Goal: Task Accomplishment & Management: Create package

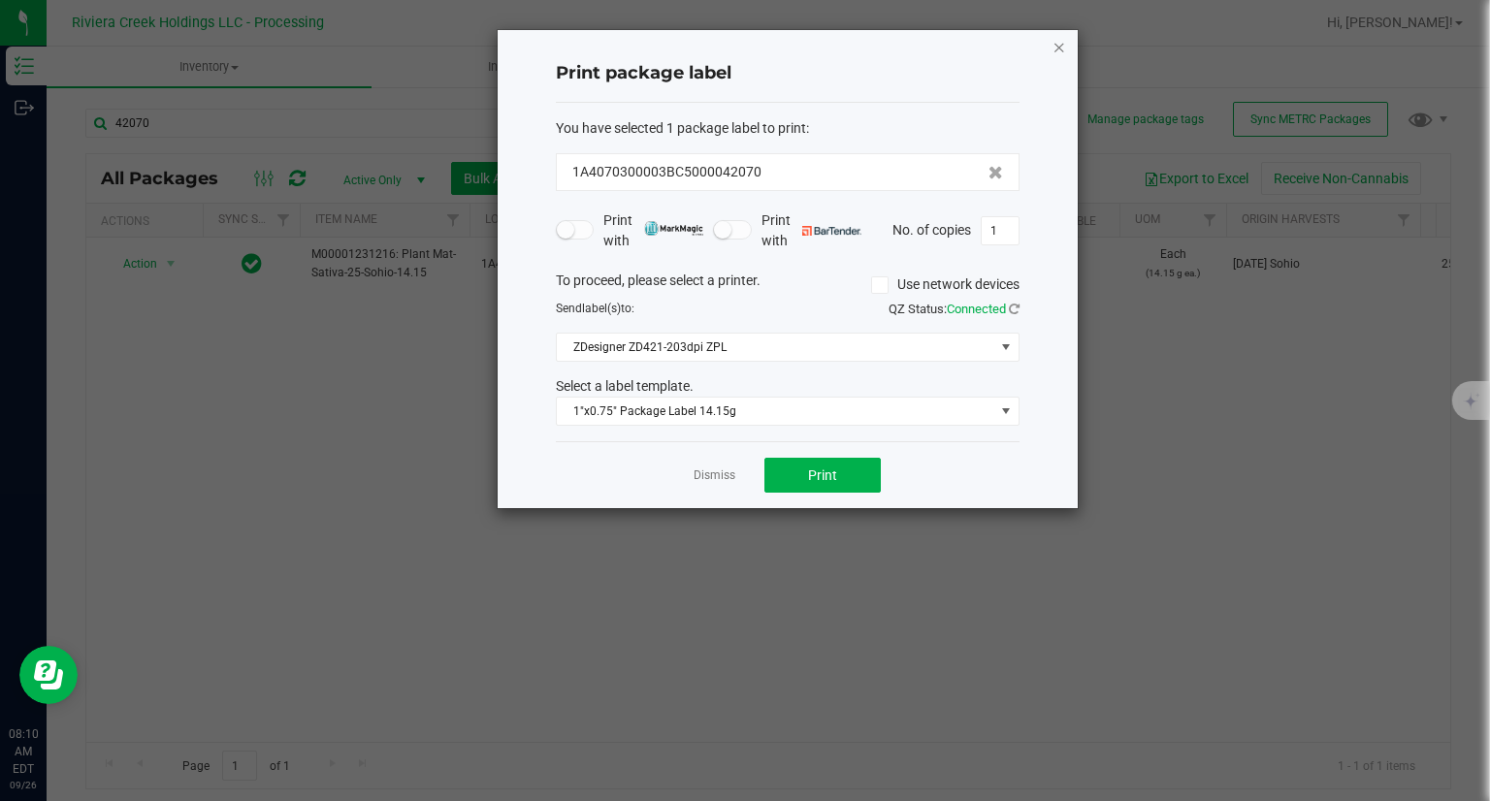
click at [1054, 45] on icon "button" at bounding box center [1059, 46] width 14 height 23
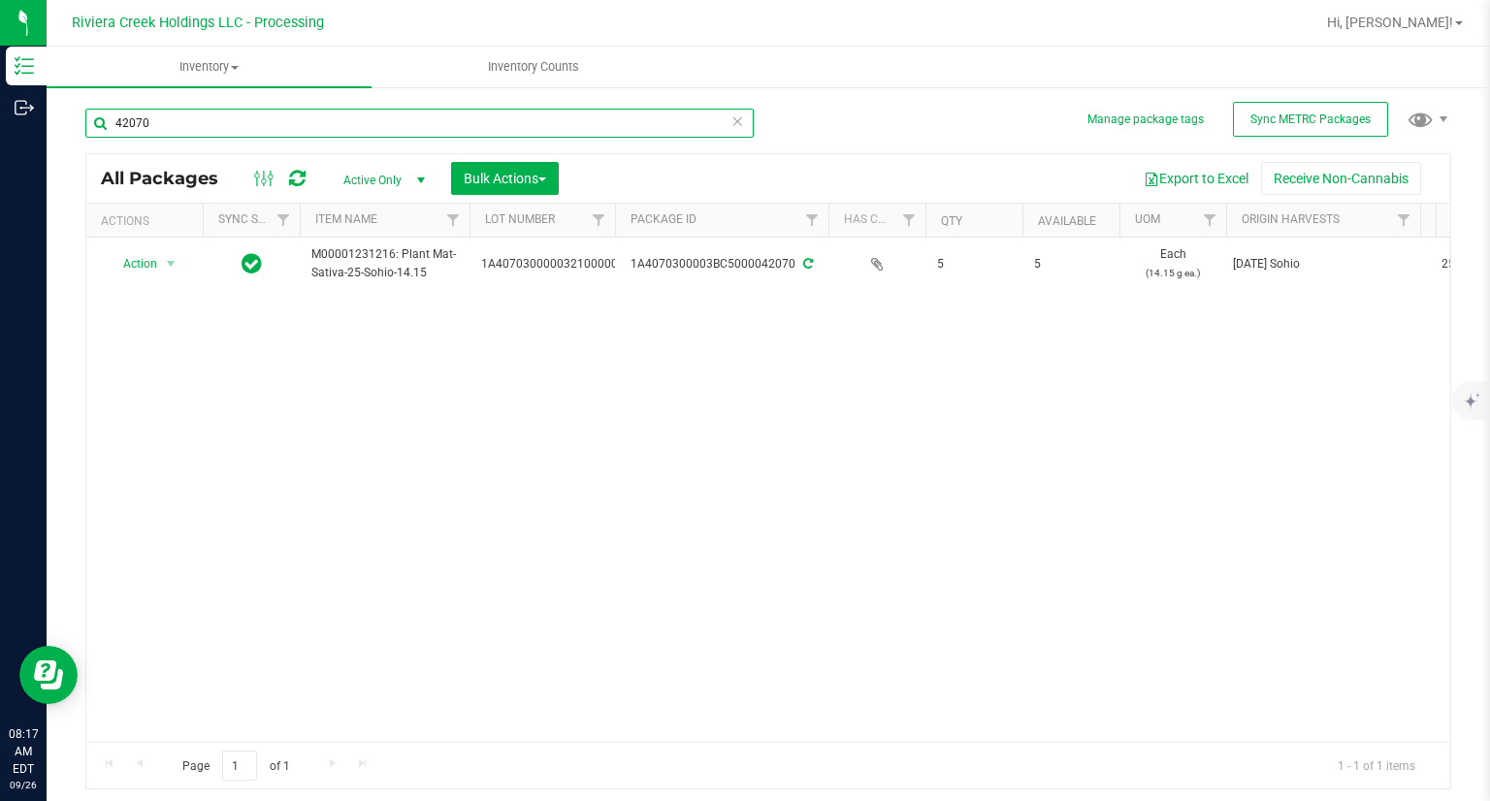
click at [187, 131] on input "42070" at bounding box center [419, 123] width 668 height 29
click at [187, 130] on input "42070" at bounding box center [419, 123] width 668 height 29
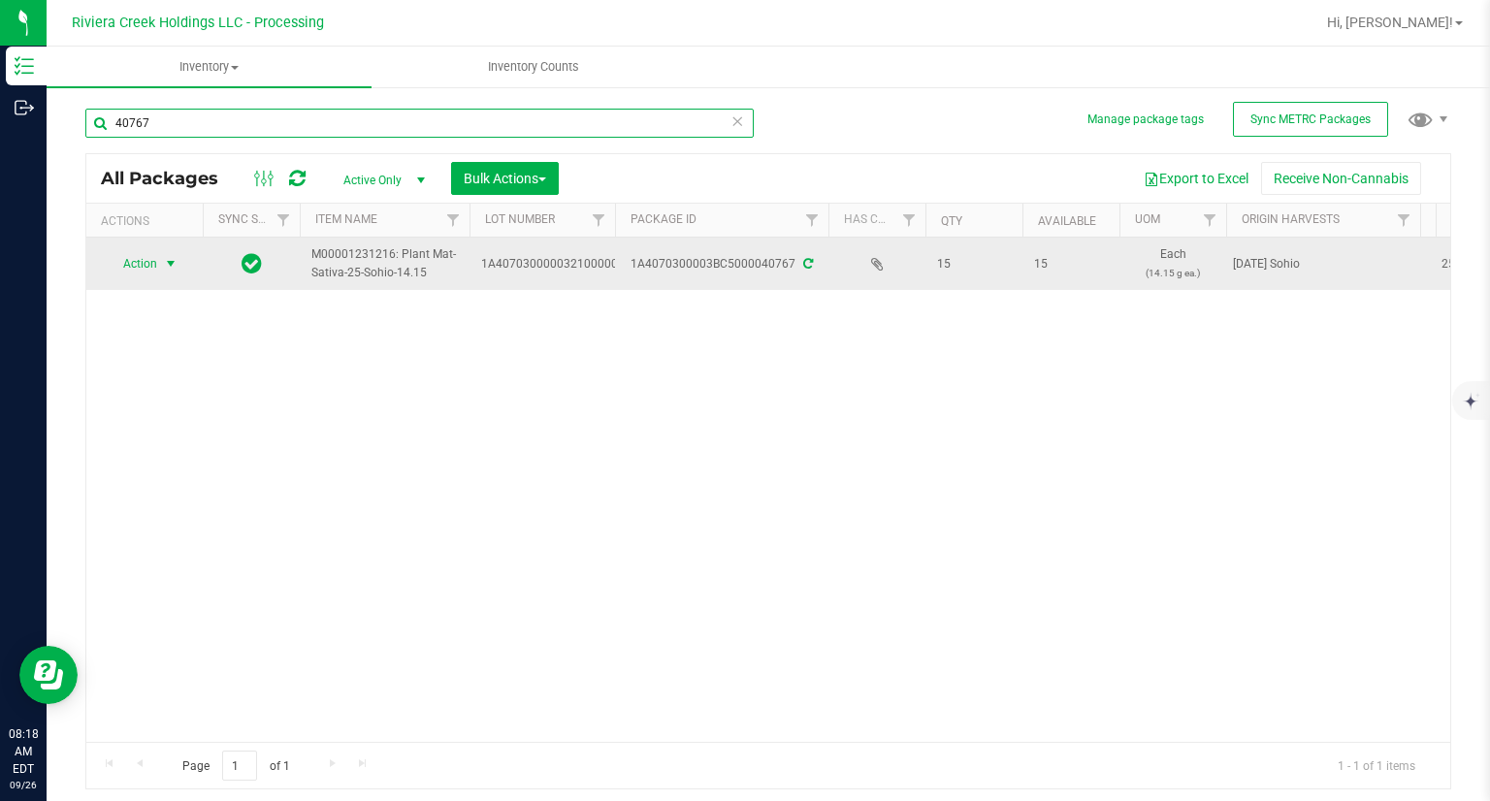
type input "40767"
click at [130, 264] on span "Action" at bounding box center [132, 263] width 52 height 27
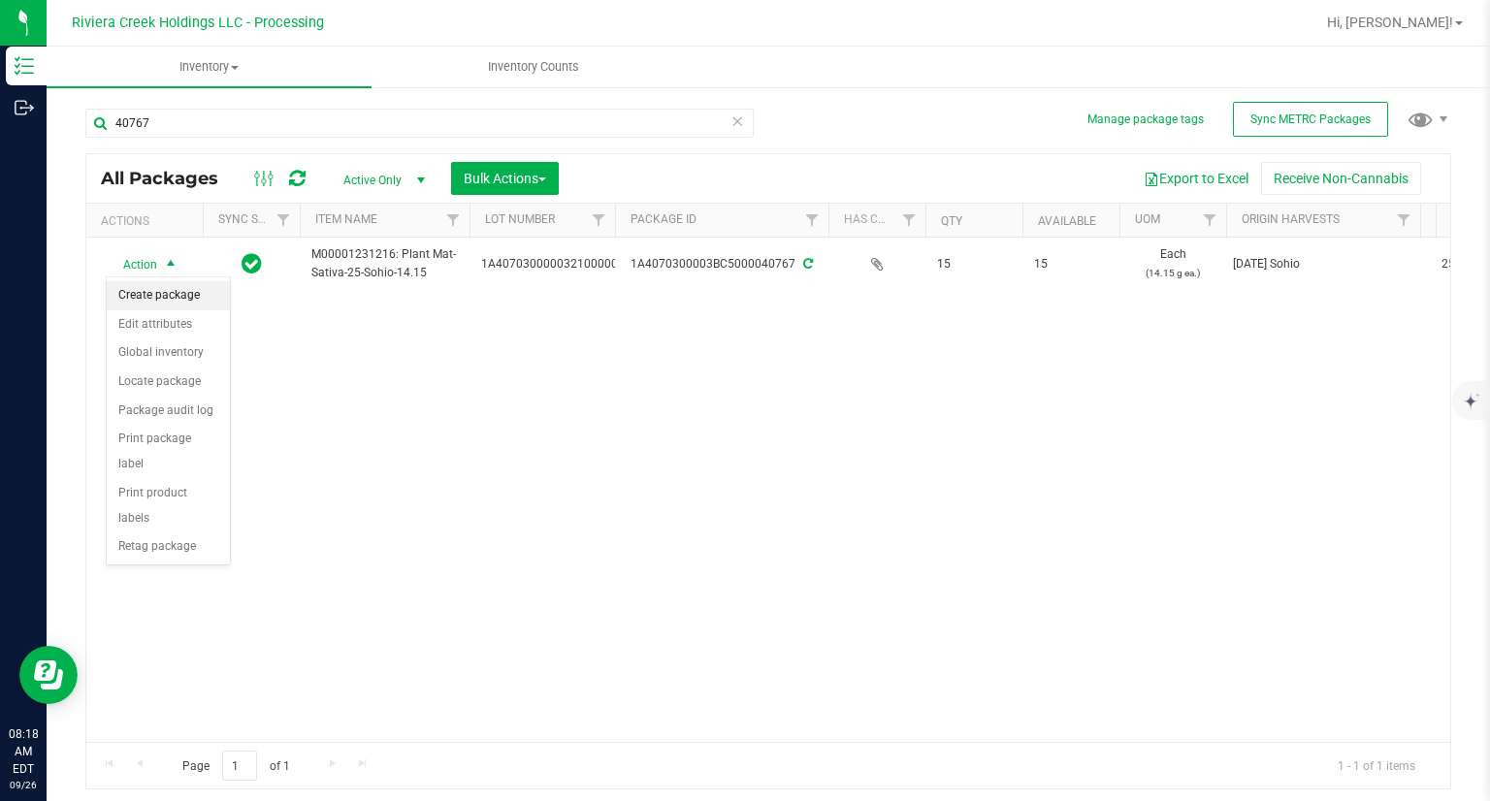
click at [171, 294] on li "Create package" at bounding box center [168, 295] width 123 height 29
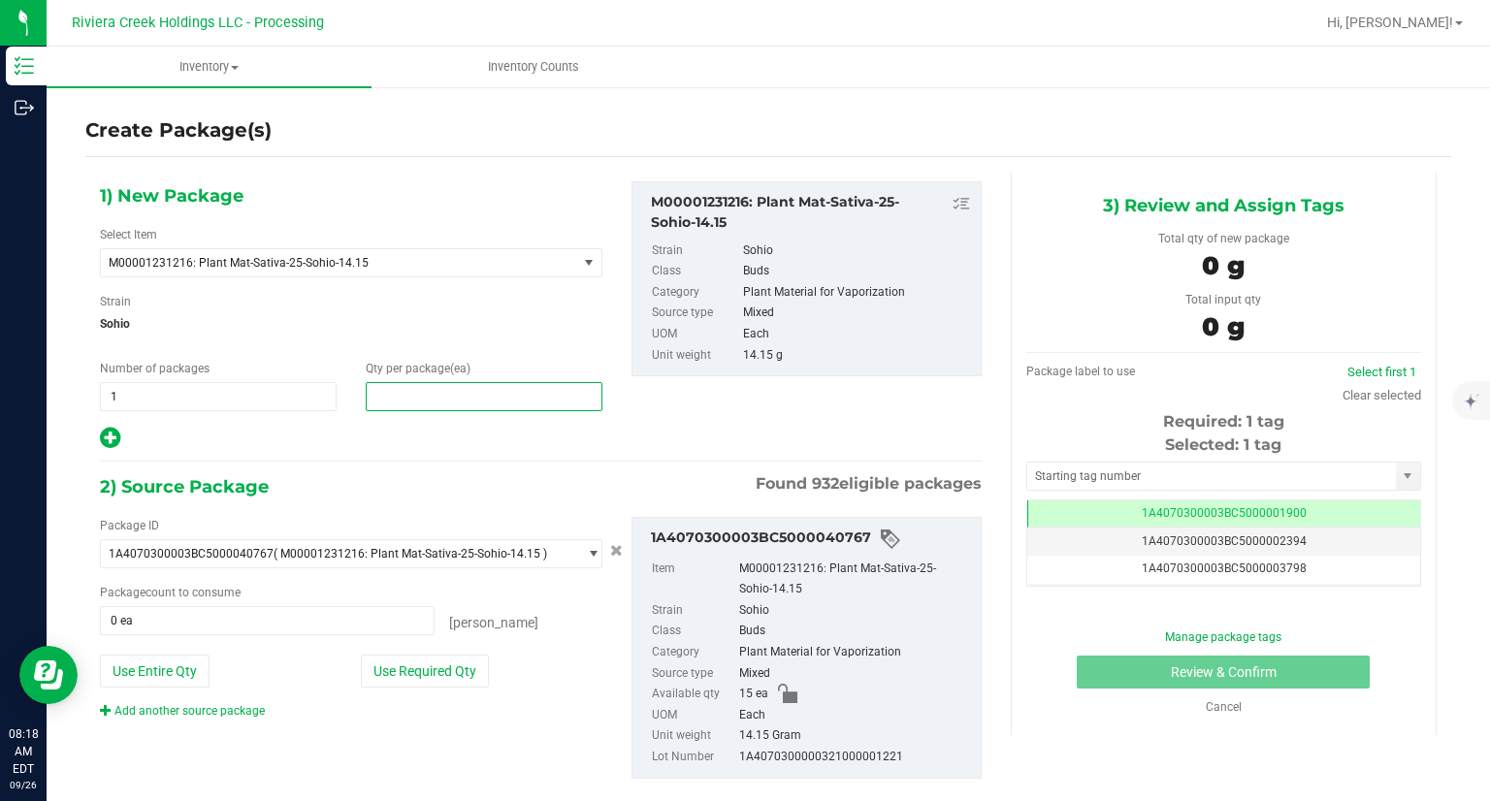
click at [408, 392] on span at bounding box center [484, 396] width 237 height 29
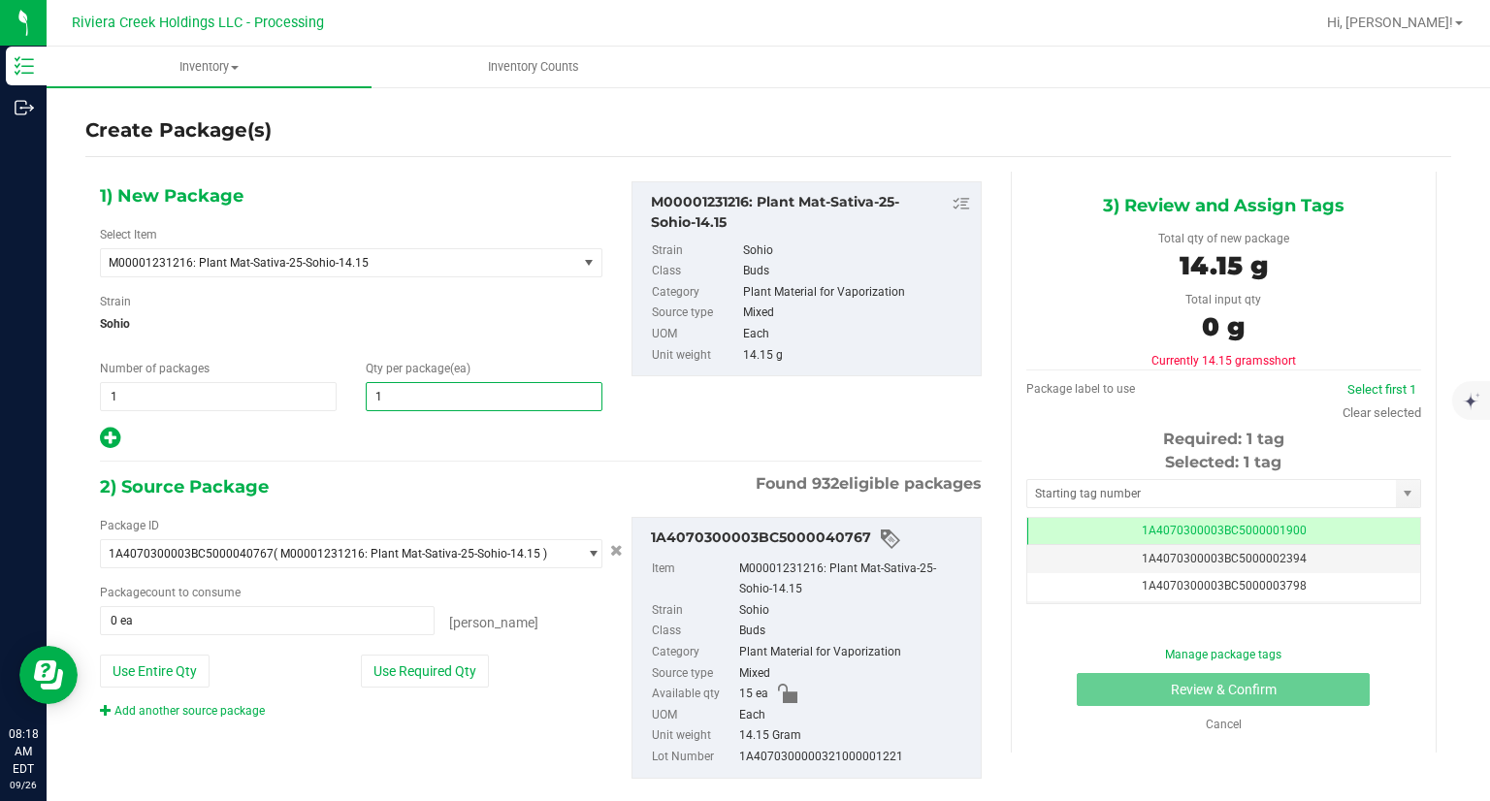
type input "10"
click at [385, 451] on div "1) New Package Select Item M00001231216: Plant Mat-Sativa-25-Sohio-14.15 M00000…" at bounding box center [540, 496] width 911 height 648
click at [443, 681] on button "Use Required Qty" at bounding box center [425, 671] width 128 height 33
type input "10 ea"
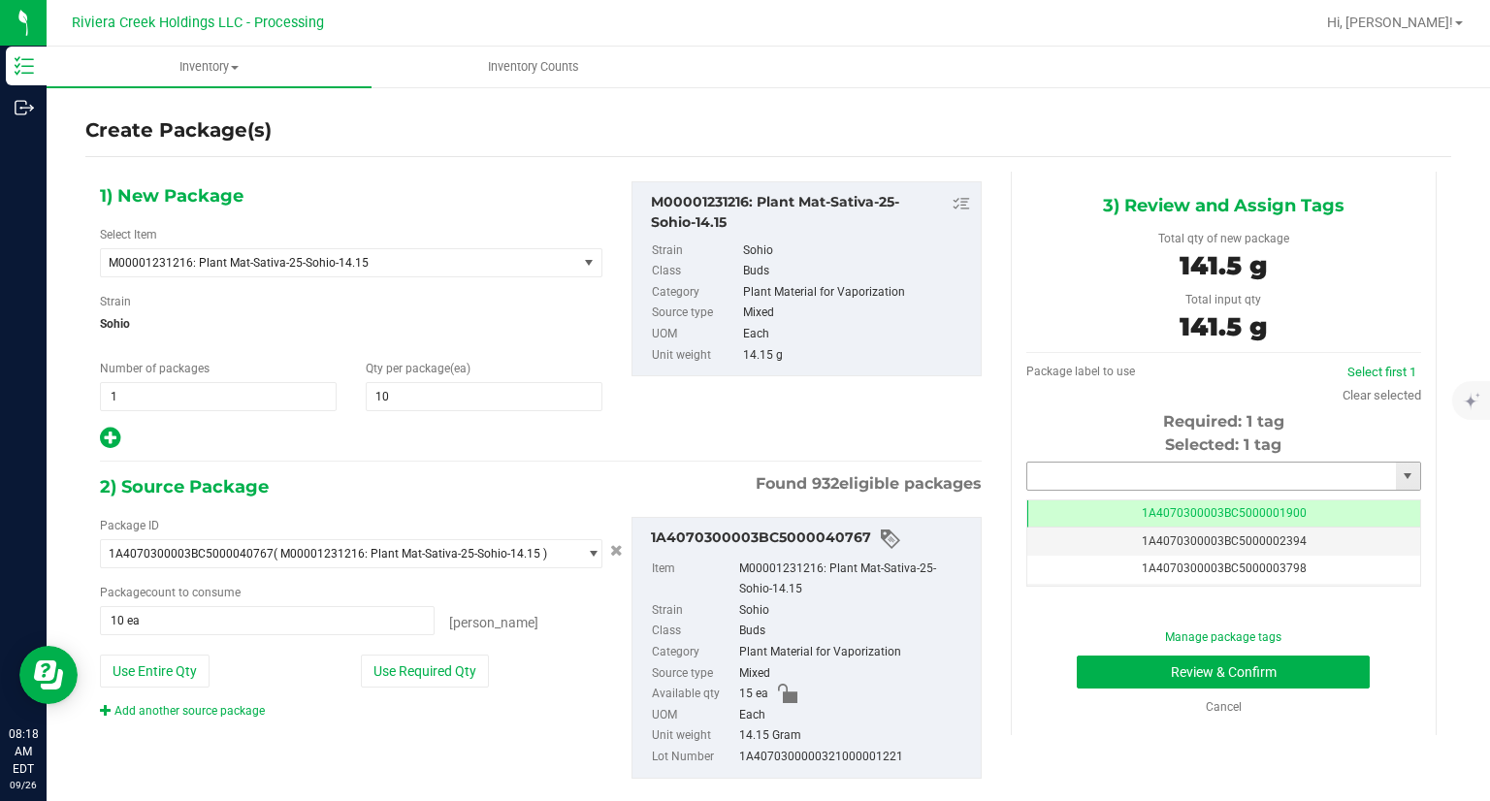
click at [1068, 473] on input "text" at bounding box center [1211, 476] width 369 height 27
click at [1050, 497] on li "1A4070300003BC5000042071" at bounding box center [1210, 509] width 389 height 29
type input "1A4070300003BC5000042071"
click at [1111, 677] on button "Review & Confirm" at bounding box center [1222, 672] width 293 height 33
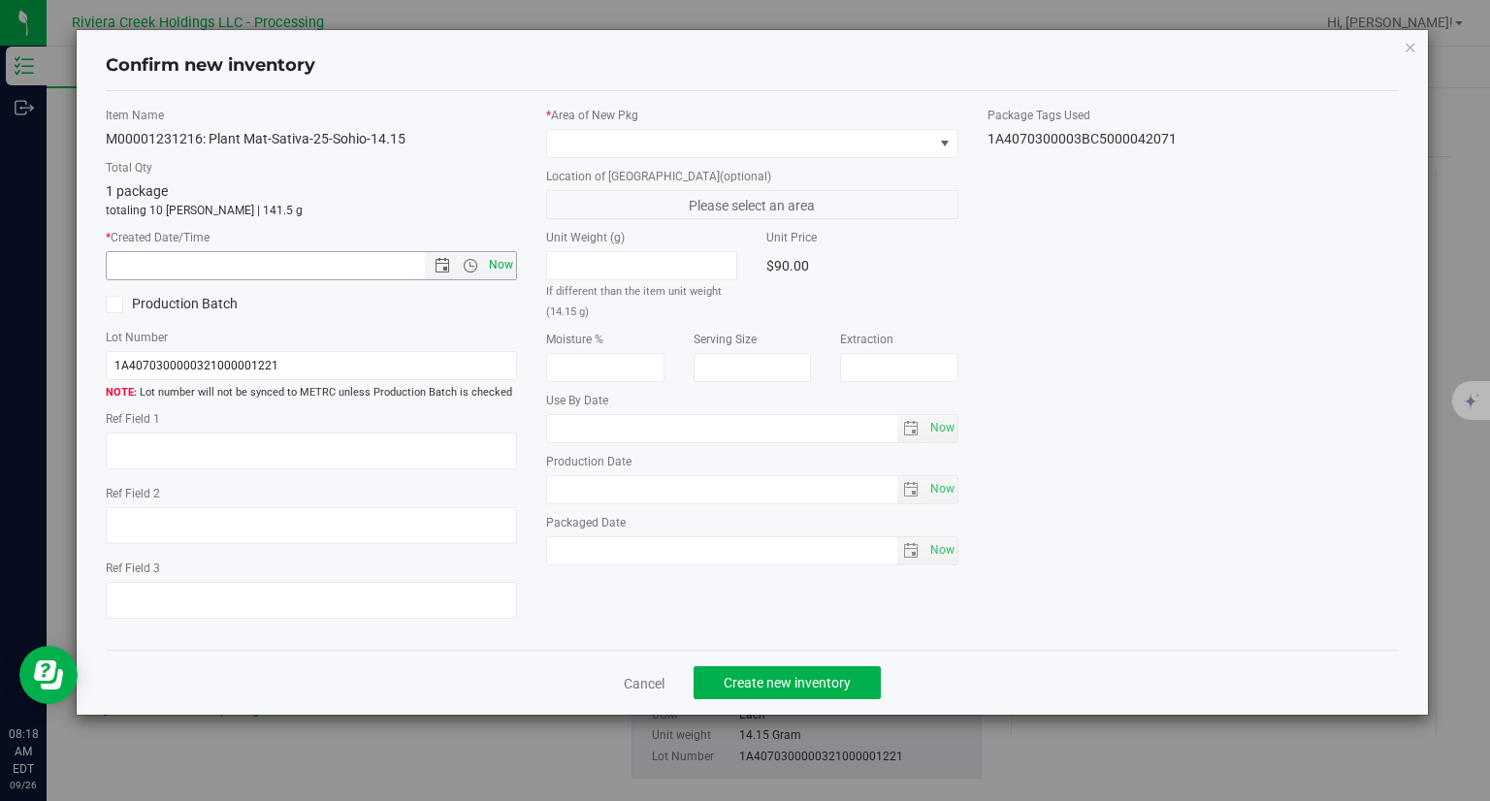
click at [511, 265] on span "Now" at bounding box center [501, 265] width 33 height 28
type input "[DATE] 8:18 AM"
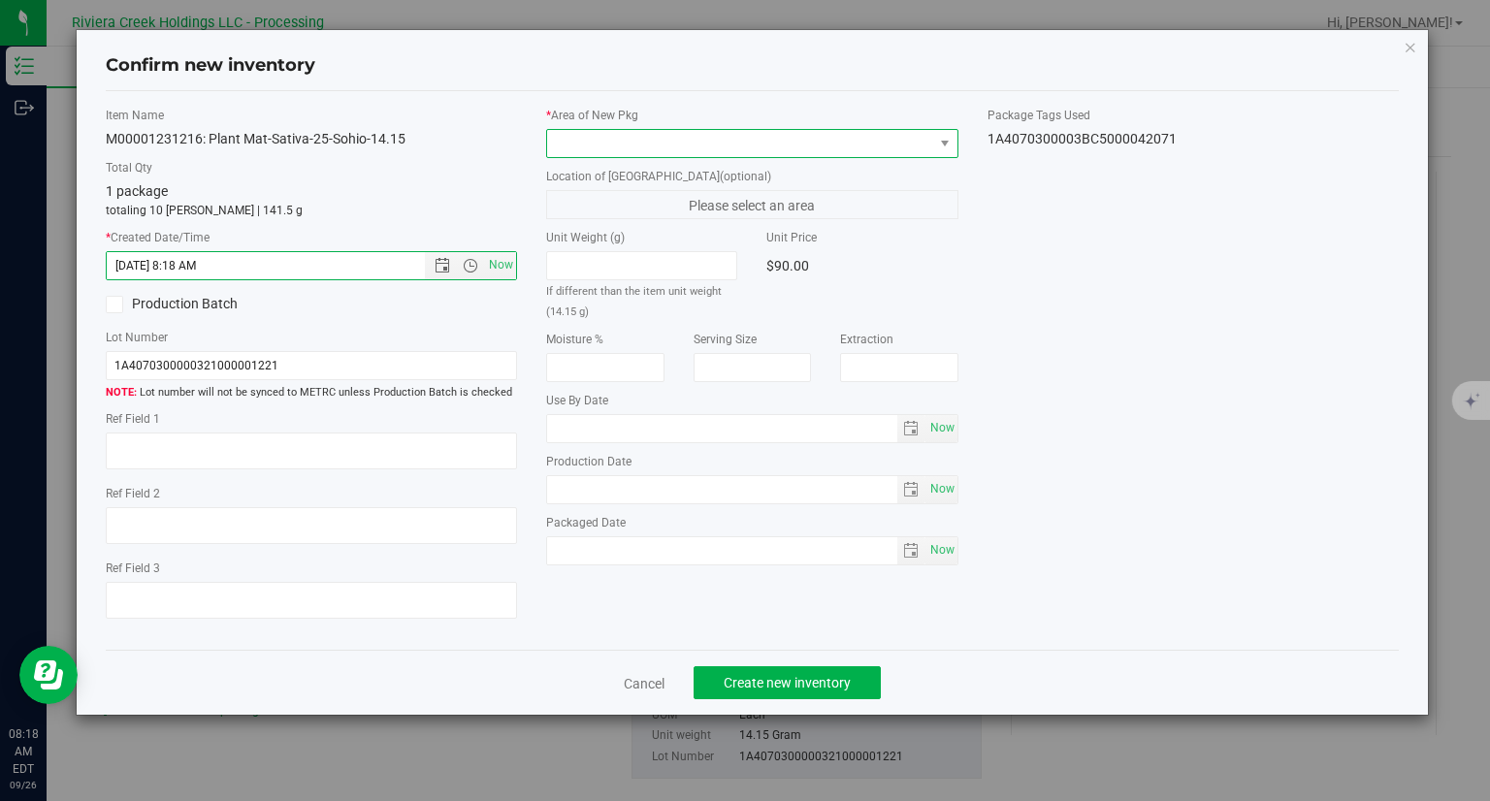
click at [597, 141] on span at bounding box center [740, 143] width 386 height 27
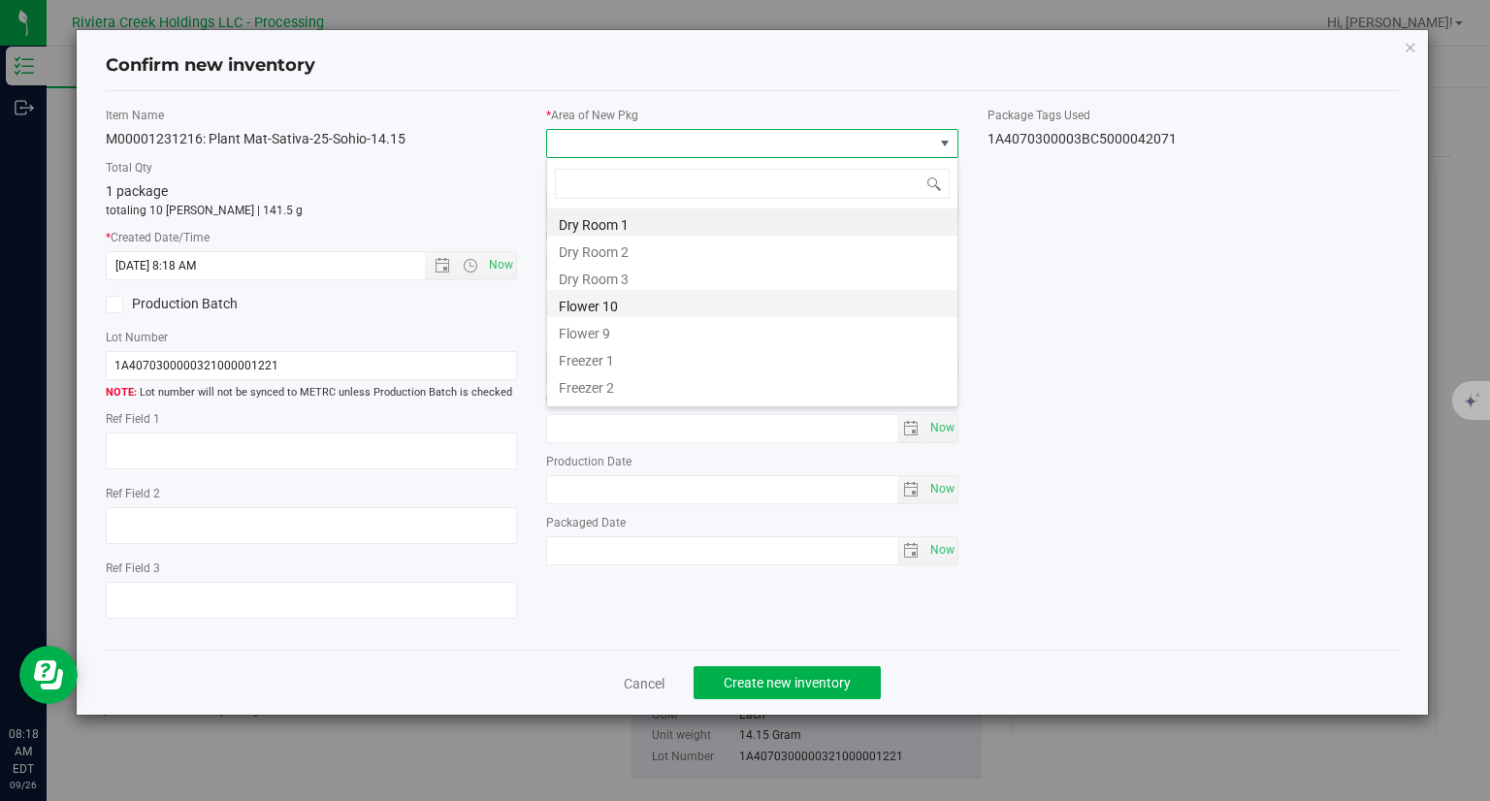
click at [594, 315] on li "Flower 10" at bounding box center [752, 303] width 410 height 27
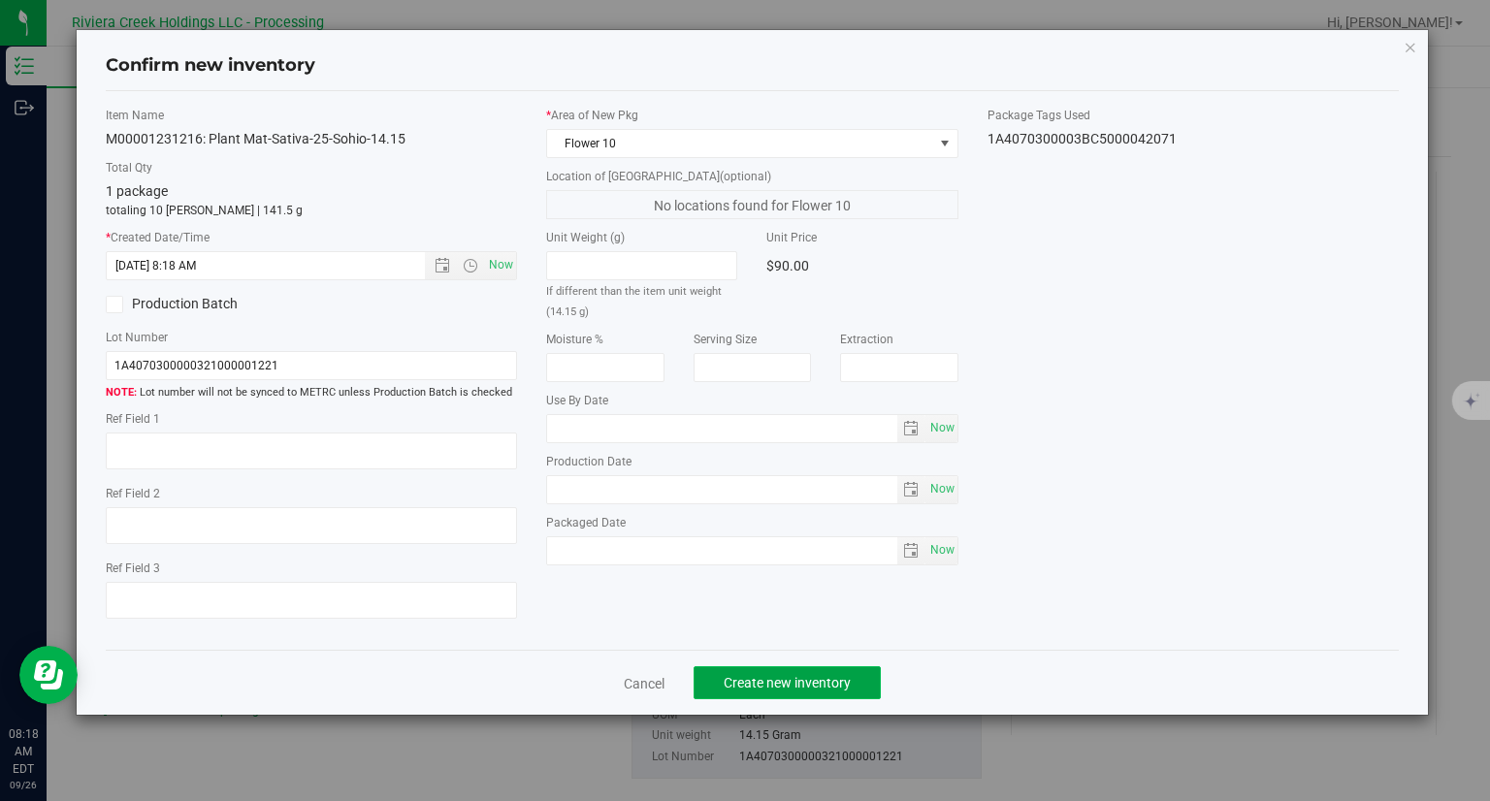
click at [806, 680] on span "Create new inventory" at bounding box center [786, 683] width 127 height 16
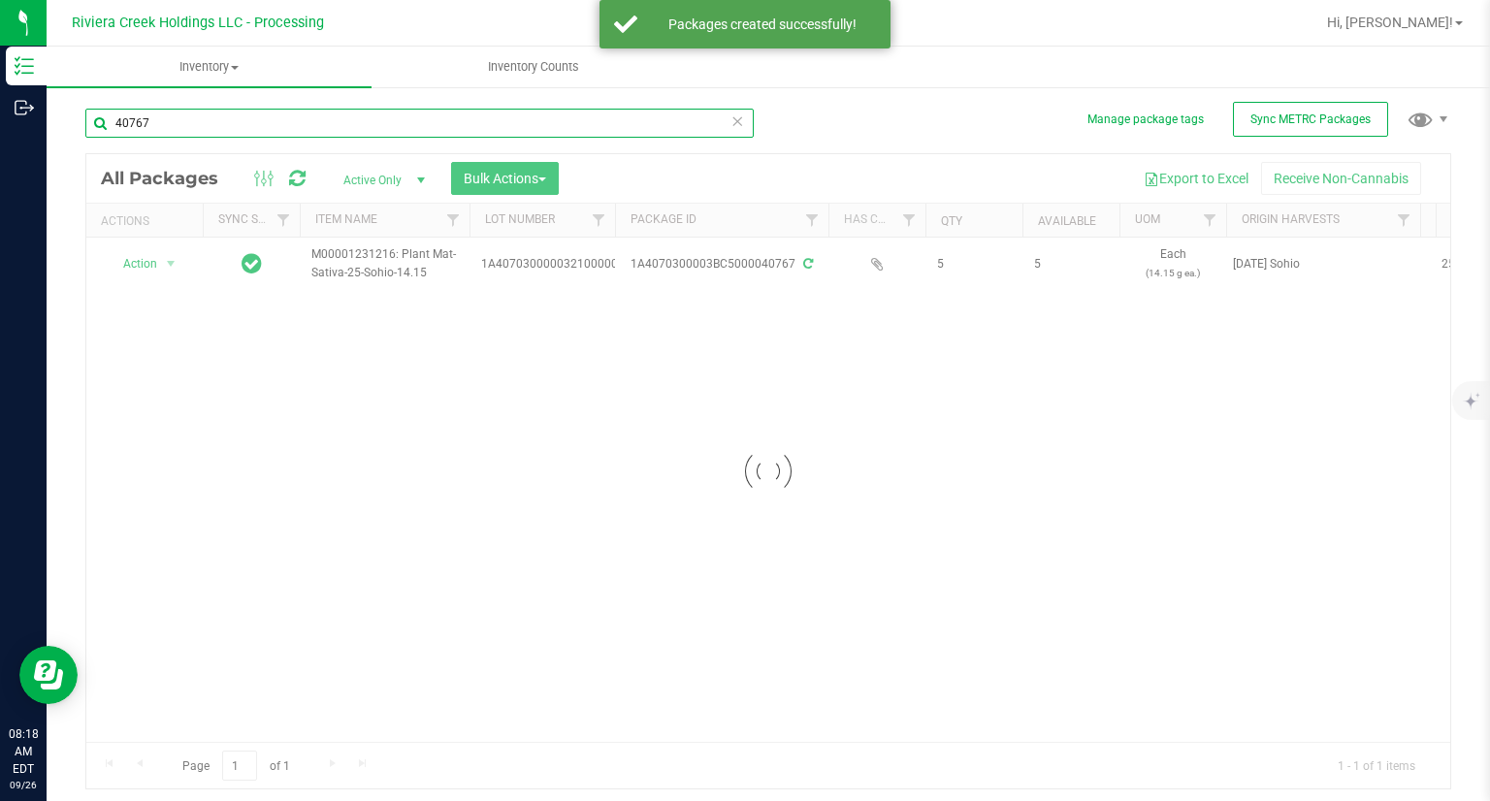
click at [174, 128] on input "40767" at bounding box center [419, 123] width 668 height 29
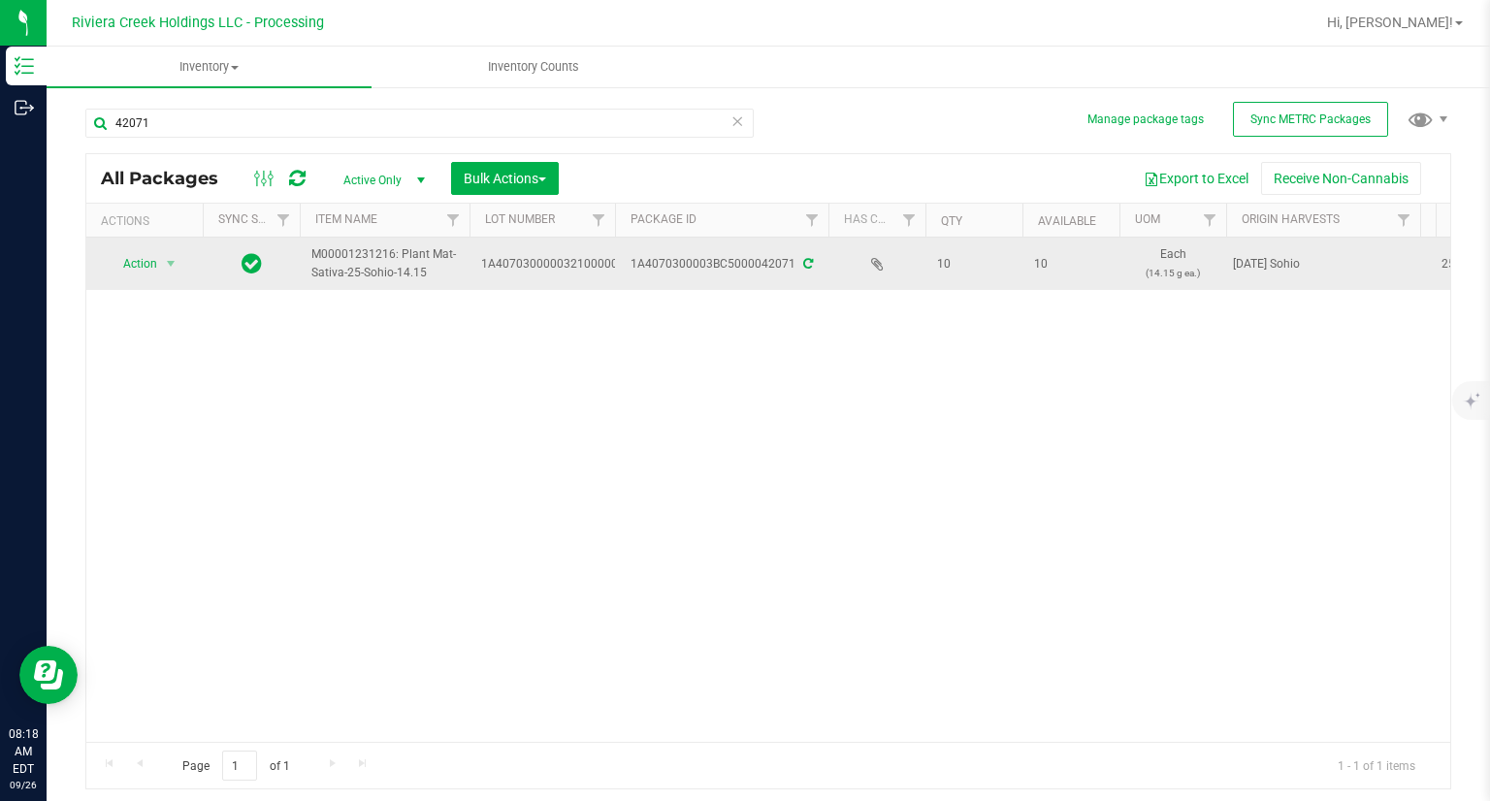
click at [134, 273] on span "Action" at bounding box center [132, 263] width 52 height 27
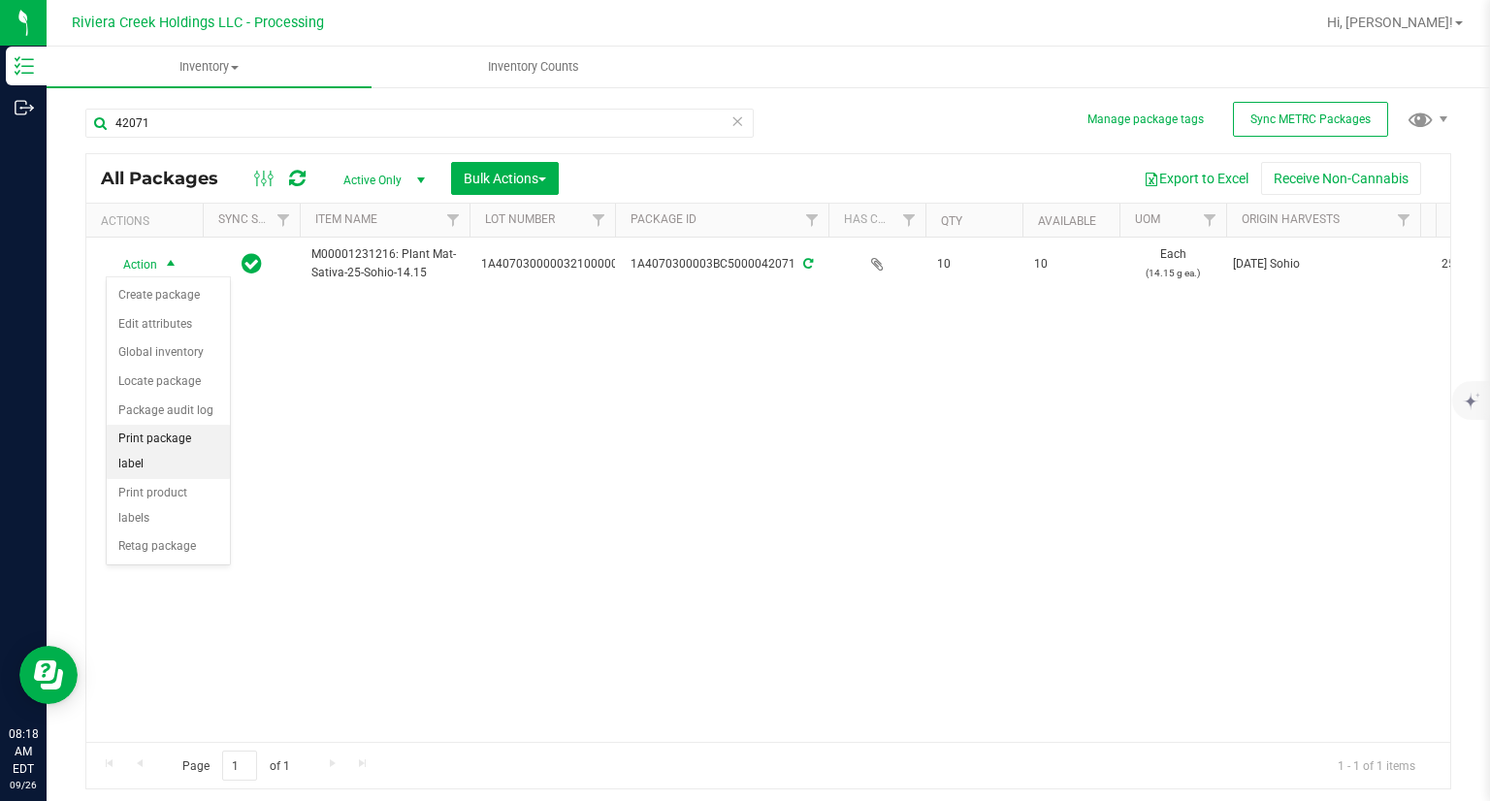
click at [203, 436] on li "Print package label" at bounding box center [168, 451] width 123 height 53
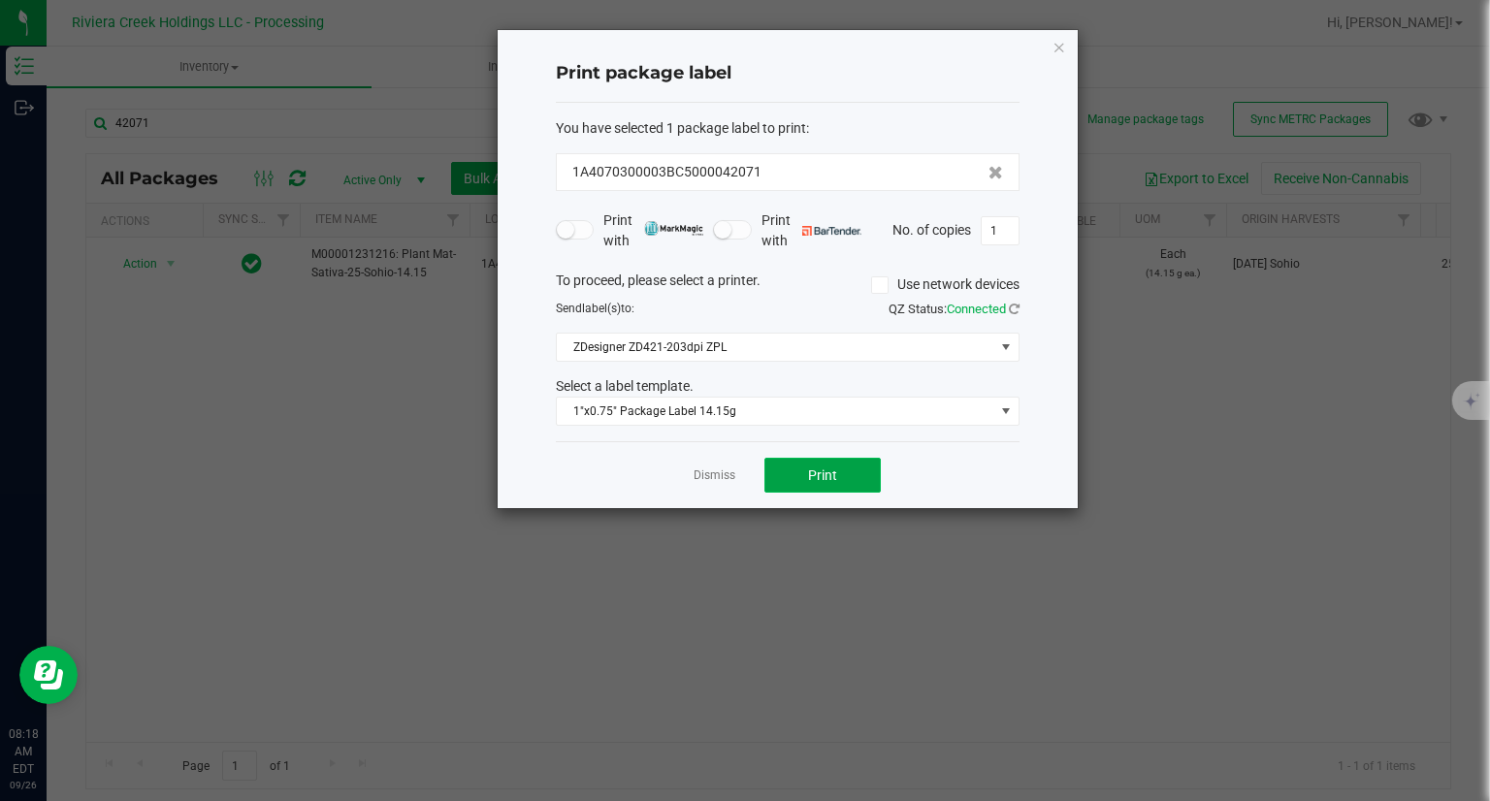
click at [837, 465] on button "Print" at bounding box center [822, 475] width 116 height 35
click at [1055, 44] on icon "button" at bounding box center [1059, 46] width 14 height 23
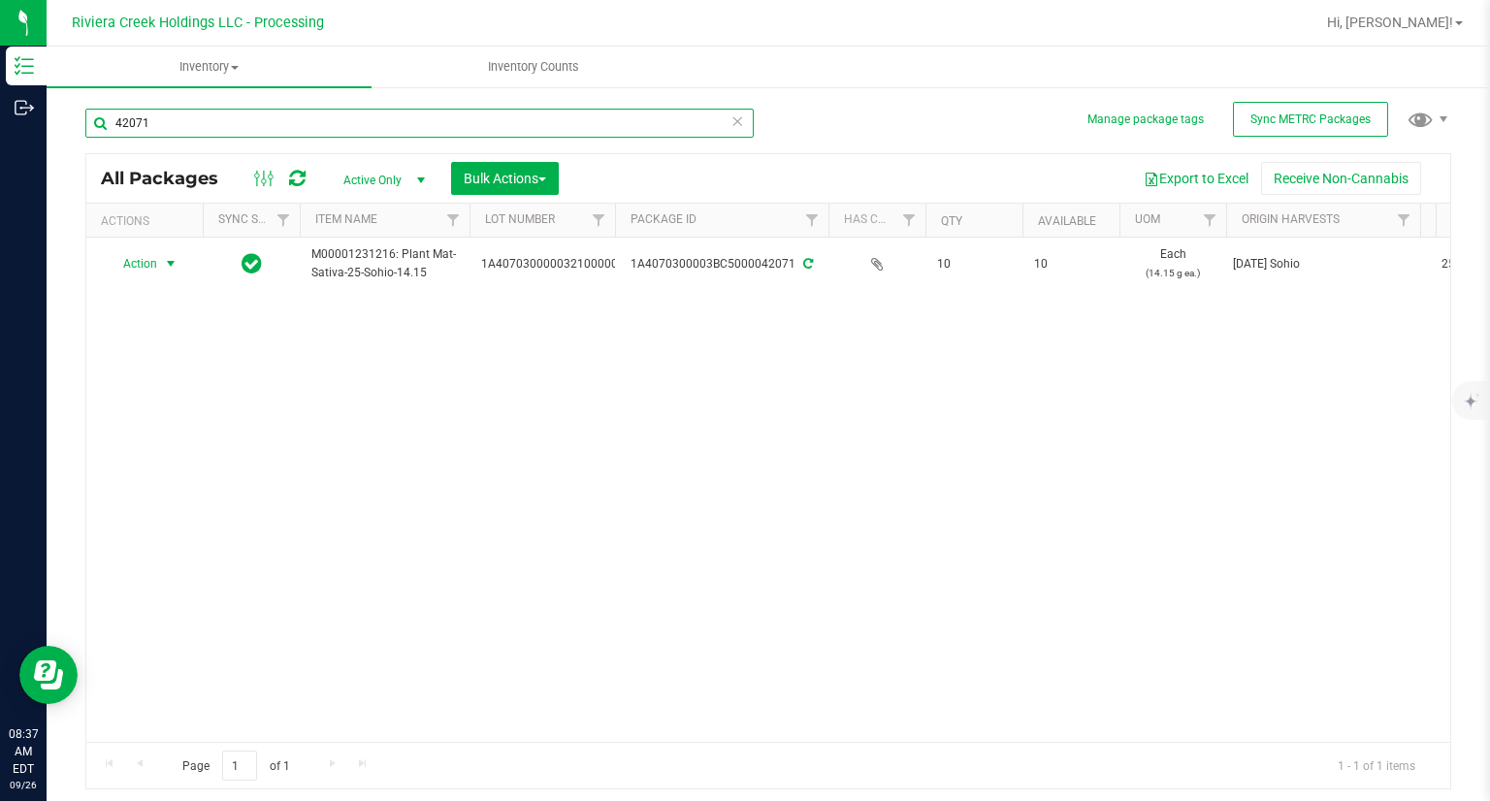
click at [273, 131] on input "42071" at bounding box center [419, 123] width 668 height 29
type input "15629"
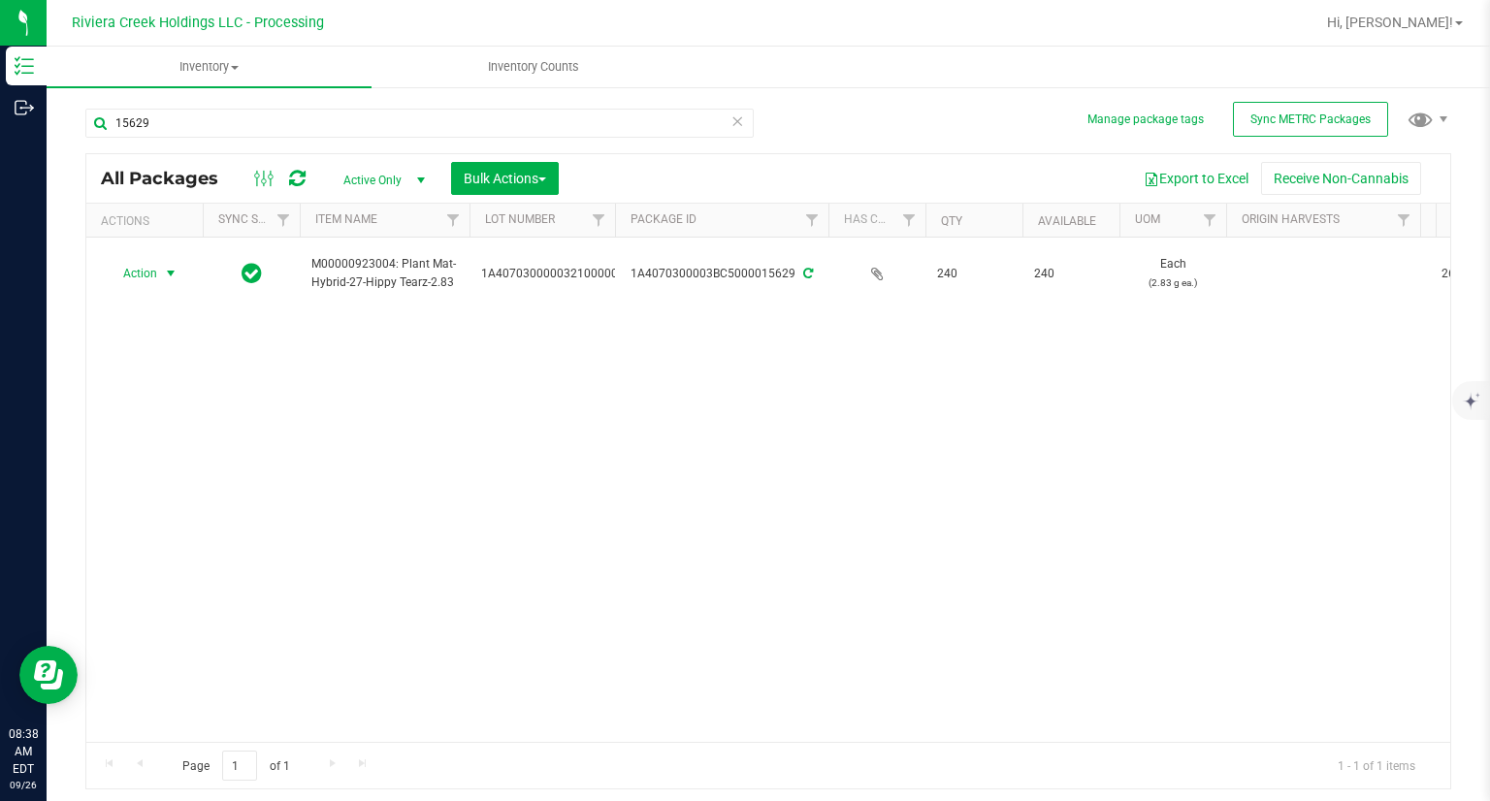
click at [144, 263] on span "Action" at bounding box center [132, 273] width 52 height 27
click at [152, 287] on div "Action Create package Edit attributes Global inventory Locate package Package a…" at bounding box center [168, 431] width 125 height 289
click at [147, 296] on li "Create package" at bounding box center [168, 305] width 123 height 29
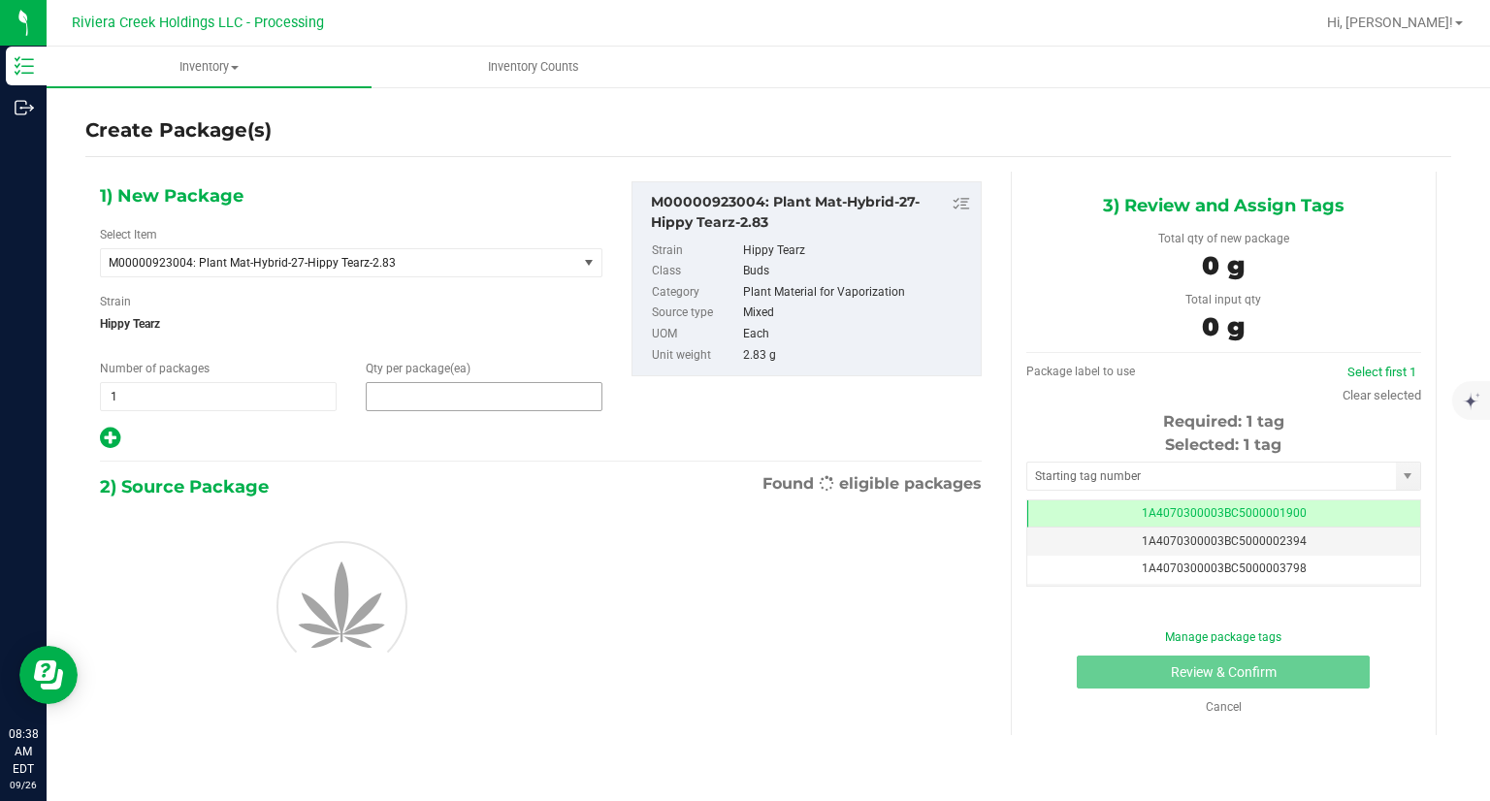
click at [450, 395] on span at bounding box center [484, 396] width 237 height 29
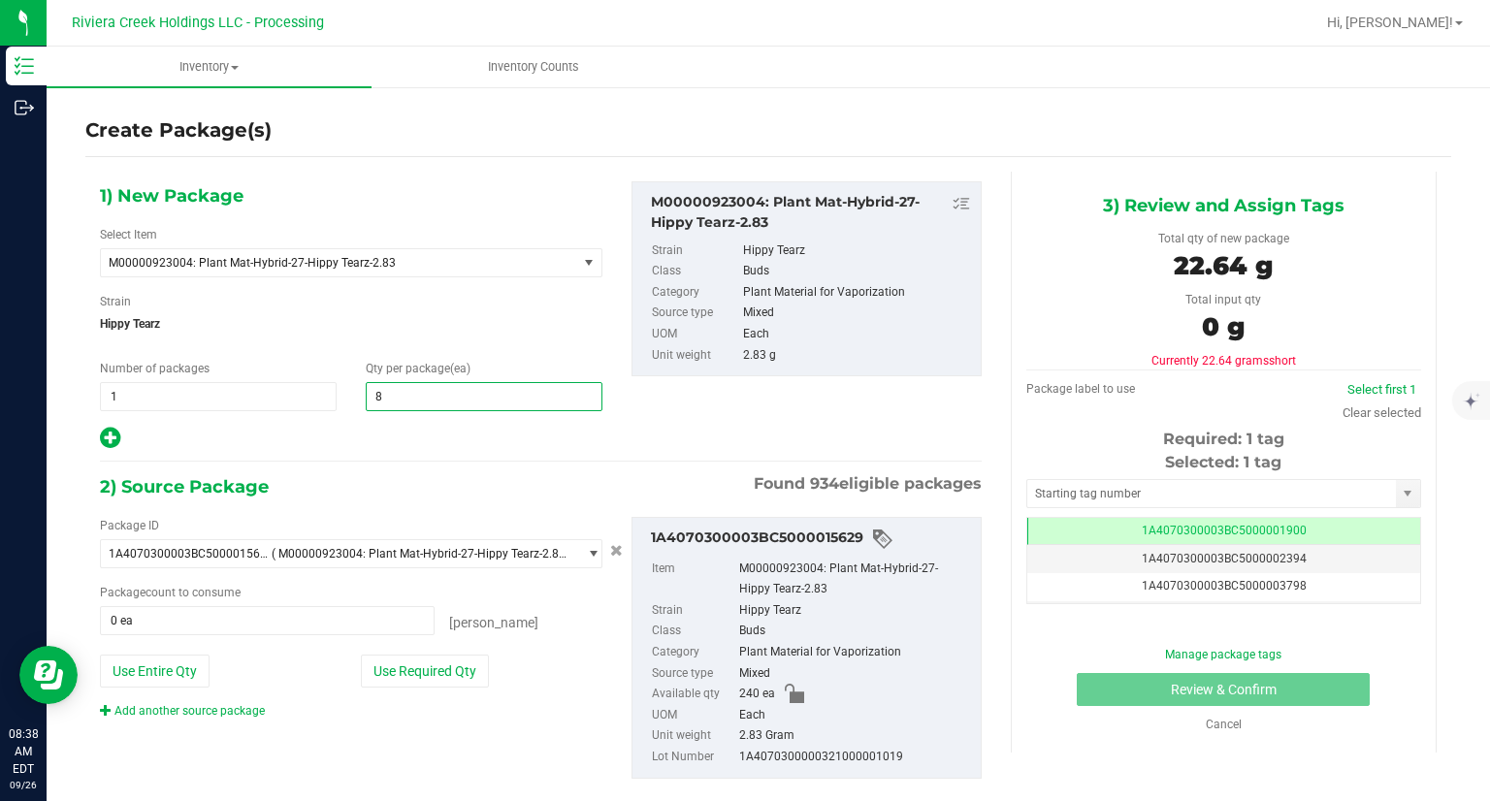
type input "80"
click at [115, 441] on icon at bounding box center [110, 438] width 20 height 24
type input "80"
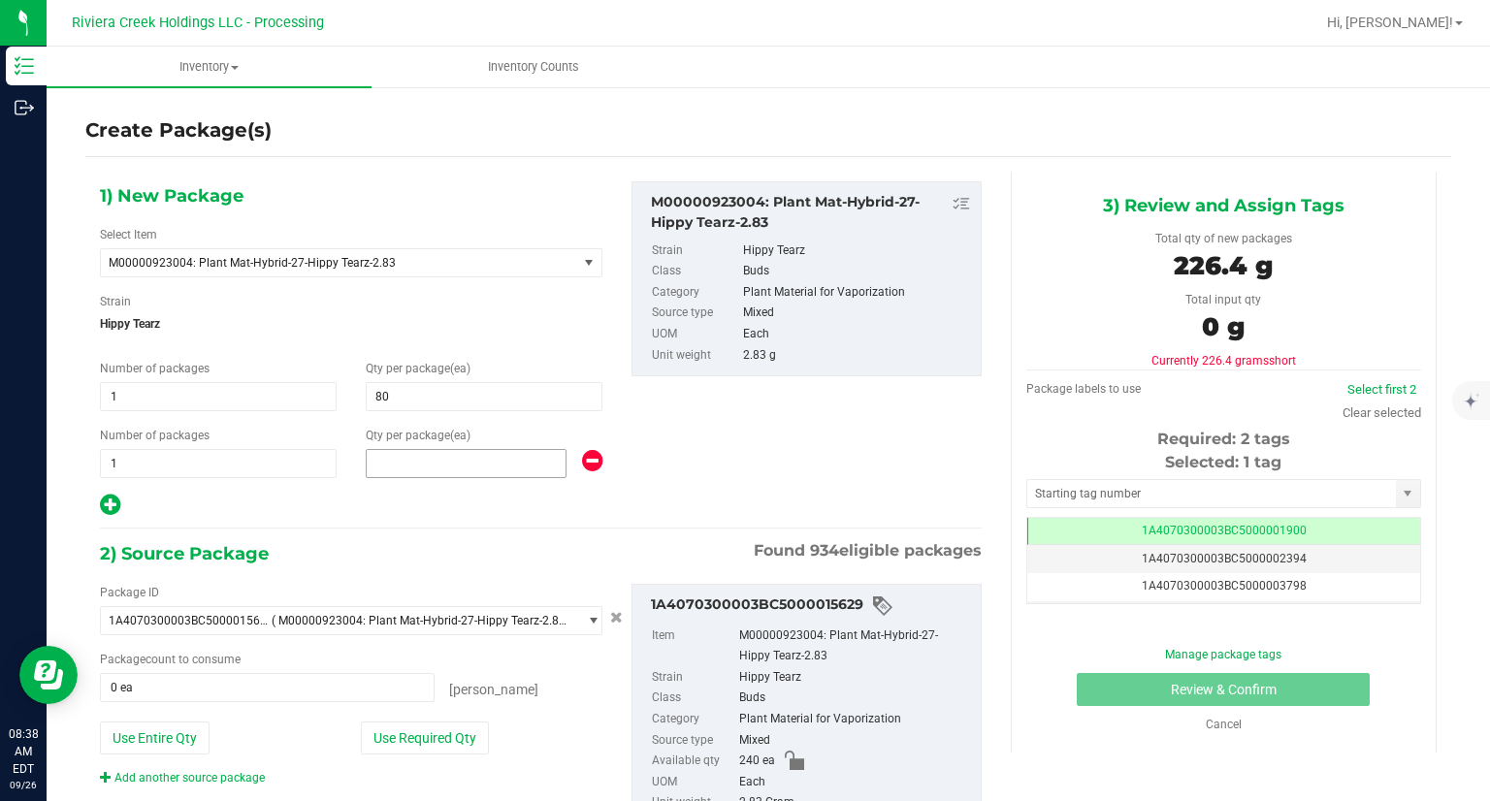
click at [431, 452] on span at bounding box center [466, 463] width 201 height 29
type input "80"
click at [390, 506] on div at bounding box center [351, 505] width 502 height 25
drag, startPoint x: 438, startPoint y: 726, endPoint x: 431, endPoint y: 738, distance: 14.0
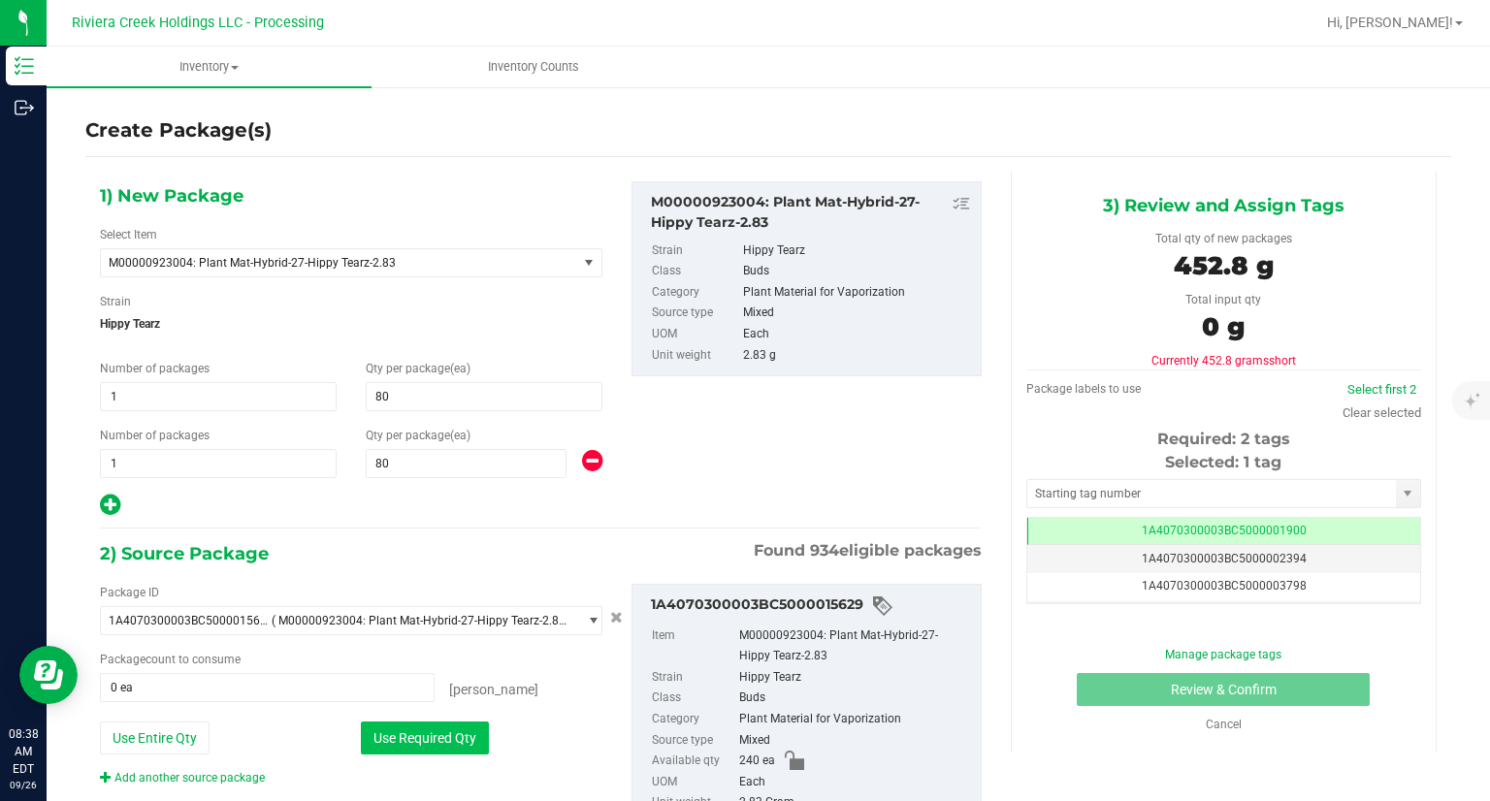
click at [431, 738] on button "Use Required Qty" at bounding box center [425, 737] width 128 height 33
type input "160 ea"
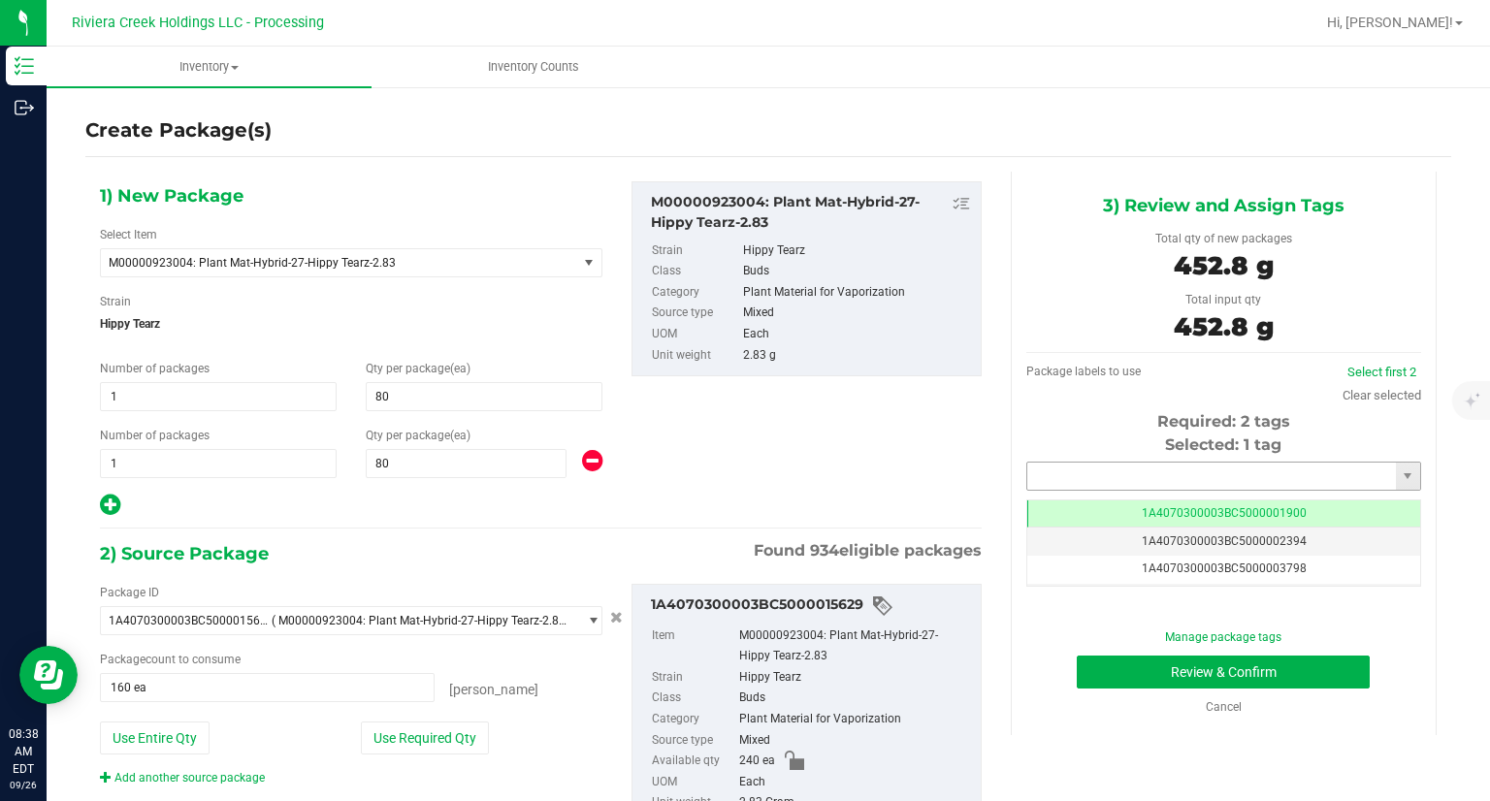
click at [1063, 465] on input "text" at bounding box center [1211, 476] width 369 height 27
click at [1074, 510] on li "1A4070300003BC5000042072" at bounding box center [1210, 509] width 389 height 29
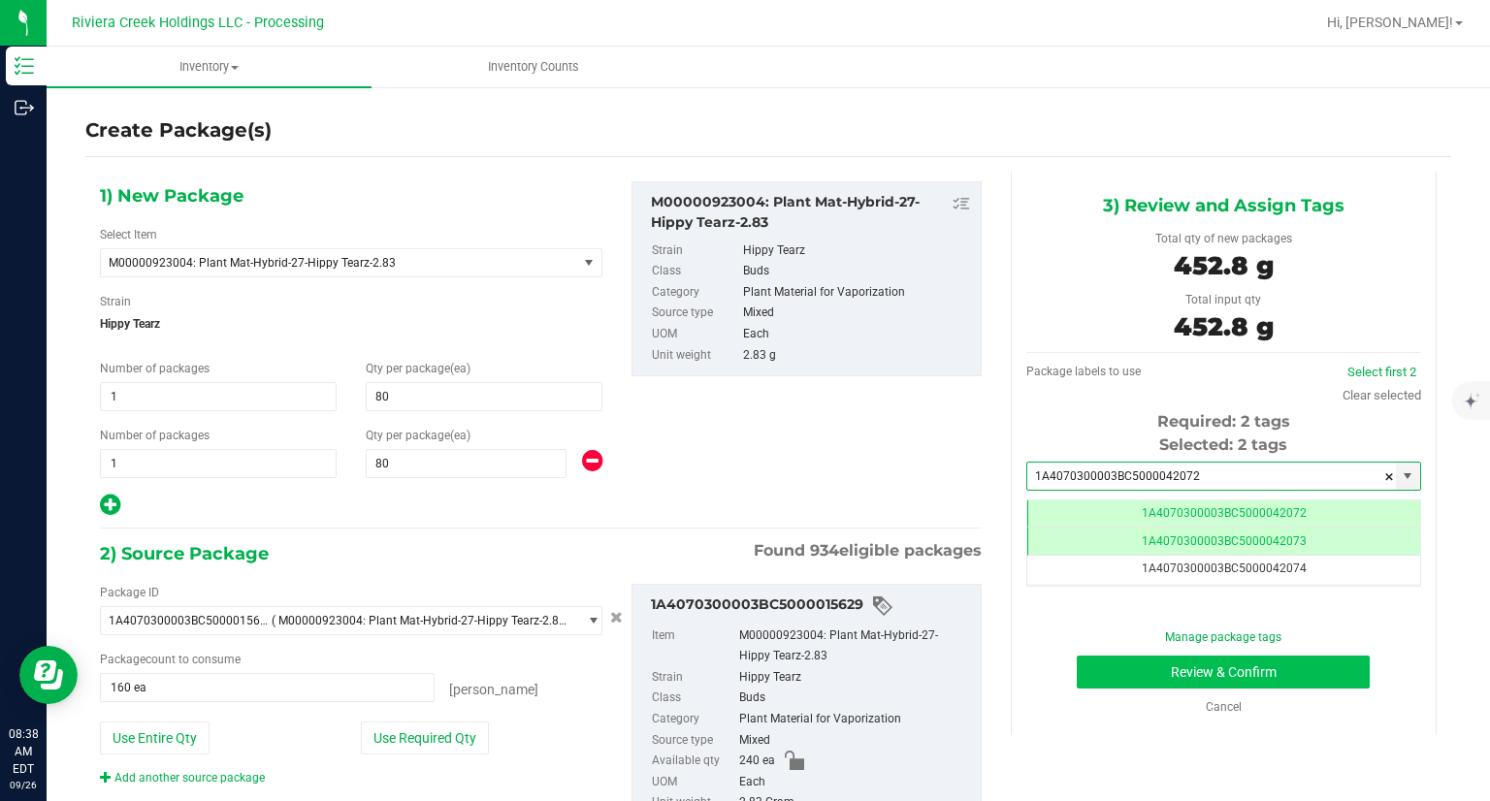
type input "1A4070300003BC5000042072"
click at [1113, 665] on button "Review & Confirm" at bounding box center [1222, 672] width 293 height 33
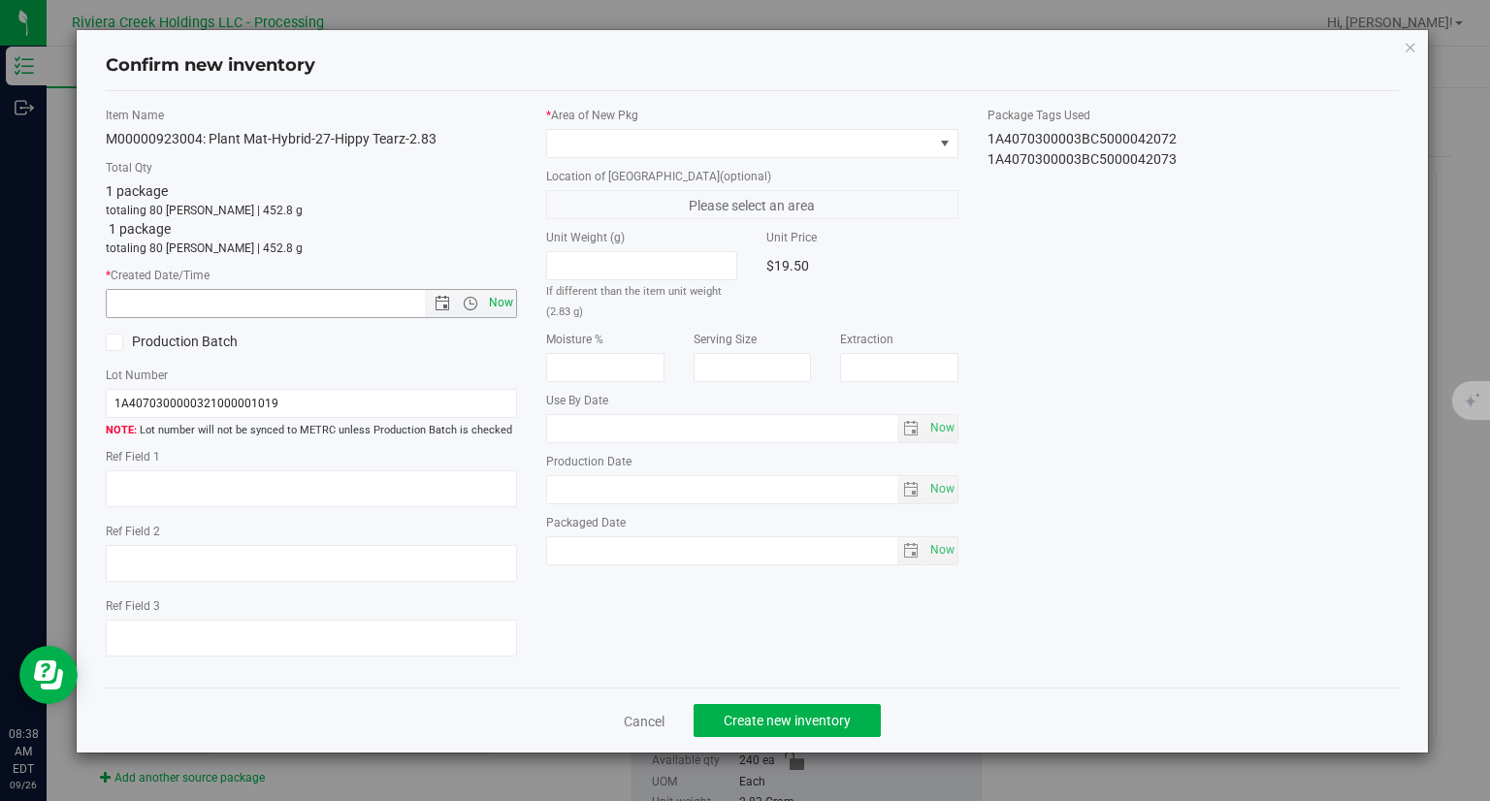
click at [507, 300] on span "Now" at bounding box center [501, 303] width 33 height 28
type input "[DATE] 8:38 AM"
click at [599, 181] on label "Location of [GEOGRAPHIC_DATA] (optional)" at bounding box center [752, 176] width 412 height 17
click at [596, 151] on span at bounding box center [740, 143] width 386 height 27
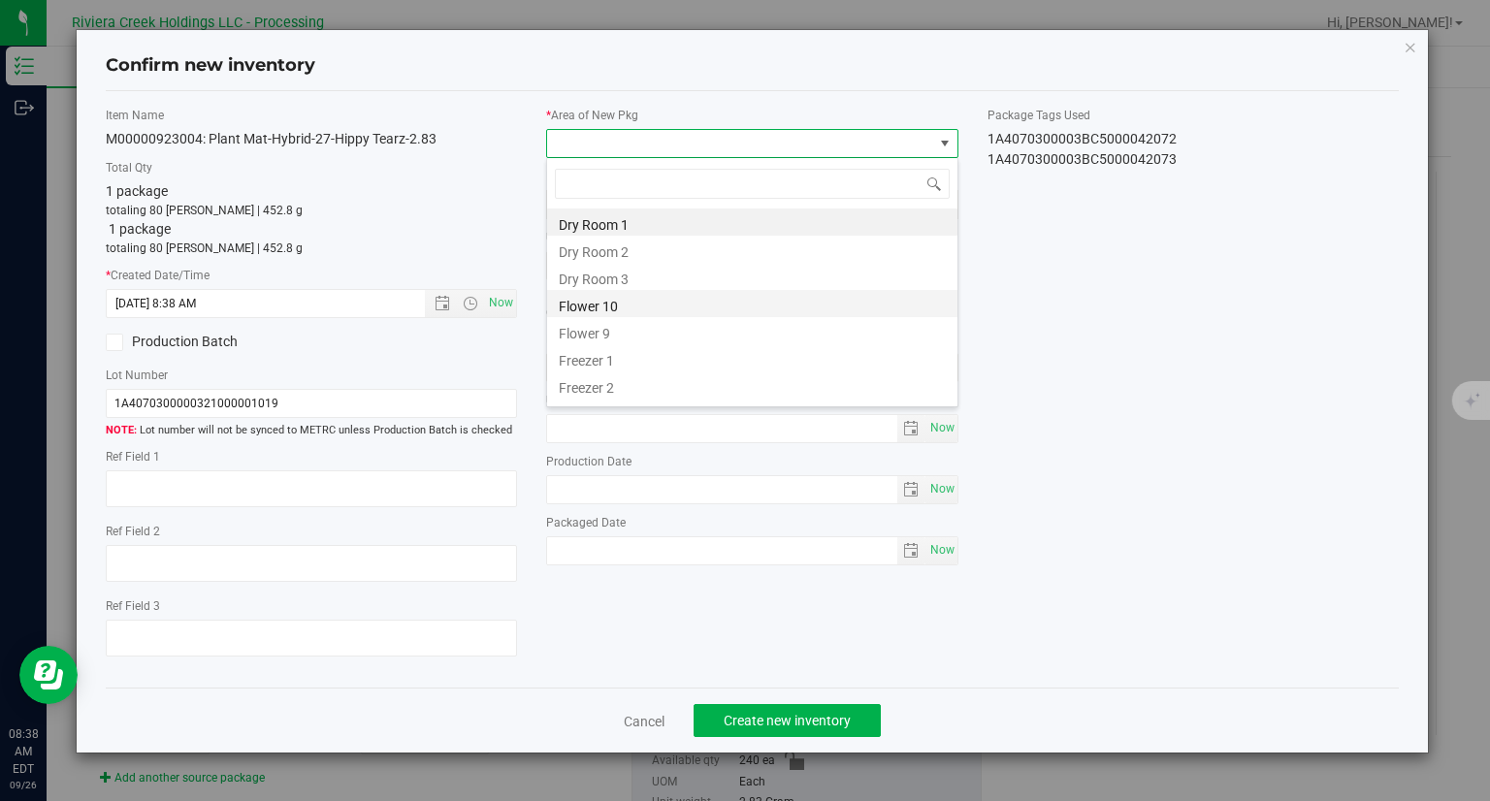
click at [613, 307] on li "Flower 10" at bounding box center [752, 303] width 410 height 27
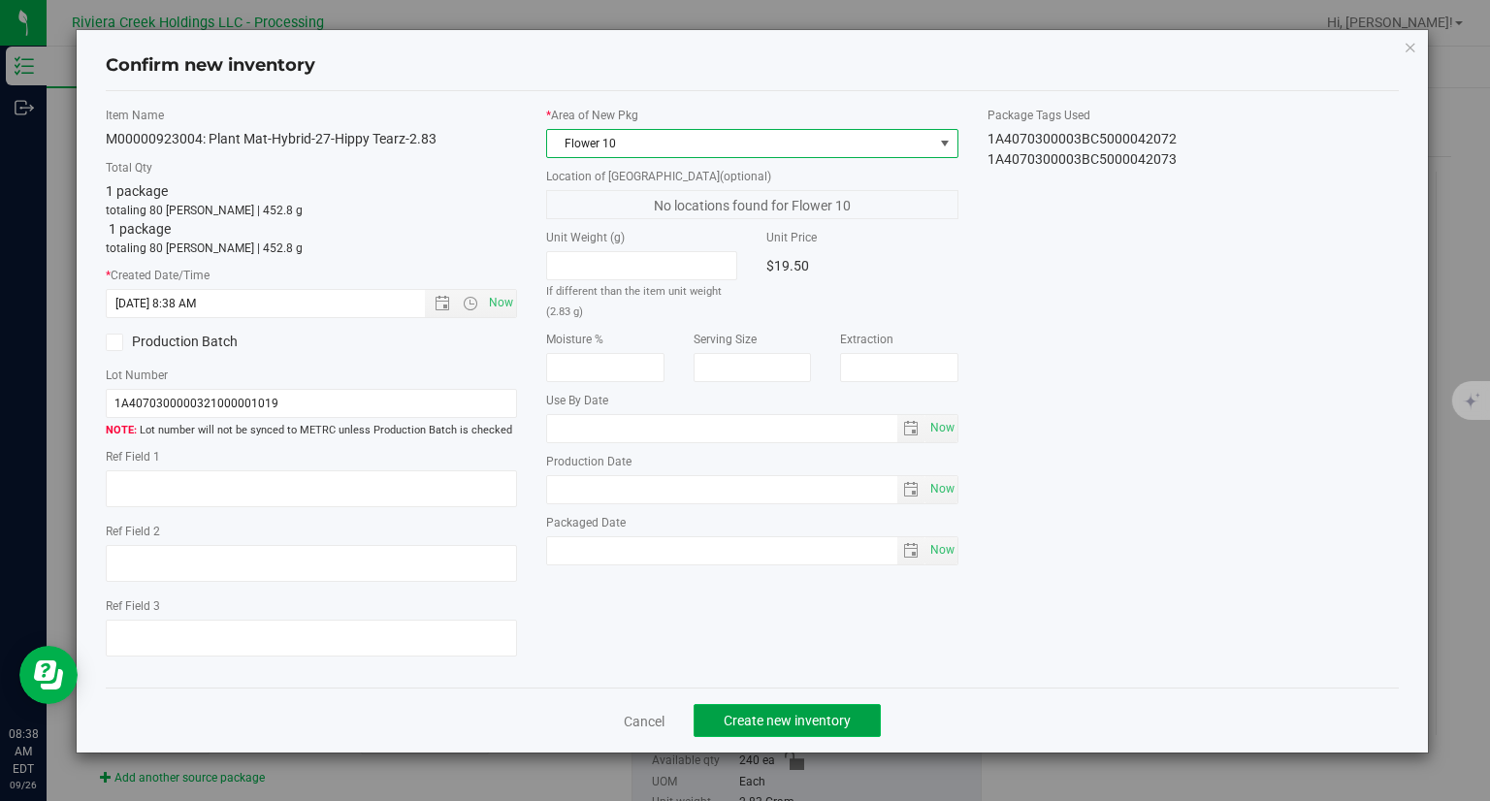
click at [808, 720] on span "Create new inventory" at bounding box center [786, 721] width 127 height 16
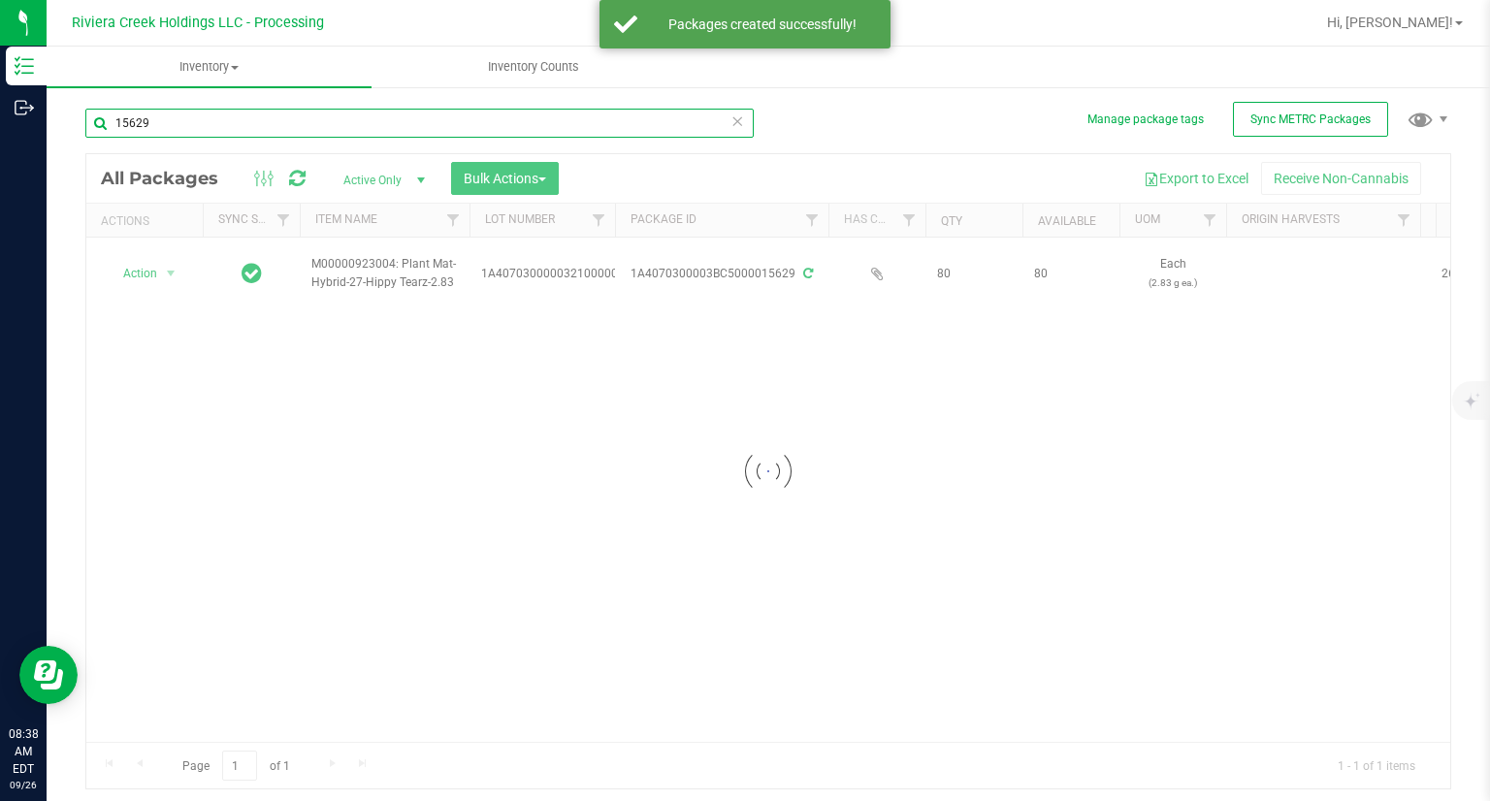
click at [170, 116] on input "15629" at bounding box center [419, 123] width 668 height 29
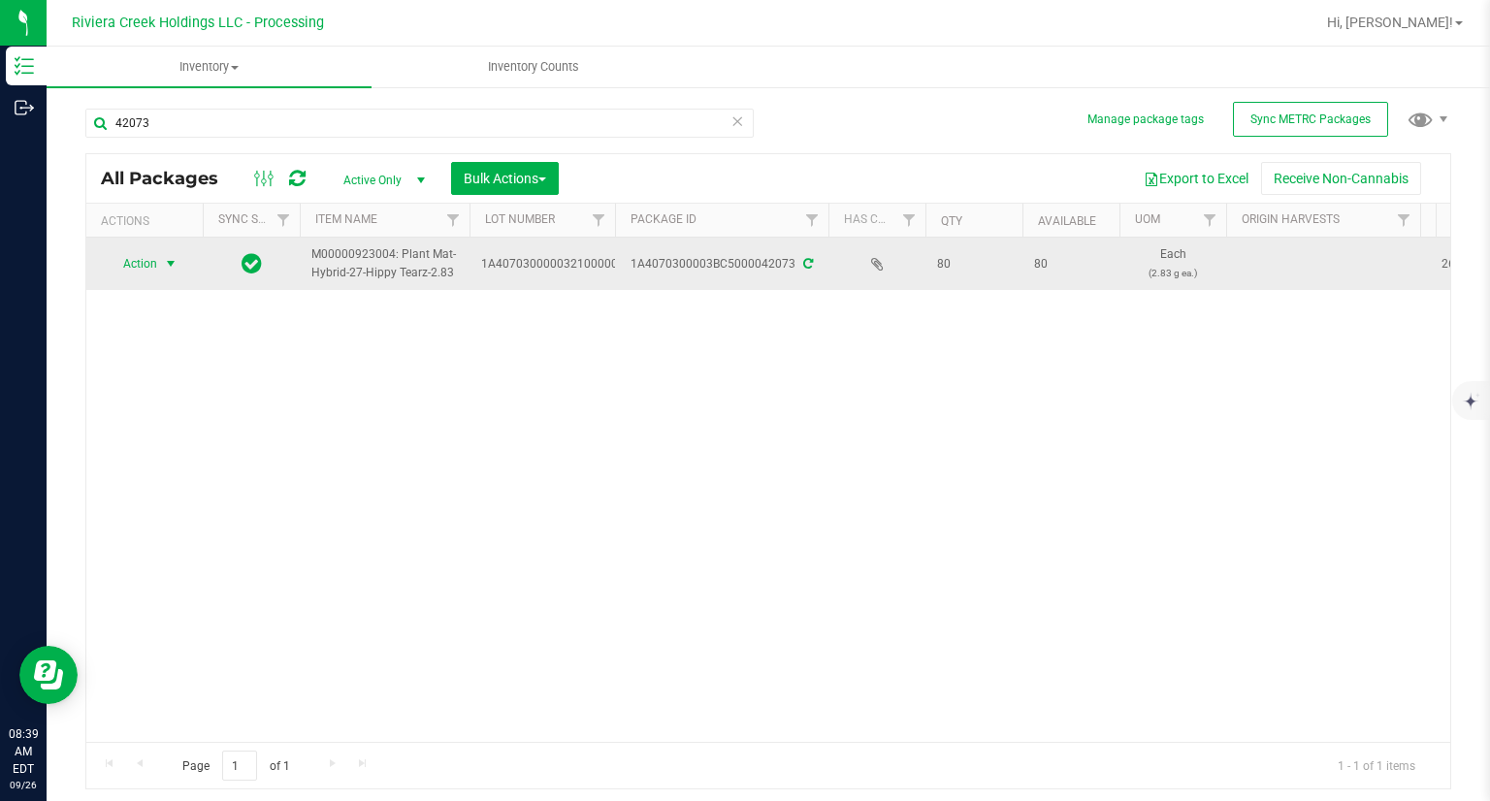
click at [128, 273] on span "Action" at bounding box center [132, 263] width 52 height 27
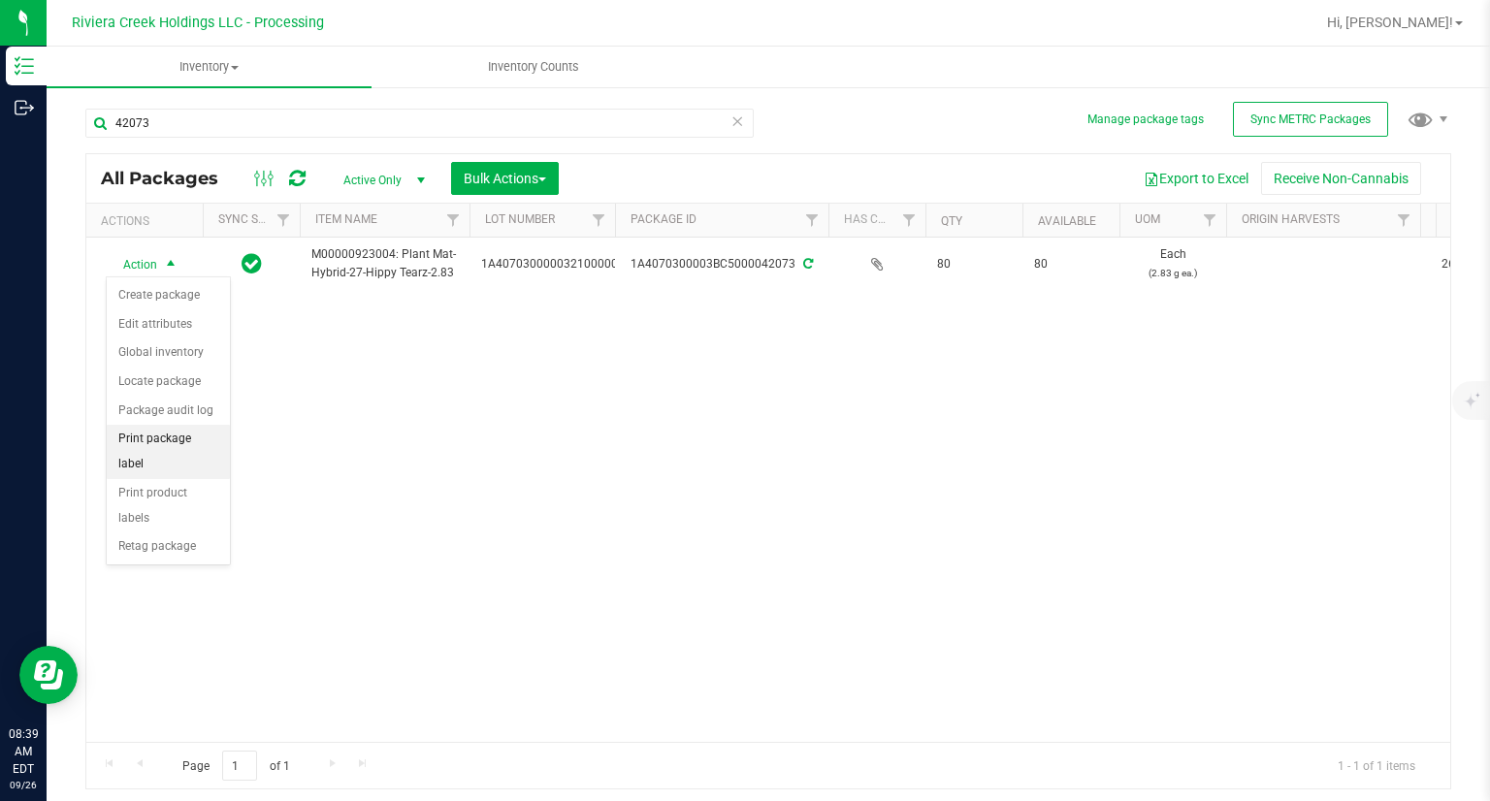
click at [186, 437] on li "Print package label" at bounding box center [168, 451] width 123 height 53
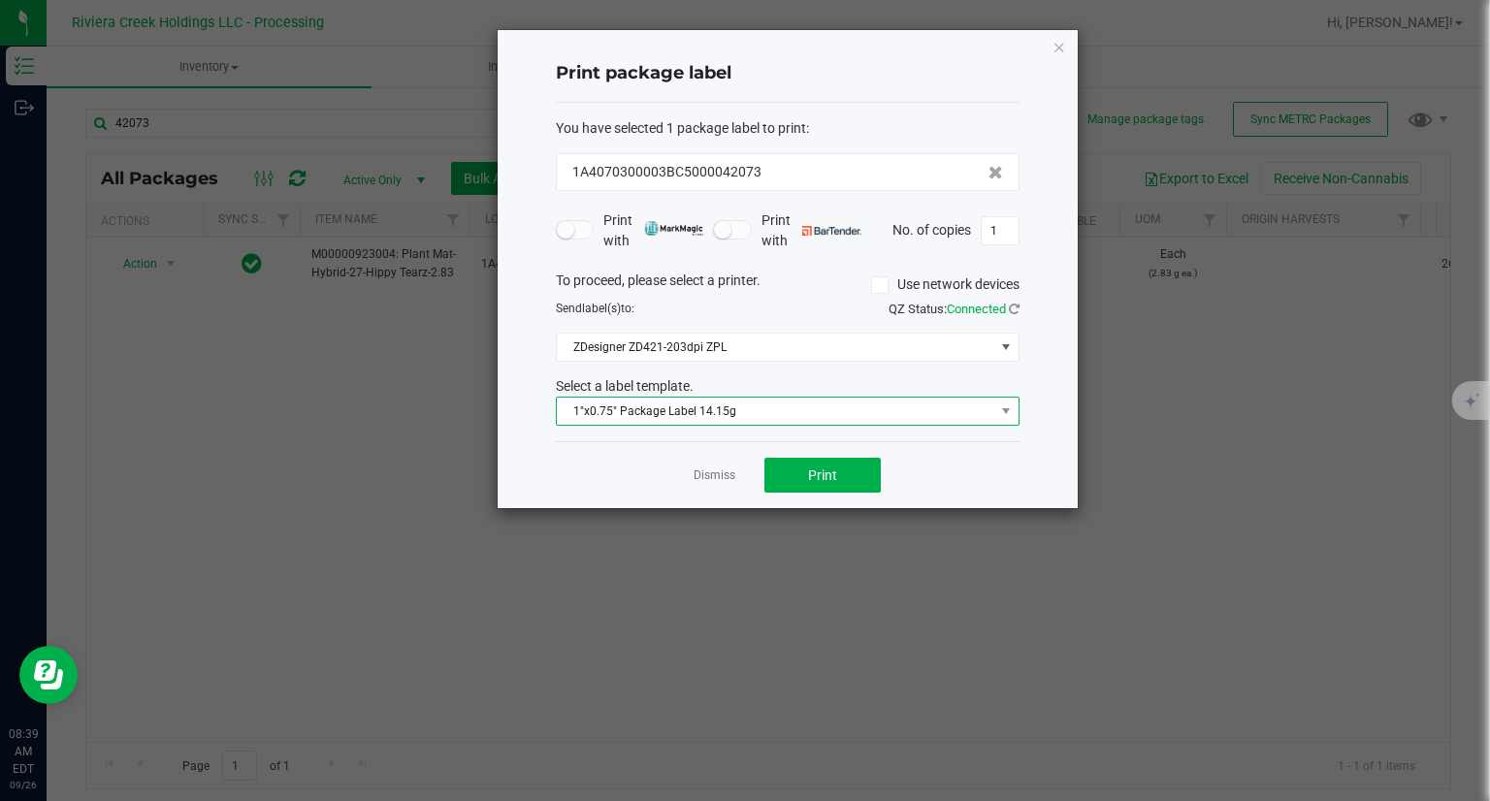
click at [785, 410] on span "1"x0.75" Package Label 14.15g" at bounding box center [775, 411] width 437 height 27
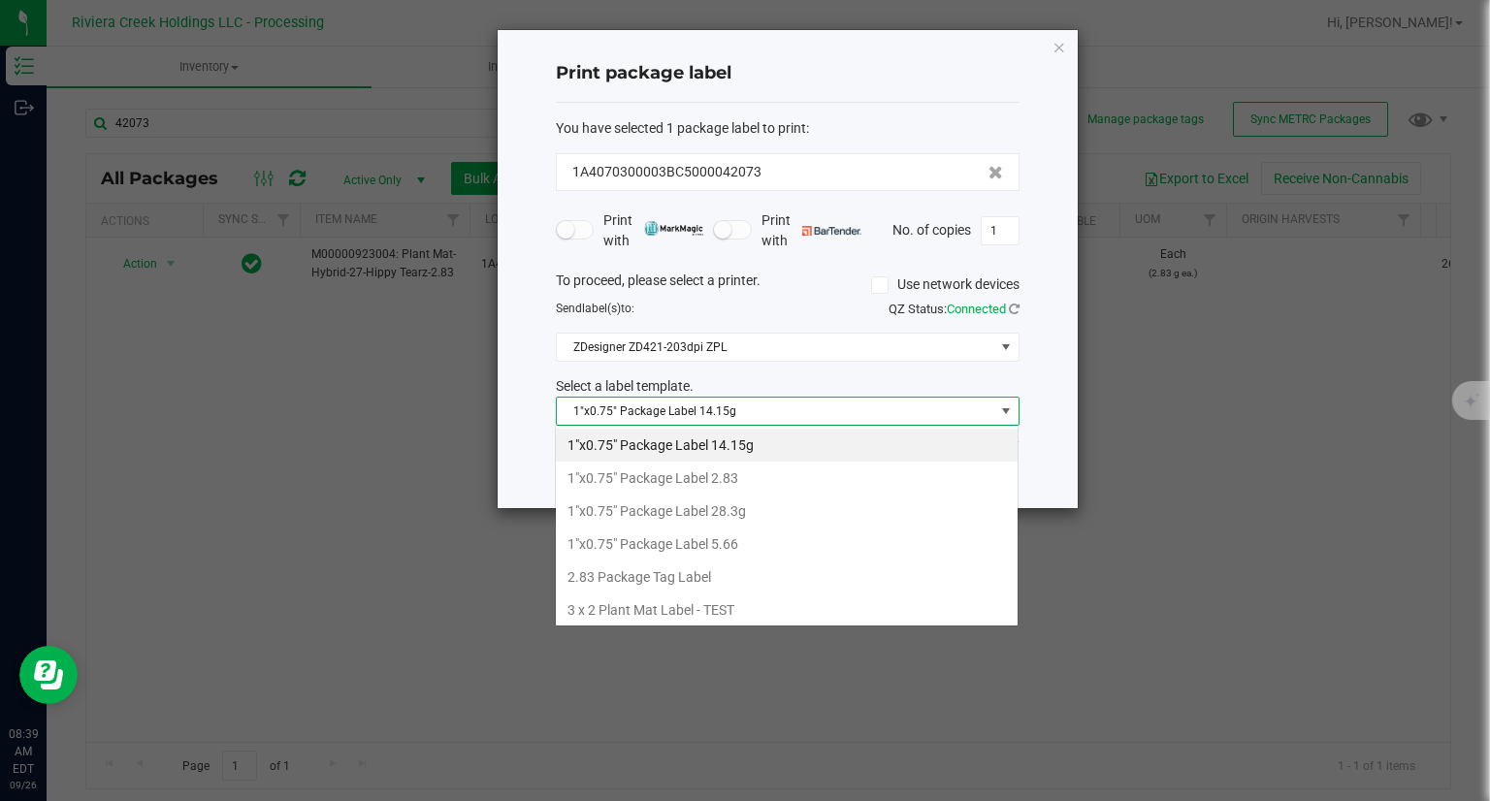
scroll to position [96947, 96511]
drag, startPoint x: 718, startPoint y: 486, endPoint x: 731, endPoint y: 484, distance: 13.7
click at [718, 486] on li "1"x0.75" Package Label 2.83" at bounding box center [787, 478] width 462 height 33
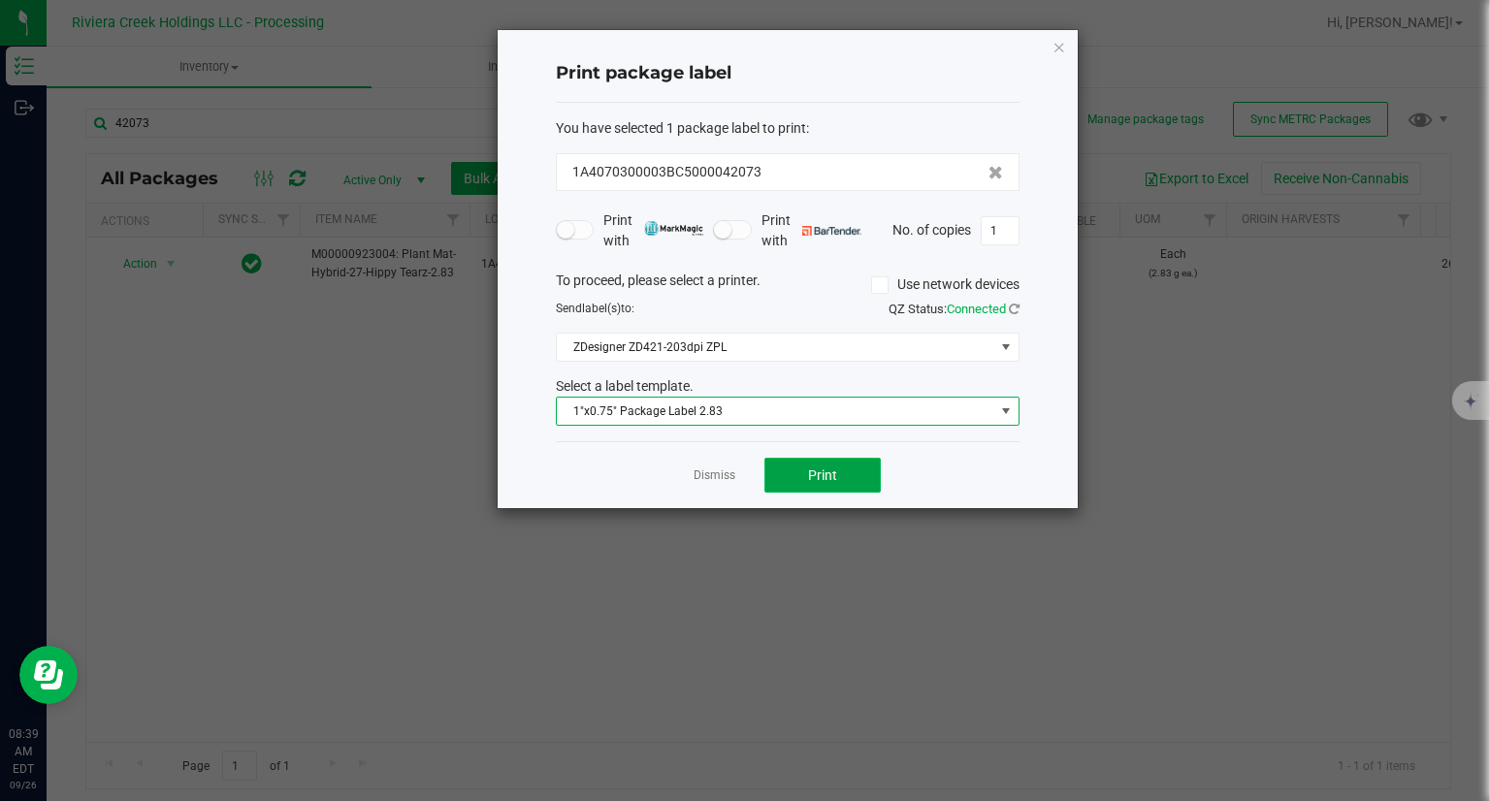
click at [846, 486] on button "Print" at bounding box center [822, 475] width 116 height 35
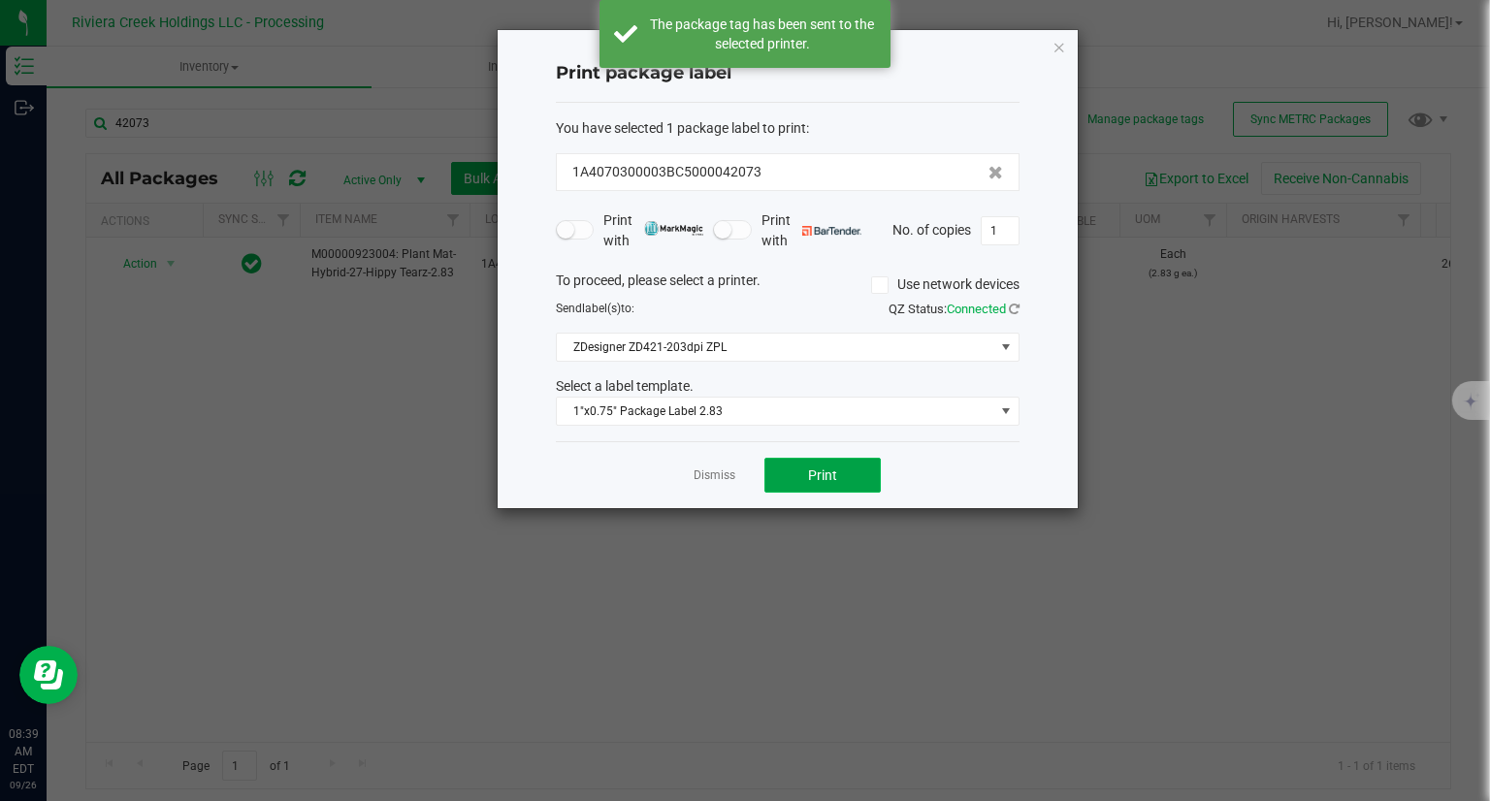
click at [845, 484] on button "Print" at bounding box center [822, 475] width 116 height 35
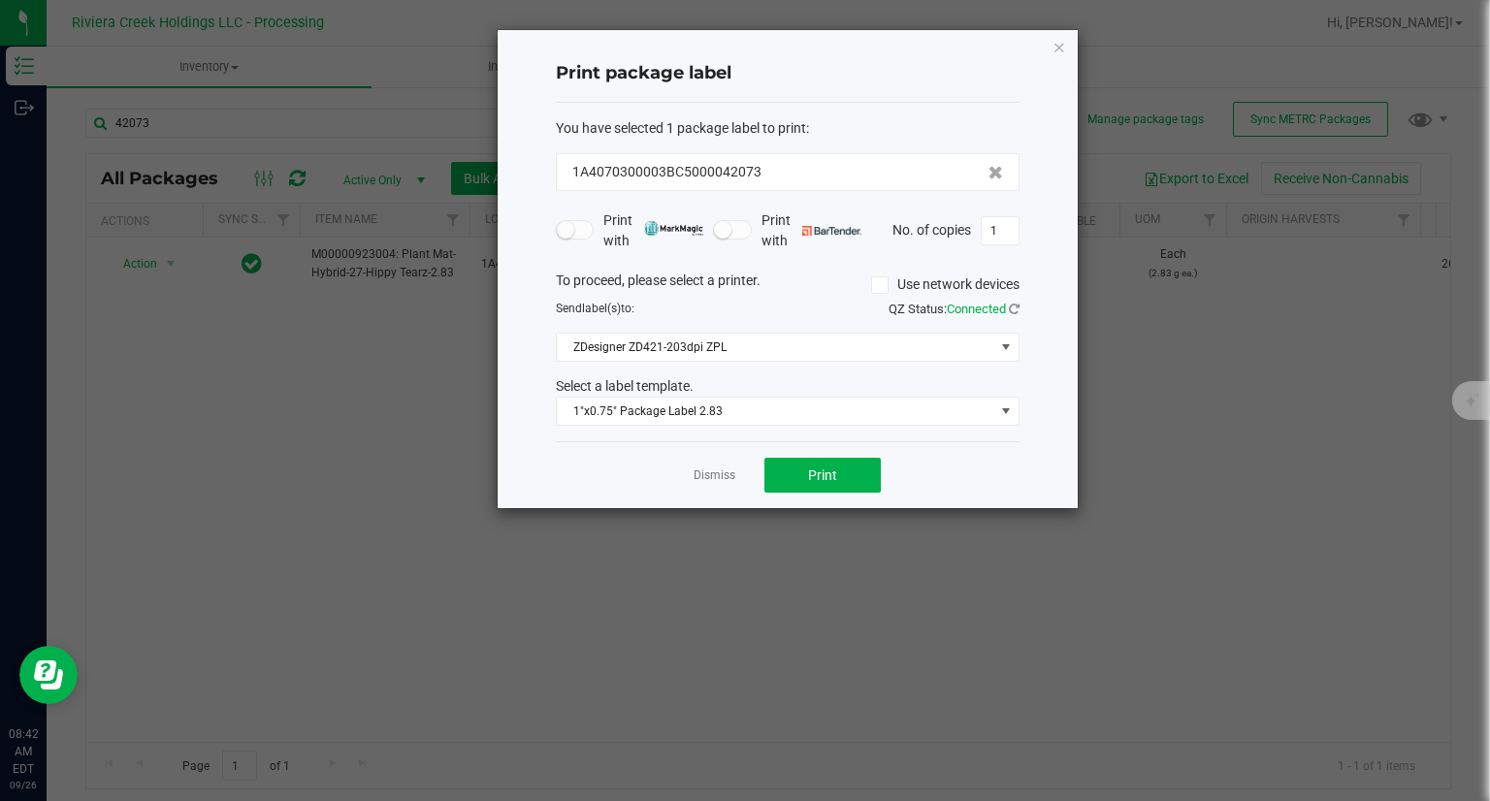
click at [1039, 44] on div "Print package label You have selected 1 package label to print : 1A4070300003BC…" at bounding box center [787, 269] width 580 height 478
click at [1064, 46] on icon "button" at bounding box center [1059, 46] width 14 height 23
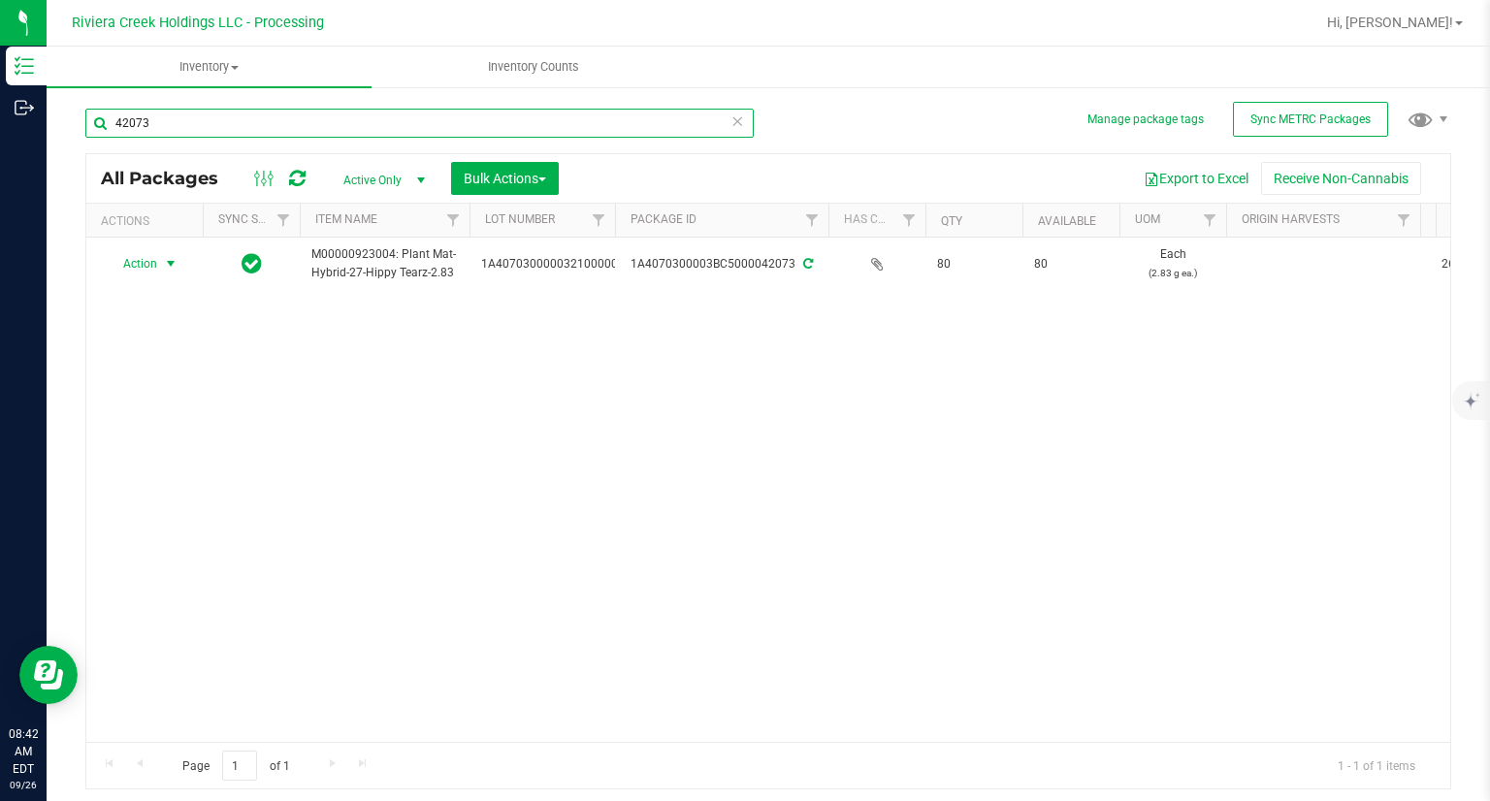
click at [141, 128] on input "42073" at bounding box center [419, 123] width 668 height 29
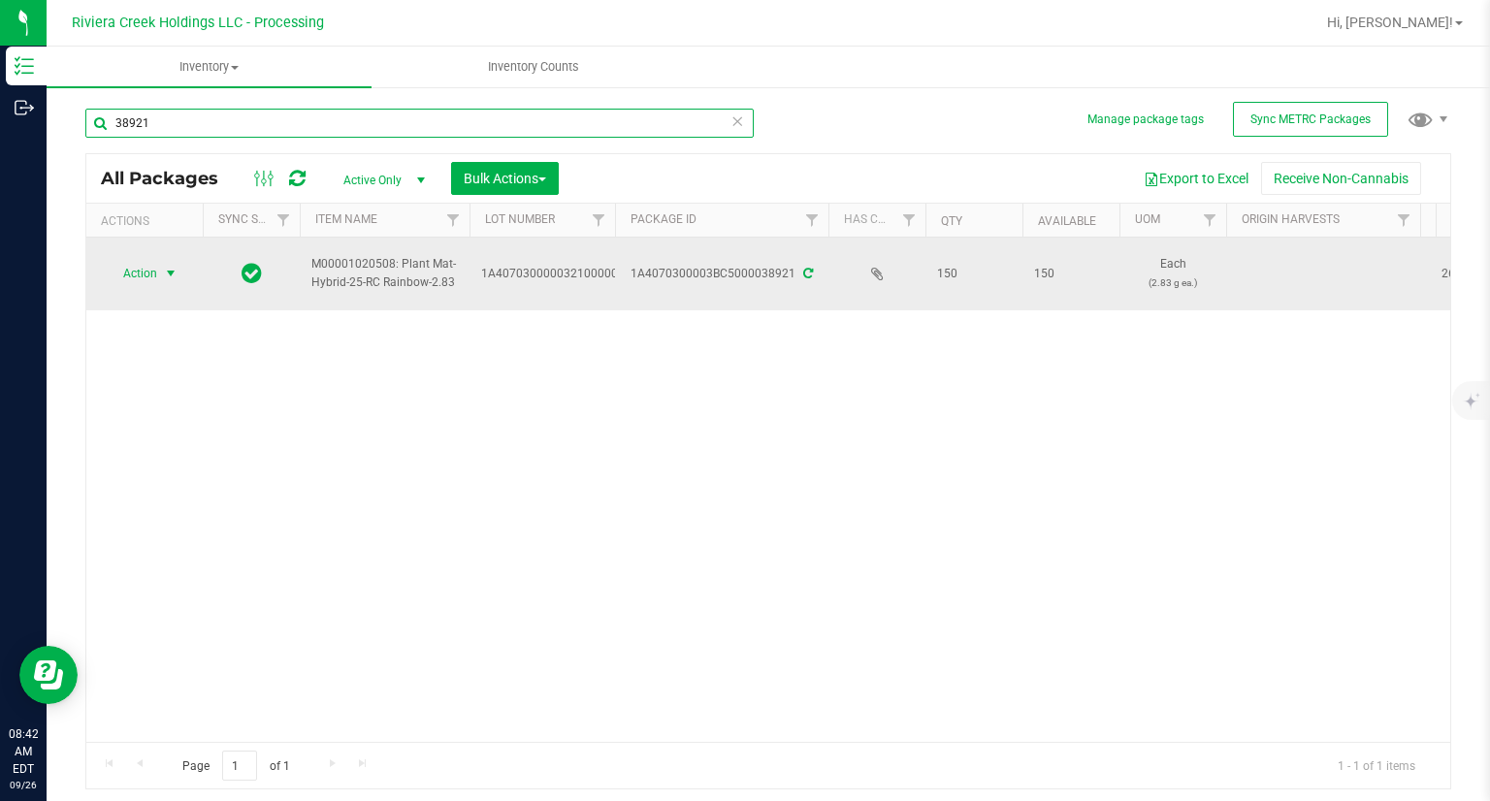
type input "38921"
click at [153, 284] on span "Action" at bounding box center [132, 273] width 52 height 27
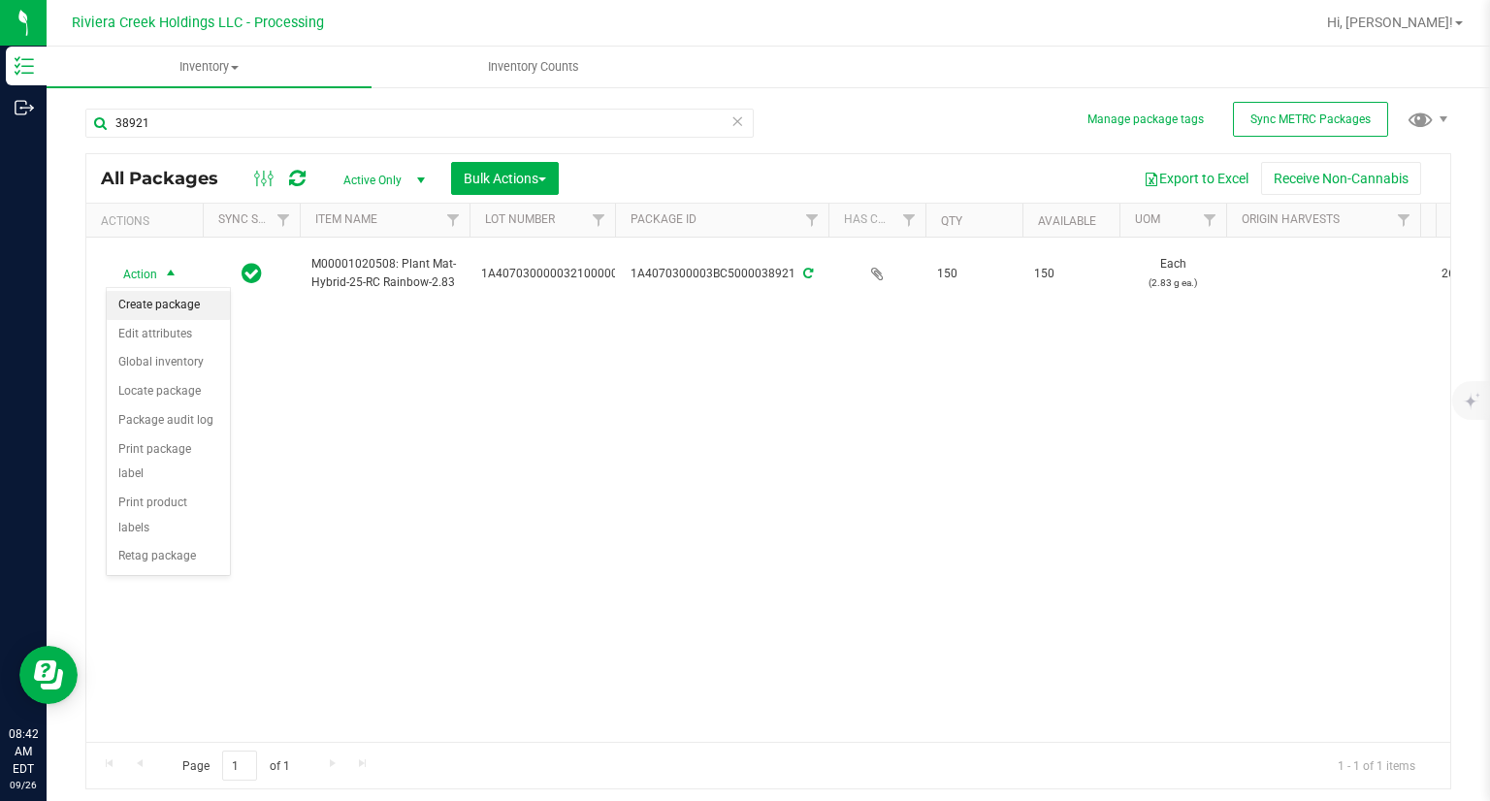
click at [194, 307] on li "Create package" at bounding box center [168, 305] width 123 height 29
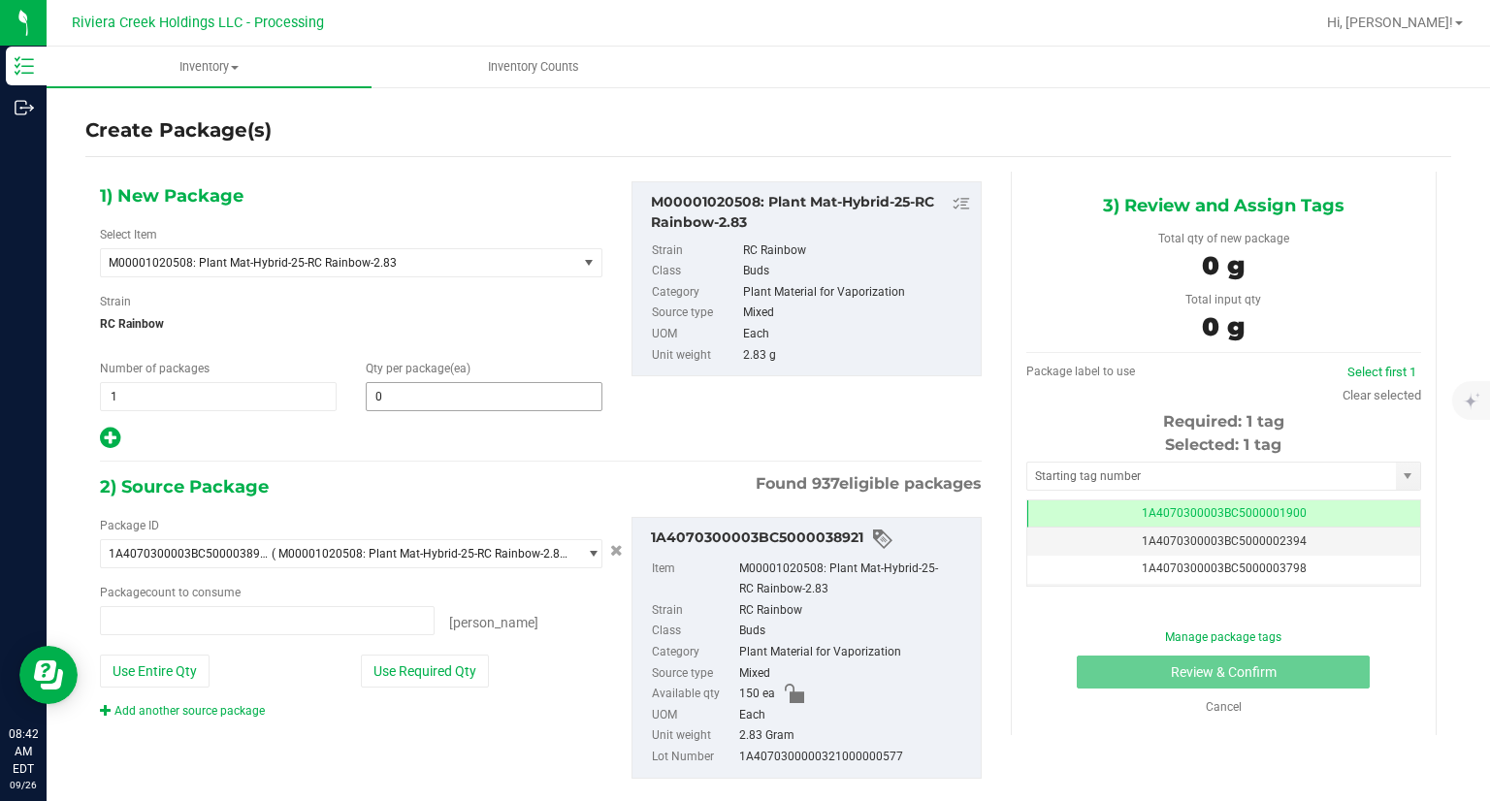
type input "0 ea"
click at [435, 389] on span at bounding box center [484, 396] width 237 height 29
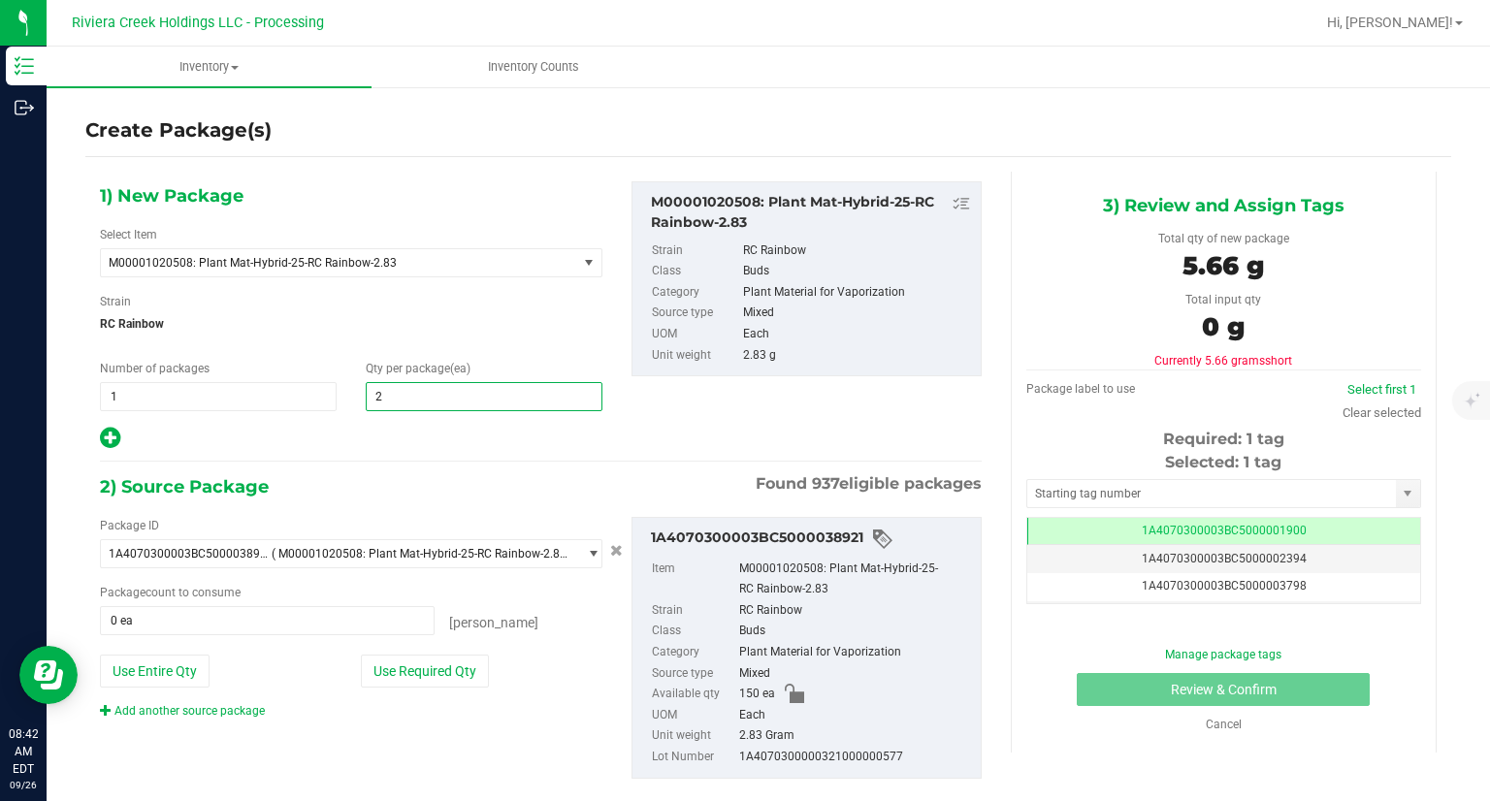
type input "20"
click at [105, 434] on icon at bounding box center [110, 438] width 20 height 24
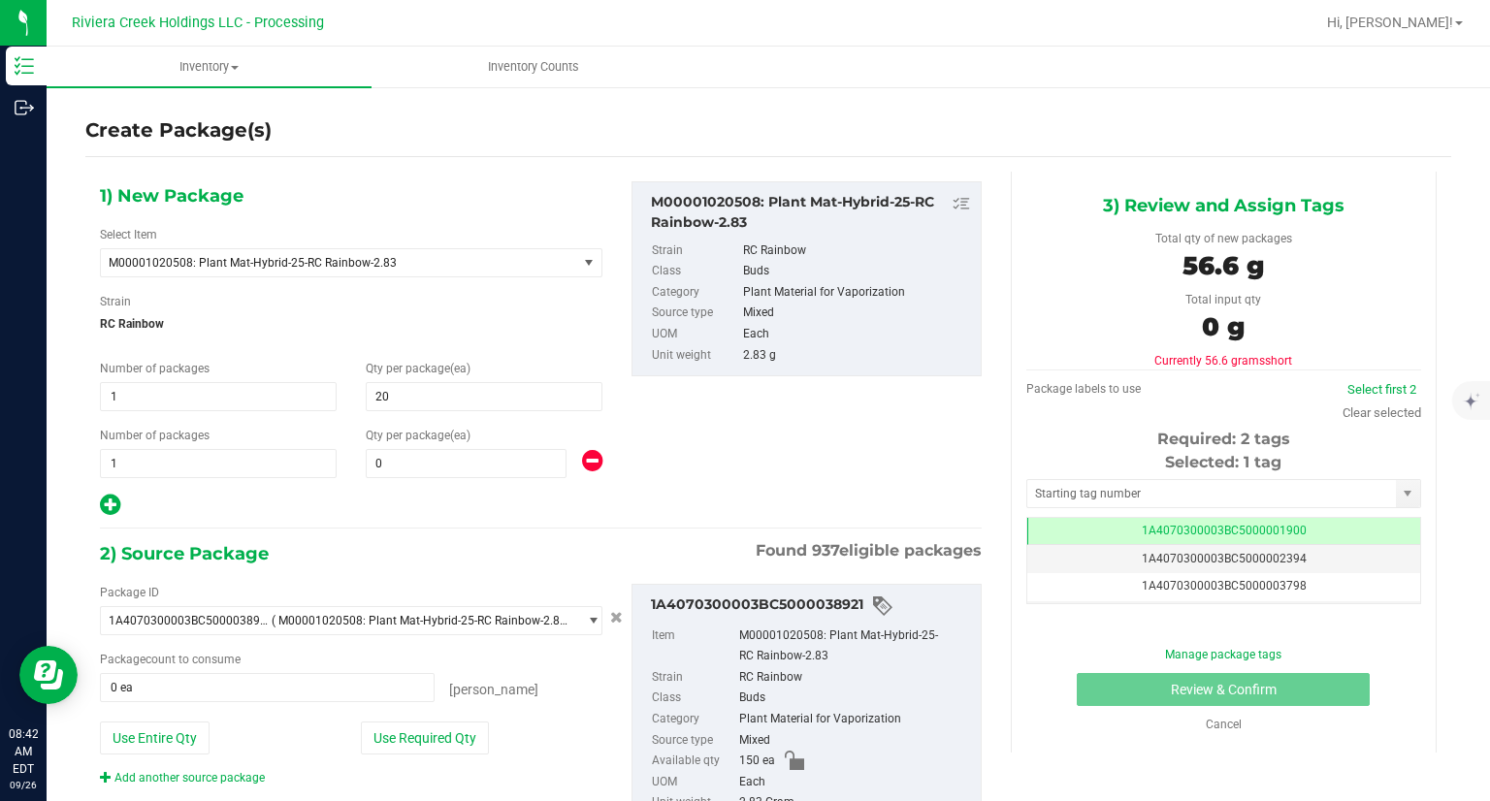
type input "20"
click at [434, 472] on span at bounding box center [466, 463] width 201 height 29
type input "40"
drag, startPoint x: 412, startPoint y: 518, endPoint x: 501, endPoint y: 765, distance: 262.9
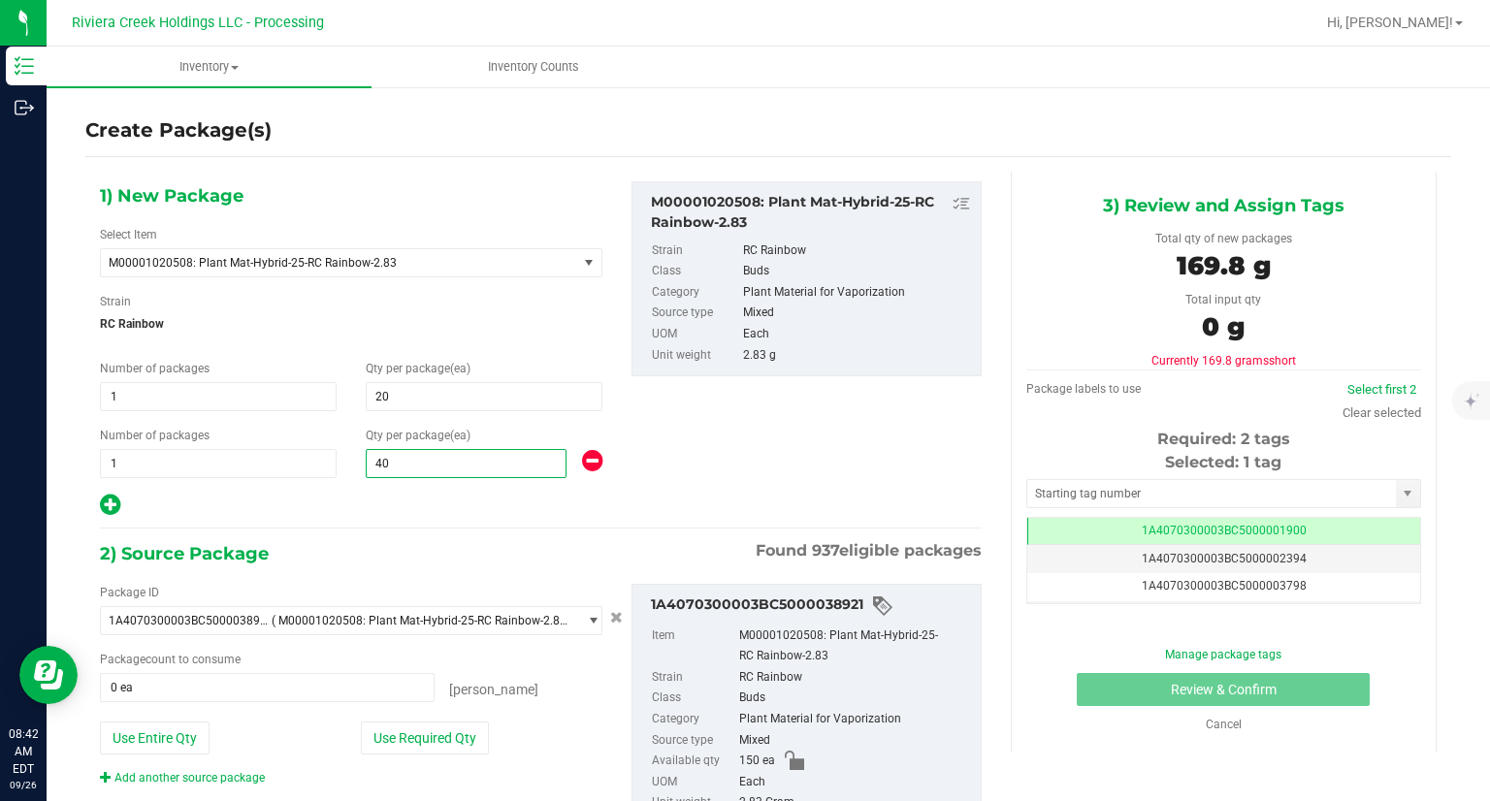
click at [413, 522] on div "1) New Package Select Item M00001020508: Plant Mat-Hybrid-25-RC Rainbow-2.83 M0…" at bounding box center [540, 529] width 911 height 715
click at [501, 769] on div "Add another source package" at bounding box center [351, 777] width 502 height 17
click at [471, 750] on button "Use Required Qty" at bounding box center [425, 737] width 128 height 33
type input "60 ea"
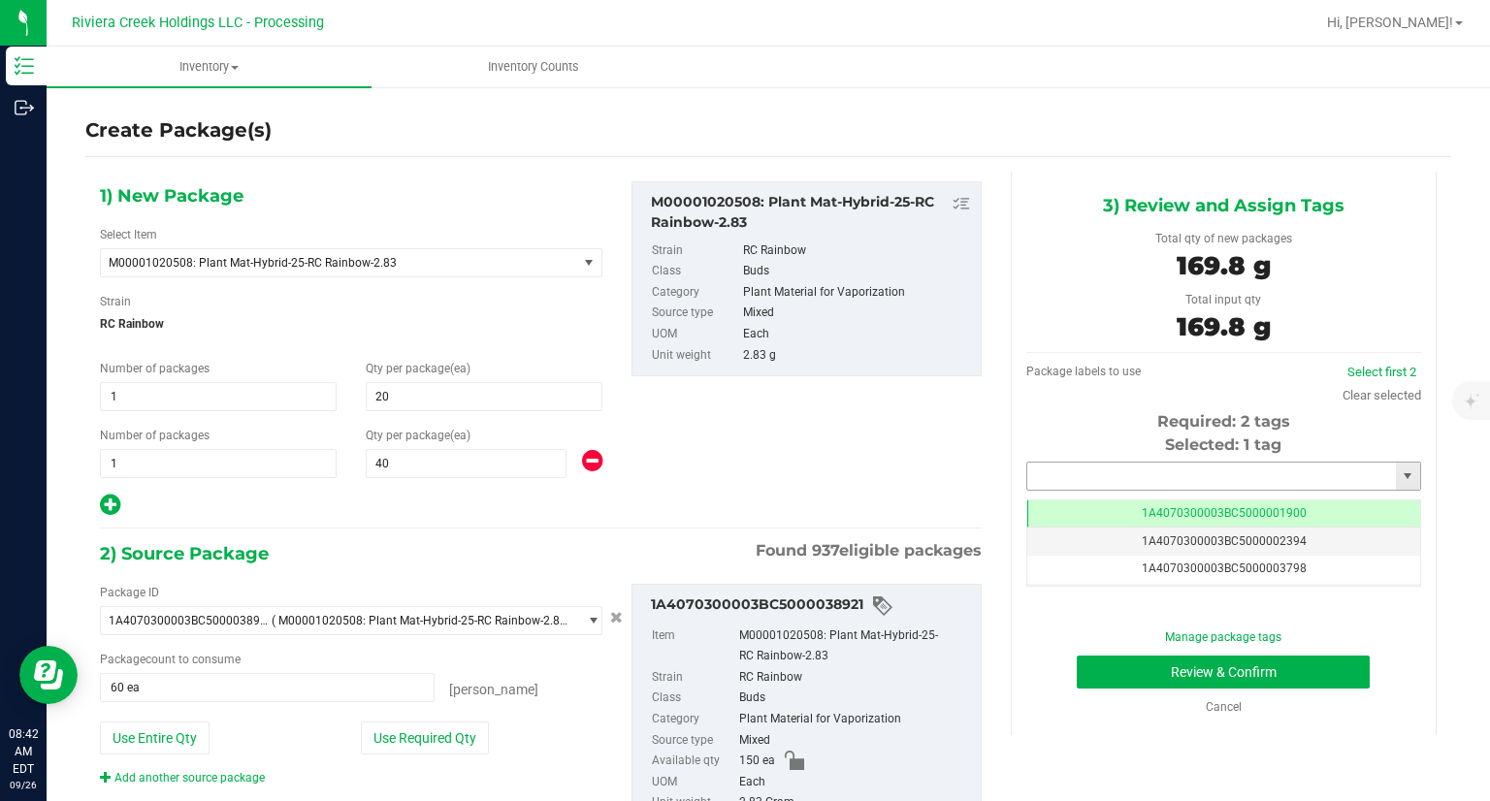
click at [1123, 471] on input "text" at bounding box center [1211, 476] width 369 height 27
click at [1056, 499] on li "1A4070300003BC5000042074" at bounding box center [1210, 509] width 389 height 29
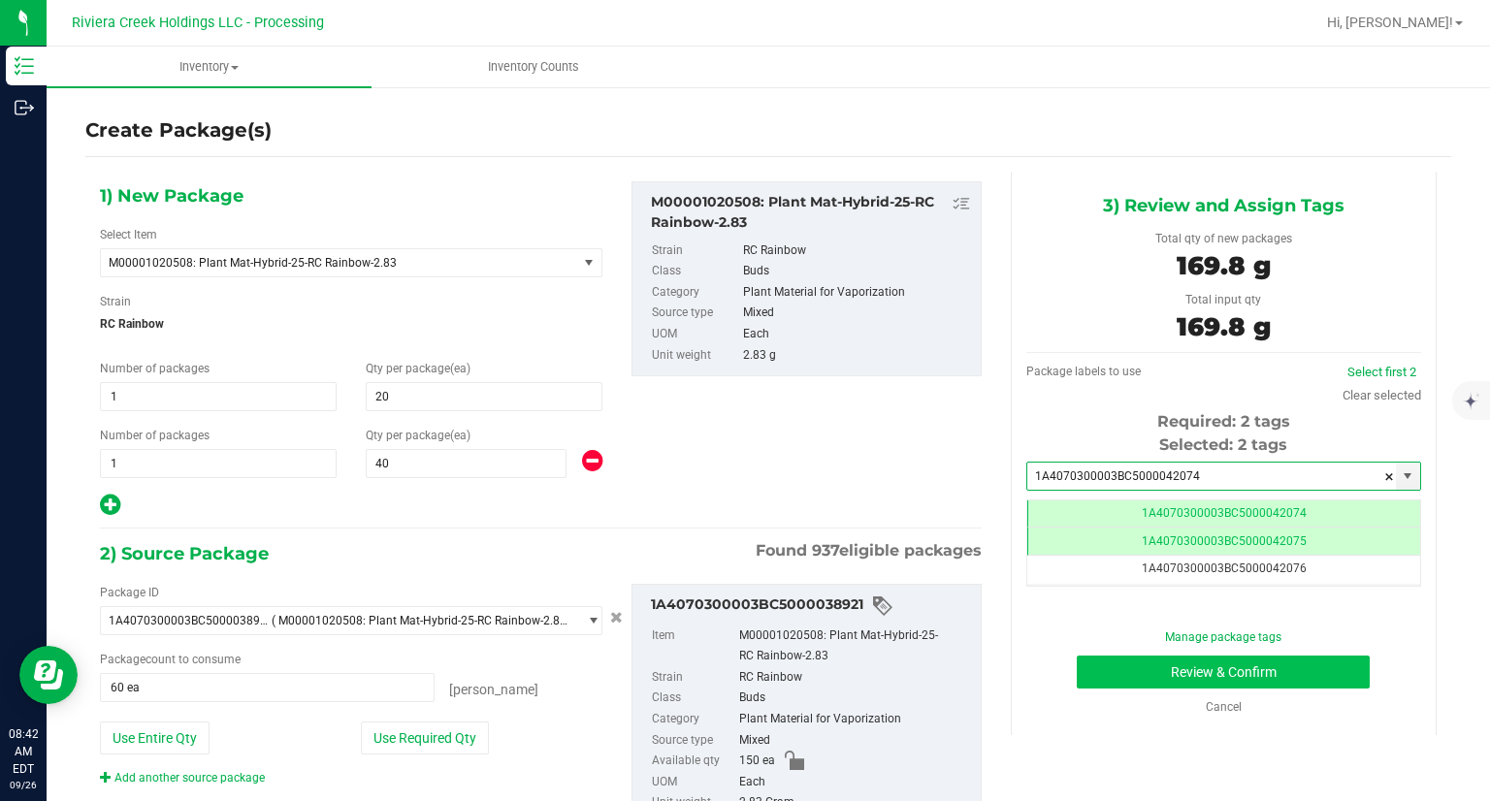
type input "1A4070300003BC5000042074"
click at [1084, 675] on button "Review & Confirm" at bounding box center [1222, 672] width 293 height 33
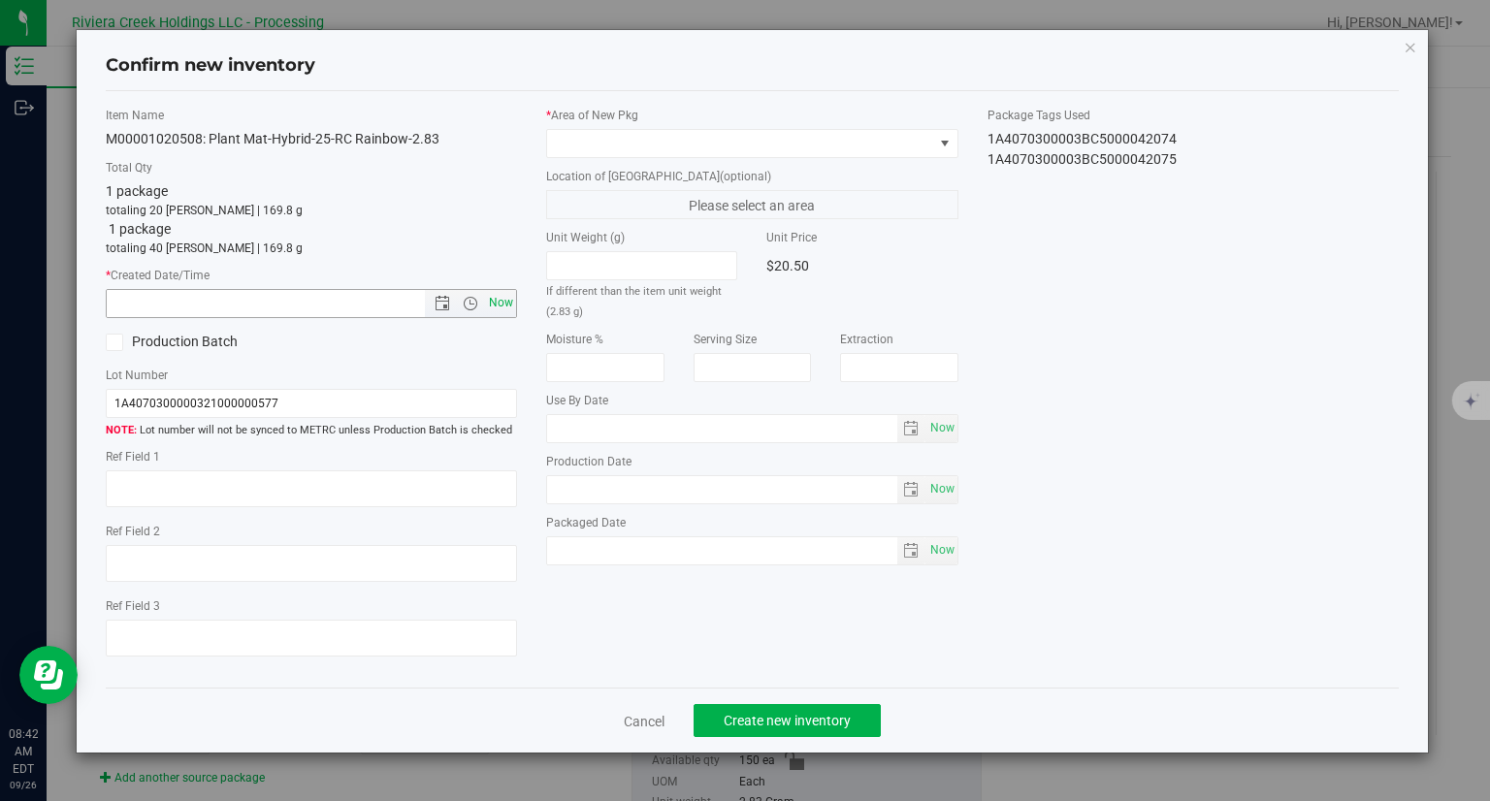
click at [505, 313] on span "Now" at bounding box center [501, 303] width 33 height 28
type input "[DATE] 8:42 AM"
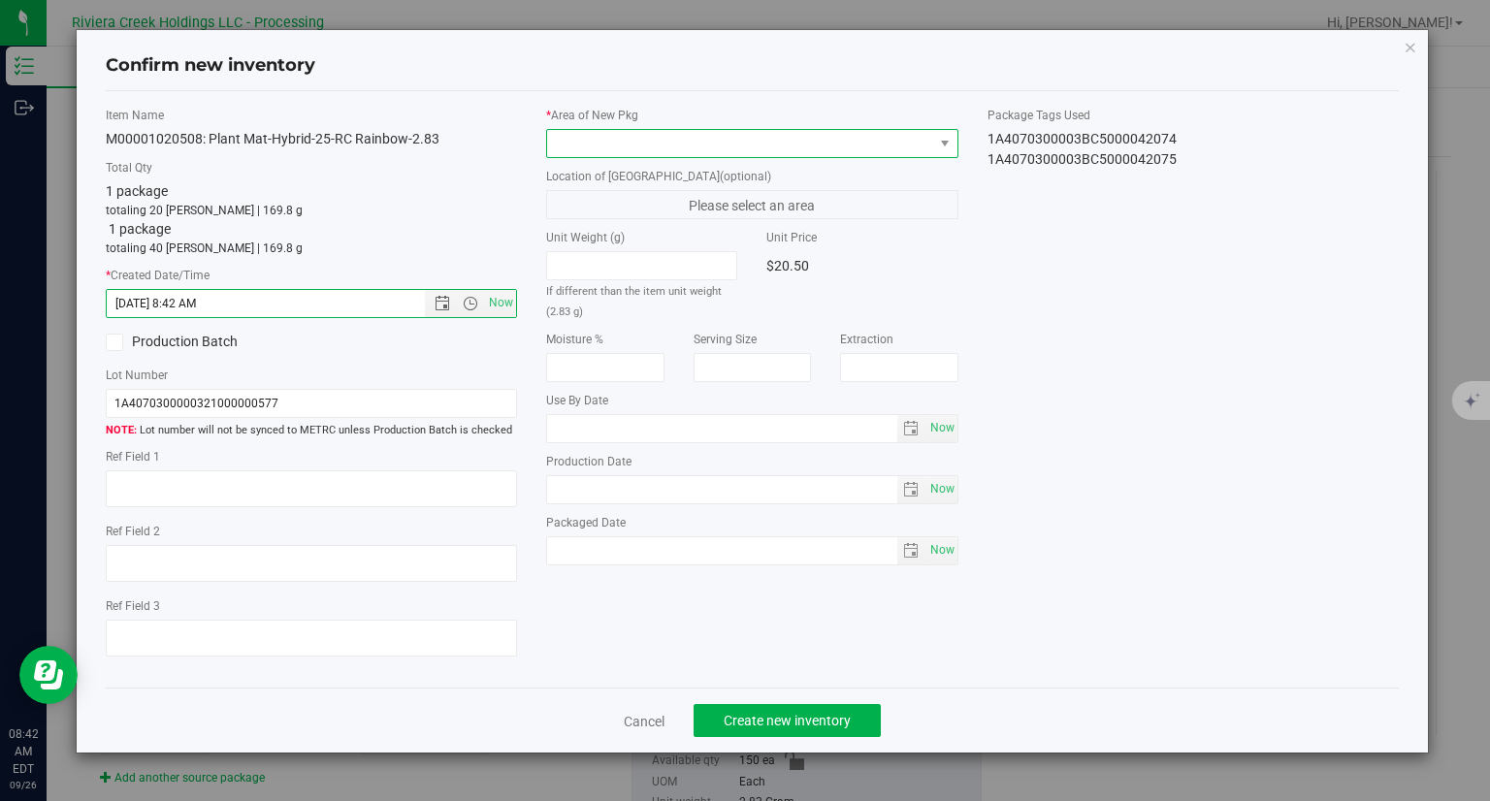
click at [618, 135] on span at bounding box center [740, 143] width 386 height 27
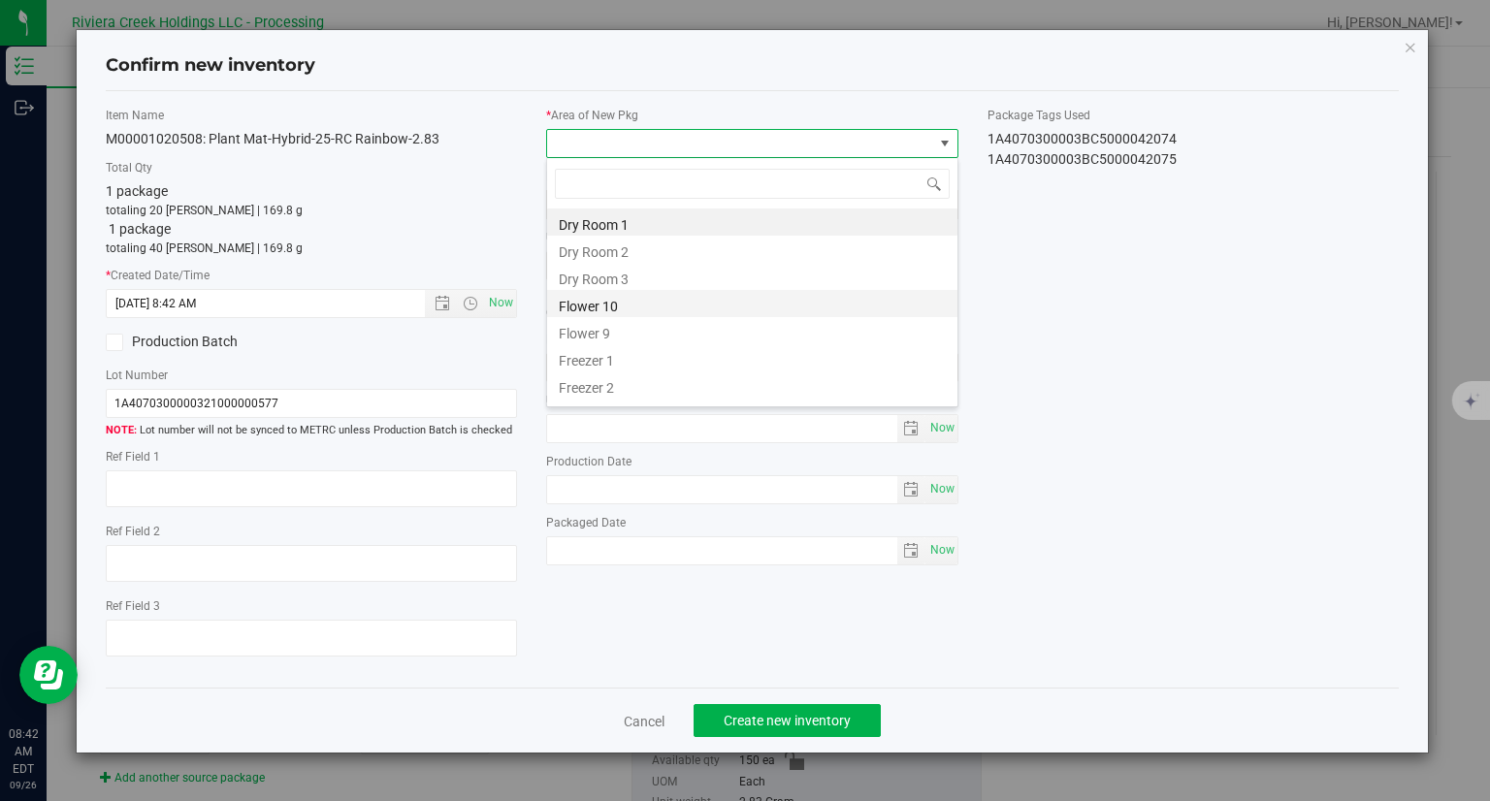
click at [611, 302] on li "Flower 10" at bounding box center [752, 303] width 410 height 27
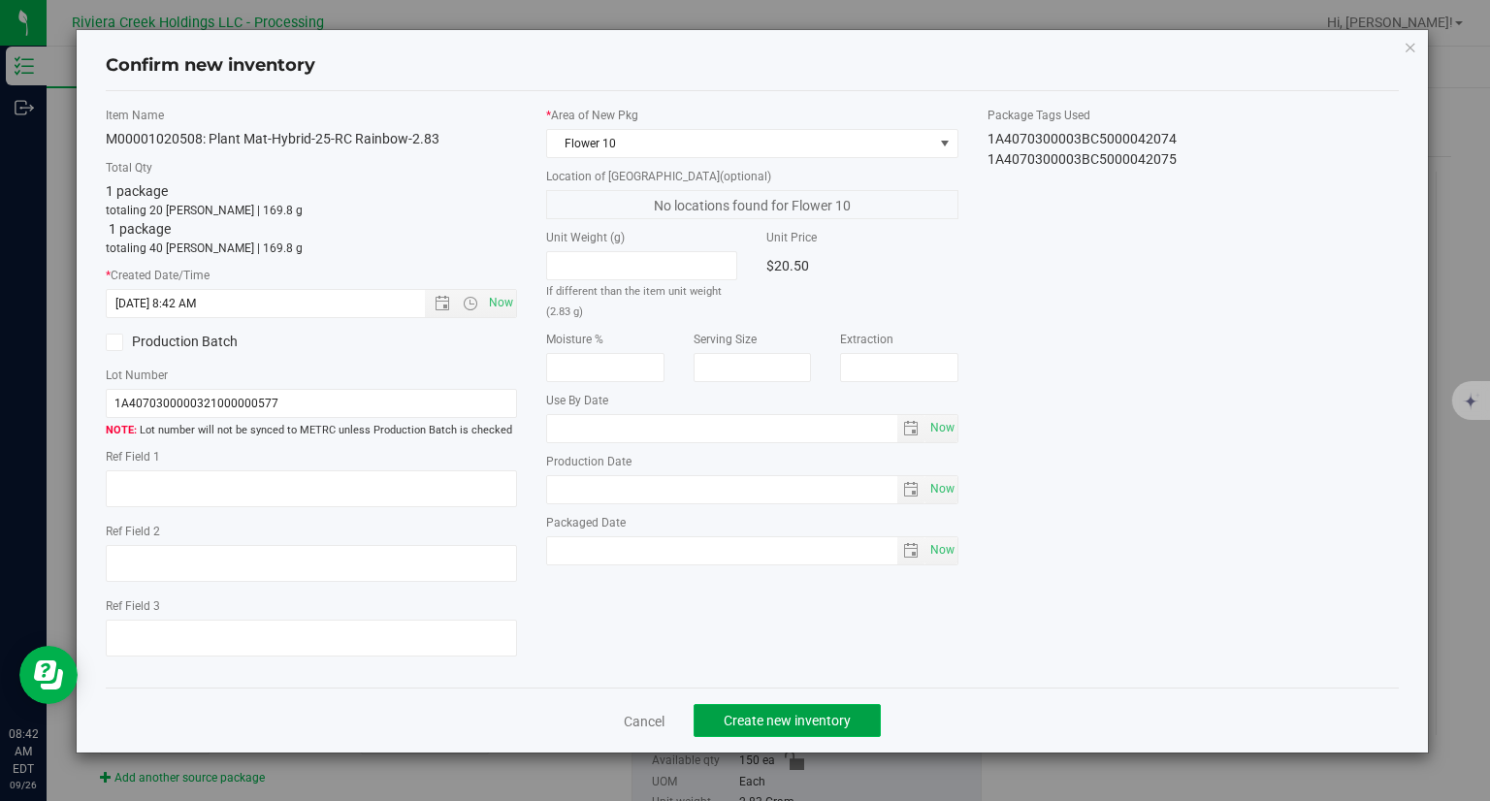
click at [873, 727] on button "Create new inventory" at bounding box center [786, 720] width 187 height 33
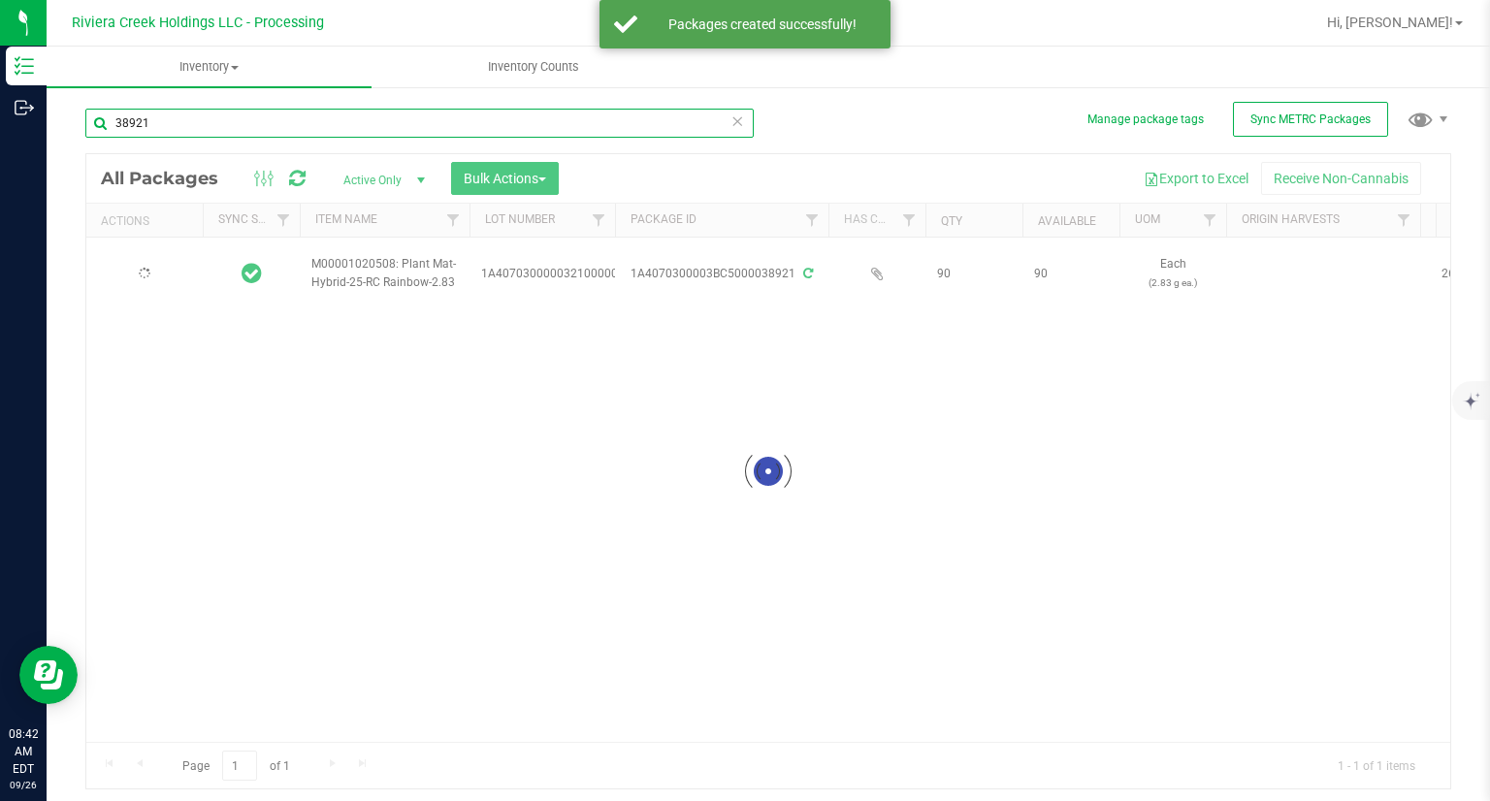
click at [179, 130] on input "38921" at bounding box center [419, 123] width 668 height 29
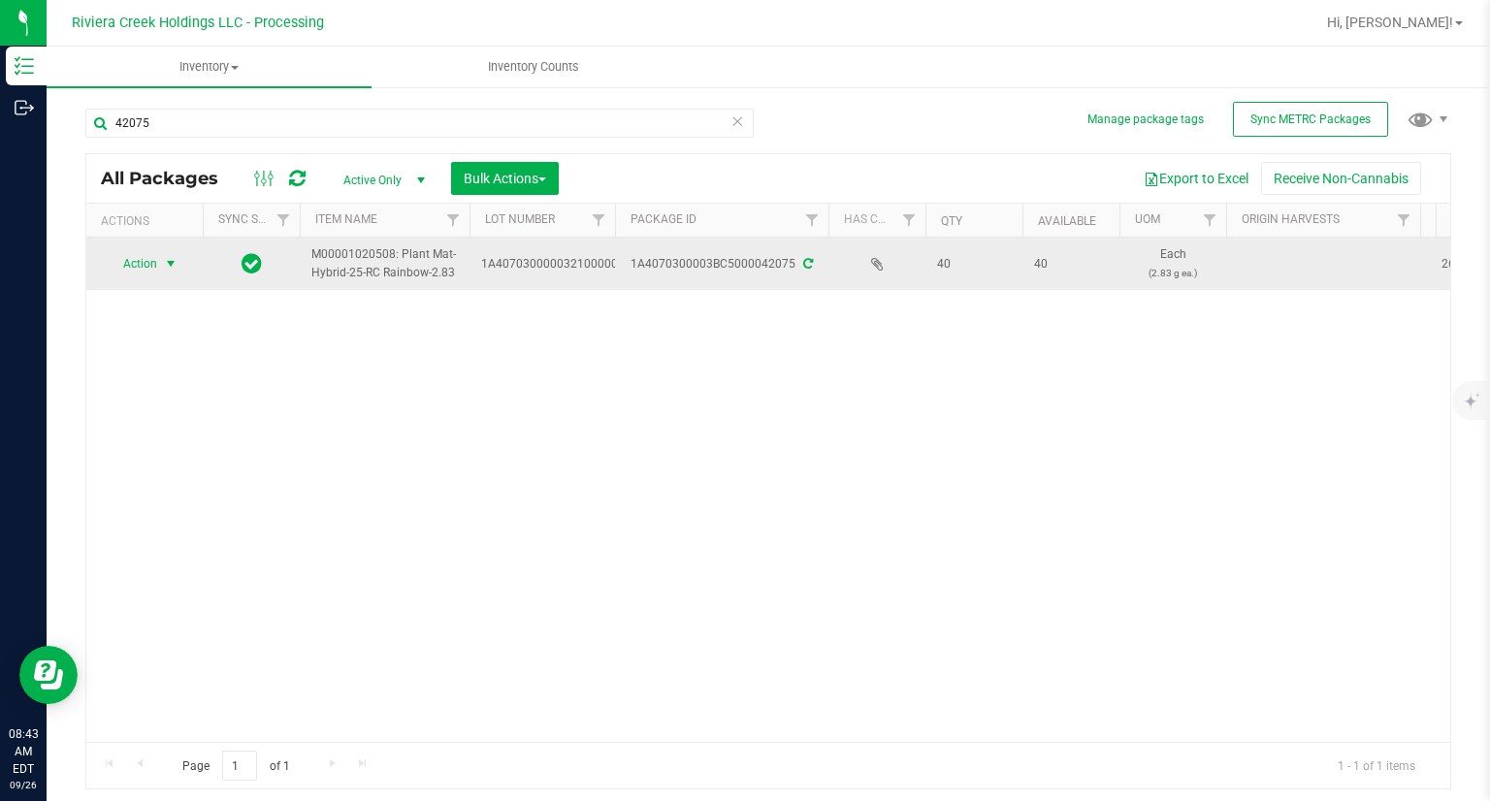
click at [134, 250] on span "Action" at bounding box center [132, 263] width 52 height 27
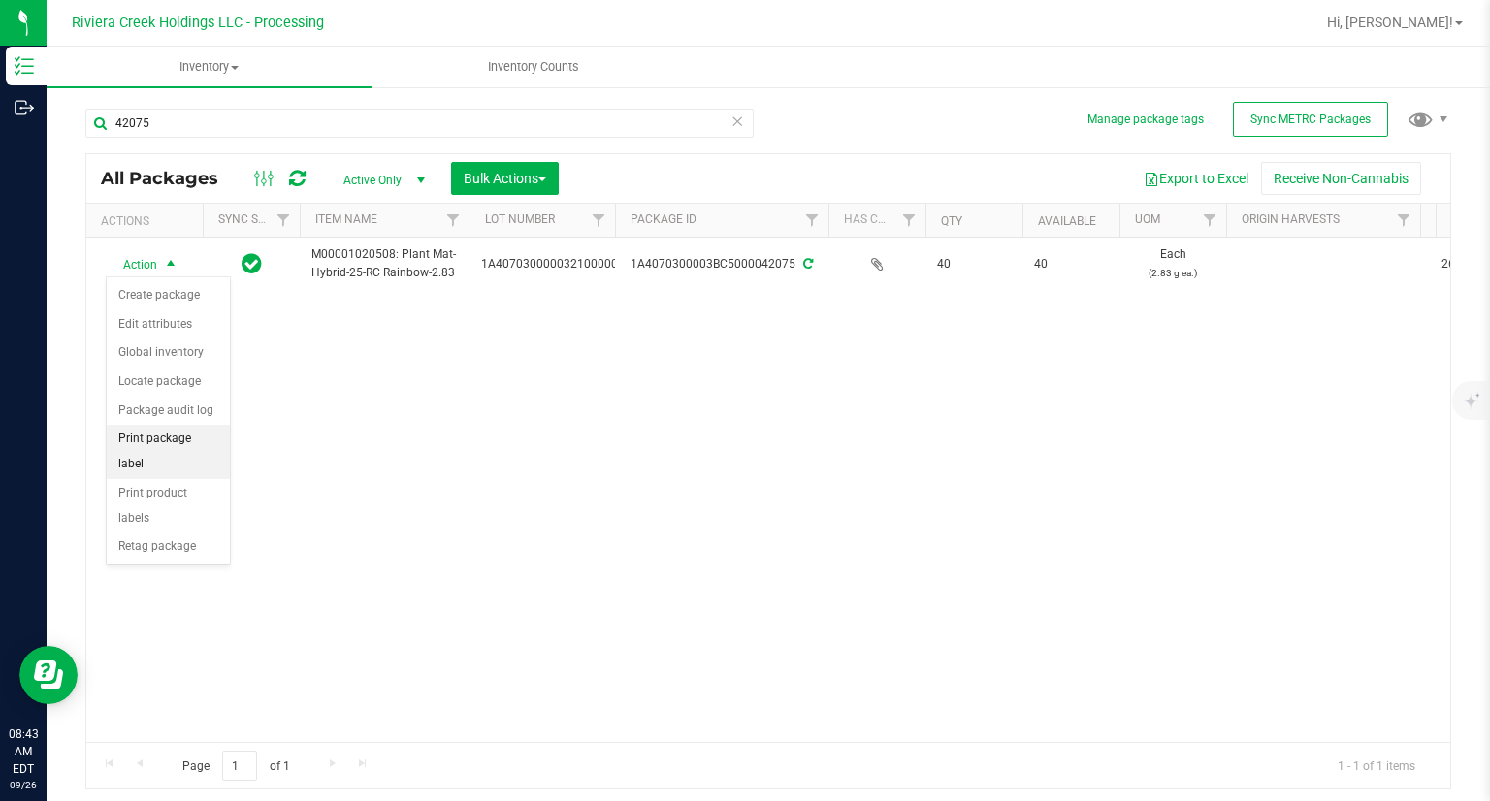
click at [189, 435] on li "Print package label" at bounding box center [168, 451] width 123 height 53
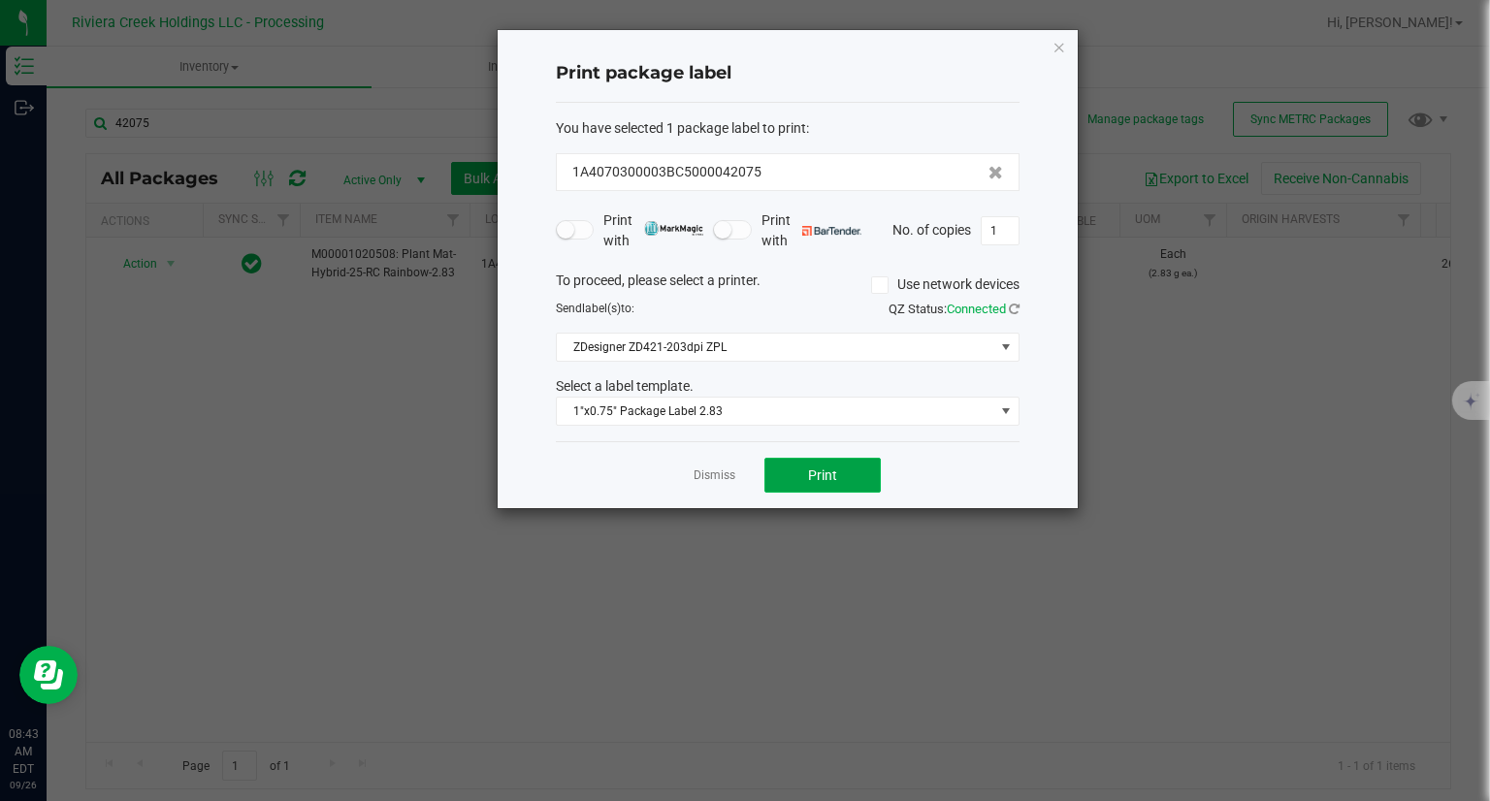
click at [808, 486] on button "Print" at bounding box center [822, 475] width 116 height 35
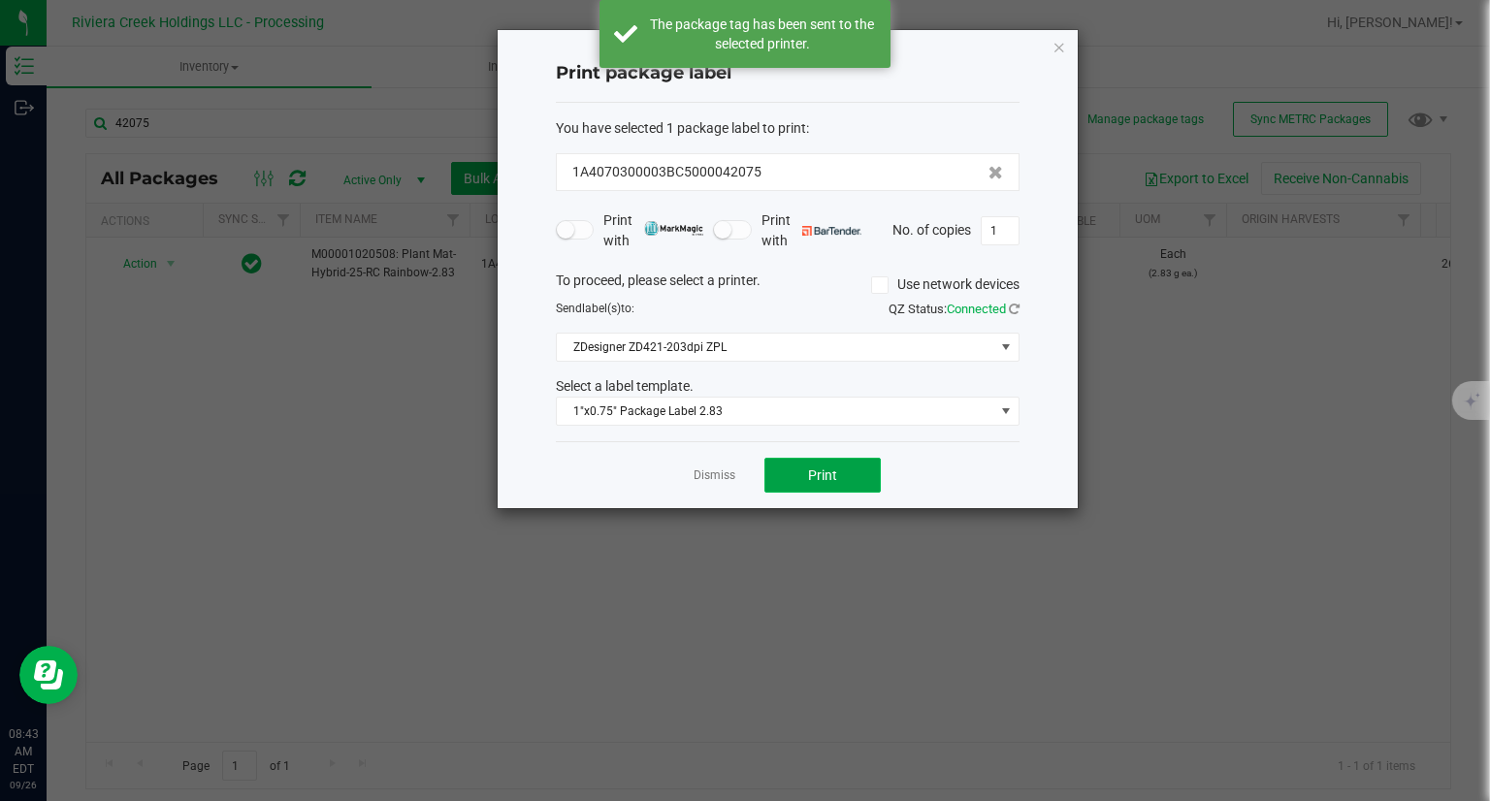
click at [808, 486] on button "Print" at bounding box center [822, 475] width 116 height 35
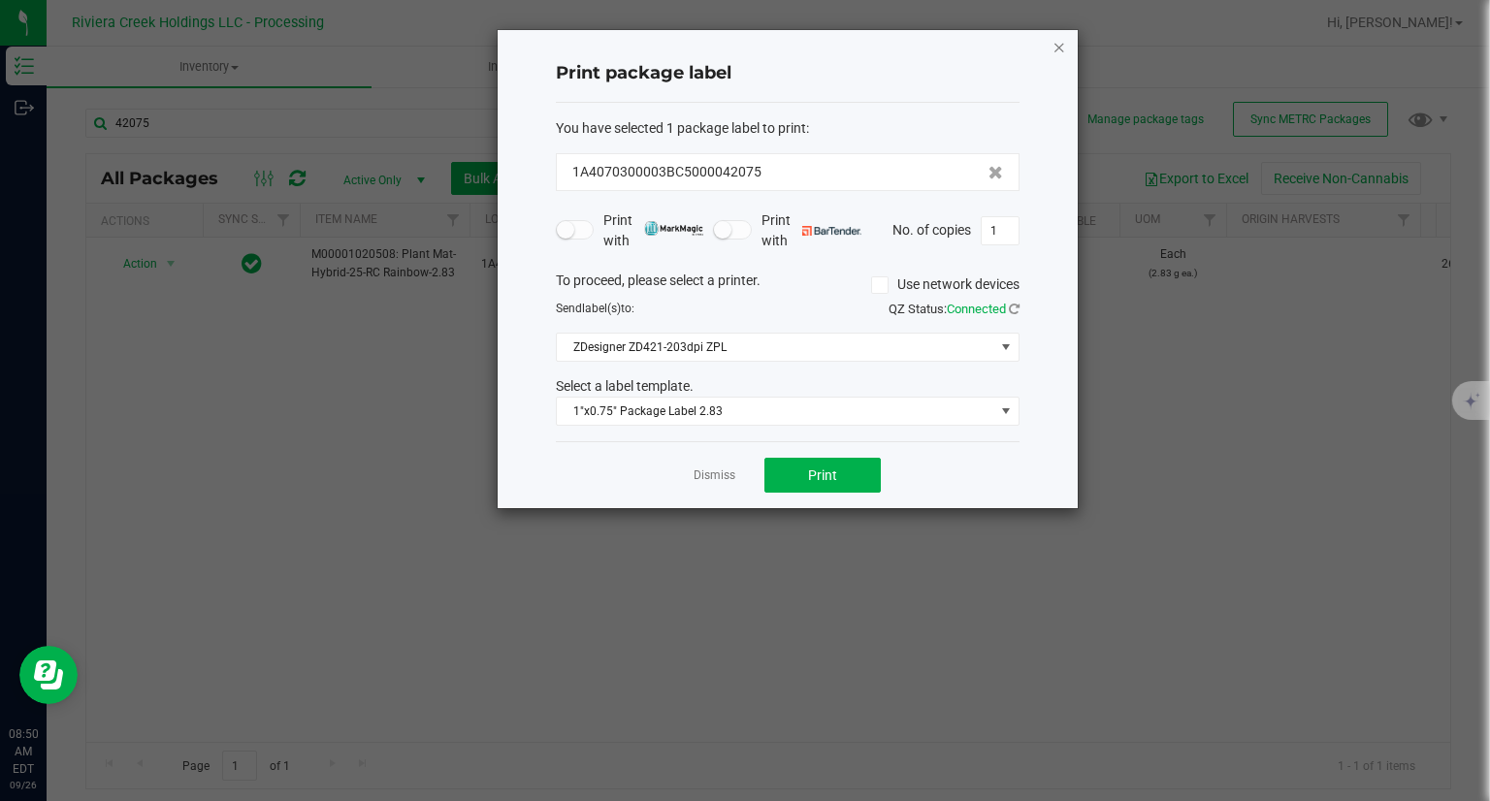
click at [1054, 44] on icon "button" at bounding box center [1059, 46] width 14 height 23
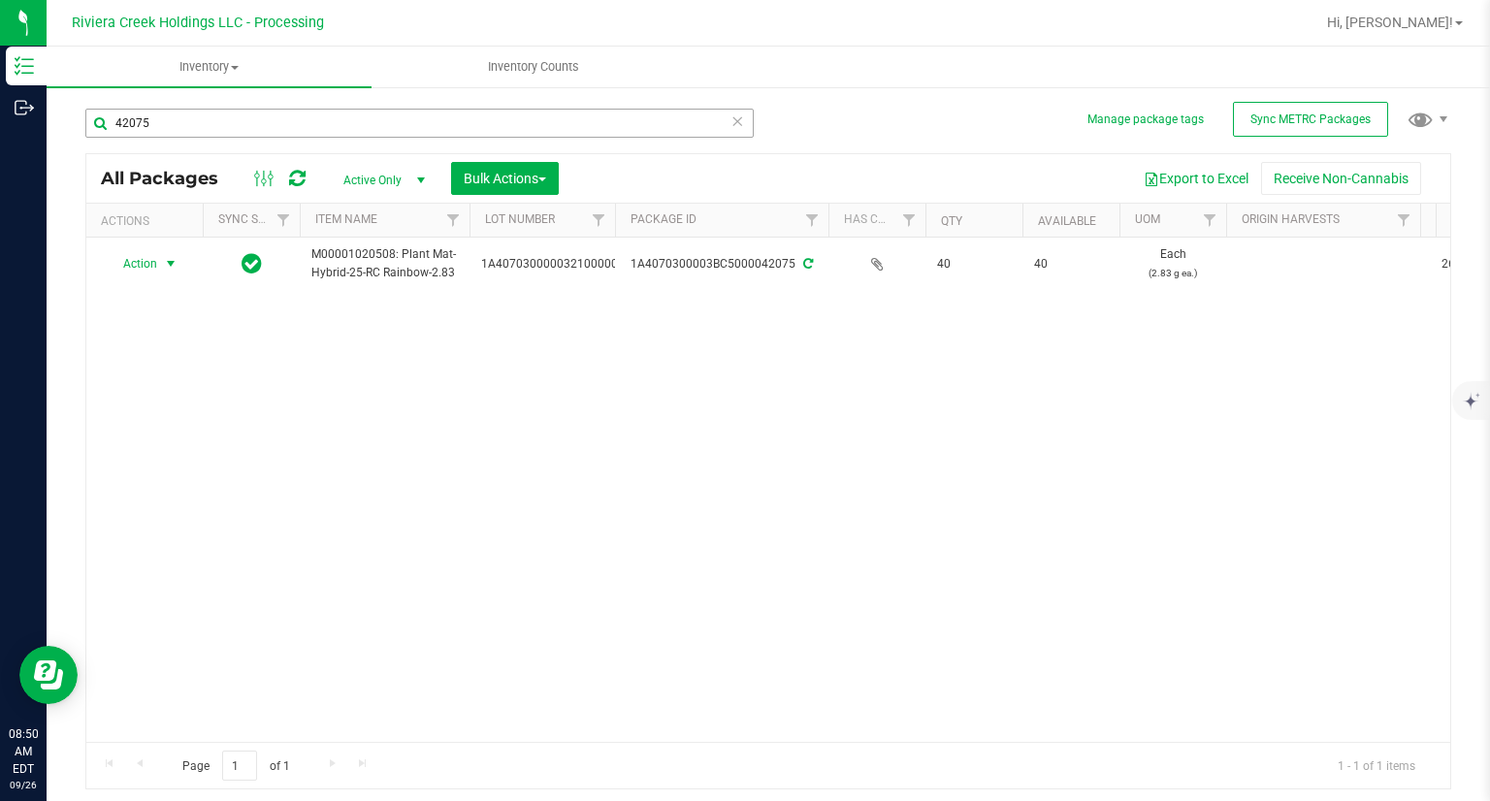
click at [194, 110] on div "42075" at bounding box center [426, 122] width 683 height 62
click at [170, 118] on input "42075" at bounding box center [419, 123] width 668 height 29
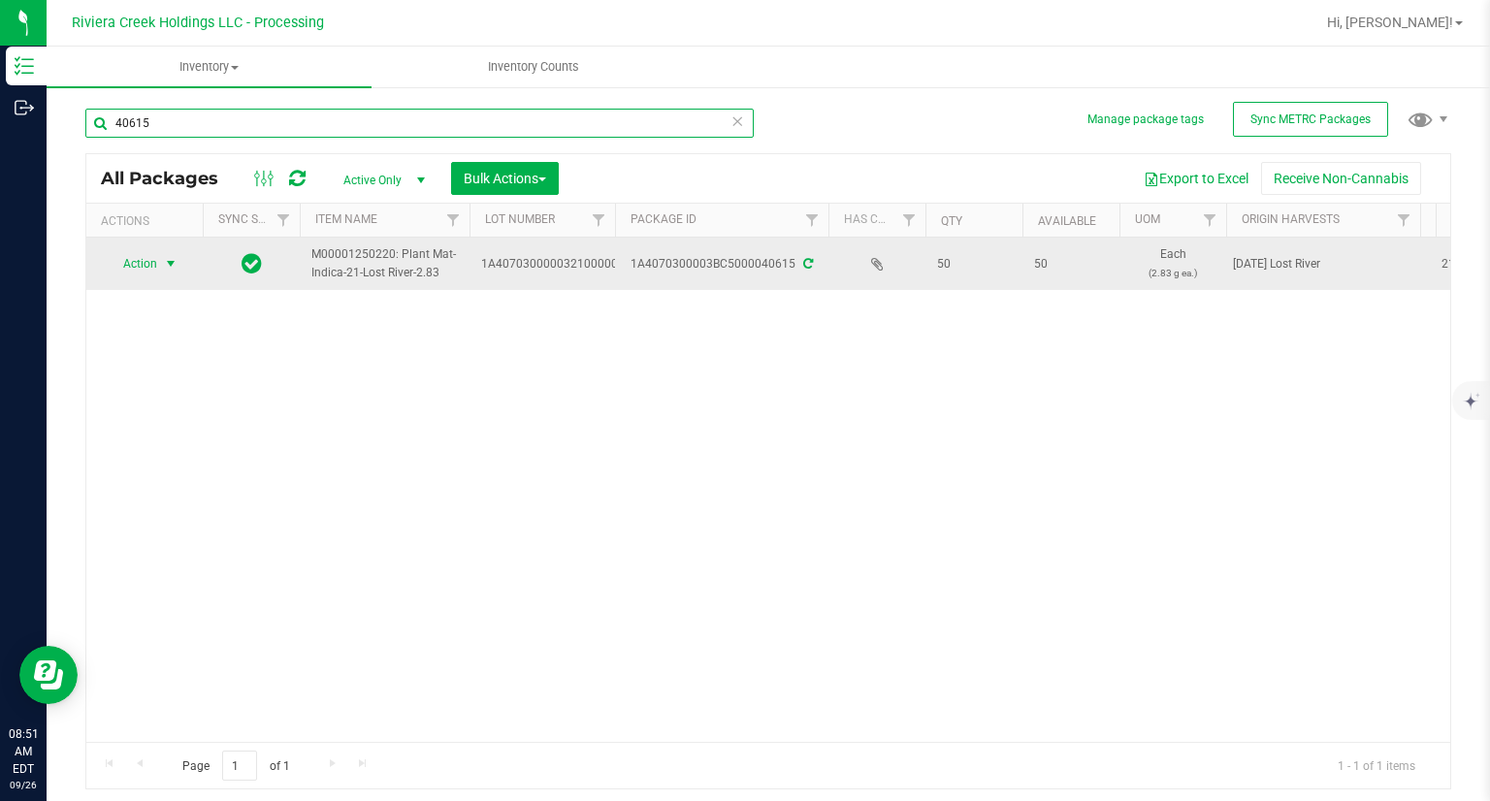
type input "40615"
click at [130, 268] on span "Action" at bounding box center [132, 263] width 52 height 27
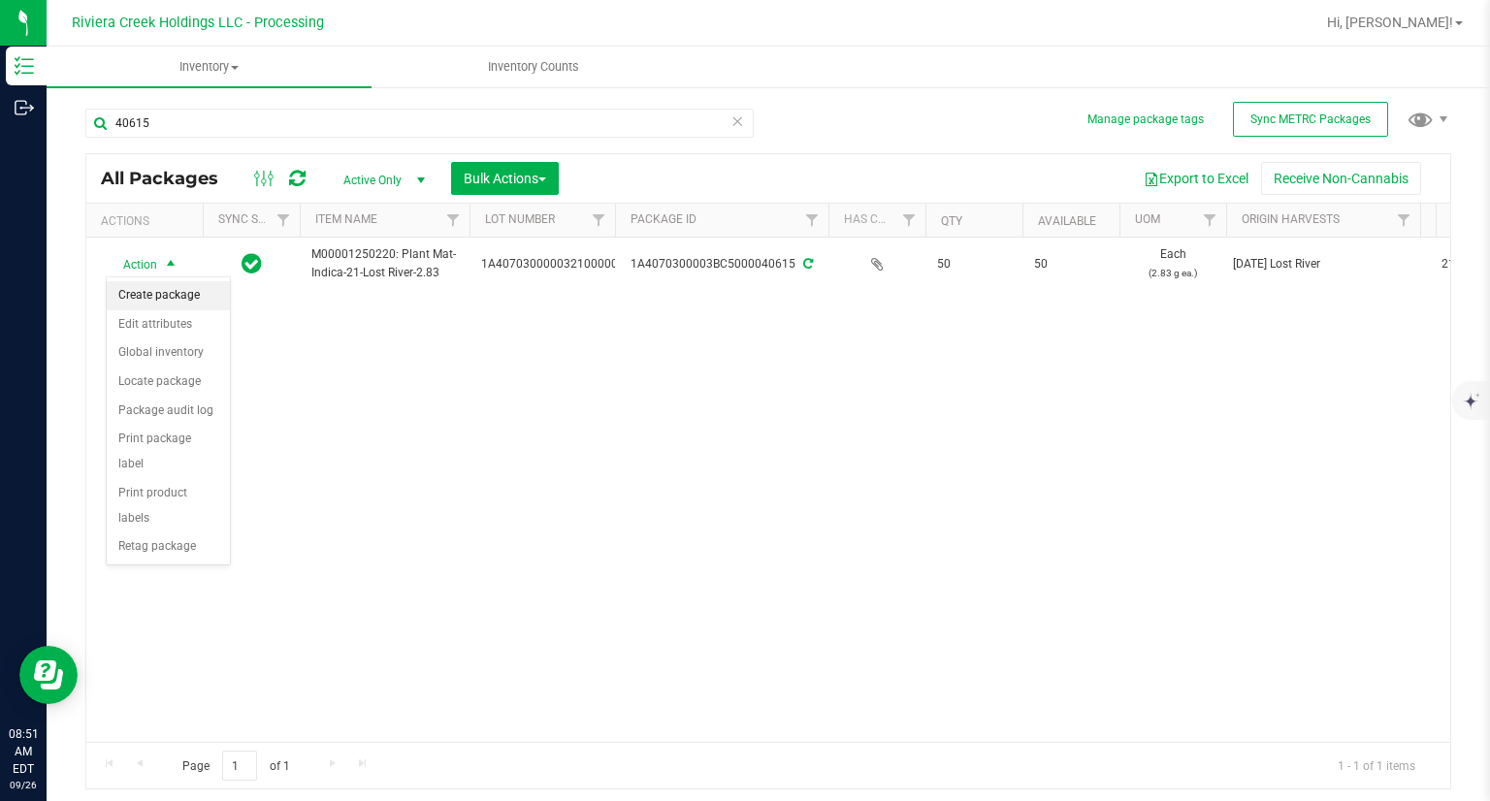
click at [195, 301] on li "Create package" at bounding box center [168, 295] width 123 height 29
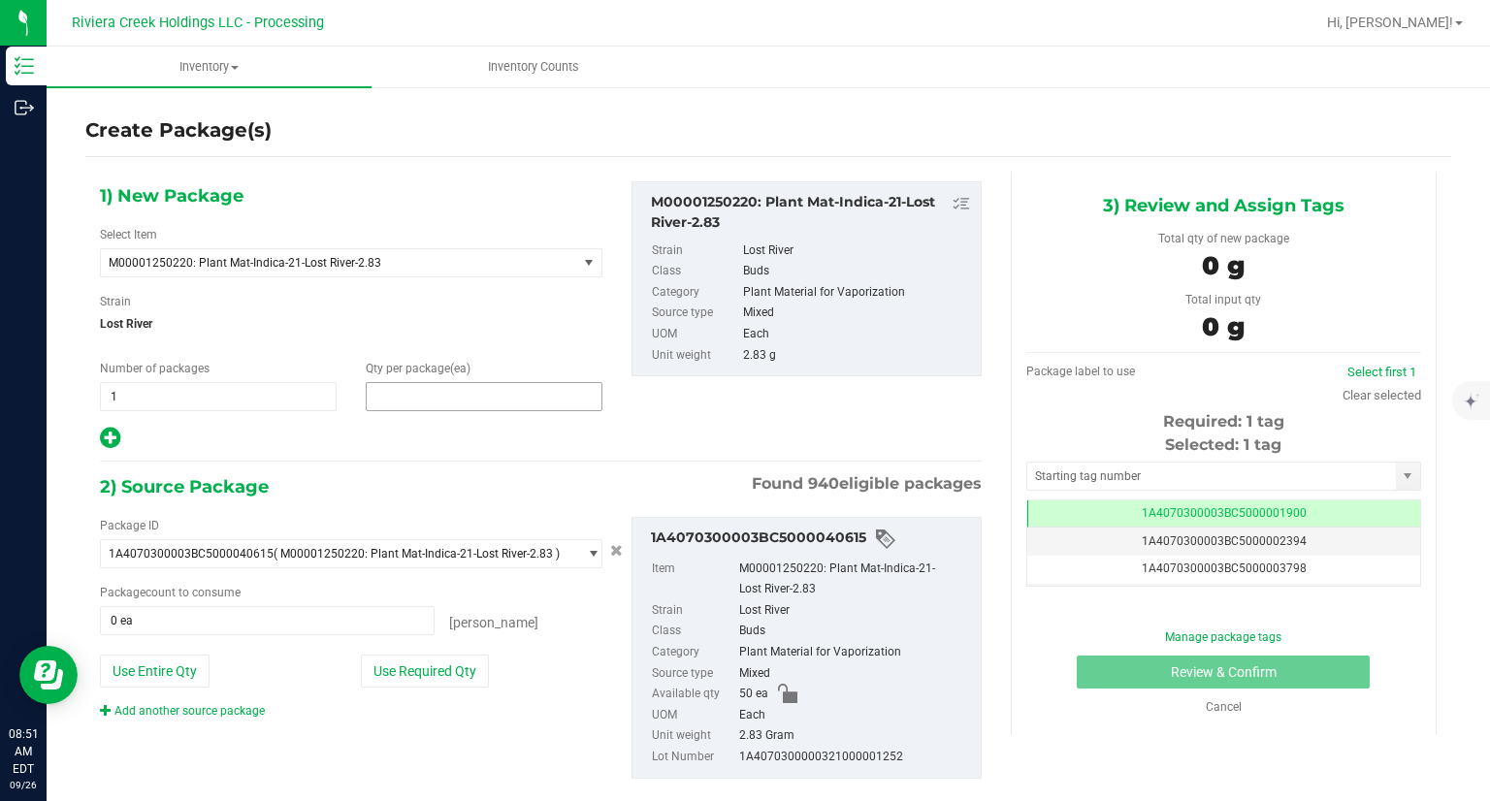
click at [433, 401] on span at bounding box center [484, 396] width 237 height 29
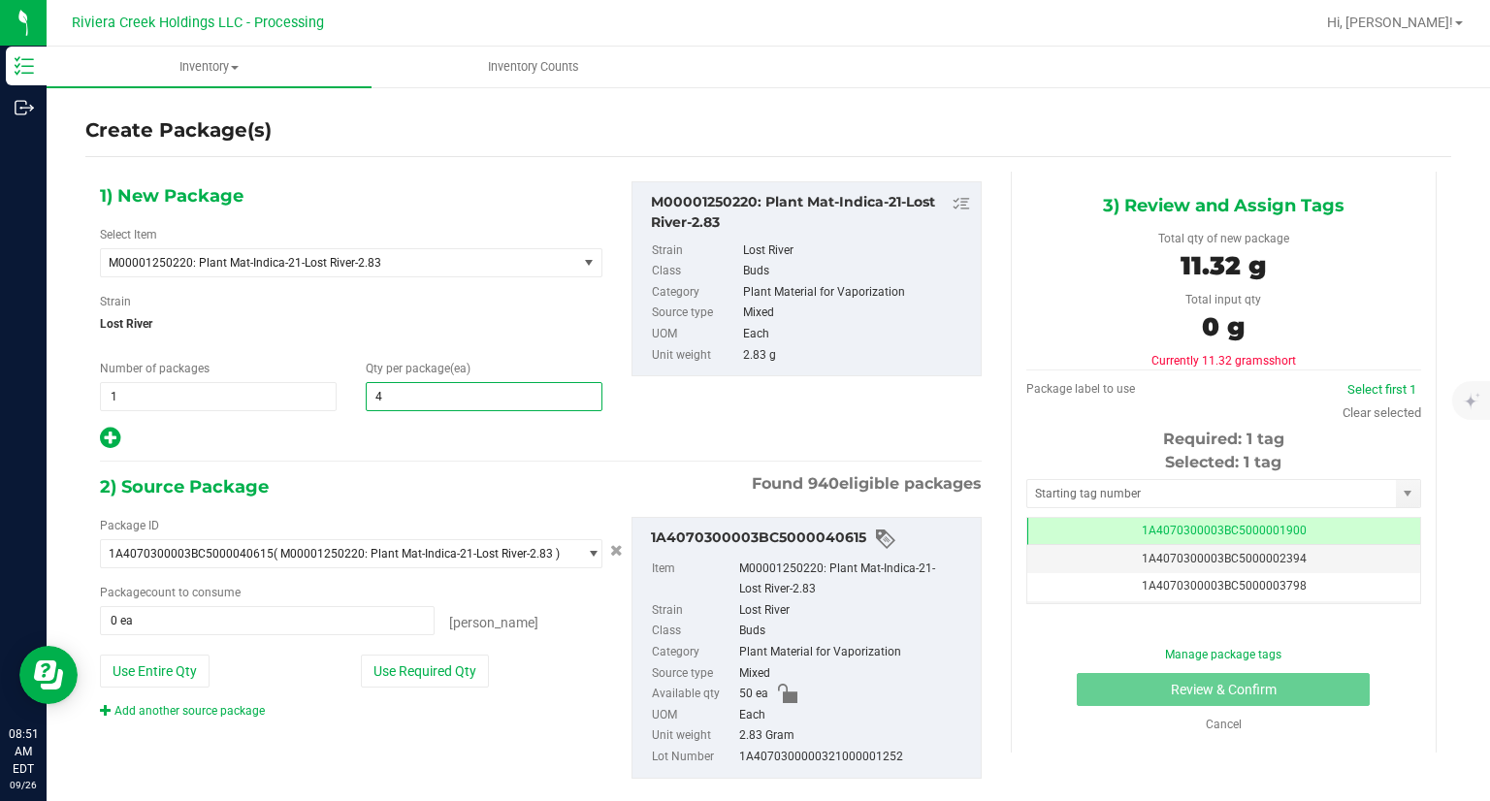
type input "40"
click at [448, 457] on div "1) New Package Select Item M00001250220: Plant Mat-Indica-21-Lost River-2.83 M0…" at bounding box center [540, 496] width 911 height 648
click at [444, 668] on button "Use Required Qty" at bounding box center [425, 671] width 128 height 33
type input "40 ea"
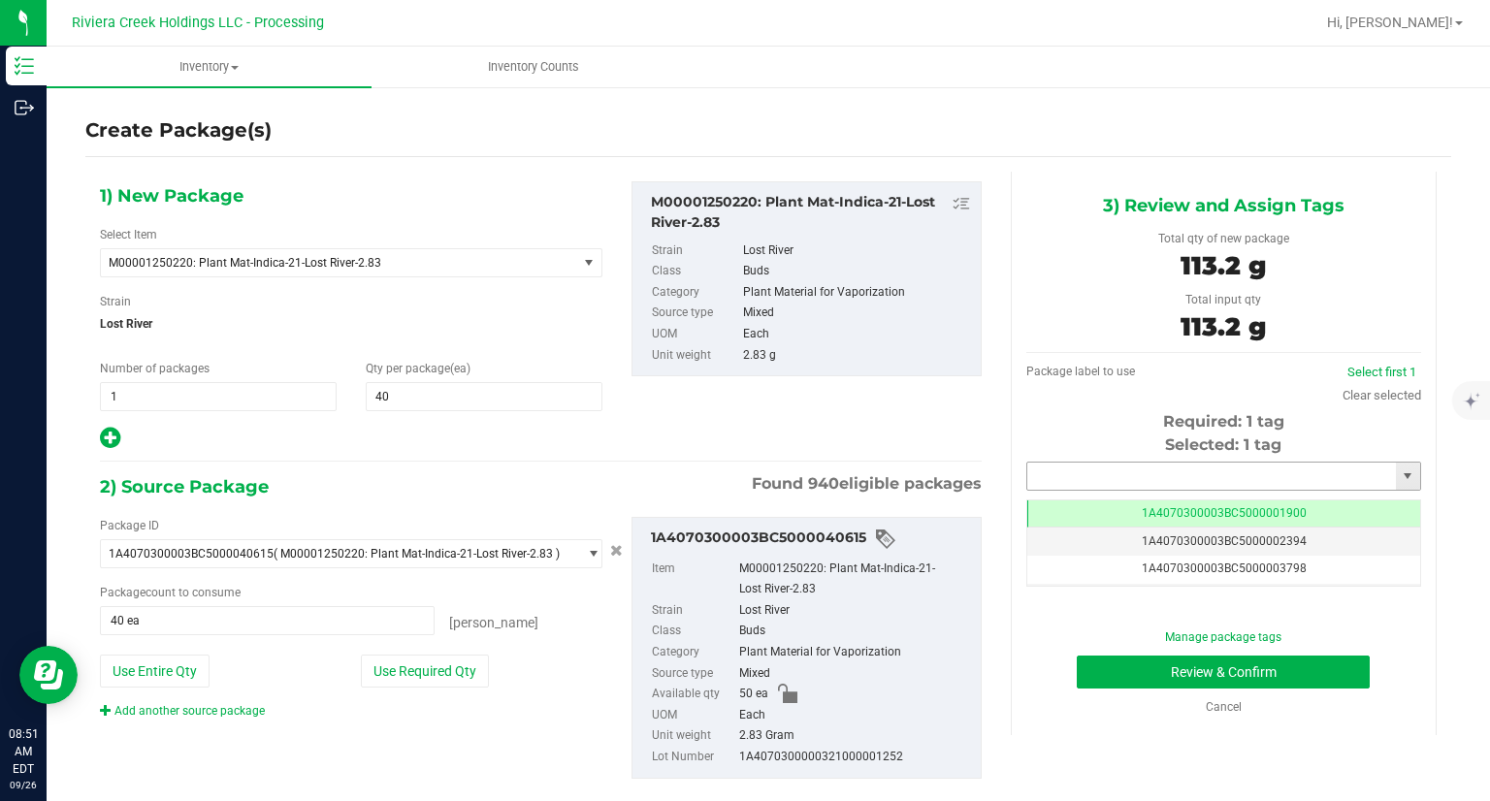
click at [1117, 479] on input "text" at bounding box center [1211, 476] width 369 height 27
click at [1095, 511] on li "1A4070300003BC5000042076" at bounding box center [1210, 509] width 389 height 29
type input "1A4070300003BC5000042076"
click at [1106, 672] on button "Review & Confirm" at bounding box center [1222, 672] width 293 height 33
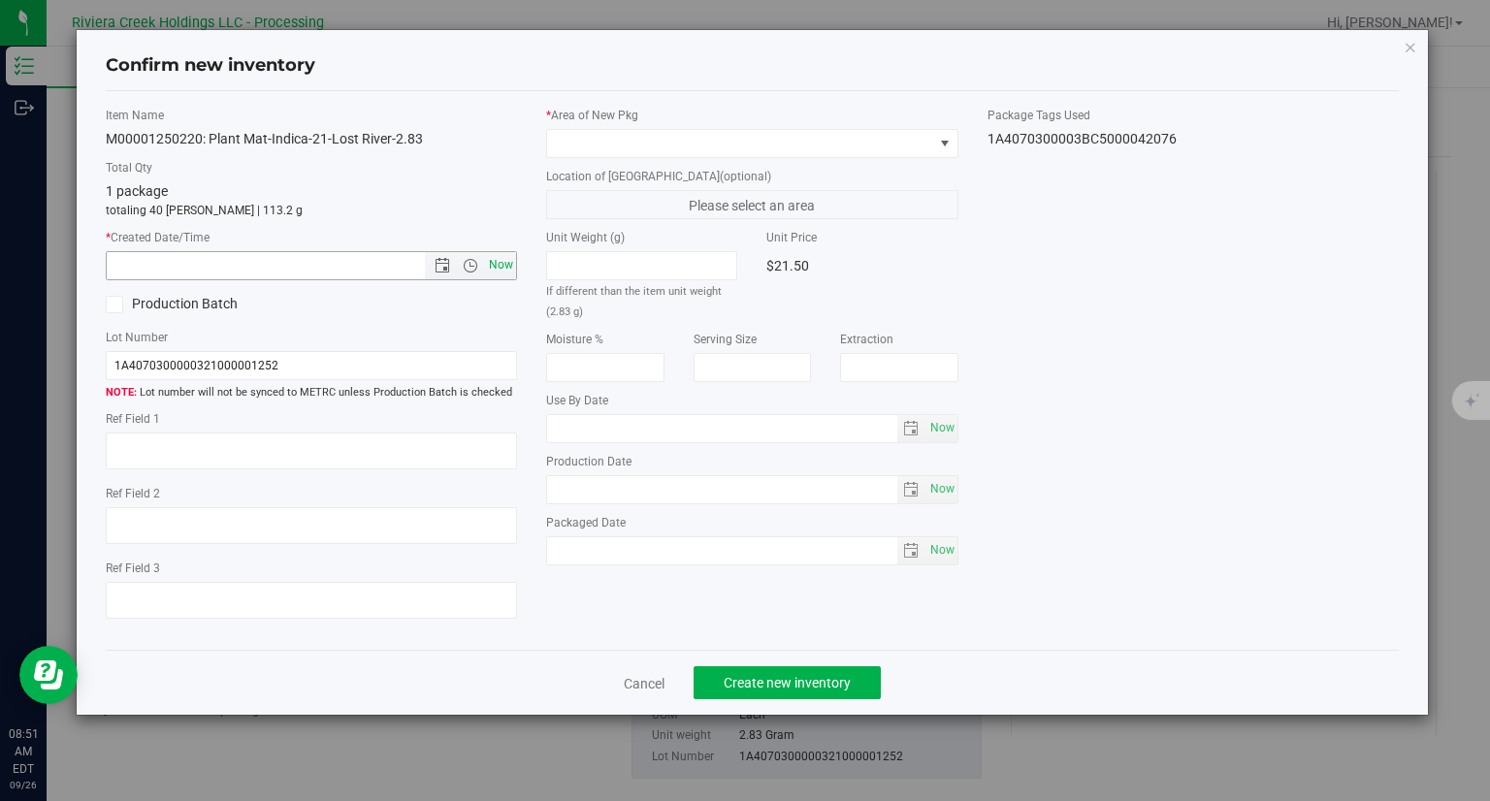
click at [515, 276] on span "Now" at bounding box center [501, 265] width 33 height 28
type input "[DATE] 8:51 AM"
click at [644, 157] on div "* Area of [GEOGRAPHIC_DATA] Location of [GEOGRAPHIC_DATA] (optional) Please sel…" at bounding box center [751, 341] width 441 height 468
click at [605, 126] on div "* Area of [GEOGRAPHIC_DATA]" at bounding box center [752, 132] width 412 height 51
click at [618, 144] on span at bounding box center [740, 143] width 386 height 27
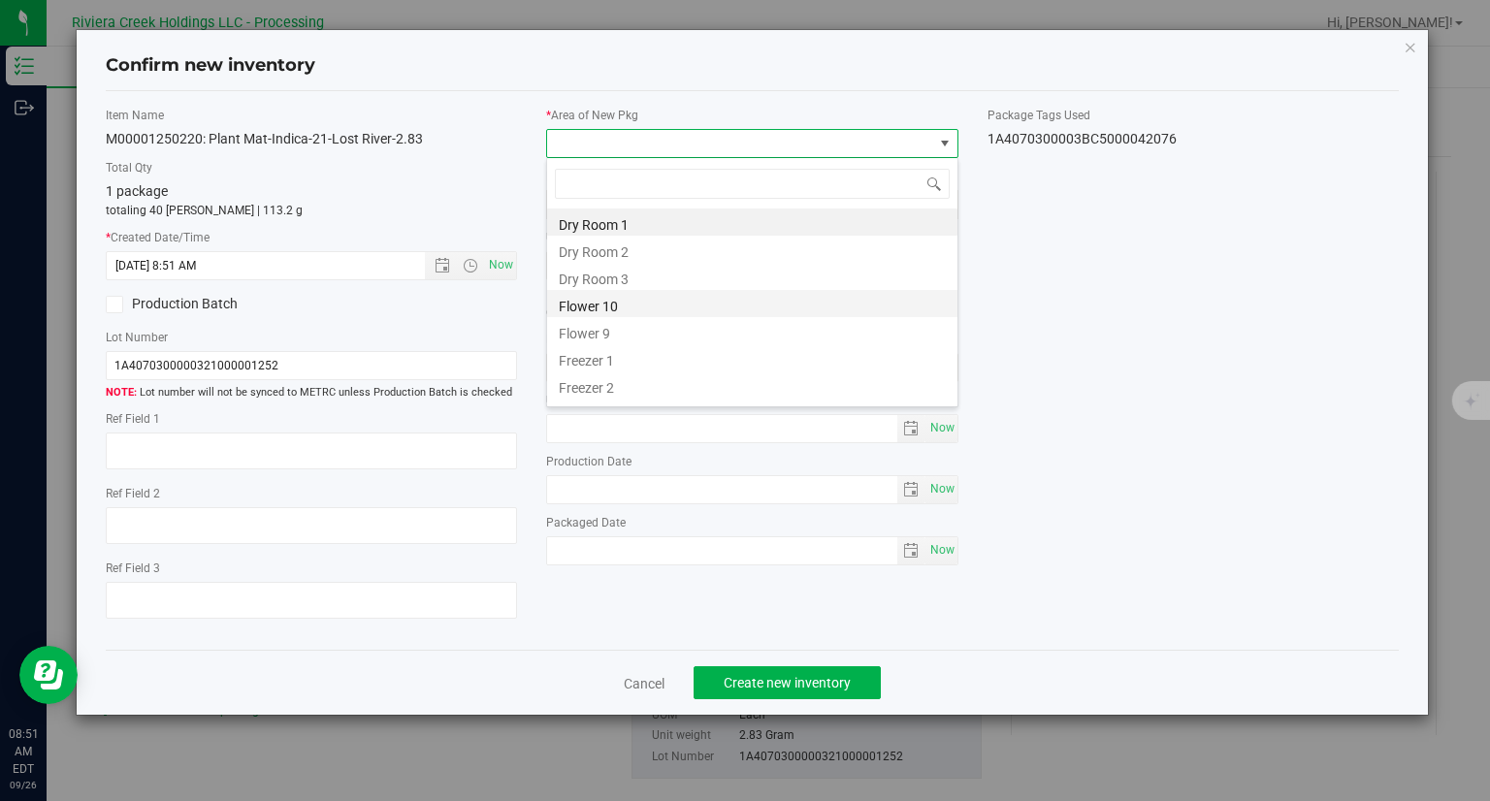
click at [629, 306] on li "Flower 10" at bounding box center [752, 303] width 410 height 27
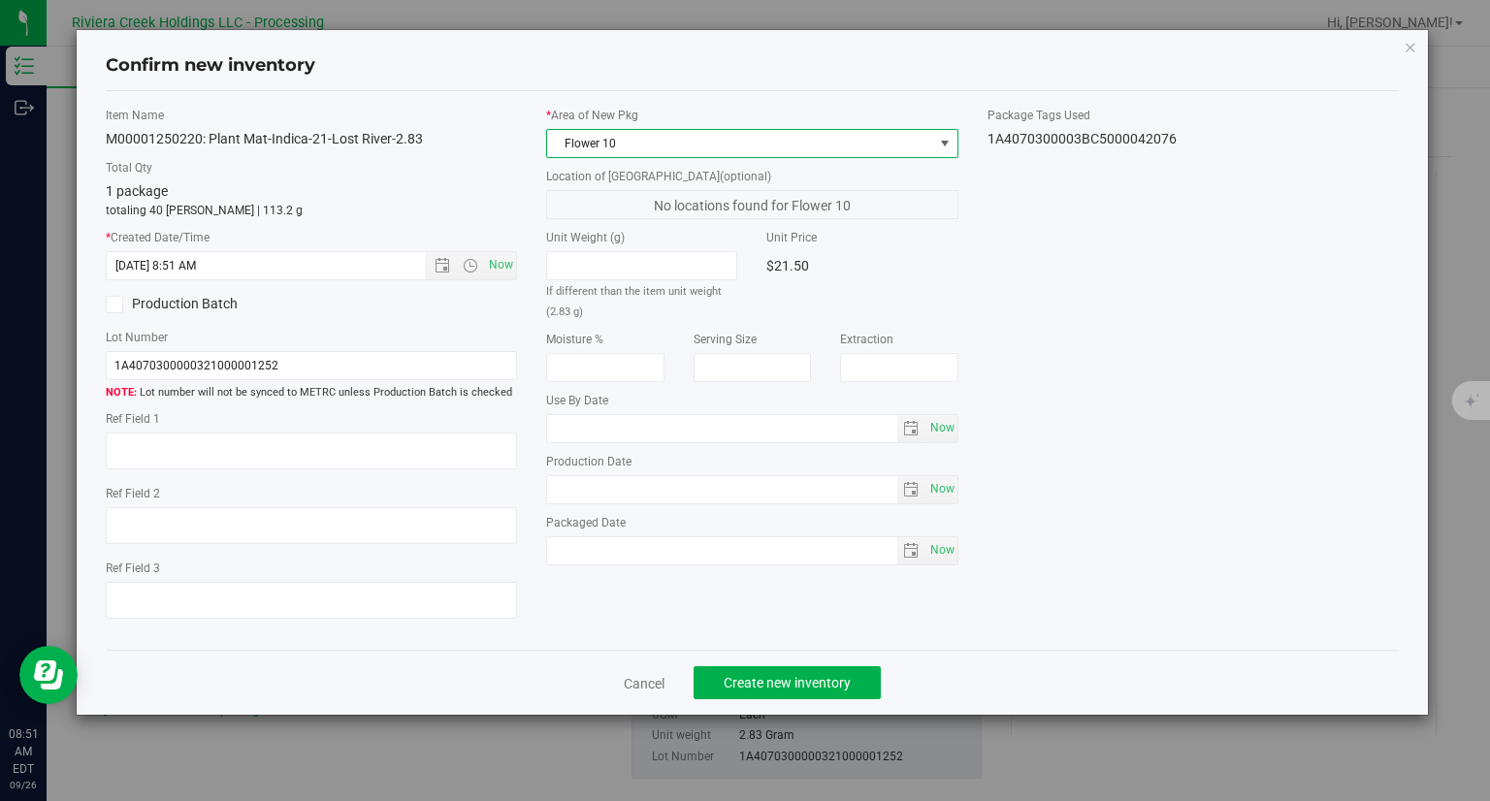
click at [847, 658] on div "Cancel Create new inventory" at bounding box center [753, 682] width 1294 height 65
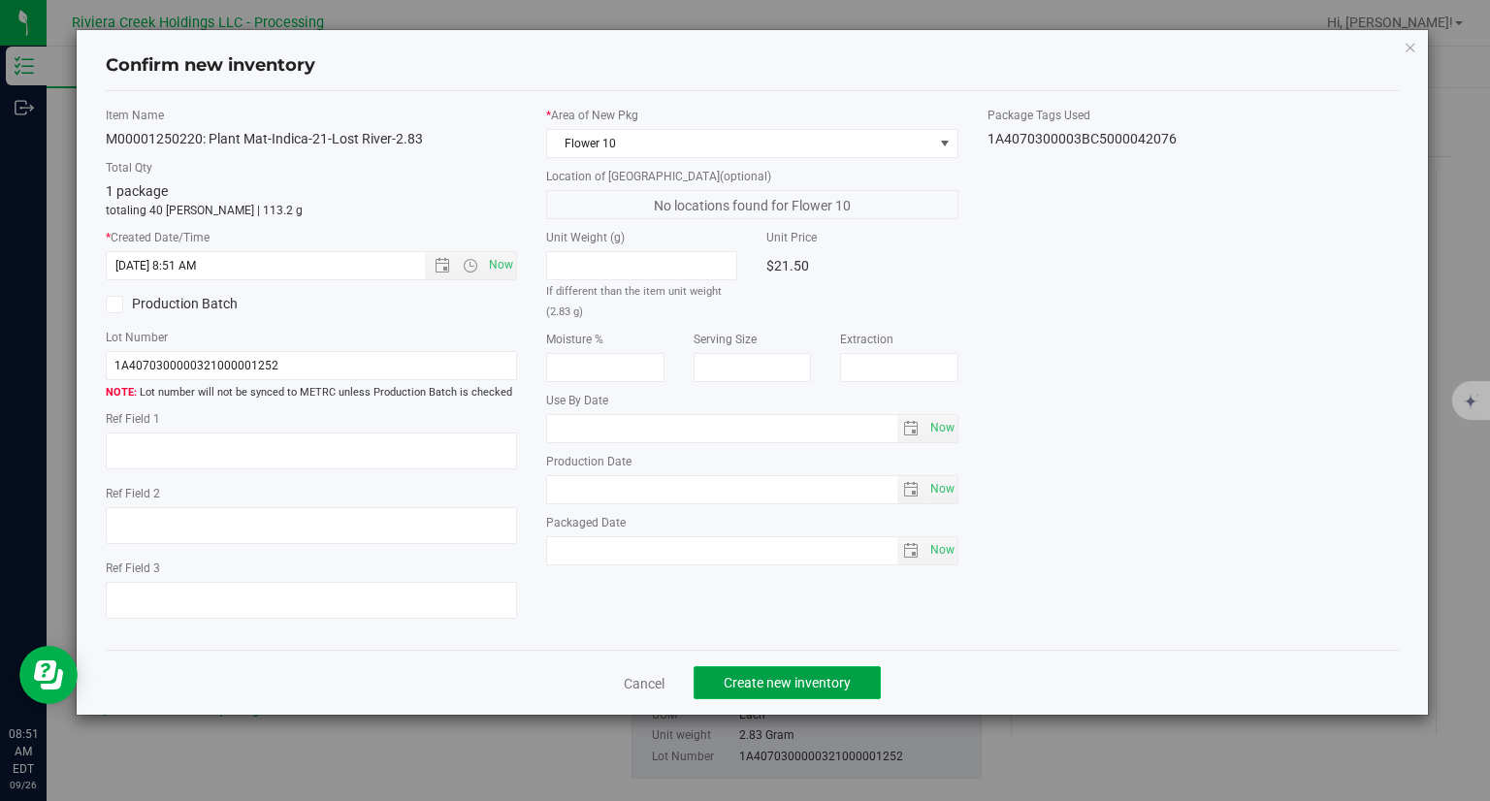
click at [822, 668] on button "Create new inventory" at bounding box center [786, 682] width 187 height 33
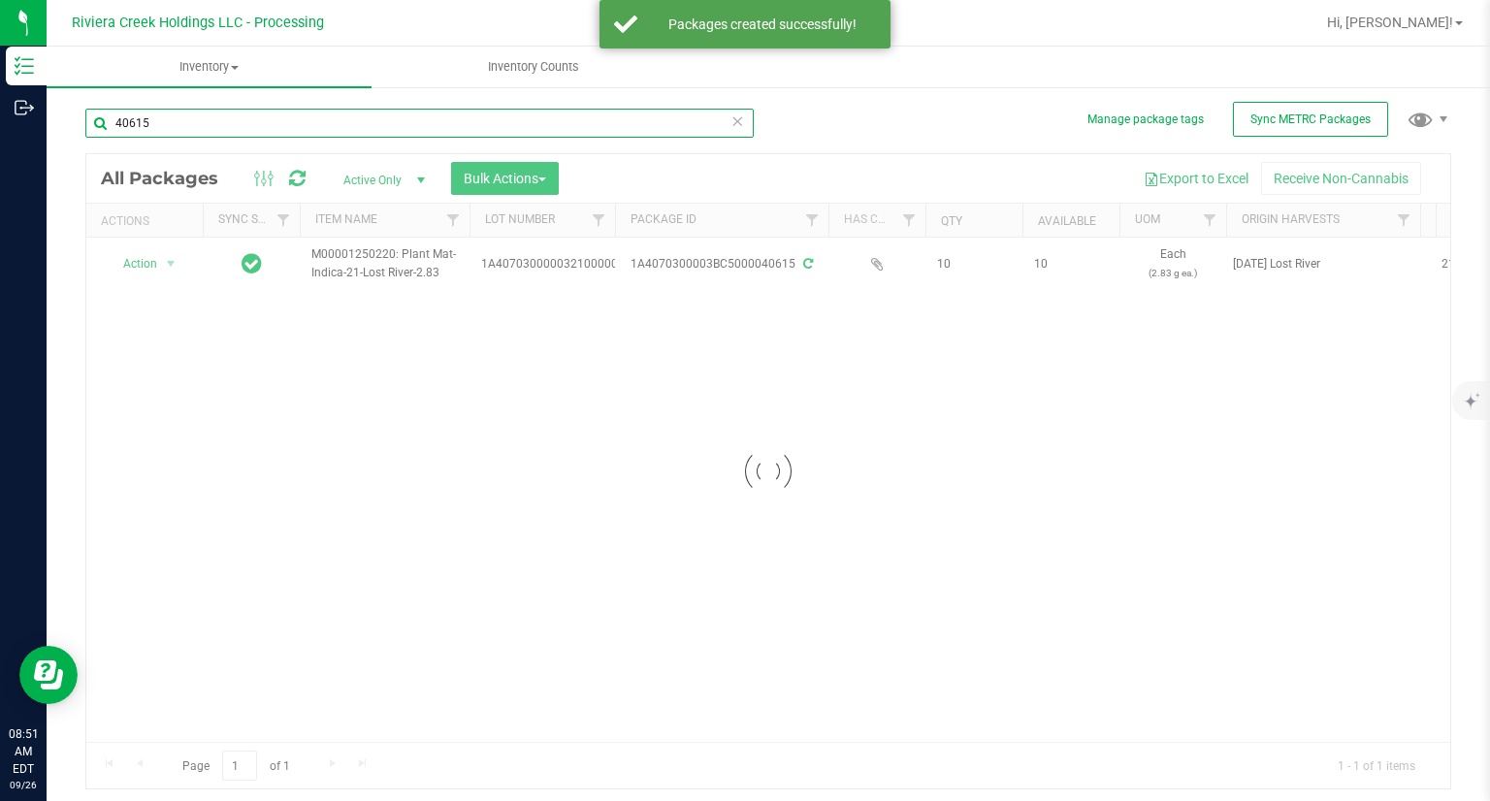
click at [240, 126] on input "40615" at bounding box center [419, 123] width 668 height 29
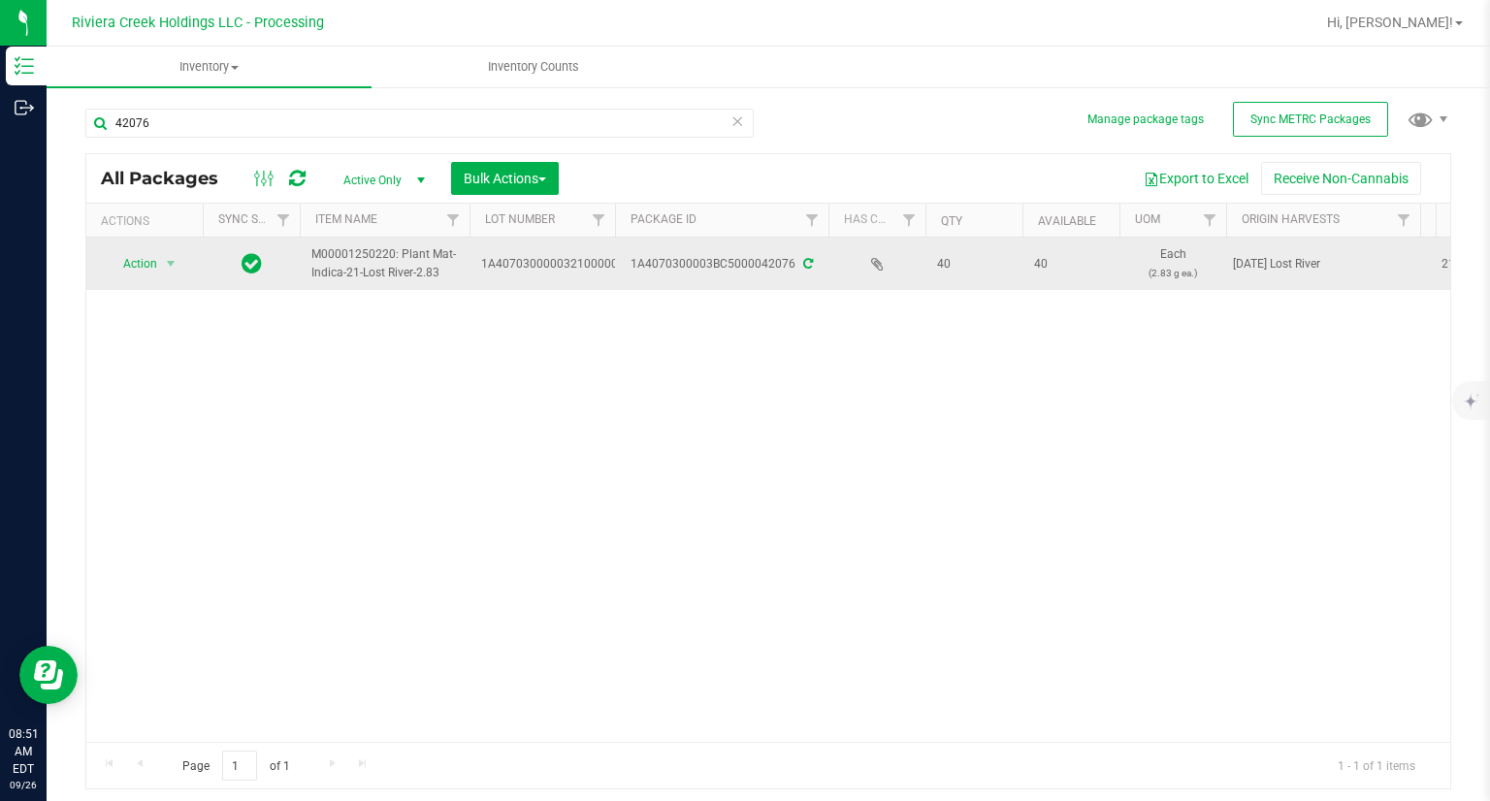
click at [142, 276] on span "Action" at bounding box center [132, 263] width 52 height 27
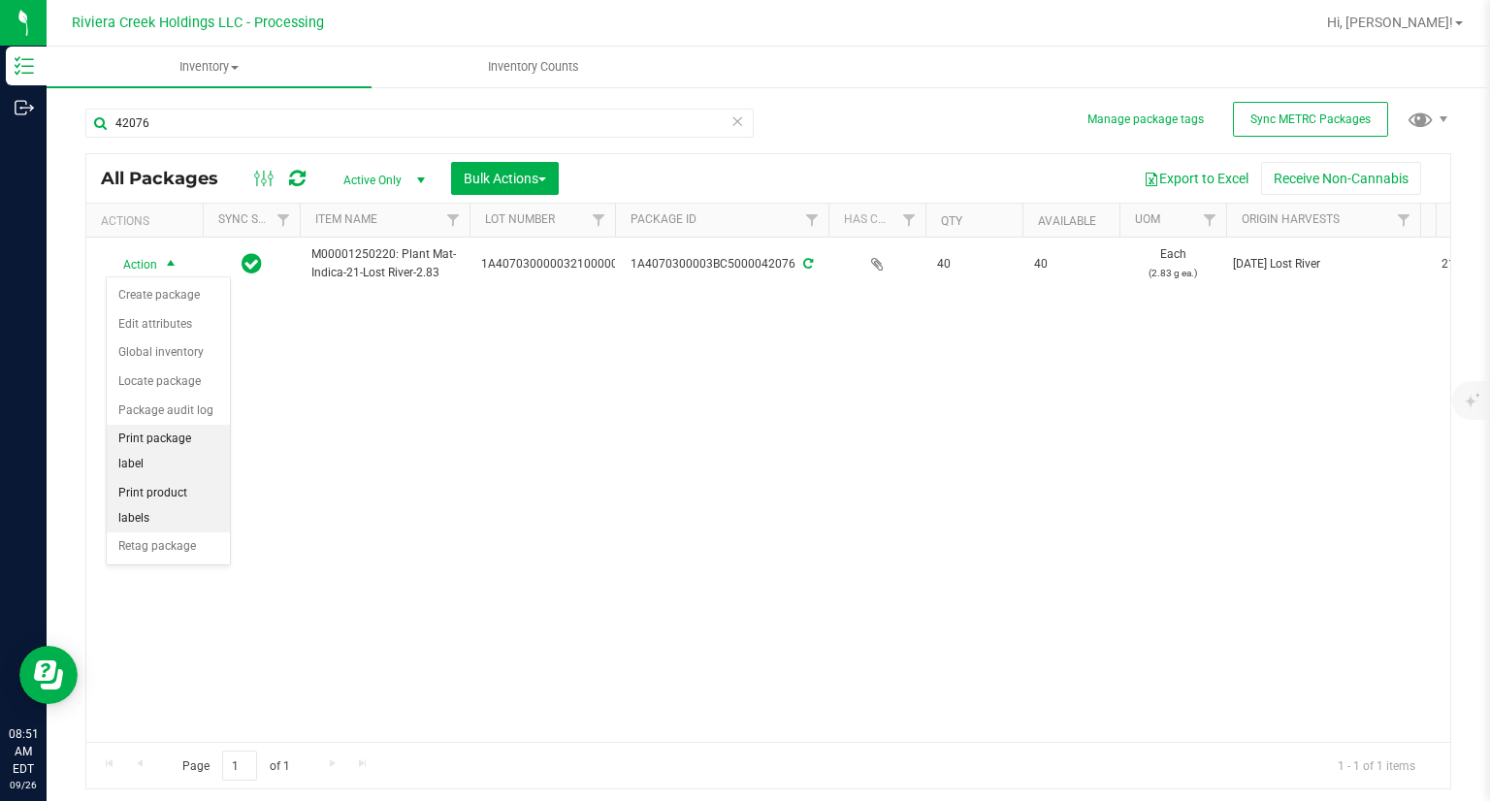
click at [206, 439] on li "Print package label" at bounding box center [168, 451] width 123 height 53
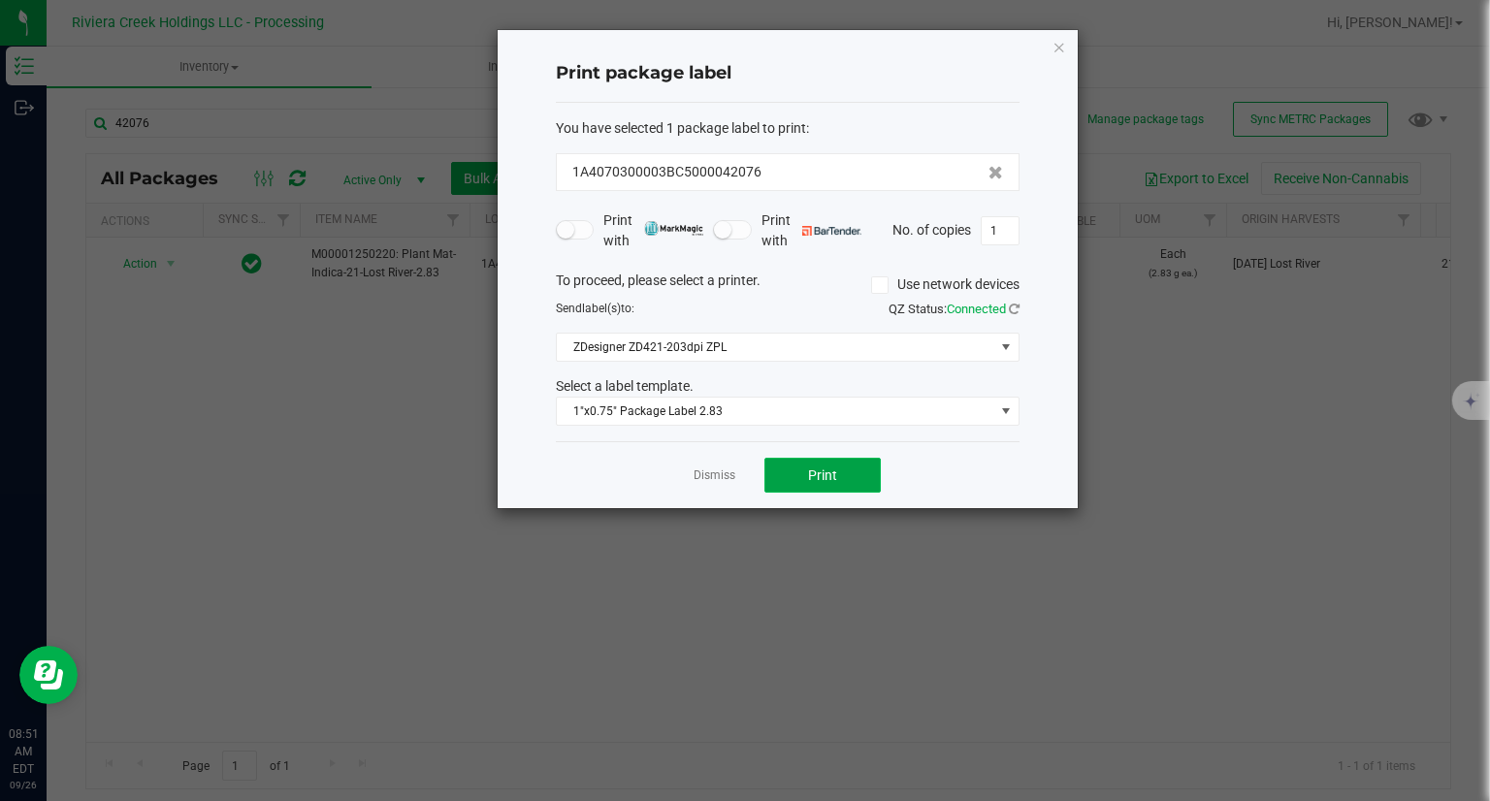
click at [834, 460] on button "Print" at bounding box center [822, 475] width 116 height 35
click at [1062, 48] on icon "button" at bounding box center [1059, 46] width 14 height 23
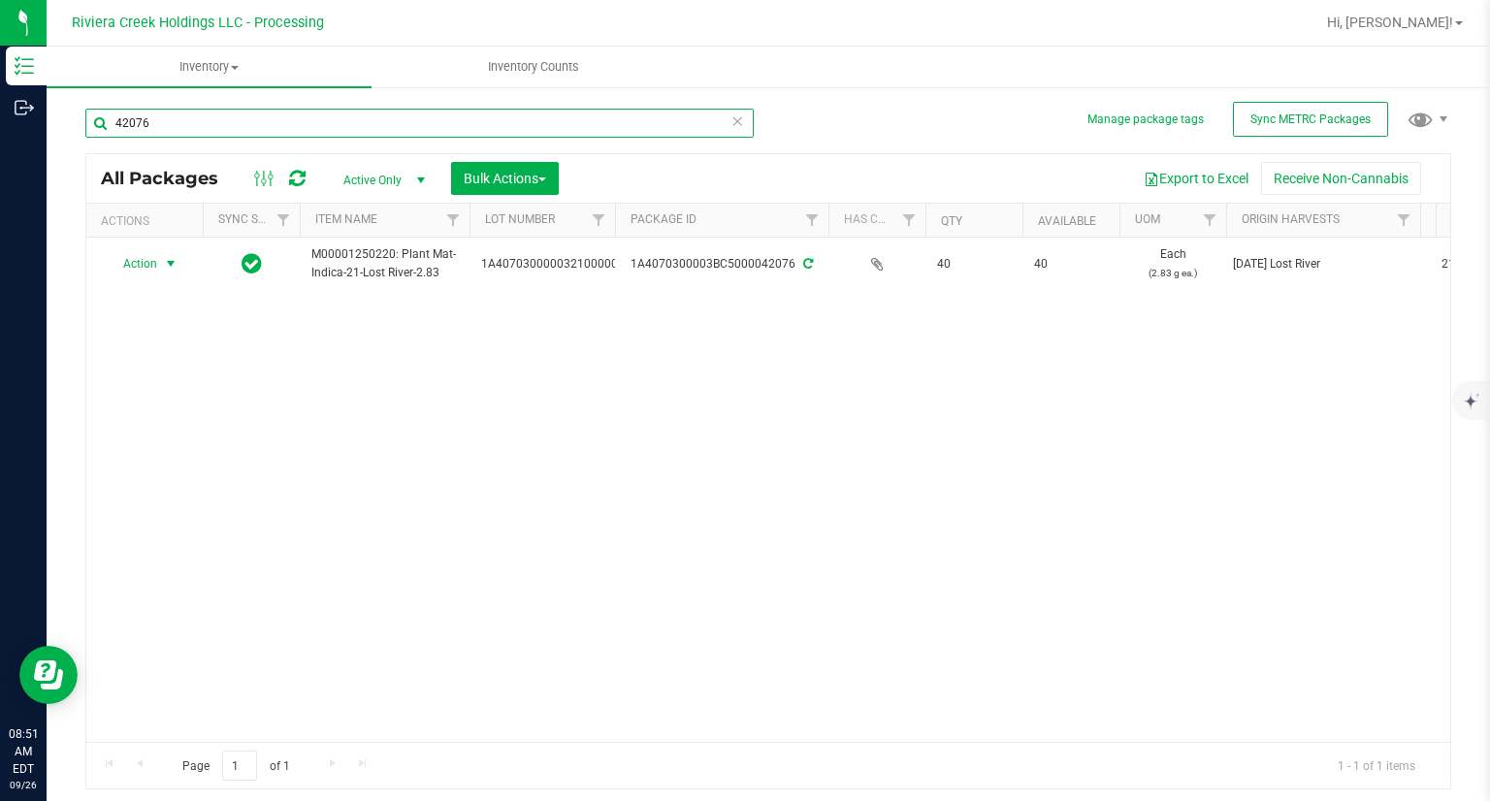
click at [314, 113] on input "42076" at bounding box center [419, 123] width 668 height 29
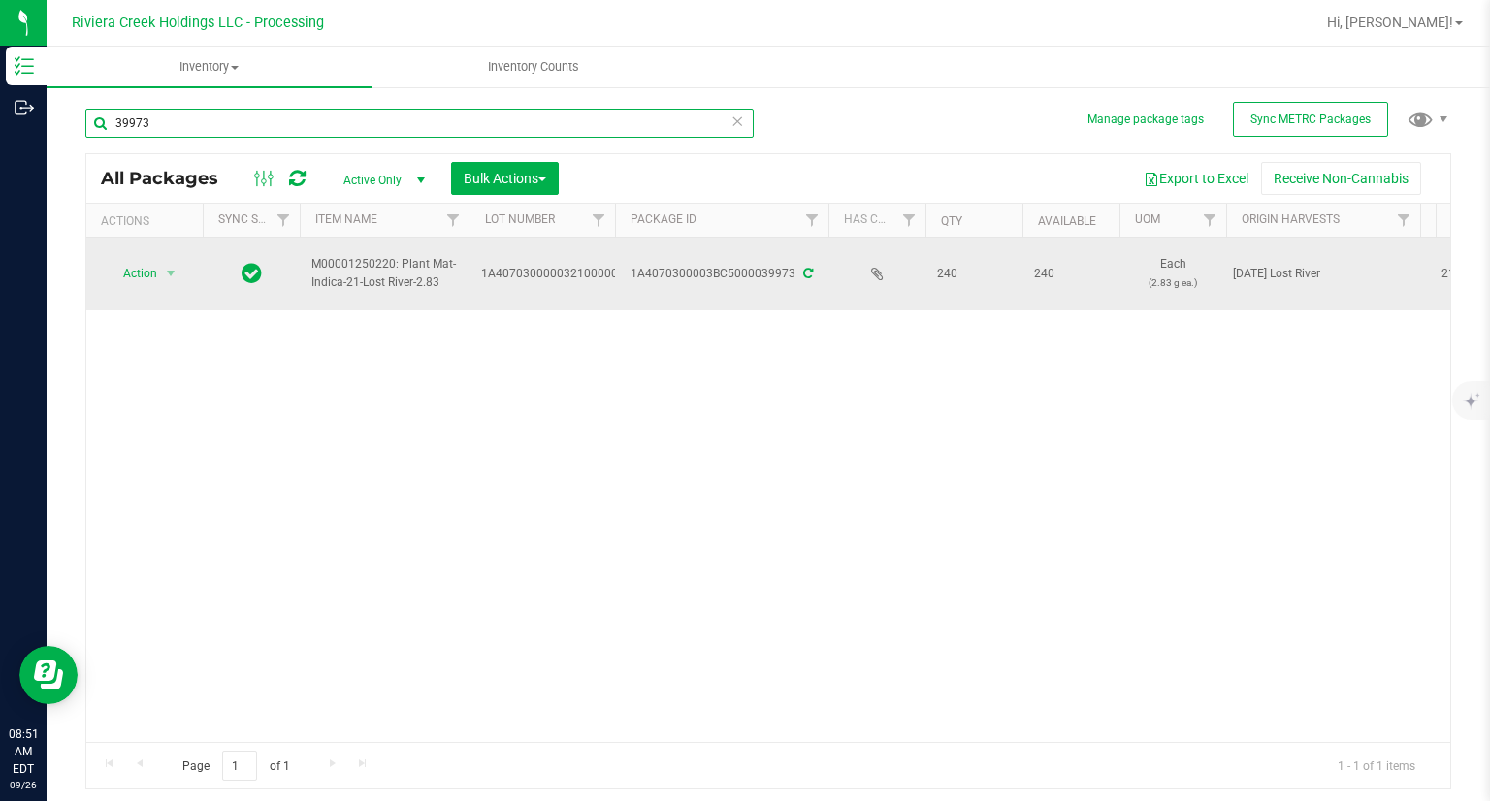
type input "39973"
click at [145, 280] on span "Action" at bounding box center [132, 273] width 52 height 27
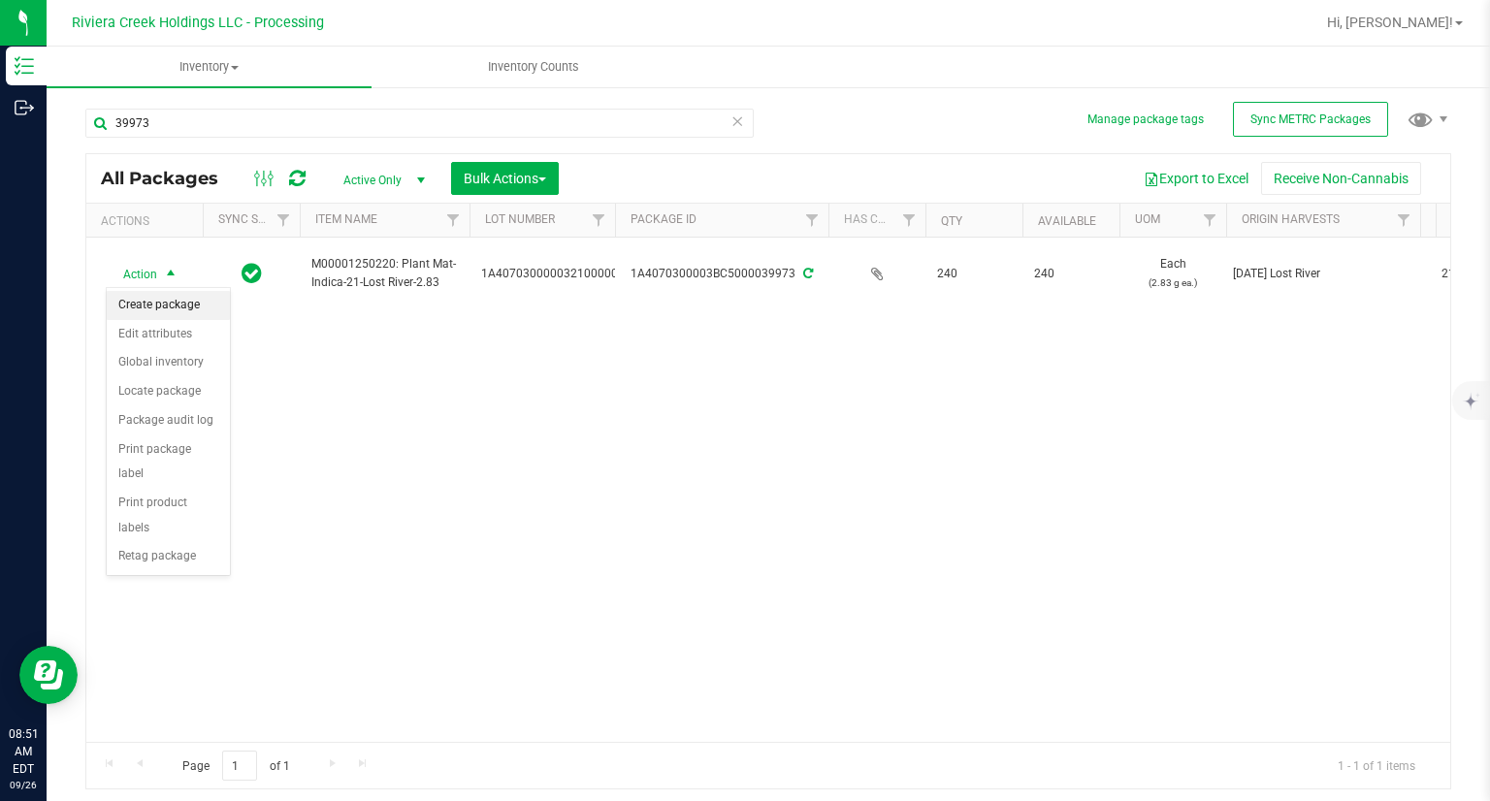
click at [155, 305] on li "Create package" at bounding box center [168, 305] width 123 height 29
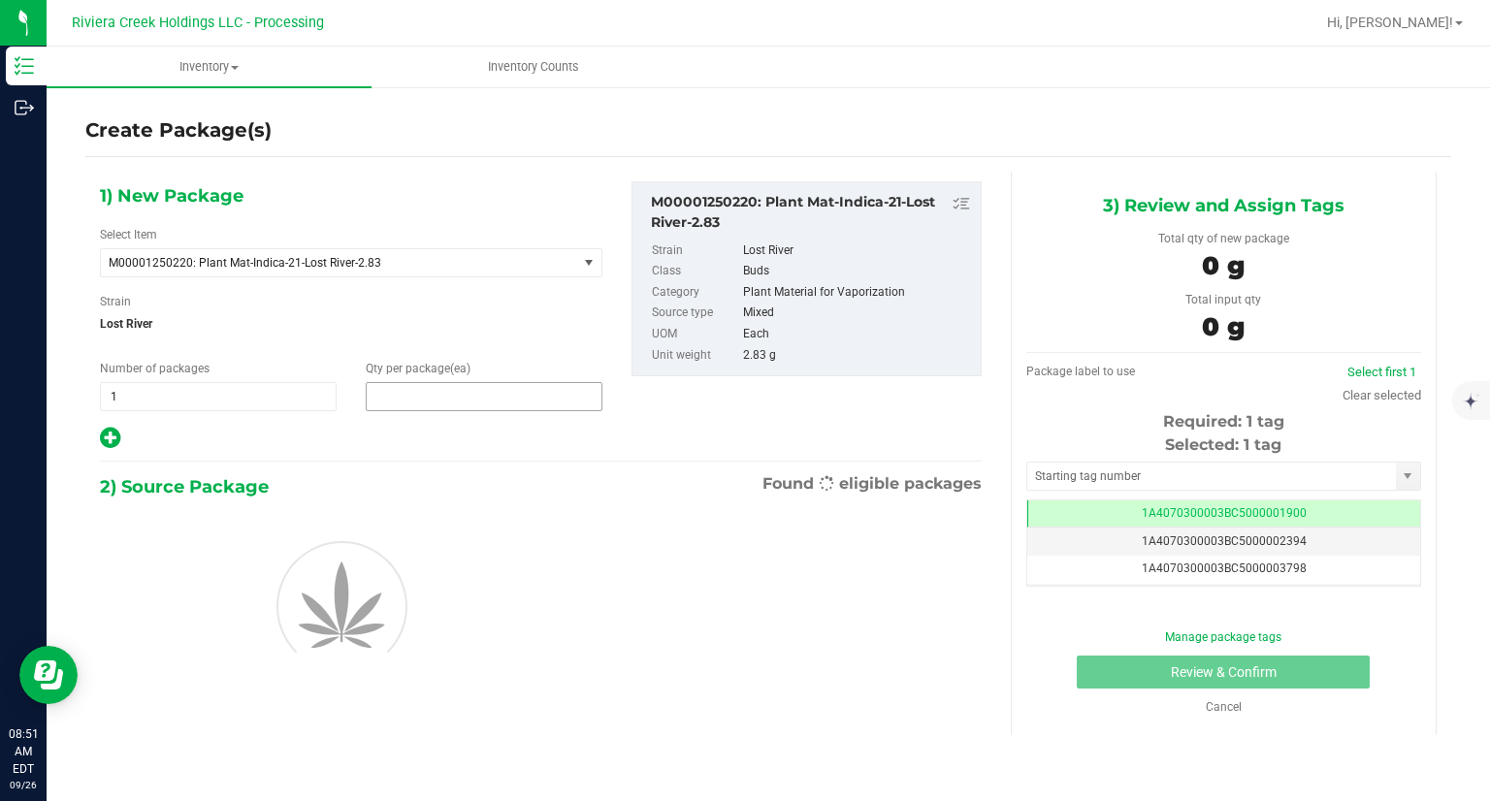
click at [449, 395] on span at bounding box center [484, 396] width 237 height 29
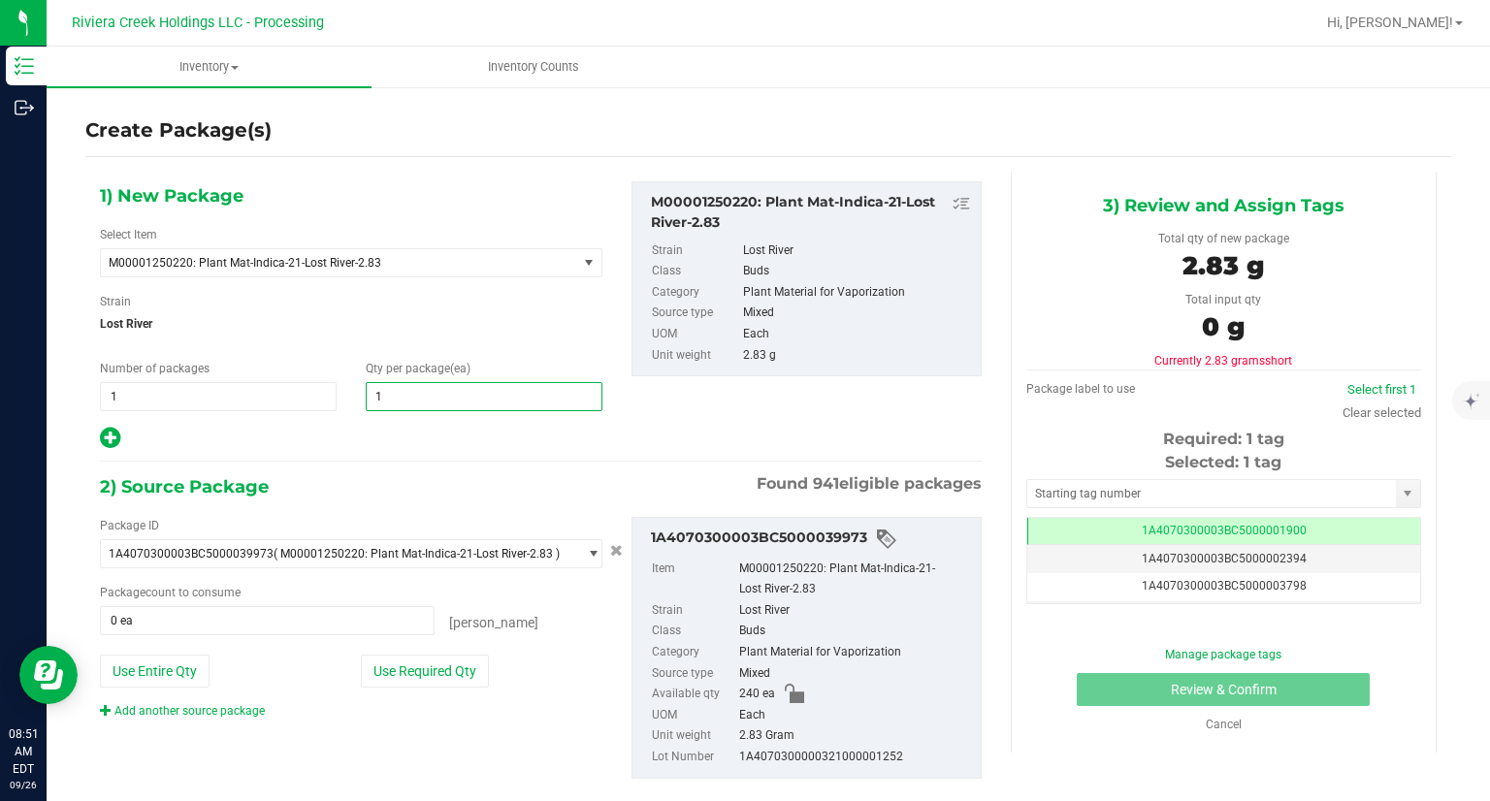
type input "10"
click at [628, 439] on div "1) New Package Select Item M00001250220: Plant Mat-Indica-21-Lost River-2.83 M0…" at bounding box center [540, 316] width 911 height 270
click at [441, 674] on button "Use Required Qty" at bounding box center [425, 671] width 128 height 33
type input "10 ea"
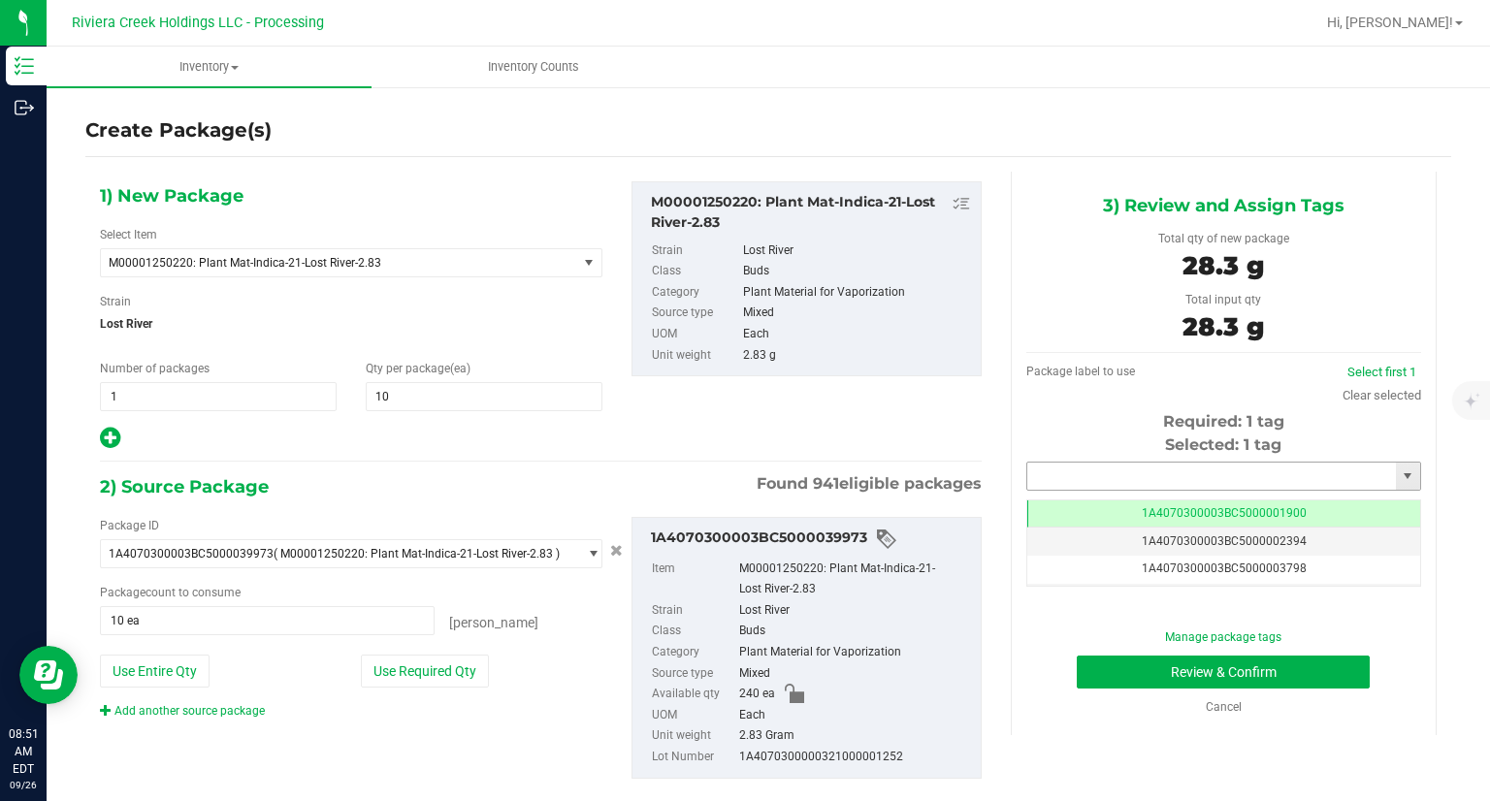
click at [1152, 478] on input "text" at bounding box center [1211, 476] width 369 height 27
type input "7"
click at [1089, 516] on li "1A4070300003BC5000042077" at bounding box center [1210, 509] width 389 height 29
type input "1A4070300003BC5000042077"
click at [1093, 662] on button "Review & Confirm" at bounding box center [1222, 672] width 293 height 33
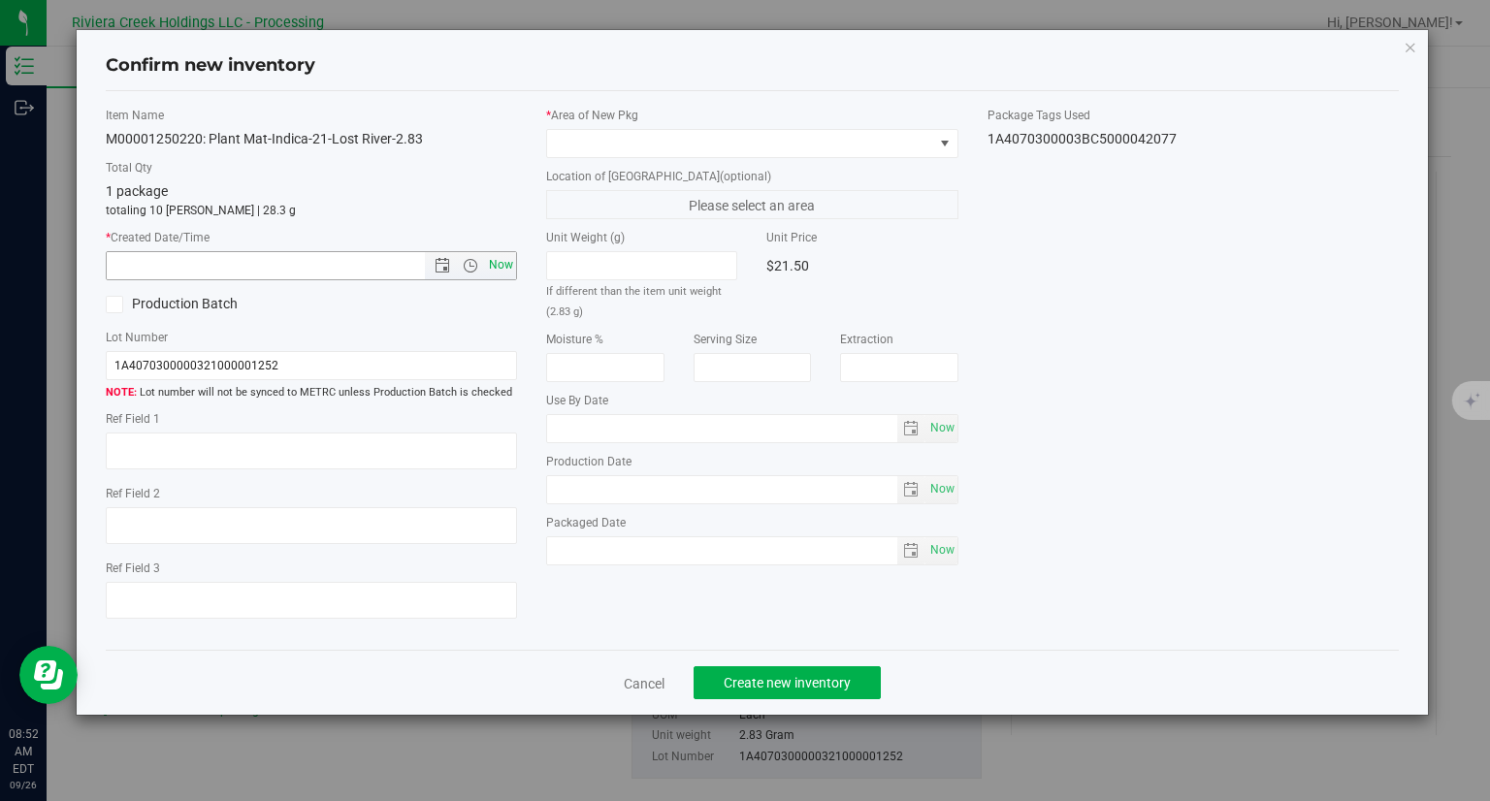
click at [503, 263] on span "Now" at bounding box center [501, 265] width 33 height 28
type input "[DATE] 8:52 AM"
click at [616, 140] on span at bounding box center [740, 143] width 386 height 27
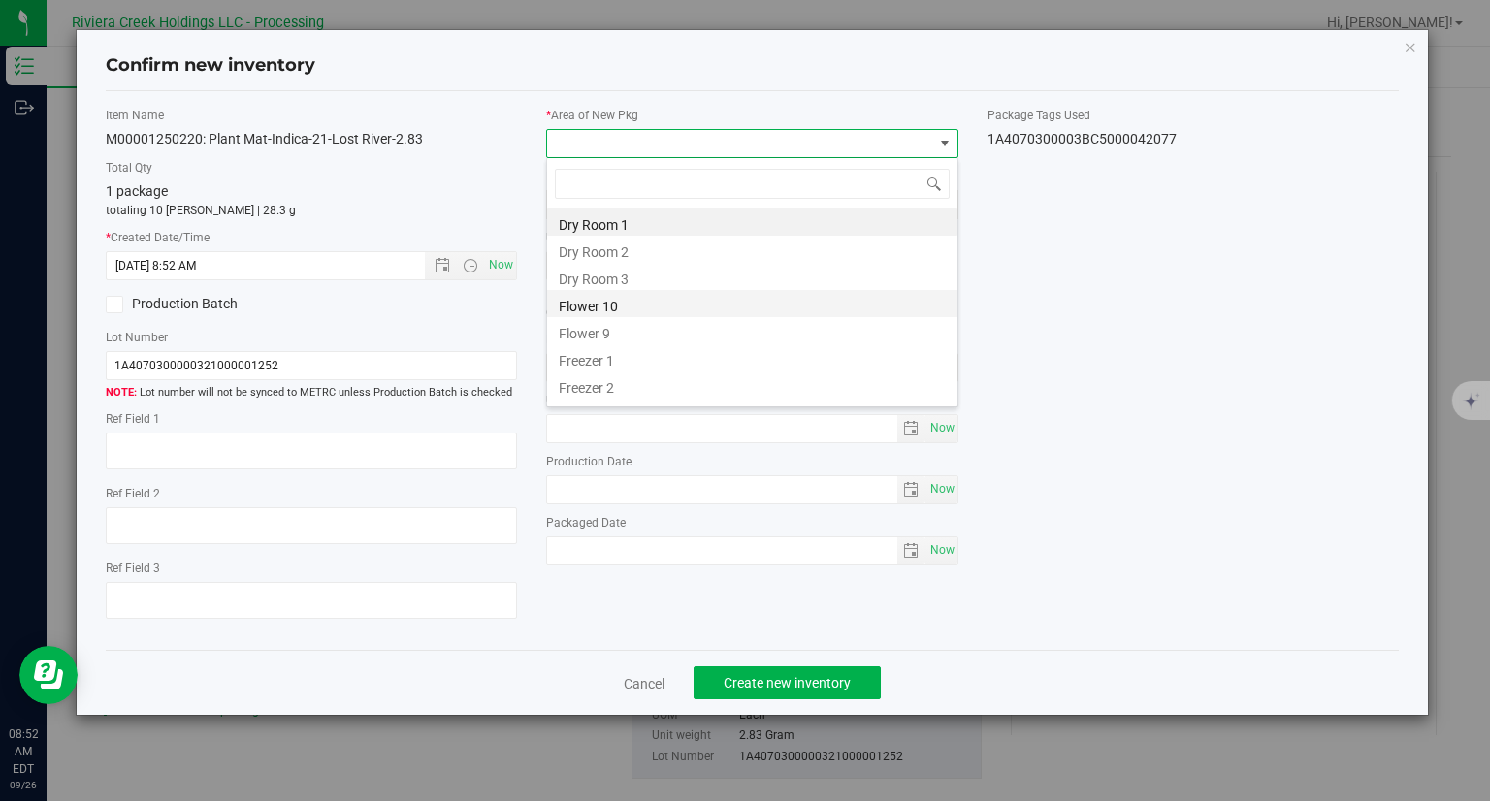
click at [594, 304] on li "Flower 10" at bounding box center [752, 303] width 410 height 27
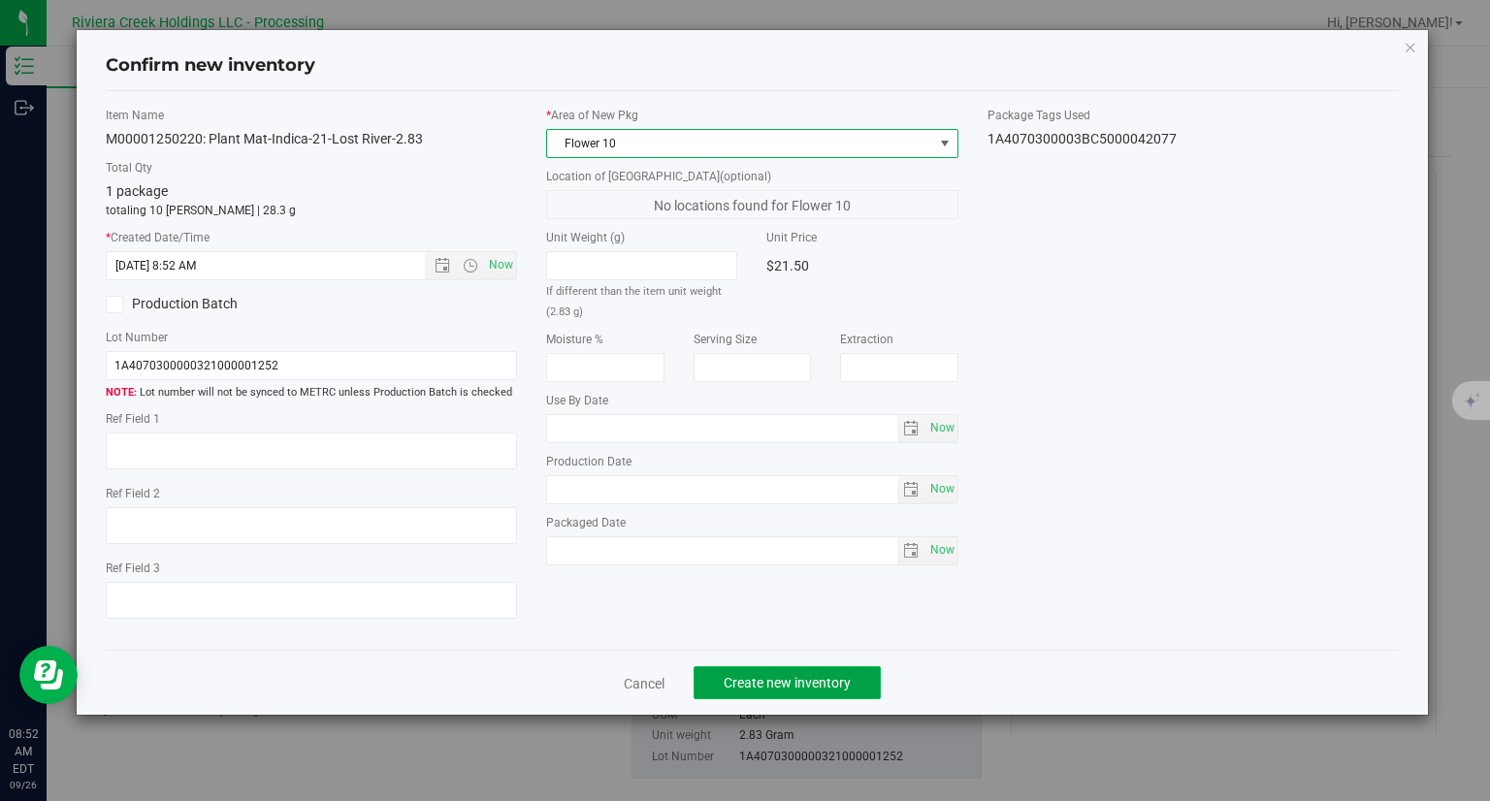
click at [786, 681] on span "Create new inventory" at bounding box center [786, 683] width 127 height 16
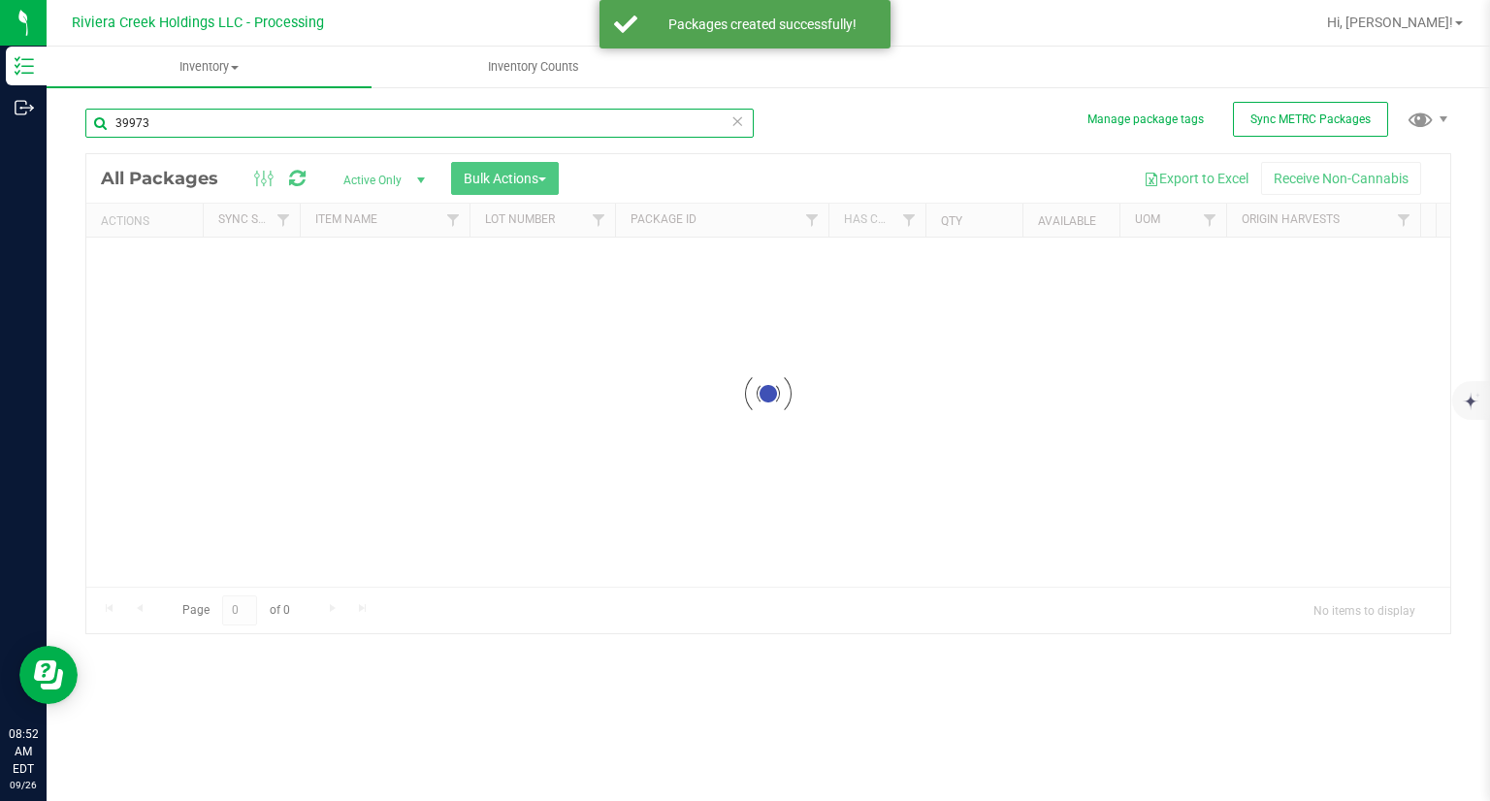
click at [271, 133] on input "39973" at bounding box center [419, 123] width 668 height 29
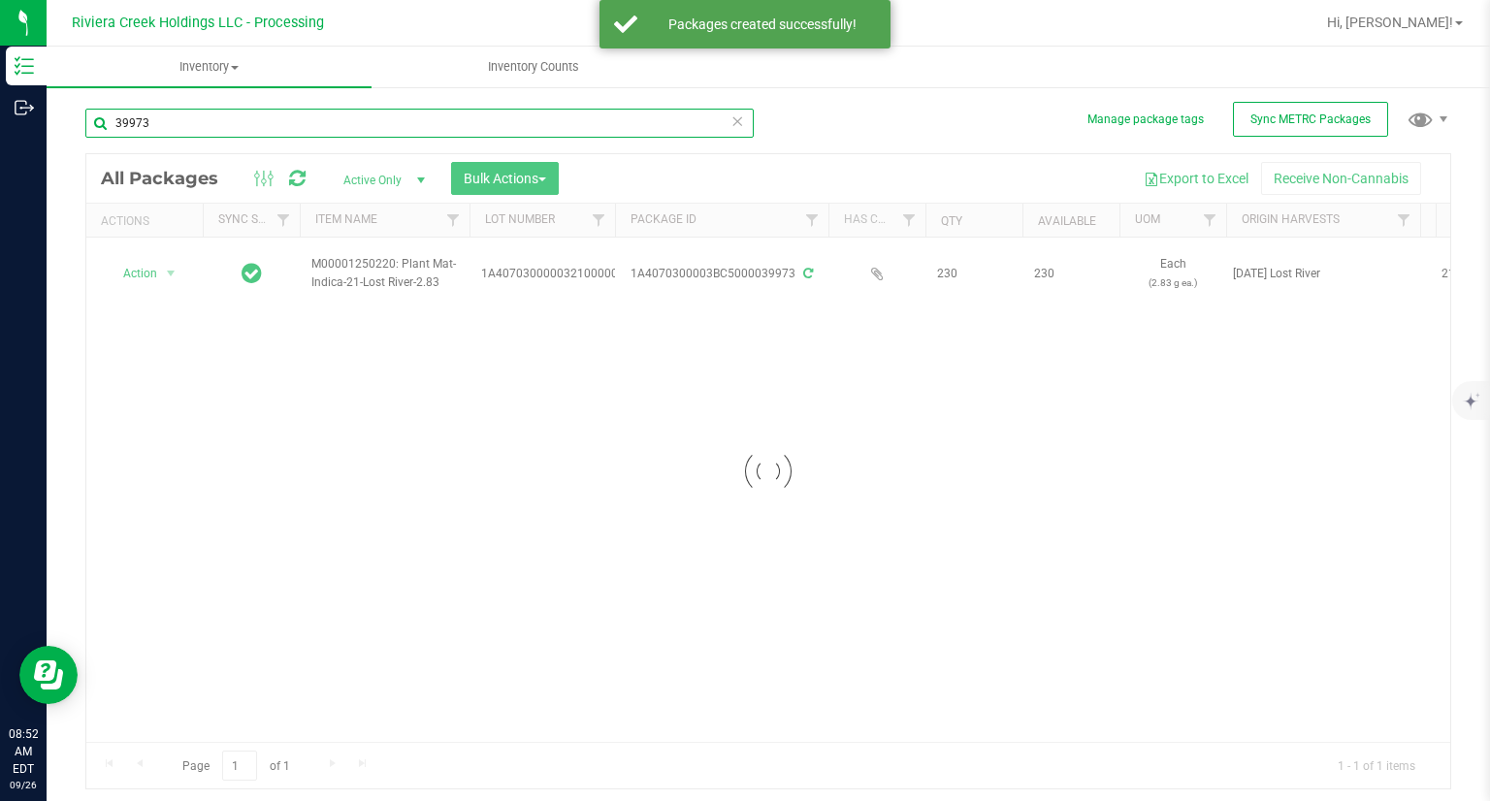
click at [271, 133] on input "39973" at bounding box center [419, 123] width 668 height 29
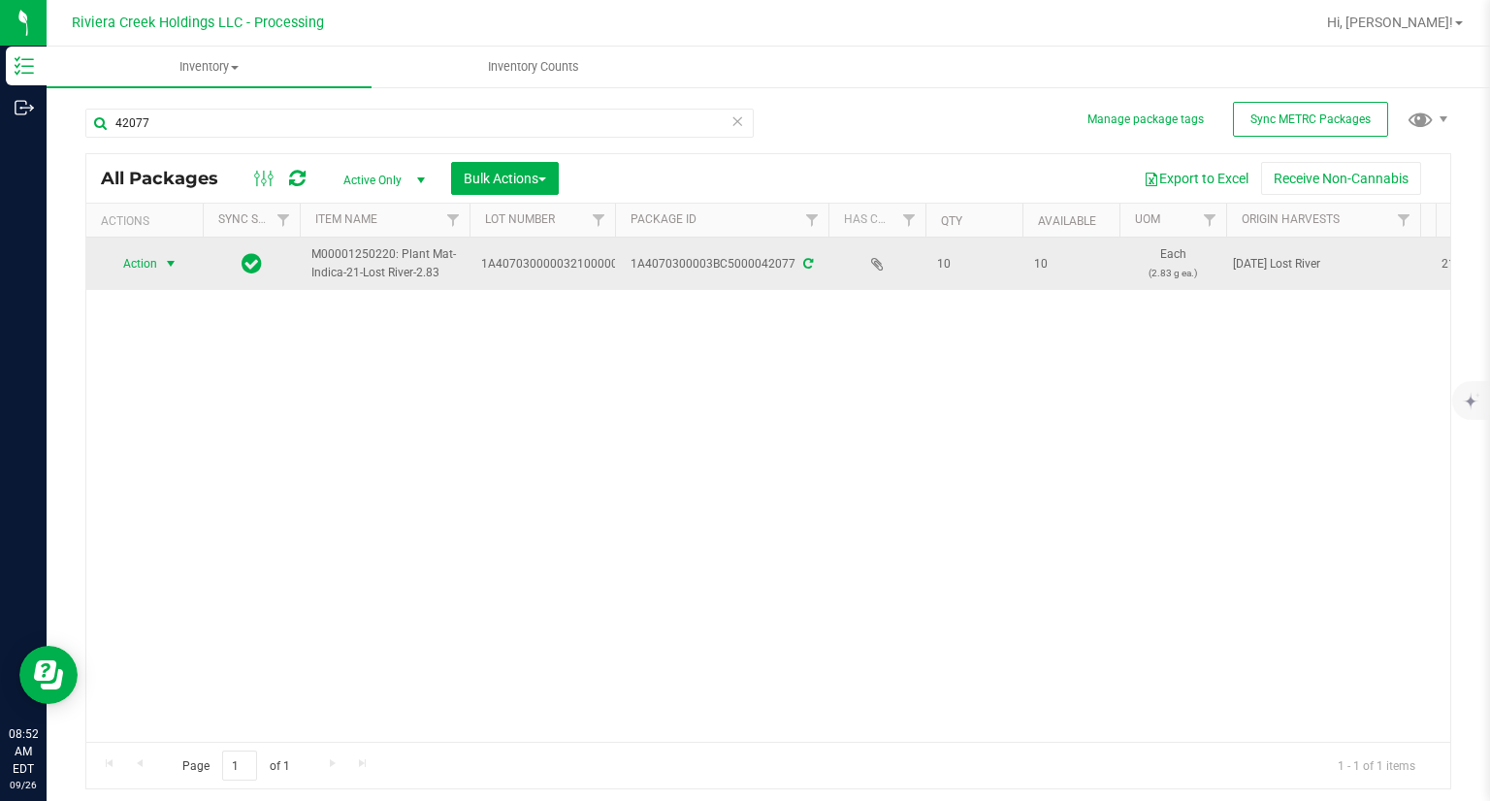
click at [136, 263] on span "Action" at bounding box center [132, 263] width 52 height 27
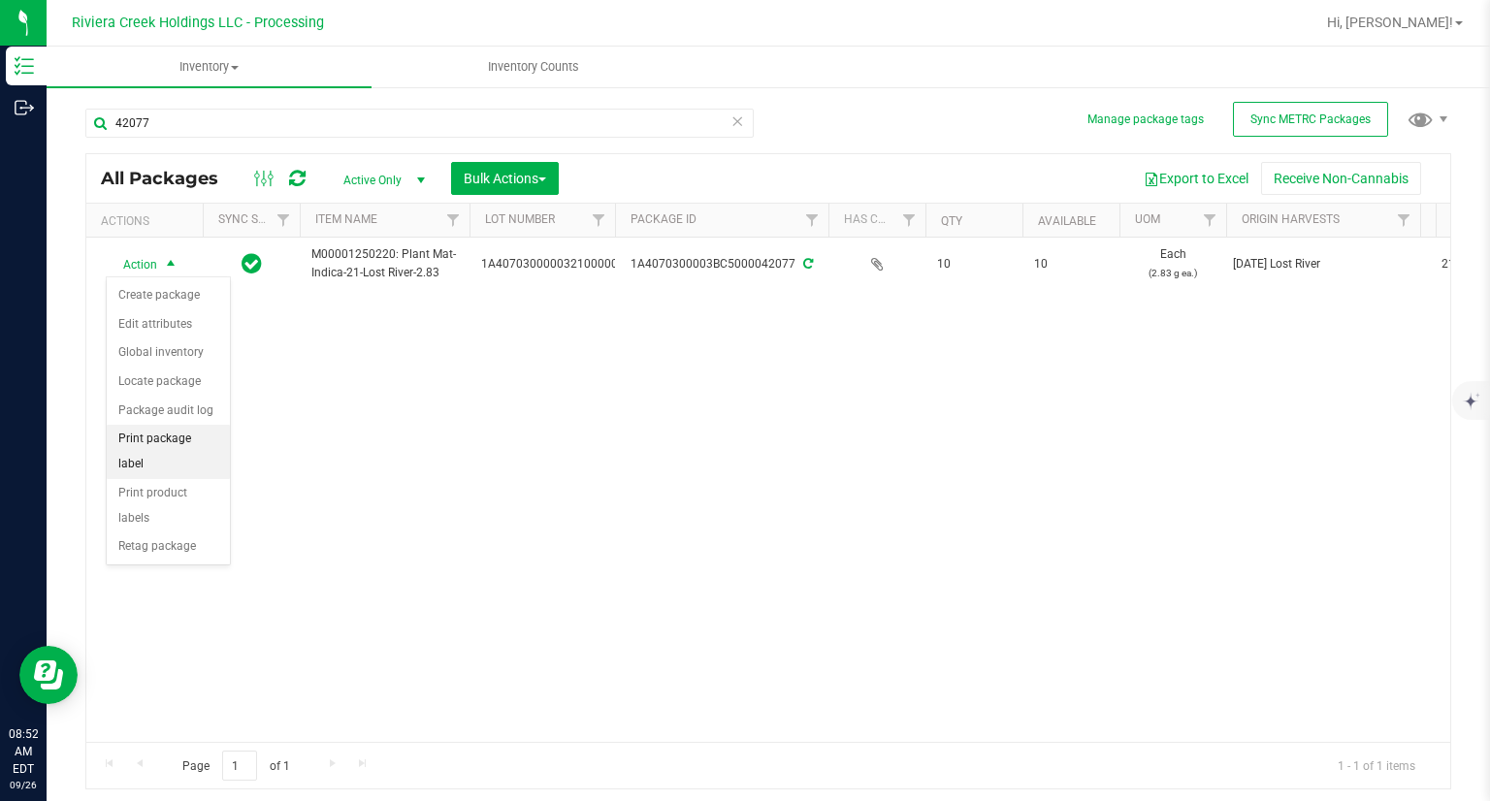
click at [217, 432] on li "Print package label" at bounding box center [168, 451] width 123 height 53
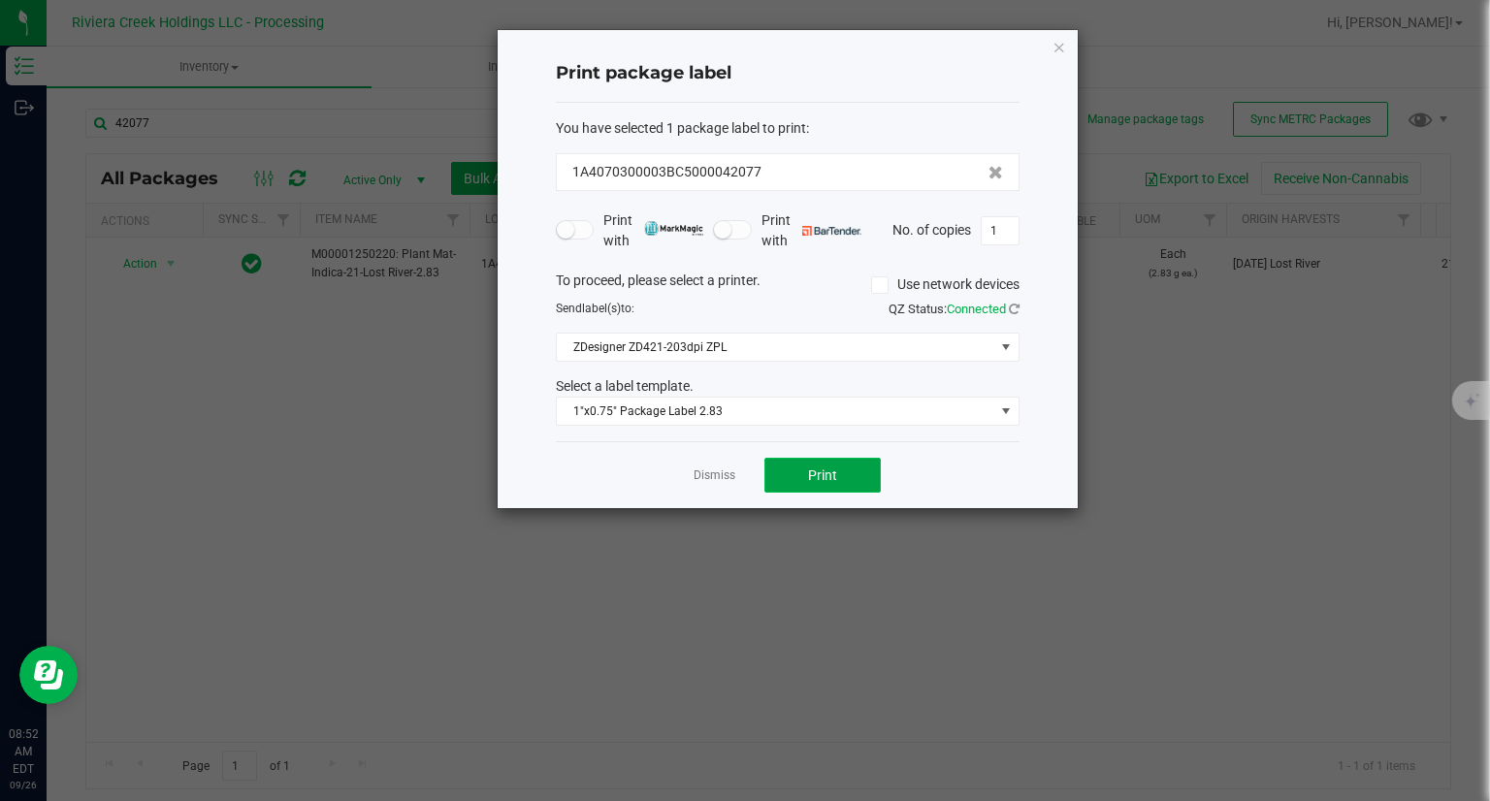
click at [775, 462] on button "Print" at bounding box center [822, 475] width 116 height 35
click at [1072, 52] on div "Print package label You have selected 1 package label to print : 1A4070300003BC…" at bounding box center [787, 269] width 580 height 478
click at [1067, 50] on div "Print package label You have selected 1 package label to print : 1A4070300003BC…" at bounding box center [787, 269] width 580 height 478
click at [1060, 50] on icon "button" at bounding box center [1059, 46] width 14 height 23
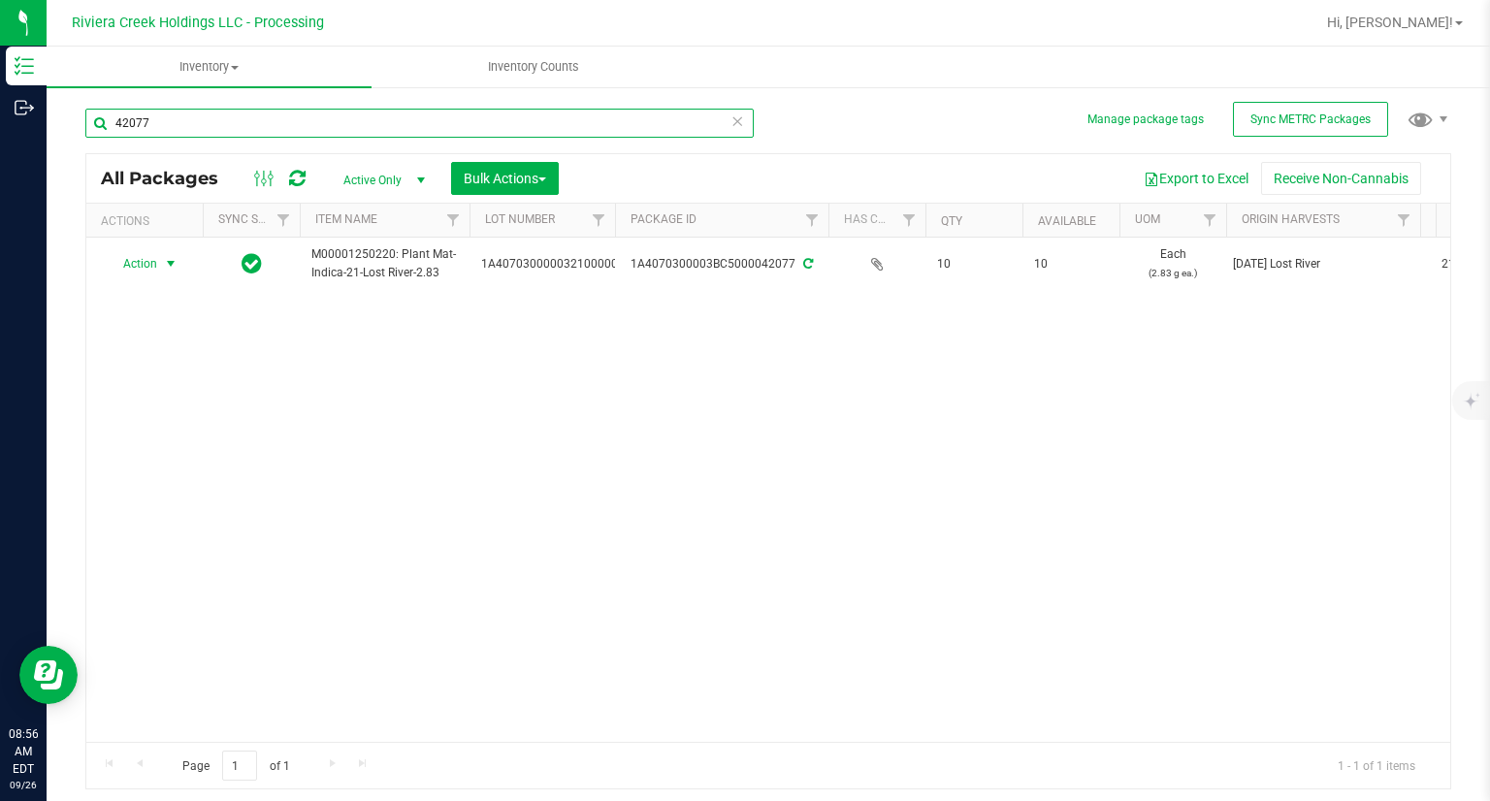
click at [198, 125] on input "42077" at bounding box center [419, 123] width 668 height 29
type input "38932"
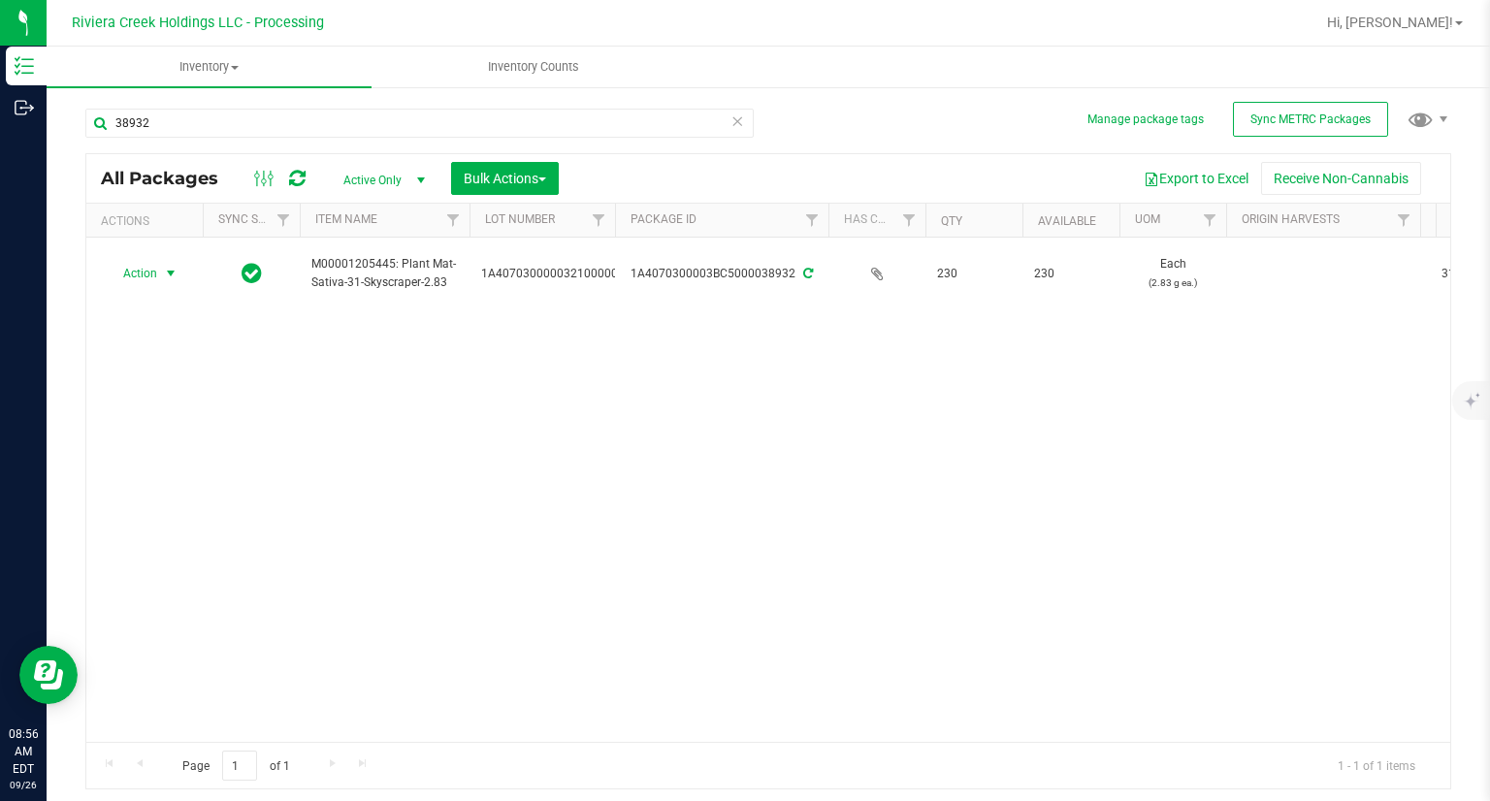
click at [146, 269] on span "Action" at bounding box center [132, 273] width 52 height 27
click at [164, 303] on li "Create package" at bounding box center [168, 305] width 123 height 29
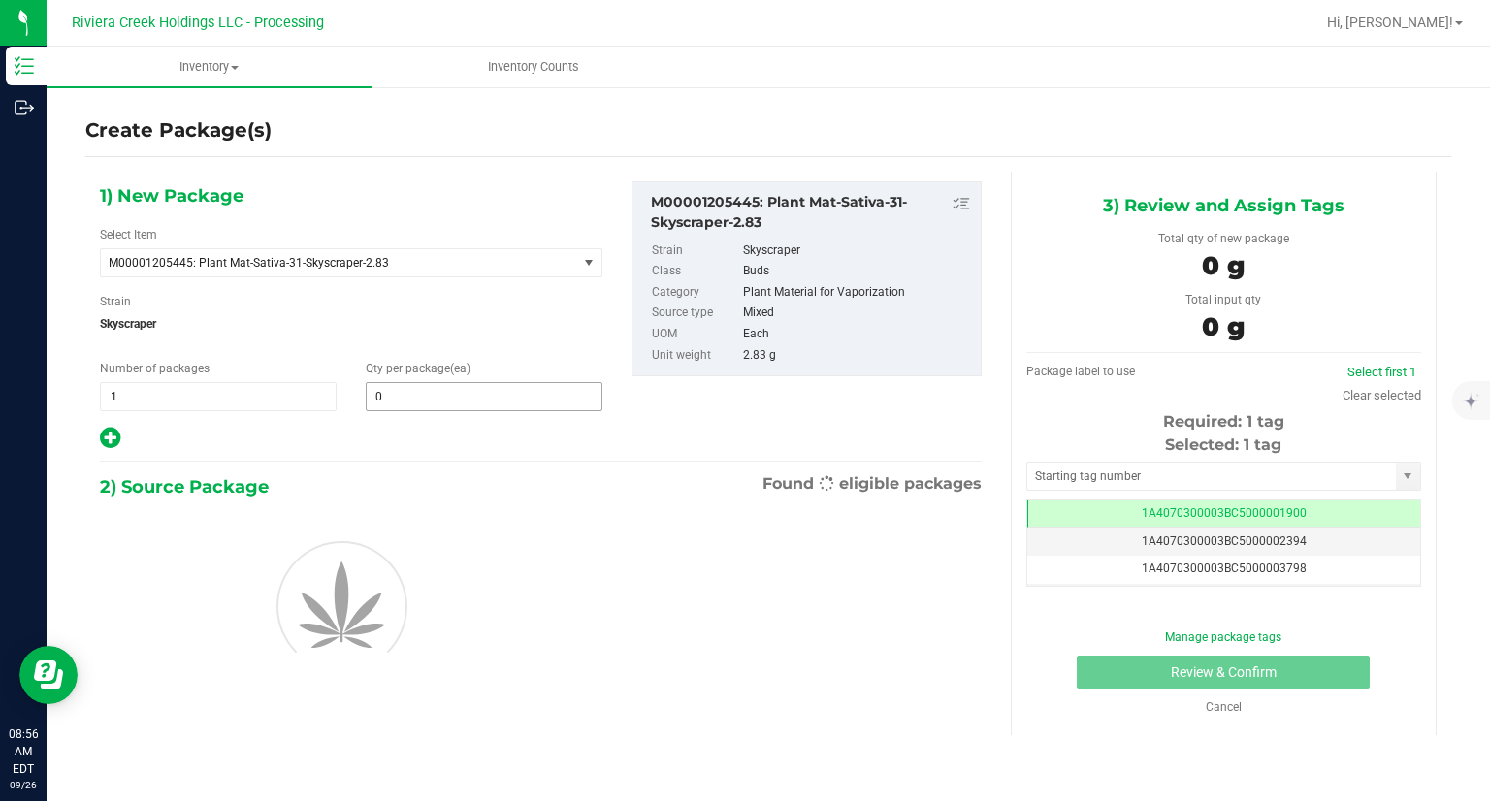
click at [426, 391] on span "0 0" at bounding box center [484, 396] width 237 height 29
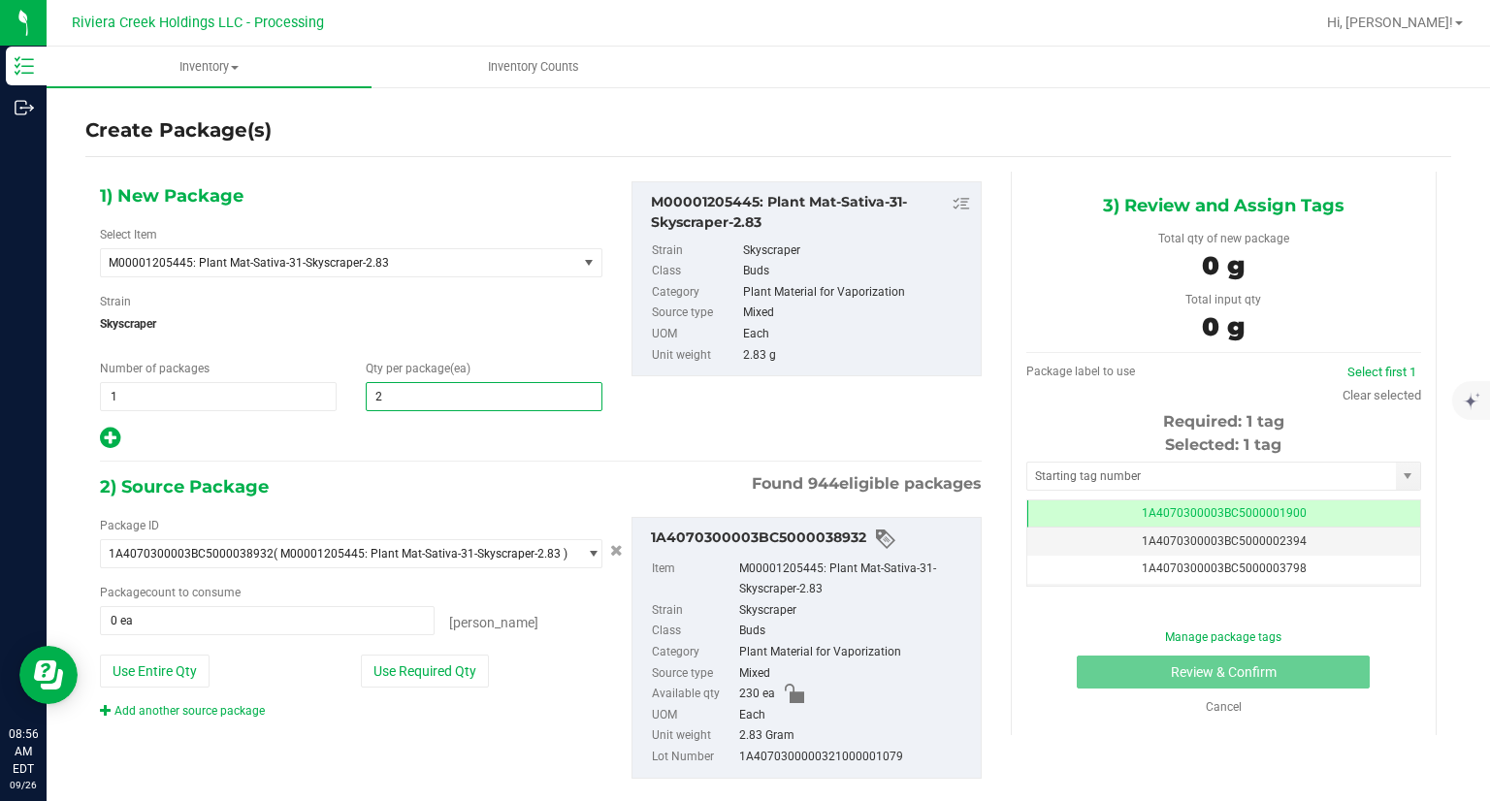
type input "20"
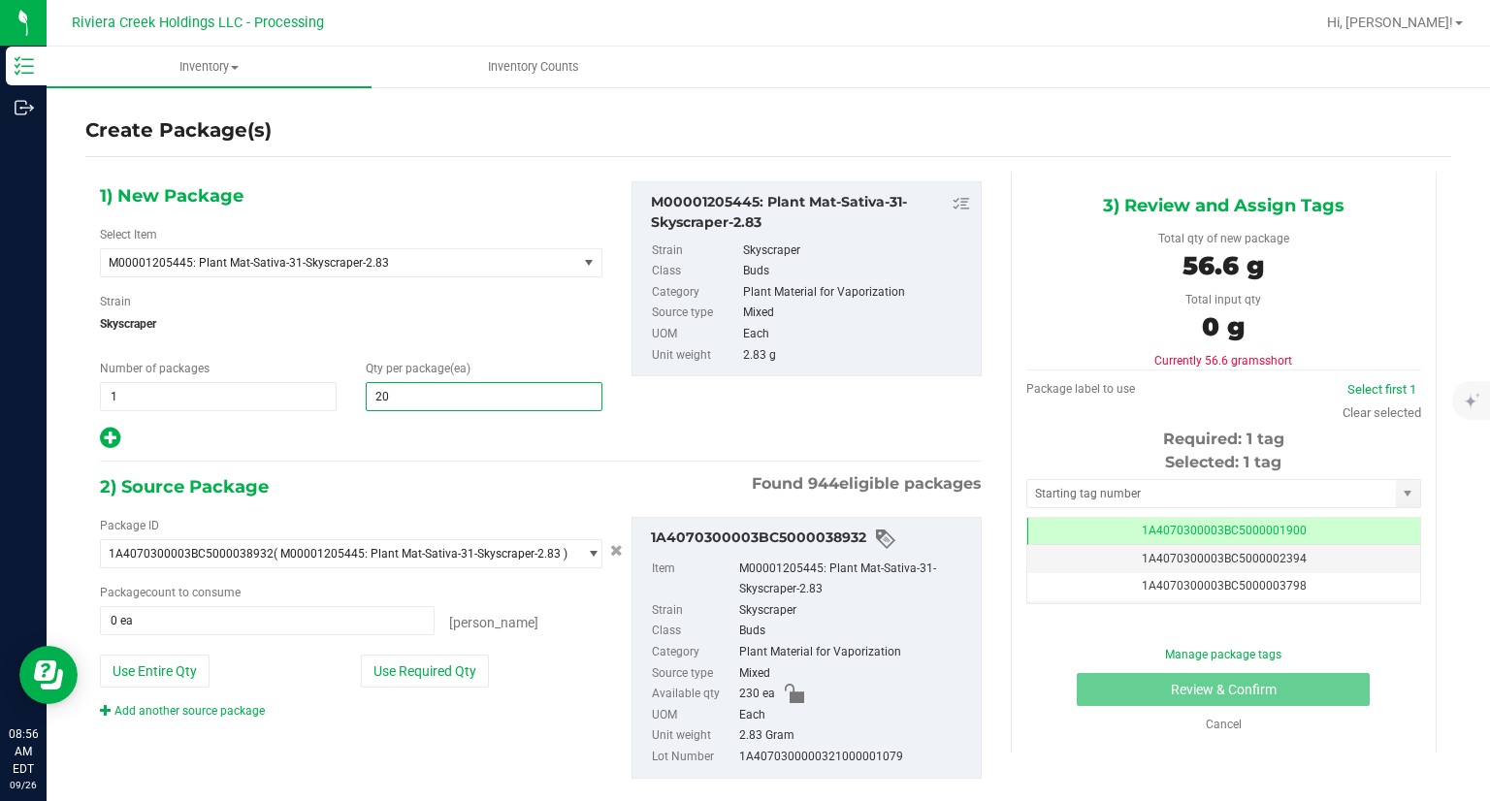
click at [103, 426] on icon at bounding box center [110, 438] width 20 height 24
type input "20"
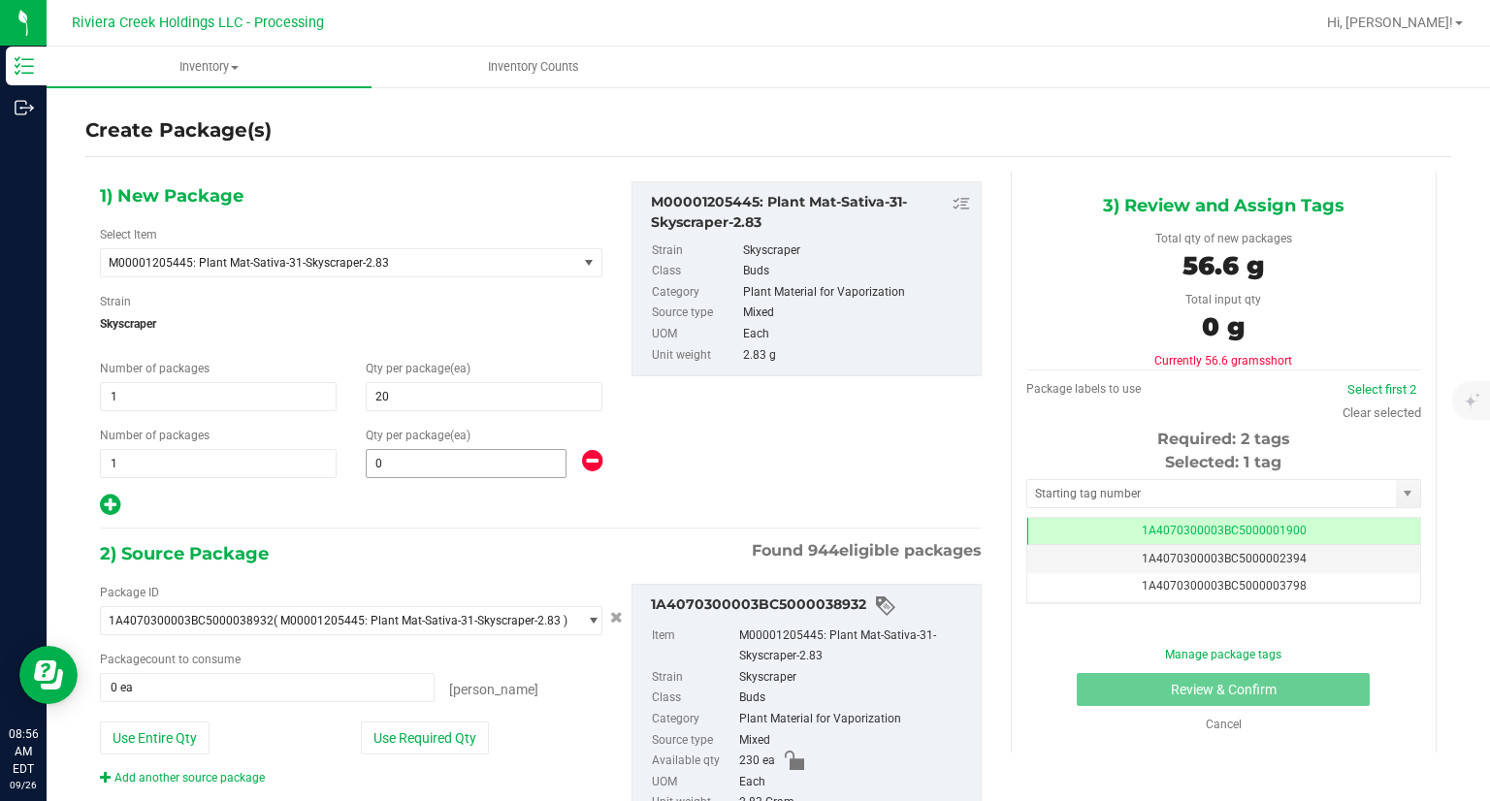
click at [433, 477] on div "1) New Package Select Item M00001205445: Plant Mat-Sativa-31-Skyscraper-2.83 M0…" at bounding box center [350, 349] width 531 height 337
click at [465, 465] on span at bounding box center [466, 463] width 201 height 29
type input "40"
click at [471, 539] on div "2) Source Package Found 944 eligible packages" at bounding box center [541, 553] width 882 height 29
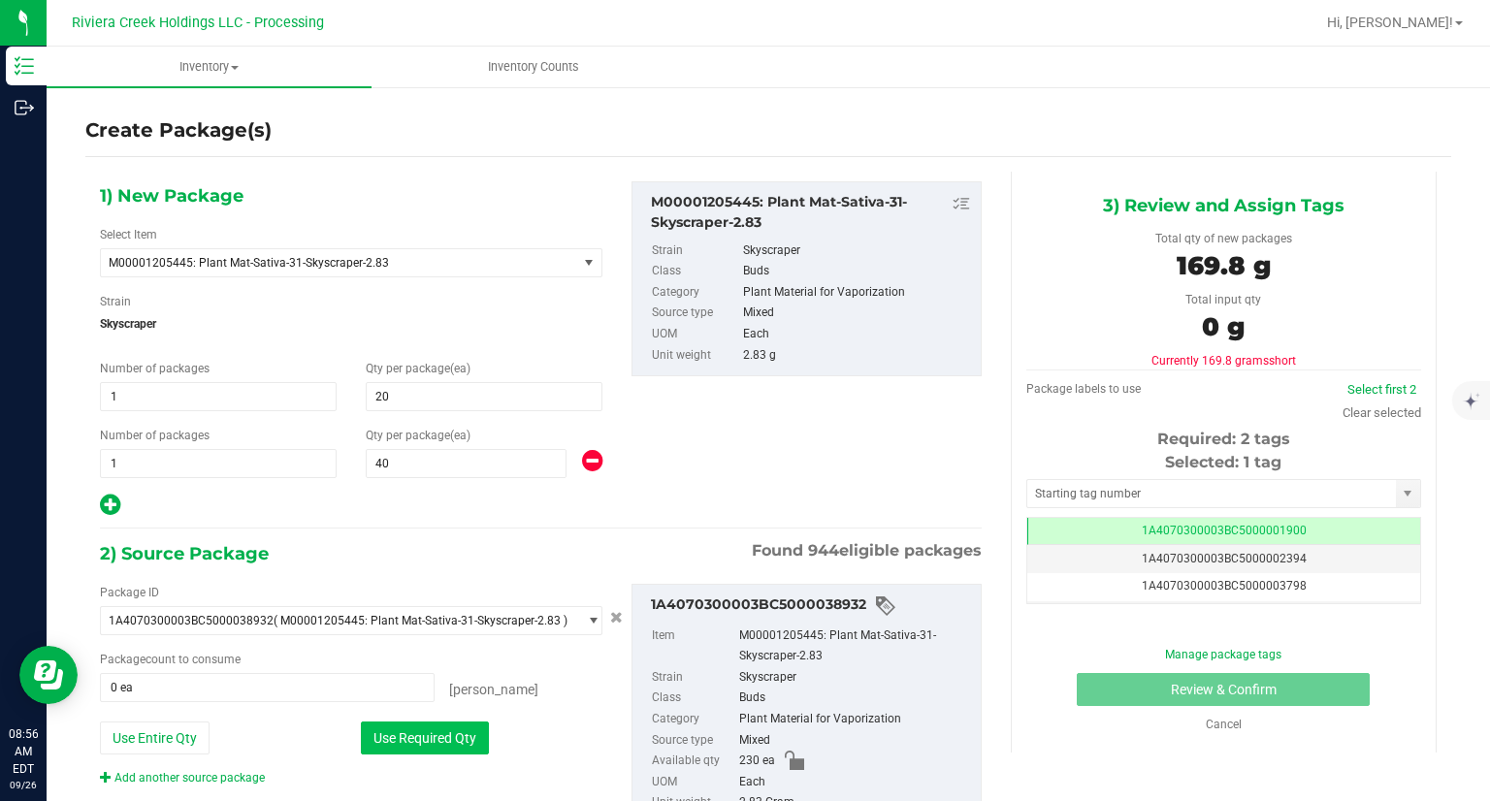
click at [417, 724] on button "Use Required Qty" at bounding box center [425, 737] width 128 height 33
type input "60 ea"
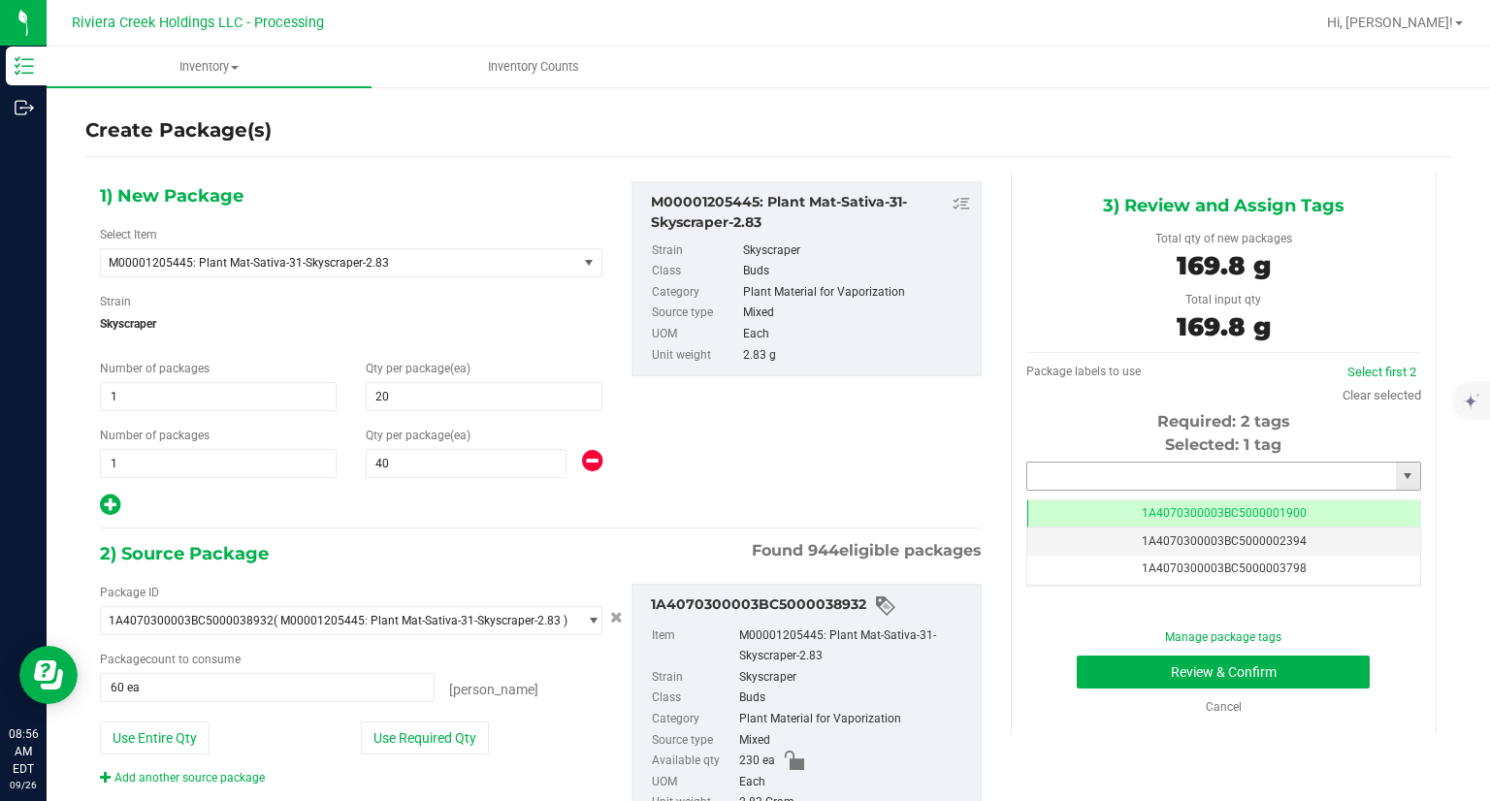
click at [1116, 466] on input "text" at bounding box center [1211, 476] width 369 height 27
click at [1081, 497] on li "1A4070300003BC5000042078" at bounding box center [1210, 509] width 389 height 29
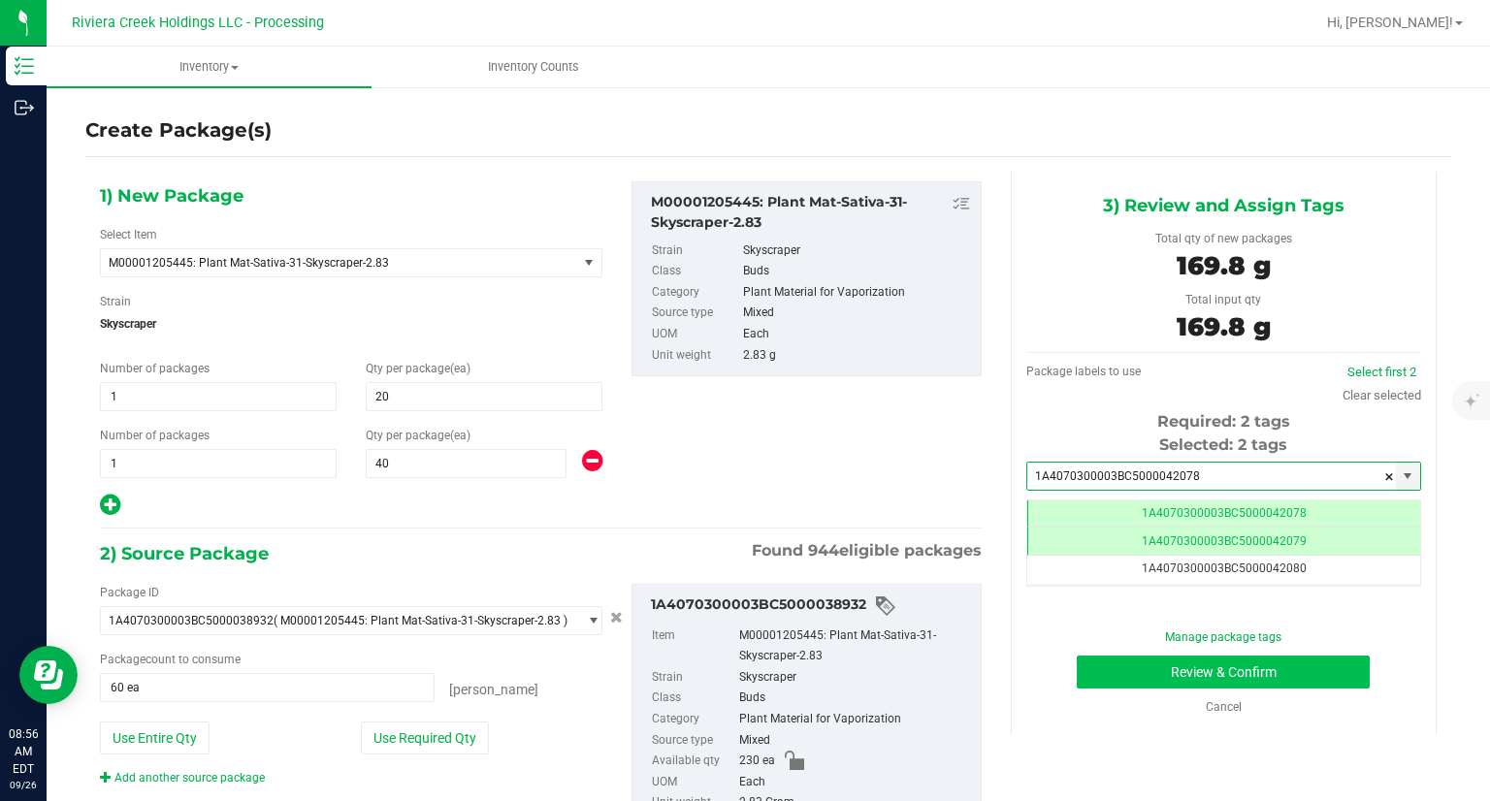
type input "1A4070300003BC5000042078"
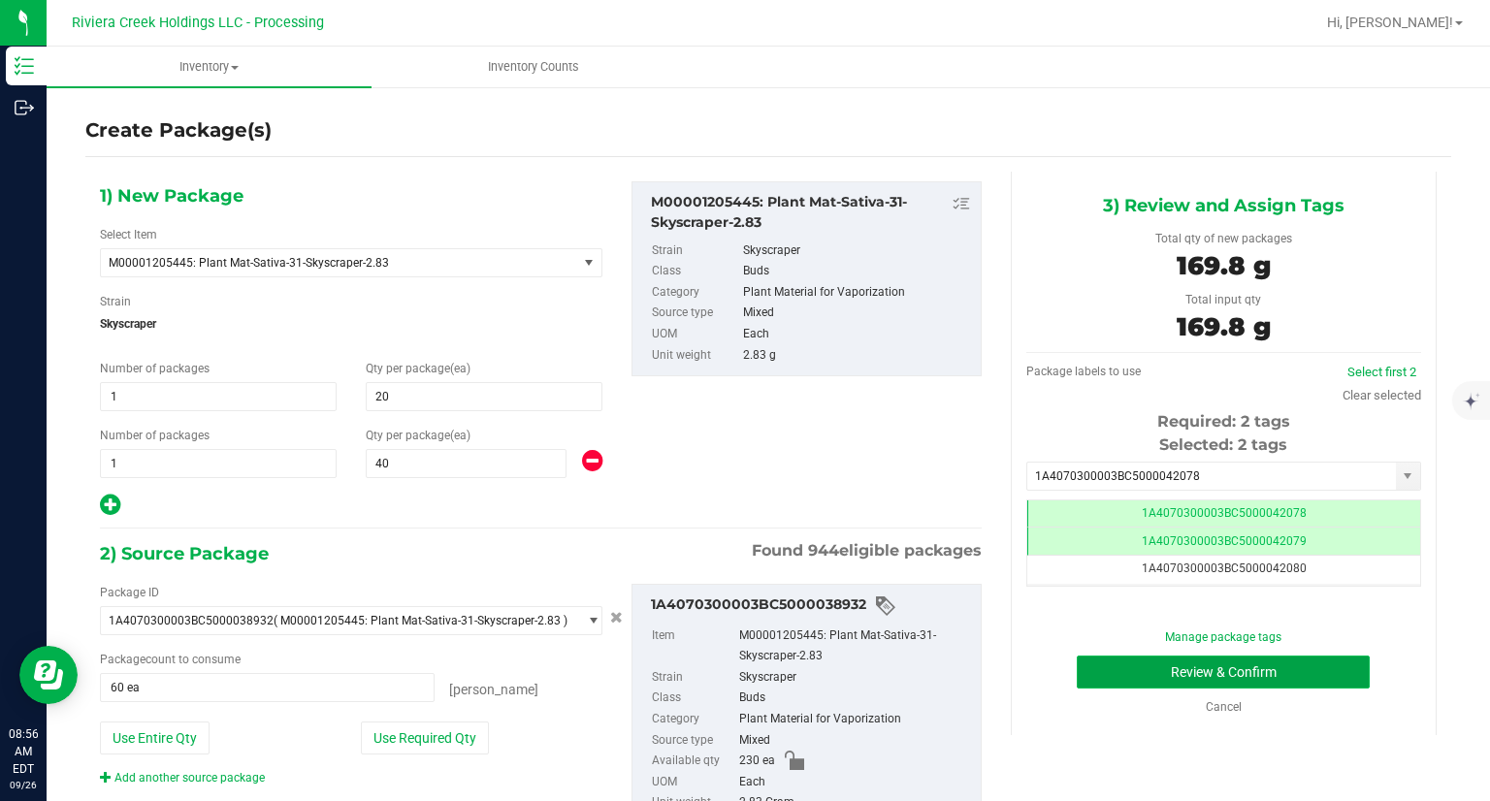
click at [1107, 684] on button "Review & Confirm" at bounding box center [1222, 672] width 293 height 33
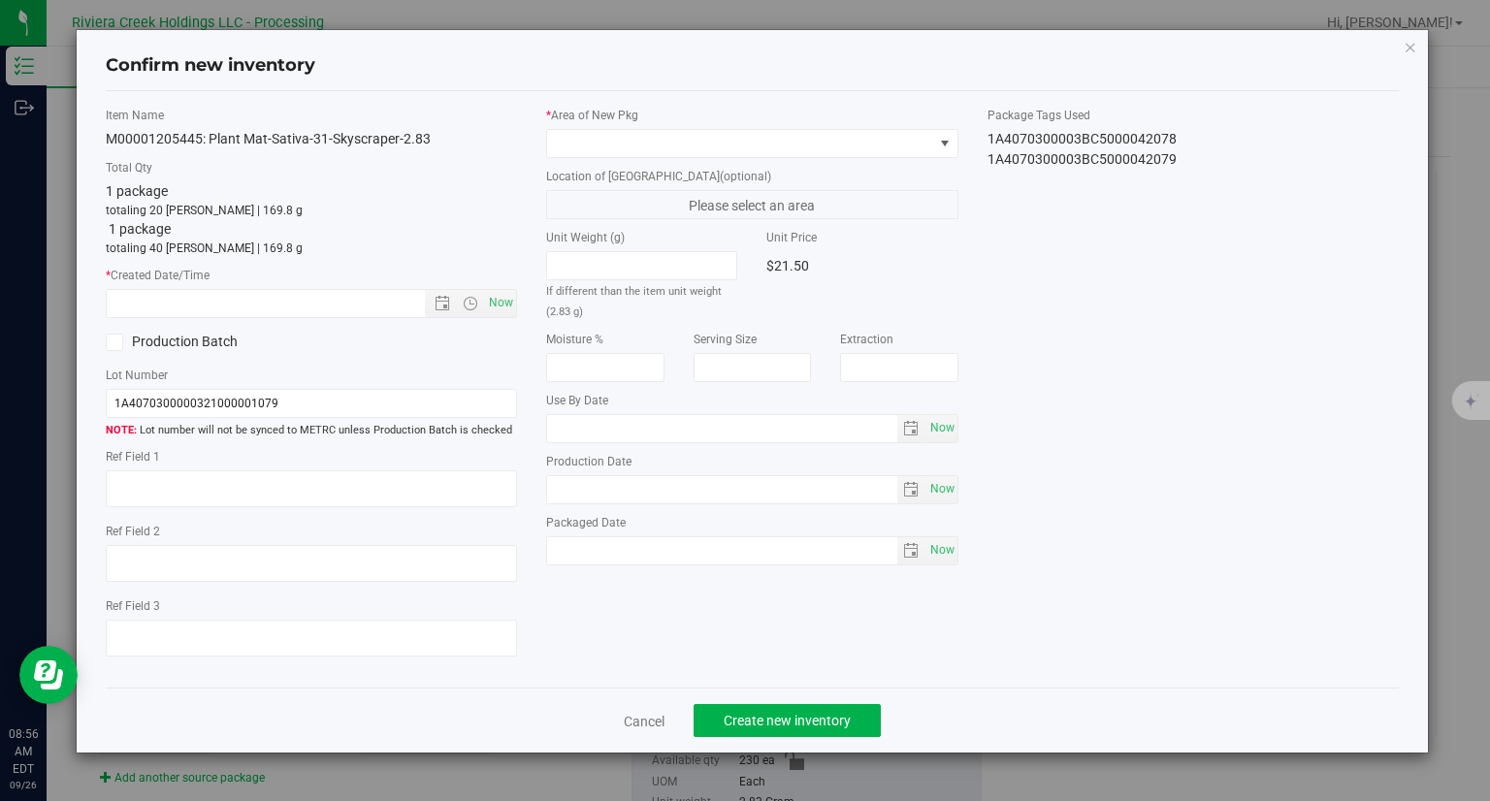
click at [500, 283] on label "* Created Date/Time" at bounding box center [312, 275] width 412 height 17
click at [501, 300] on span "Now" at bounding box center [501, 303] width 33 height 28
type input "[DATE] 8:56 AM"
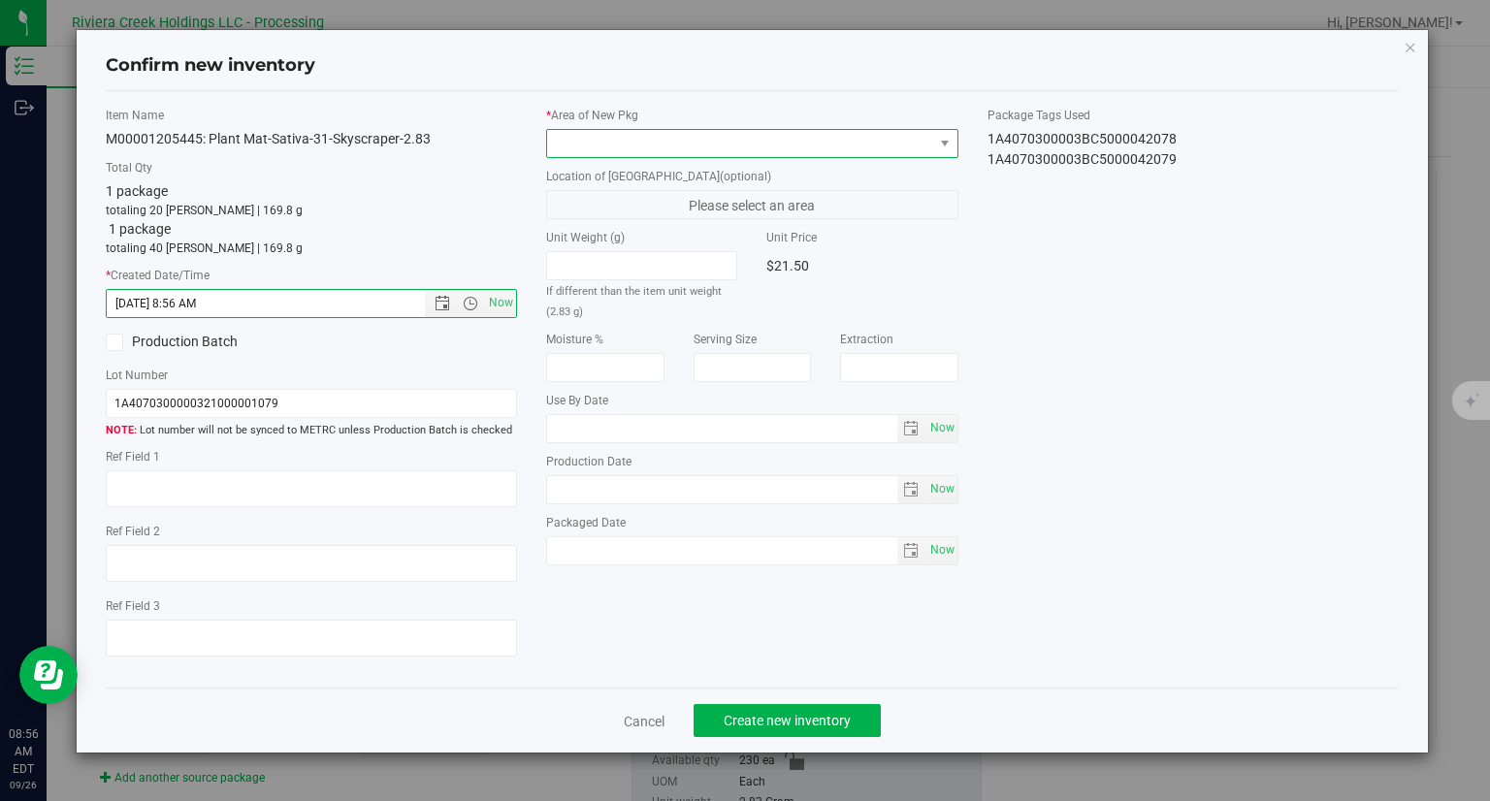
click at [575, 143] on span at bounding box center [740, 143] width 386 height 27
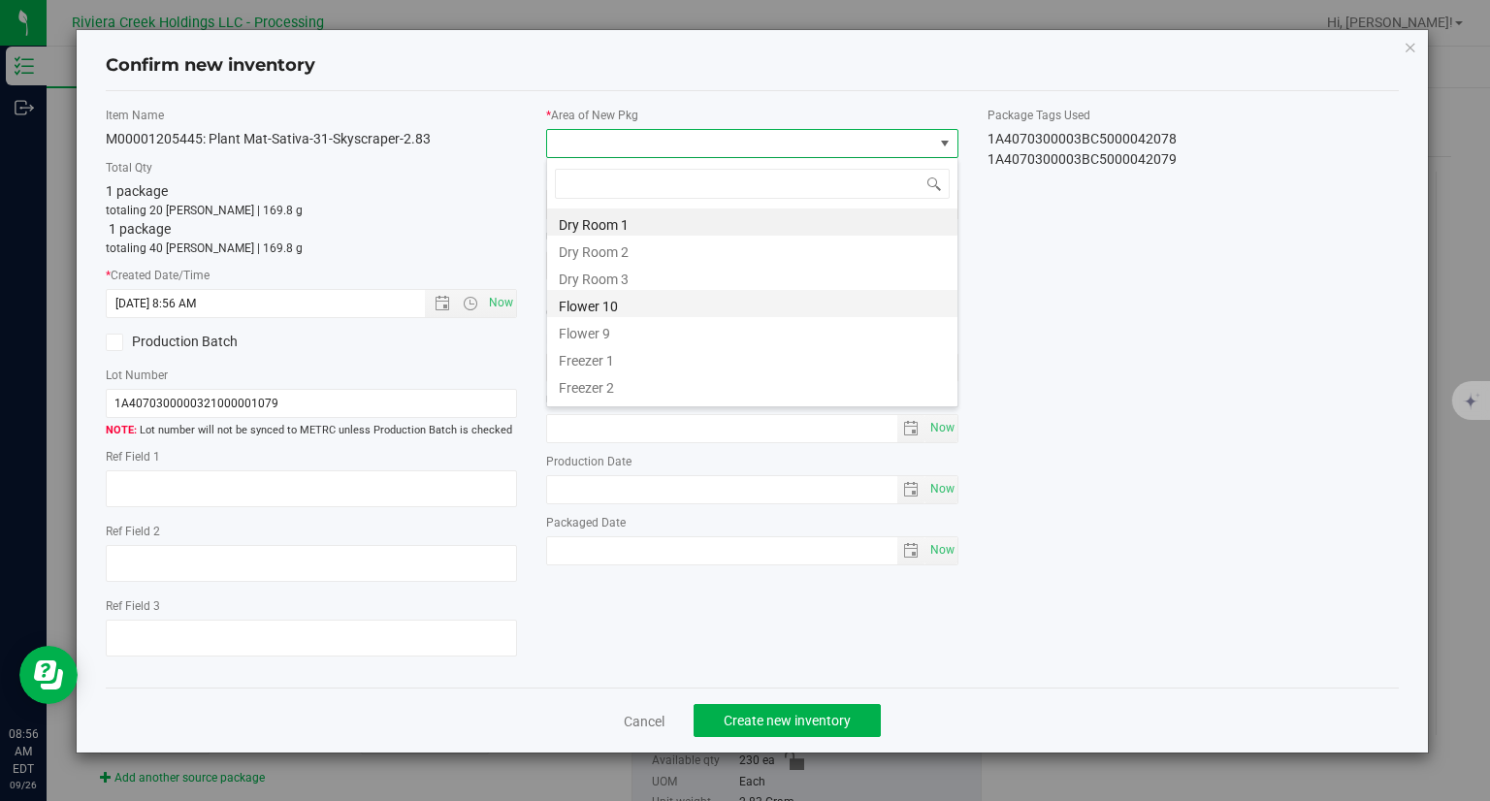
click at [593, 304] on li "Flower 10" at bounding box center [752, 303] width 410 height 27
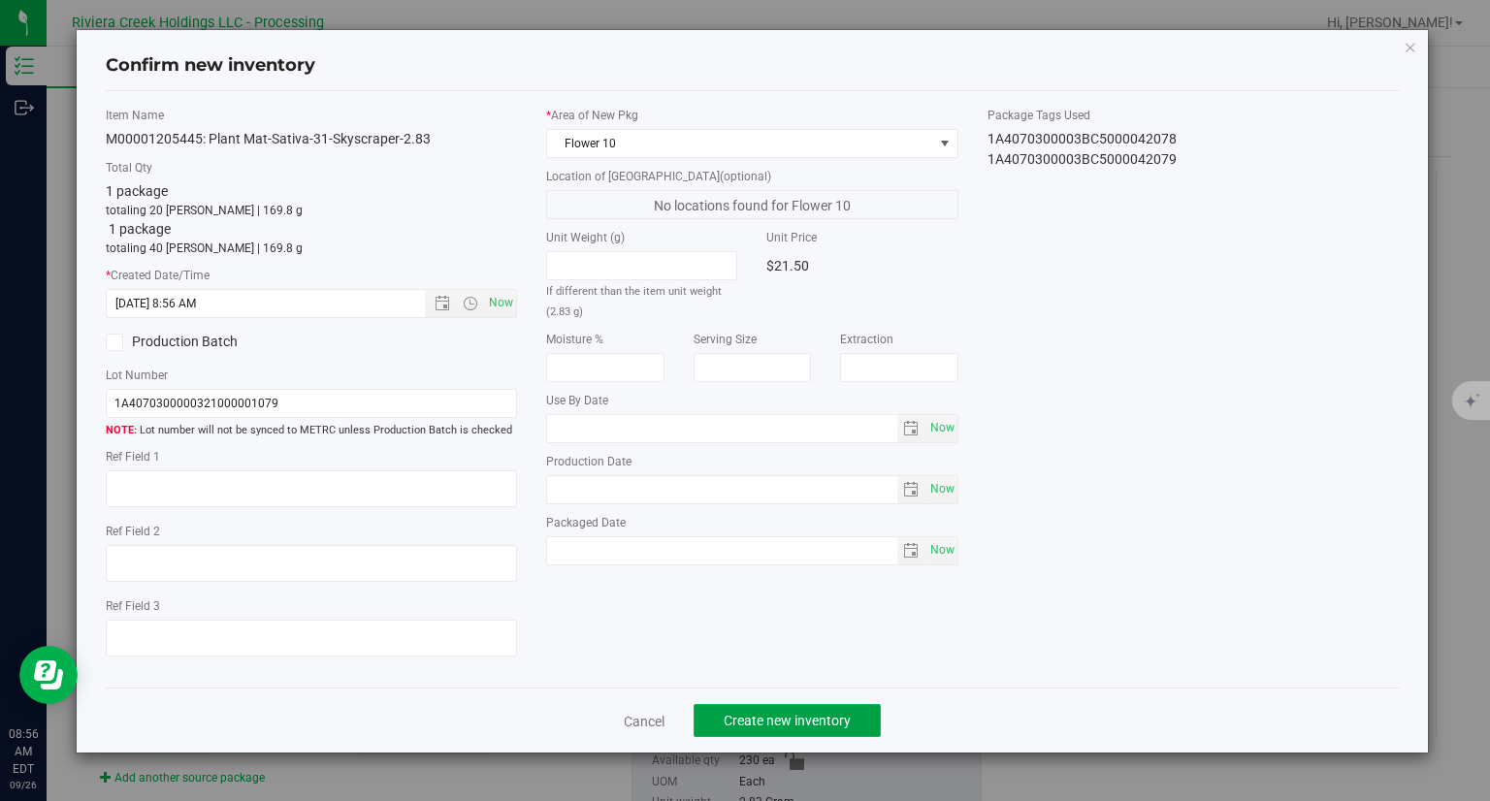
click at [757, 728] on button "Create new inventory" at bounding box center [786, 720] width 187 height 33
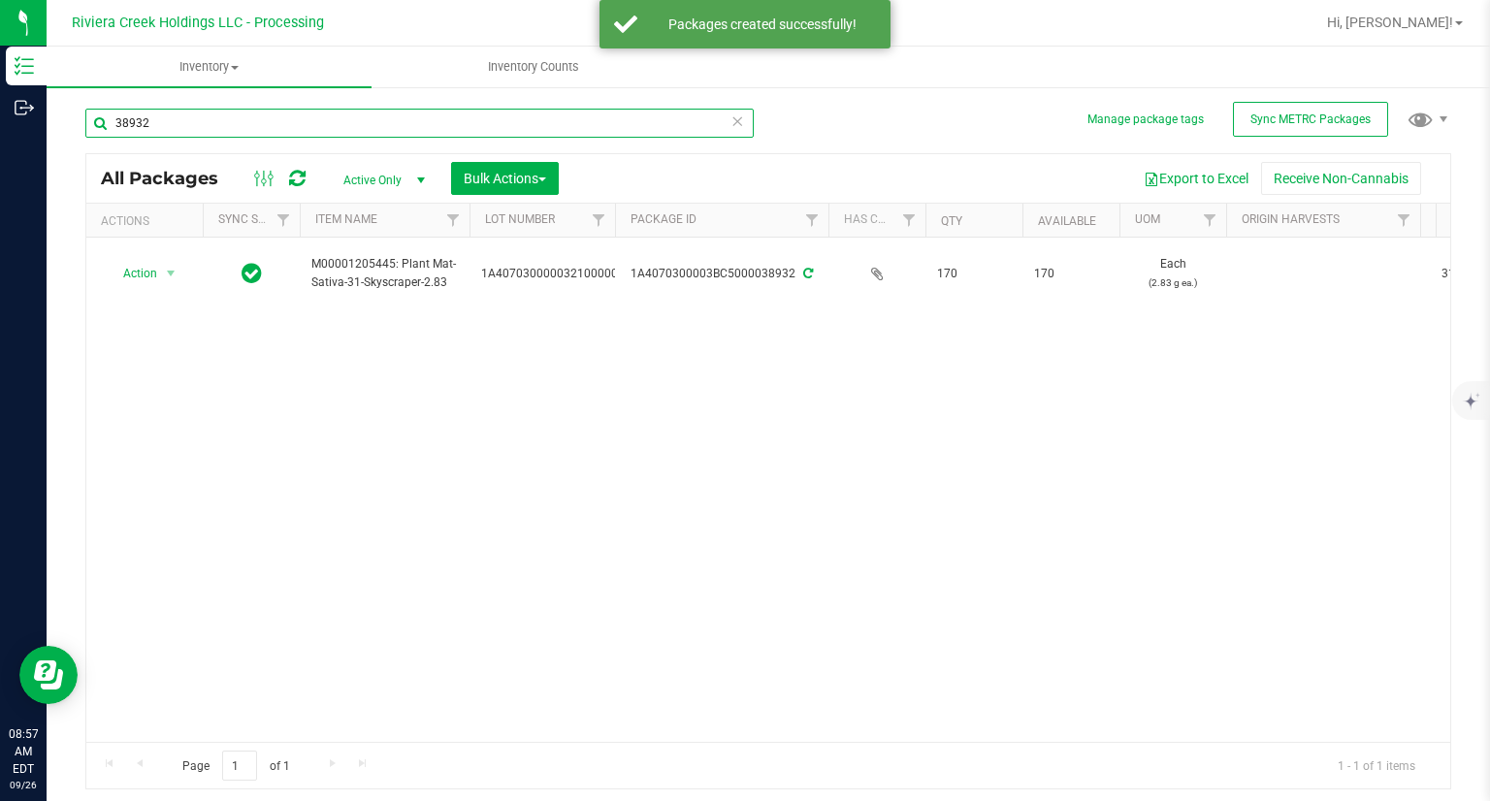
click at [190, 124] on input "38932" at bounding box center [419, 123] width 668 height 29
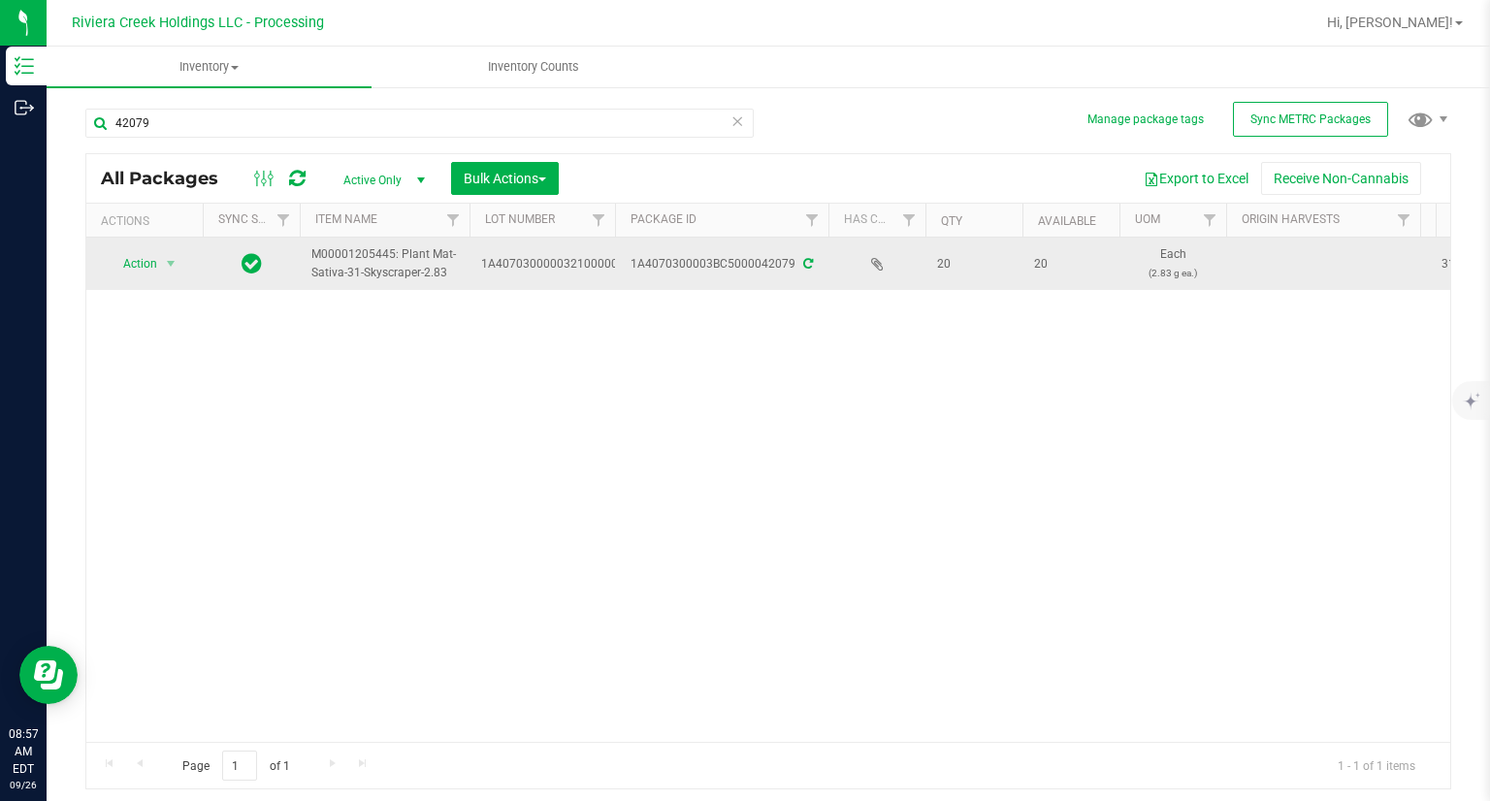
click at [111, 253] on span "Action" at bounding box center [132, 263] width 52 height 27
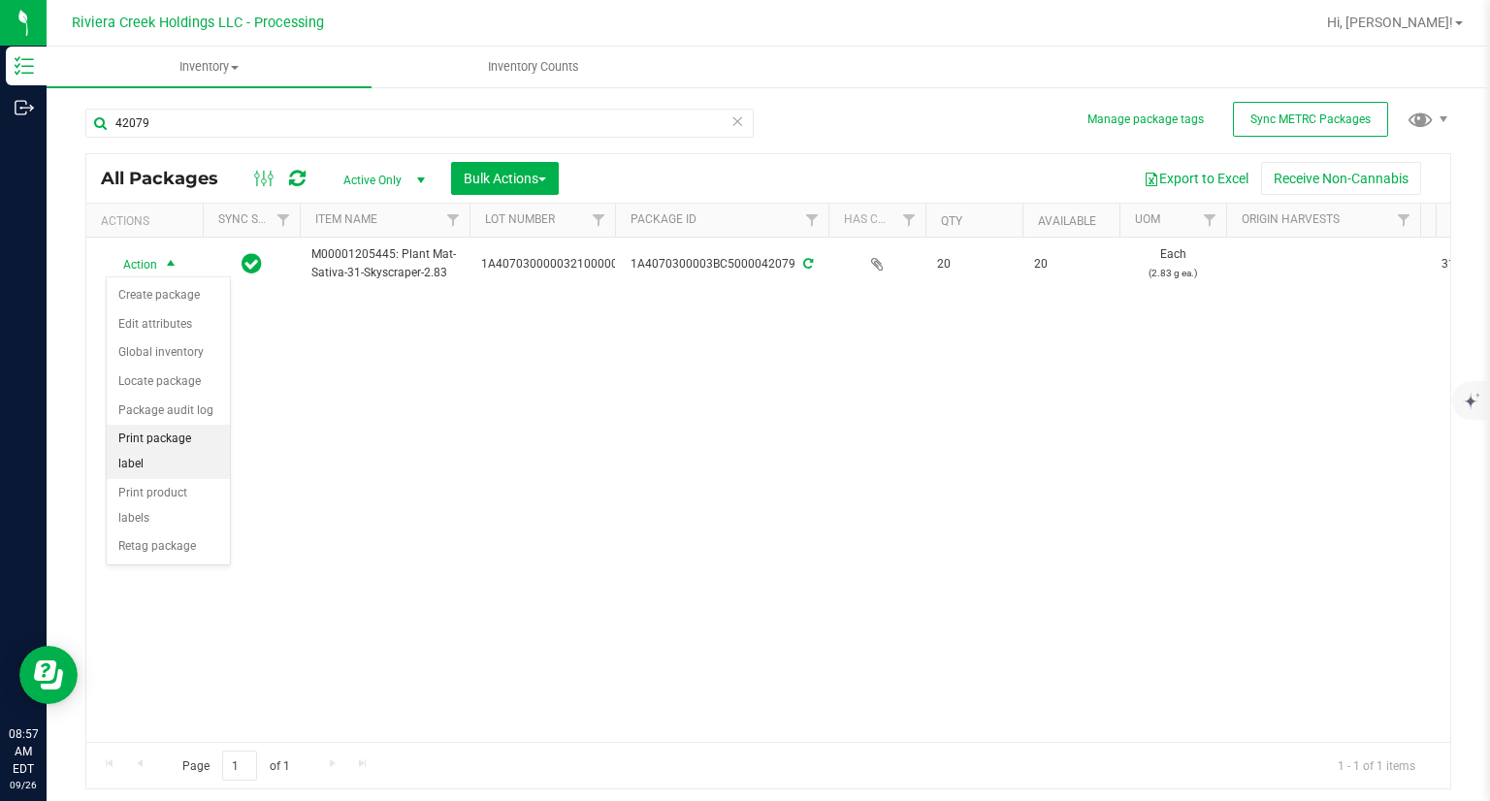
click at [188, 441] on li "Print package label" at bounding box center [168, 451] width 123 height 53
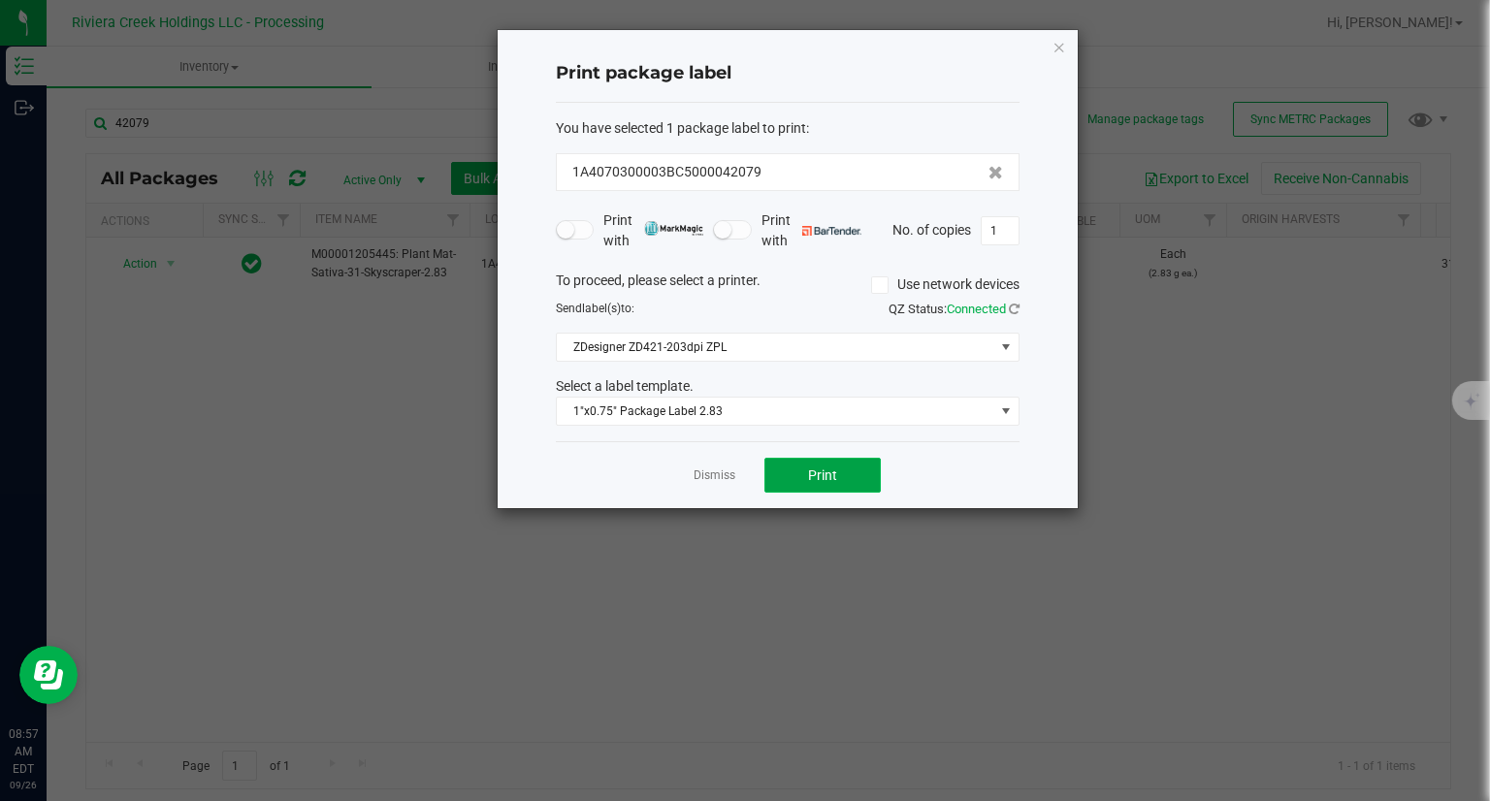
click at [847, 465] on button "Print" at bounding box center [822, 475] width 116 height 35
click at [847, 465] on div at bounding box center [787, 269] width 580 height 478
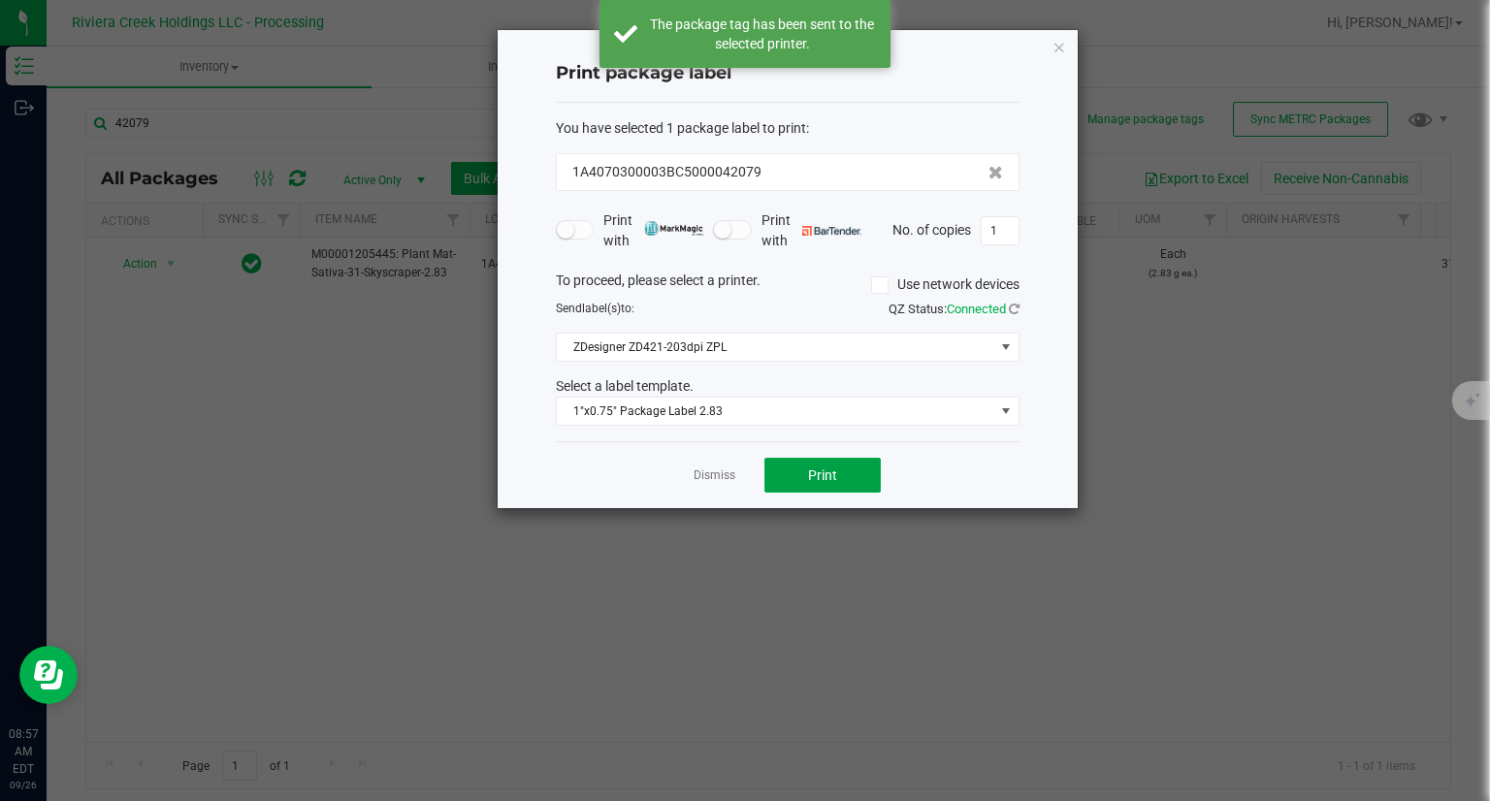
click at [844, 474] on button "Print" at bounding box center [822, 475] width 116 height 35
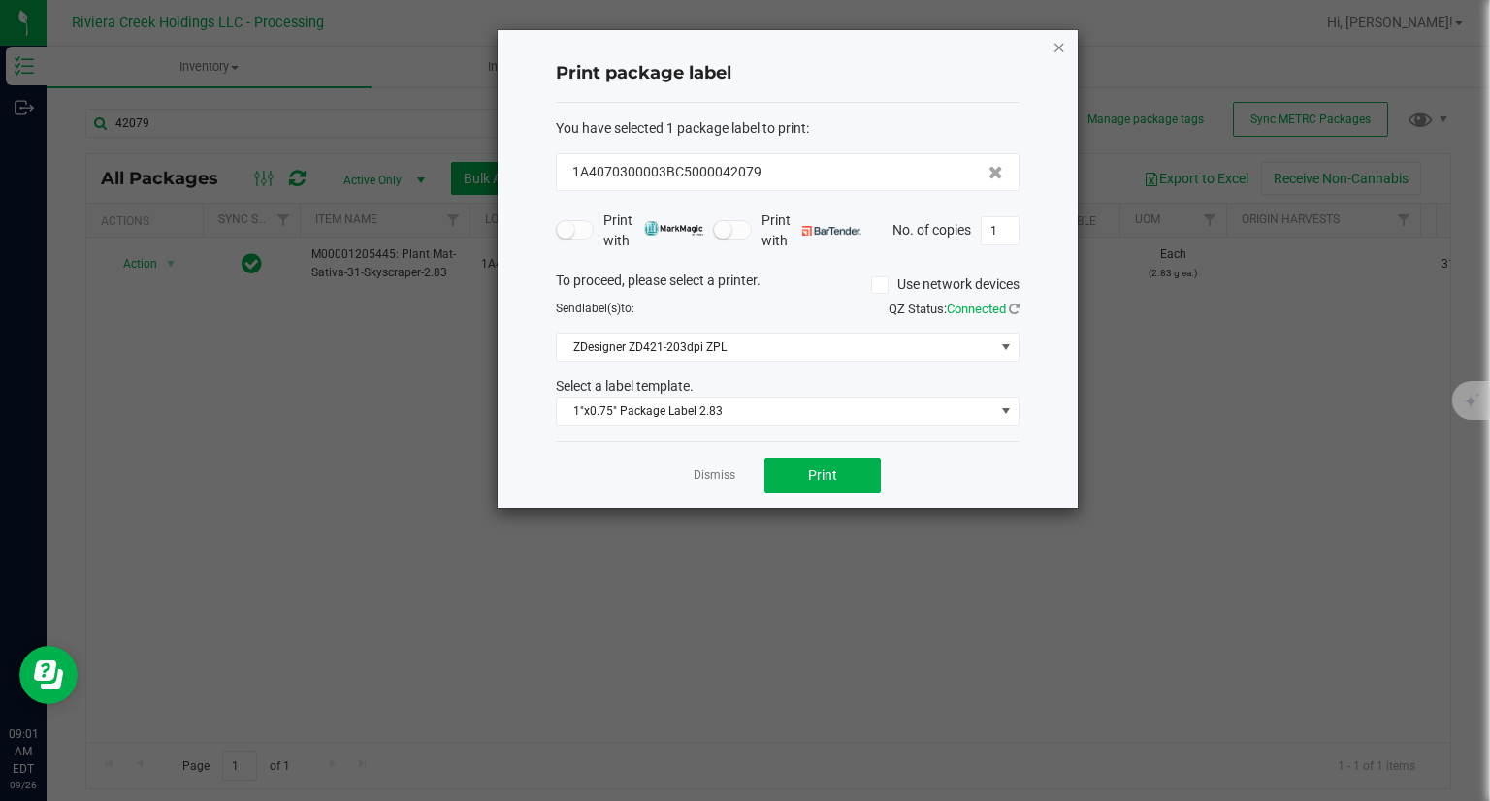
click at [1055, 48] on icon "button" at bounding box center [1059, 46] width 14 height 23
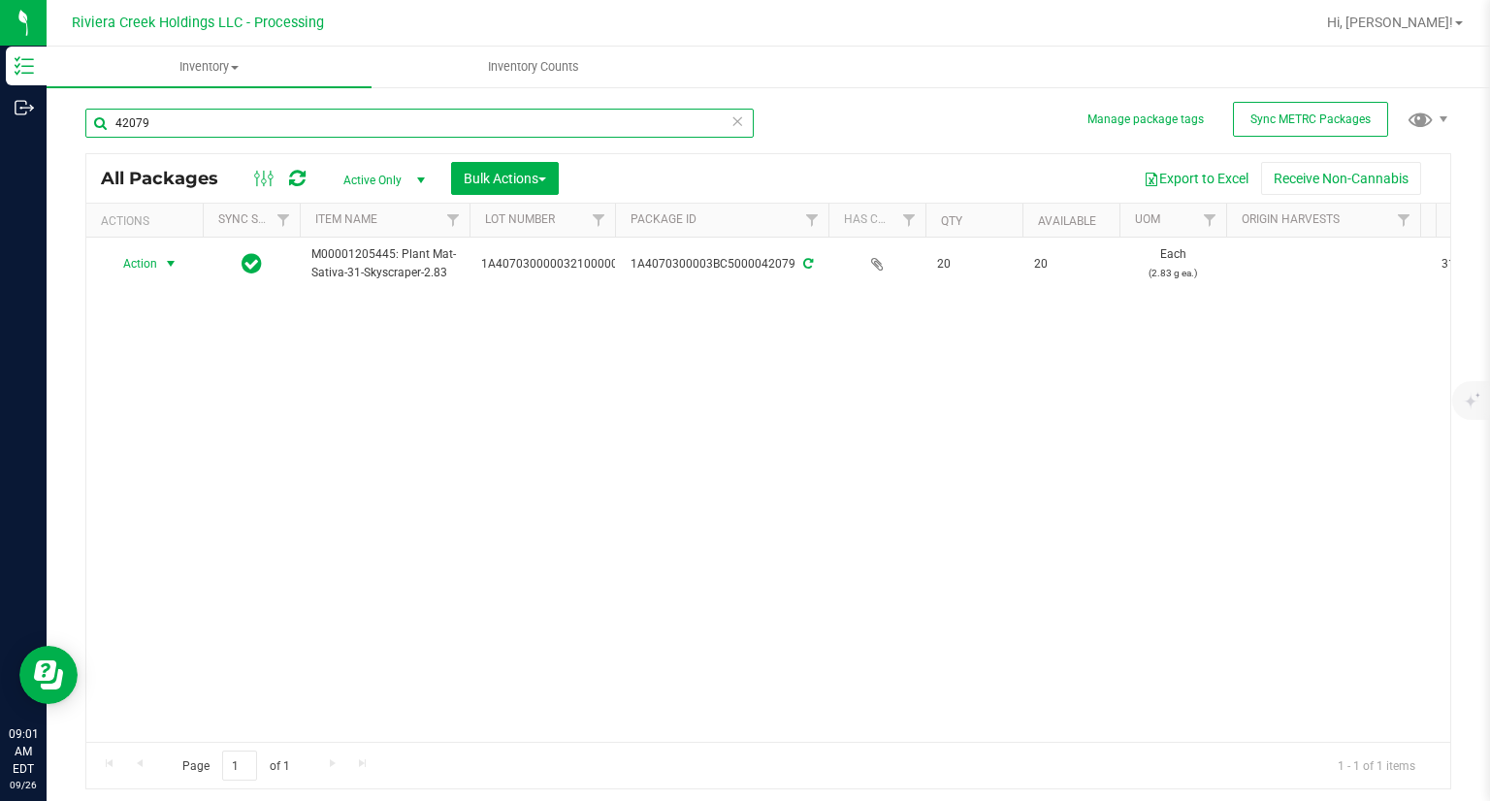
click at [438, 125] on input "42079" at bounding box center [419, 123] width 668 height 29
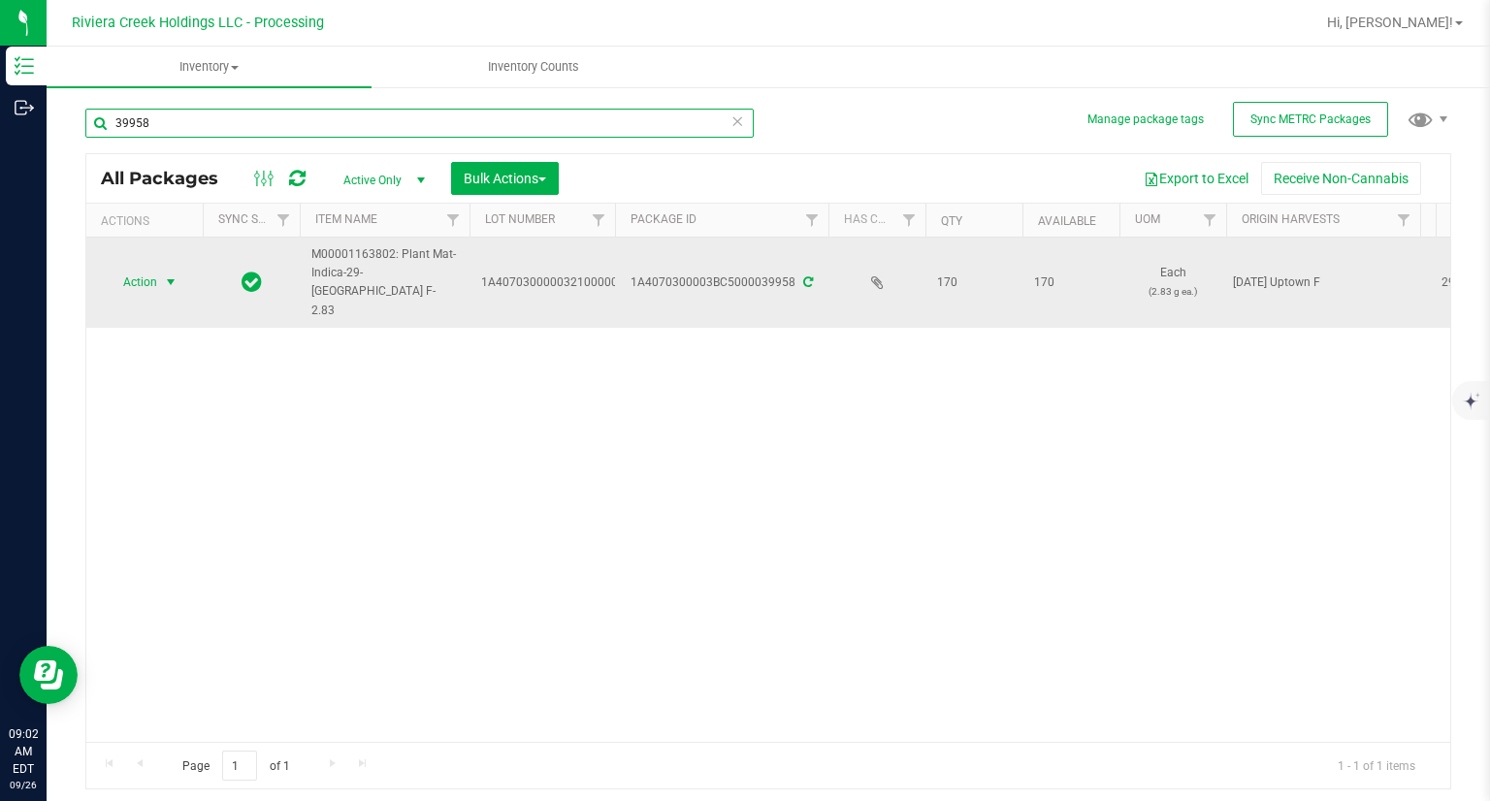
type input "39958"
click at [124, 269] on span "Action" at bounding box center [132, 282] width 52 height 27
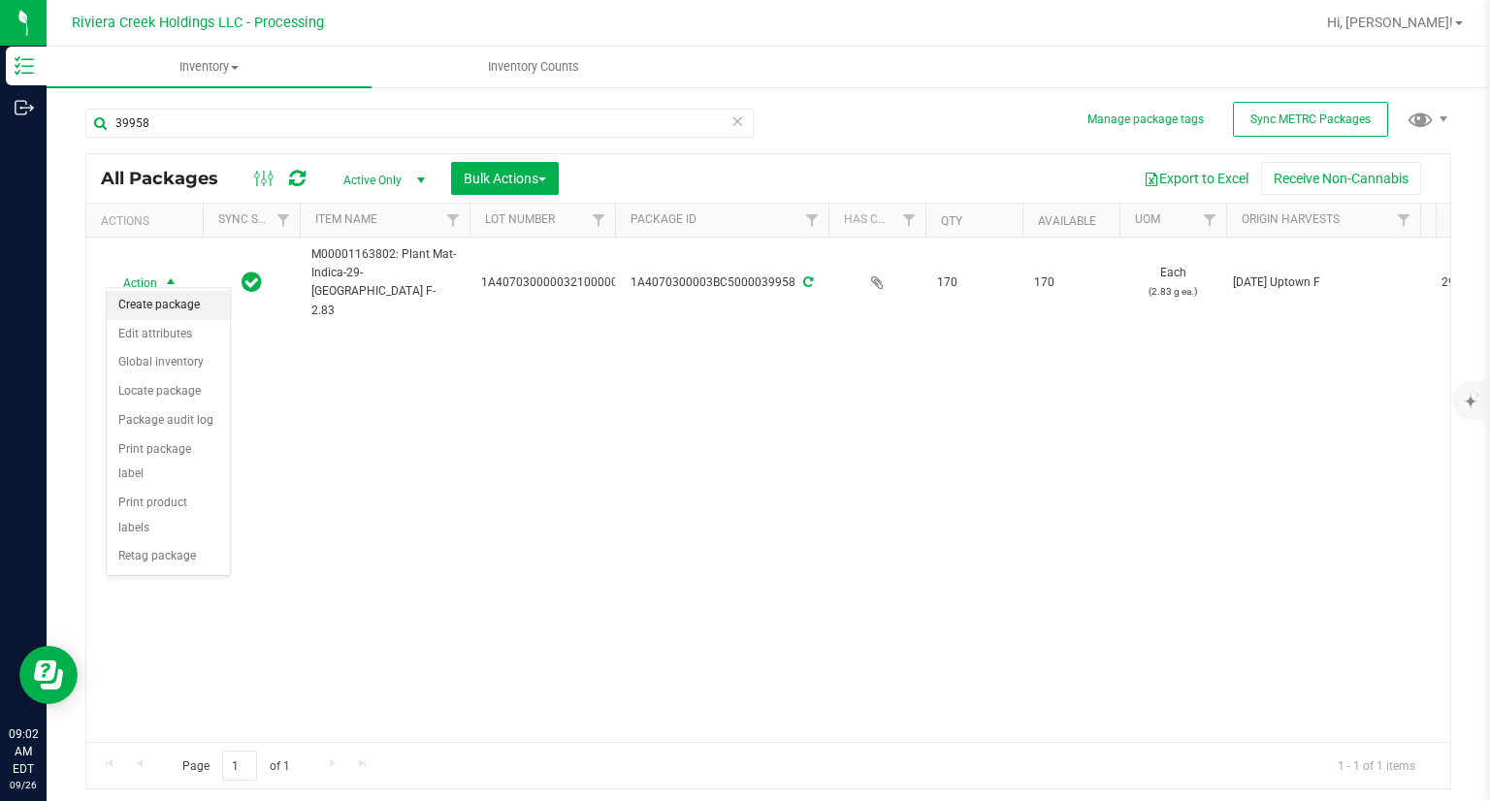
click at [169, 296] on li "Create package" at bounding box center [168, 305] width 123 height 29
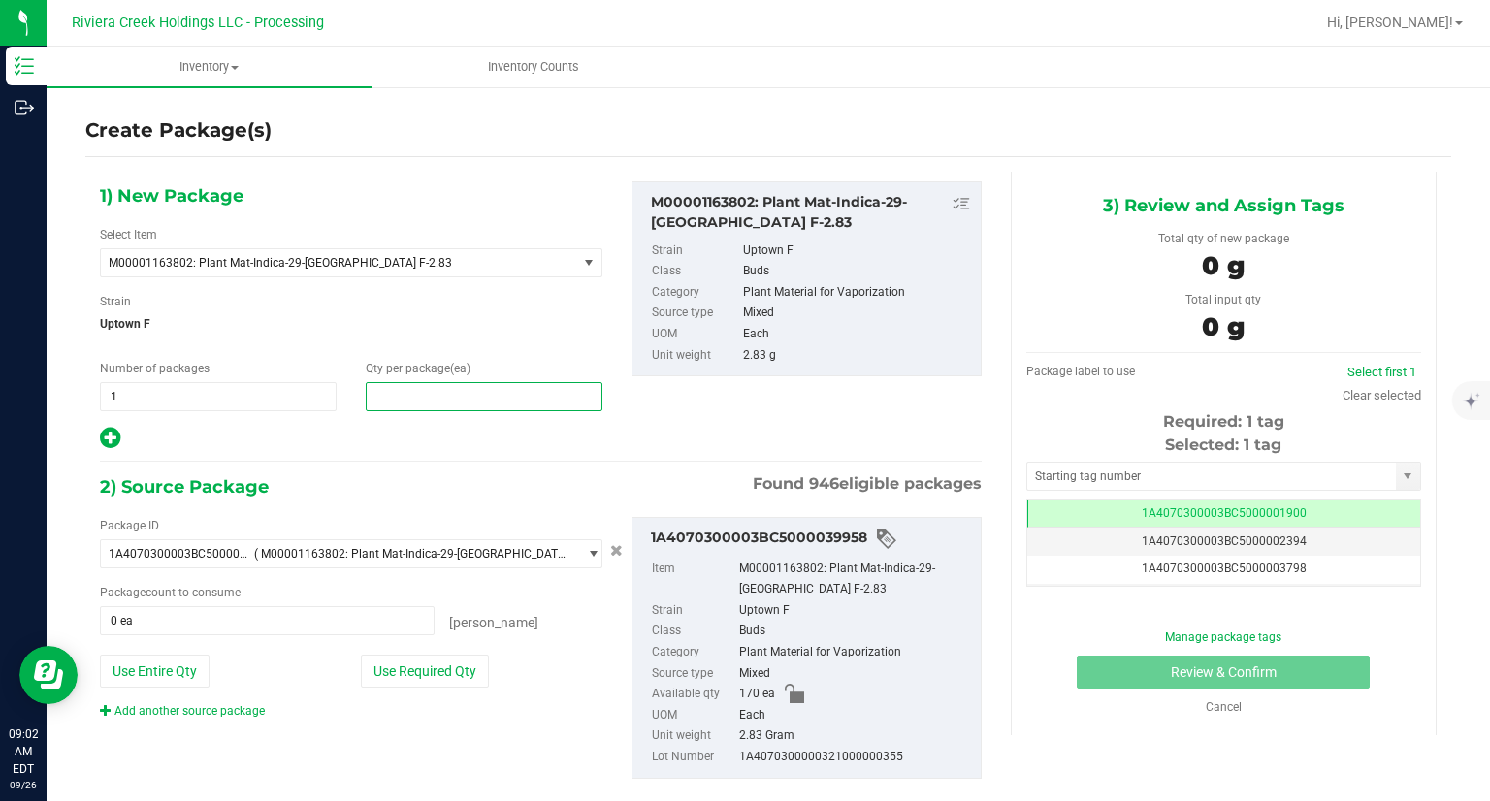
click at [396, 387] on span at bounding box center [484, 396] width 237 height 29
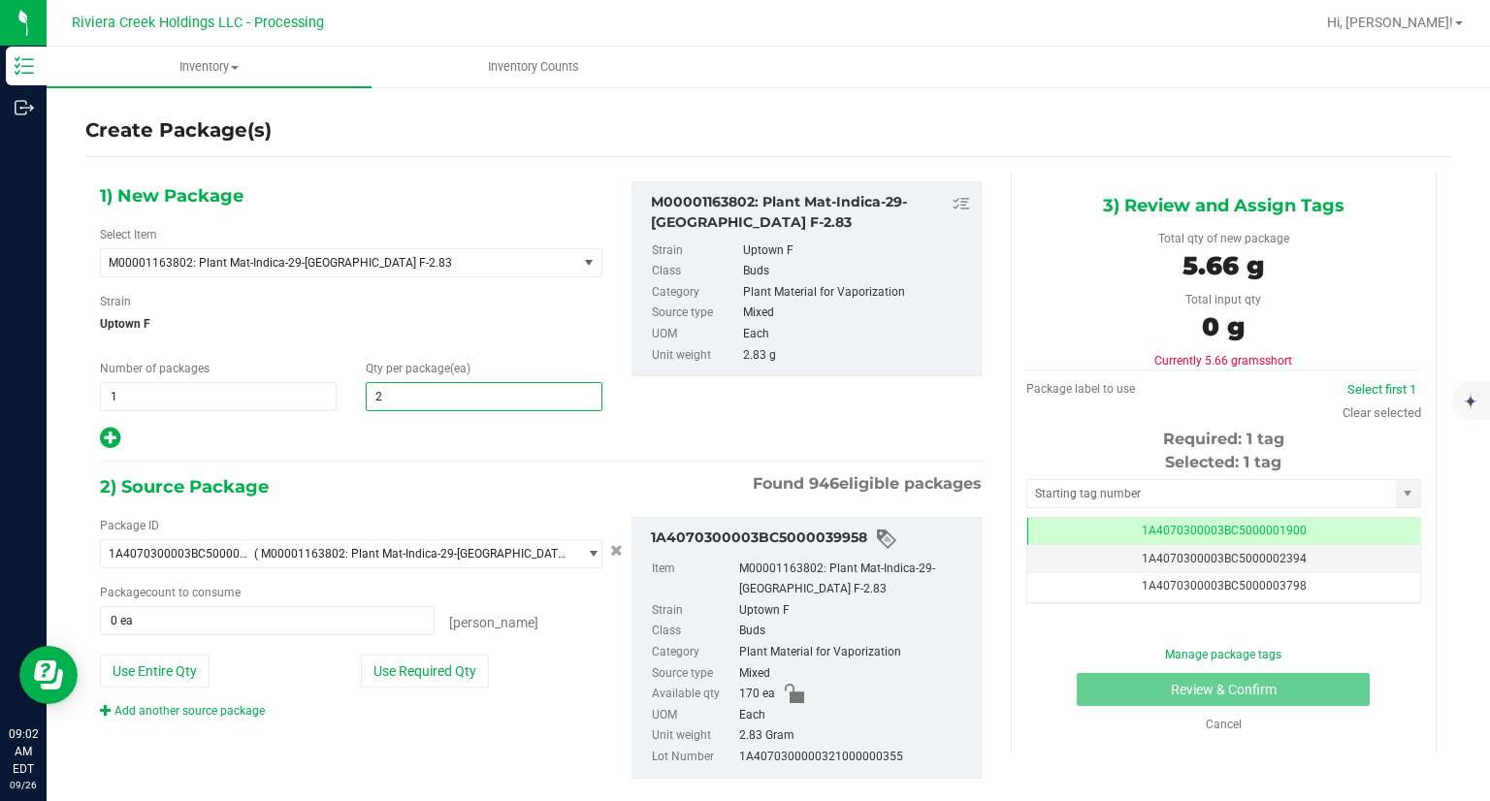
type input "20"
click at [416, 443] on div at bounding box center [351, 438] width 502 height 25
click at [125, 438] on div at bounding box center [351, 438] width 502 height 25
click at [112, 439] on icon at bounding box center [110, 438] width 20 height 24
type input "20"
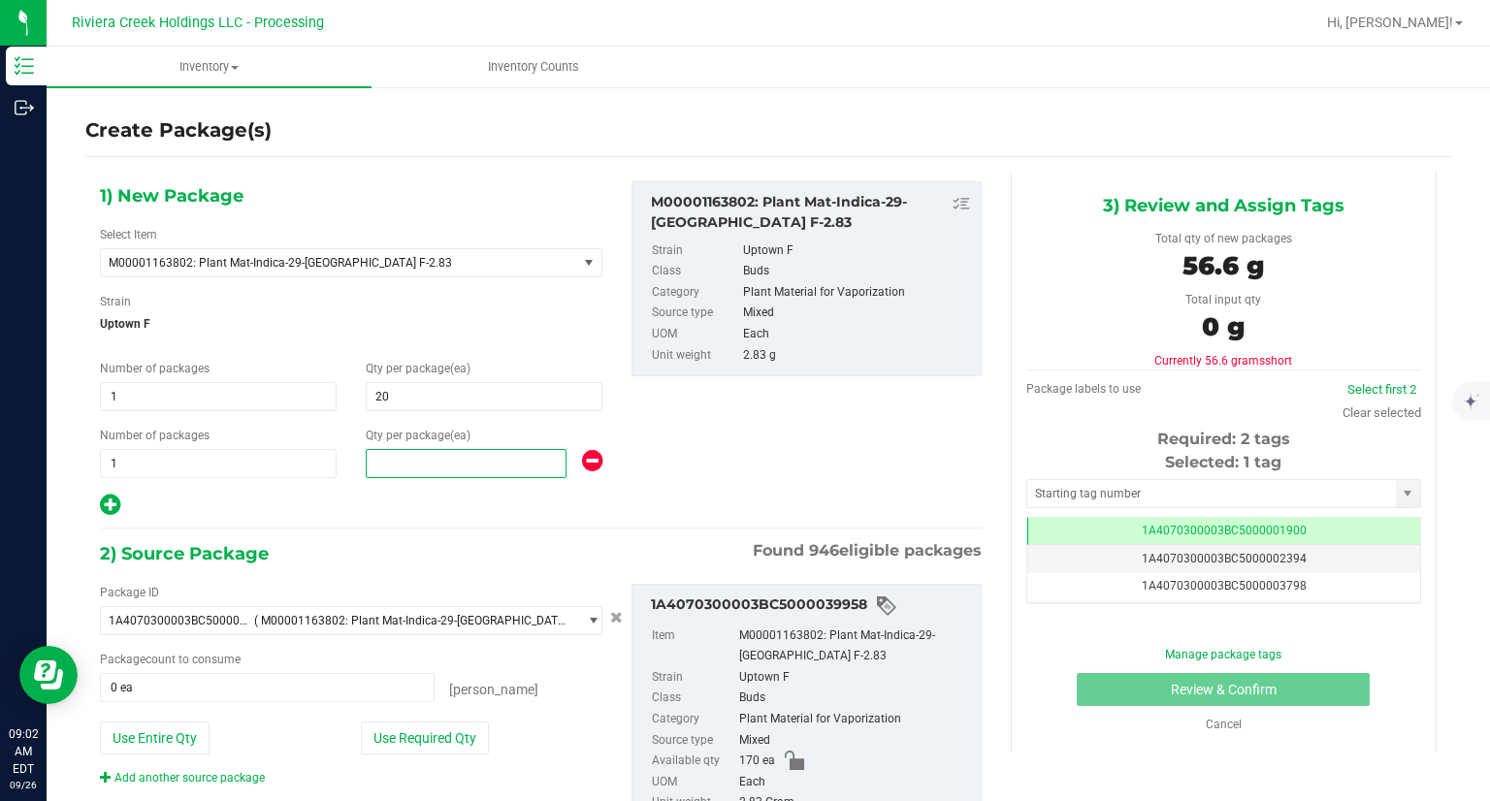
click at [428, 472] on span at bounding box center [466, 463] width 201 height 29
type input "40"
drag, startPoint x: 512, startPoint y: 511, endPoint x: 476, endPoint y: 586, distance: 82.8
click at [512, 513] on div at bounding box center [351, 505] width 502 height 25
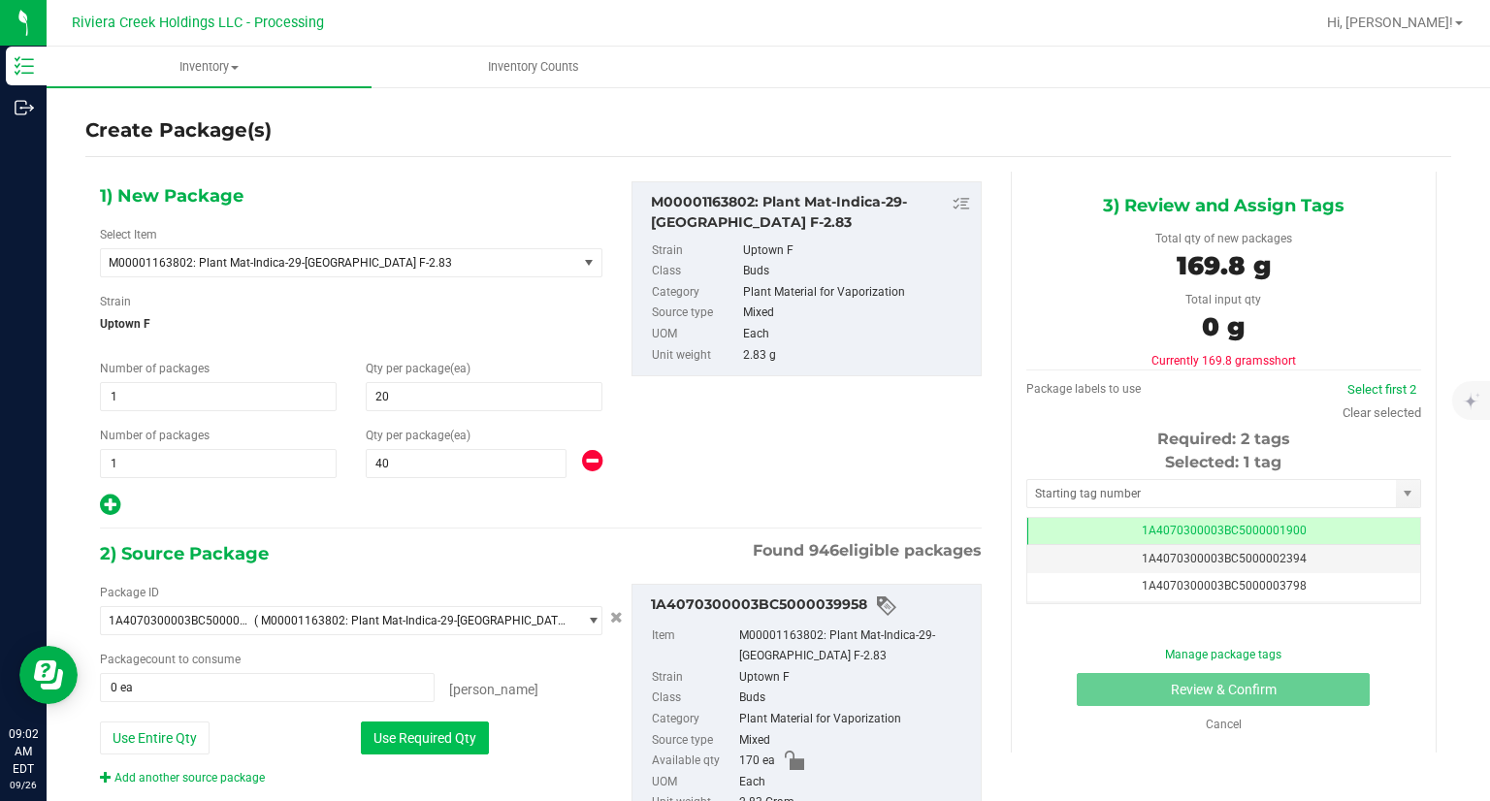
click at [446, 722] on button "Use Required Qty" at bounding box center [425, 737] width 128 height 33
type input "60 ea"
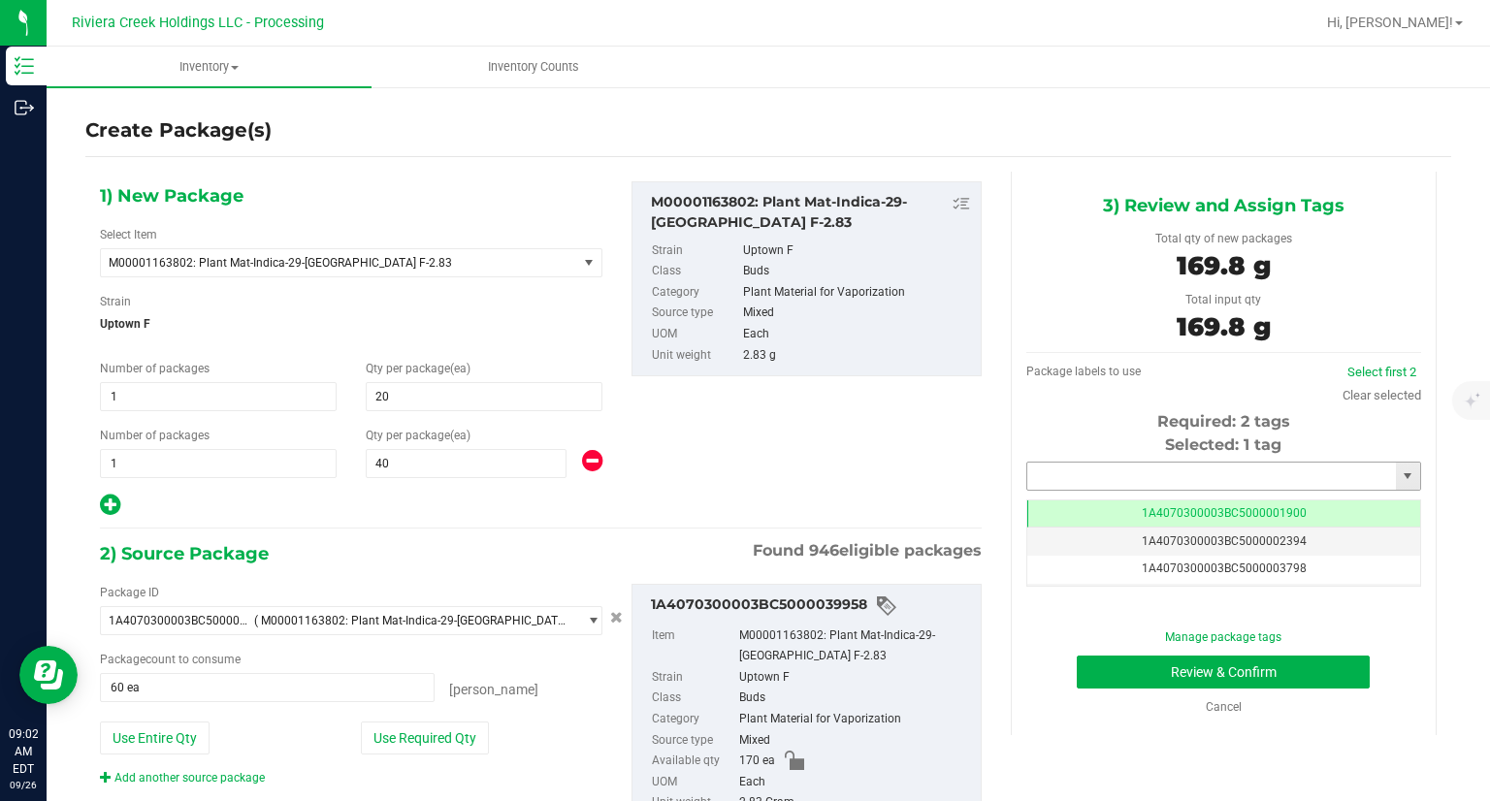
click at [1040, 476] on input "text" at bounding box center [1211, 476] width 369 height 27
click at [1036, 501] on li "1A4070300003BC5000042080" at bounding box center [1210, 509] width 389 height 29
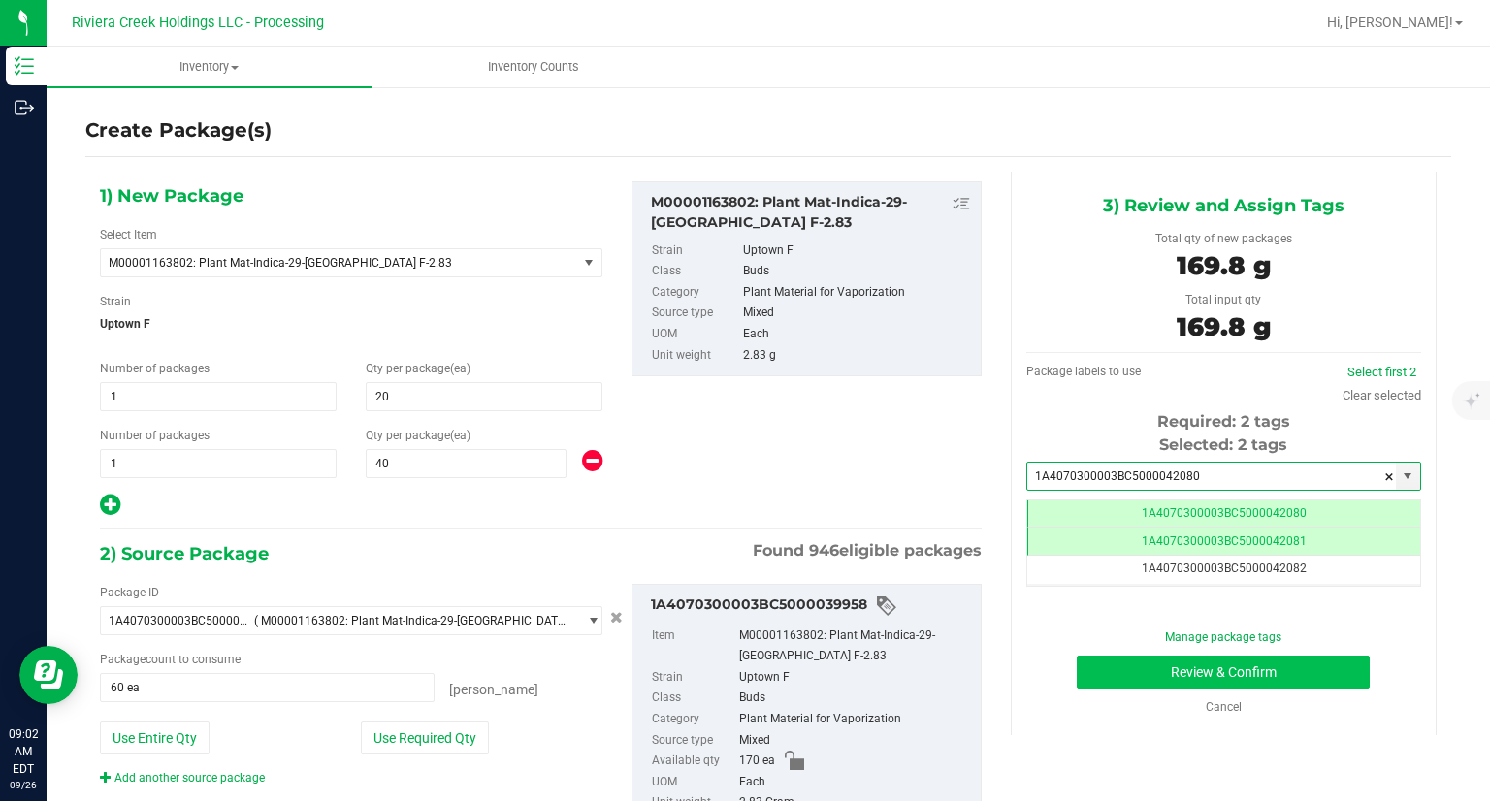
type input "1A4070300003BC5000042080"
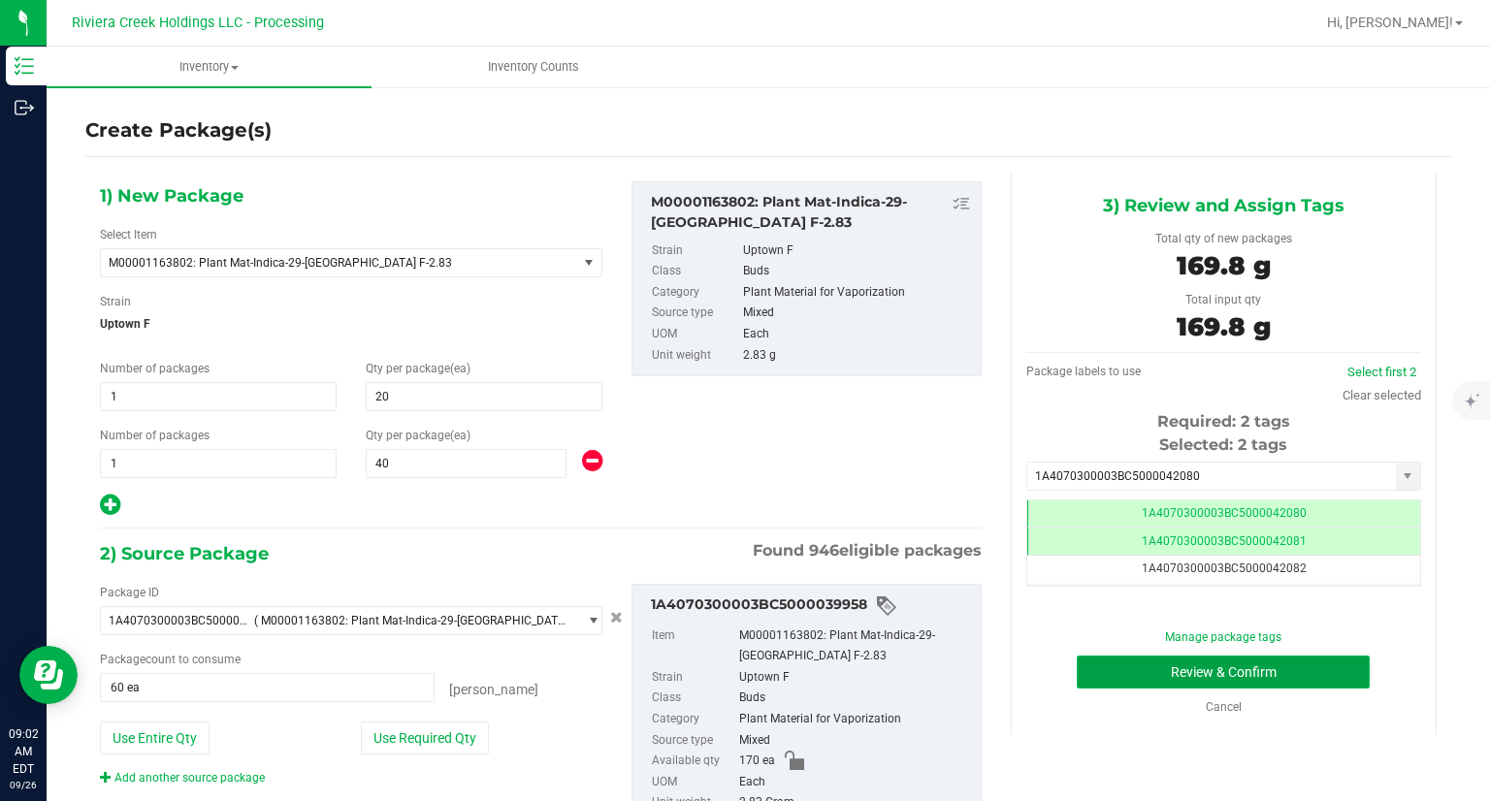
click at [1085, 669] on button "Review & Confirm" at bounding box center [1222, 672] width 293 height 33
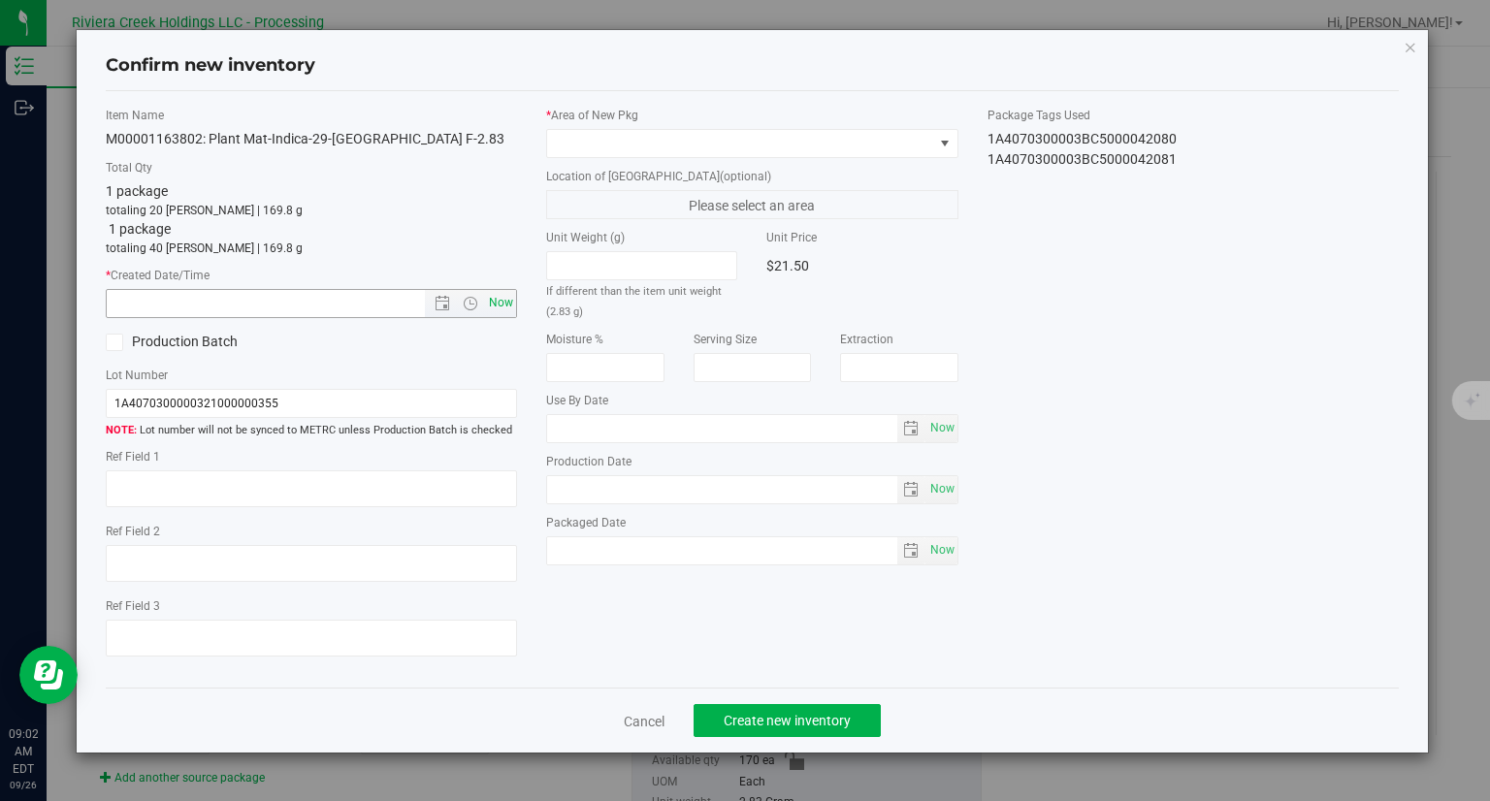
click at [515, 305] on span "Now" at bounding box center [501, 303] width 33 height 28
type input "[DATE] 9:02 AM"
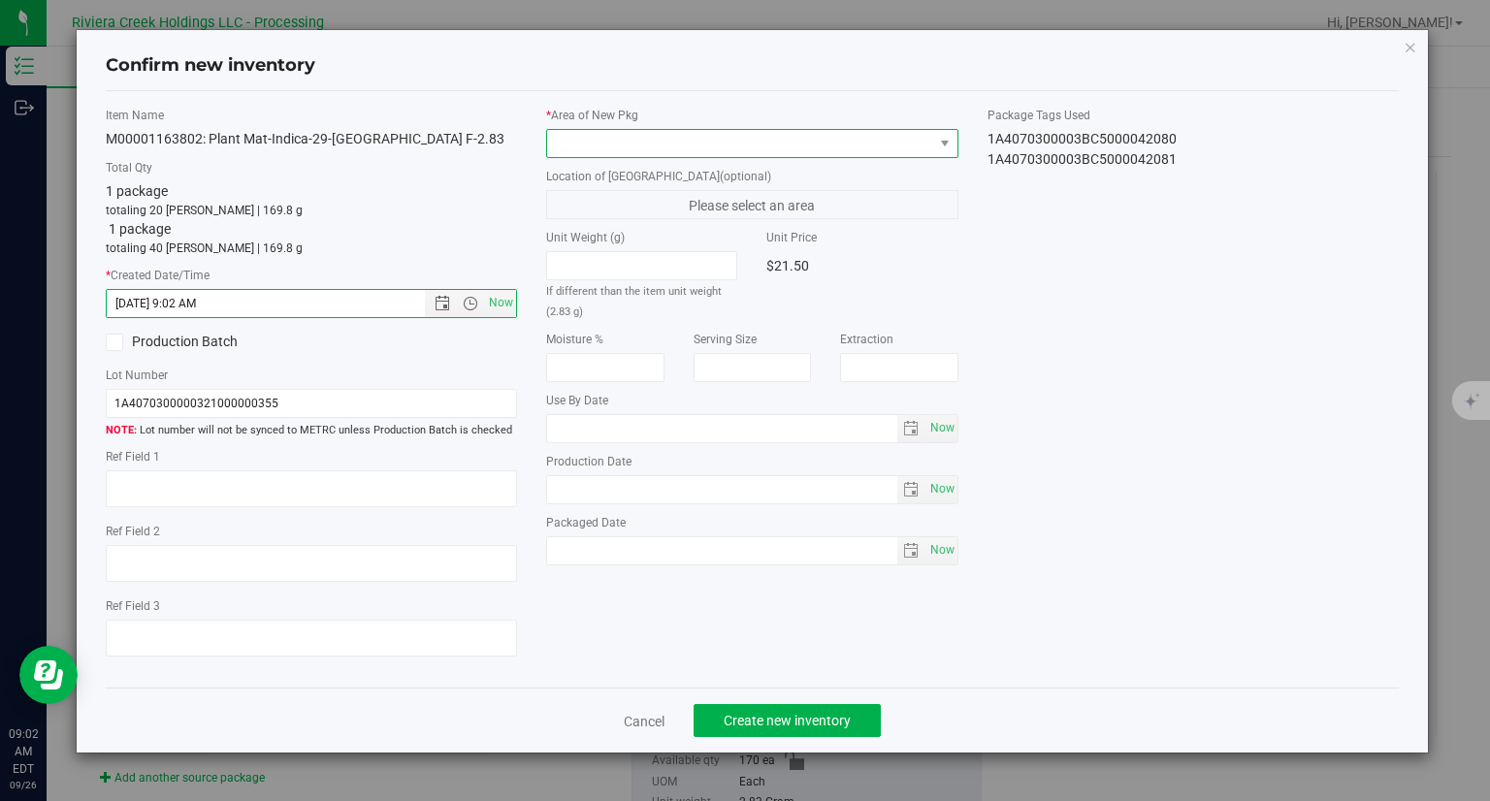
click at [605, 148] on span at bounding box center [740, 143] width 386 height 27
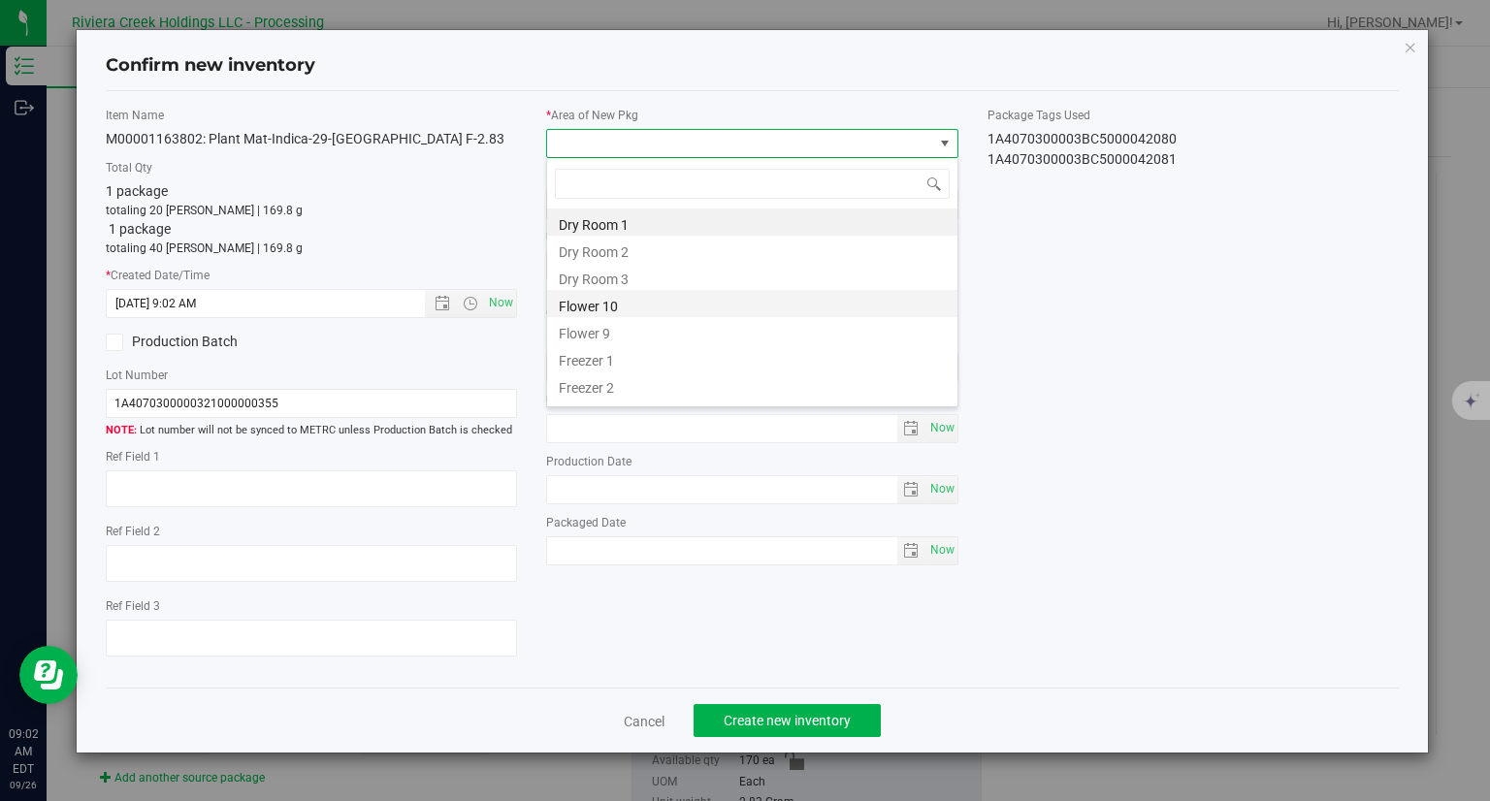
click at [616, 309] on li "Flower 10" at bounding box center [752, 303] width 410 height 27
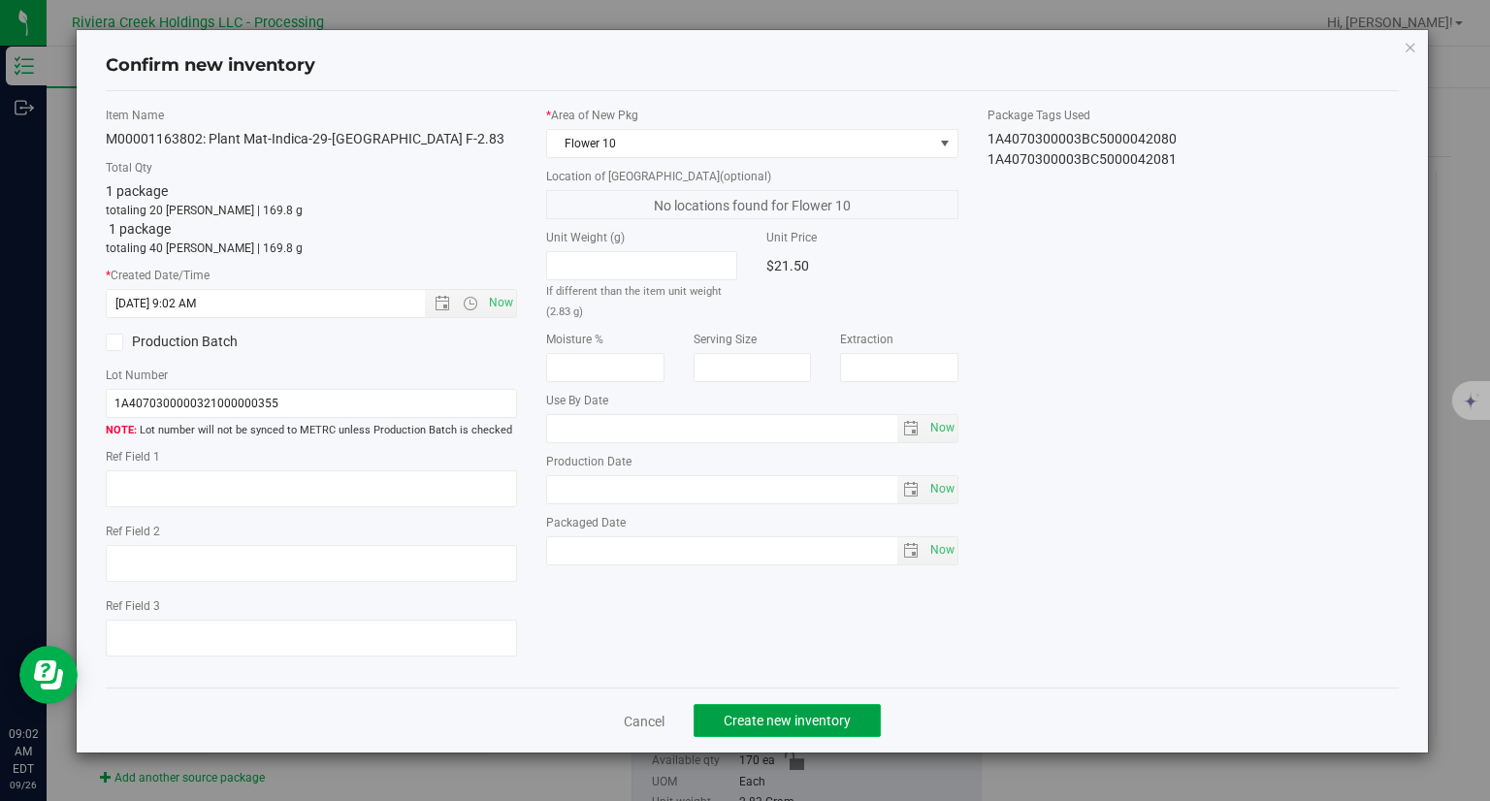
click at [803, 705] on button "Create new inventory" at bounding box center [786, 720] width 187 height 33
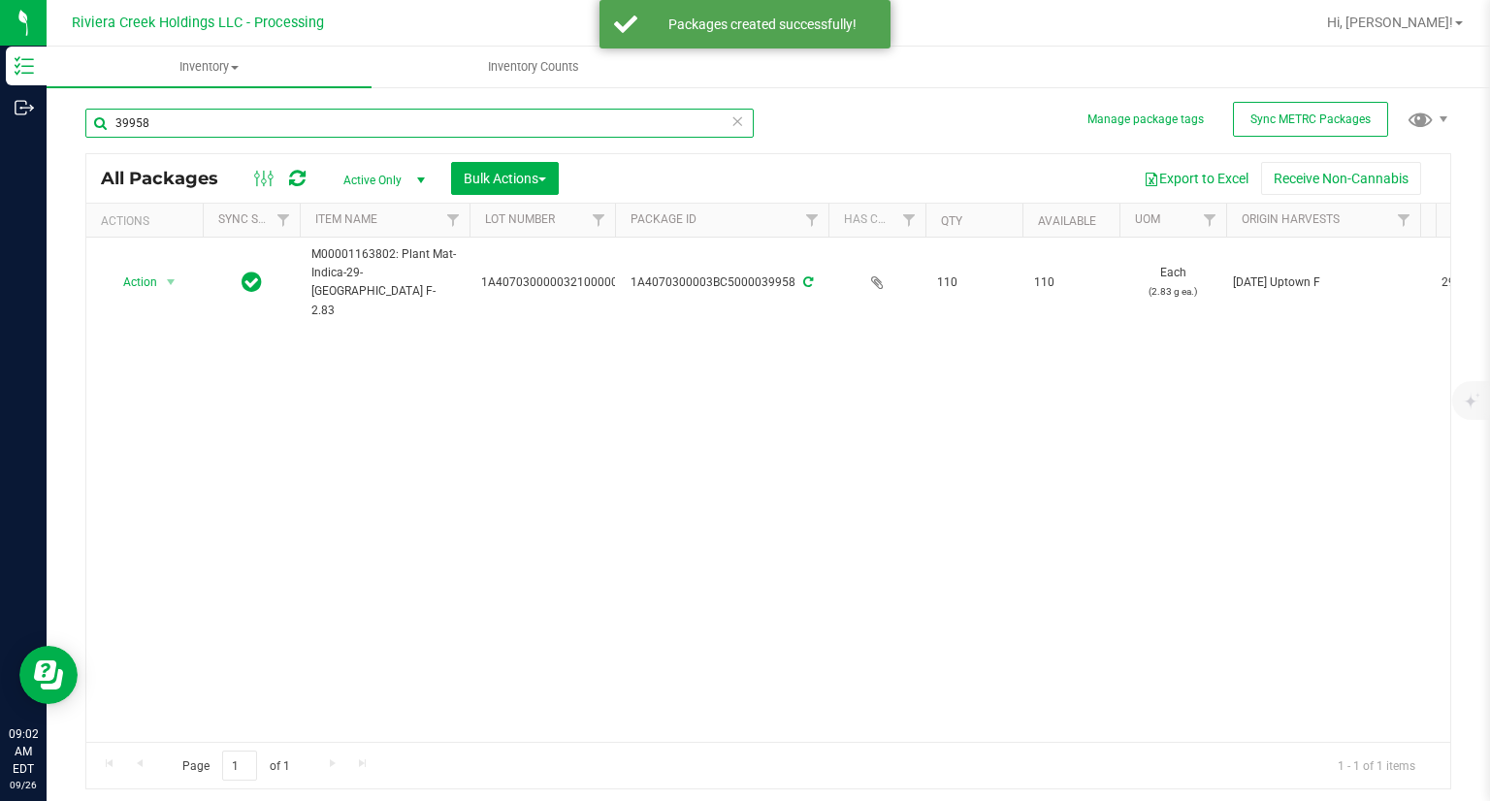
click at [198, 131] on input "39958" at bounding box center [419, 123] width 668 height 29
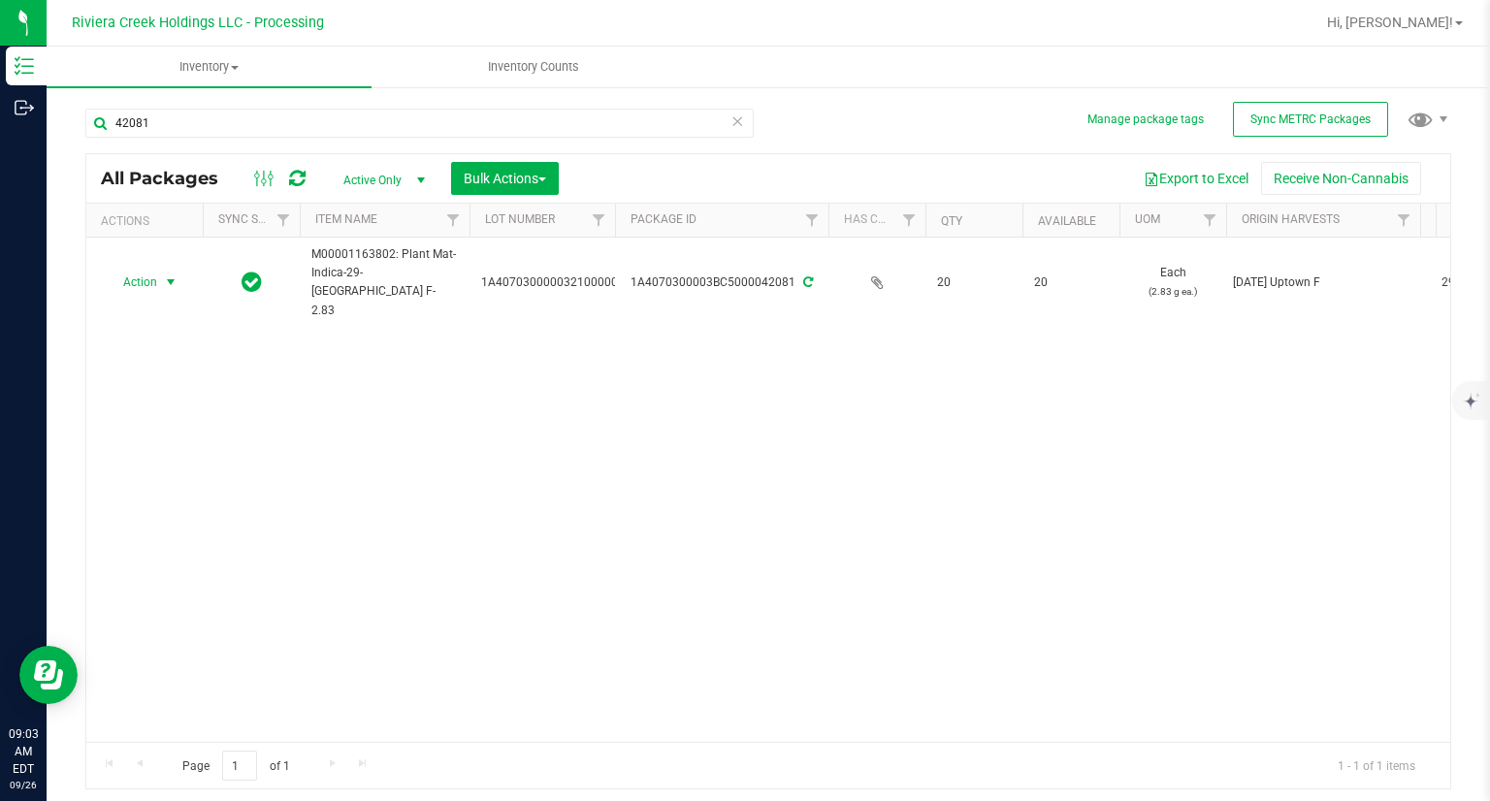
drag, startPoint x: 151, startPoint y: 273, endPoint x: 204, endPoint y: 362, distance: 103.5
click at [151, 272] on span "Action" at bounding box center [132, 282] width 52 height 27
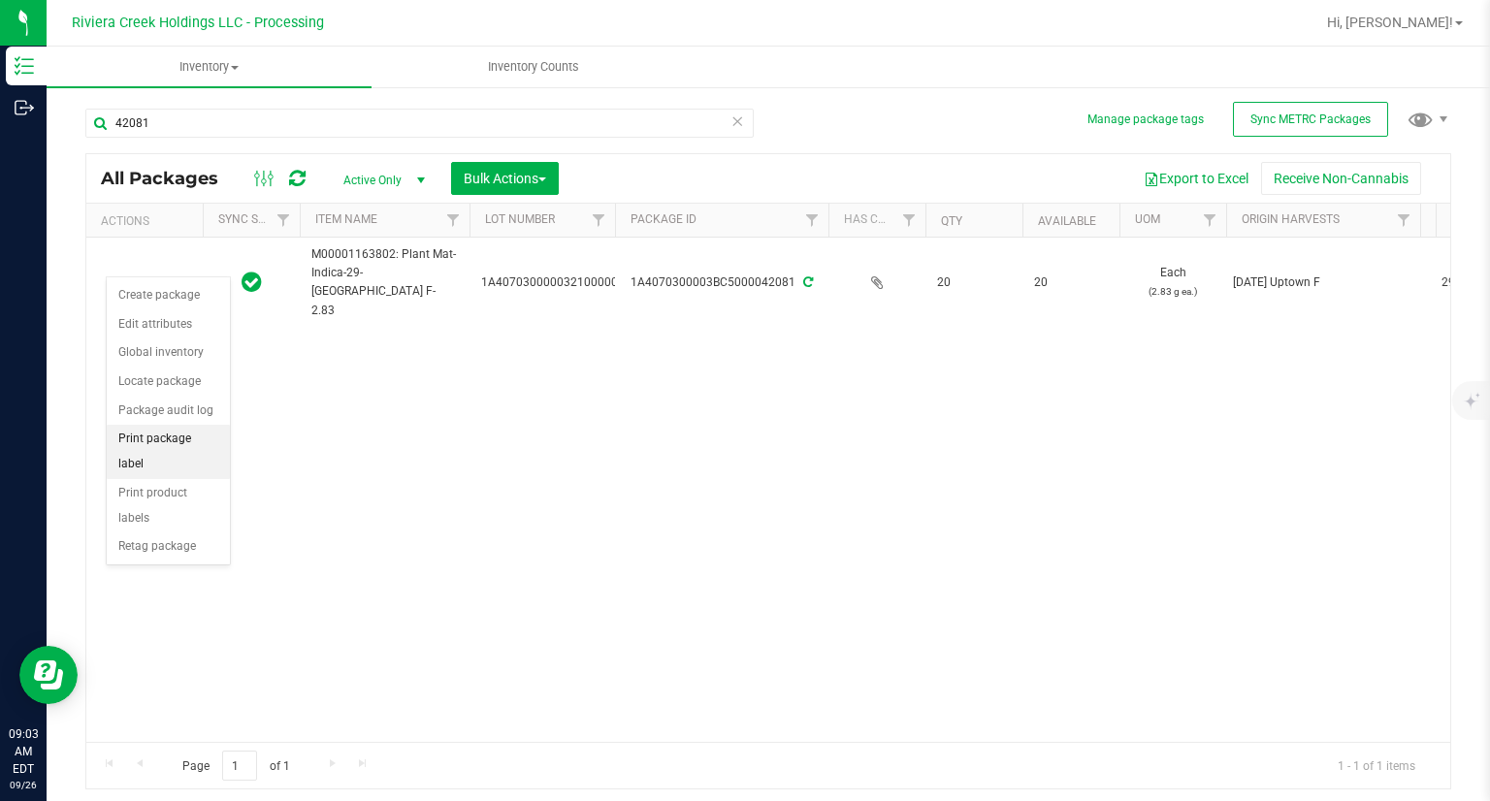
click at [221, 443] on li "Print package label" at bounding box center [168, 451] width 123 height 53
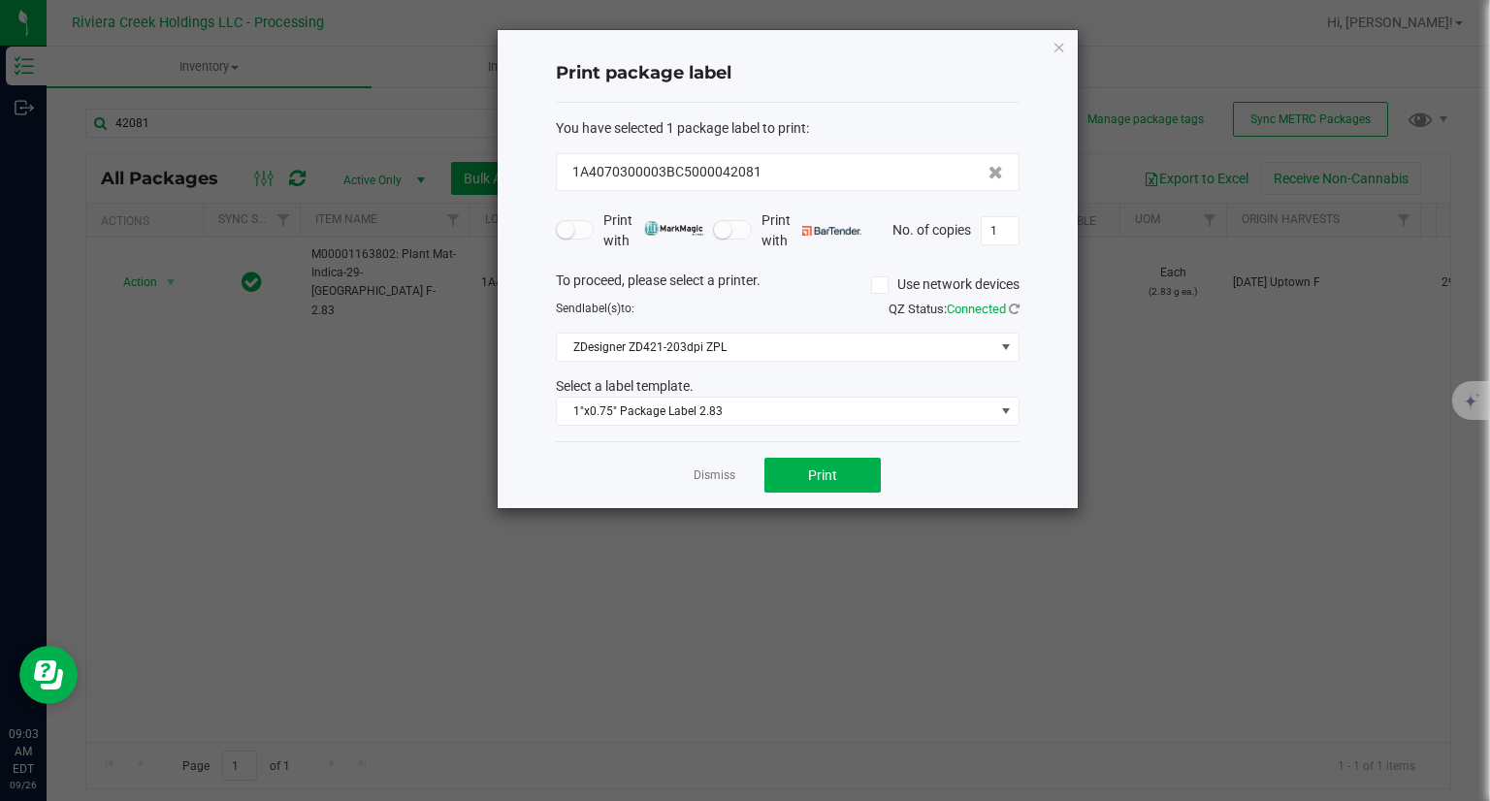
click at [881, 481] on div "Dismiss Print" at bounding box center [788, 474] width 464 height 67
click at [868, 481] on button "Print" at bounding box center [822, 475] width 116 height 35
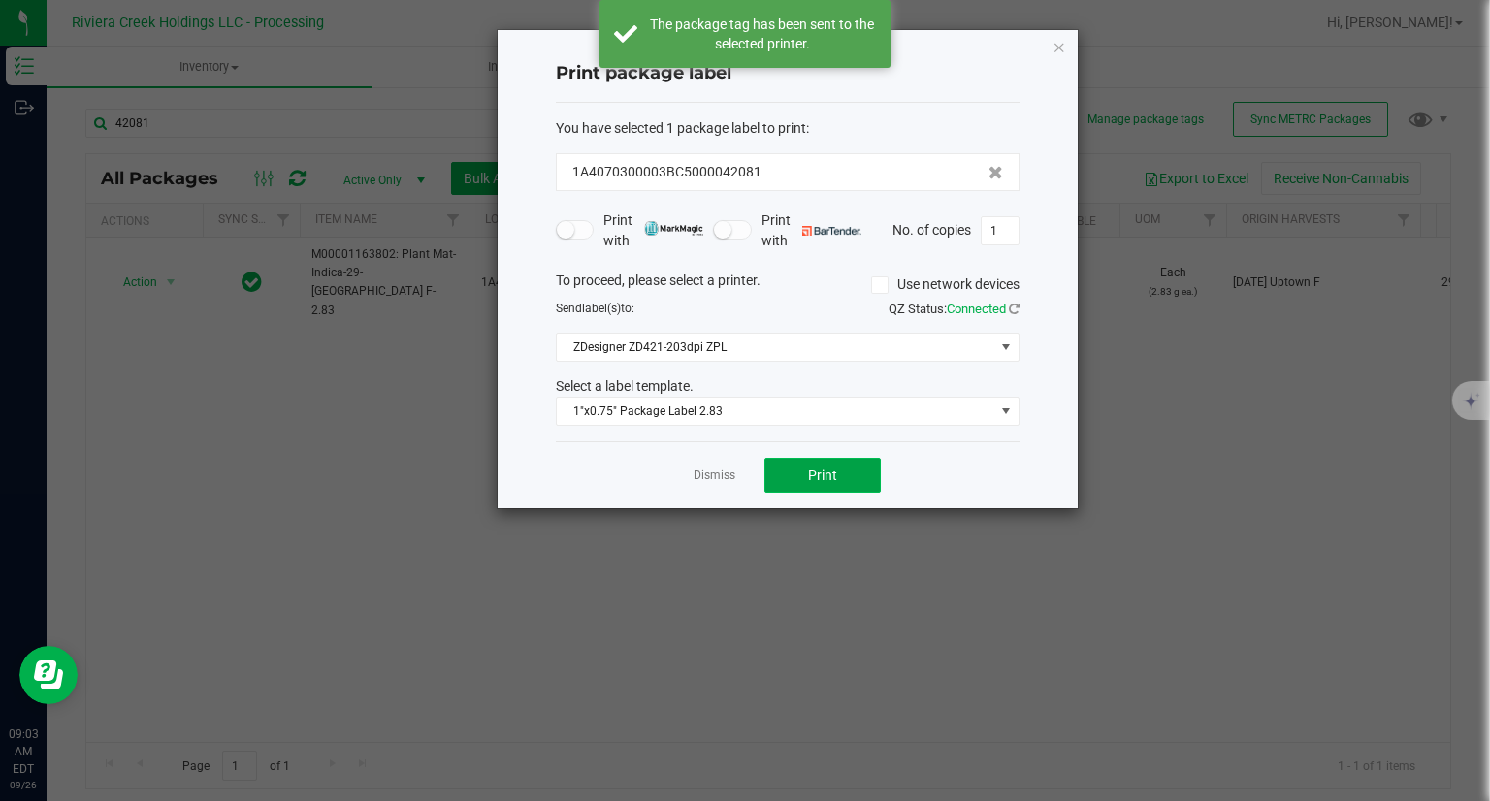
click at [868, 481] on button "Print" at bounding box center [822, 475] width 116 height 35
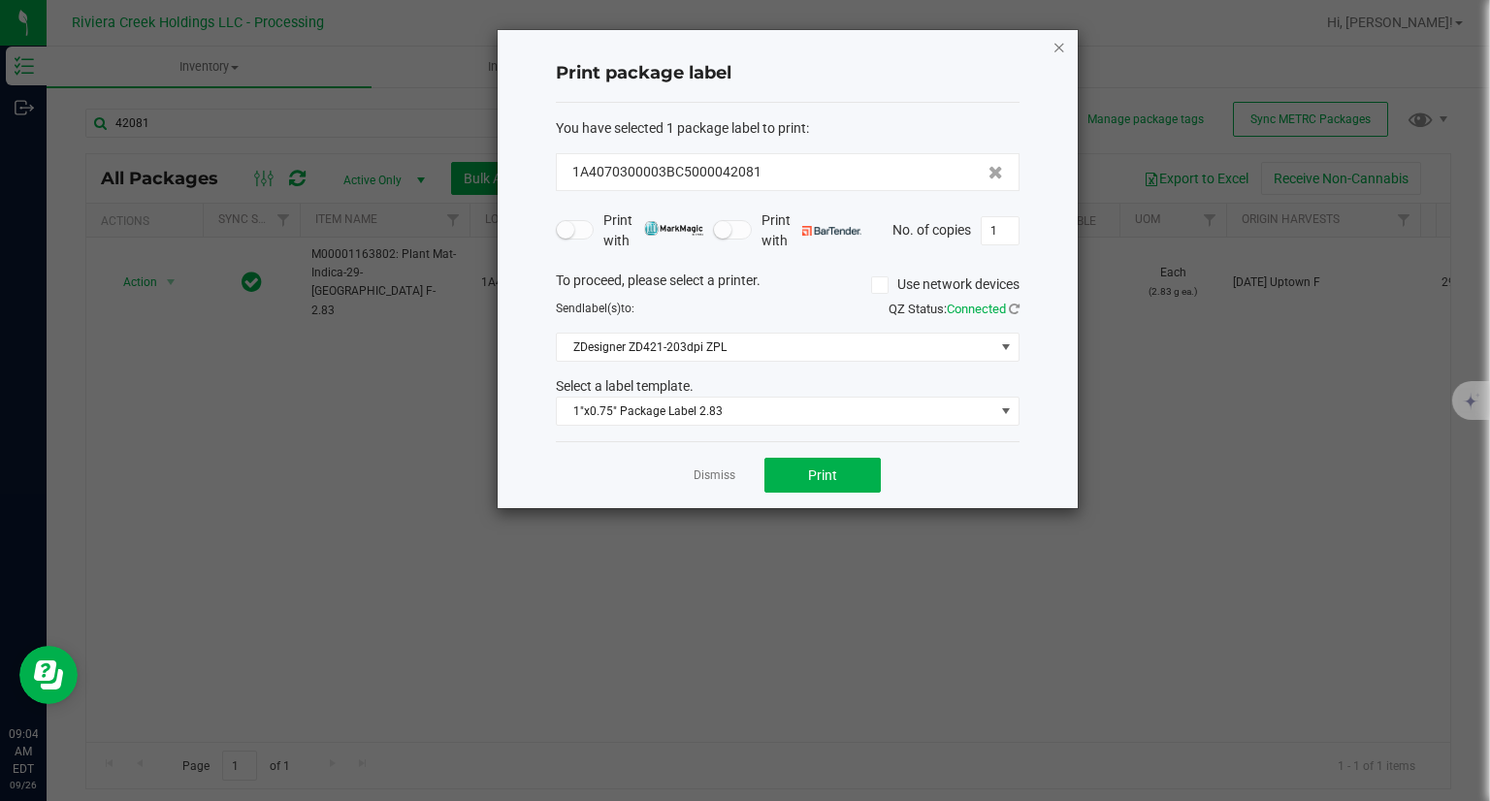
click at [1061, 46] on icon "button" at bounding box center [1059, 46] width 14 height 23
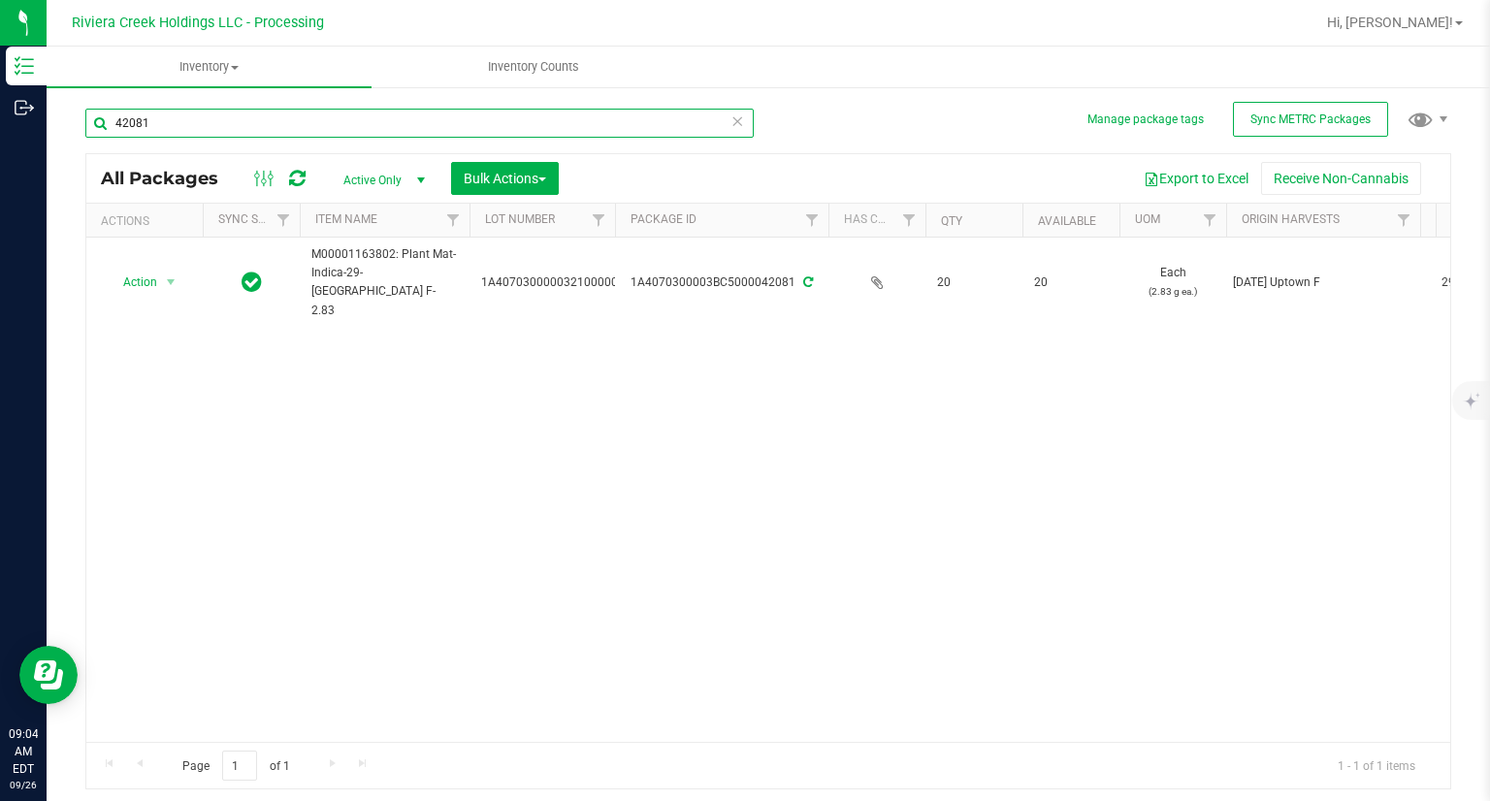
click at [247, 136] on input "42081" at bounding box center [419, 123] width 668 height 29
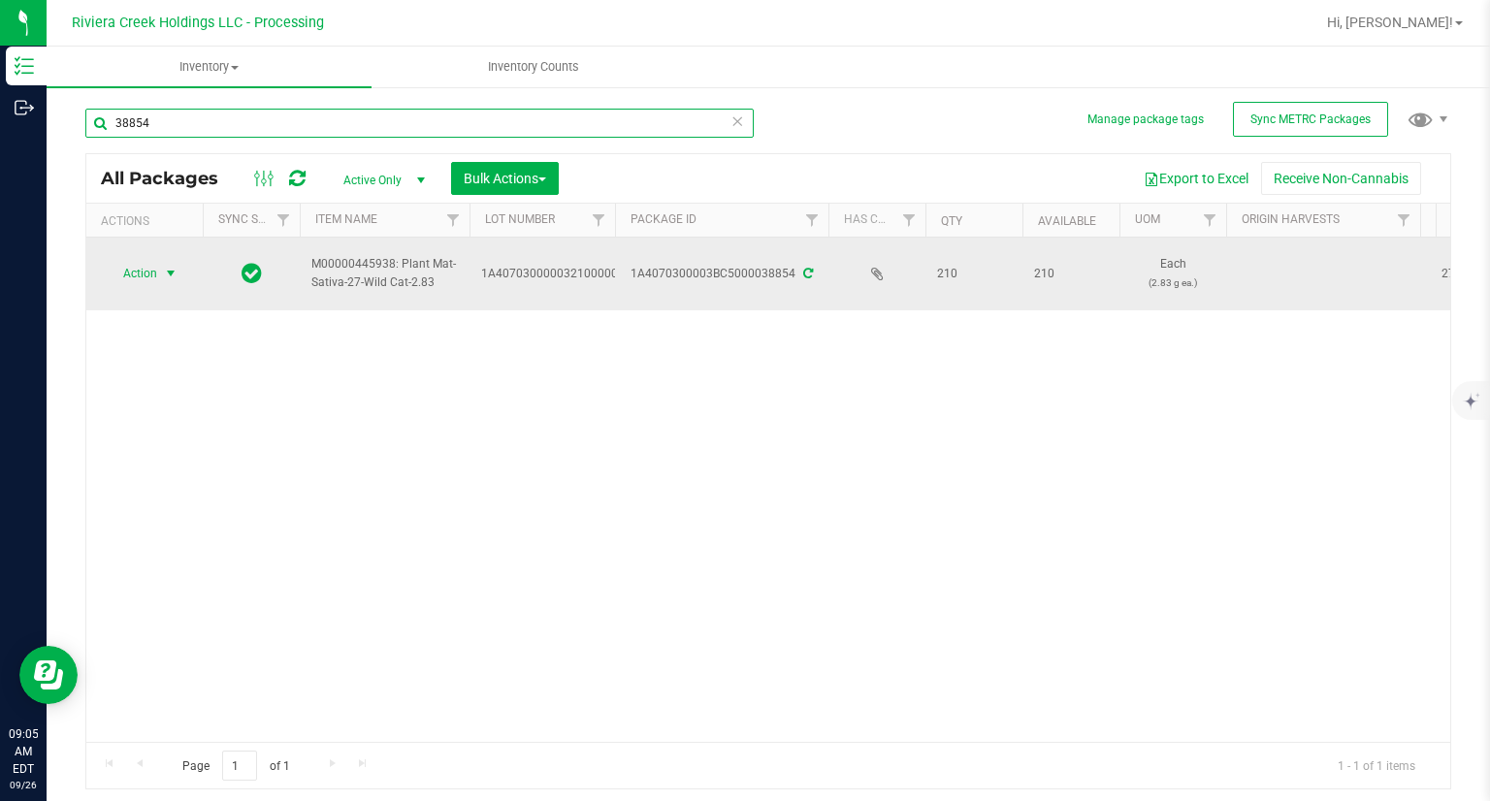
type input "38854"
click at [156, 261] on span "Action" at bounding box center [145, 273] width 78 height 27
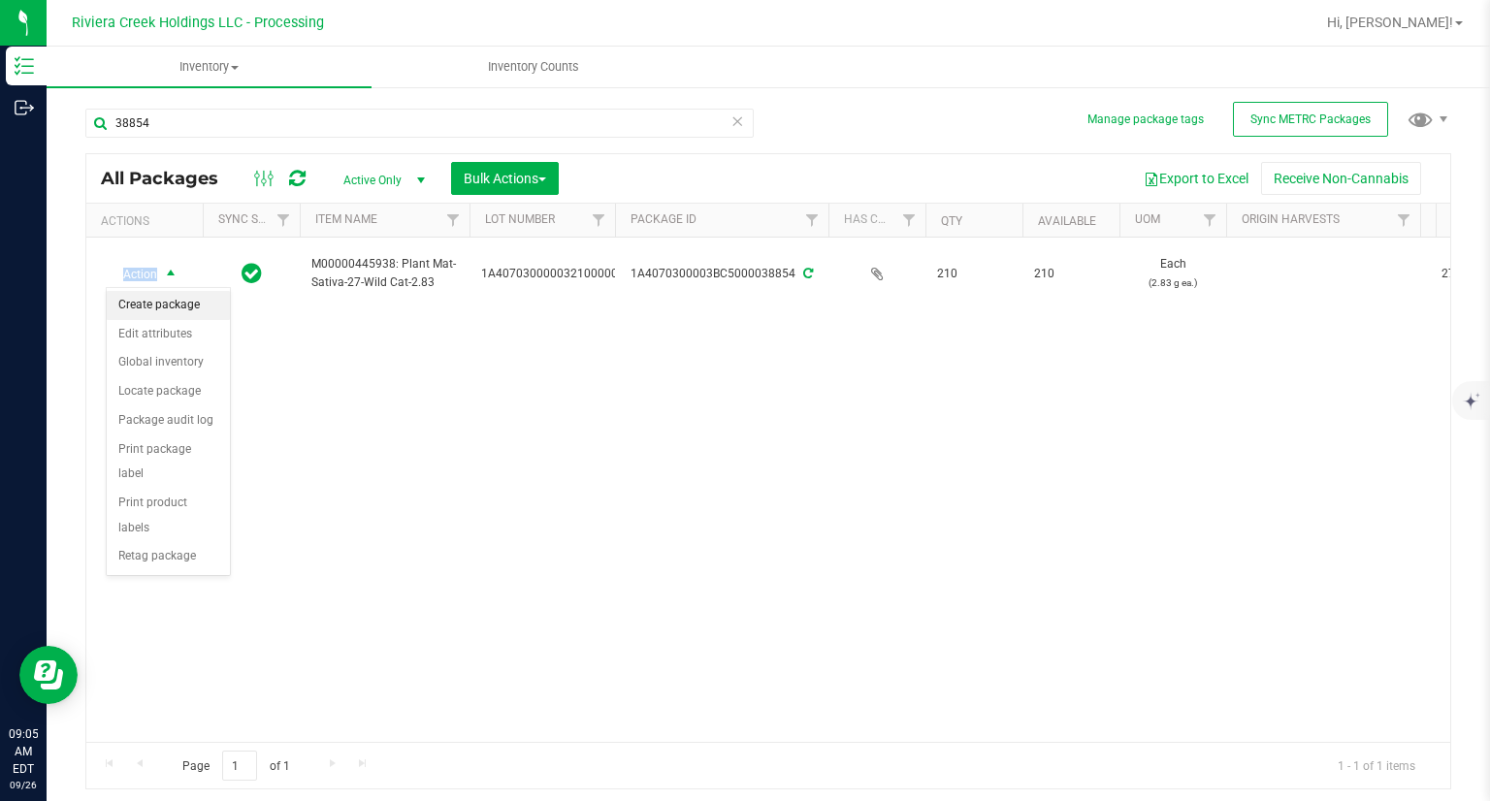
click at [159, 296] on li "Create package" at bounding box center [168, 305] width 123 height 29
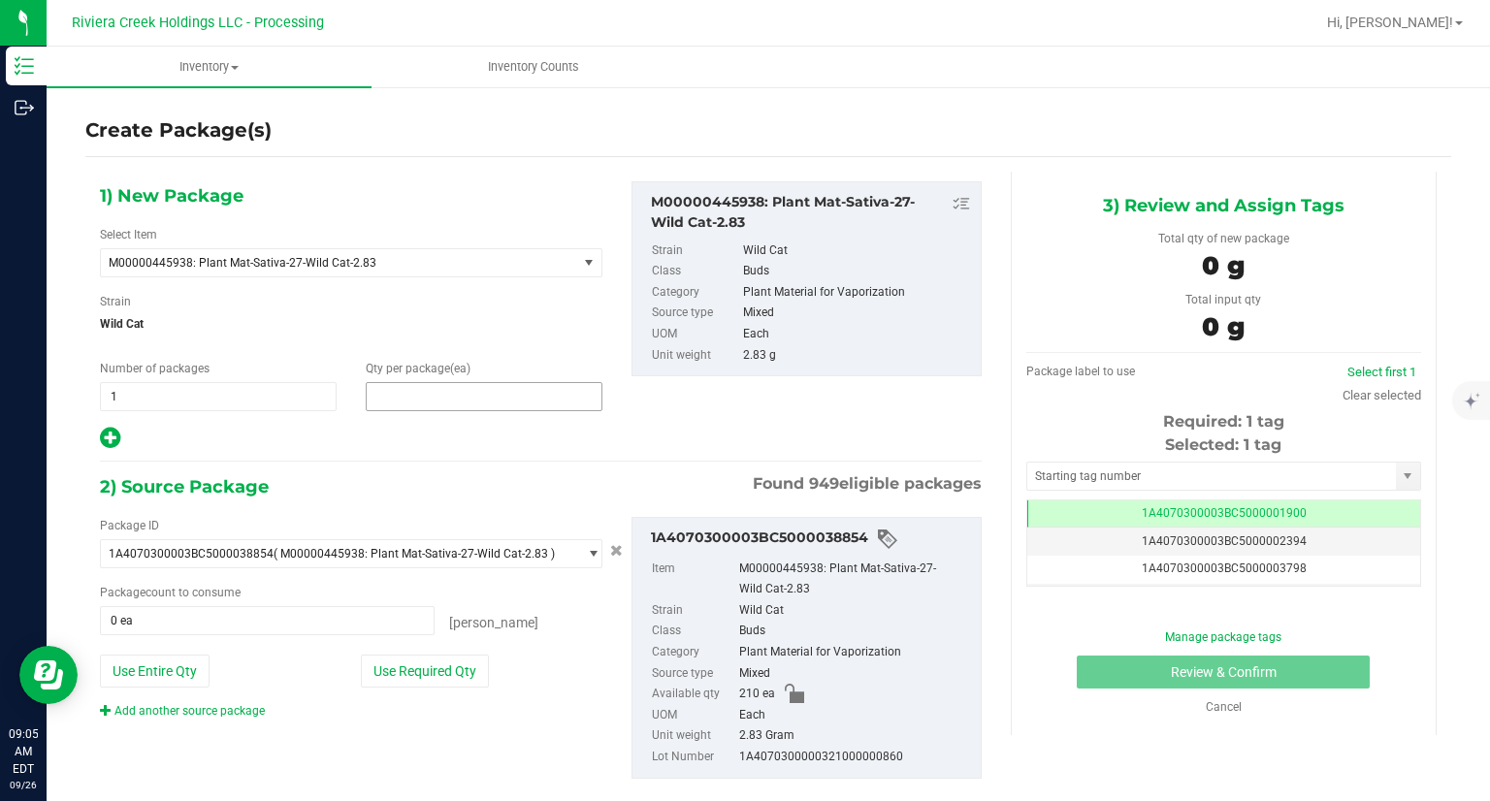
click at [398, 393] on span at bounding box center [484, 396] width 237 height 29
type input "20"
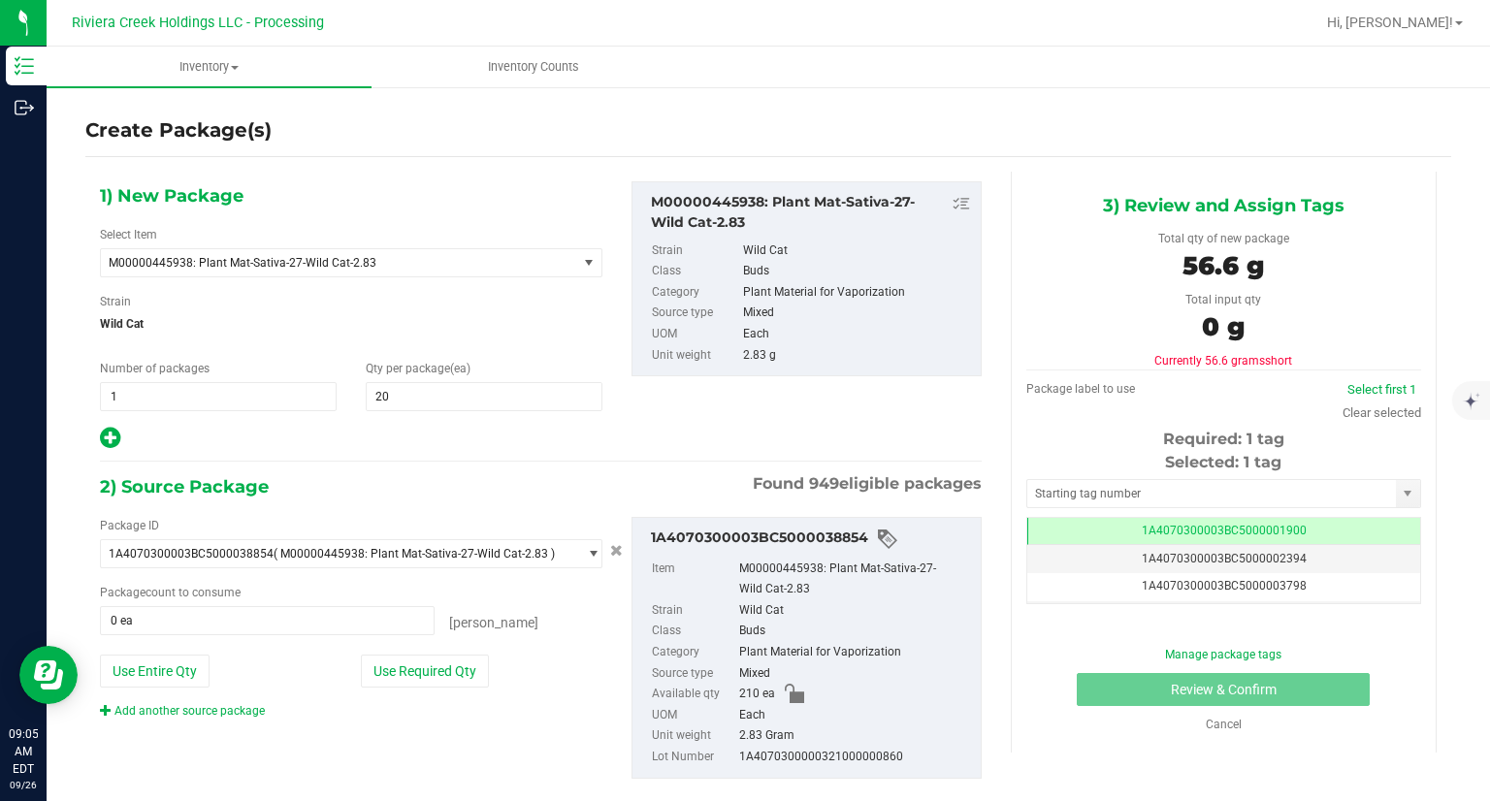
click at [102, 433] on icon at bounding box center [110, 438] width 20 height 24
type input "20"
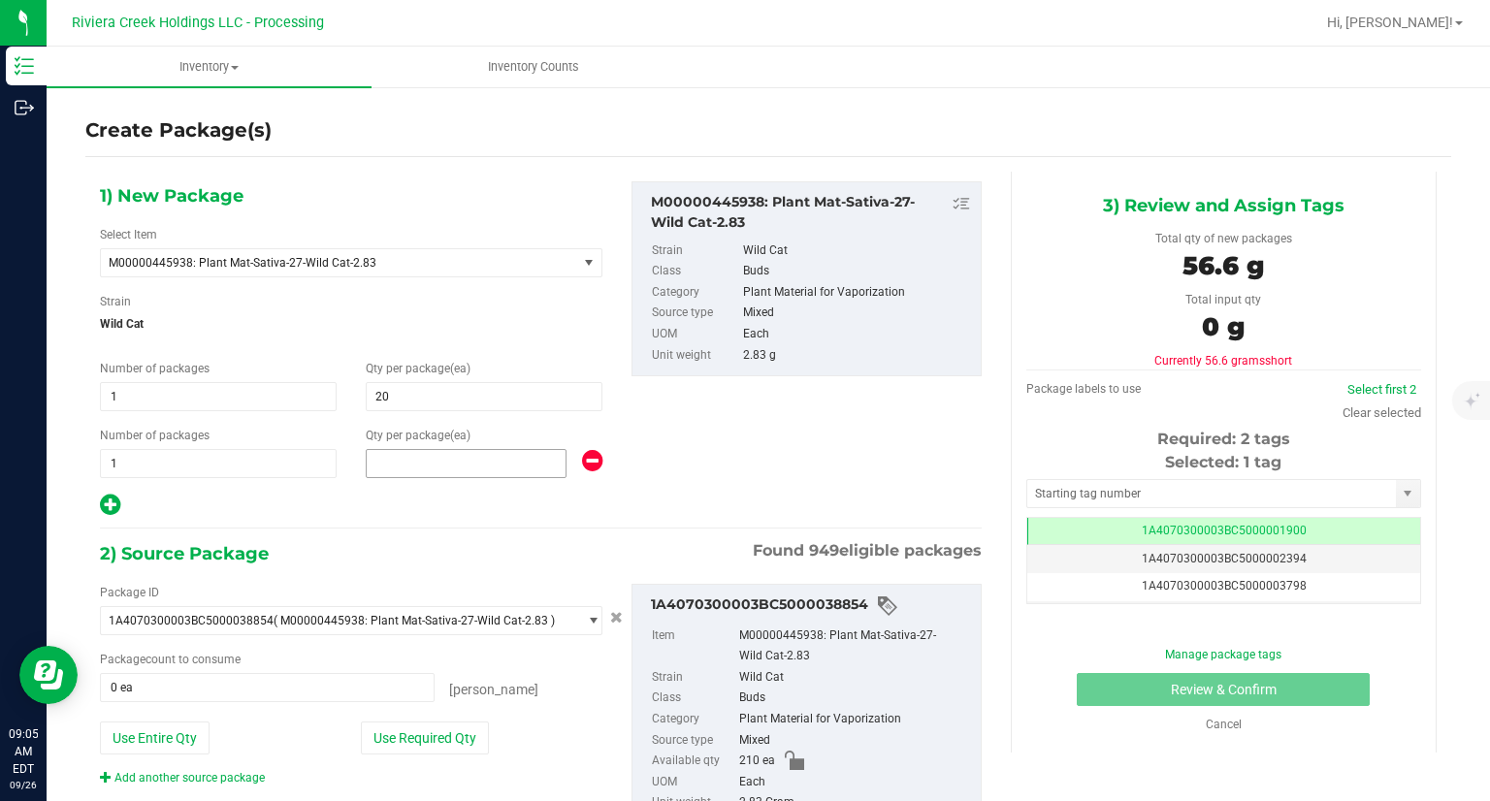
click at [434, 473] on span at bounding box center [466, 463] width 201 height 29
type input "40"
click at [469, 525] on div "1) New Package Select Item M00000445938: Plant Mat-Sativa-27-Wild Cat-2.83 M000…" at bounding box center [540, 529] width 911 height 715
click at [455, 721] on button "Use Required Qty" at bounding box center [425, 737] width 128 height 33
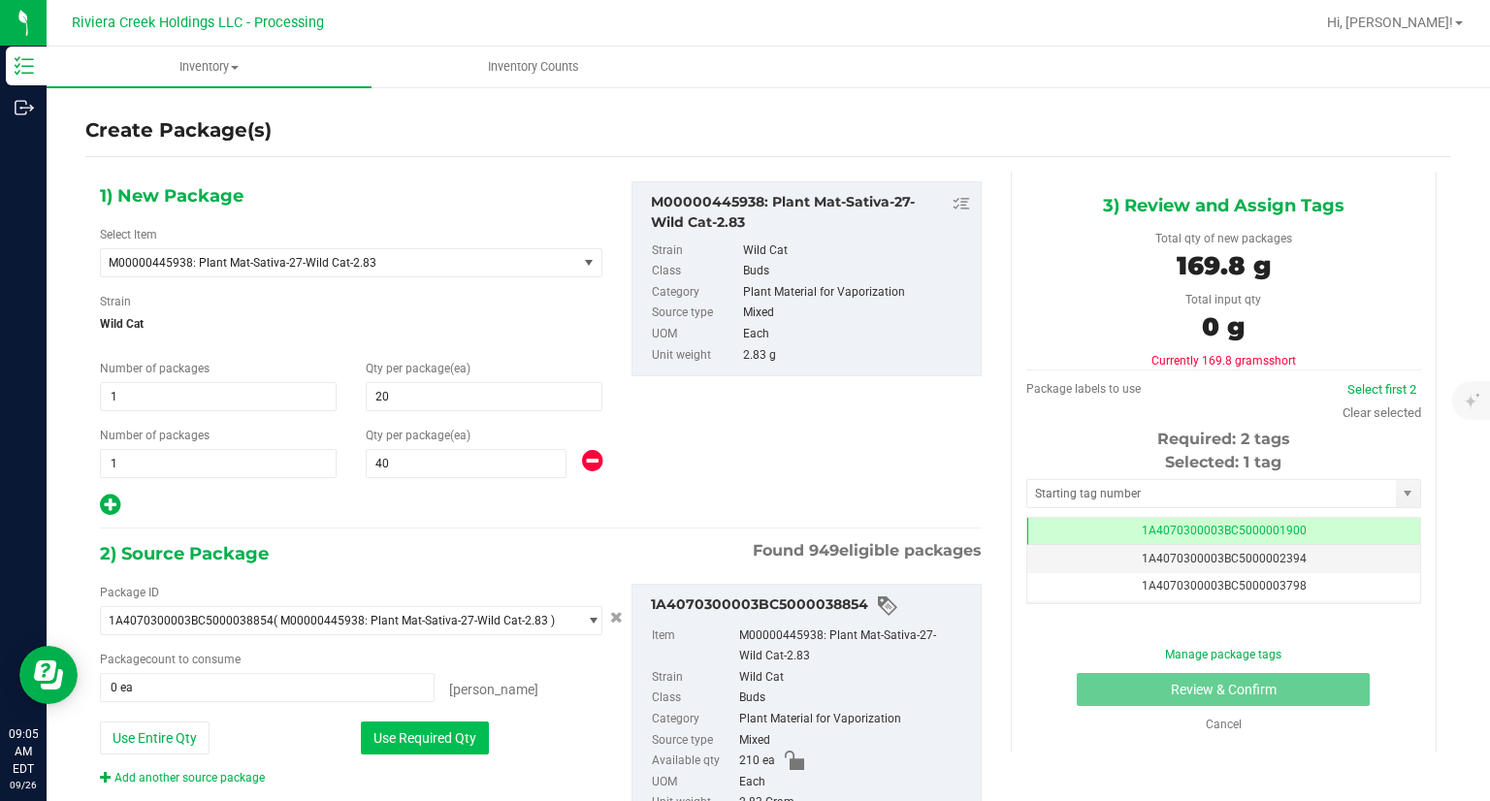
type input "60 ea"
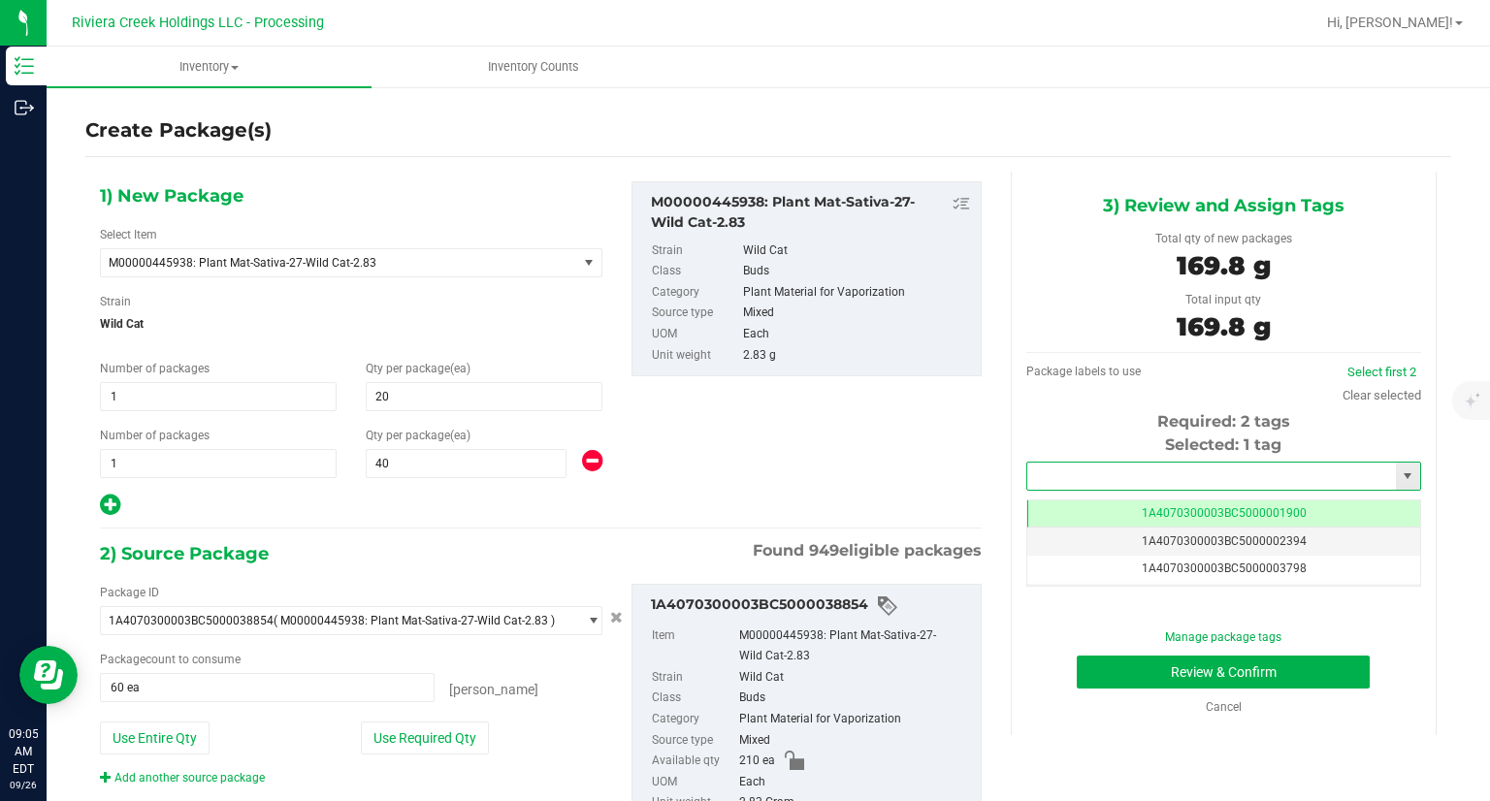
click at [1076, 469] on input "text" at bounding box center [1211, 476] width 369 height 27
click at [1045, 497] on li "1A4070300003BC5000042082" at bounding box center [1210, 509] width 389 height 29
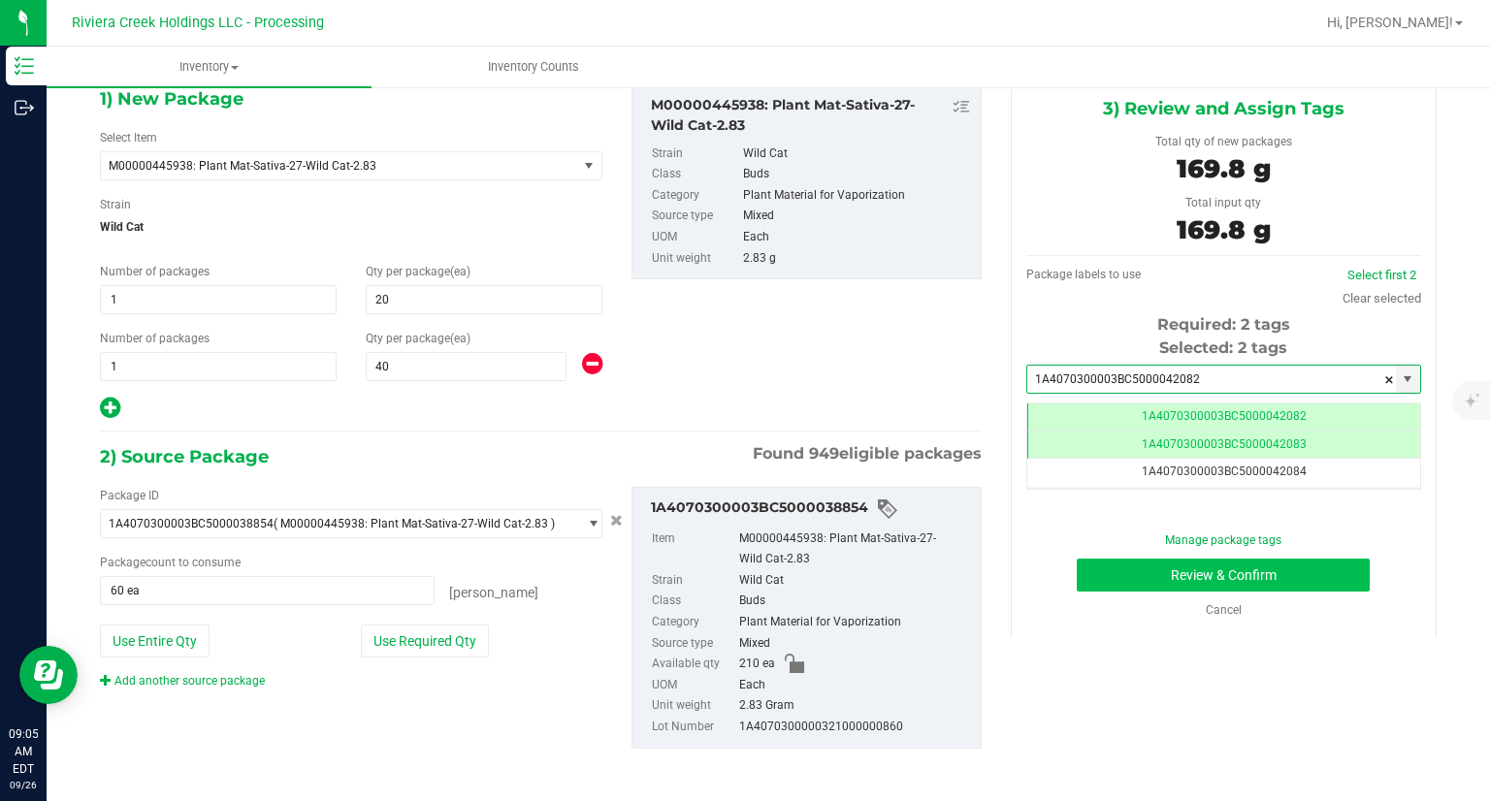
type input "1A4070300003BC5000042082"
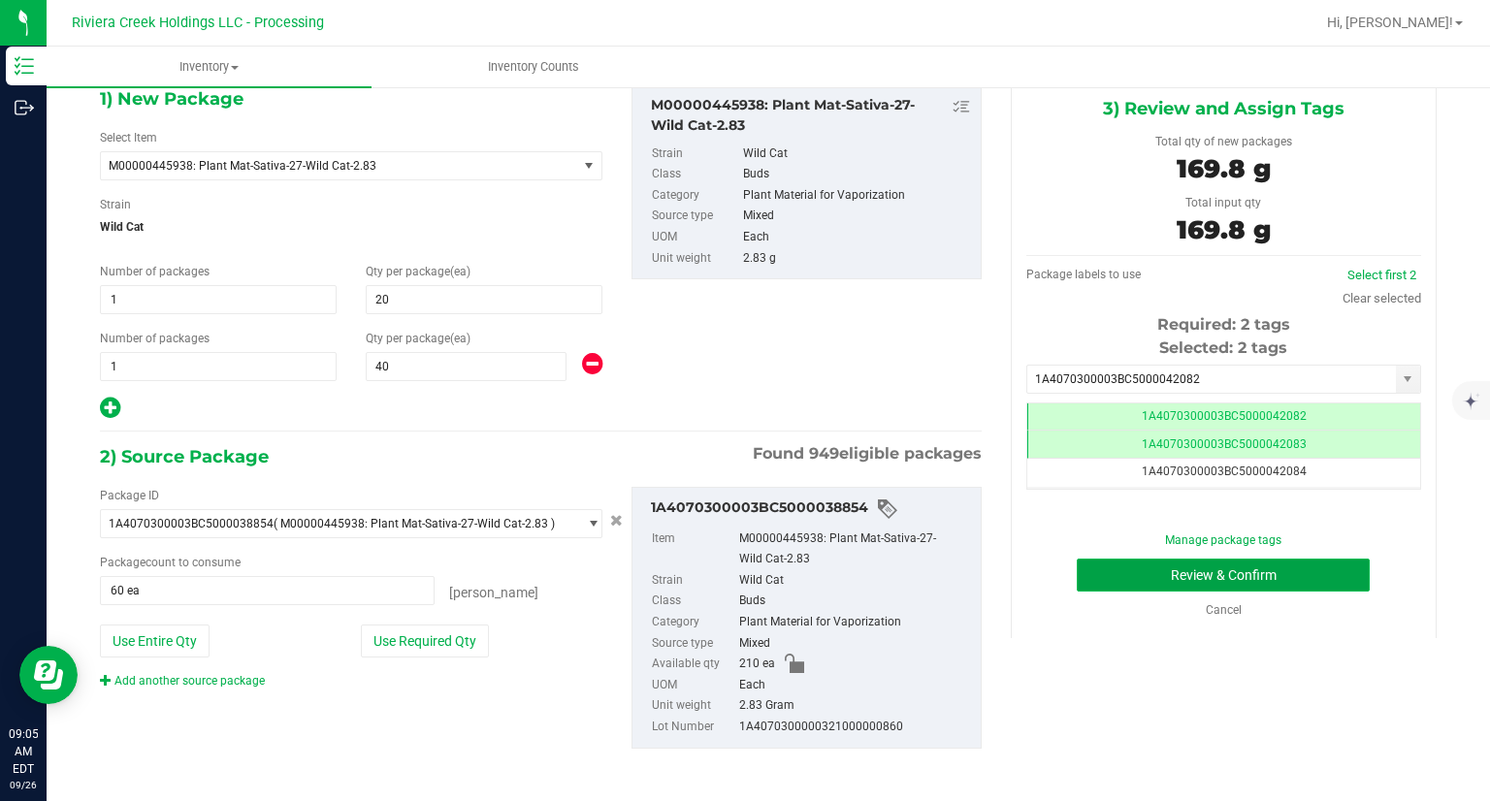
click at [1117, 582] on button "Review & Confirm" at bounding box center [1222, 575] width 293 height 33
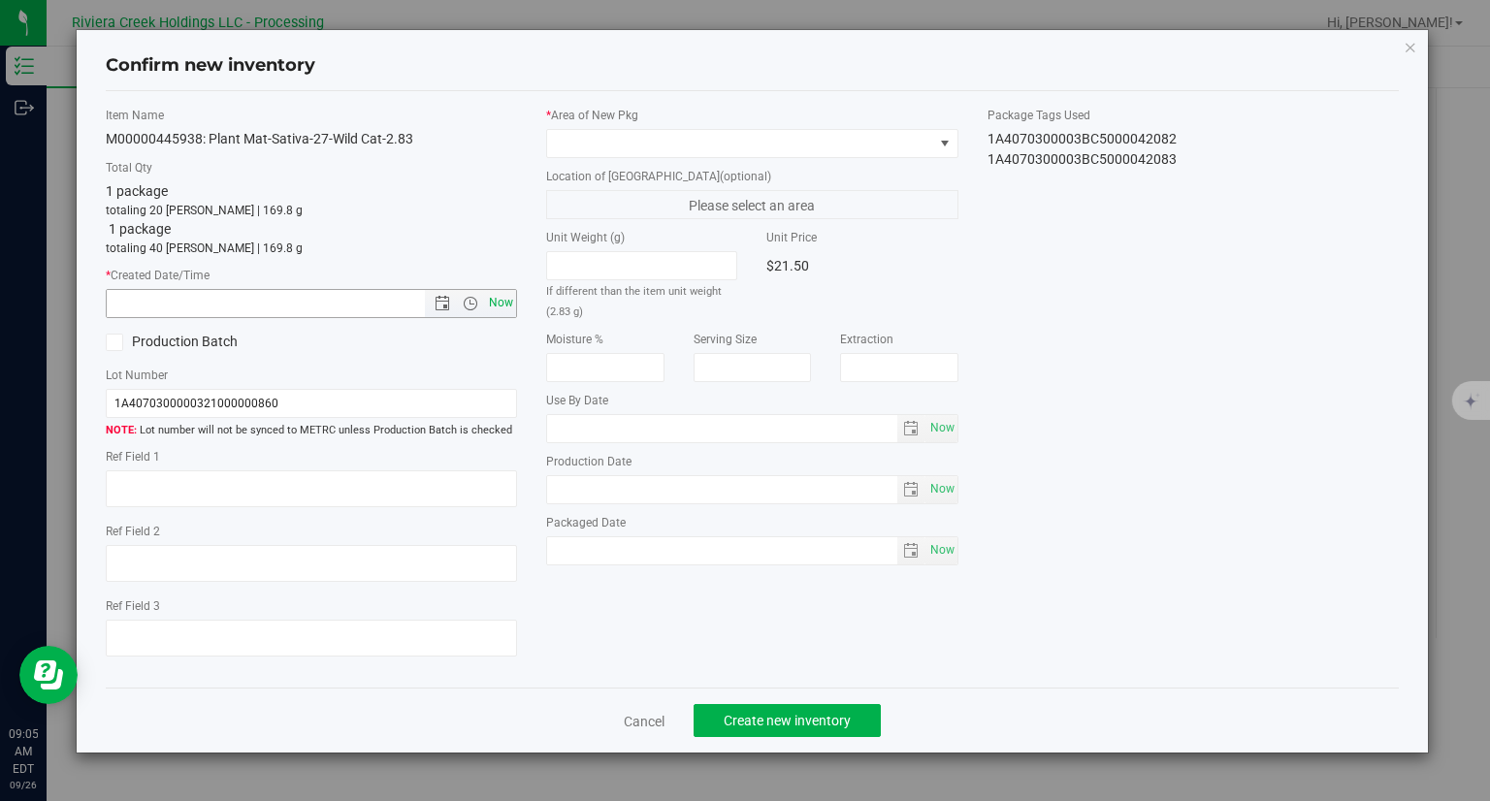
click at [514, 305] on span "Now" at bounding box center [501, 303] width 33 height 28
type input "[DATE] 9:05 AM"
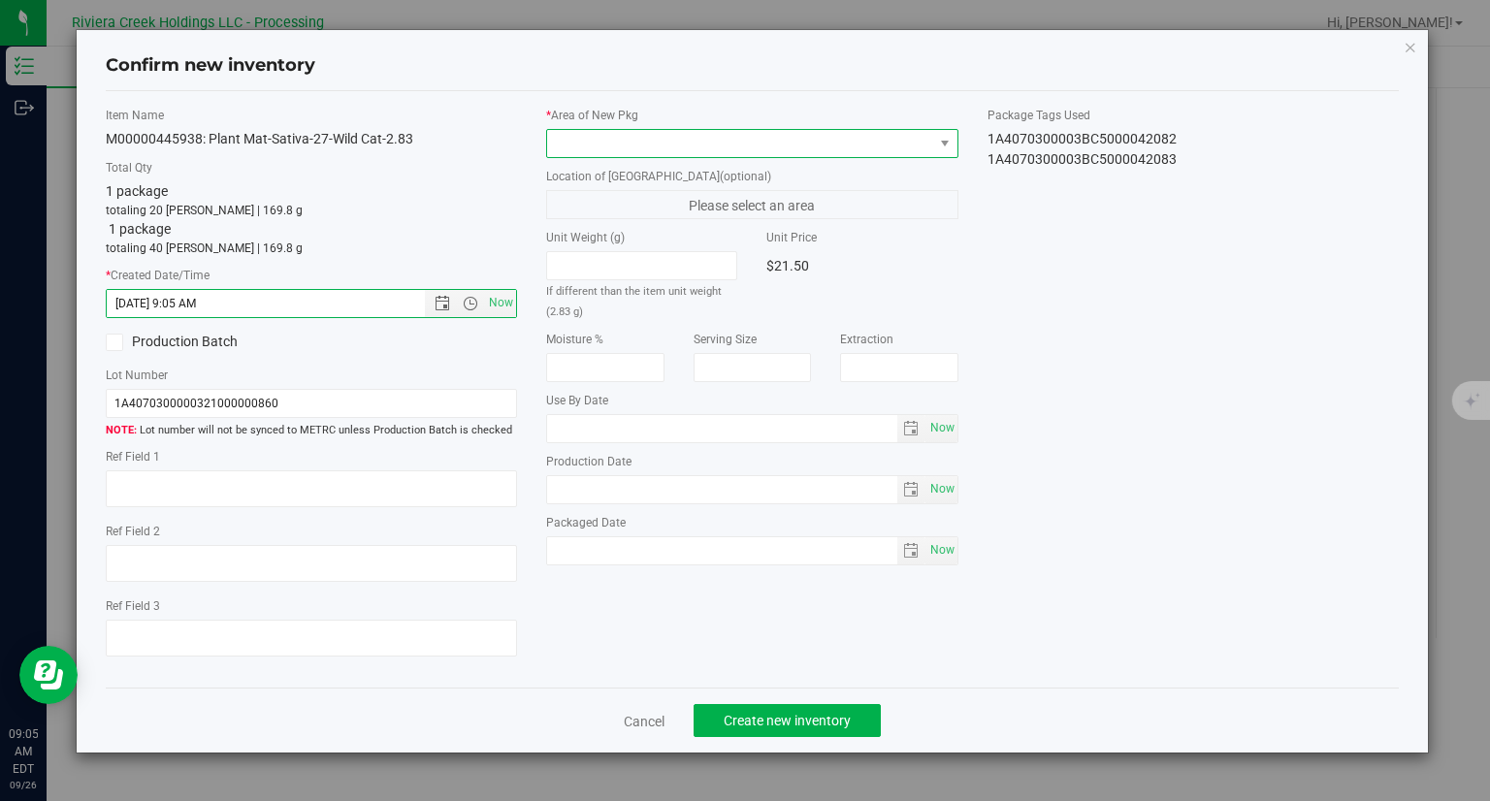
click at [574, 137] on span at bounding box center [740, 143] width 386 height 27
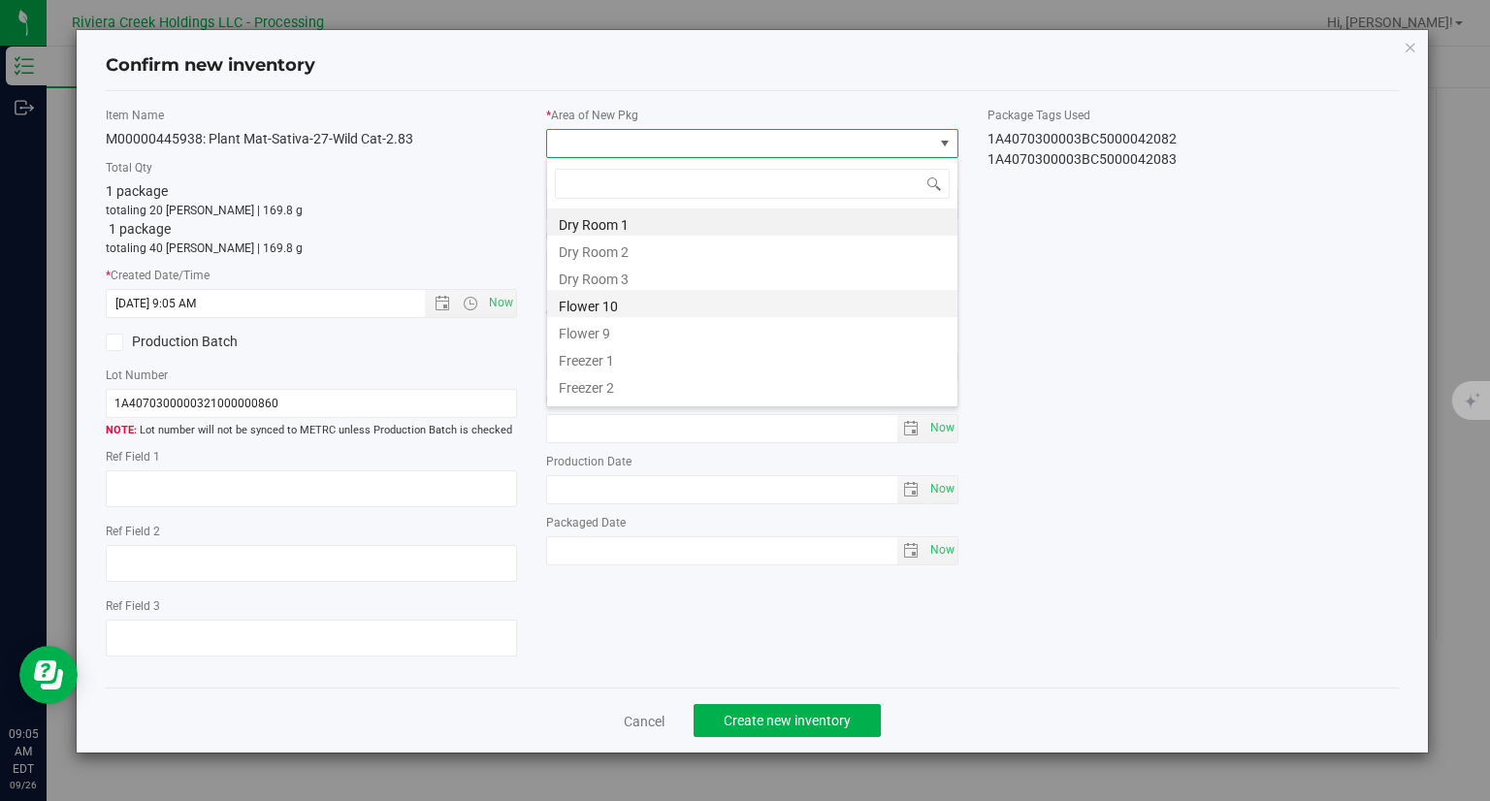
click at [565, 300] on li "Flower 10" at bounding box center [752, 303] width 410 height 27
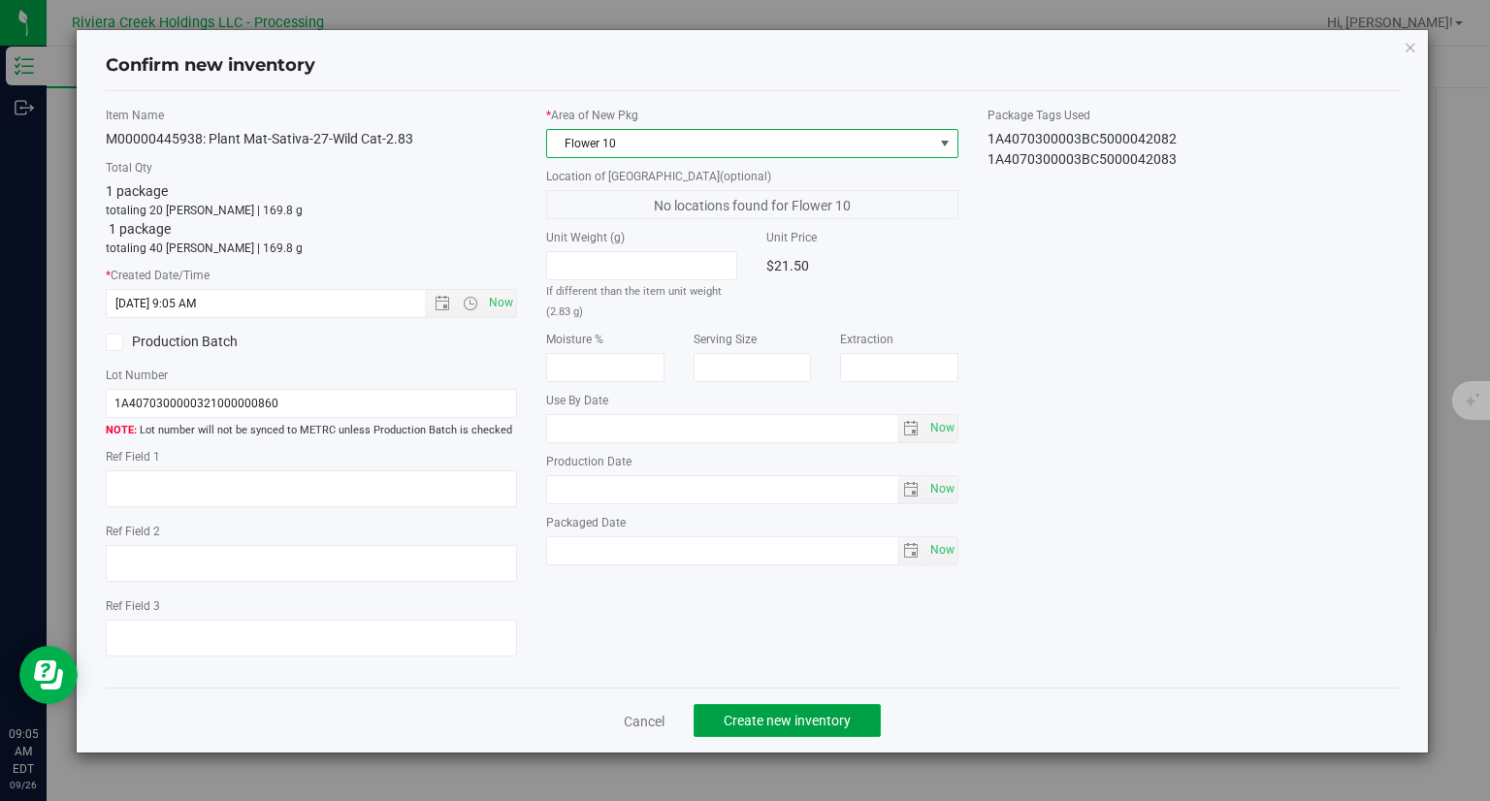
click at [856, 711] on button "Create new inventory" at bounding box center [786, 720] width 187 height 33
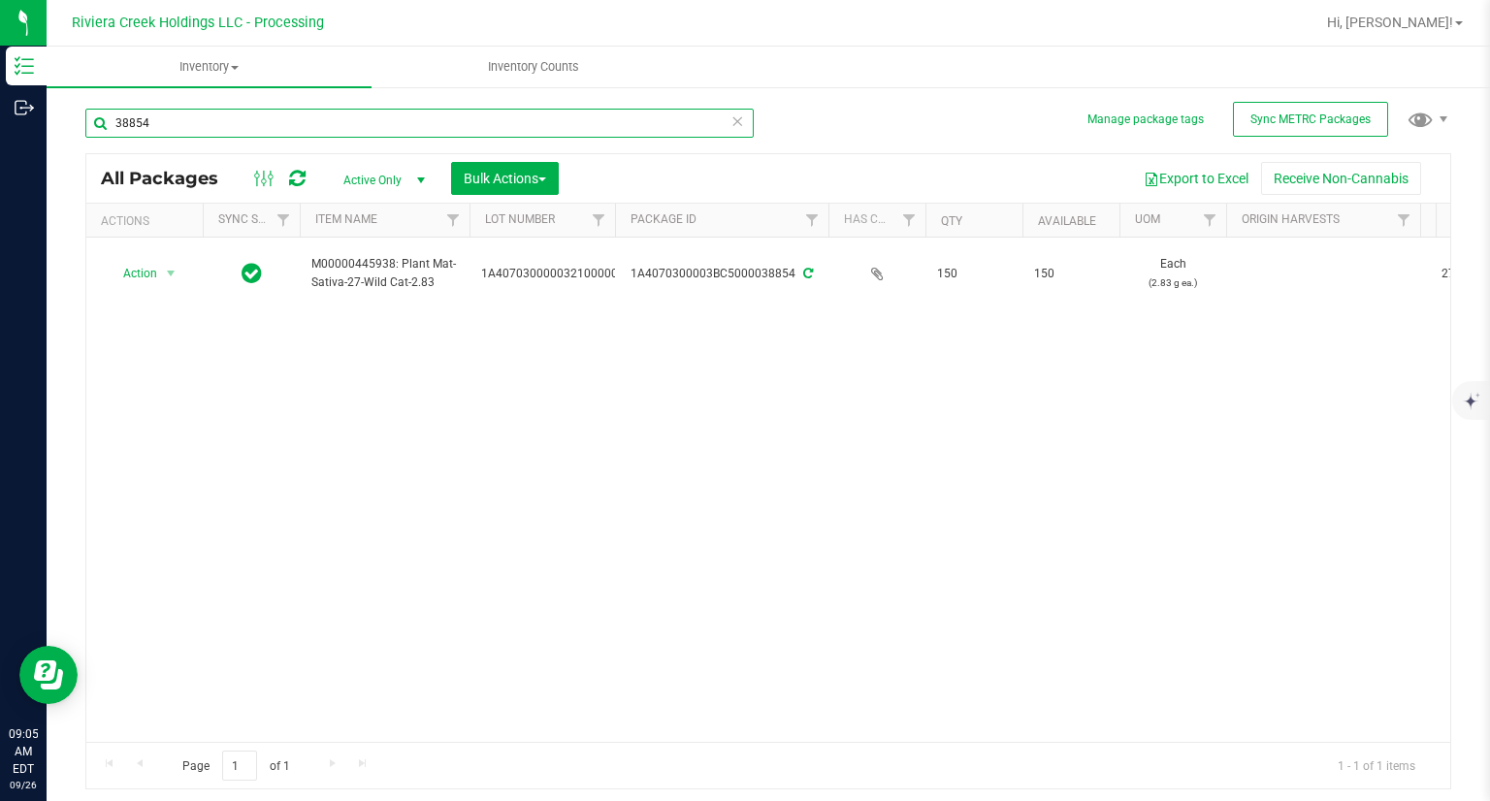
click at [322, 125] on input "38854" at bounding box center [419, 123] width 668 height 29
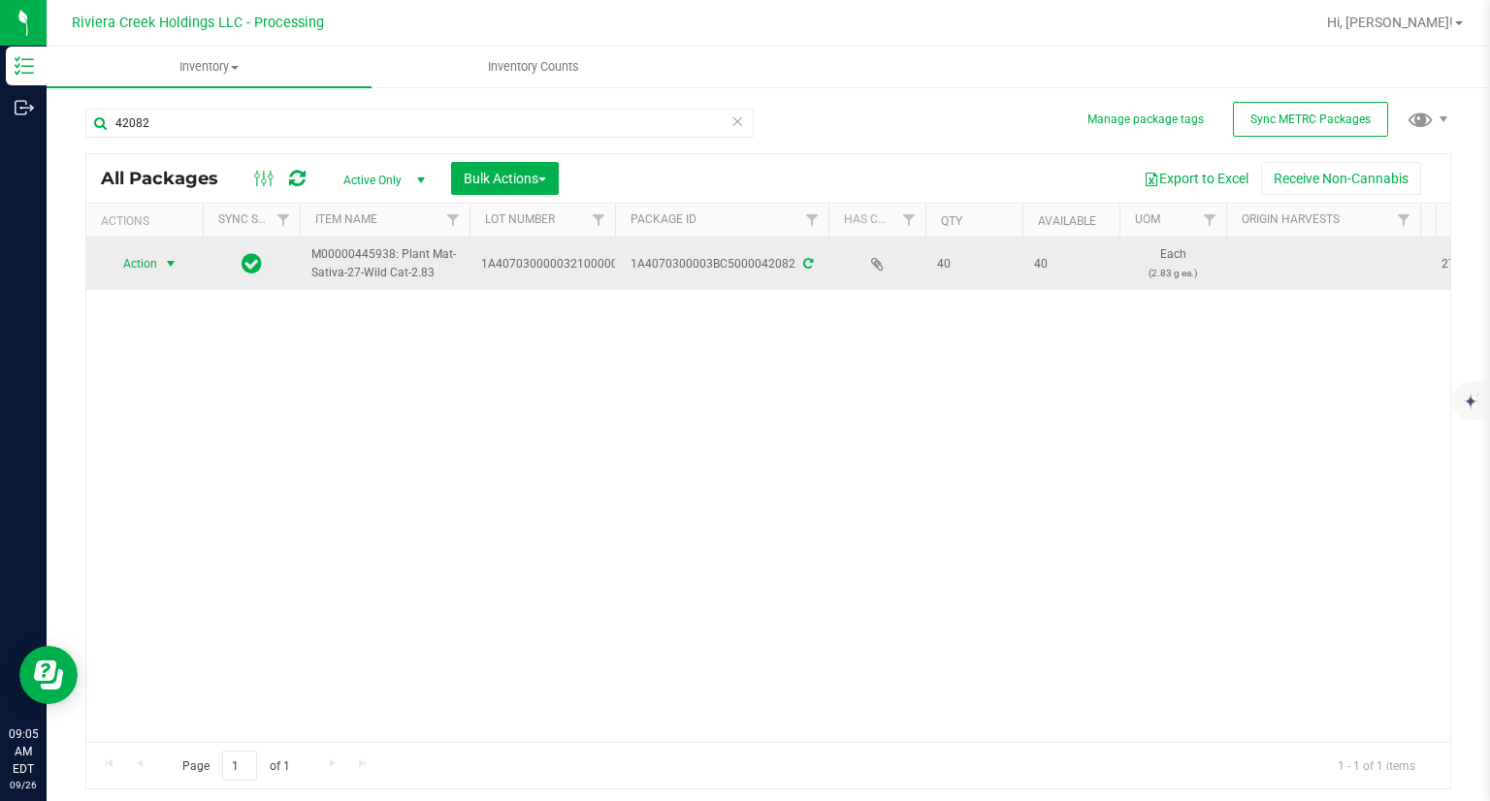
click at [135, 262] on span "Action" at bounding box center [132, 263] width 52 height 27
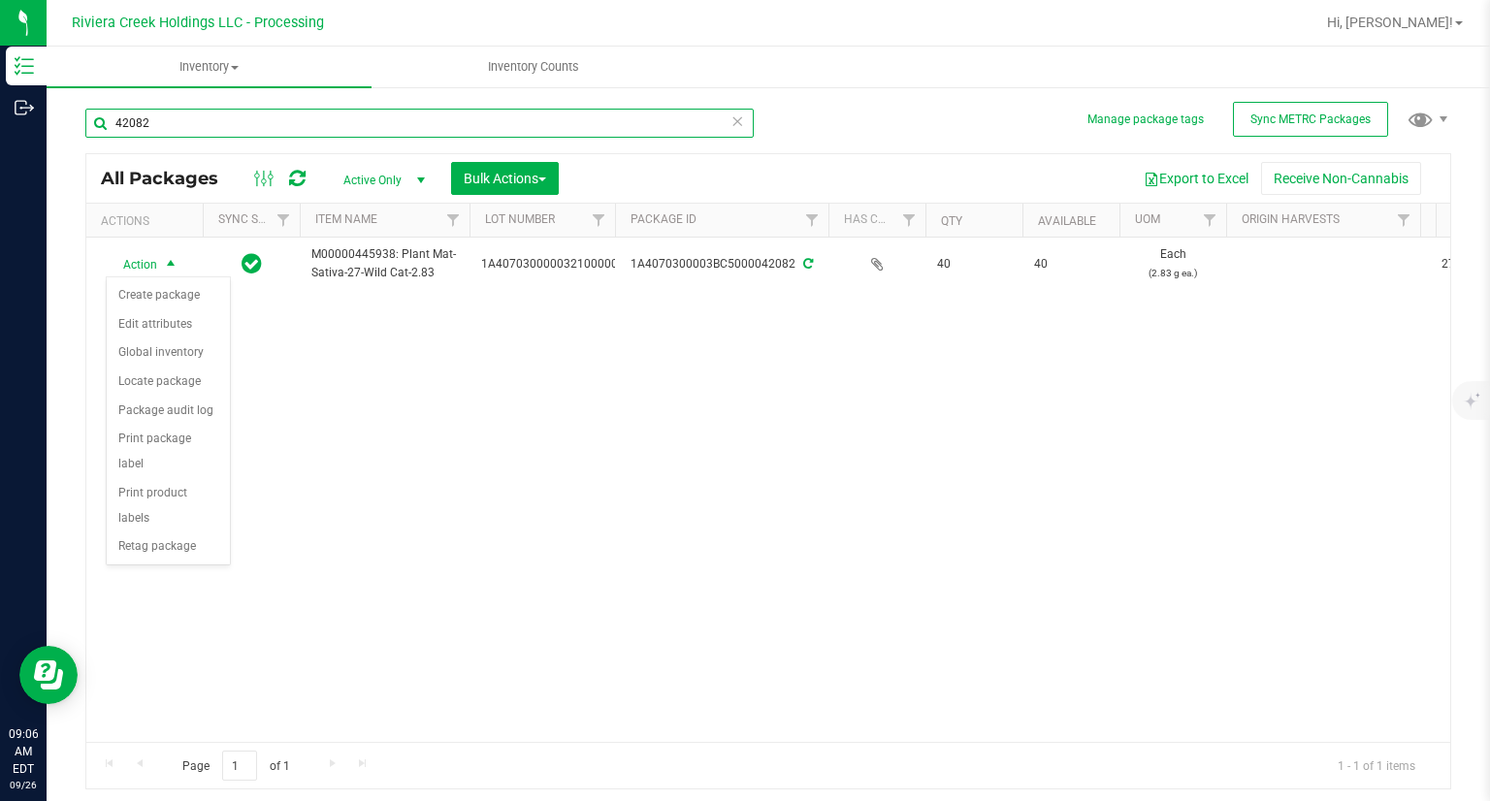
click at [173, 121] on input "42082" at bounding box center [419, 123] width 668 height 29
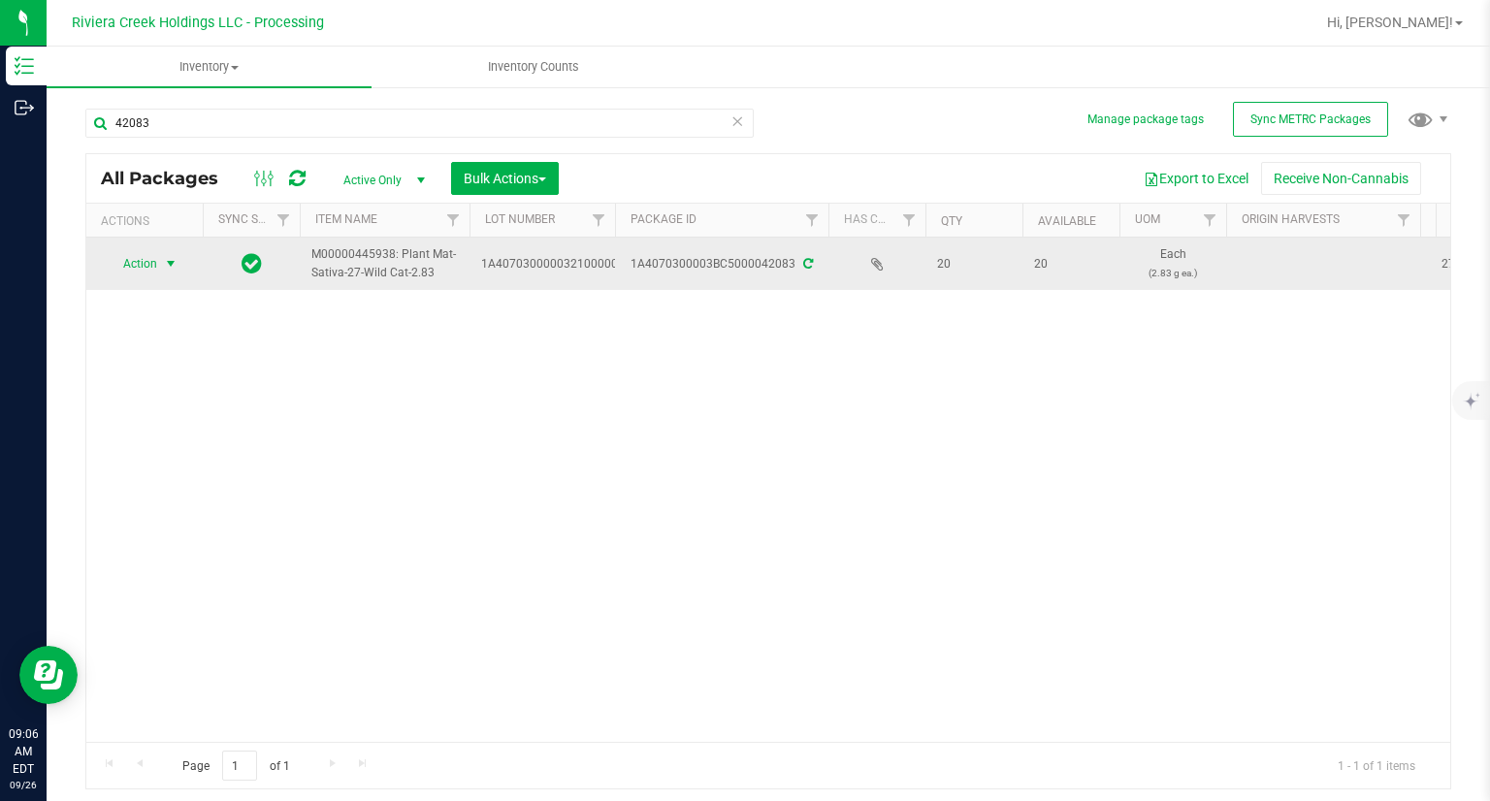
click at [160, 265] on span "select" at bounding box center [171, 263] width 24 height 27
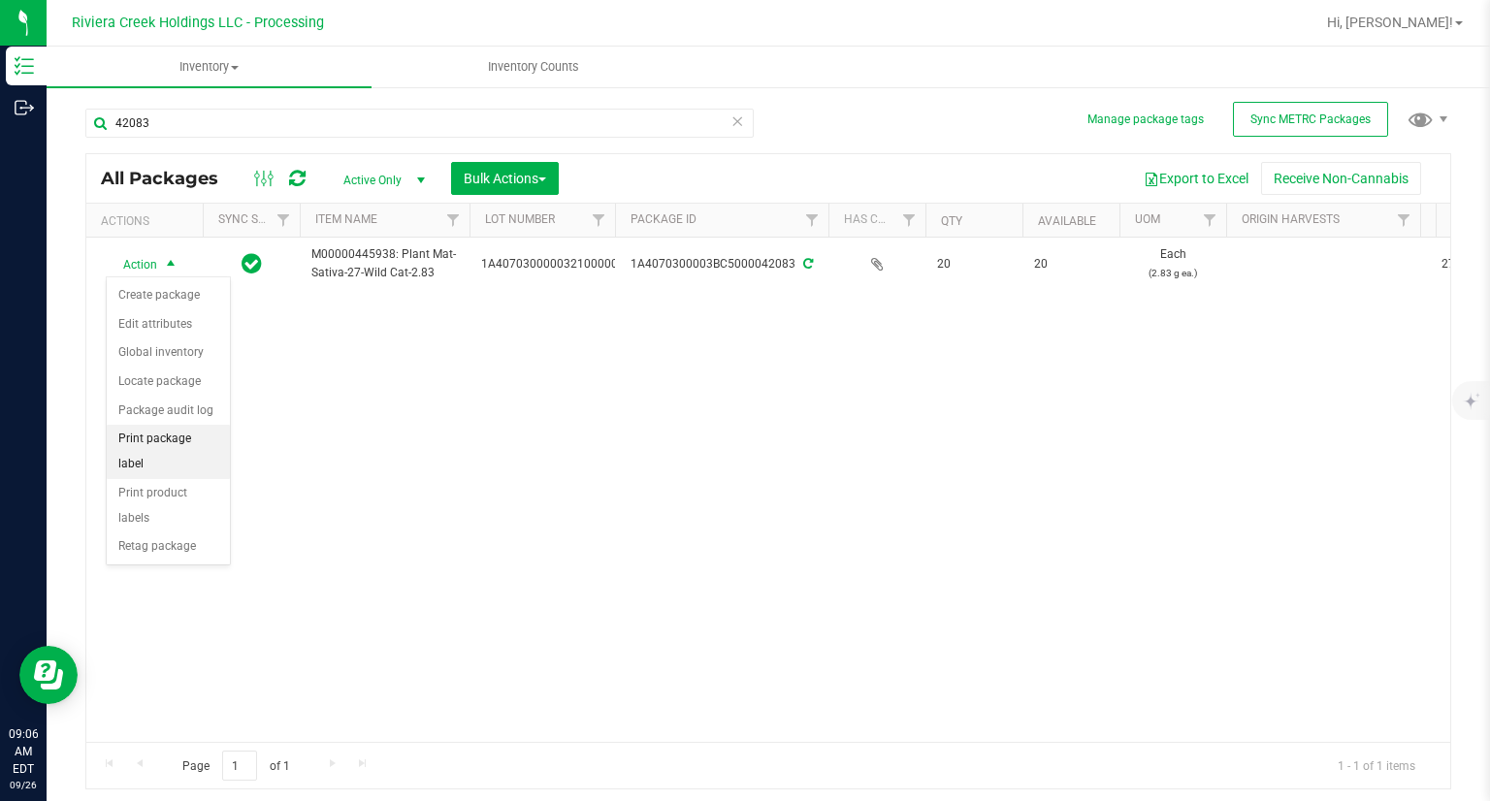
click at [213, 446] on li "Print package label" at bounding box center [168, 451] width 123 height 53
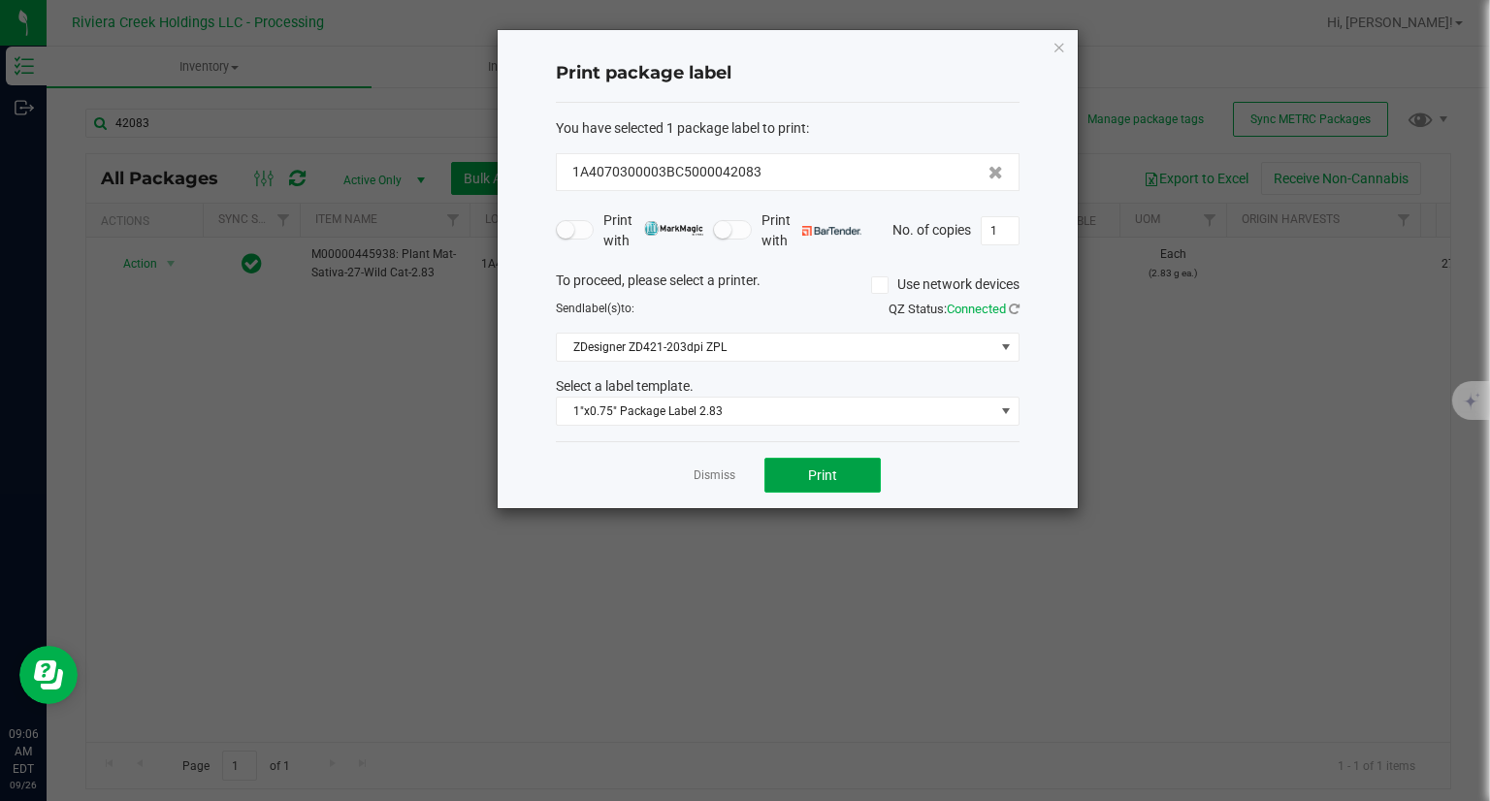
click at [842, 473] on button "Print" at bounding box center [822, 475] width 116 height 35
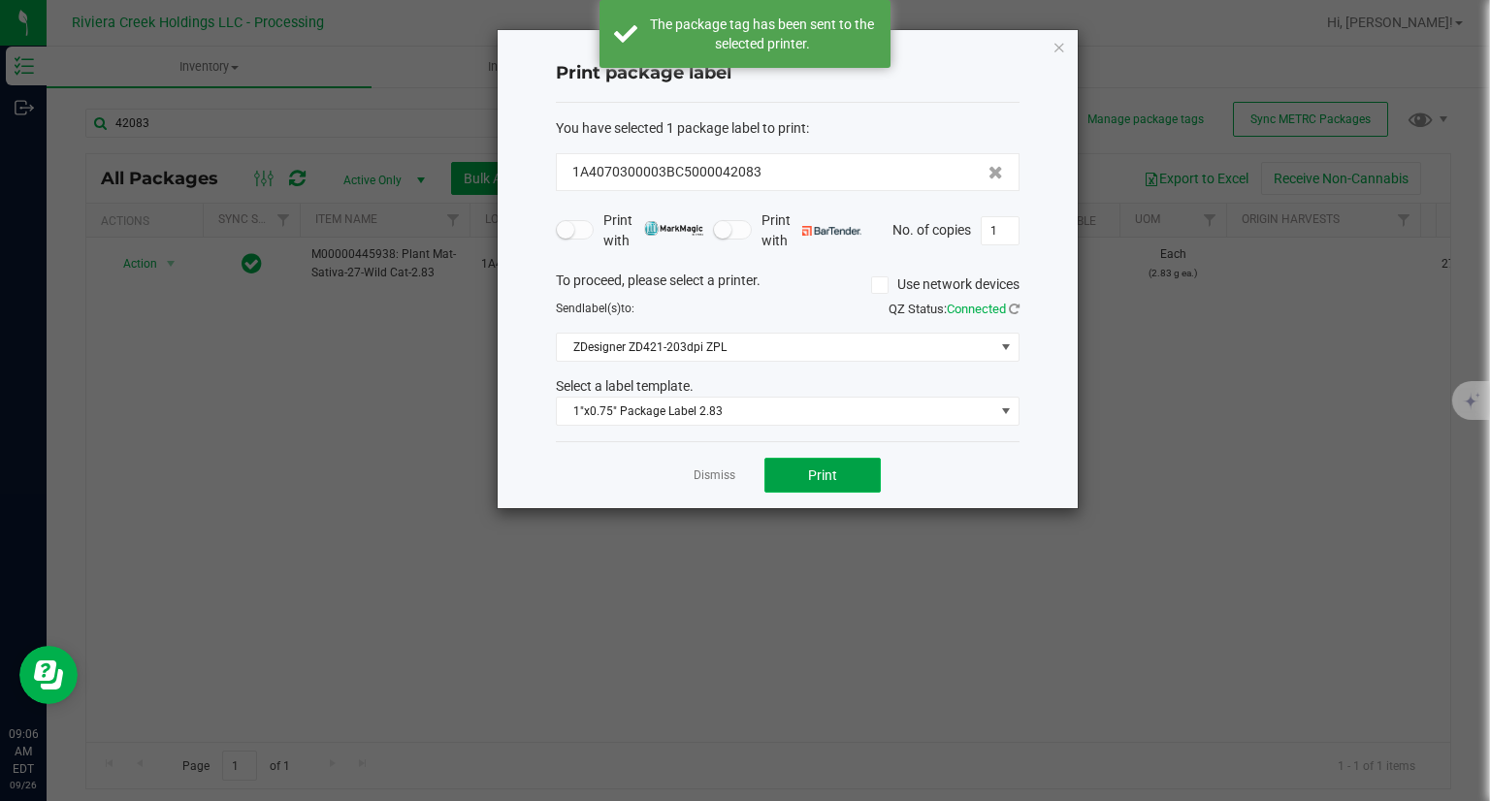
click at [842, 473] on button "Print" at bounding box center [822, 475] width 116 height 35
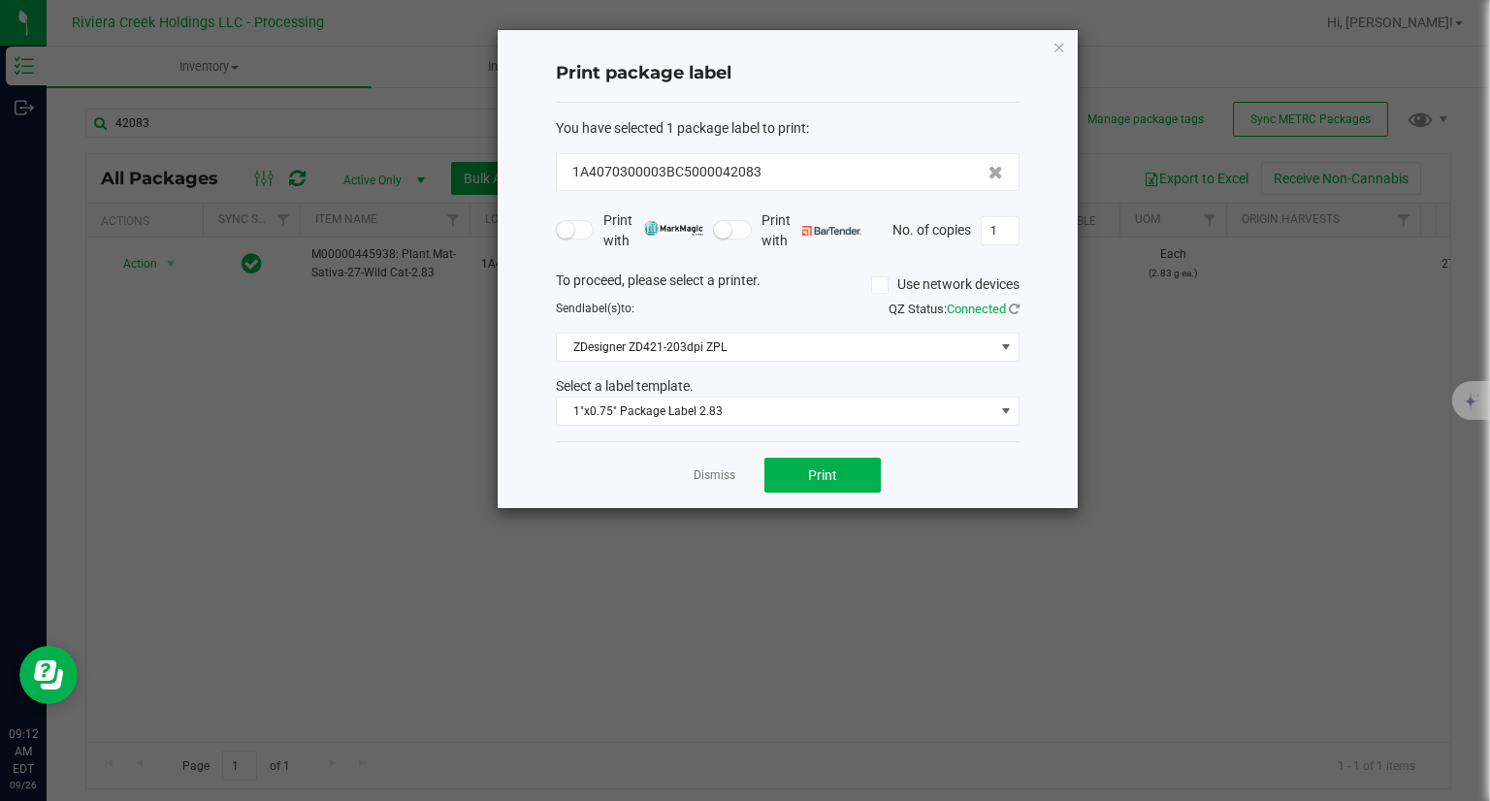
click at [1062, 40] on icon "button" at bounding box center [1059, 46] width 14 height 23
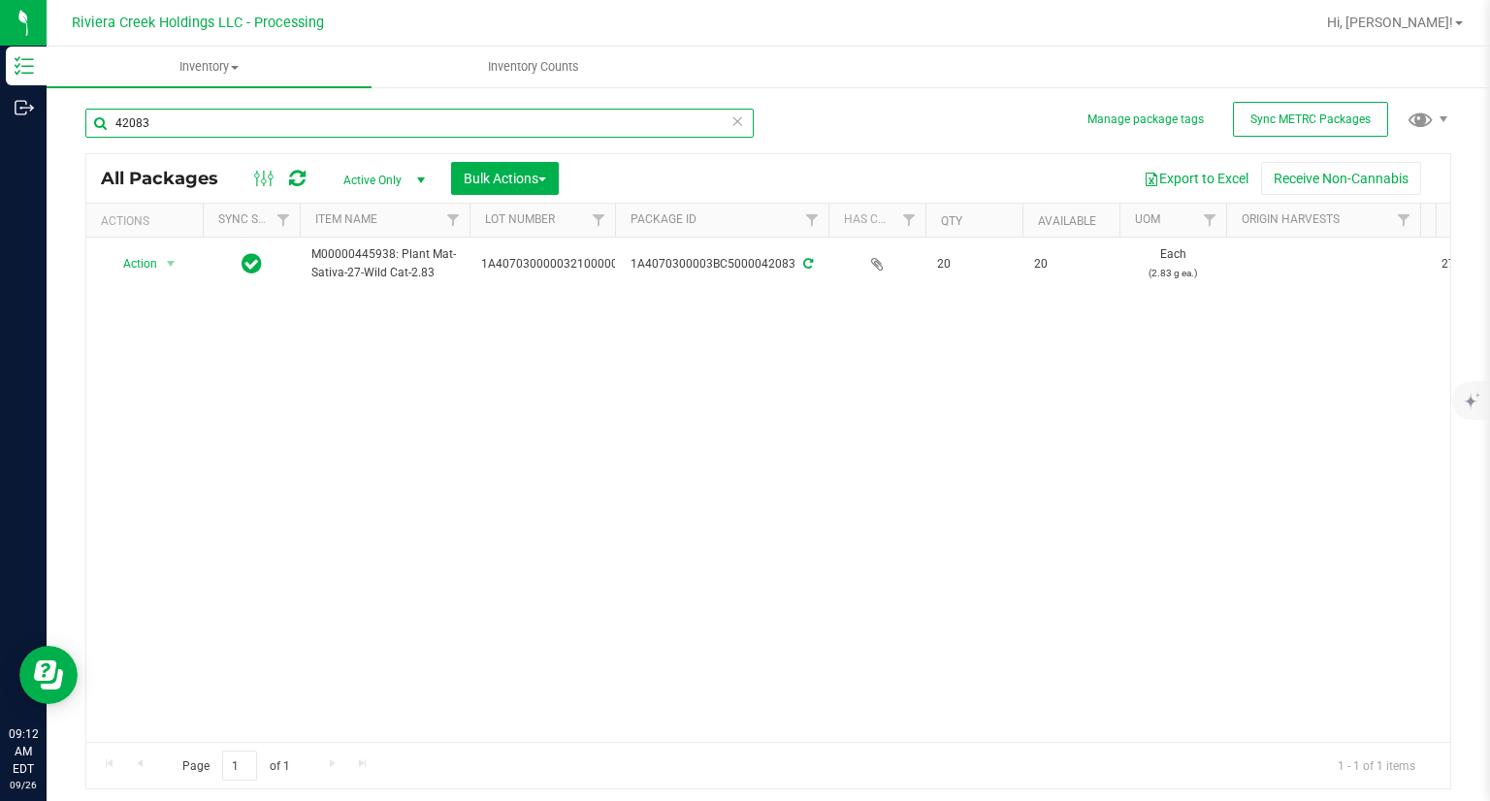
click at [248, 122] on input "42083" at bounding box center [419, 123] width 668 height 29
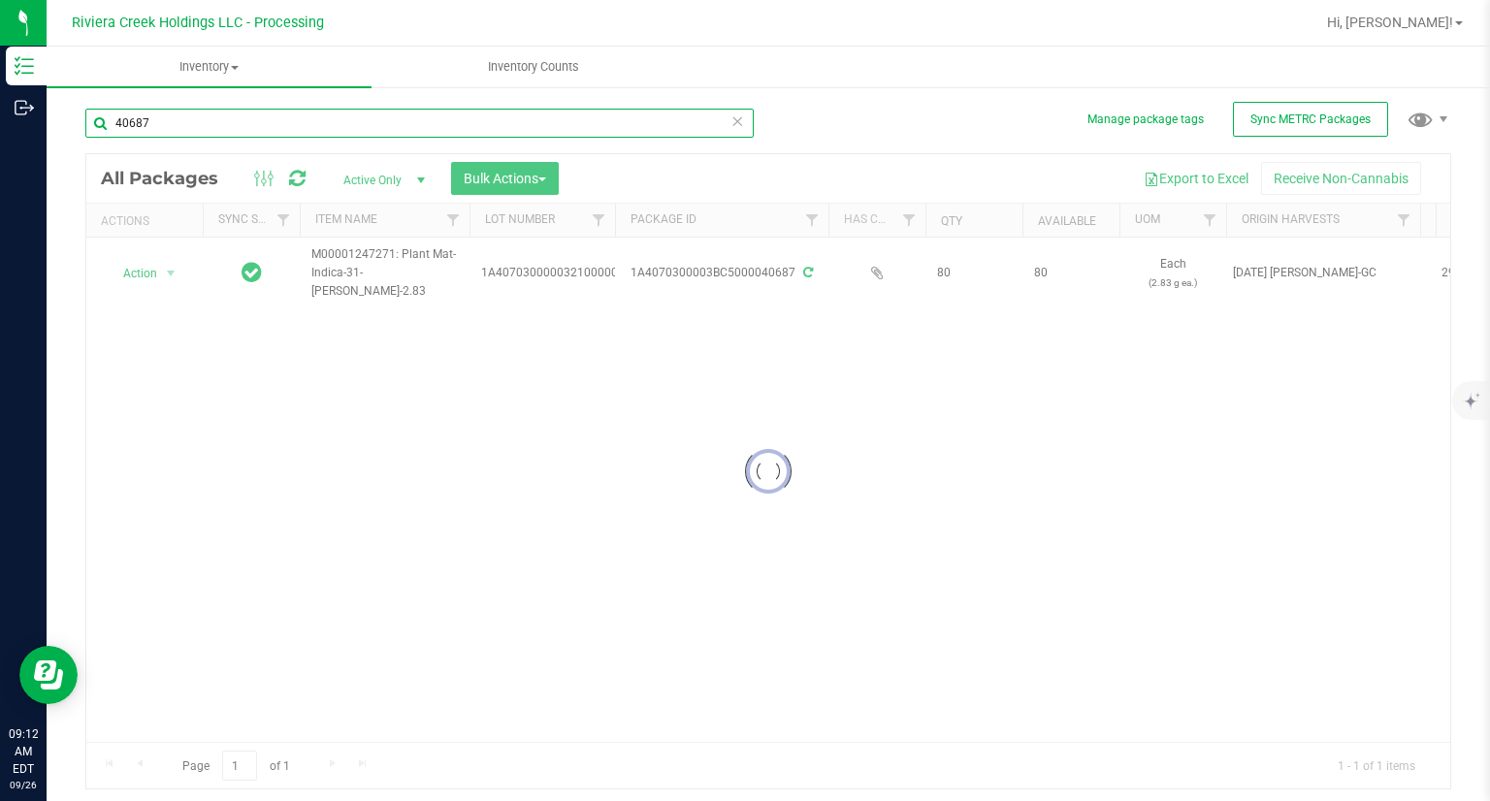
type input "40687"
click at [130, 258] on div at bounding box center [767, 471] width 1363 height 634
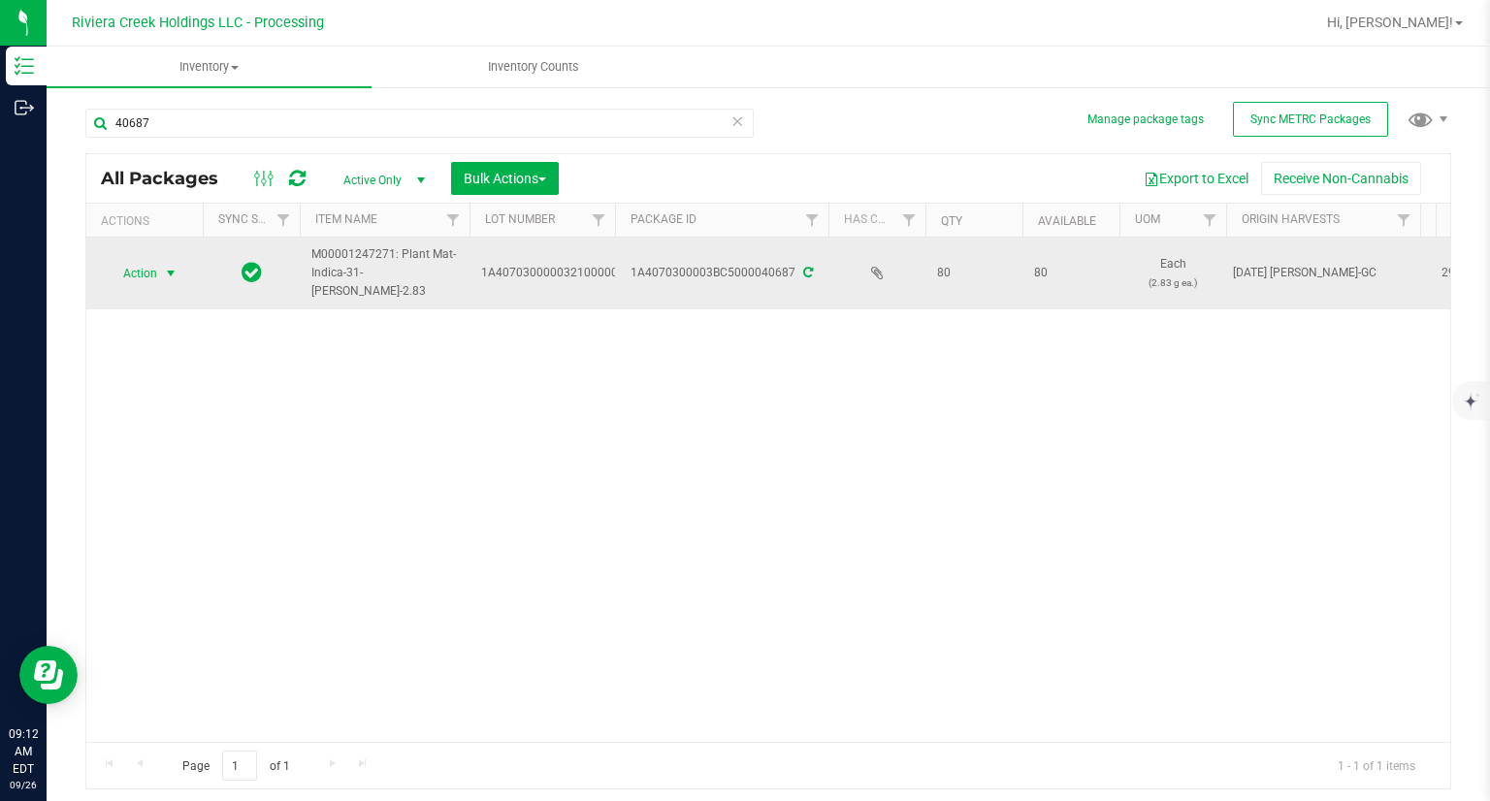
click at [125, 273] on span "Action" at bounding box center [132, 273] width 52 height 27
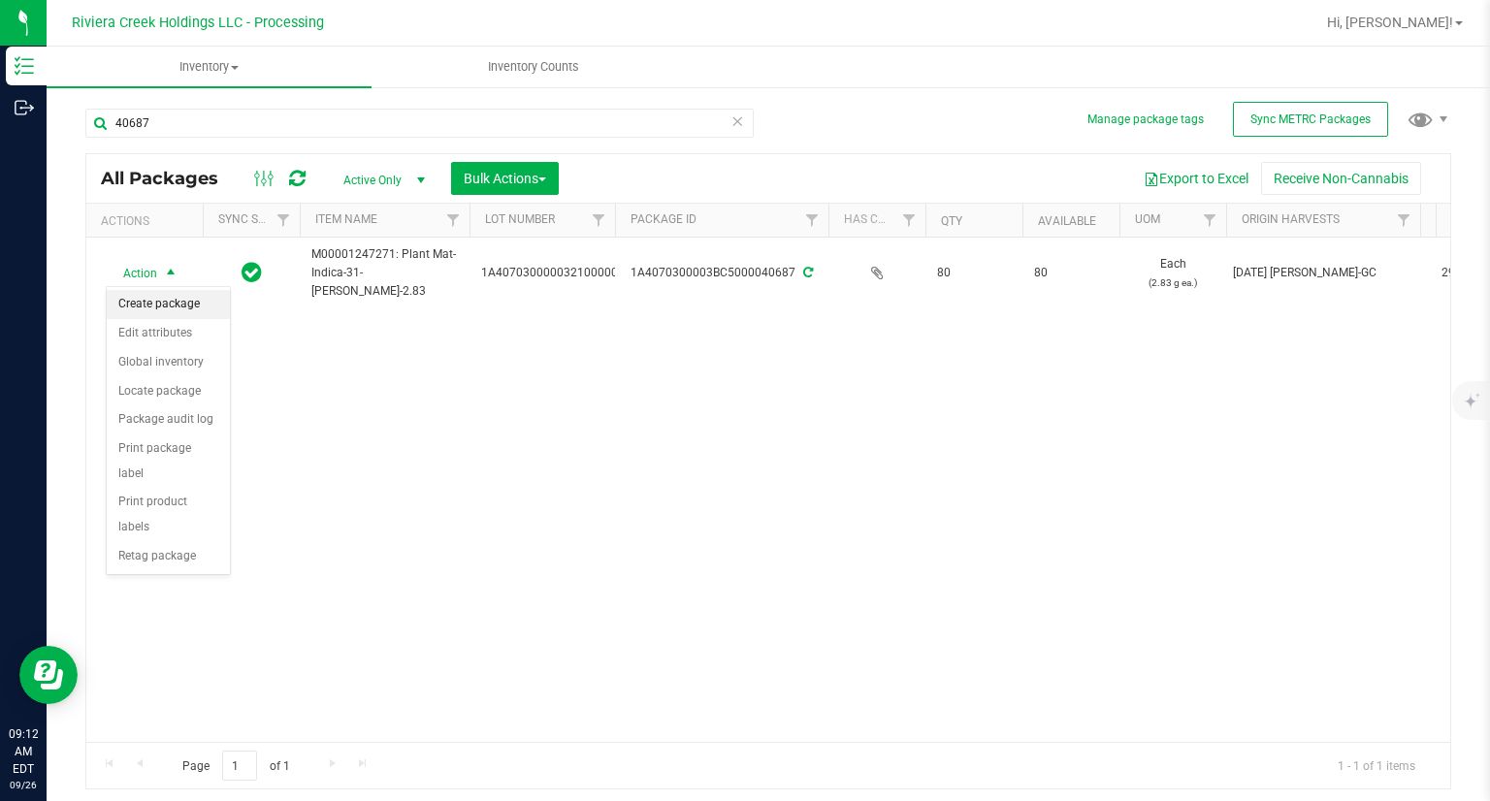
click at [158, 308] on li "Create package" at bounding box center [168, 304] width 123 height 29
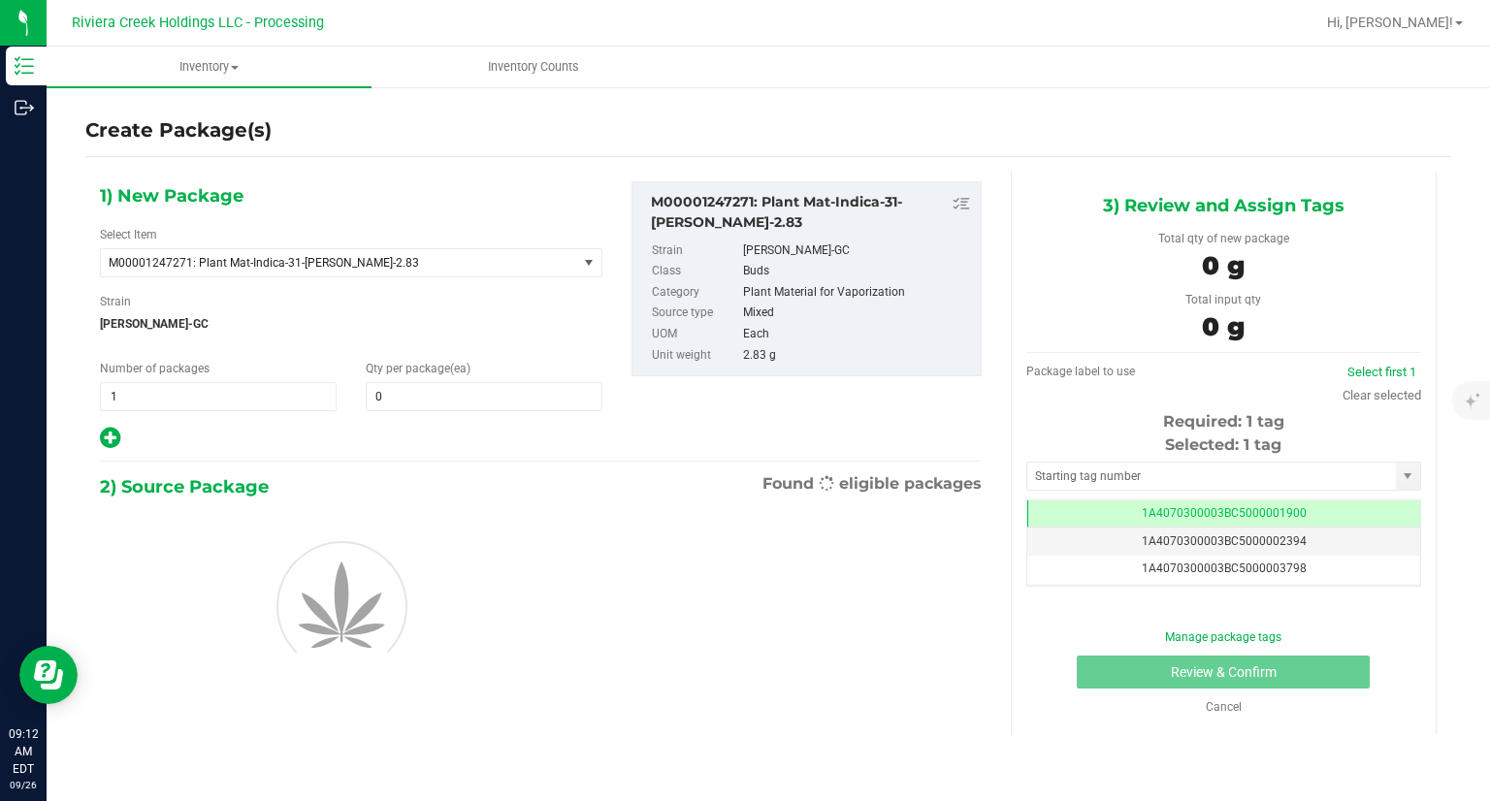
click at [522, 410] on div "1) New Package Select Item M00001247271: Plant Mat-Indica-31-[PERSON_NAME]-2.83…" at bounding box center [350, 316] width 531 height 270
click at [519, 399] on span at bounding box center [484, 396] width 237 height 29
type input "40"
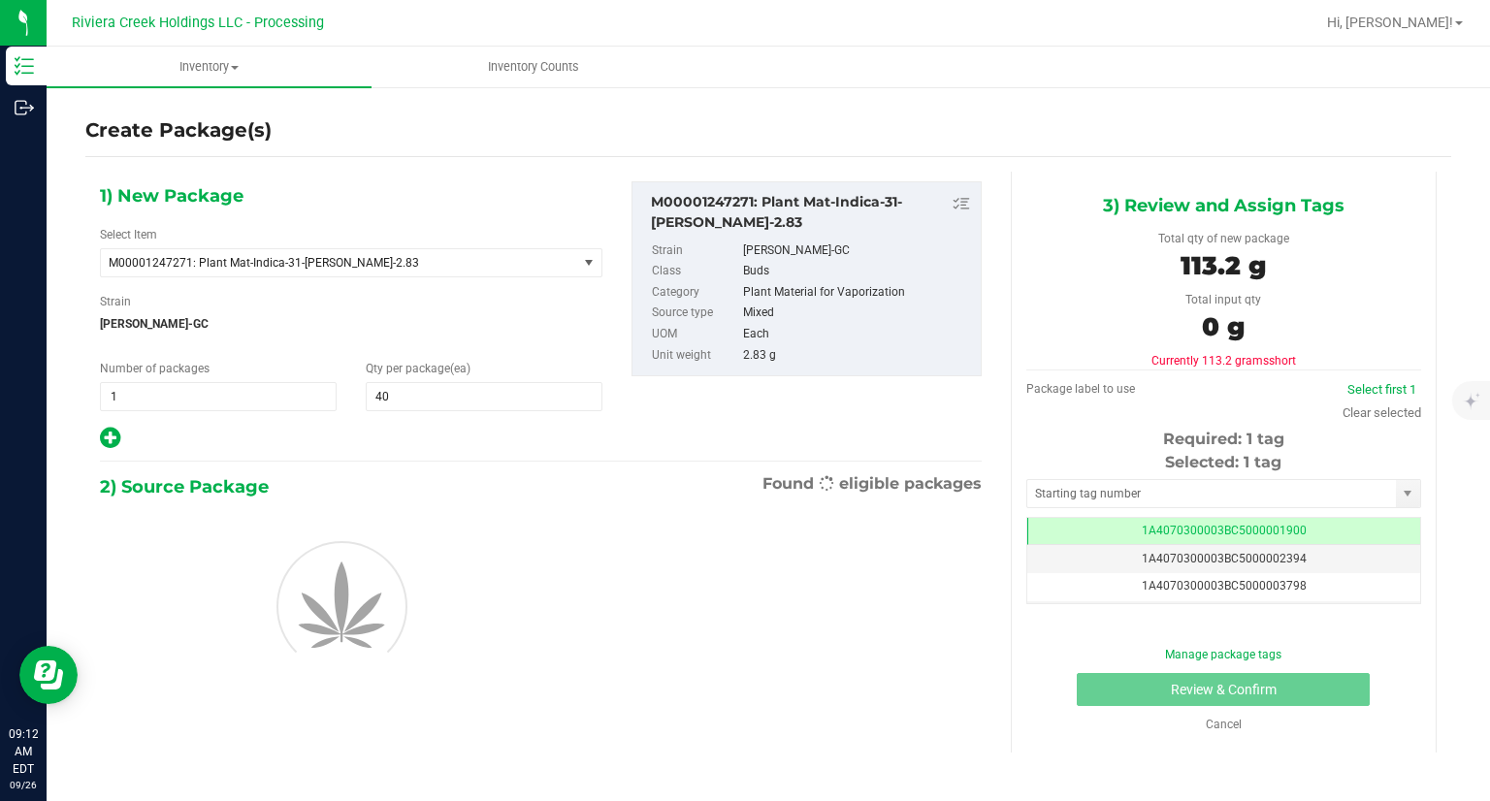
click at [521, 437] on div at bounding box center [351, 438] width 502 height 25
click at [114, 440] on icon at bounding box center [110, 438] width 20 height 24
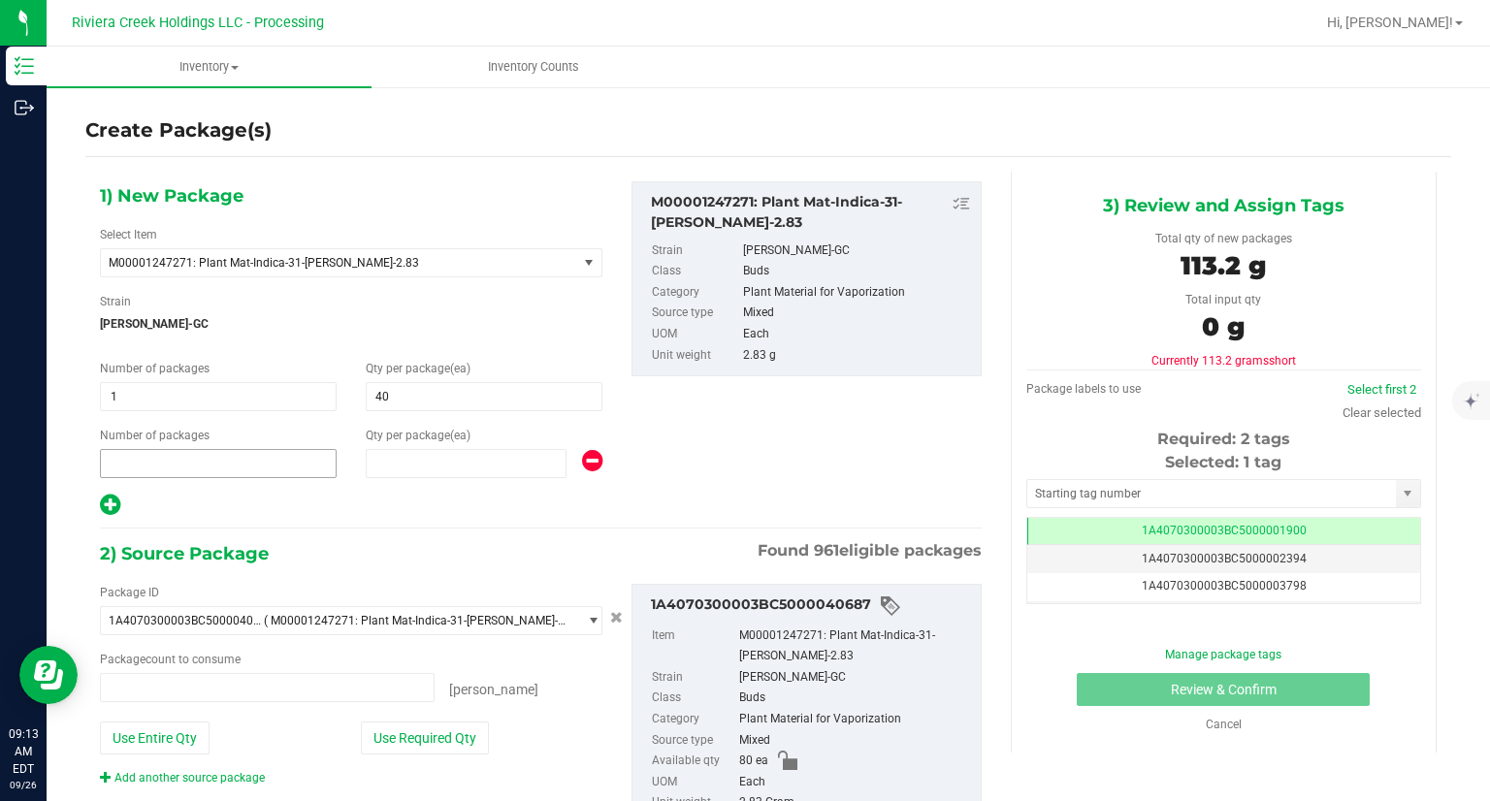
type input "40"
type input "1"
type input "0"
type input "0 ea"
click at [477, 468] on span at bounding box center [466, 463] width 201 height 29
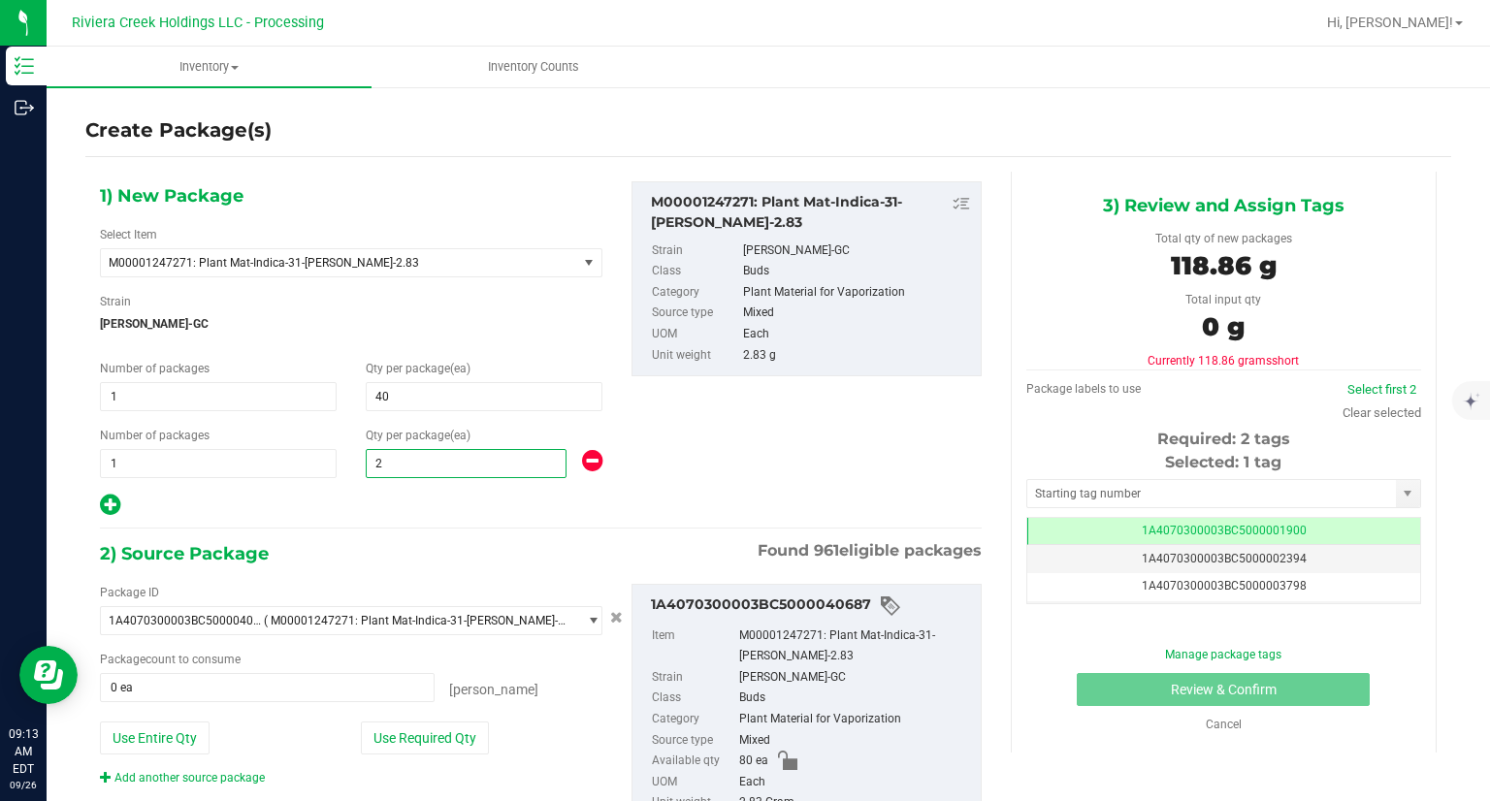
type input "20"
click at [463, 502] on div at bounding box center [351, 505] width 502 height 25
click at [461, 735] on button "Use Required Qty" at bounding box center [425, 737] width 128 height 33
type input "60 ea"
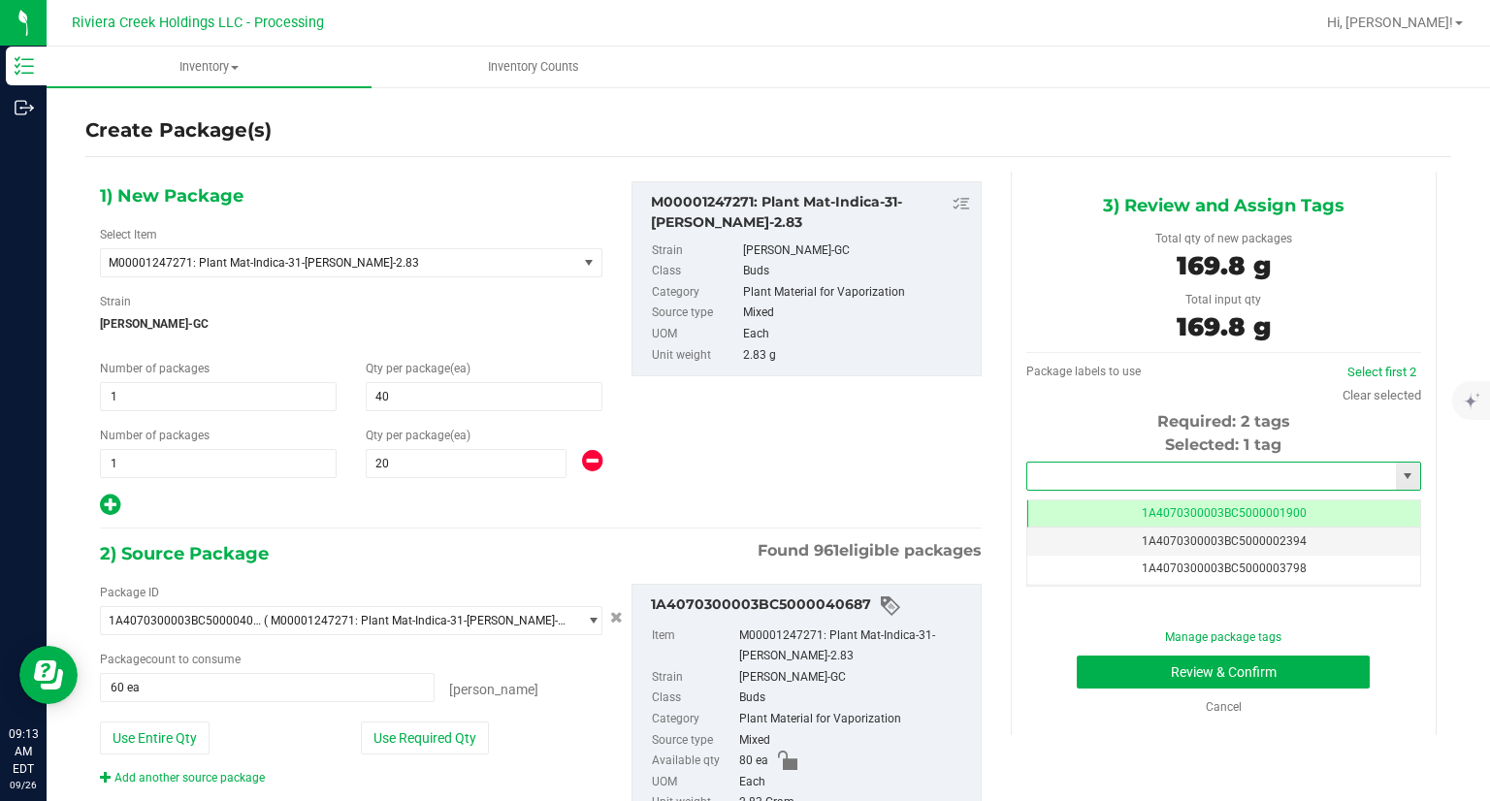
click at [1103, 477] on input "text" at bounding box center [1211, 476] width 369 height 27
click at [1094, 505] on li "1A4070300003BC5000042084" at bounding box center [1210, 509] width 389 height 29
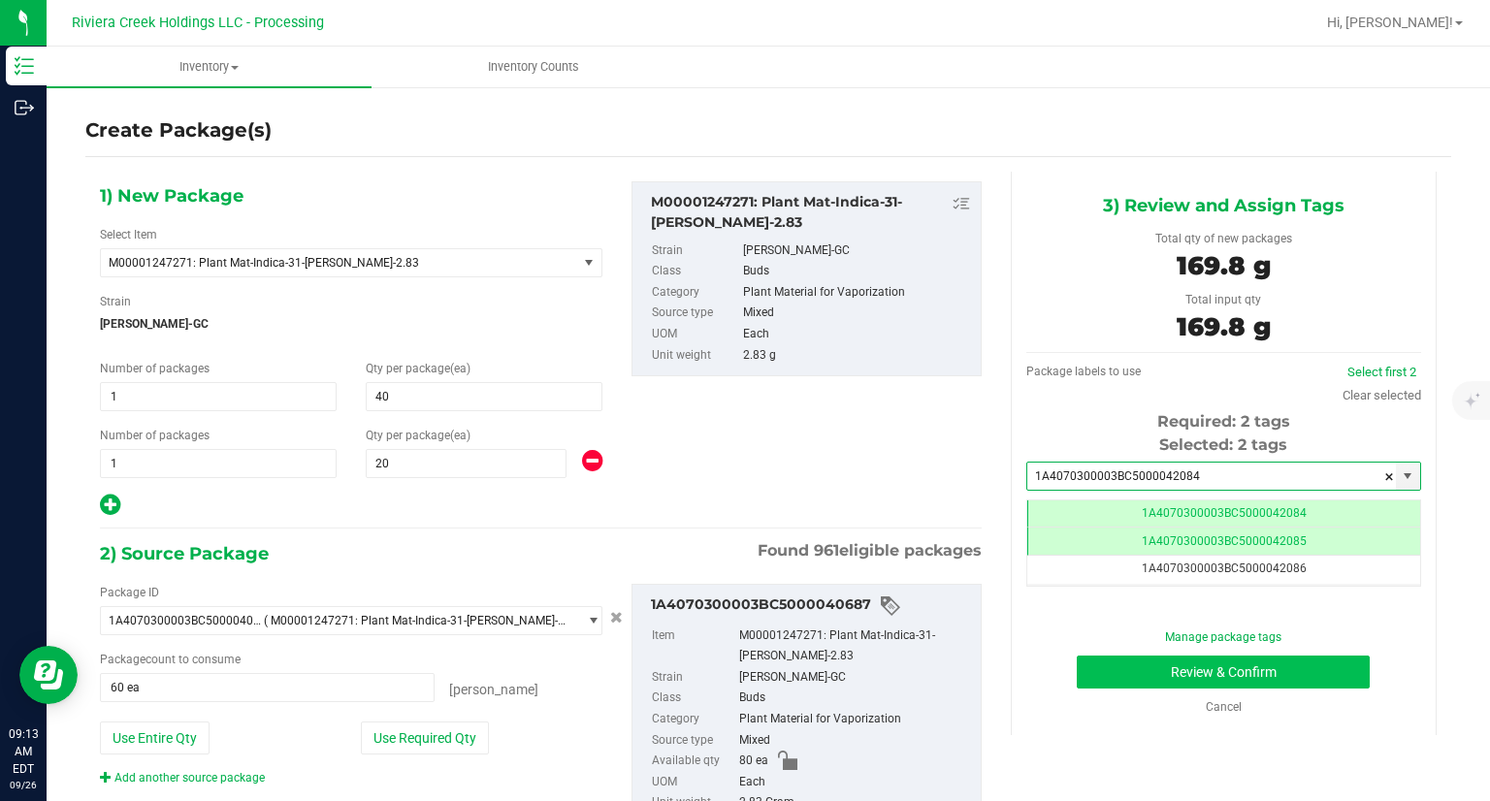
type input "1A4070300003BC5000042084"
click at [1084, 672] on button "Review & Confirm" at bounding box center [1222, 672] width 293 height 33
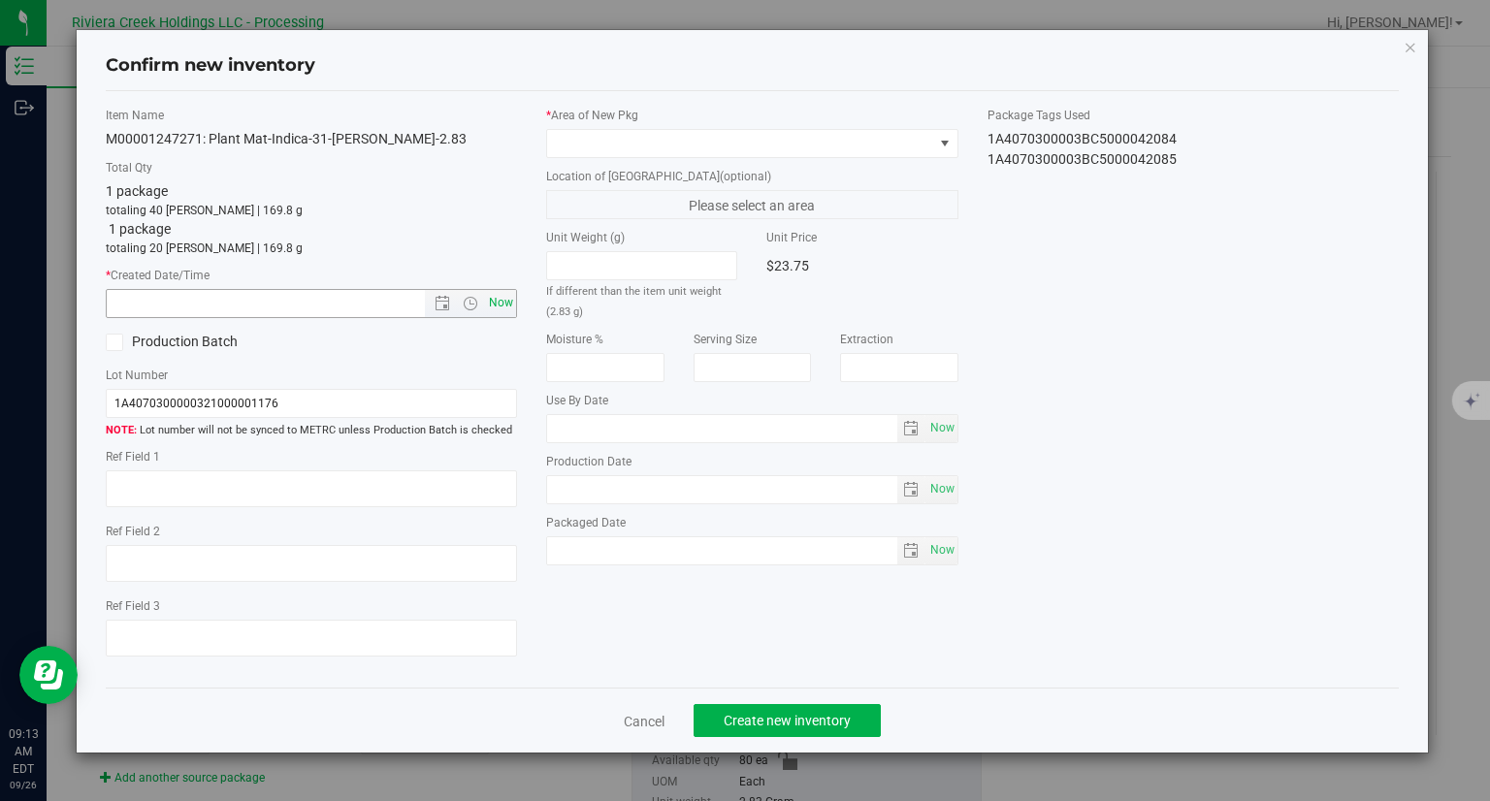
click at [511, 305] on span "Now" at bounding box center [501, 303] width 33 height 28
type input "[DATE] 9:13 AM"
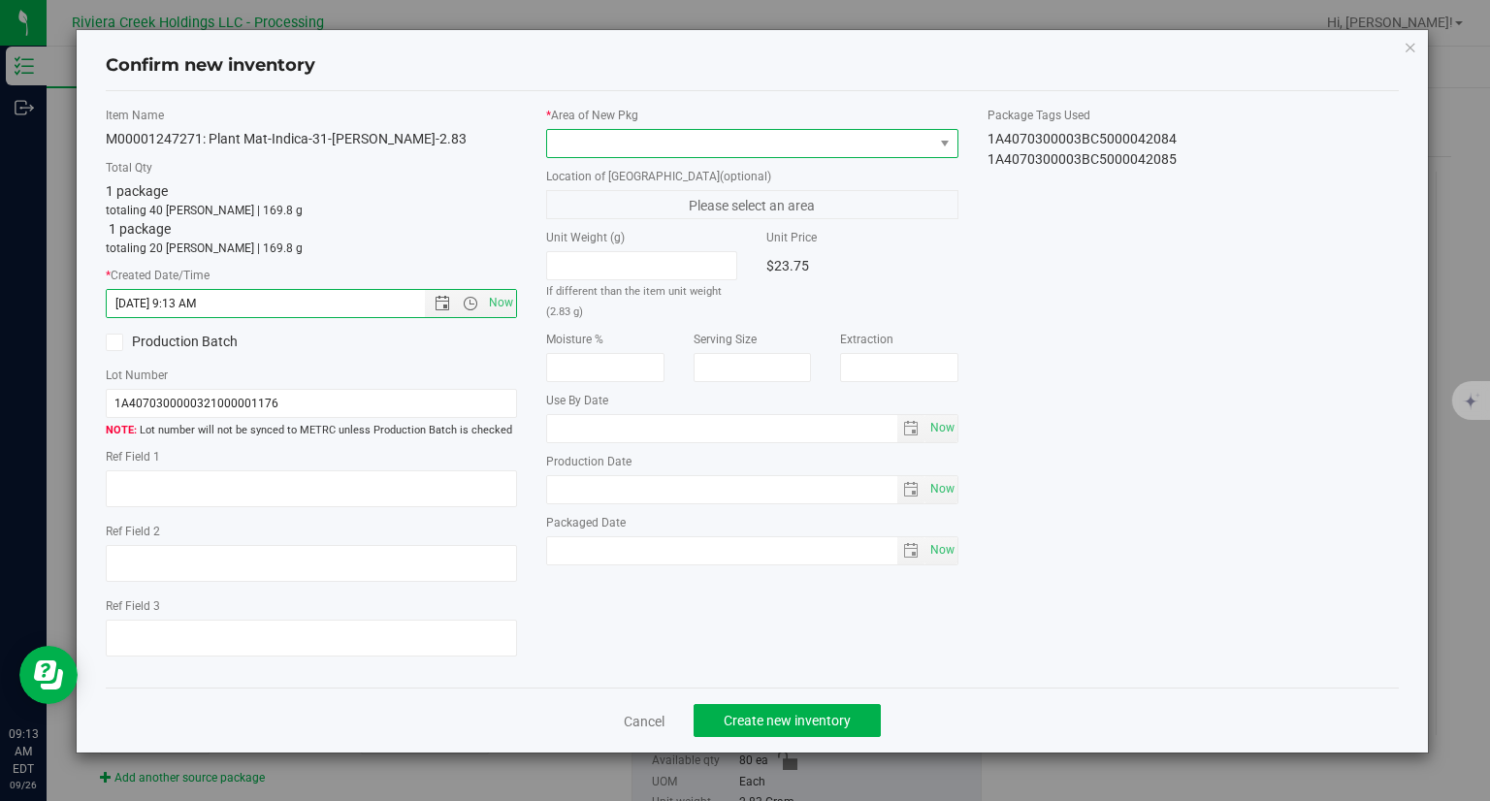
click at [625, 146] on span at bounding box center [740, 143] width 386 height 27
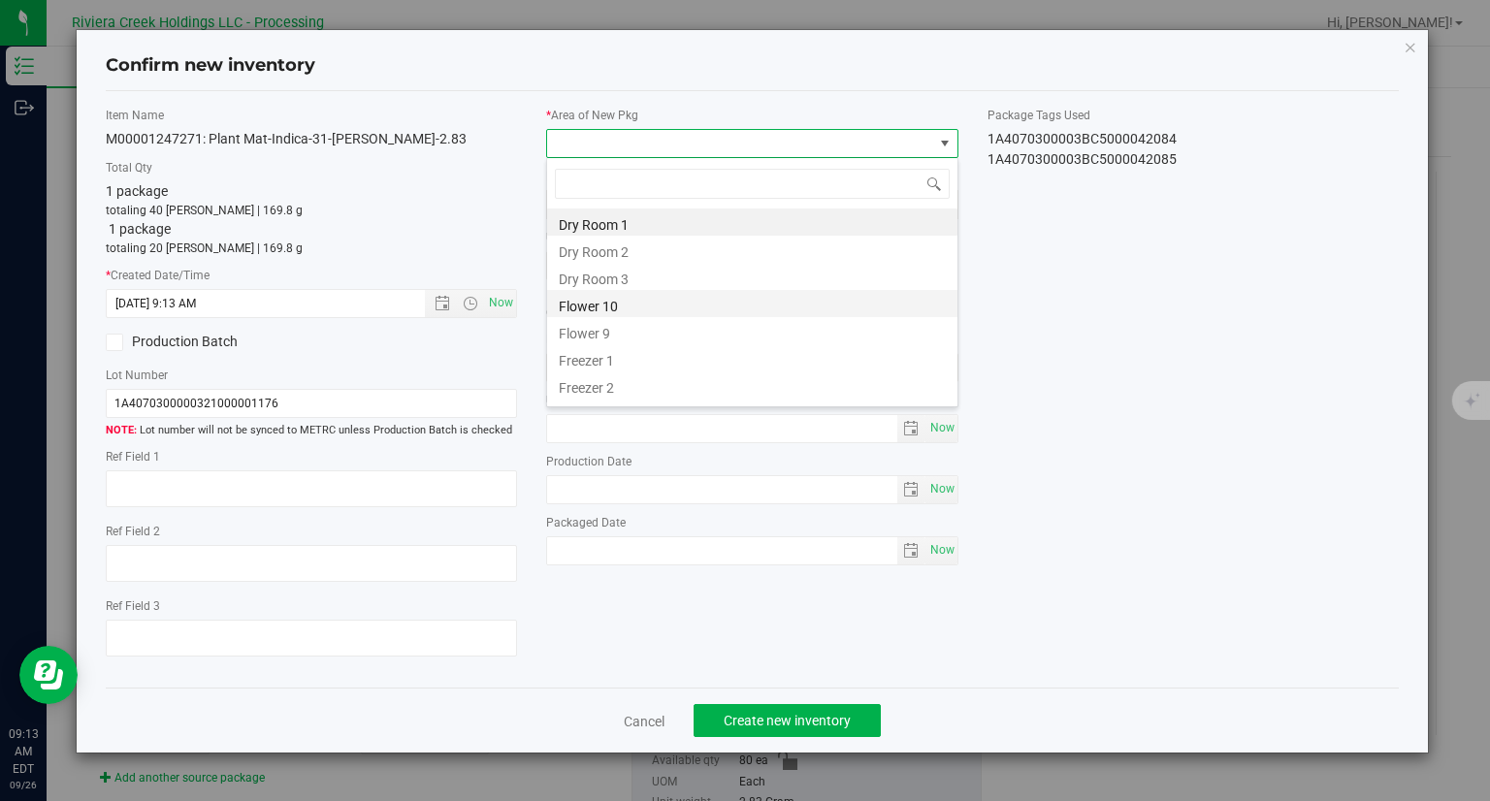
click at [581, 300] on li "Flower 10" at bounding box center [752, 303] width 410 height 27
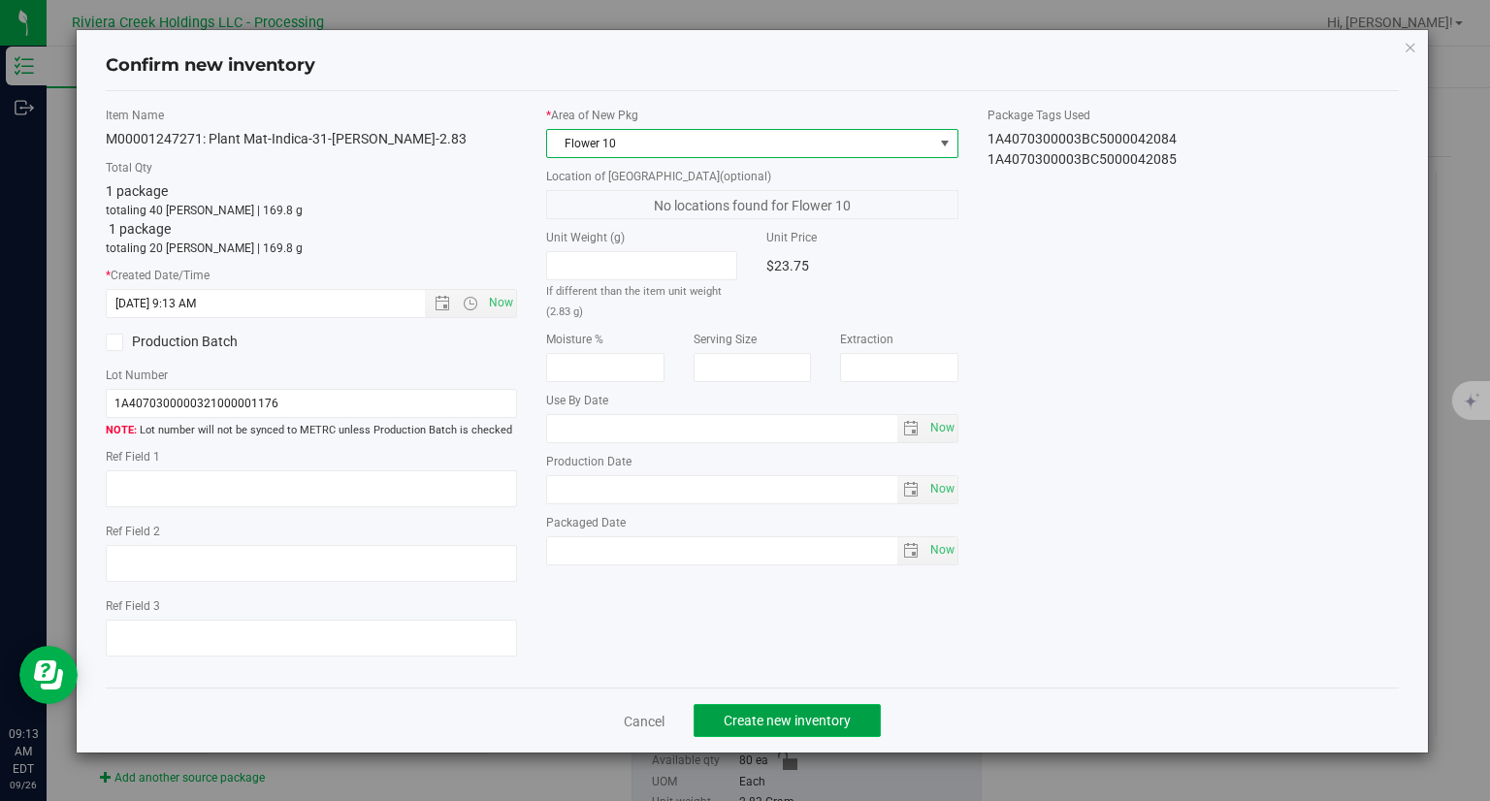
click at [811, 716] on span "Create new inventory" at bounding box center [786, 721] width 127 height 16
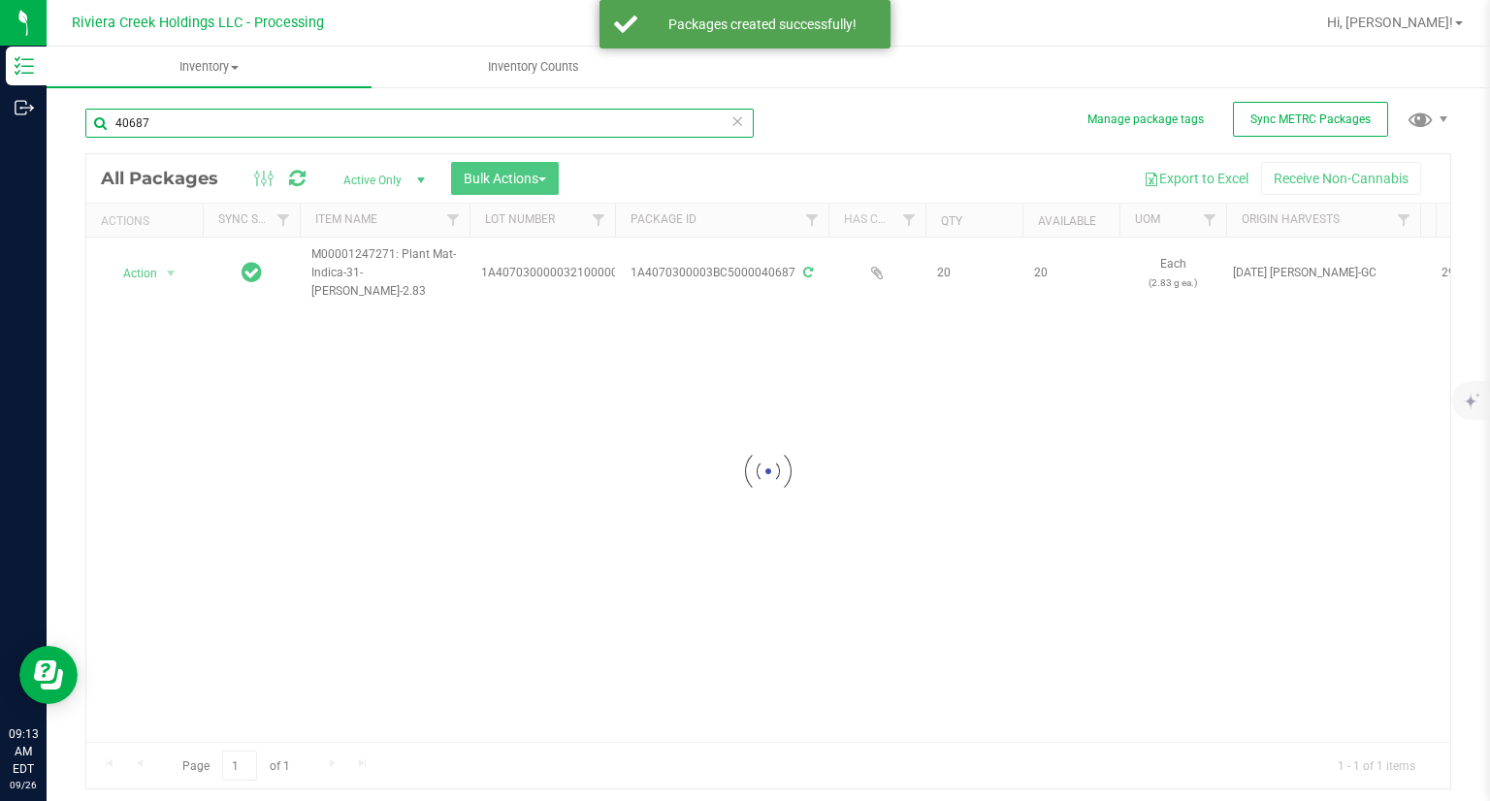
click at [180, 113] on input "40687" at bounding box center [419, 123] width 668 height 29
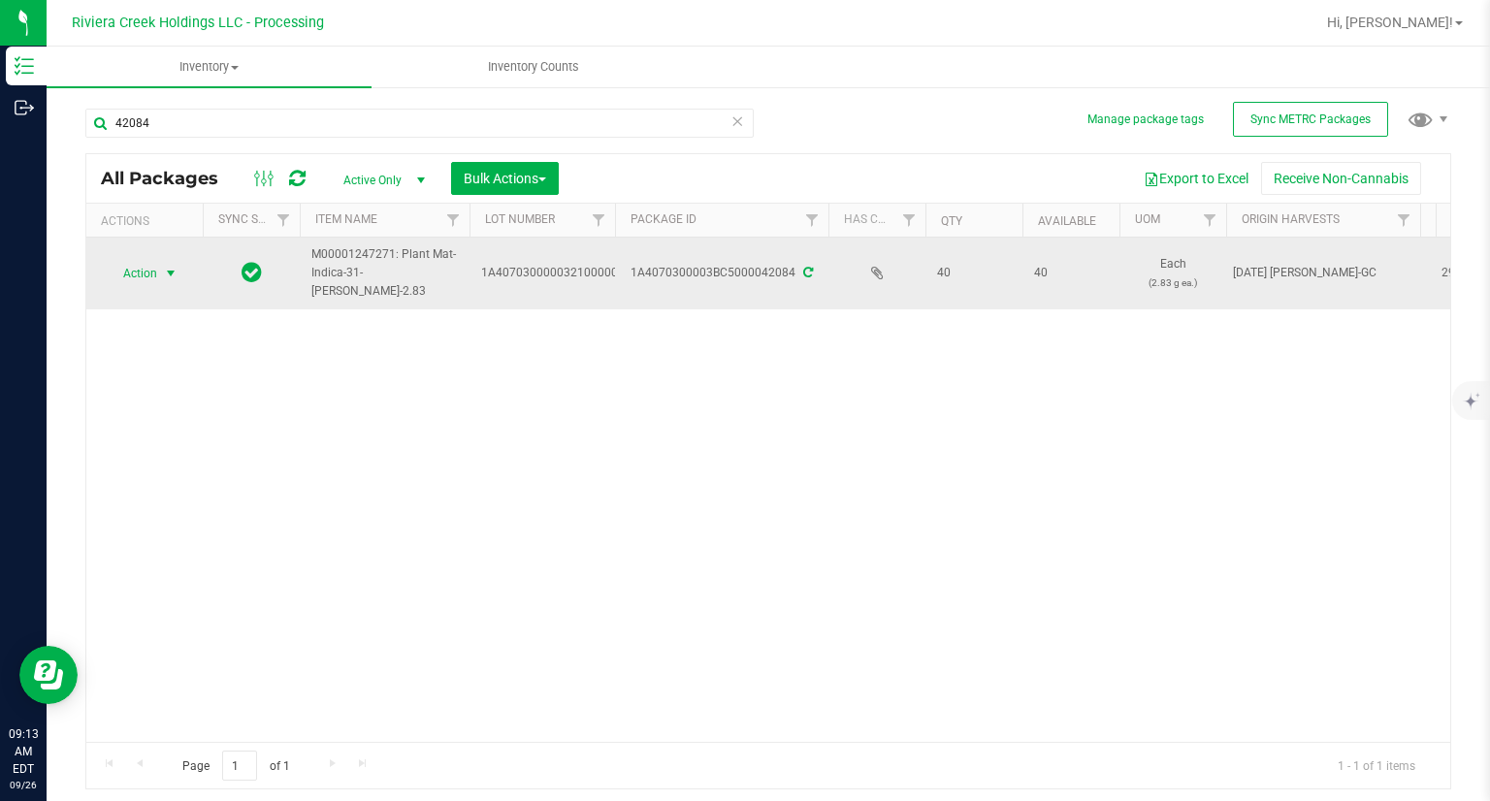
click at [144, 267] on span "Action" at bounding box center [132, 273] width 52 height 27
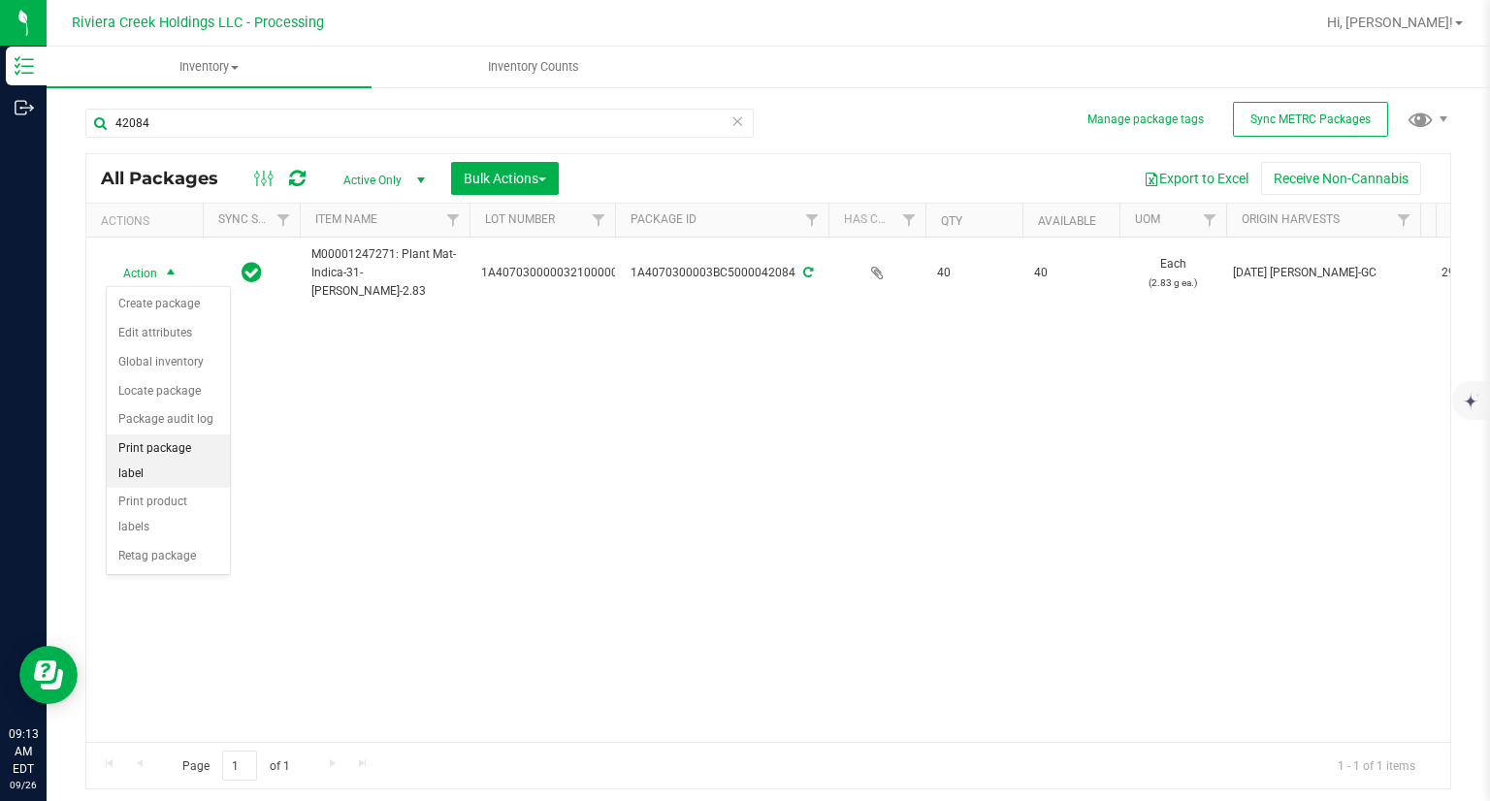
click at [197, 445] on li "Print package label" at bounding box center [168, 460] width 123 height 53
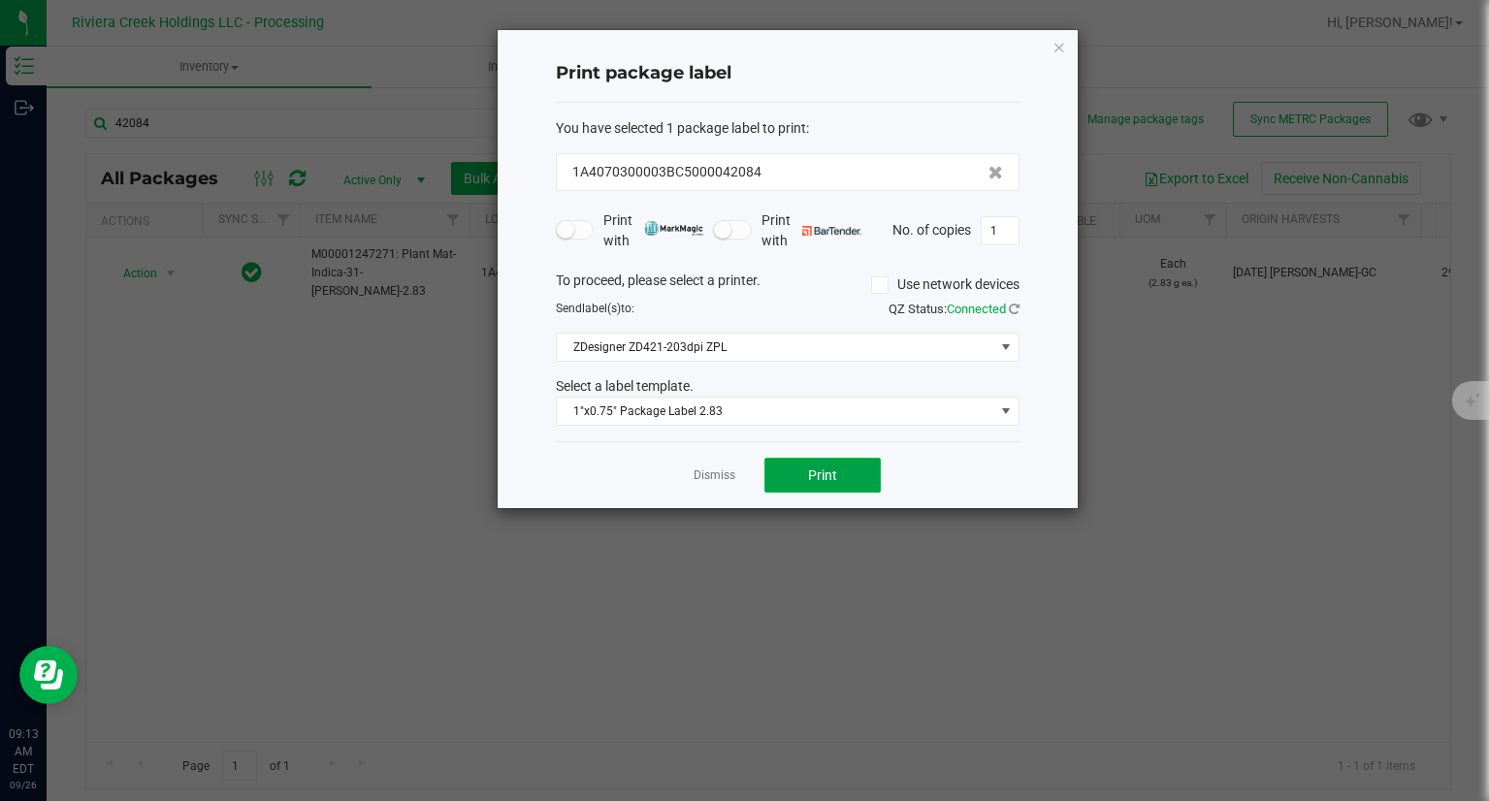
click at [819, 471] on span "Print" at bounding box center [822, 475] width 29 height 16
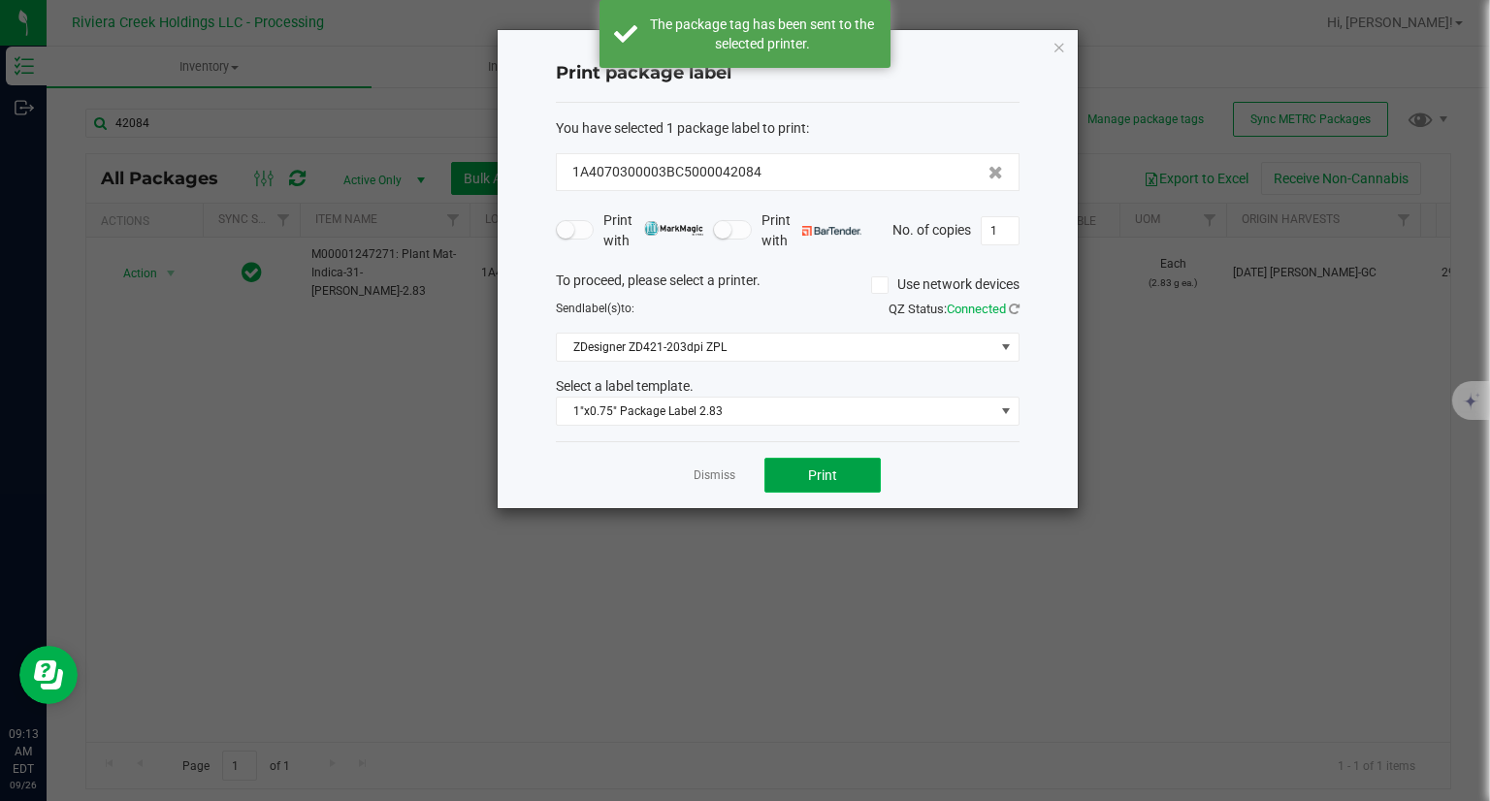
click at [819, 471] on span "Print" at bounding box center [822, 475] width 29 height 16
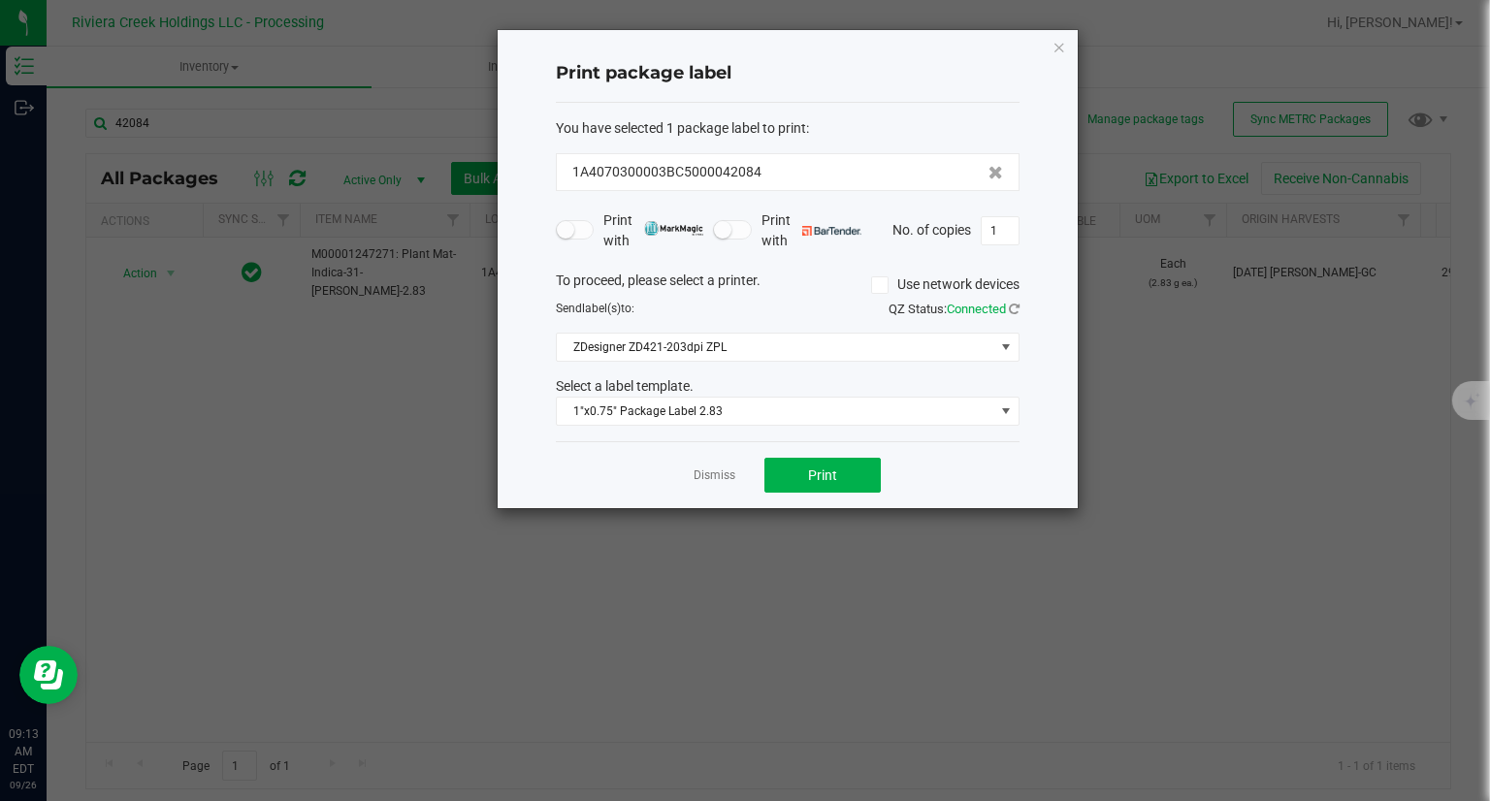
click at [1049, 47] on div "Print package label You have selected 1 package label to print : 1A4070300003BC…" at bounding box center [787, 269] width 580 height 478
click at [1054, 47] on icon "button" at bounding box center [1059, 46] width 14 height 23
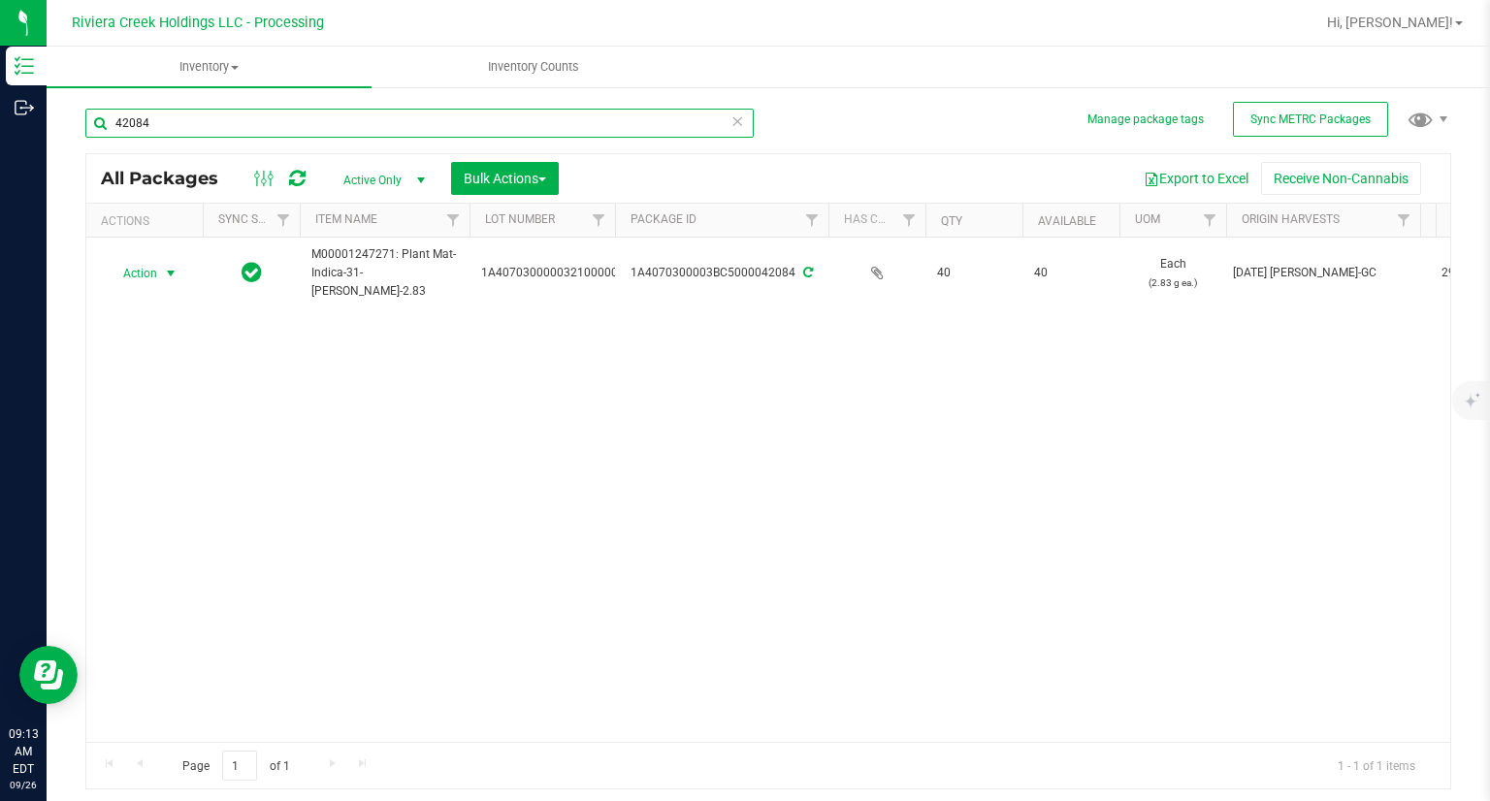
click at [154, 119] on input "42084" at bounding box center [419, 123] width 668 height 29
click at [153, 124] on input "42084" at bounding box center [419, 123] width 668 height 29
click at [488, 114] on input "42085" at bounding box center [419, 123] width 668 height 29
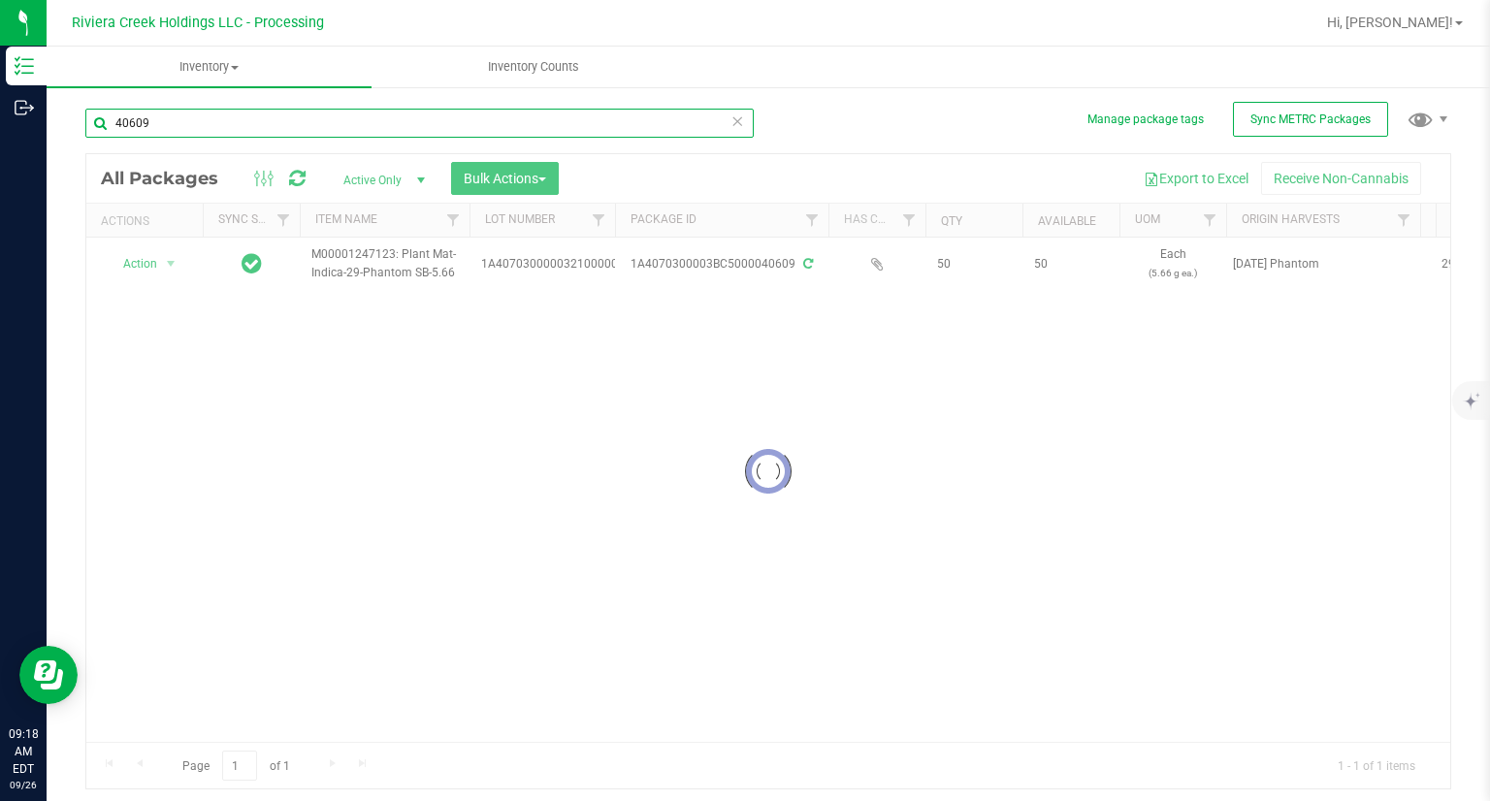
type input "40609"
click at [151, 265] on div at bounding box center [767, 471] width 1363 height 634
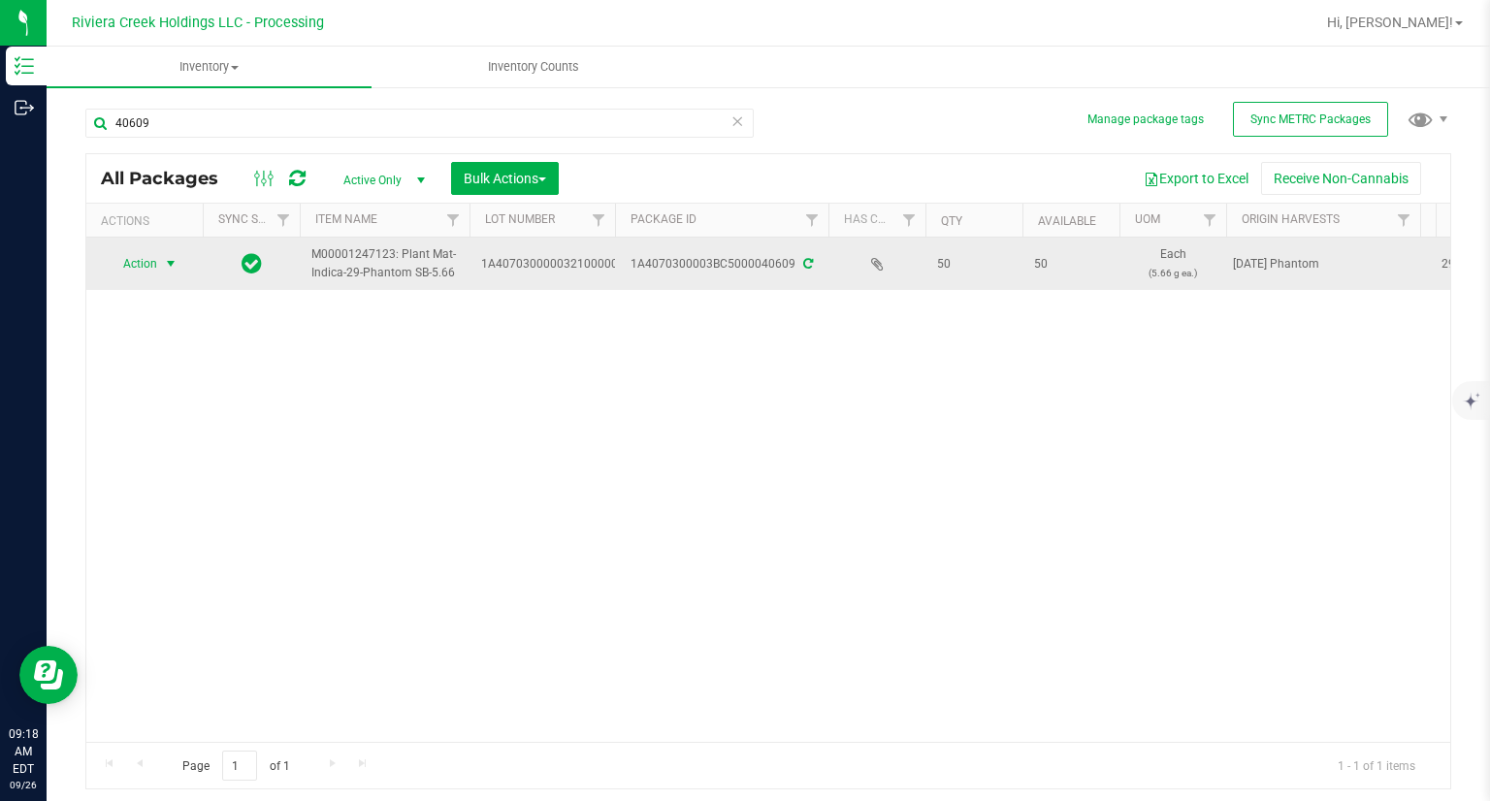
click at [137, 264] on span "Action" at bounding box center [132, 263] width 52 height 27
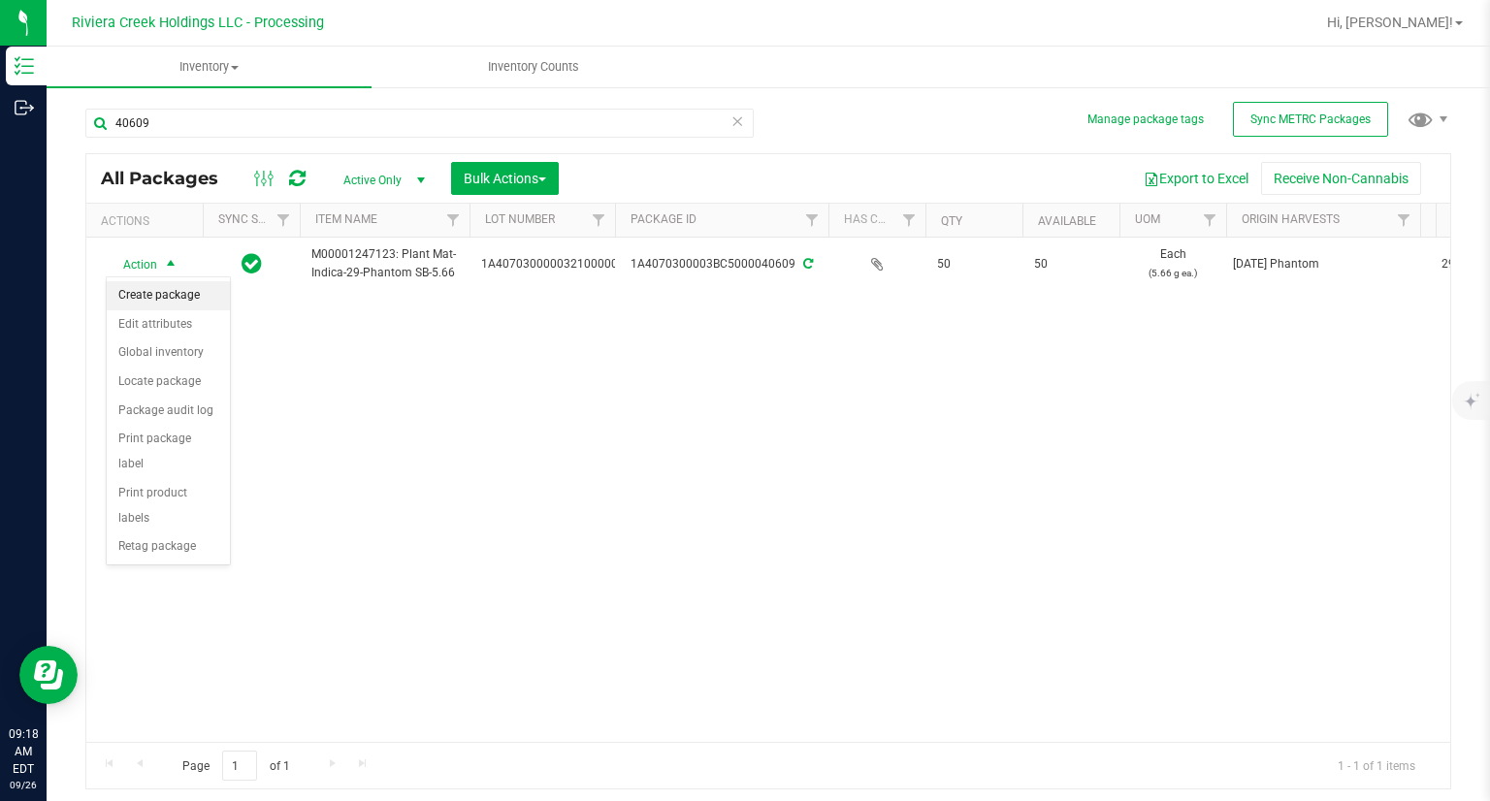
click at [166, 288] on li "Create package" at bounding box center [168, 295] width 123 height 29
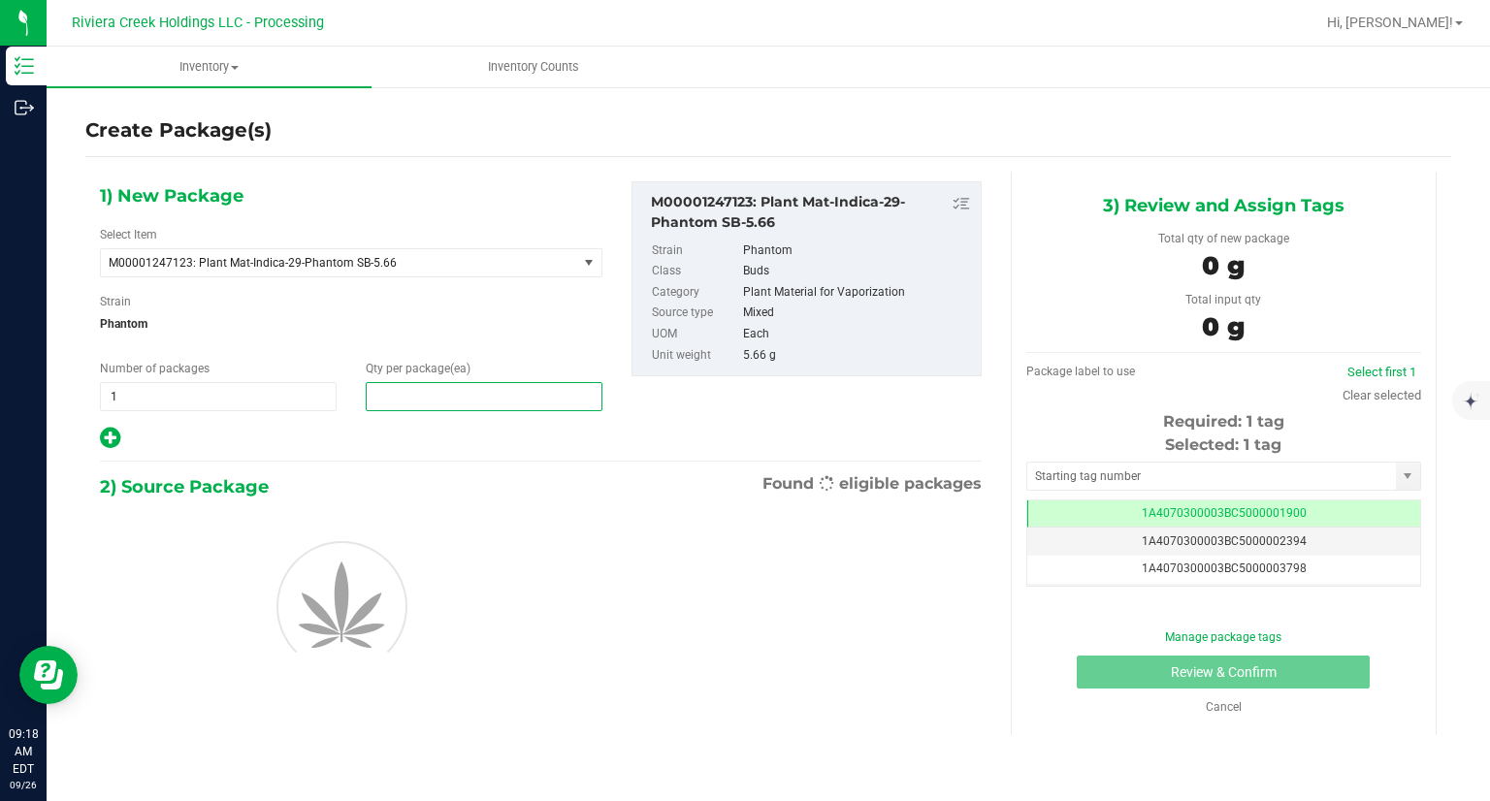
click at [473, 384] on span at bounding box center [484, 396] width 237 height 29
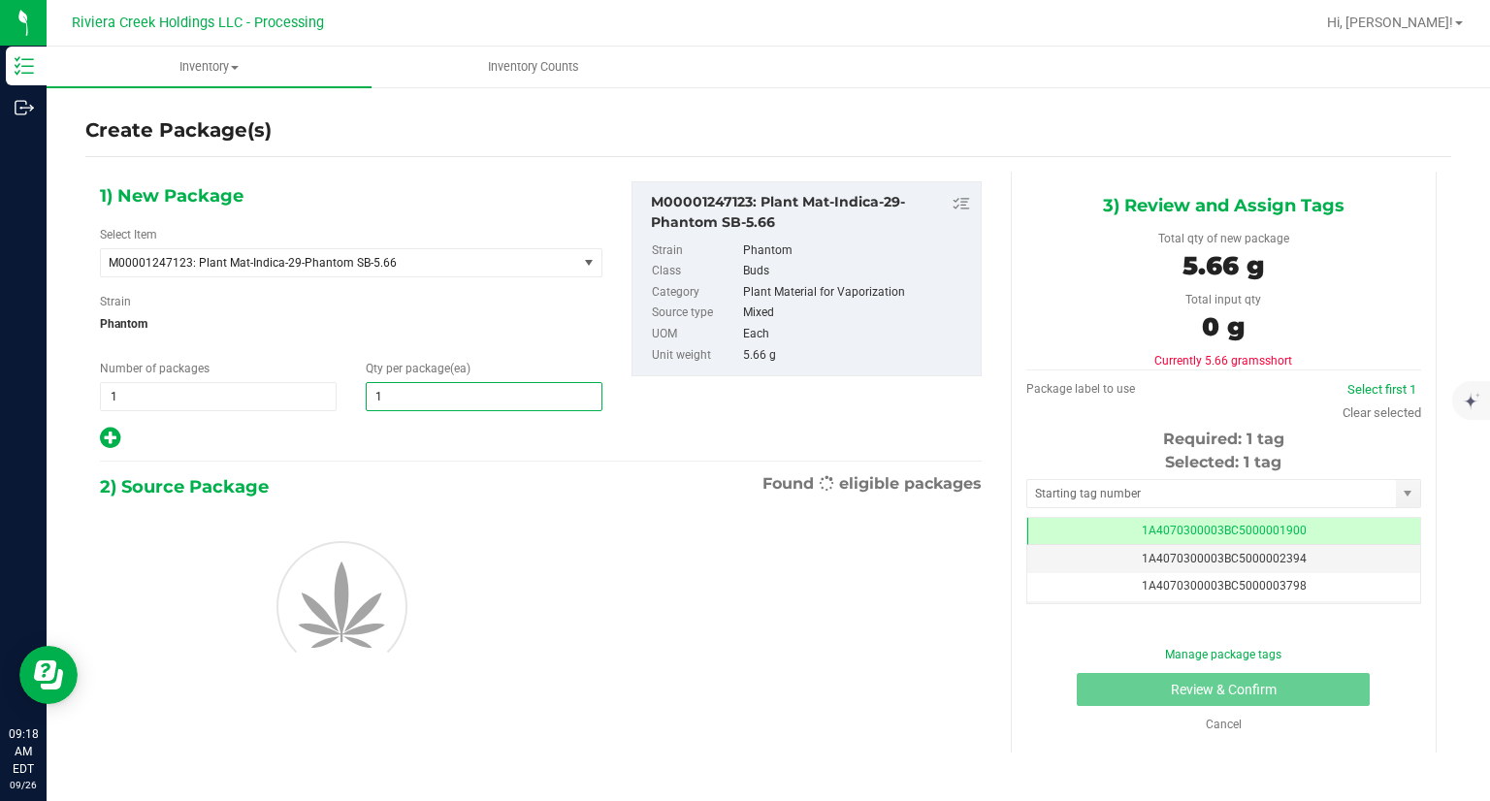
type input "10"
click at [352, 440] on div at bounding box center [351, 438] width 502 height 25
click at [109, 439] on icon at bounding box center [110, 438] width 20 height 24
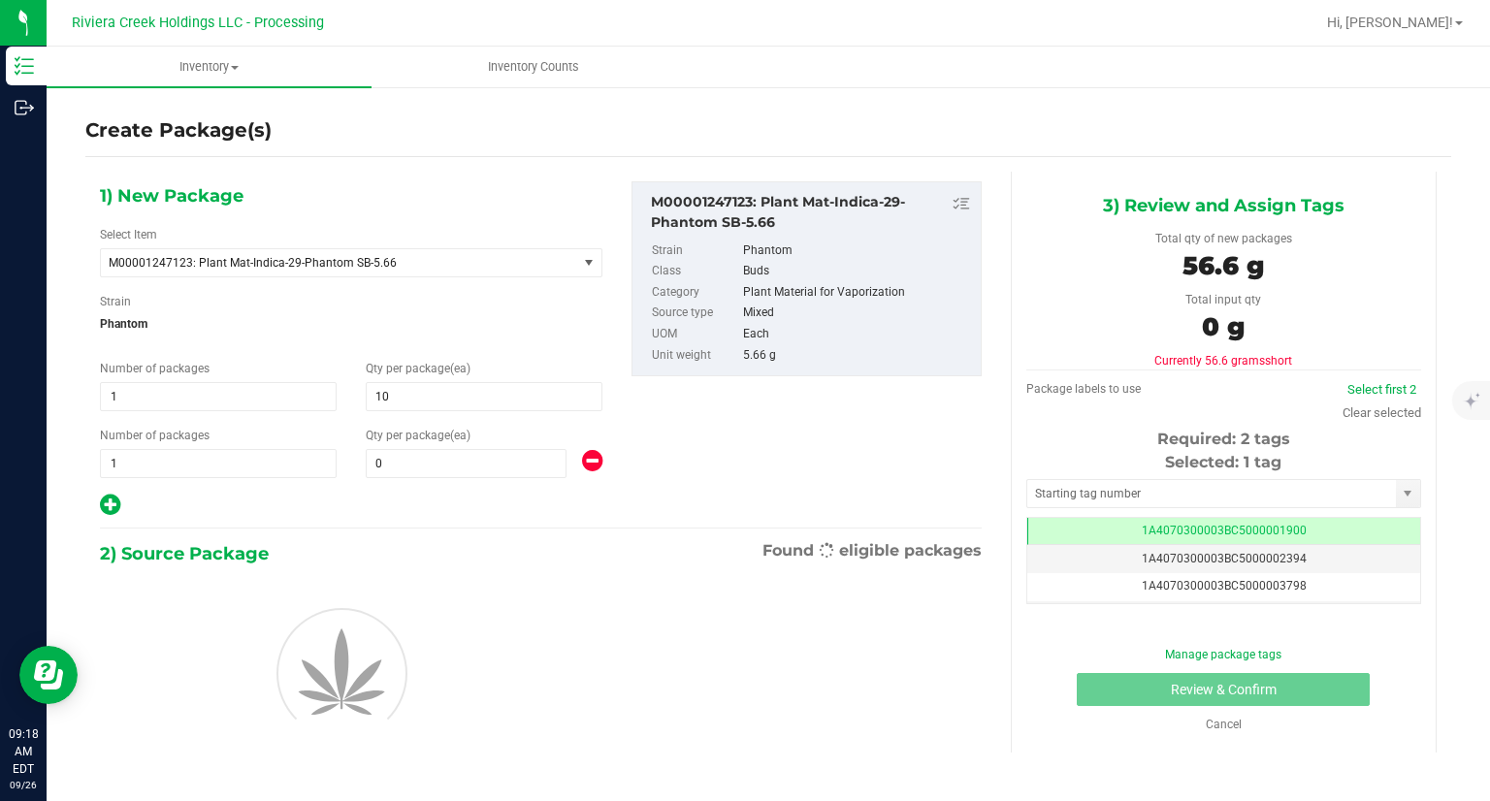
type input "10"
click at [469, 462] on span at bounding box center [466, 463] width 201 height 29
type input "10"
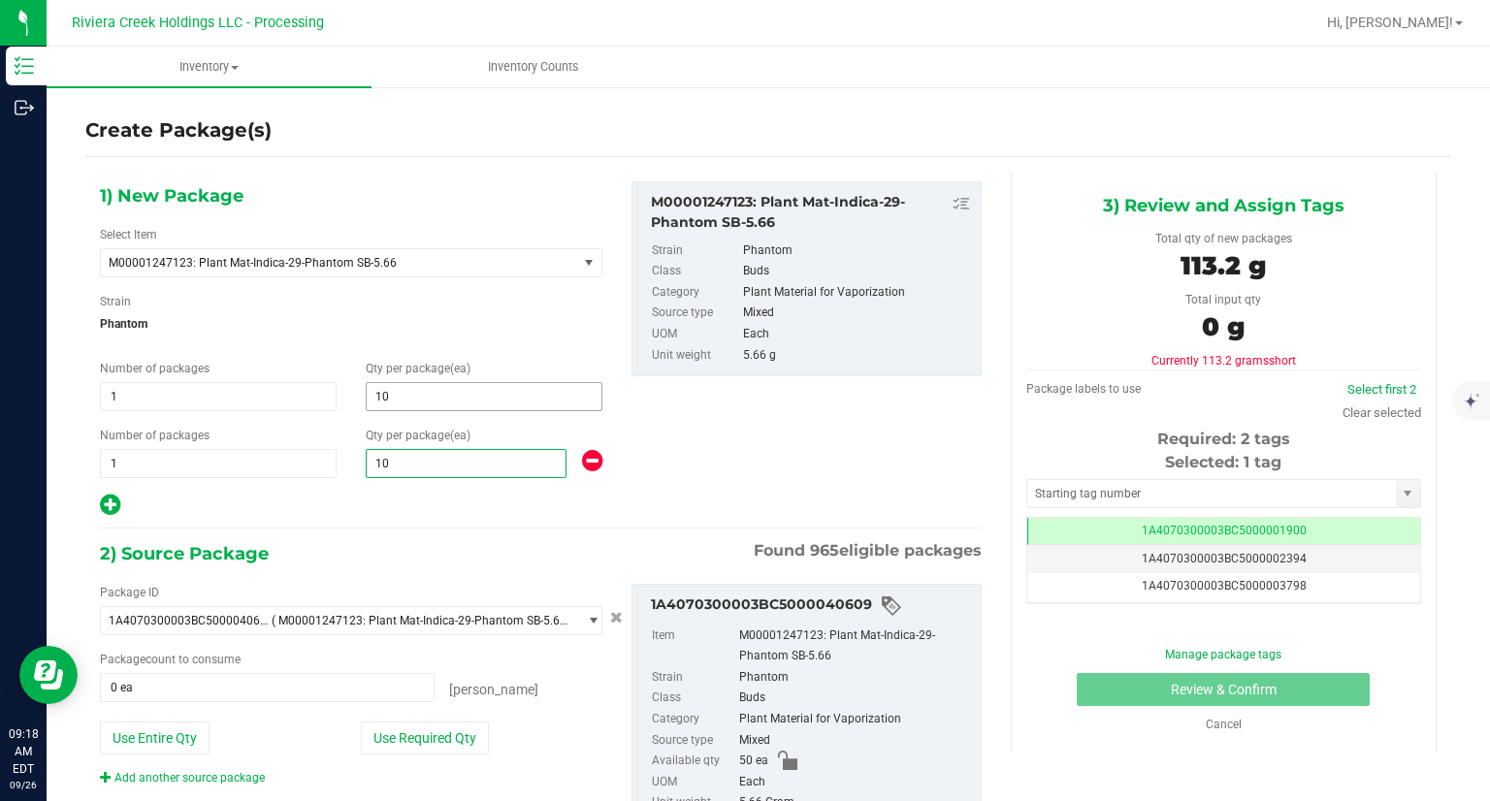
type input "10"
click at [497, 343] on div "1) New Package Select Item M00001247123: Plant Mat-Indica-29-Phantom SB-5.66 M0…" at bounding box center [350, 349] width 531 height 337
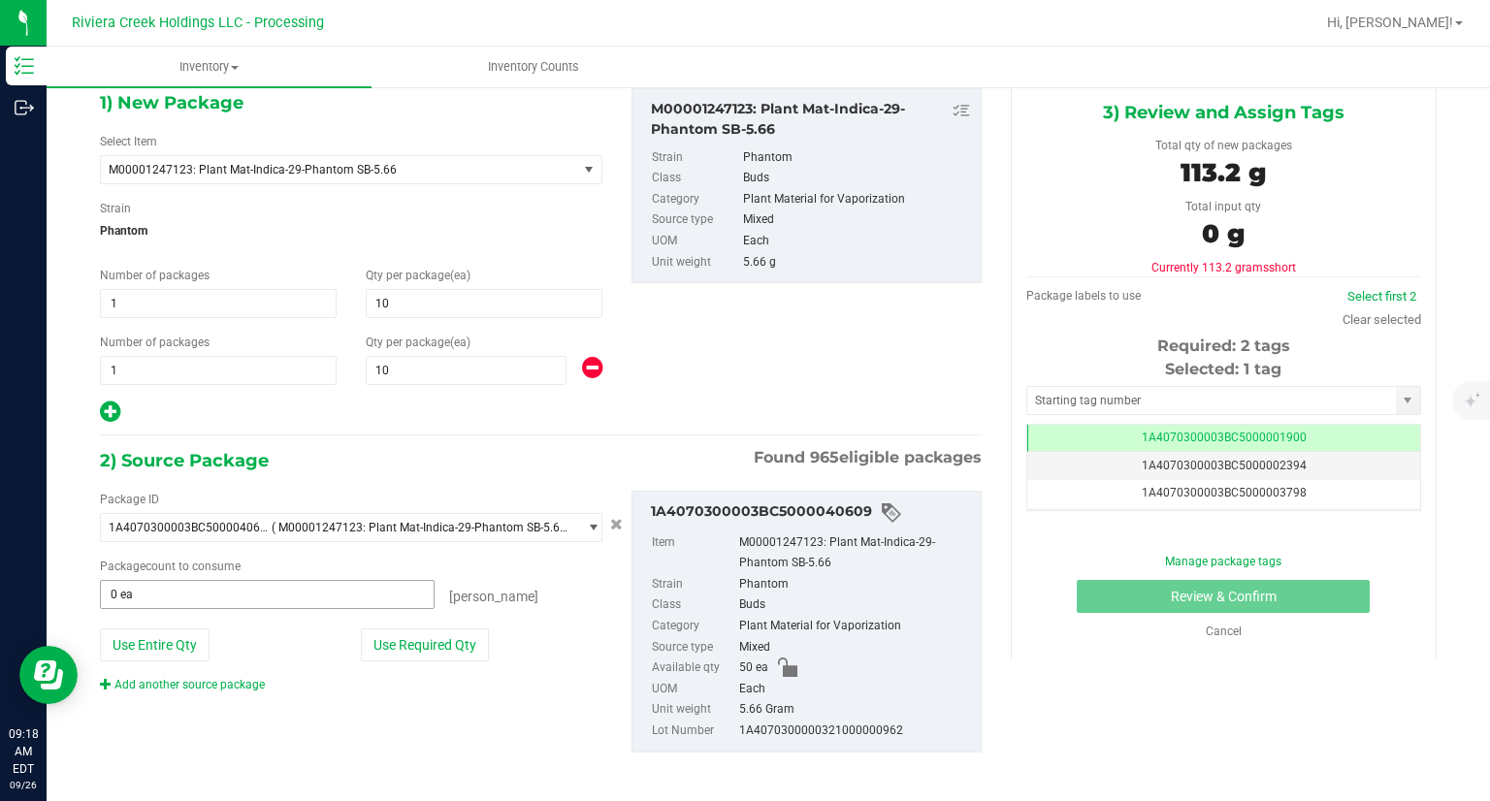
scroll to position [98, 0]
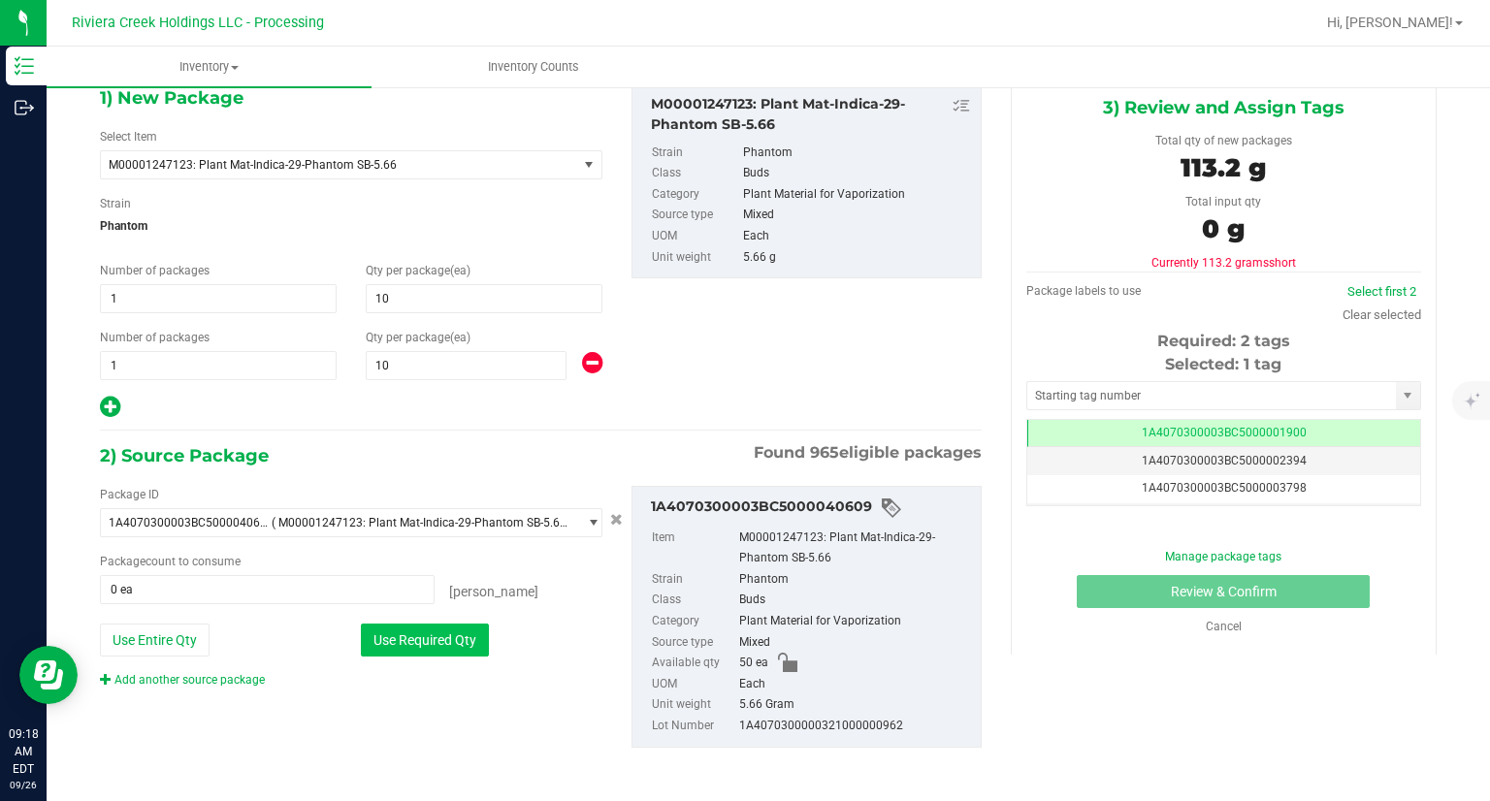
click at [426, 625] on button "Use Required Qty" at bounding box center [425, 640] width 128 height 33
type input "20 ea"
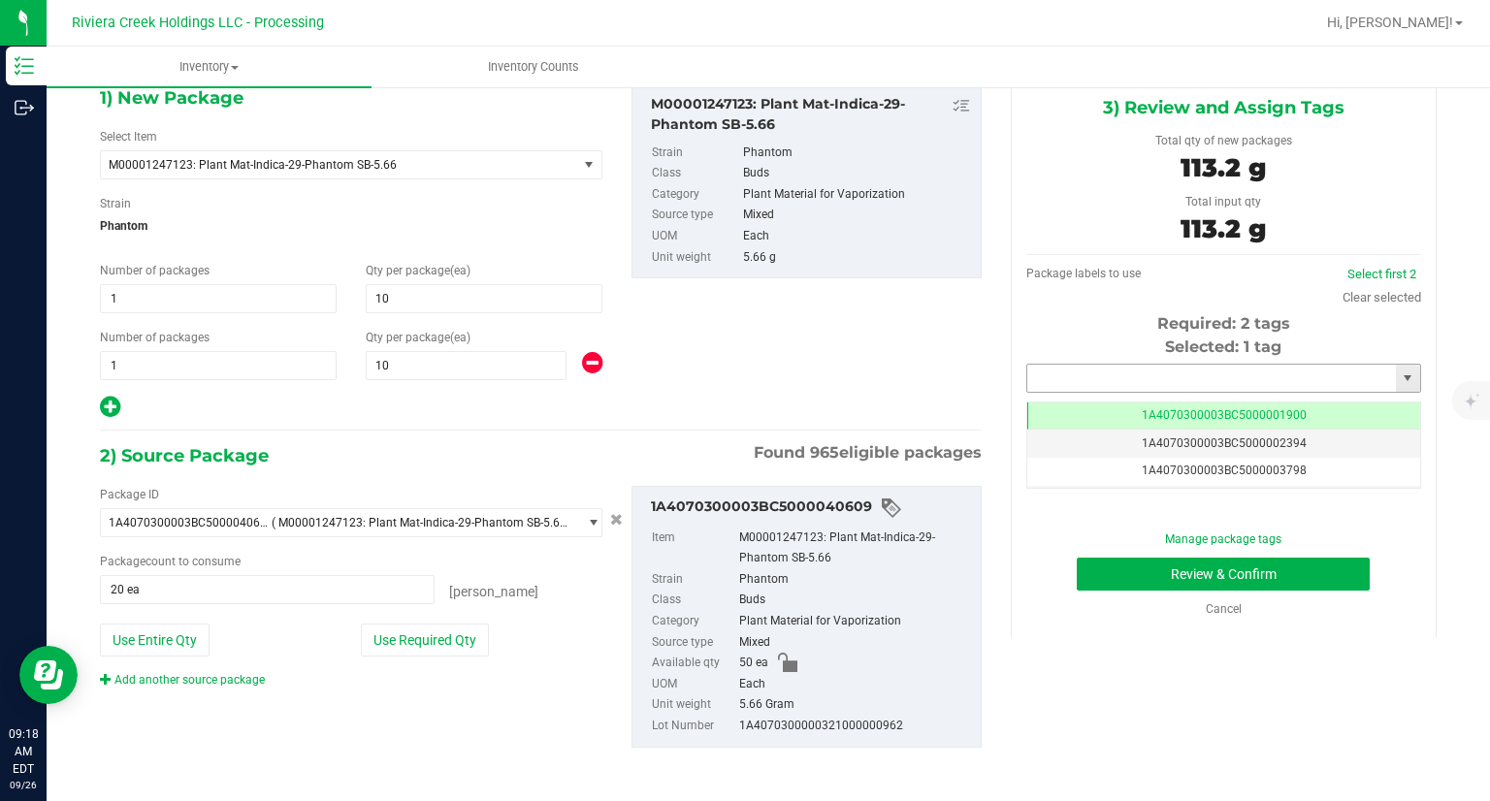
click at [1164, 367] on input "text" at bounding box center [1211, 378] width 369 height 27
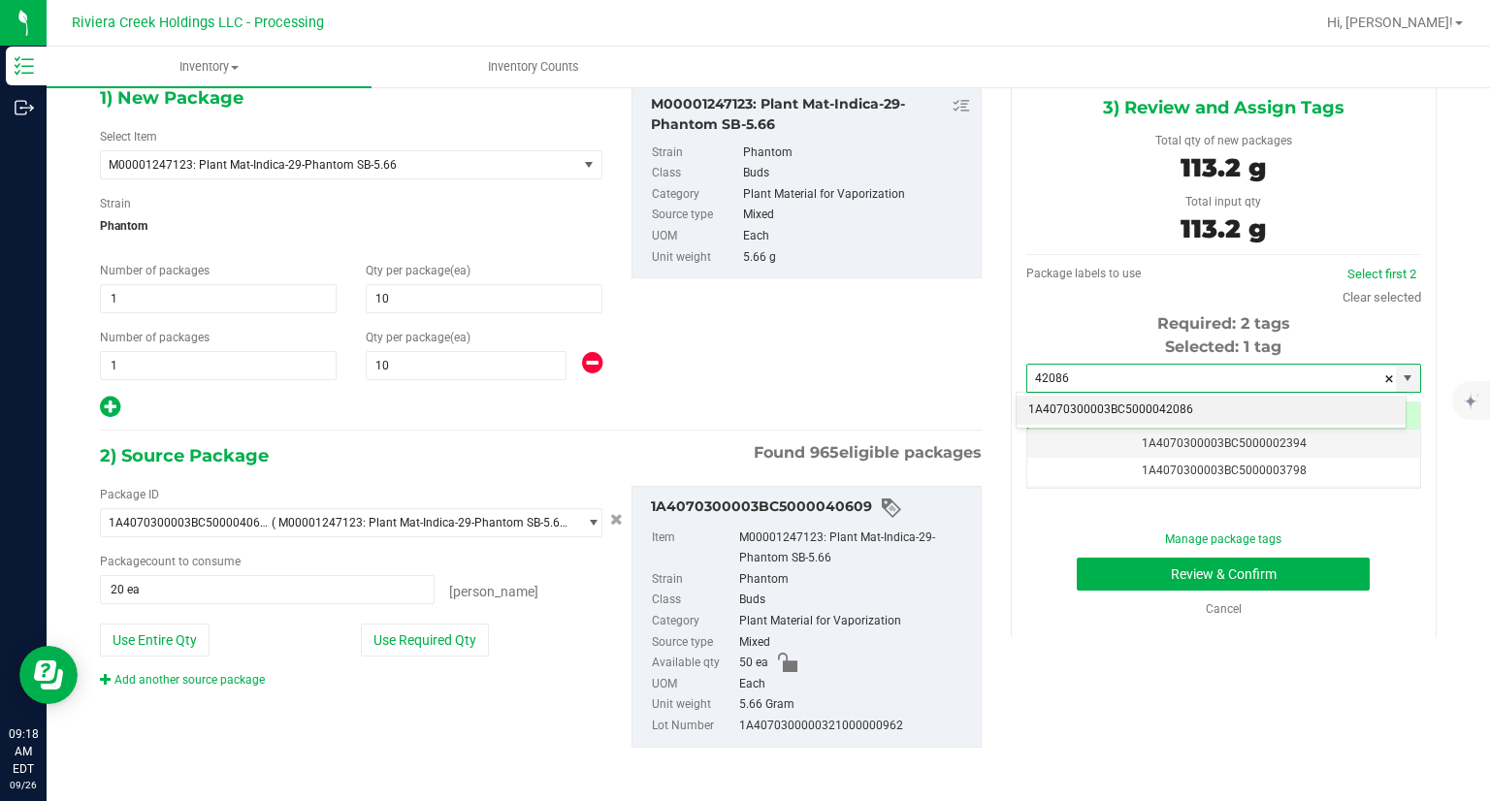
click at [1097, 397] on li "1A4070300003BC5000042086" at bounding box center [1210, 410] width 389 height 29
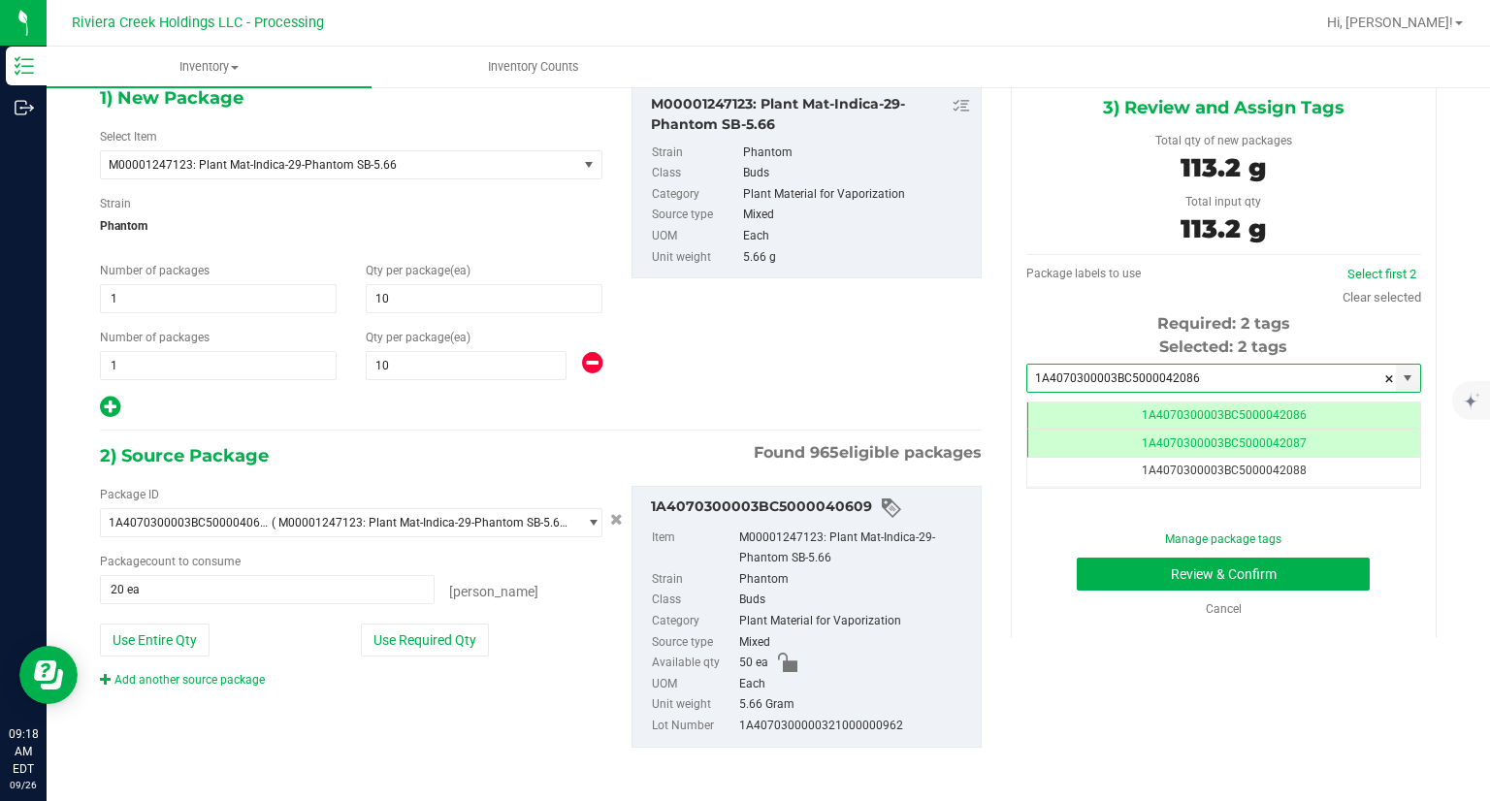
scroll to position [0, 0]
type input "1A4070300003BC5000042086"
click at [1094, 563] on button "Review & Confirm" at bounding box center [1222, 574] width 293 height 33
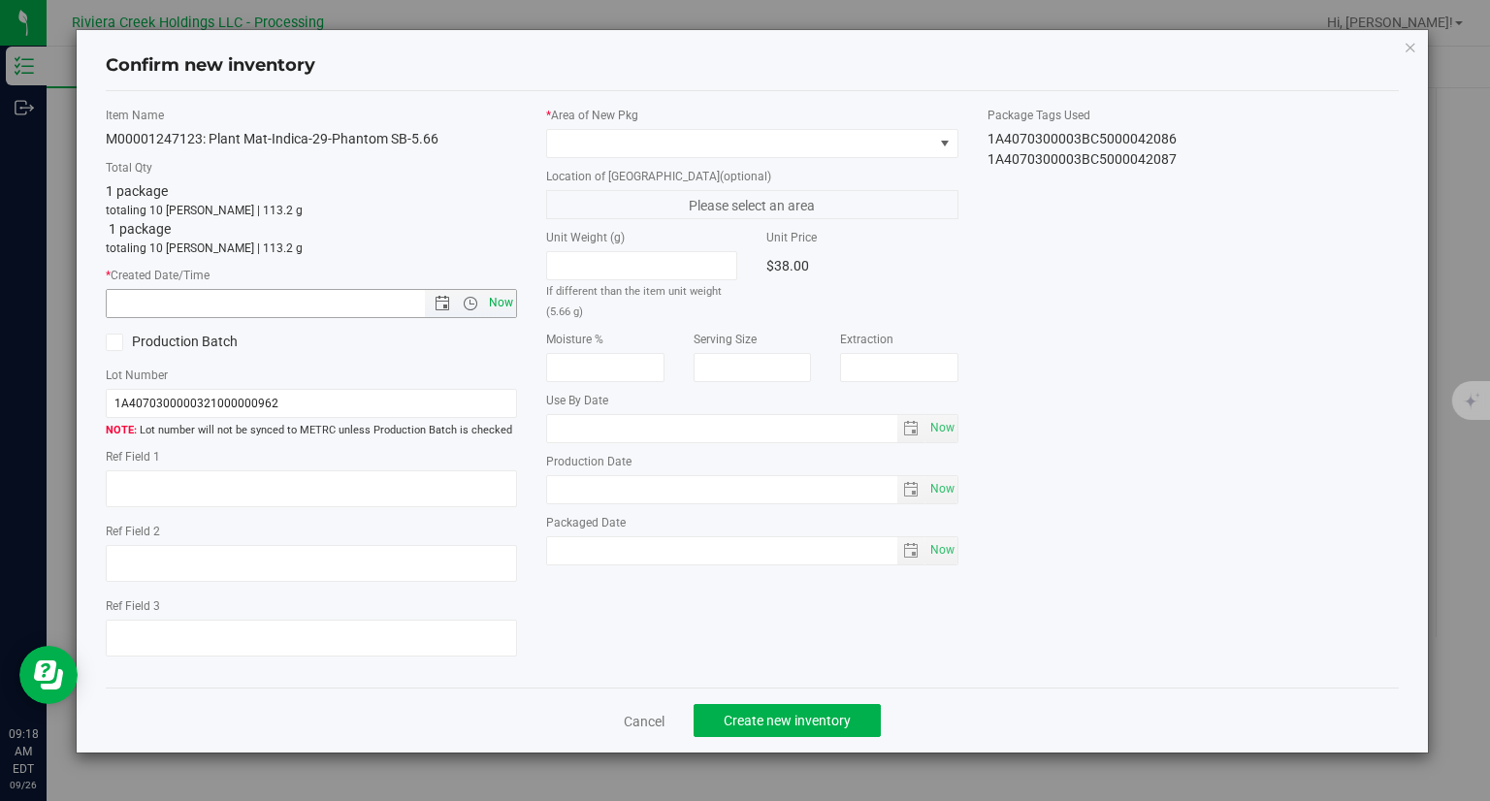
click at [511, 303] on span "Now" at bounding box center [501, 303] width 33 height 28
type input "[DATE] 9:18 AM"
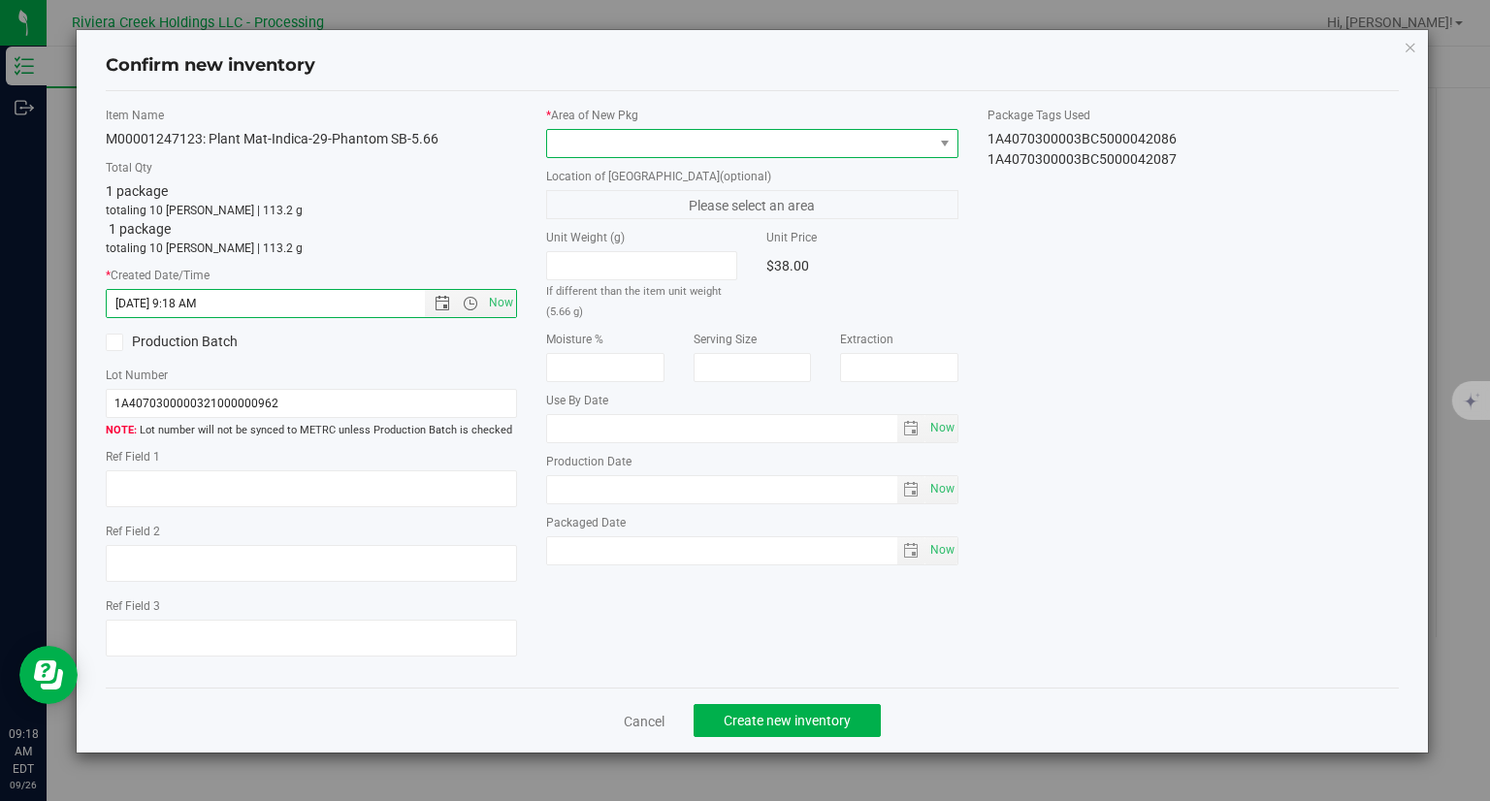
click at [602, 152] on span at bounding box center [740, 143] width 386 height 27
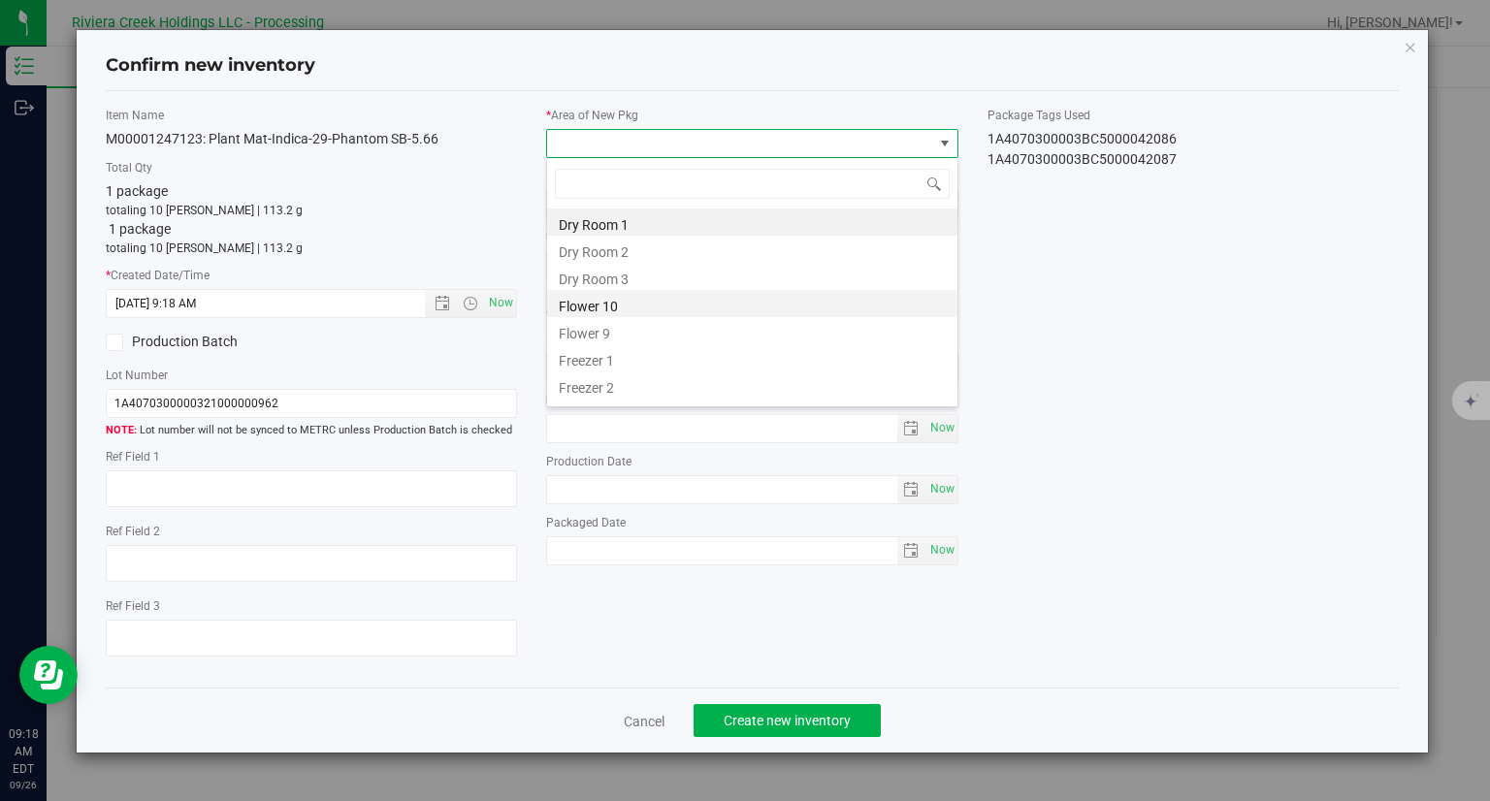
click at [621, 310] on li "Flower 10" at bounding box center [752, 303] width 410 height 27
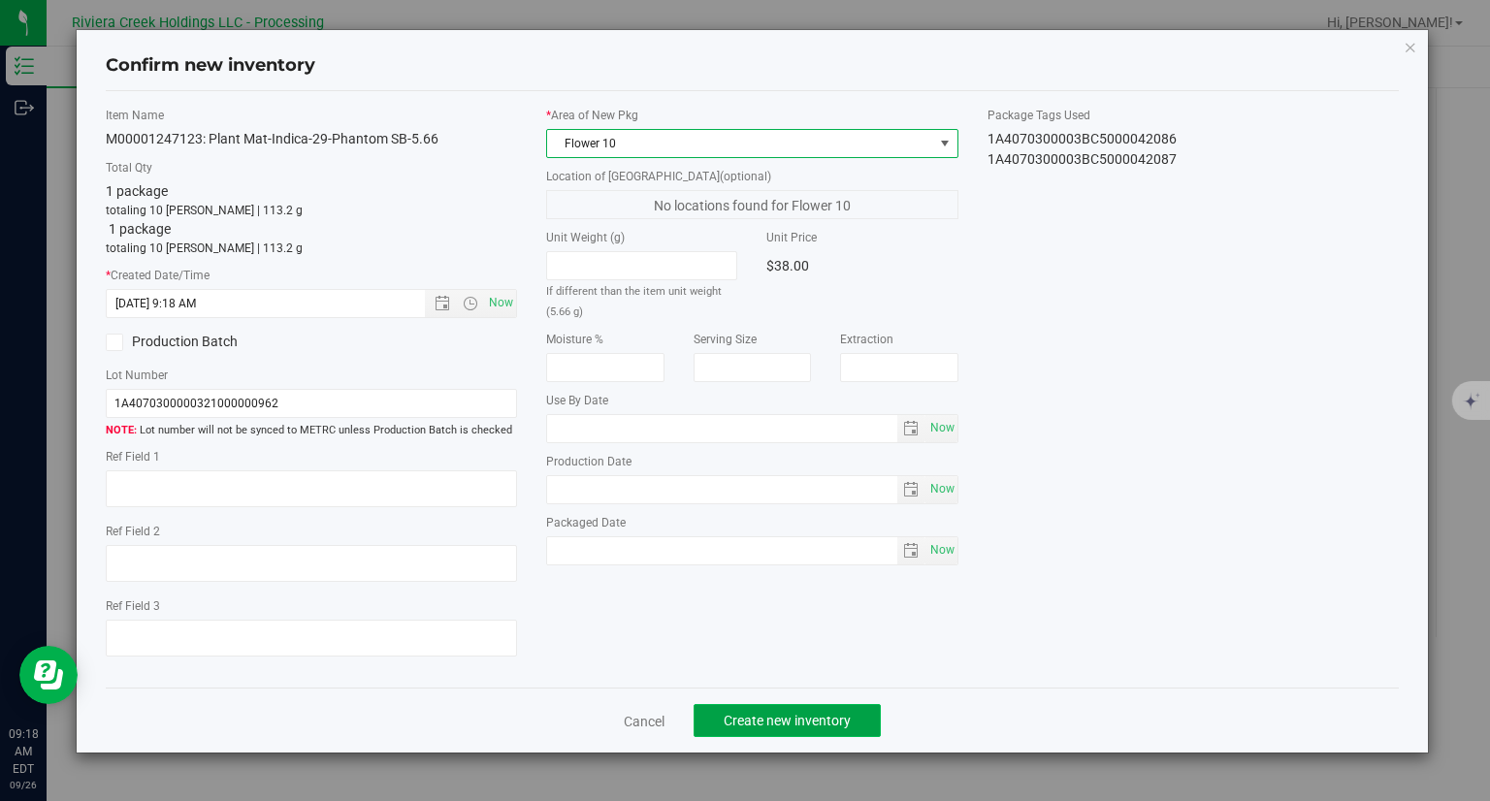
click at [808, 722] on span "Create new inventory" at bounding box center [786, 721] width 127 height 16
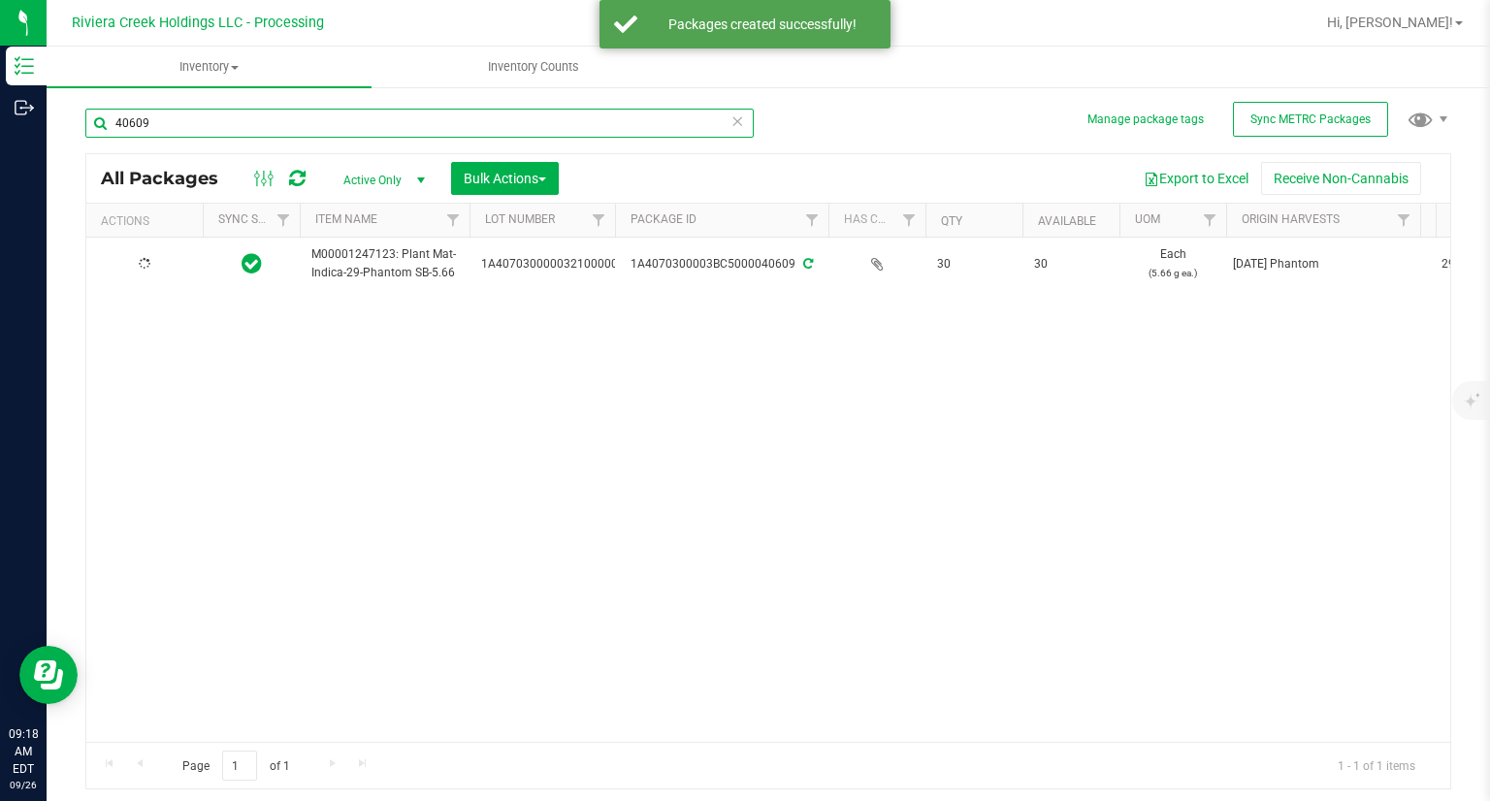
click at [178, 119] on input "40609" at bounding box center [419, 123] width 668 height 29
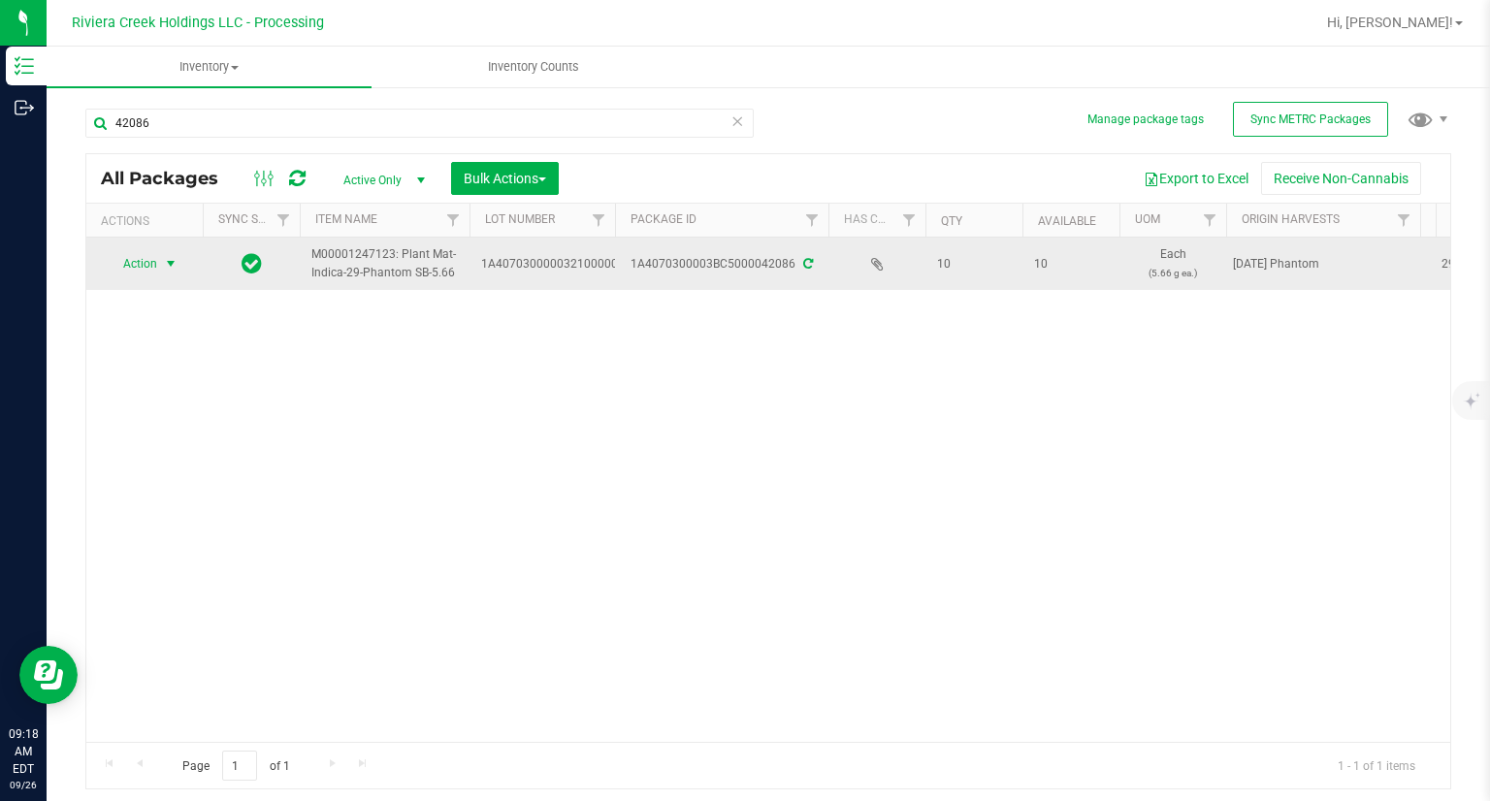
click at [146, 272] on span "Action" at bounding box center [132, 263] width 52 height 27
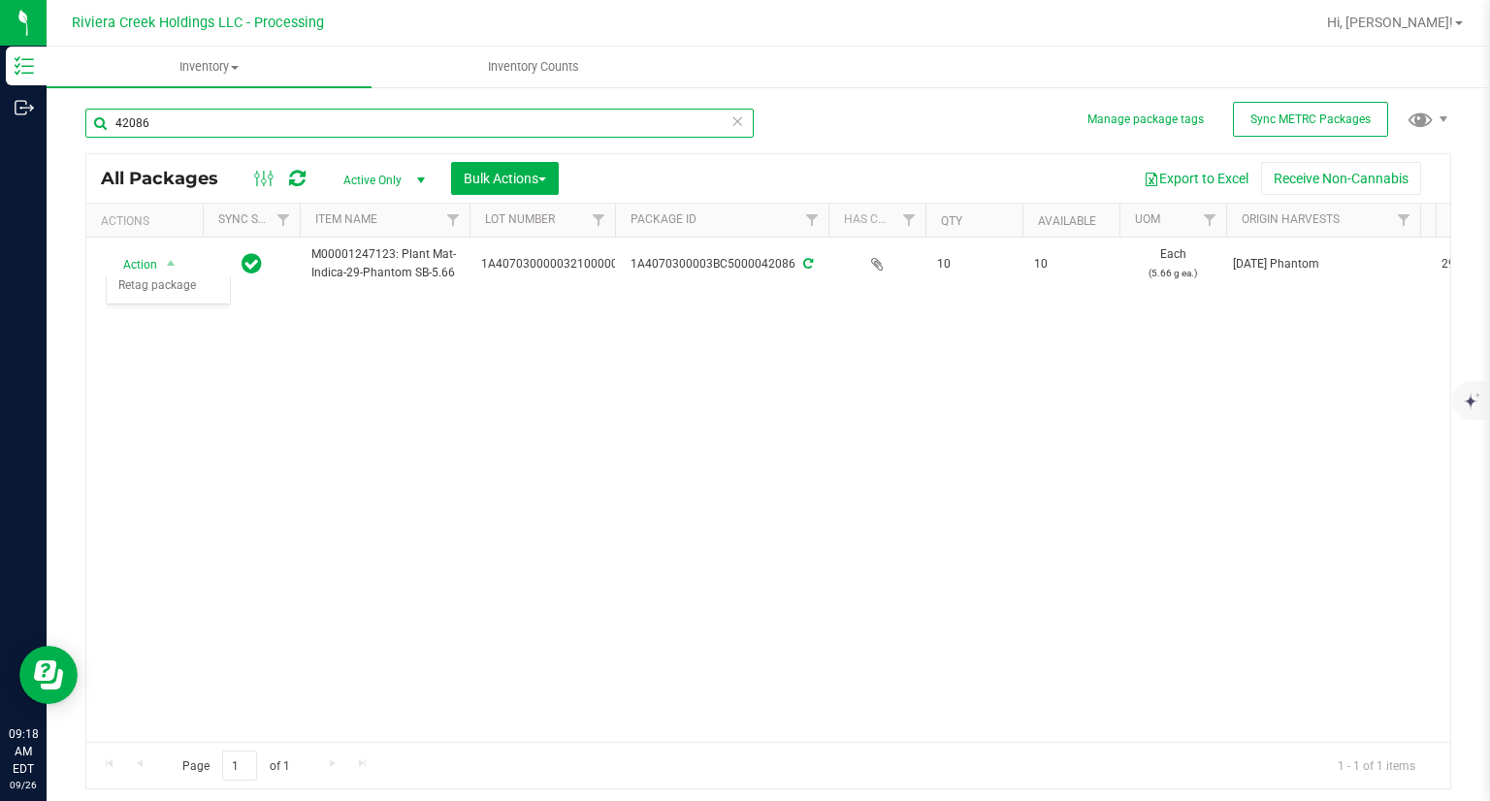
click at [181, 135] on input "42086" at bounding box center [419, 123] width 668 height 29
click at [155, 264] on span "Action" at bounding box center [132, 263] width 52 height 27
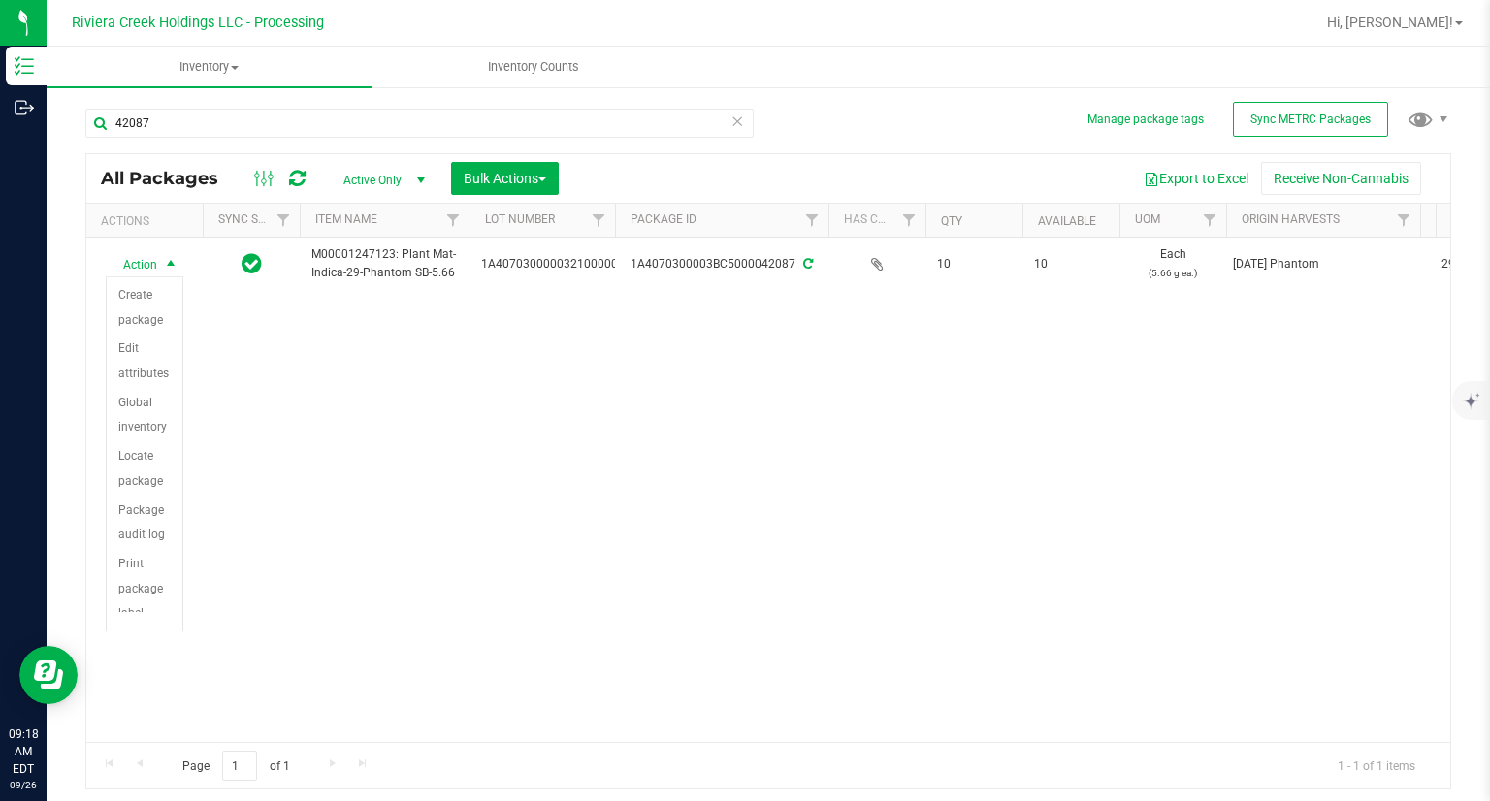
click at [155, 264] on span "Action" at bounding box center [132, 264] width 52 height 27
click at [151, 520] on li "Print product labels" at bounding box center [145, 518] width 76 height 79
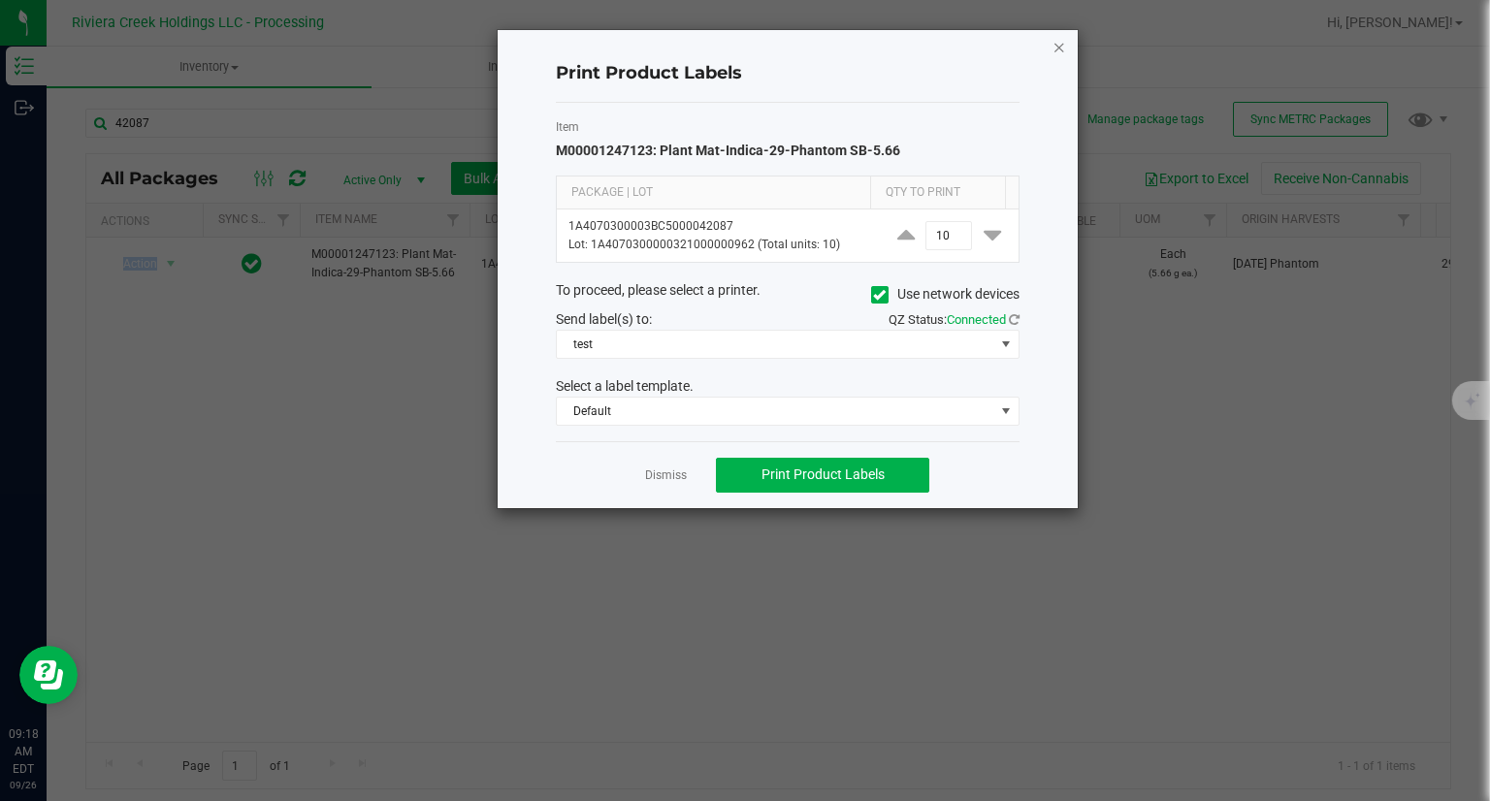
click at [1055, 40] on icon "button" at bounding box center [1059, 46] width 14 height 23
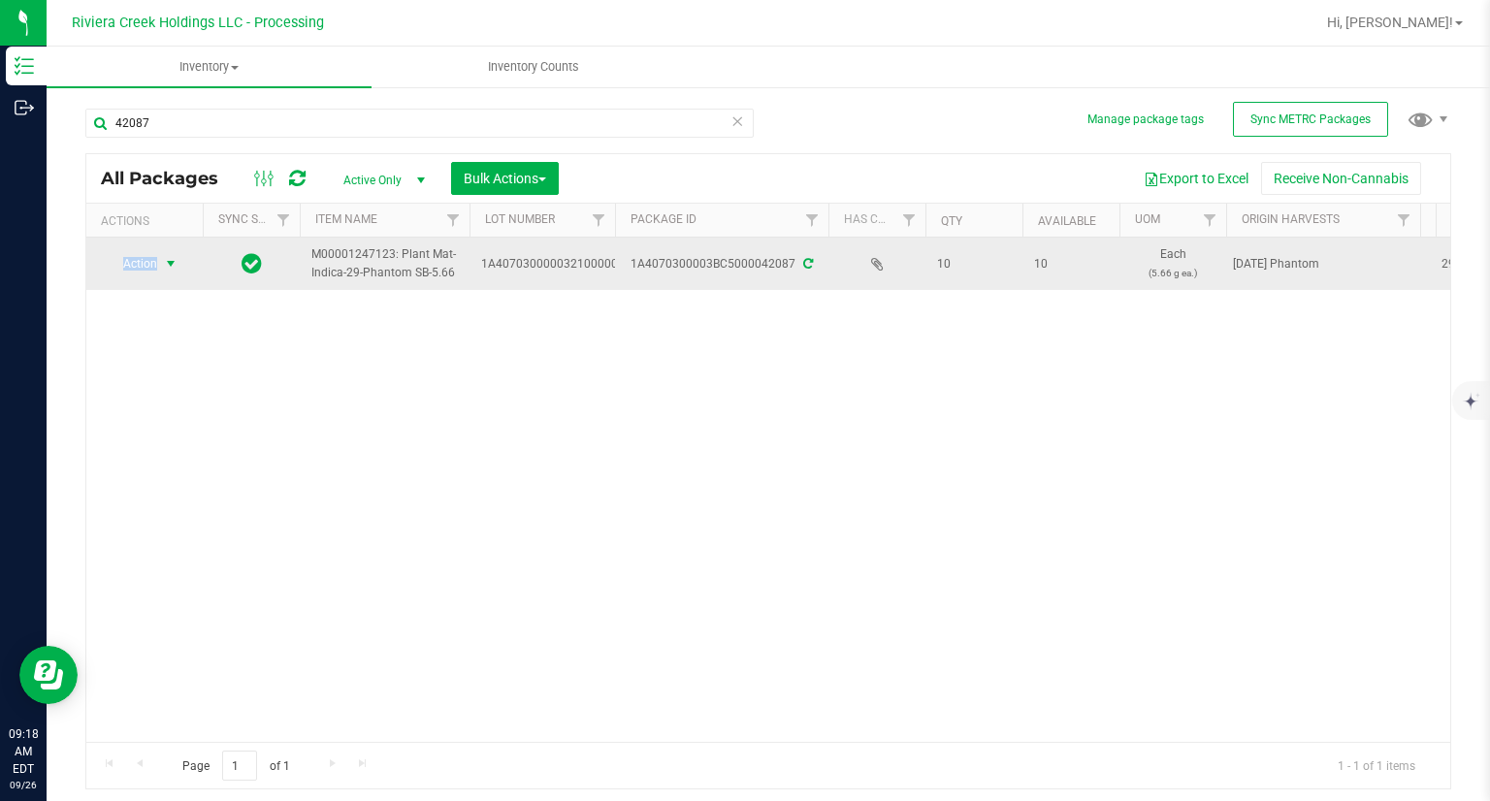
click at [164, 273] on span "select" at bounding box center [171, 263] width 24 height 27
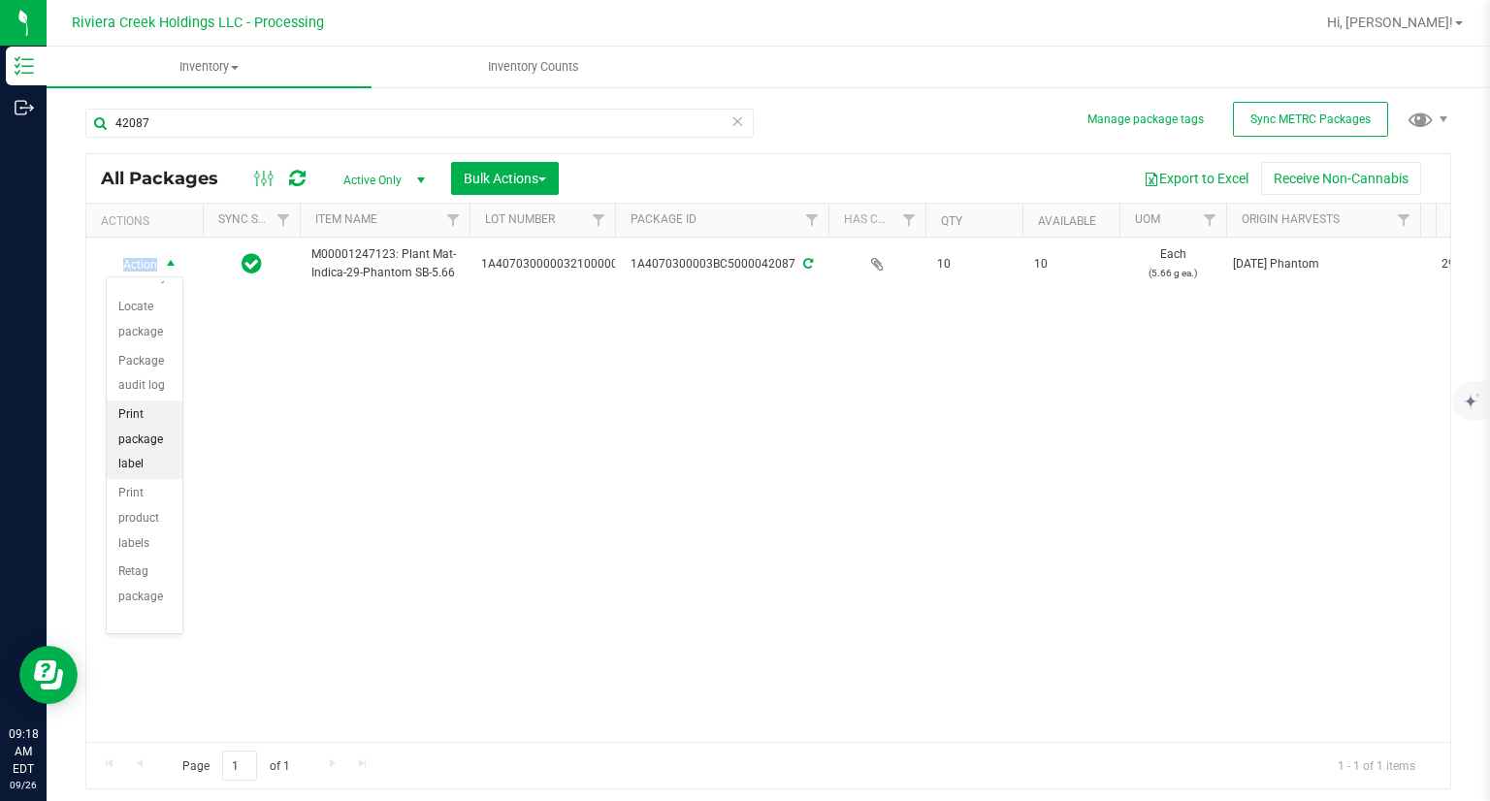
click at [147, 459] on li "Print package label" at bounding box center [145, 440] width 76 height 79
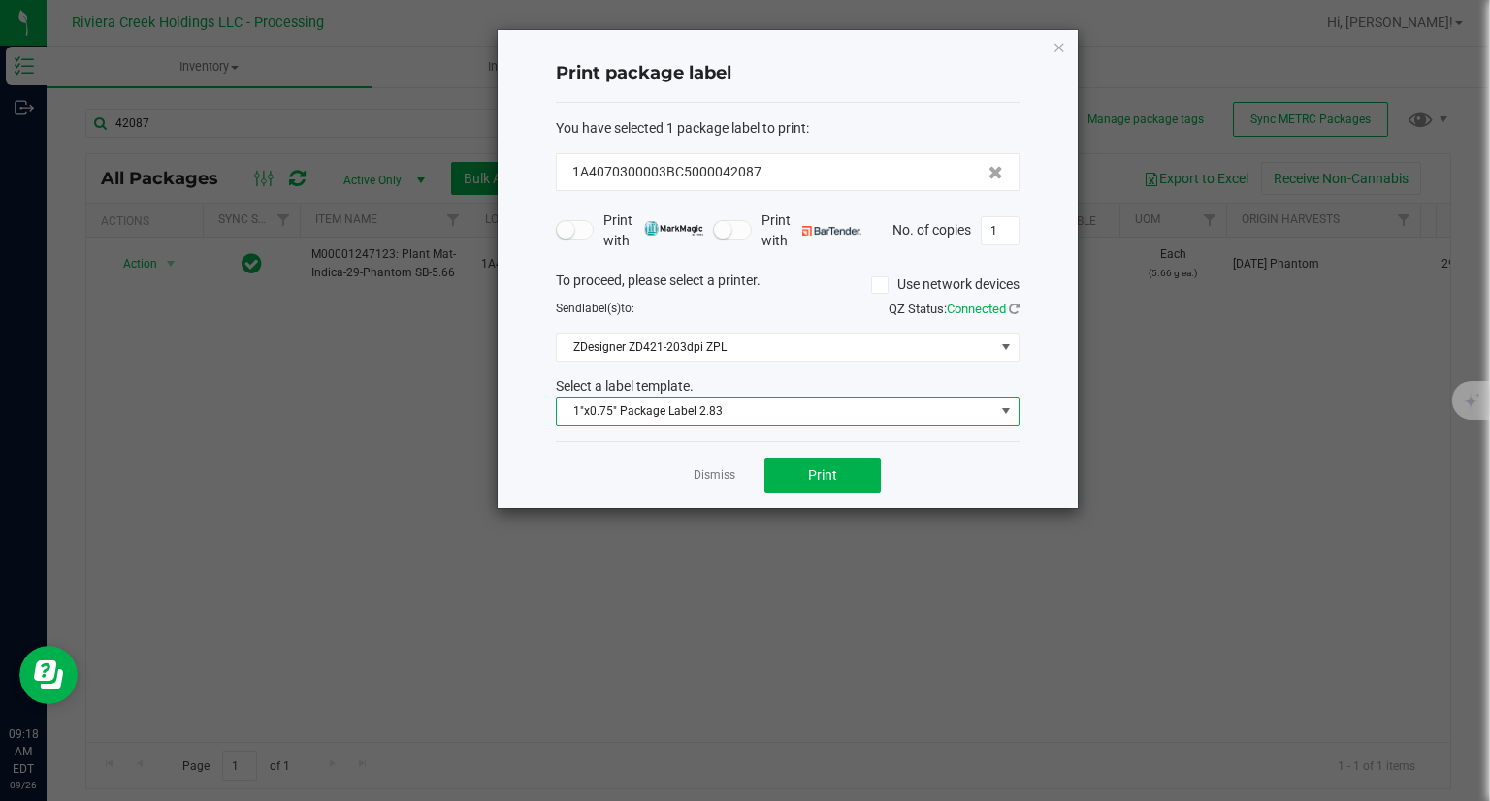
click at [754, 404] on span "1"x0.75" Package Label 2.83" at bounding box center [775, 411] width 437 height 27
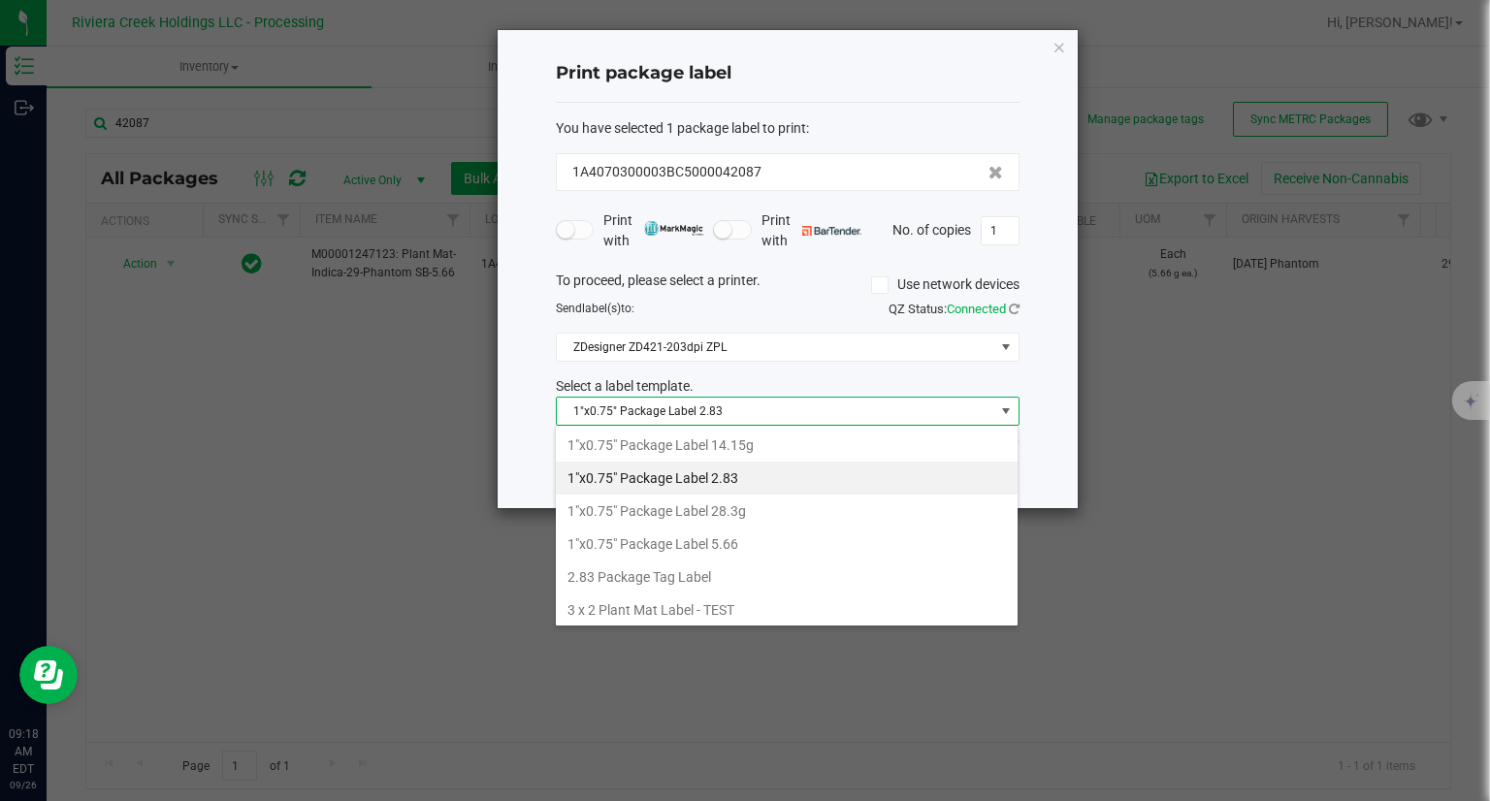
click at [737, 541] on li "1"x0.75" Package Label 5.66" at bounding box center [787, 544] width 462 height 33
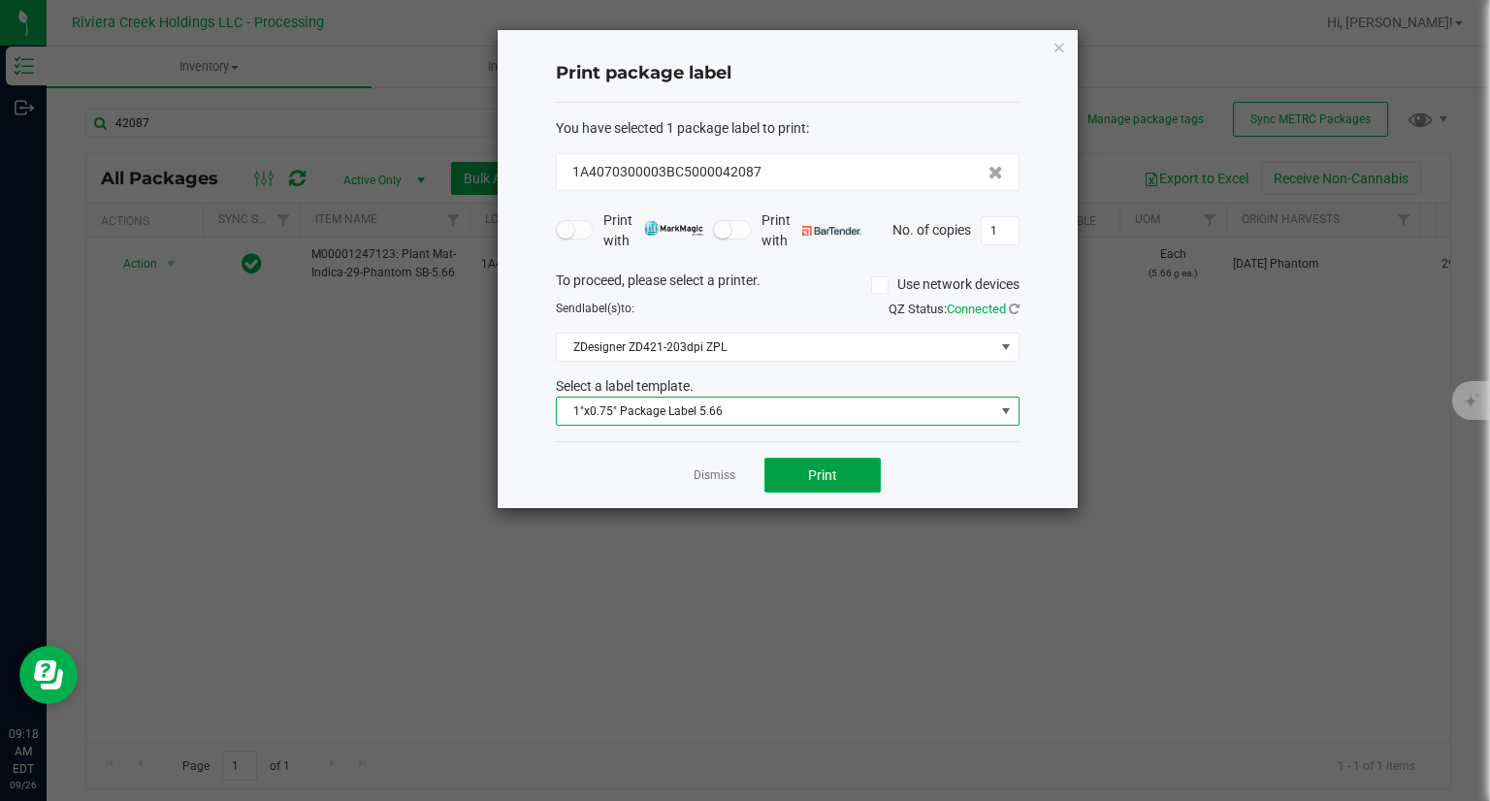
click at [803, 480] on button "Print" at bounding box center [822, 475] width 116 height 35
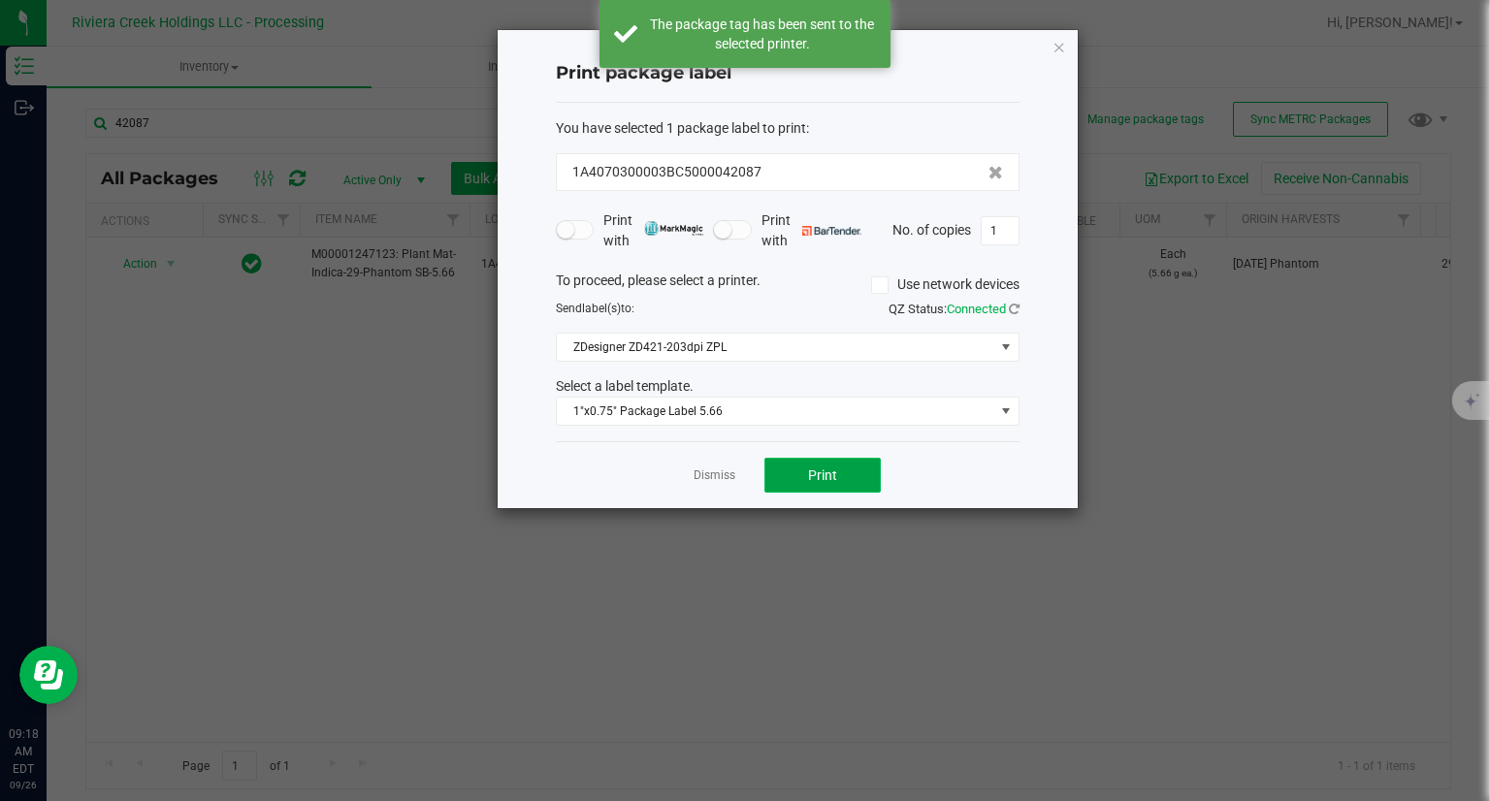
click at [803, 480] on button "Print" at bounding box center [822, 475] width 116 height 35
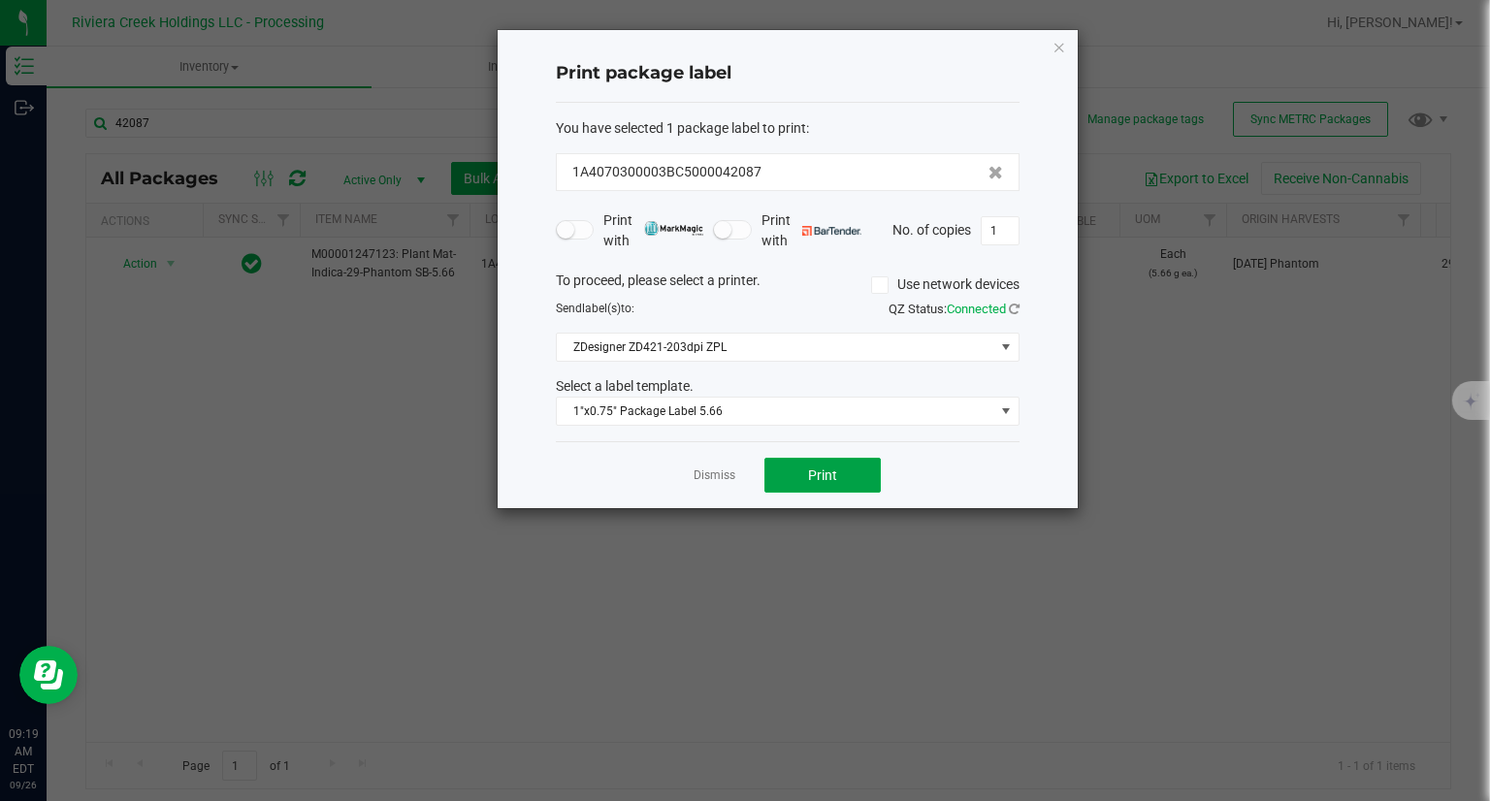
drag, startPoint x: 803, startPoint y: 480, endPoint x: 842, endPoint y: 513, distance: 50.9
click at [842, 513] on ngb-modal-window "Print package label You have selected 1 package label to print : 1A4070300003BC…" at bounding box center [752, 400] width 1504 height 801
click at [1051, 48] on div "Print package label You have selected 1 package label to print : 1A4070300003BC…" at bounding box center [787, 269] width 580 height 478
click at [1059, 45] on icon "button" at bounding box center [1059, 46] width 14 height 23
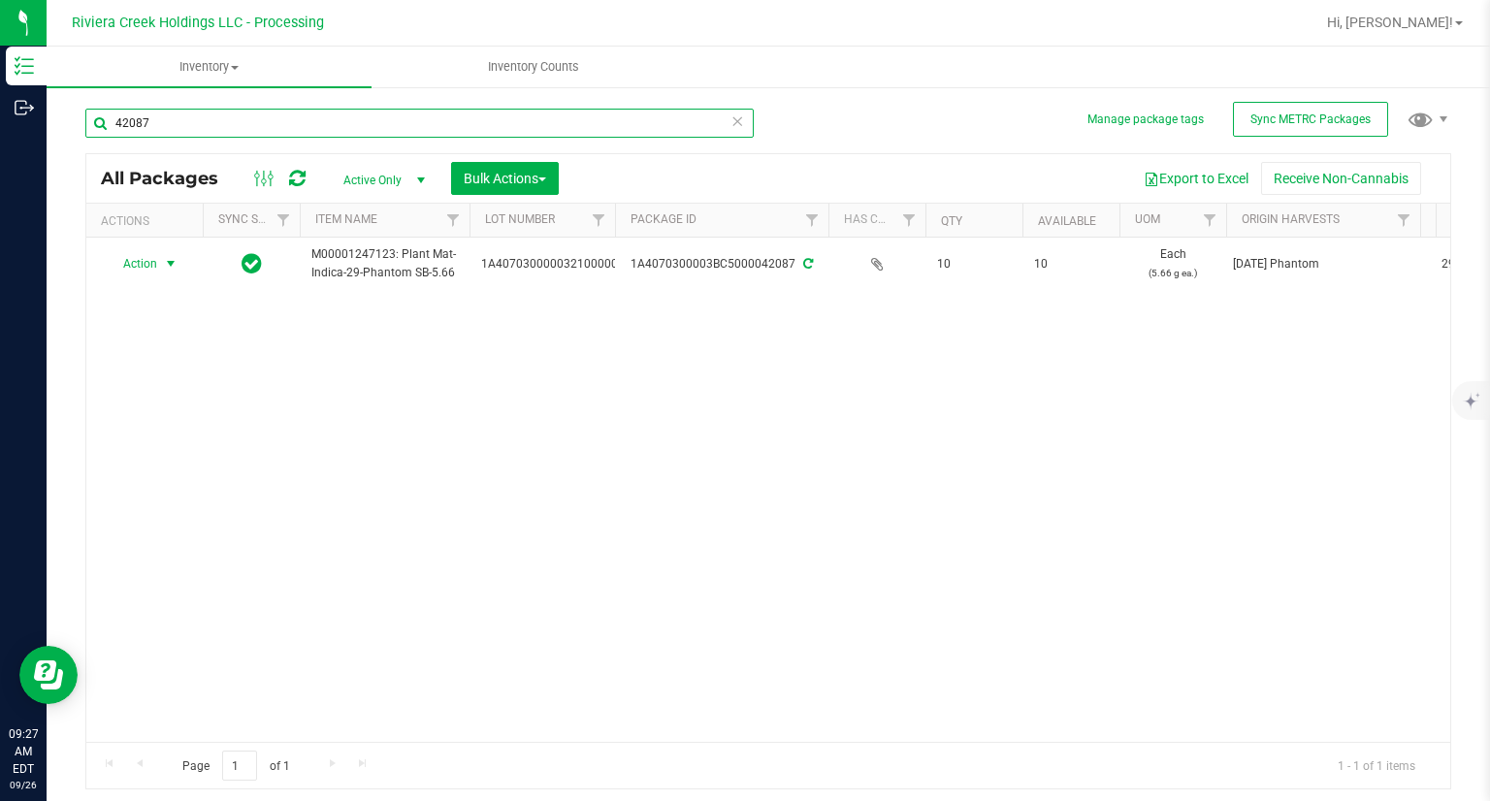
click at [149, 121] on input "42087" at bounding box center [419, 123] width 668 height 29
type input "38992"
click at [147, 266] on span "Action" at bounding box center [132, 263] width 52 height 27
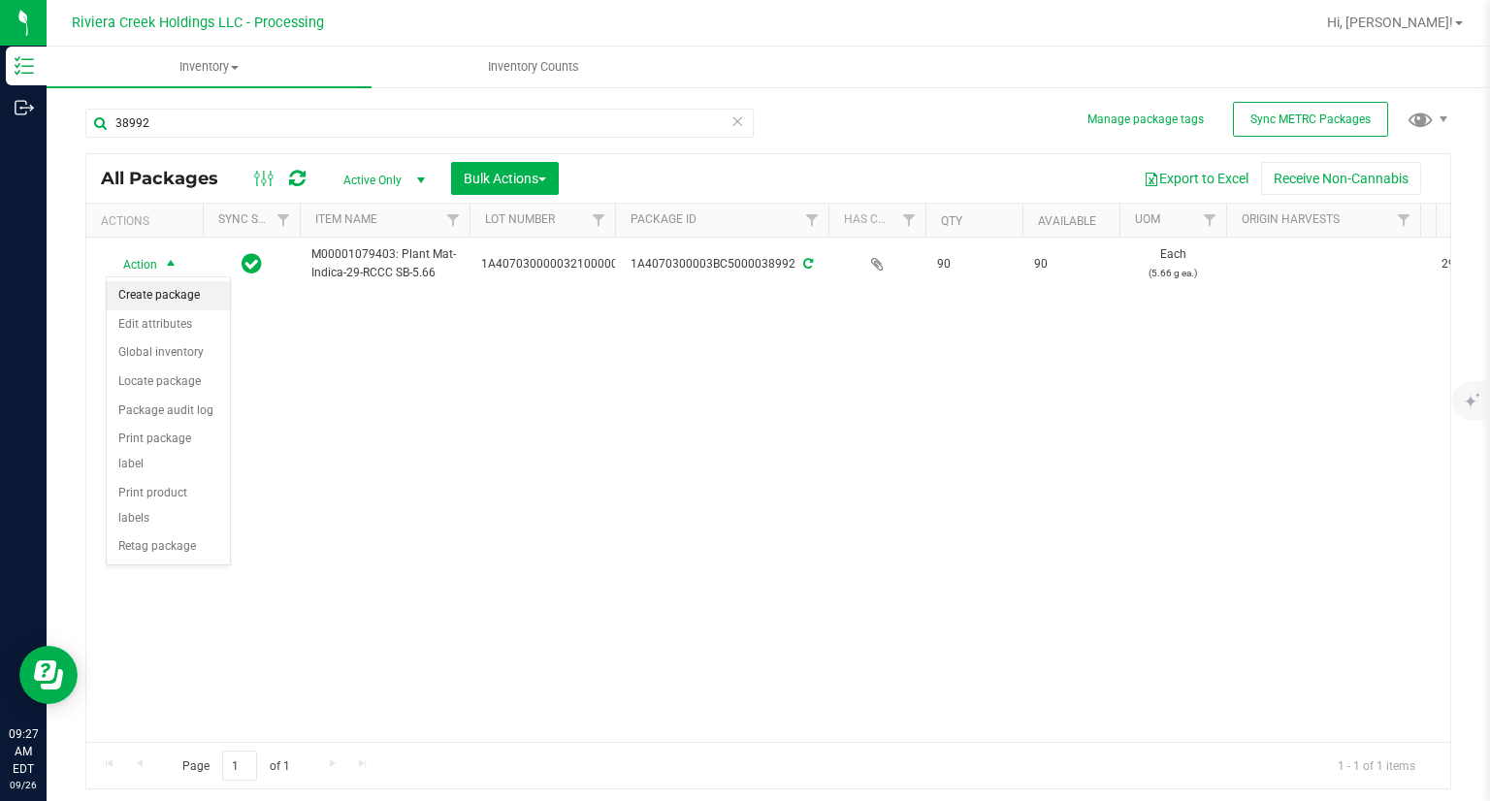
click at [164, 292] on li "Create package" at bounding box center [168, 295] width 123 height 29
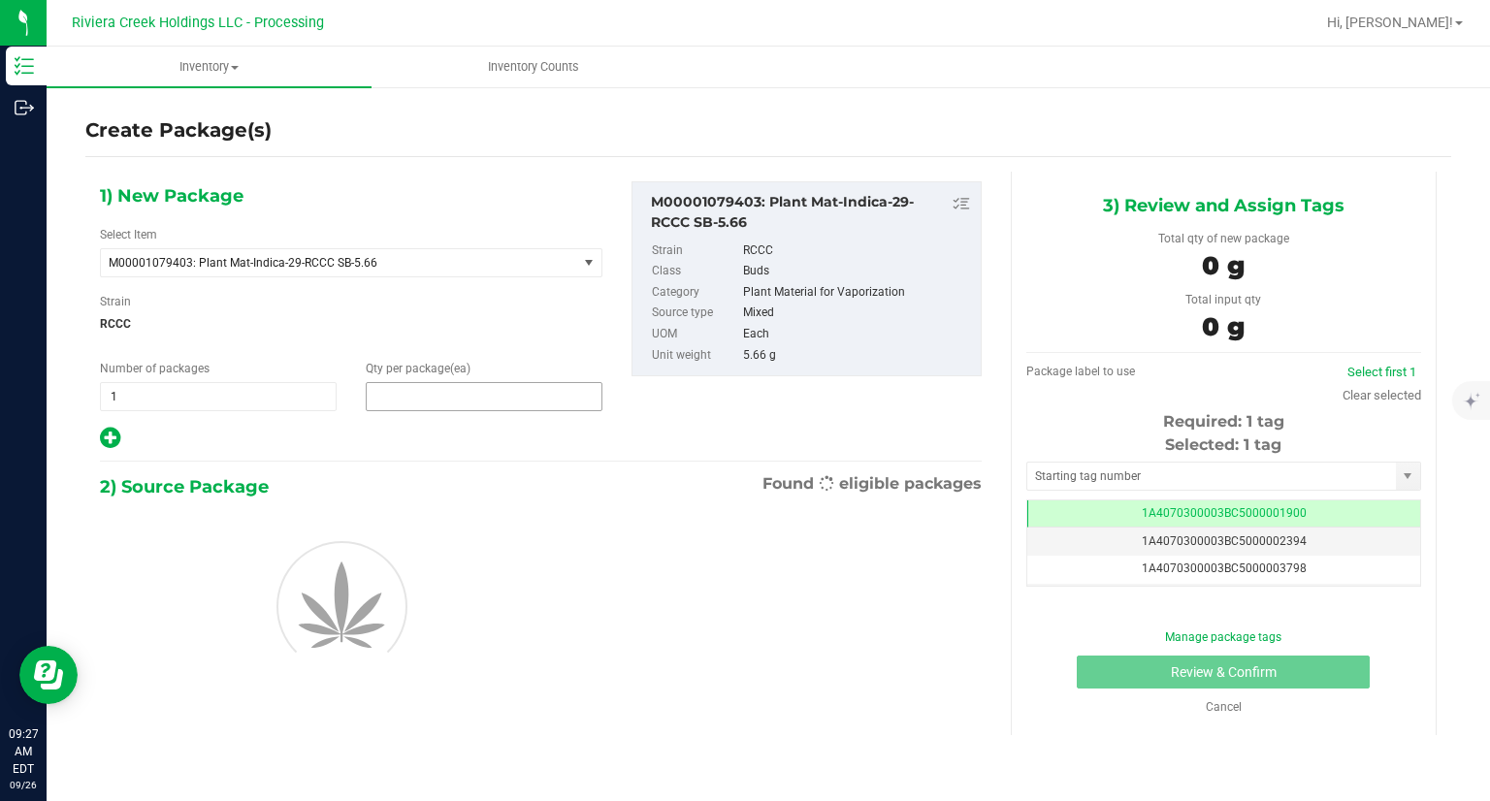
click at [389, 400] on span at bounding box center [484, 396] width 237 height 29
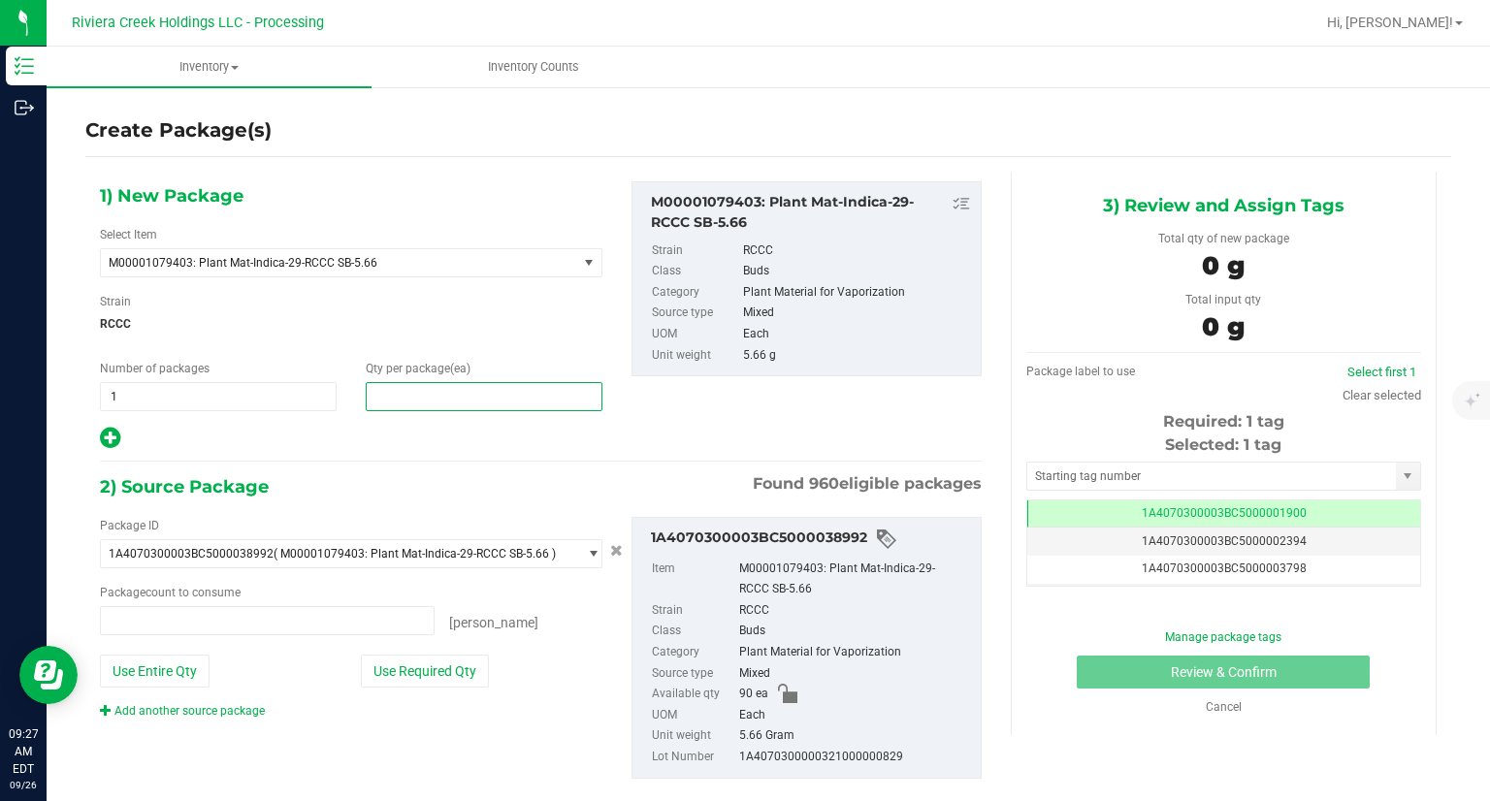
type input "0 ea"
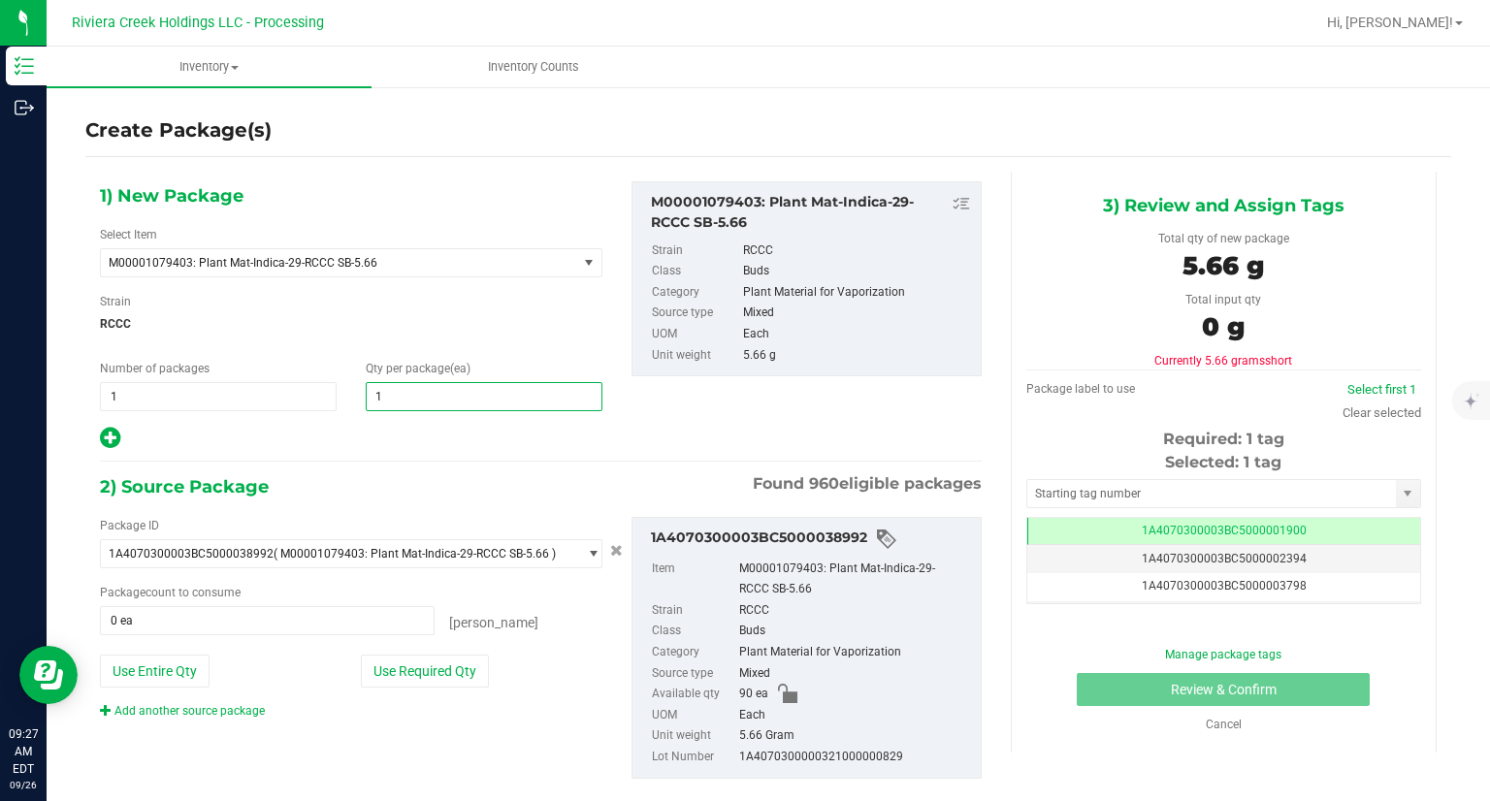
type input "10"
click at [112, 429] on icon at bounding box center [110, 438] width 20 height 24
type input "10"
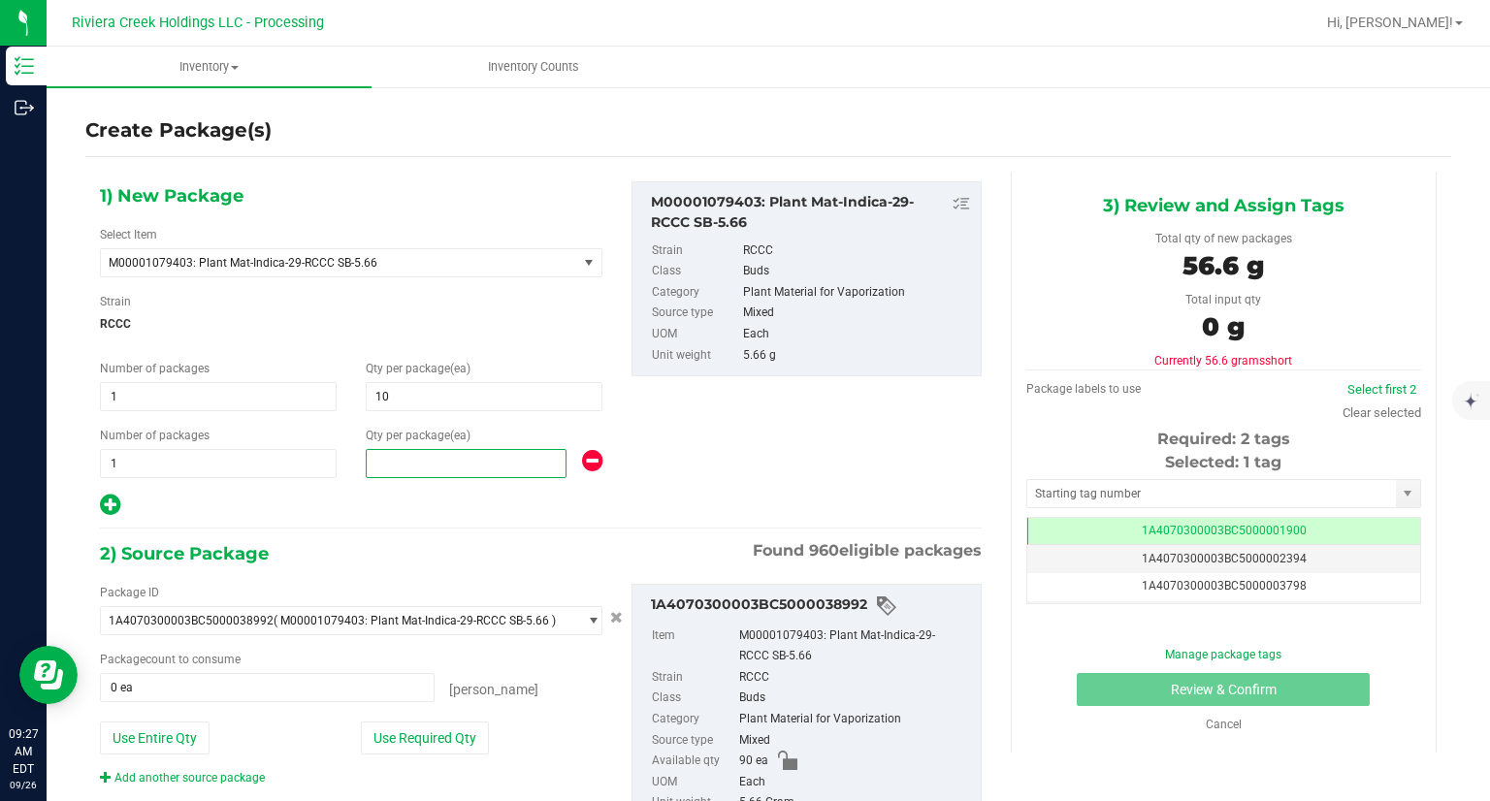
click at [479, 458] on span at bounding box center [466, 463] width 201 height 29
type input "10"
click at [377, 501] on div at bounding box center [351, 505] width 502 height 25
click at [458, 746] on button "Use Required Qty" at bounding box center [425, 737] width 128 height 33
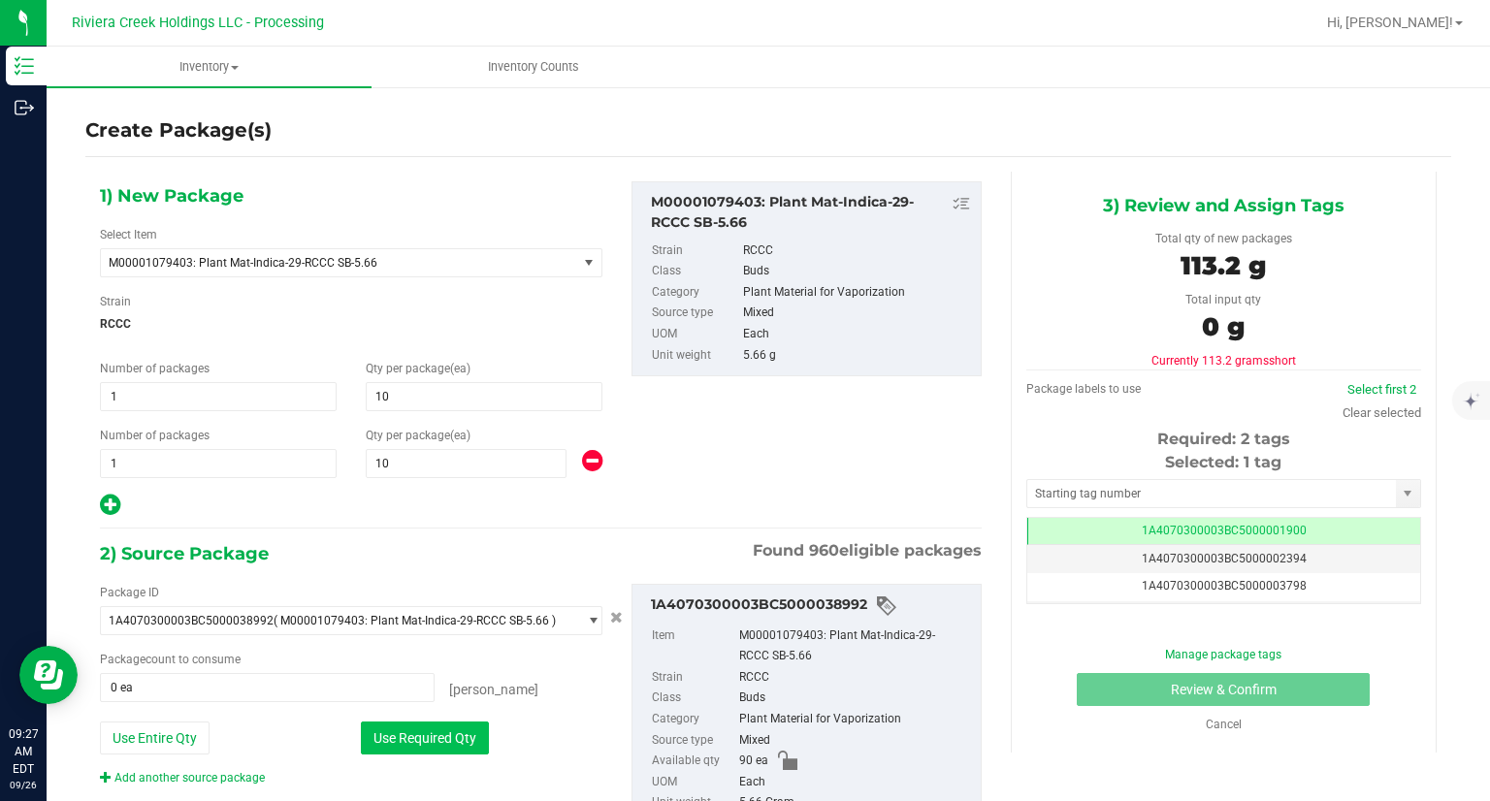
type input "20 ea"
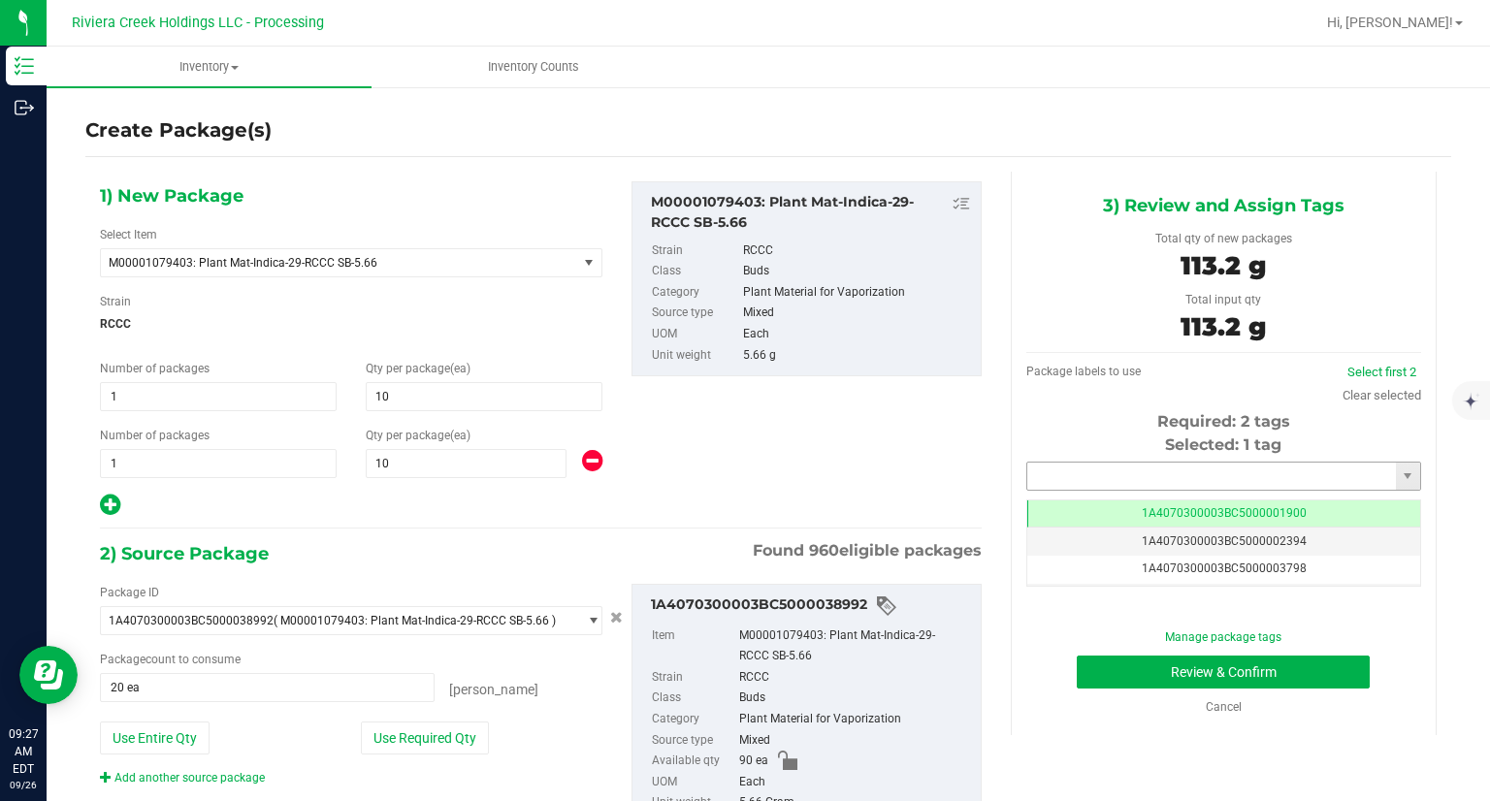
click at [1069, 480] on input "text" at bounding box center [1211, 476] width 369 height 27
click at [1037, 508] on li "1A4070300003BC5000042088" at bounding box center [1210, 509] width 389 height 29
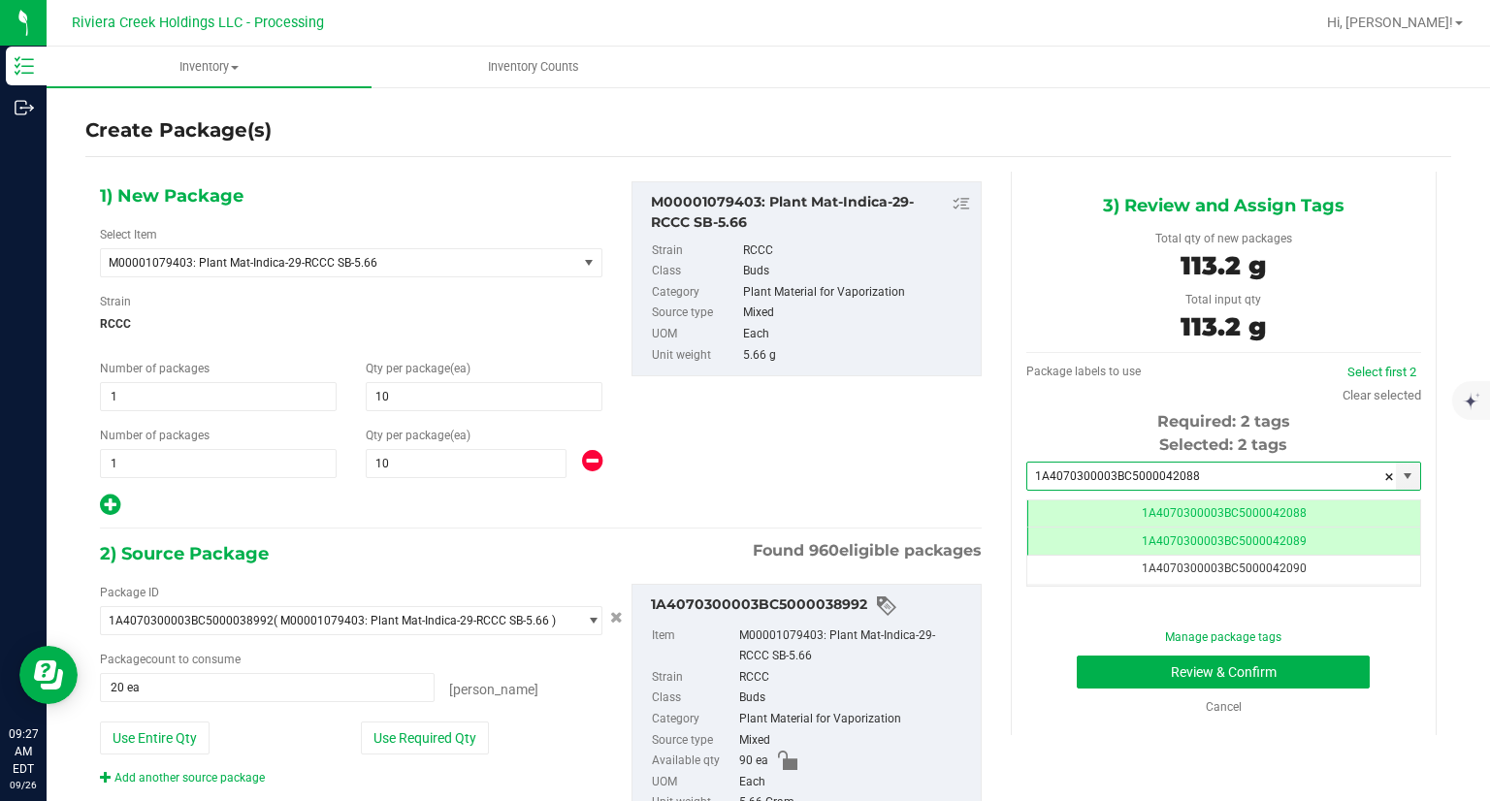
type input "1A4070300003BC5000042088"
click at [1078, 691] on div "Manage package tags Review & Confirm Cancel" at bounding box center [1224, 671] width 366 height 87
click at [1076, 675] on button "Review & Confirm" at bounding box center [1222, 672] width 293 height 33
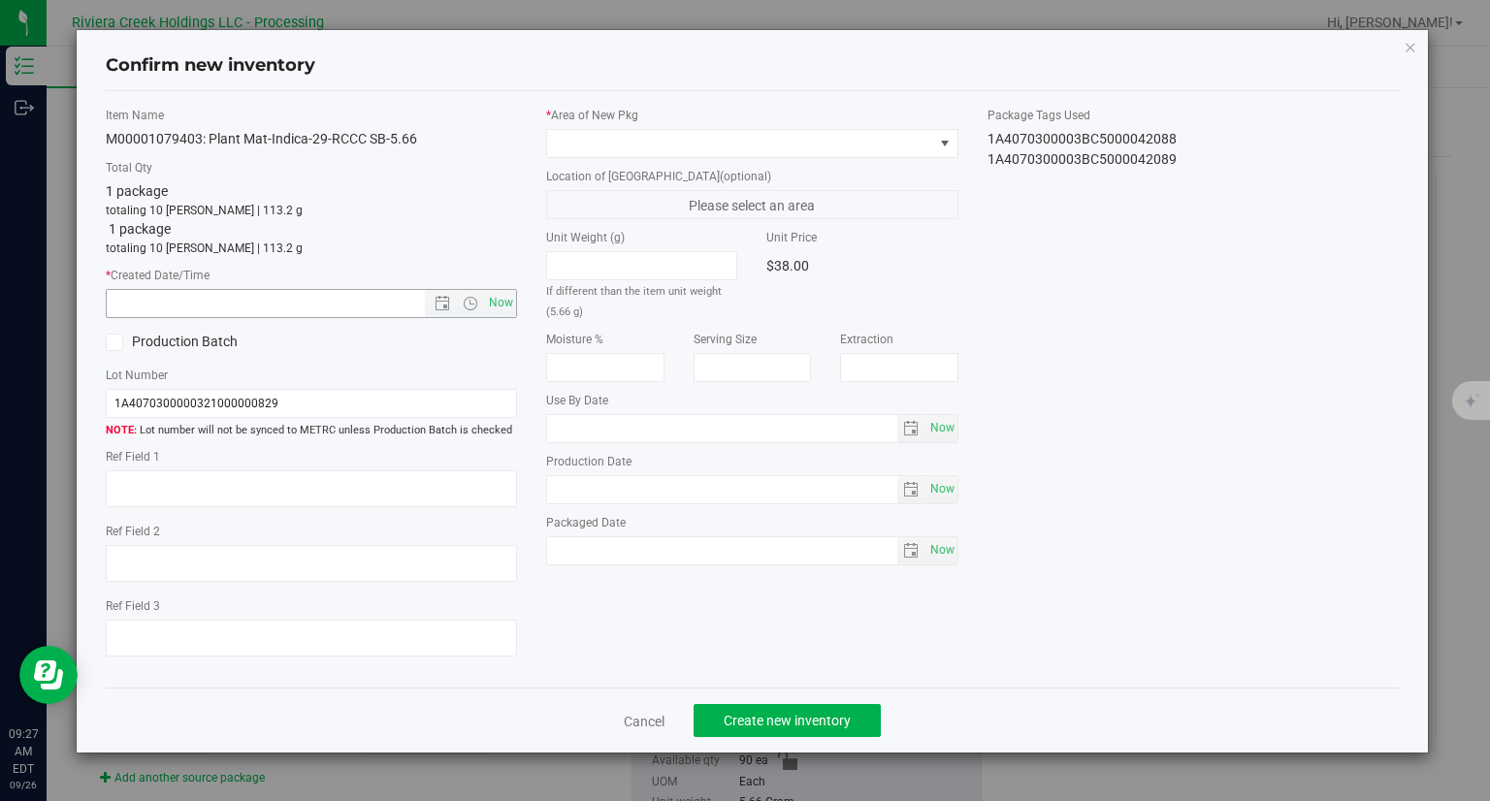
click at [503, 288] on div "* Created Date/Time Now" at bounding box center [312, 292] width 412 height 51
click at [503, 295] on span "Now" at bounding box center [501, 303] width 33 height 28
type input "[DATE] 9:27 AM"
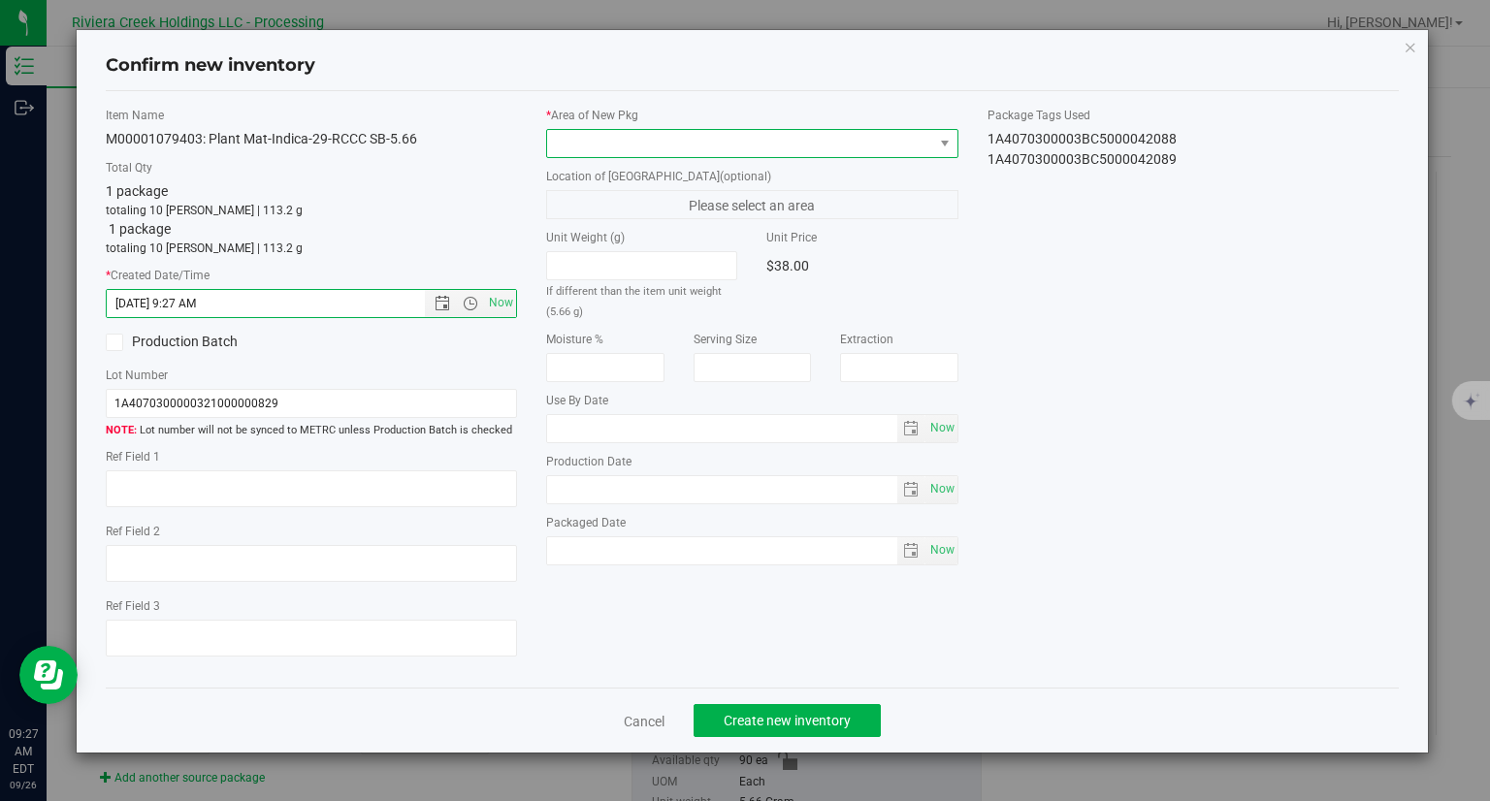
click at [605, 149] on span at bounding box center [740, 143] width 386 height 27
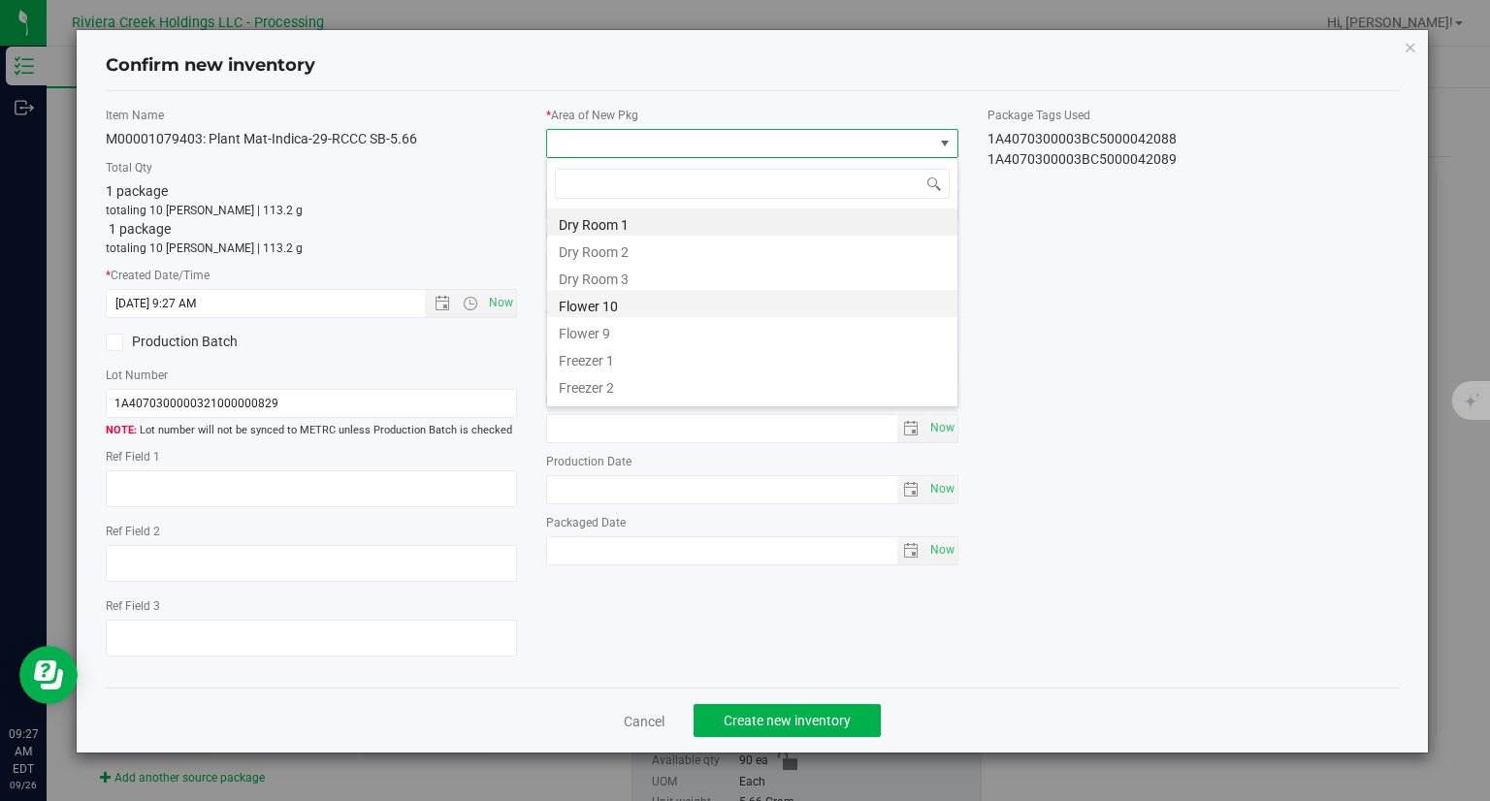
click at [610, 302] on li "Flower 10" at bounding box center [752, 303] width 410 height 27
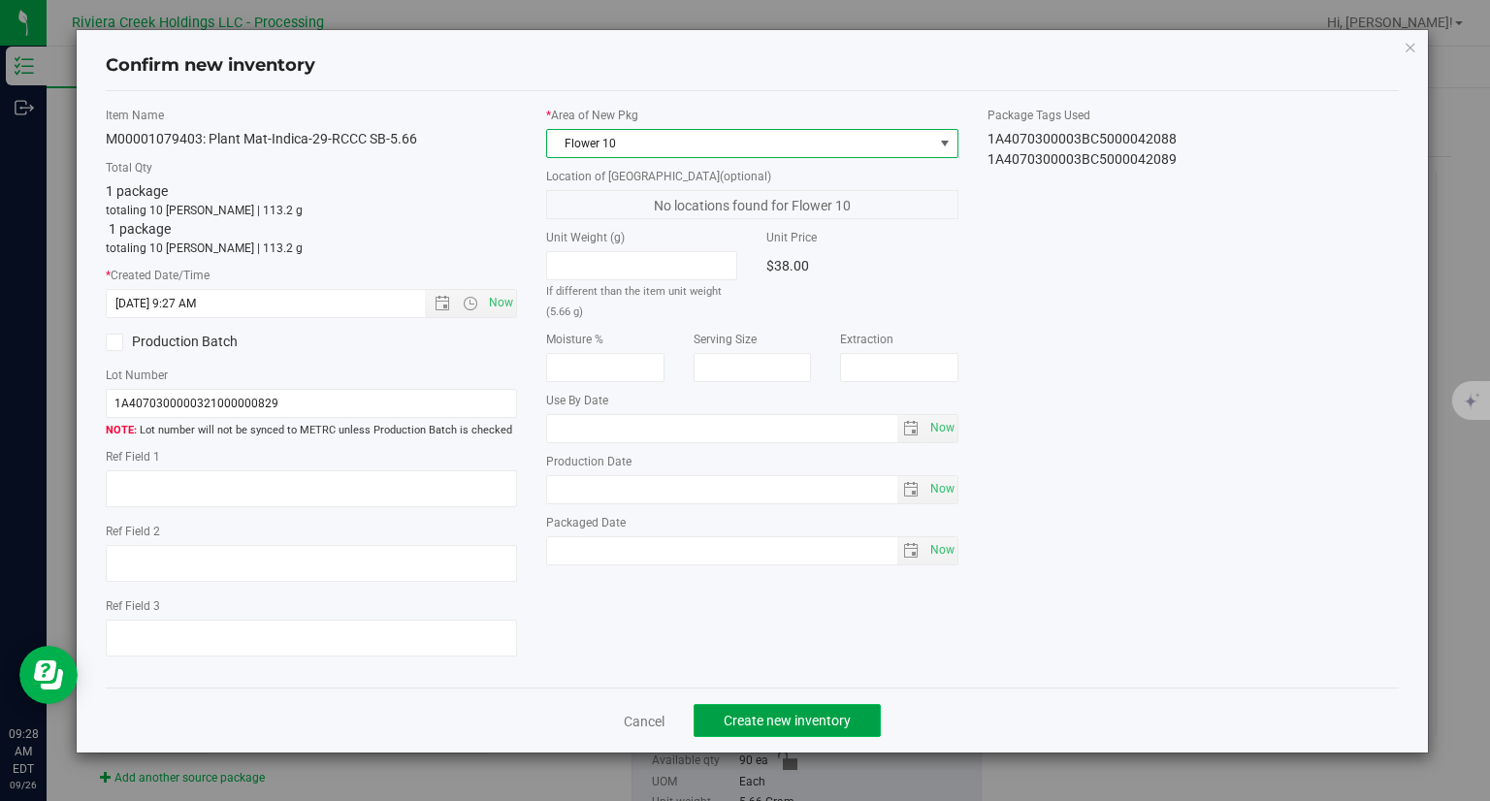
click at [830, 719] on span "Create new inventory" at bounding box center [786, 721] width 127 height 16
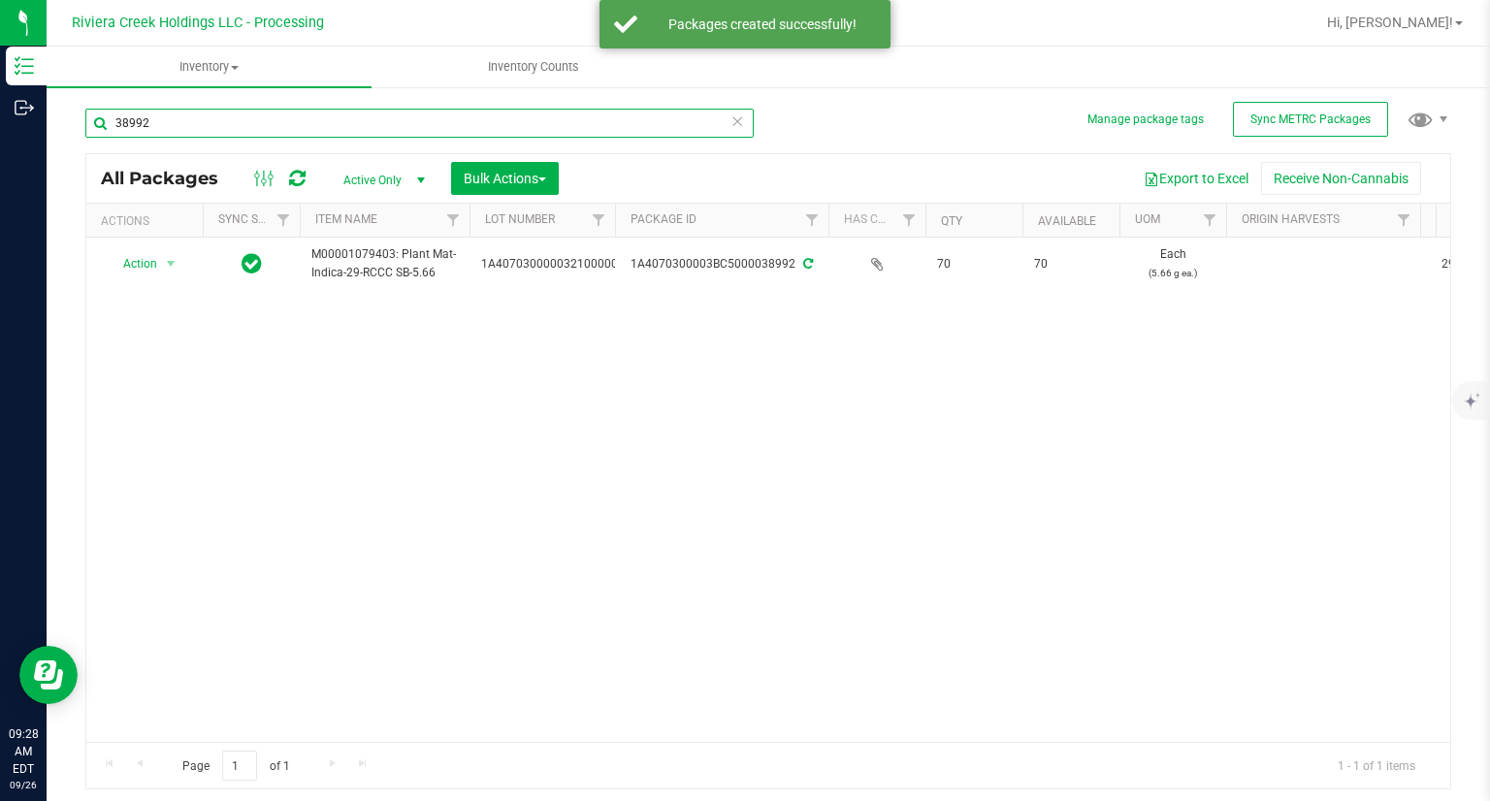
click at [245, 130] on input "38992" at bounding box center [419, 123] width 668 height 29
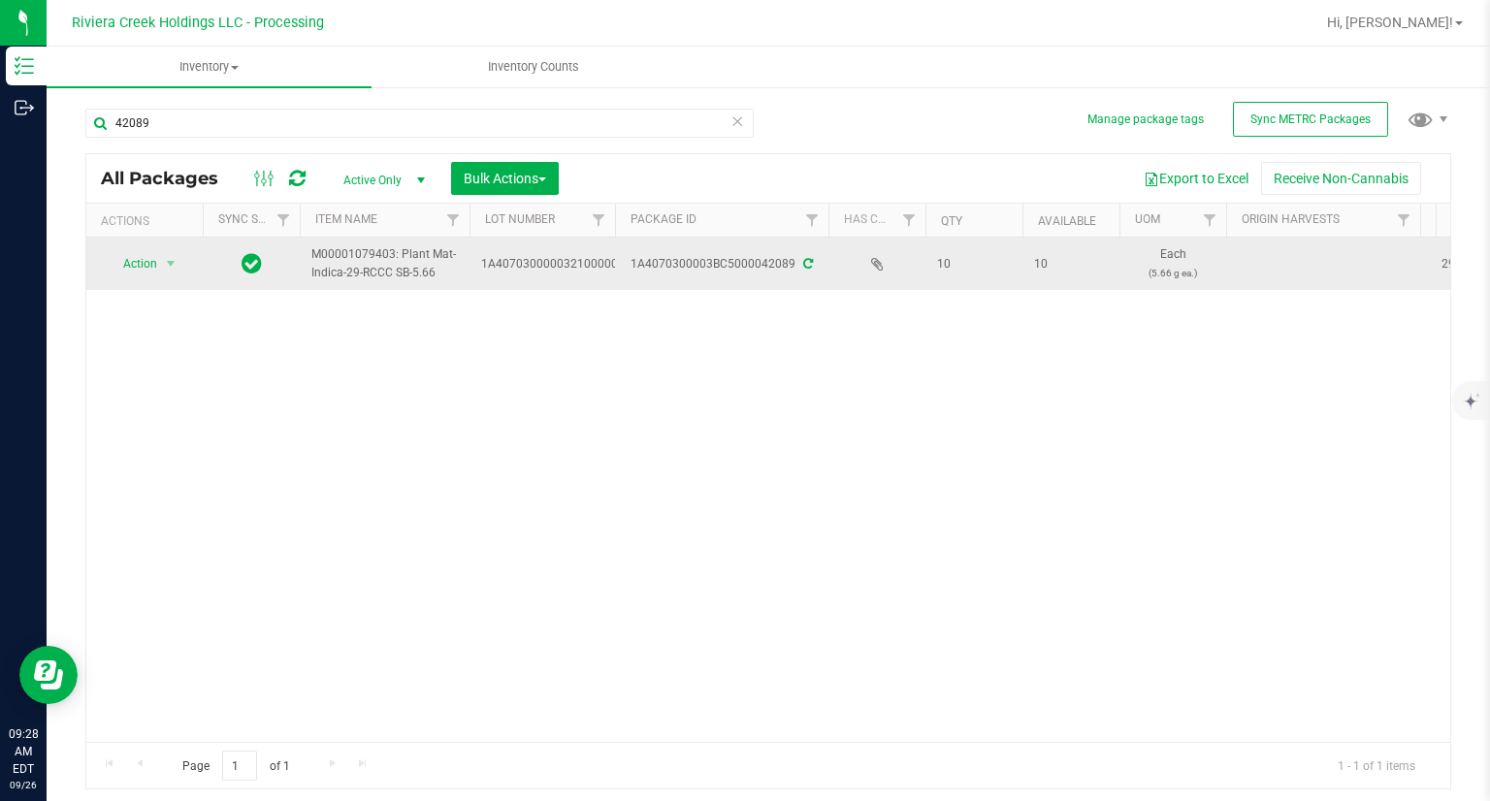
click at [147, 277] on td "Action Action Create package Edit attributes Global inventory Locate package Pa…" at bounding box center [144, 264] width 116 height 52
click at [145, 268] on span "Action" at bounding box center [132, 263] width 52 height 27
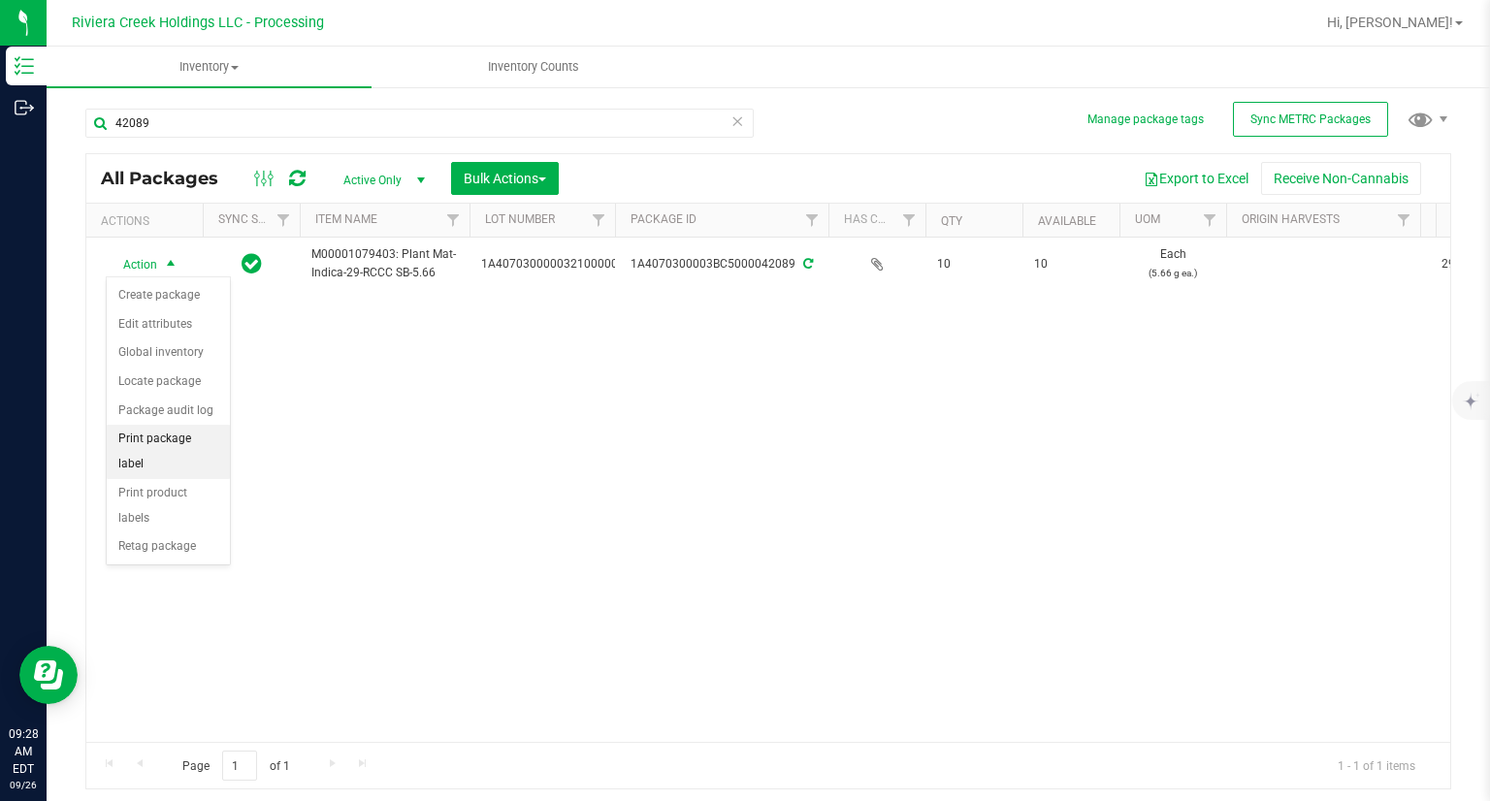
click at [192, 440] on li "Print package label" at bounding box center [168, 451] width 123 height 53
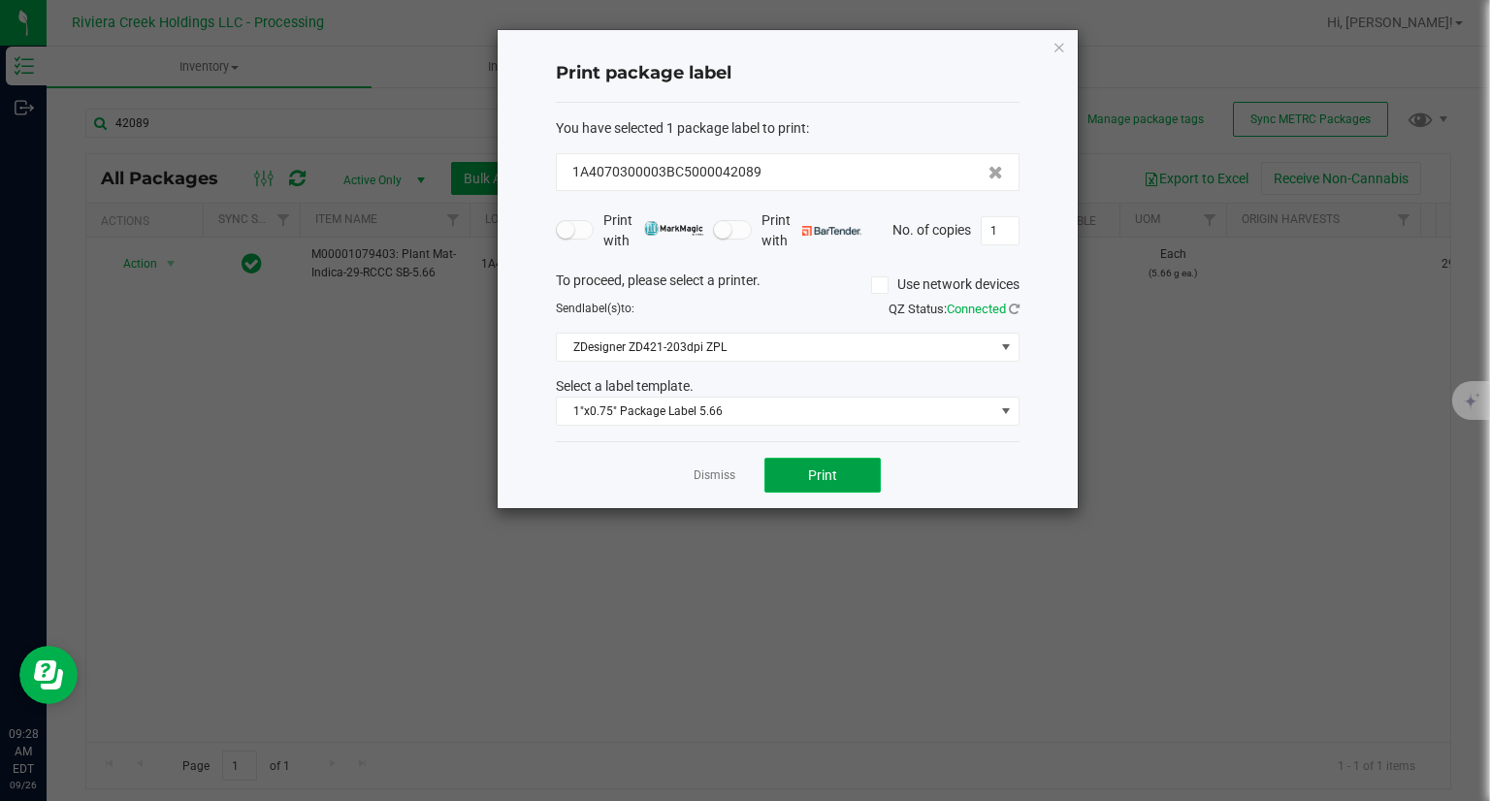
click at [824, 472] on span "Print" at bounding box center [822, 475] width 29 height 16
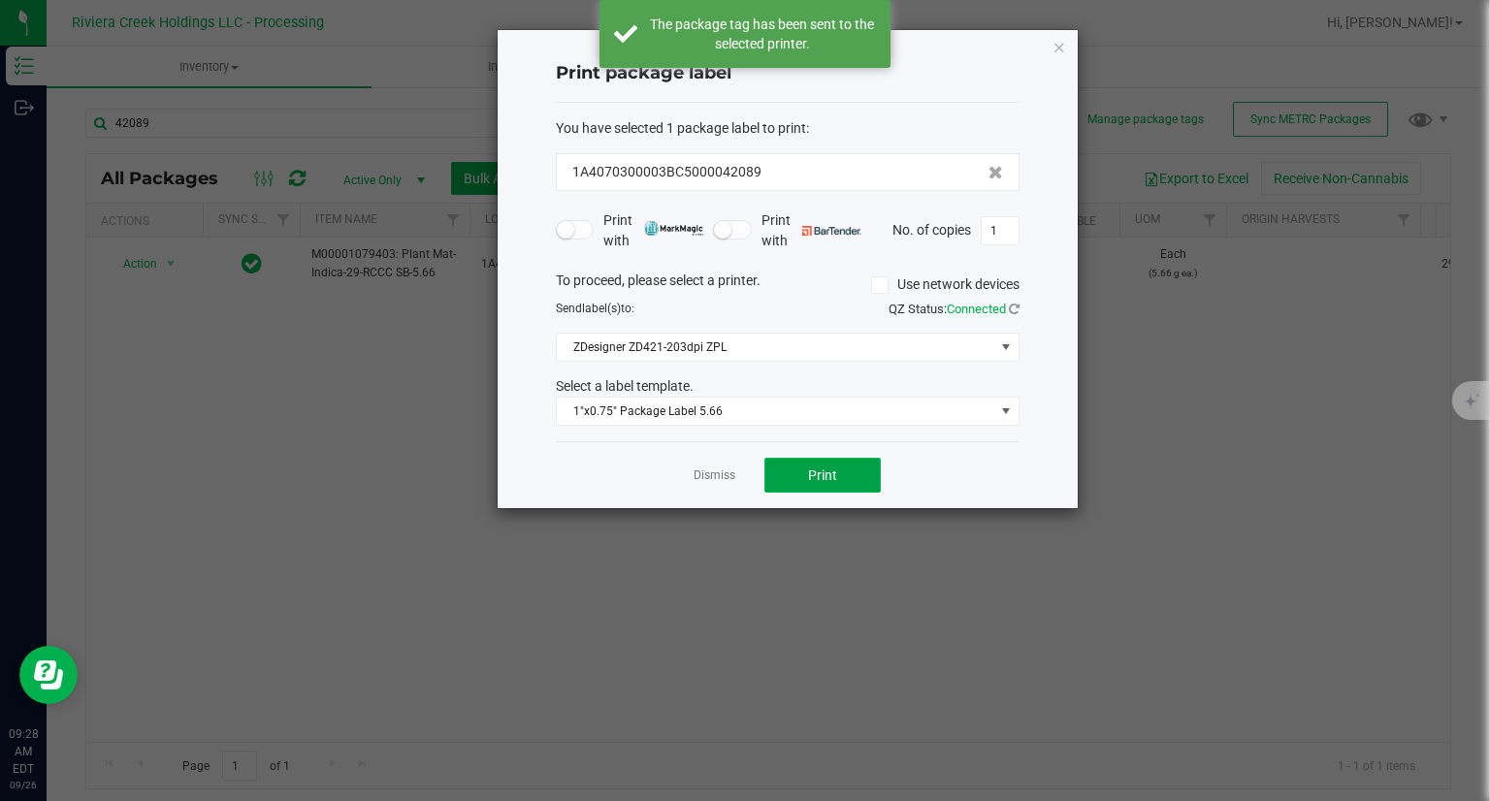
click at [824, 472] on span "Print" at bounding box center [822, 475] width 29 height 16
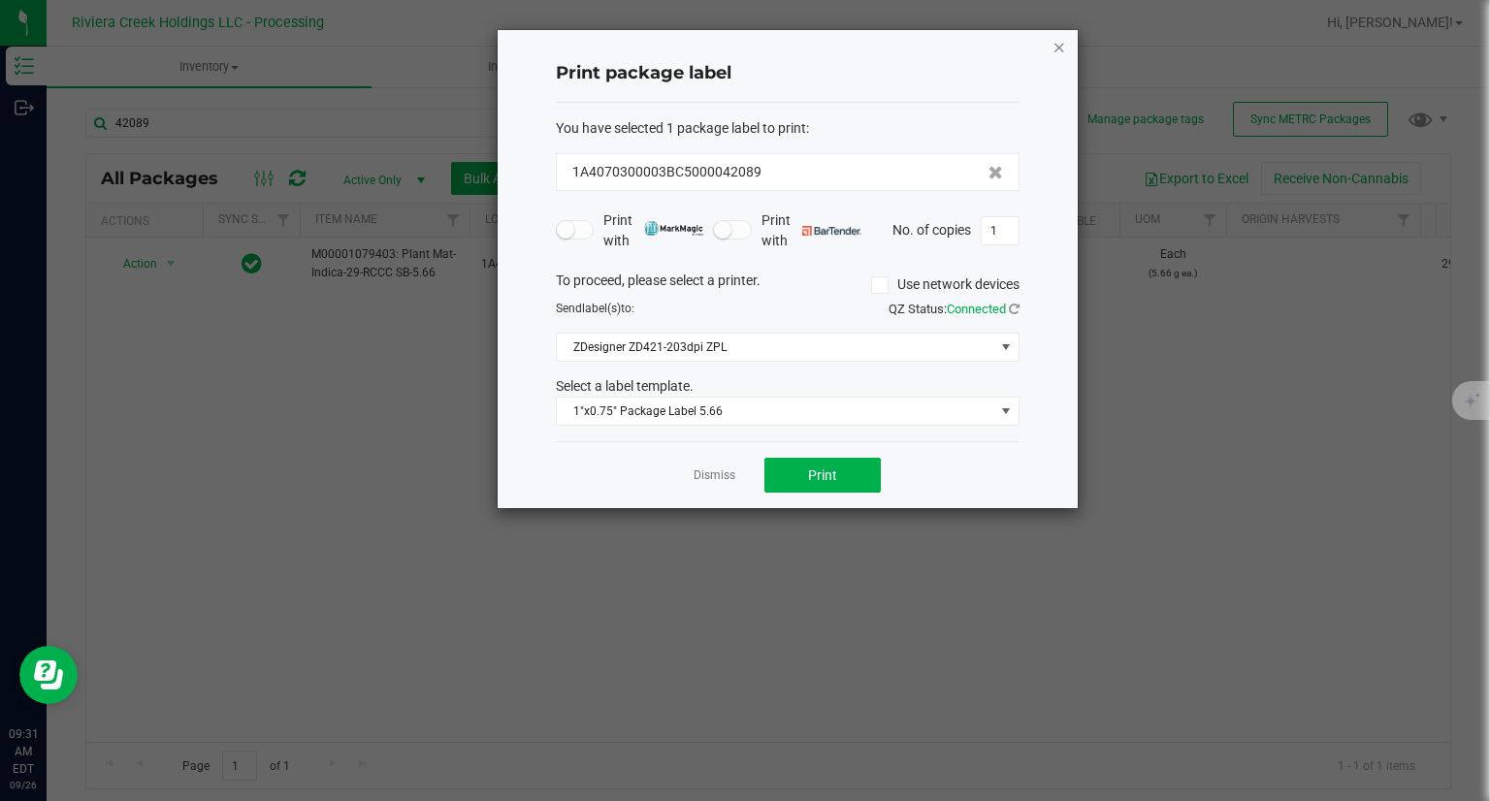
click at [1065, 52] on icon "button" at bounding box center [1059, 46] width 14 height 23
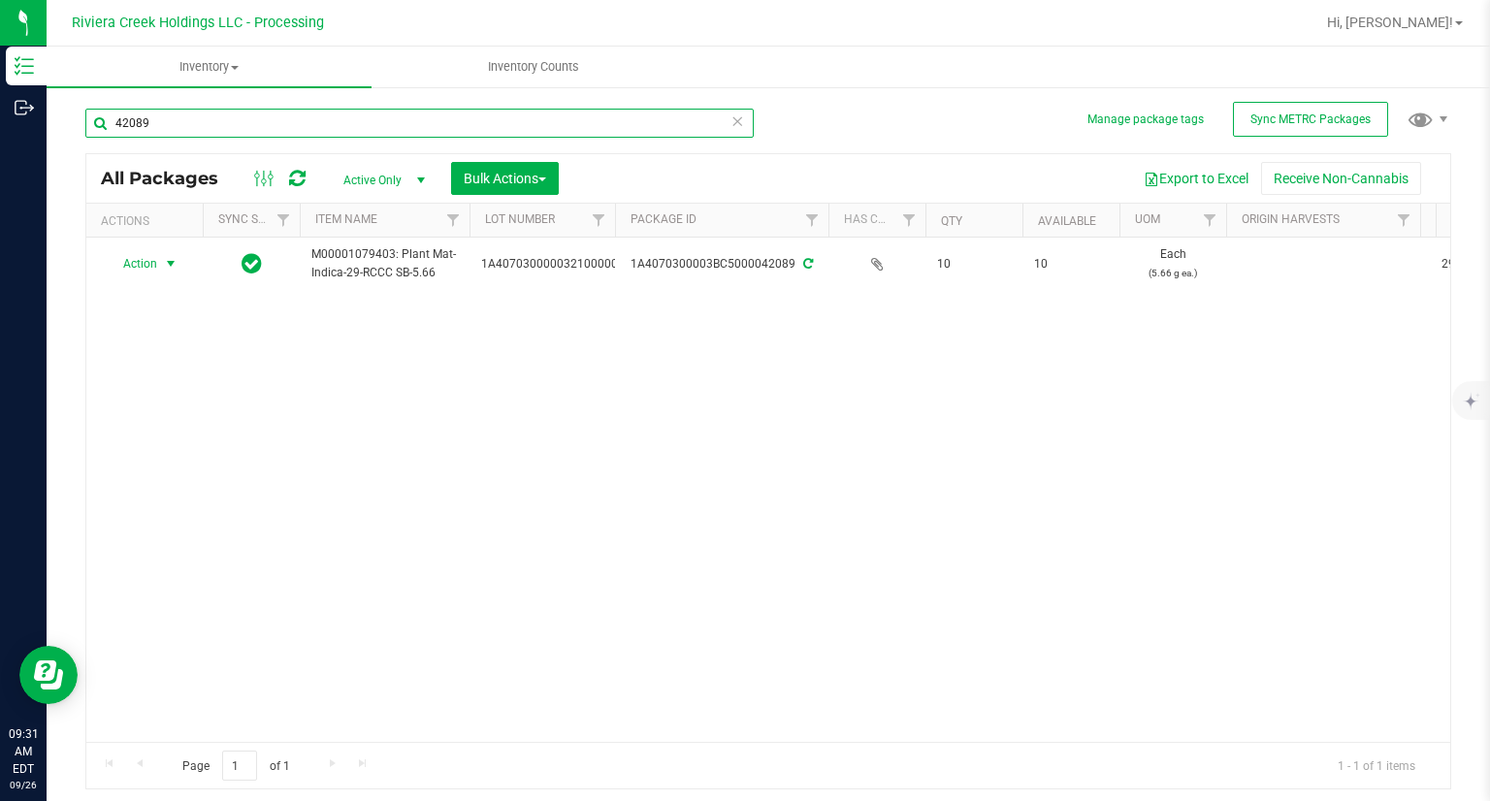
click at [352, 119] on input "42089" at bounding box center [419, 123] width 668 height 29
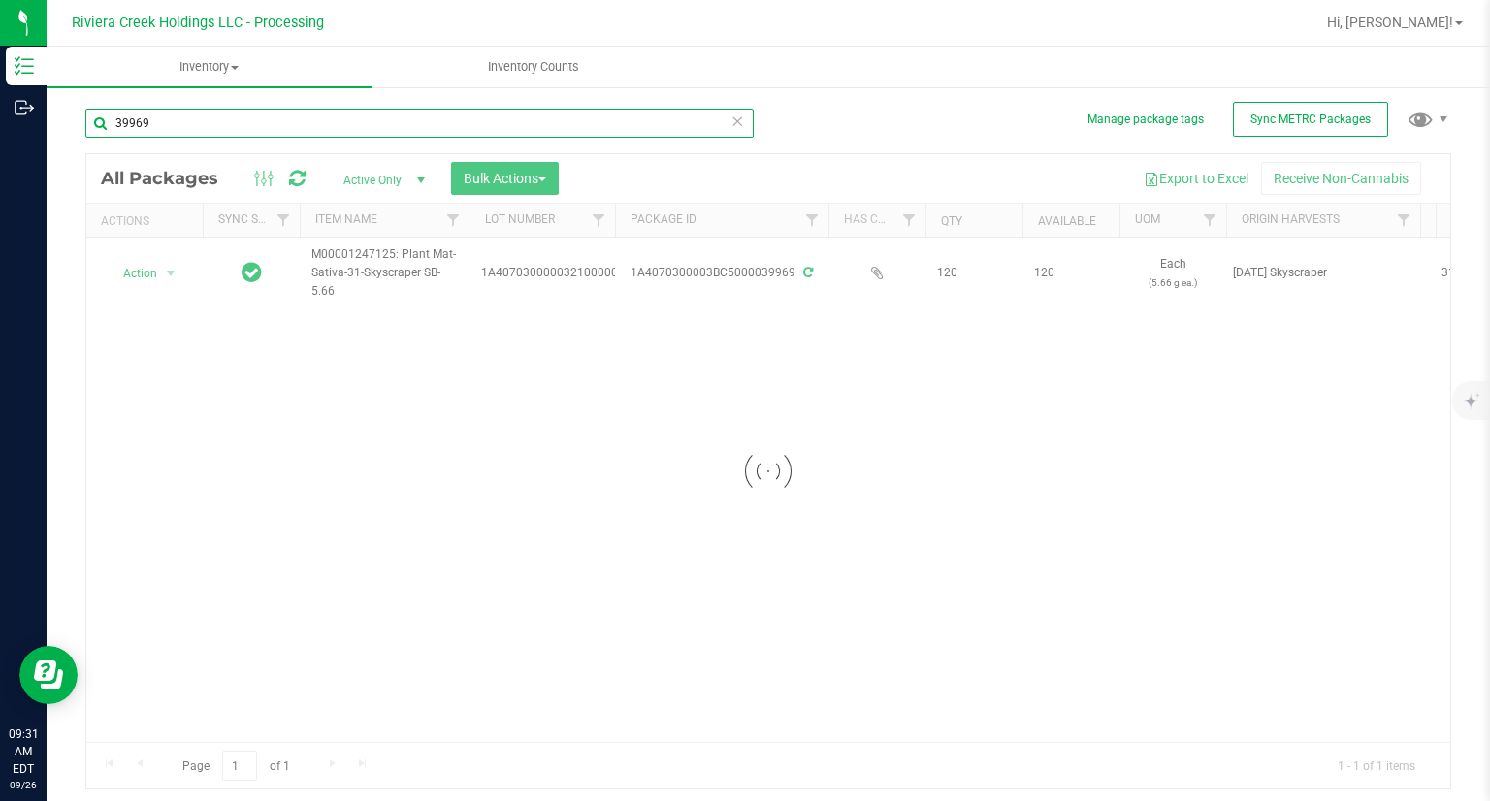
type input "39969"
click at [150, 273] on div at bounding box center [767, 471] width 1363 height 634
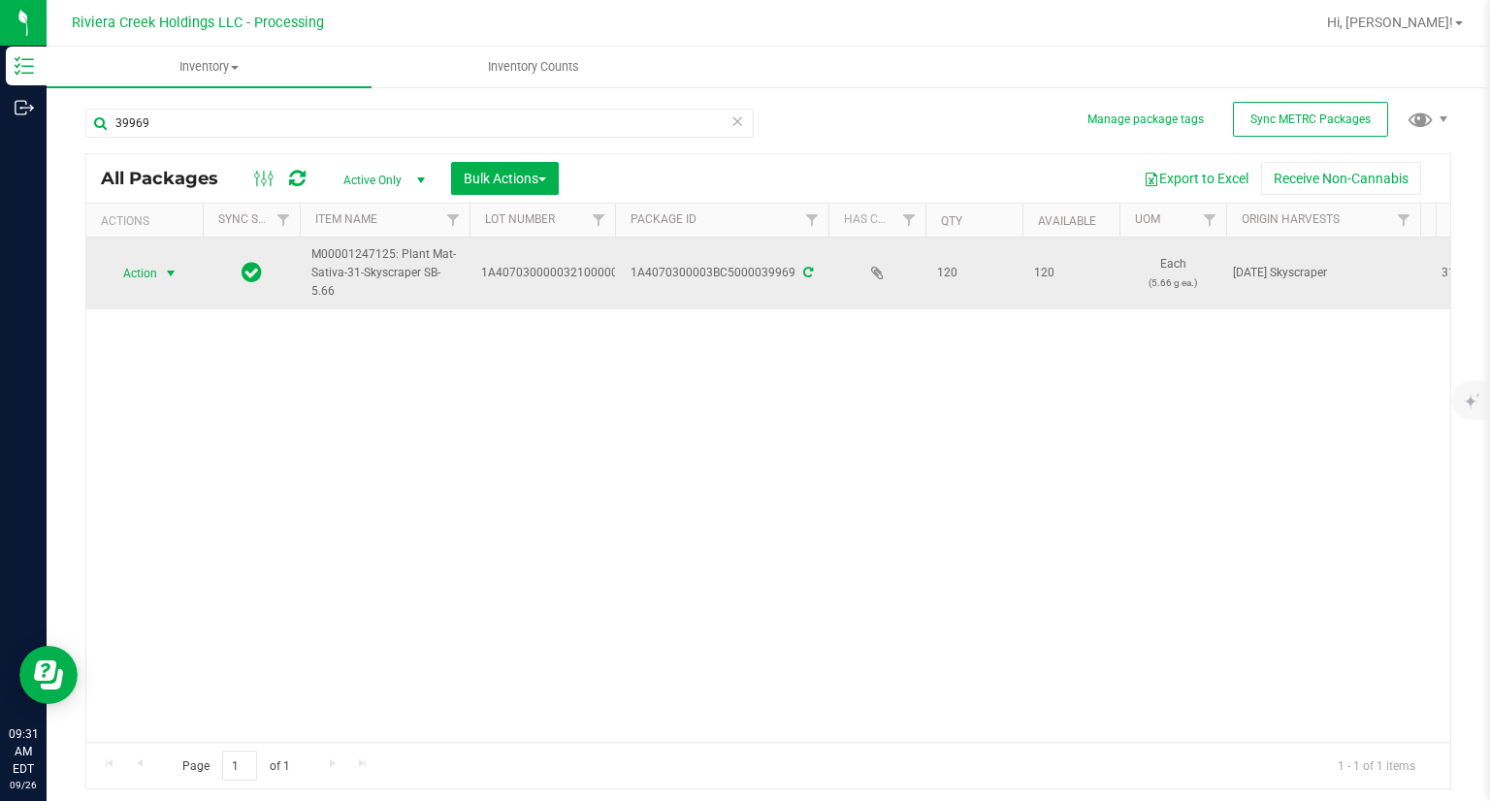
click at [140, 279] on span "Action" at bounding box center [132, 273] width 52 height 27
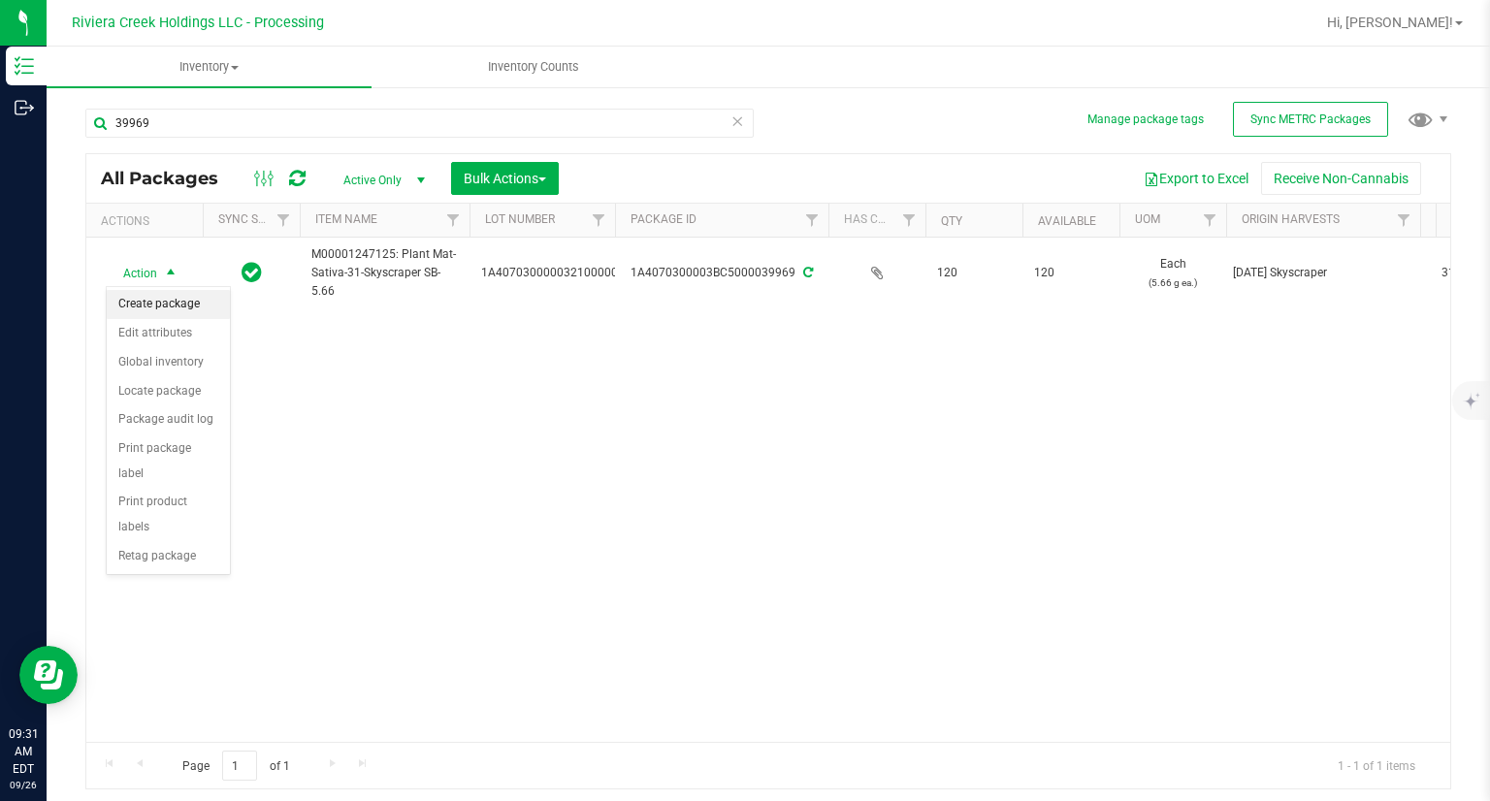
click at [167, 307] on li "Create package" at bounding box center [168, 304] width 123 height 29
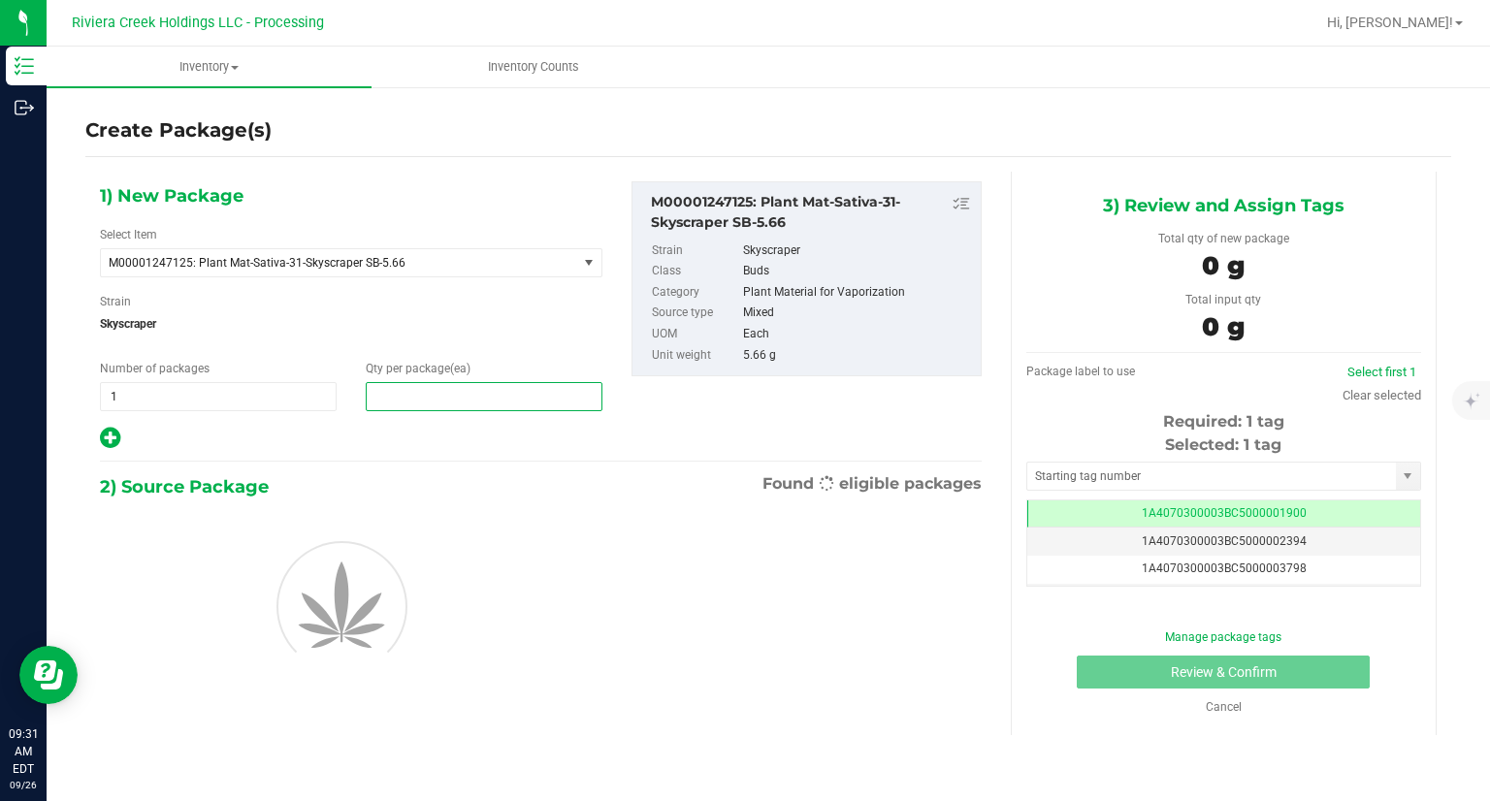
click at [393, 401] on span at bounding box center [484, 396] width 237 height 29
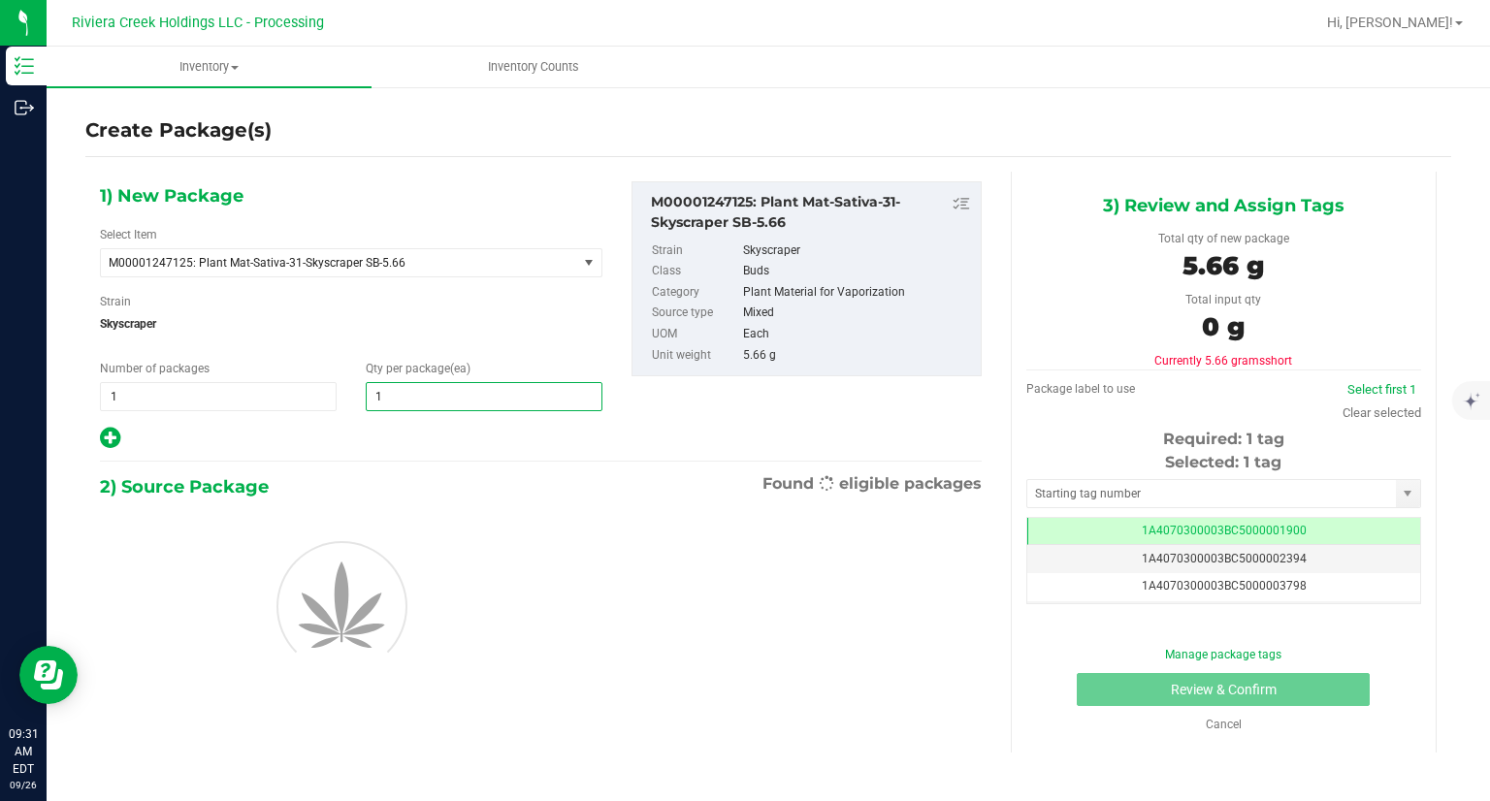
type input "10"
drag, startPoint x: 290, startPoint y: 447, endPoint x: 276, endPoint y: 447, distance: 13.6
click at [290, 447] on div at bounding box center [351, 438] width 502 height 25
click at [103, 436] on icon at bounding box center [110, 438] width 20 height 24
type input "10"
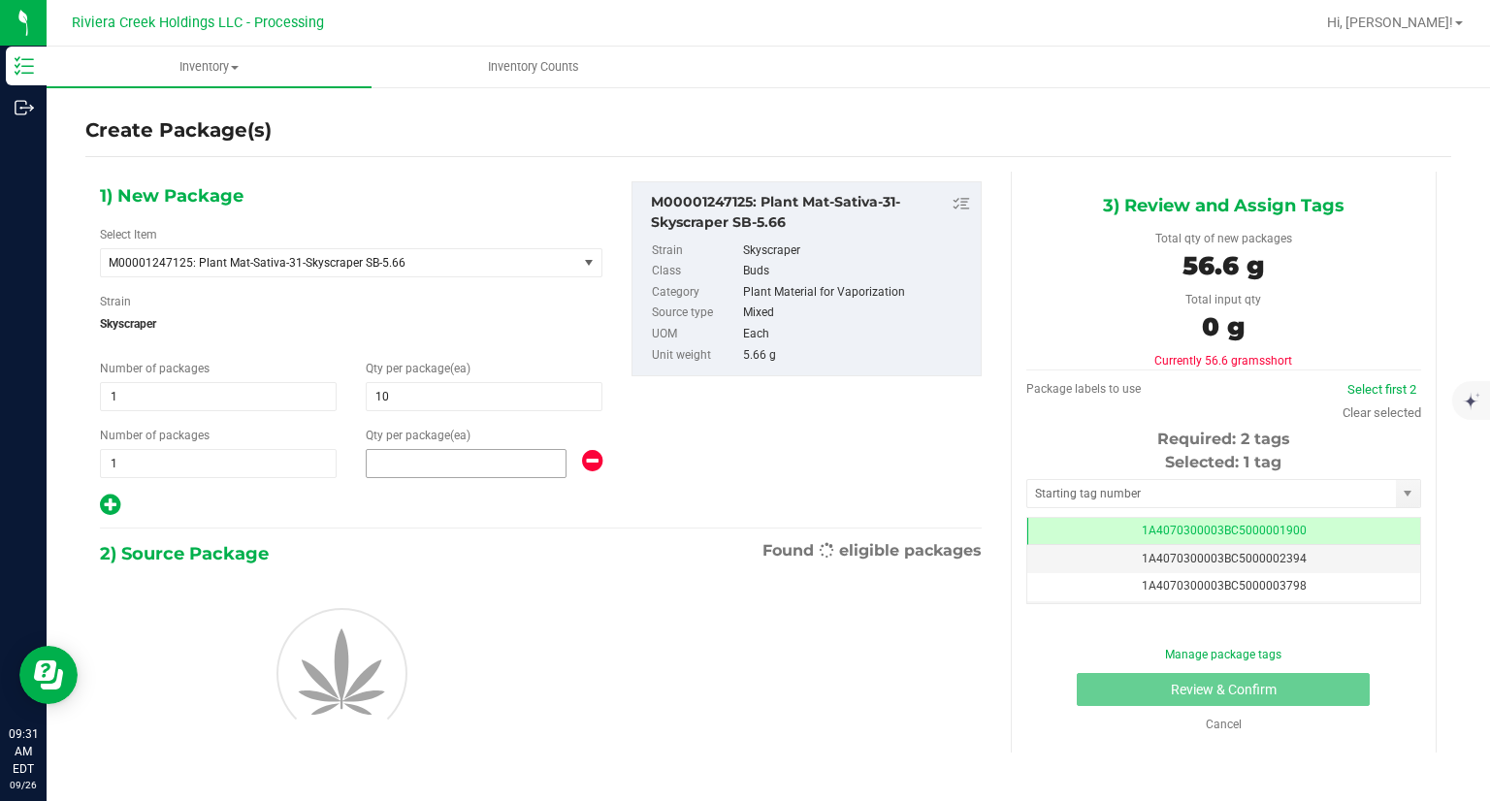
click at [452, 463] on span at bounding box center [466, 463] width 201 height 29
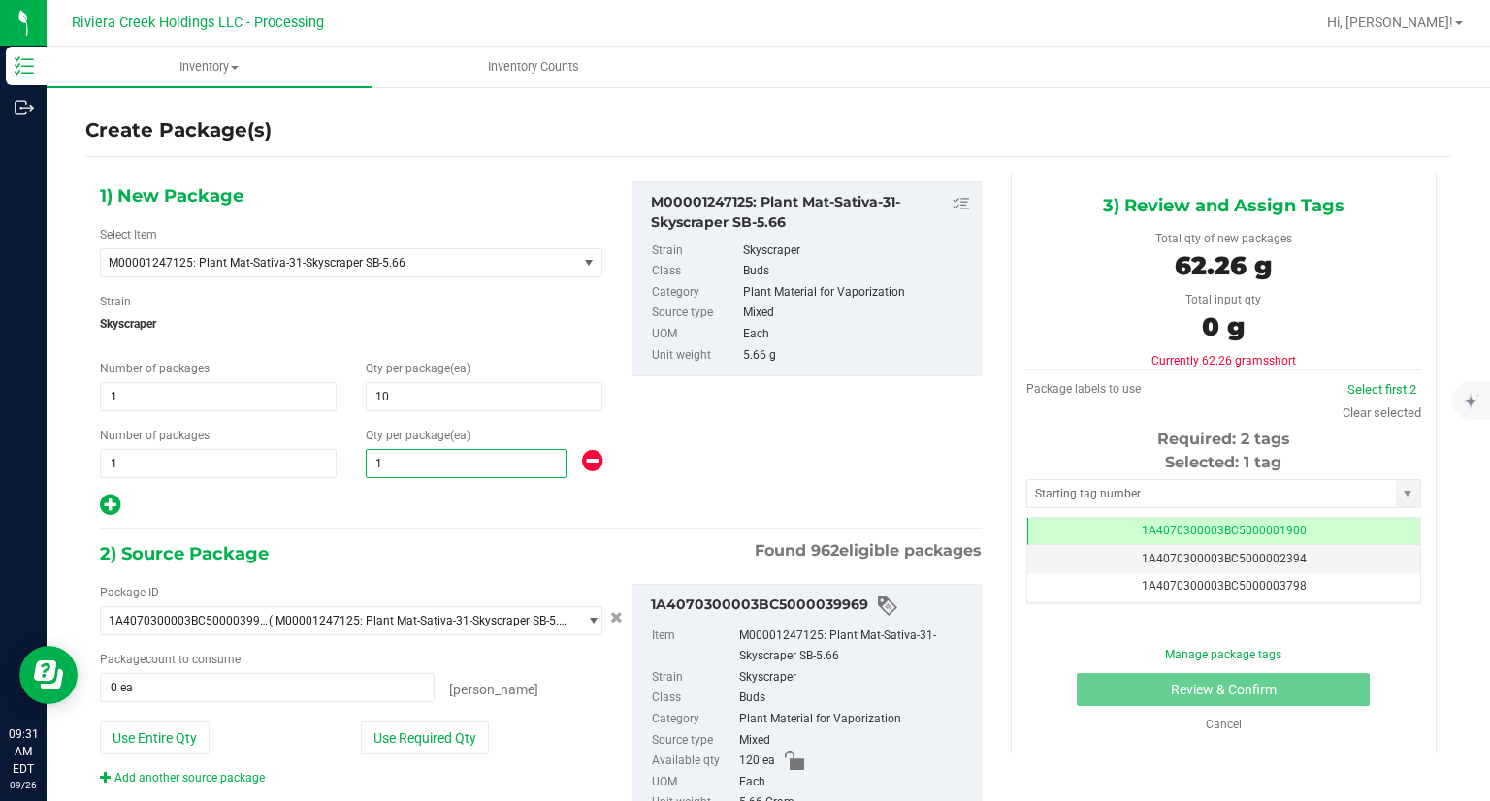
type input "10"
click at [356, 497] on div at bounding box center [351, 505] width 502 height 25
click at [443, 746] on button "Use Required Qty" at bounding box center [425, 737] width 128 height 33
type input "20 ea"
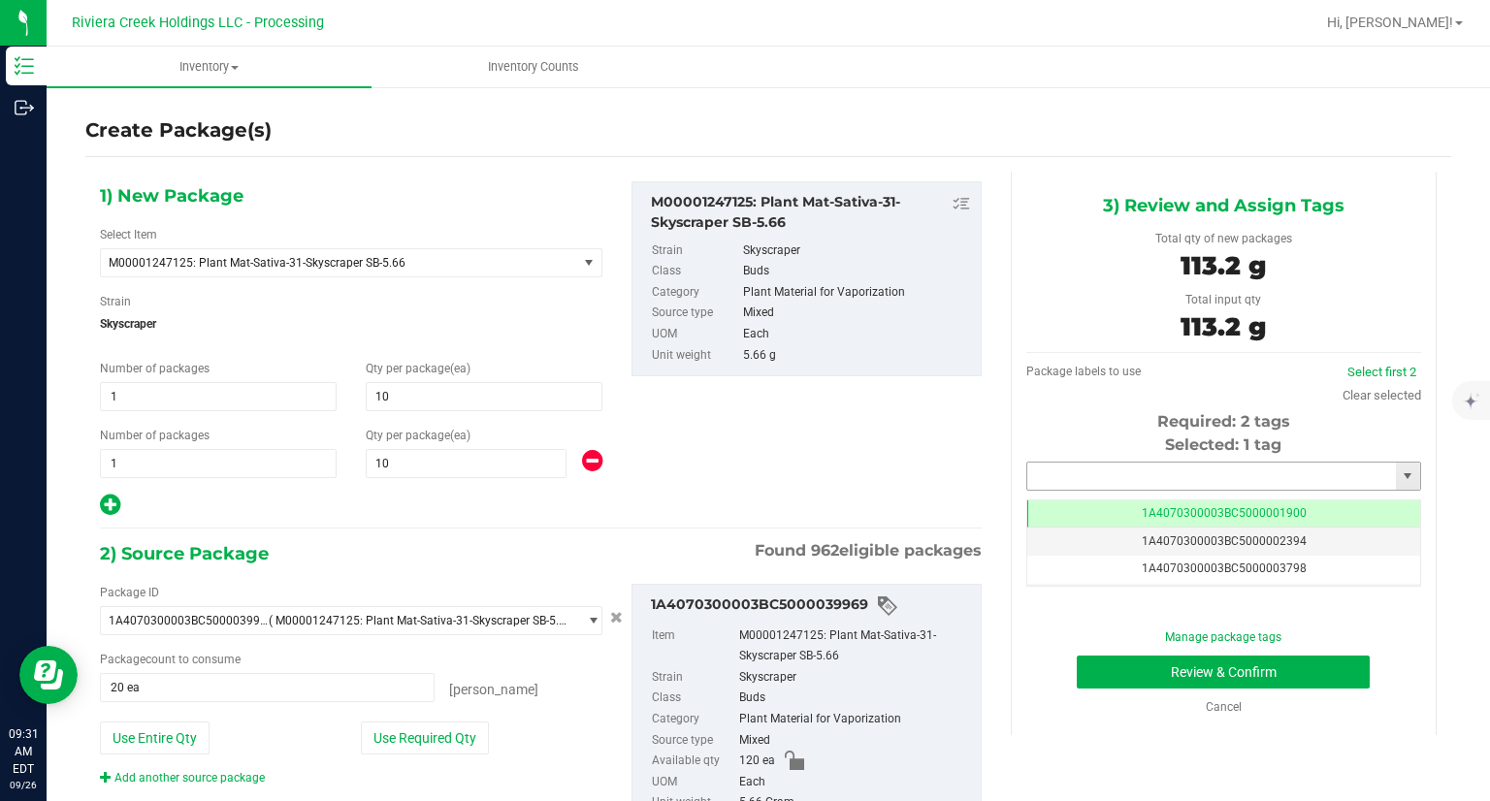
click at [1115, 472] on input "text" at bounding box center [1211, 476] width 369 height 27
click at [1048, 510] on li "1A4070300003BC5000042090" at bounding box center [1210, 509] width 389 height 29
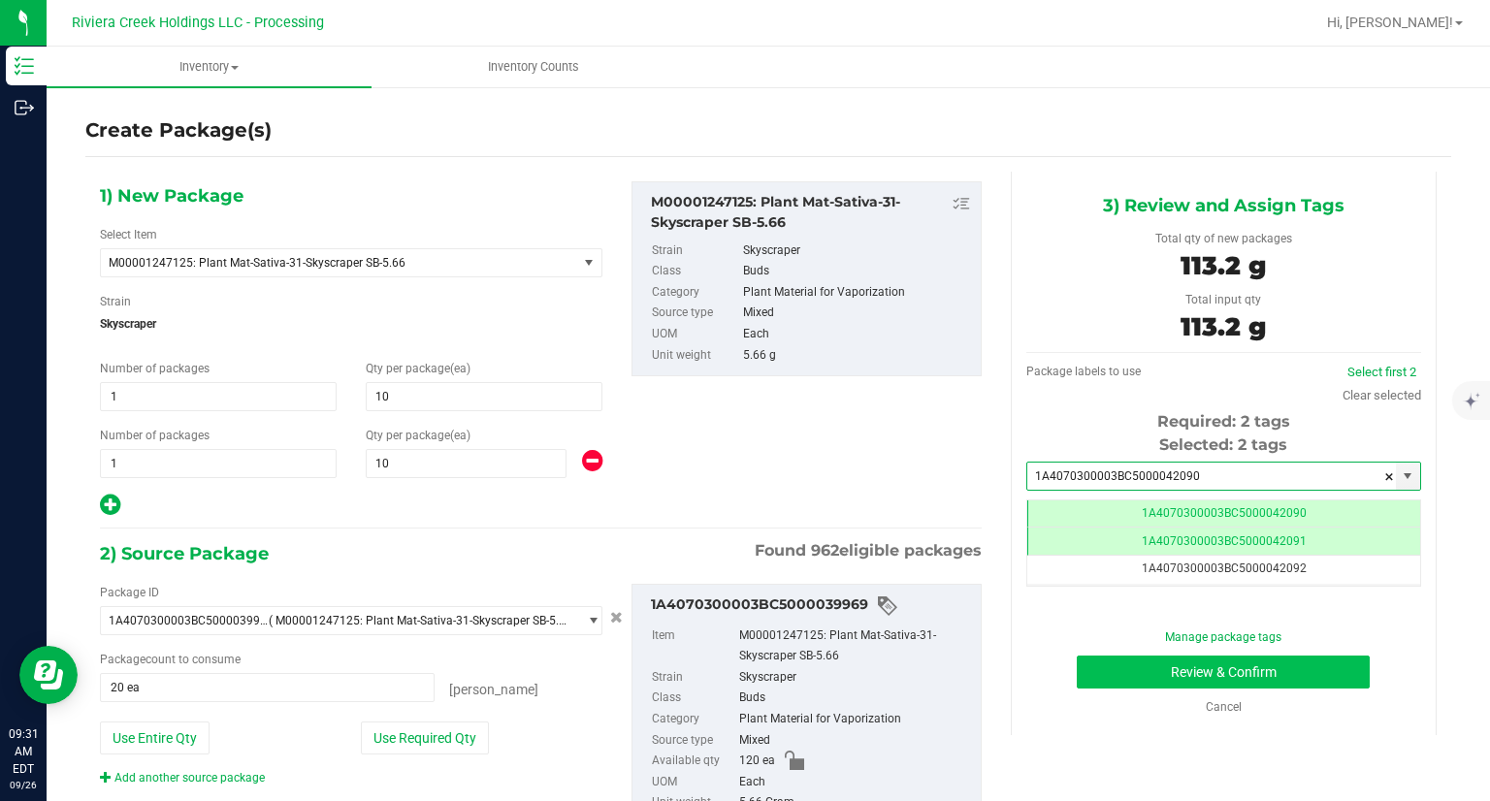
type input "1A4070300003BC5000042090"
click at [1106, 682] on button "Review & Confirm" at bounding box center [1222, 672] width 293 height 33
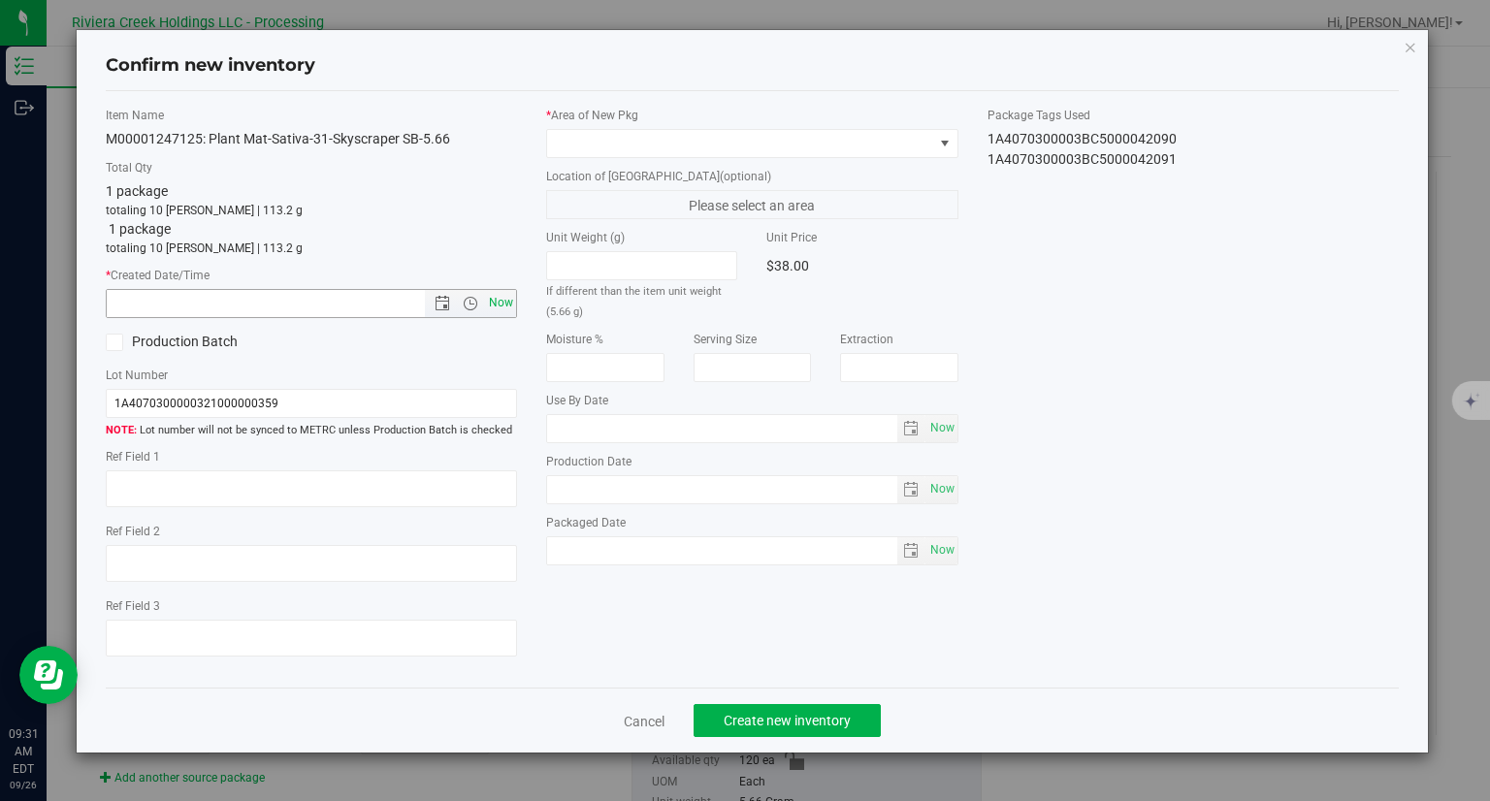
click at [505, 304] on span "Now" at bounding box center [501, 303] width 33 height 28
type input "[DATE] 9:31 AM"
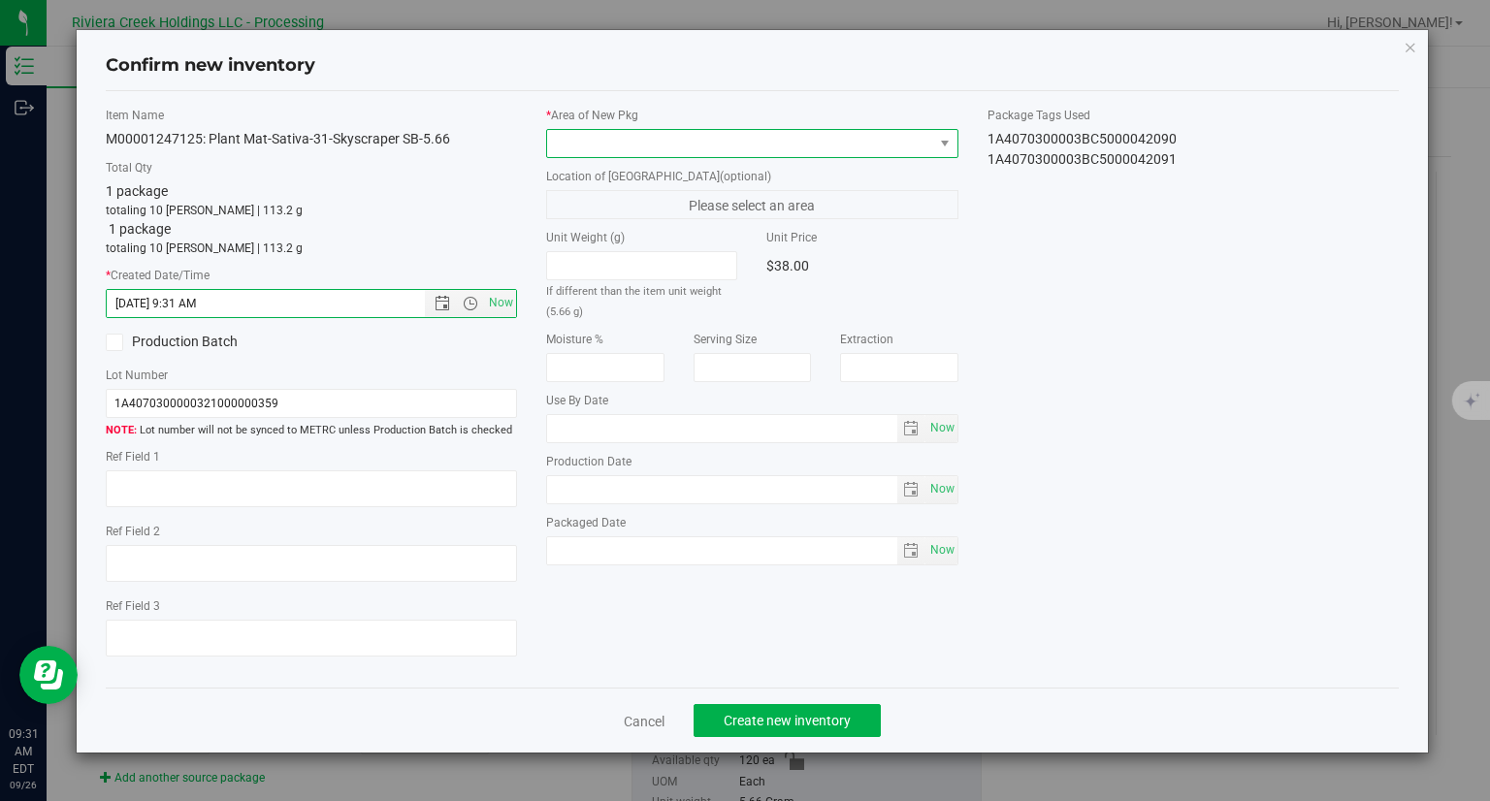
click at [688, 133] on span at bounding box center [740, 143] width 386 height 27
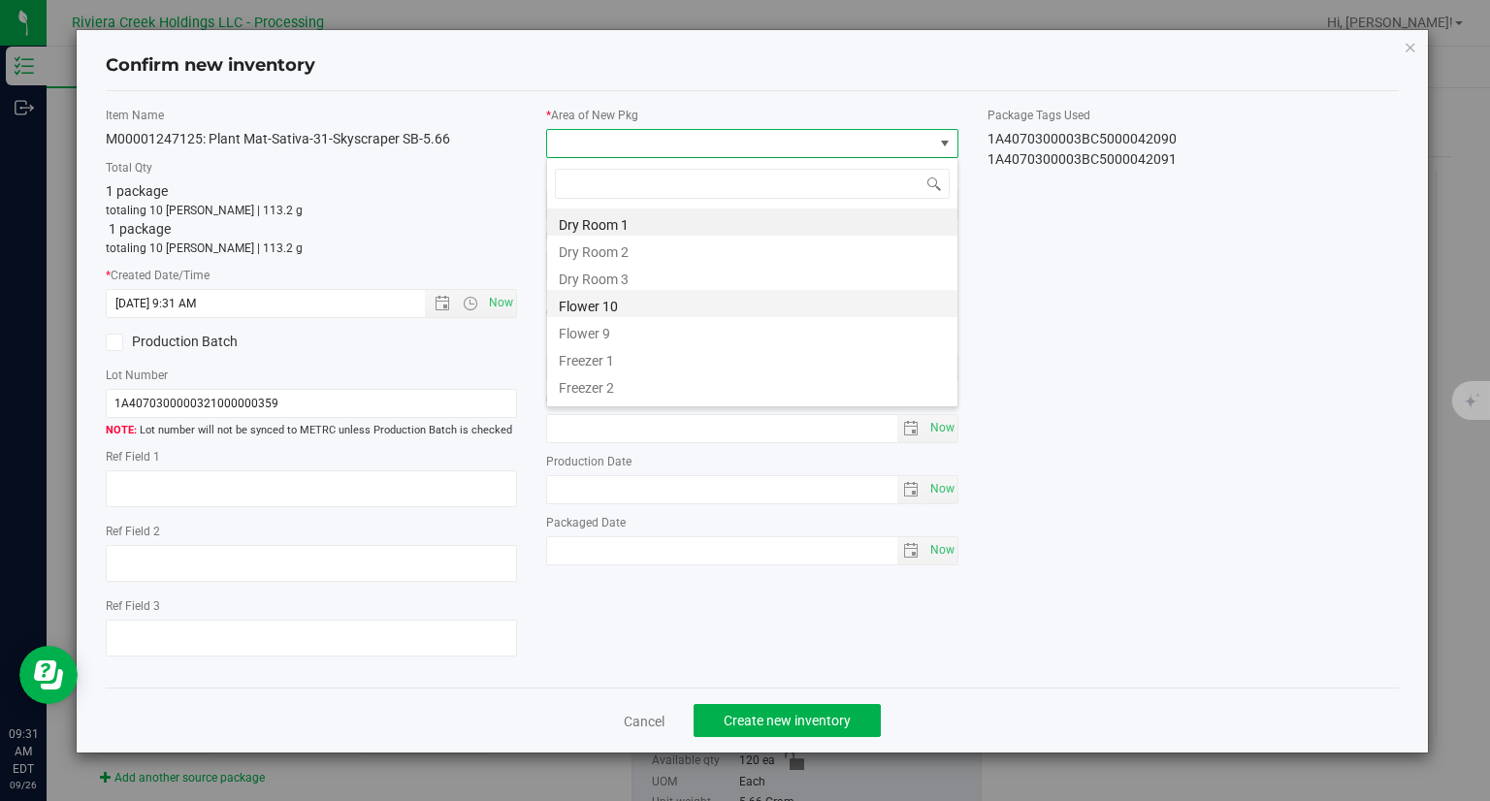
click at [616, 314] on li "Flower 10" at bounding box center [752, 303] width 410 height 27
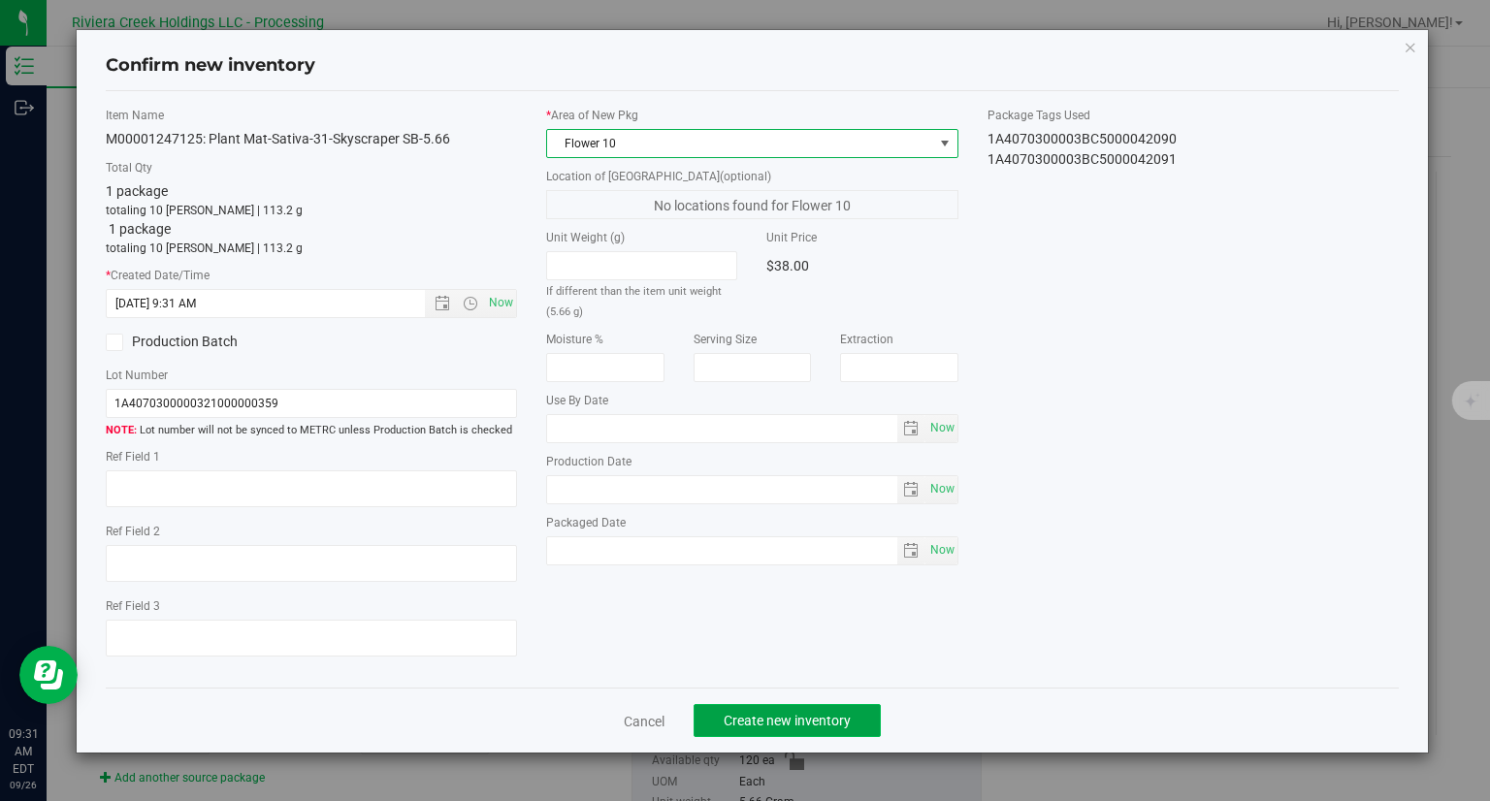
click at [819, 729] on button "Create new inventory" at bounding box center [786, 720] width 187 height 33
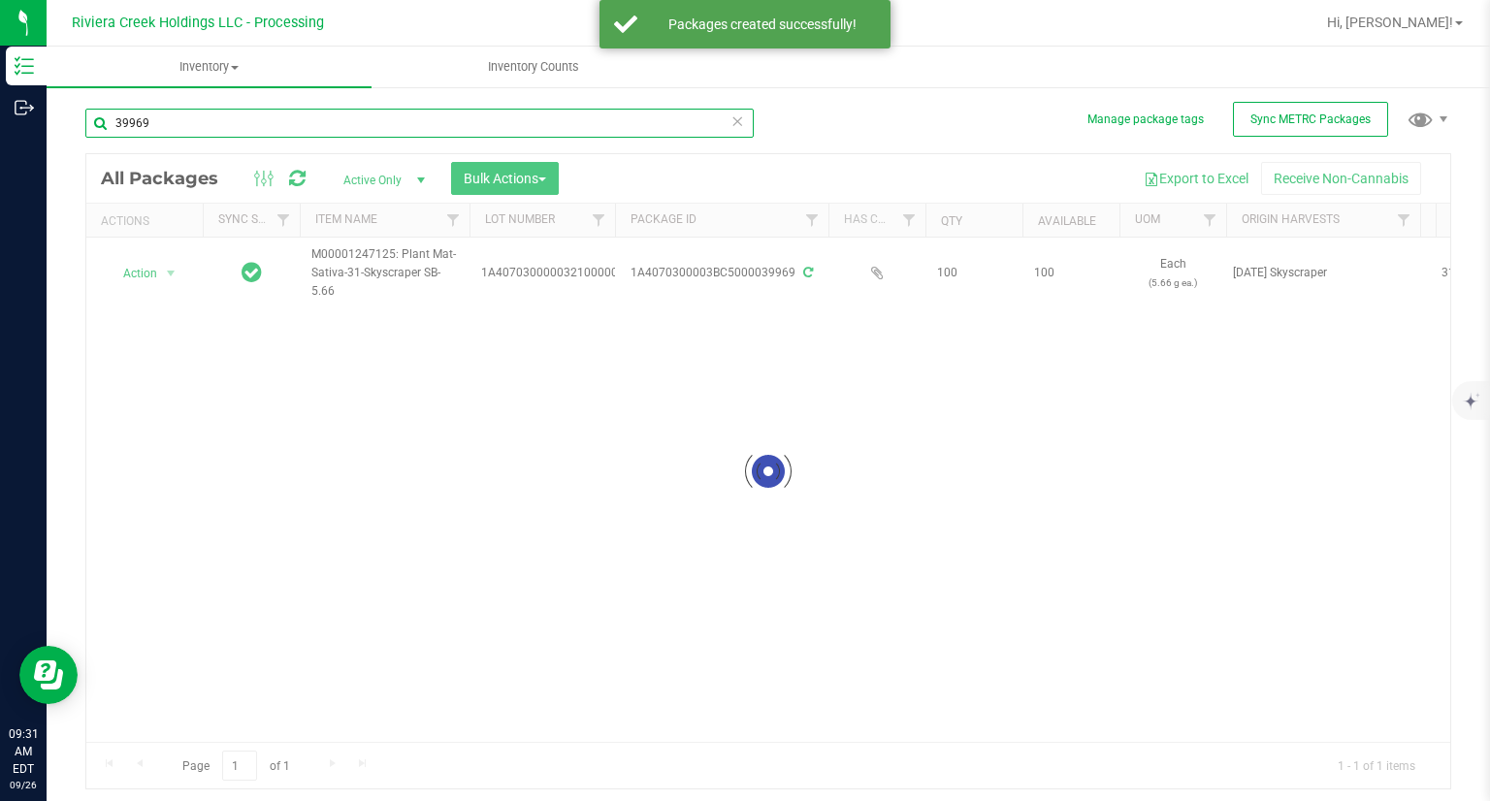
click at [172, 120] on input "39969" at bounding box center [419, 123] width 668 height 29
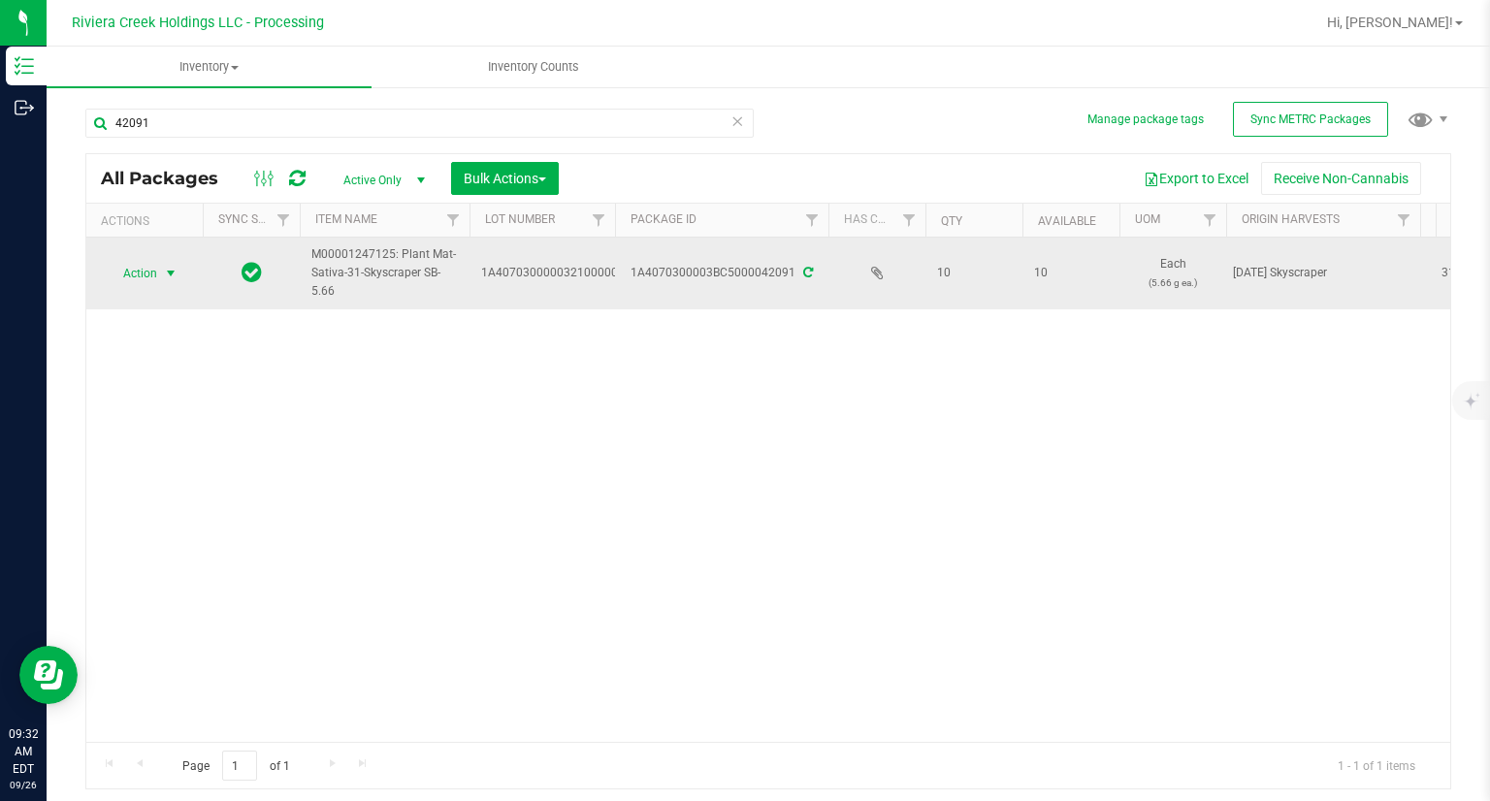
click at [141, 273] on span "Action" at bounding box center [132, 273] width 52 height 27
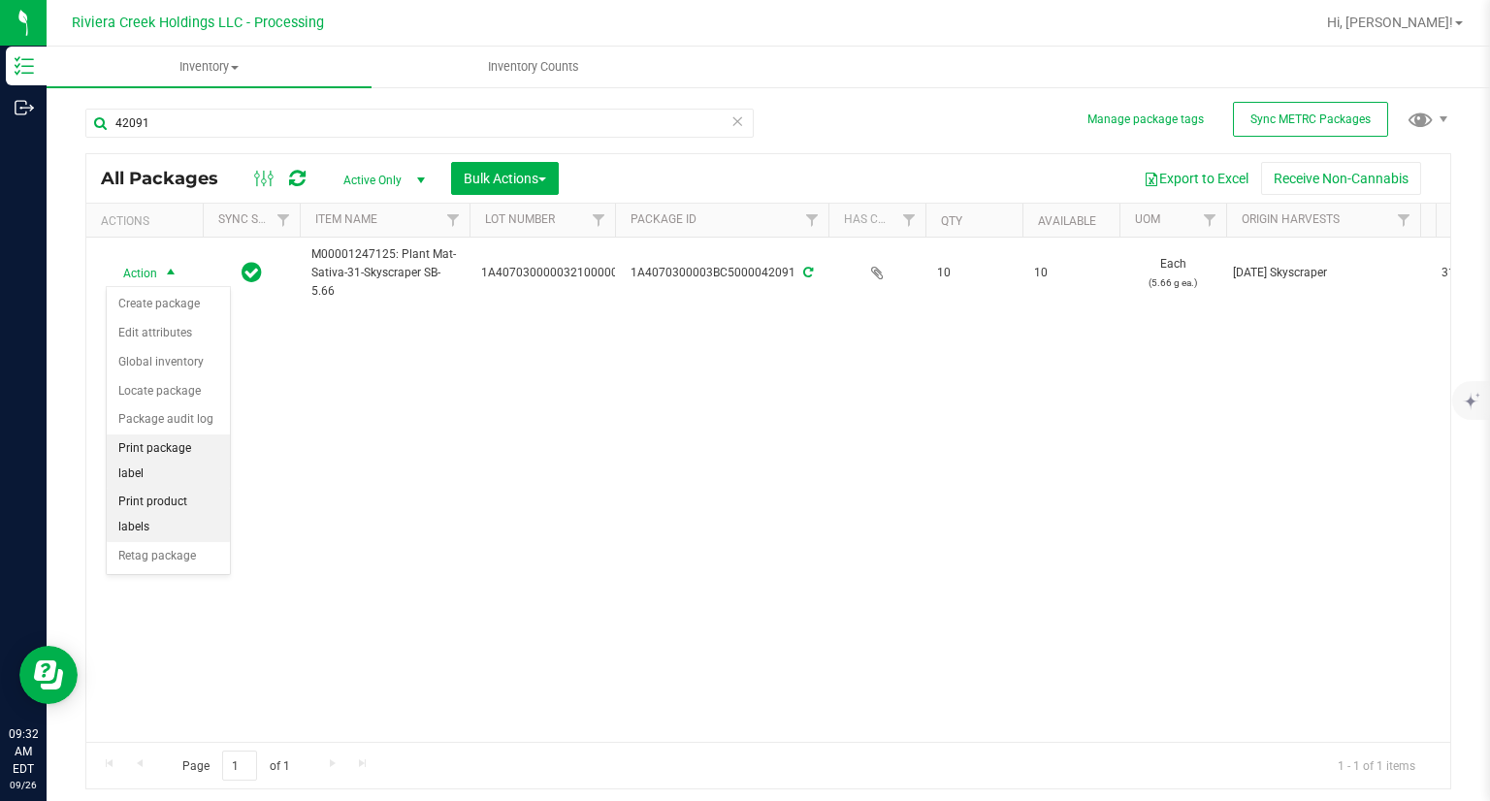
click at [186, 452] on li "Print package label" at bounding box center [168, 460] width 123 height 53
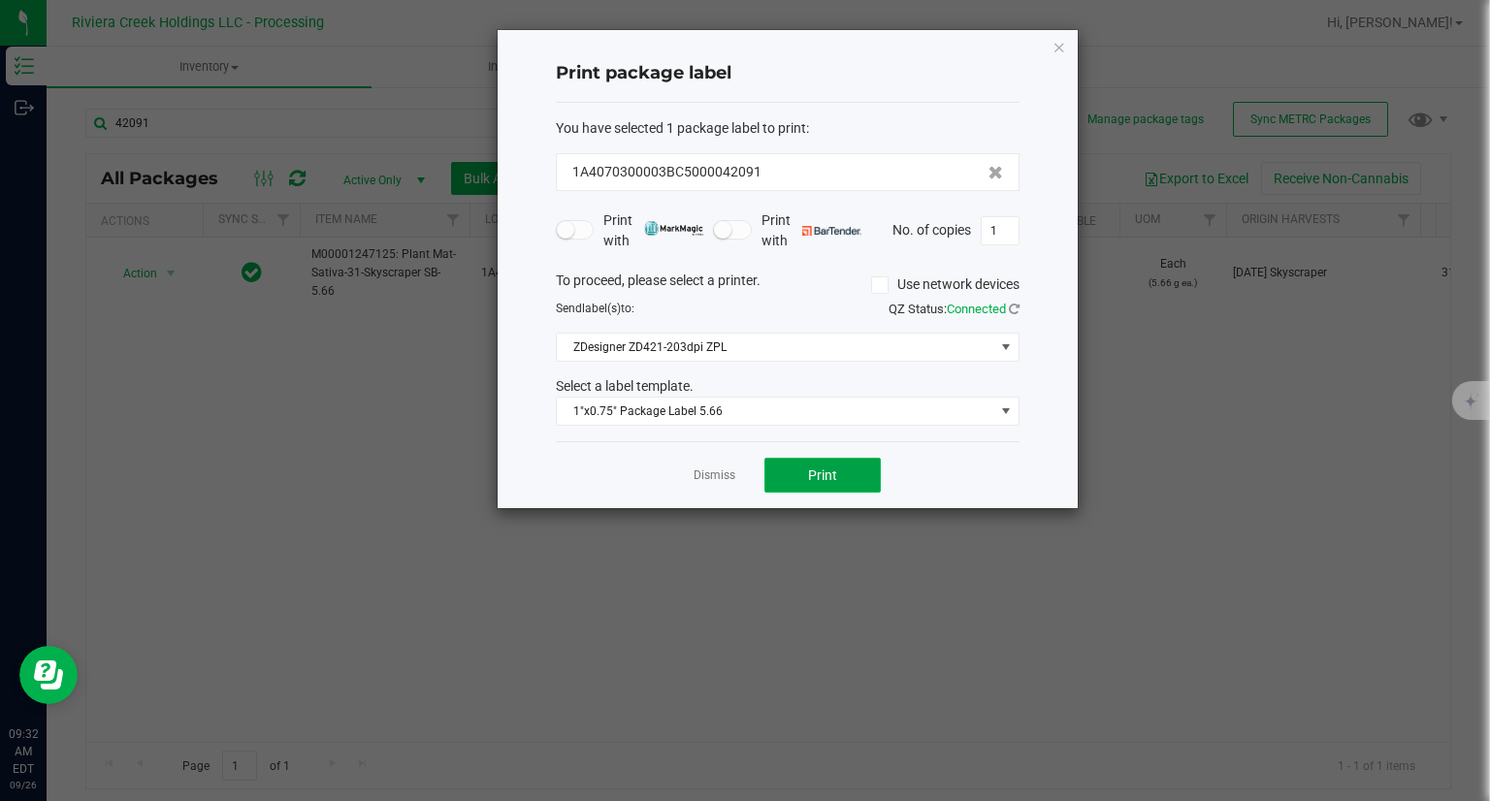
click at [813, 467] on span "Print" at bounding box center [822, 475] width 29 height 16
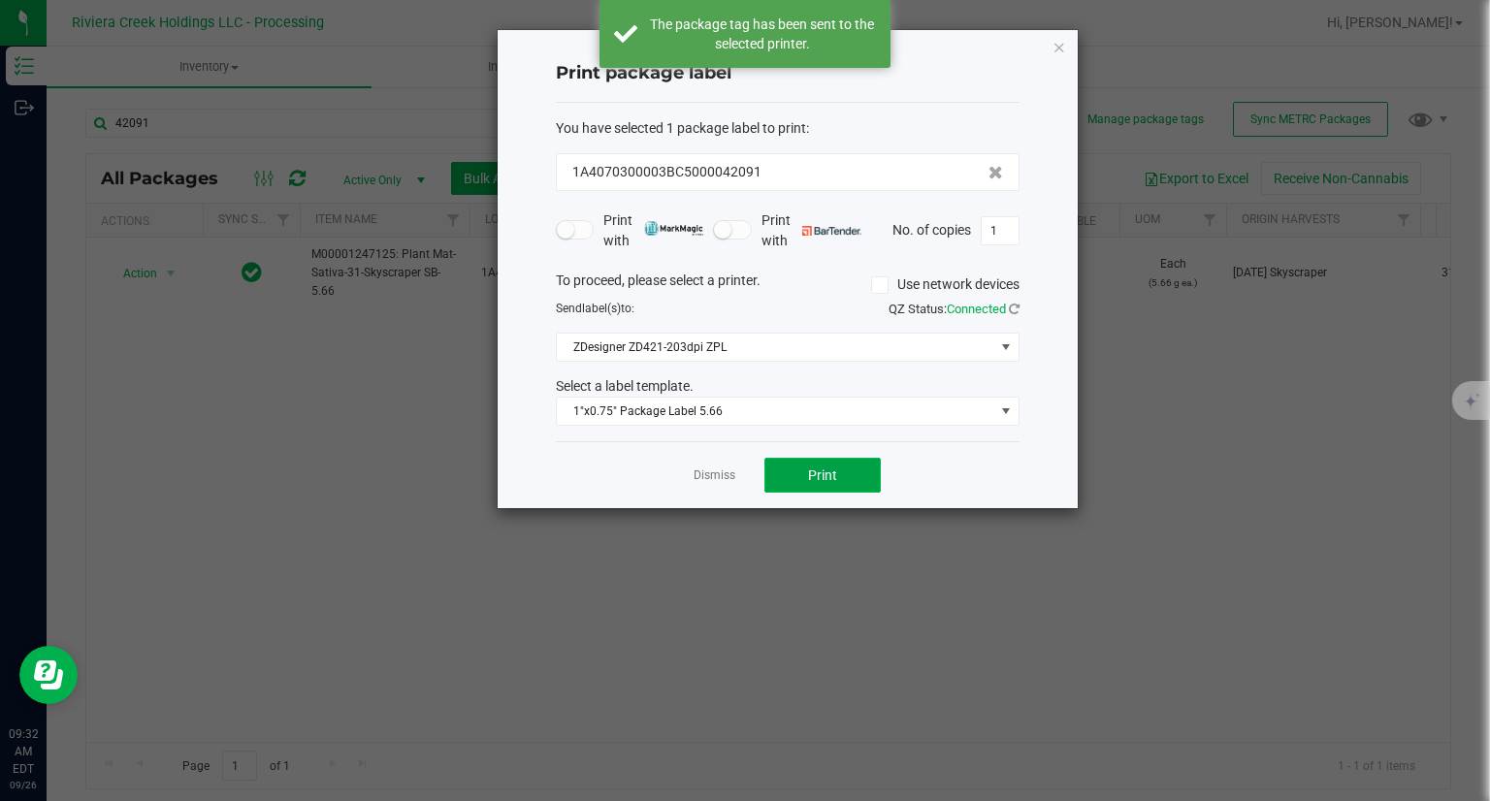
click at [813, 467] on span "Print" at bounding box center [822, 475] width 29 height 16
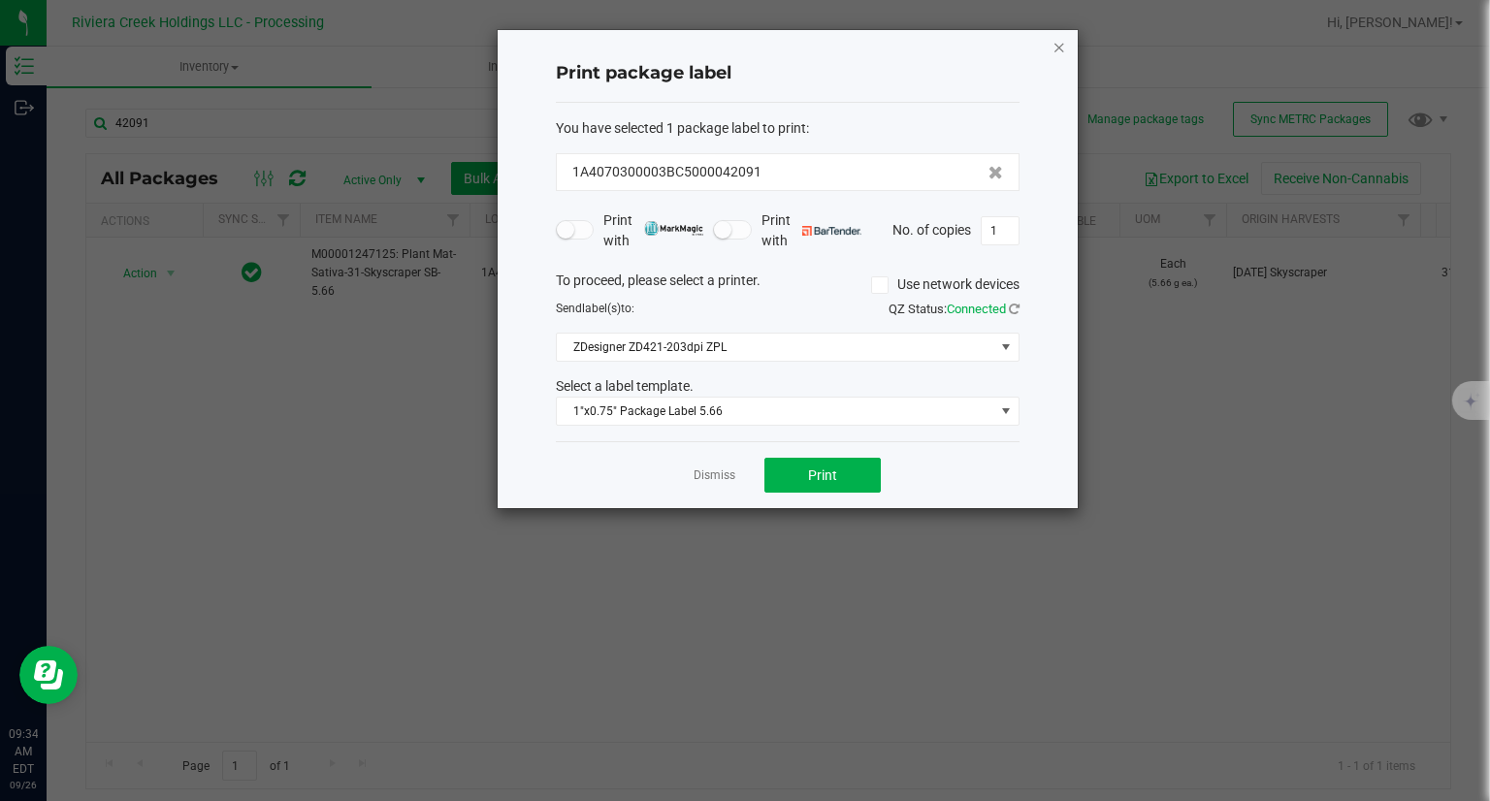
click at [1064, 44] on icon "button" at bounding box center [1059, 46] width 14 height 23
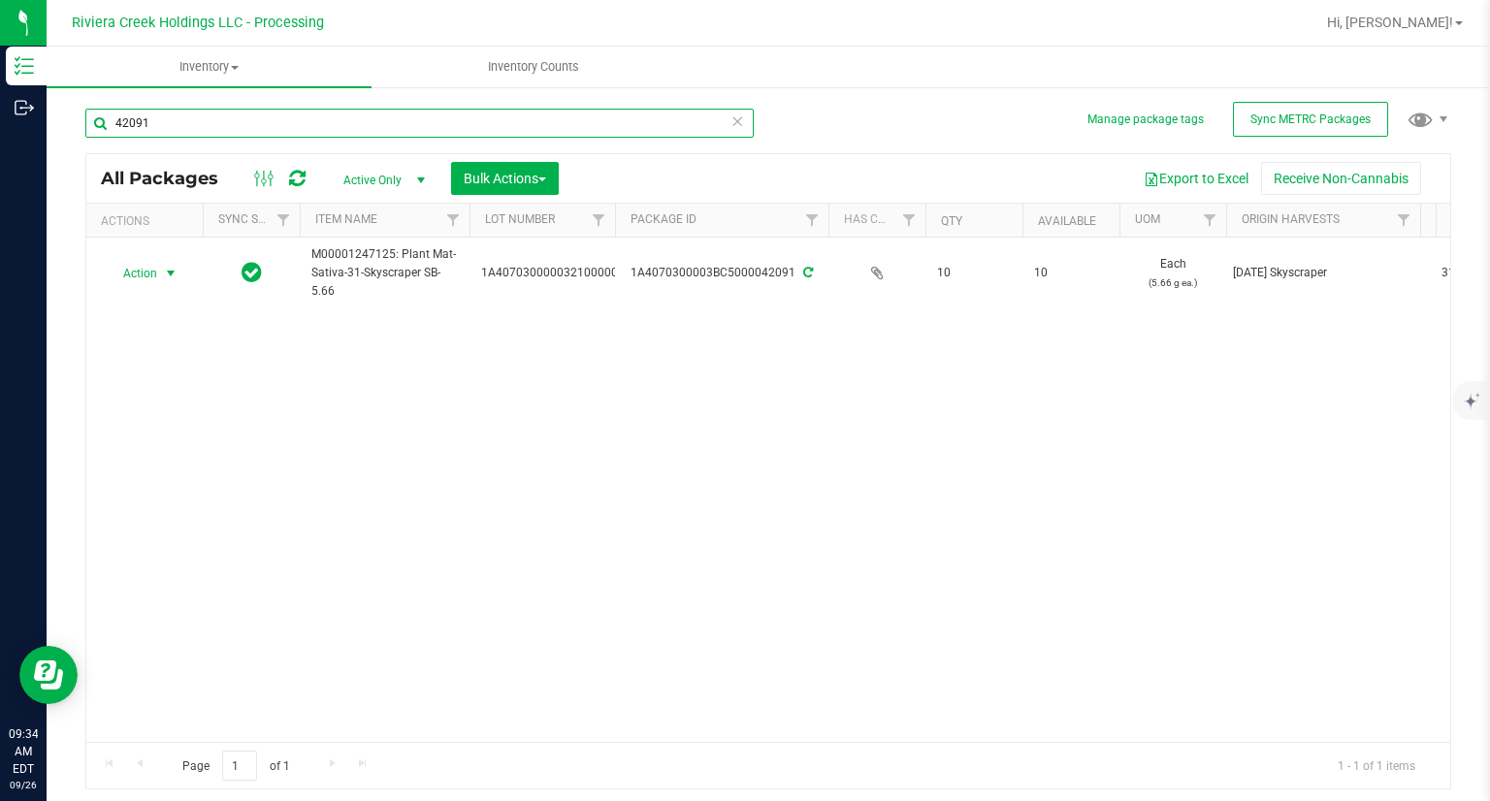
click at [248, 122] on input "42091" at bounding box center [419, 123] width 668 height 29
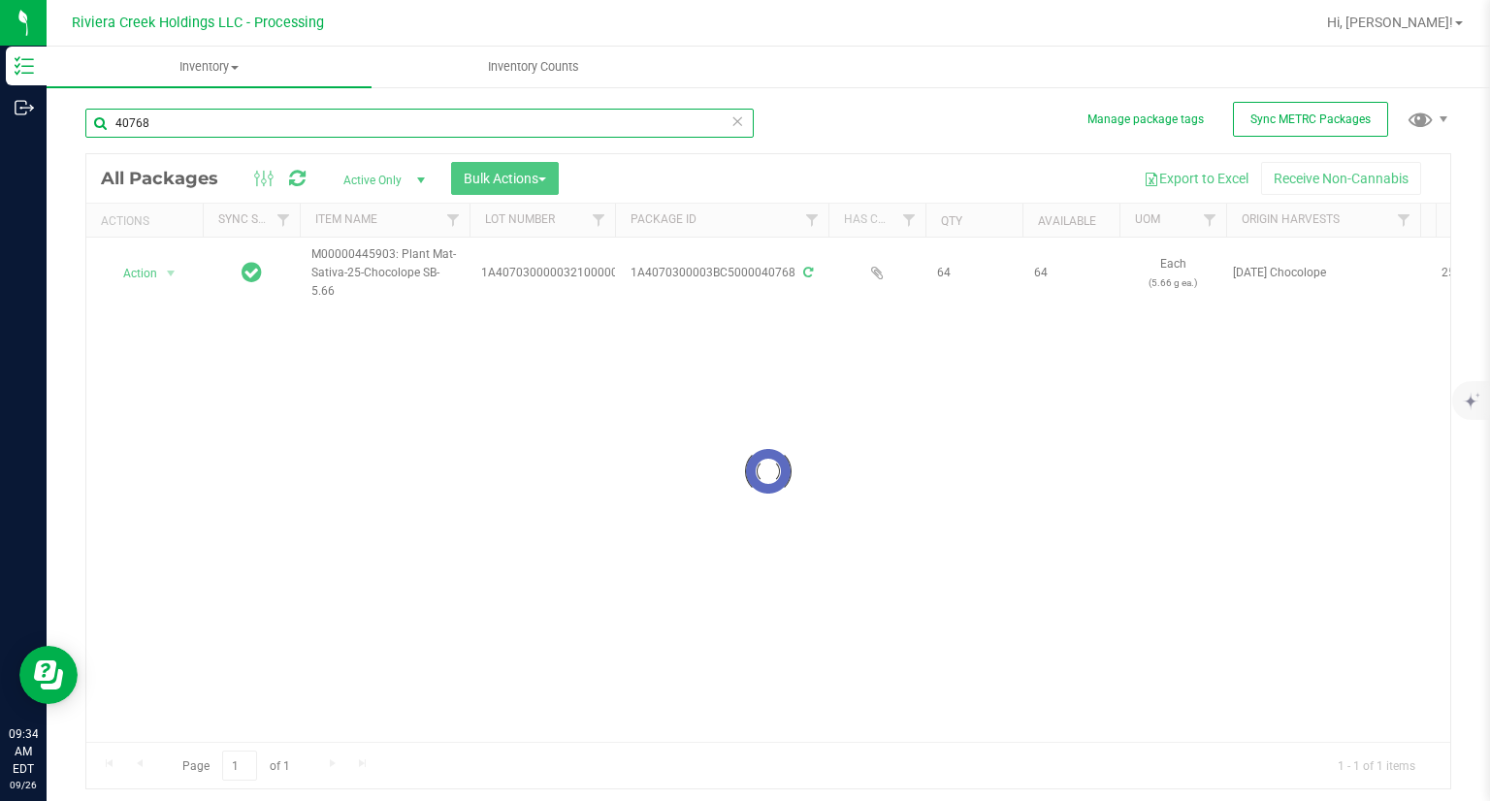
type input "40768"
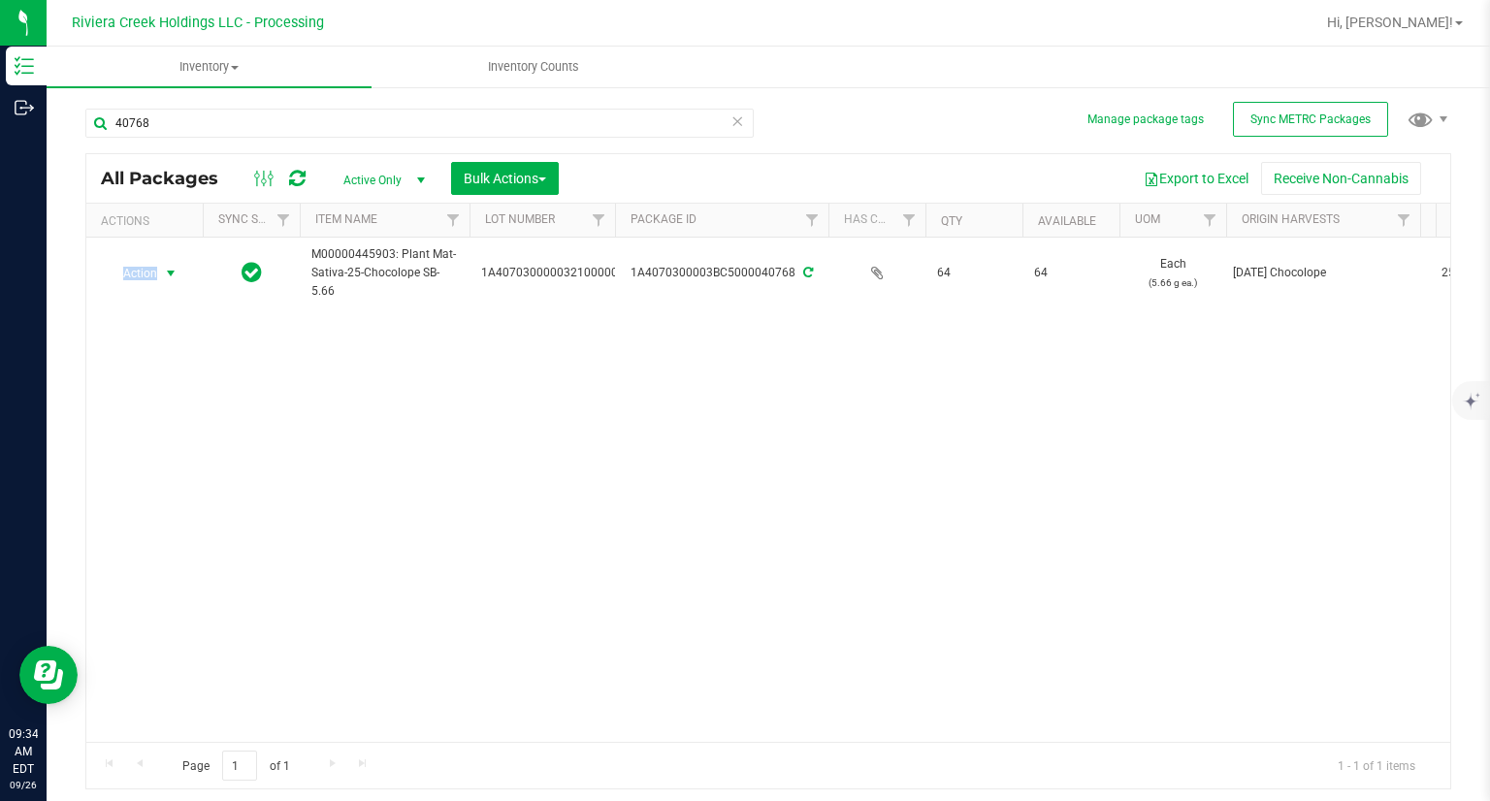
click at [145, 279] on span "Action" at bounding box center [132, 273] width 52 height 27
click at [155, 306] on li "Create package" at bounding box center [168, 304] width 123 height 29
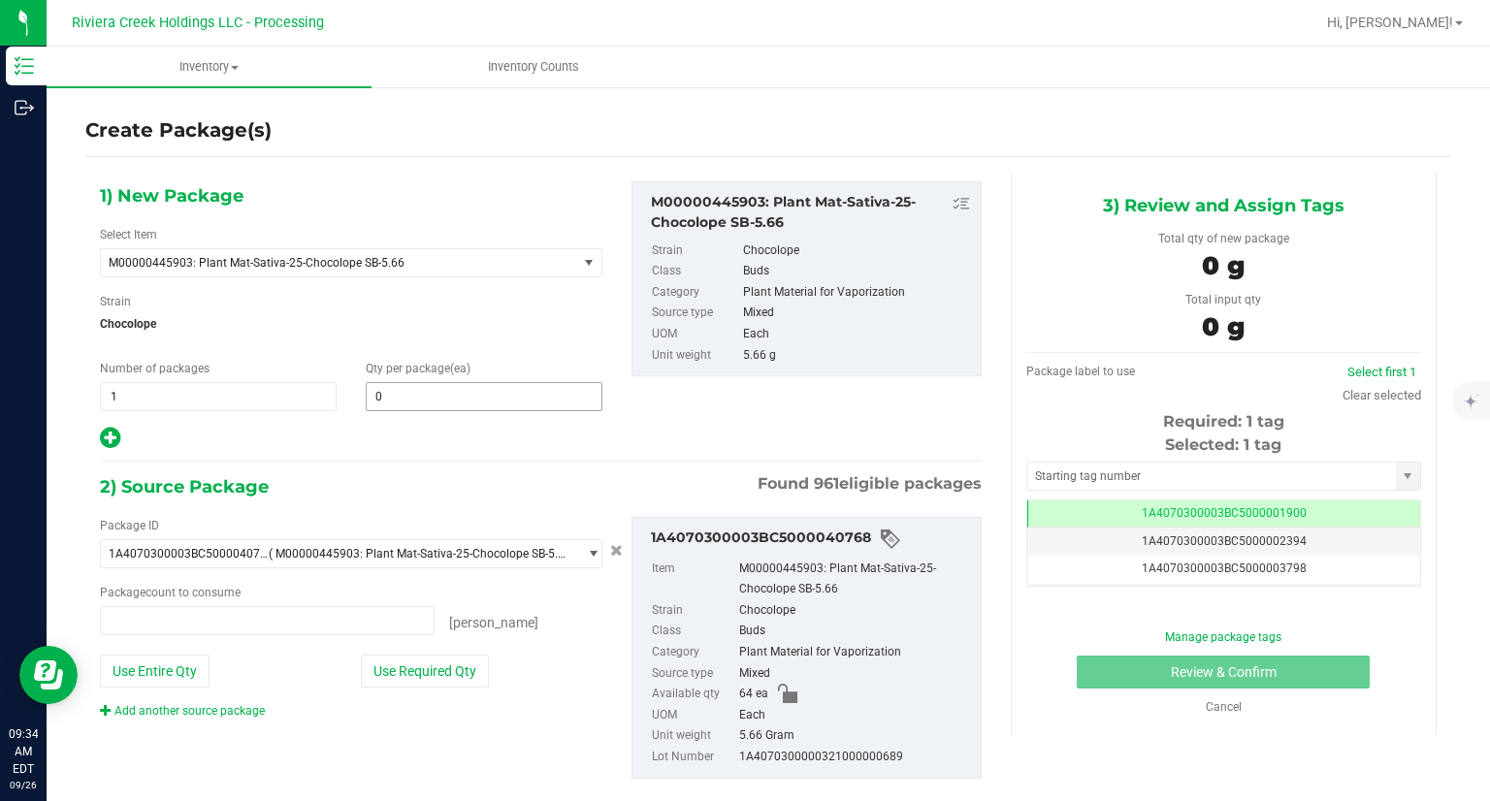
type input "0 ea"
click at [400, 386] on span at bounding box center [484, 396] width 237 height 29
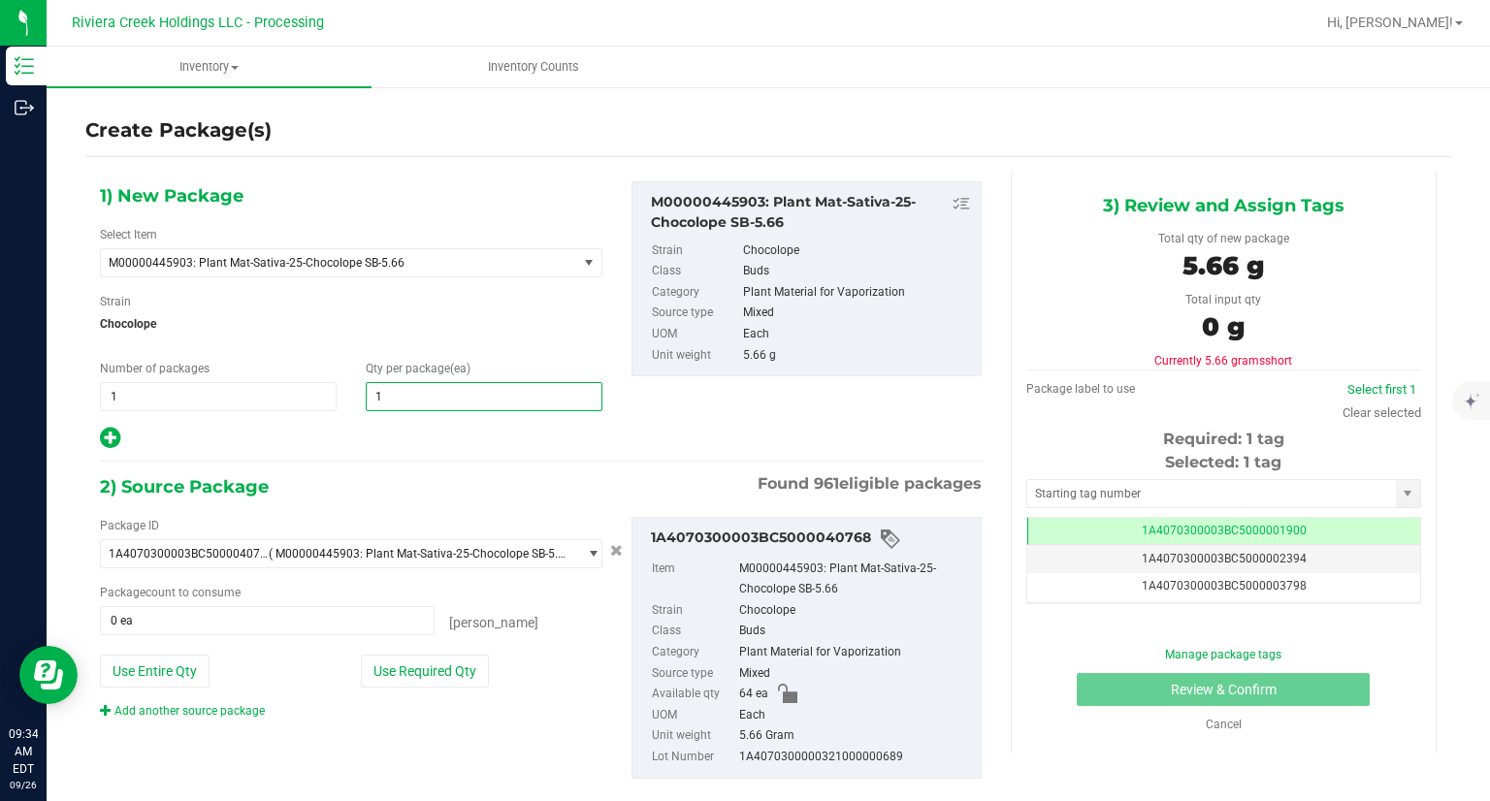
type input "10"
click at [307, 417] on div "1) New Package Select Item M00000445903: Plant Mat-Sativa-25-Chocolope SB-5.66 …" at bounding box center [350, 316] width 531 height 270
click at [106, 432] on icon at bounding box center [110, 438] width 20 height 24
type input "10"
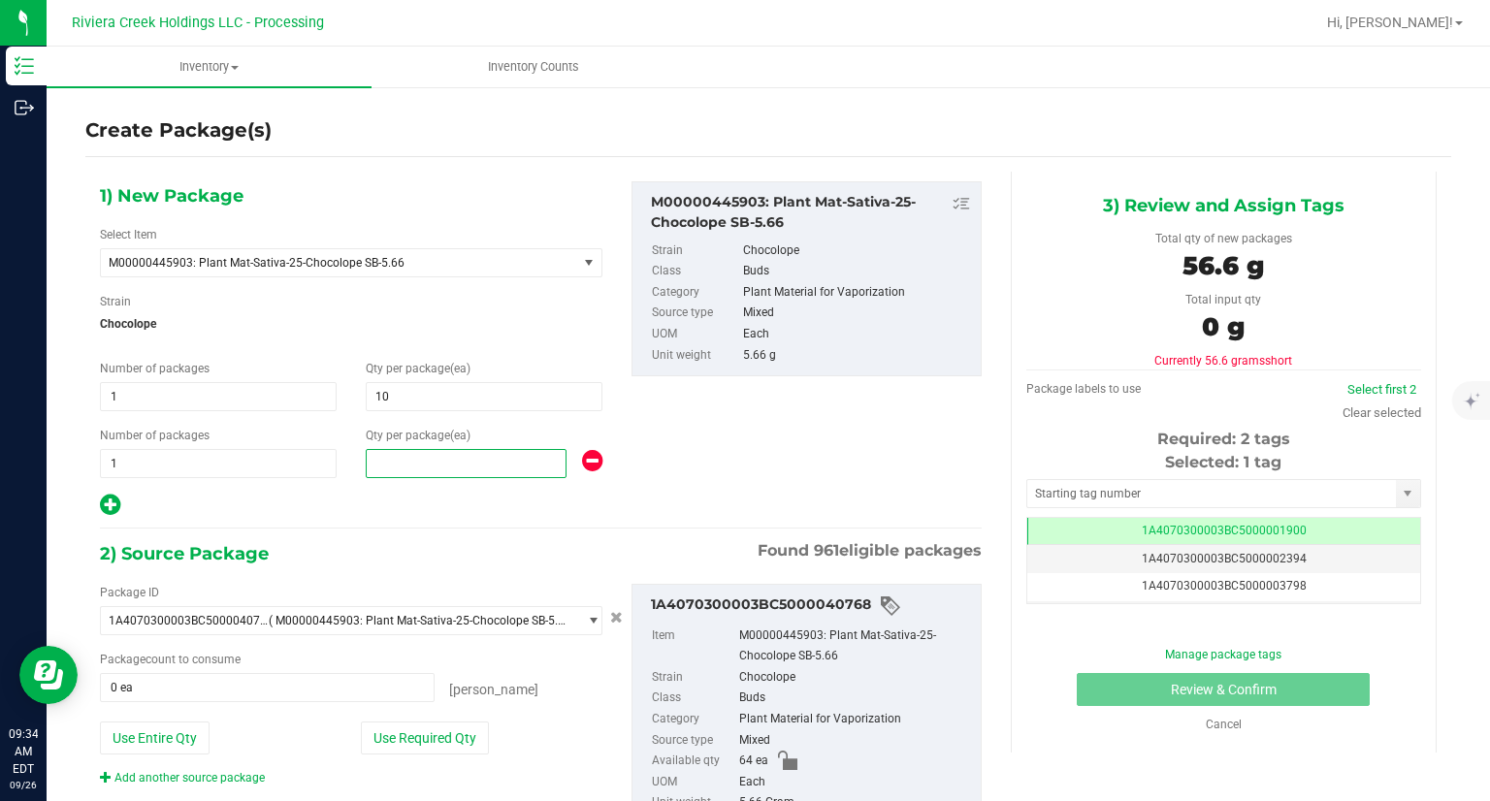
click at [454, 464] on span at bounding box center [466, 463] width 201 height 29
type input "10"
click at [420, 514] on div at bounding box center [351, 505] width 502 height 25
click at [428, 735] on button "Use Required Qty" at bounding box center [425, 737] width 128 height 33
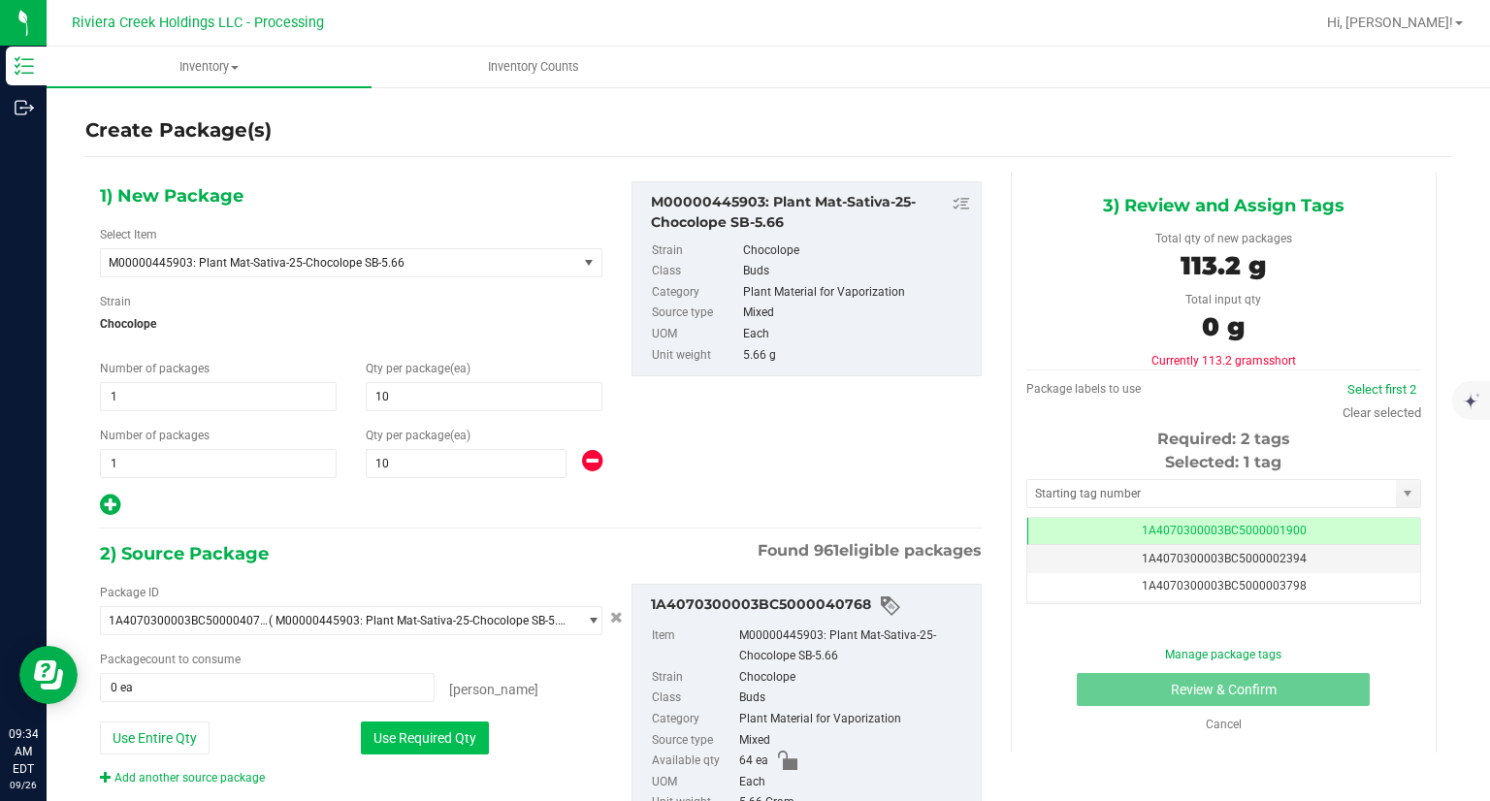
type input "20 ea"
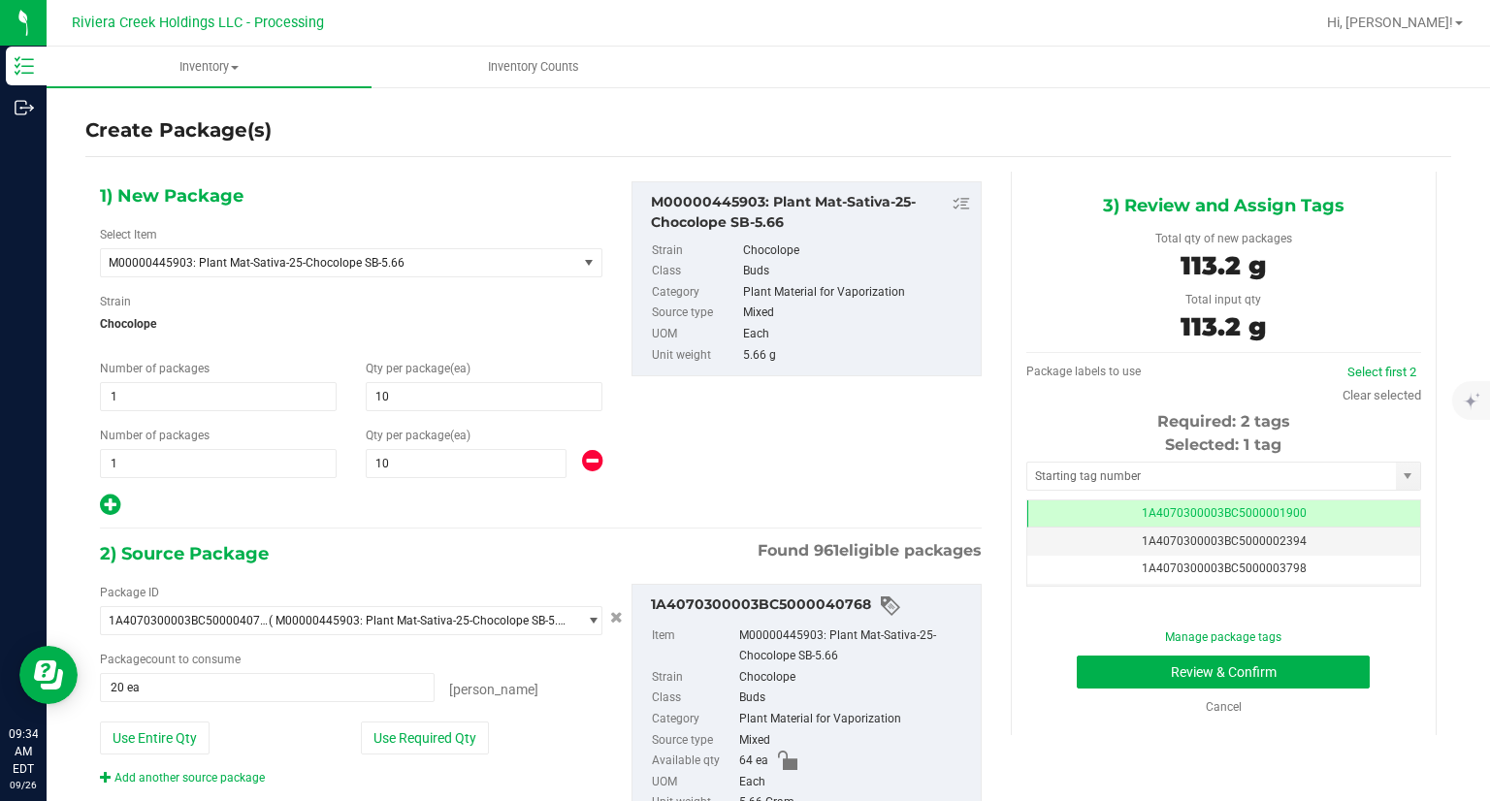
click at [1046, 455] on div "Selected: 1 tag" at bounding box center [1223, 444] width 395 height 23
click at [1036, 469] on input "text" at bounding box center [1211, 476] width 369 height 27
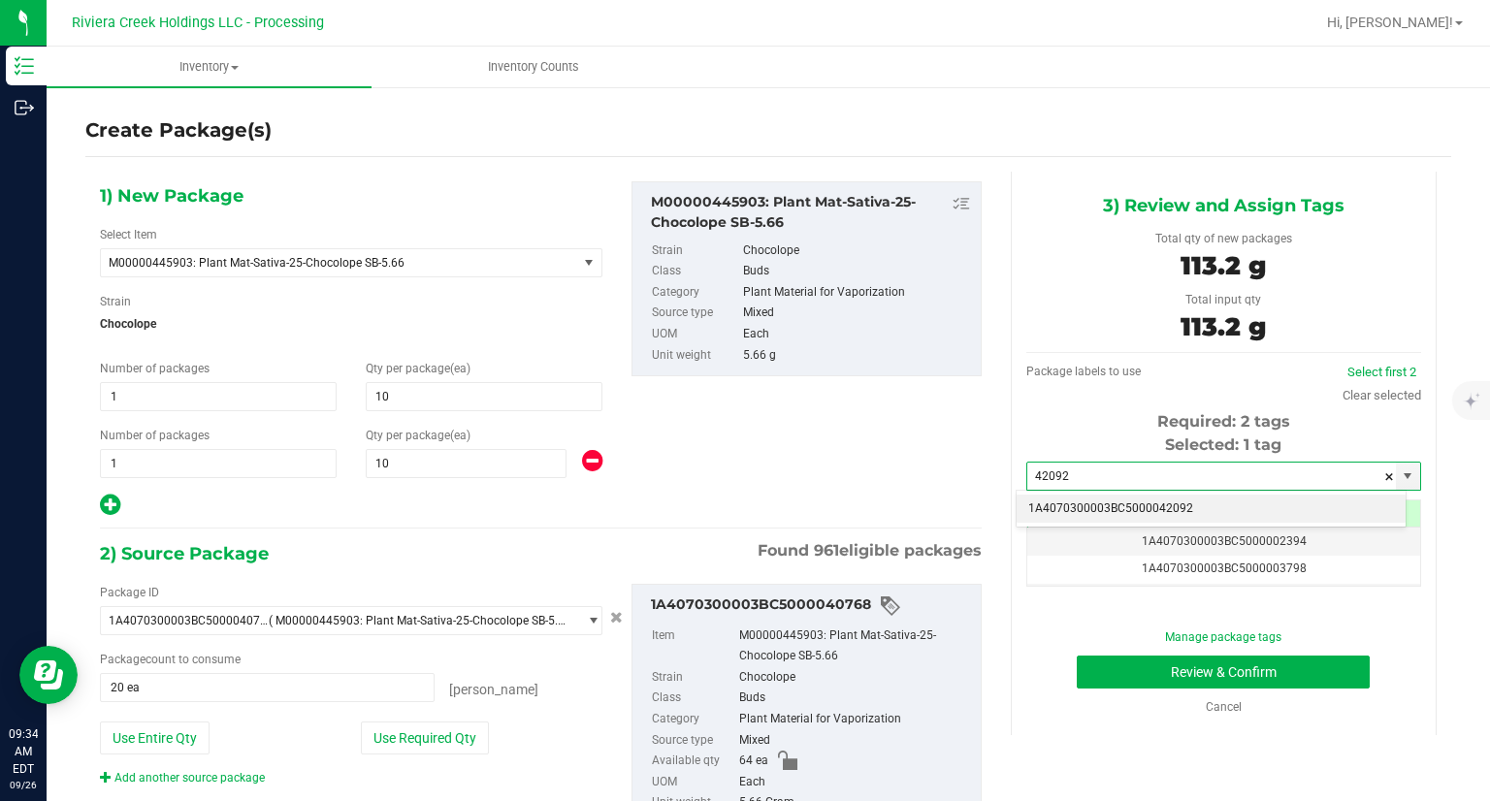
click at [1066, 498] on li "1A4070300003BC5000042092" at bounding box center [1210, 509] width 389 height 29
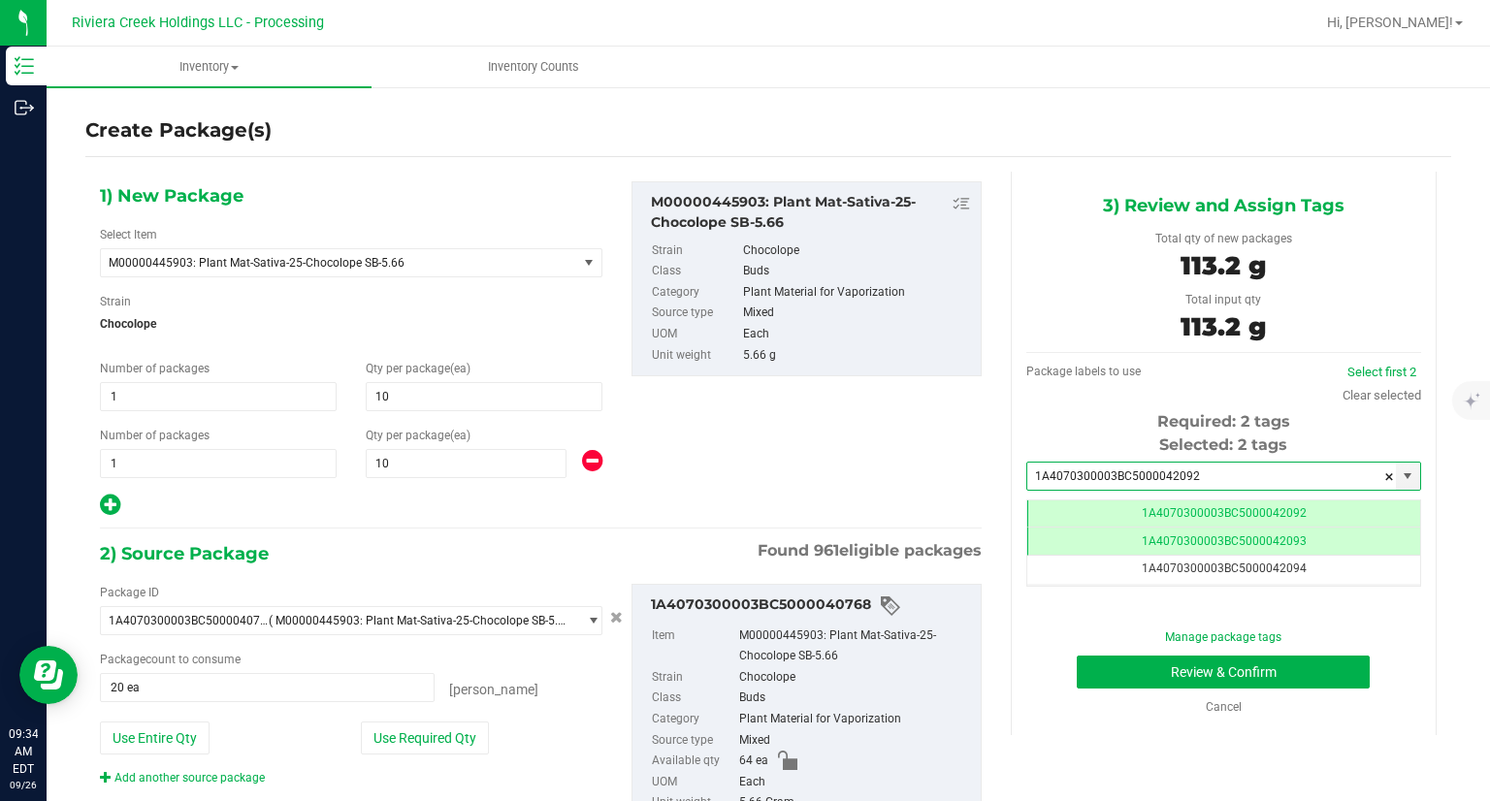
type input "1A4070300003BC5000042092"
click at [1109, 688] on div "Manage package tags Review & Confirm Cancel" at bounding box center [1224, 671] width 366 height 87
click at [1106, 681] on button "Review & Confirm" at bounding box center [1222, 672] width 293 height 33
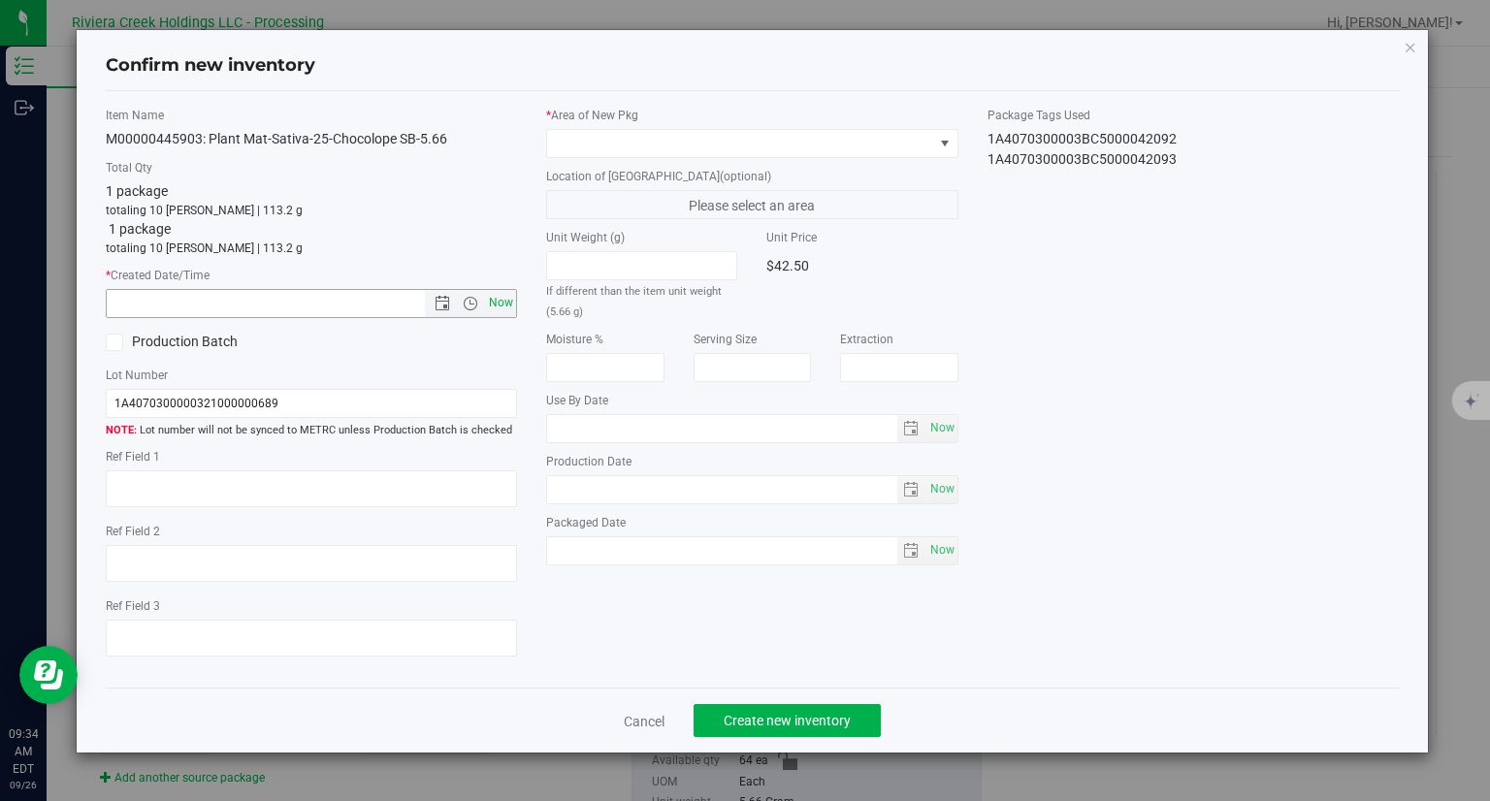
click at [502, 299] on span "Now" at bounding box center [501, 303] width 33 height 28
type input "[DATE] 9:34 AM"
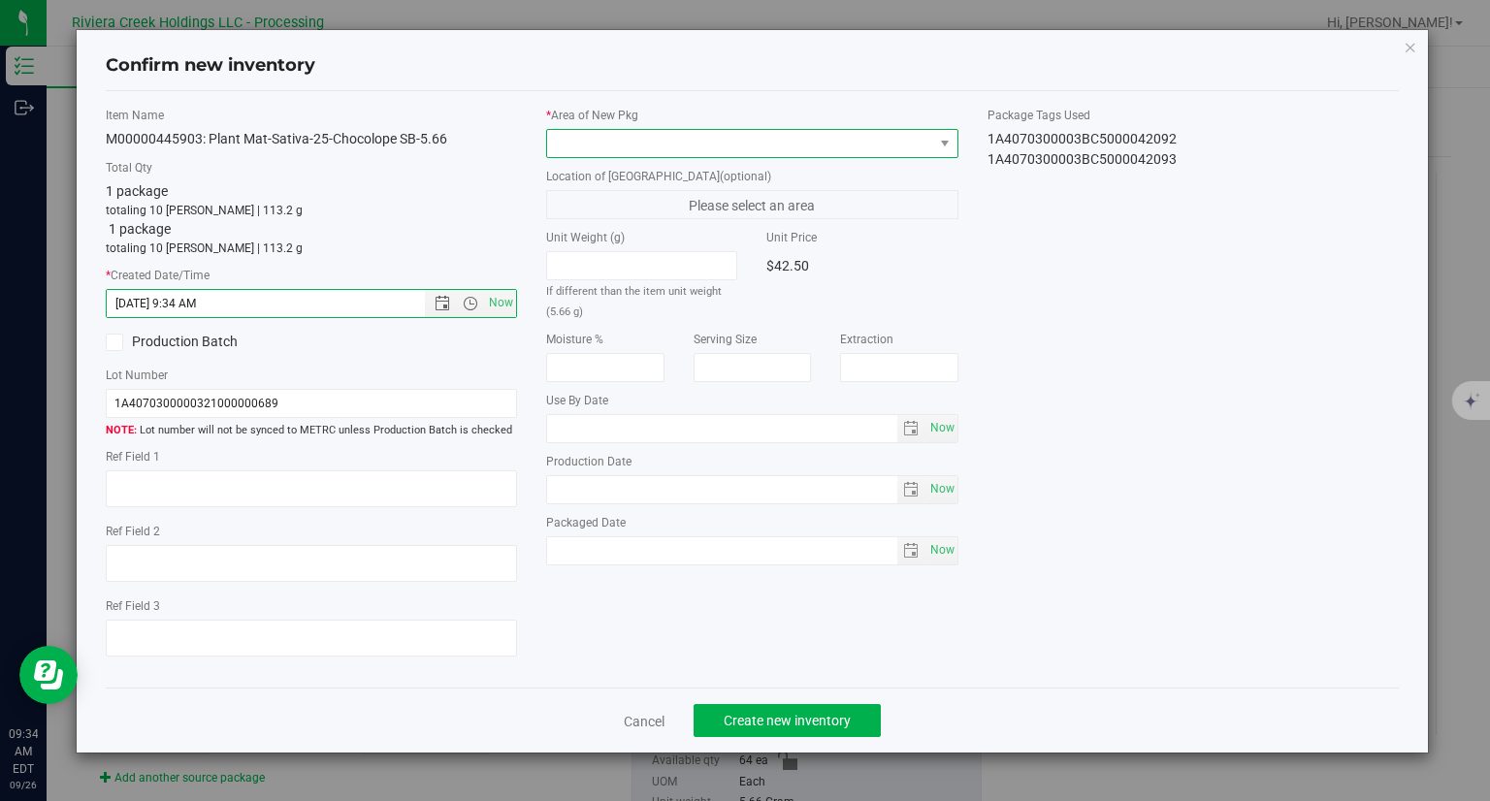
click at [568, 152] on span at bounding box center [740, 143] width 386 height 27
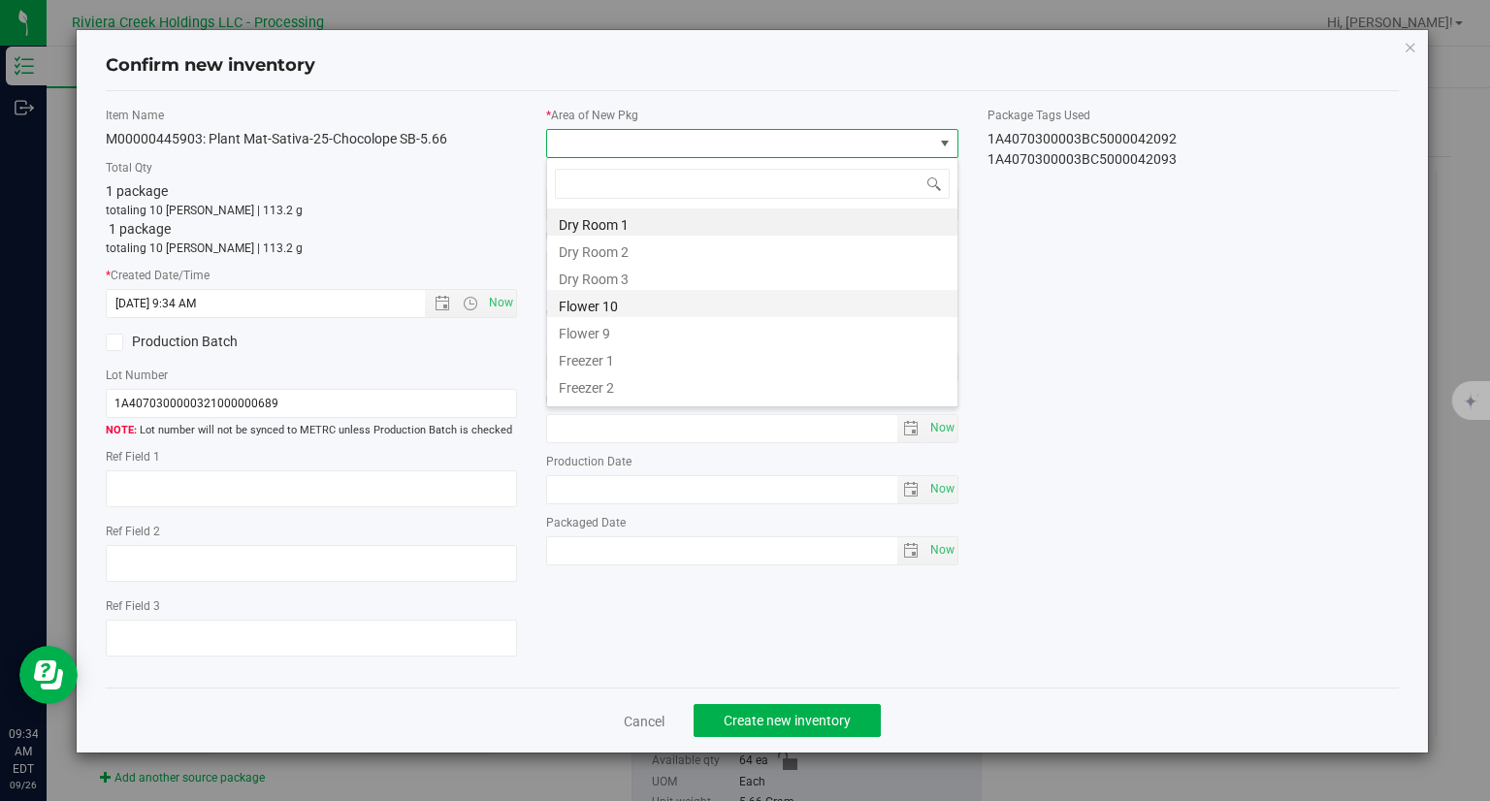
click at [617, 301] on li "Flower 10" at bounding box center [752, 303] width 410 height 27
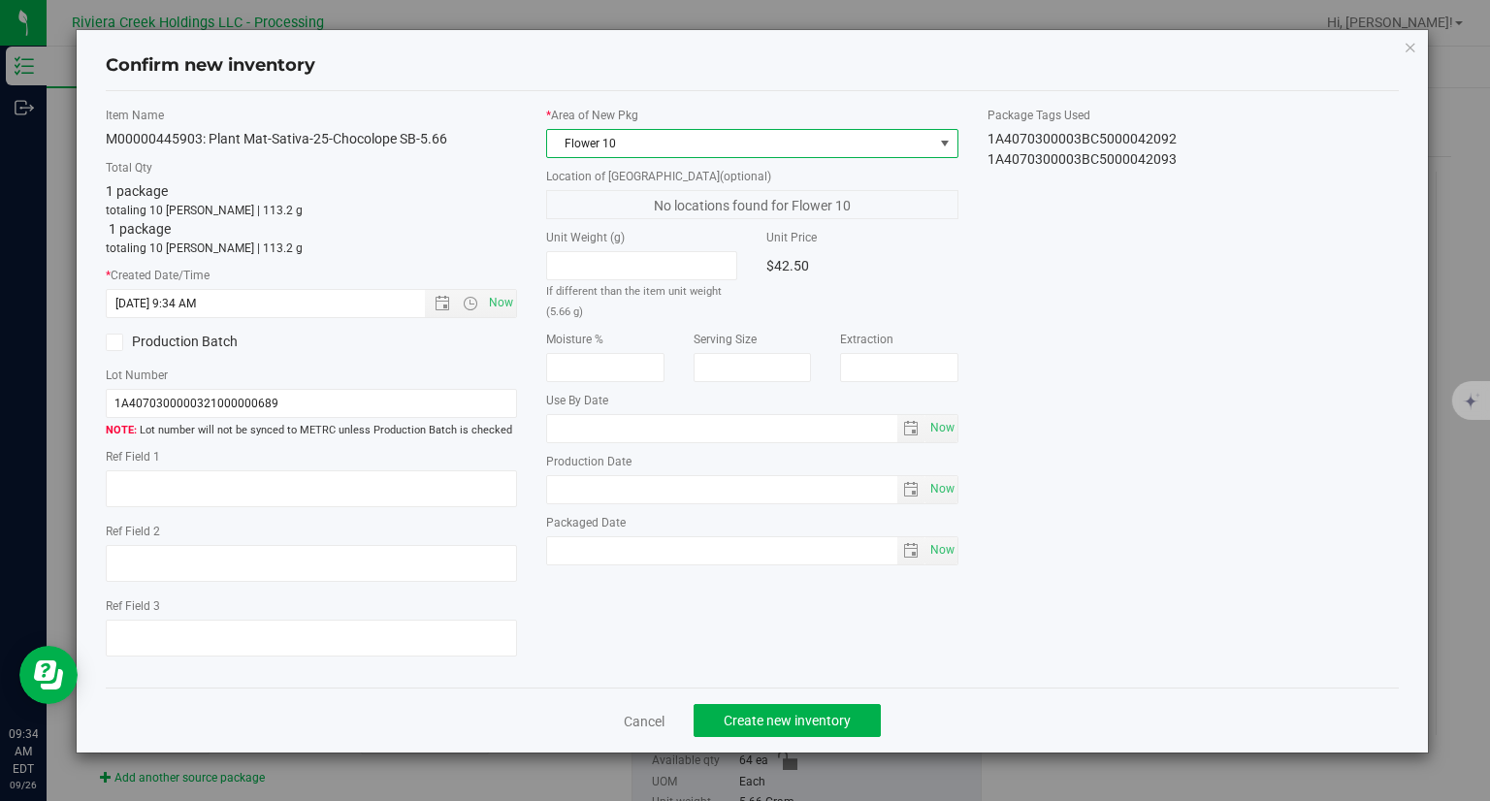
click at [764, 698] on div "Cancel Create new inventory" at bounding box center [753, 720] width 1294 height 65
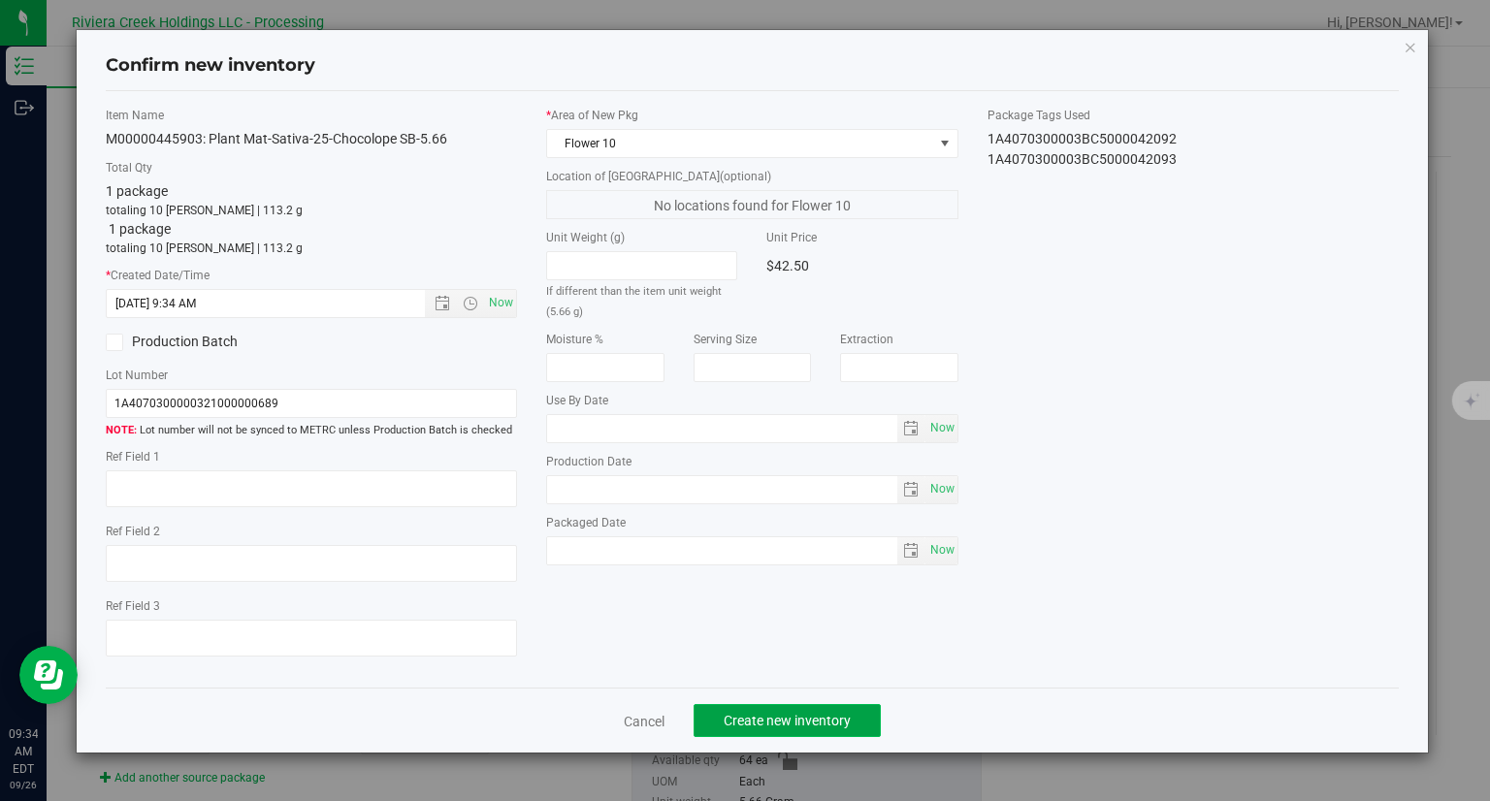
click at [763, 708] on button "Create new inventory" at bounding box center [786, 720] width 187 height 33
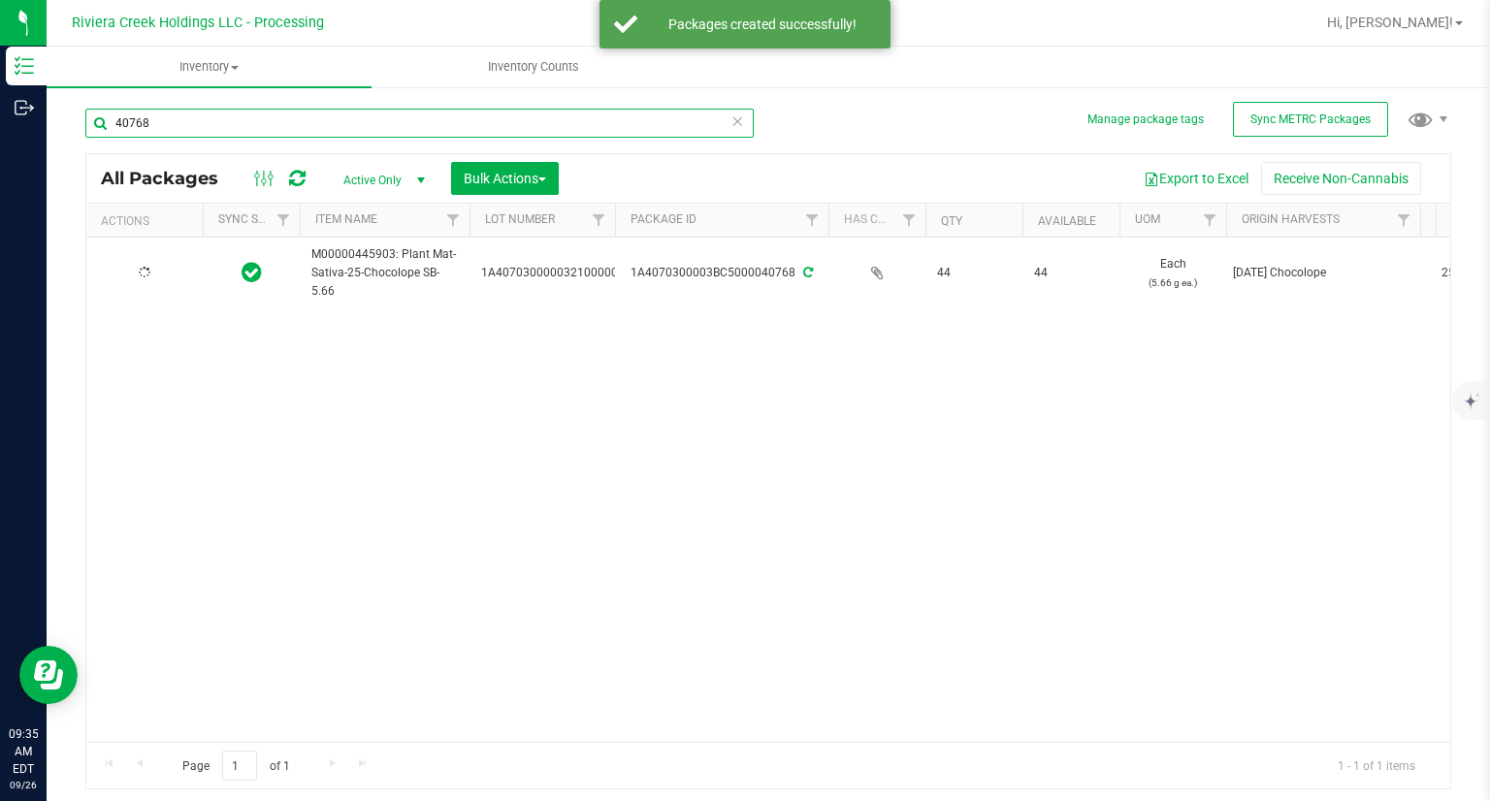
click at [247, 128] on input "40768" at bounding box center [419, 123] width 668 height 29
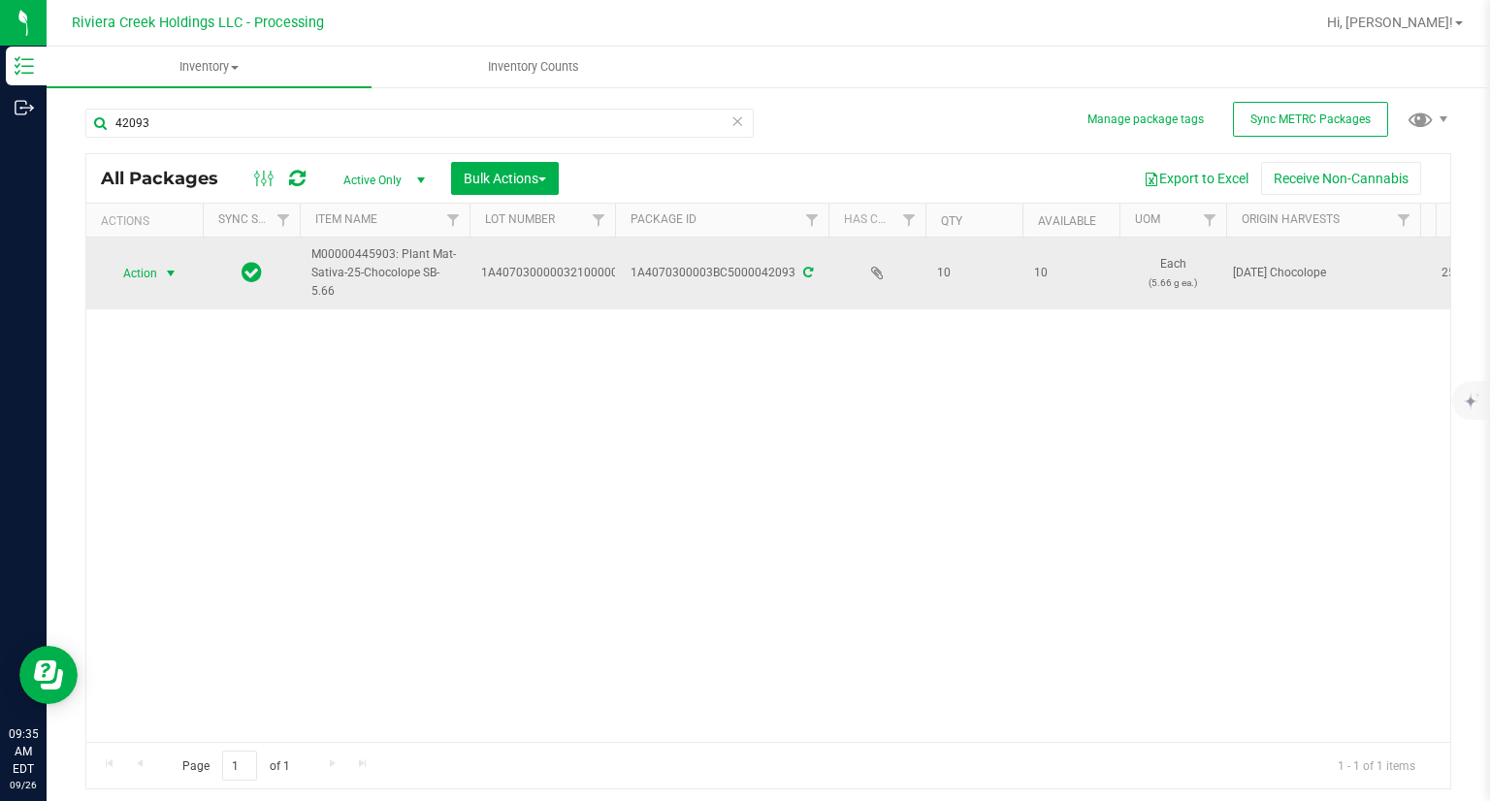
click at [139, 276] on span "Action" at bounding box center [132, 273] width 52 height 27
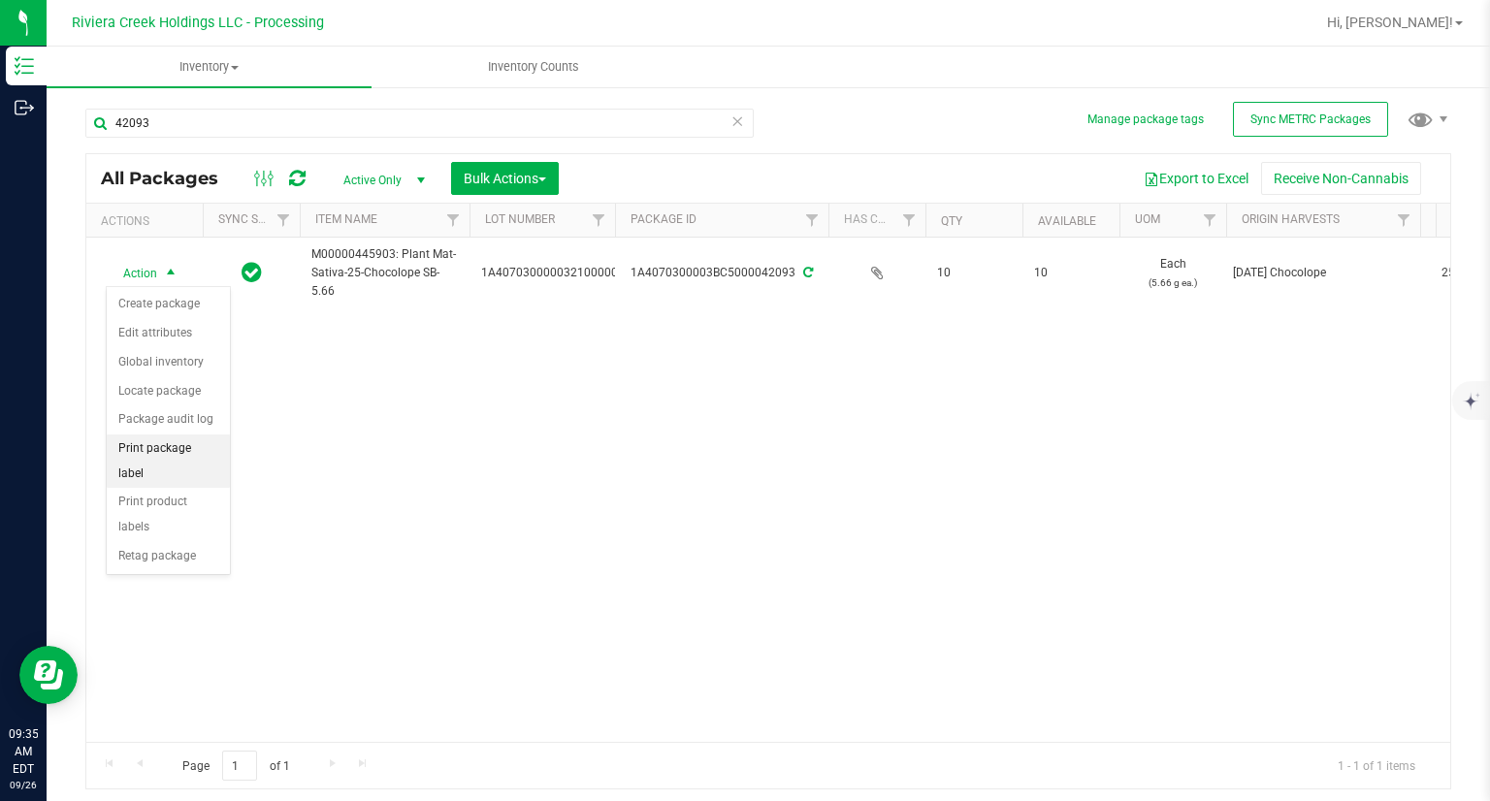
click at [187, 452] on li "Print package label" at bounding box center [168, 460] width 123 height 53
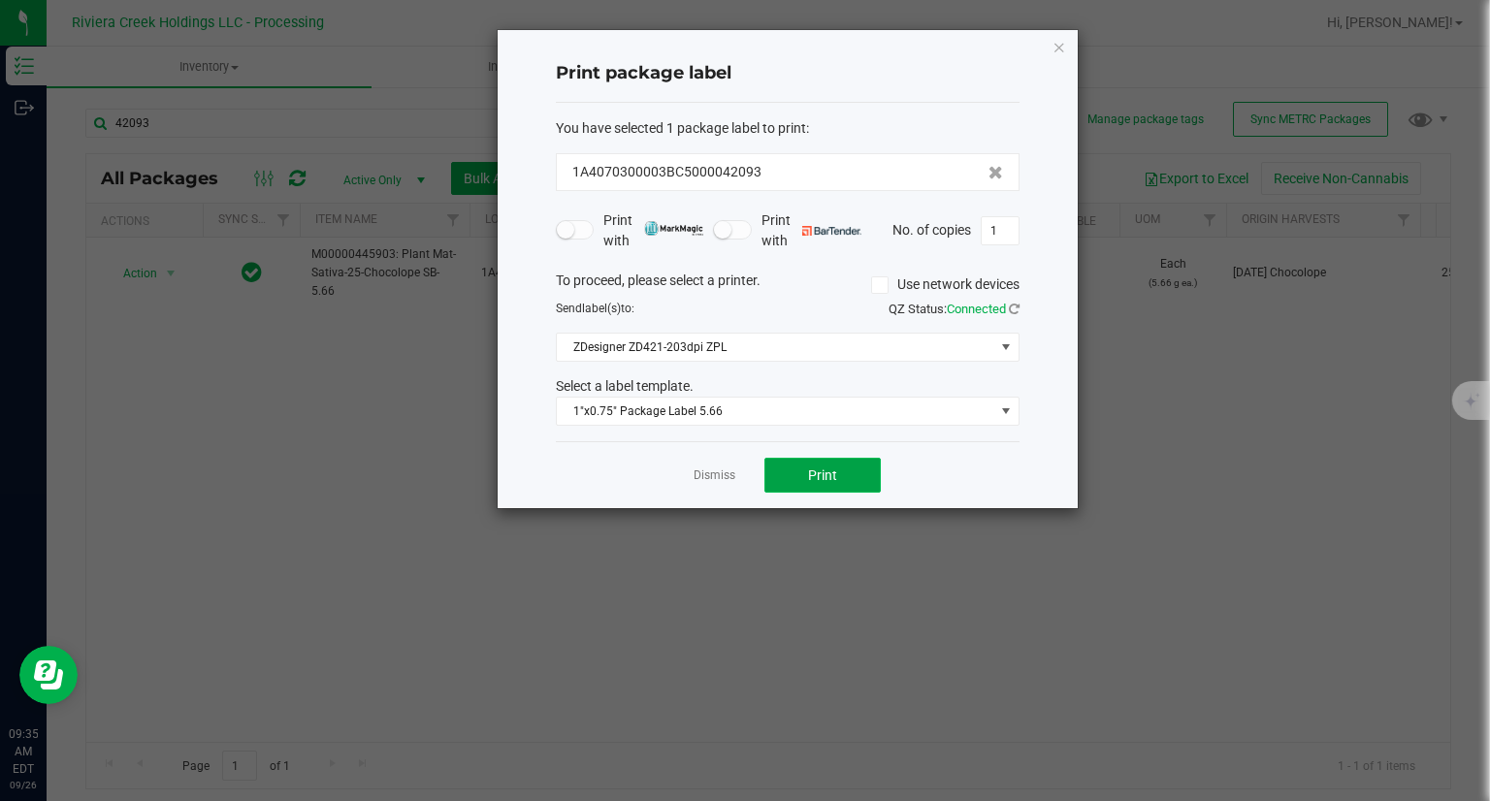
click at [845, 470] on button "Print" at bounding box center [822, 475] width 116 height 35
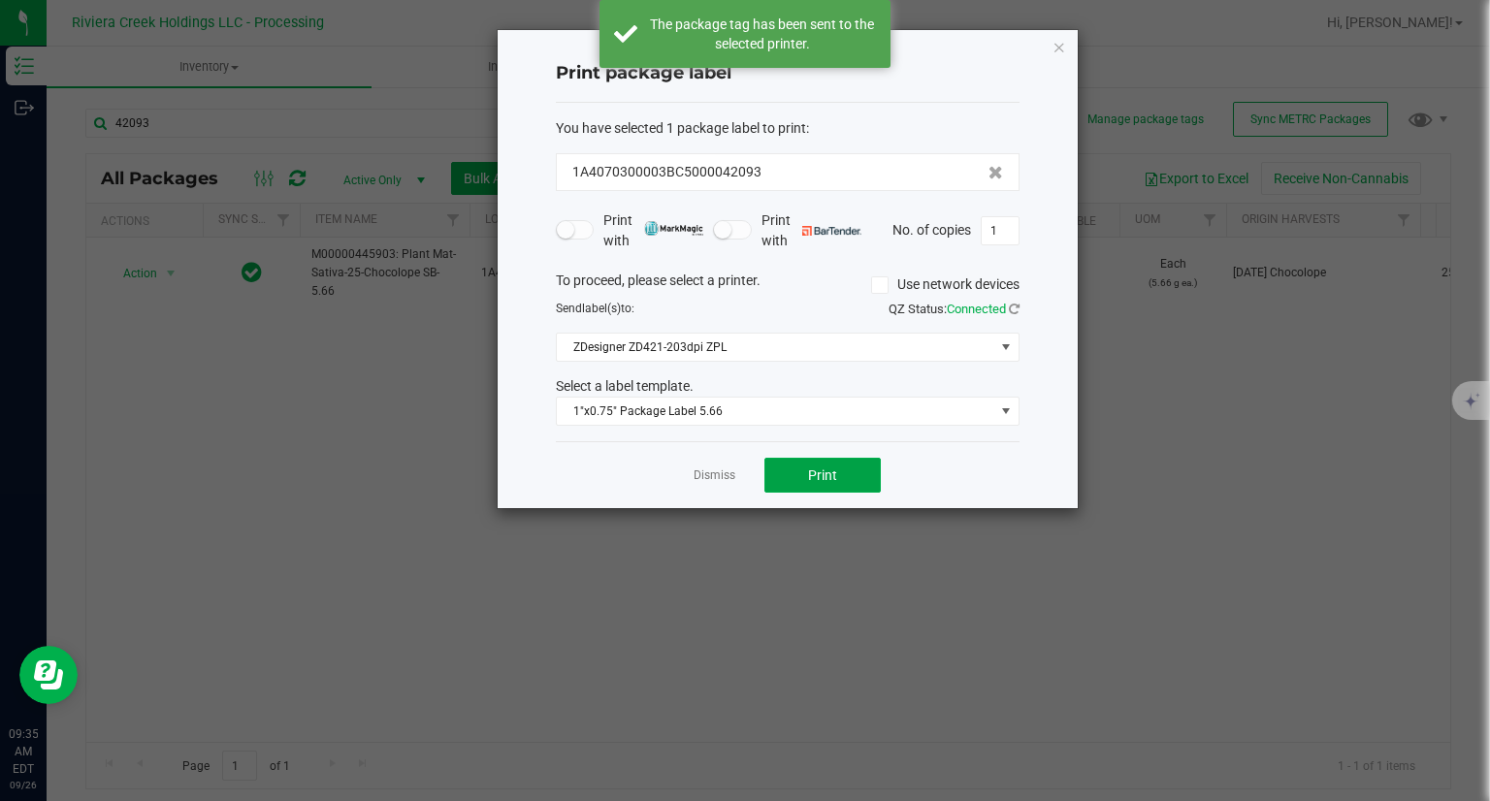
click at [845, 470] on button "Print" at bounding box center [822, 475] width 116 height 35
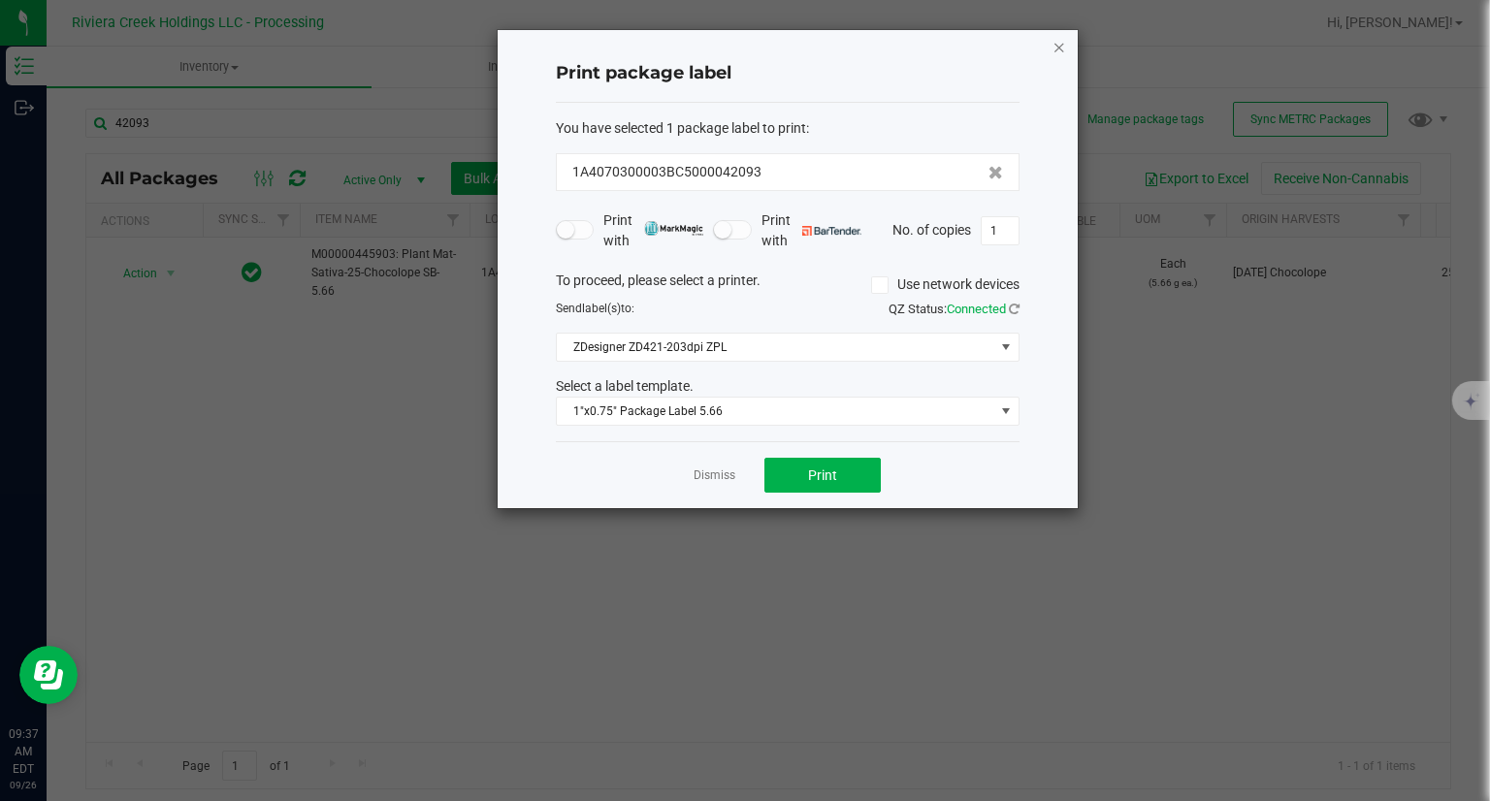
click at [1056, 45] on icon "button" at bounding box center [1059, 46] width 14 height 23
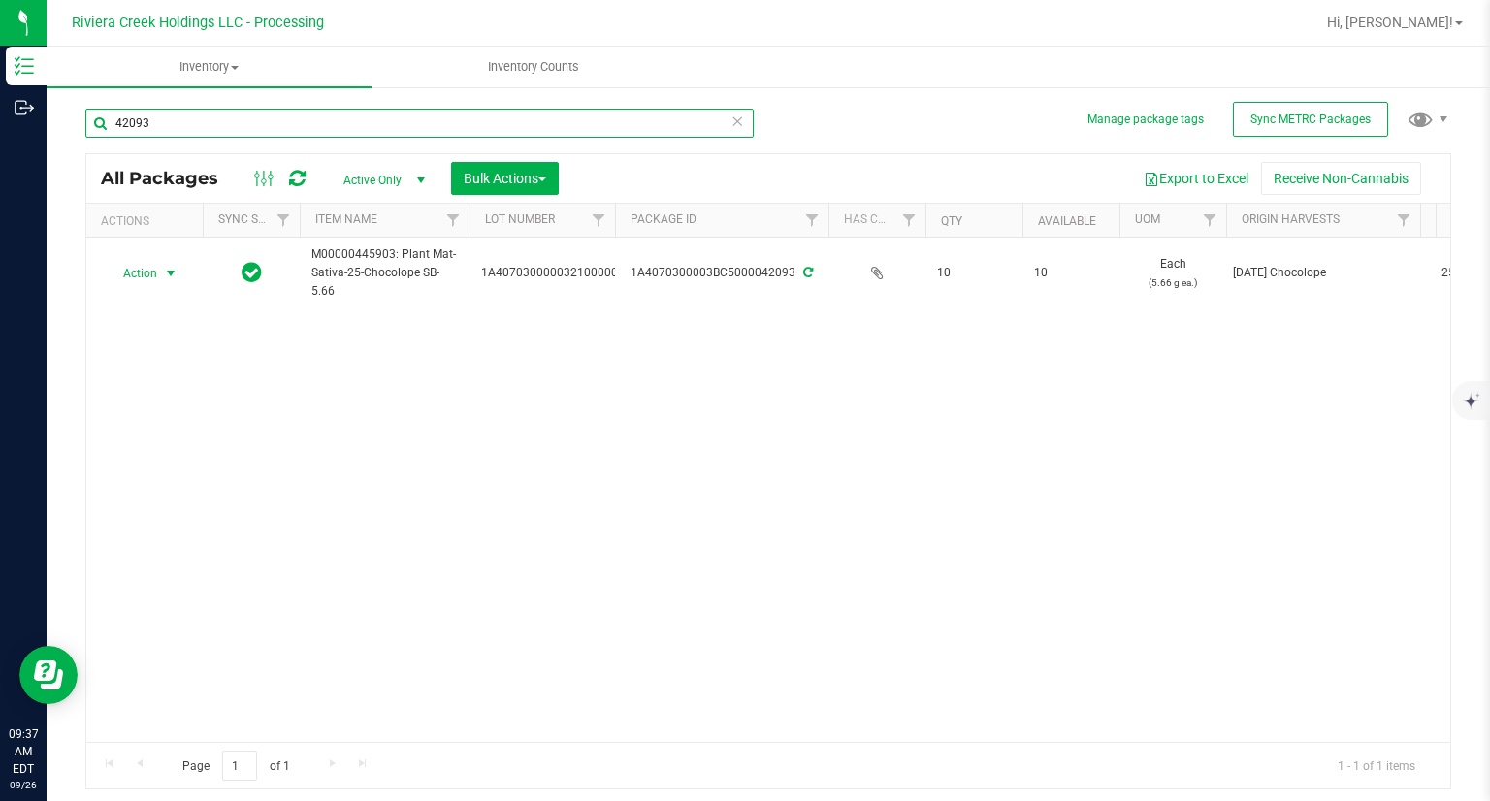
click at [152, 133] on input "42093" at bounding box center [419, 123] width 668 height 29
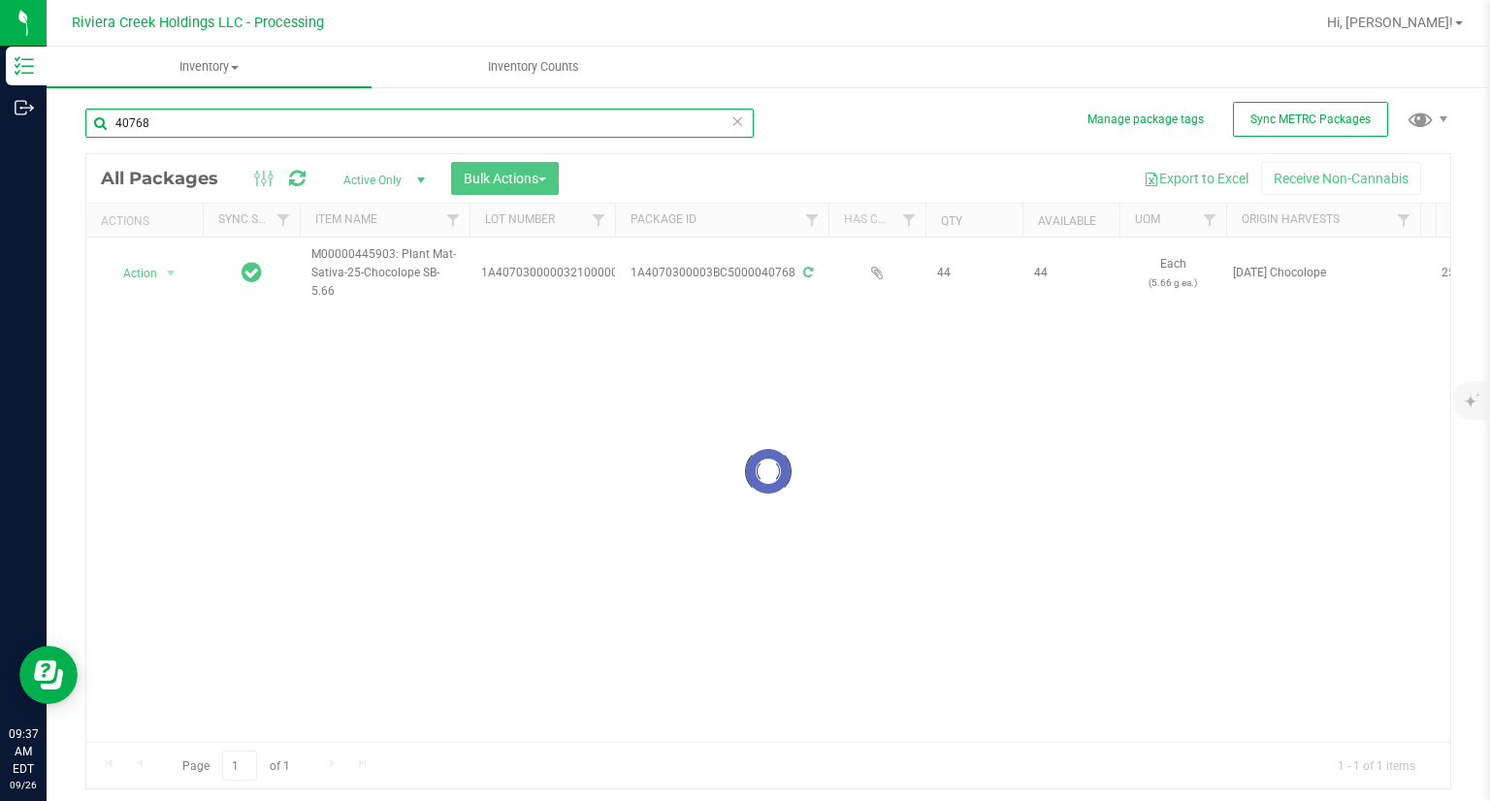
type input "40768"
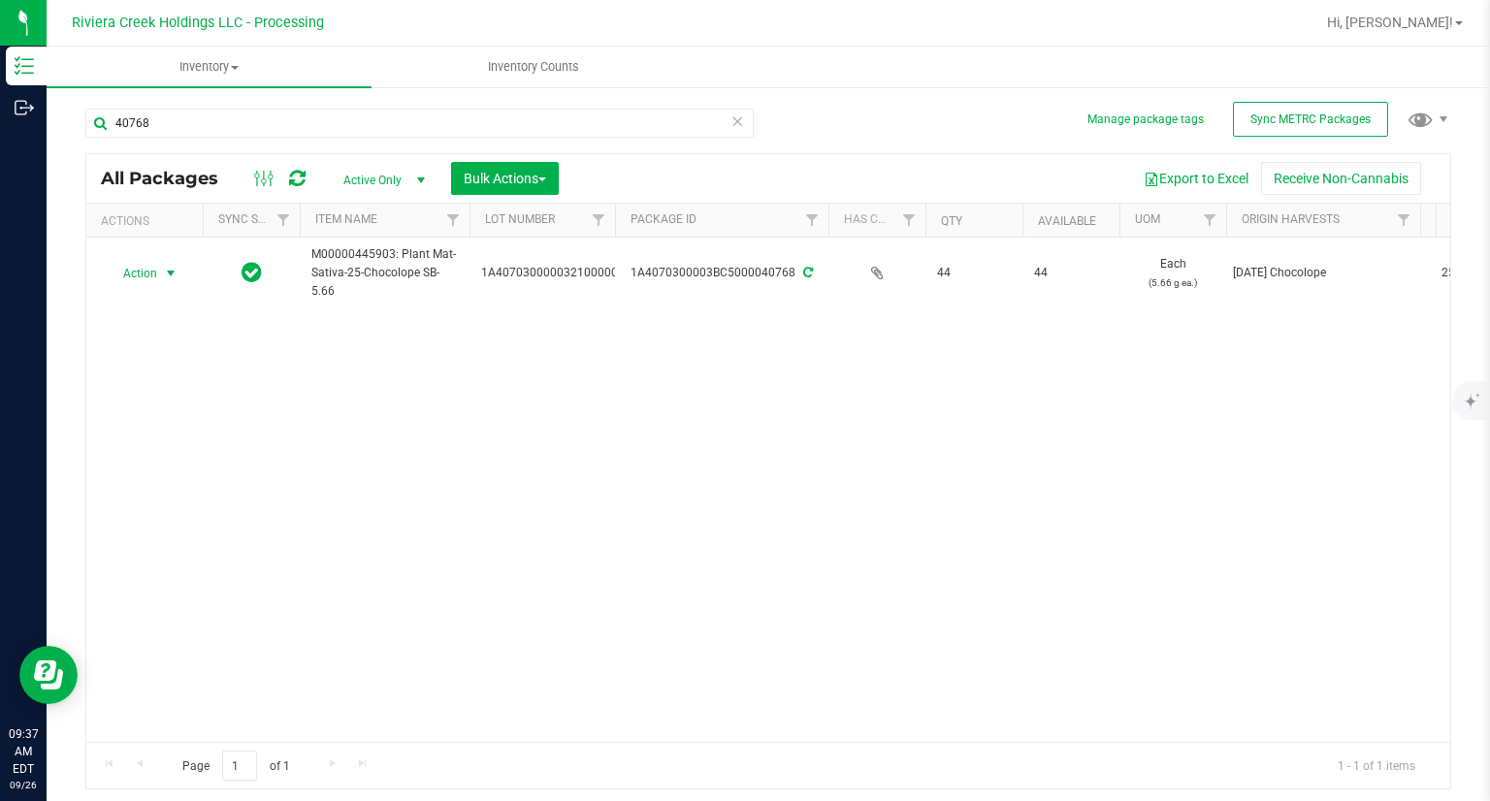
click at [152, 275] on span "Action" at bounding box center [132, 273] width 52 height 27
click at [167, 311] on li "Create package" at bounding box center [168, 304] width 123 height 29
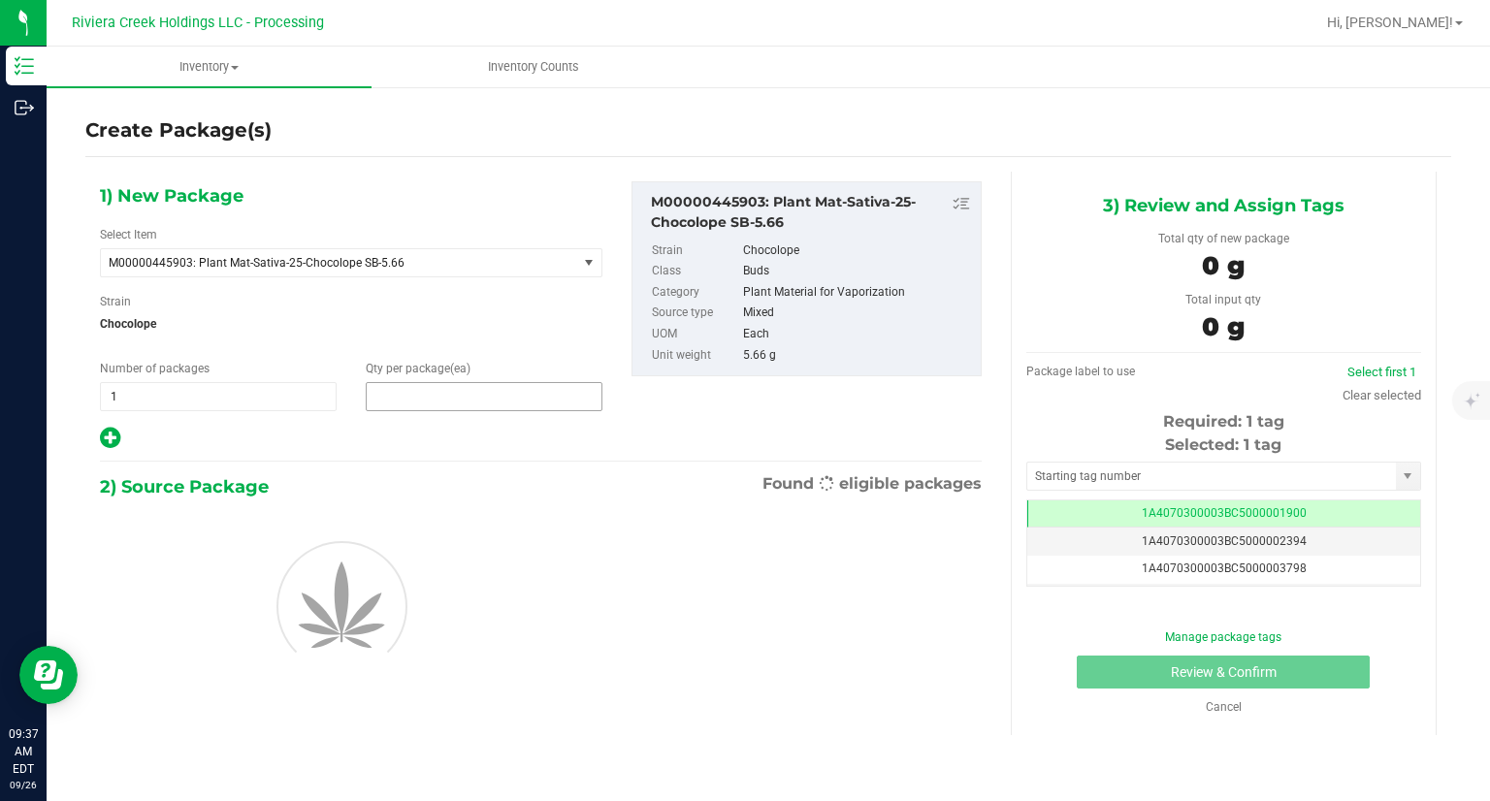
click at [388, 402] on span at bounding box center [484, 396] width 237 height 29
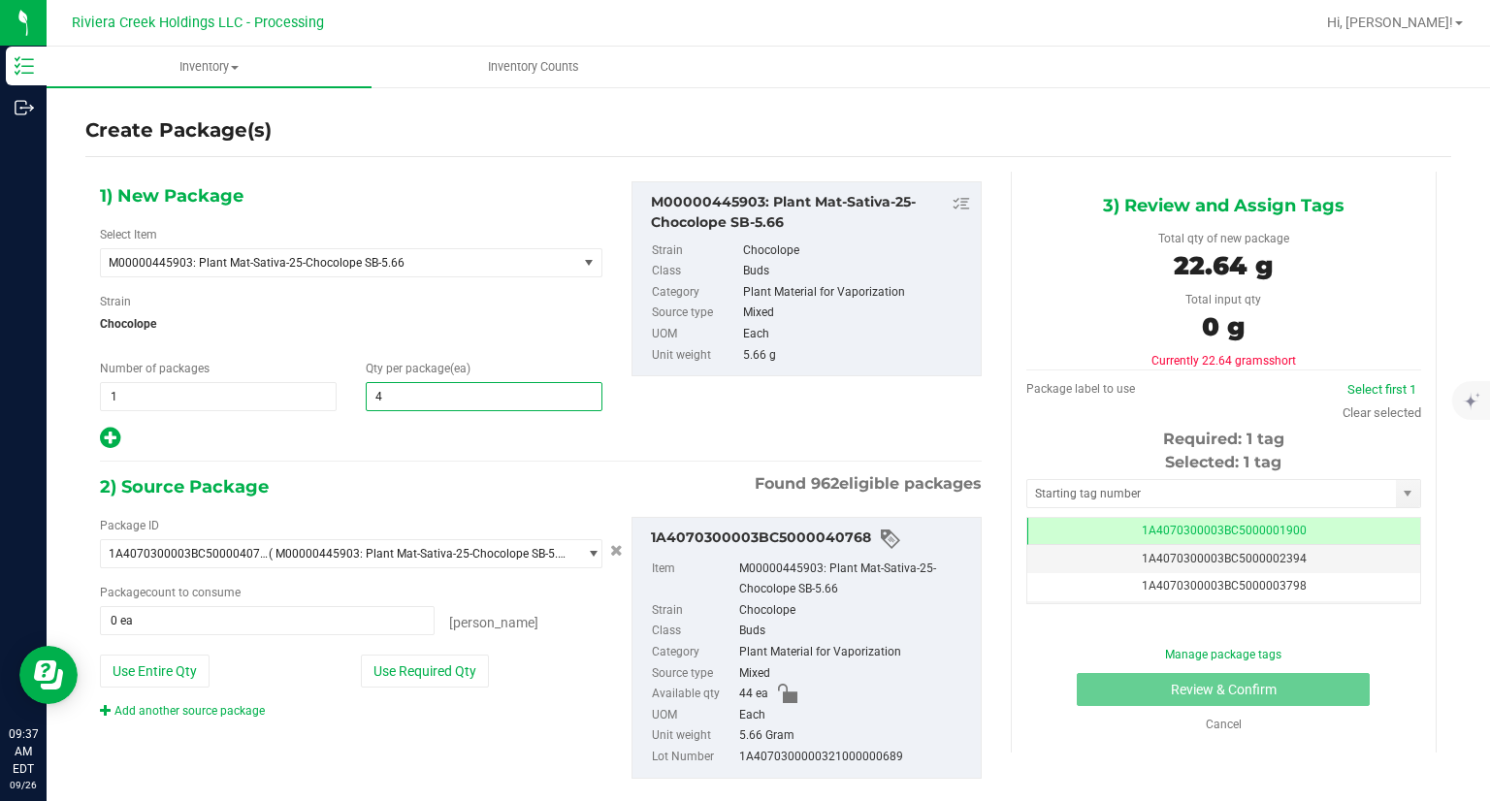
type input "40"
click at [431, 459] on div "1) New Package Select Item M00000445903: Plant Mat-Sativa-25-Chocolope SB-5.66 …" at bounding box center [540, 496] width 911 height 648
click at [409, 674] on button "Use Required Qty" at bounding box center [425, 671] width 128 height 33
type input "40 ea"
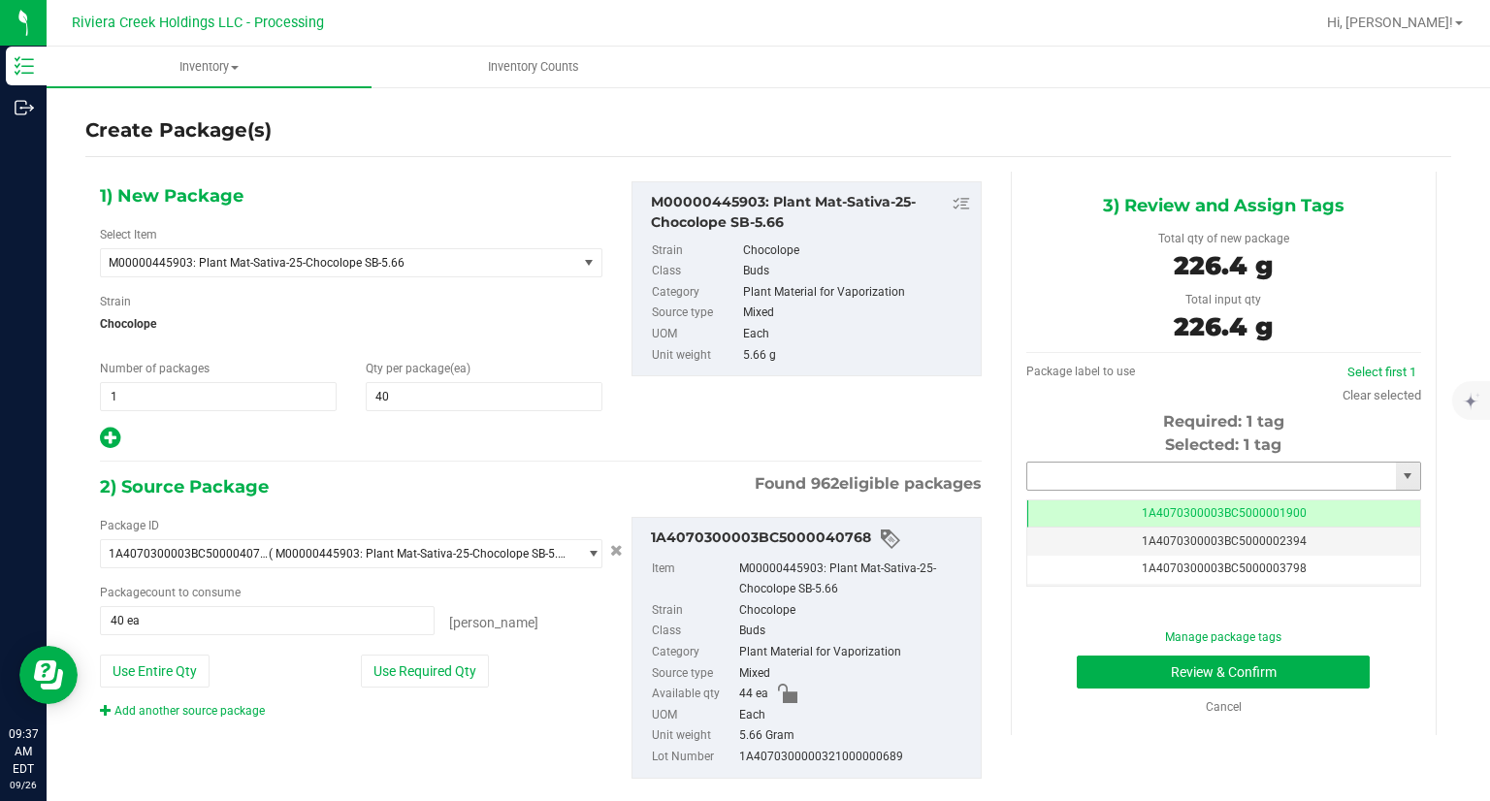
click at [1094, 465] on input "text" at bounding box center [1211, 476] width 369 height 27
click at [1072, 502] on li "1A4070300003BC5000042094" at bounding box center [1210, 509] width 389 height 29
type input "1A4070300003BC5000042094"
click at [1118, 680] on button "Review & Confirm" at bounding box center [1222, 672] width 293 height 33
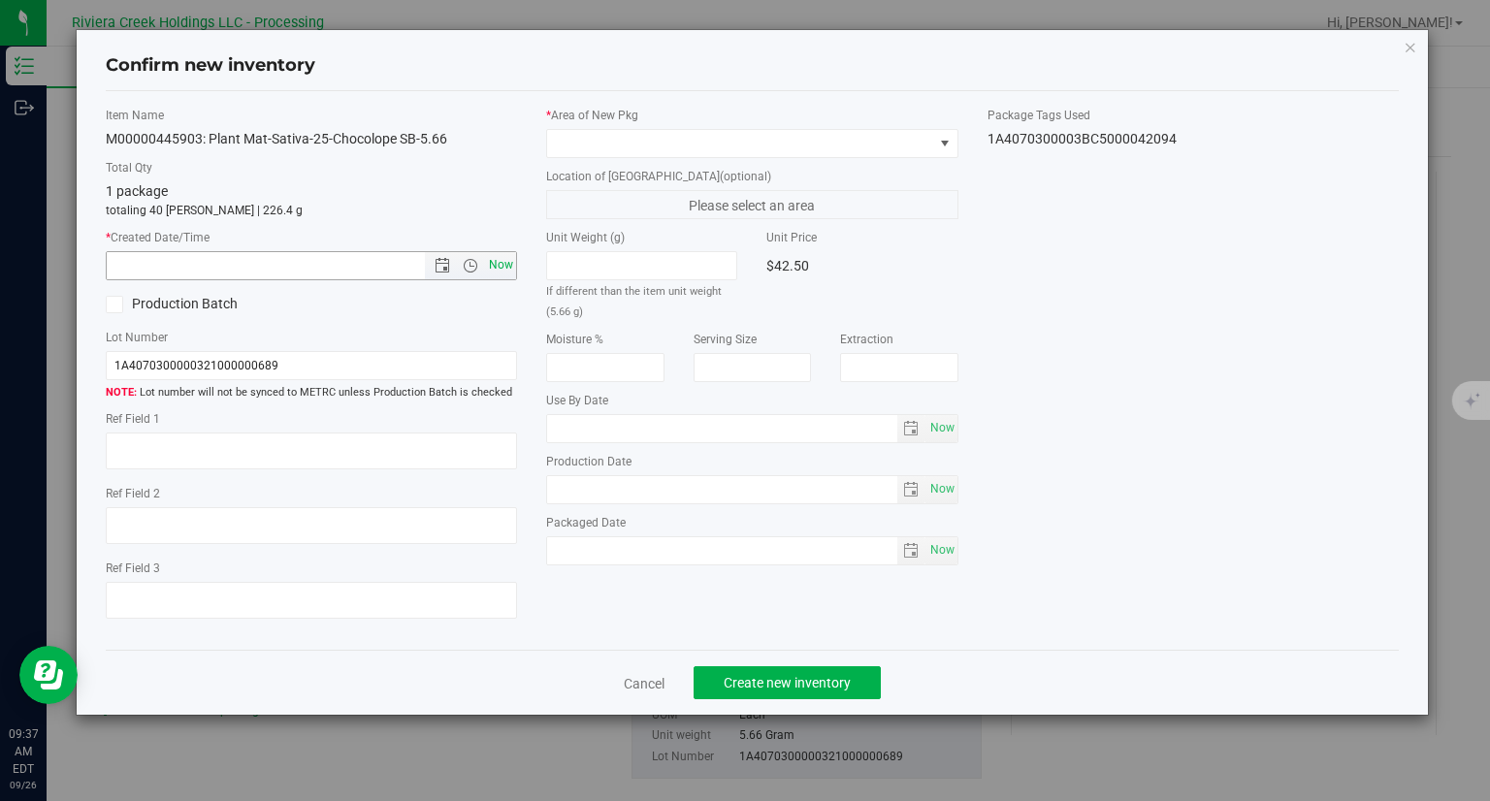
click at [506, 269] on span "Now" at bounding box center [501, 265] width 33 height 28
type input "[DATE] 9:37 AM"
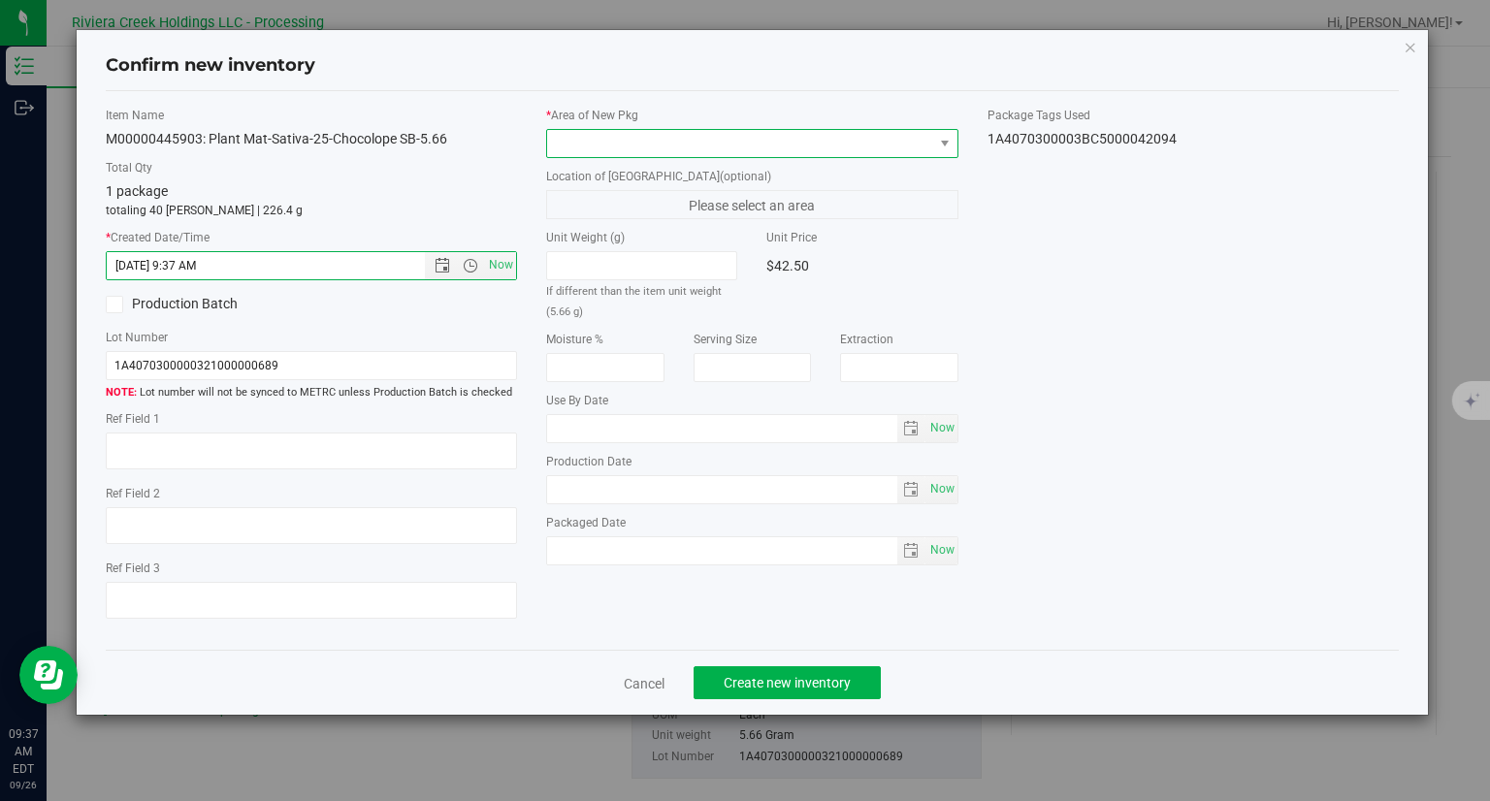
click at [638, 131] on span at bounding box center [740, 143] width 386 height 27
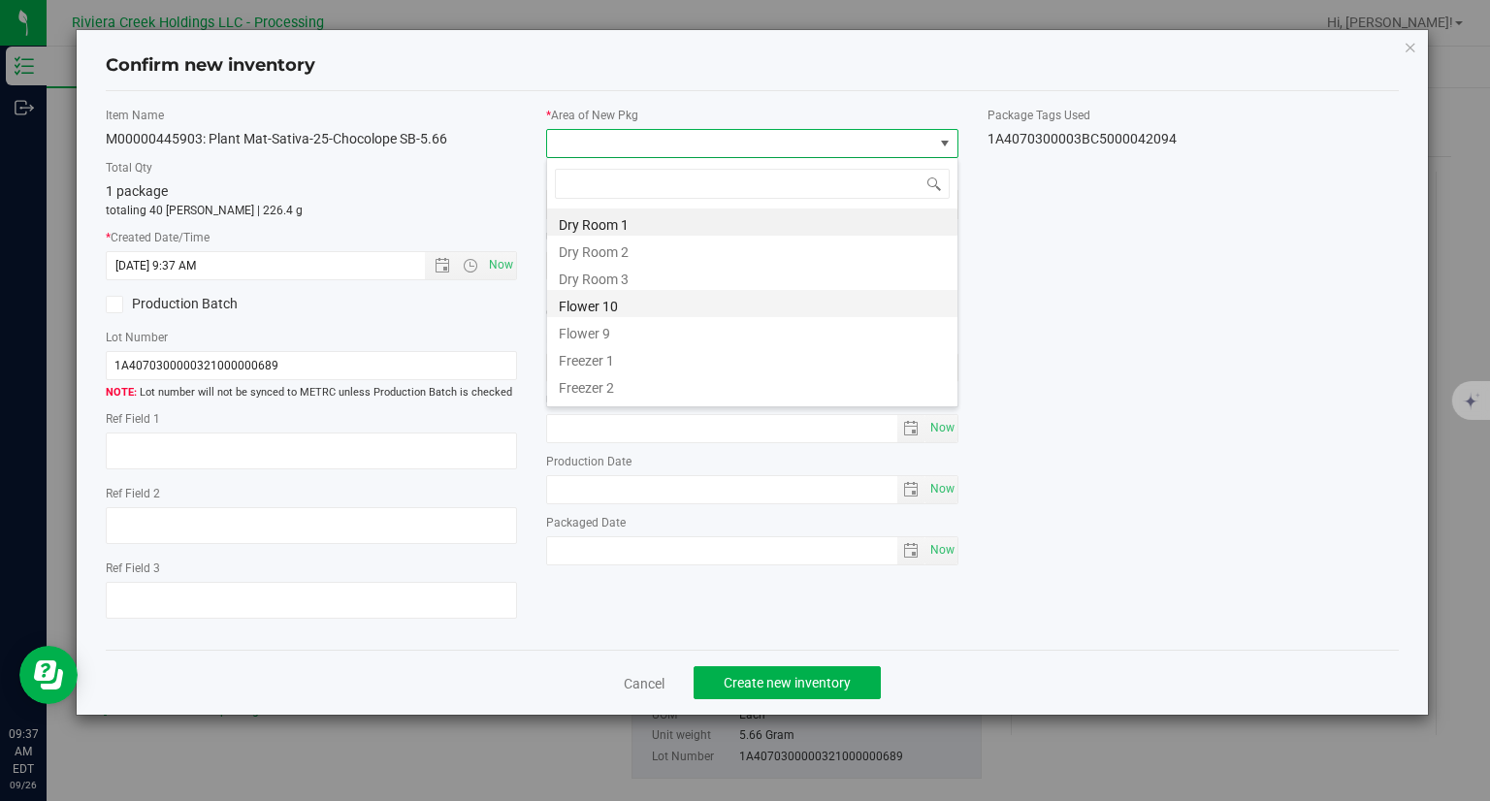
click at [609, 299] on li "Flower 10" at bounding box center [752, 303] width 410 height 27
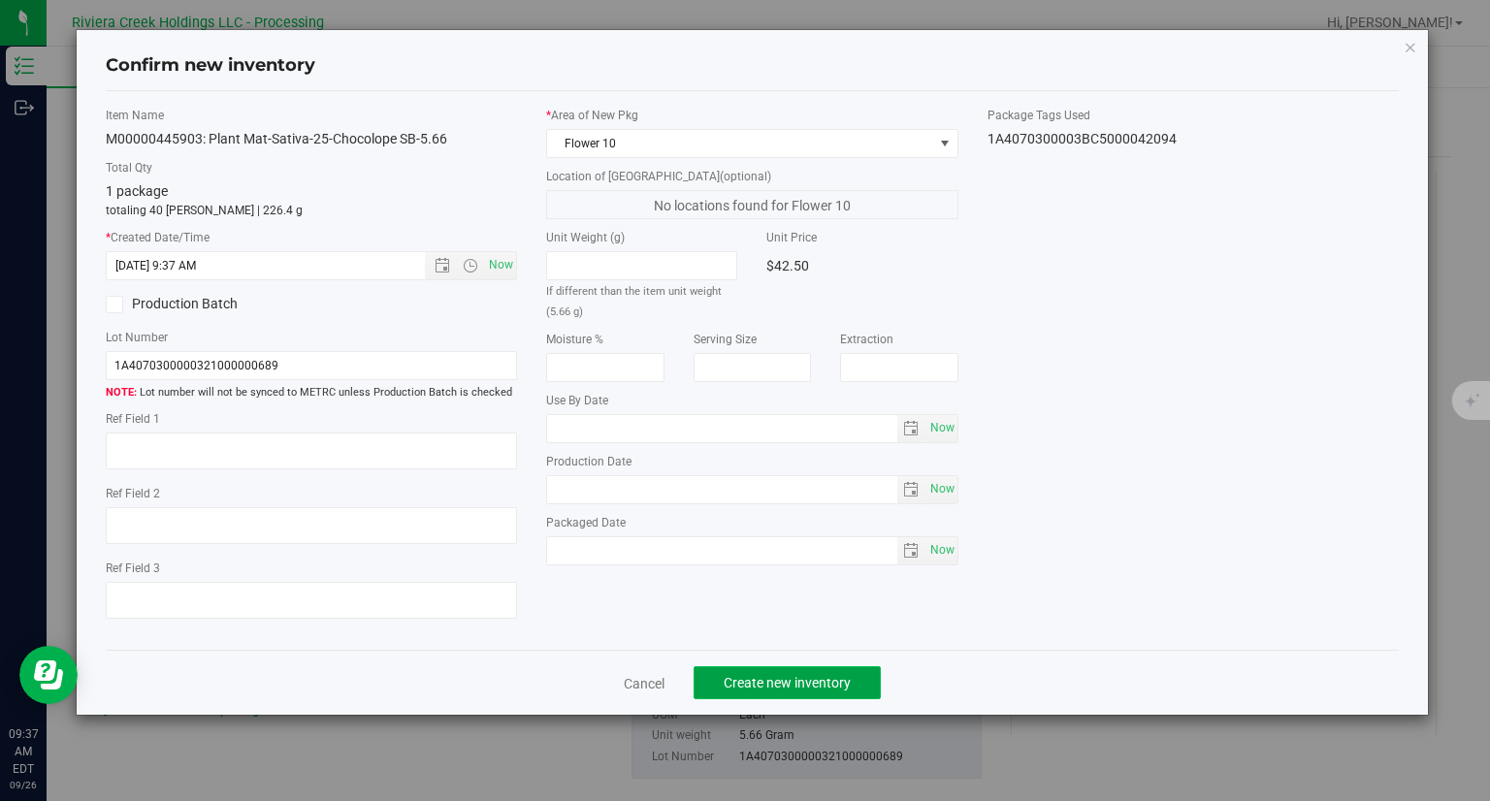
click at [829, 689] on span "Create new inventory" at bounding box center [786, 683] width 127 height 16
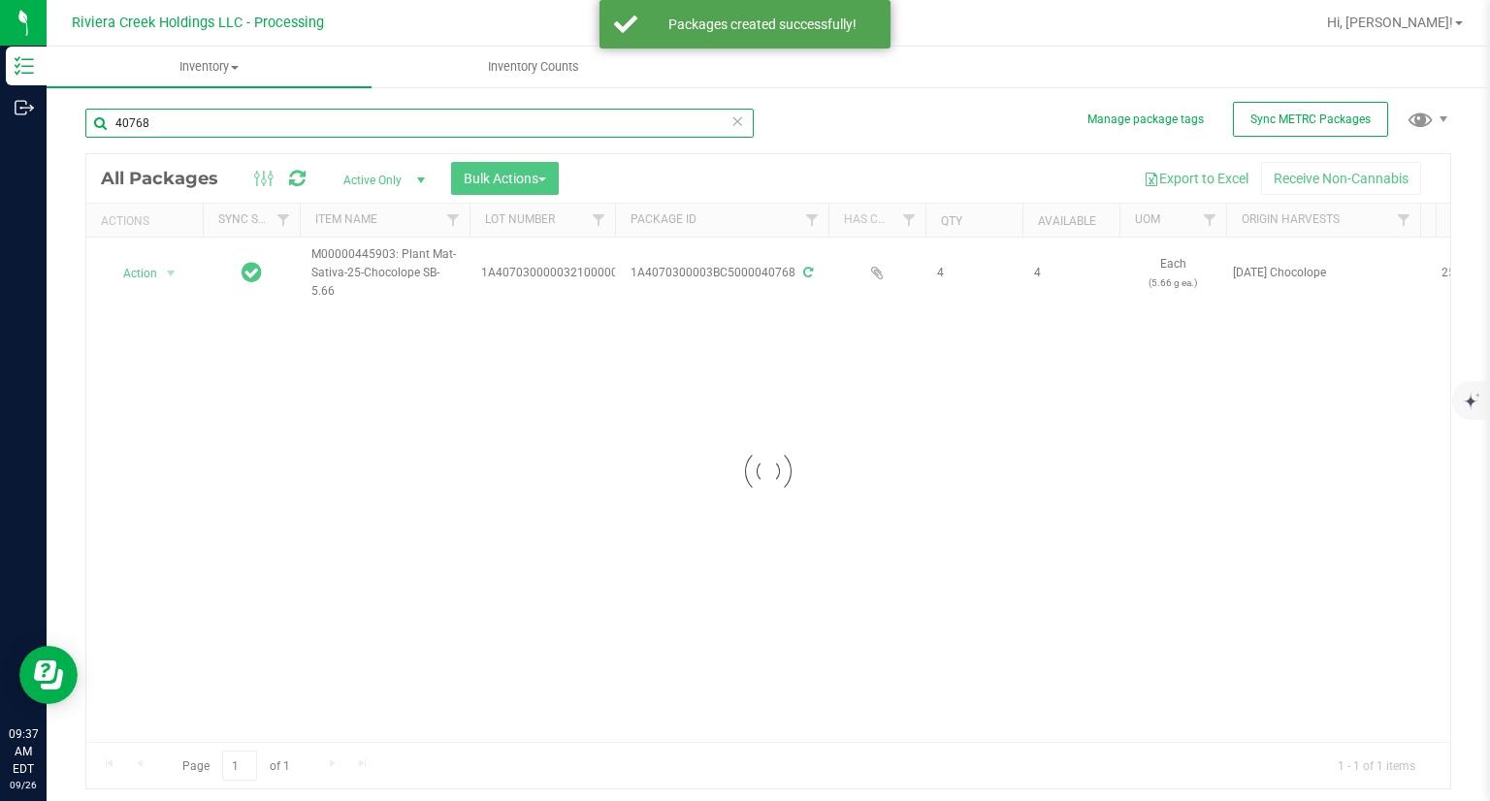
click at [224, 113] on input "40768" at bounding box center [419, 123] width 668 height 29
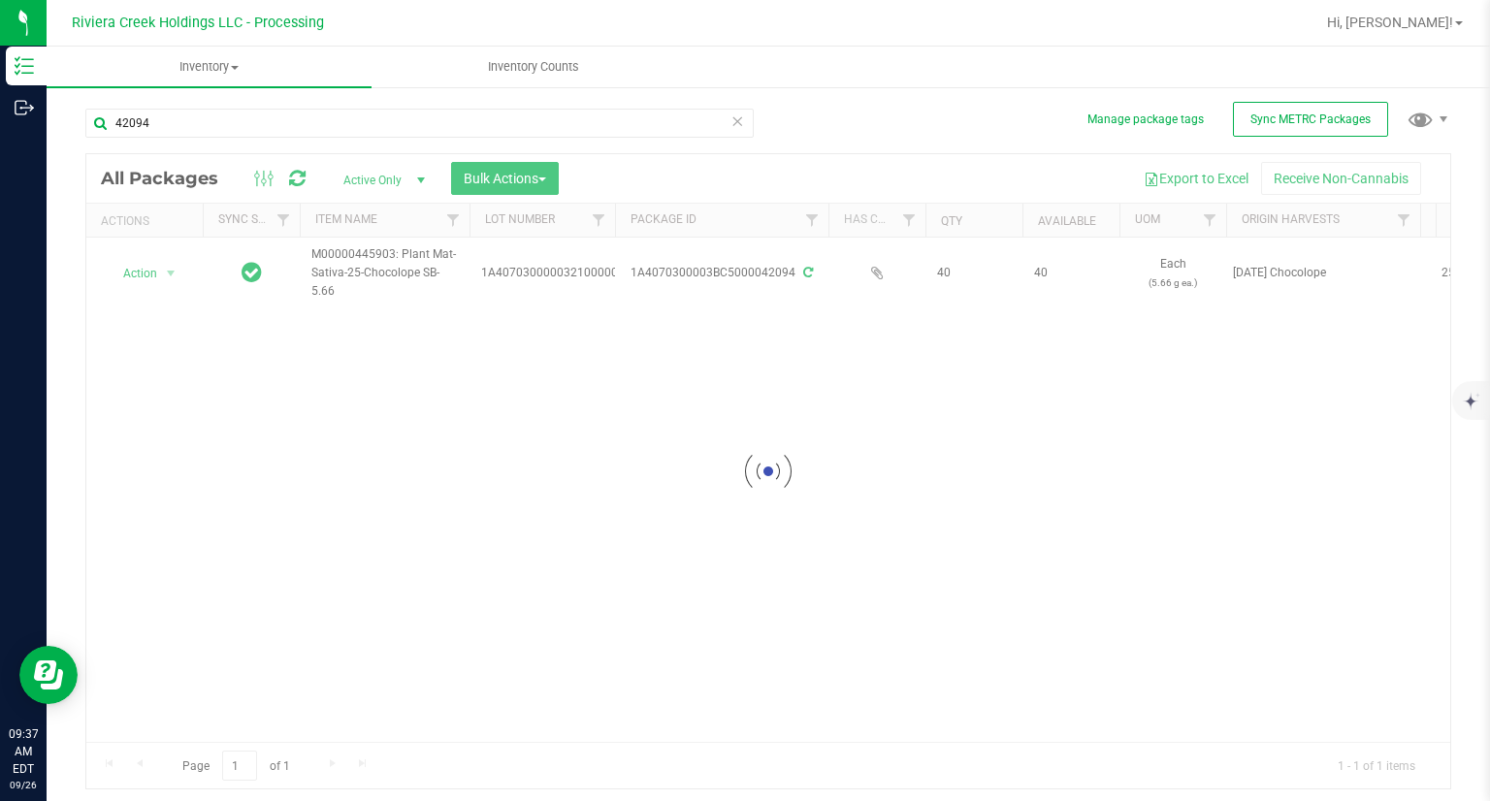
click at [140, 273] on div at bounding box center [767, 471] width 1363 height 634
click at [140, 273] on span "Action" at bounding box center [132, 273] width 52 height 27
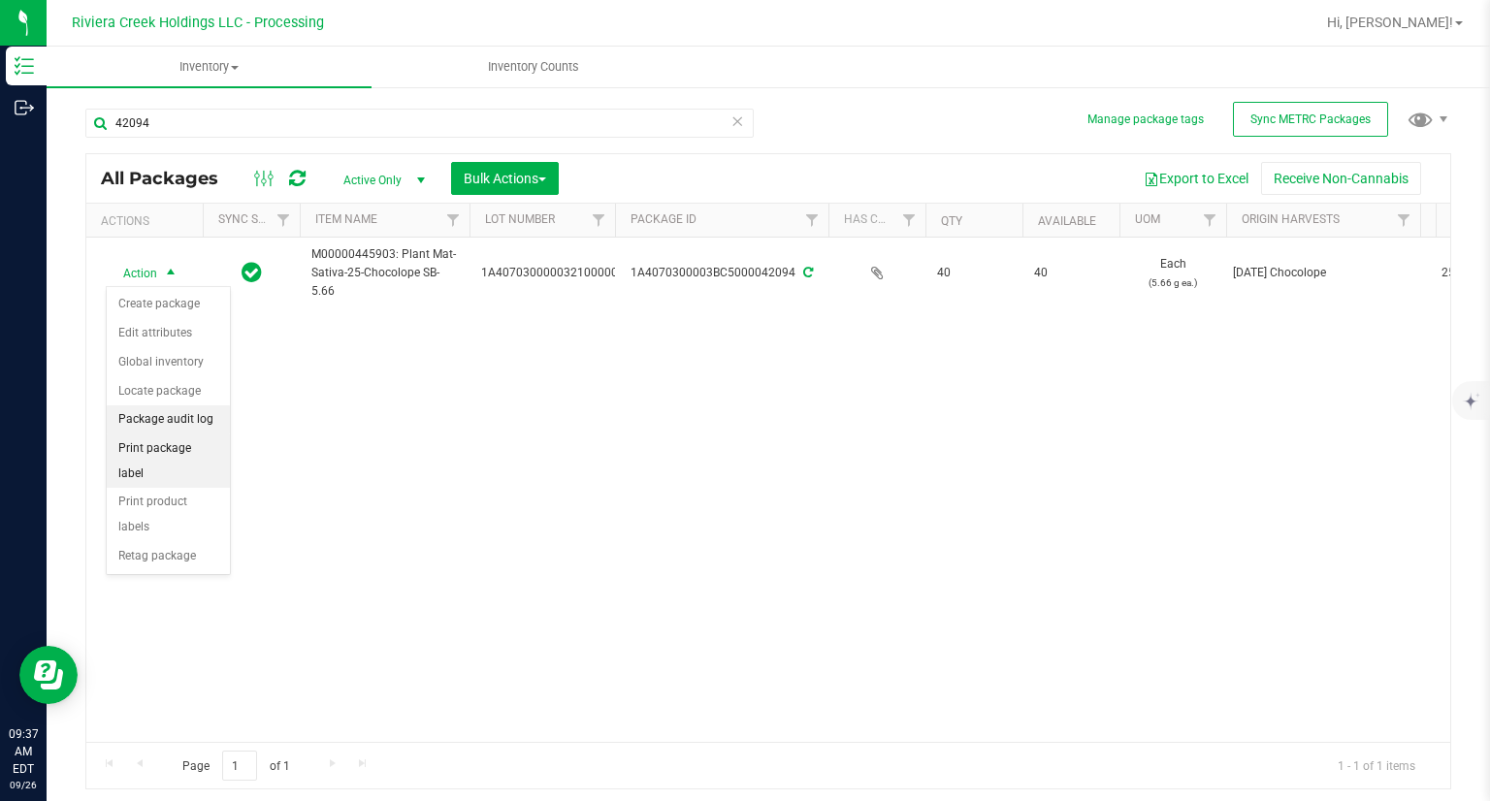
click at [206, 439] on li "Print package label" at bounding box center [168, 460] width 123 height 53
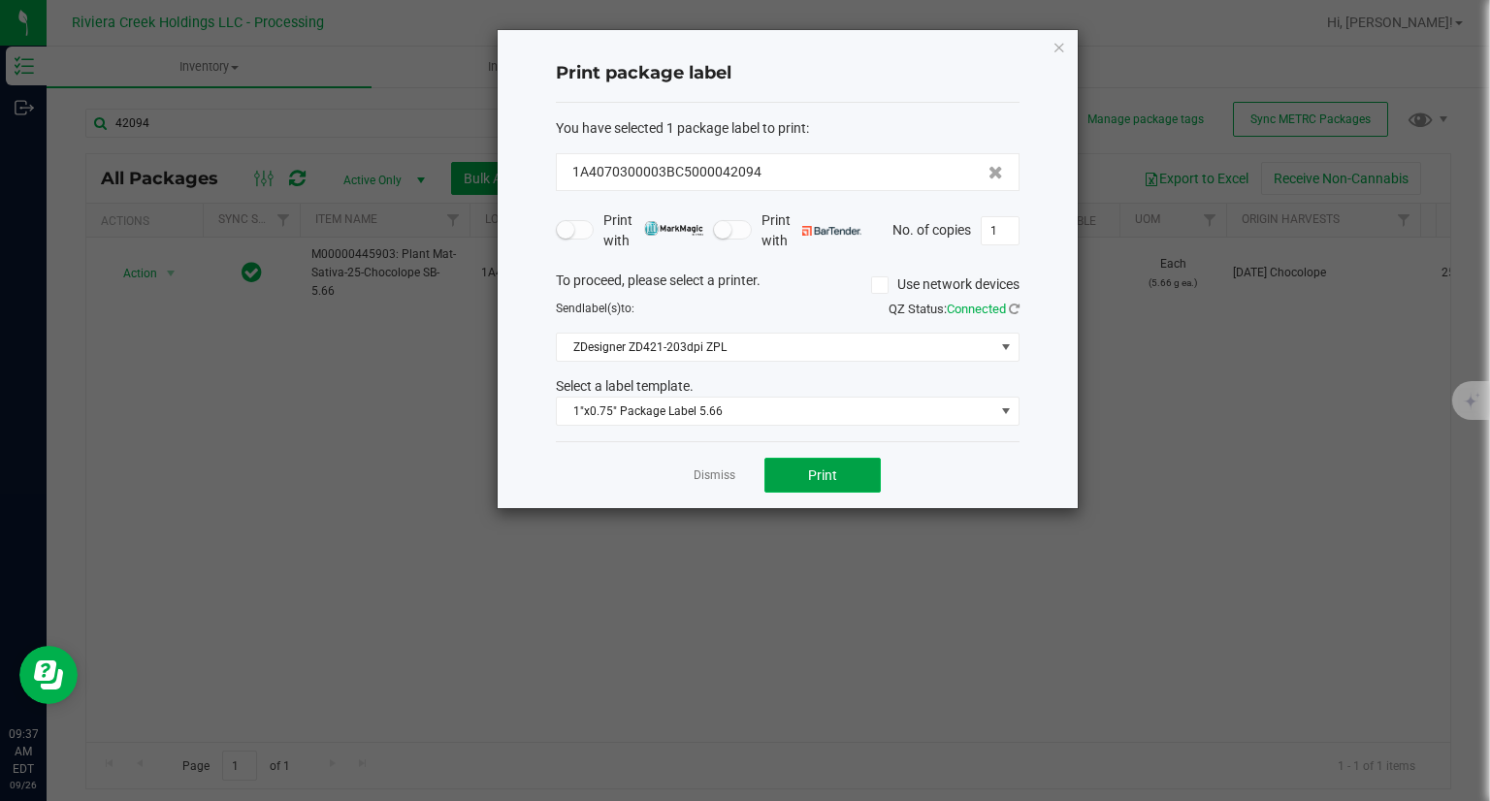
click at [873, 480] on button "Print" at bounding box center [822, 475] width 116 height 35
click at [1066, 49] on div "Print package label You have selected 1 package label to print : 1A4070300003BC…" at bounding box center [787, 269] width 580 height 478
click at [1060, 51] on icon "button" at bounding box center [1059, 46] width 14 height 23
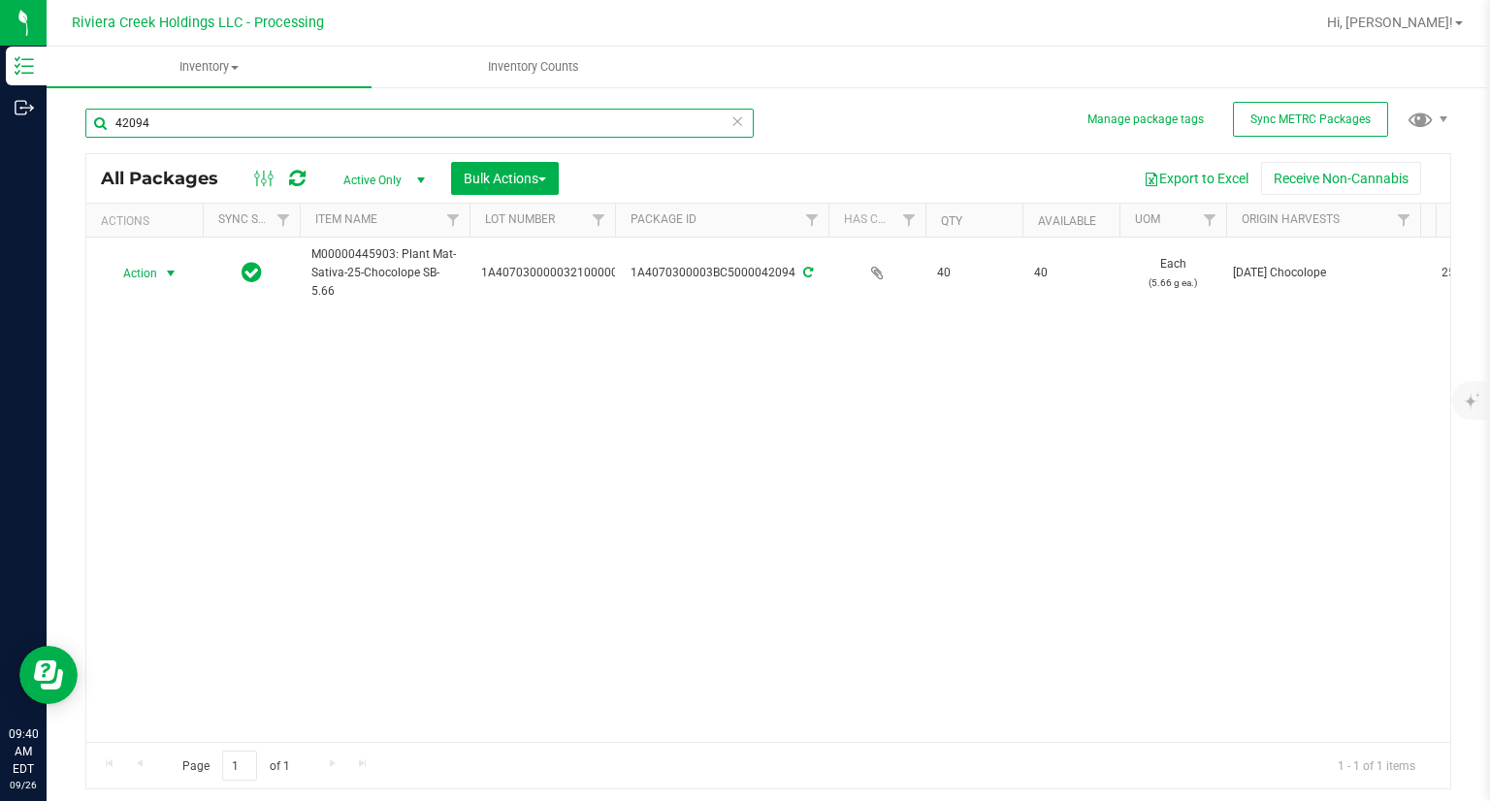
click at [300, 133] on input "42094" at bounding box center [419, 123] width 668 height 29
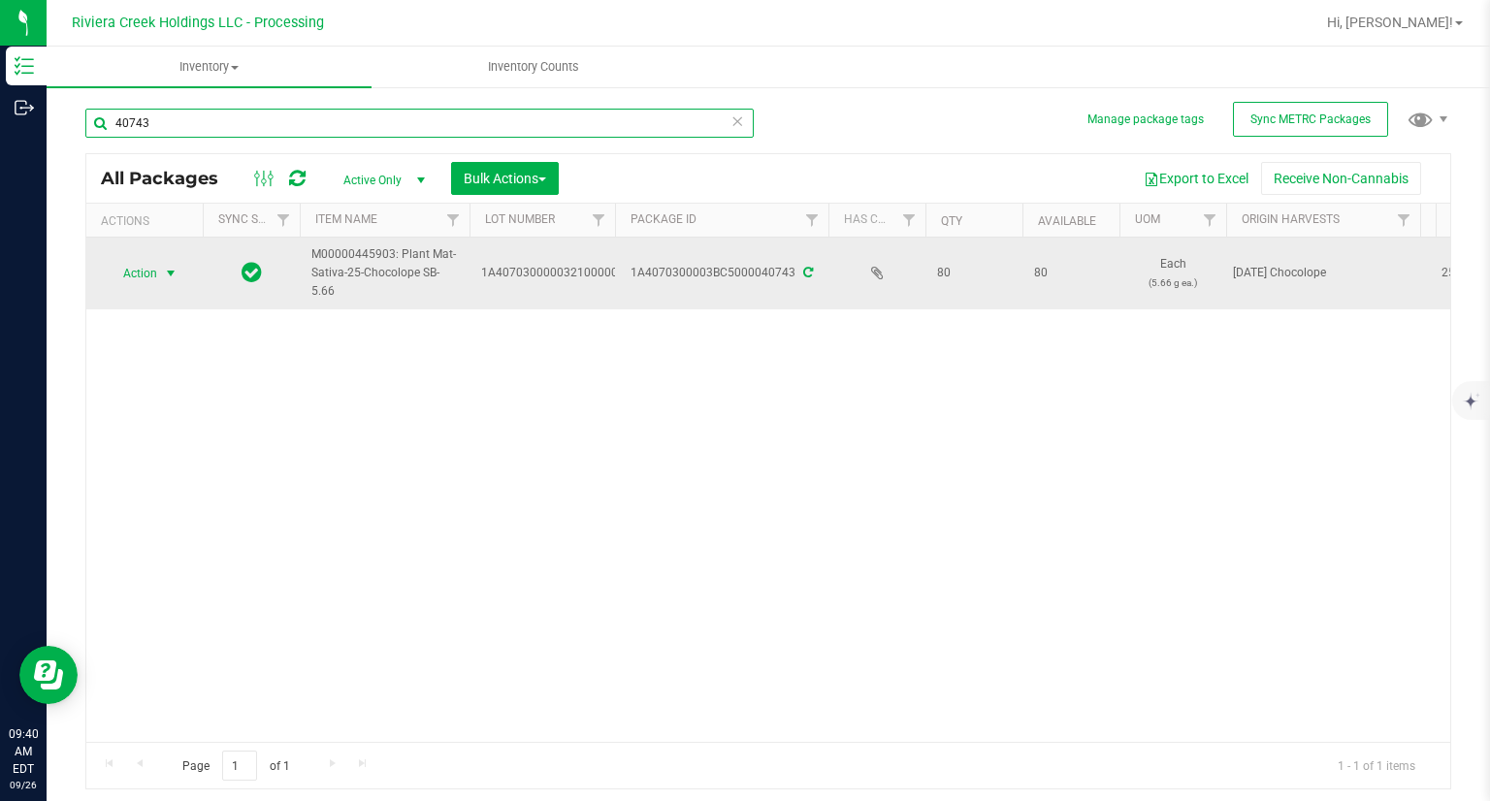
type input "40743"
click at [139, 286] on td "Action Action Create package Edit attributes Global inventory Locate package Pa…" at bounding box center [144, 274] width 116 height 72
click at [152, 284] on span "Action" at bounding box center [132, 273] width 52 height 27
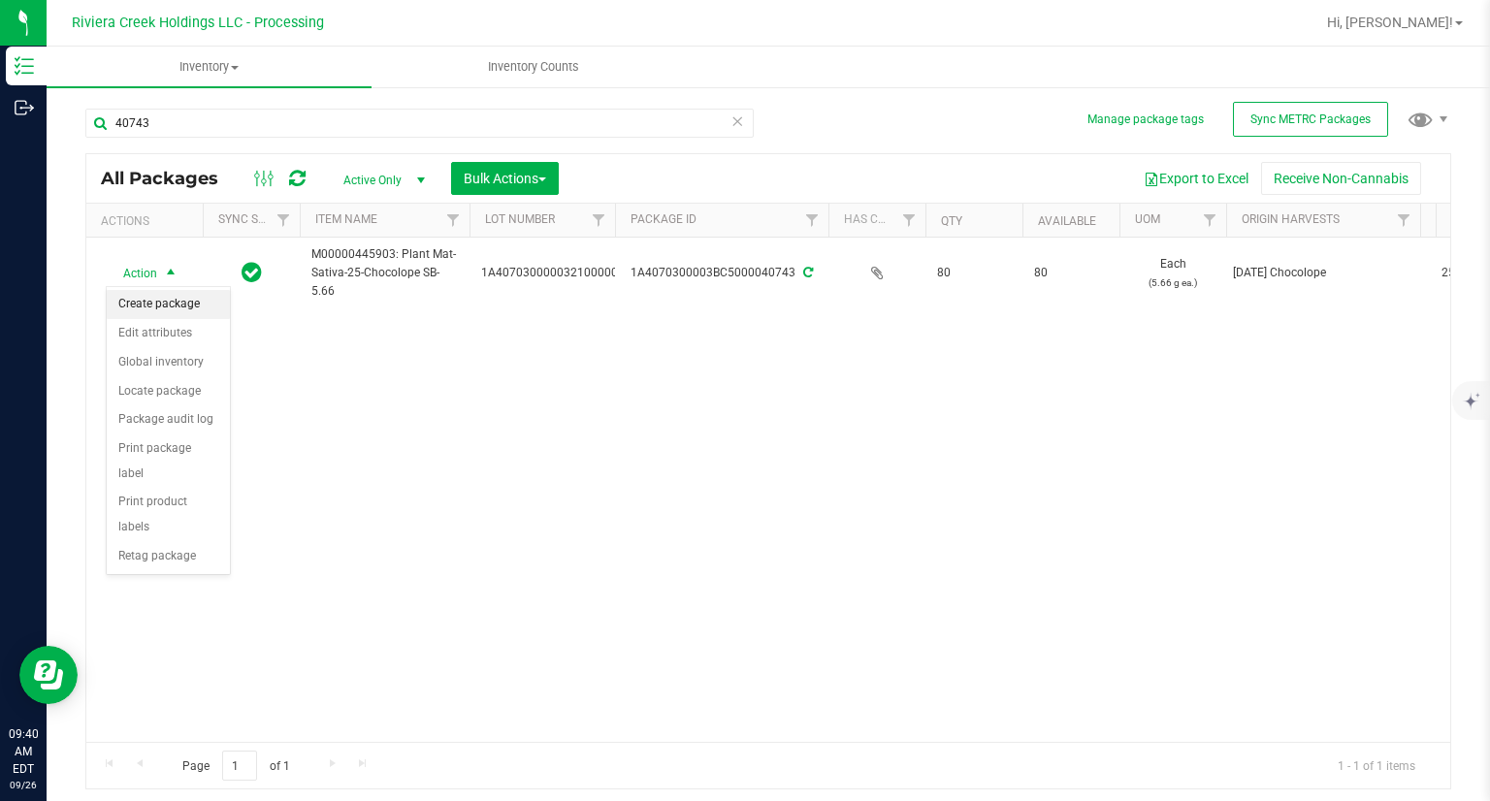
click at [158, 304] on li "Create package" at bounding box center [168, 304] width 123 height 29
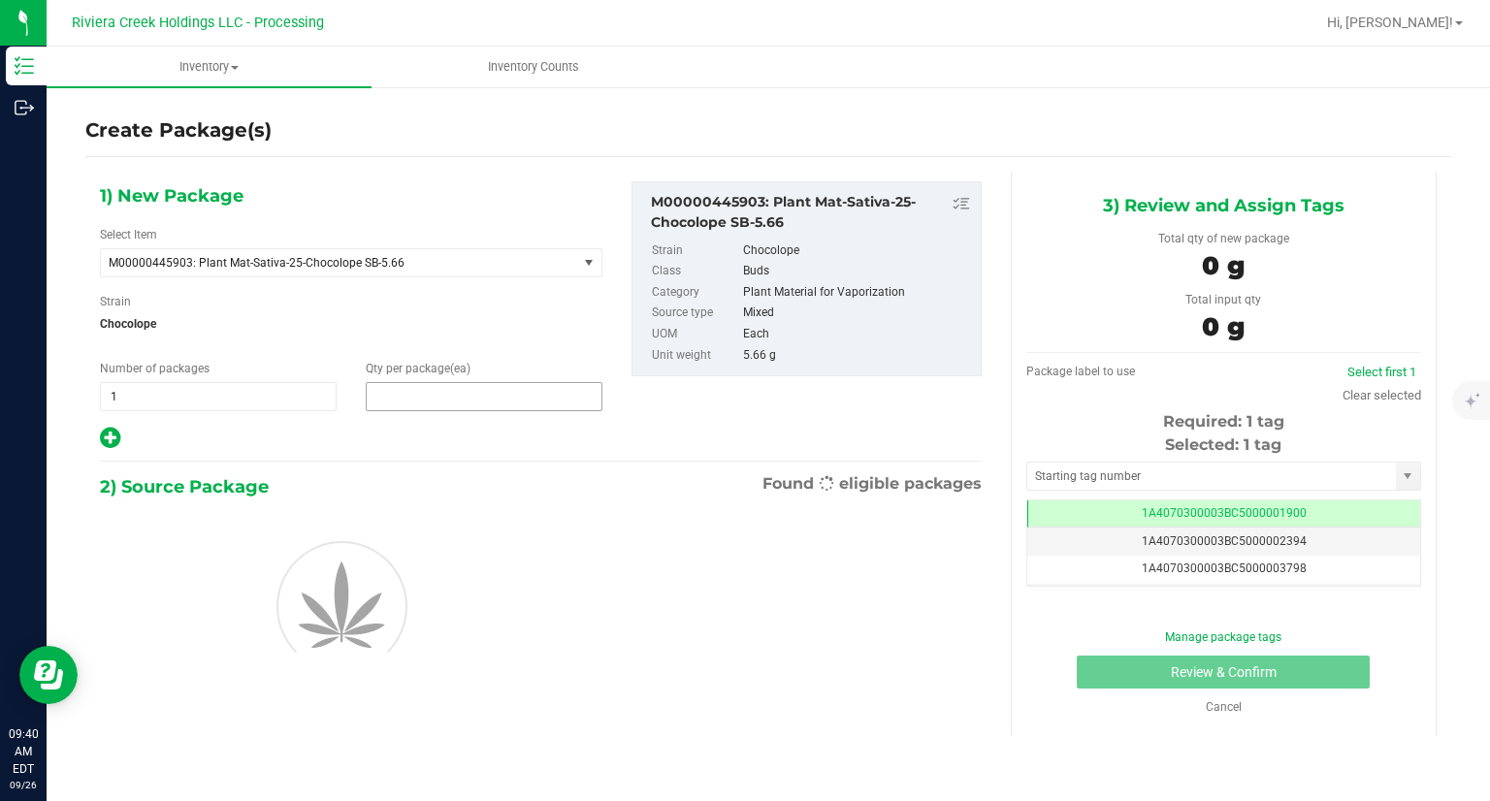
click at [442, 390] on span at bounding box center [484, 396] width 237 height 29
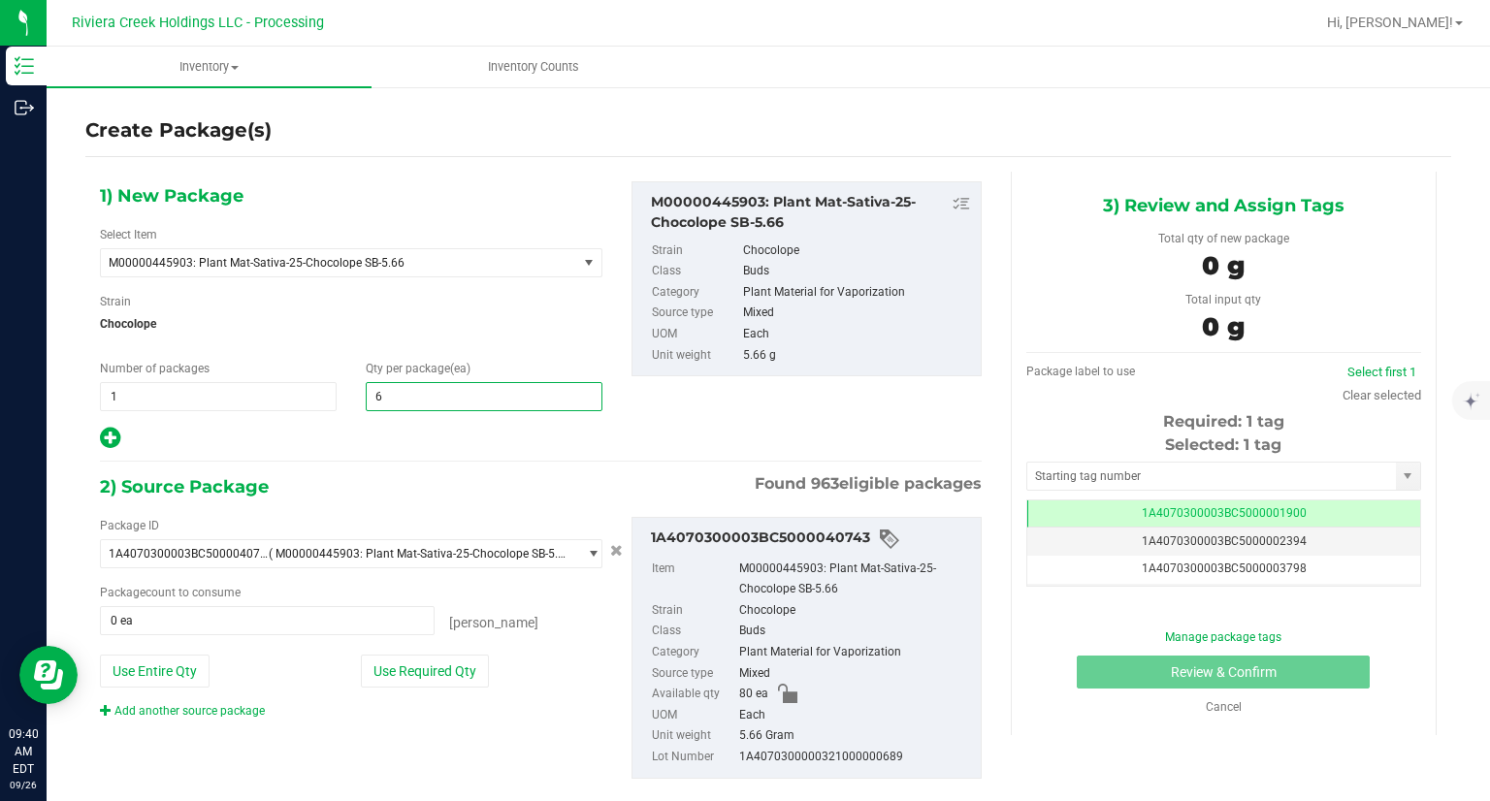
type input "60"
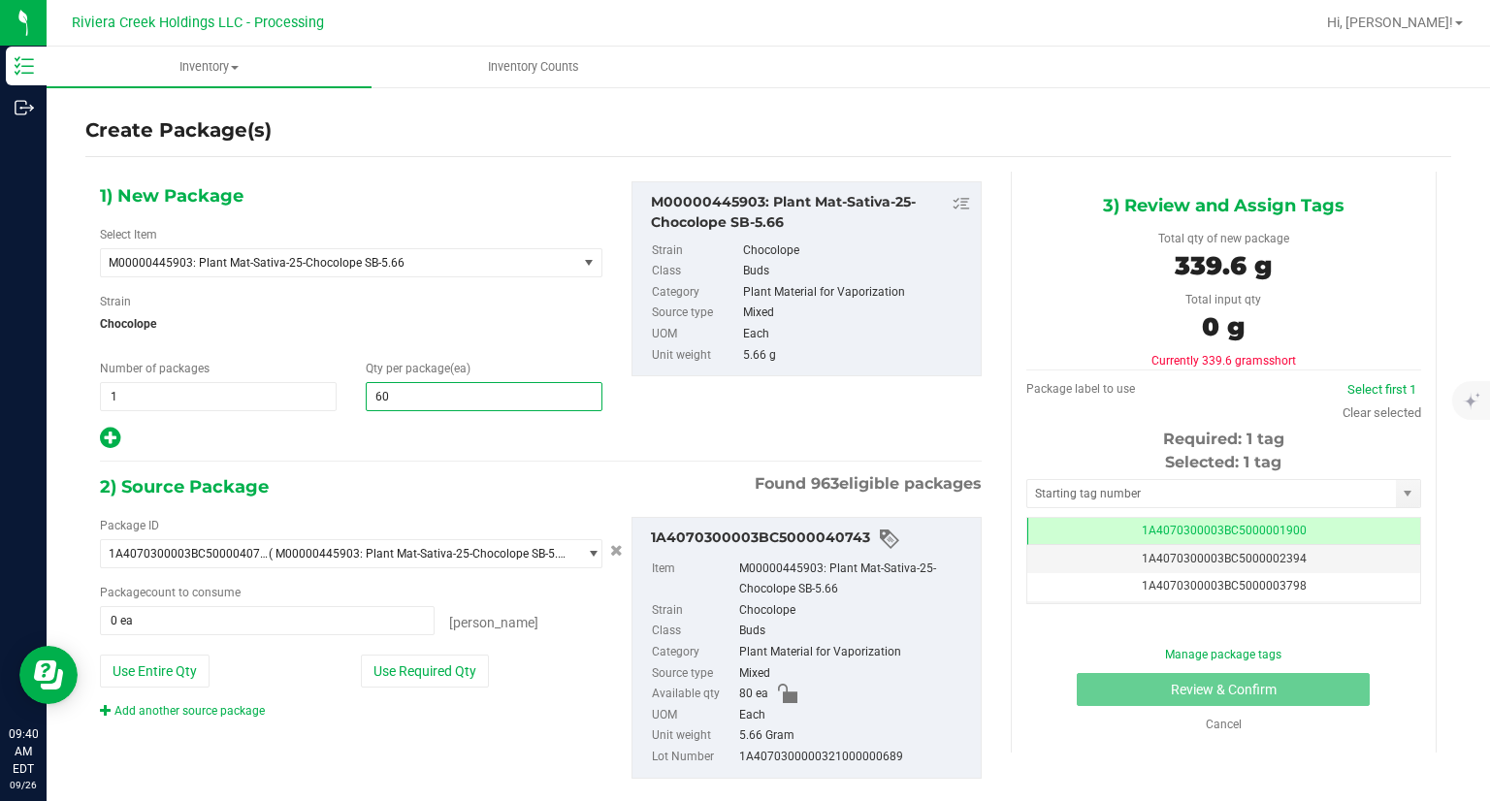
type input "60"
click at [469, 486] on div "2) Source Package Found 963 eligible packages" at bounding box center [541, 486] width 882 height 29
click at [436, 677] on button "Use Required Qty" at bounding box center [425, 671] width 128 height 33
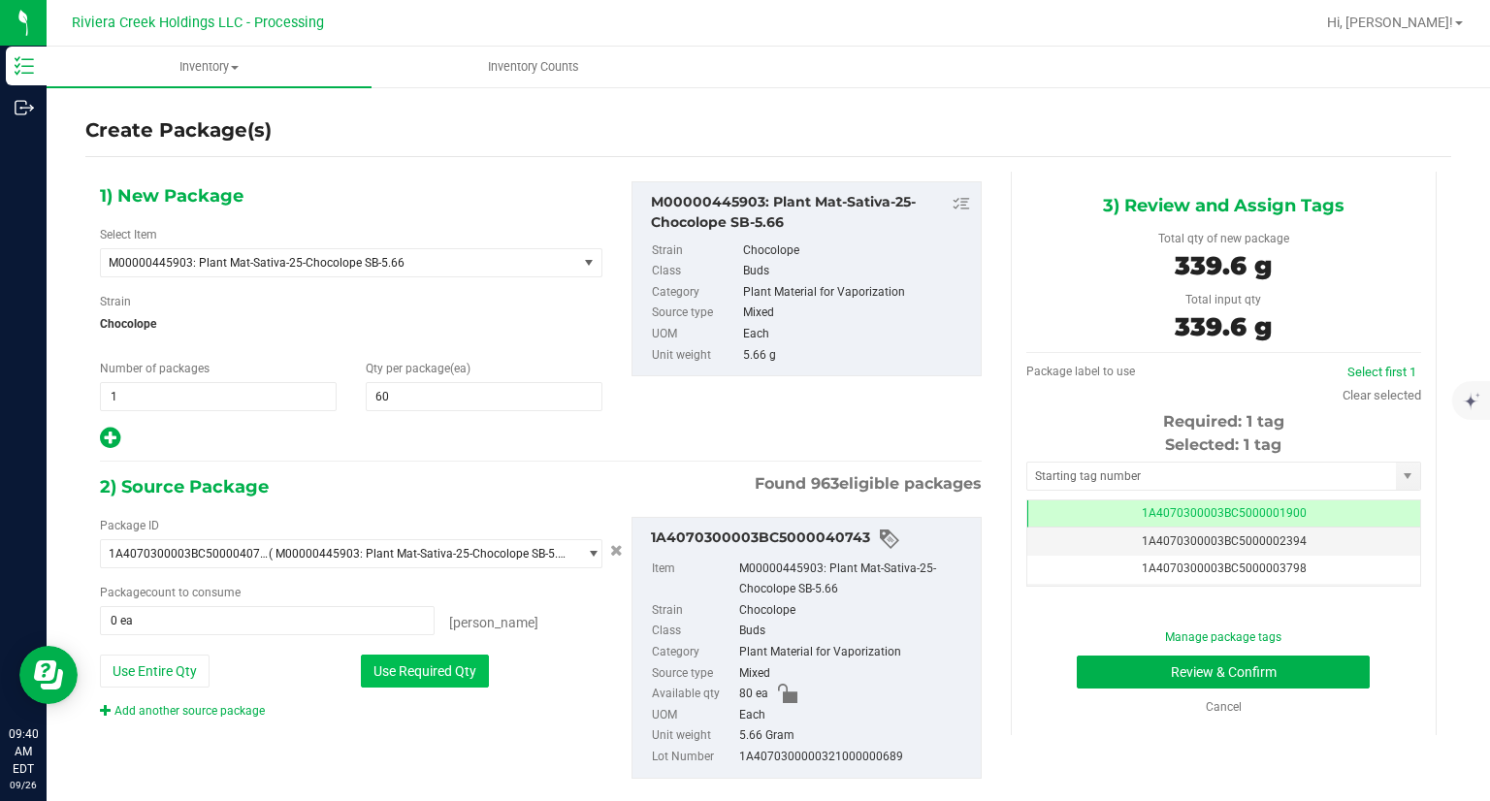
type input "60 ea"
click at [1170, 489] on span at bounding box center [1223, 476] width 395 height 29
click at [1164, 475] on input "text" at bounding box center [1211, 476] width 369 height 27
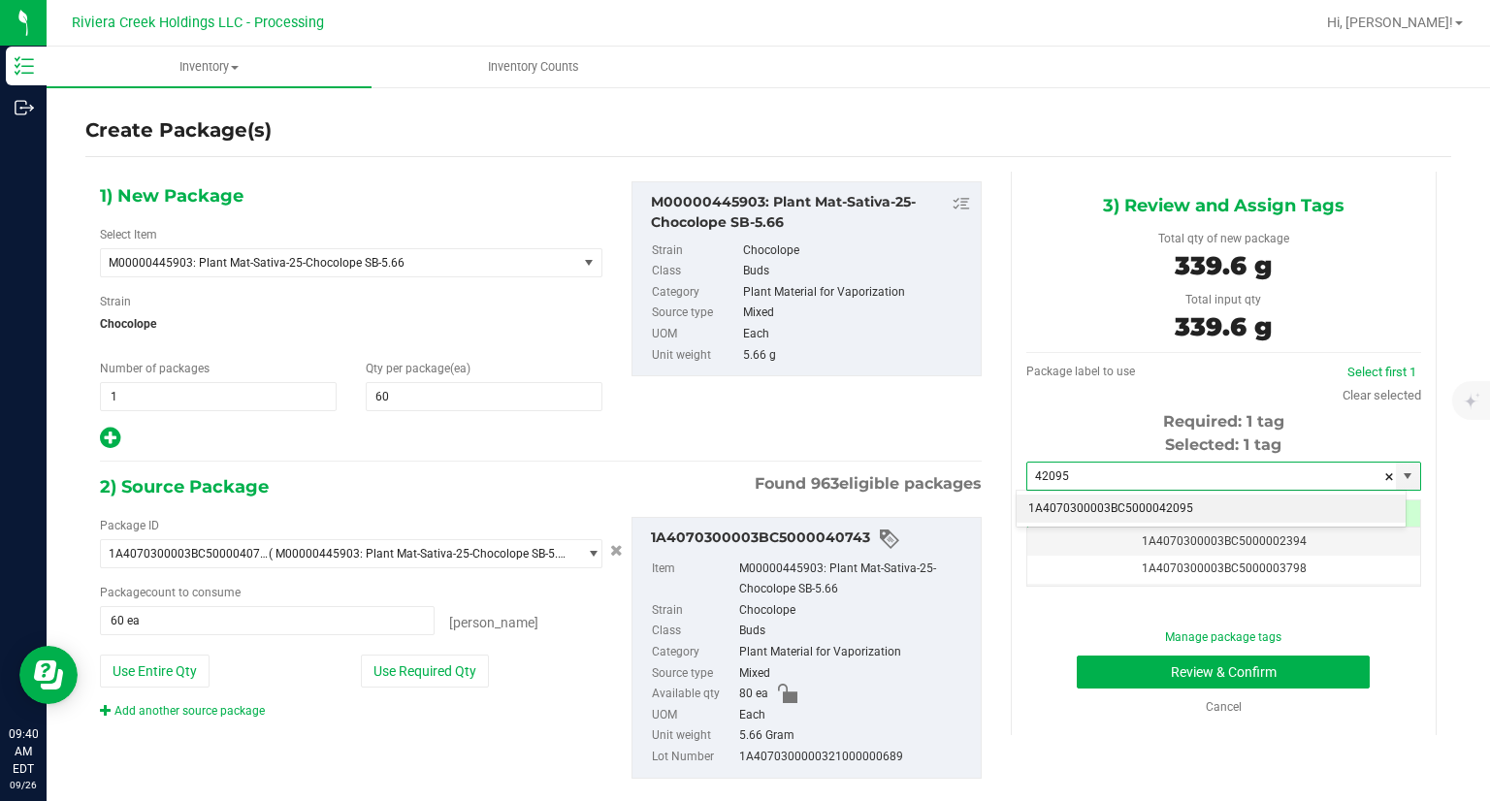
click at [1156, 497] on li "1A4070300003BC5000042095" at bounding box center [1210, 509] width 389 height 29
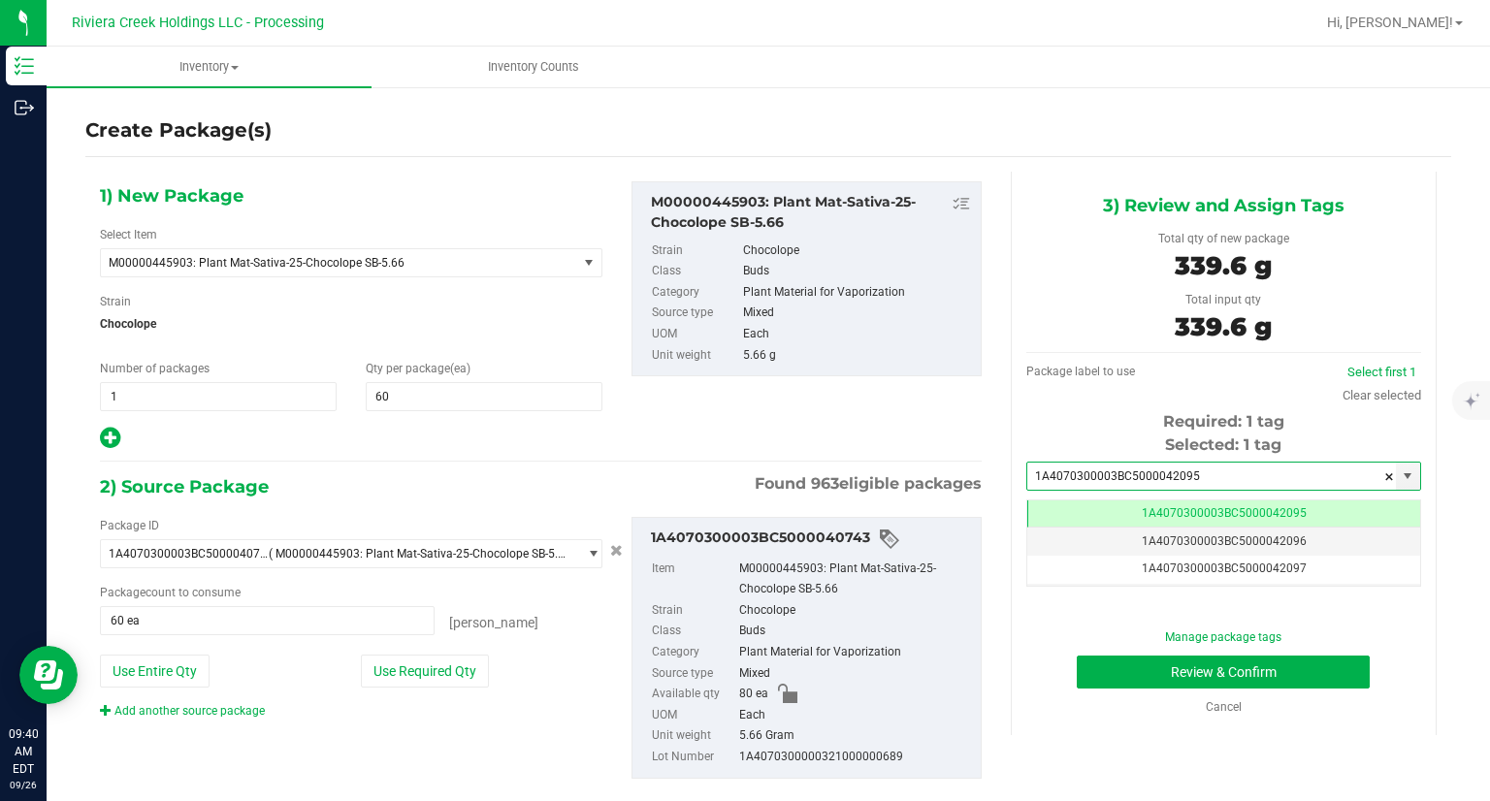
type input "1A4070300003BC5000042095"
click at [1082, 691] on div "Manage package tags Review & Confirm Cancel" at bounding box center [1224, 671] width 366 height 87
click at [1092, 684] on button "Review & Confirm" at bounding box center [1222, 672] width 293 height 33
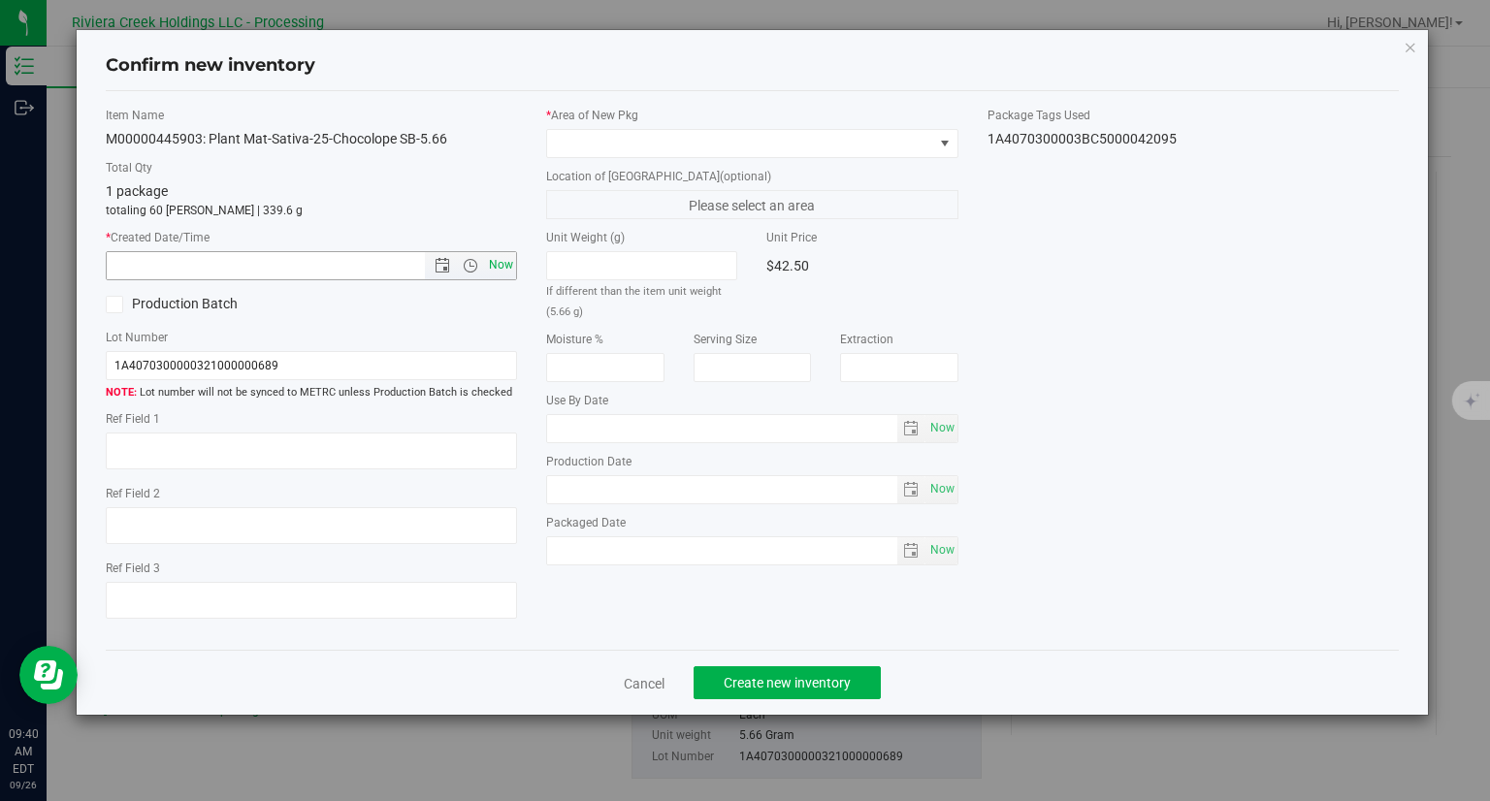
click at [504, 266] on span "Now" at bounding box center [501, 265] width 33 height 28
type input "[DATE] 9:40 AM"
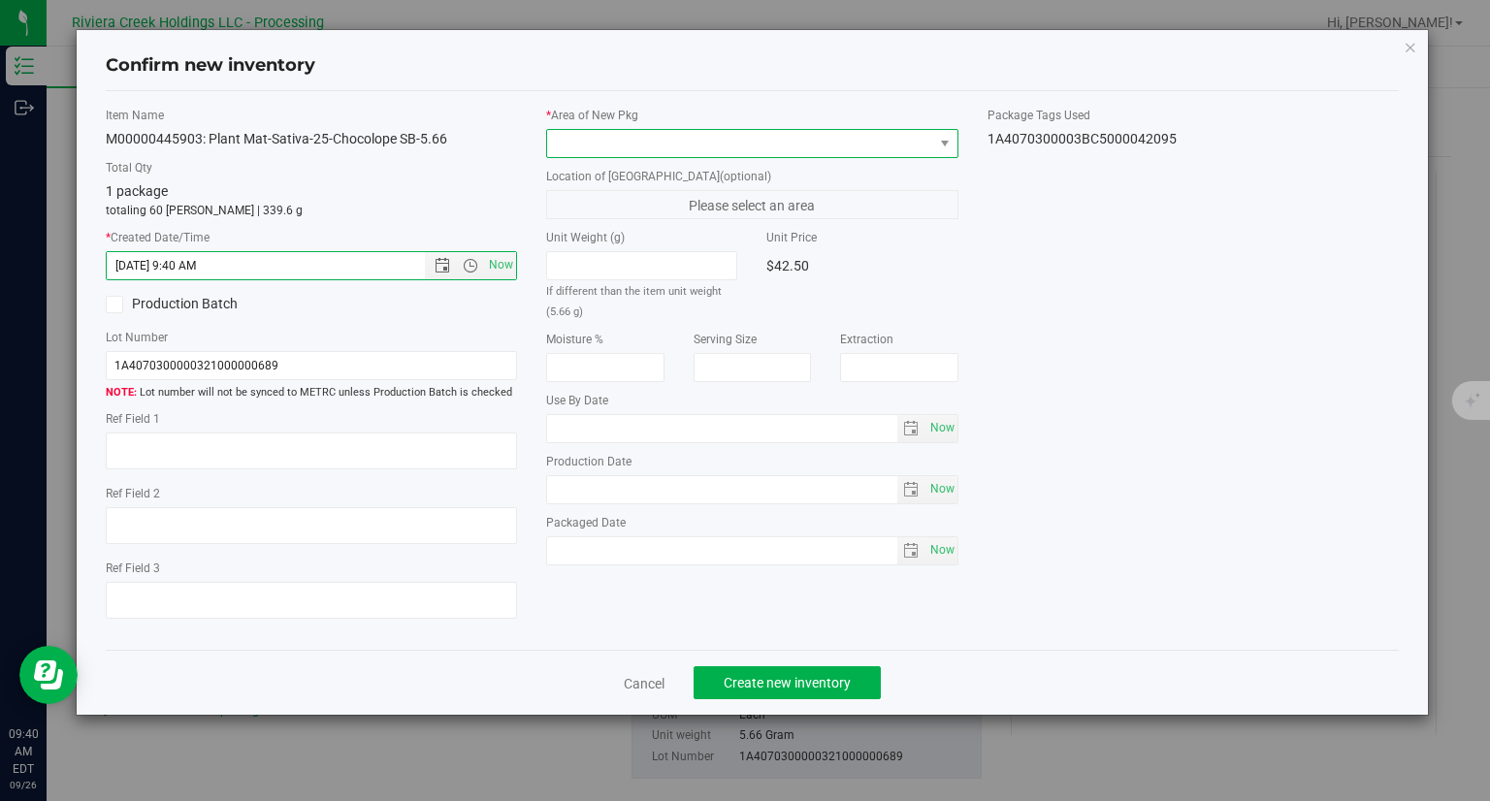
click at [648, 142] on span at bounding box center [740, 143] width 386 height 27
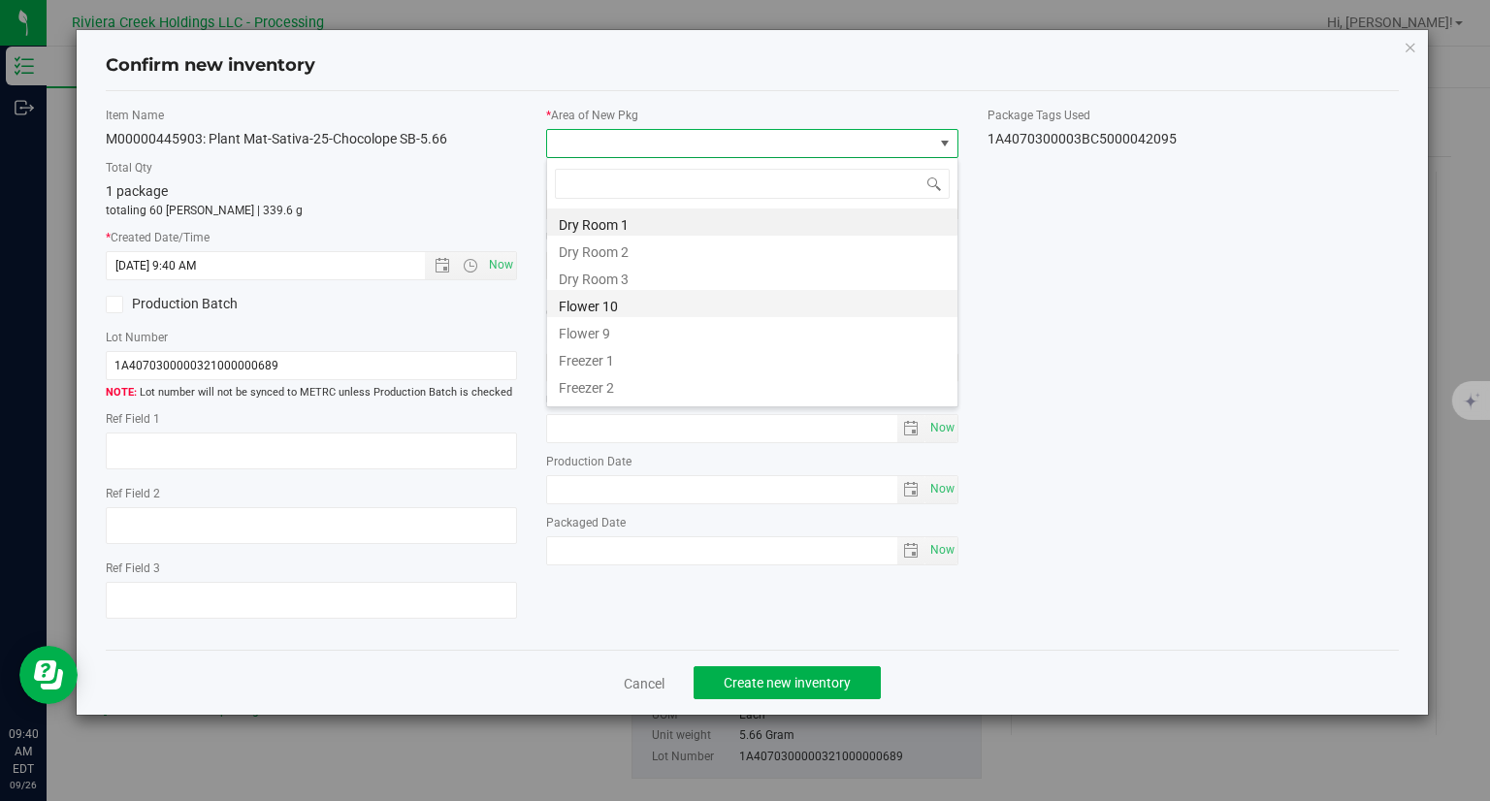
click at [593, 300] on li "Flower 10" at bounding box center [752, 303] width 410 height 27
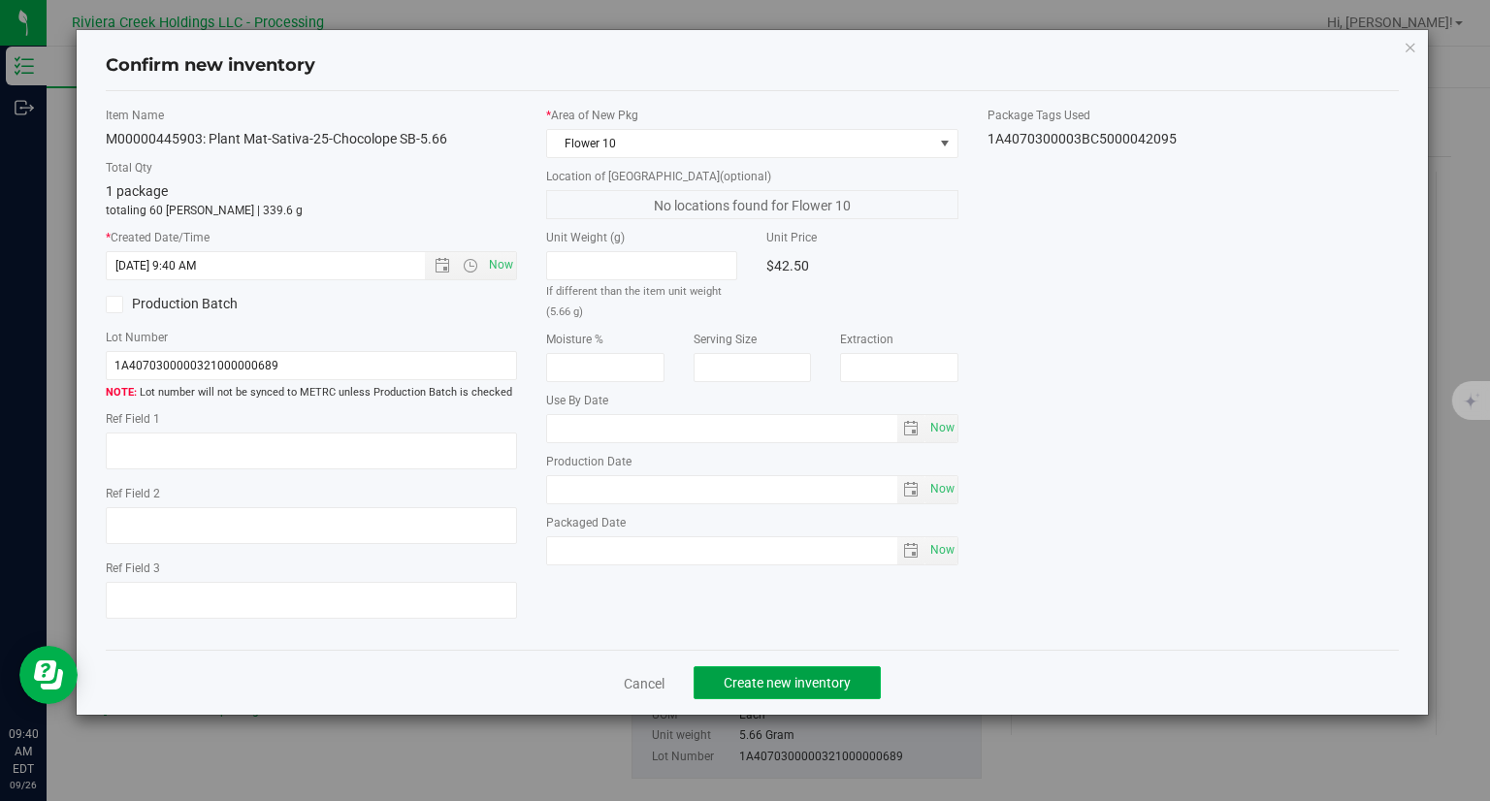
click at [880, 678] on button "Create new inventory" at bounding box center [786, 682] width 187 height 33
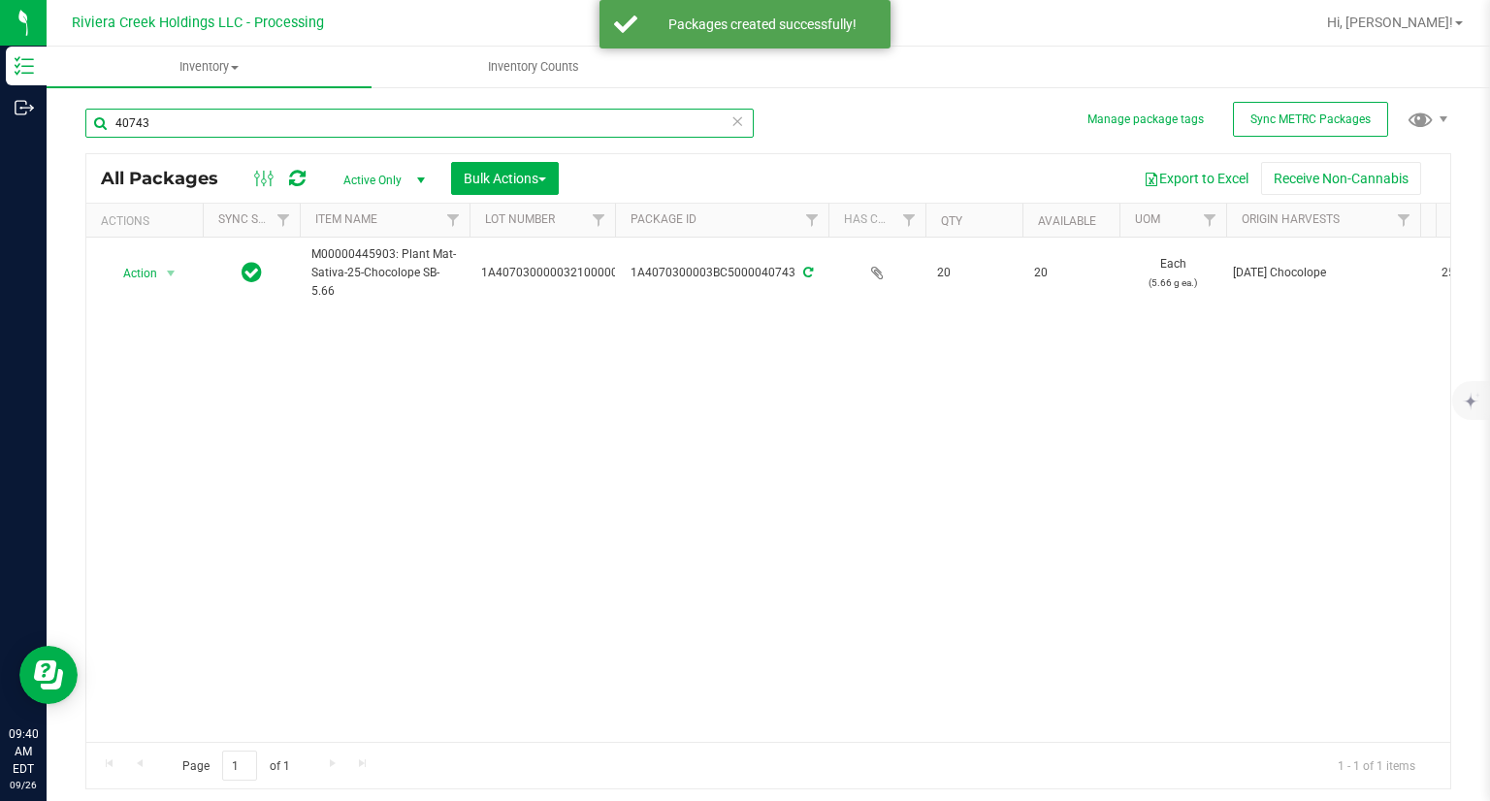
click at [205, 120] on input "40743" at bounding box center [419, 123] width 668 height 29
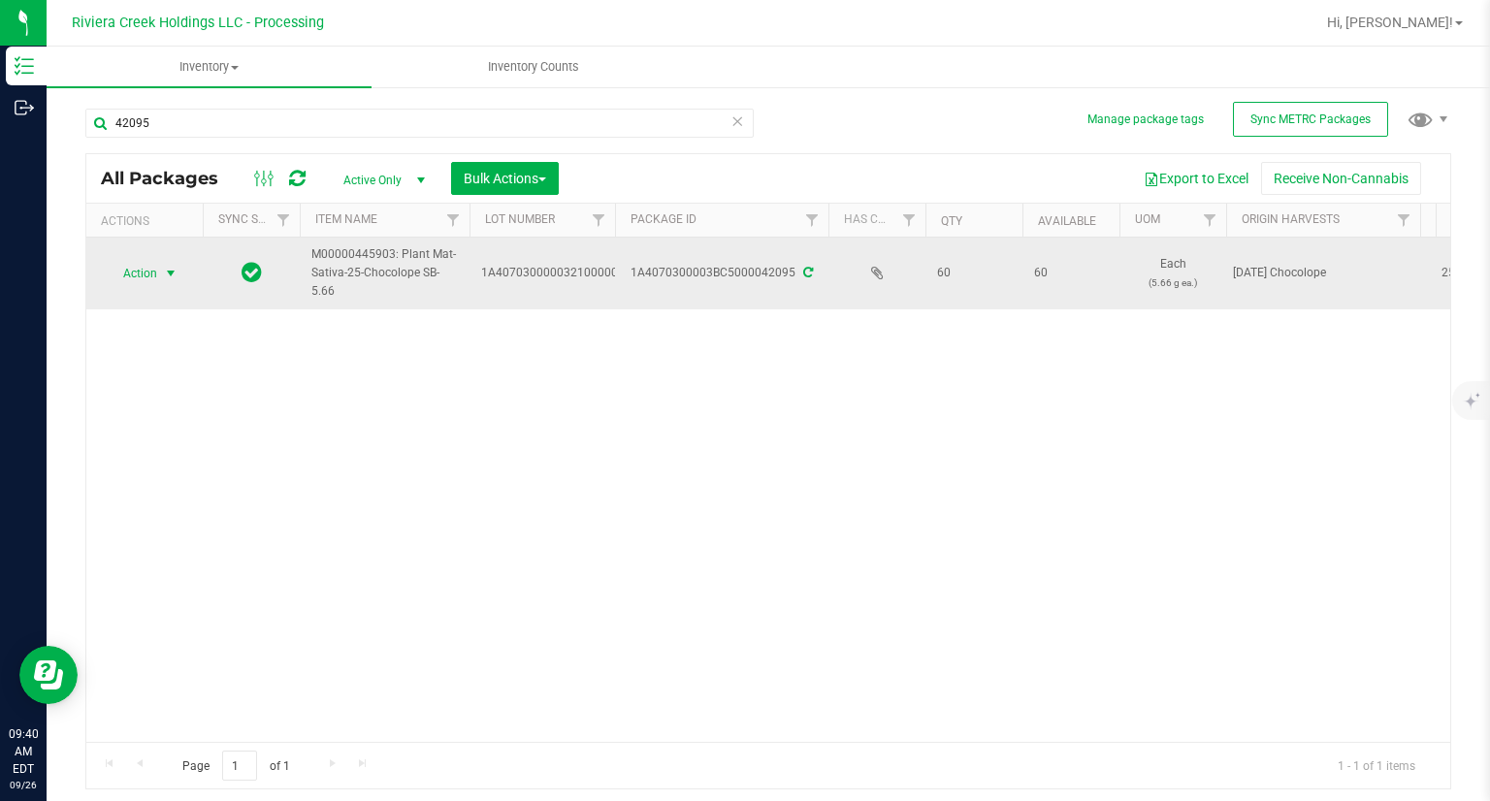
click at [166, 279] on span "select" at bounding box center [171, 274] width 16 height 16
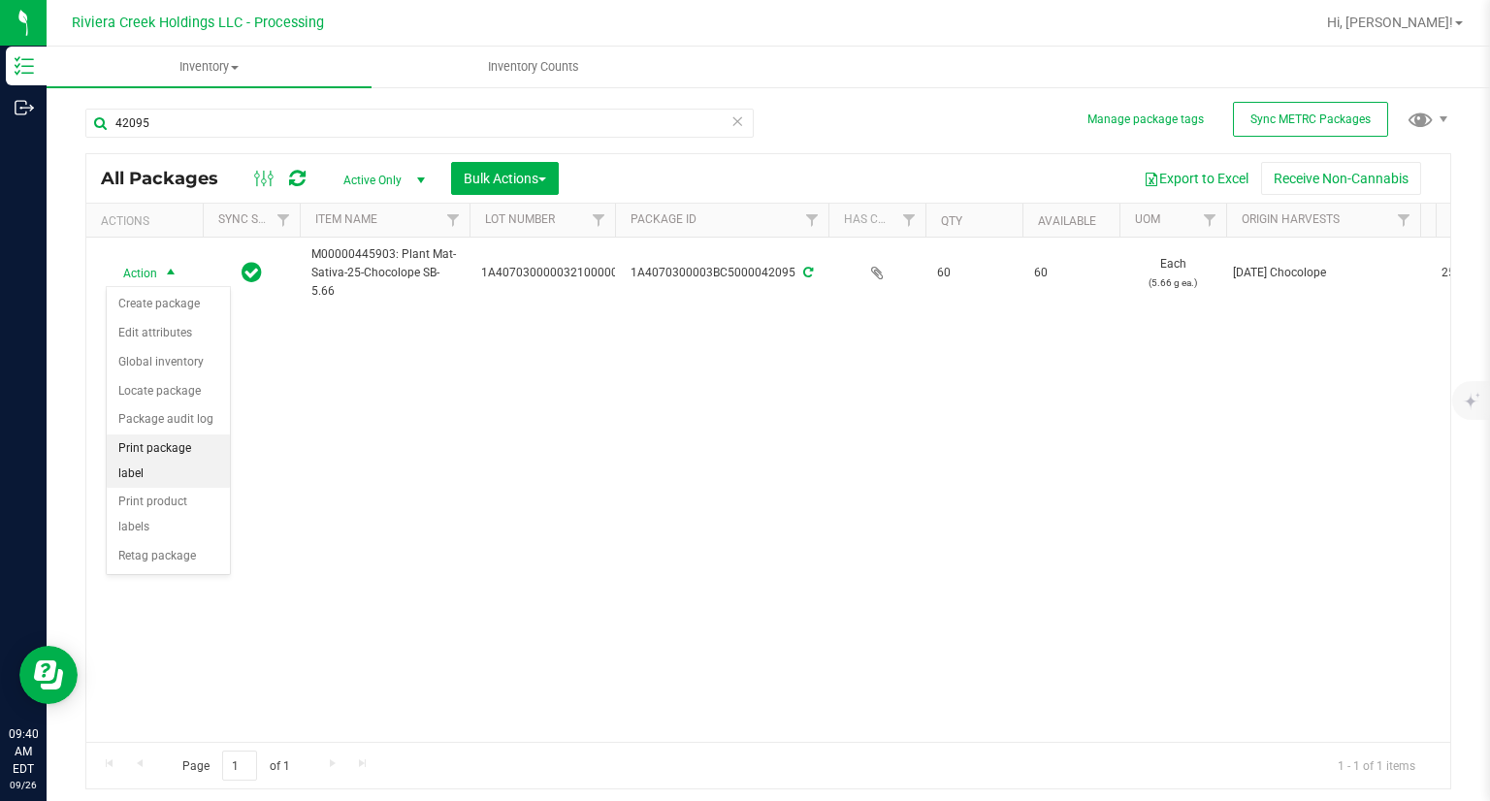
click at [201, 445] on li "Print package label" at bounding box center [168, 460] width 123 height 53
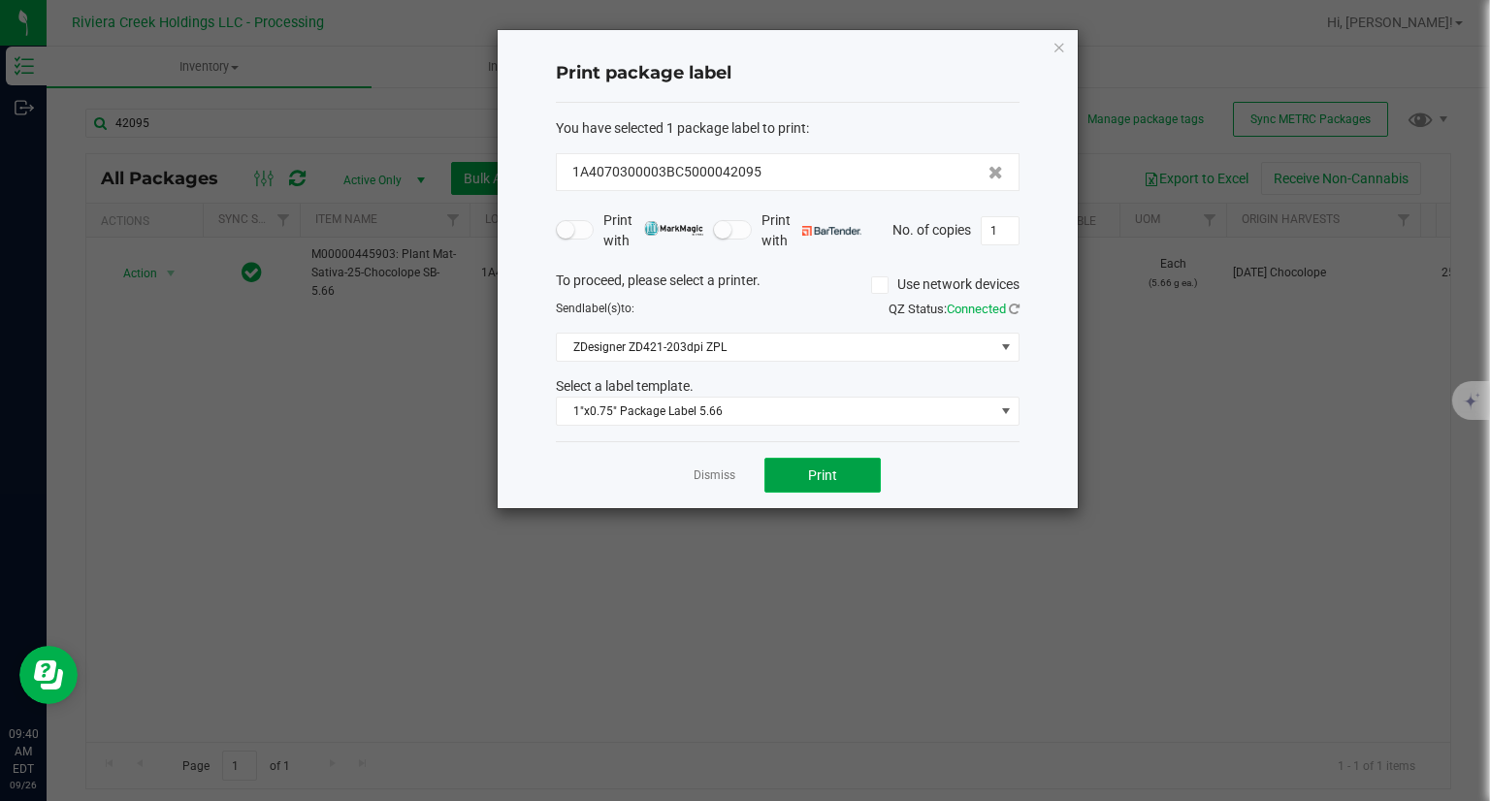
click at [818, 468] on span "Print" at bounding box center [822, 475] width 29 height 16
click at [1067, 44] on div "Print package label You have selected 1 package label to print : 1A4070300003BC…" at bounding box center [787, 269] width 580 height 478
click at [1047, 45] on div "Print package label You have selected 1 package label to print : 1A4070300003BC…" at bounding box center [787, 269] width 580 height 478
drag, startPoint x: 1056, startPoint y: 45, endPoint x: 969, endPoint y: 59, distance: 88.5
click at [1057, 45] on icon "button" at bounding box center [1059, 46] width 14 height 23
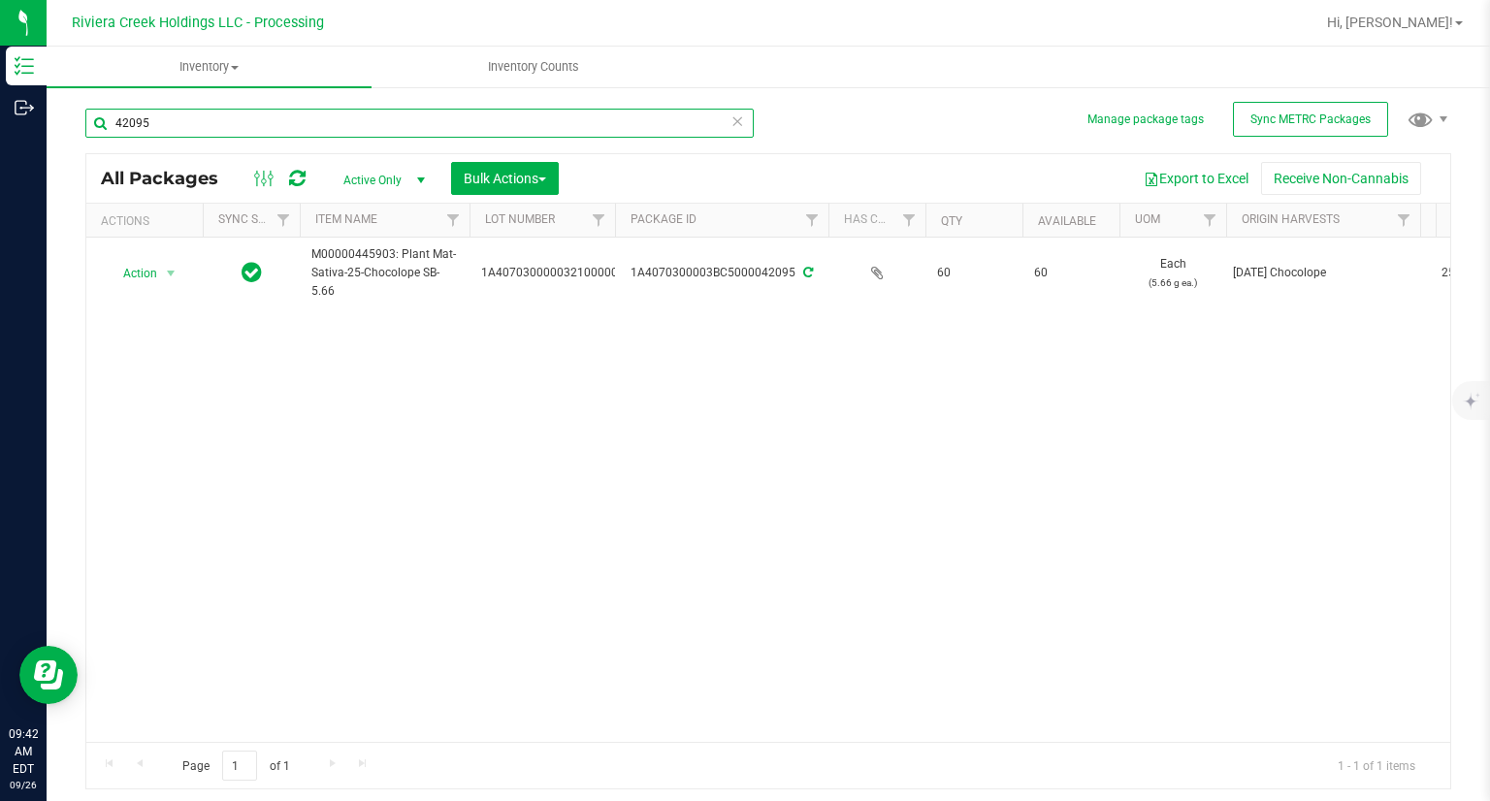
click at [260, 137] on input "42095" at bounding box center [419, 123] width 668 height 29
click at [263, 127] on input "42095" at bounding box center [419, 123] width 668 height 29
type input "40743"
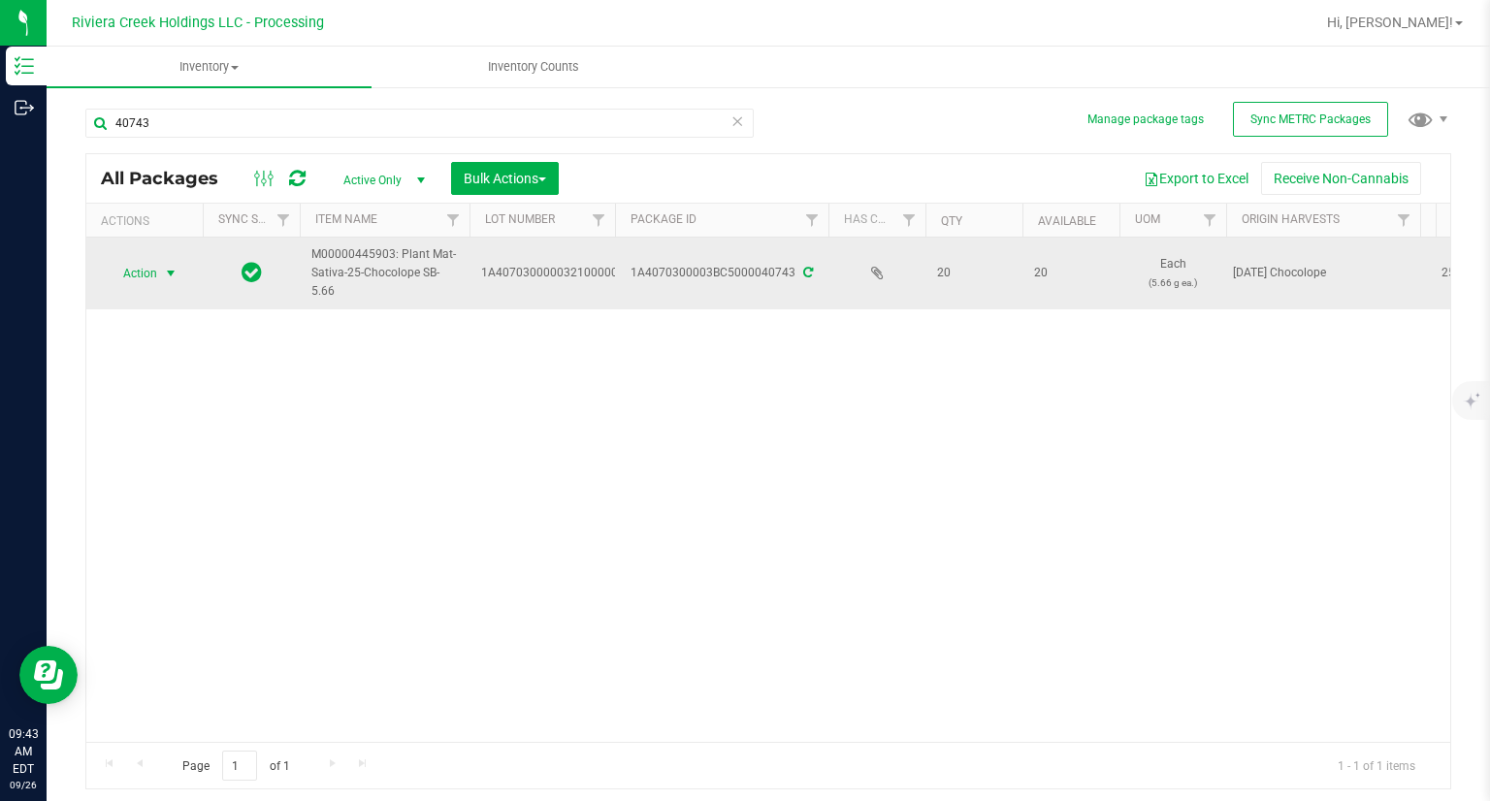
click at [154, 267] on span "Action" at bounding box center [132, 273] width 52 height 27
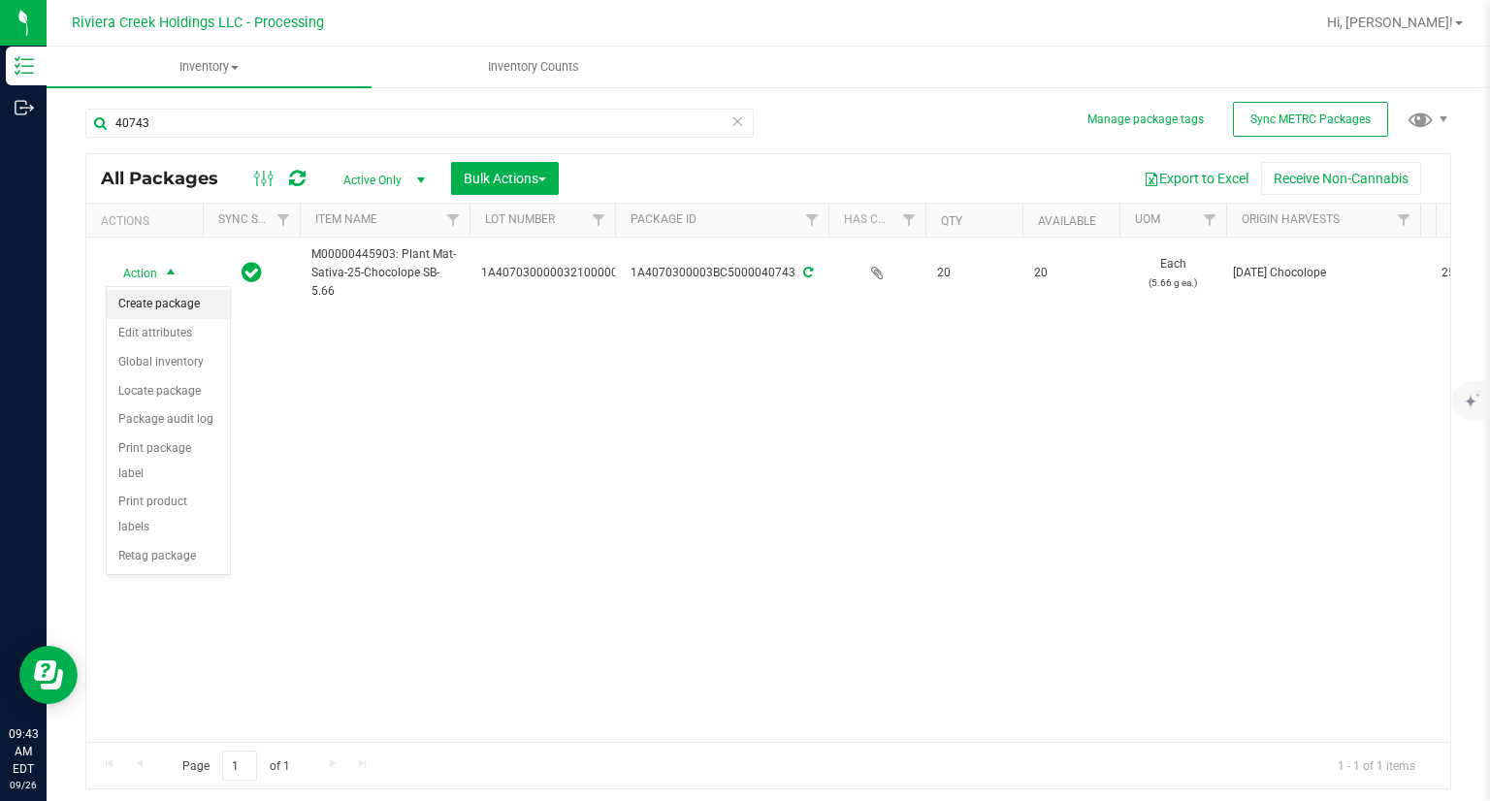
click at [178, 298] on li "Create package" at bounding box center [168, 304] width 123 height 29
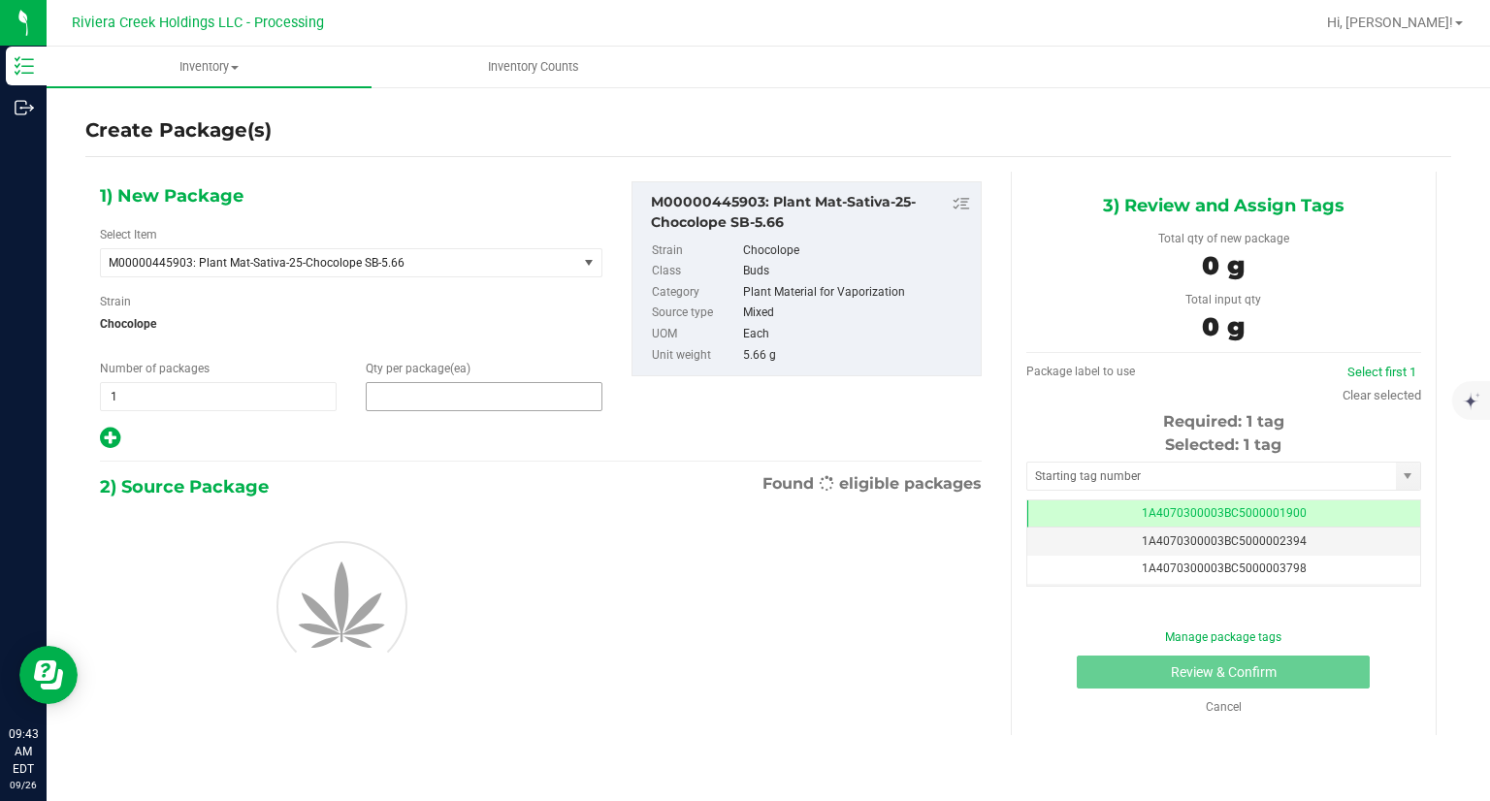
click at [418, 404] on span at bounding box center [484, 396] width 237 height 29
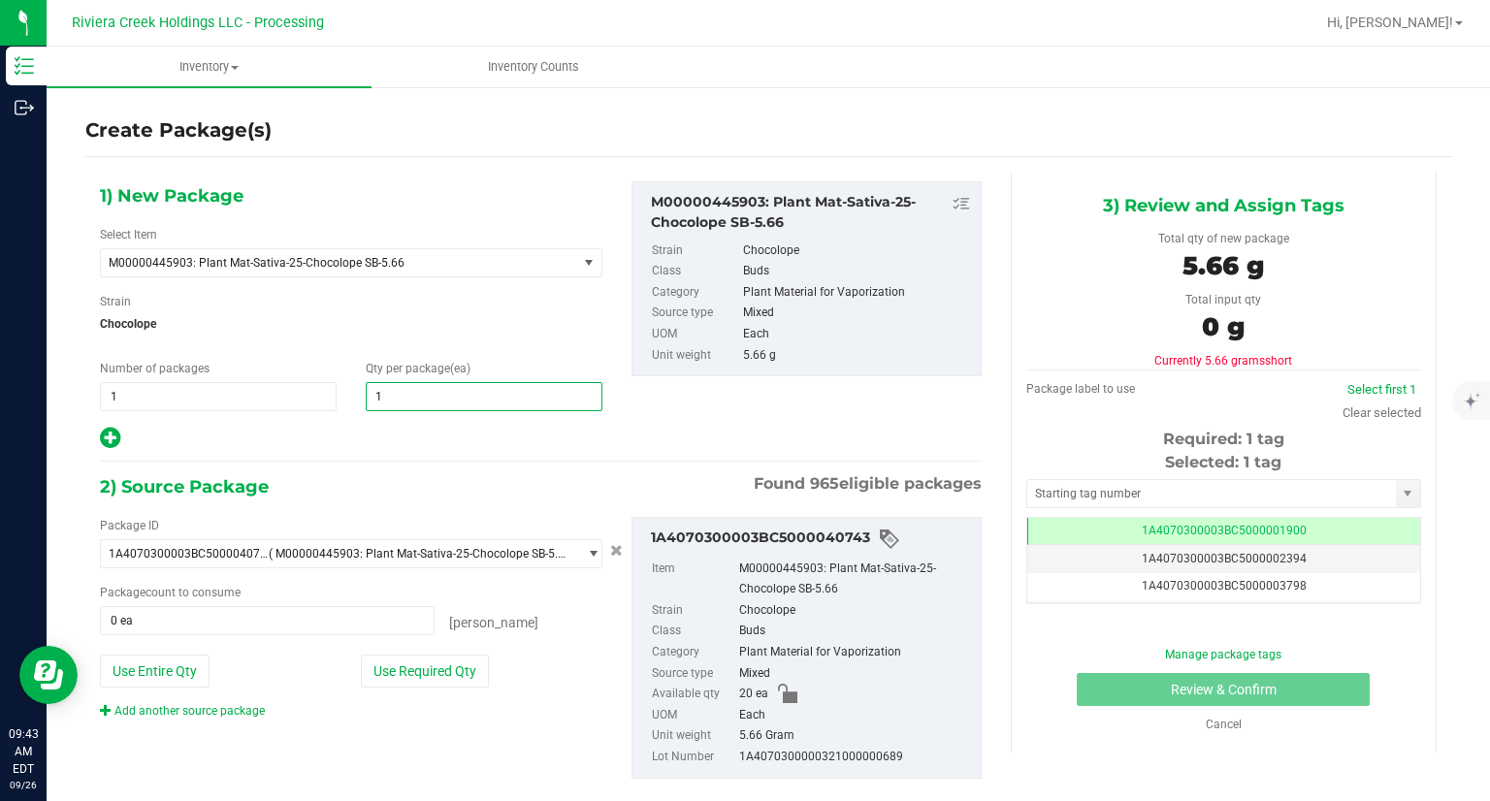
type input "10"
drag, startPoint x: 411, startPoint y: 428, endPoint x: 406, endPoint y: 459, distance: 31.4
click at [411, 428] on div at bounding box center [351, 438] width 502 height 25
drag, startPoint x: 454, startPoint y: 672, endPoint x: 729, endPoint y: 627, distance: 279.0
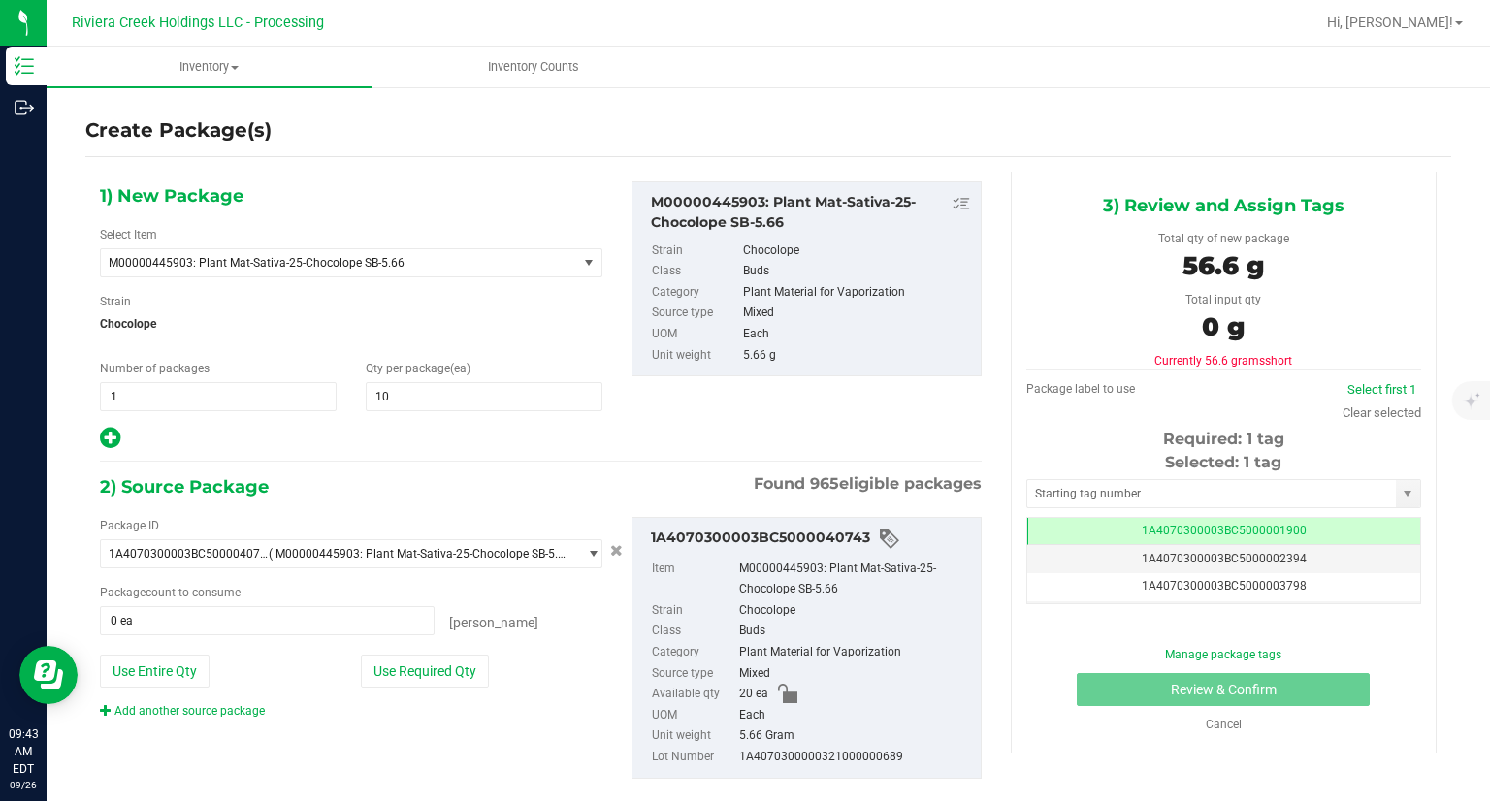
click at [454, 671] on button "Use Required Qty" at bounding box center [425, 671] width 128 height 33
type input "10 ea"
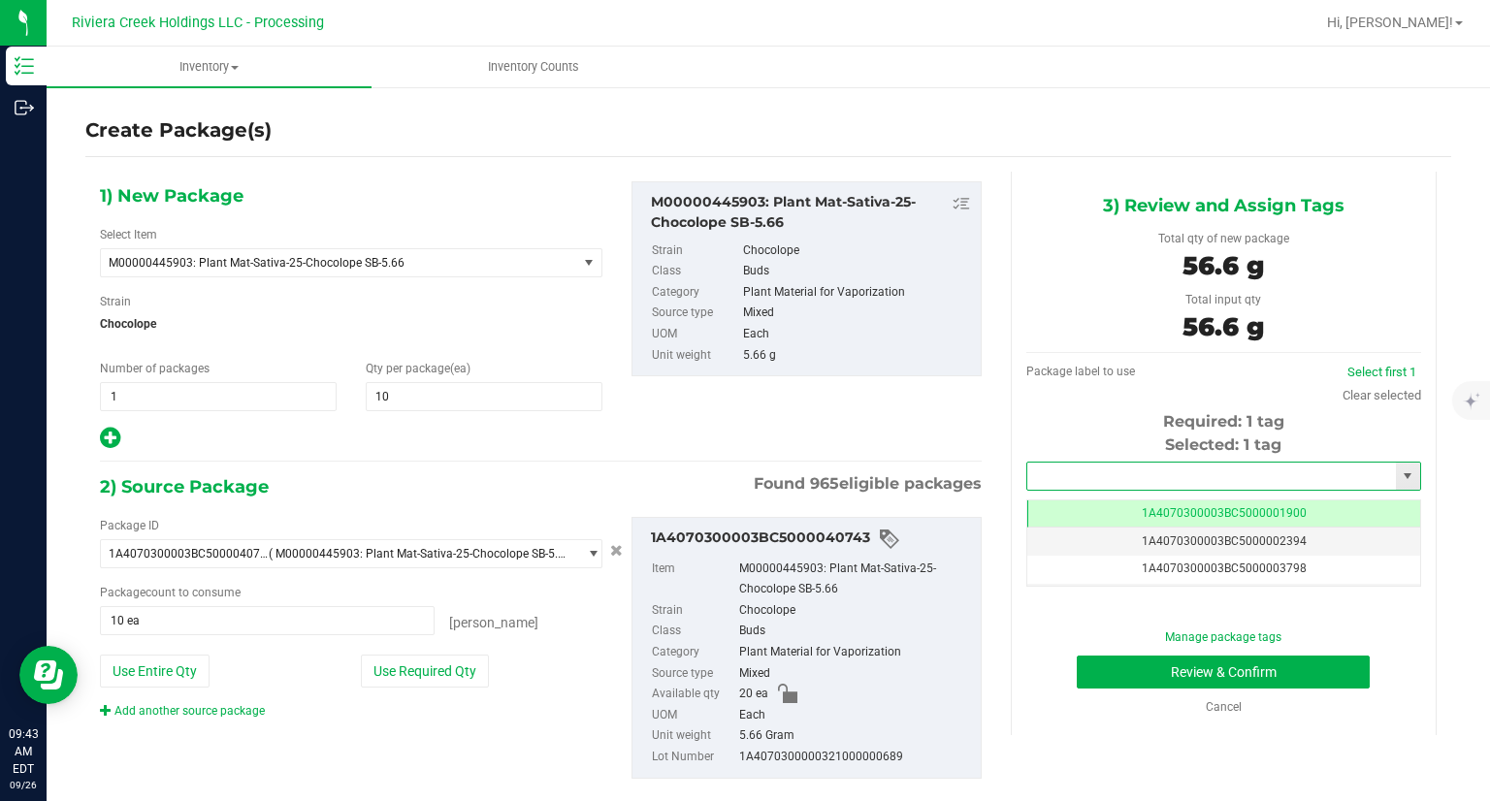
click at [1074, 470] on input "text" at bounding box center [1211, 476] width 369 height 27
click at [1067, 495] on li "1A4070300003BC5000042096" at bounding box center [1210, 509] width 389 height 29
type input "1A4070300003BC5000042096"
click at [1104, 663] on button "Review & Confirm" at bounding box center [1222, 672] width 293 height 33
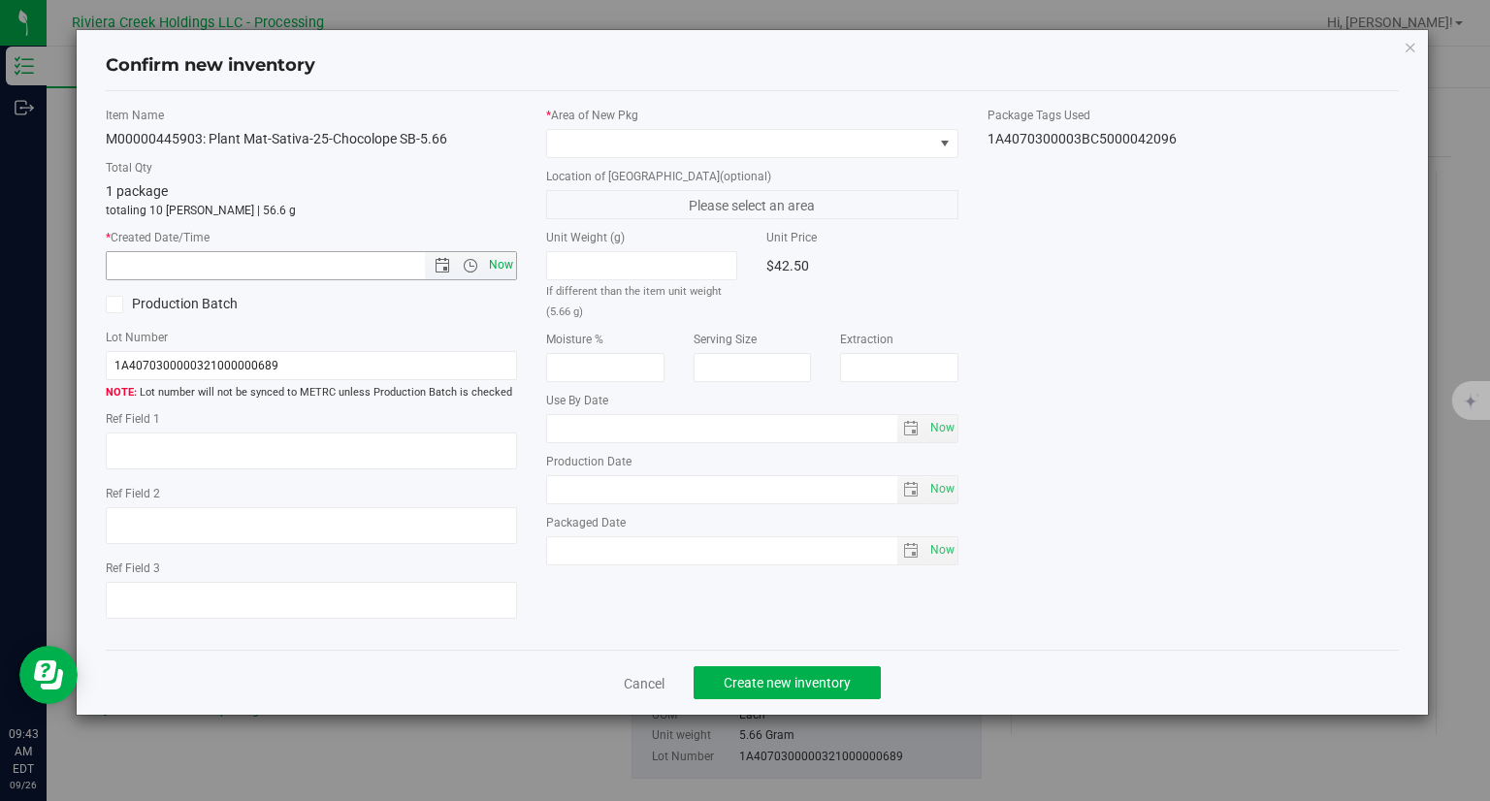
click at [500, 272] on span "Now" at bounding box center [501, 265] width 33 height 28
type input "[DATE] 9:43 AM"
click at [593, 160] on div "* Area of [GEOGRAPHIC_DATA] Location of [GEOGRAPHIC_DATA] (optional) Please sel…" at bounding box center [751, 341] width 441 height 468
click at [606, 149] on span at bounding box center [740, 143] width 386 height 27
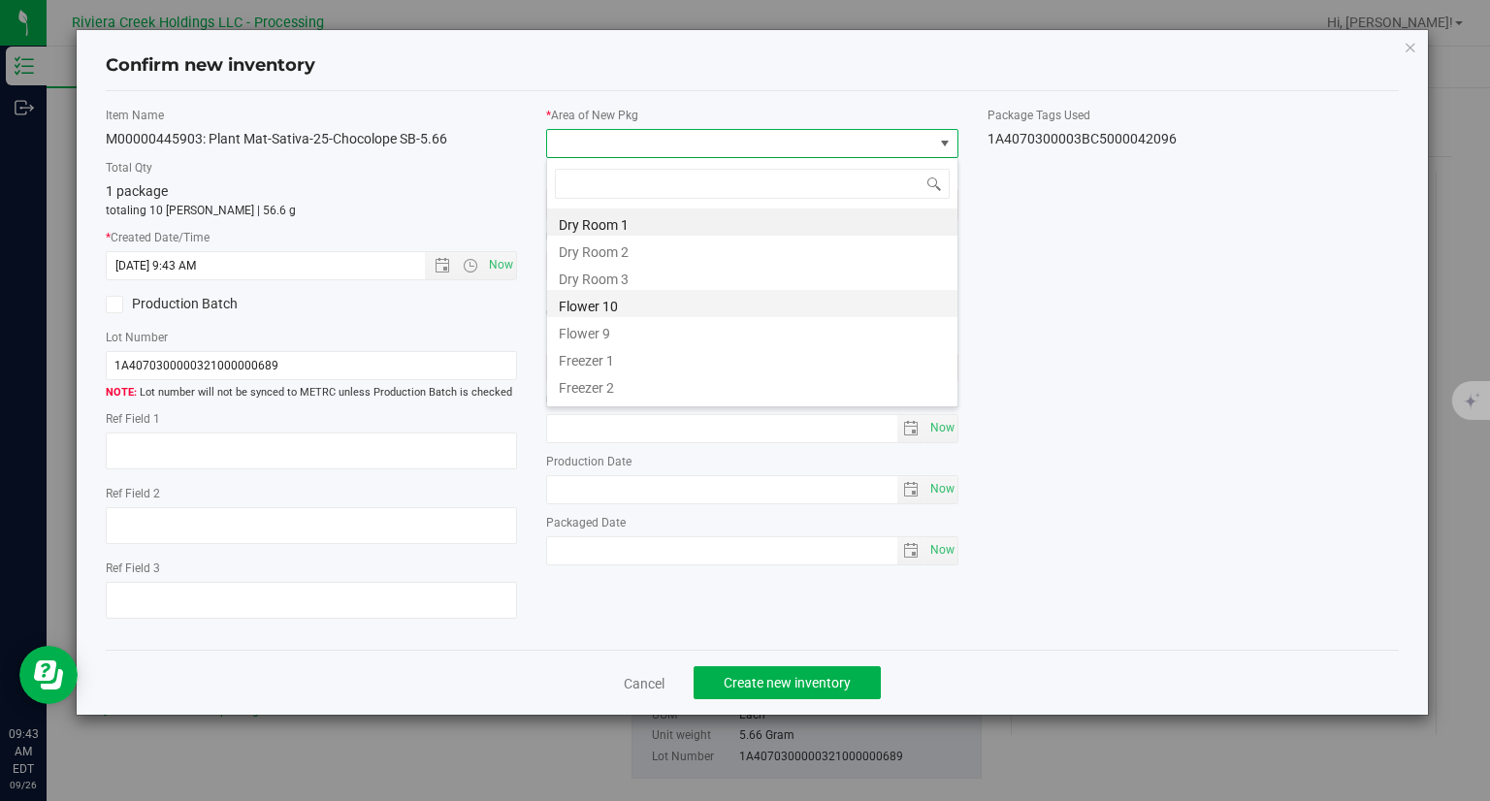
click at [624, 304] on li "Flower 10" at bounding box center [752, 303] width 410 height 27
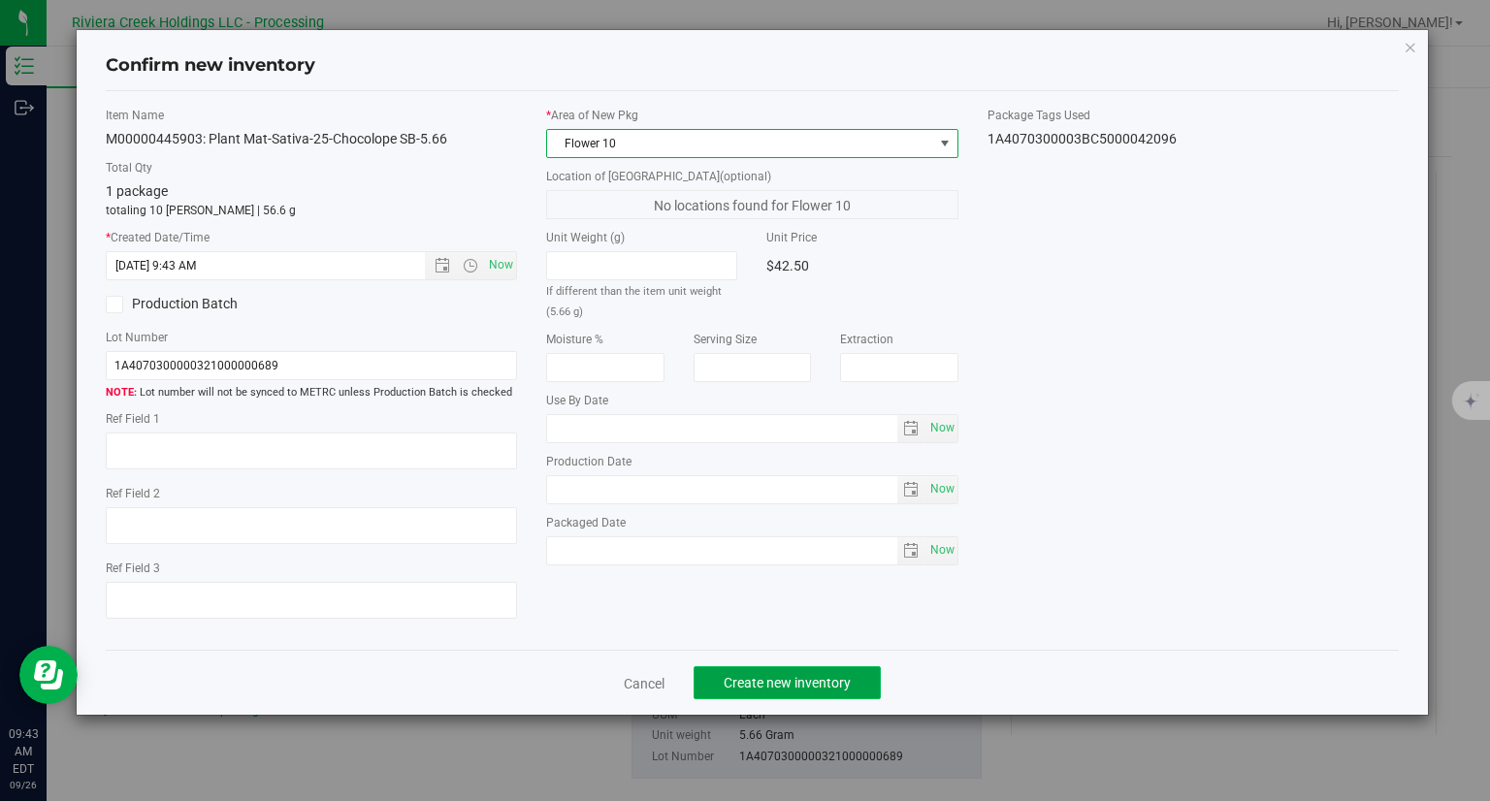
click at [853, 689] on button "Create new inventory" at bounding box center [786, 682] width 187 height 33
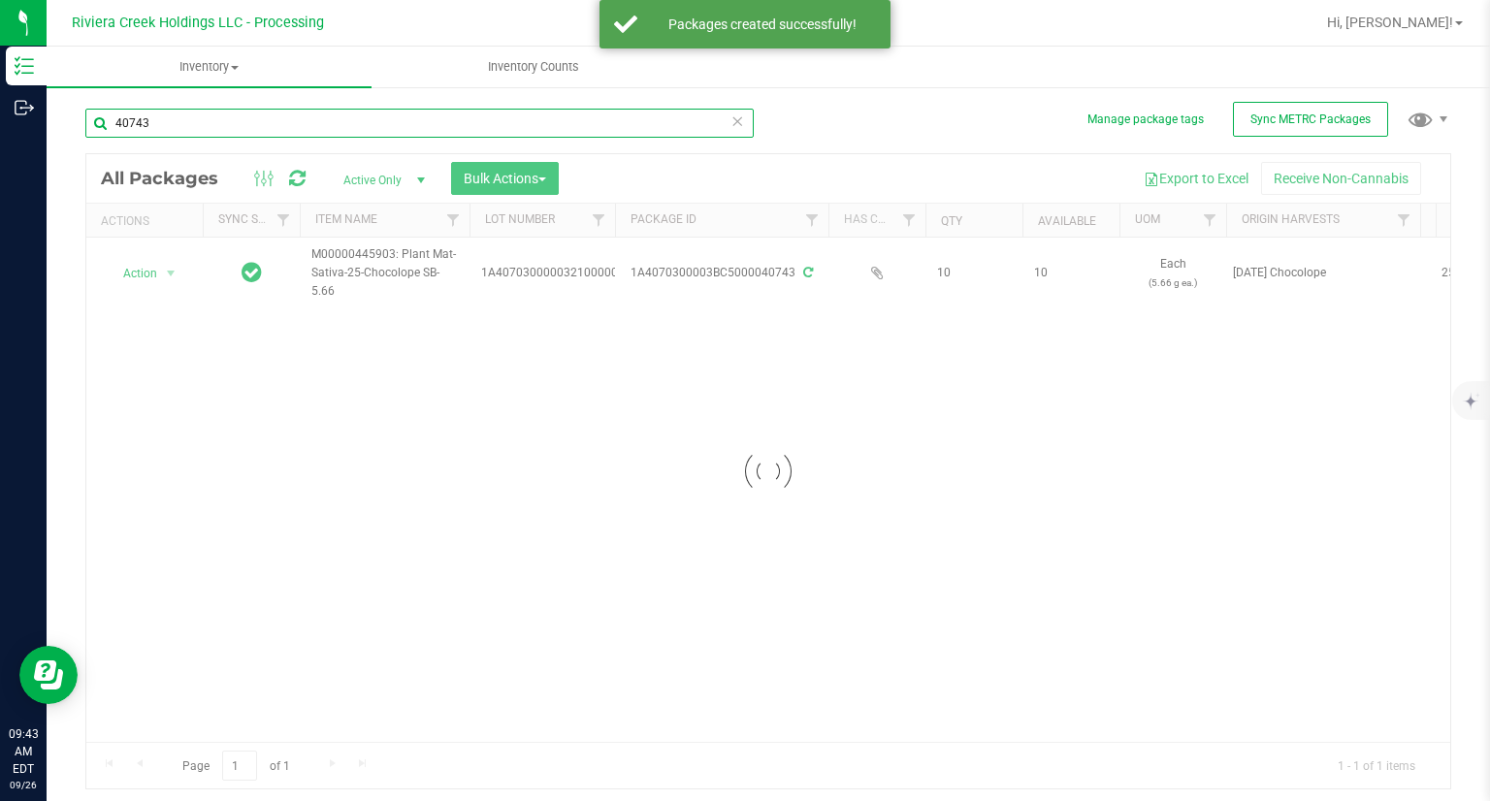
click at [250, 125] on input "40743" at bounding box center [419, 123] width 668 height 29
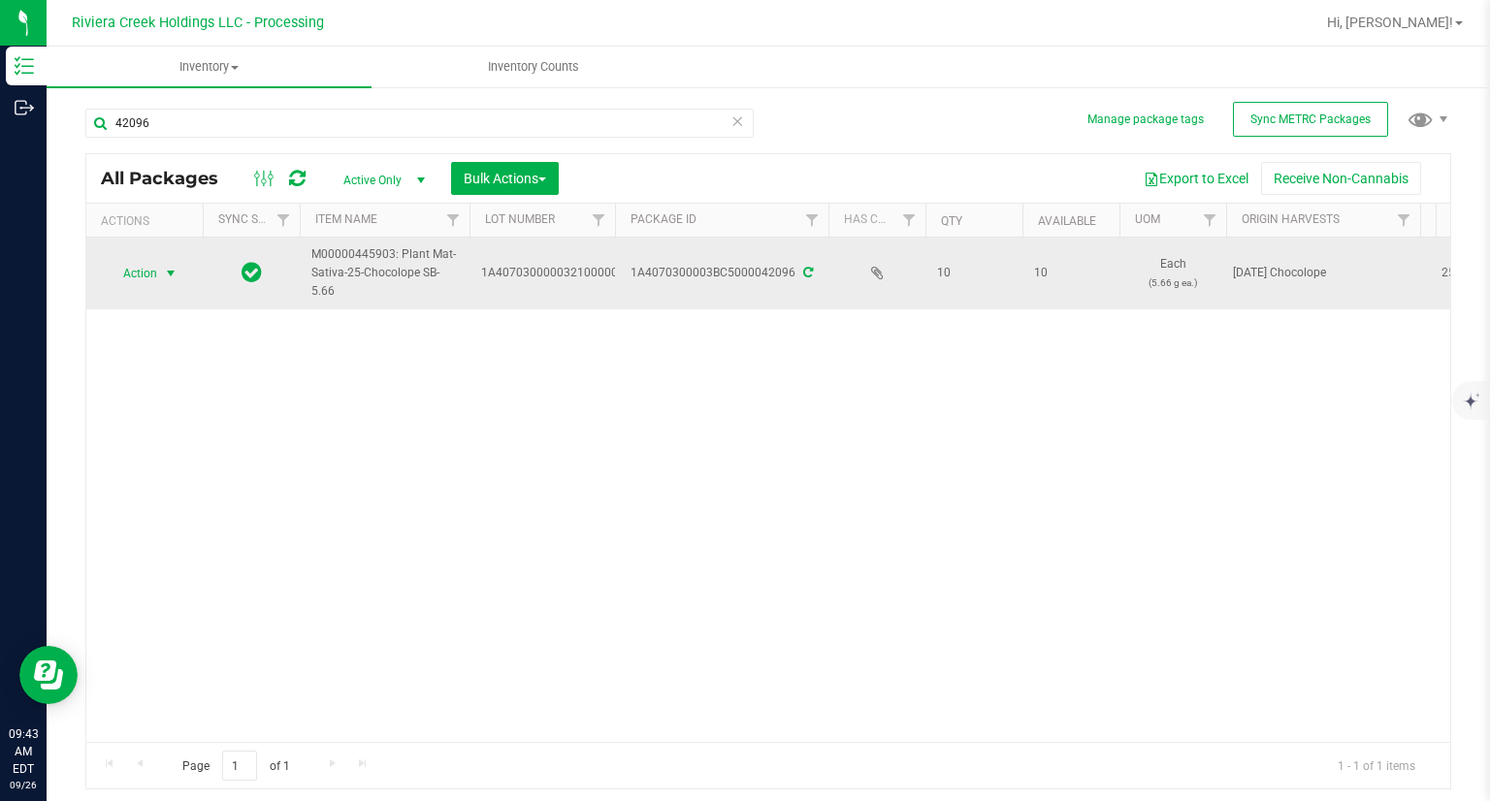
click at [146, 278] on span "Action" at bounding box center [132, 273] width 52 height 27
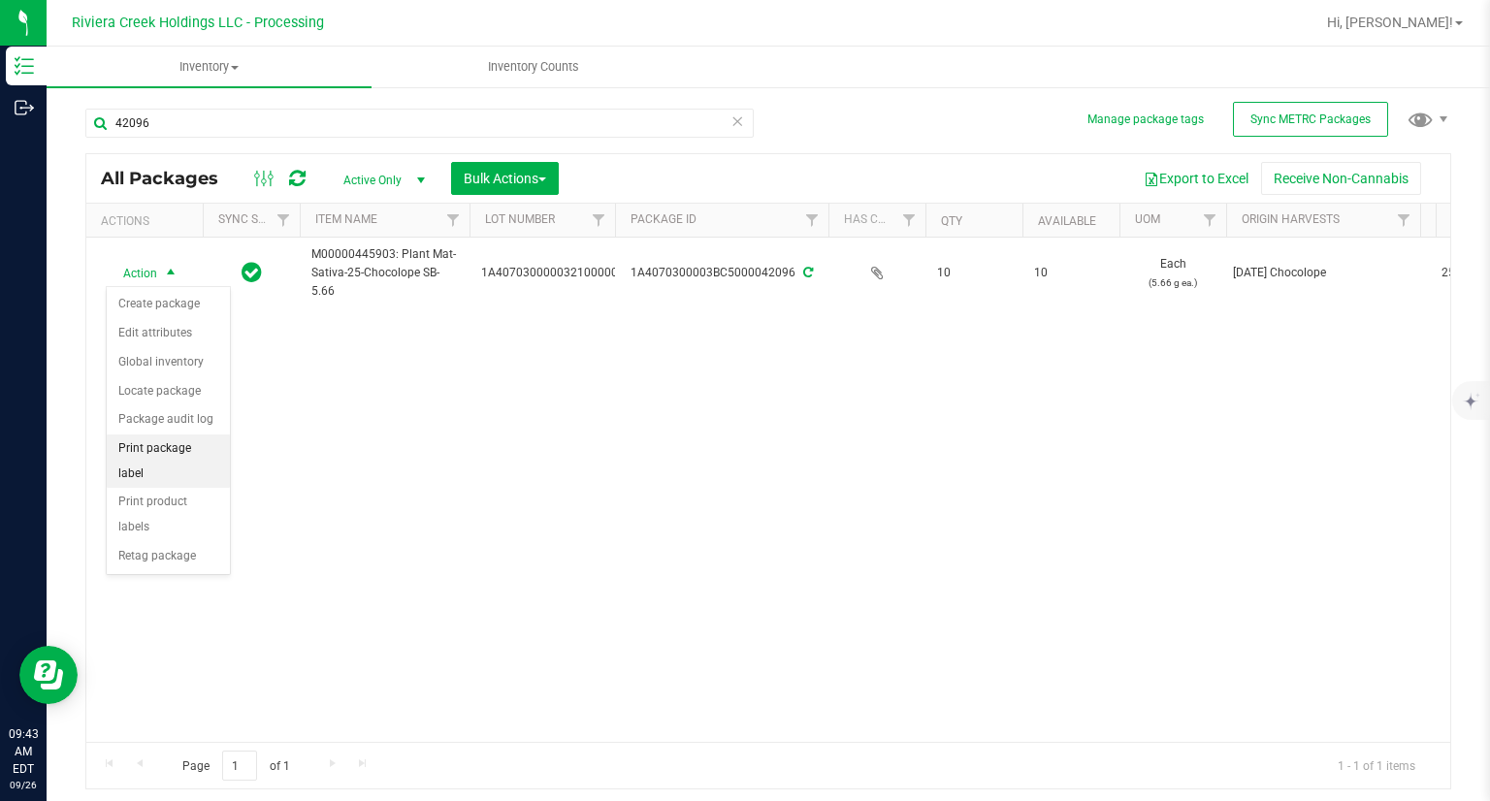
click at [194, 446] on li "Print package label" at bounding box center [168, 460] width 123 height 53
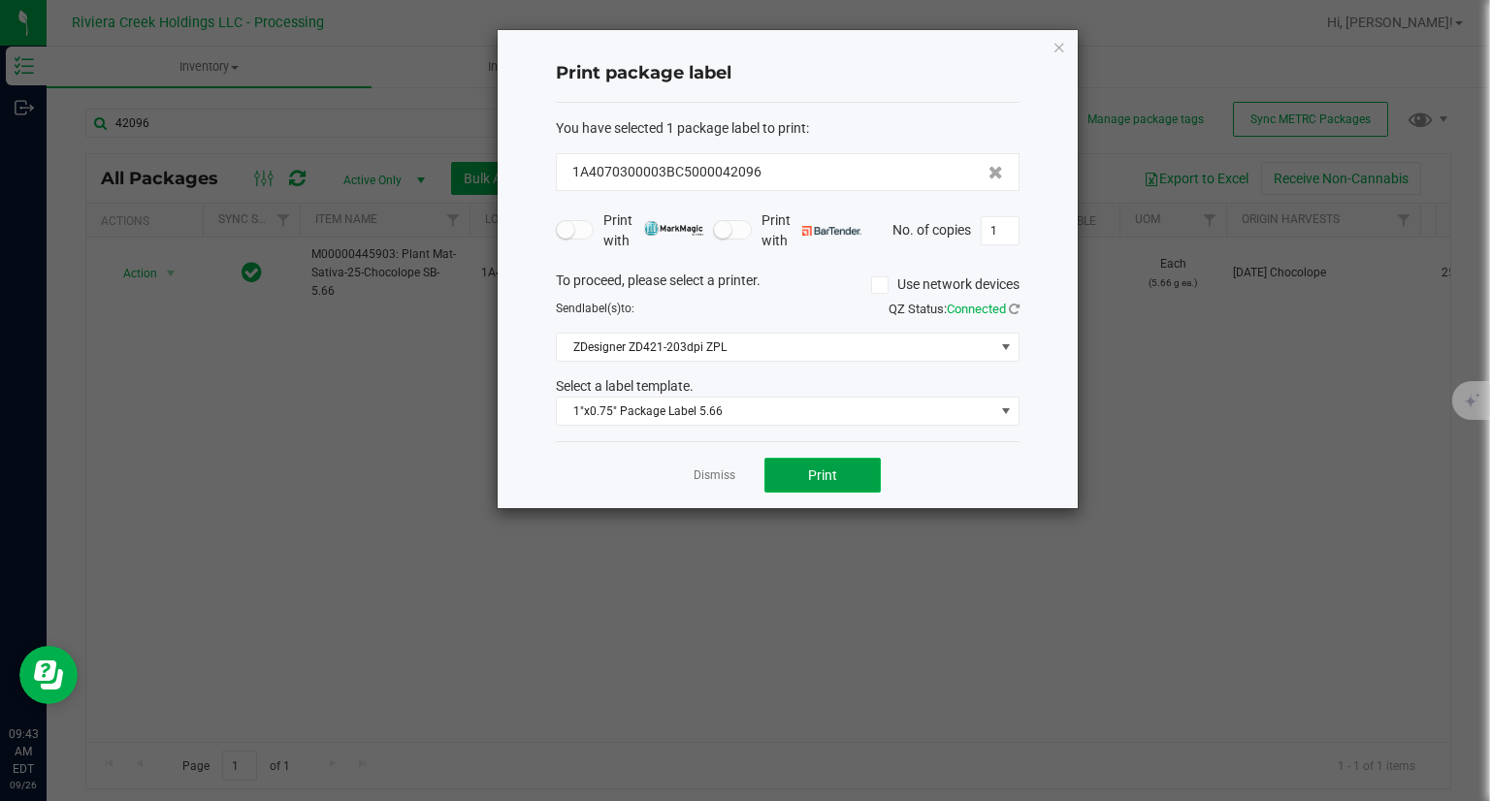
click at [833, 459] on button "Print" at bounding box center [822, 475] width 116 height 35
click at [1055, 48] on icon "button" at bounding box center [1059, 46] width 14 height 23
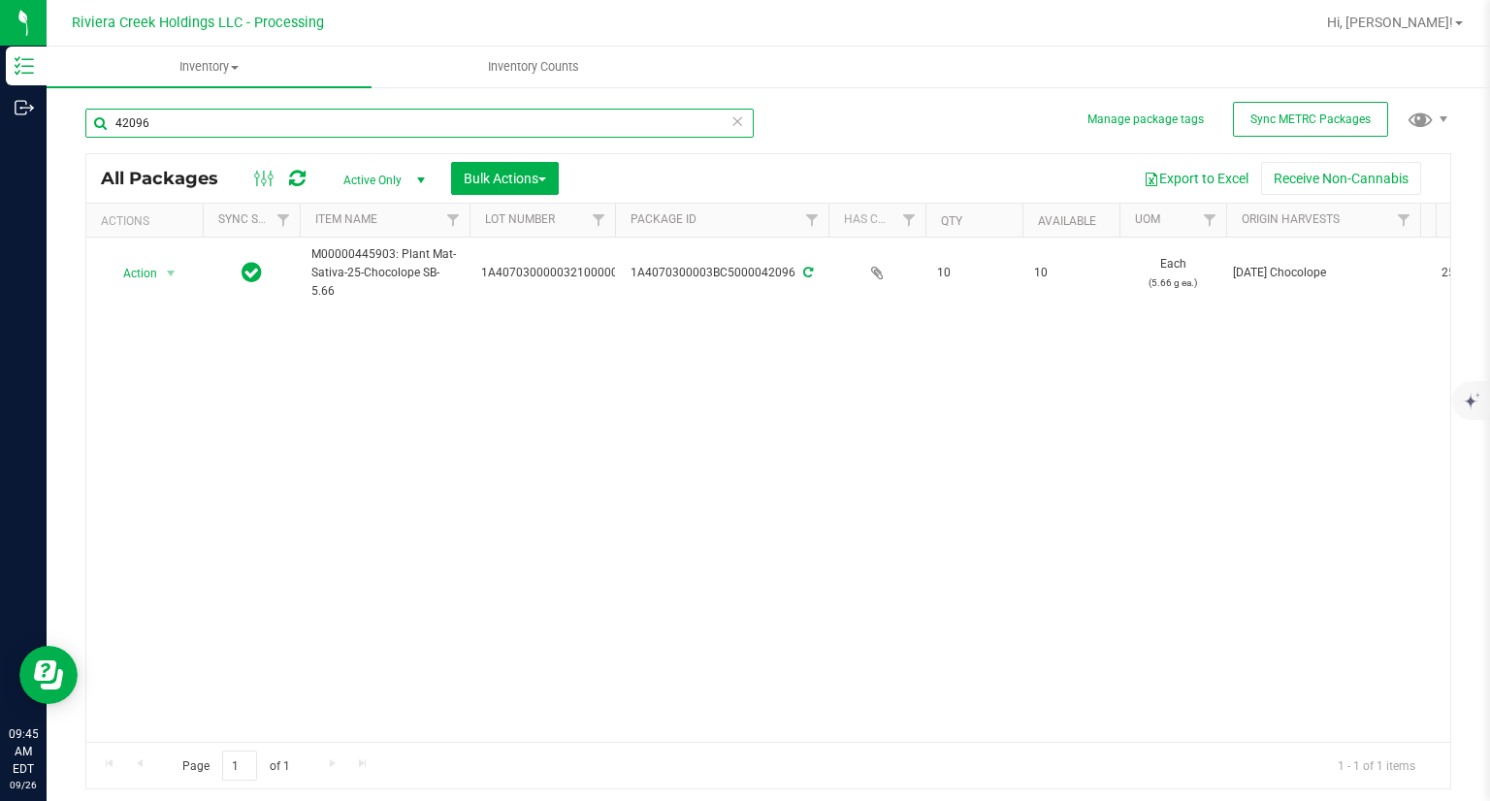
click at [404, 114] on input "42096" at bounding box center [419, 123] width 668 height 29
type input "40786"
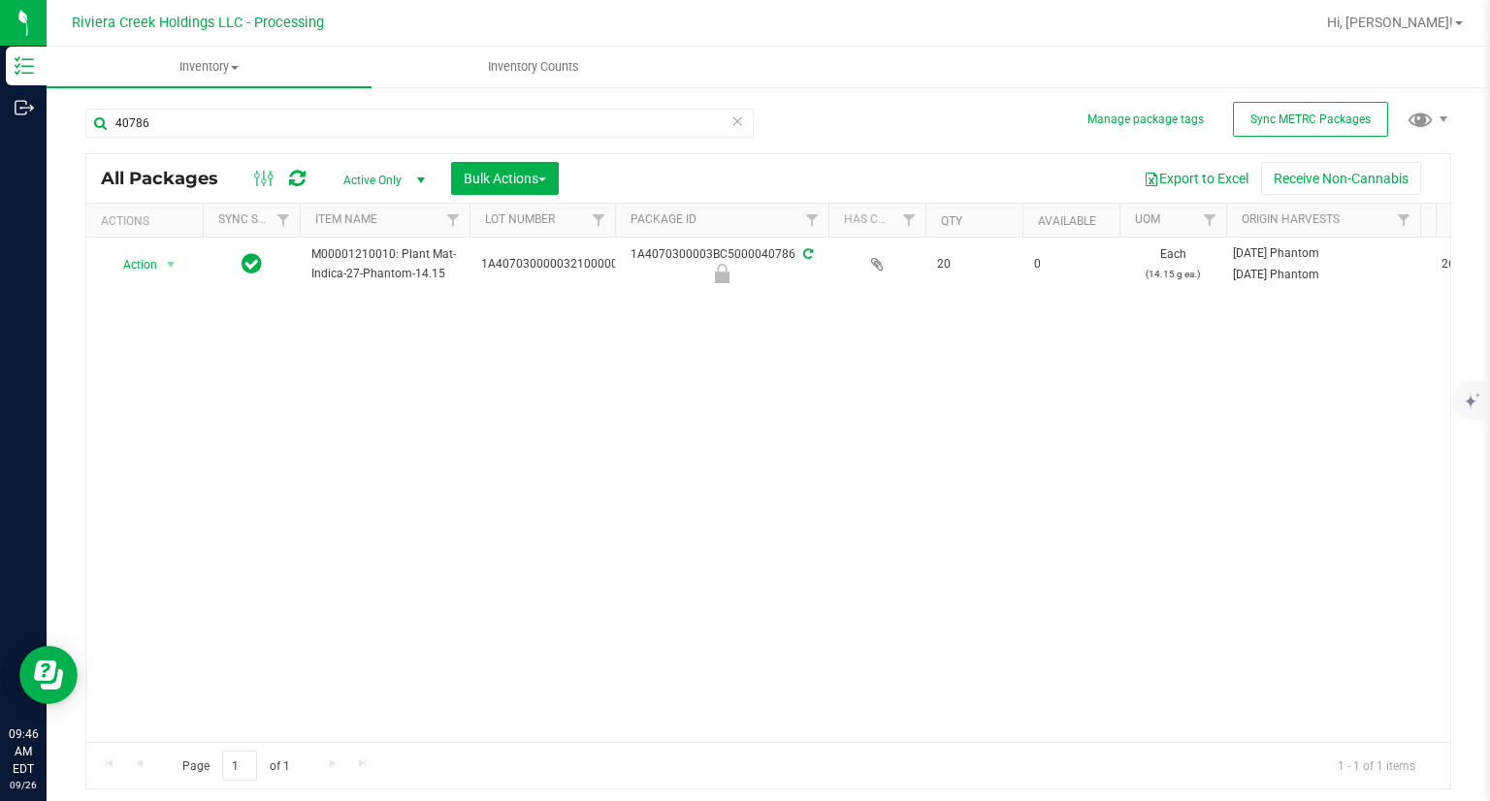
click at [299, 182] on icon at bounding box center [297, 178] width 16 height 19
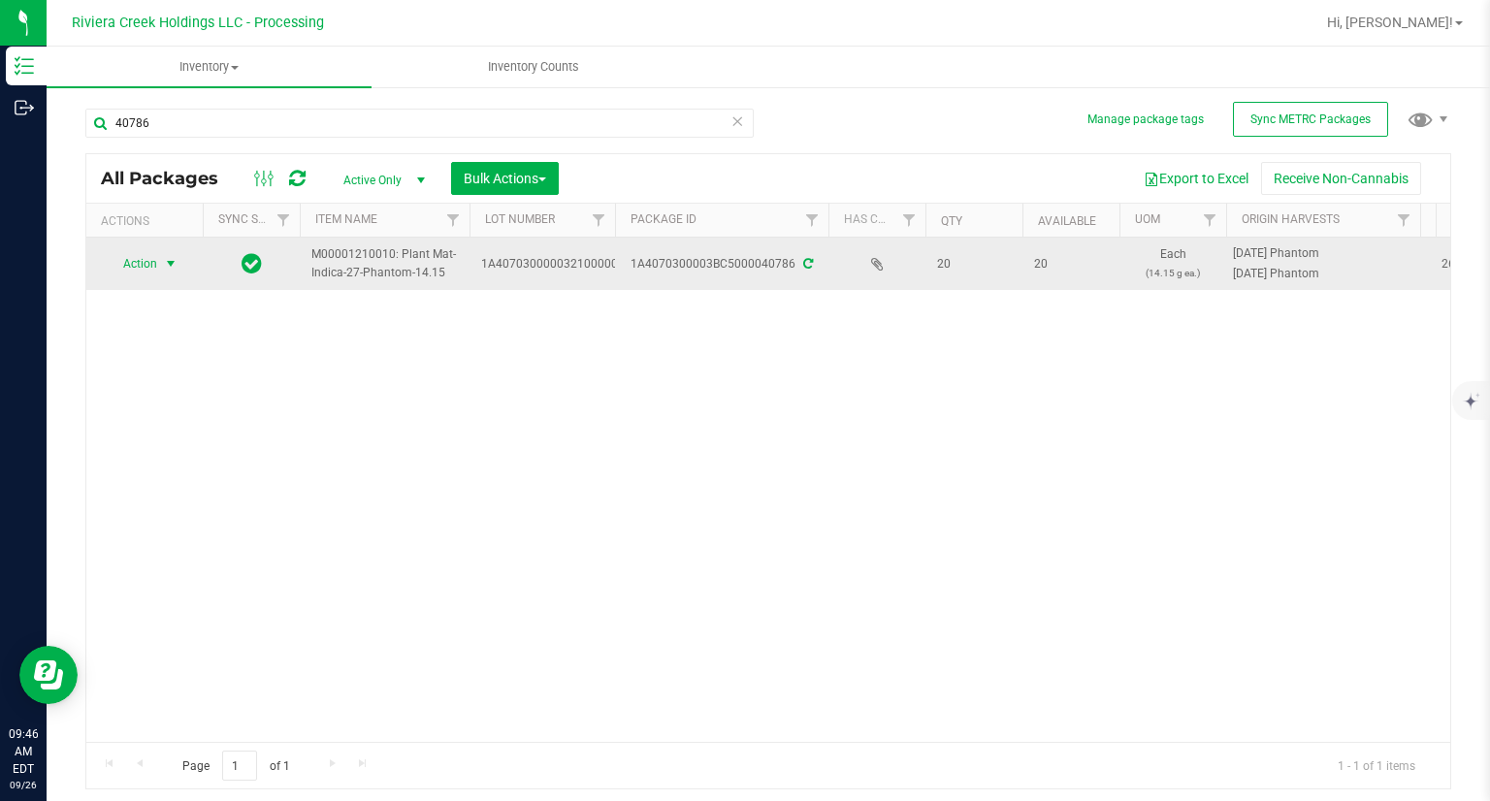
click at [143, 258] on span "Action" at bounding box center [132, 263] width 52 height 27
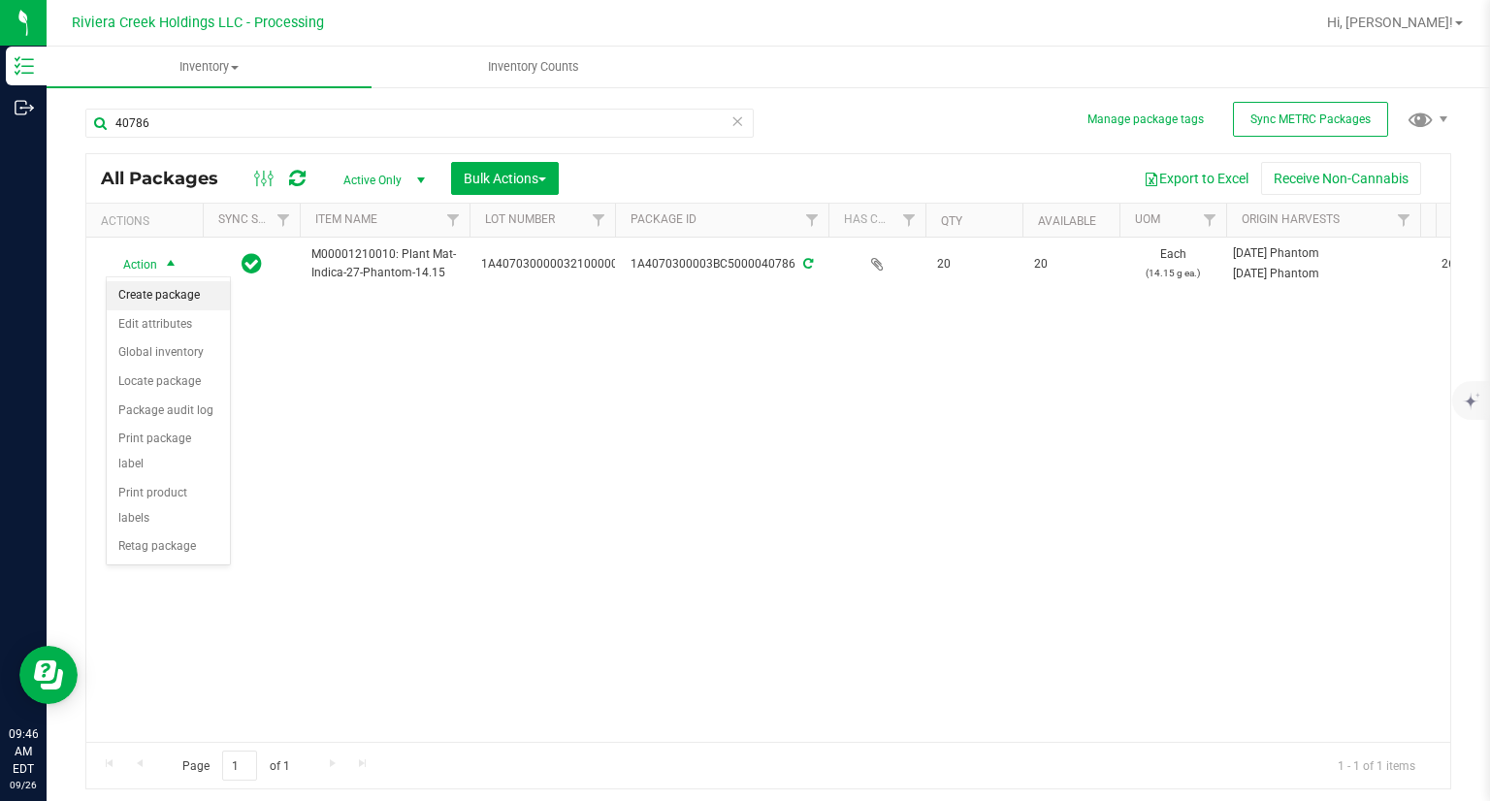
click at [156, 300] on li "Create package" at bounding box center [168, 295] width 123 height 29
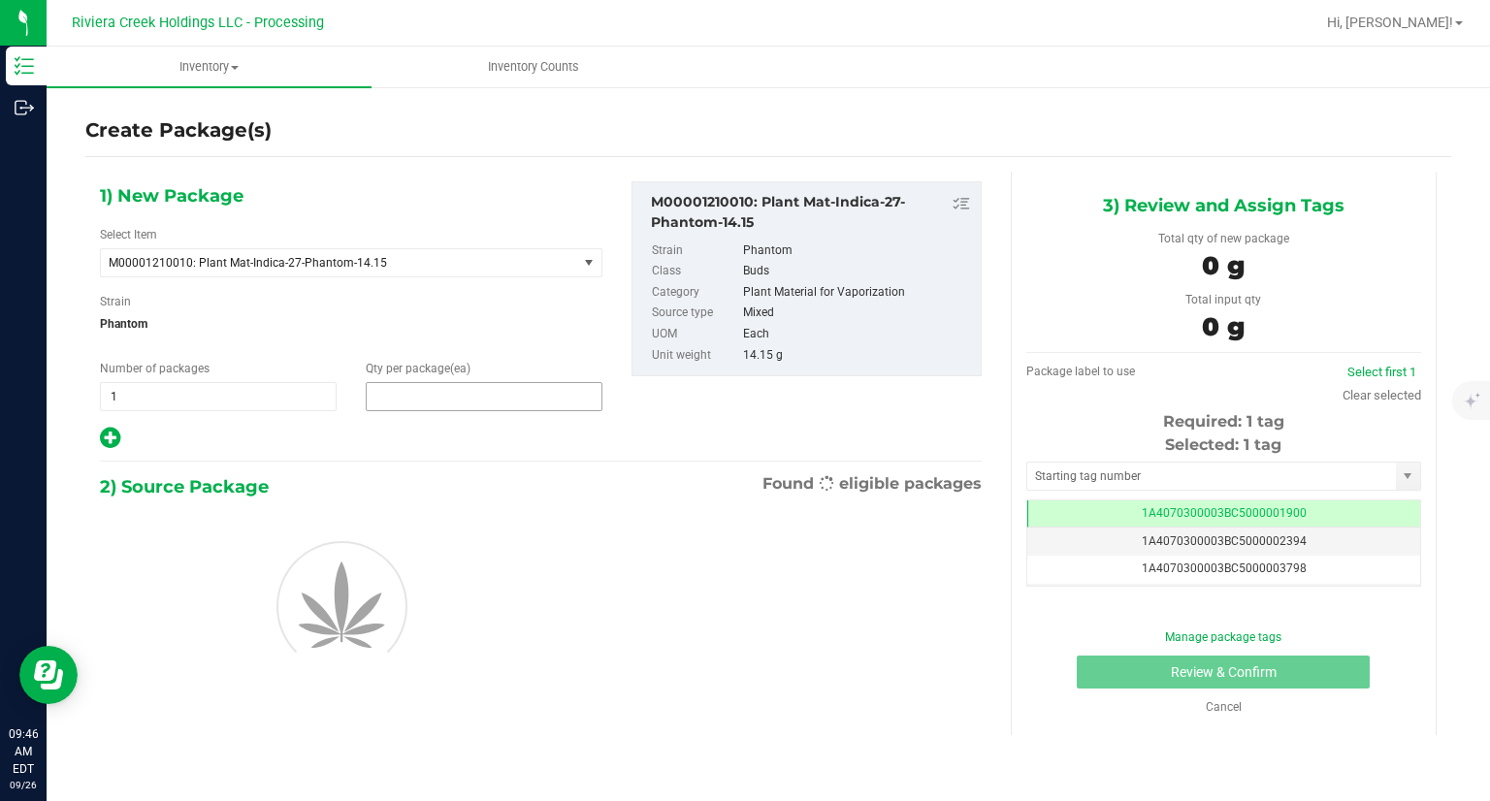
click at [433, 386] on span at bounding box center [484, 396] width 237 height 29
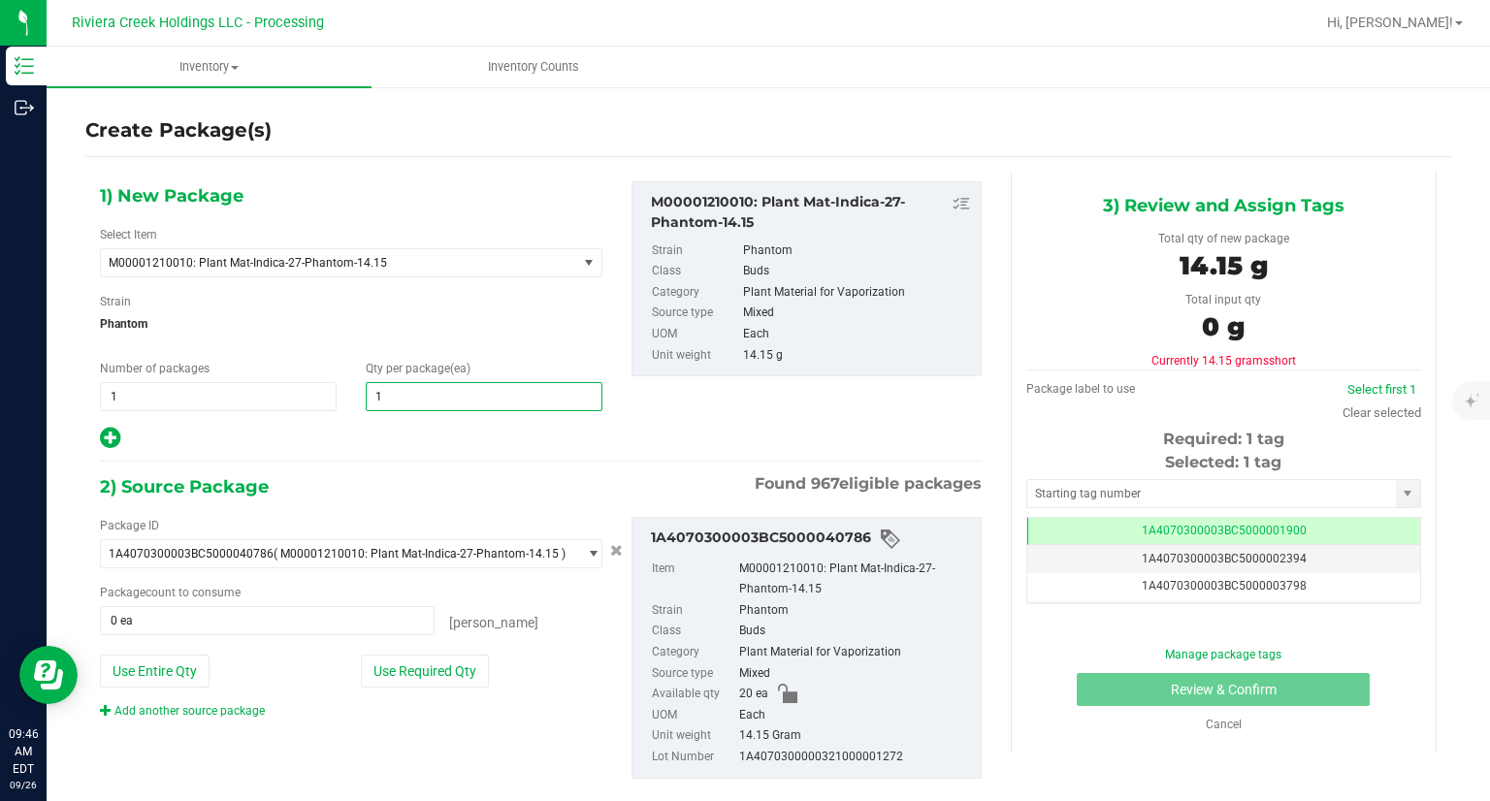
type input "10"
click at [411, 436] on div at bounding box center [351, 438] width 502 height 25
click at [447, 676] on button "Use Required Qty" at bounding box center [425, 671] width 128 height 33
type input "10 ea"
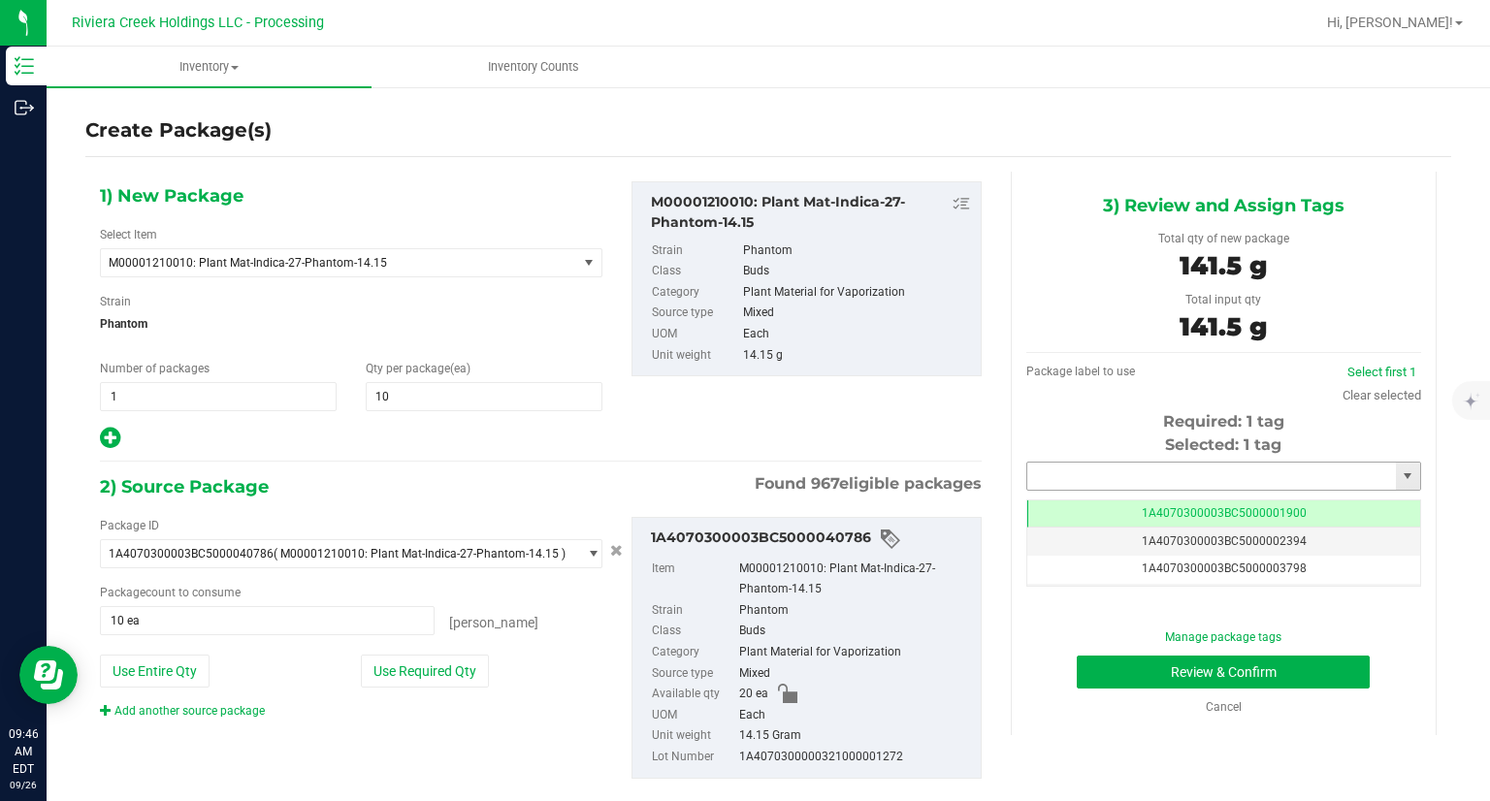
click at [1113, 481] on input "text" at bounding box center [1211, 476] width 369 height 27
click at [1099, 507] on li "1A4070300003BC5000042097" at bounding box center [1210, 509] width 389 height 29
type input "1A4070300003BC5000042097"
click at [1076, 660] on button "Review & Confirm" at bounding box center [1222, 672] width 293 height 33
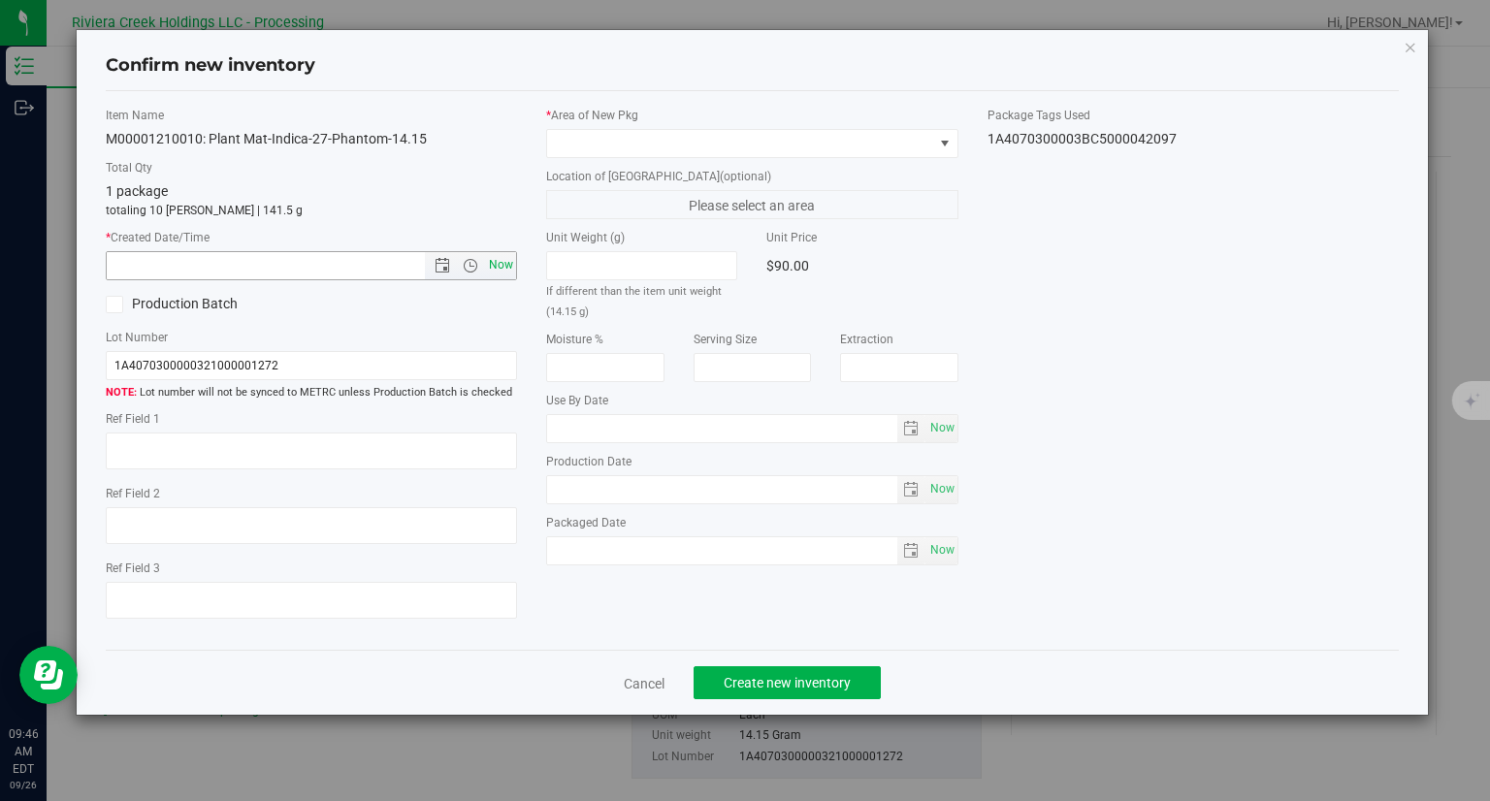
click at [510, 261] on span "Now" at bounding box center [501, 265] width 33 height 28
type input "[DATE] 9:46 AM"
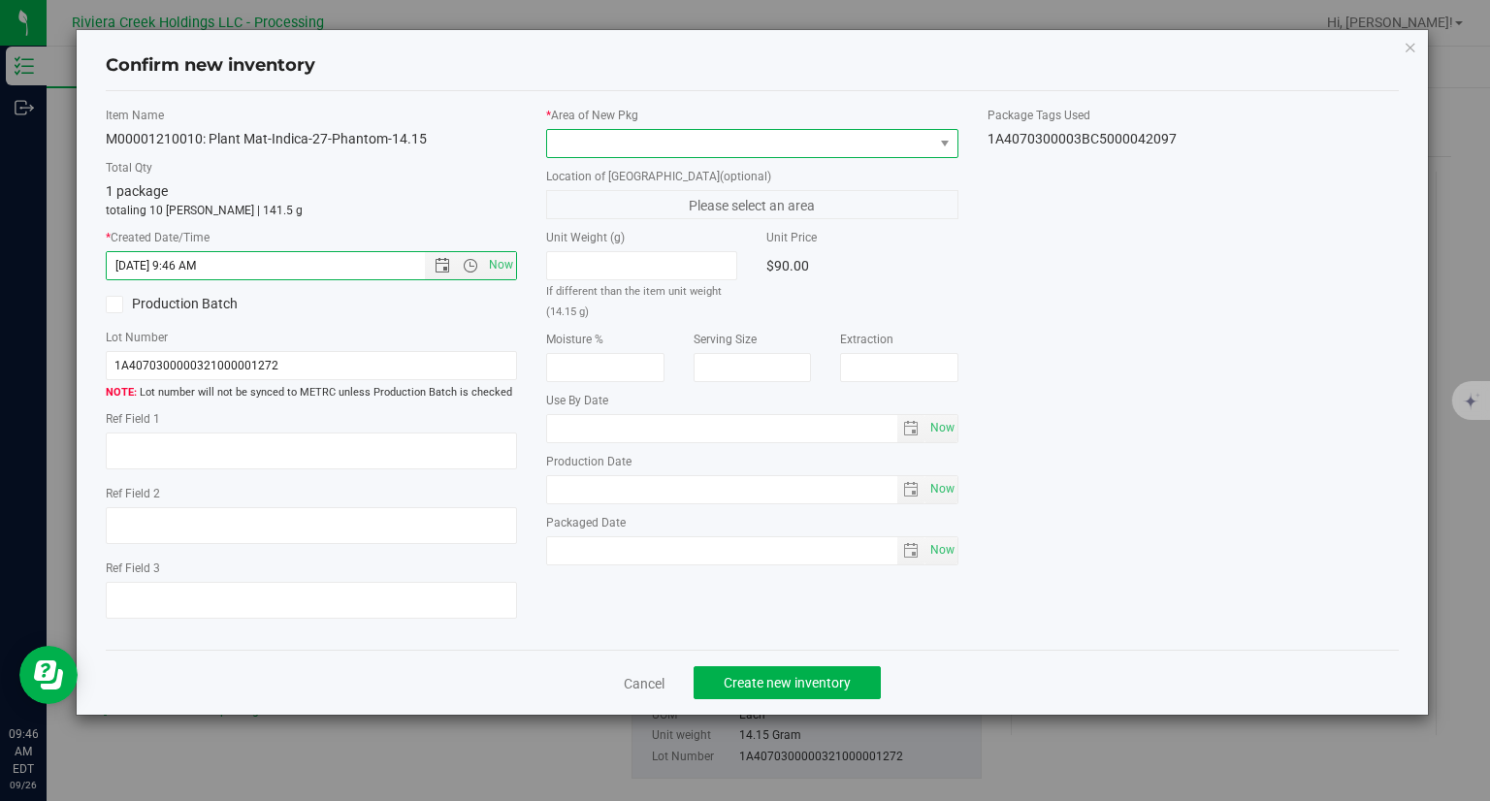
click at [597, 132] on span at bounding box center [740, 143] width 386 height 27
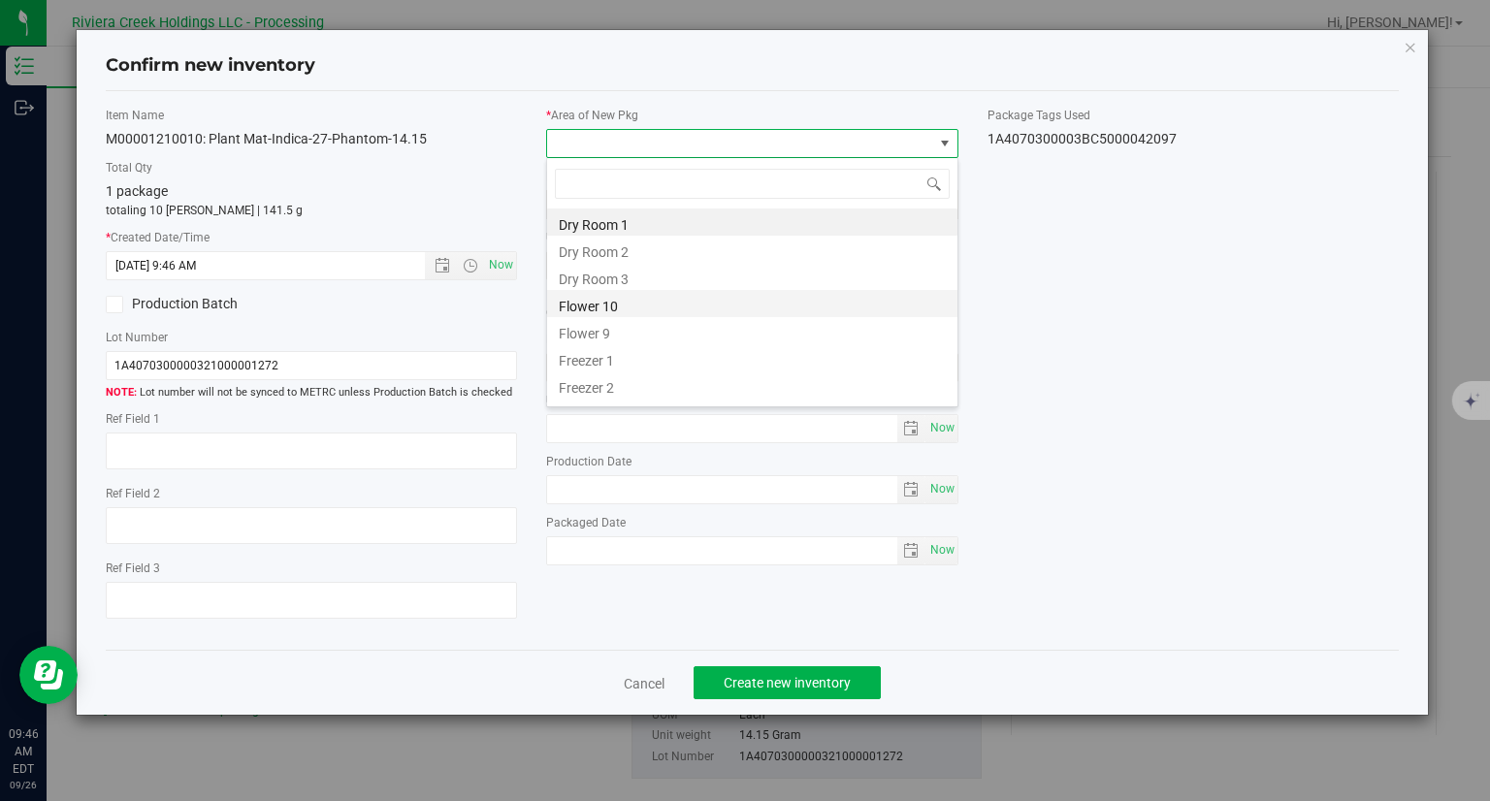
click at [609, 300] on li "Flower 10" at bounding box center [752, 303] width 410 height 27
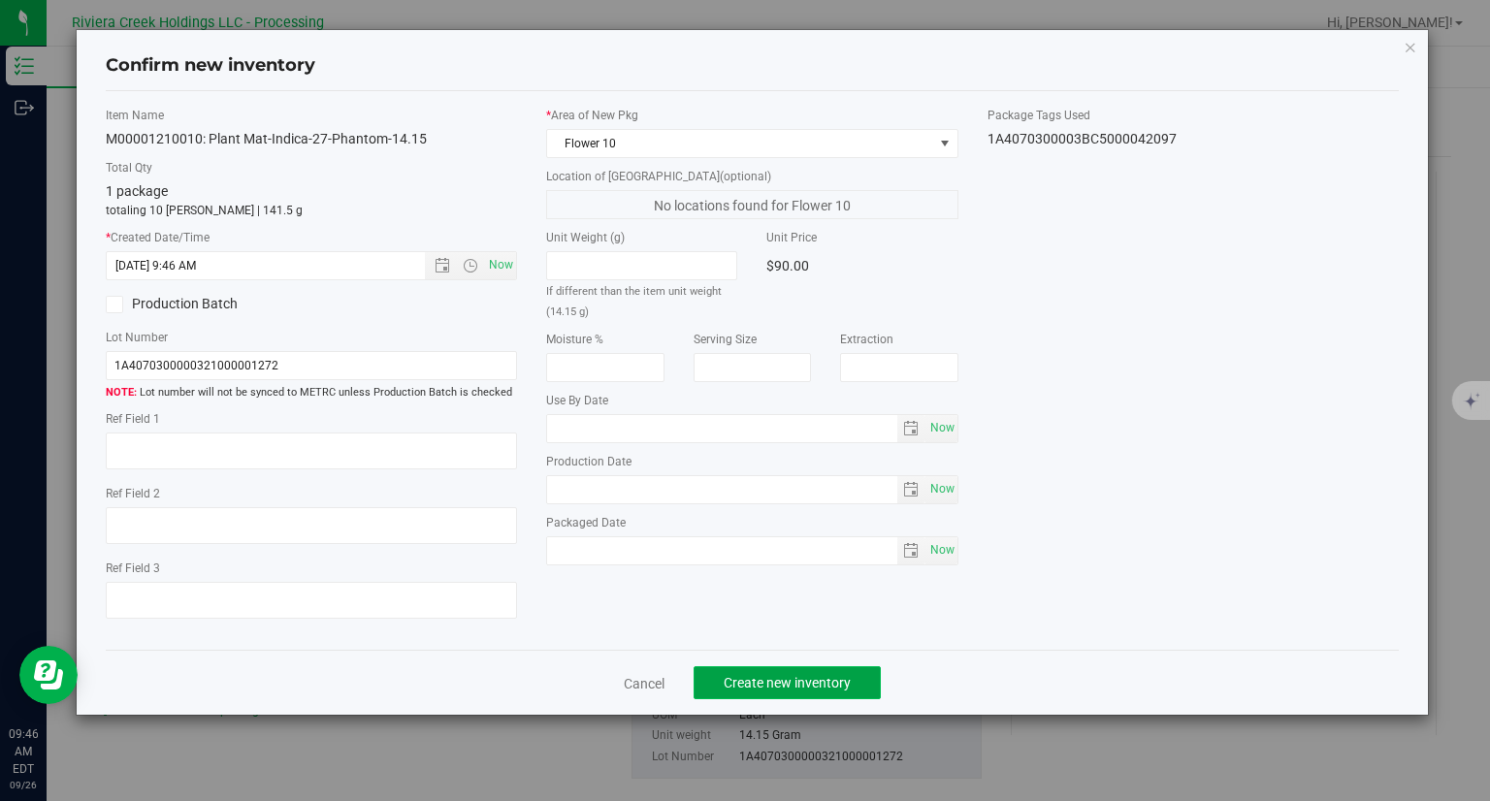
click at [813, 686] on span "Create new inventory" at bounding box center [786, 683] width 127 height 16
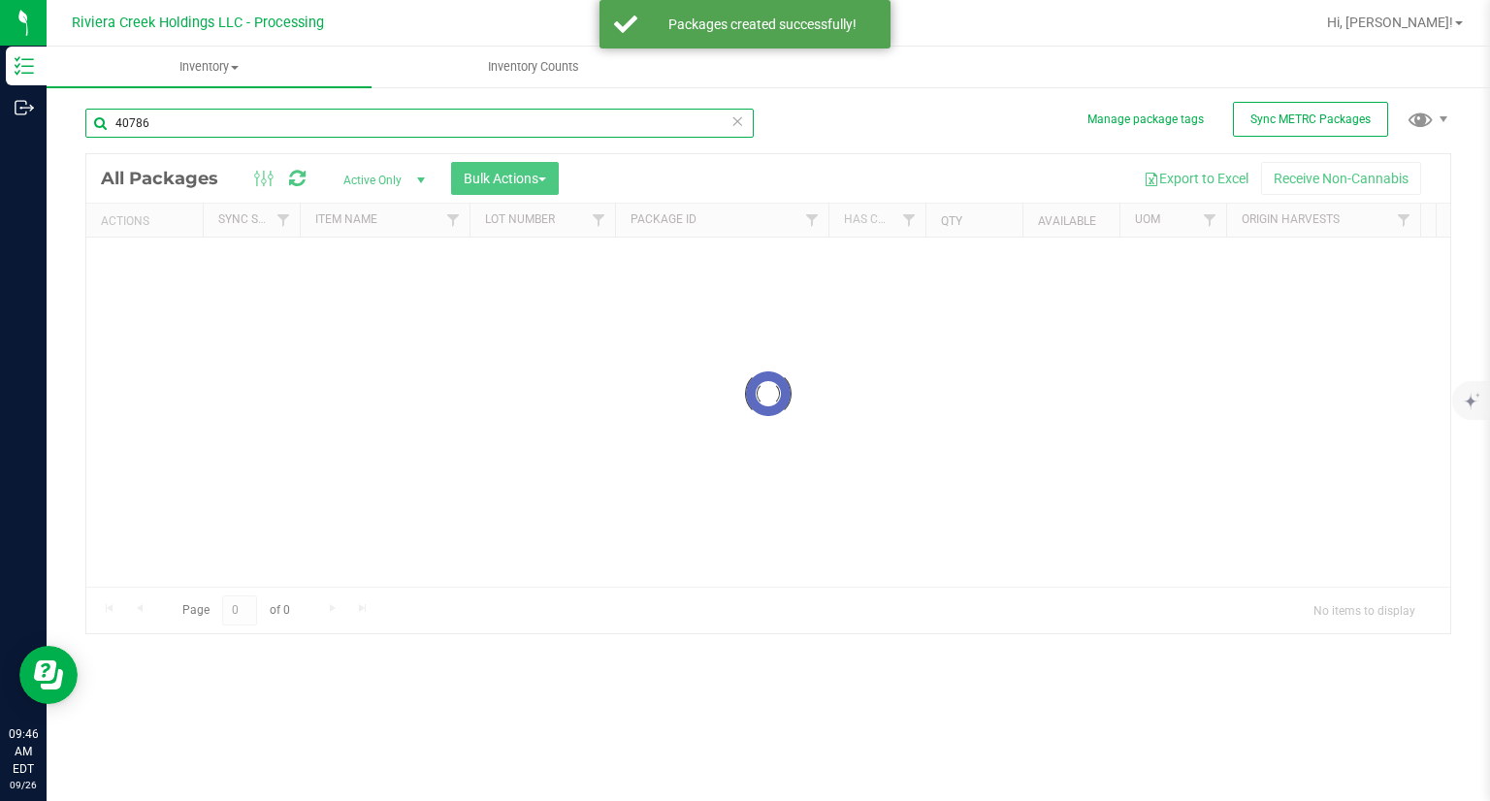
click at [182, 112] on input "40786" at bounding box center [419, 123] width 668 height 29
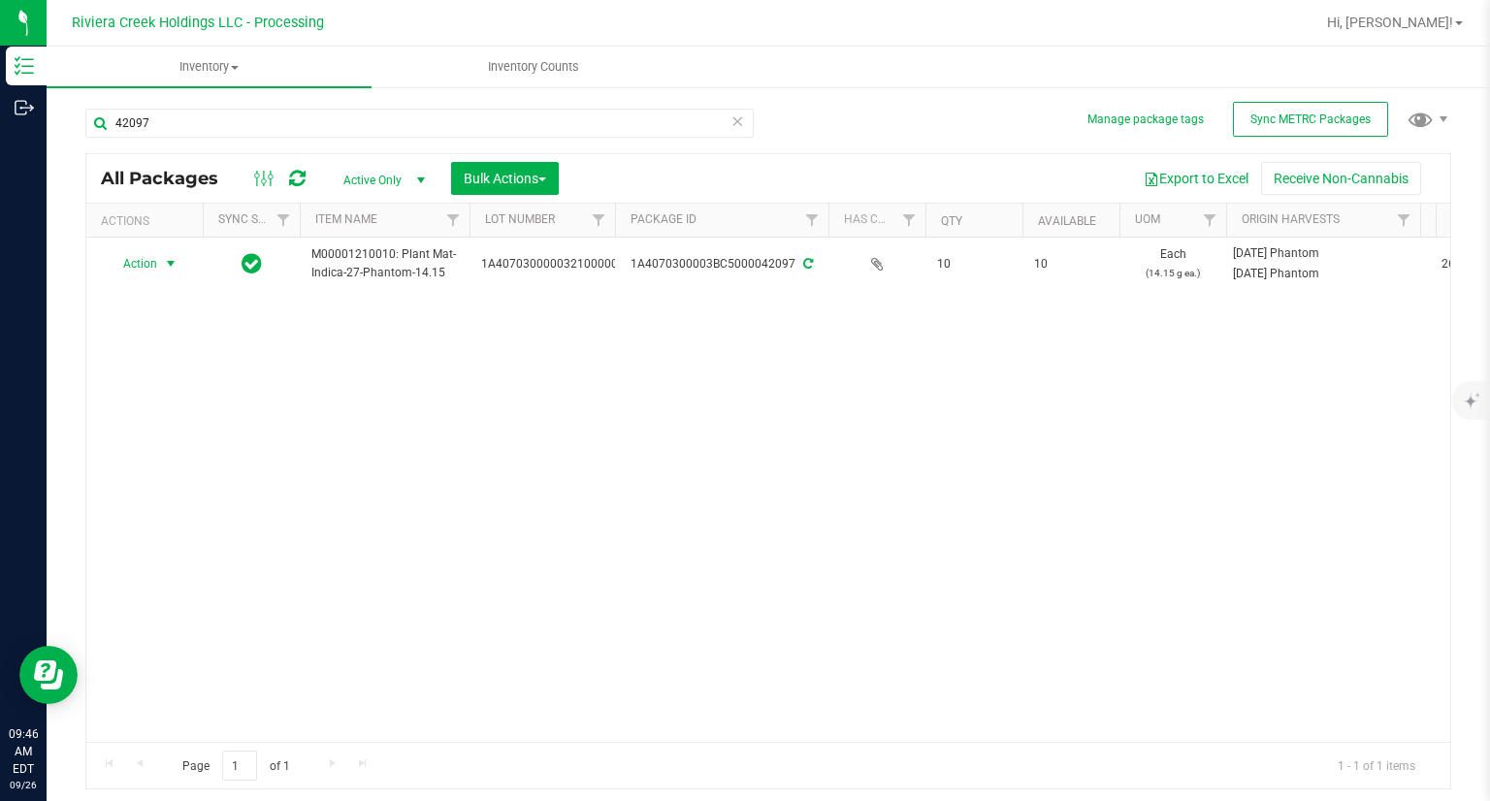
click at [144, 268] on span "Action" at bounding box center [132, 263] width 52 height 27
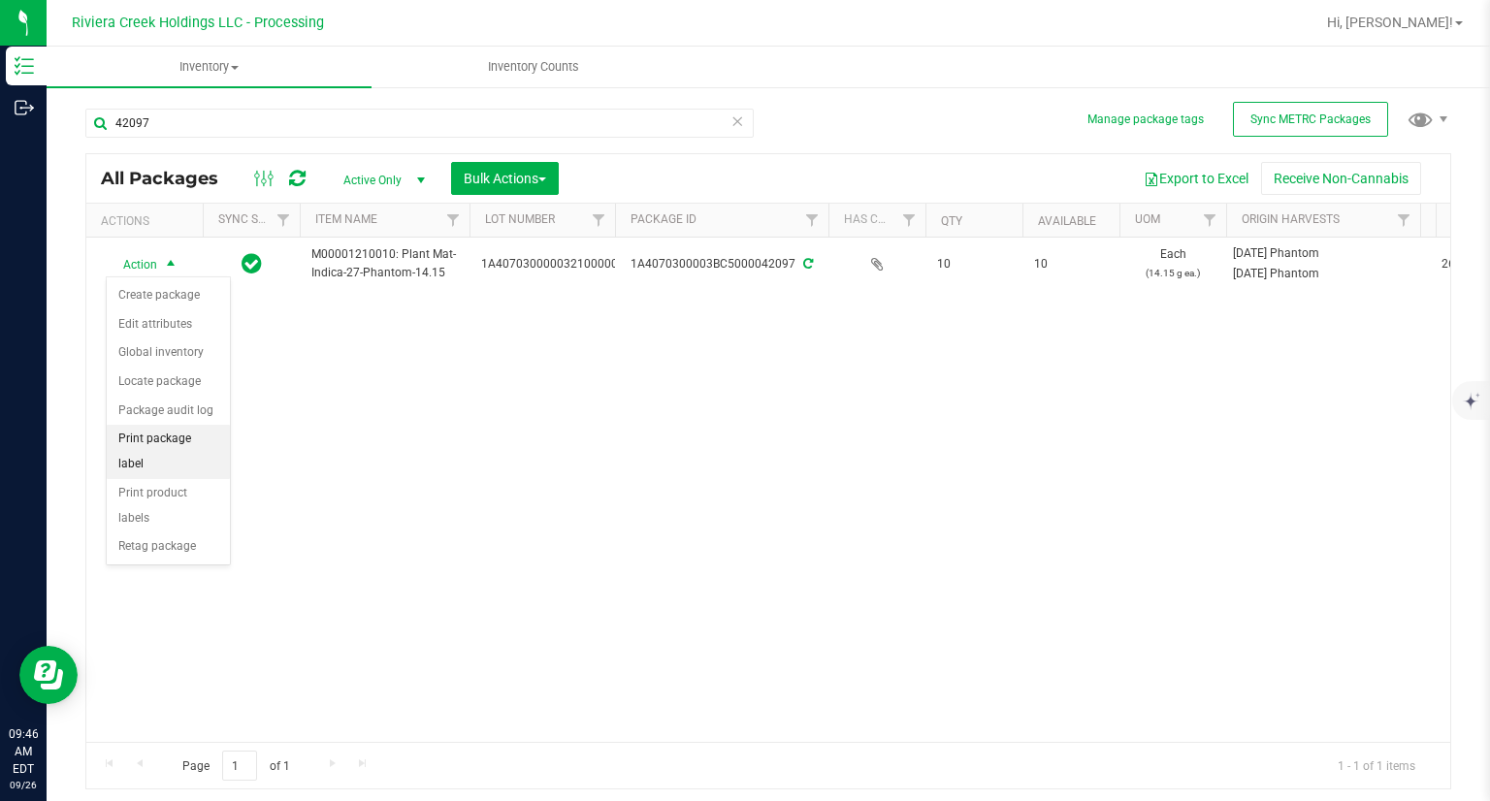
click at [194, 437] on li "Print package label" at bounding box center [168, 451] width 123 height 53
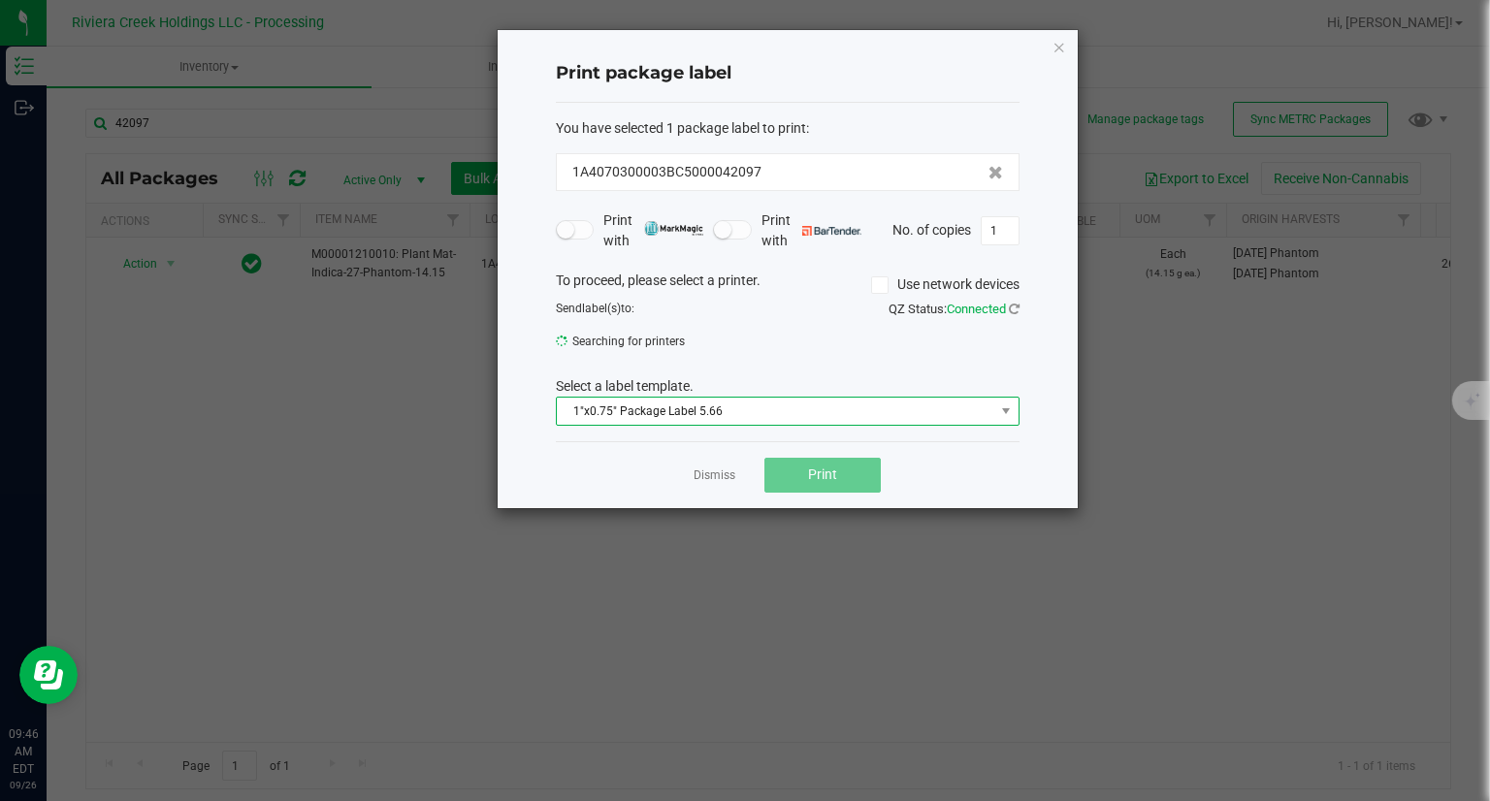
click at [699, 408] on span "1"x0.75" Package Label 5.66" at bounding box center [775, 411] width 437 height 27
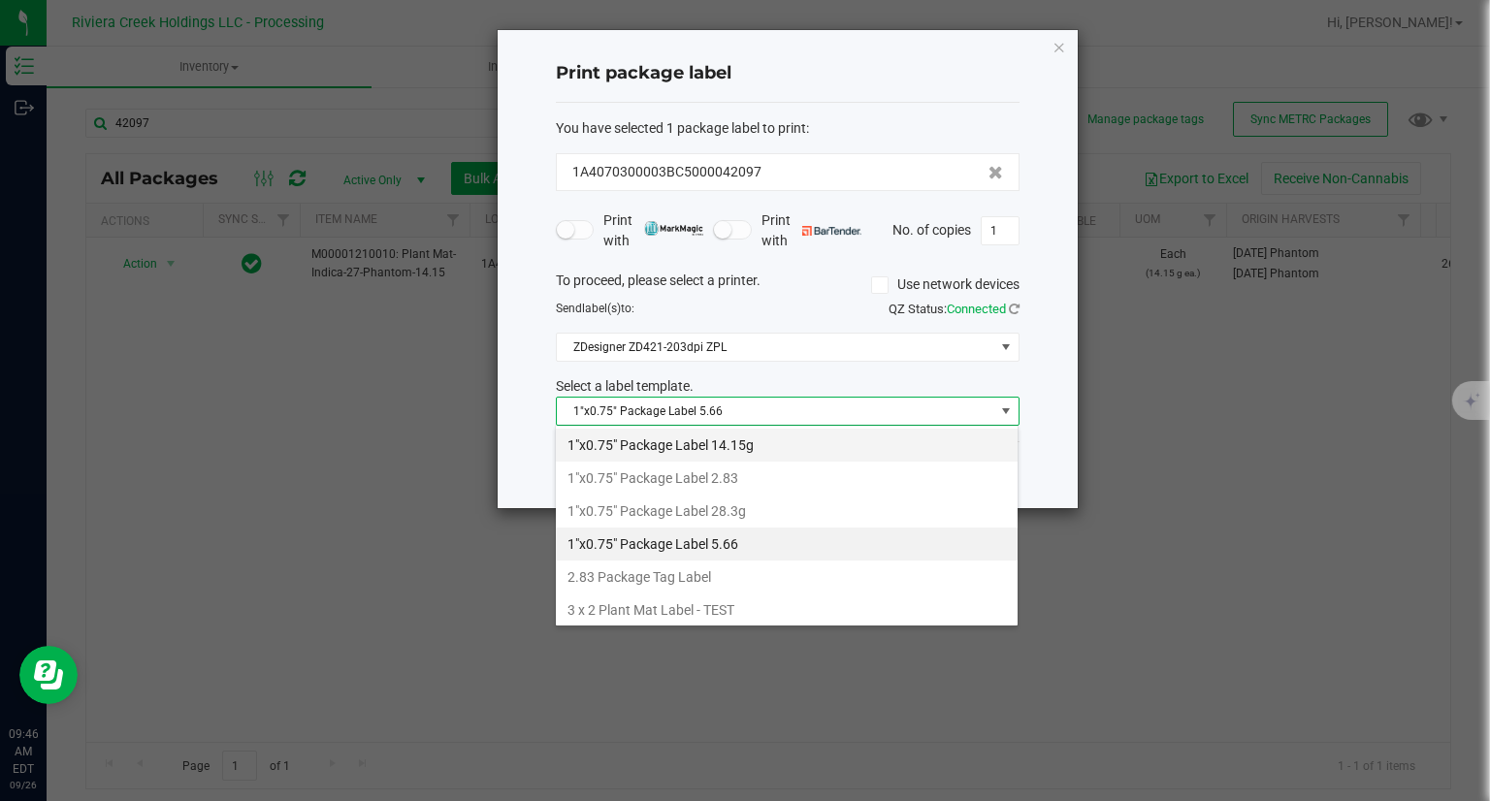
click at [737, 447] on li "1"x0.75" Package Label 14.15g" at bounding box center [787, 445] width 462 height 33
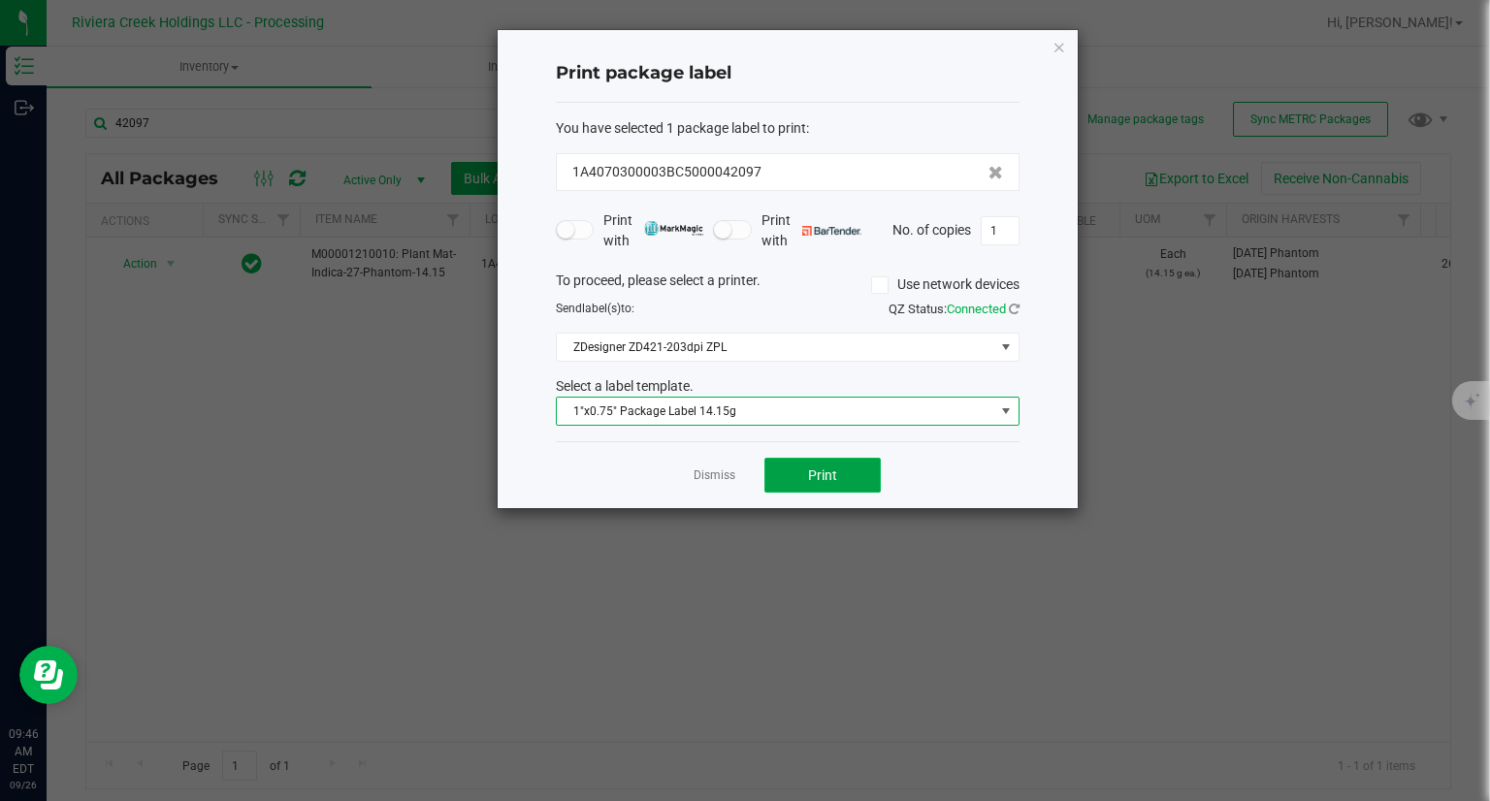
click at [838, 475] on button "Print" at bounding box center [822, 475] width 116 height 35
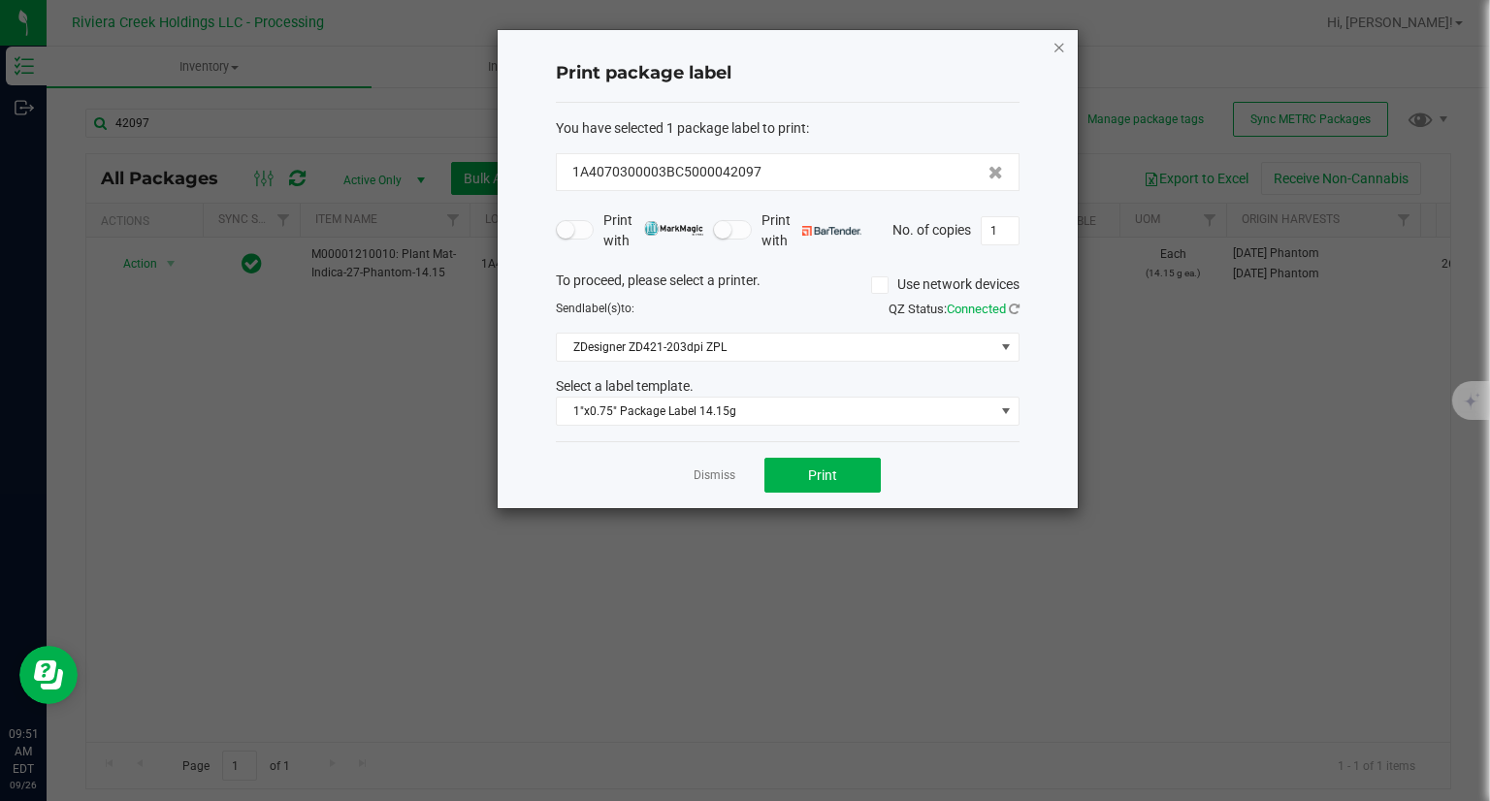
click at [1052, 51] on icon "button" at bounding box center [1059, 46] width 14 height 23
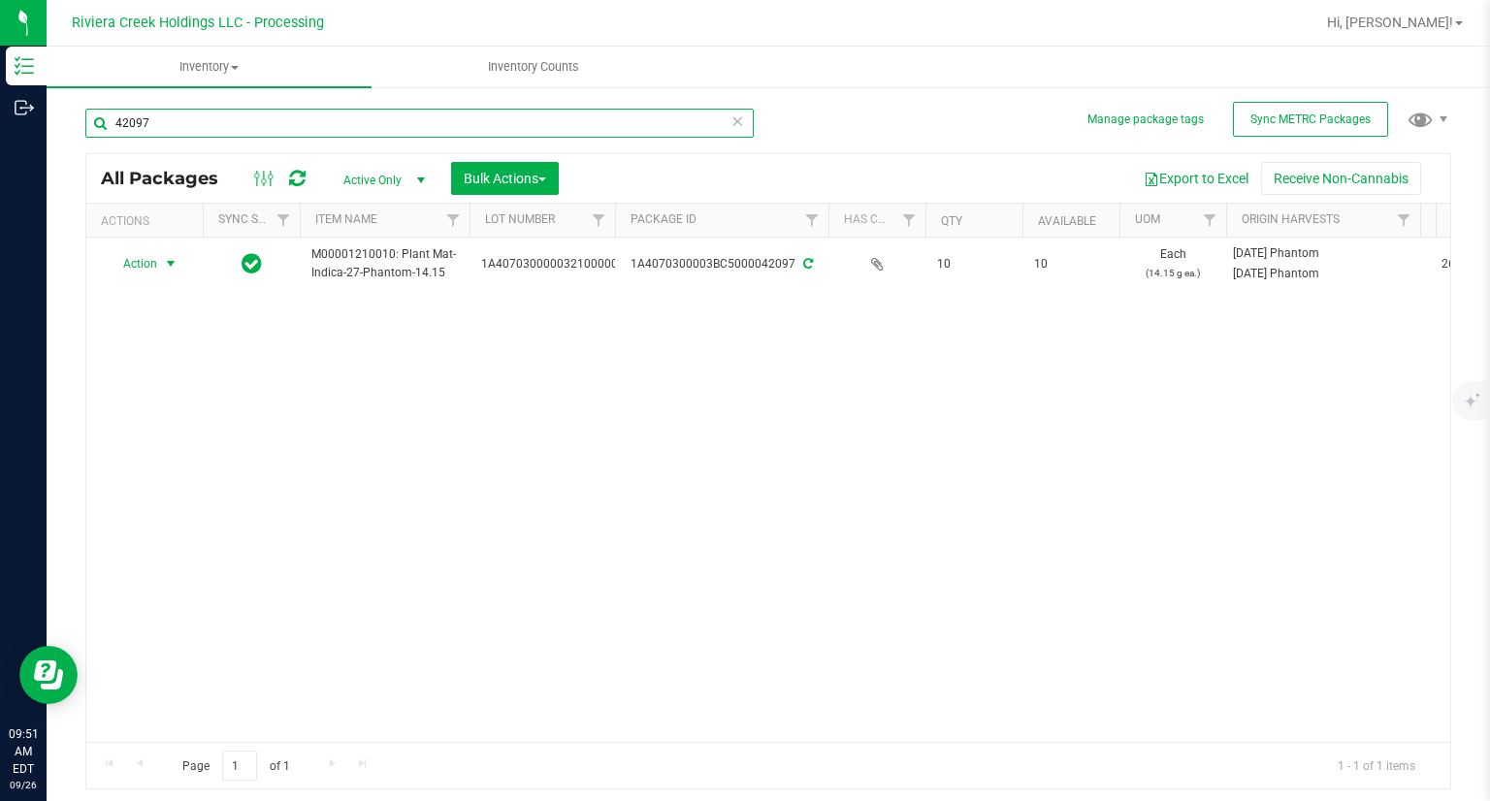
click at [203, 128] on input "42097" at bounding box center [419, 123] width 668 height 29
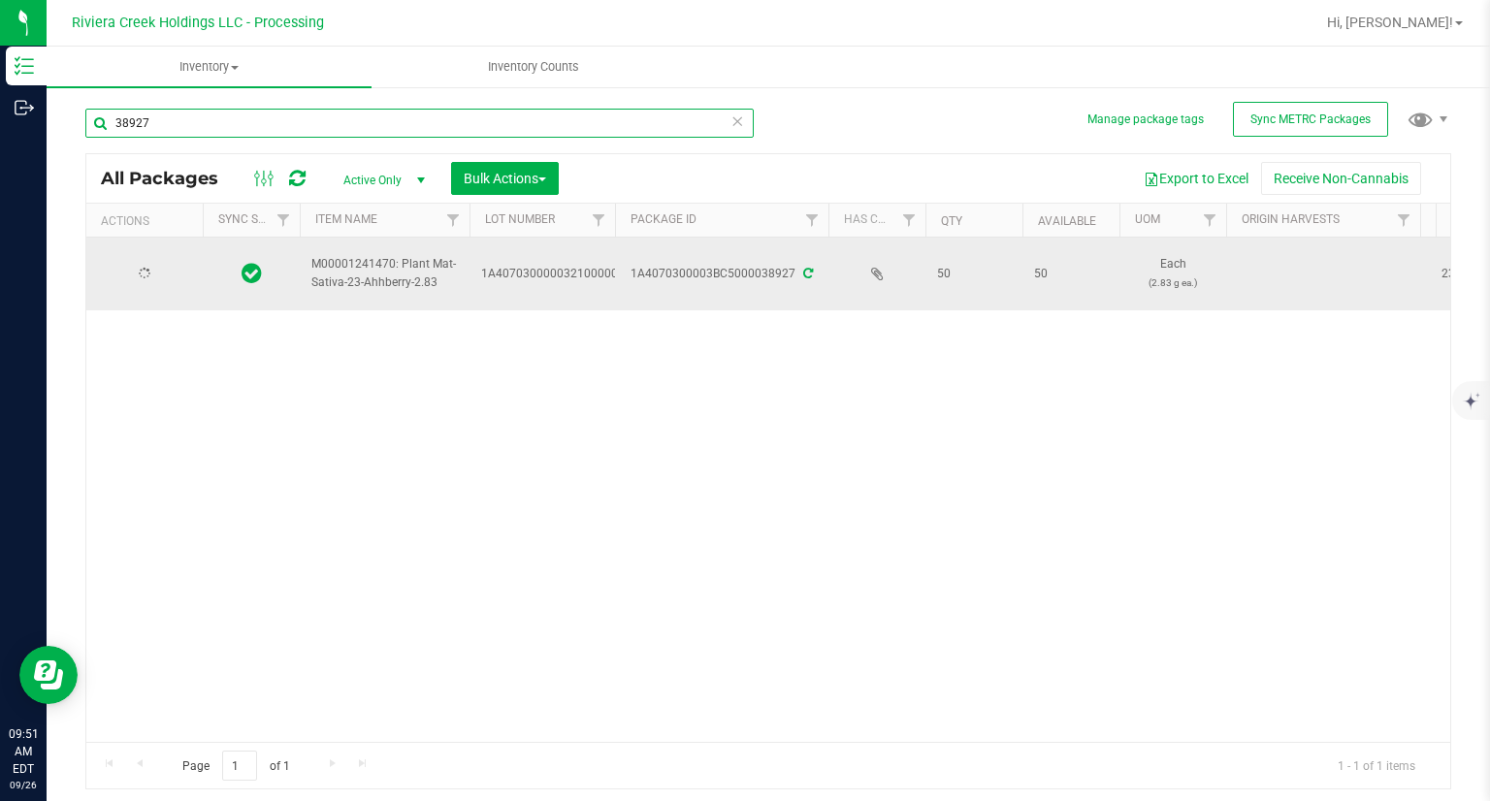
type input "38927"
click at [154, 278] on span "Action" at bounding box center [132, 273] width 52 height 27
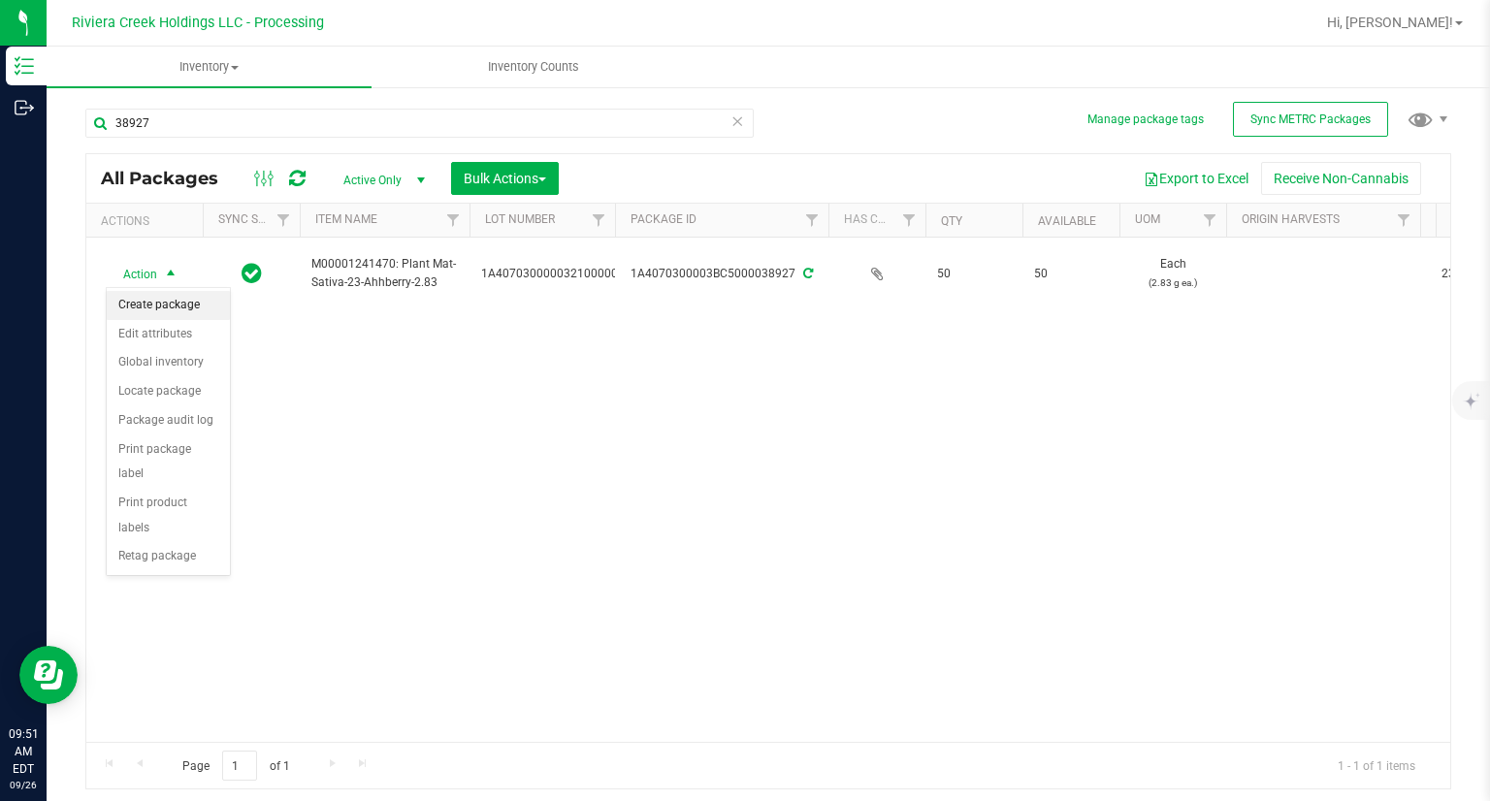
click at [158, 303] on li "Create package" at bounding box center [168, 305] width 123 height 29
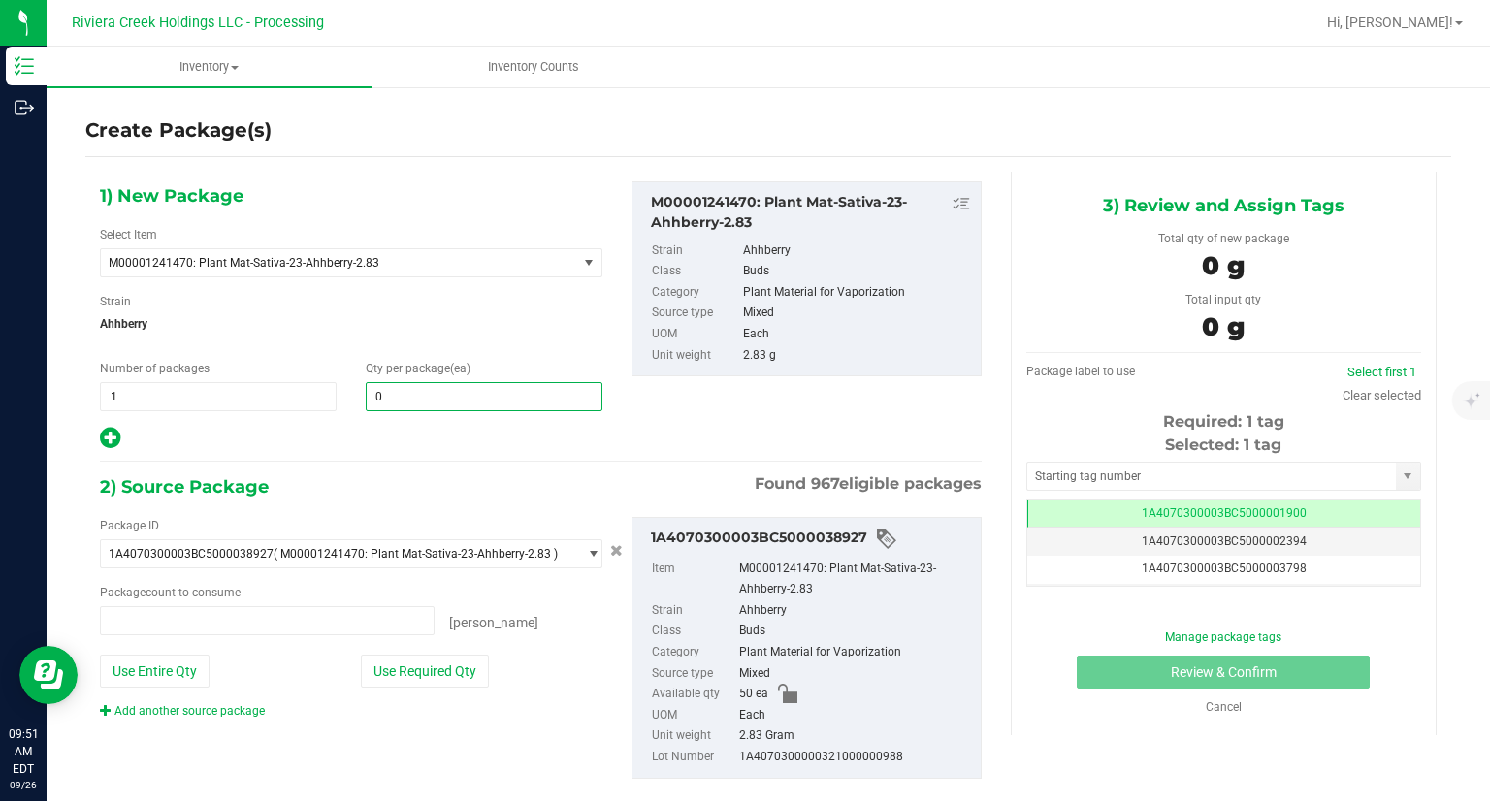
type input "0 ea"
click at [458, 404] on span at bounding box center [484, 396] width 237 height 29
type input "40"
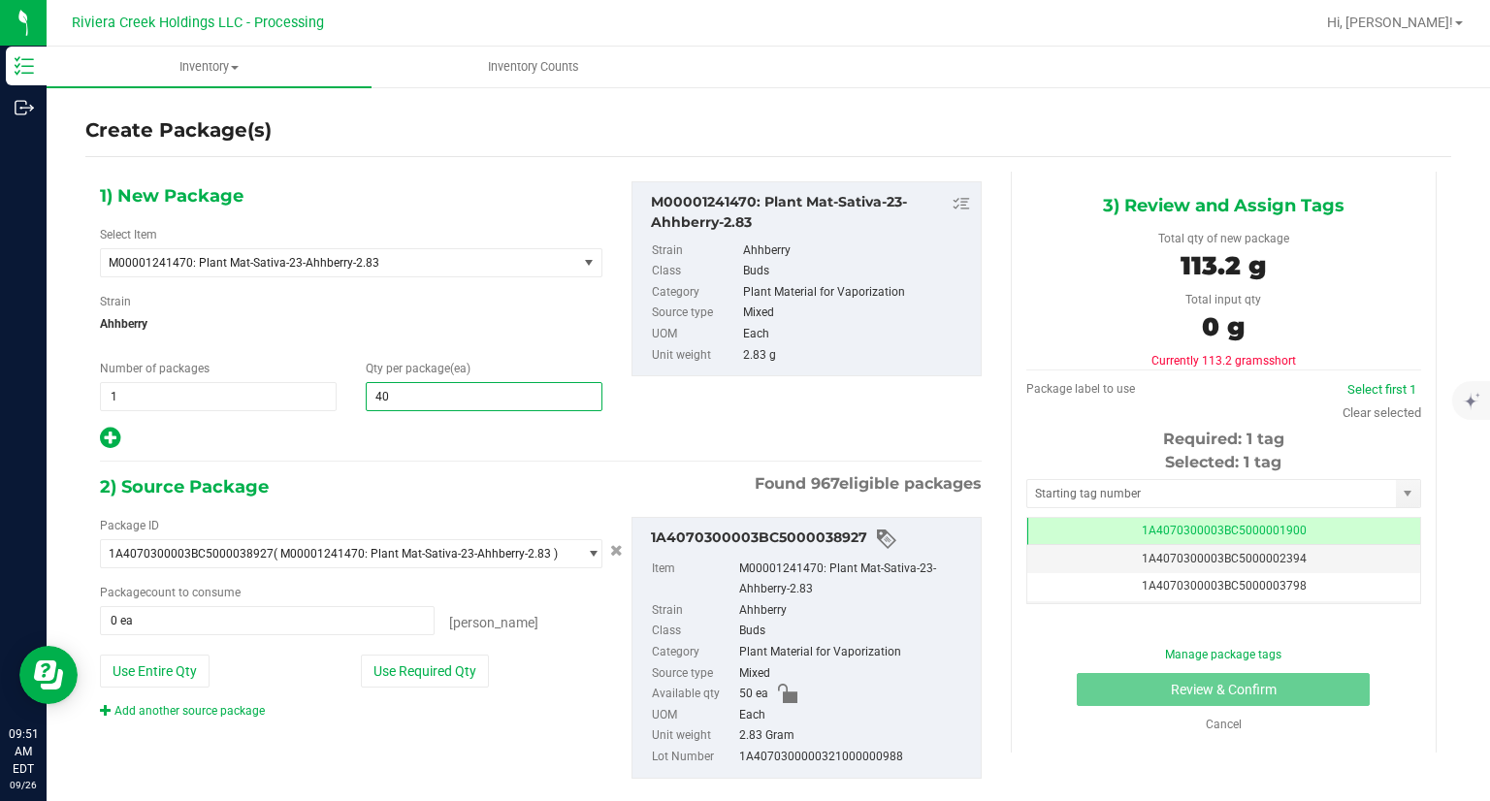
type input "40"
click at [394, 443] on div at bounding box center [351, 438] width 502 height 25
click at [451, 676] on button "Use Required Qty" at bounding box center [425, 671] width 128 height 33
type input "40 ea"
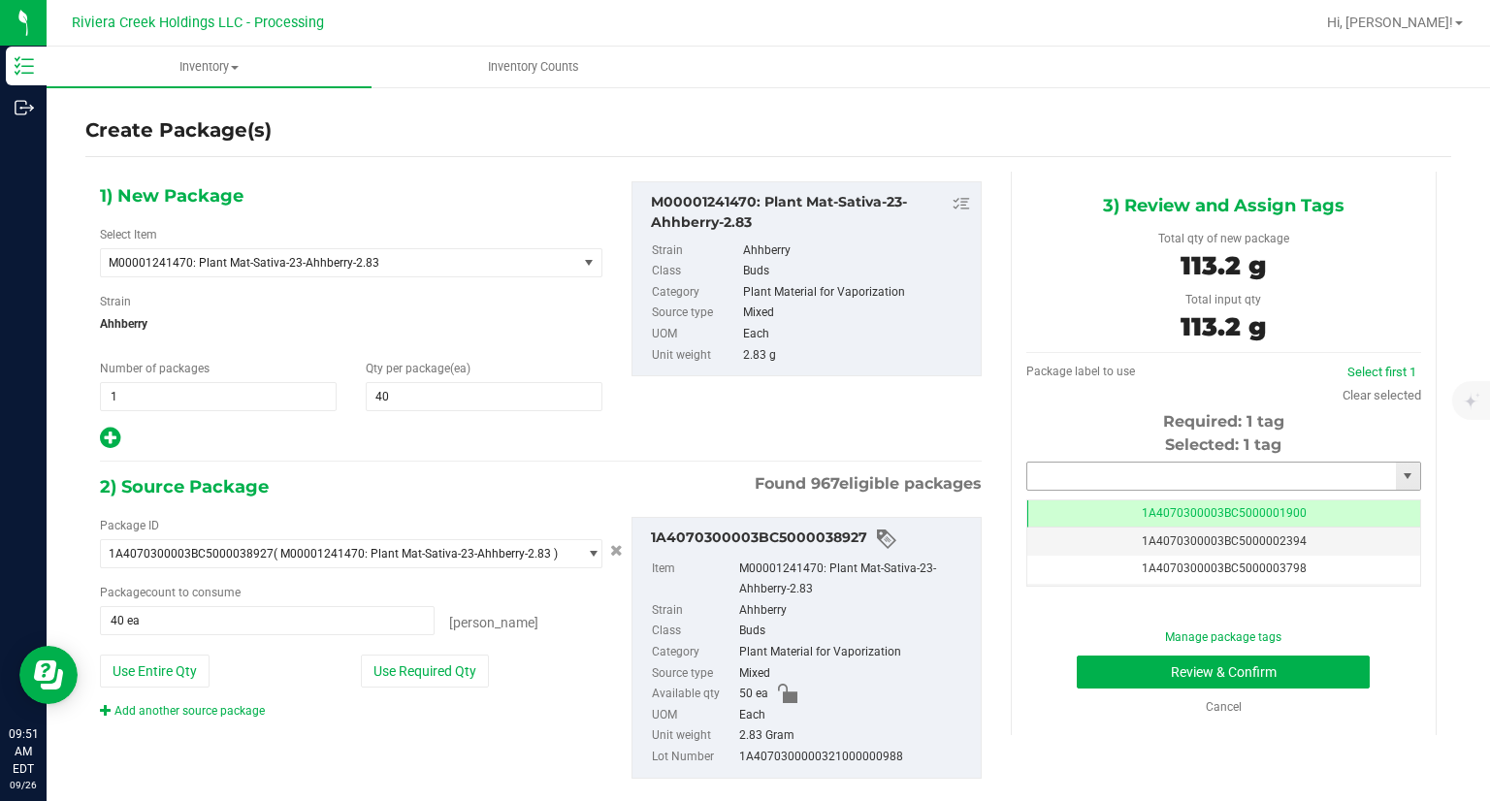
click at [1102, 470] on input "text" at bounding box center [1211, 476] width 369 height 27
click at [1066, 505] on li "1A4070300003BC5000042098" at bounding box center [1210, 509] width 389 height 29
type input "1A4070300003BC5000042098"
click at [1078, 678] on button "Review & Confirm" at bounding box center [1222, 672] width 293 height 33
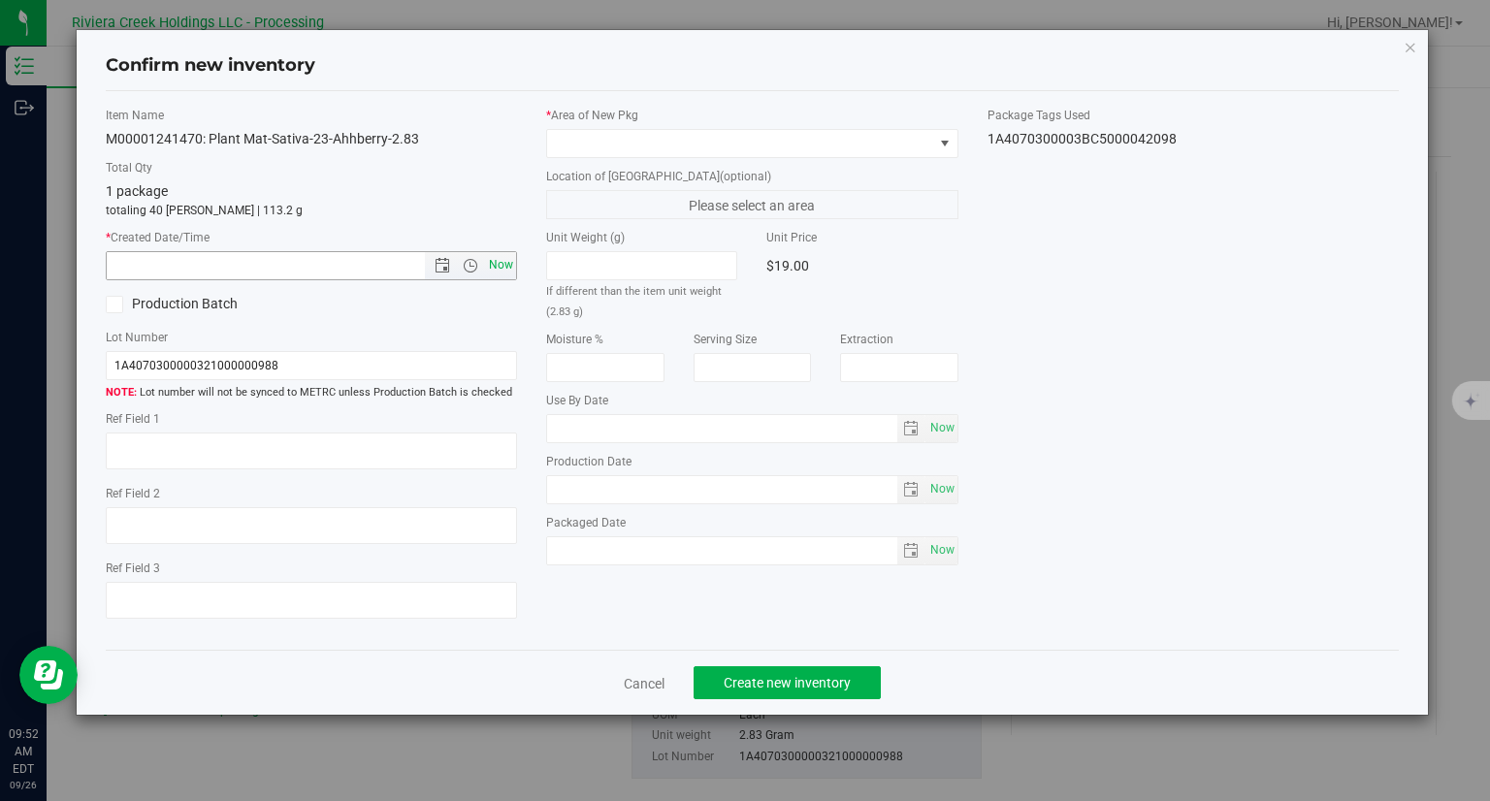
click at [508, 267] on span "Now" at bounding box center [501, 265] width 33 height 28
type input "[DATE] 9:52 AM"
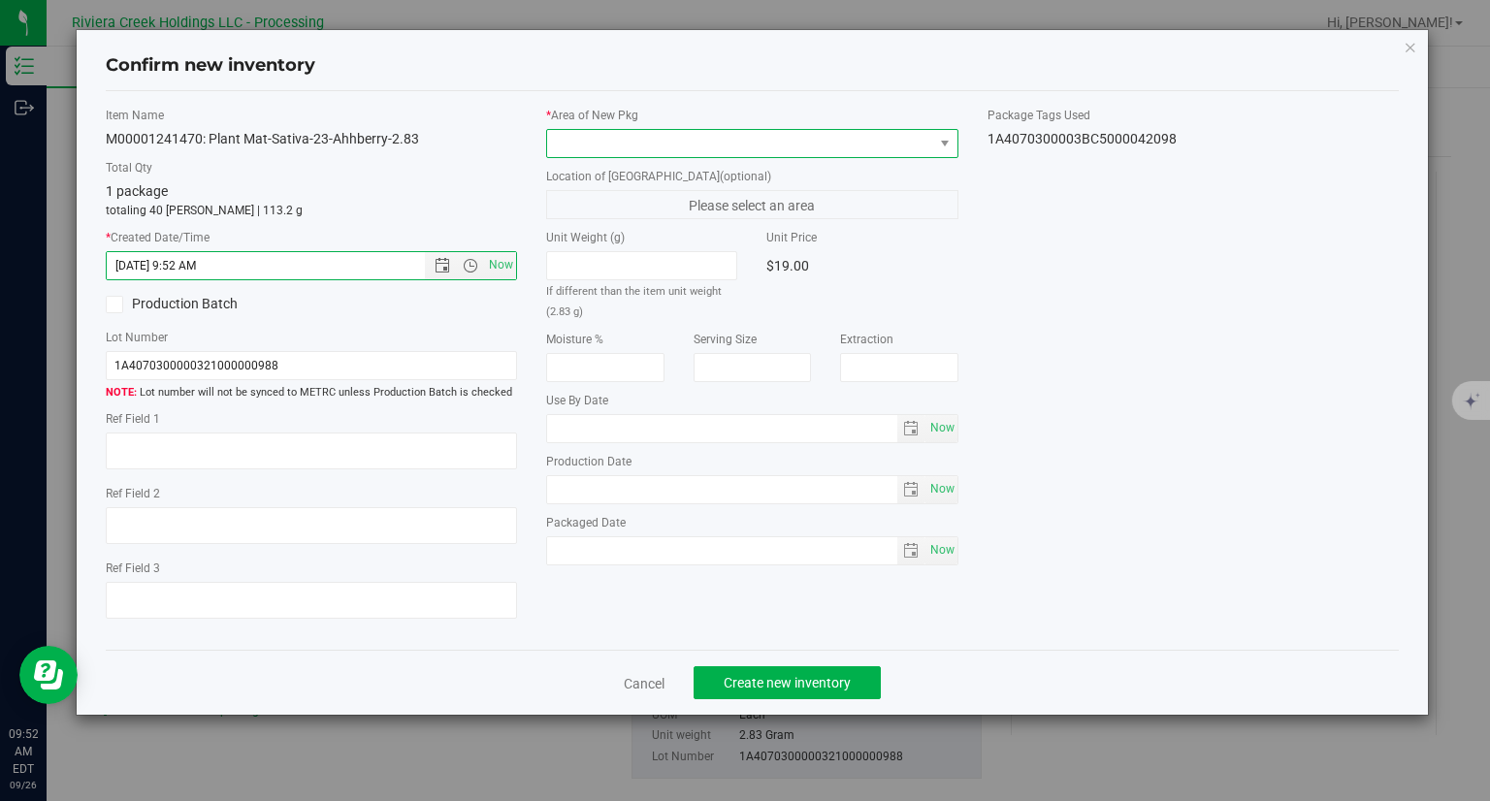
click at [577, 144] on span at bounding box center [740, 143] width 386 height 27
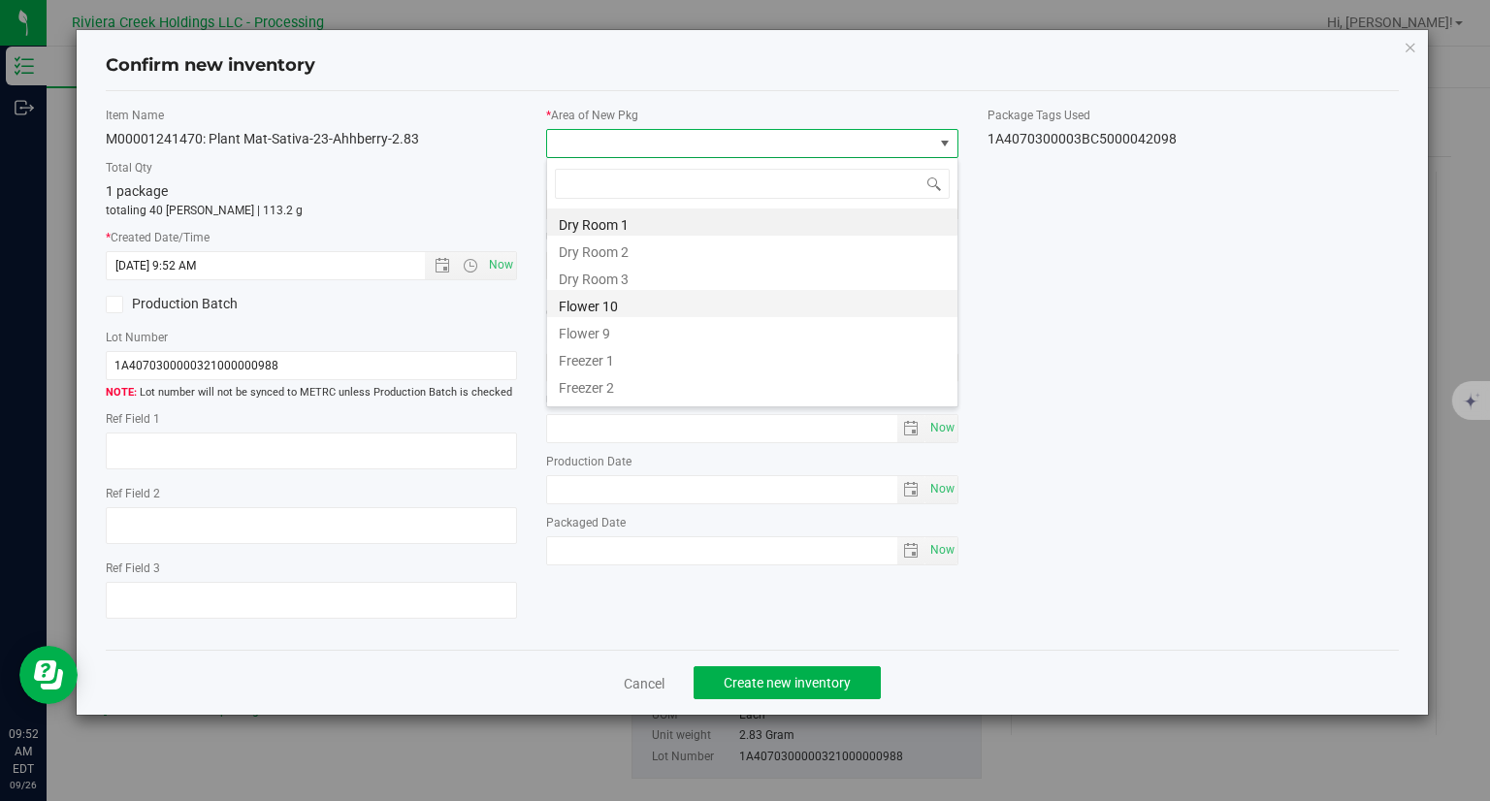
click at [578, 307] on li "Flower 10" at bounding box center [752, 303] width 410 height 27
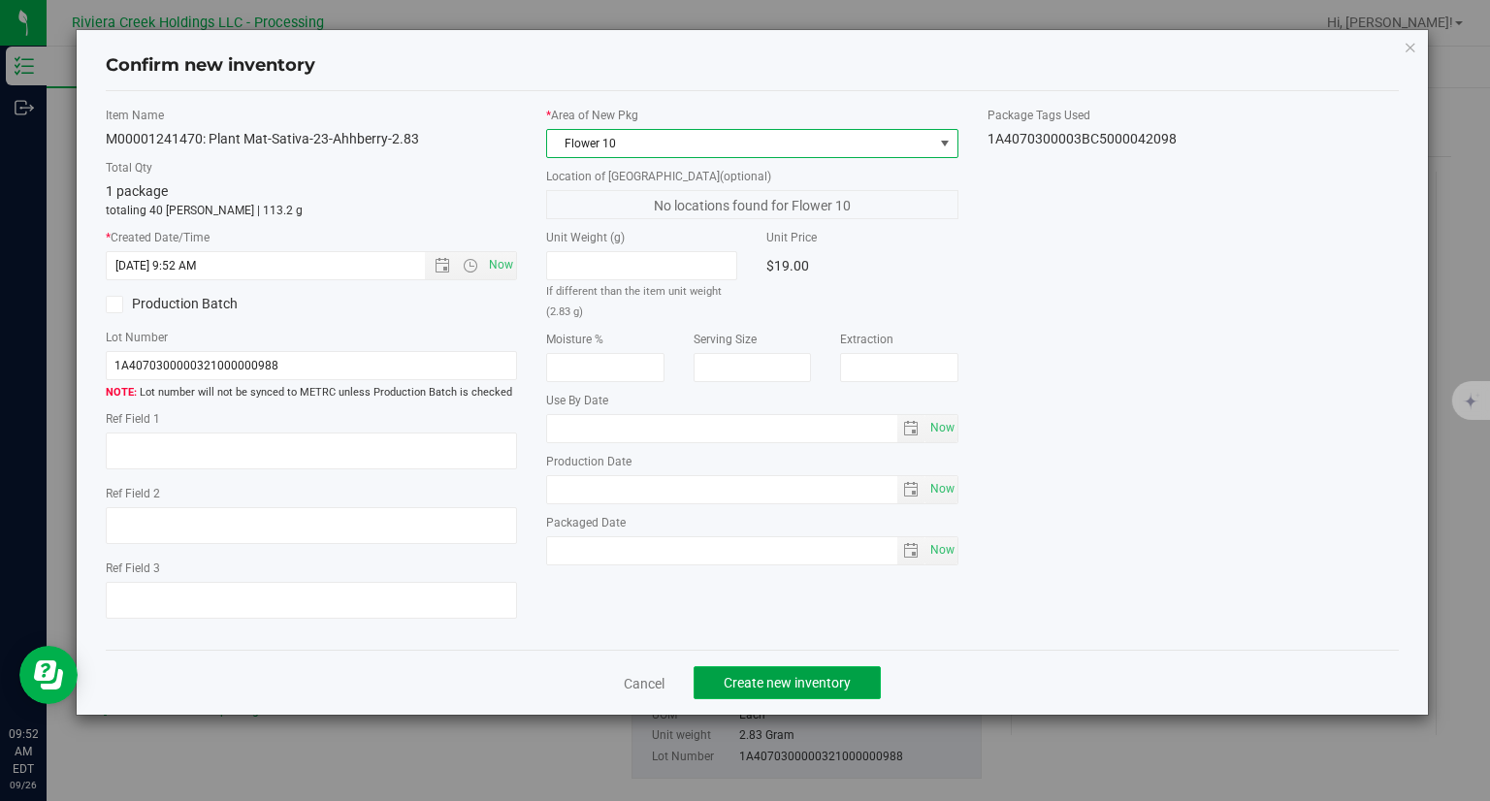
click at [864, 677] on button "Create new inventory" at bounding box center [786, 682] width 187 height 33
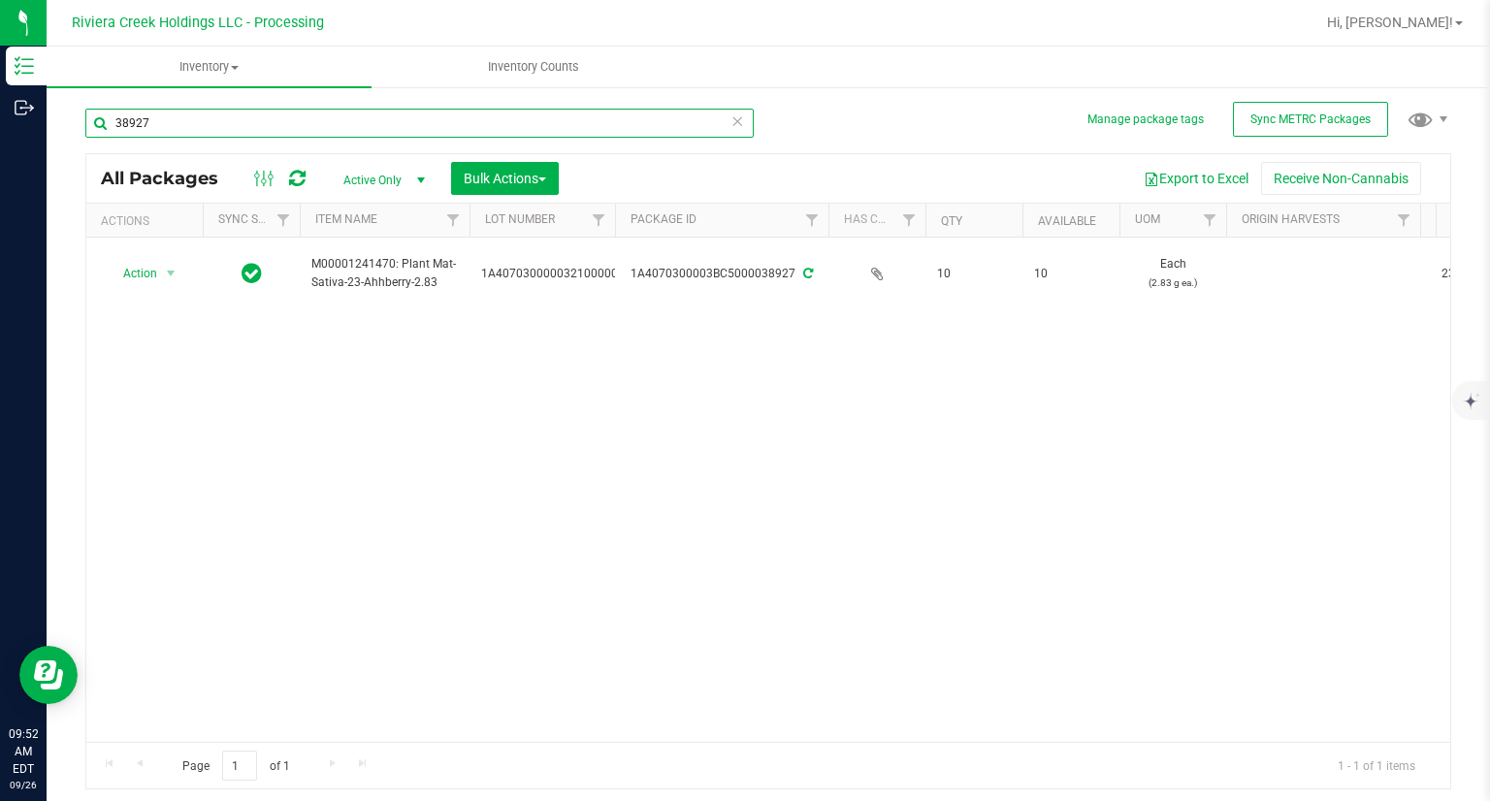
click at [184, 110] on input "38927" at bounding box center [419, 123] width 668 height 29
click at [186, 111] on input "38927" at bounding box center [419, 123] width 668 height 29
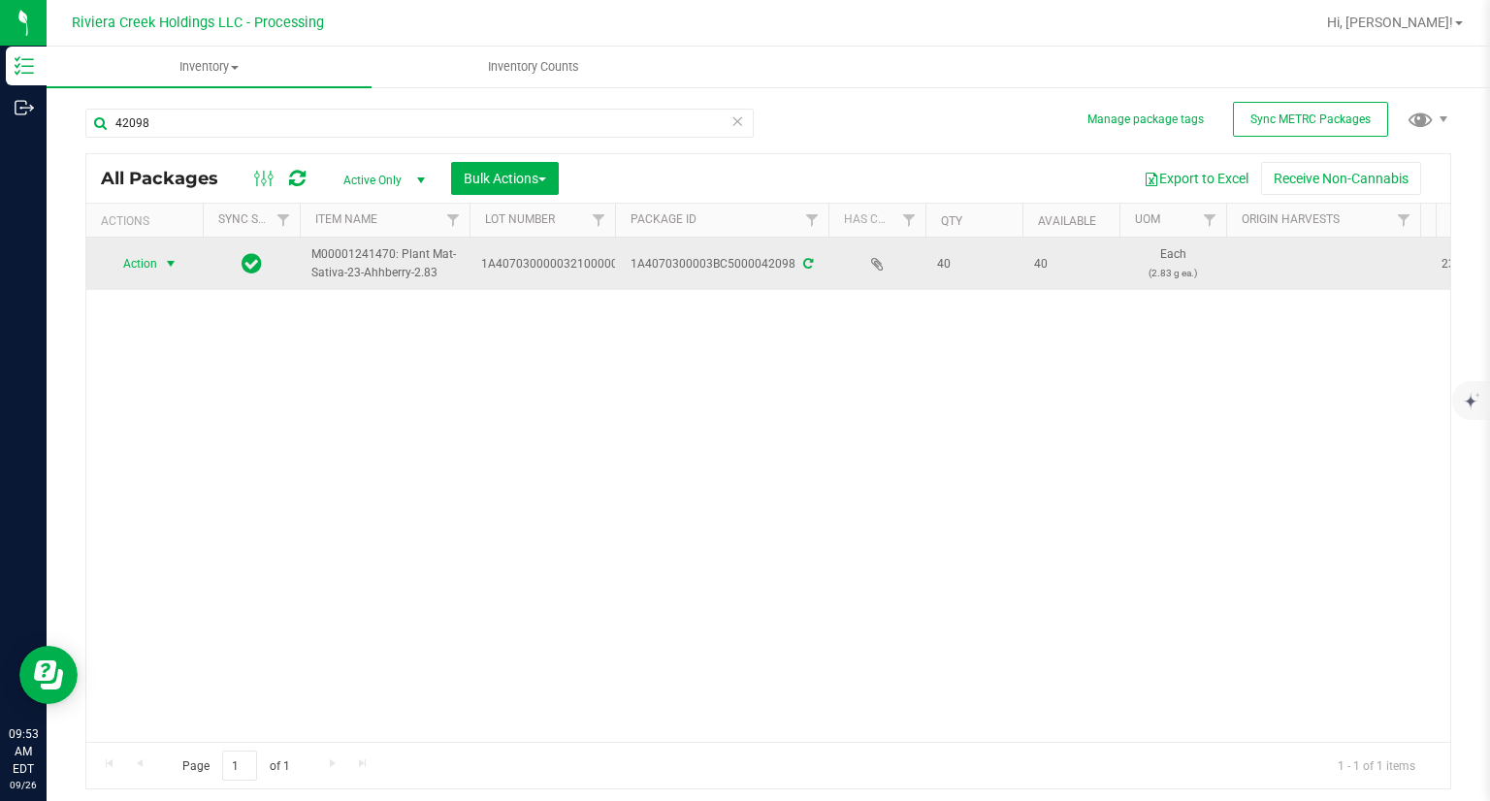
click at [156, 269] on span "Action" at bounding box center [132, 263] width 52 height 27
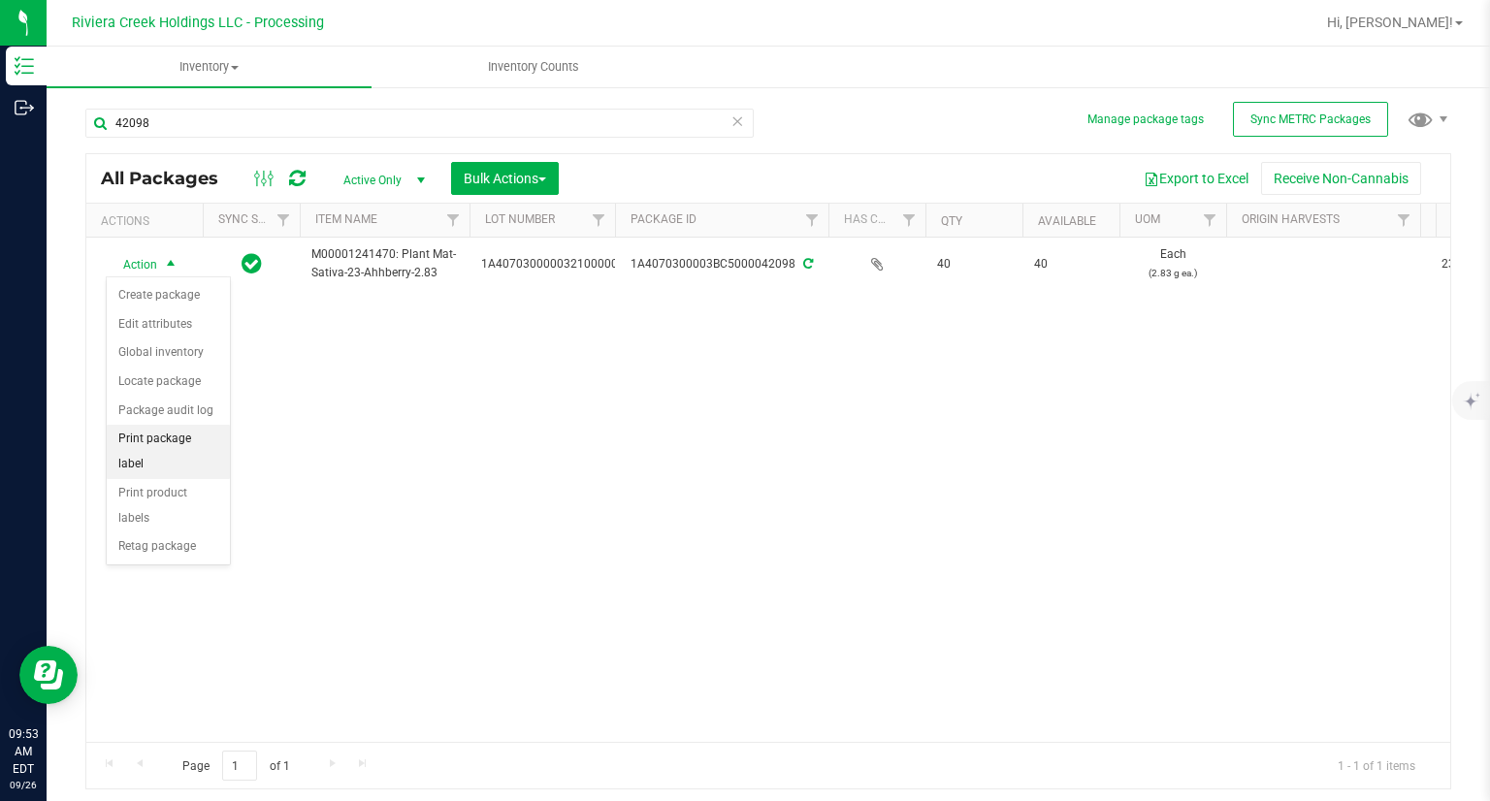
click at [190, 433] on li "Print package label" at bounding box center [168, 451] width 123 height 53
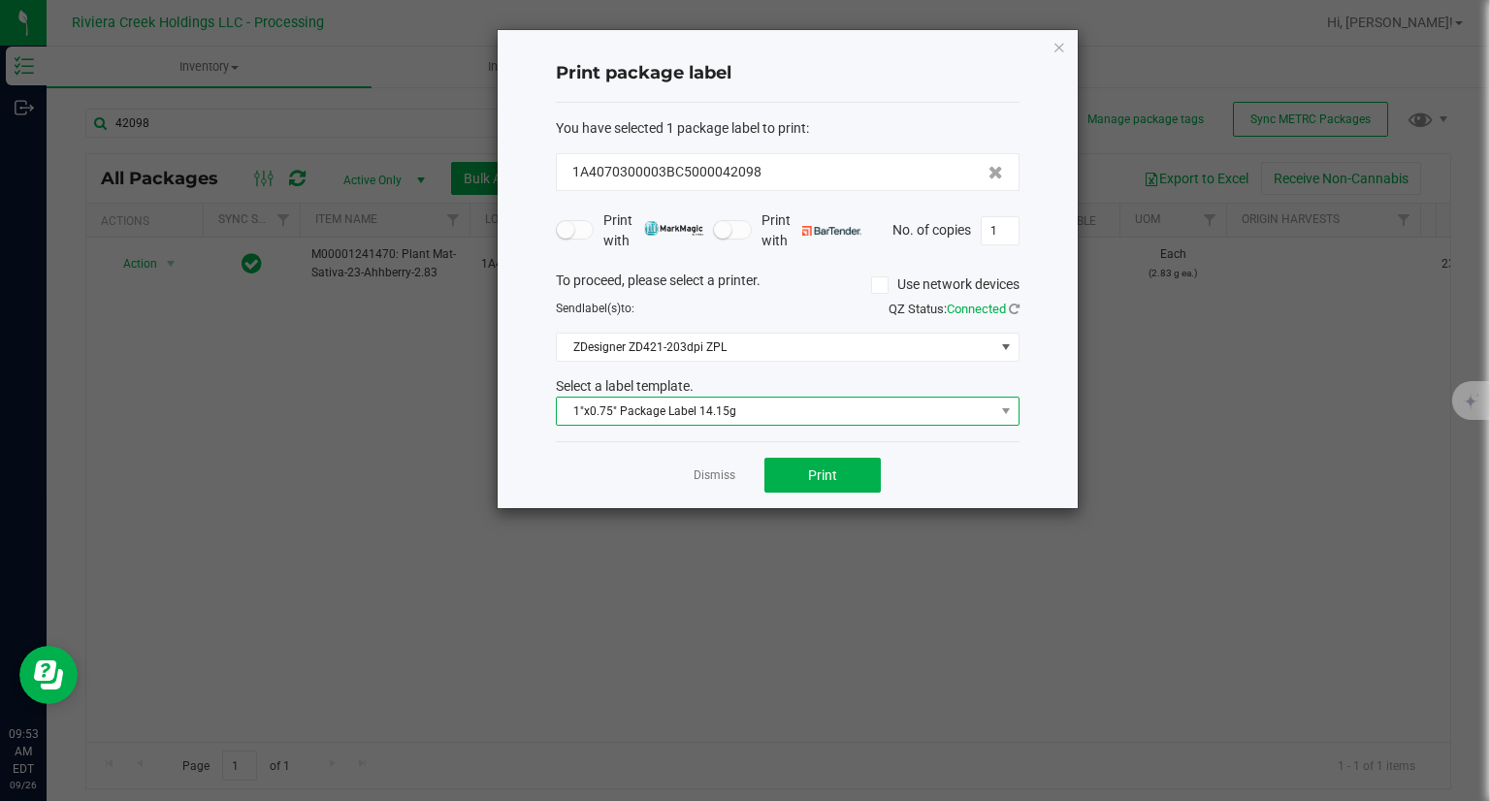
click at [757, 410] on span "1"x0.75" Package Label 14.15g" at bounding box center [775, 411] width 437 height 27
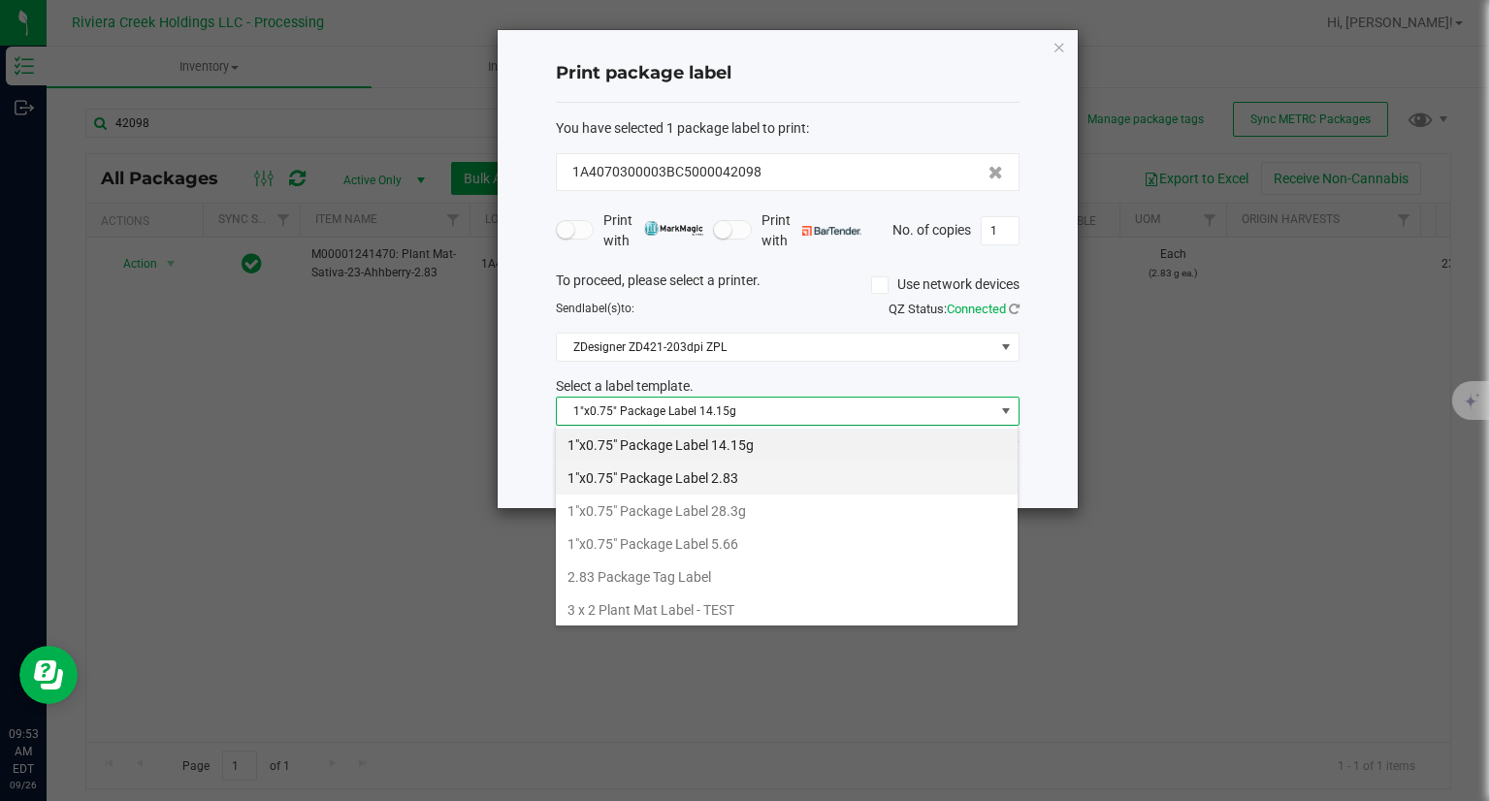
scroll to position [28, 464]
click at [761, 472] on li "1"x0.75" Package Label 2.83" at bounding box center [787, 478] width 462 height 33
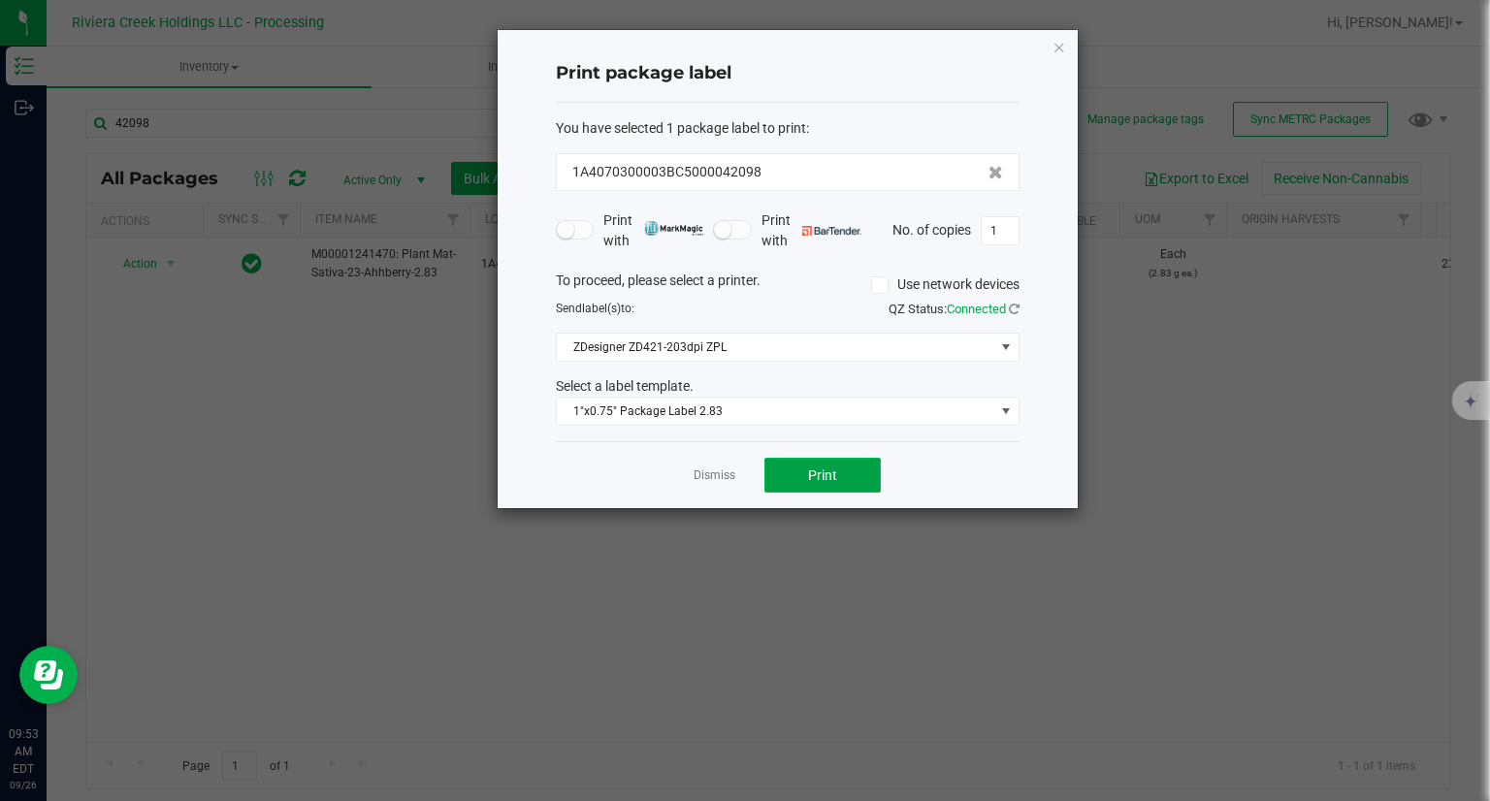
click at [843, 470] on button "Print" at bounding box center [822, 475] width 116 height 35
click at [1041, 35] on div "Print package label You have selected 1 package label to print : 1A4070300003BC…" at bounding box center [787, 269] width 580 height 478
click at [1066, 53] on div "Print package label You have selected 1 package label to print : 1A4070300003BC…" at bounding box center [787, 269] width 580 height 478
click at [1059, 52] on icon "button" at bounding box center [1059, 46] width 14 height 23
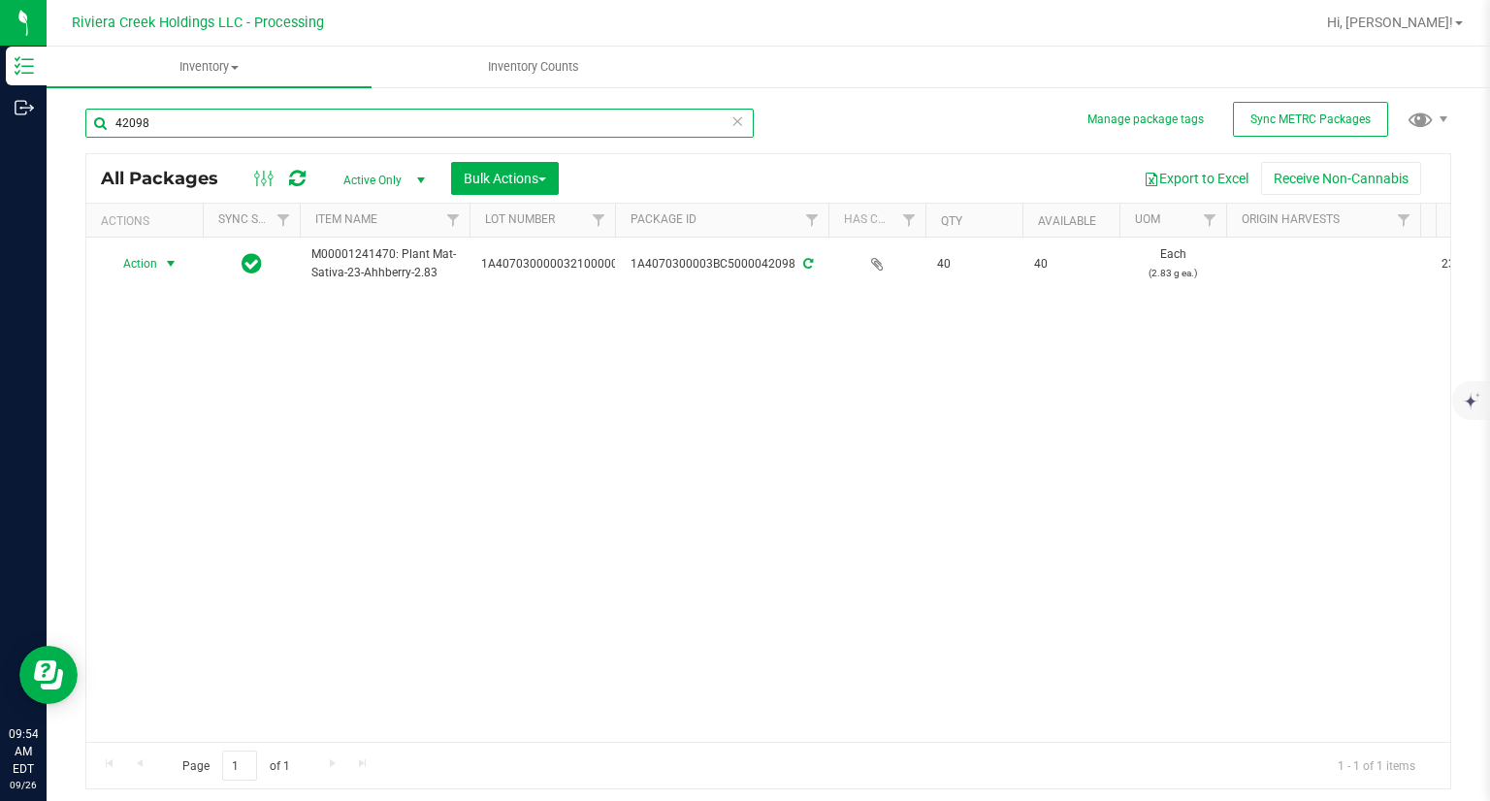
click at [256, 116] on input "42098" at bounding box center [419, 123] width 668 height 29
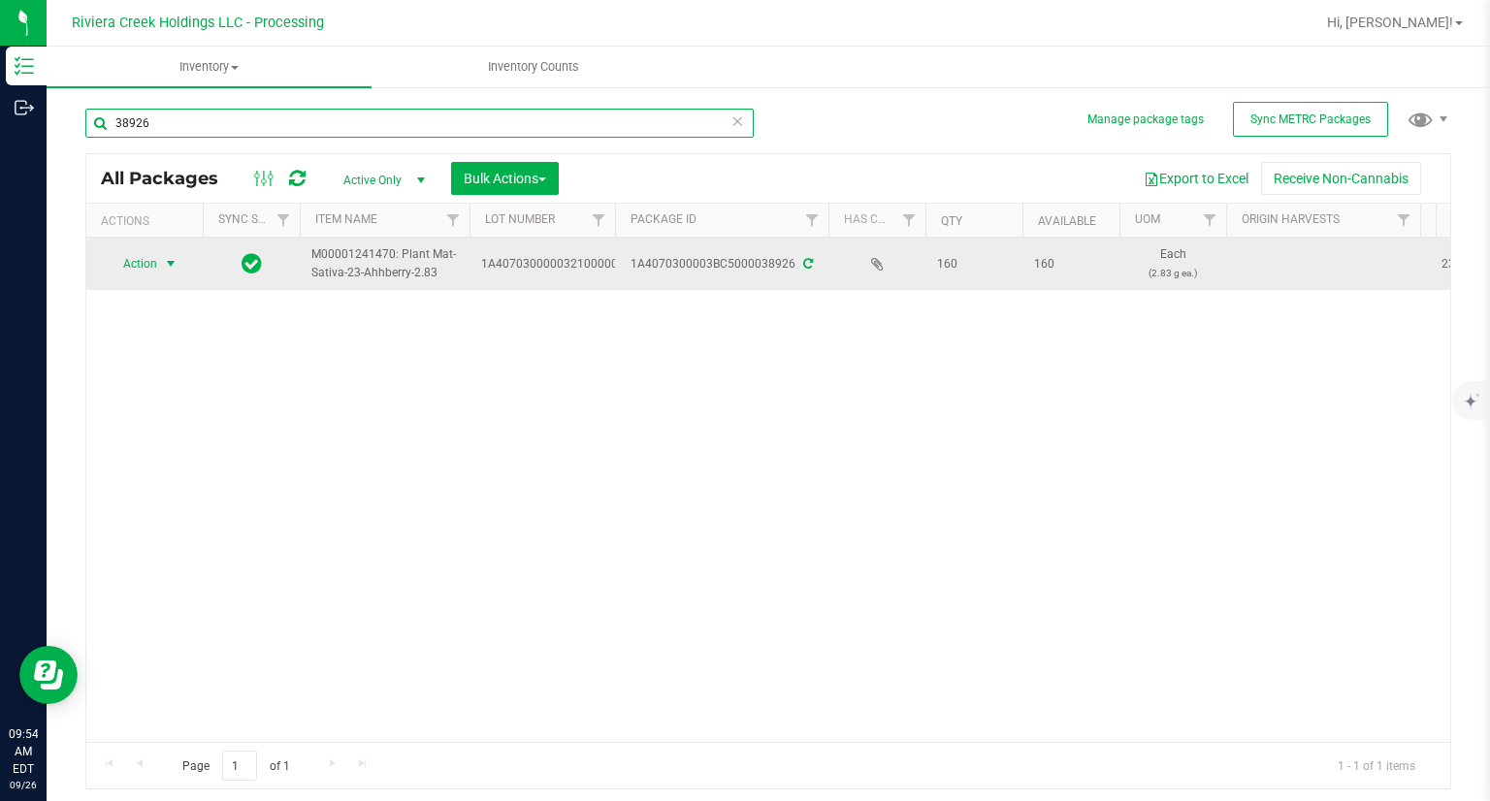
type input "38926"
click at [142, 257] on span "Action" at bounding box center [132, 263] width 52 height 27
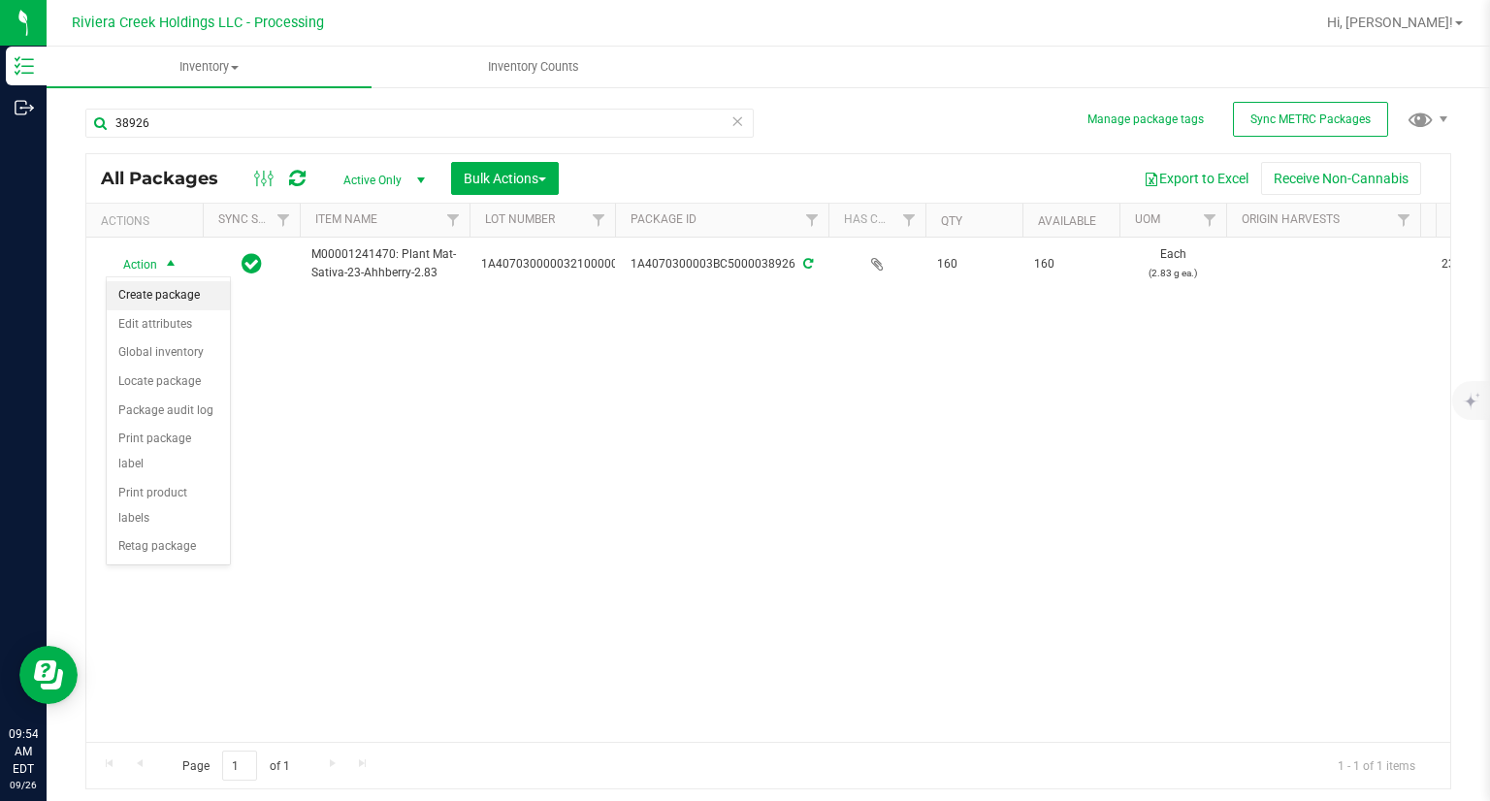
click at [158, 295] on li "Create package" at bounding box center [168, 295] width 123 height 29
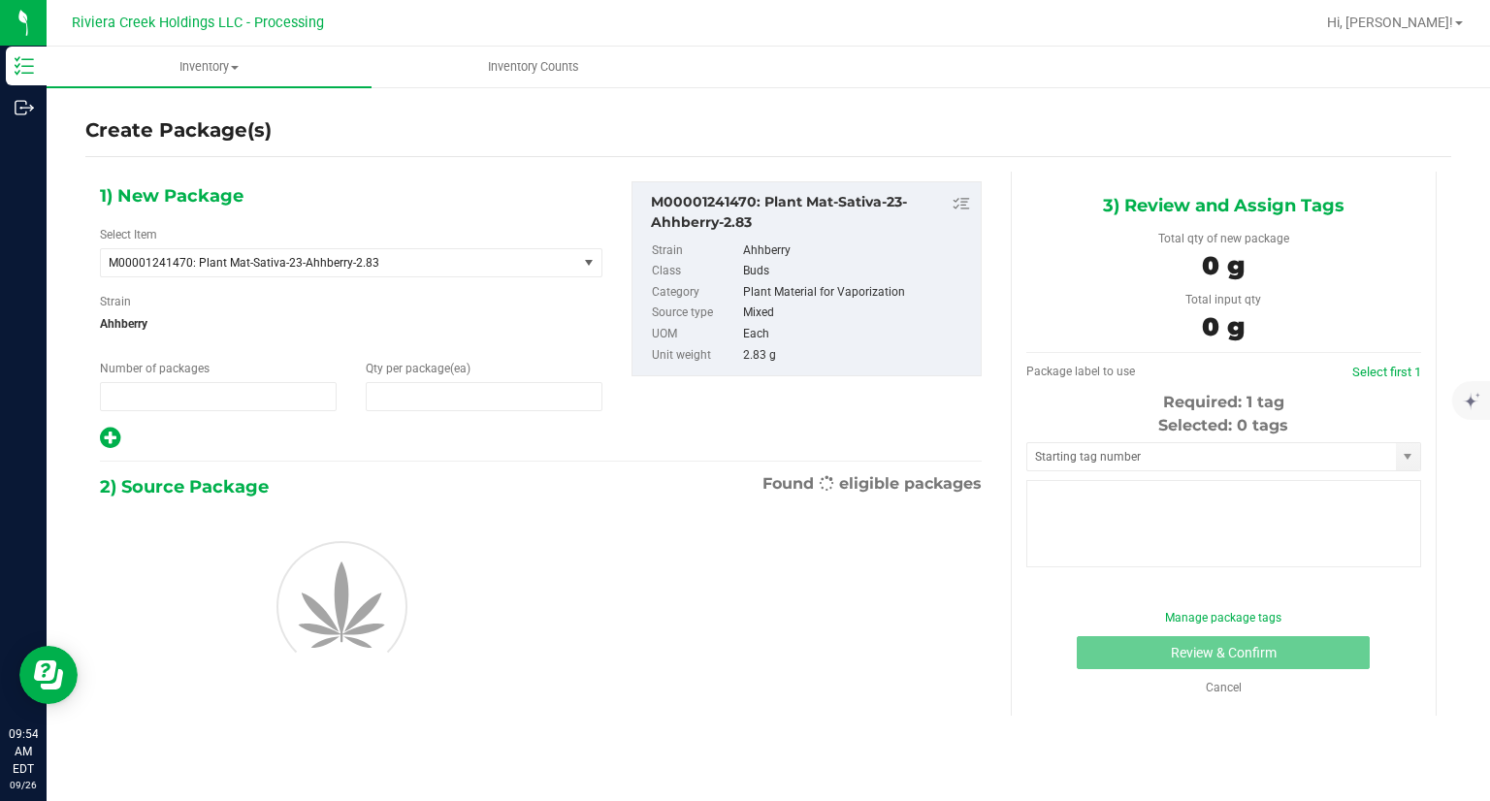
type input "1"
type input "0"
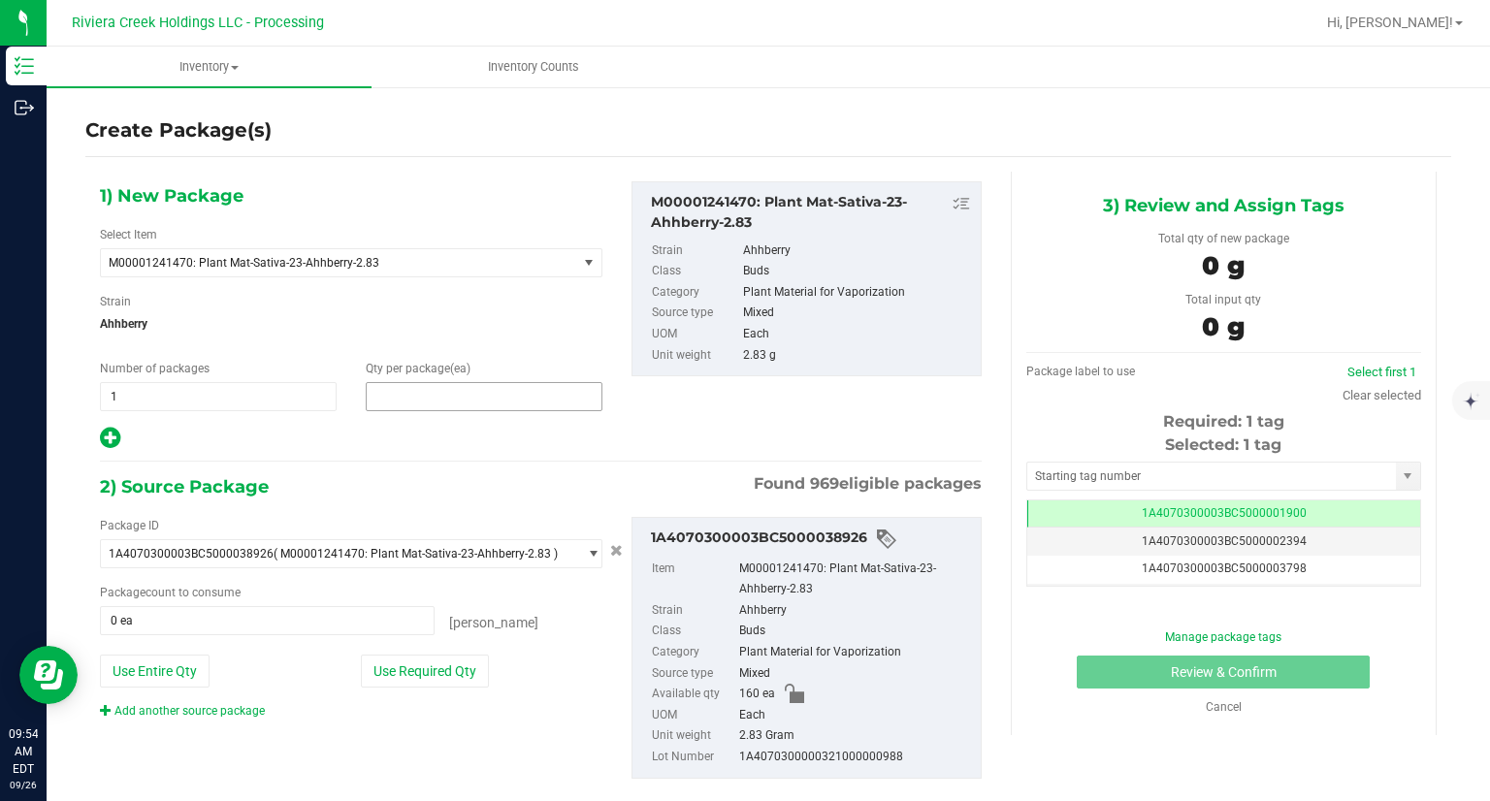
click at [412, 401] on span at bounding box center [484, 396] width 237 height 29
type input "30"
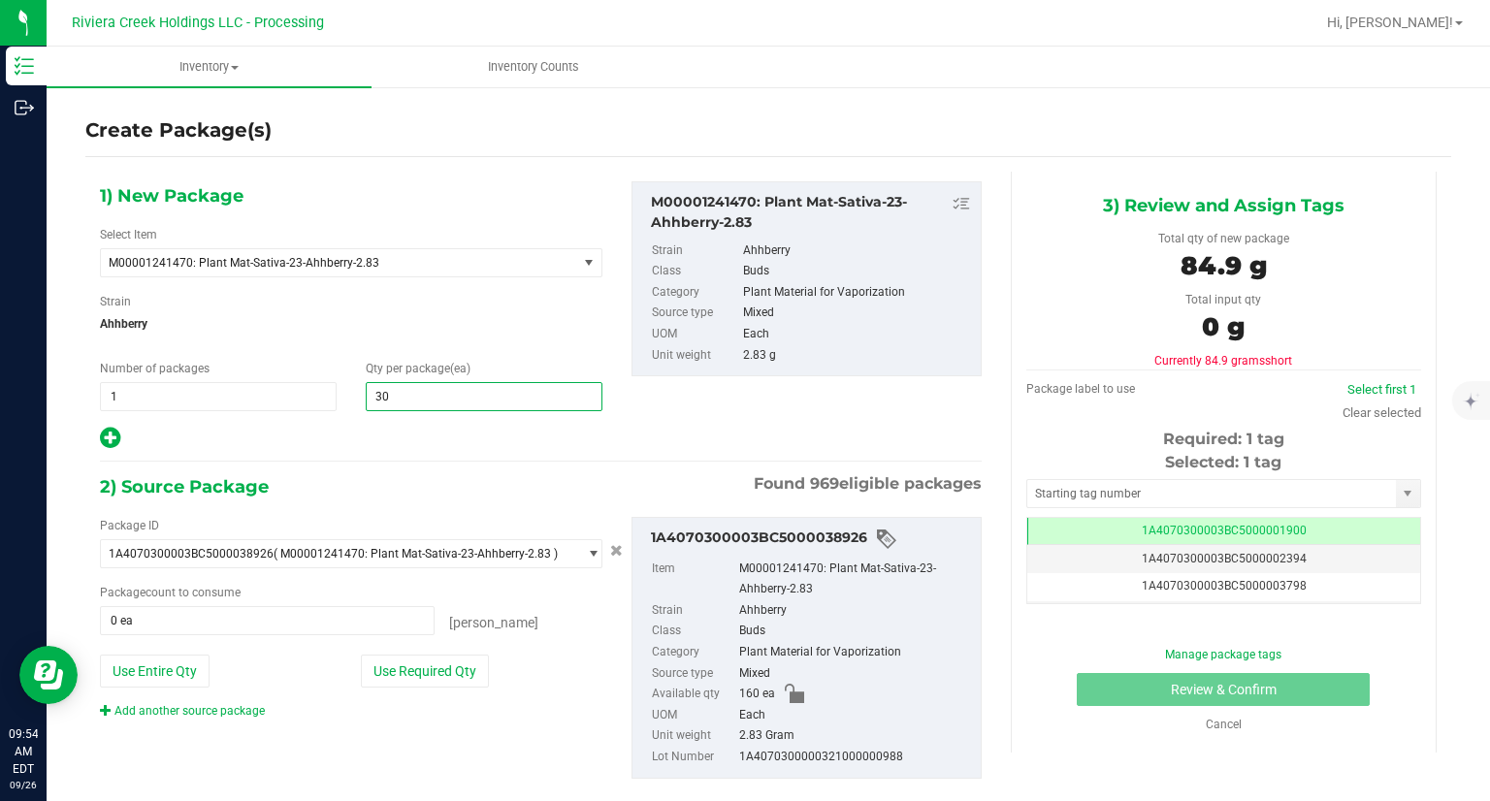
type input "30"
click at [368, 493] on div "2) Source Package Found 969 eligible packages" at bounding box center [541, 486] width 882 height 29
click at [442, 668] on button "Use Required Qty" at bounding box center [425, 671] width 128 height 33
type input "30 ea"
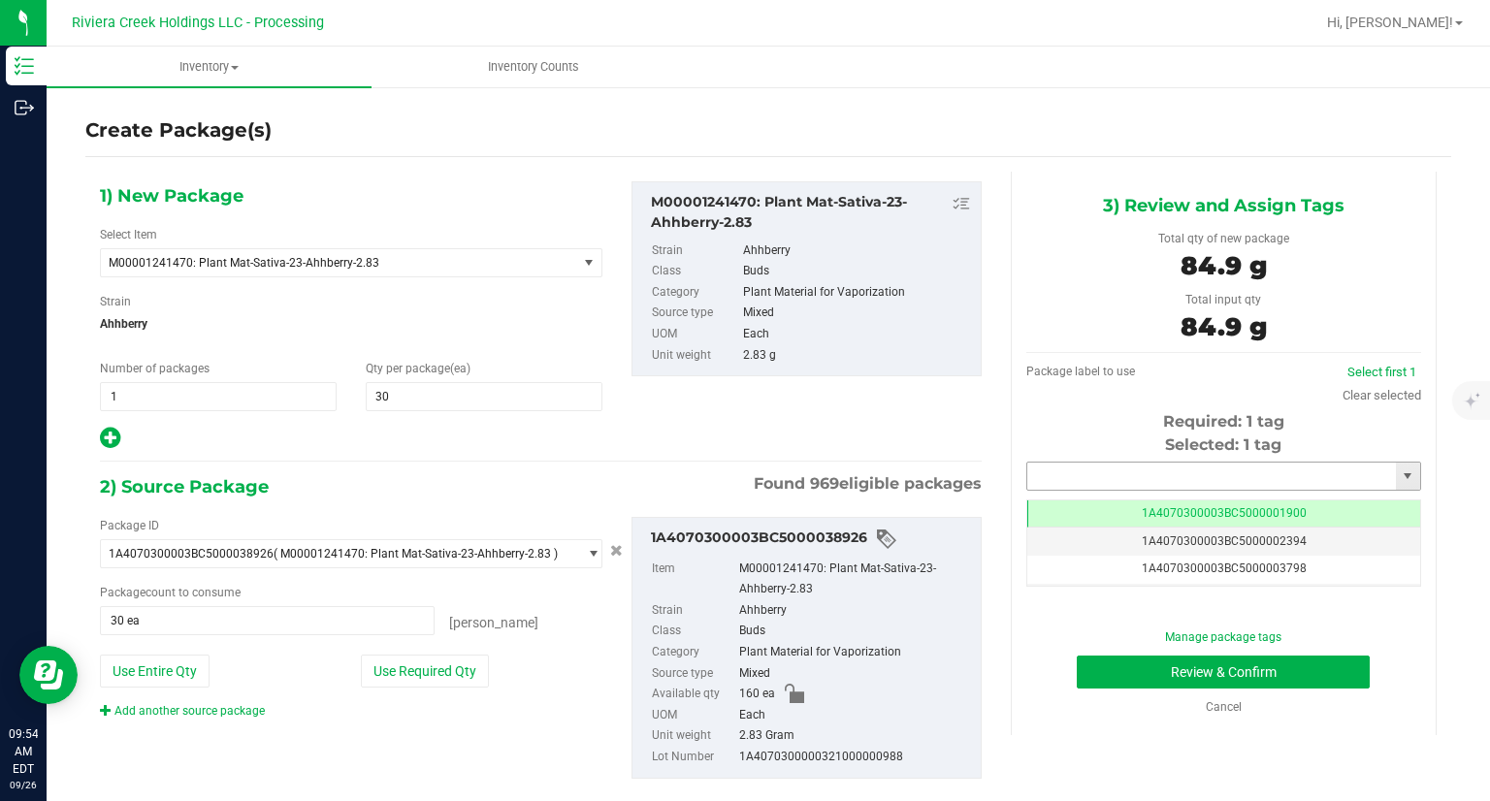
click at [1103, 471] on input "text" at bounding box center [1211, 476] width 369 height 27
click at [1102, 497] on li "1A4070300003BC5000042099" at bounding box center [1210, 509] width 389 height 29
type input "1A4070300003BC5000042099"
click at [1117, 683] on button "Review & Confirm" at bounding box center [1222, 672] width 293 height 33
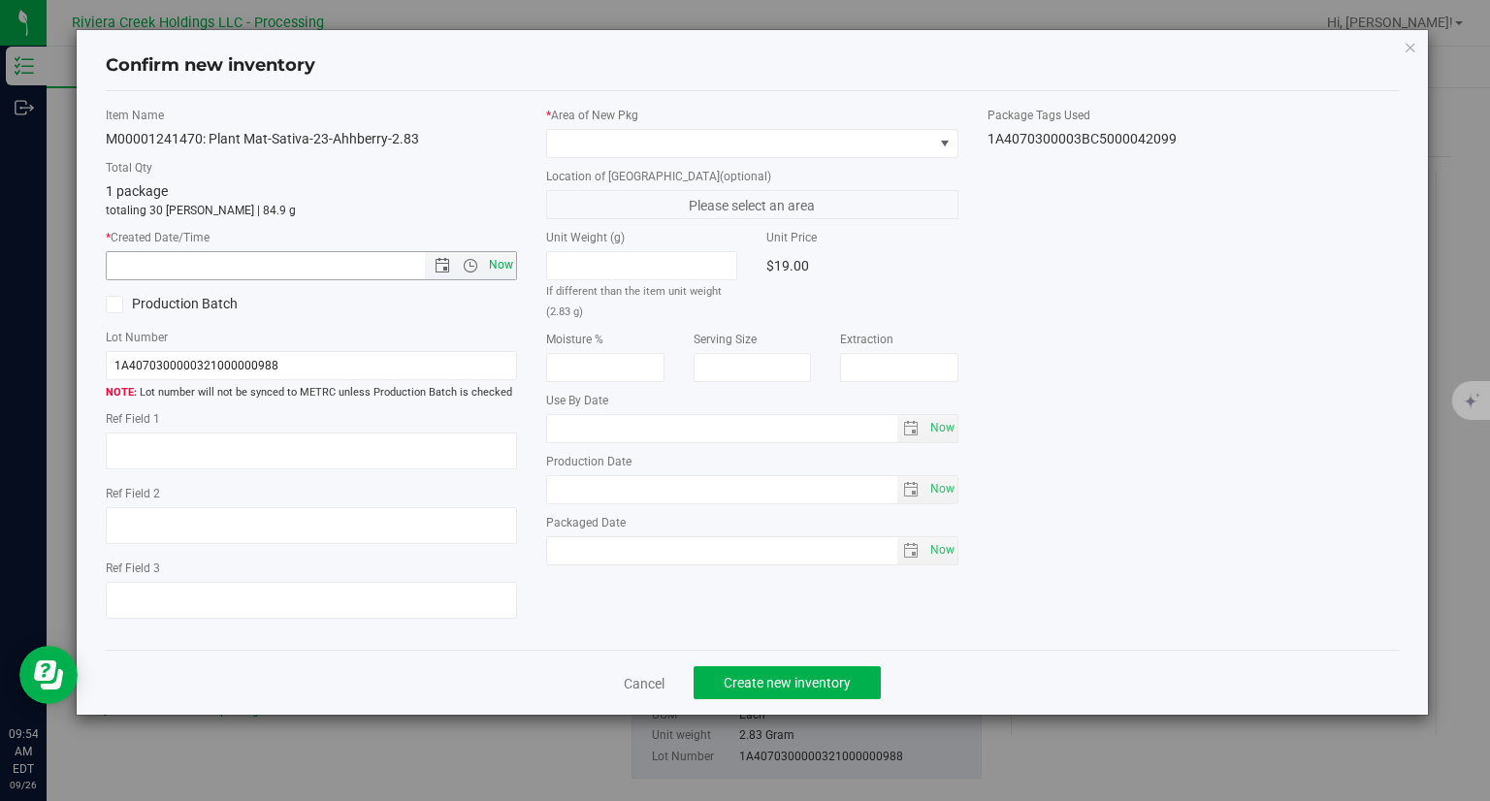
click at [506, 258] on span "Now" at bounding box center [501, 265] width 33 height 28
type input "[DATE] 9:54 AM"
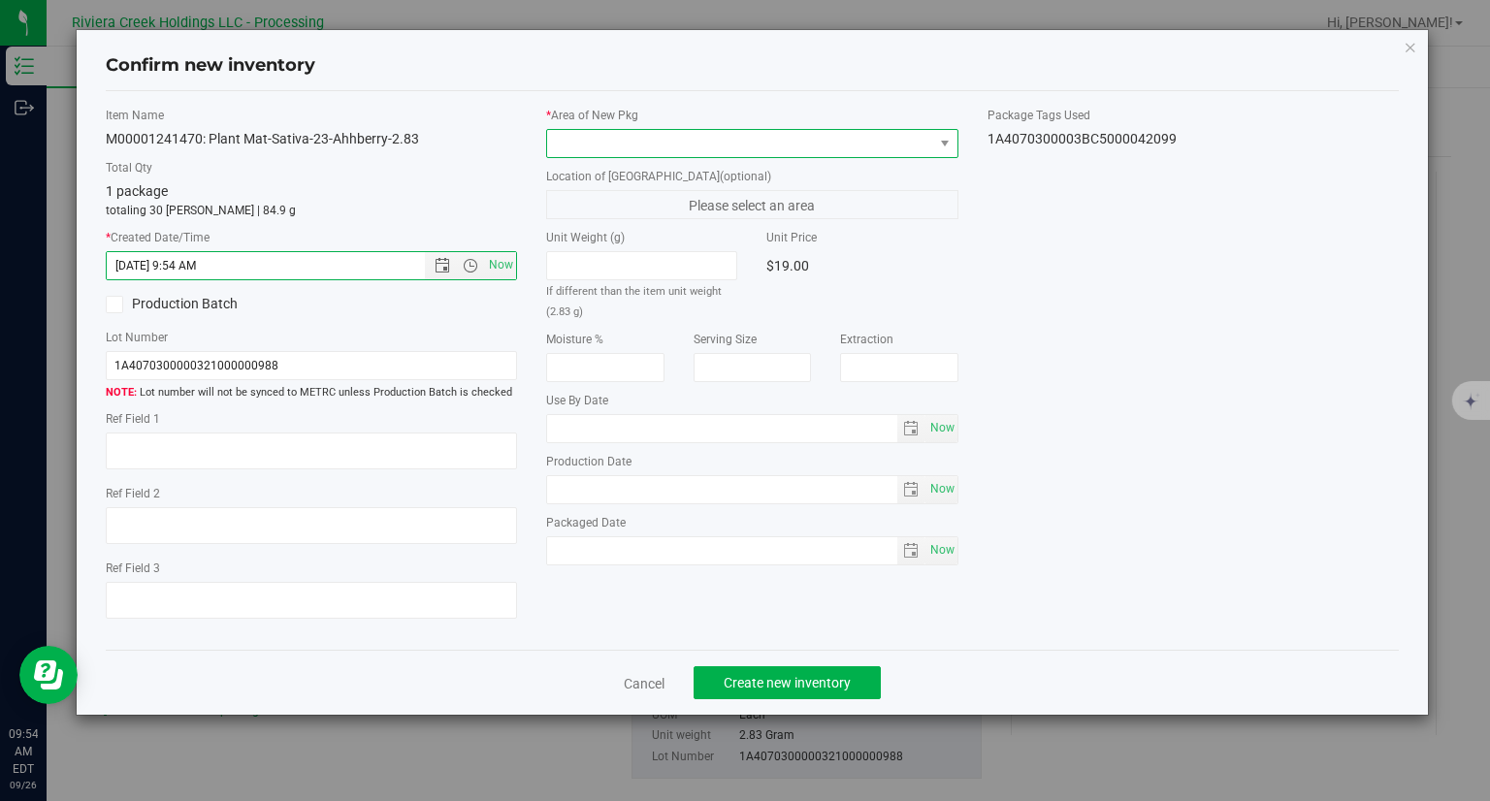
click at [610, 149] on span at bounding box center [740, 143] width 386 height 27
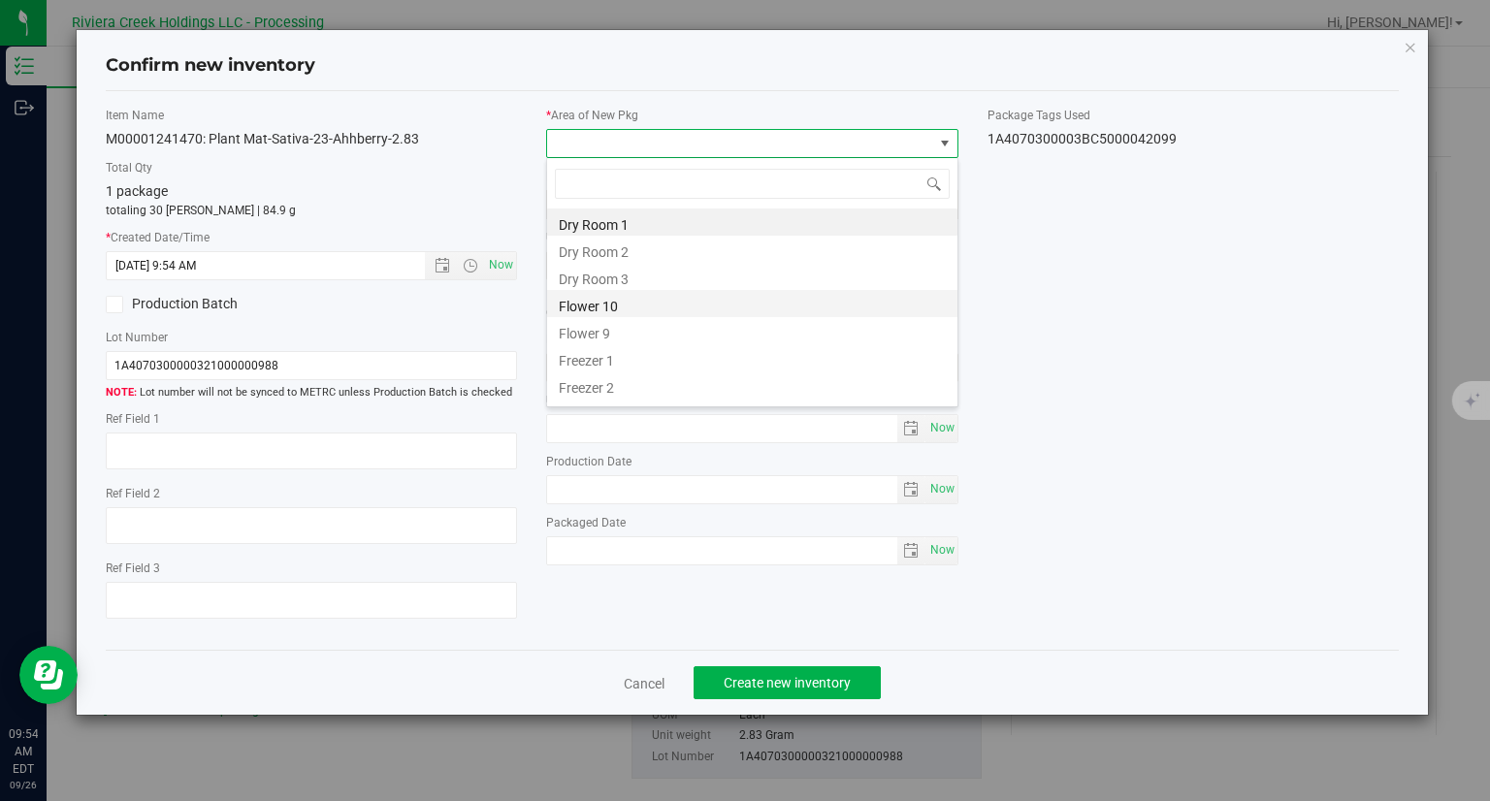
click at [609, 308] on li "Flower 10" at bounding box center [752, 303] width 410 height 27
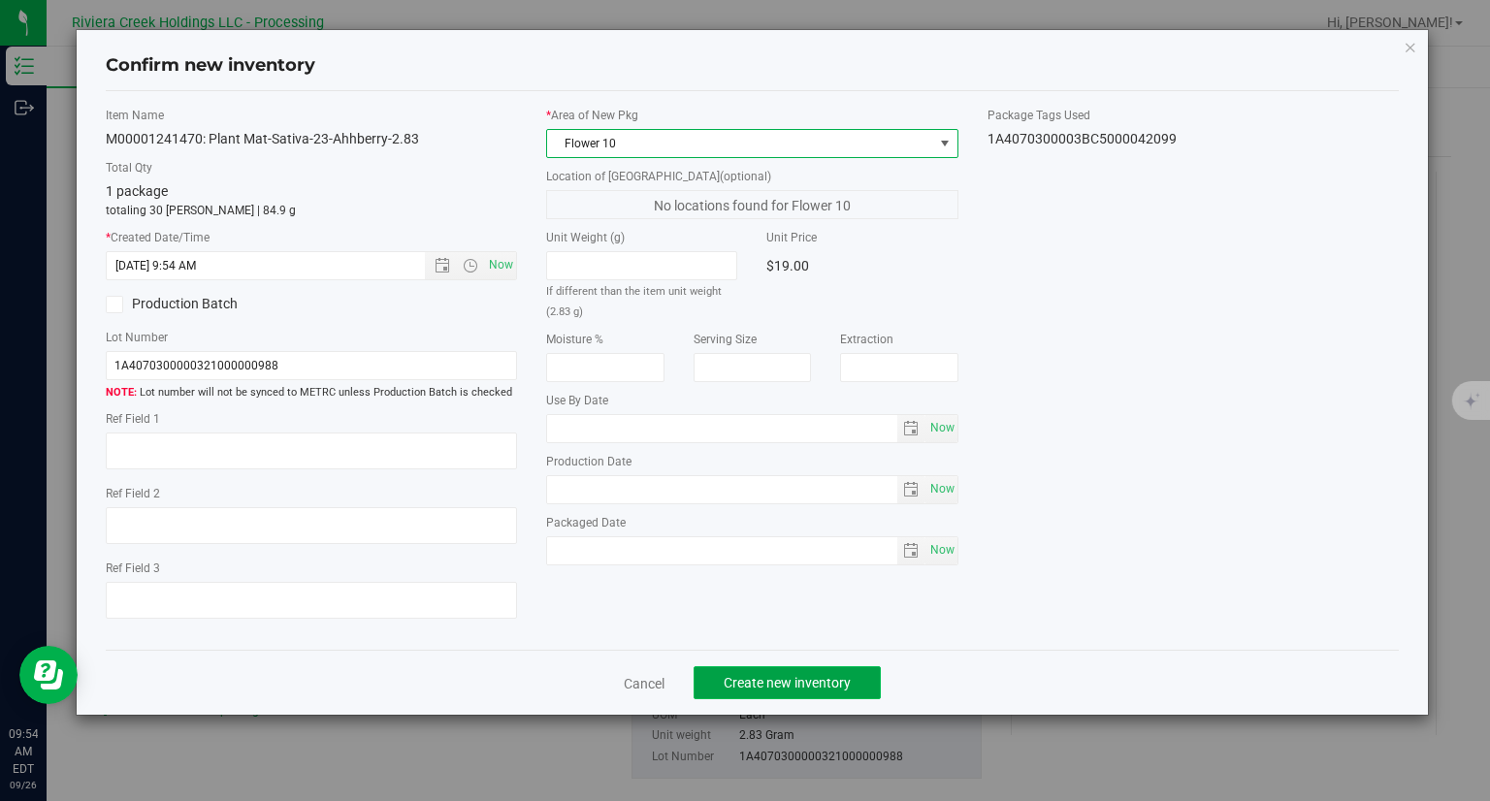
click at [836, 691] on button "Create new inventory" at bounding box center [786, 682] width 187 height 33
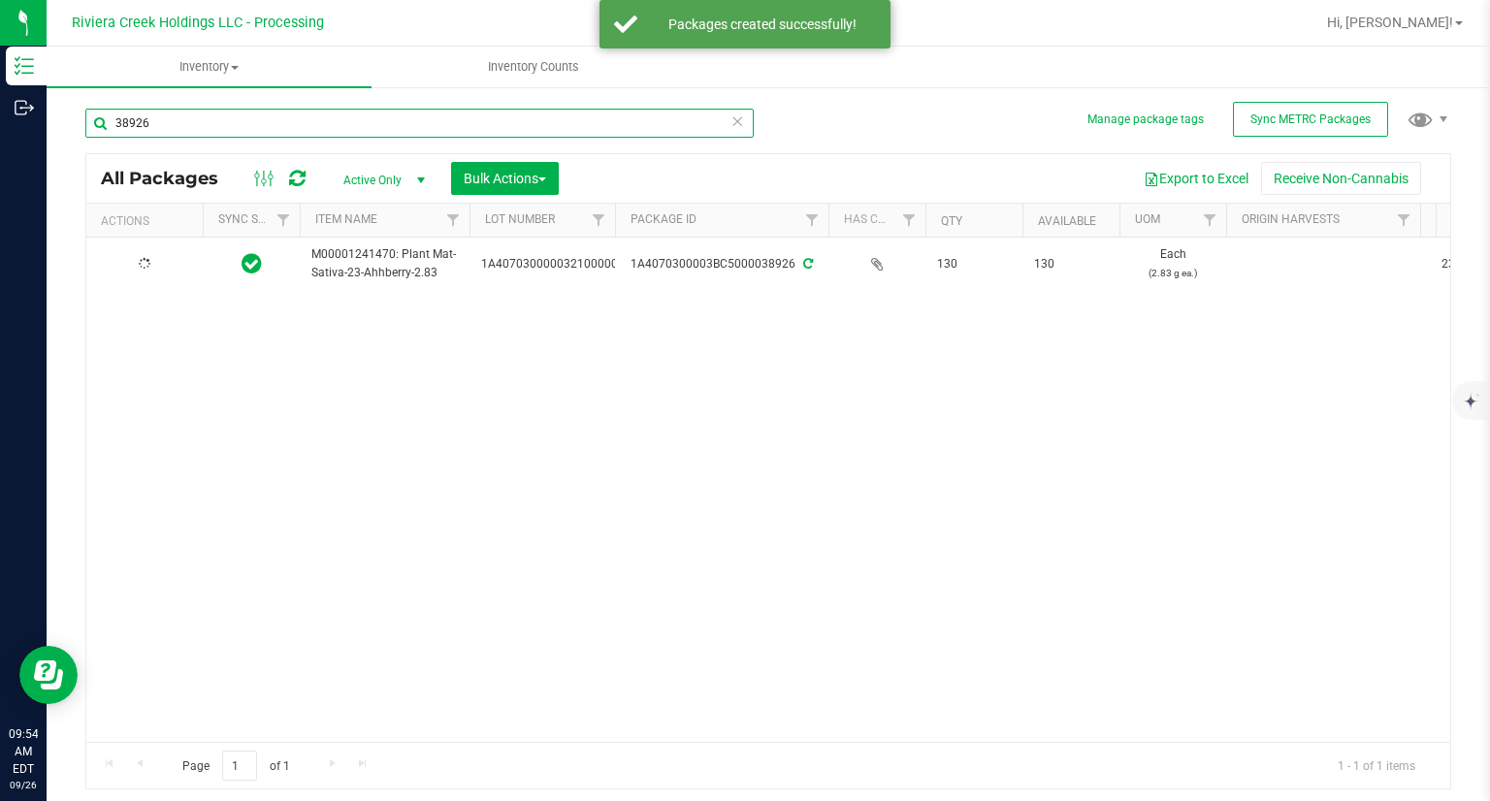
click at [253, 111] on input "38926" at bounding box center [419, 123] width 668 height 29
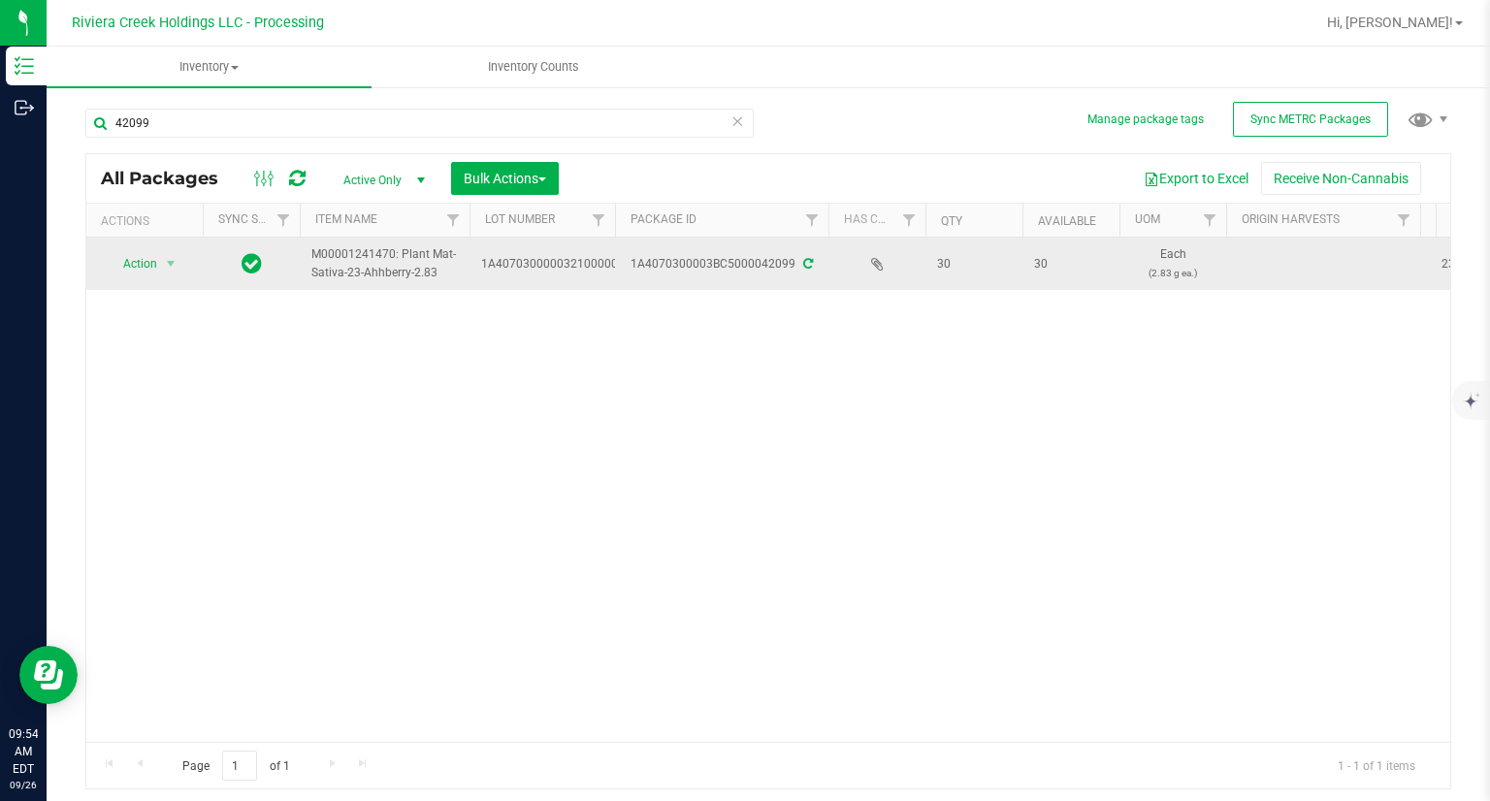
click at [135, 276] on td "Action Action Create package Edit attributes Global inventory Locate package Pa…" at bounding box center [144, 264] width 116 height 52
click at [140, 274] on span "Action" at bounding box center [132, 263] width 52 height 27
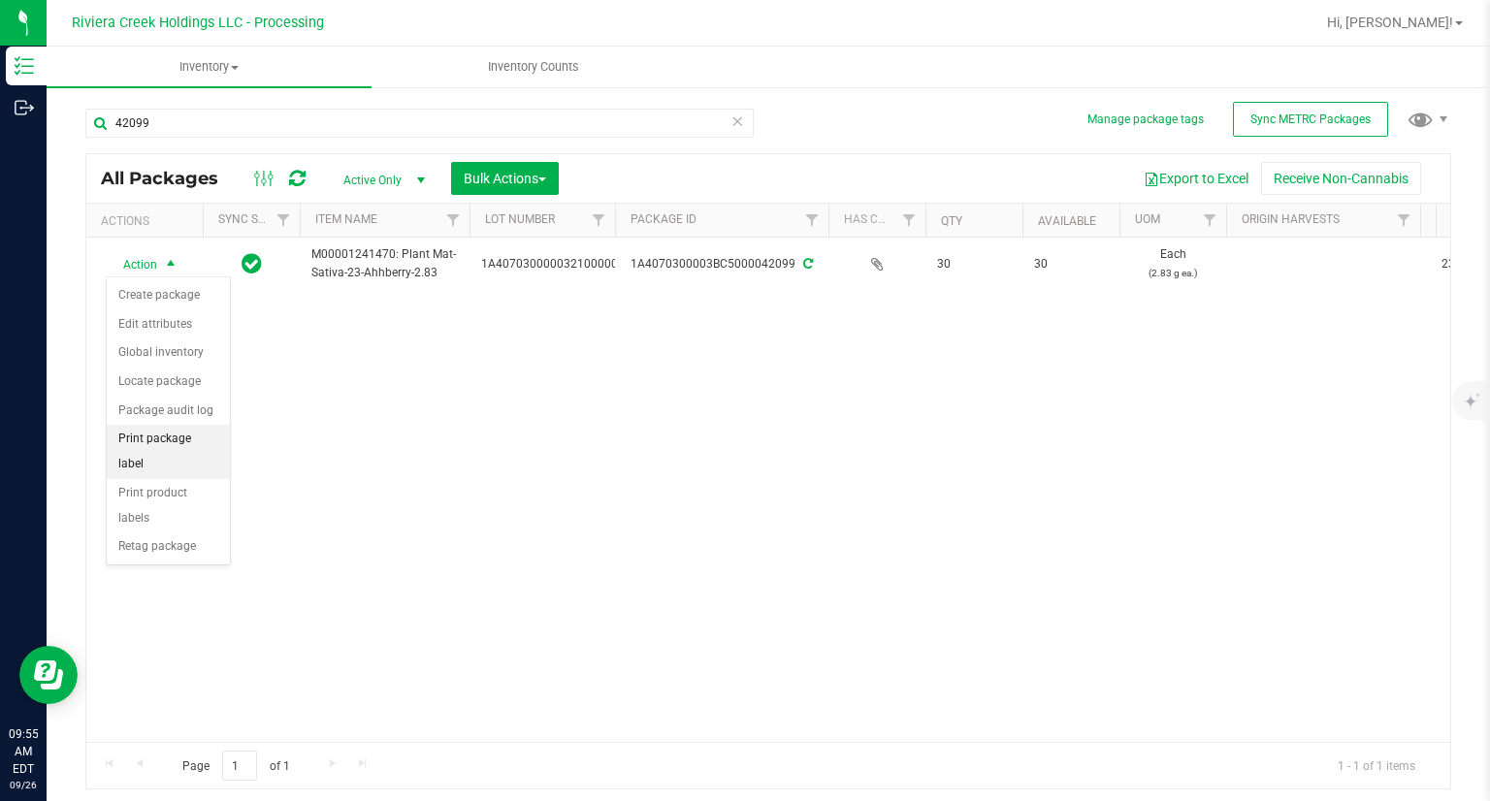
click at [215, 439] on li "Print package label" at bounding box center [168, 451] width 123 height 53
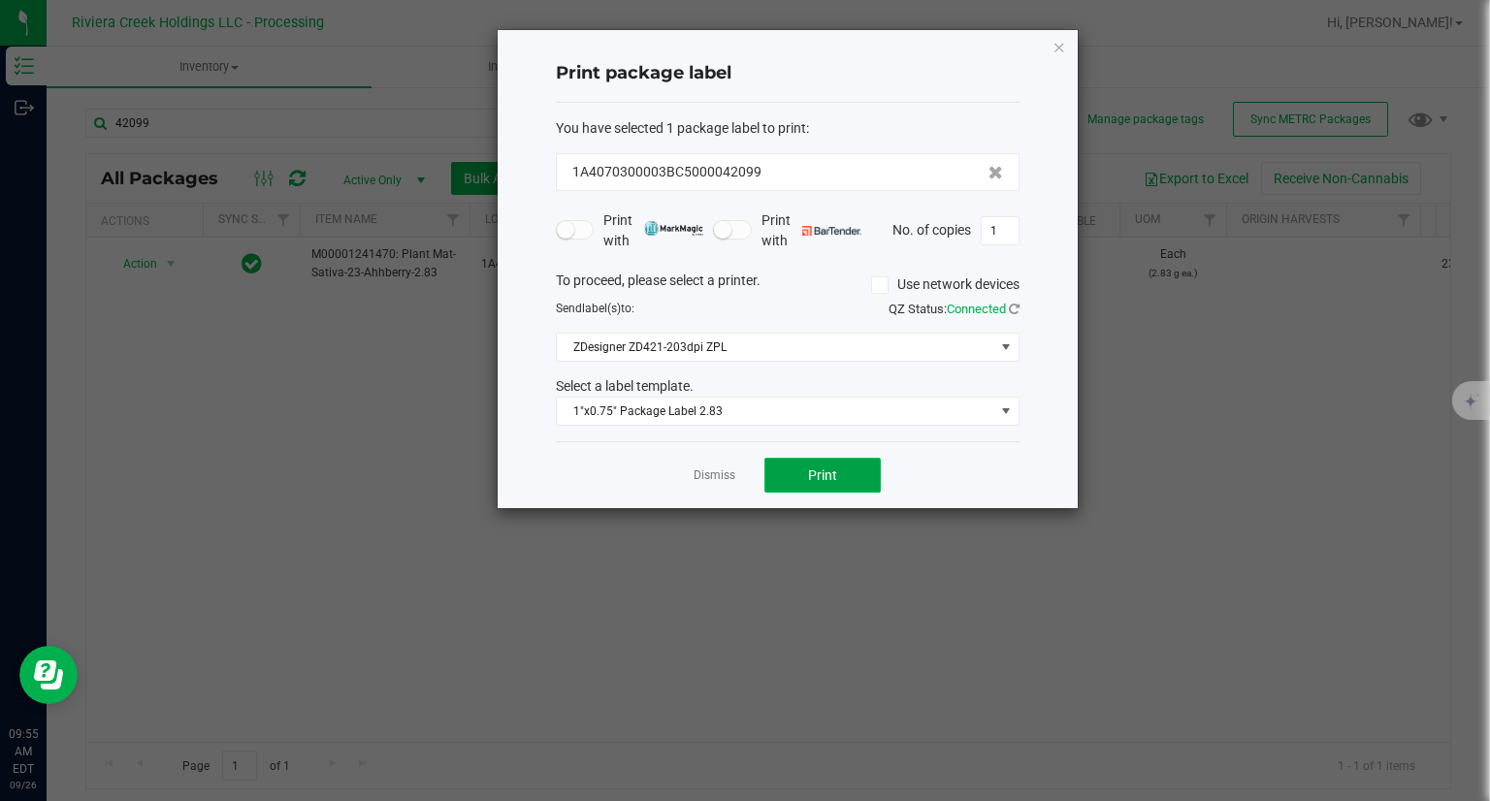
click at [868, 479] on button "Print" at bounding box center [822, 475] width 116 height 35
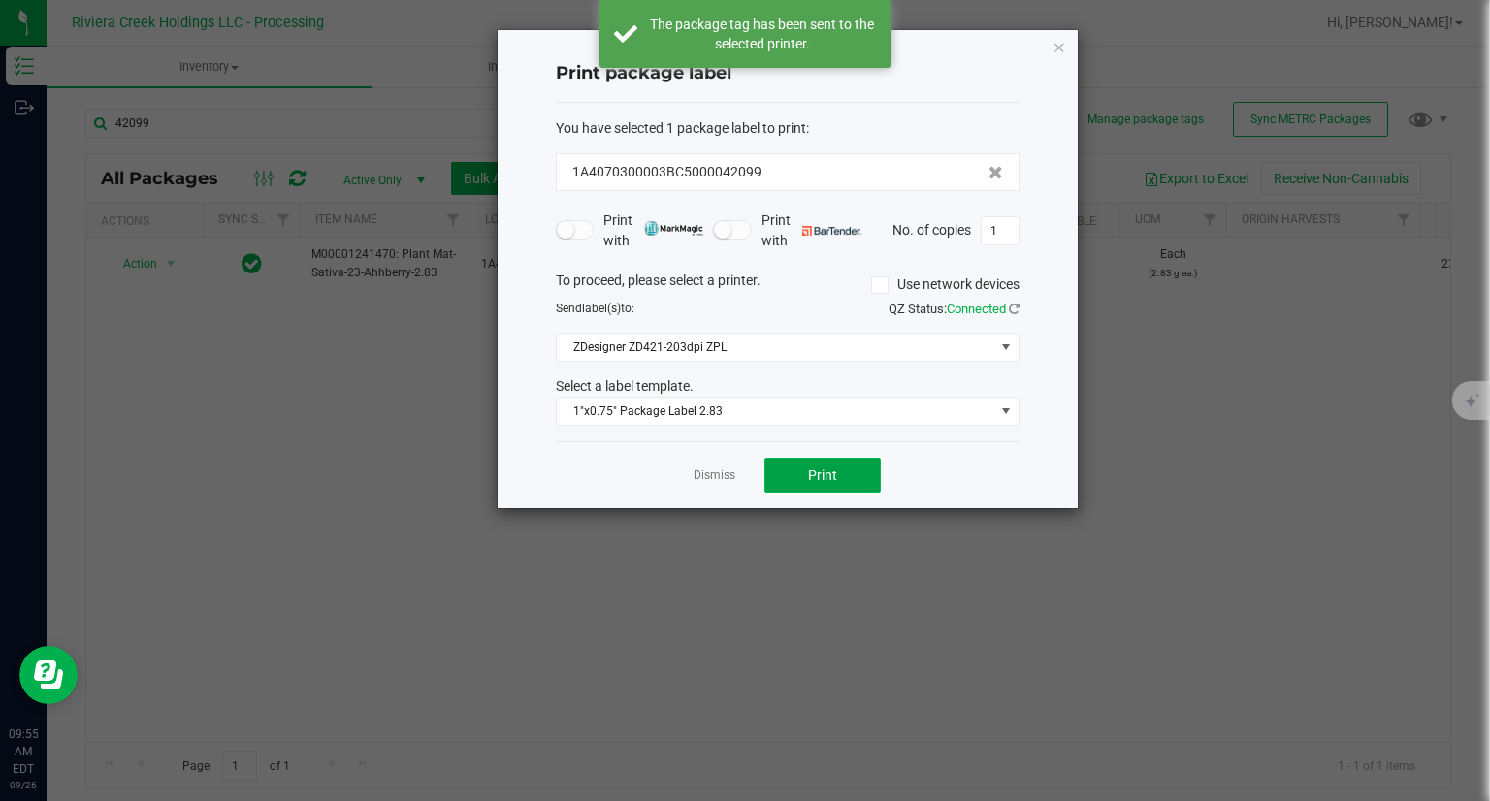
click at [868, 479] on button "Print" at bounding box center [822, 475] width 116 height 35
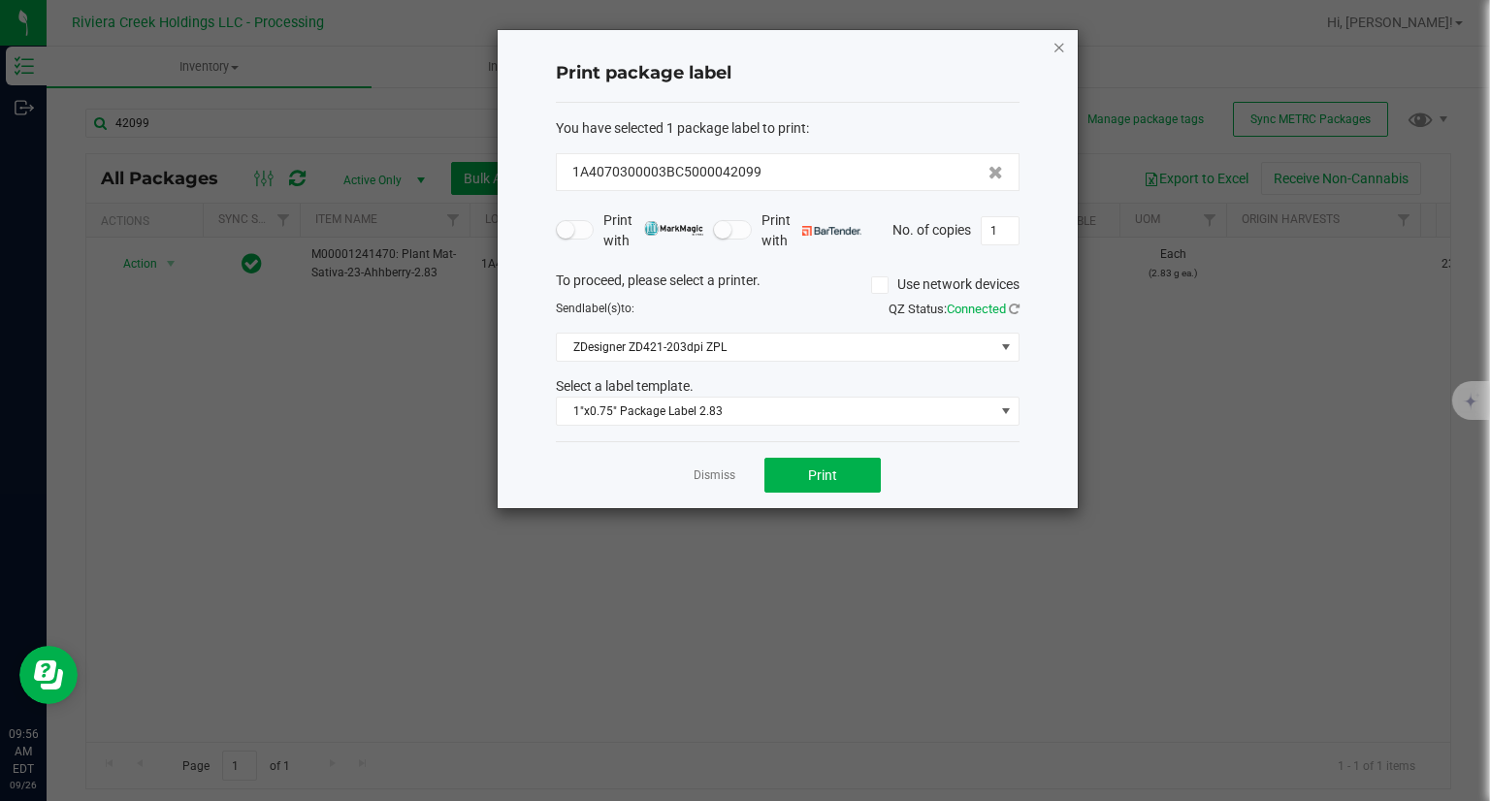
click at [1060, 38] on icon "button" at bounding box center [1059, 46] width 14 height 23
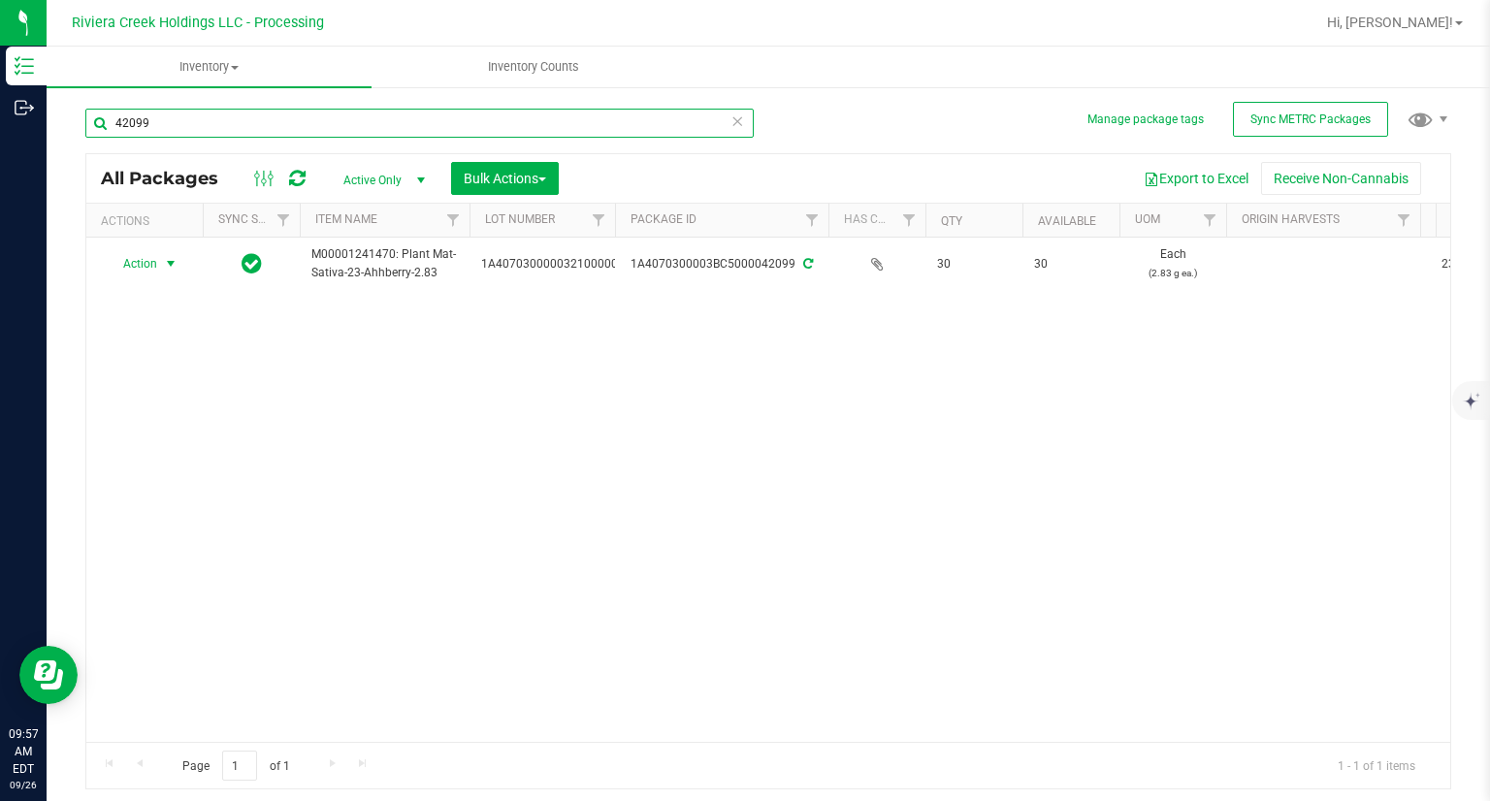
click at [200, 119] on input "42099" at bounding box center [419, 123] width 668 height 29
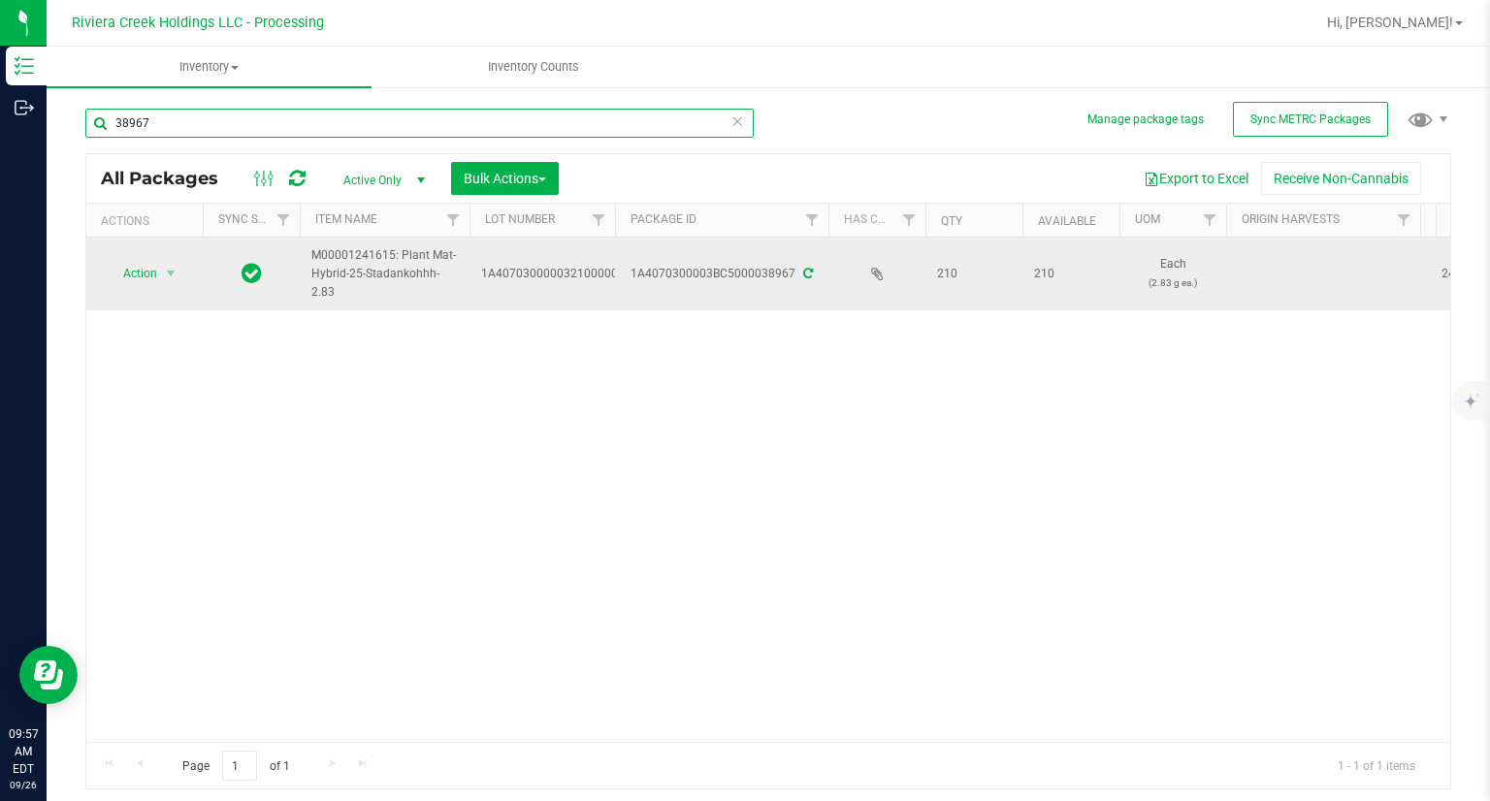
type input "38967"
click at [117, 258] on td "Action Action Create package Edit attributes Global inventory Locate package Pa…" at bounding box center [144, 274] width 116 height 73
click at [128, 270] on span "Action" at bounding box center [132, 273] width 52 height 27
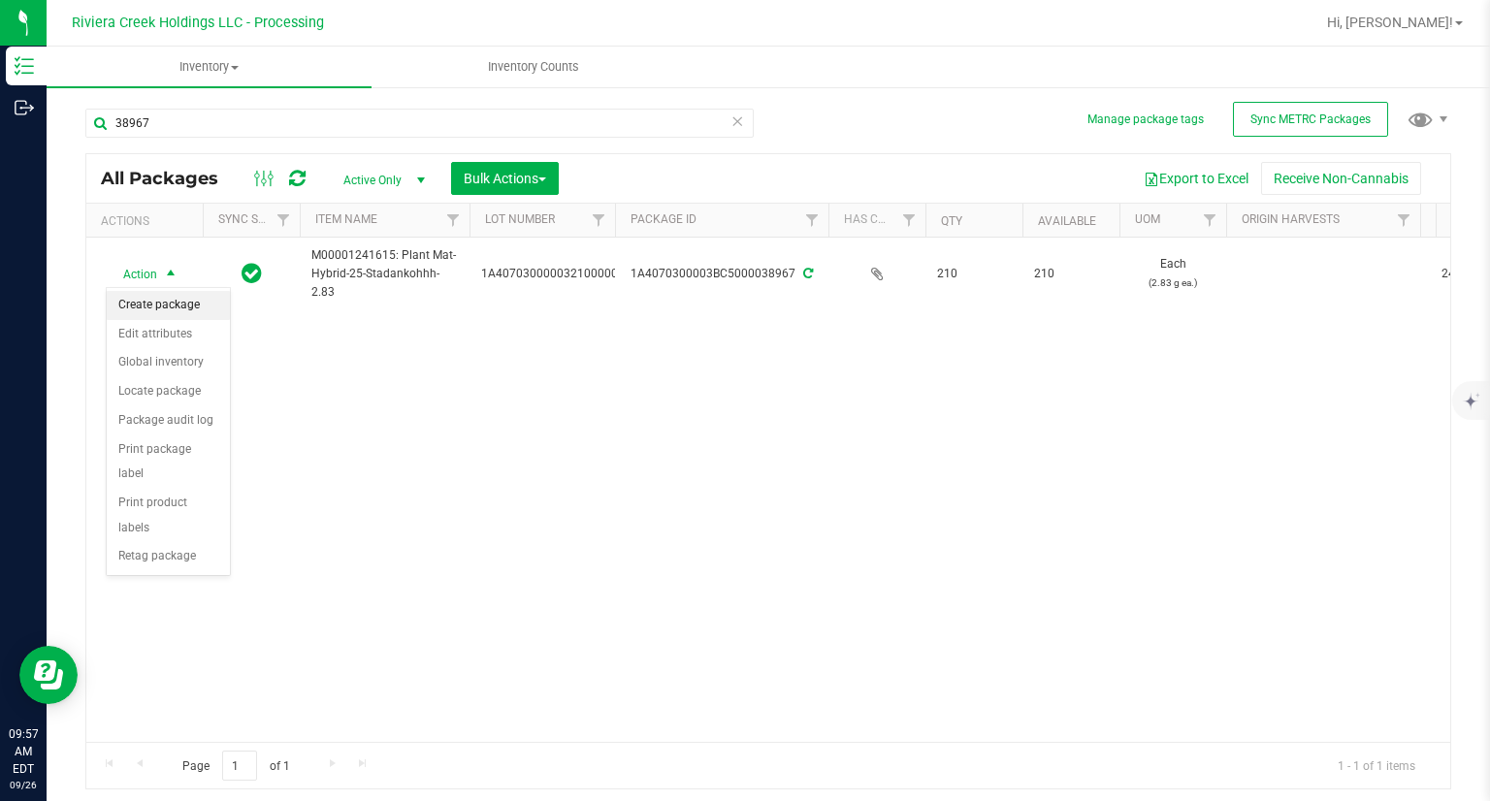
click at [187, 308] on li "Create package" at bounding box center [168, 305] width 123 height 29
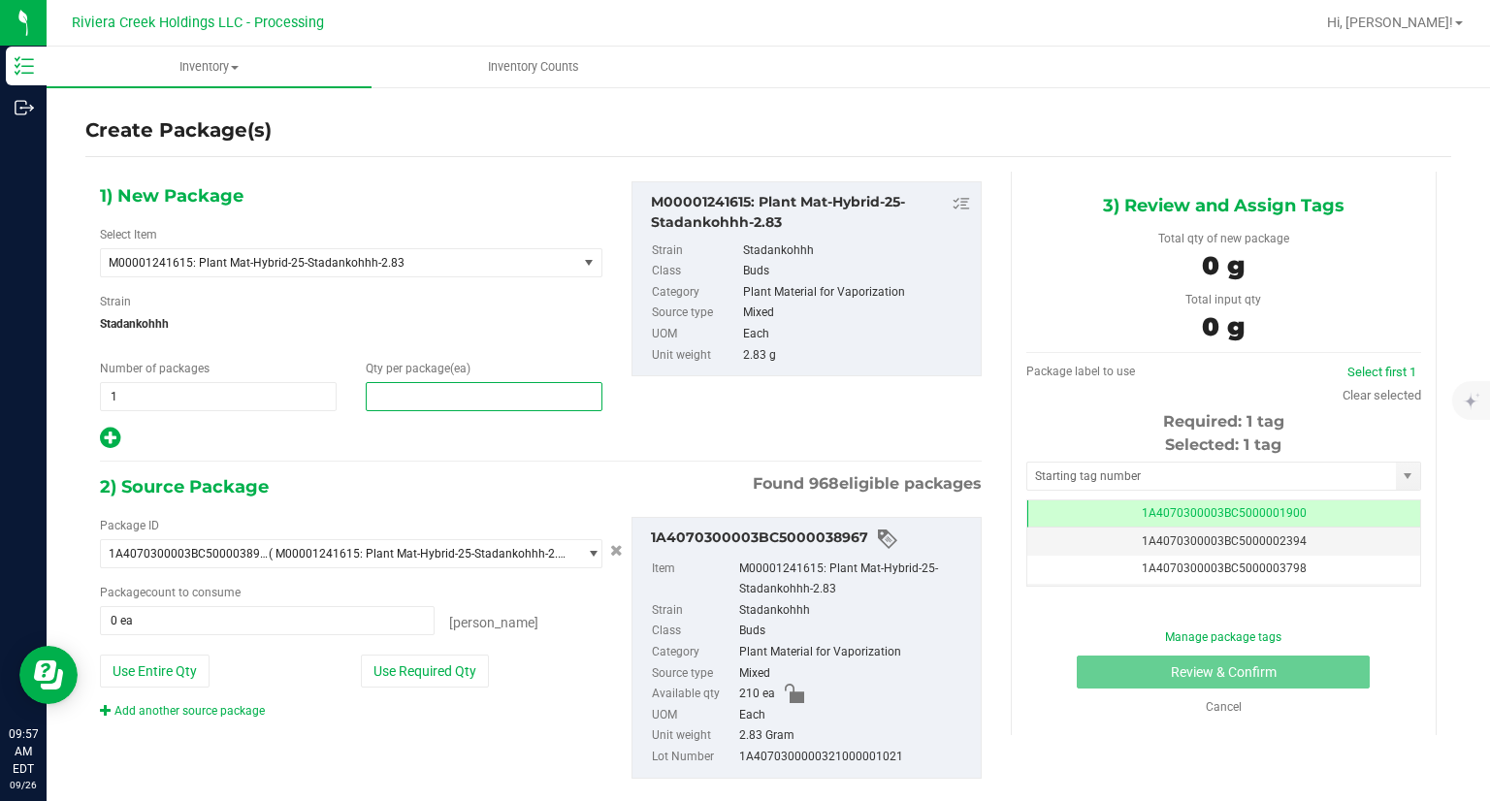
click at [477, 406] on span at bounding box center [484, 396] width 237 height 29
type input "40"
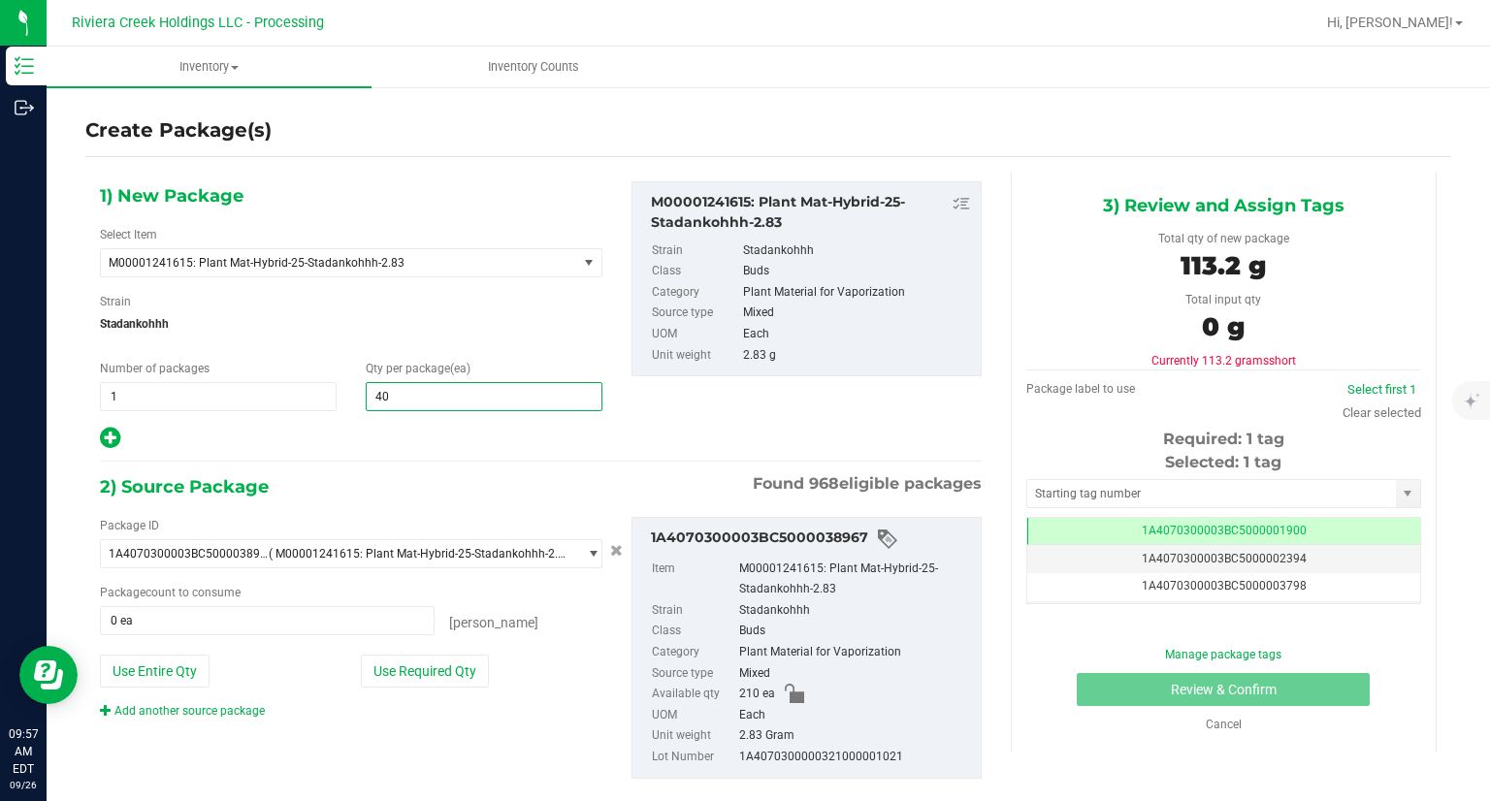
click at [112, 433] on icon at bounding box center [110, 438] width 20 height 24
type input "40"
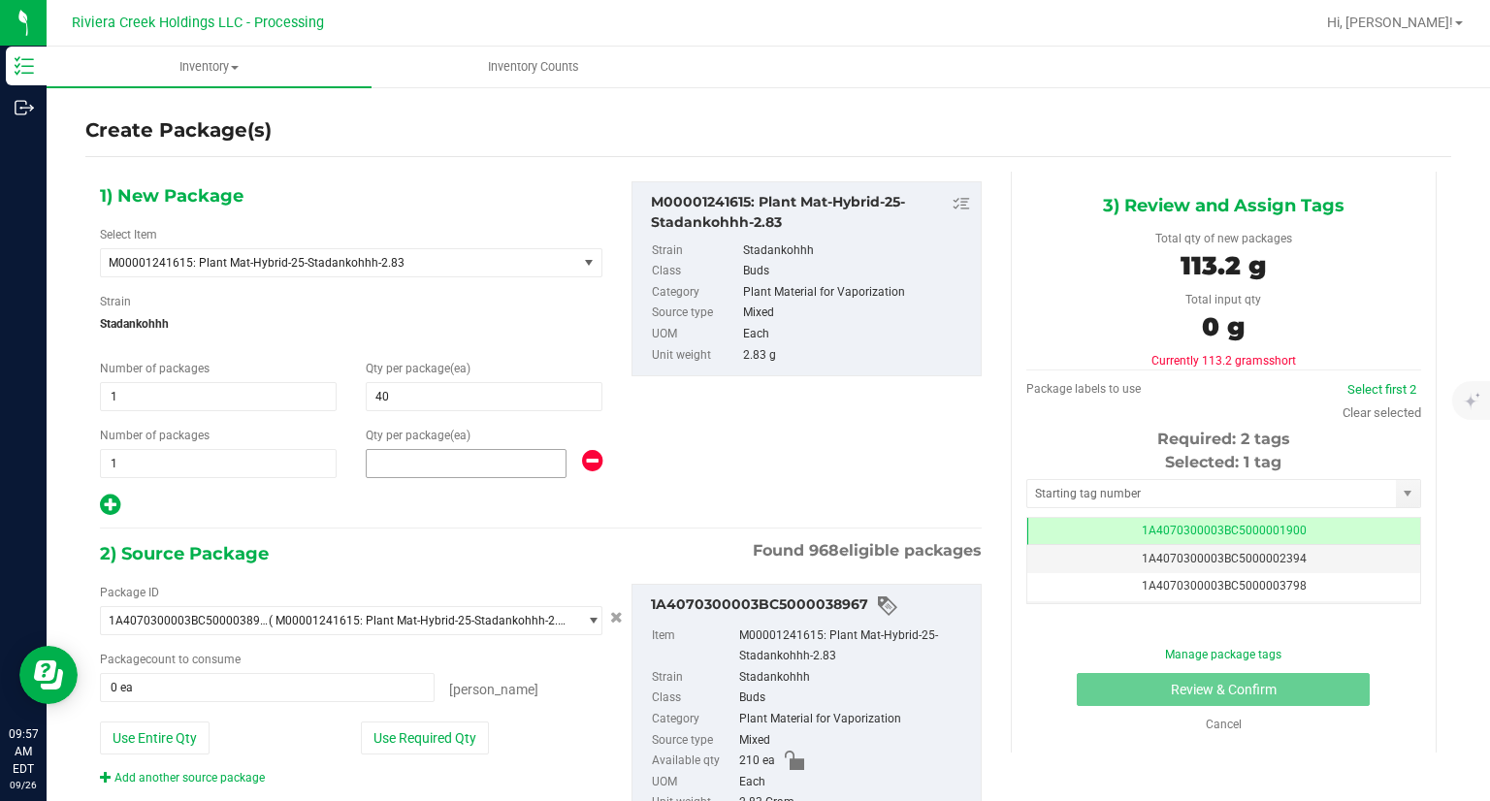
click at [435, 449] on span at bounding box center [466, 463] width 201 height 29
type input "40"
click at [445, 728] on button "Use Required Qty" at bounding box center [425, 737] width 128 height 33
type input "80 ea"
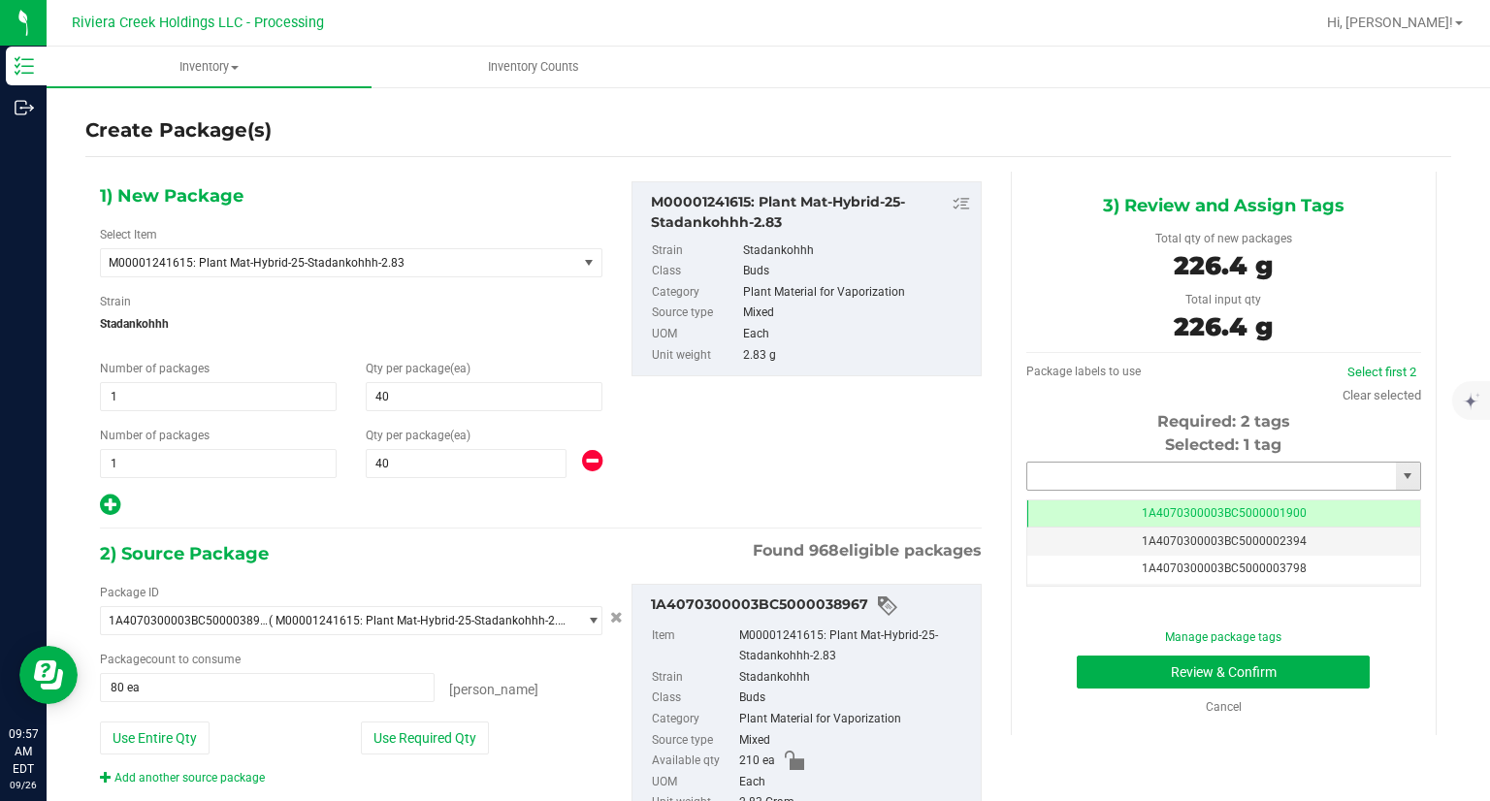
click at [1062, 463] on input "text" at bounding box center [1211, 476] width 369 height 27
click at [1059, 506] on li "1A4070300003BC5000042100" at bounding box center [1210, 509] width 389 height 29
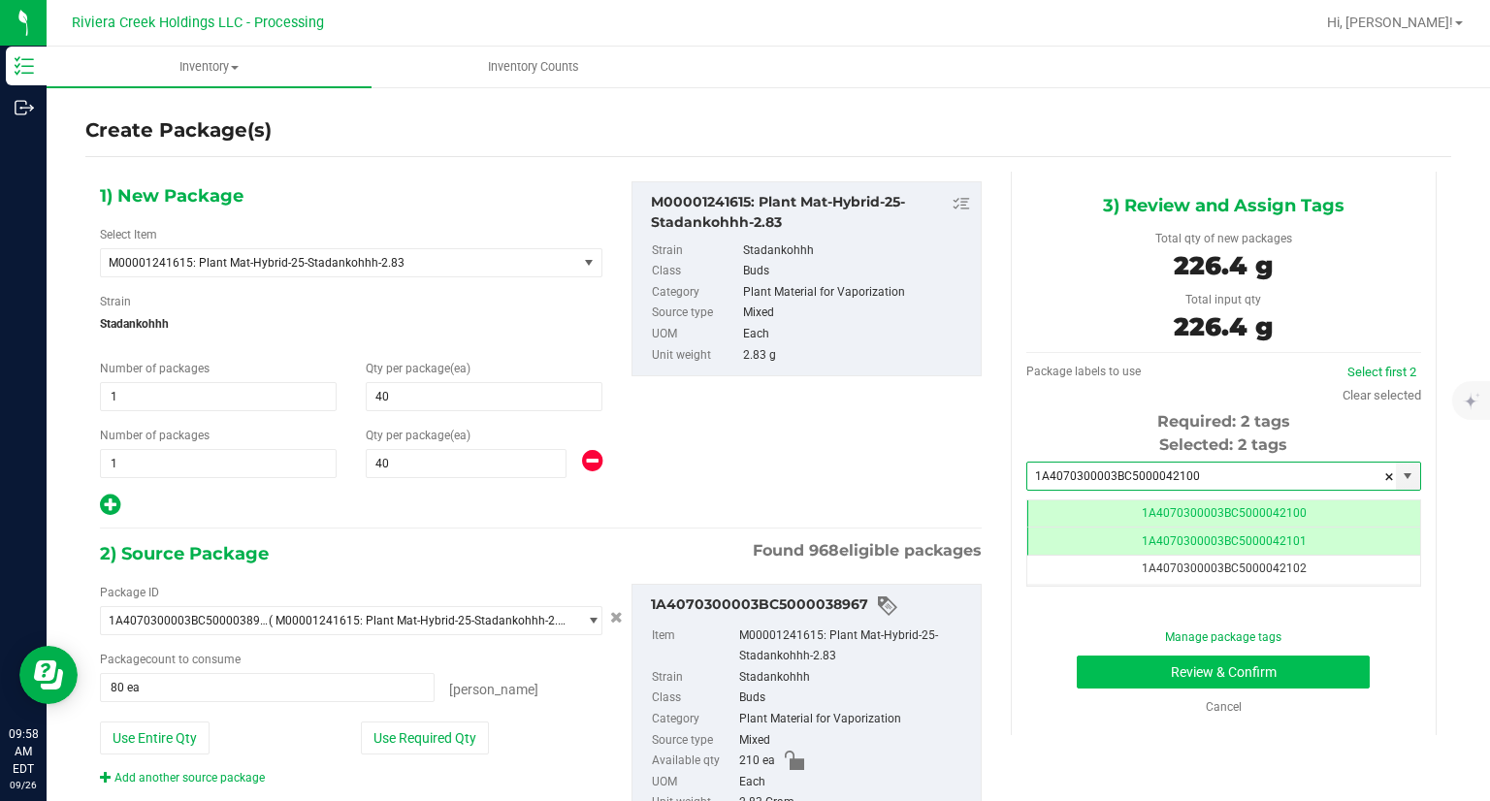
type input "1A4070300003BC5000042100"
click at [1090, 665] on button "Review & Confirm" at bounding box center [1222, 672] width 293 height 33
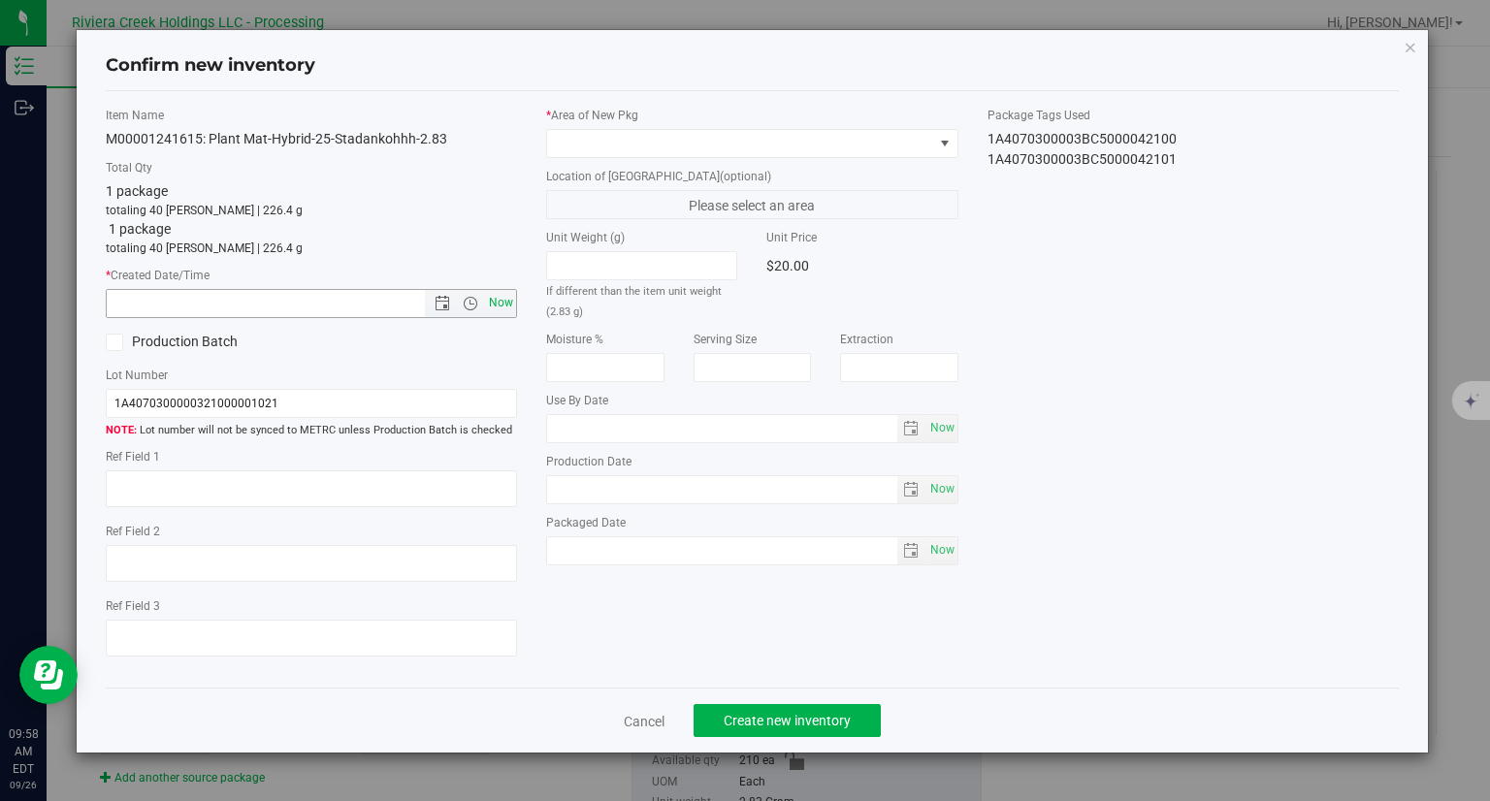
click at [500, 302] on span "Now" at bounding box center [501, 303] width 33 height 28
type input "[DATE] 9:58 AM"
click at [593, 144] on span at bounding box center [740, 143] width 386 height 27
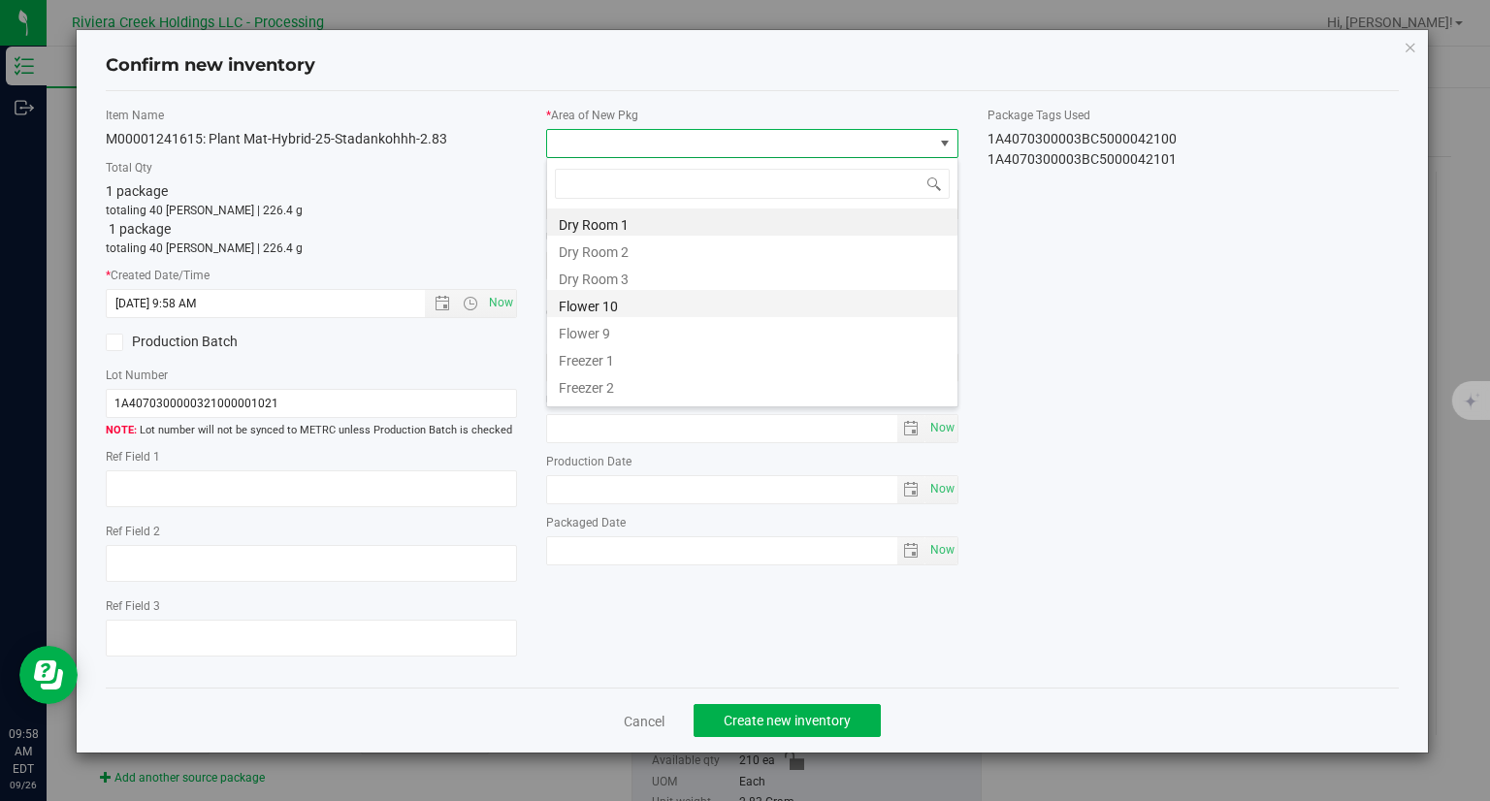
click at [634, 311] on li "Flower 10" at bounding box center [752, 303] width 410 height 27
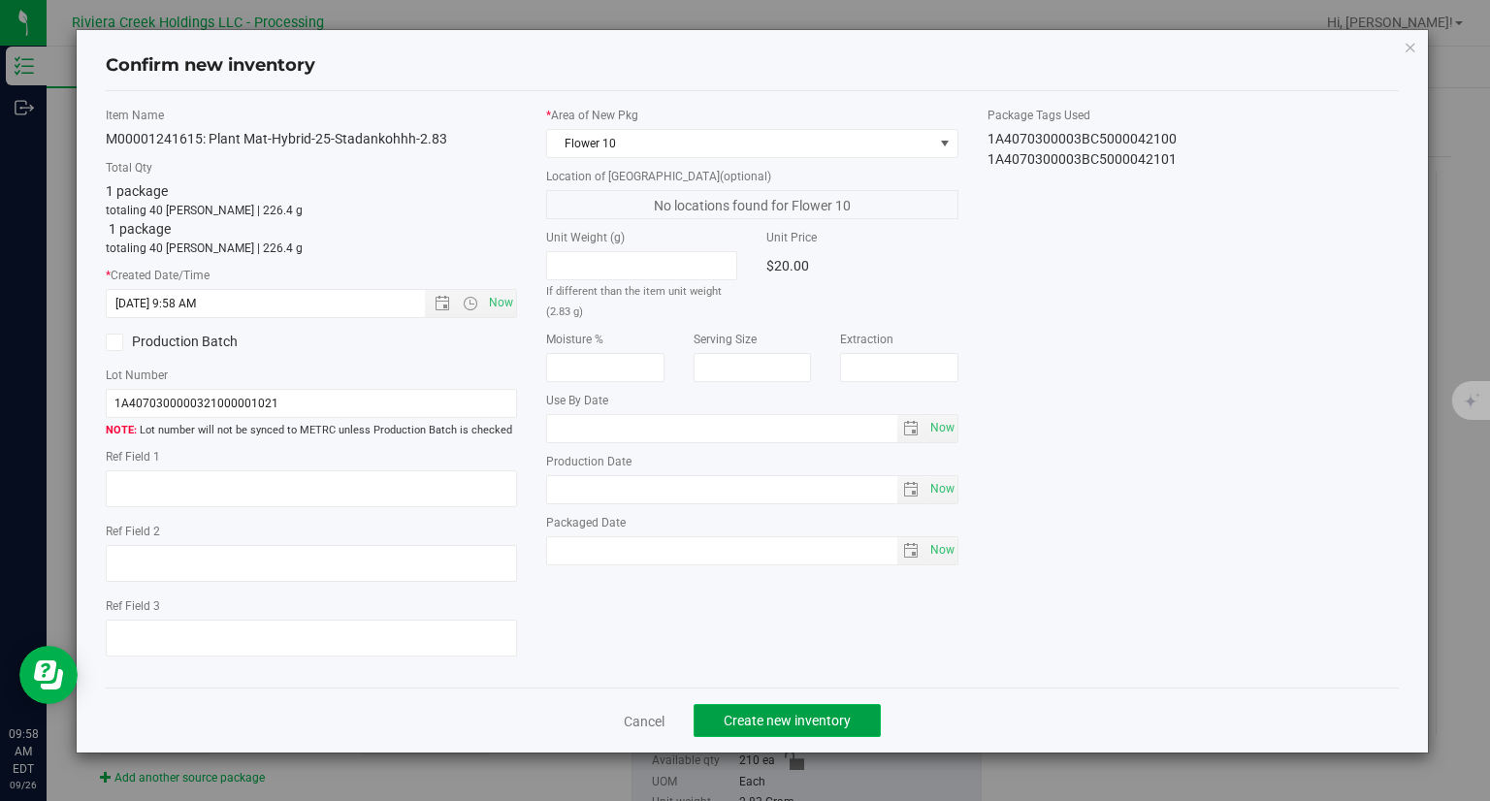
click at [785, 718] on span "Create new inventory" at bounding box center [786, 721] width 127 height 16
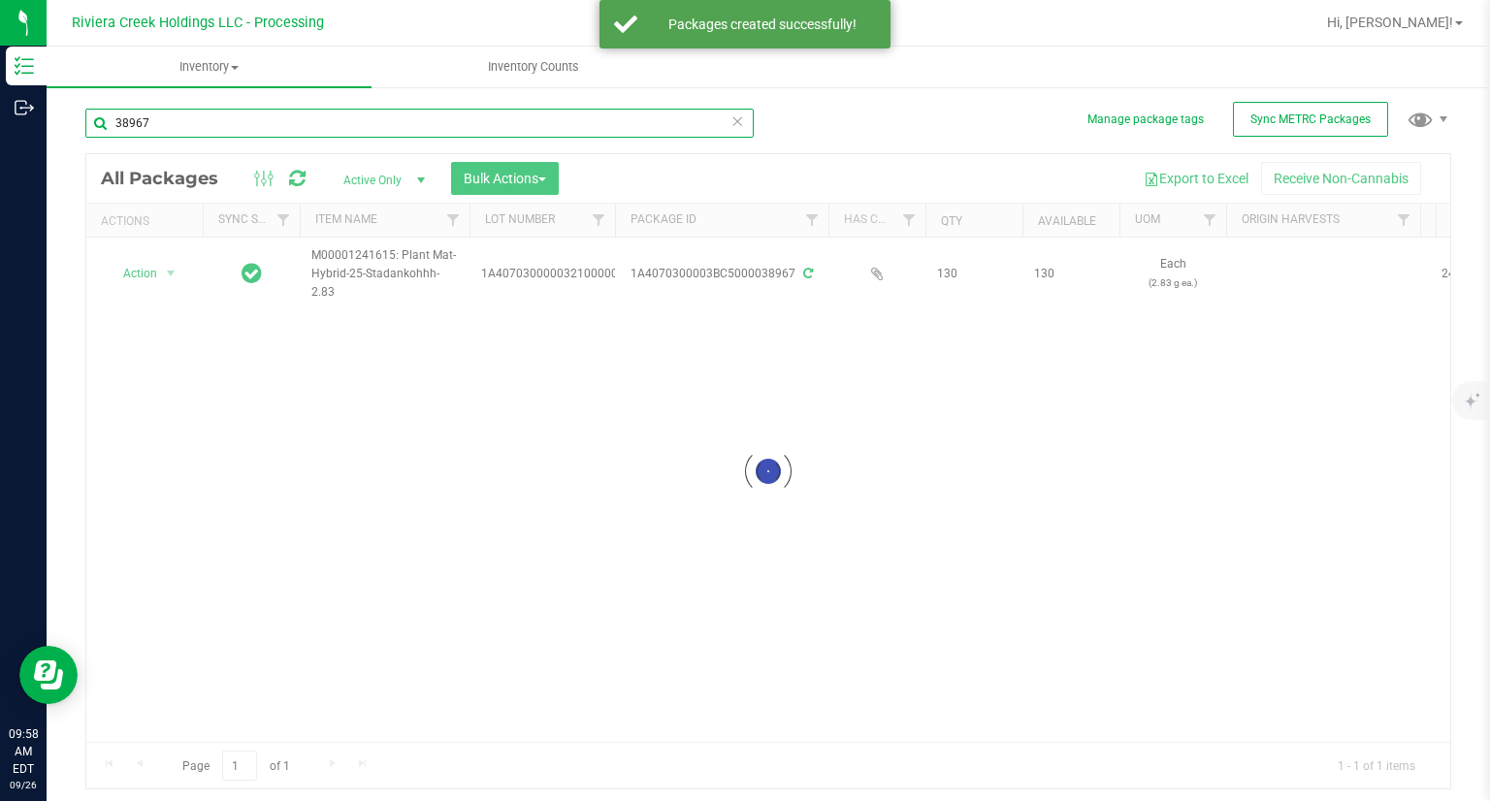
click at [233, 125] on input "38967" at bounding box center [419, 123] width 668 height 29
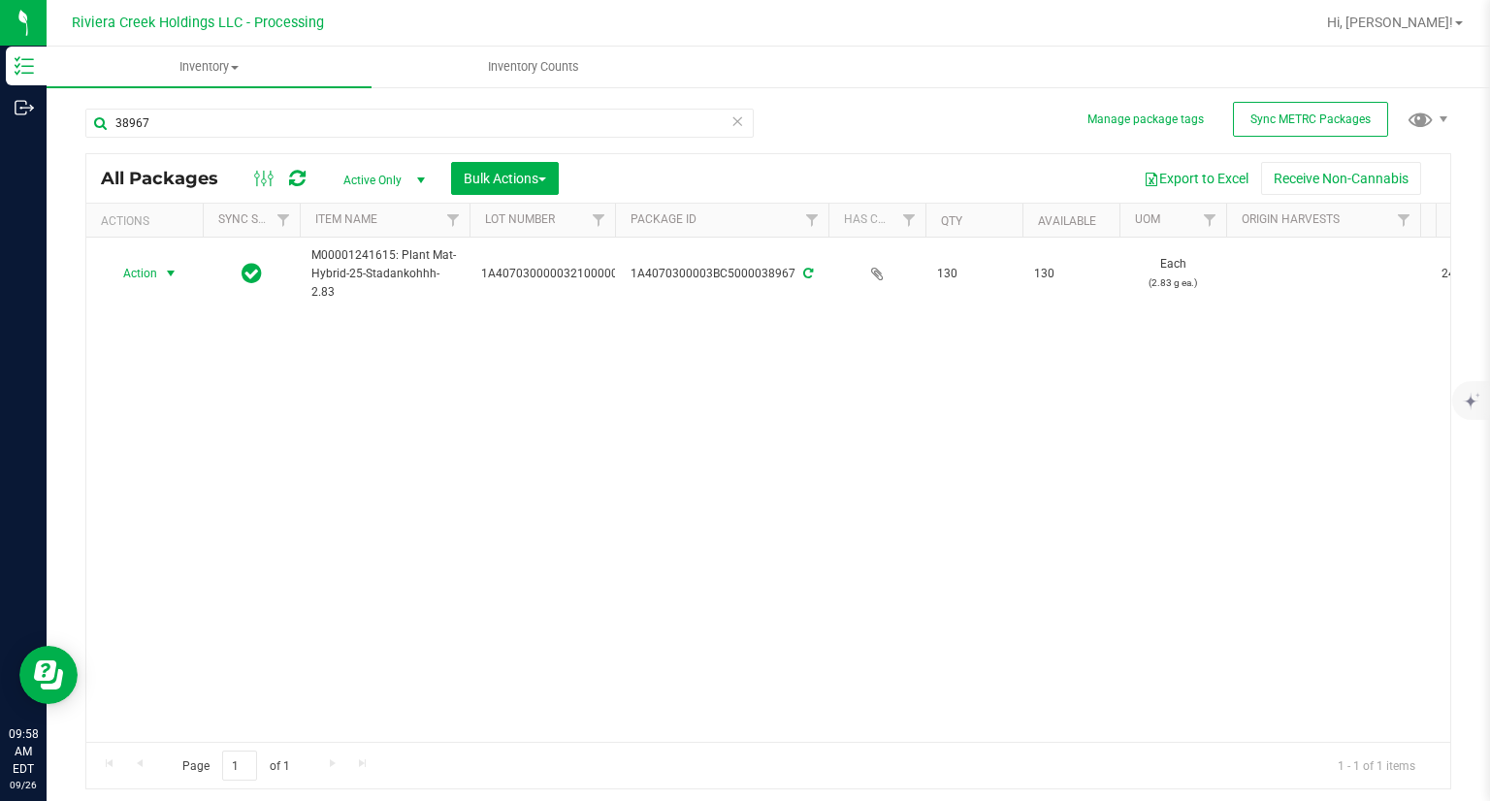
drag, startPoint x: 128, startPoint y: 262, endPoint x: 159, endPoint y: 298, distance: 47.4
click at [128, 262] on span "Action" at bounding box center [132, 273] width 52 height 27
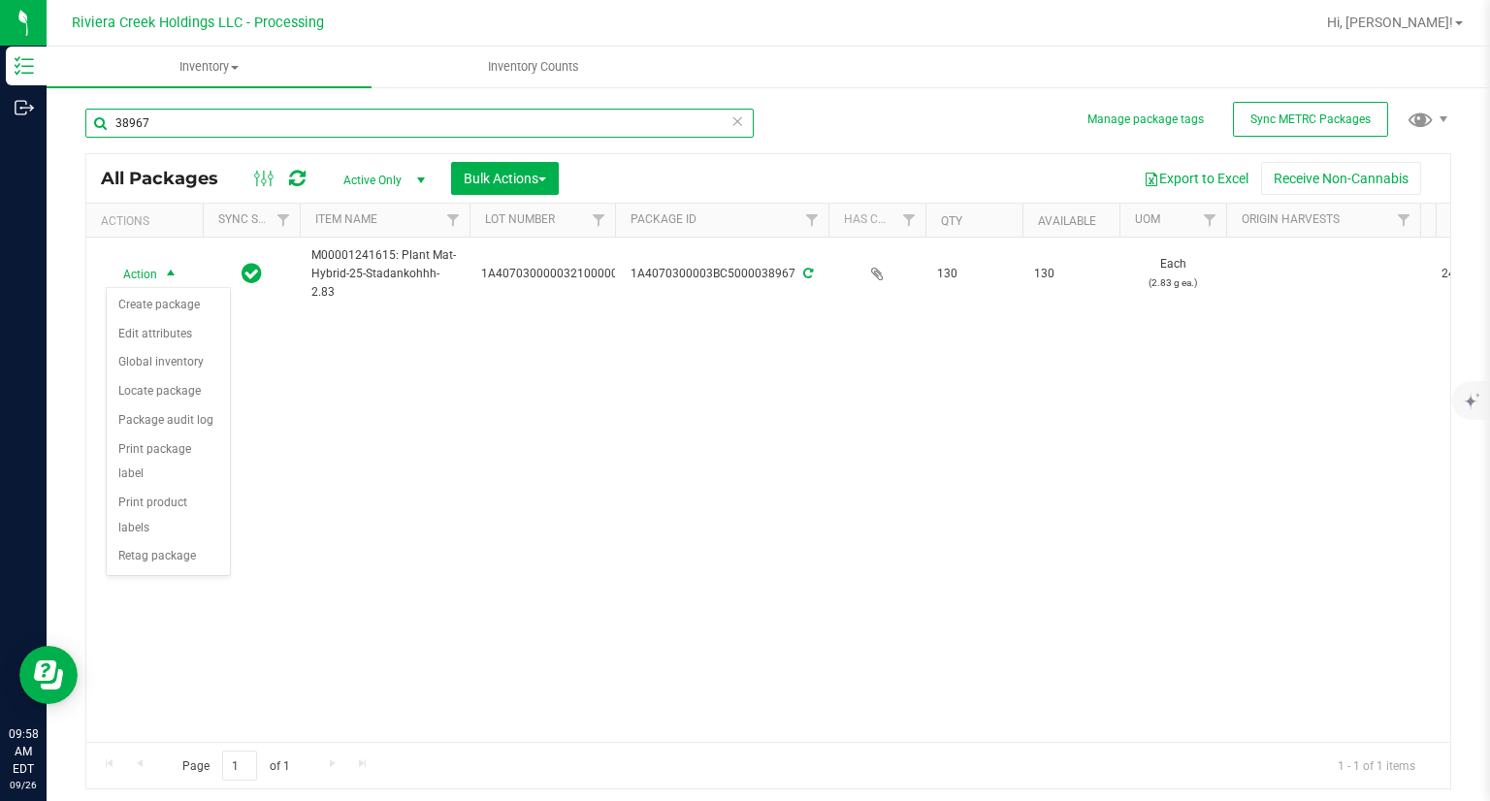
click at [192, 129] on input "38967" at bounding box center [419, 123] width 668 height 29
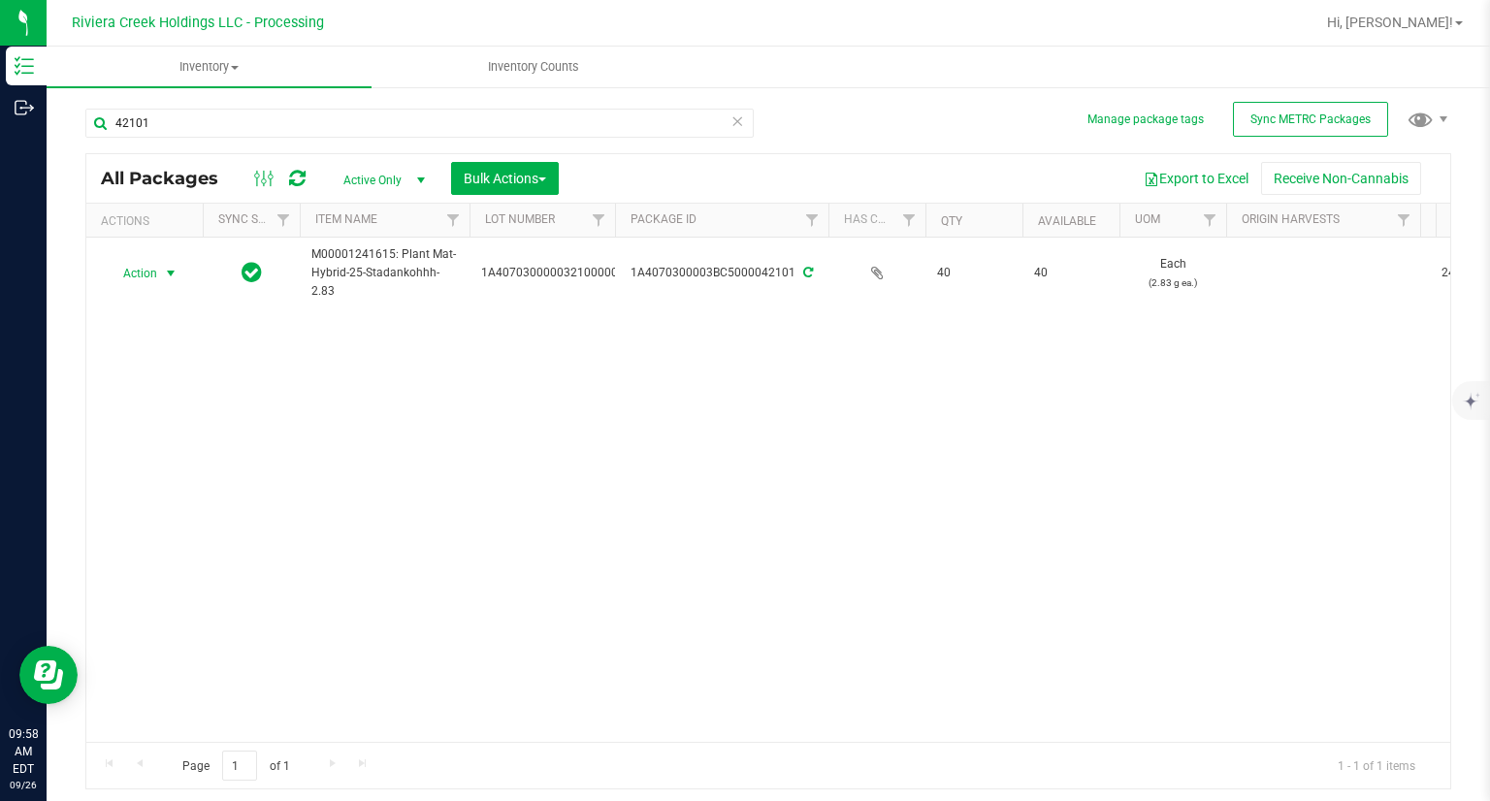
click at [146, 270] on span "Action" at bounding box center [132, 273] width 52 height 27
click at [194, 454] on li "Print package label" at bounding box center [168, 460] width 123 height 53
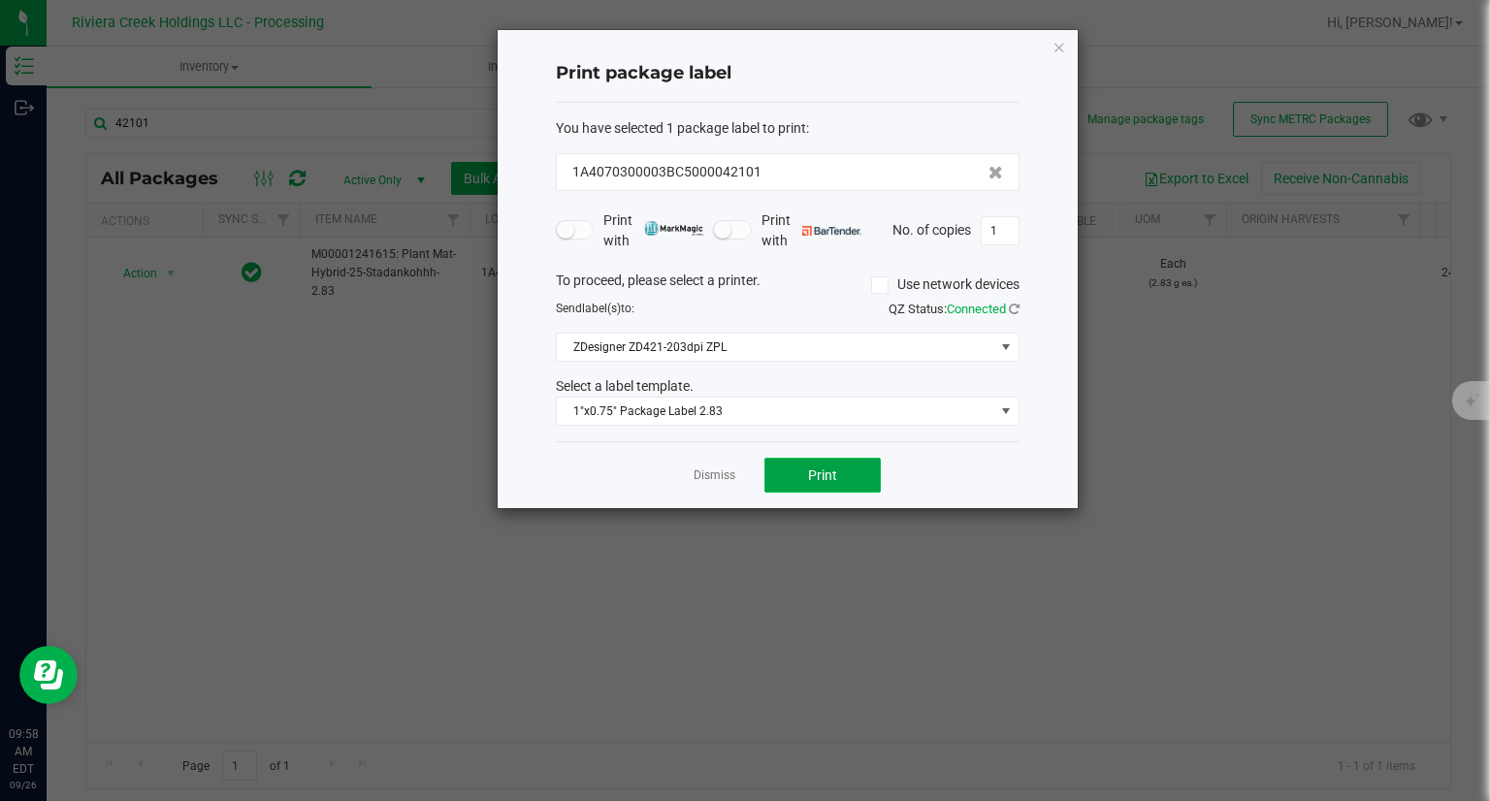
click at [812, 468] on span "Print" at bounding box center [822, 475] width 29 height 16
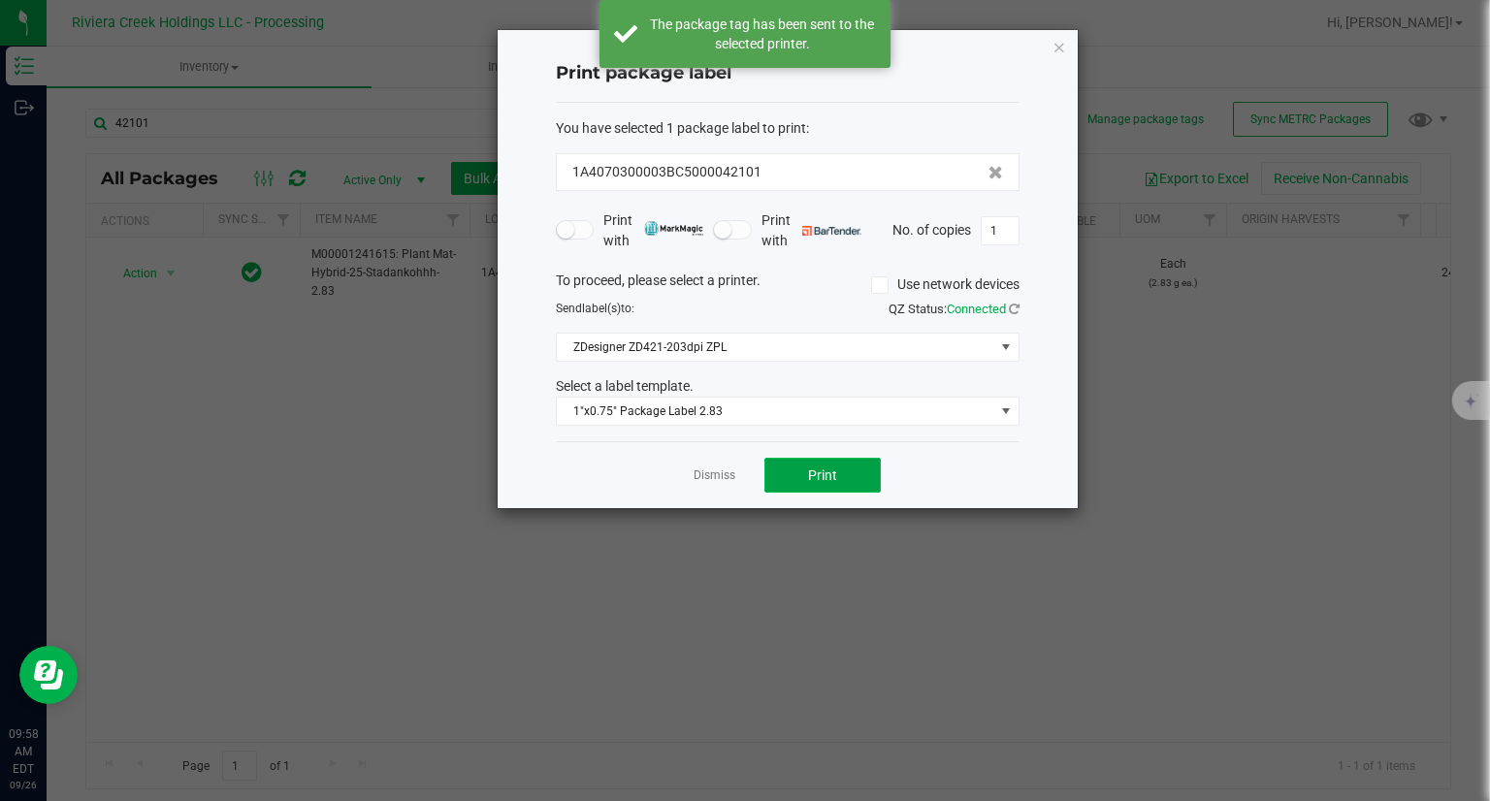
click at [812, 468] on span "Print" at bounding box center [822, 475] width 29 height 16
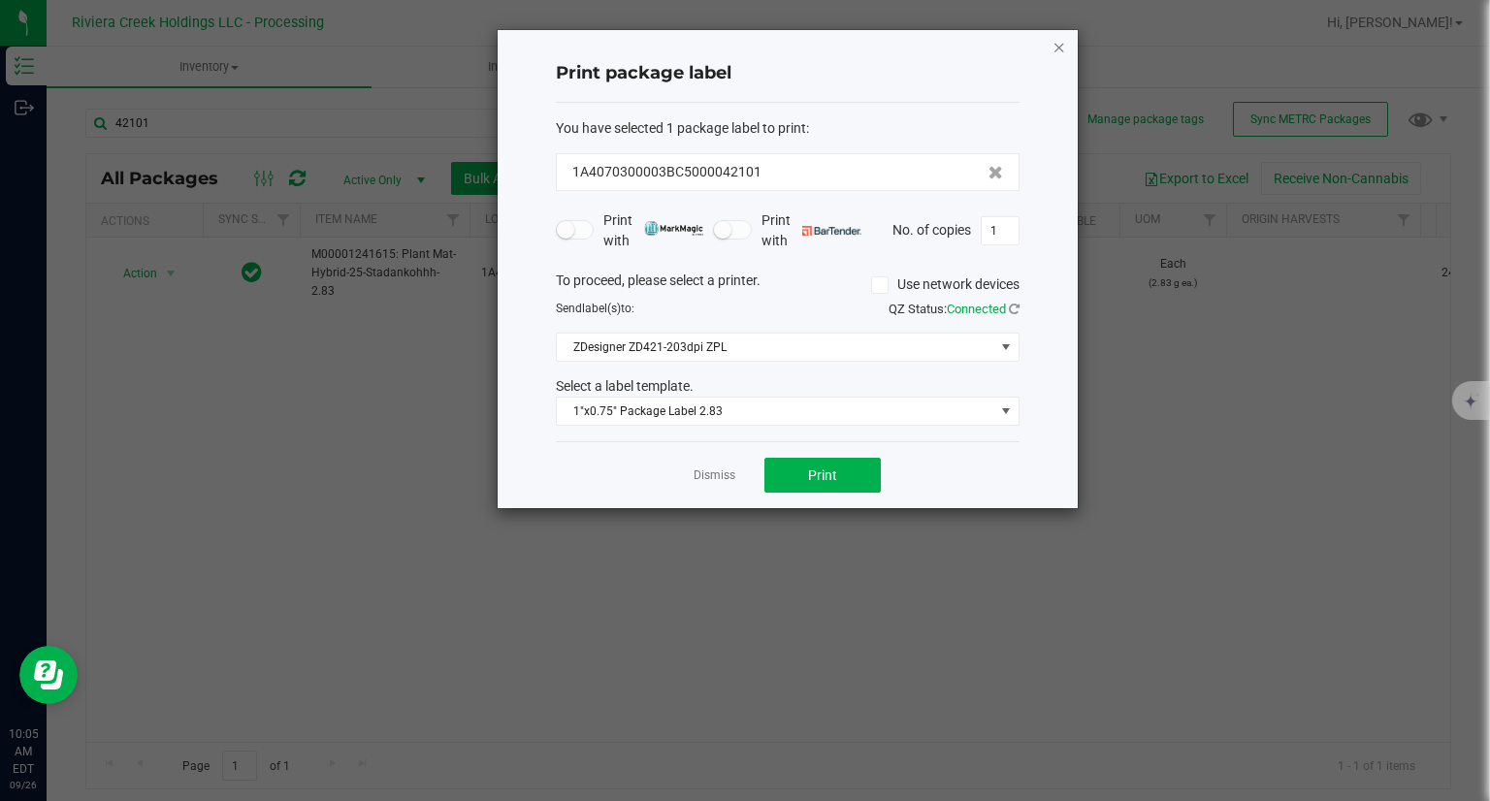
click at [1055, 52] on icon "button" at bounding box center [1059, 46] width 14 height 23
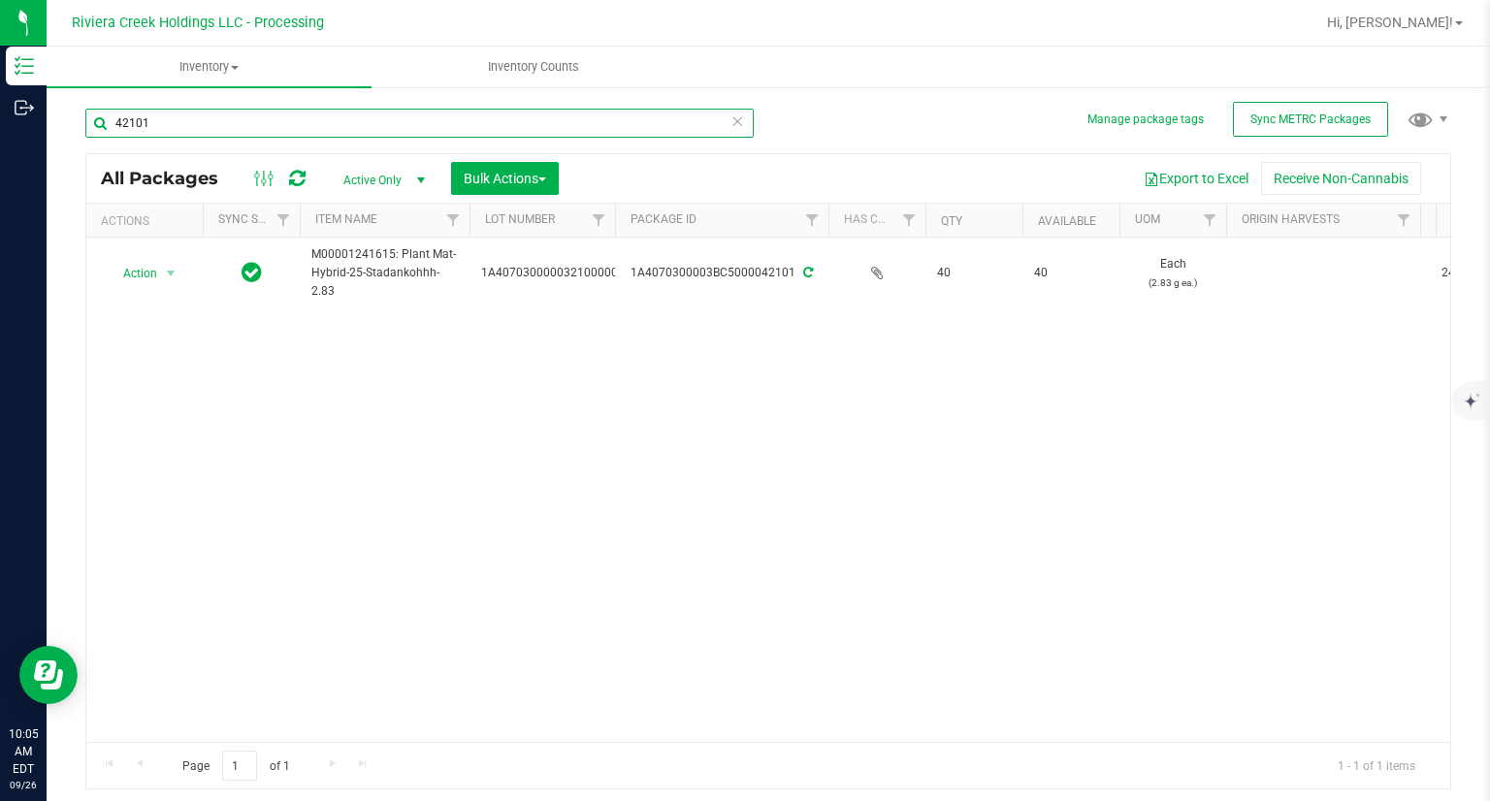
click at [321, 113] on input "42101" at bounding box center [419, 123] width 668 height 29
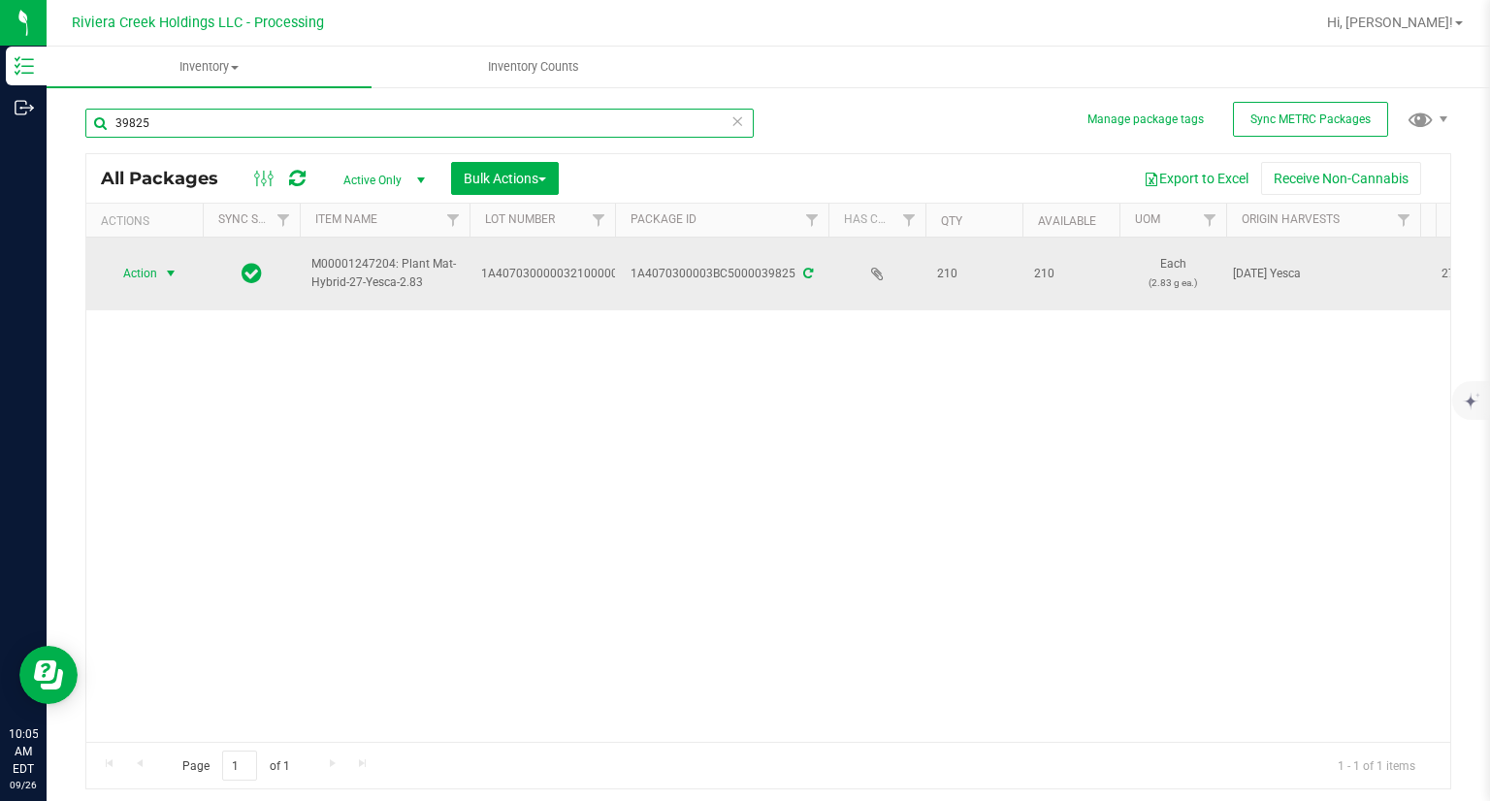
type input "39825"
click at [156, 273] on span "Action" at bounding box center [132, 273] width 52 height 27
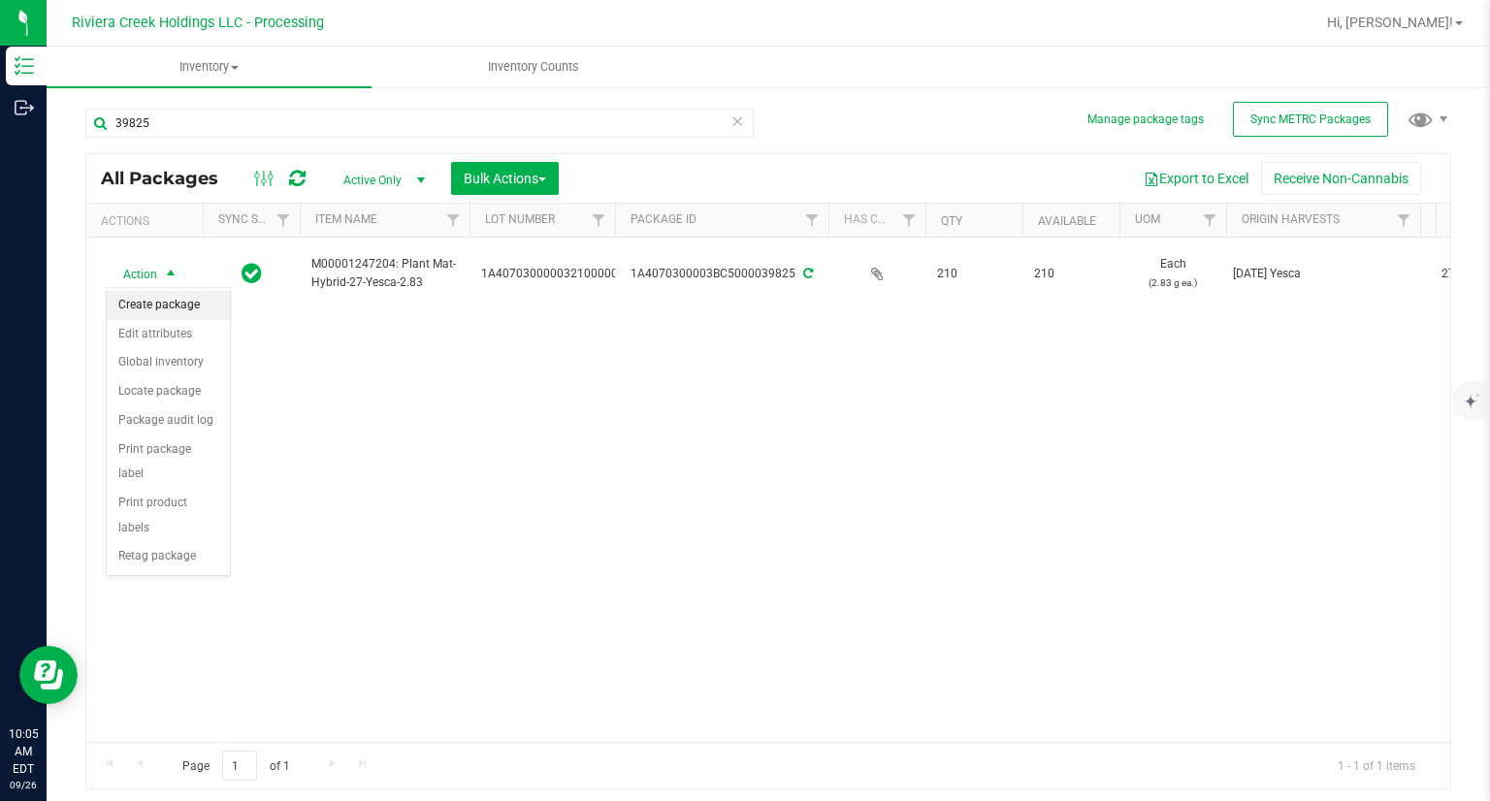
click at [159, 295] on li "Create package" at bounding box center [168, 305] width 123 height 29
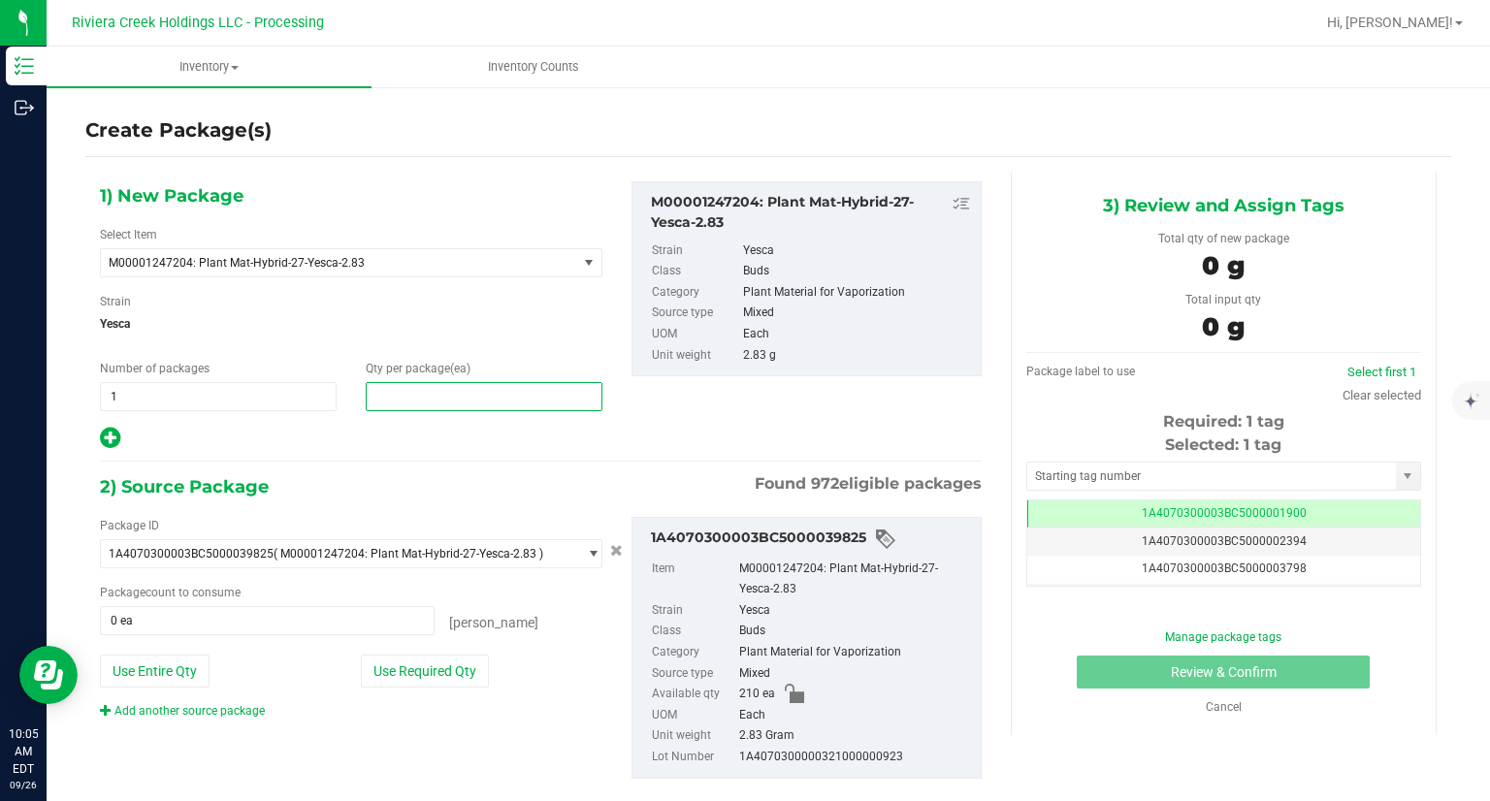
click at [434, 395] on span at bounding box center [484, 396] width 237 height 29
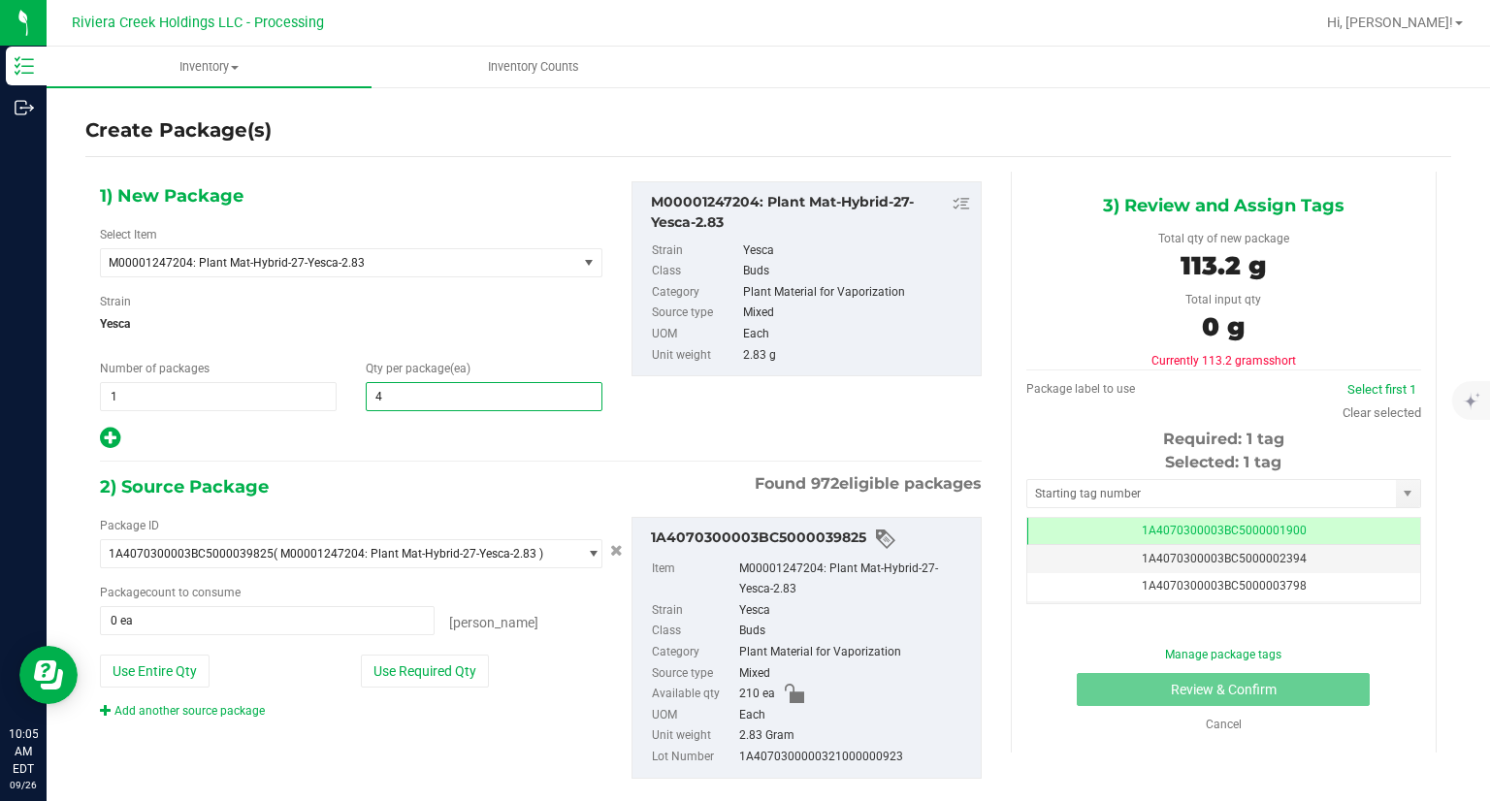
type input "40"
click at [115, 439] on icon at bounding box center [110, 438] width 20 height 24
type input "40"
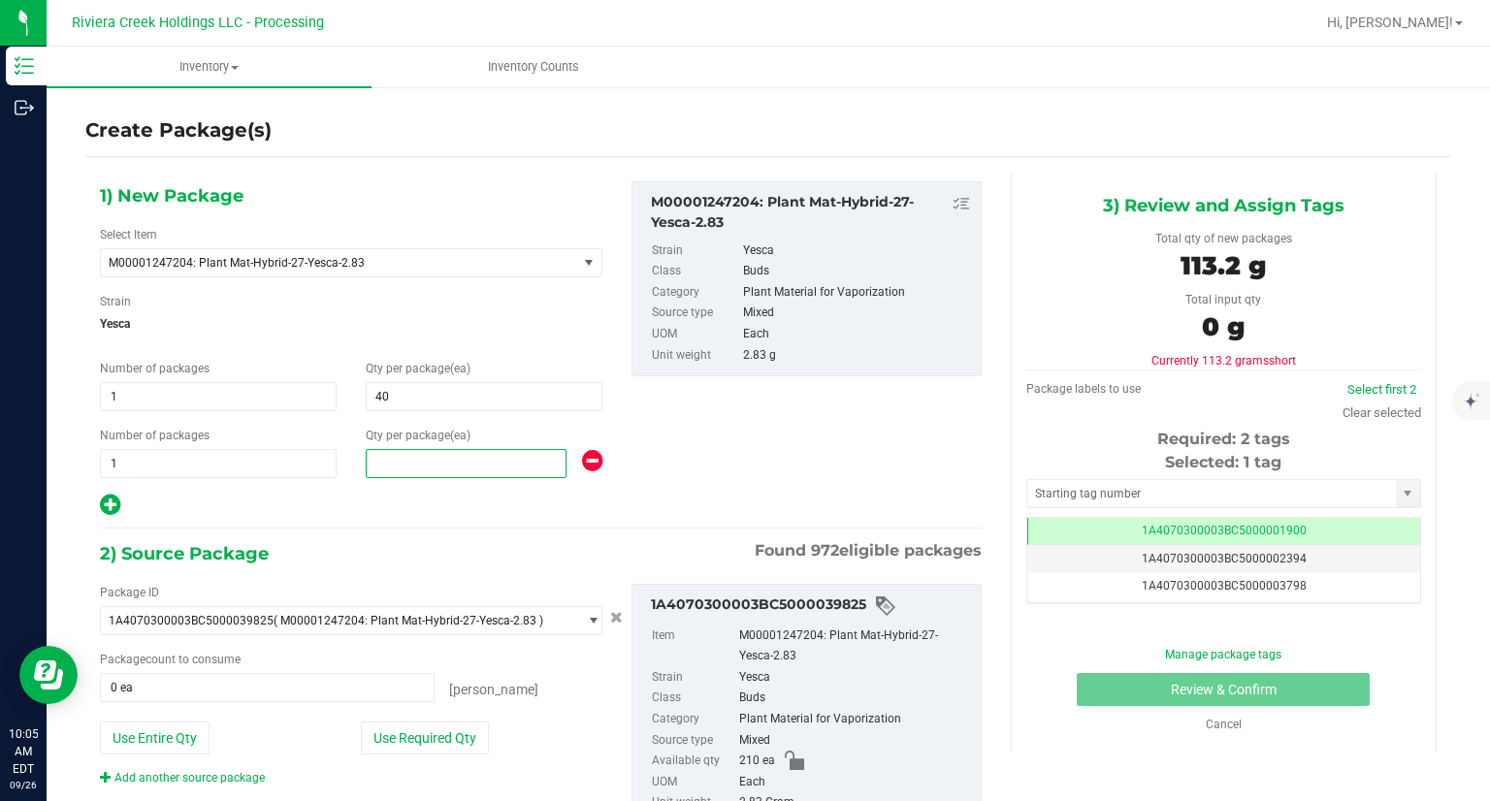
click at [369, 457] on span at bounding box center [466, 463] width 201 height 29
type input "40"
click at [388, 497] on div at bounding box center [351, 505] width 502 height 25
click at [481, 717] on div "Package ID 1A4070300003BC5000039825 ( M00001247204: Plant Mat-Hybrid-27-Yesca-2…" at bounding box center [350, 685] width 531 height 203
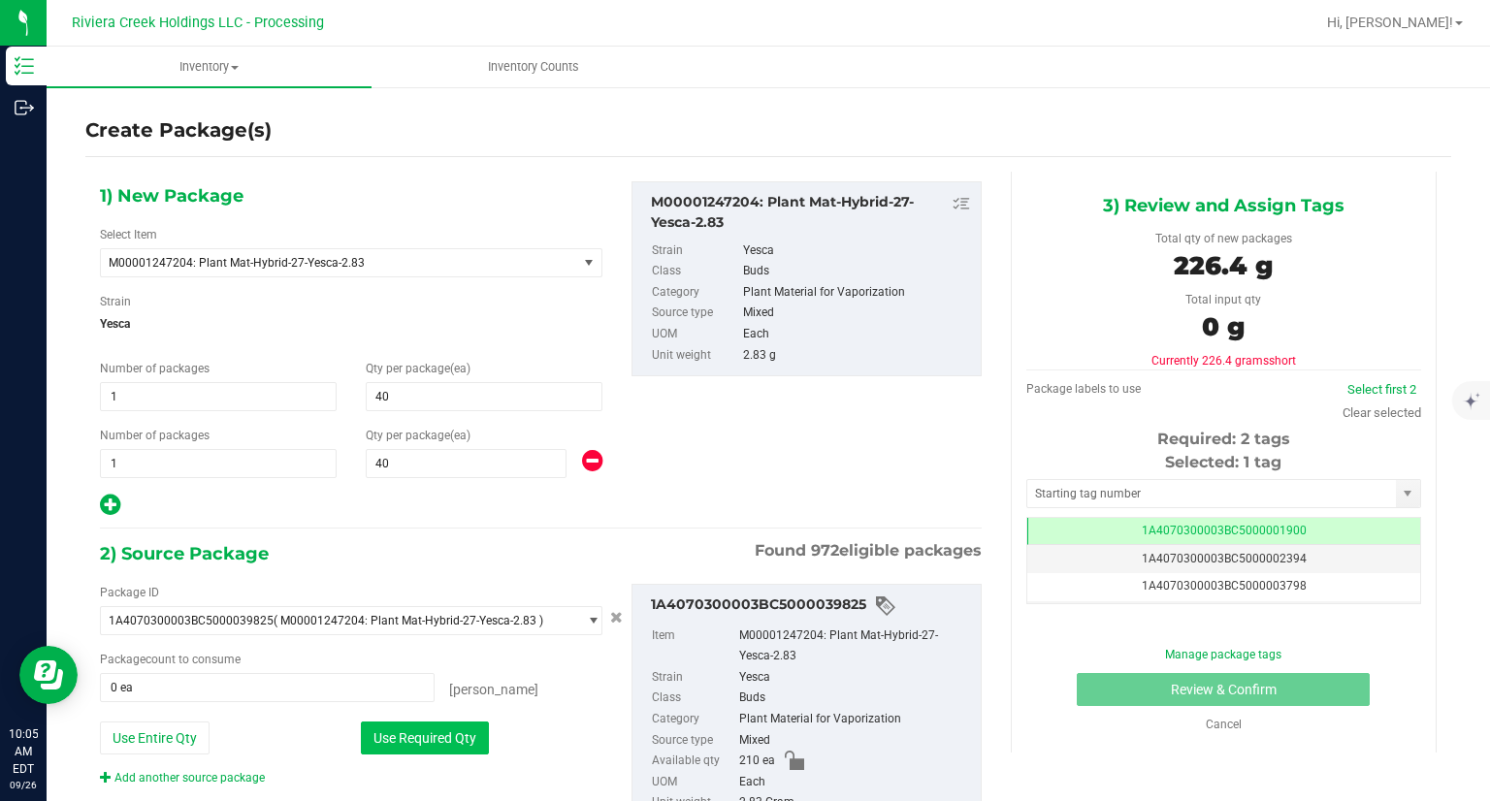
click at [457, 731] on button "Use Required Qty" at bounding box center [425, 737] width 128 height 33
type input "80 ea"
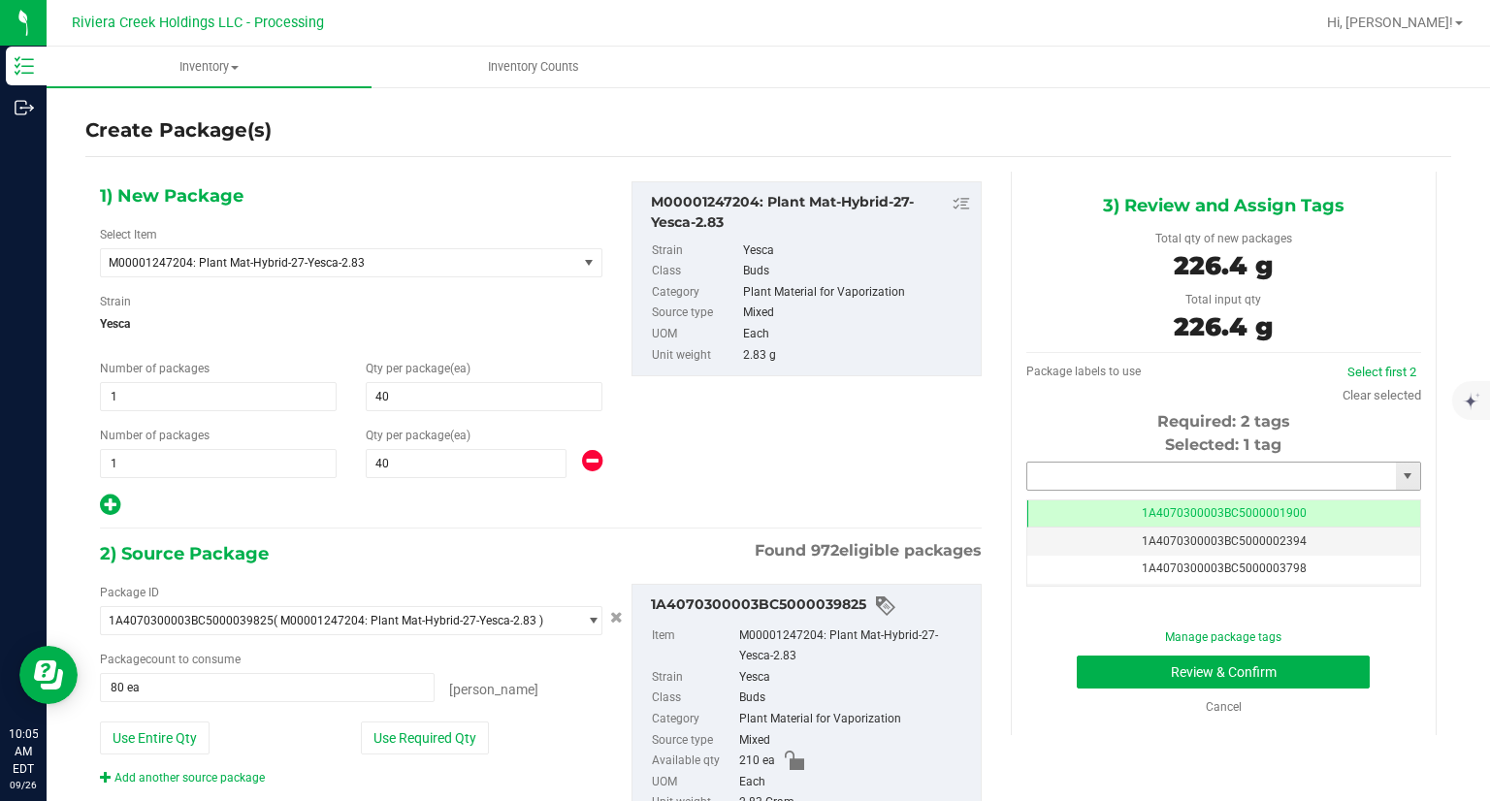
click at [1120, 470] on input "text" at bounding box center [1211, 476] width 369 height 27
click at [1109, 507] on li "1A4070300003BC5000042102" at bounding box center [1210, 509] width 389 height 29
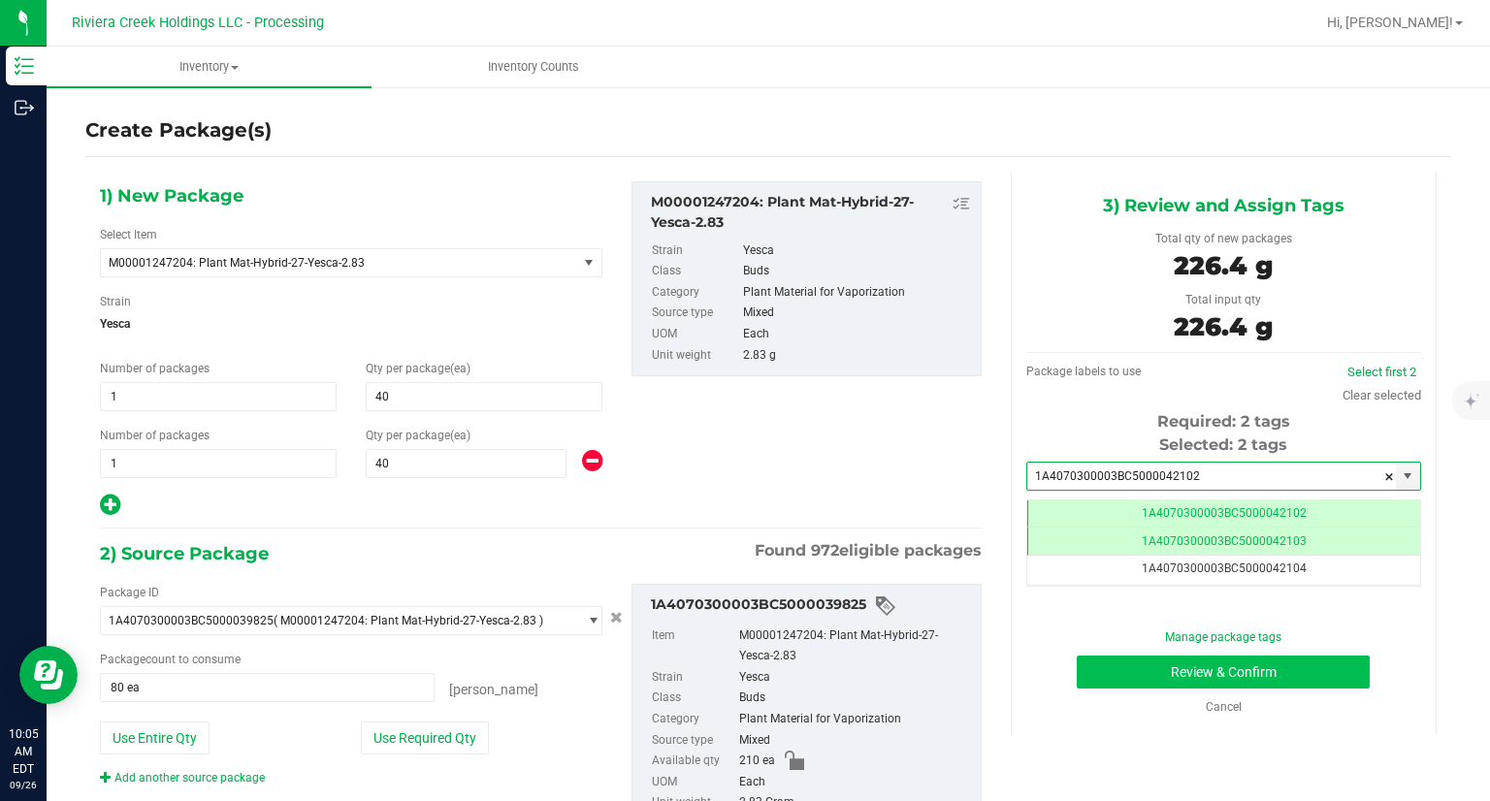
type input "1A4070300003BC5000042102"
click at [1133, 683] on button "Review & Confirm" at bounding box center [1222, 672] width 293 height 33
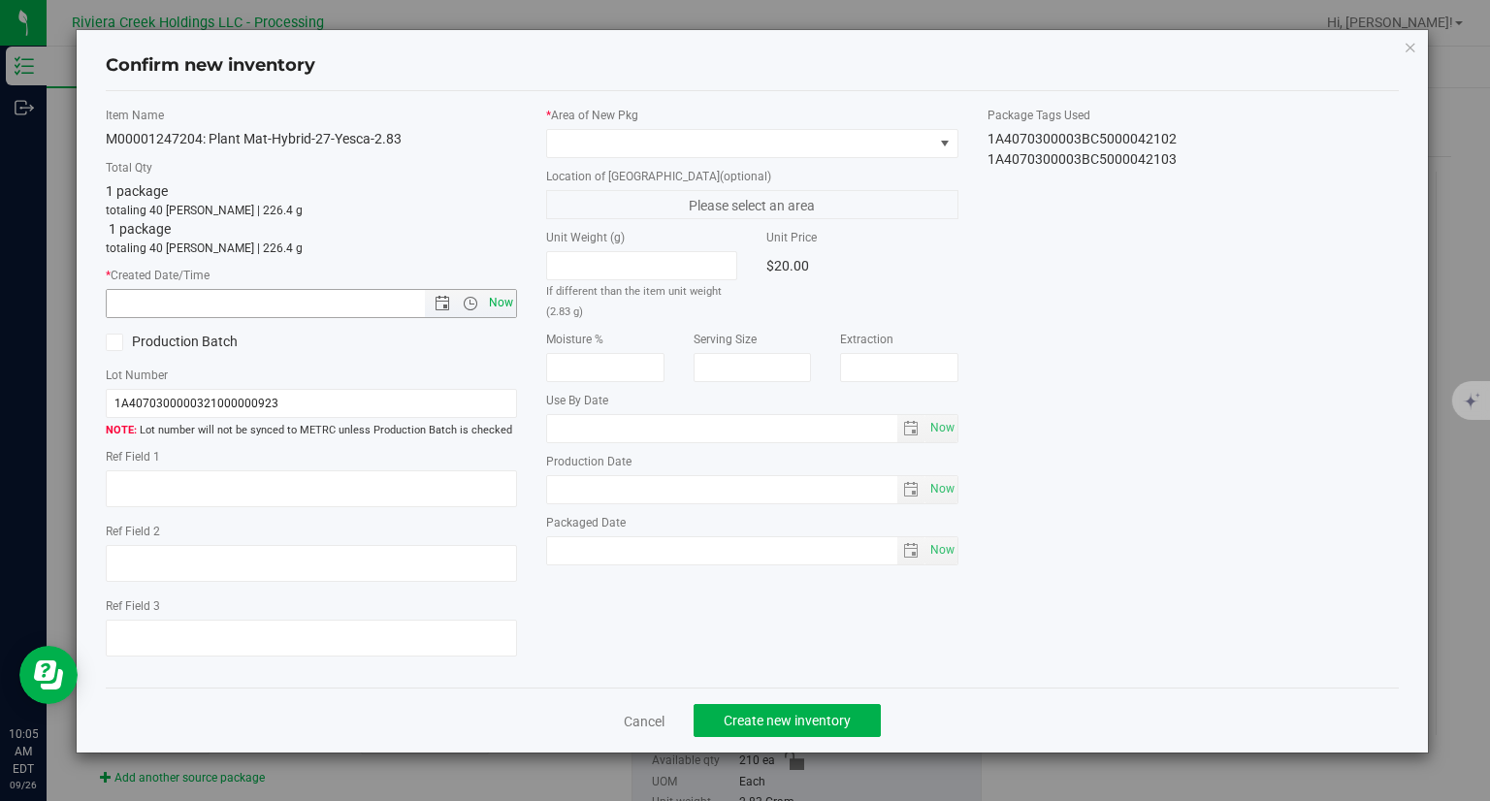
click at [508, 304] on span "Now" at bounding box center [501, 303] width 33 height 28
type input "9/26/2025 10:06 AM"
click at [663, 160] on div "* Area of New Pkg Location of New Pkg (optional) Please select an area Unit Wei…" at bounding box center [751, 341] width 441 height 468
click at [660, 148] on span at bounding box center [740, 143] width 386 height 27
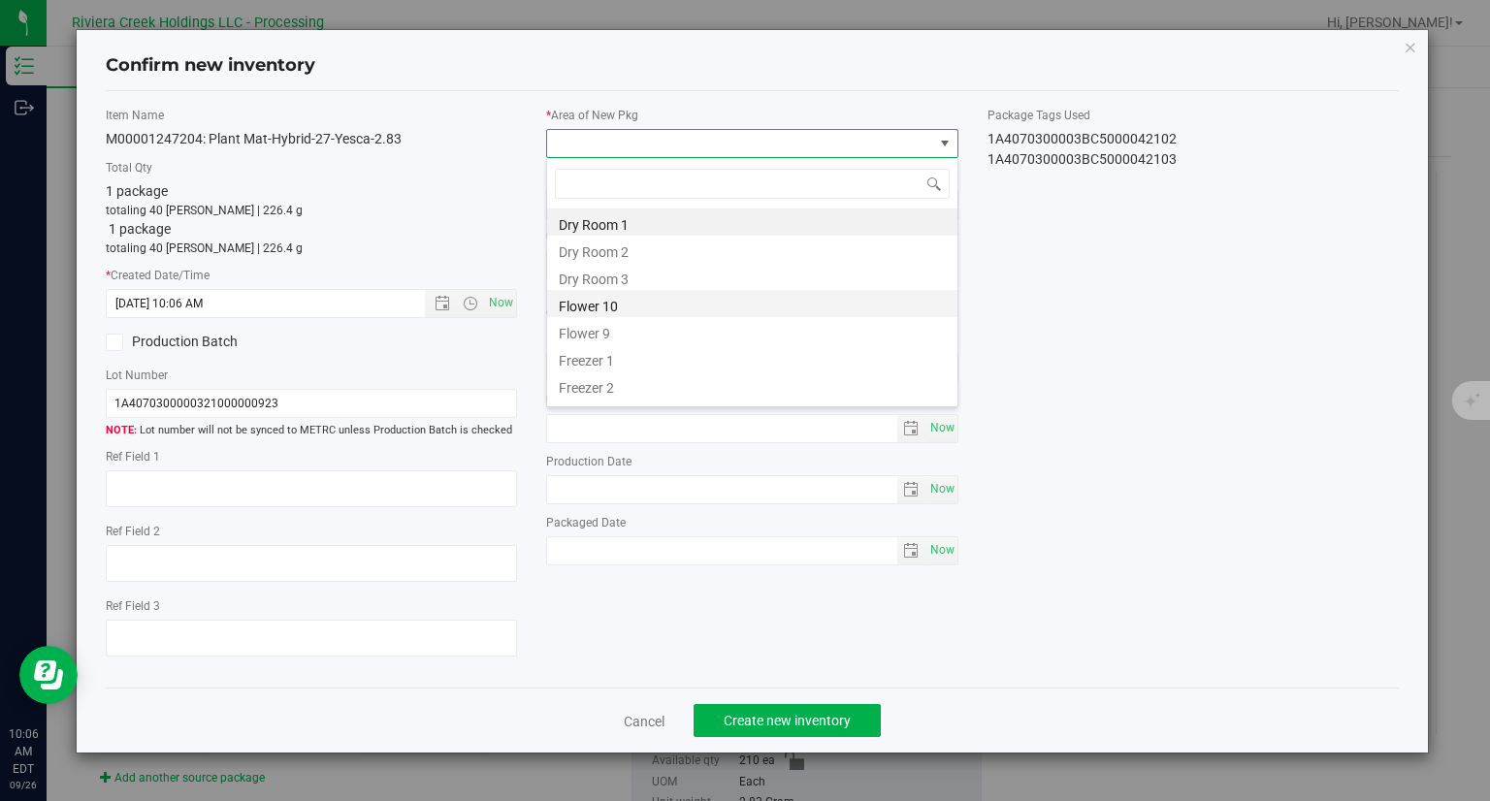
click at [629, 298] on li "Flower 10" at bounding box center [752, 303] width 410 height 27
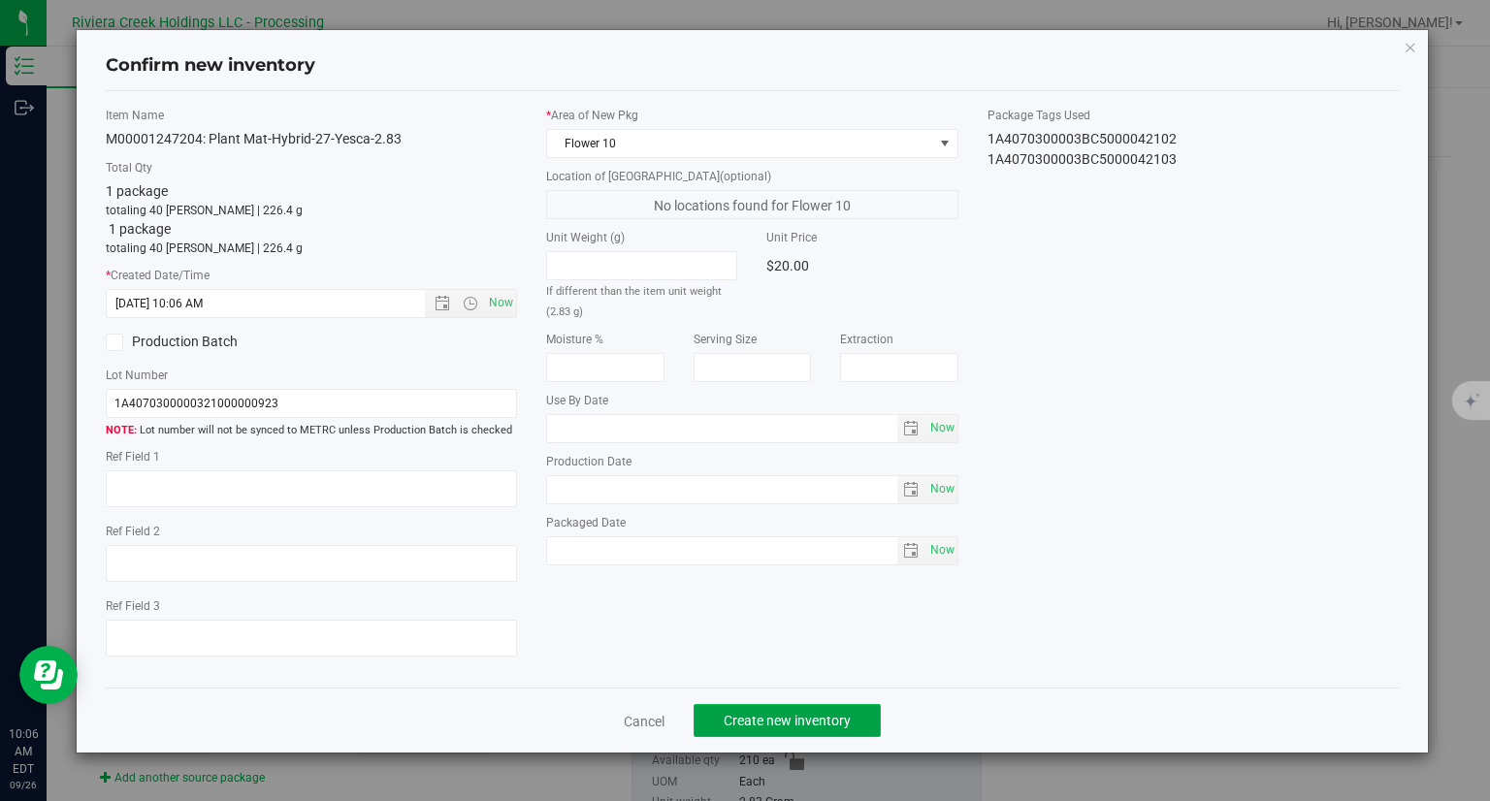
click at [850, 720] on span "Create new inventory" at bounding box center [786, 721] width 127 height 16
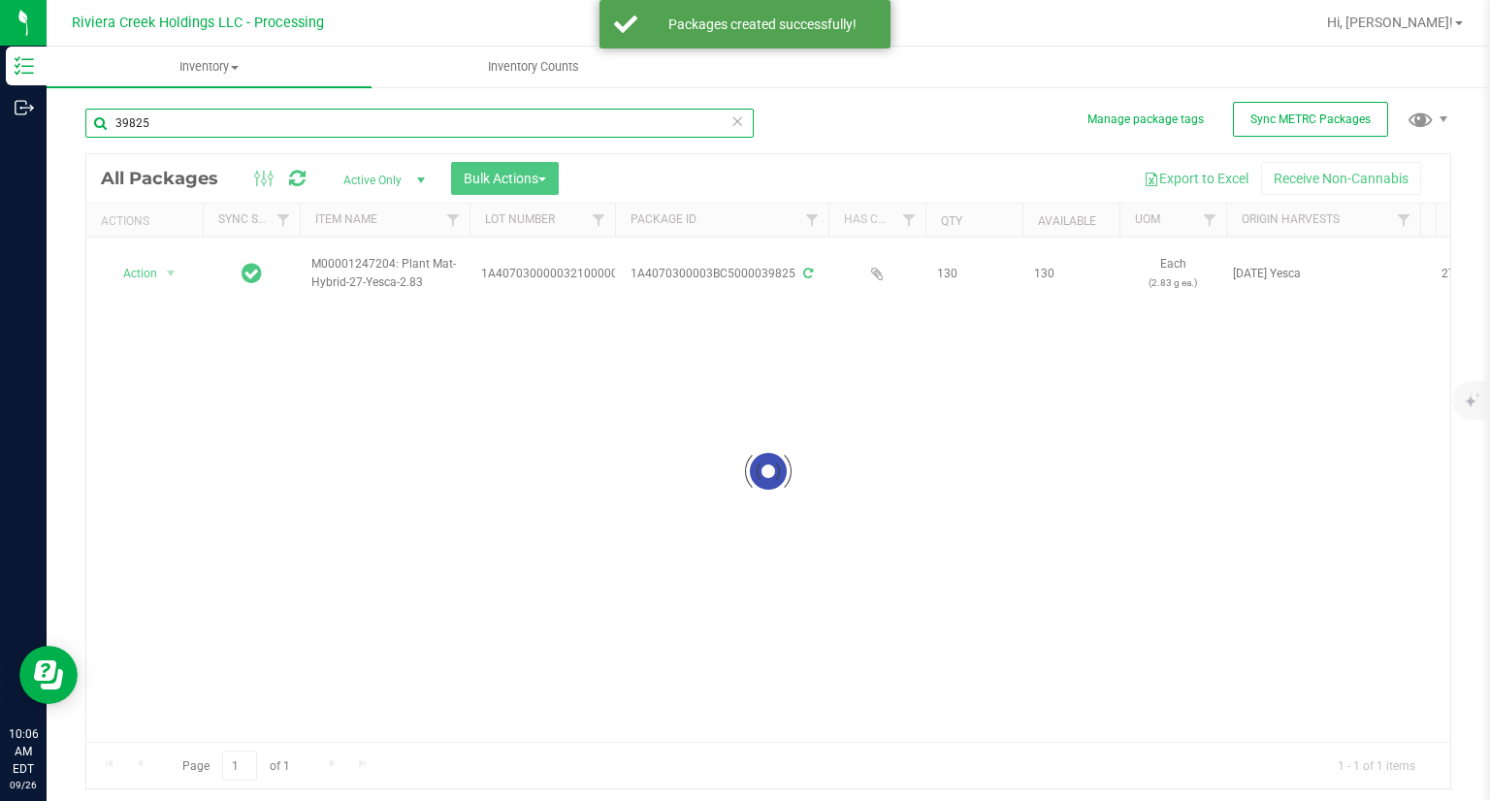
click at [250, 125] on input "39825" at bounding box center [419, 123] width 668 height 29
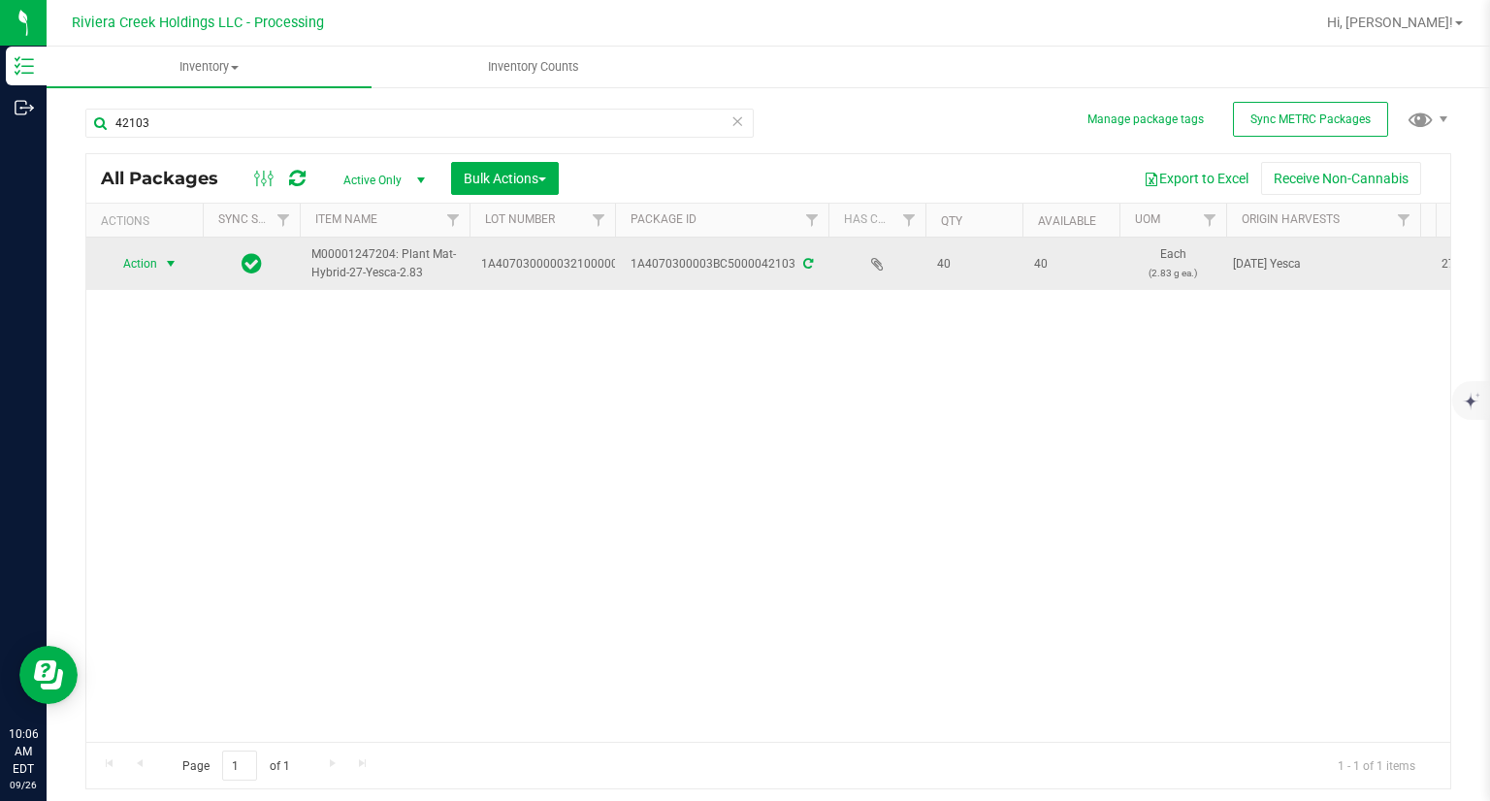
click at [140, 263] on span "Action" at bounding box center [132, 263] width 52 height 27
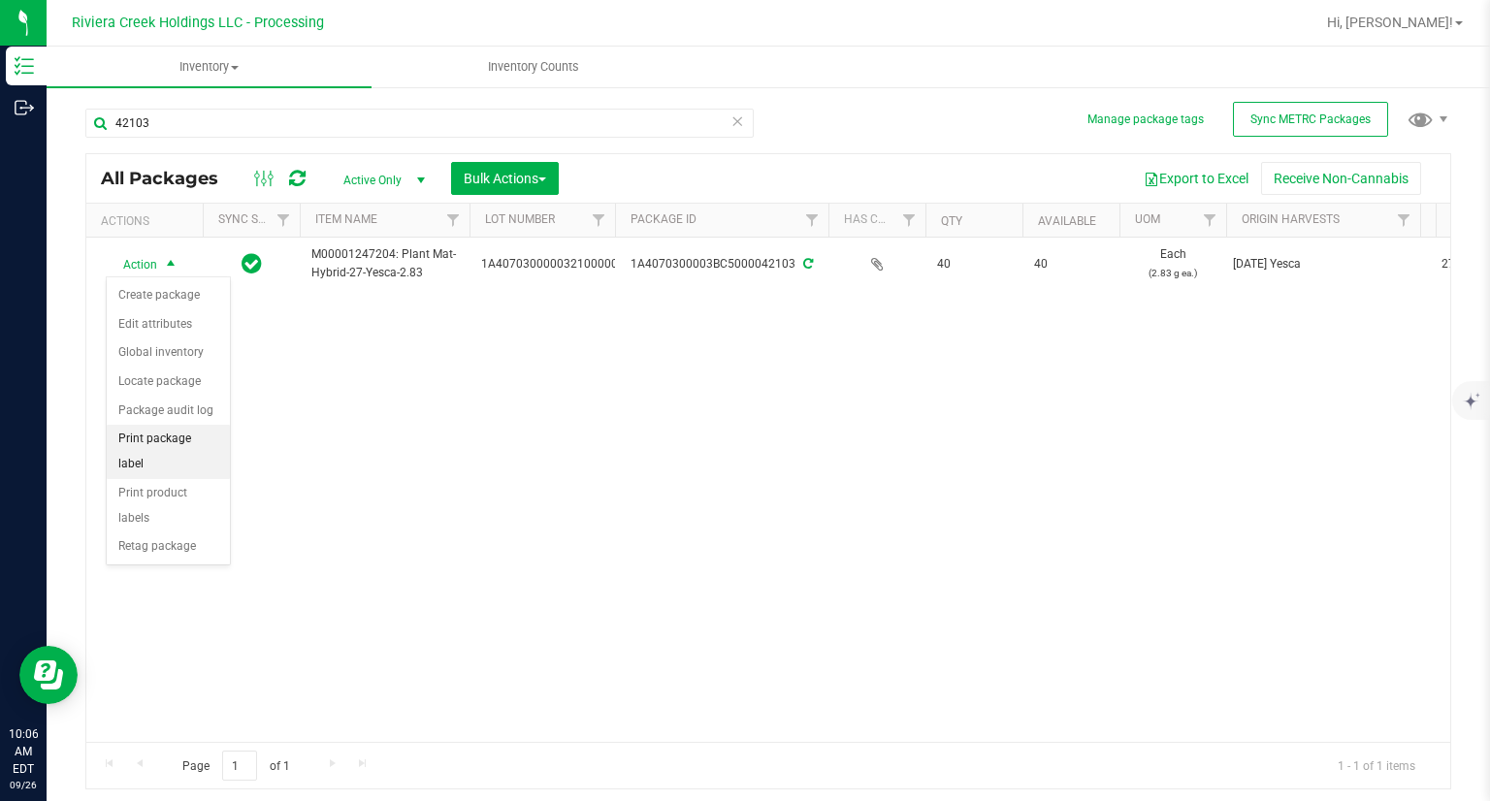
click at [226, 442] on li "Print package label" at bounding box center [168, 451] width 123 height 53
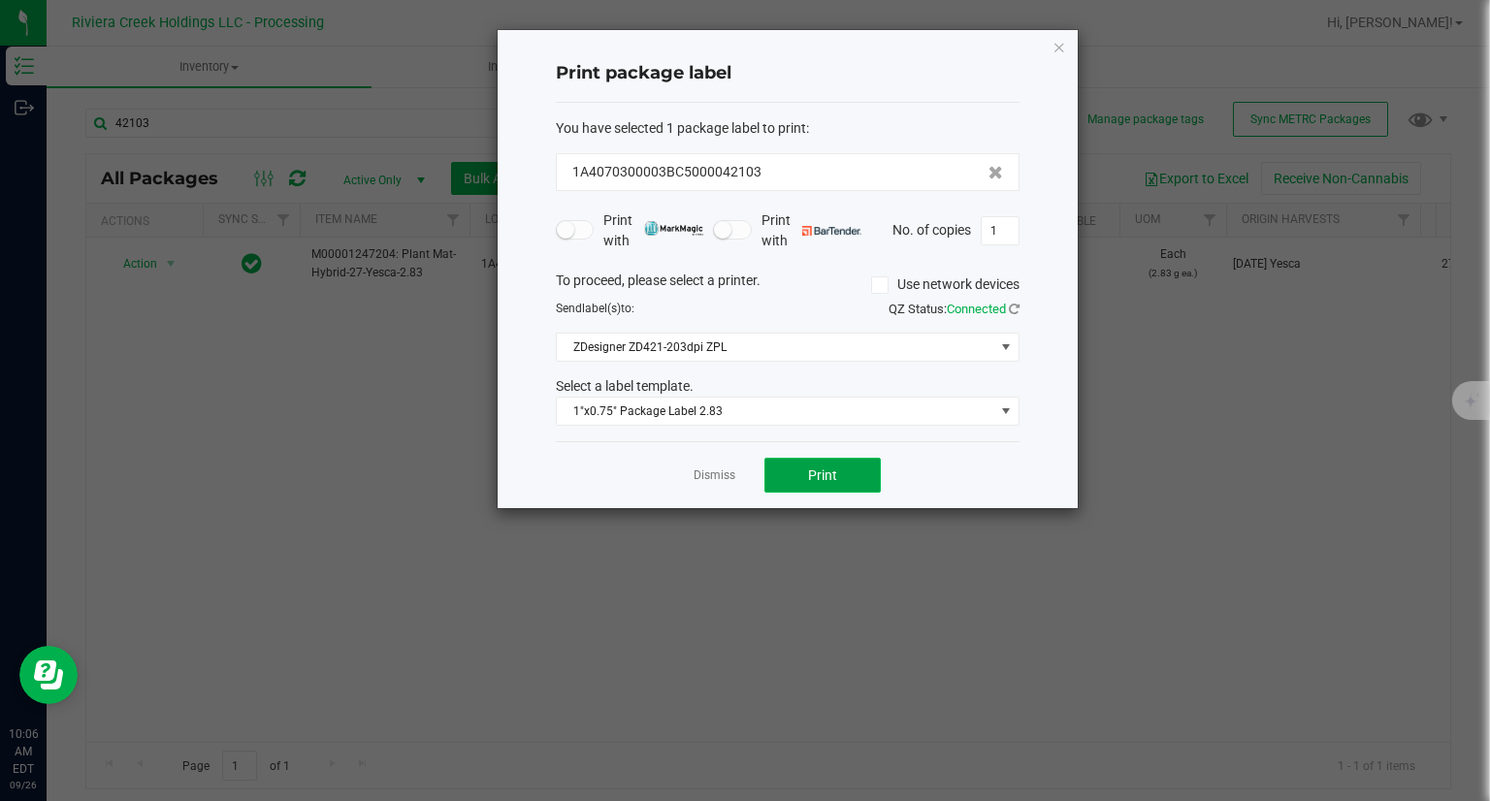
click at [874, 478] on button "Print" at bounding box center [822, 475] width 116 height 35
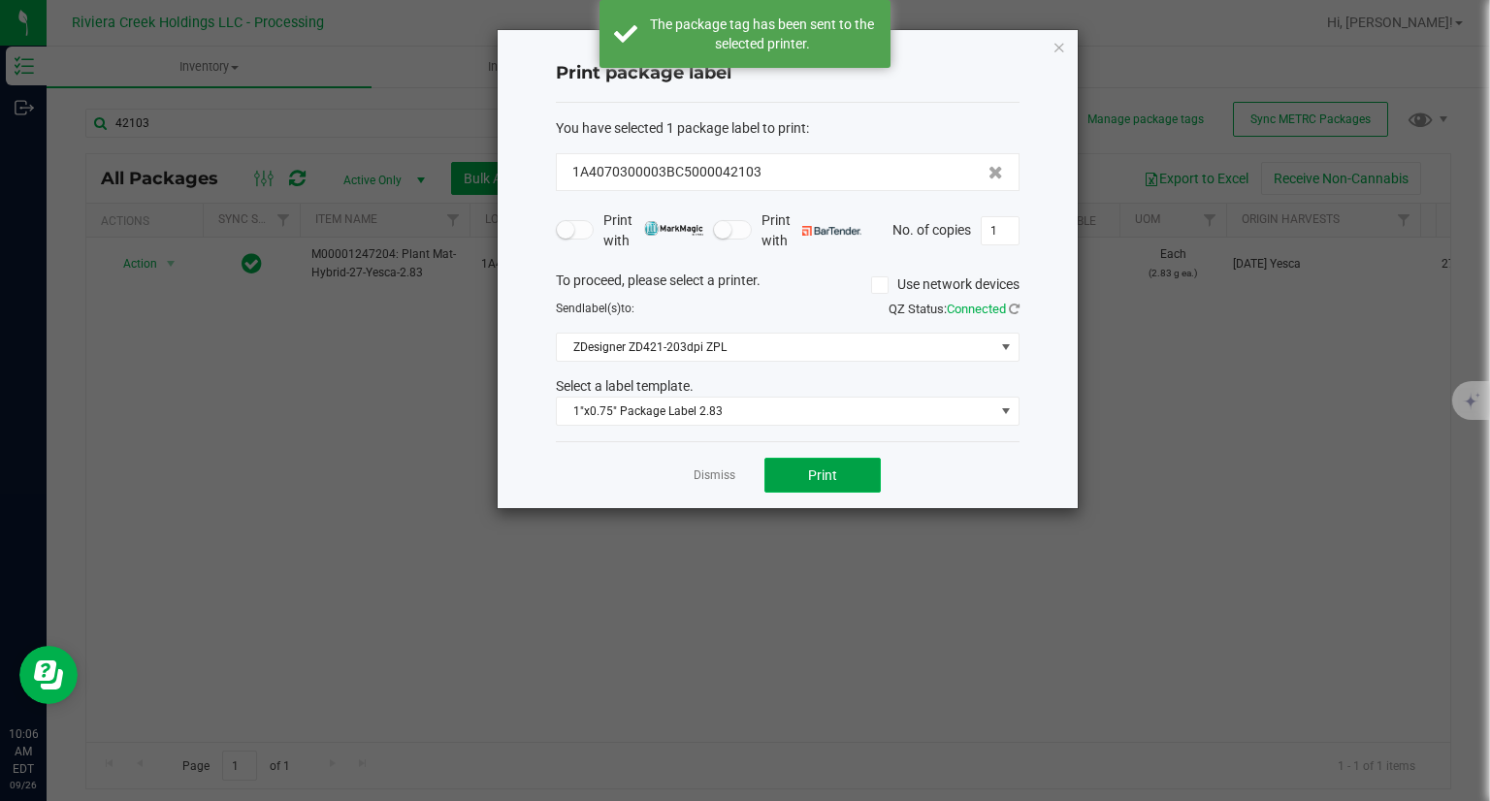
click at [874, 478] on button "Print" at bounding box center [822, 475] width 116 height 35
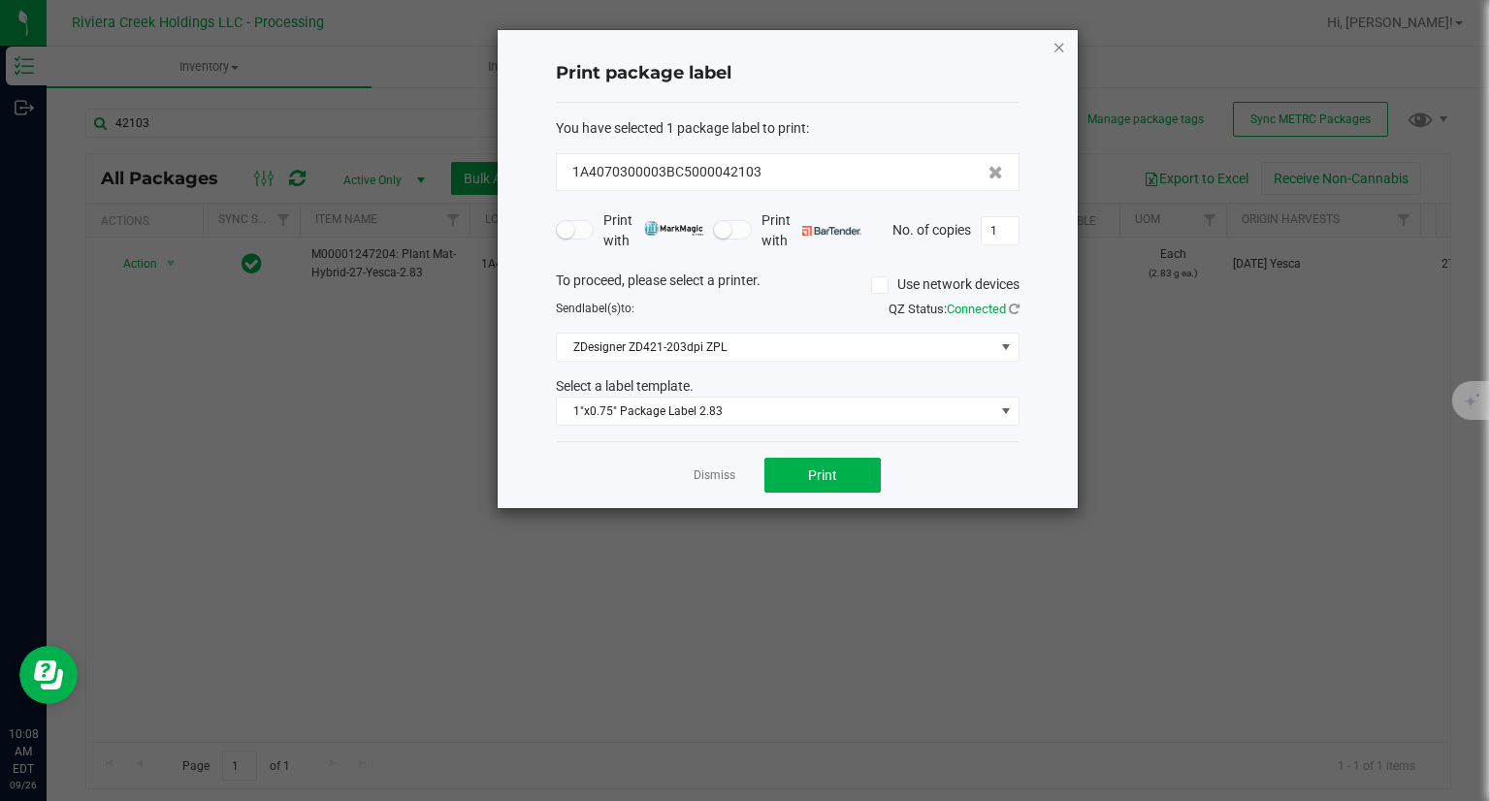
click at [1052, 44] on icon "button" at bounding box center [1059, 46] width 14 height 23
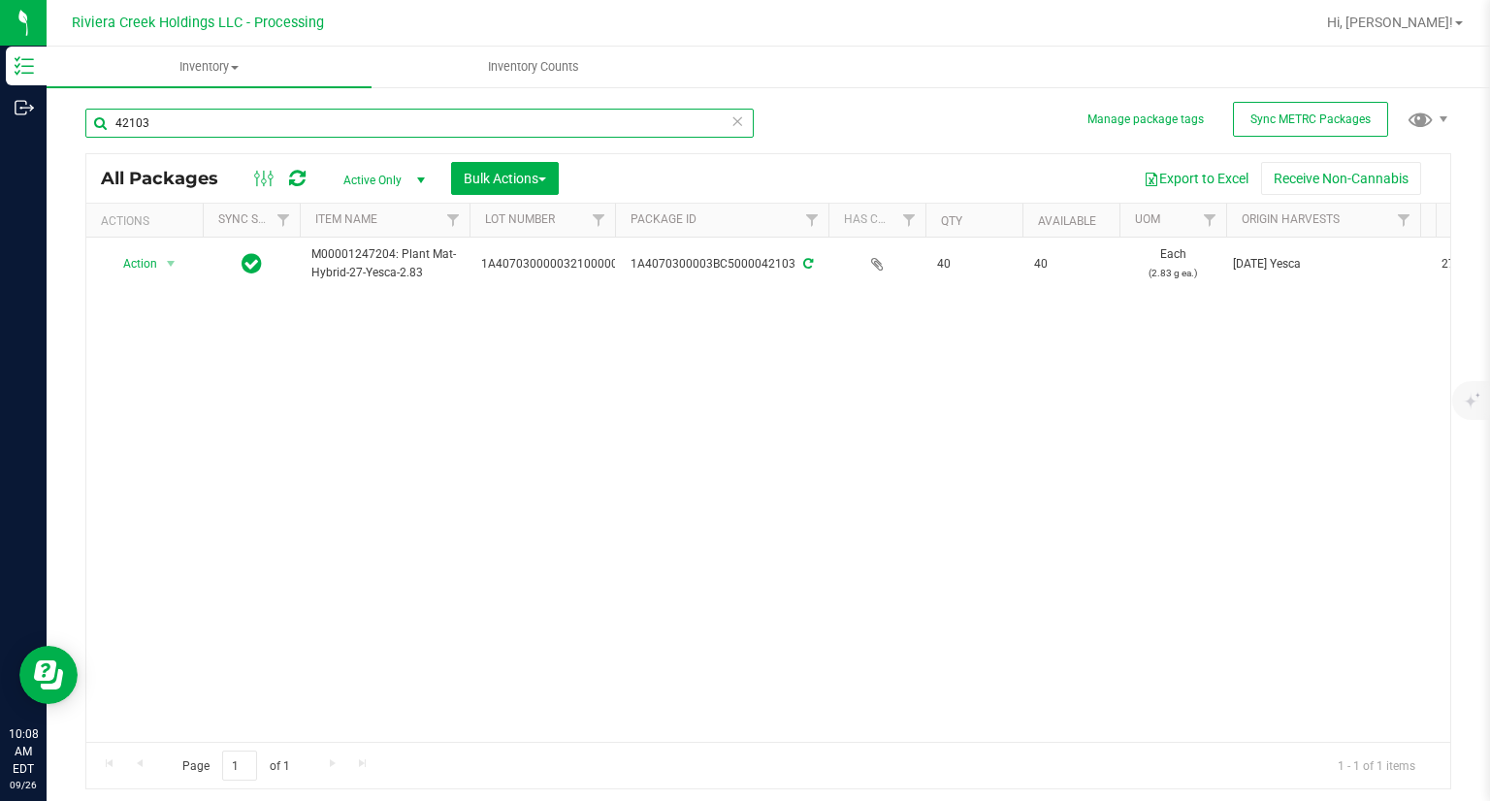
click at [407, 112] on input "42103" at bounding box center [419, 123] width 668 height 29
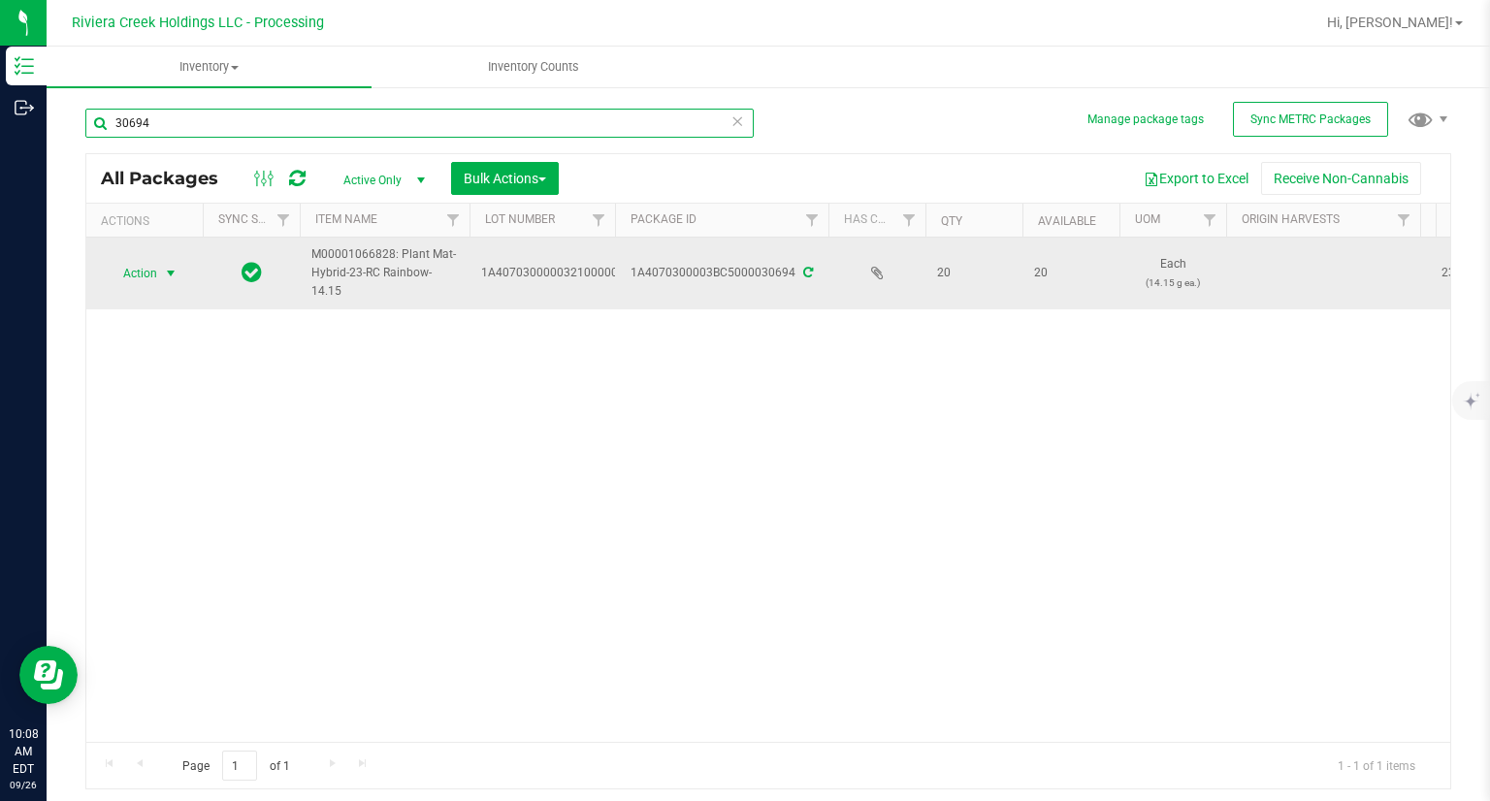
type input "30694"
click at [140, 274] on span "Action" at bounding box center [132, 273] width 52 height 27
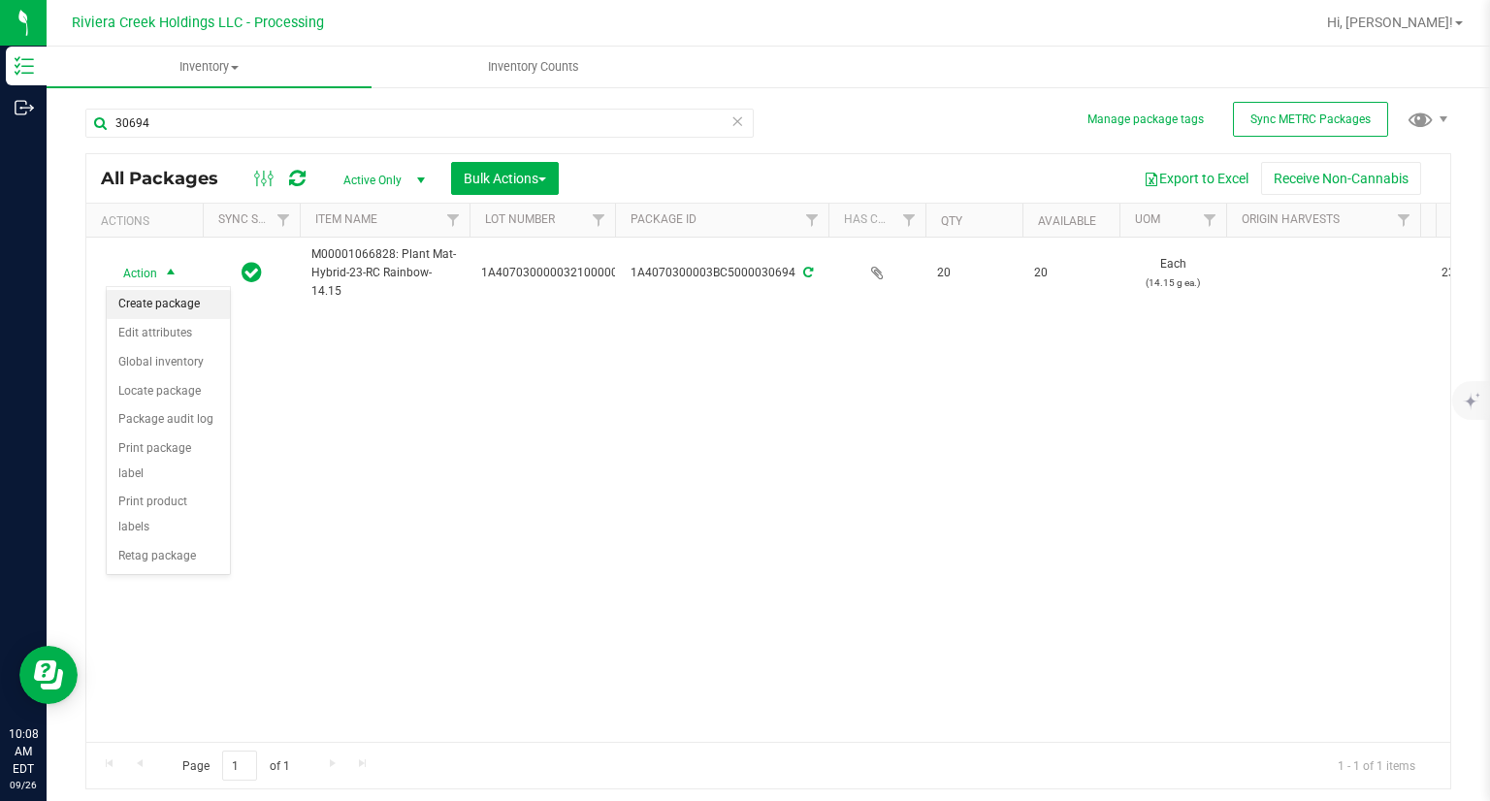
click at [188, 311] on li "Create package" at bounding box center [168, 304] width 123 height 29
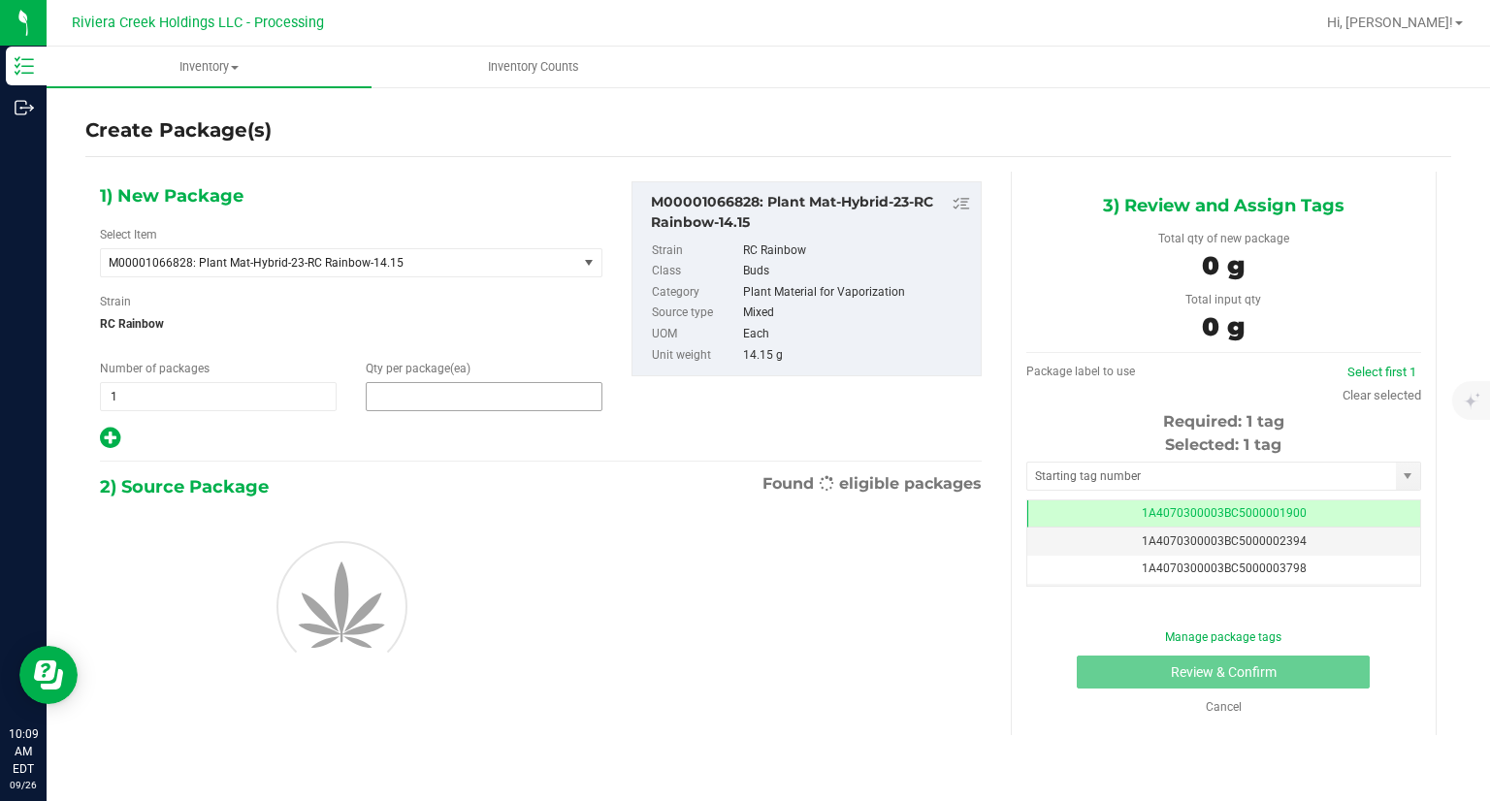
click at [494, 397] on span at bounding box center [484, 396] width 237 height 29
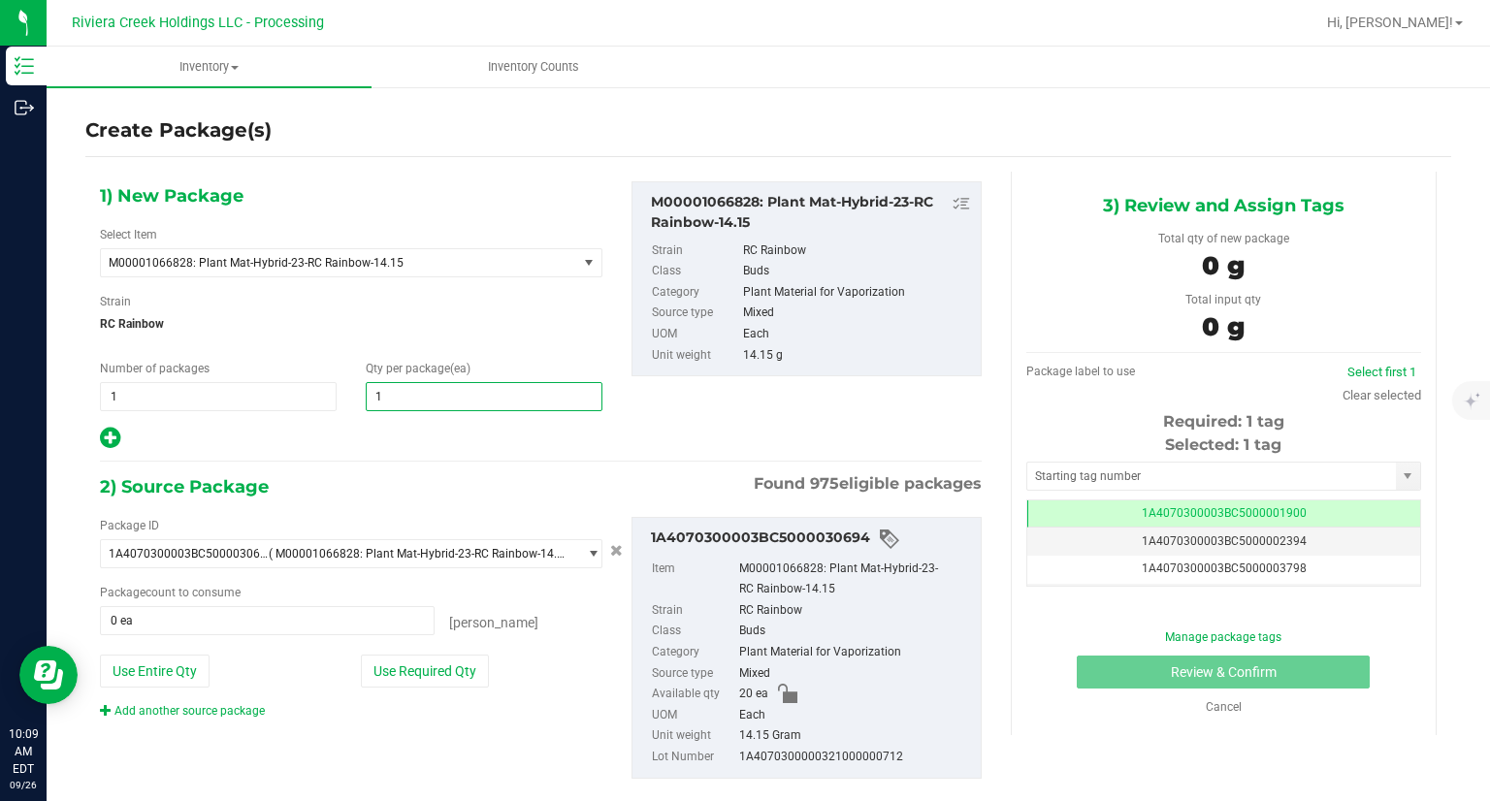
type input "10"
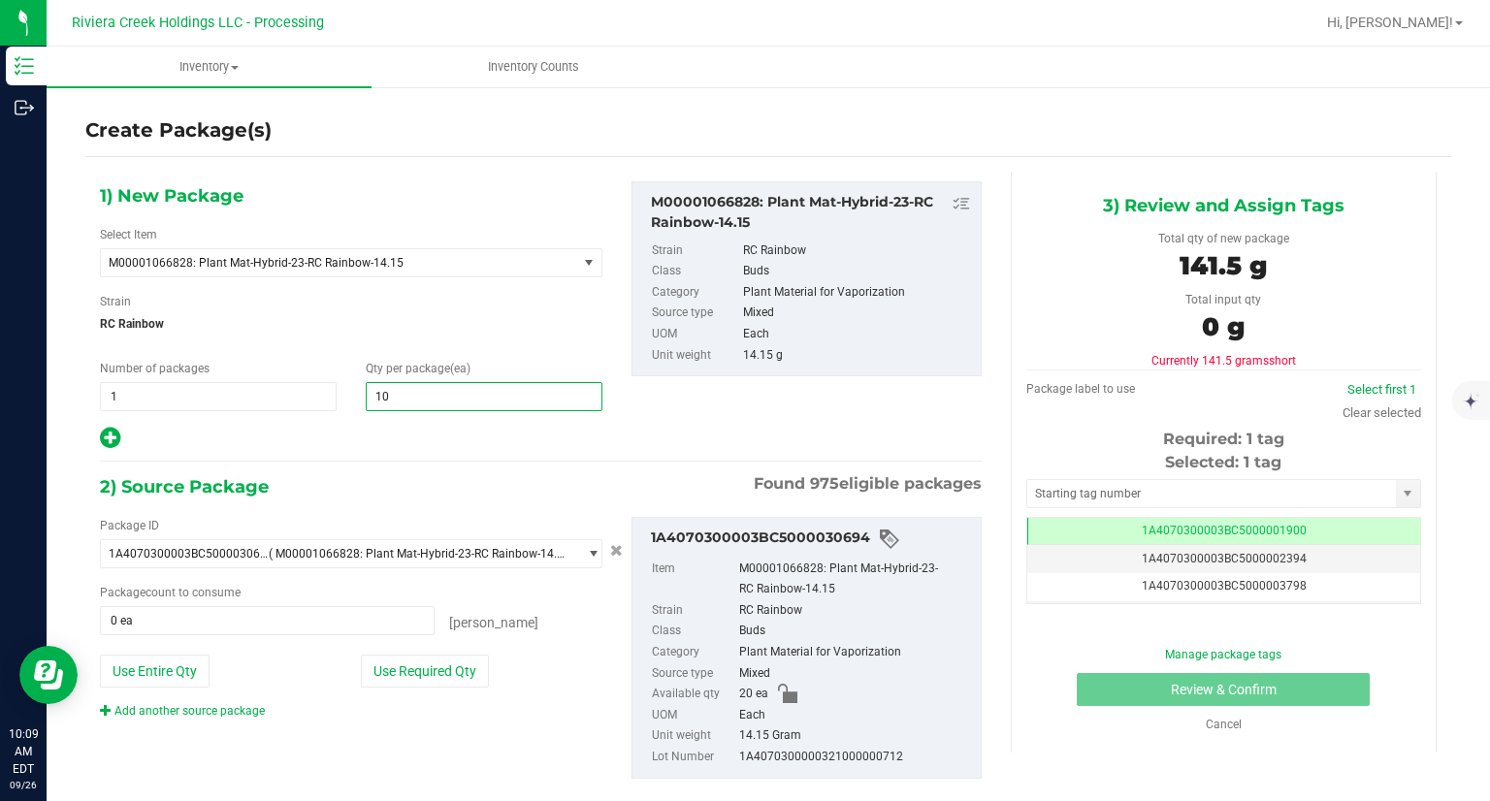
type input "10"
click at [415, 447] on div at bounding box center [351, 438] width 502 height 25
click at [477, 668] on button "Use Required Qty" at bounding box center [425, 671] width 128 height 33
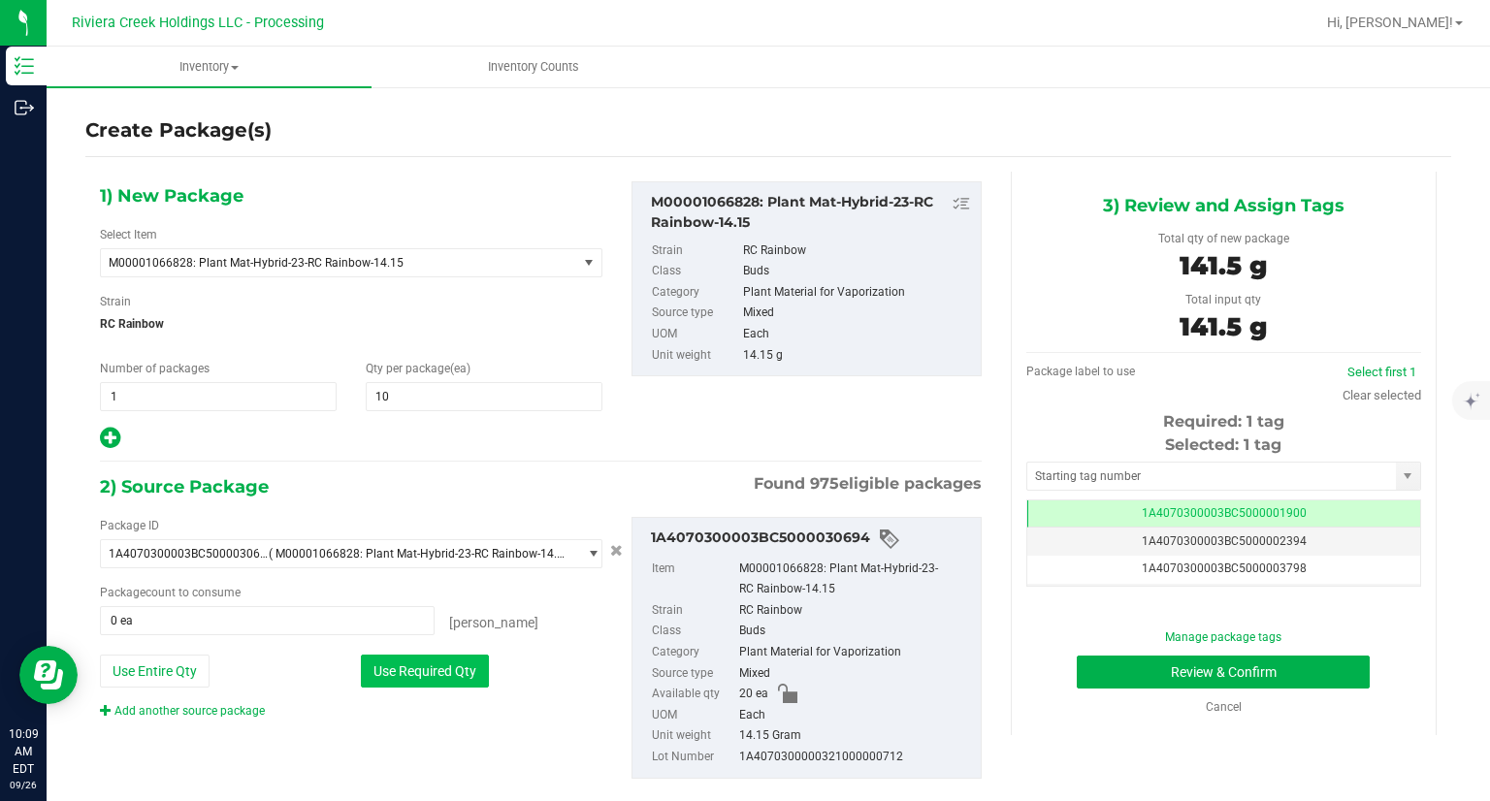
type input "10 ea"
click at [1078, 467] on input "text" at bounding box center [1211, 476] width 369 height 27
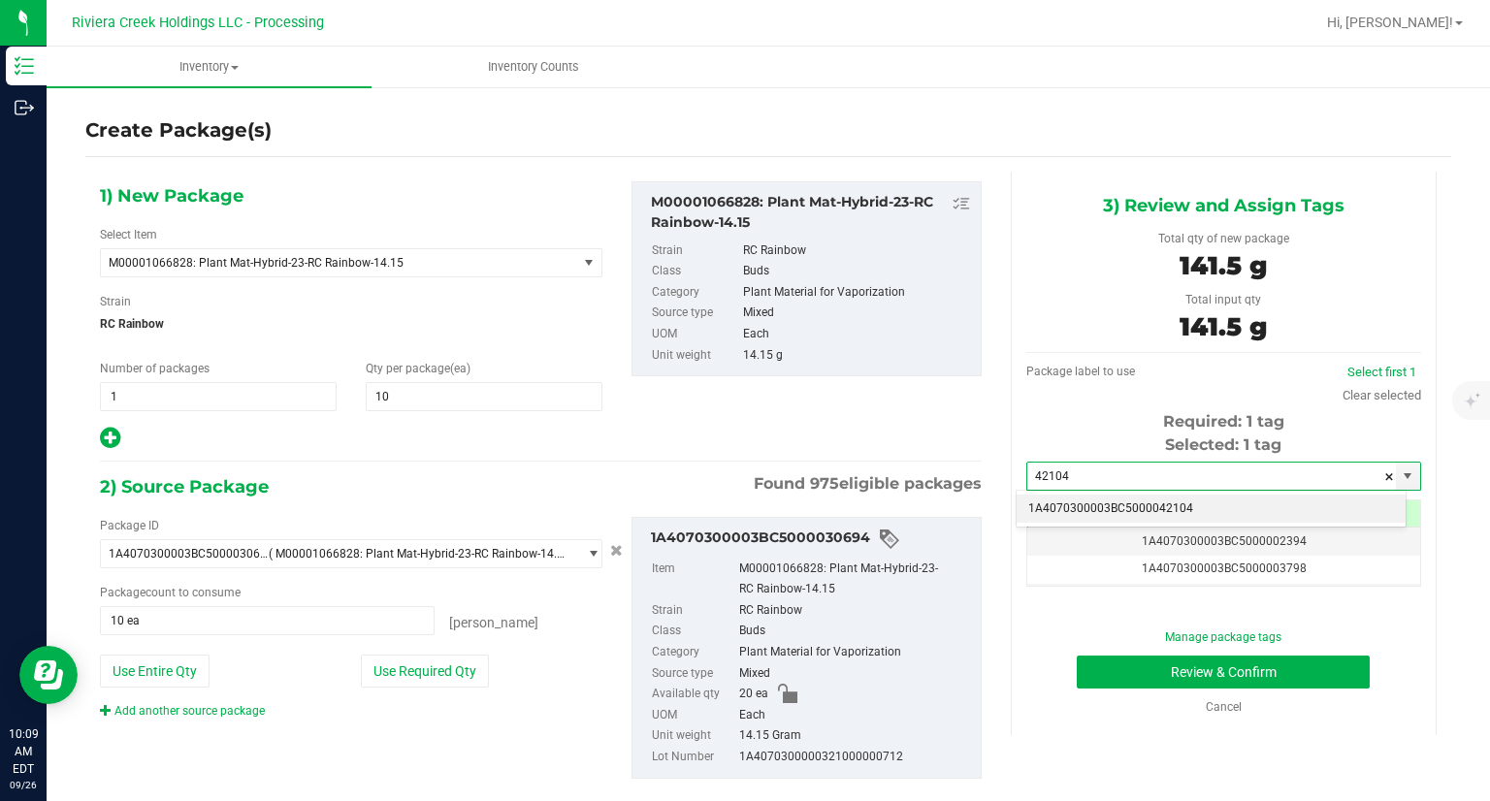
click at [1055, 506] on li "1A4070300003BC5000042104" at bounding box center [1210, 509] width 389 height 29
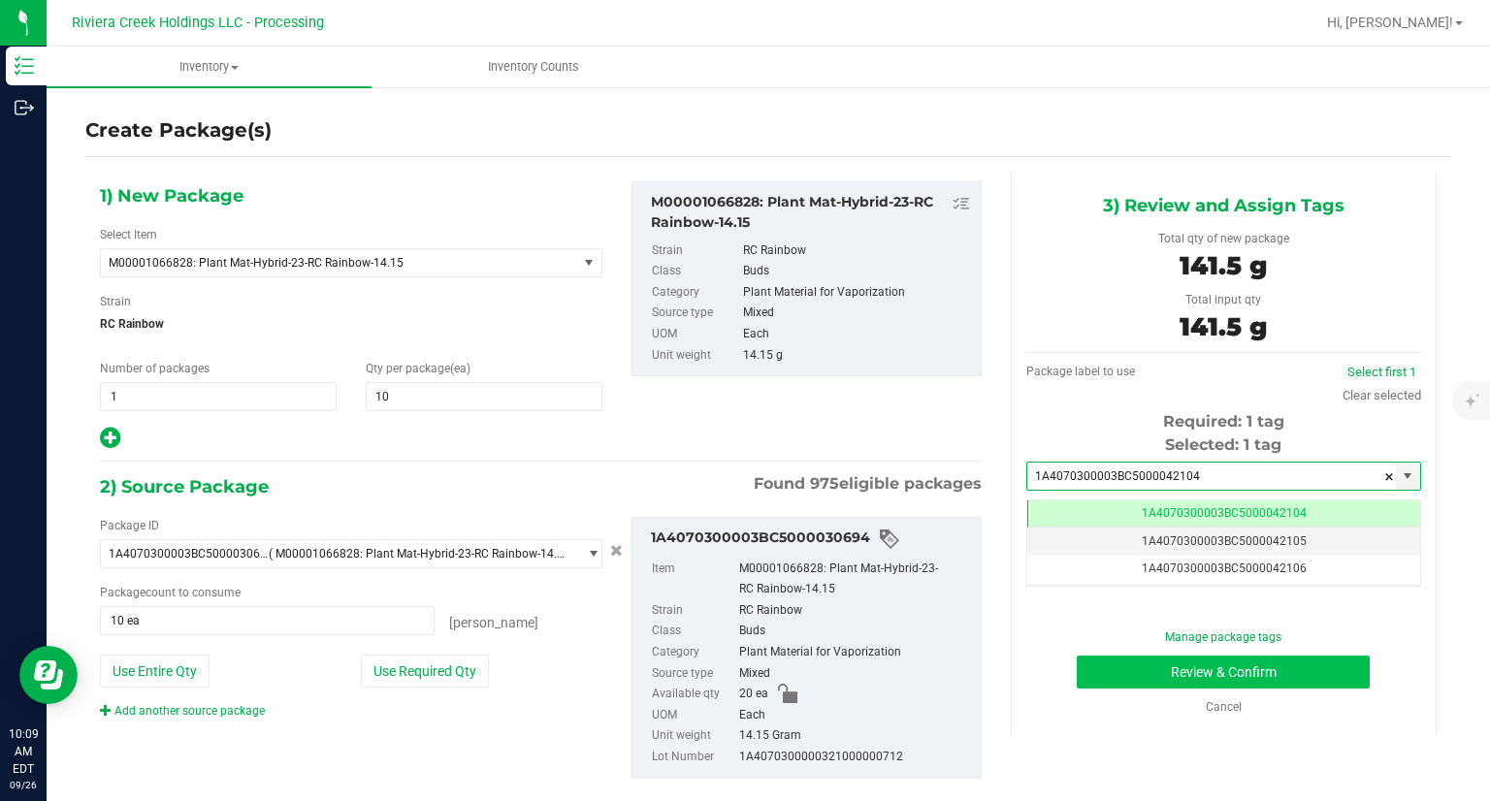
type input "1A4070300003BC5000042104"
click at [1104, 669] on button "Review & Confirm" at bounding box center [1222, 672] width 293 height 33
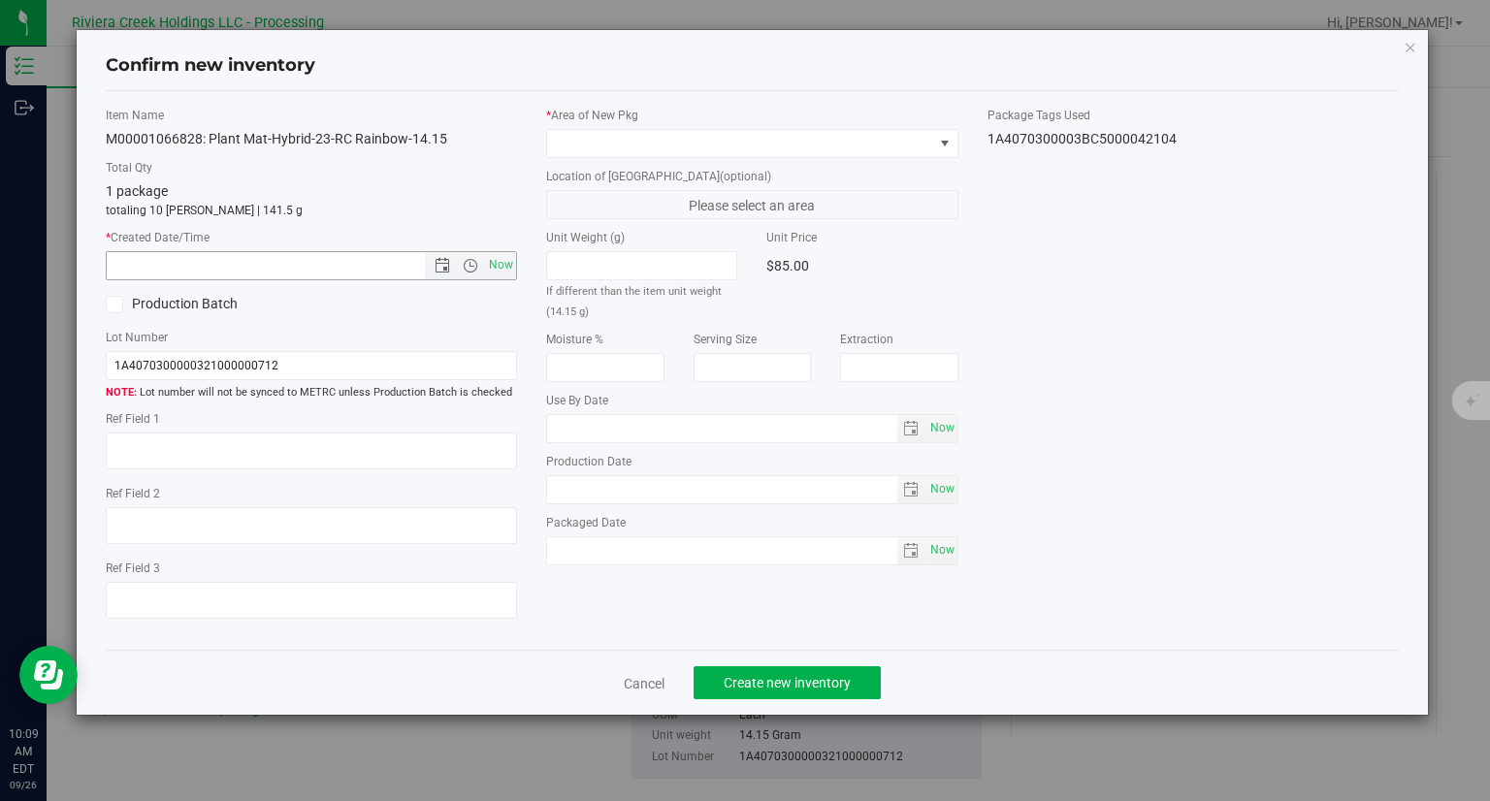
drag, startPoint x: 508, startPoint y: 268, endPoint x: 562, endPoint y: 228, distance: 67.3
click at [507, 268] on span "Now" at bounding box center [501, 265] width 33 height 28
type input "9/26/2025 10:09 AM"
click at [606, 144] on span at bounding box center [740, 143] width 386 height 27
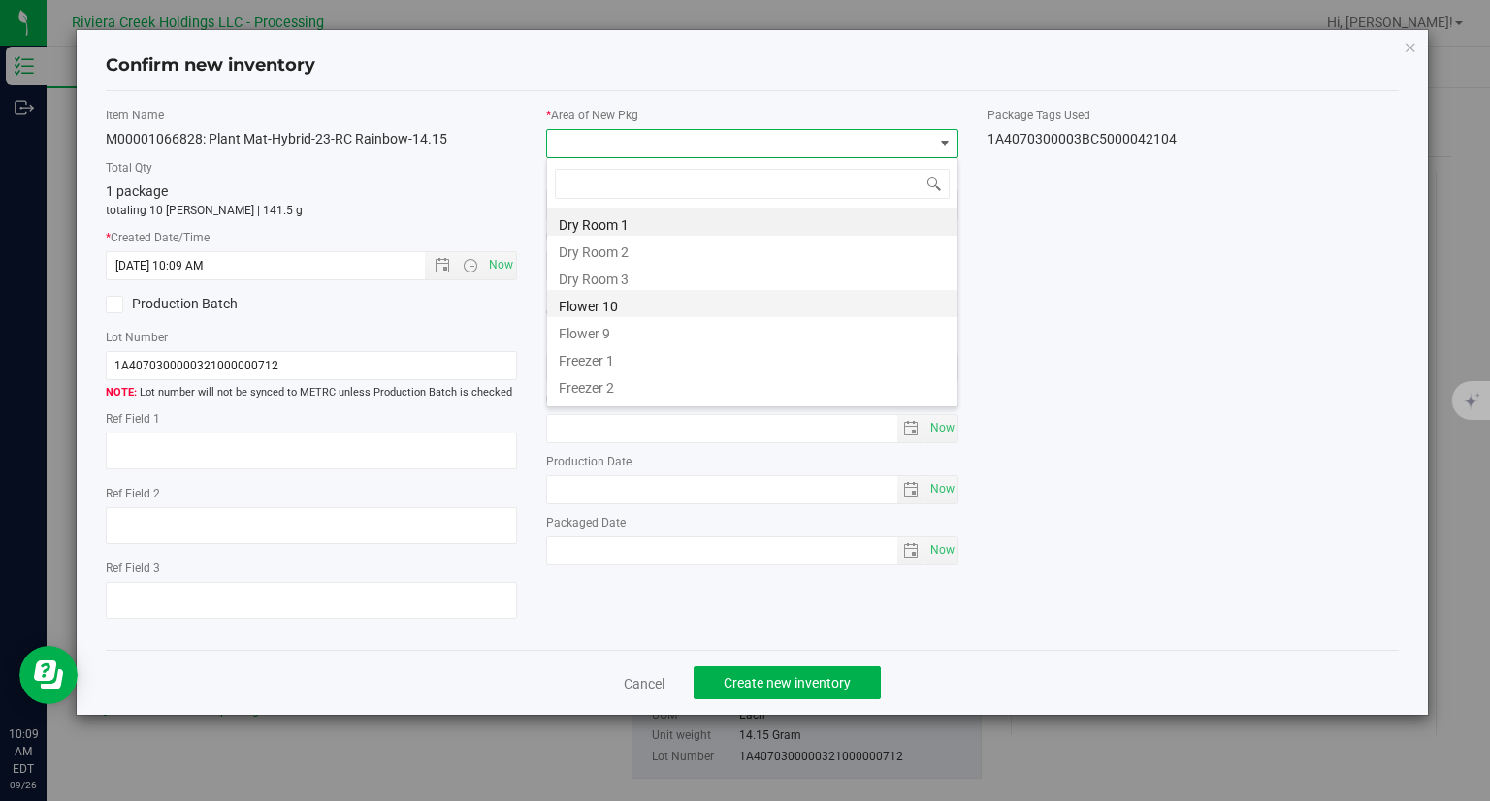
click at [628, 304] on li "Flower 10" at bounding box center [752, 303] width 410 height 27
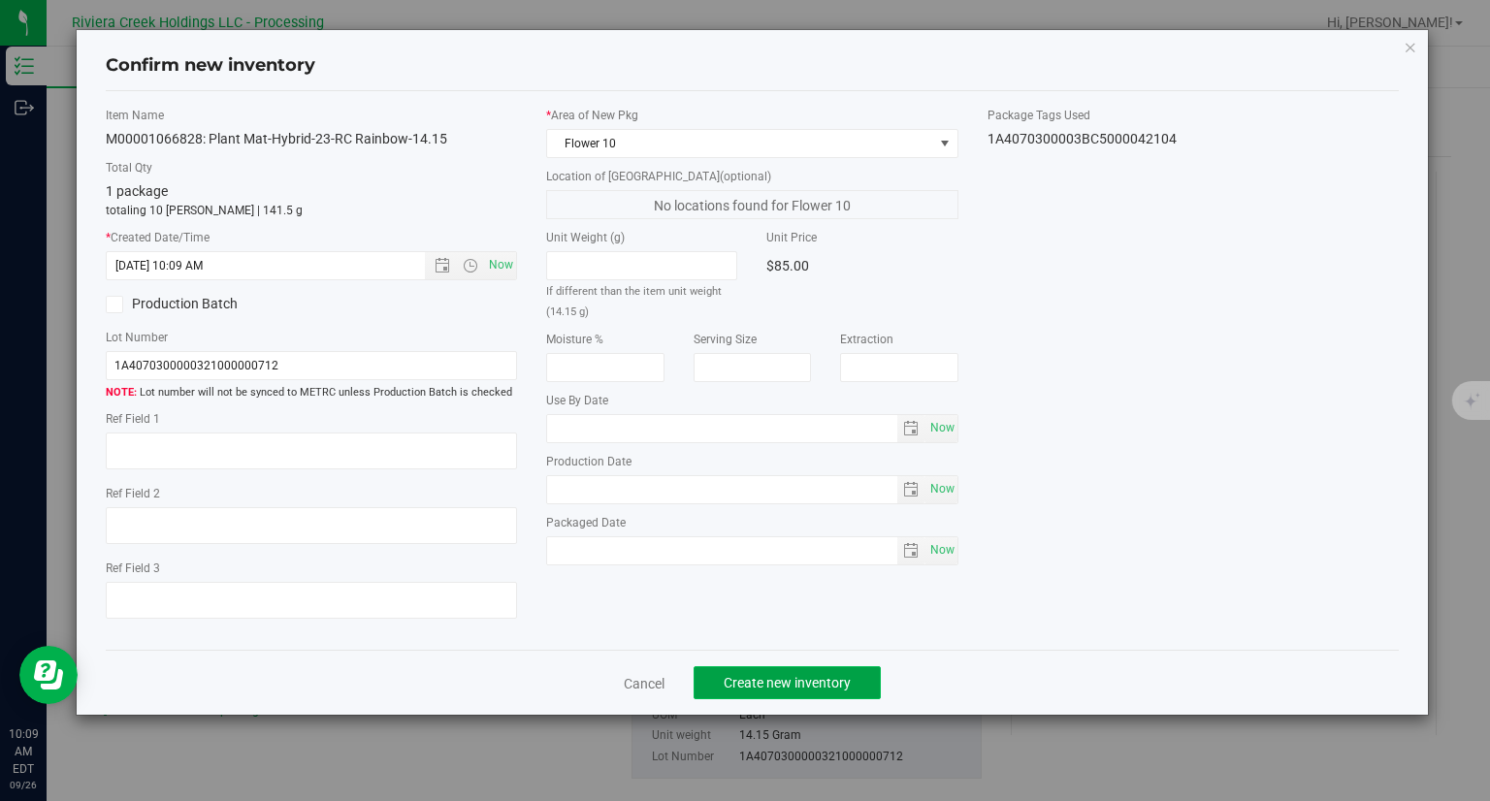
click at [792, 682] on span "Create new inventory" at bounding box center [786, 683] width 127 height 16
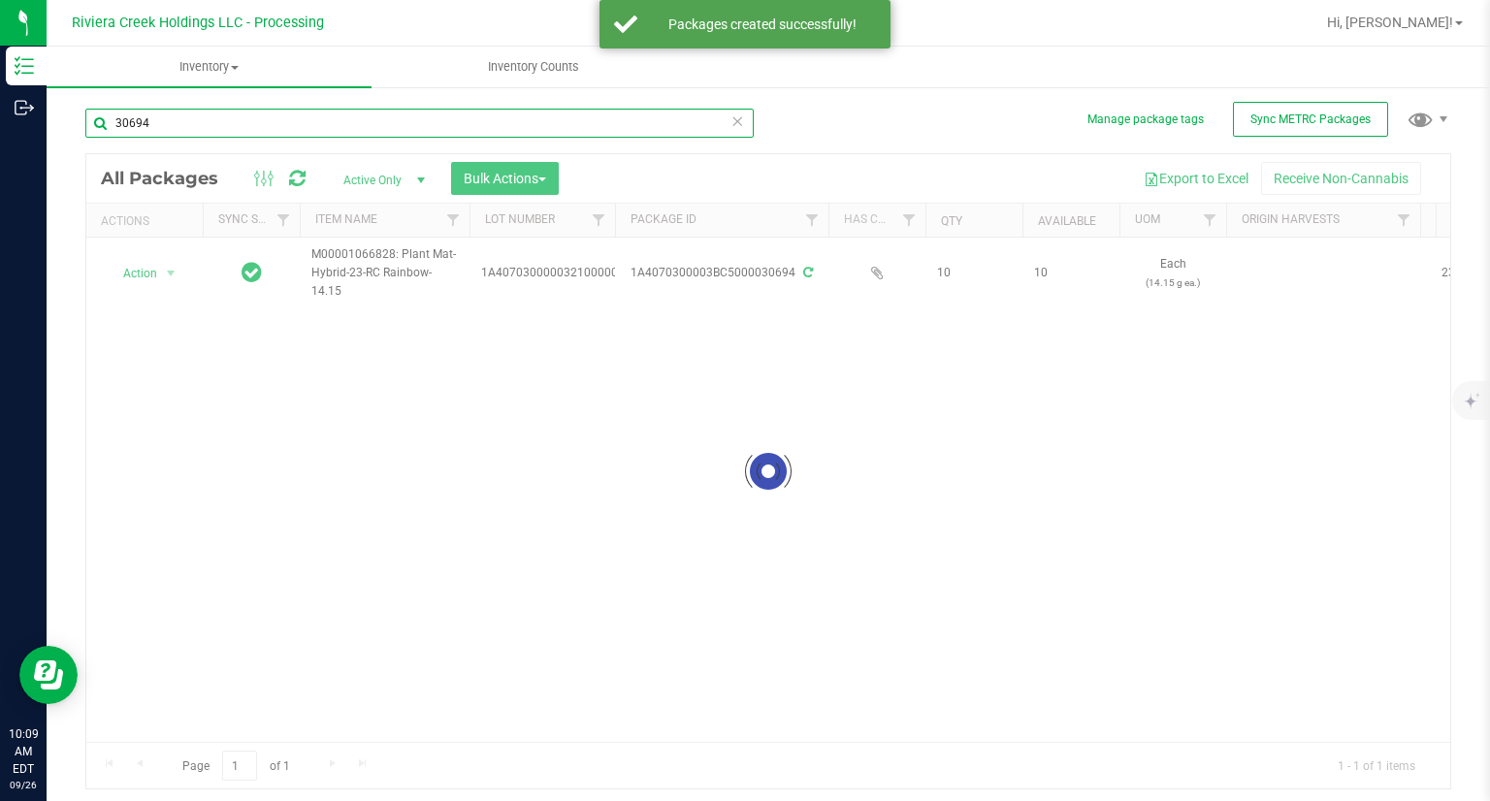
click at [221, 120] on input "30694" at bounding box center [419, 123] width 668 height 29
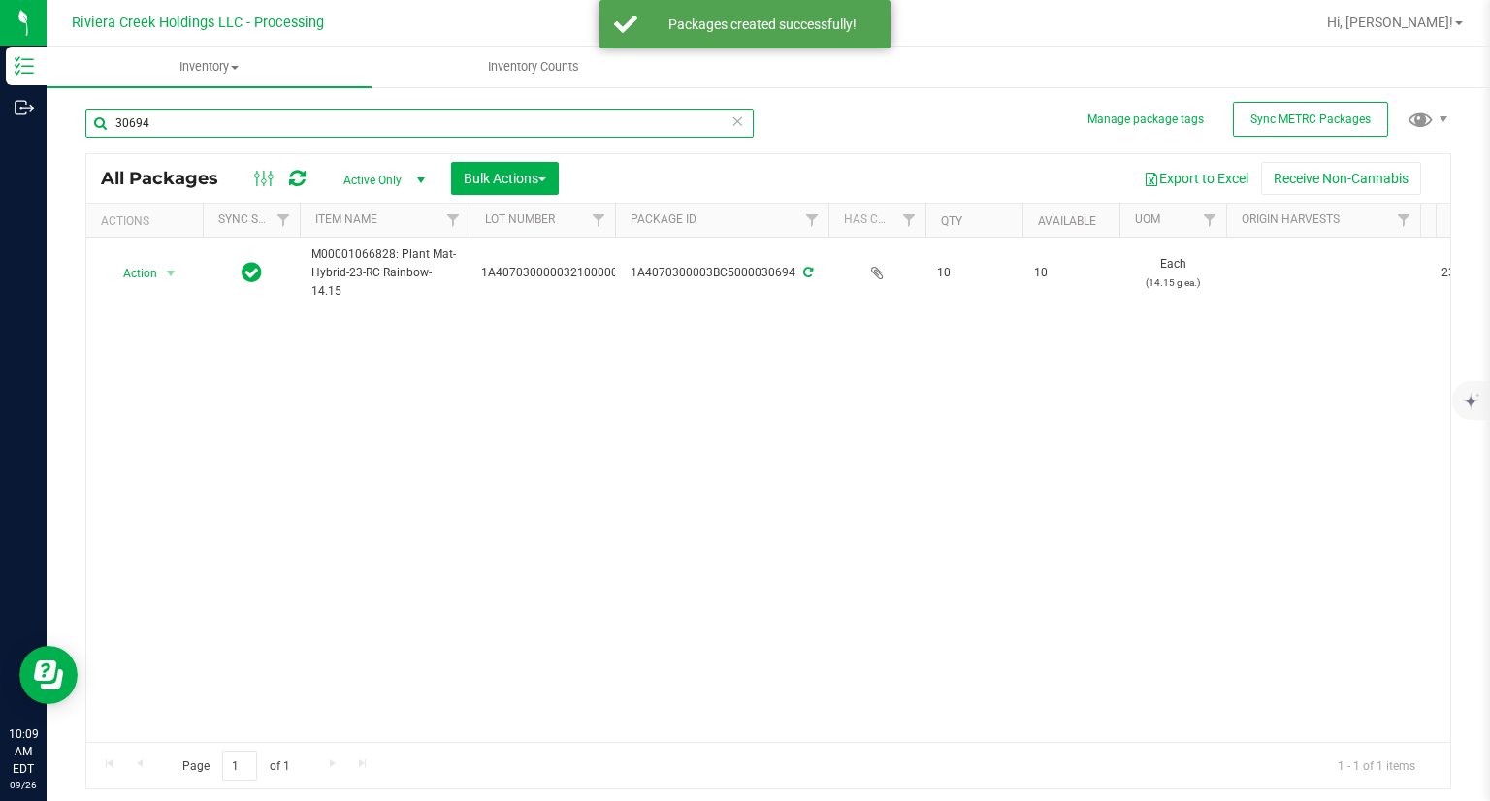
click at [221, 120] on input "30694" at bounding box center [419, 123] width 668 height 29
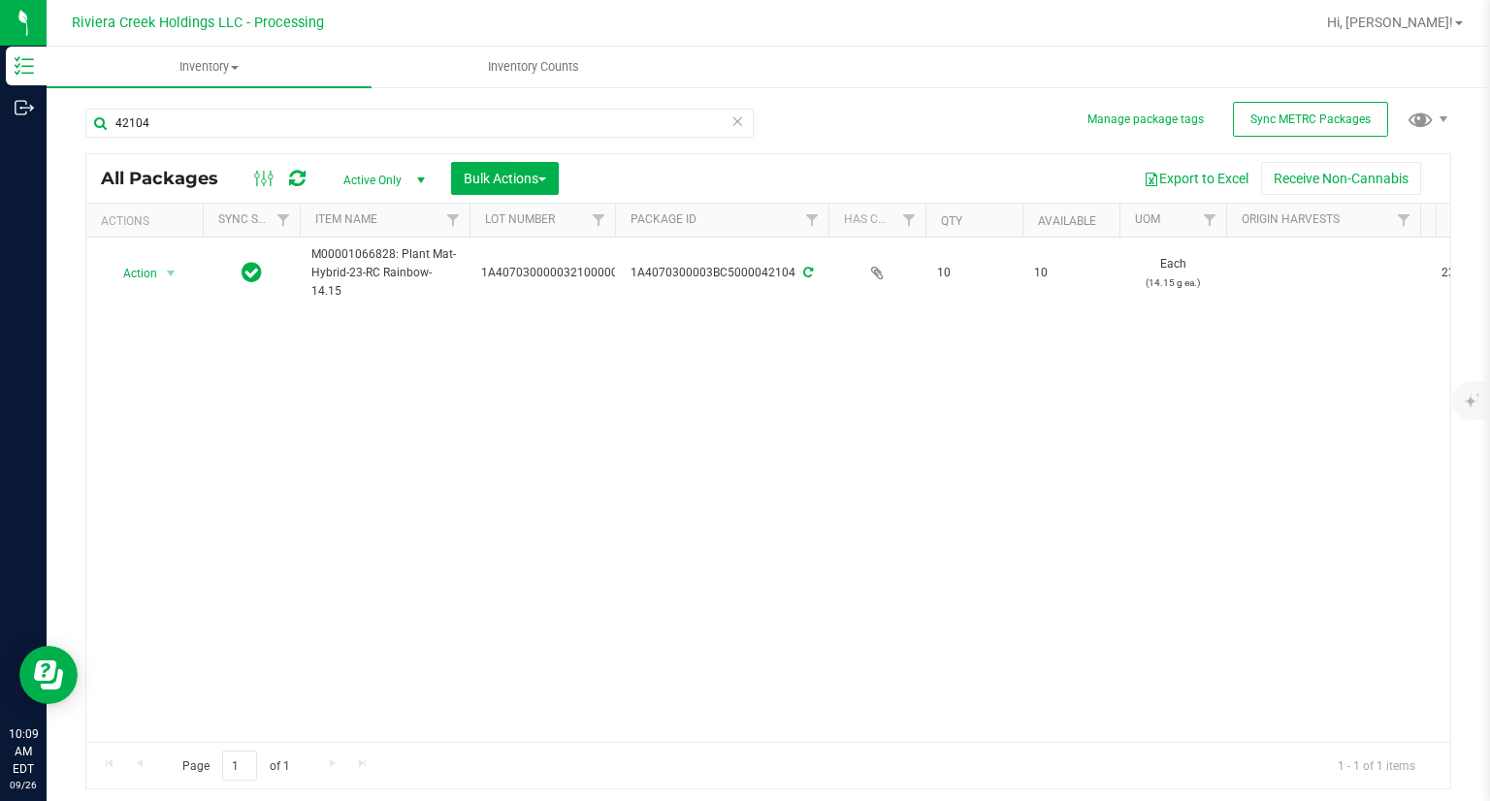
click at [50, 241] on div "Manage package tags Sync METRC Packages 42104 All Packages Active Only Active O…" at bounding box center [768, 381] width 1443 height 592
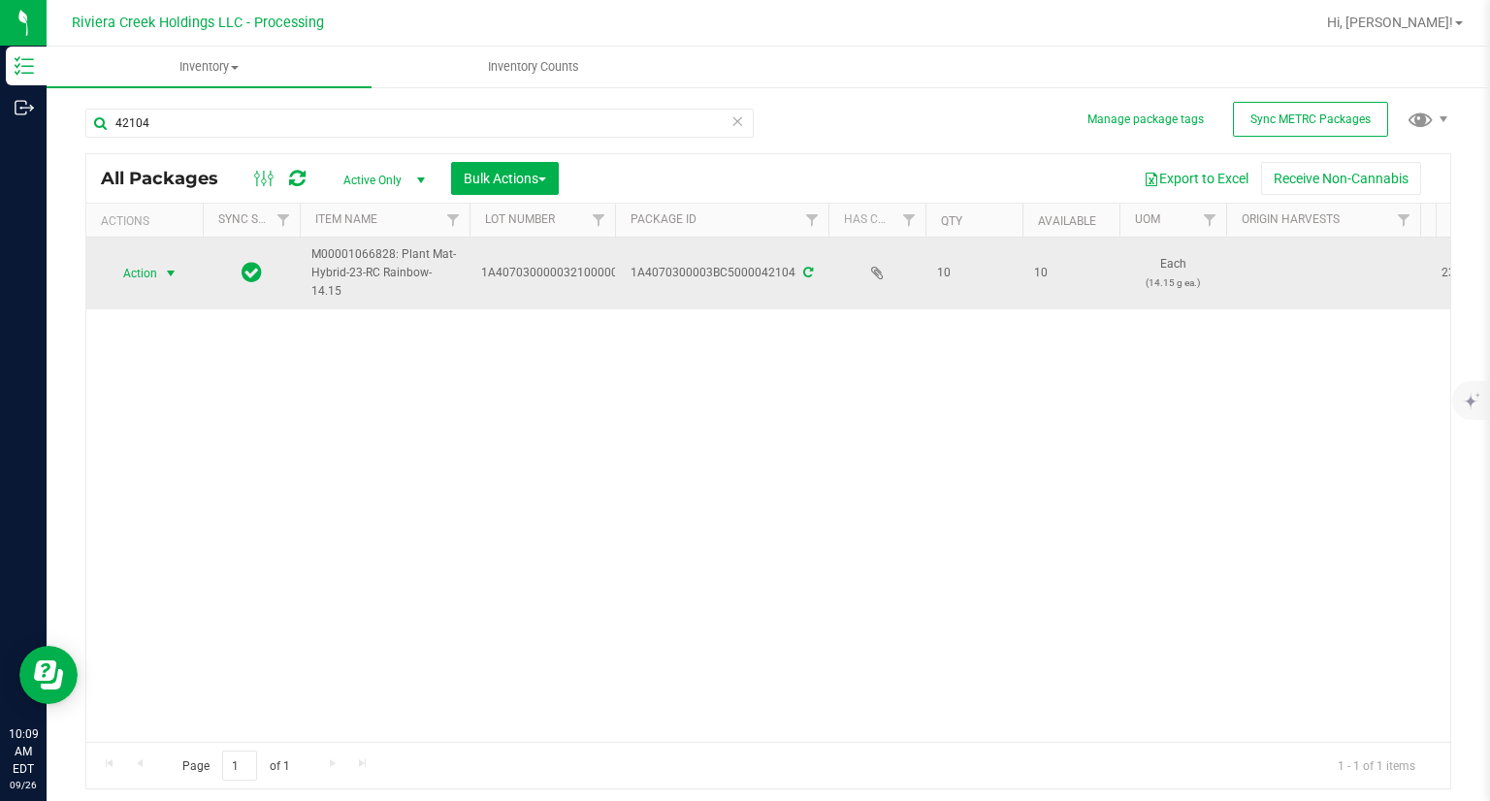
click at [173, 282] on span "select" at bounding box center [171, 273] width 24 height 27
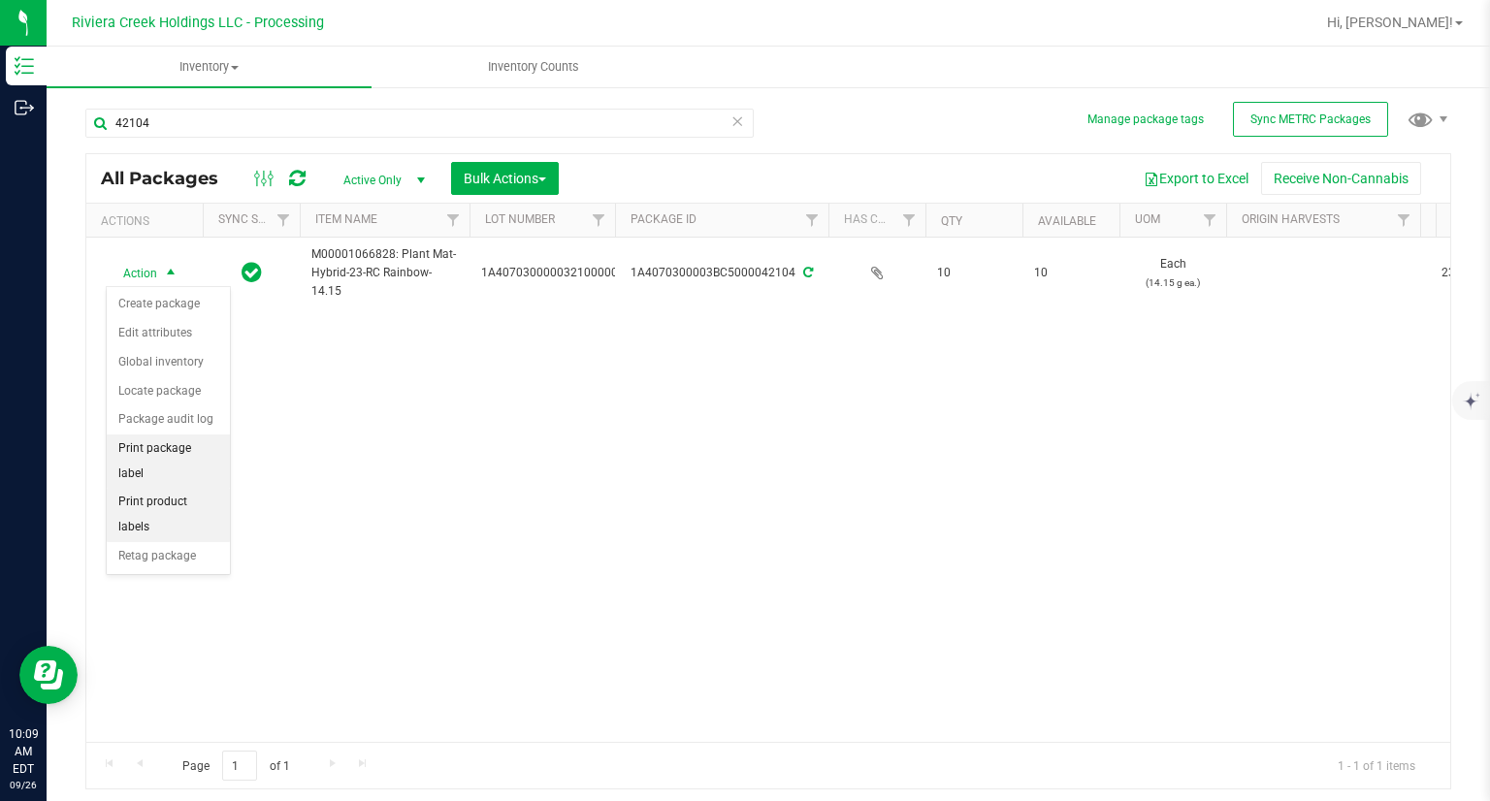
click at [213, 450] on li "Print package label" at bounding box center [168, 460] width 123 height 53
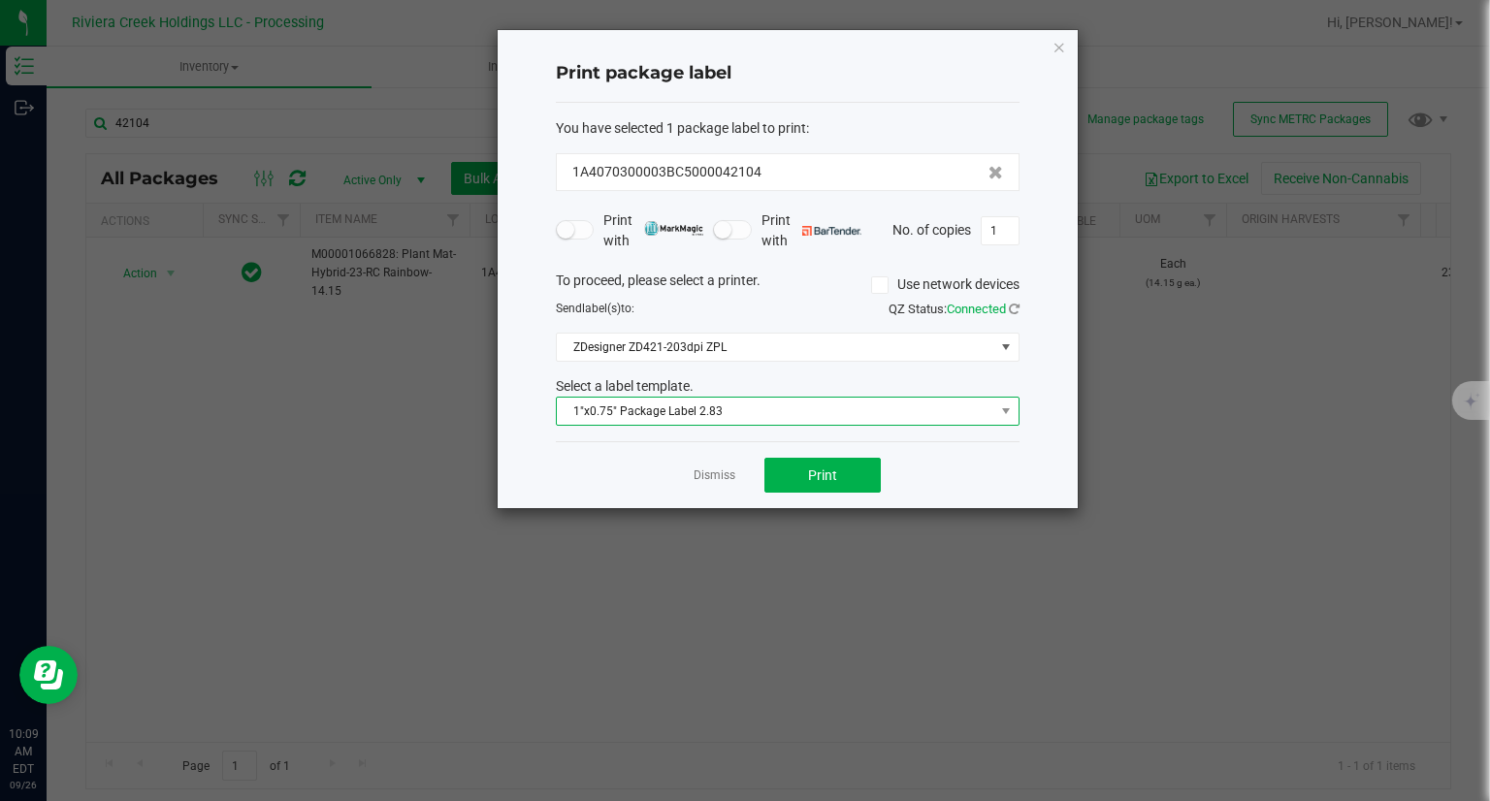
drag, startPoint x: 706, startPoint y: 411, endPoint x: 713, endPoint y: 422, distance: 12.6
click at [705, 412] on span "1"x0.75" Package Label 2.83" at bounding box center [775, 411] width 437 height 27
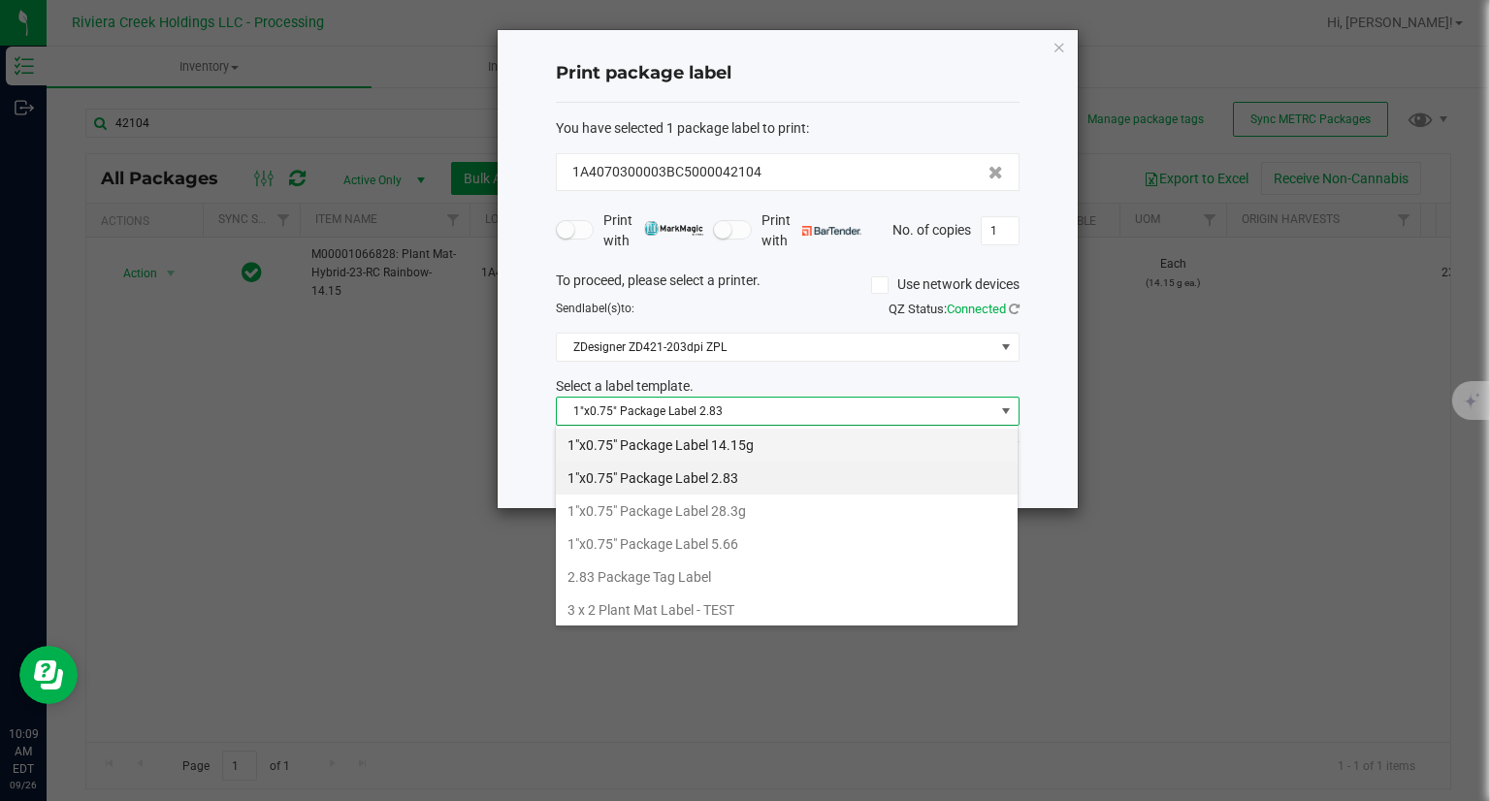
click at [742, 454] on li "1"x0.75" Package Label 14.15g" at bounding box center [787, 445] width 462 height 33
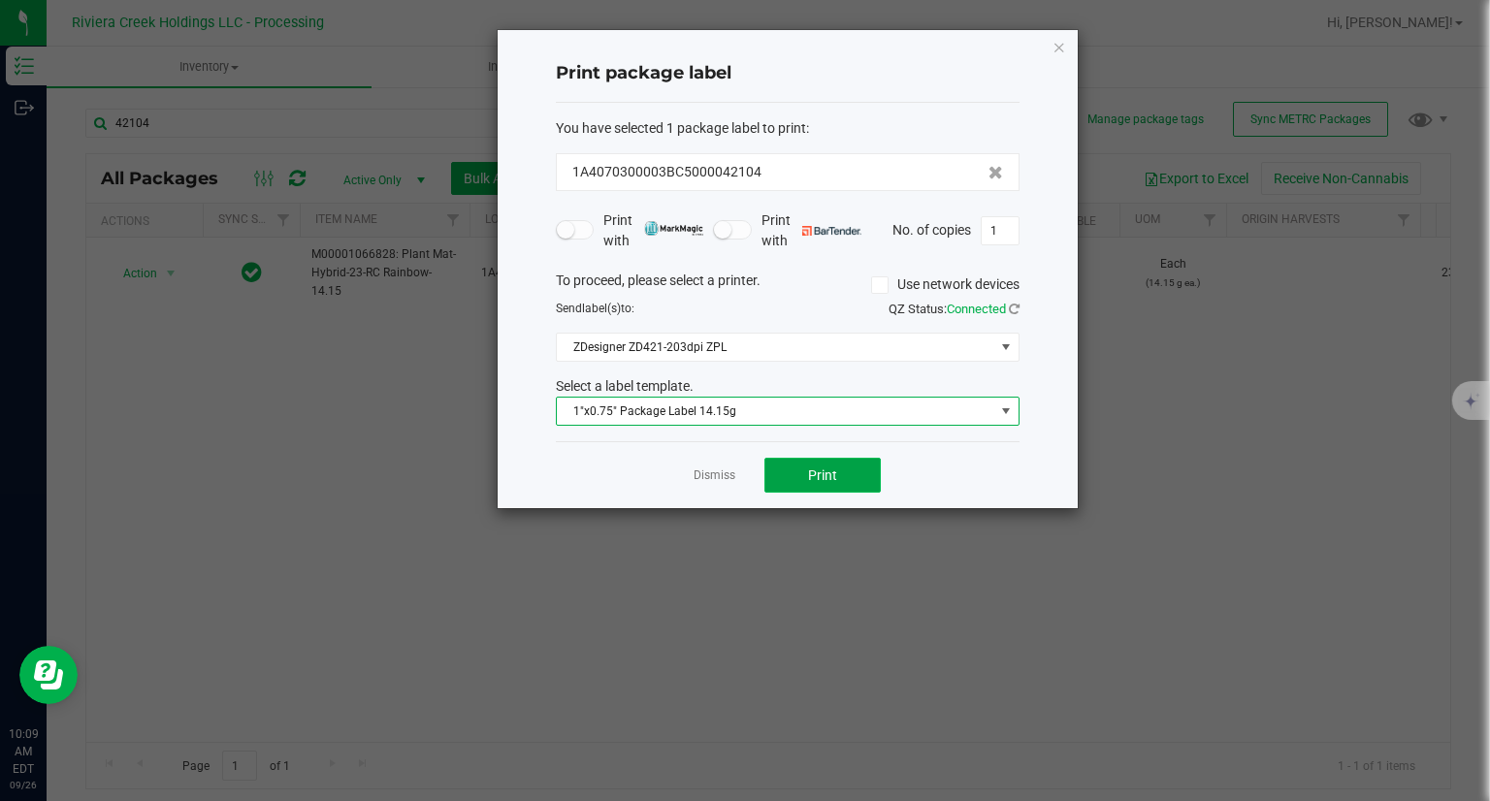
click at [826, 474] on span "Print" at bounding box center [822, 475] width 29 height 16
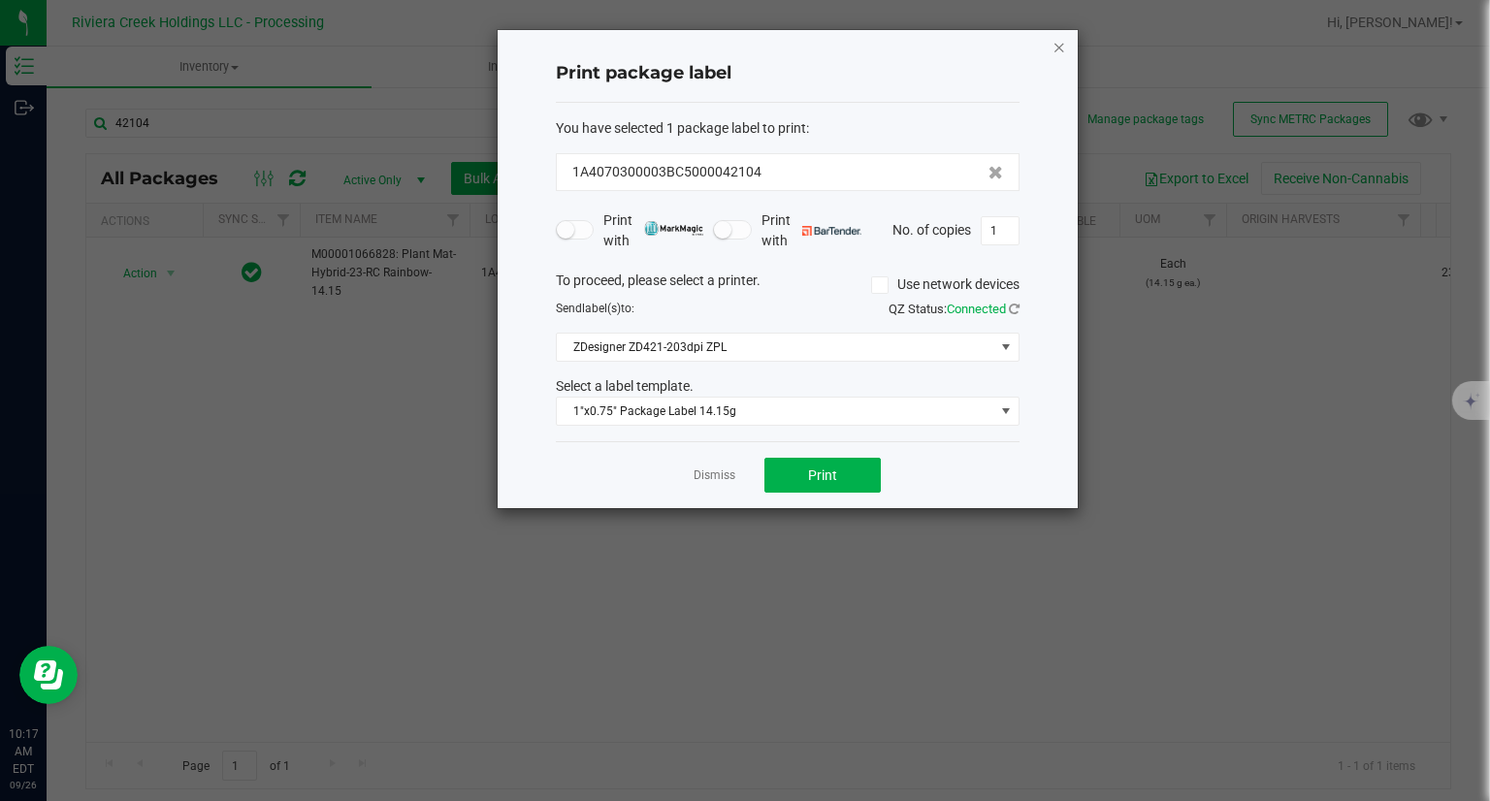
click at [1060, 50] on icon "button" at bounding box center [1059, 46] width 14 height 23
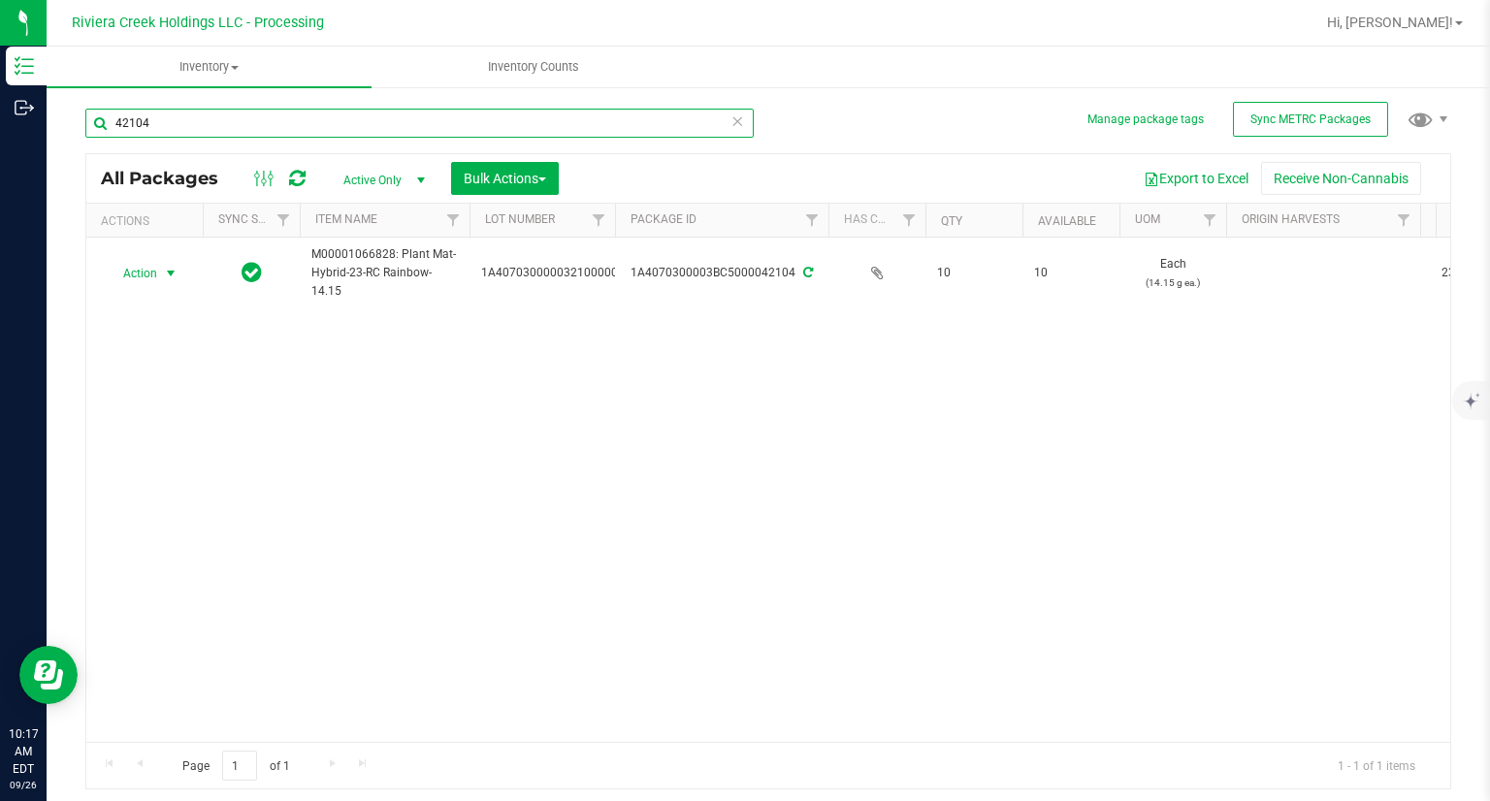
click at [314, 133] on input "42104" at bounding box center [419, 123] width 668 height 29
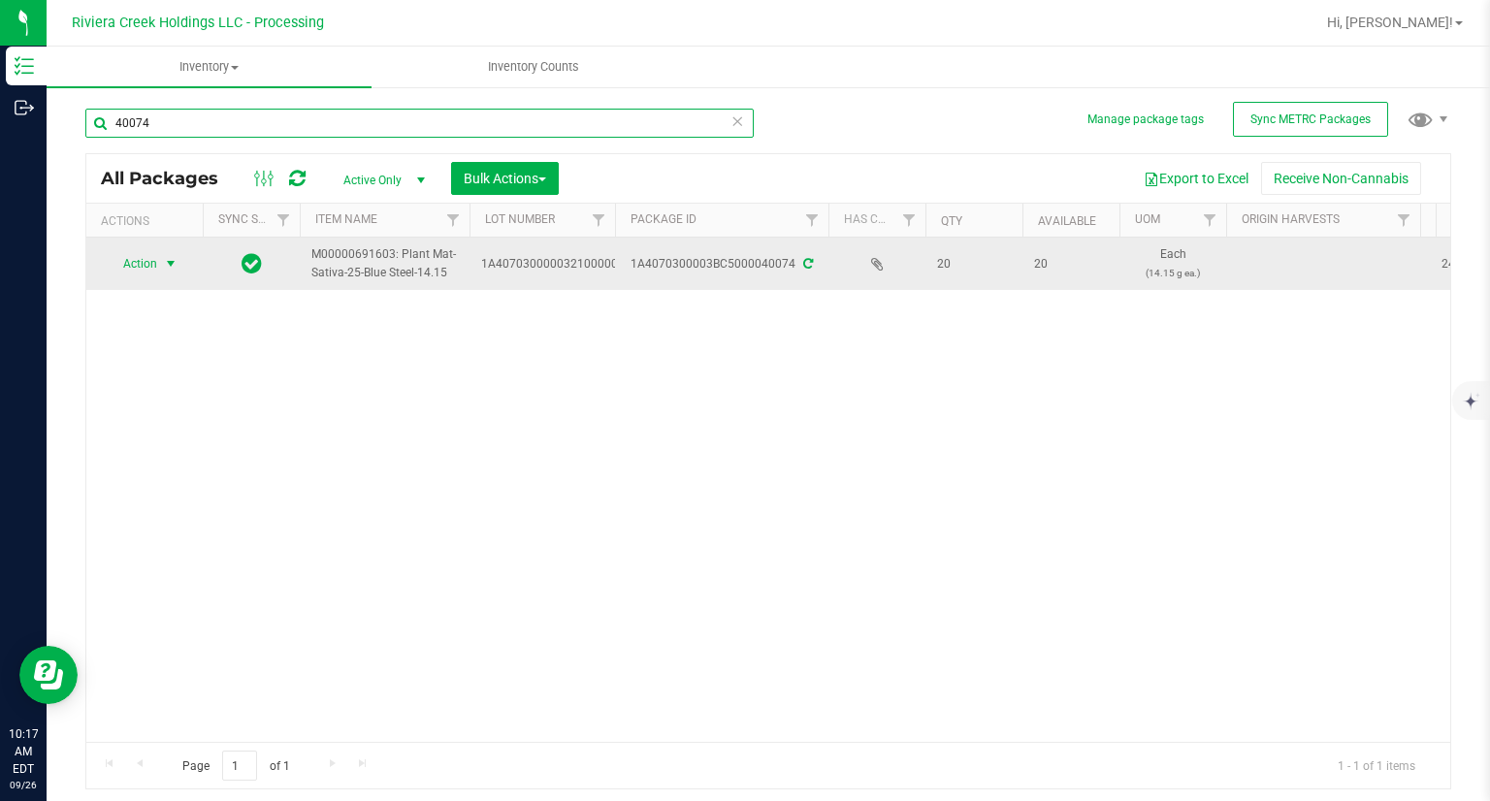
type input "40074"
click at [147, 273] on span "Action" at bounding box center [132, 263] width 52 height 27
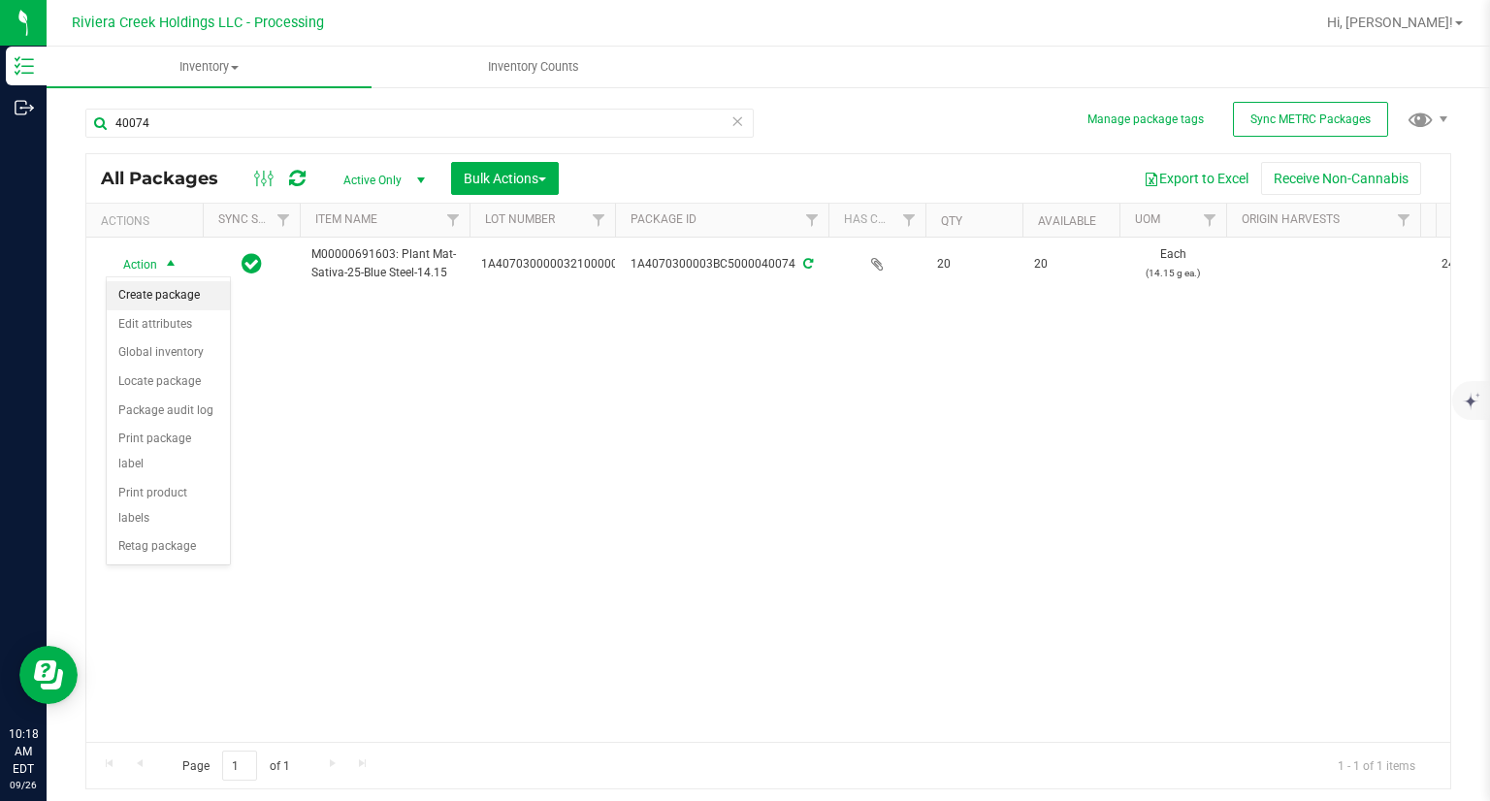
click at [156, 298] on li "Create package" at bounding box center [168, 295] width 123 height 29
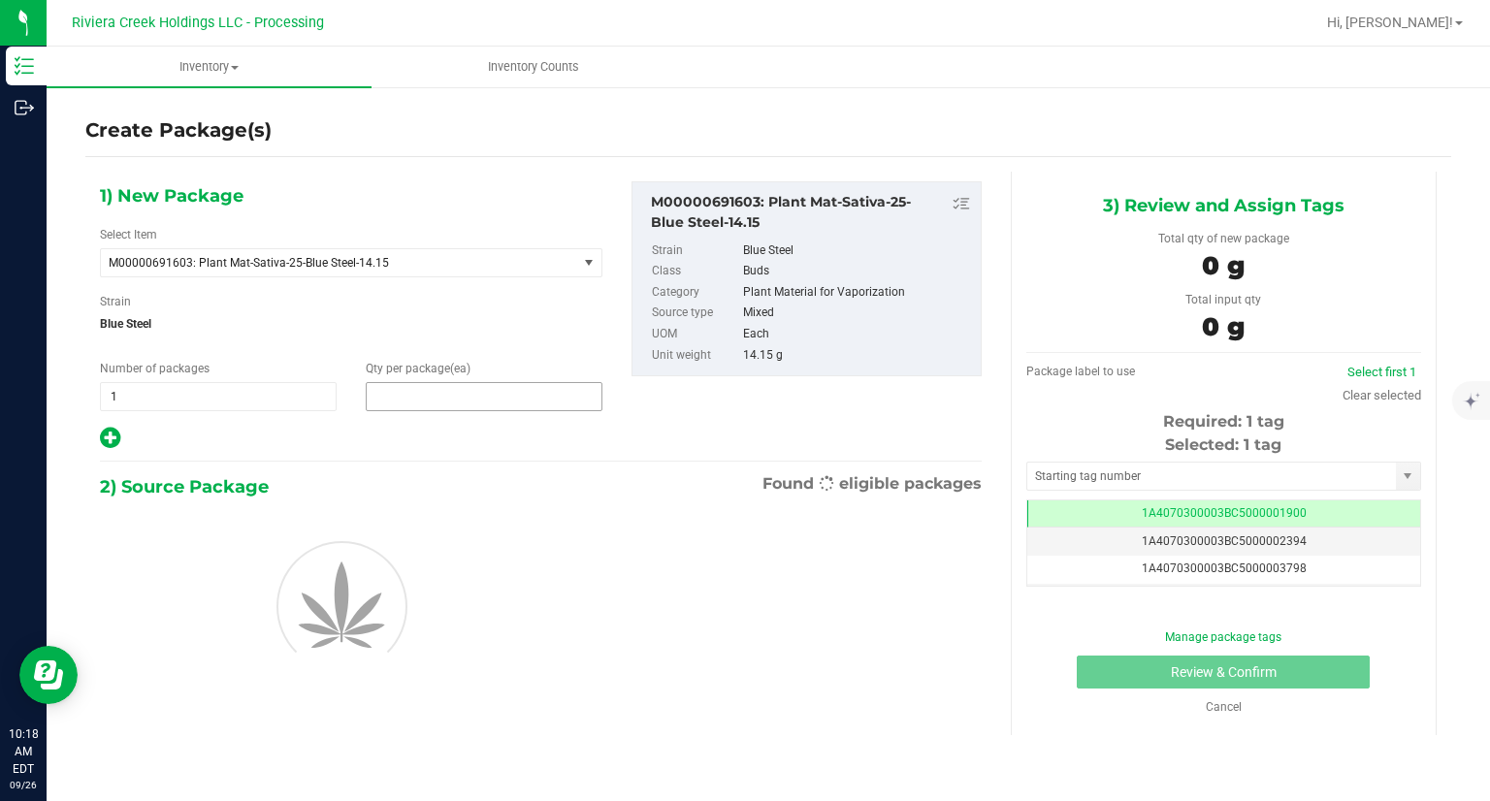
click at [424, 406] on span at bounding box center [484, 396] width 237 height 29
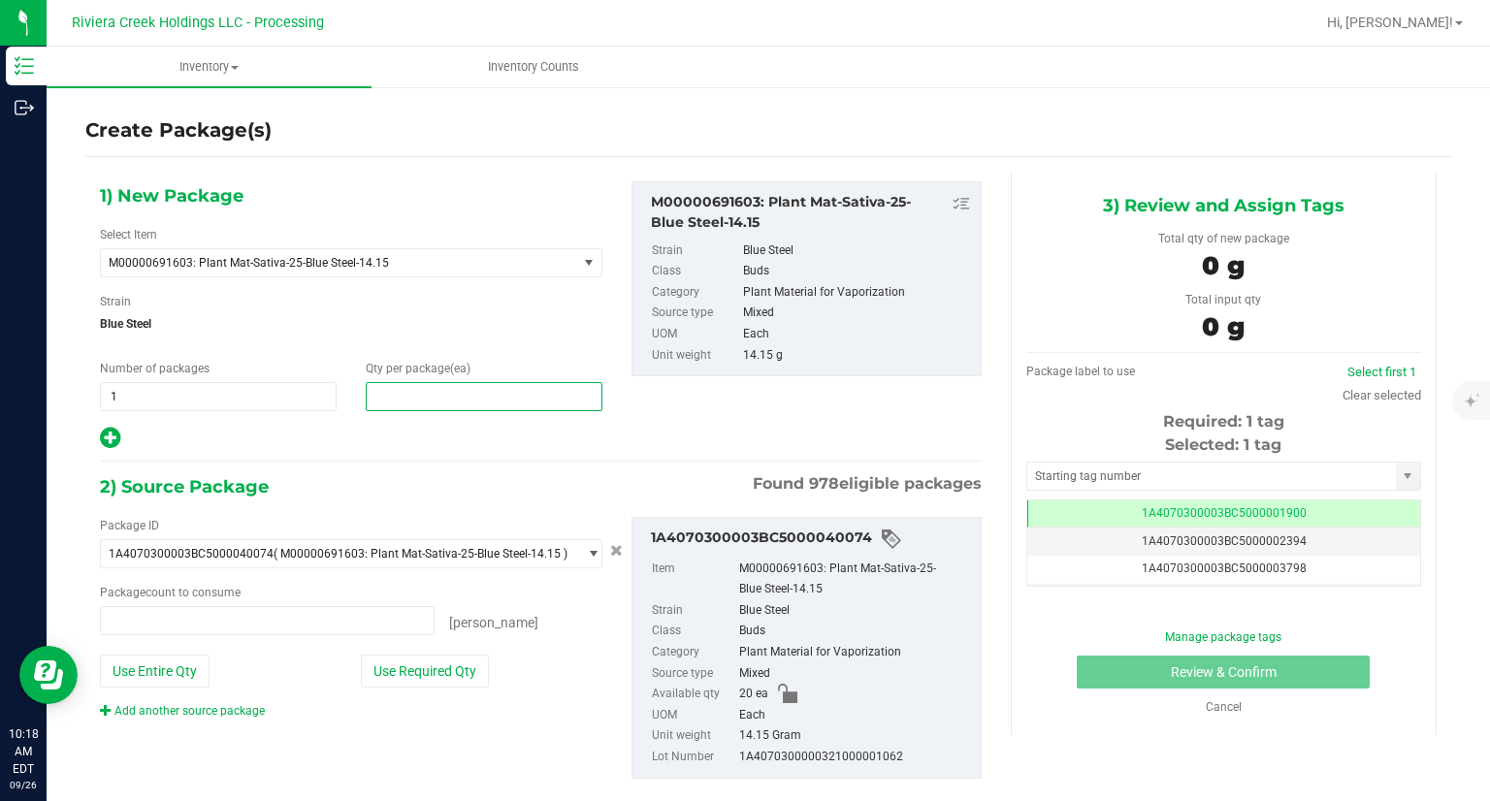
type input "0 ea"
type input "10"
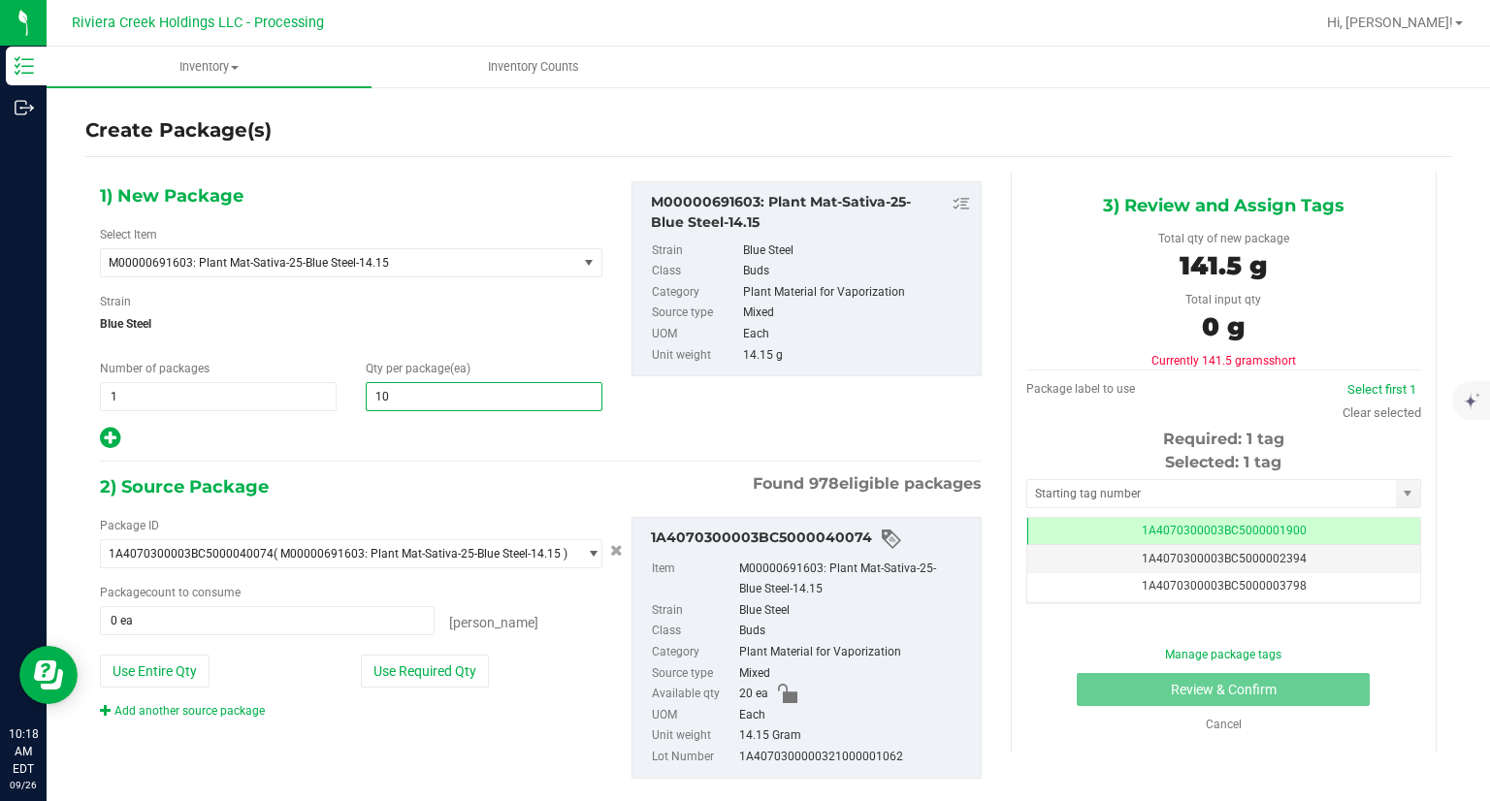
type input "10"
click at [376, 485] on div "2) Source Package Found 978 eligible packages" at bounding box center [541, 486] width 882 height 29
click at [453, 652] on div "Package ID 1A4070300003BC5000040074 ( M00000691603: Plant Mat-Sativa-25-Blue St…" at bounding box center [350, 618] width 531 height 203
click at [451, 661] on button "Use Required Qty" at bounding box center [425, 671] width 128 height 33
type input "10 ea"
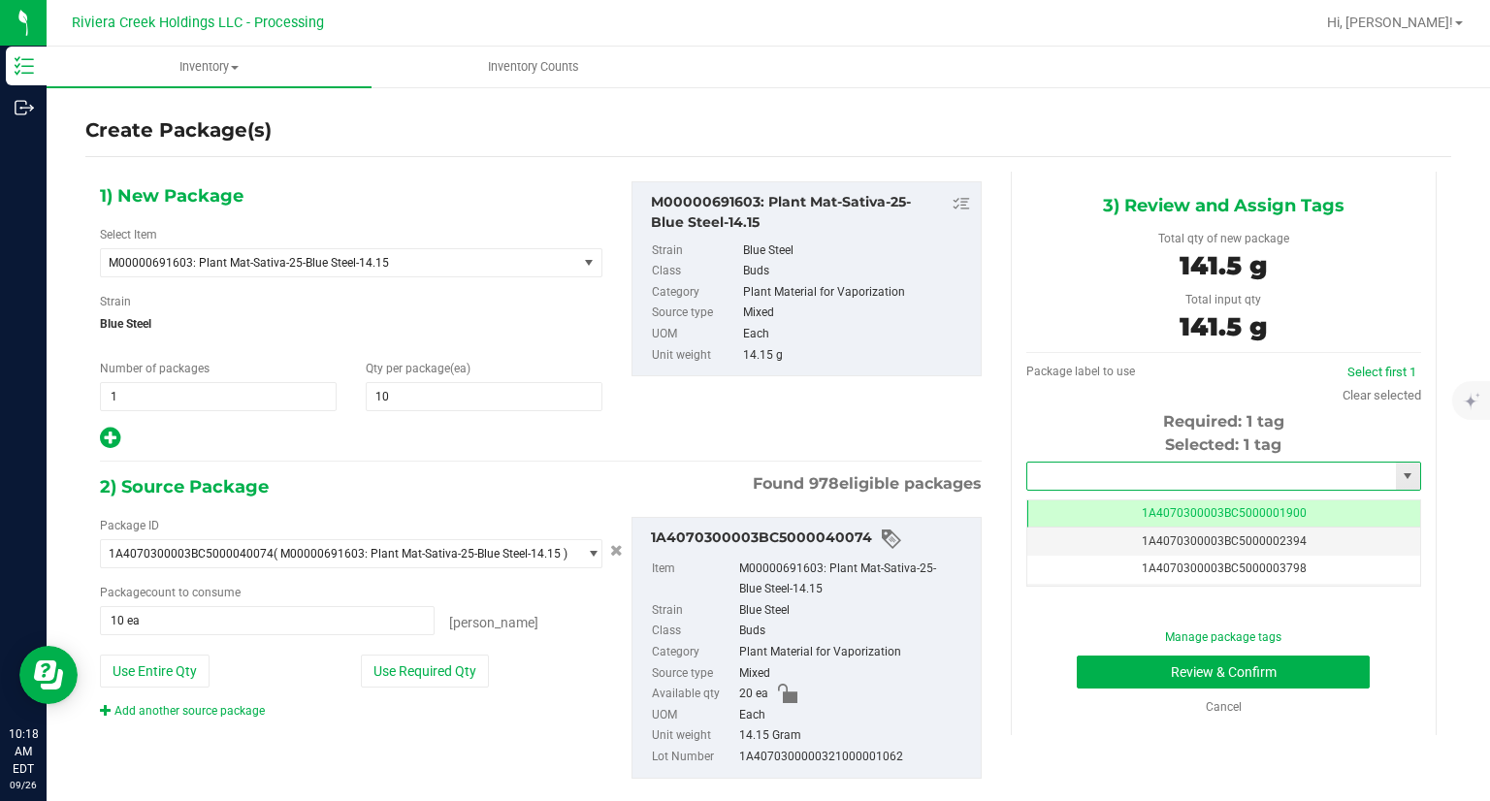
click at [1065, 470] on input "text" at bounding box center [1211, 476] width 369 height 27
click at [1024, 503] on li "1A4070300003BC5000042105" at bounding box center [1210, 509] width 389 height 29
type input "1A4070300003BC5000042105"
click at [1091, 664] on button "Review & Confirm" at bounding box center [1222, 672] width 293 height 33
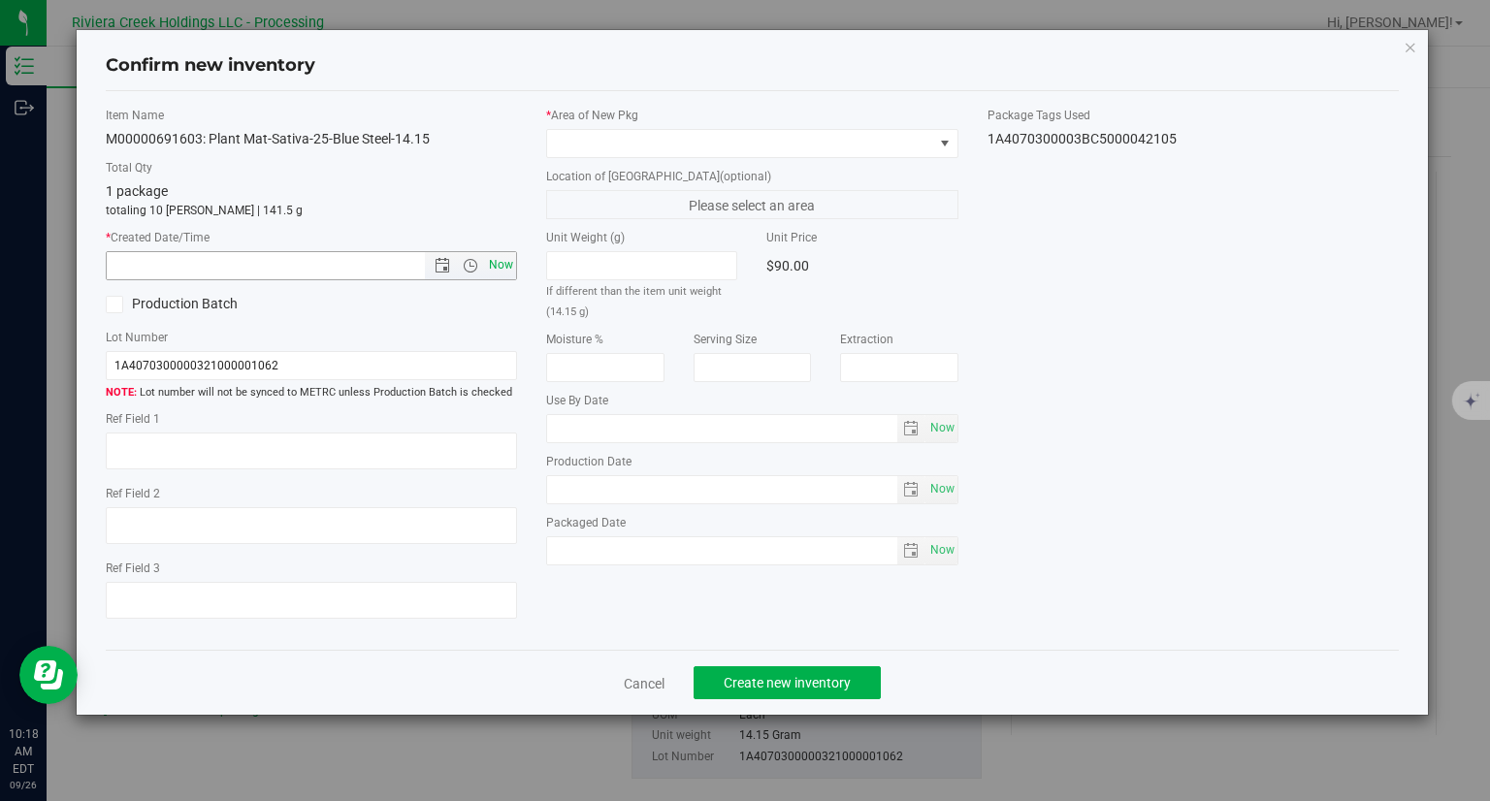
click at [502, 267] on span "Now" at bounding box center [501, 265] width 33 height 28
type input "9/26/2025 10:18 AM"
click at [600, 147] on span at bounding box center [740, 143] width 386 height 27
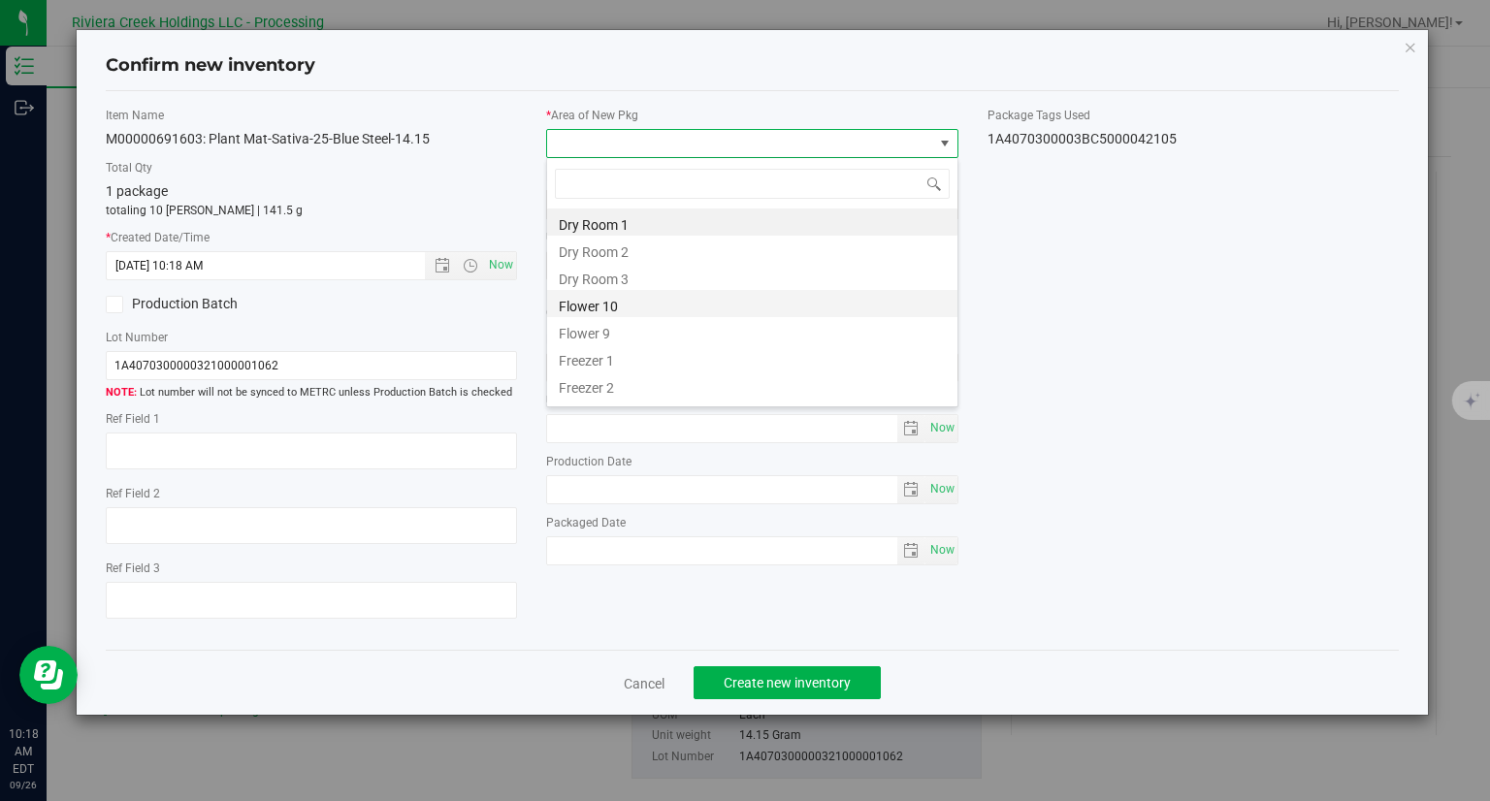
click at [603, 302] on li "Flower 10" at bounding box center [752, 303] width 410 height 27
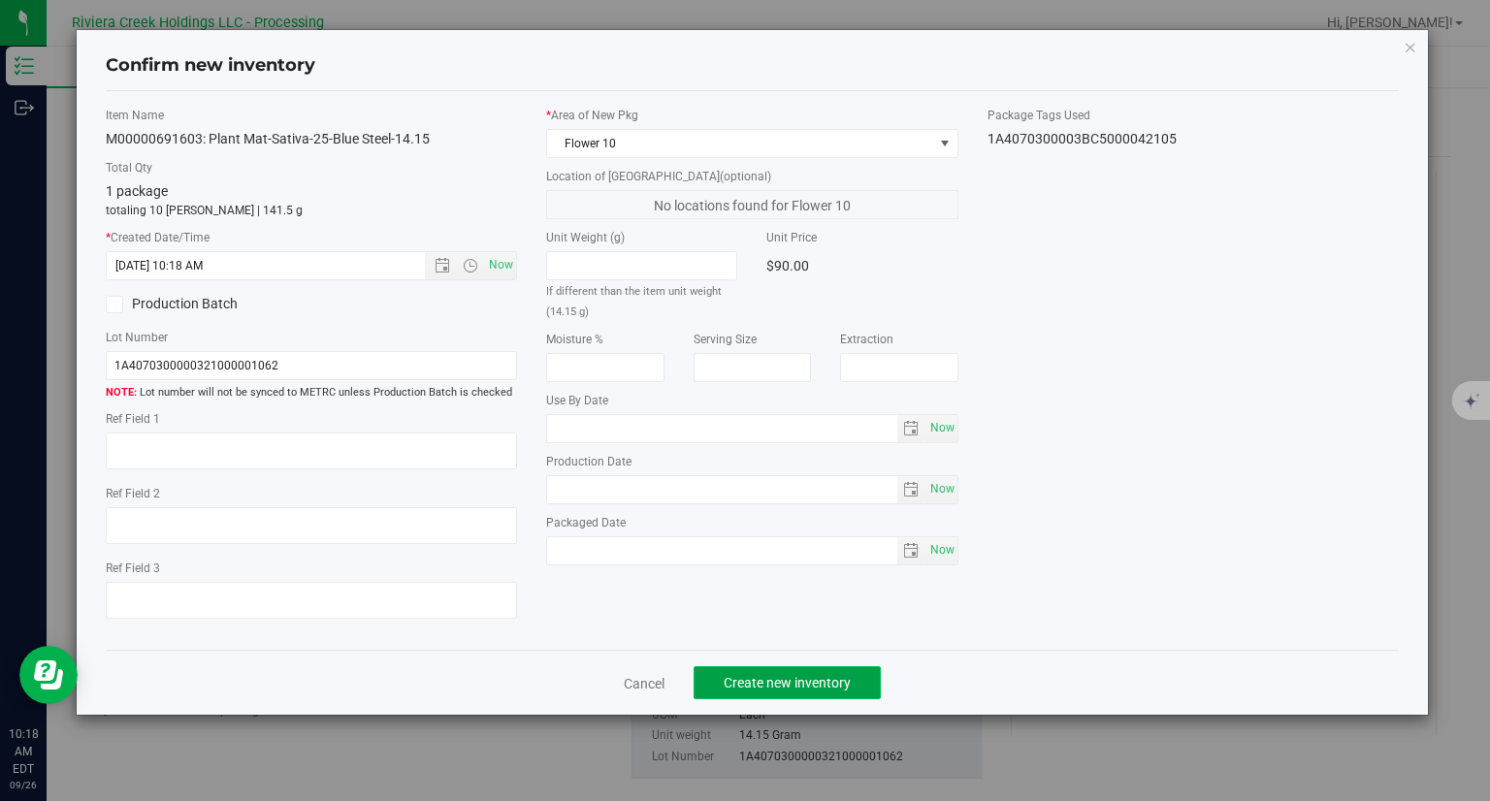
click at [835, 683] on span "Create new inventory" at bounding box center [786, 683] width 127 height 16
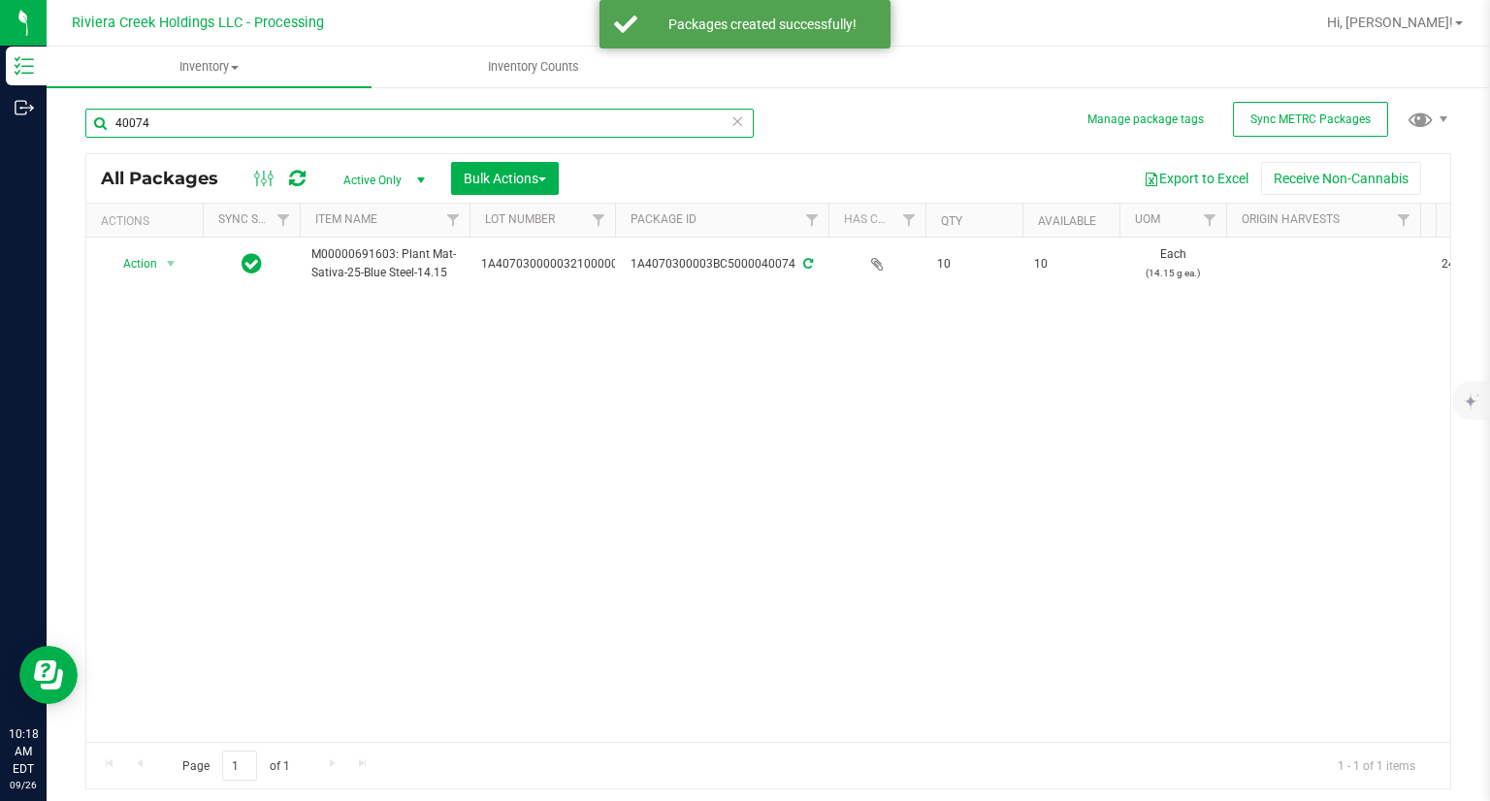
click at [259, 129] on input "40074" at bounding box center [419, 123] width 668 height 29
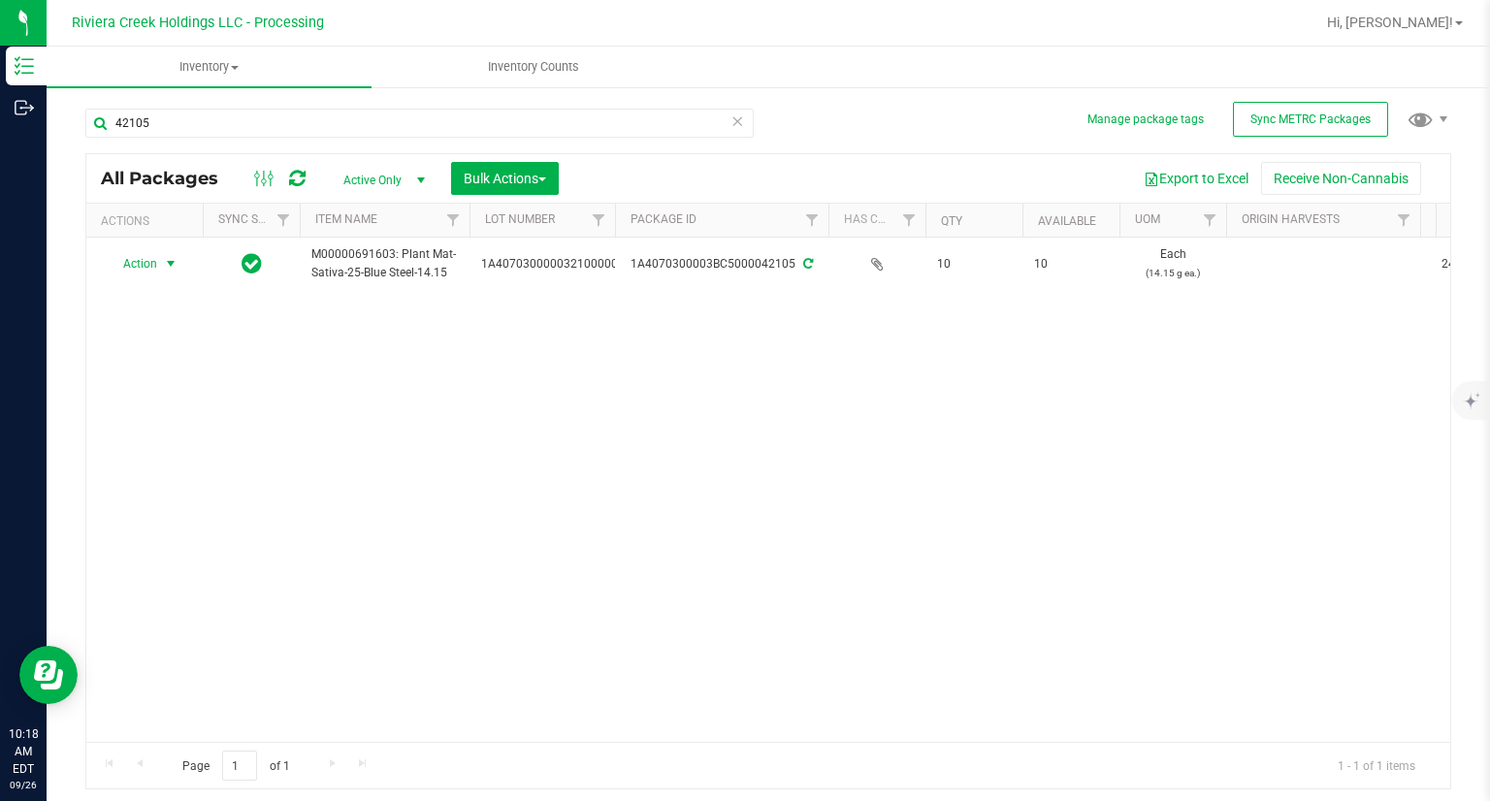
click at [143, 267] on span "Action" at bounding box center [132, 263] width 52 height 27
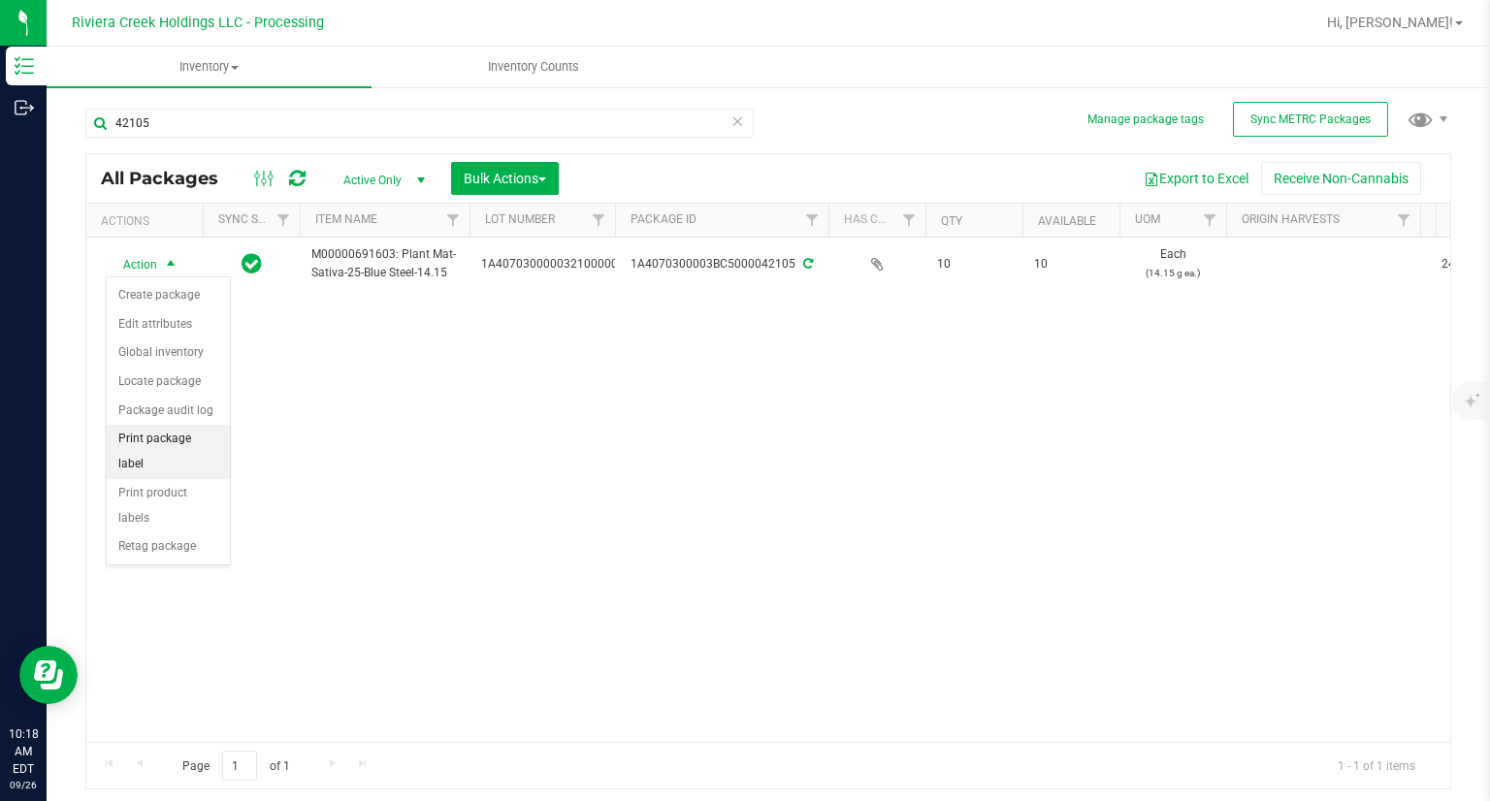
click at [188, 434] on li "Print package label" at bounding box center [168, 451] width 123 height 53
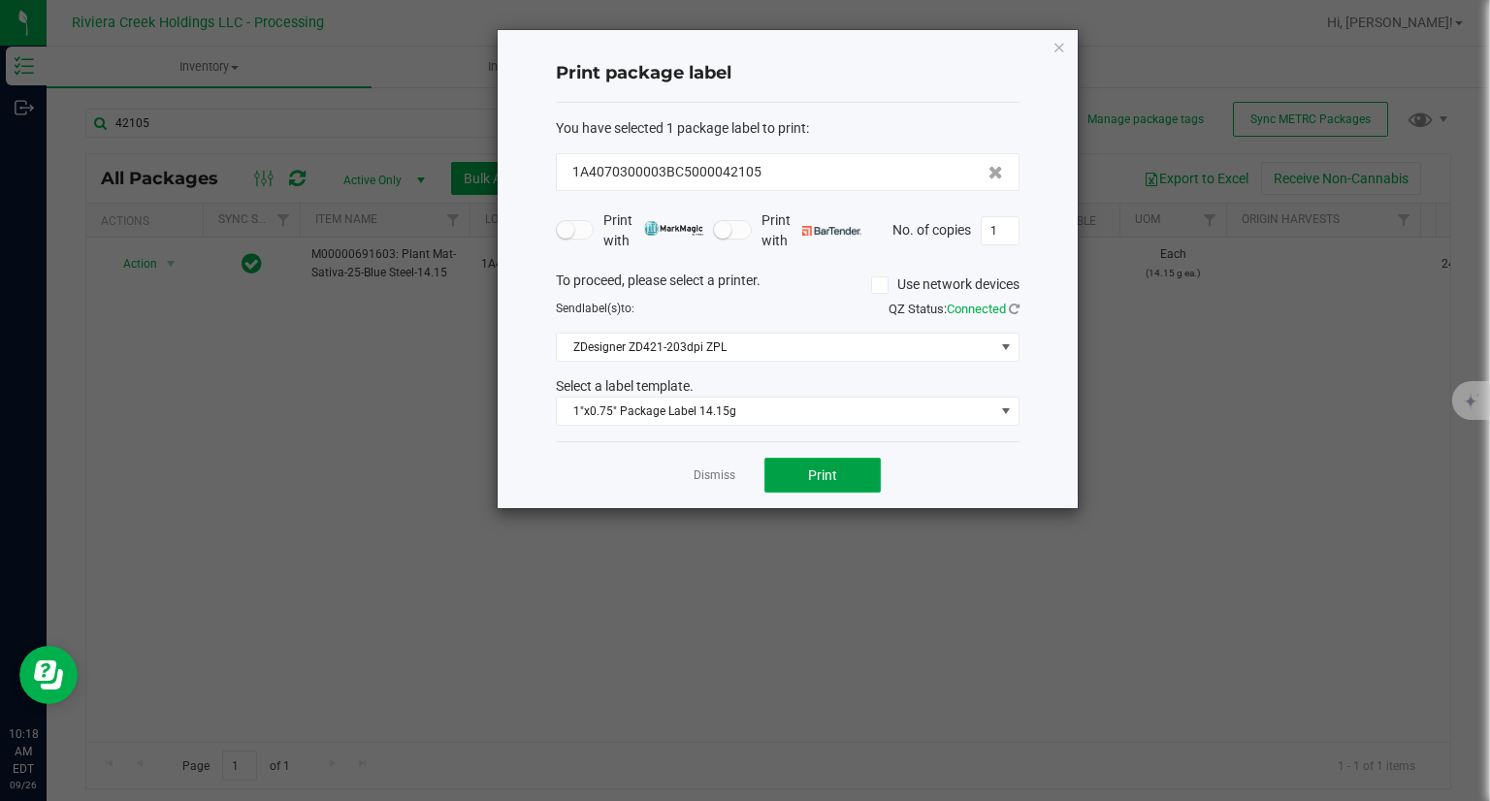
click at [820, 482] on button "Print" at bounding box center [822, 475] width 116 height 35
click at [1067, 57] on div "Print package label You have selected 1 package label to print : 1A4070300003BC…" at bounding box center [787, 269] width 580 height 478
click at [1063, 45] on icon "button" at bounding box center [1059, 46] width 14 height 23
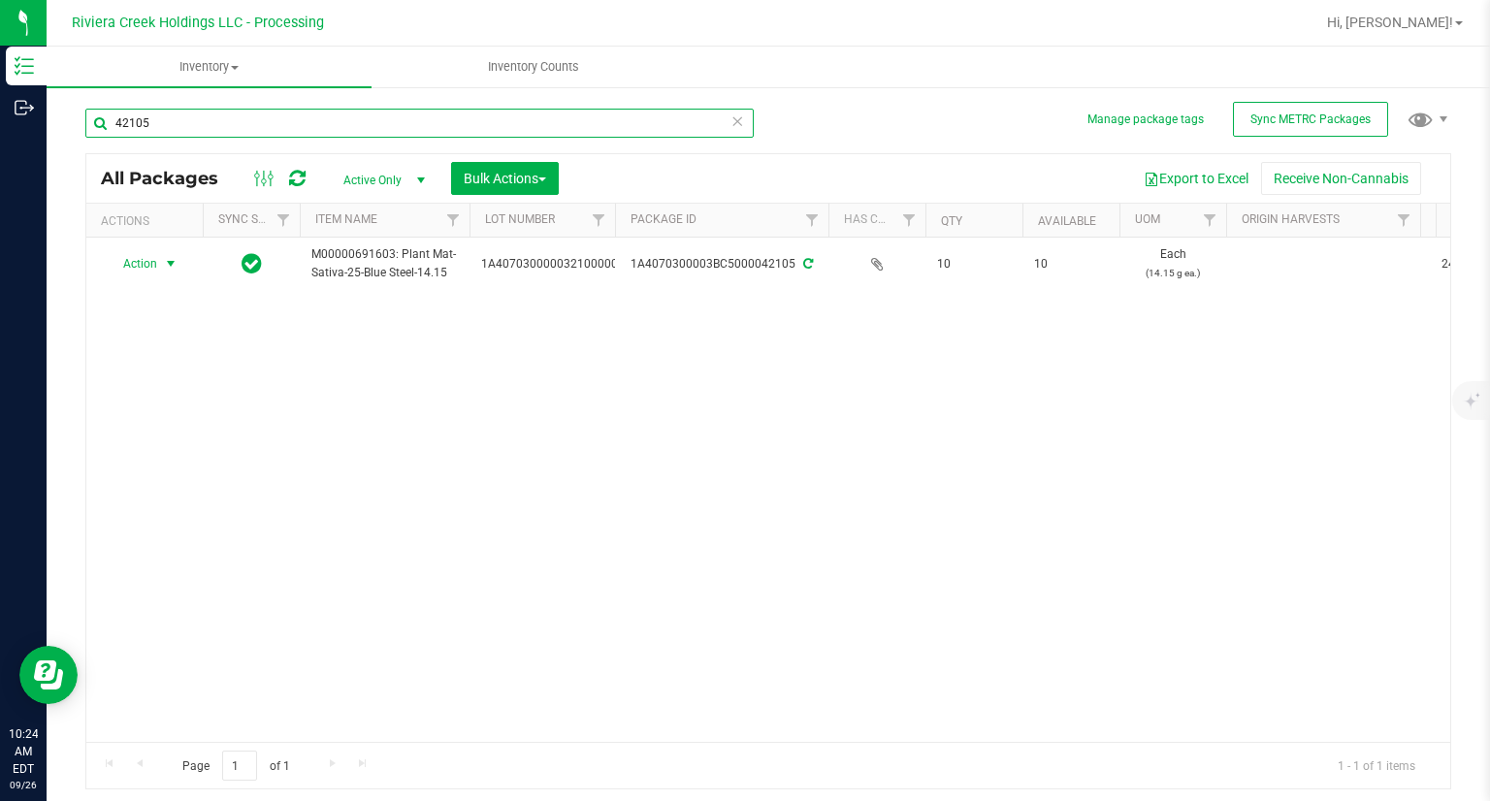
click at [182, 124] on input "42105" at bounding box center [419, 123] width 668 height 29
type input "40223"
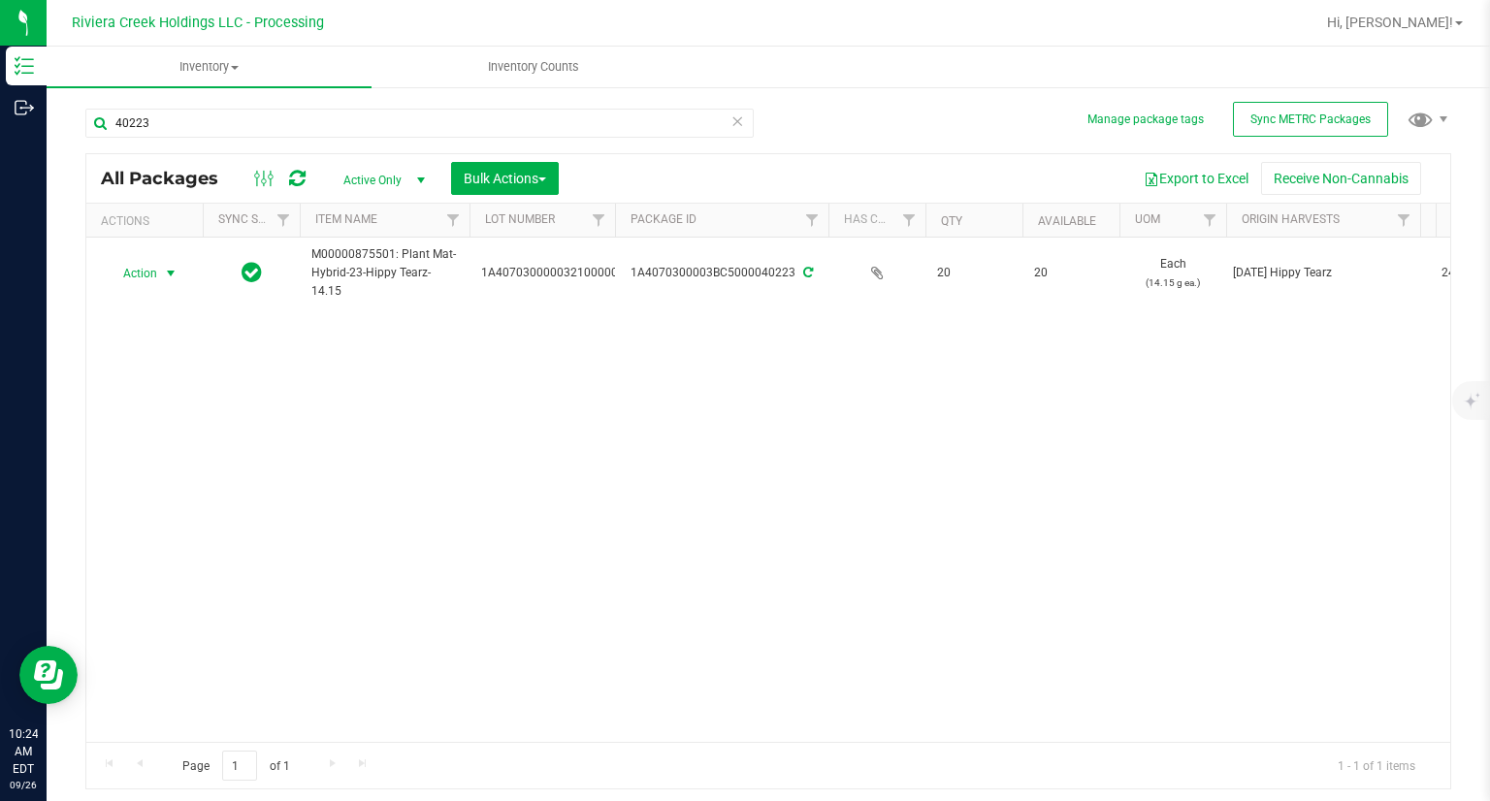
click at [155, 284] on span "Action" at bounding box center [132, 273] width 52 height 27
click at [163, 301] on li "Create package" at bounding box center [168, 304] width 123 height 29
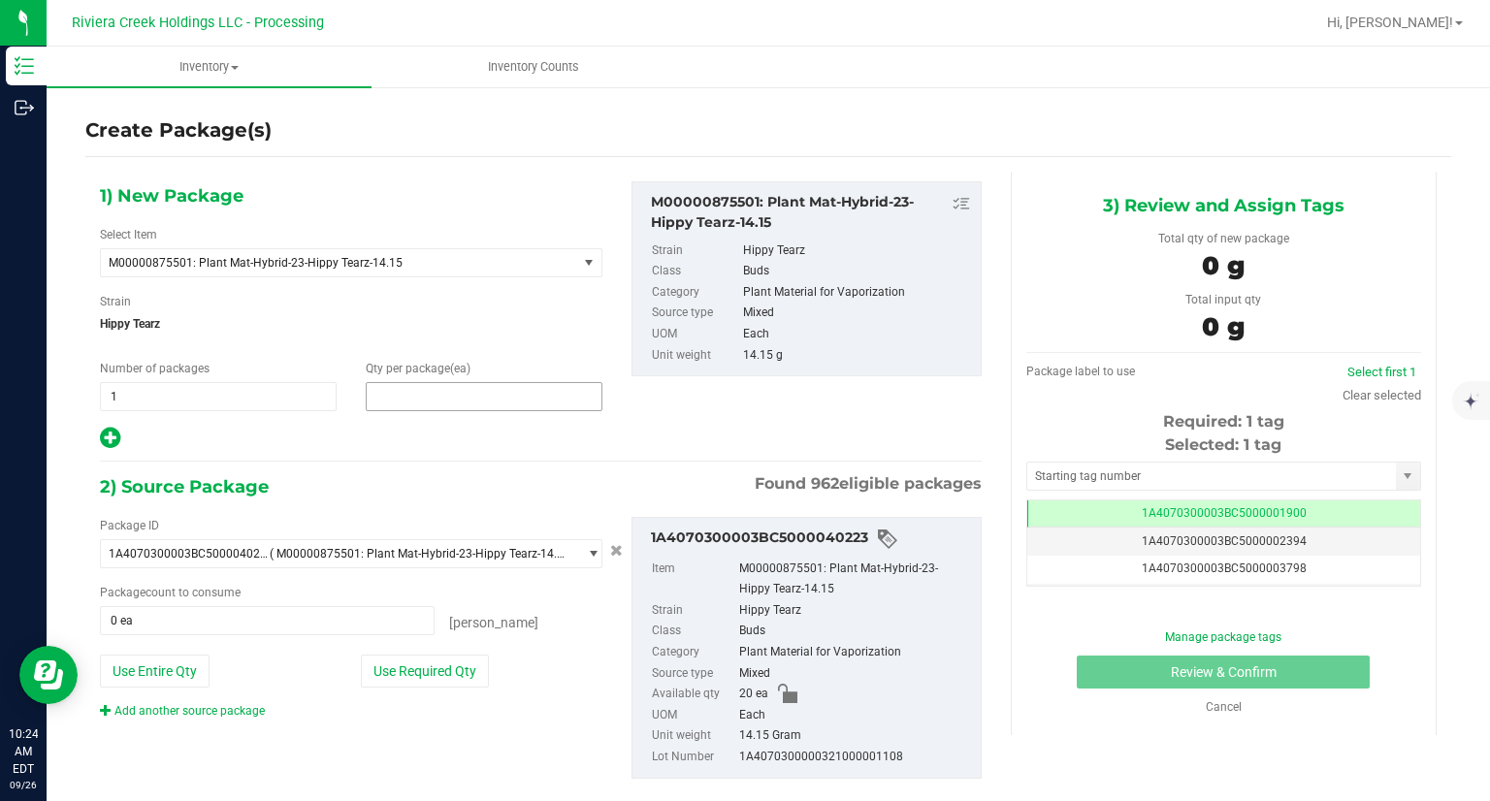
click at [423, 402] on span at bounding box center [484, 396] width 237 height 29
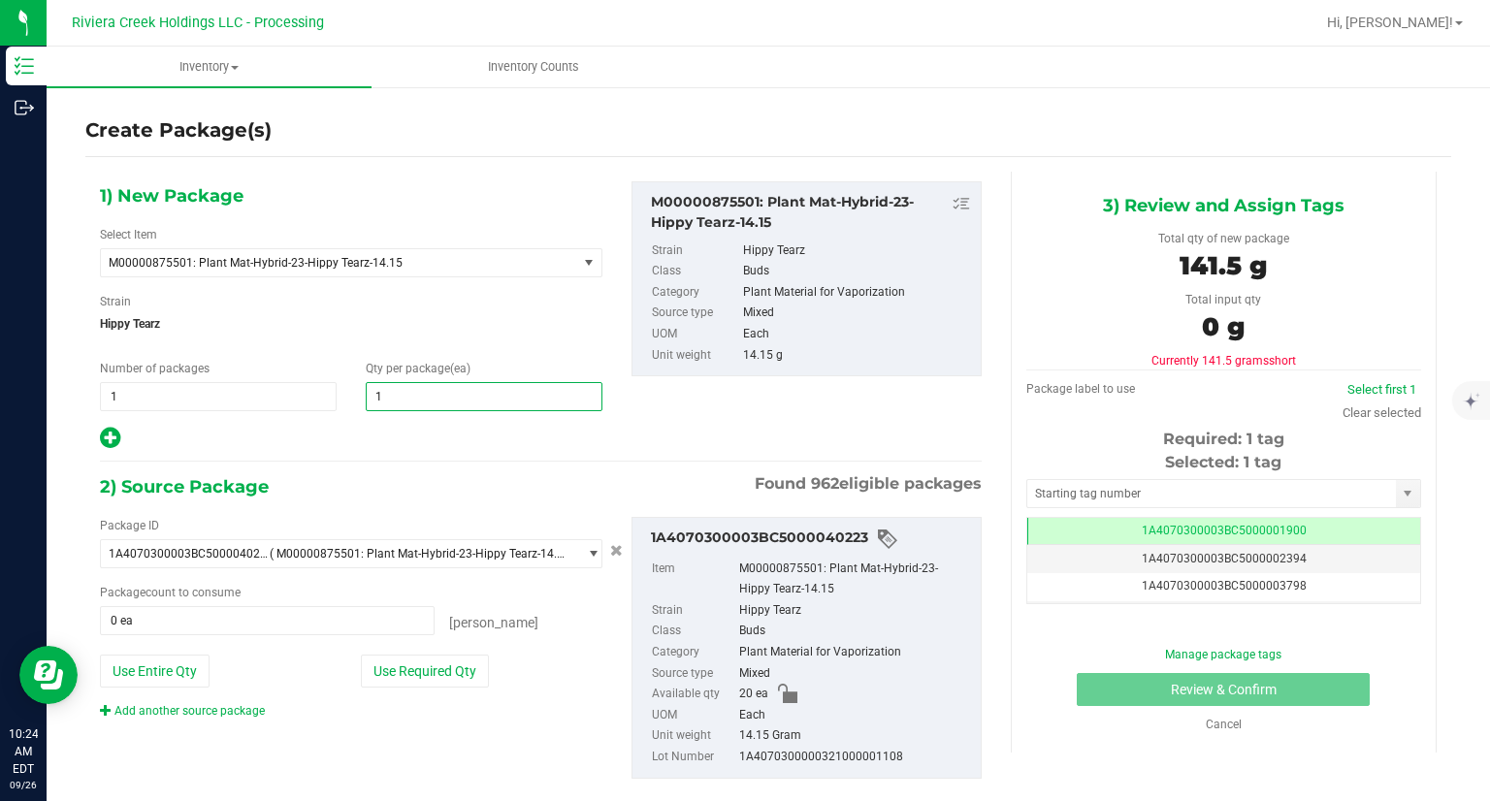
type input "10"
click at [374, 430] on div at bounding box center [351, 438] width 502 height 25
click at [424, 679] on button "Use Required Qty" at bounding box center [425, 671] width 128 height 33
type input "10 ea"
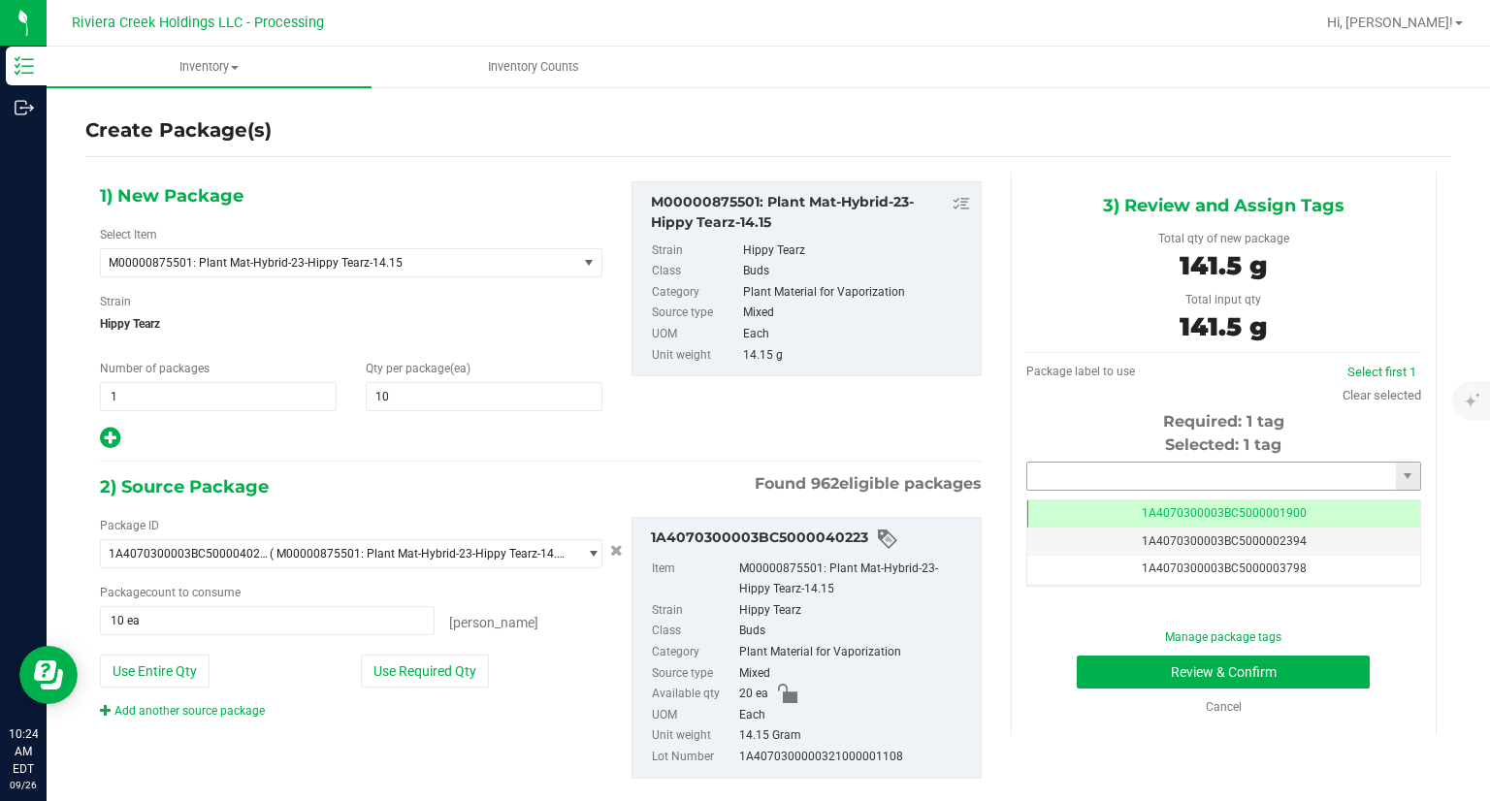
click at [1086, 474] on input "text" at bounding box center [1211, 476] width 369 height 27
click at [1086, 506] on li "1A4070300003BC5000042106" at bounding box center [1210, 509] width 389 height 29
type input "1A4070300003BC5000042106"
click at [1113, 680] on button "Review & Confirm" at bounding box center [1222, 672] width 293 height 33
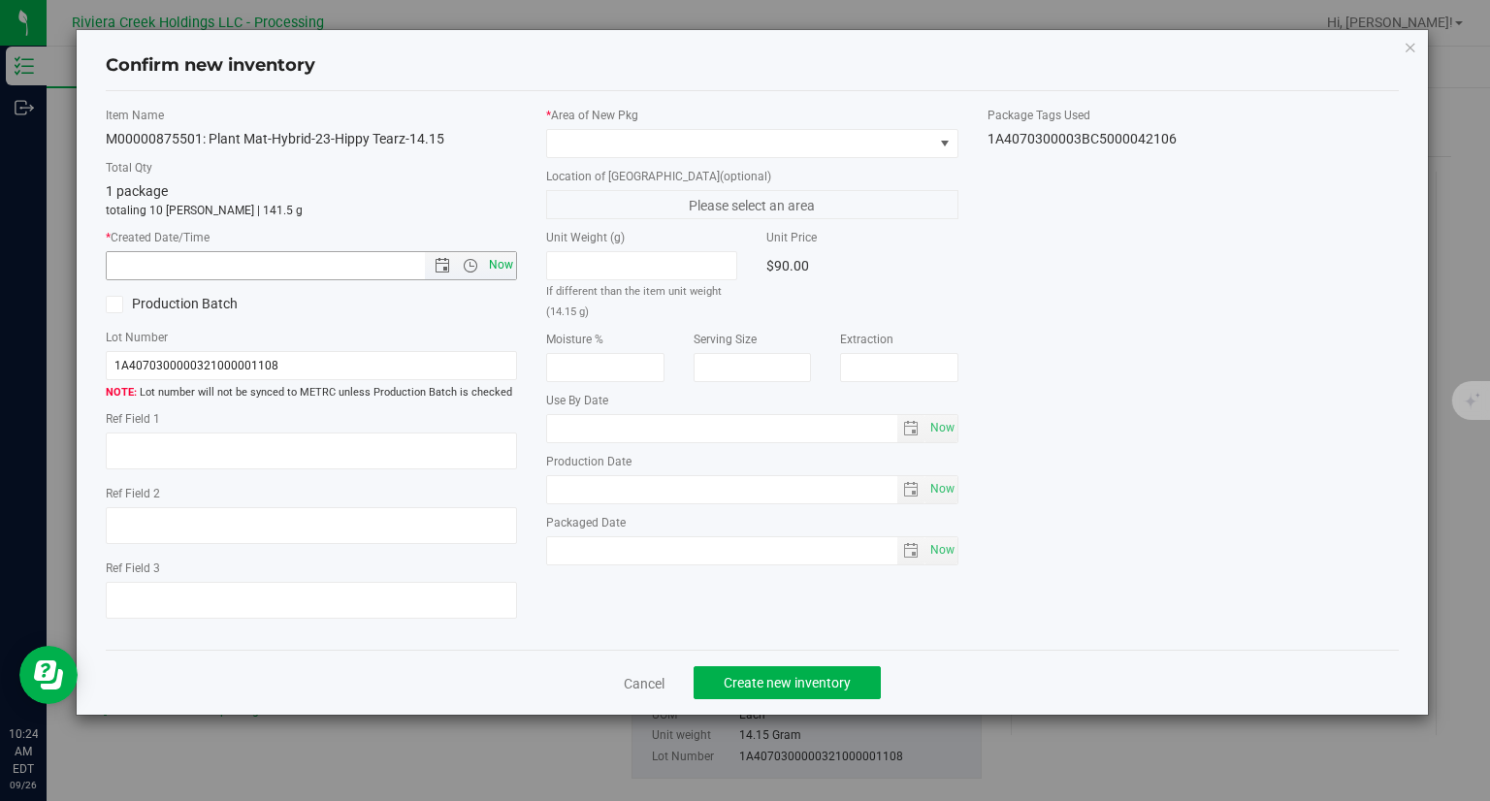
click at [505, 273] on span "Now" at bounding box center [501, 265] width 33 height 28
type input "9/26/2025 10:24 AM"
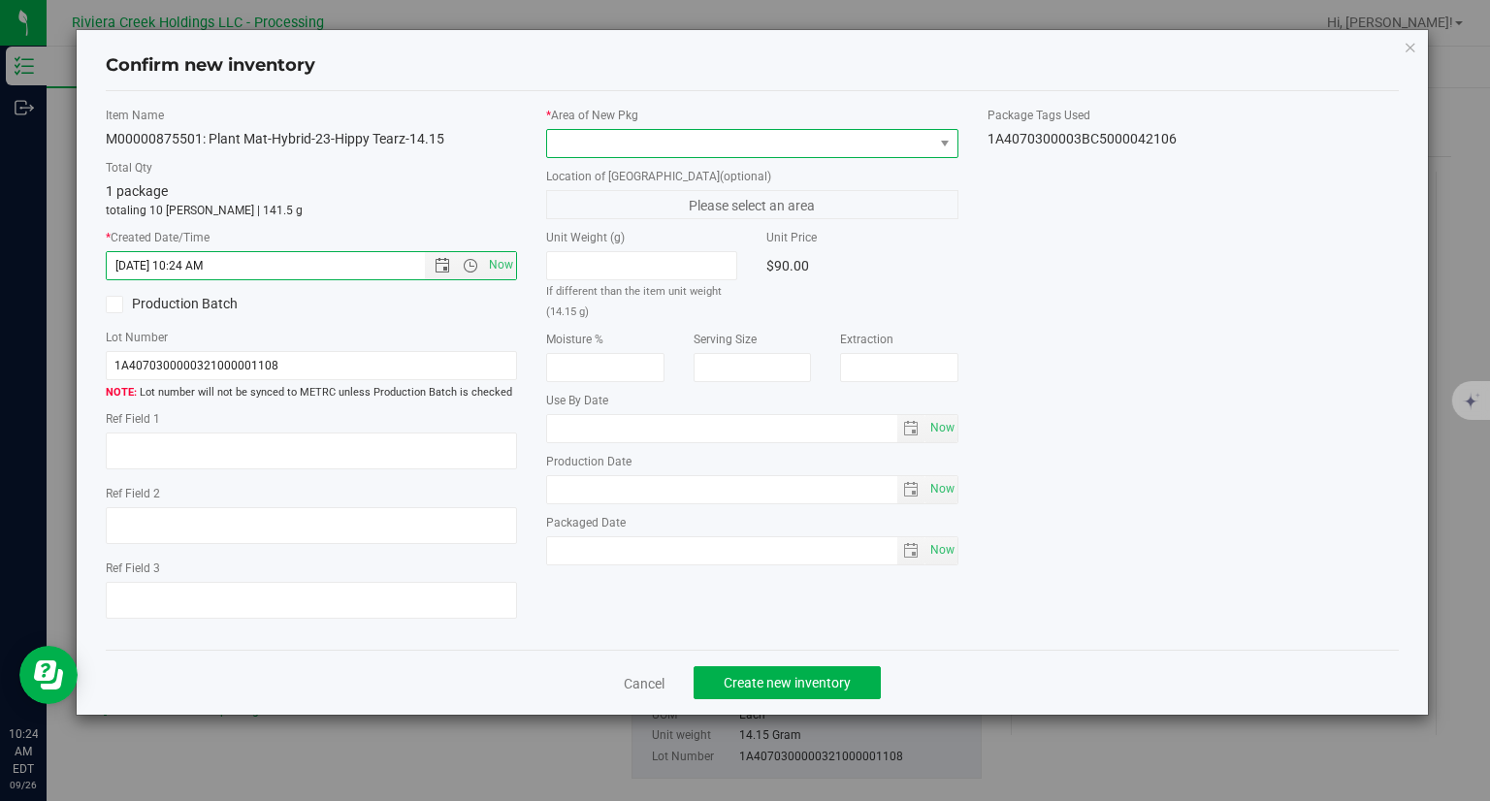
click at [659, 130] on span at bounding box center [740, 143] width 386 height 27
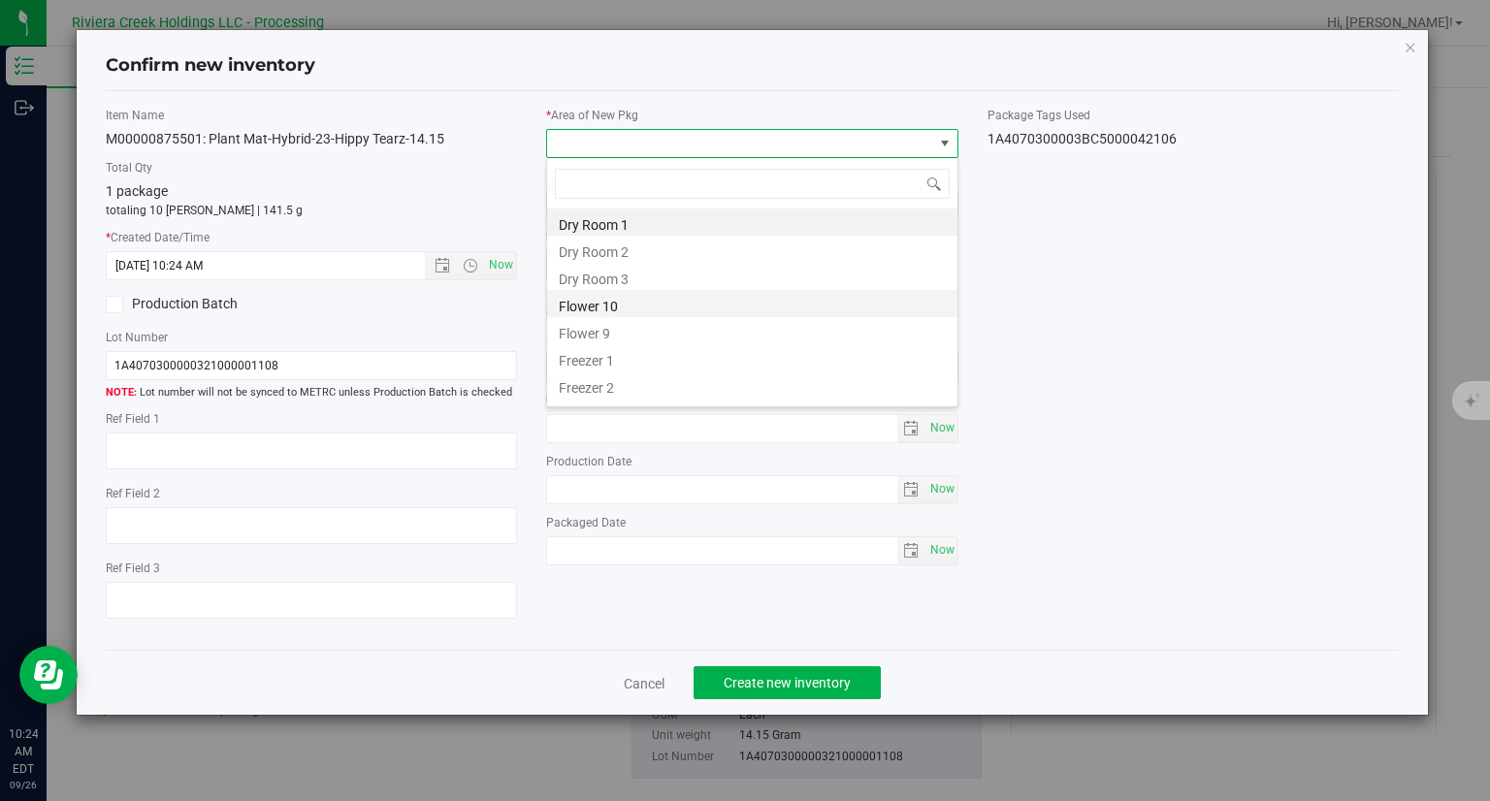
click at [637, 310] on li "Flower 10" at bounding box center [752, 303] width 410 height 27
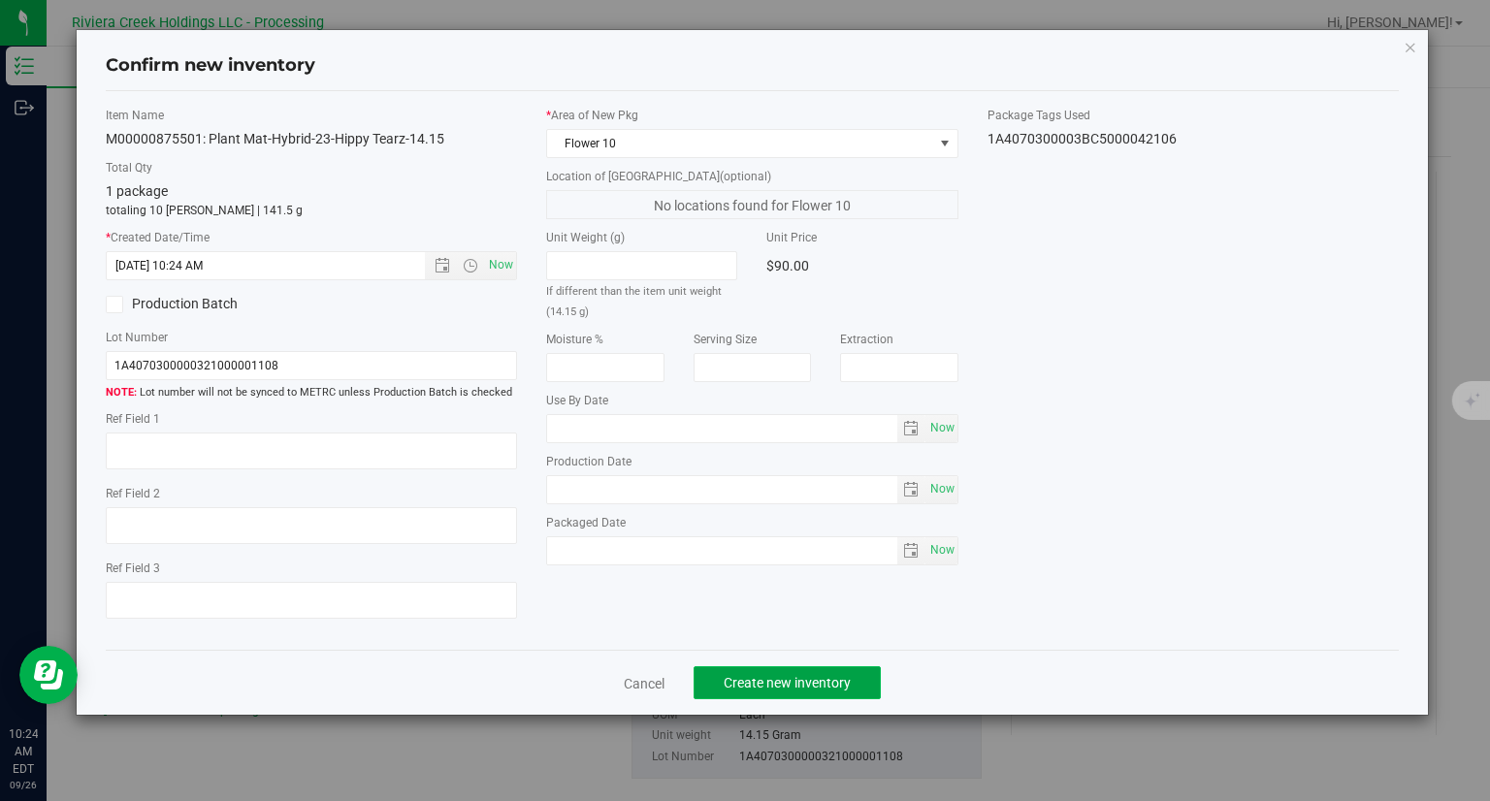
click at [865, 694] on button "Create new inventory" at bounding box center [786, 682] width 187 height 33
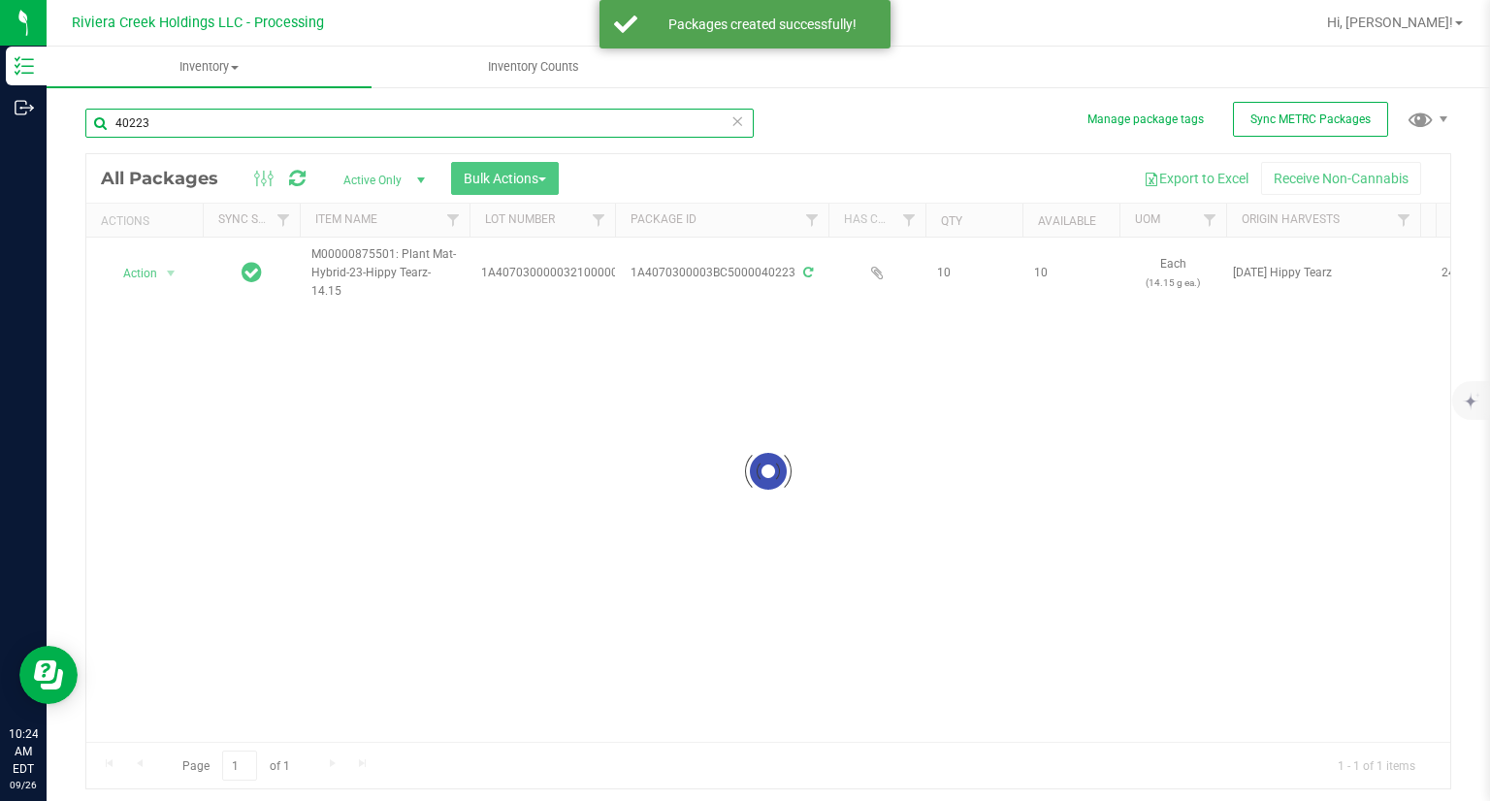
click at [182, 126] on input "40223" at bounding box center [419, 123] width 668 height 29
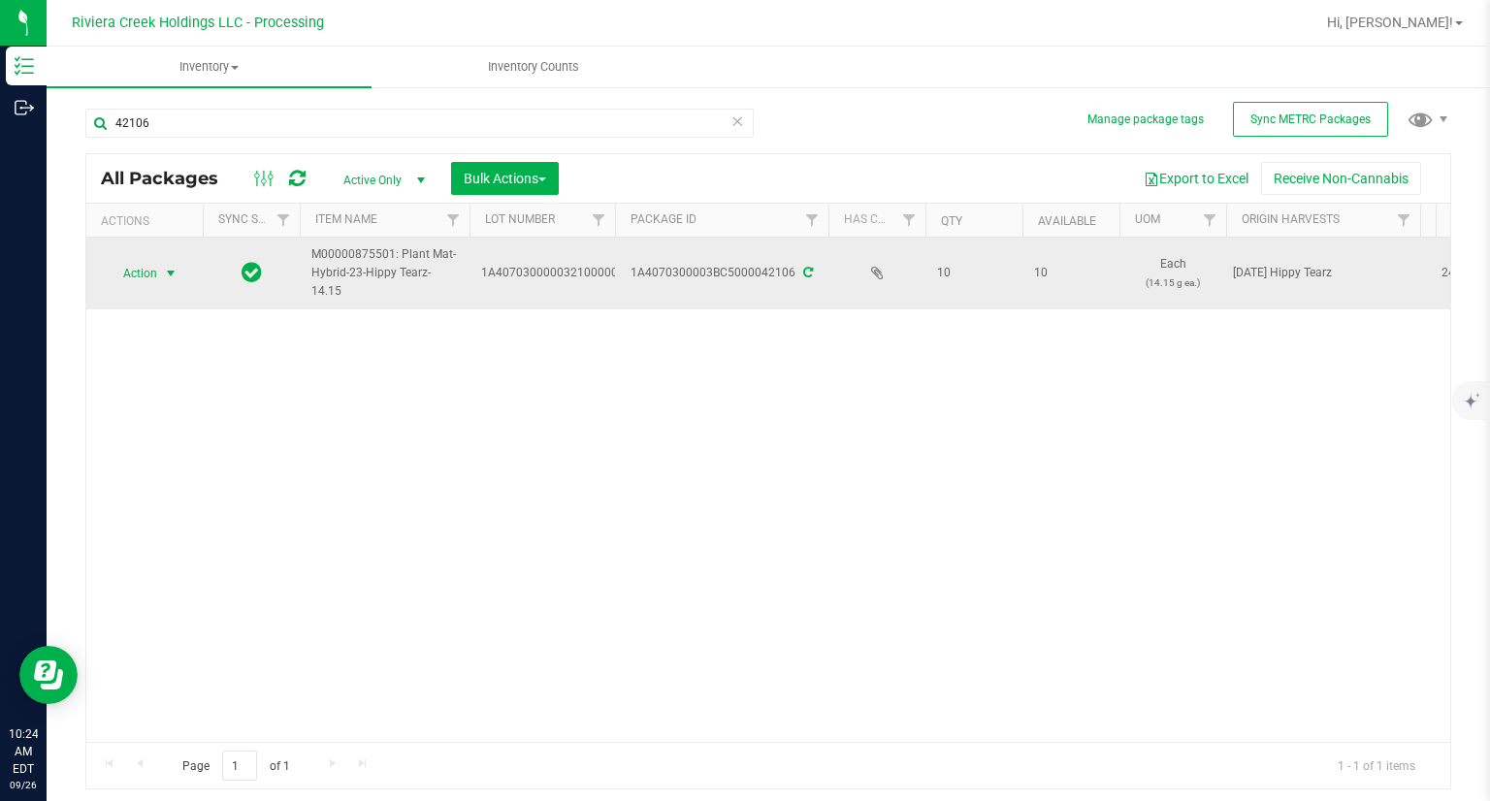
click at [147, 269] on span "Action" at bounding box center [132, 273] width 52 height 27
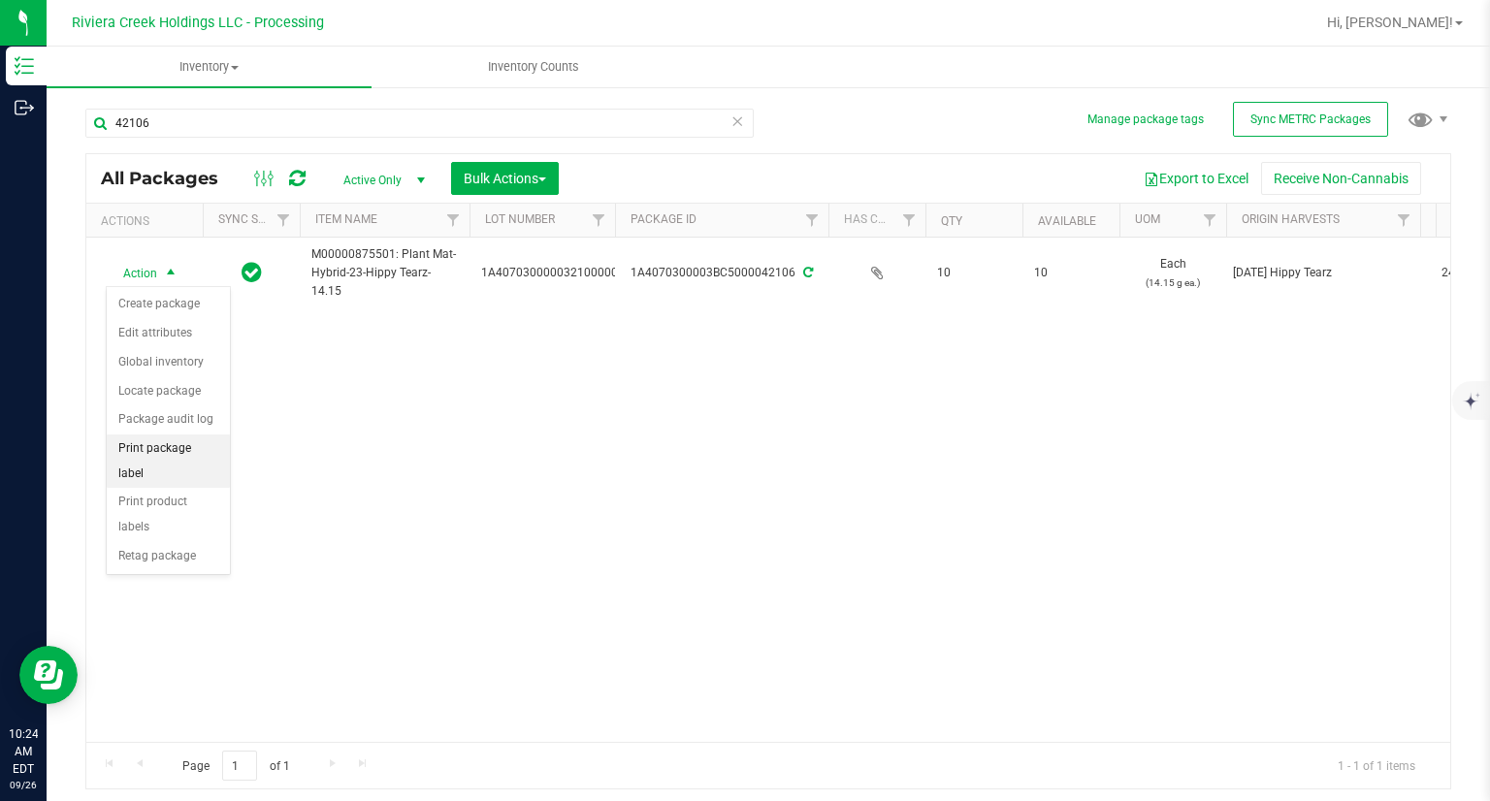
click at [205, 443] on li "Print package label" at bounding box center [168, 460] width 123 height 53
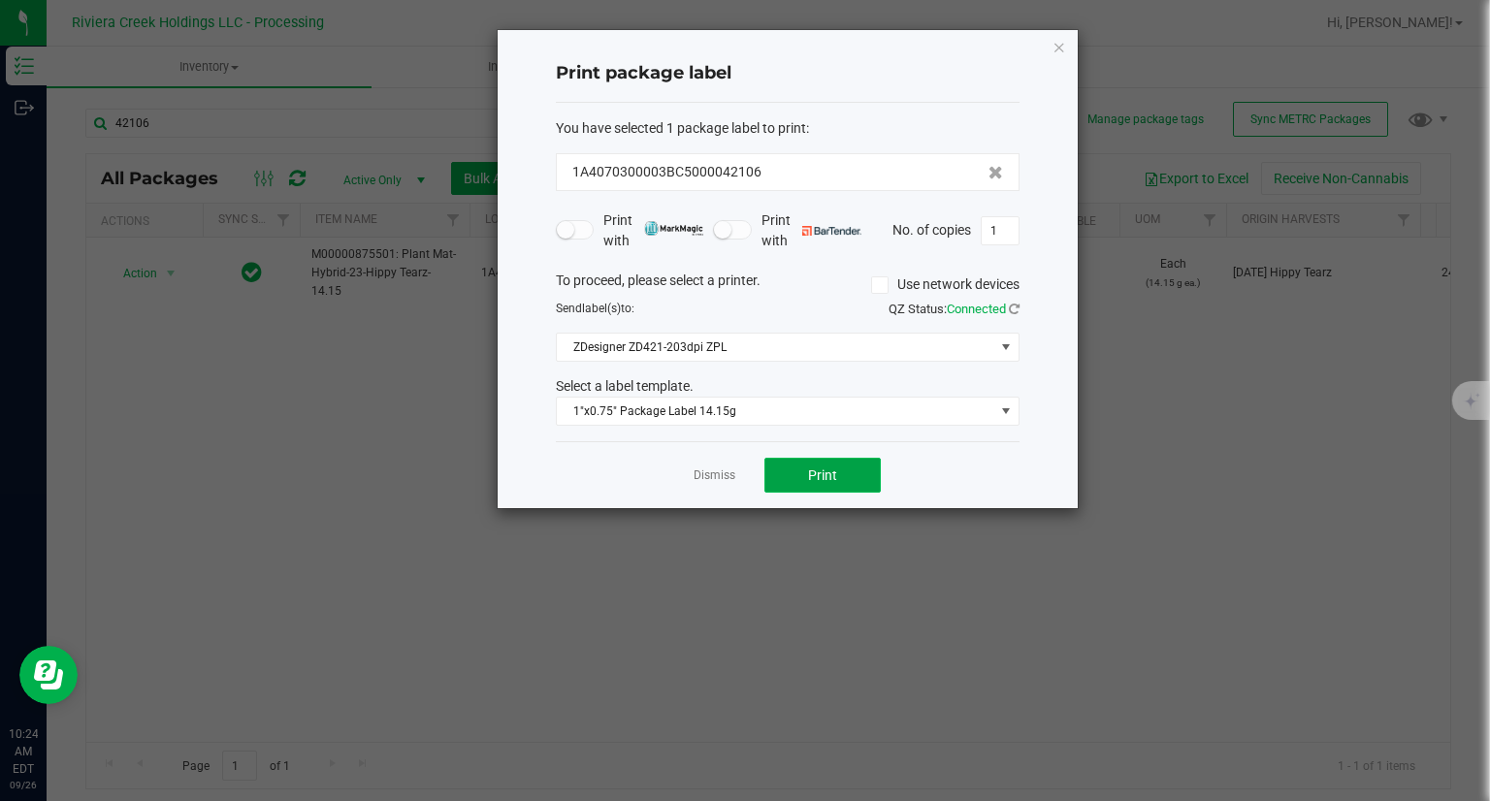
click at [811, 463] on button "Print" at bounding box center [822, 475] width 116 height 35
click at [1055, 48] on icon "button" at bounding box center [1059, 46] width 14 height 23
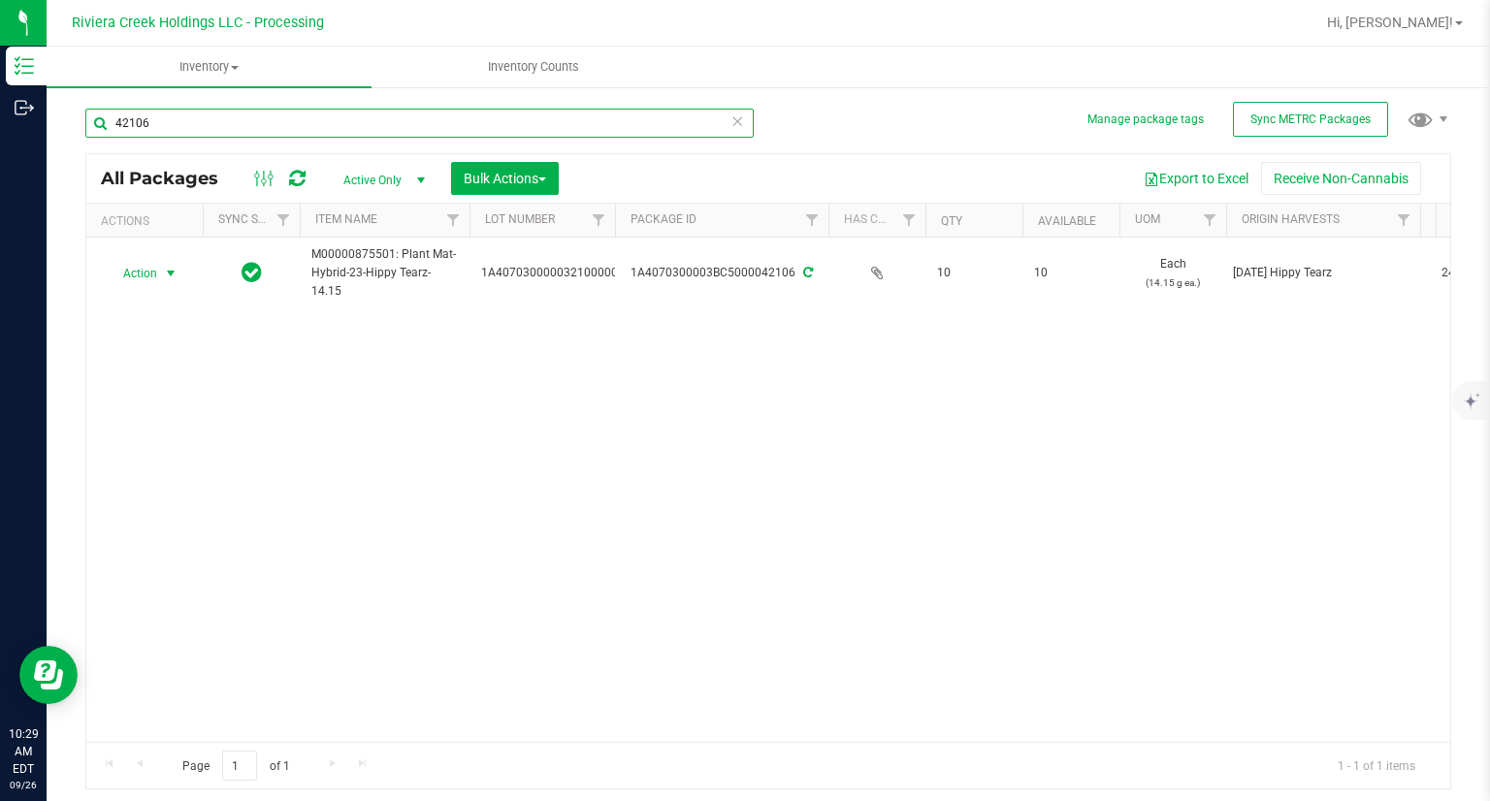
click at [266, 132] on input "42106" at bounding box center [419, 123] width 668 height 29
type input "4"
type input "30415"
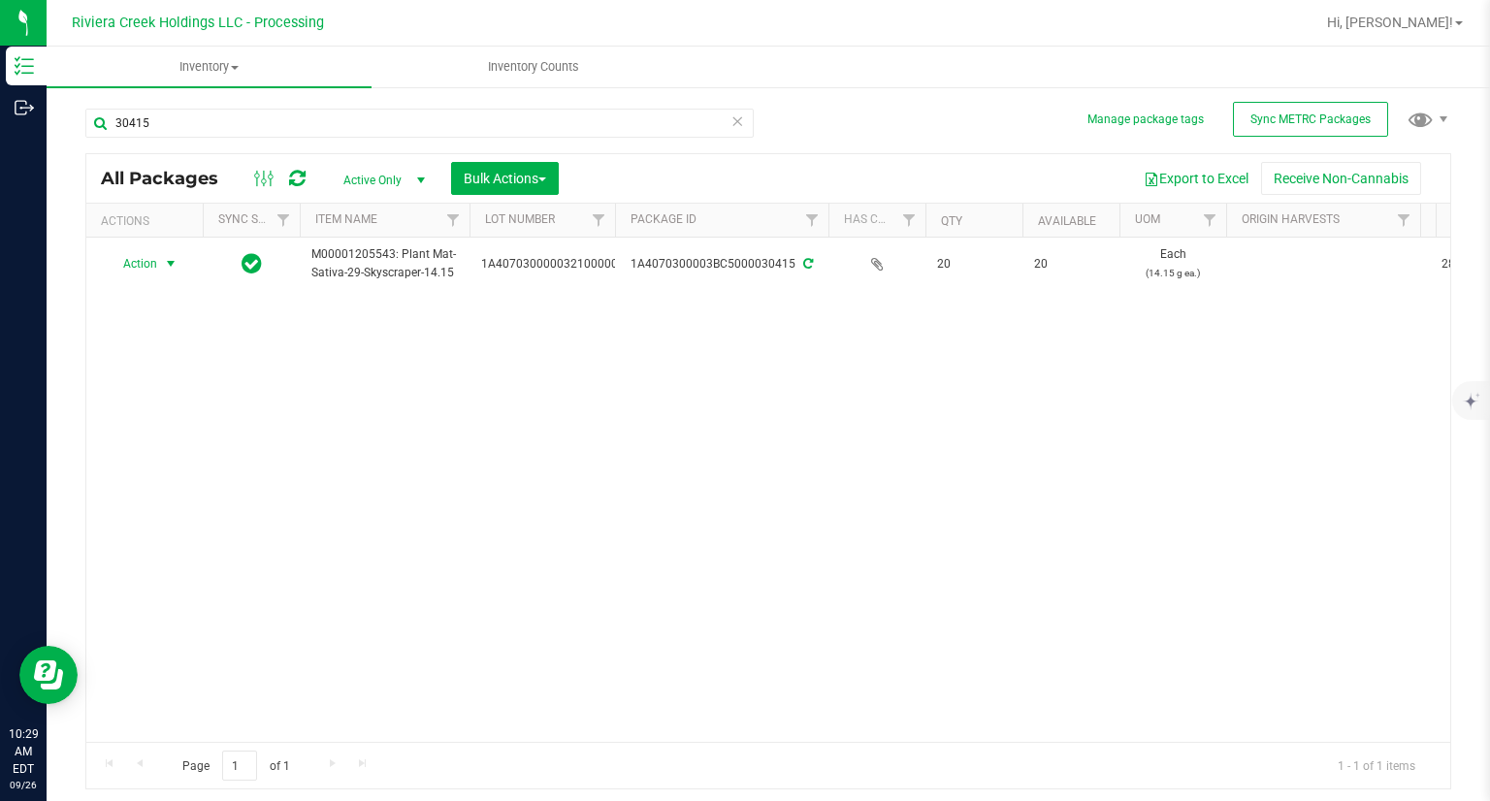
click at [175, 273] on span "select" at bounding box center [171, 263] width 24 height 27
click at [175, 296] on li "Create package" at bounding box center [168, 295] width 123 height 29
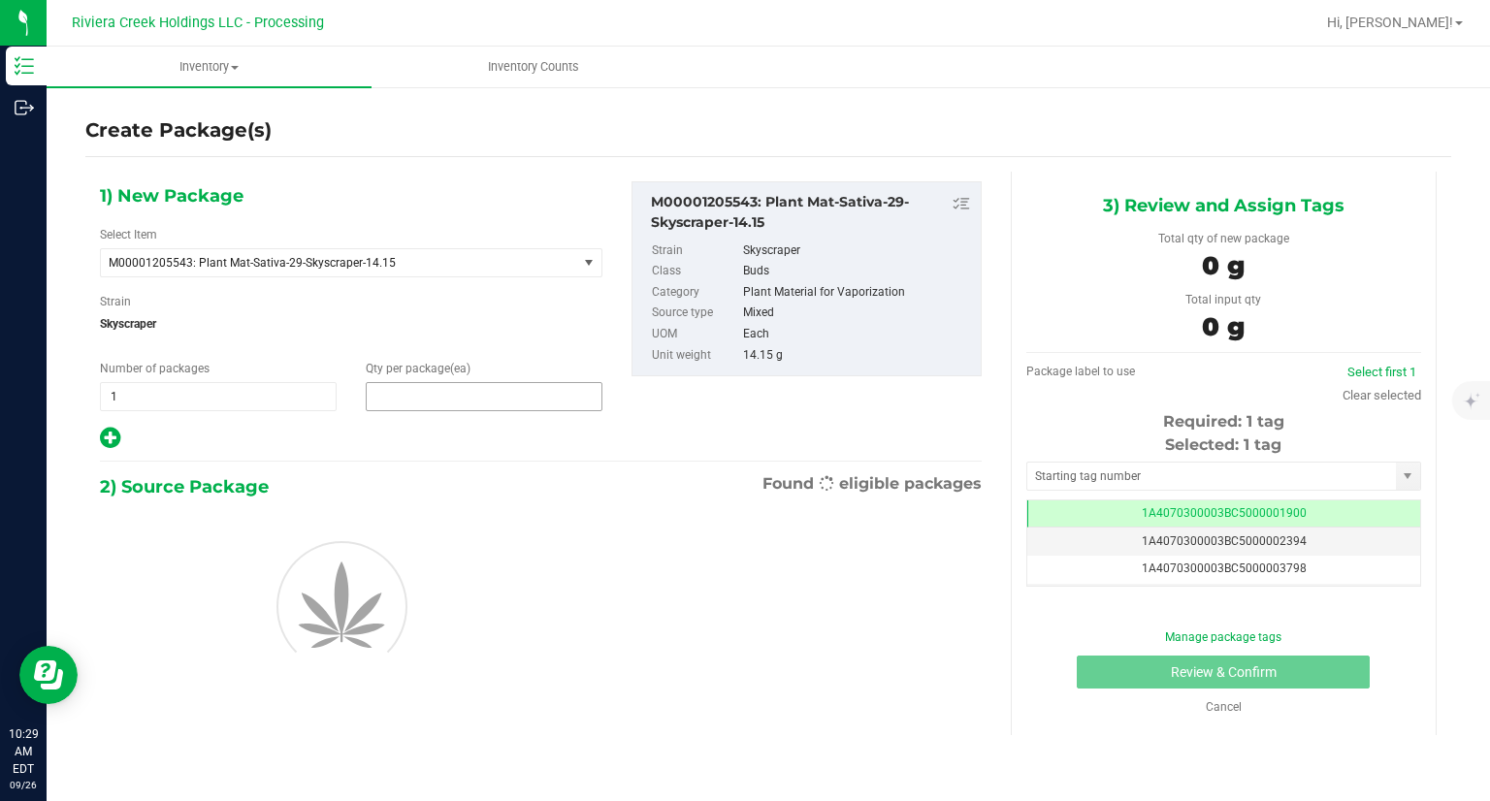
click at [510, 394] on span at bounding box center [484, 396] width 237 height 29
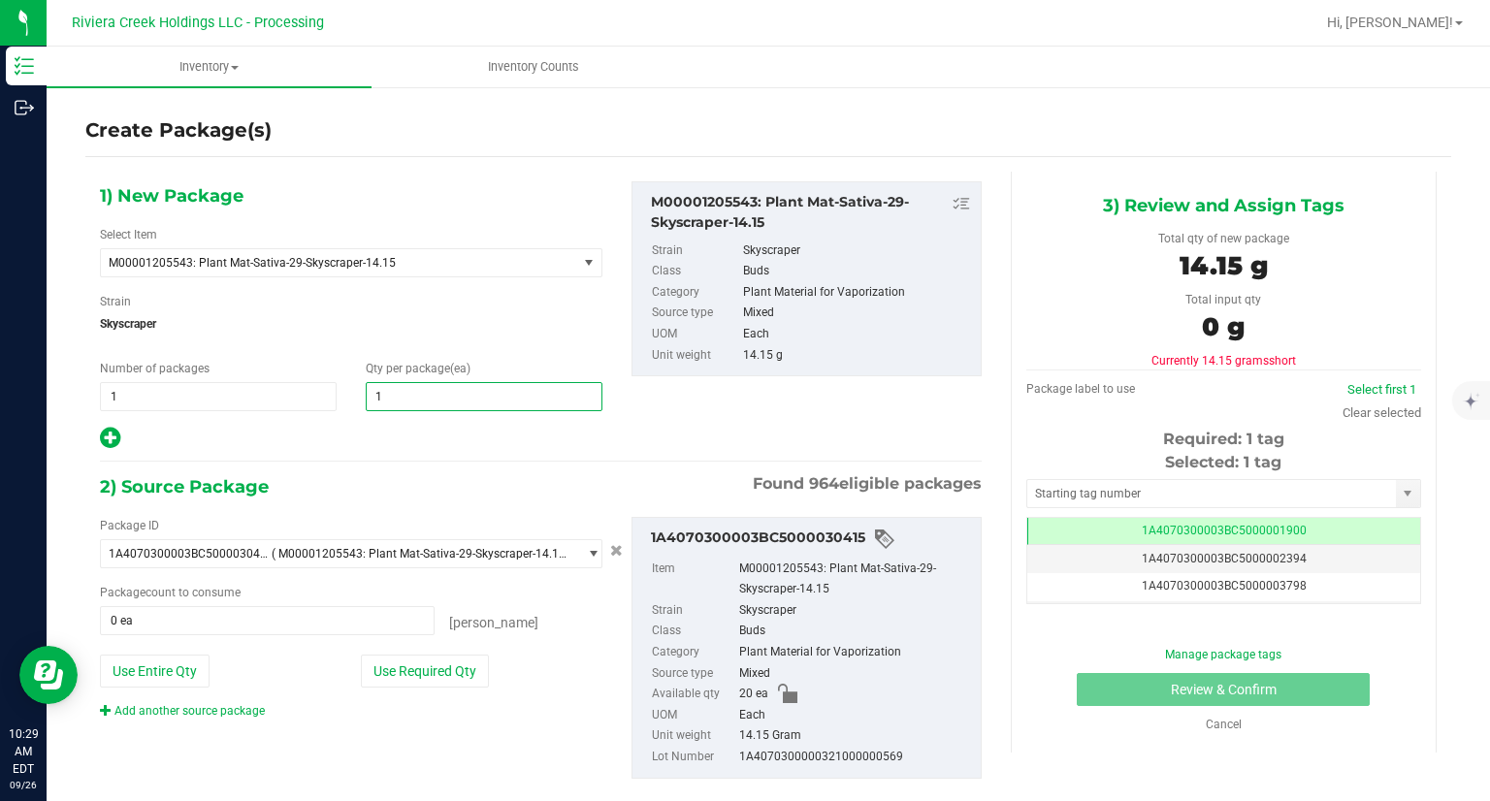
type input "10"
click at [430, 448] on div at bounding box center [351, 438] width 502 height 25
click at [491, 677] on div "Use Required Qty" at bounding box center [481, 671] width 240 height 33
click at [462, 670] on button "Use Required Qty" at bounding box center [425, 671] width 128 height 33
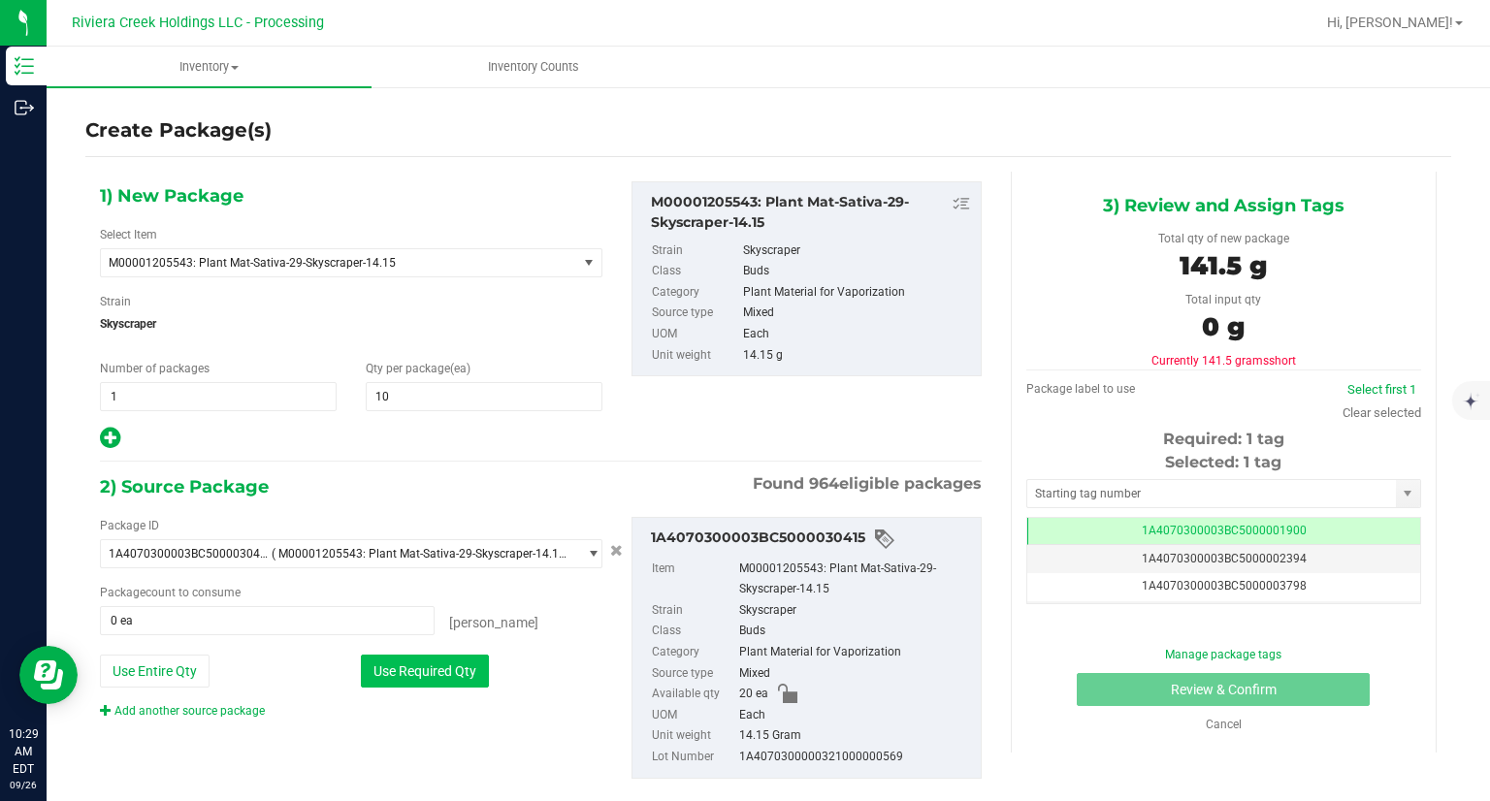
type input "10 ea"
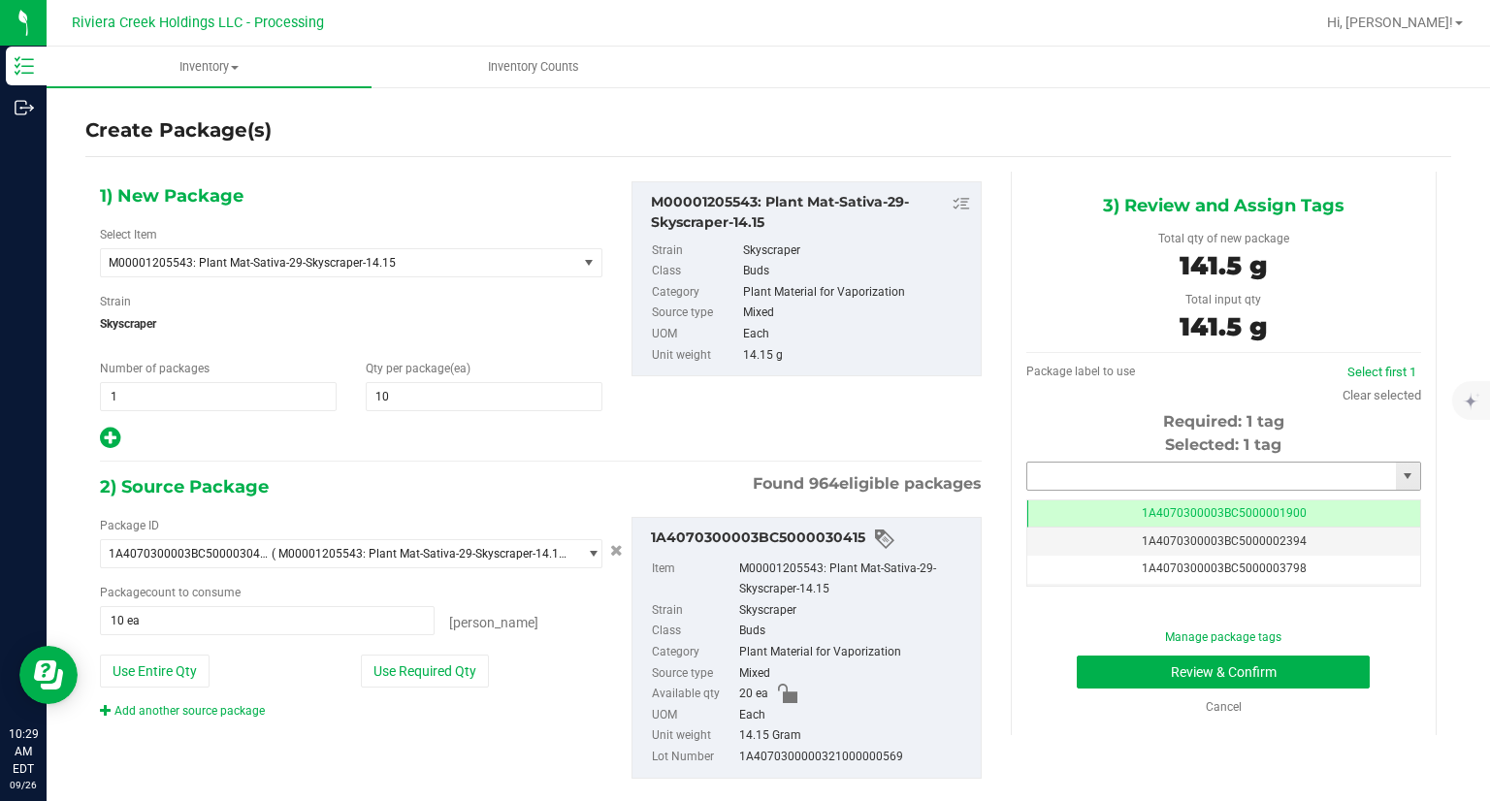
click at [1220, 478] on input "text" at bounding box center [1211, 476] width 369 height 27
click at [1167, 500] on li "1A4070300003BC5000042107" at bounding box center [1210, 509] width 389 height 29
type input "1A4070300003BC5000042107"
click at [1091, 675] on button "Review & Confirm" at bounding box center [1222, 672] width 293 height 33
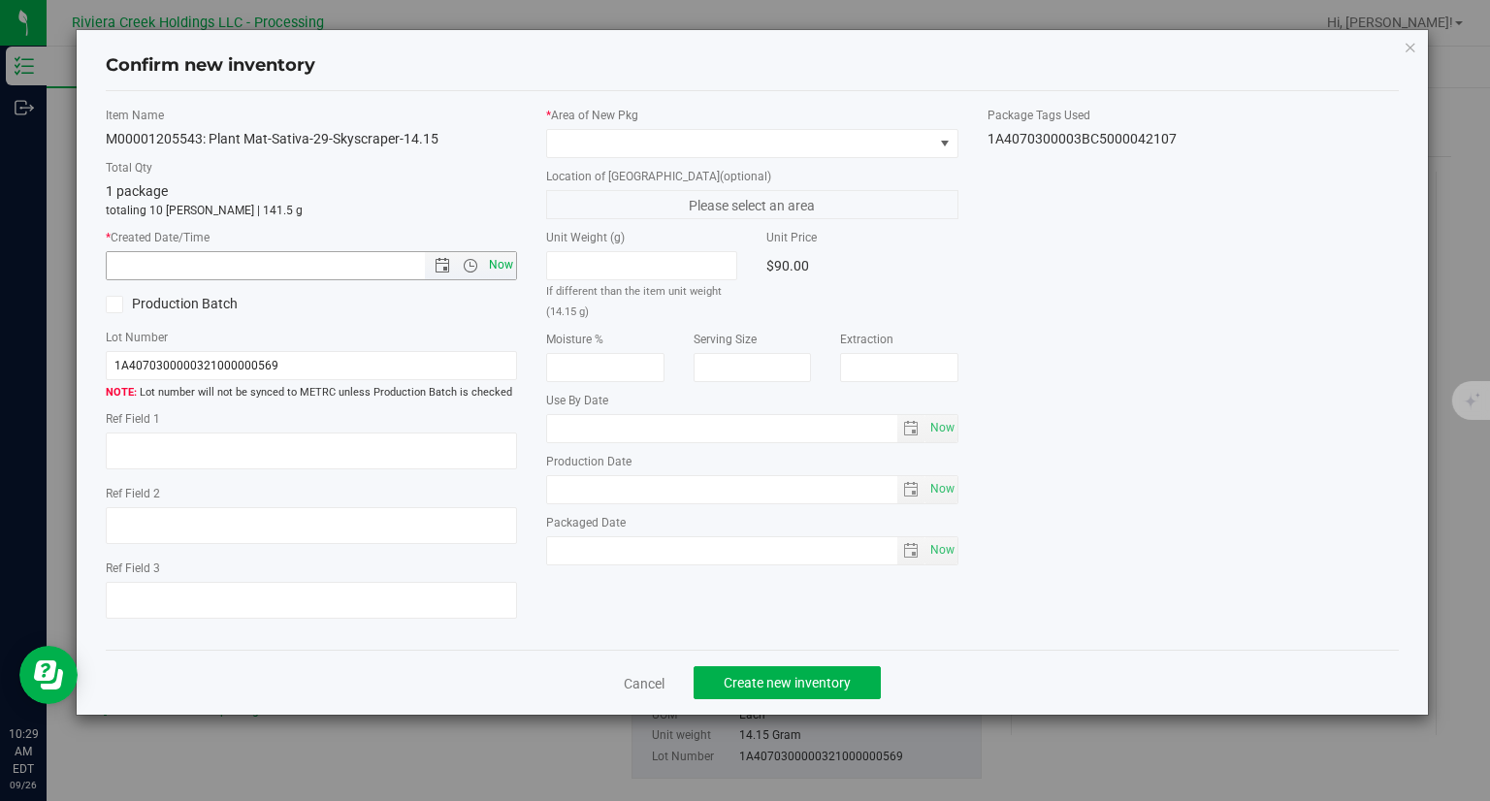
click at [510, 269] on span "Now" at bounding box center [501, 265] width 33 height 28
type input "9/26/2025 10:29 AM"
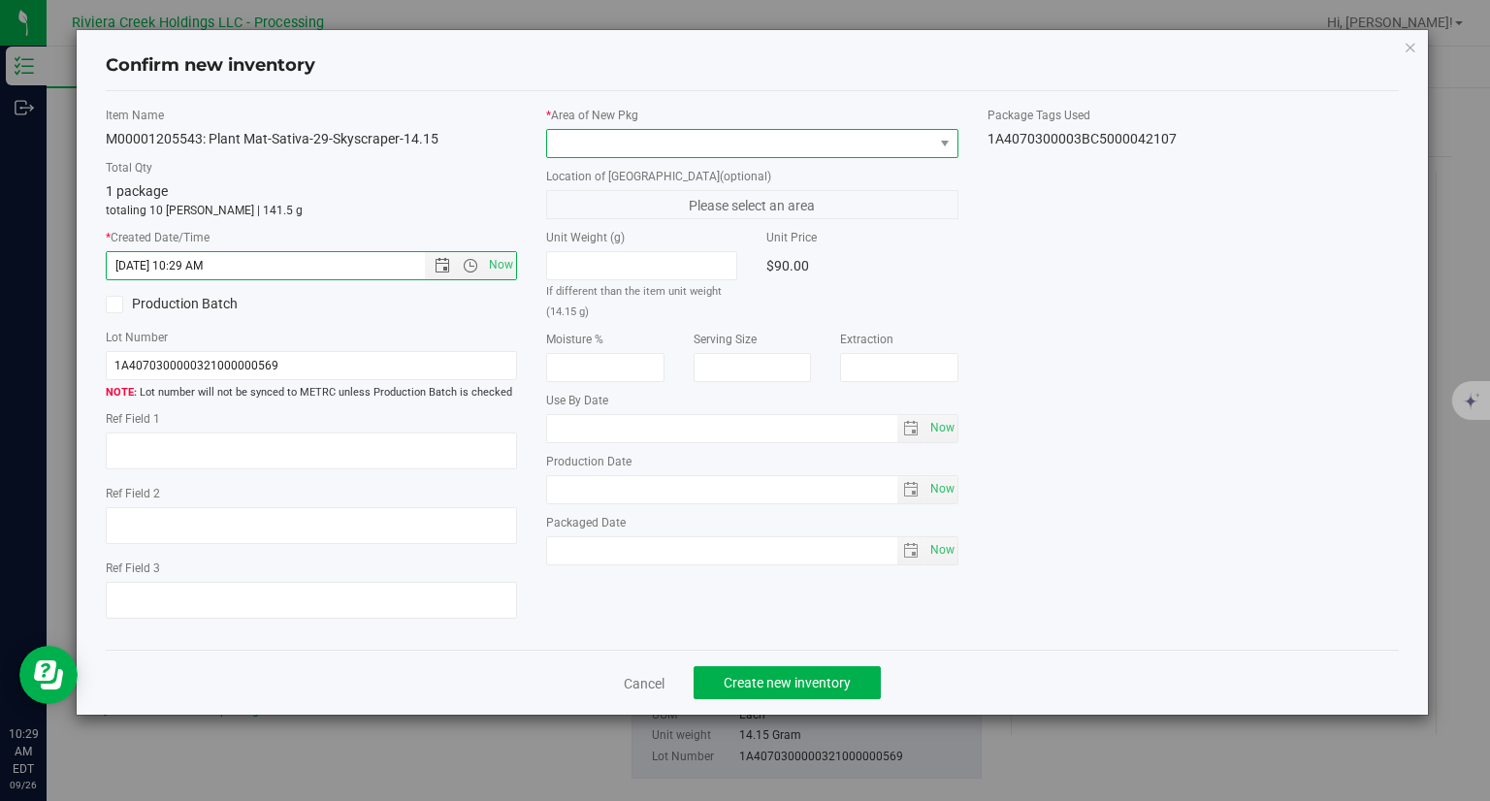
click at [607, 135] on span at bounding box center [740, 143] width 386 height 27
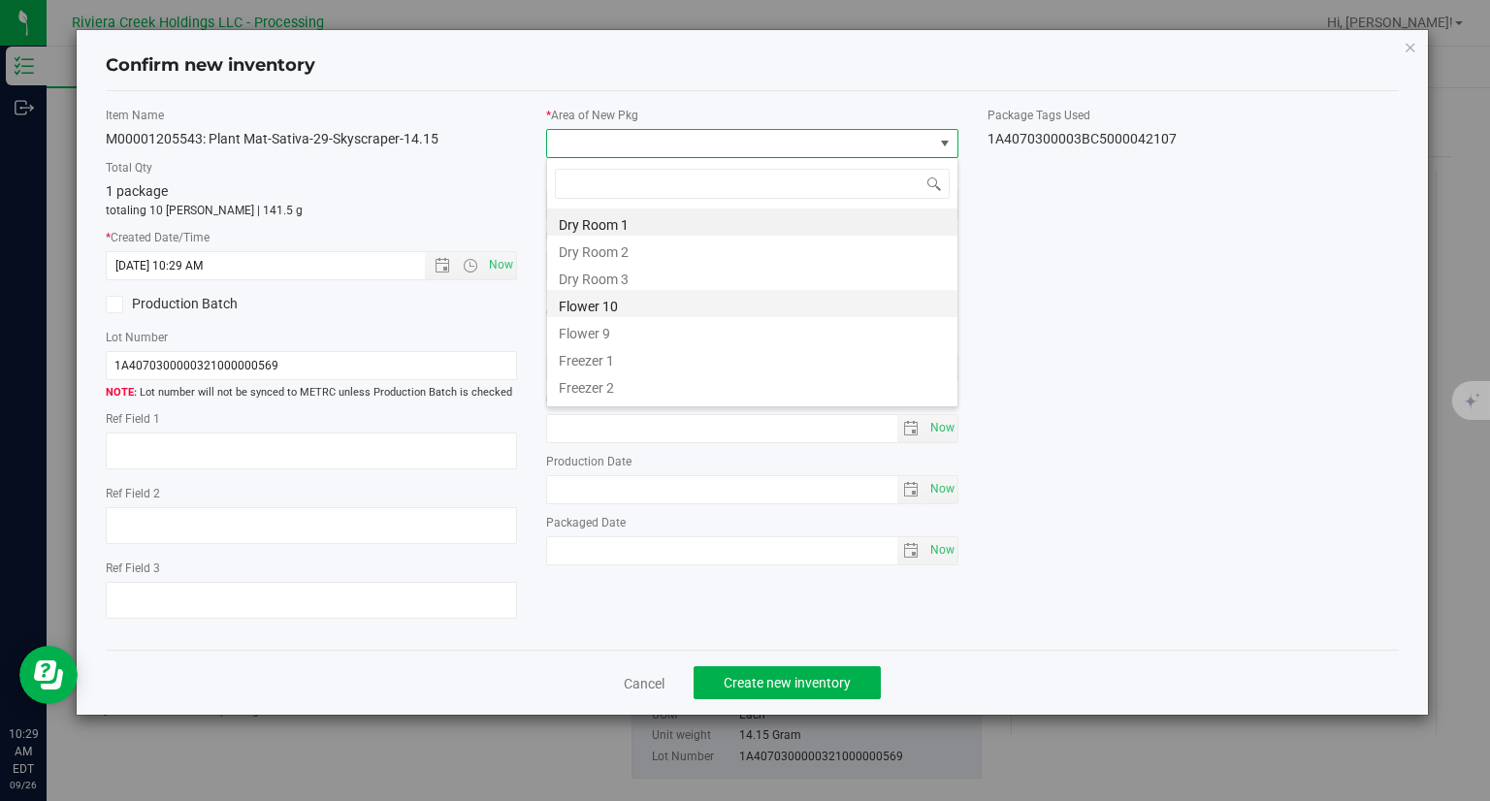
click at [605, 304] on li "Flower 10" at bounding box center [752, 303] width 410 height 27
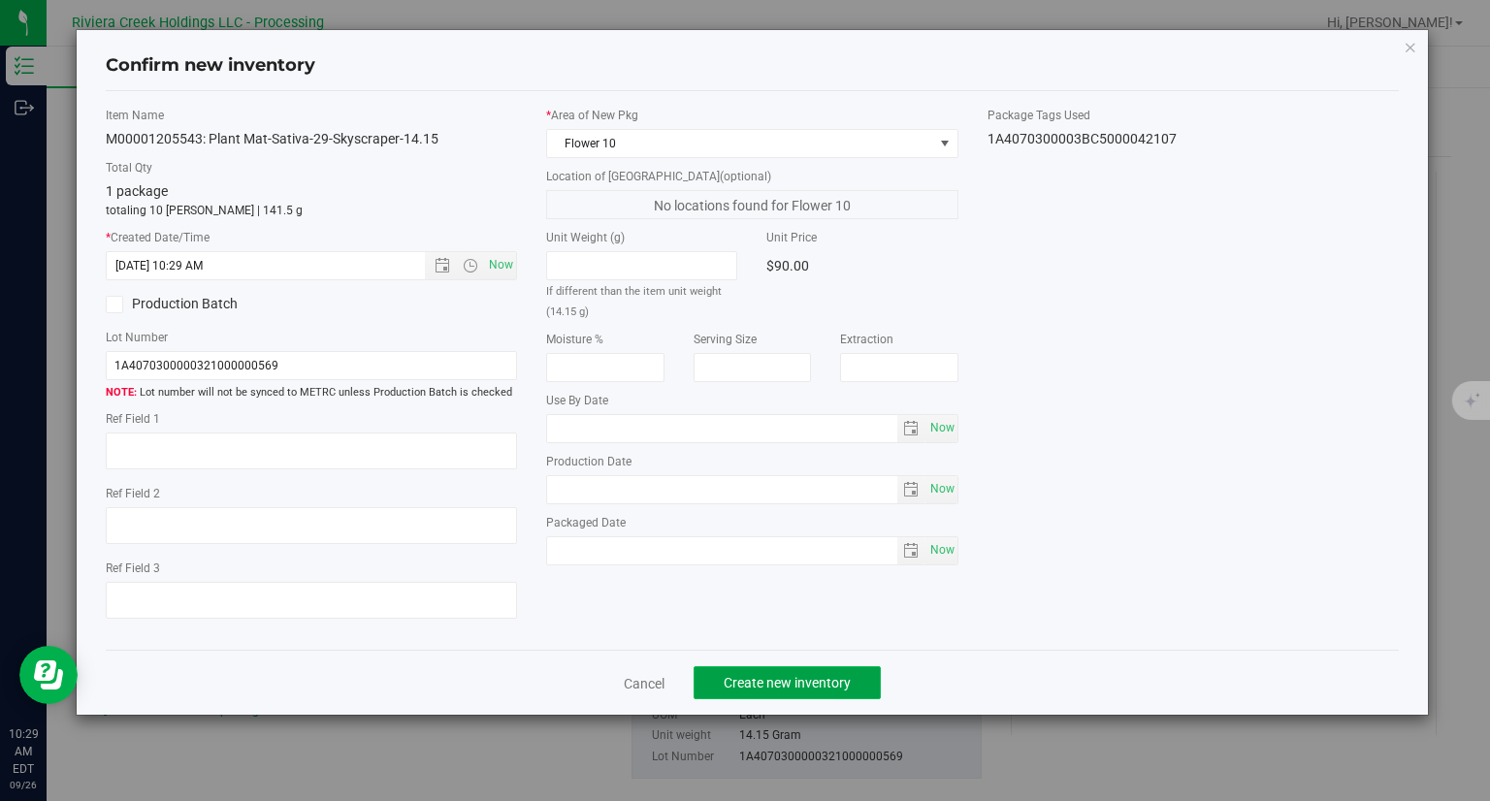
click at [825, 687] on span "Create new inventory" at bounding box center [786, 683] width 127 height 16
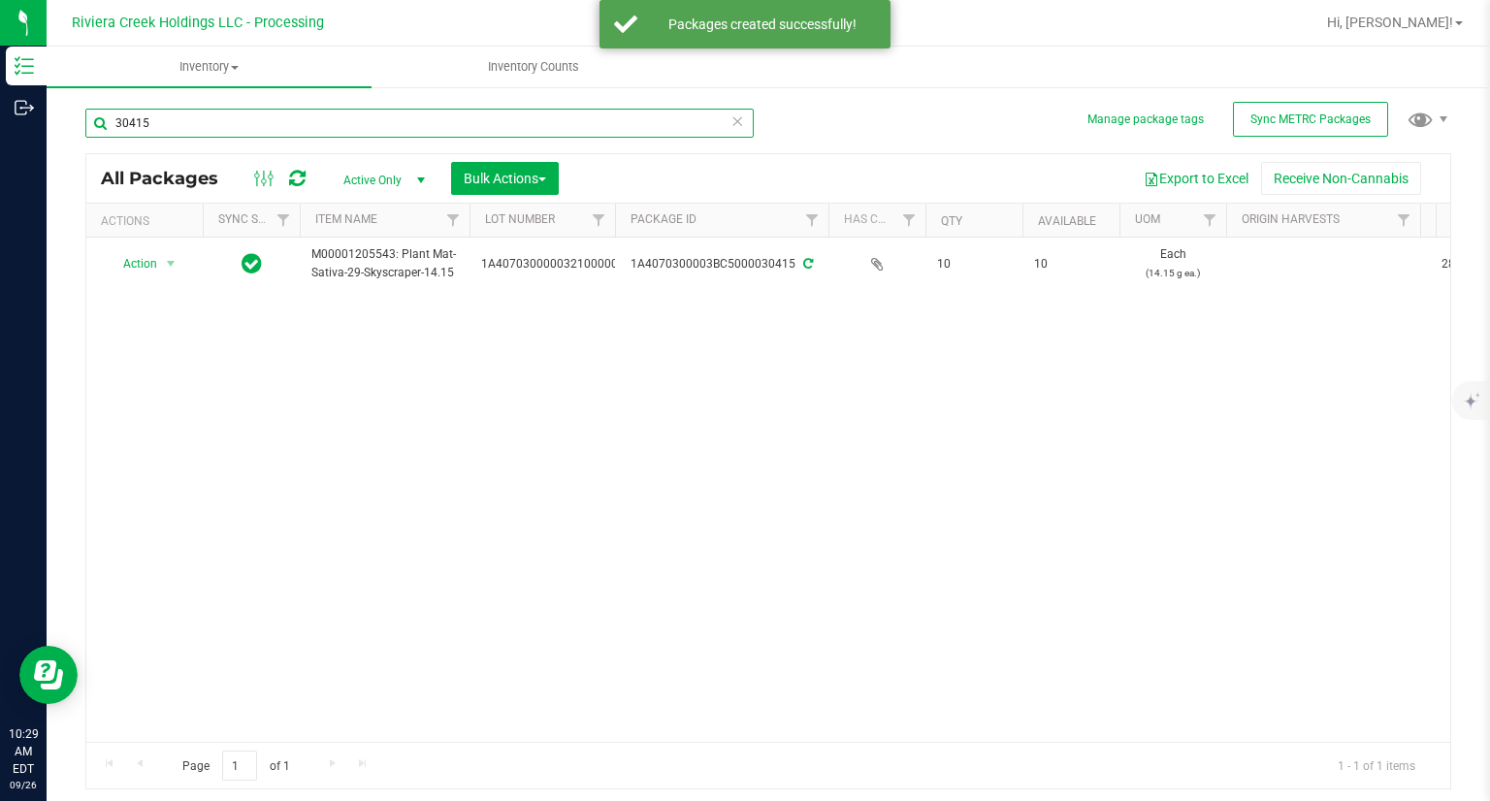
click at [285, 121] on input "30415" at bounding box center [419, 123] width 668 height 29
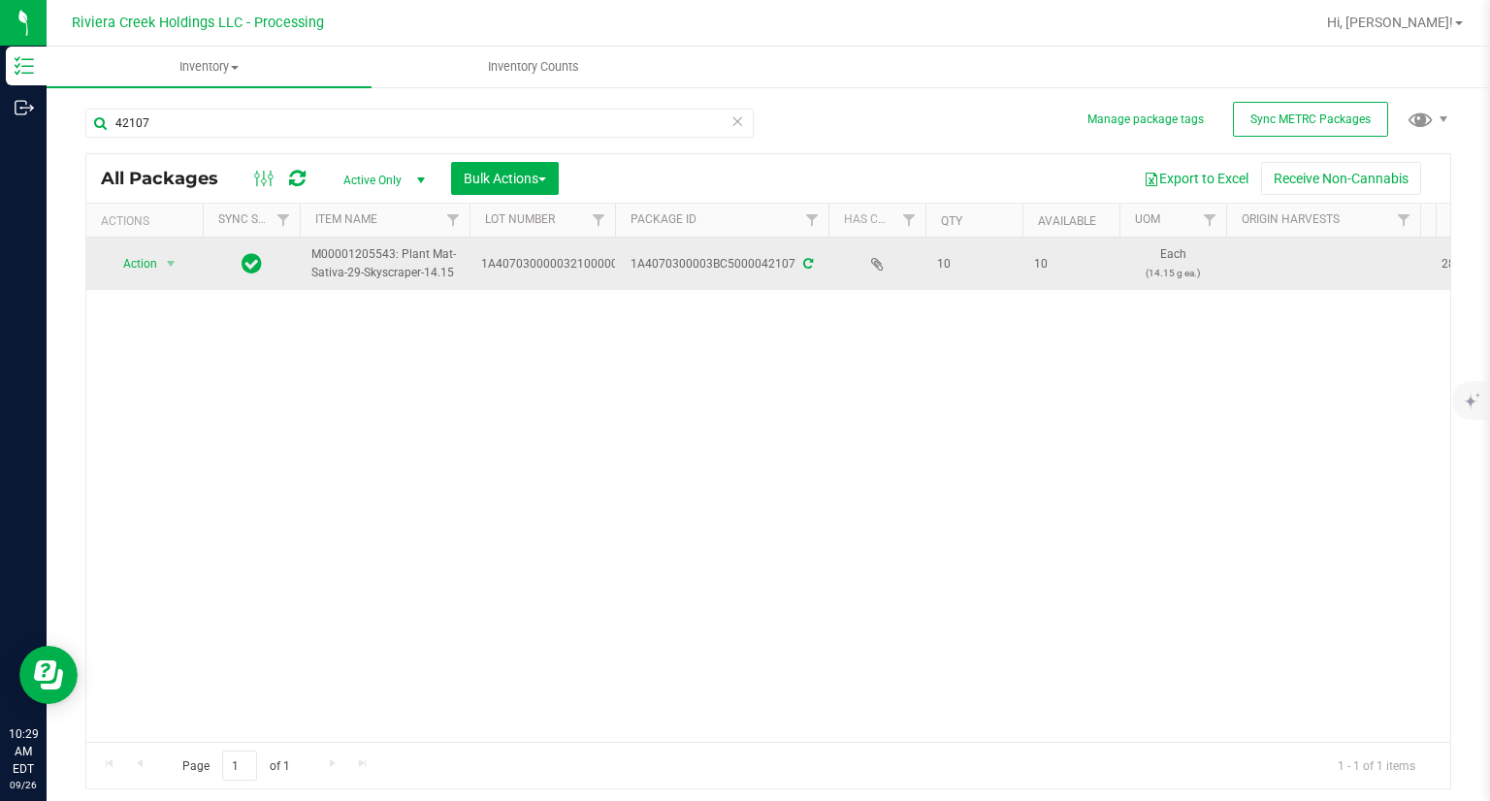
click at [147, 265] on span "Action" at bounding box center [132, 263] width 52 height 27
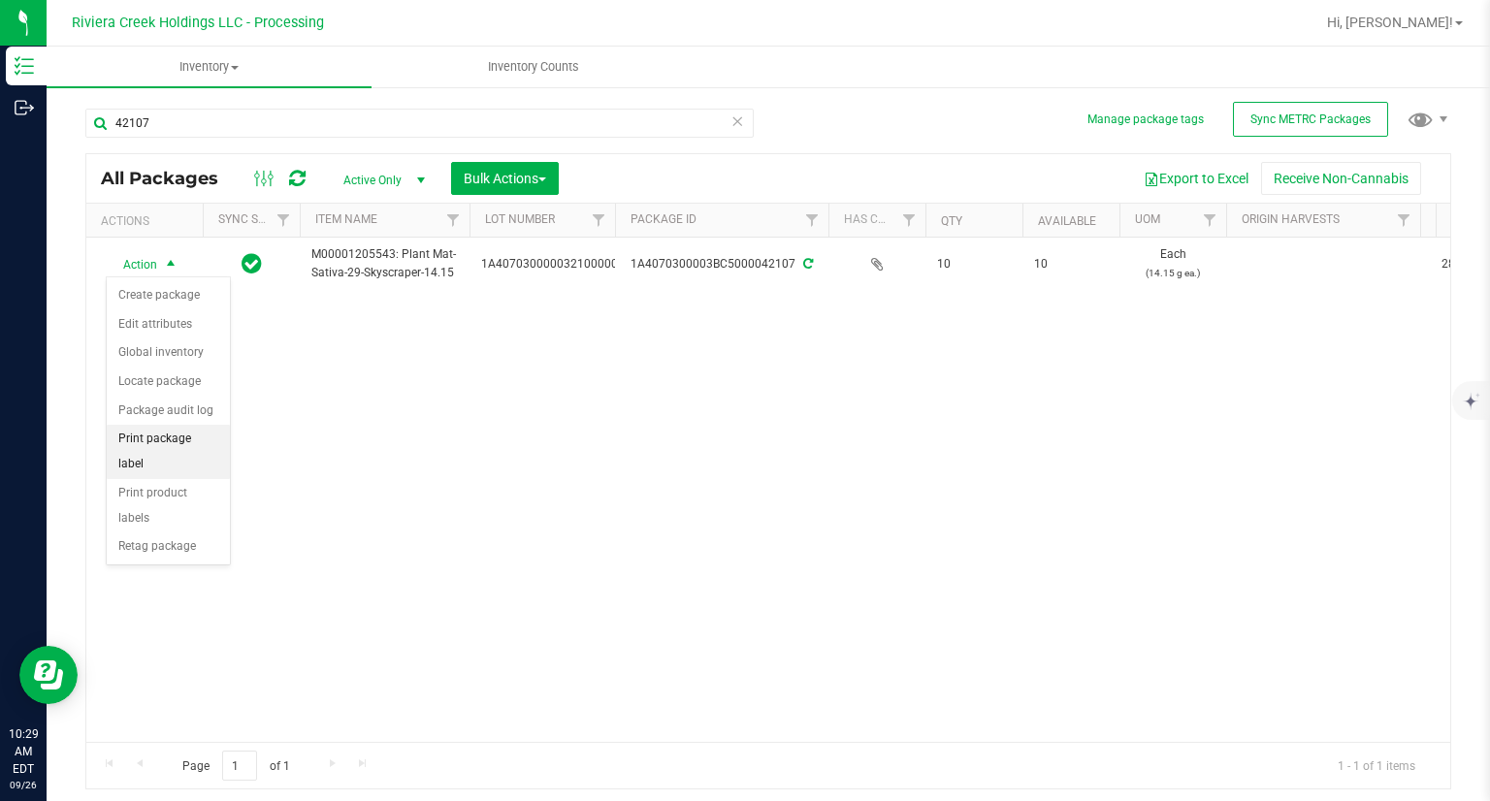
click at [207, 439] on li "Print package label" at bounding box center [168, 451] width 123 height 53
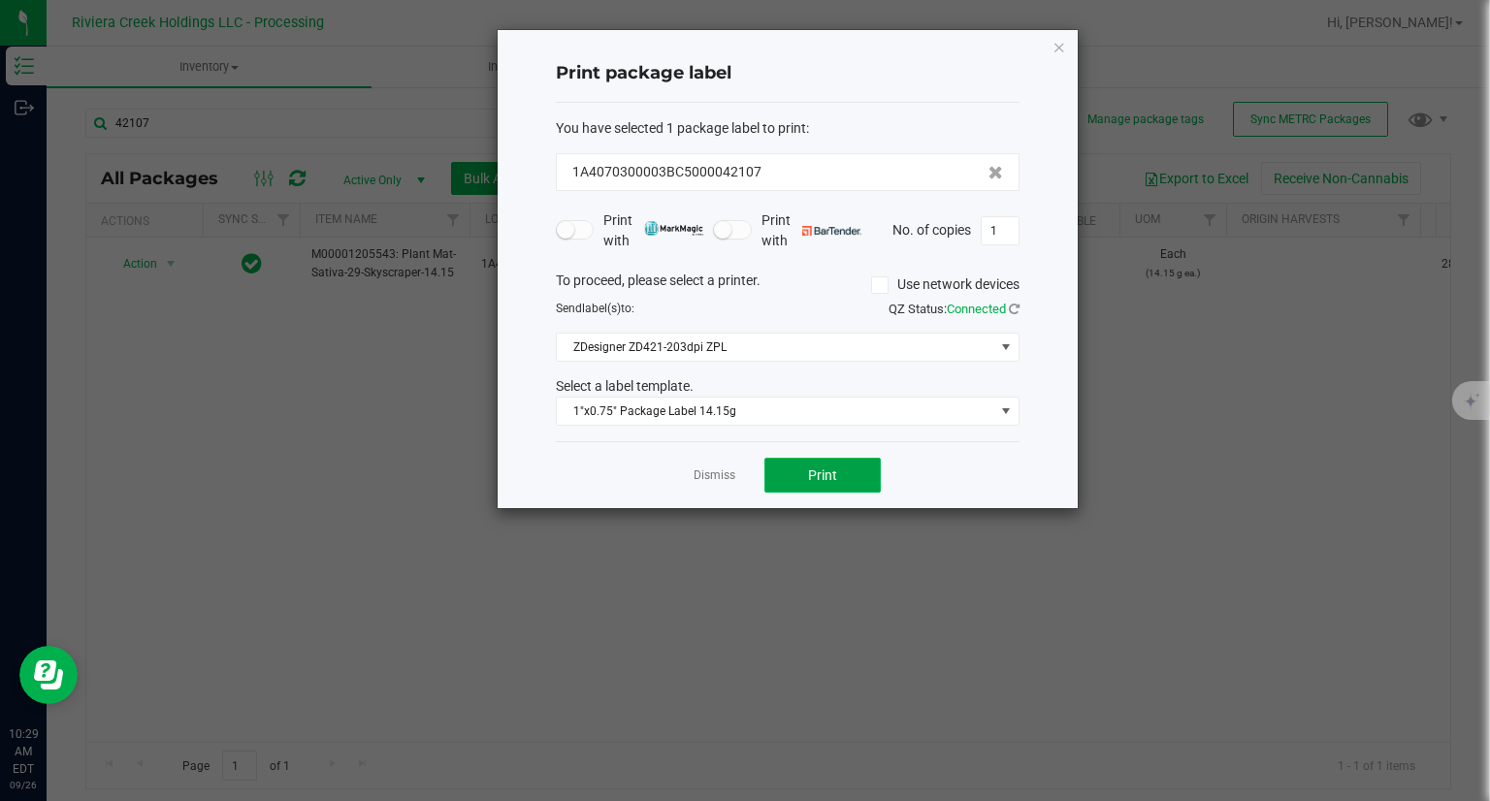
click at [838, 465] on button "Print" at bounding box center [822, 475] width 116 height 35
drag, startPoint x: 684, startPoint y: 59, endPoint x: 799, endPoint y: 54, distance: 115.5
click at [683, 62] on div "Print package label" at bounding box center [788, 74] width 464 height 57
click at [1050, 46] on div "Print package label You have selected 1 package label to print : 1A4070300003BC…" at bounding box center [787, 269] width 580 height 478
click at [1055, 43] on icon "button" at bounding box center [1059, 46] width 14 height 23
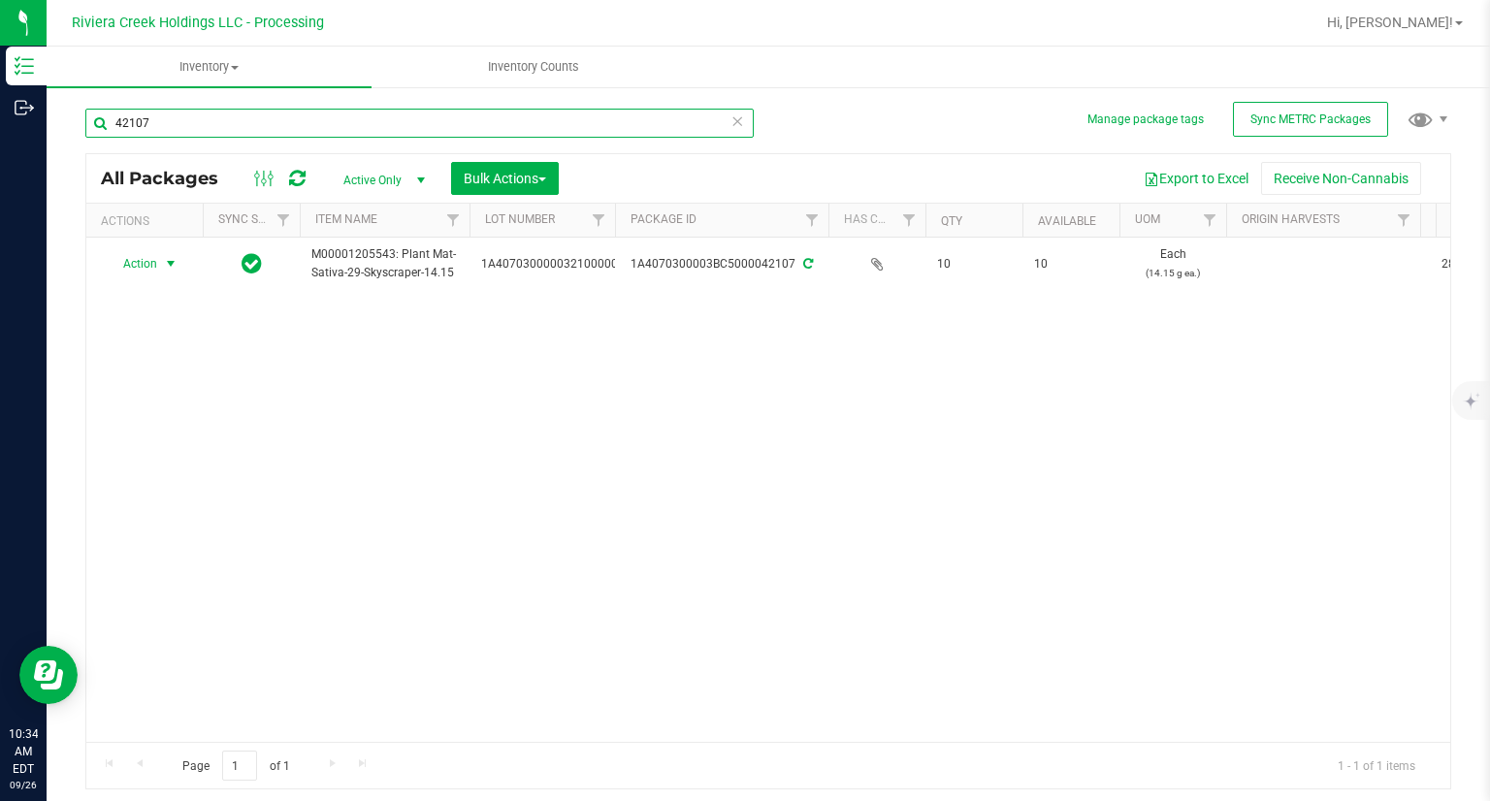
click at [171, 132] on input "42107" at bounding box center [419, 123] width 668 height 29
click at [172, 131] on input "42107" at bounding box center [419, 123] width 668 height 29
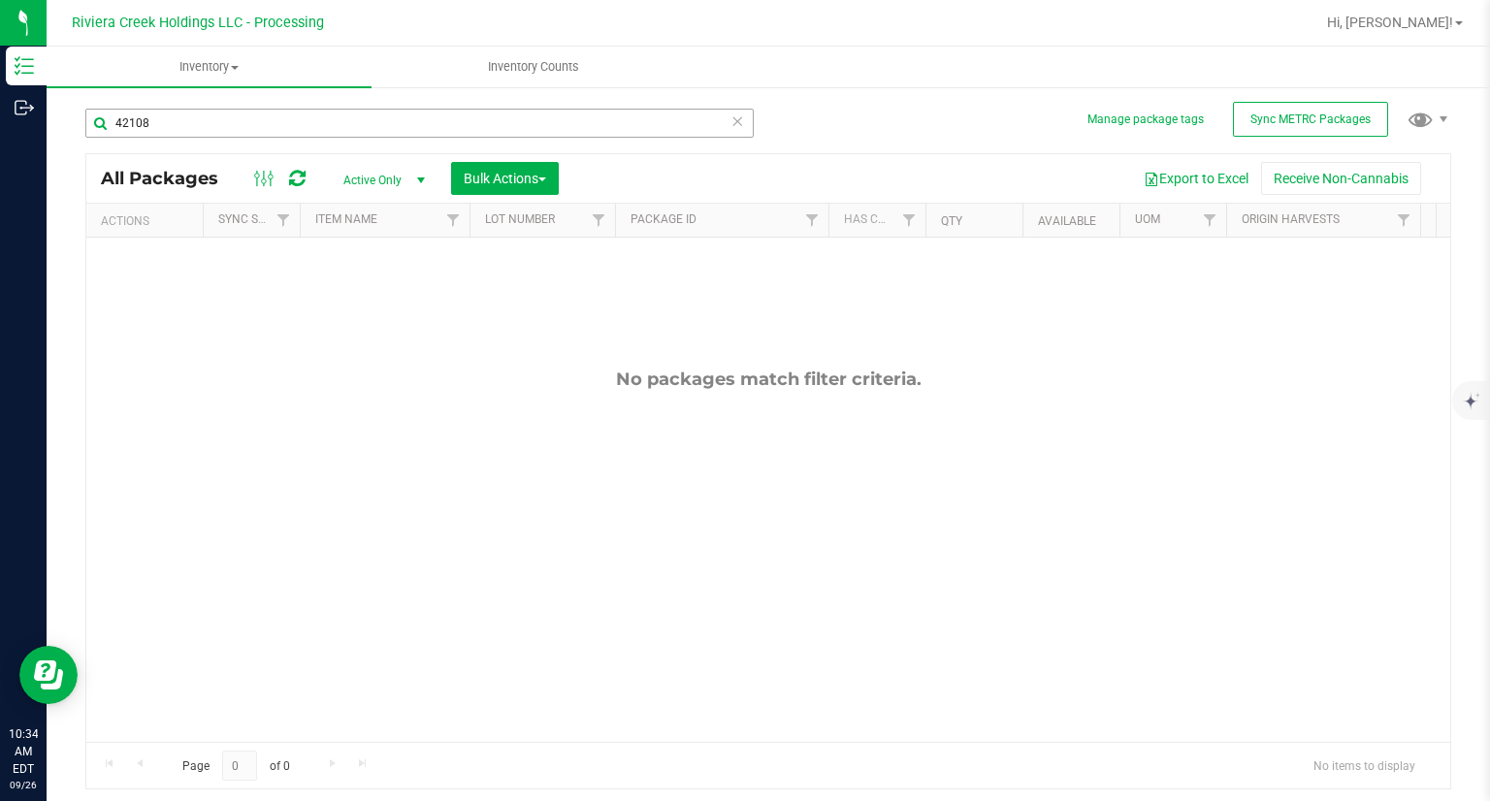
click at [198, 141] on div "42108" at bounding box center [419, 131] width 668 height 45
click at [200, 127] on input "42108" at bounding box center [419, 123] width 668 height 29
click at [199, 127] on input "42108" at bounding box center [419, 123] width 668 height 29
type input "30415"
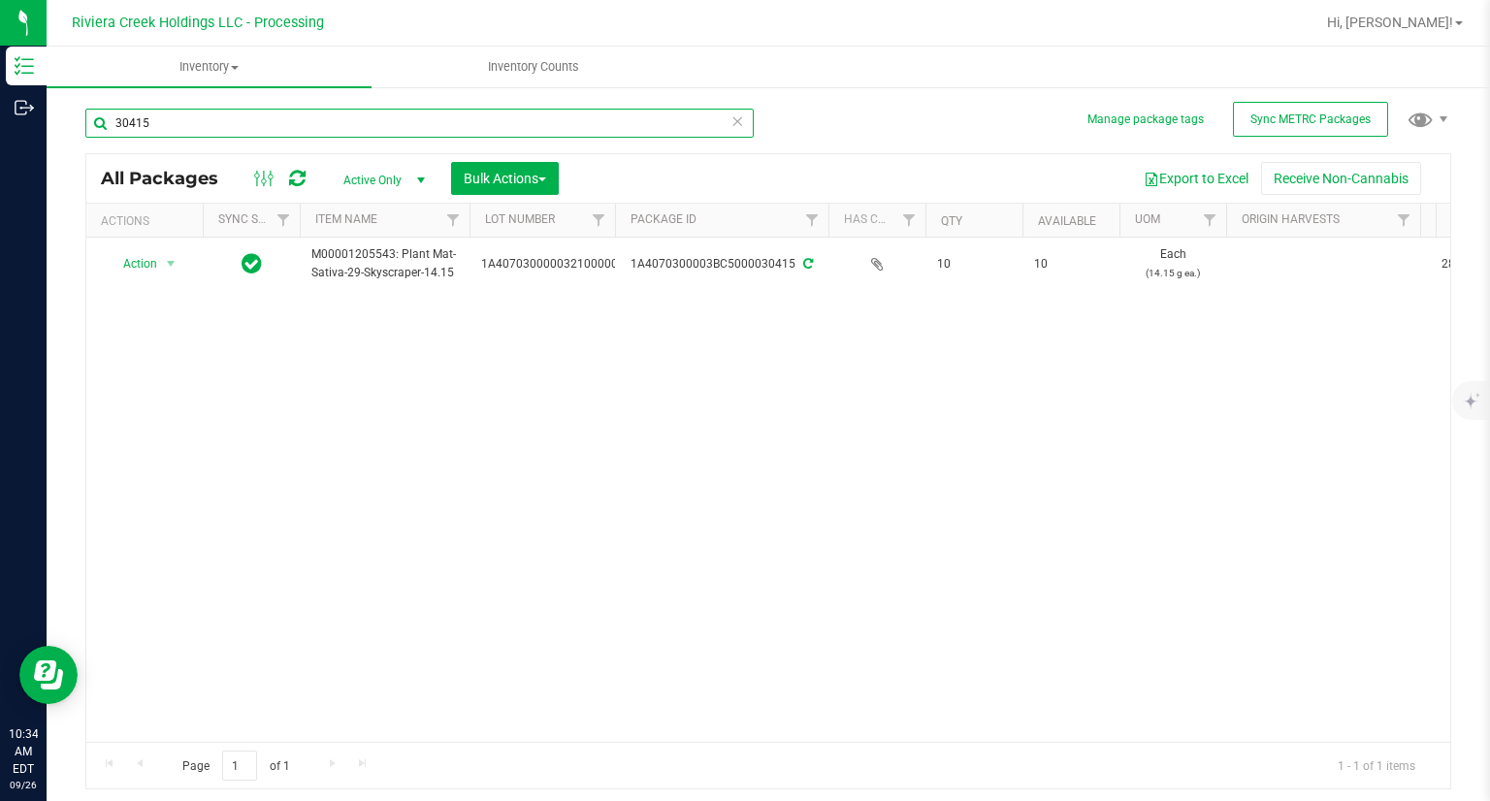
click at [414, 124] on input "30415" at bounding box center [419, 123] width 668 height 29
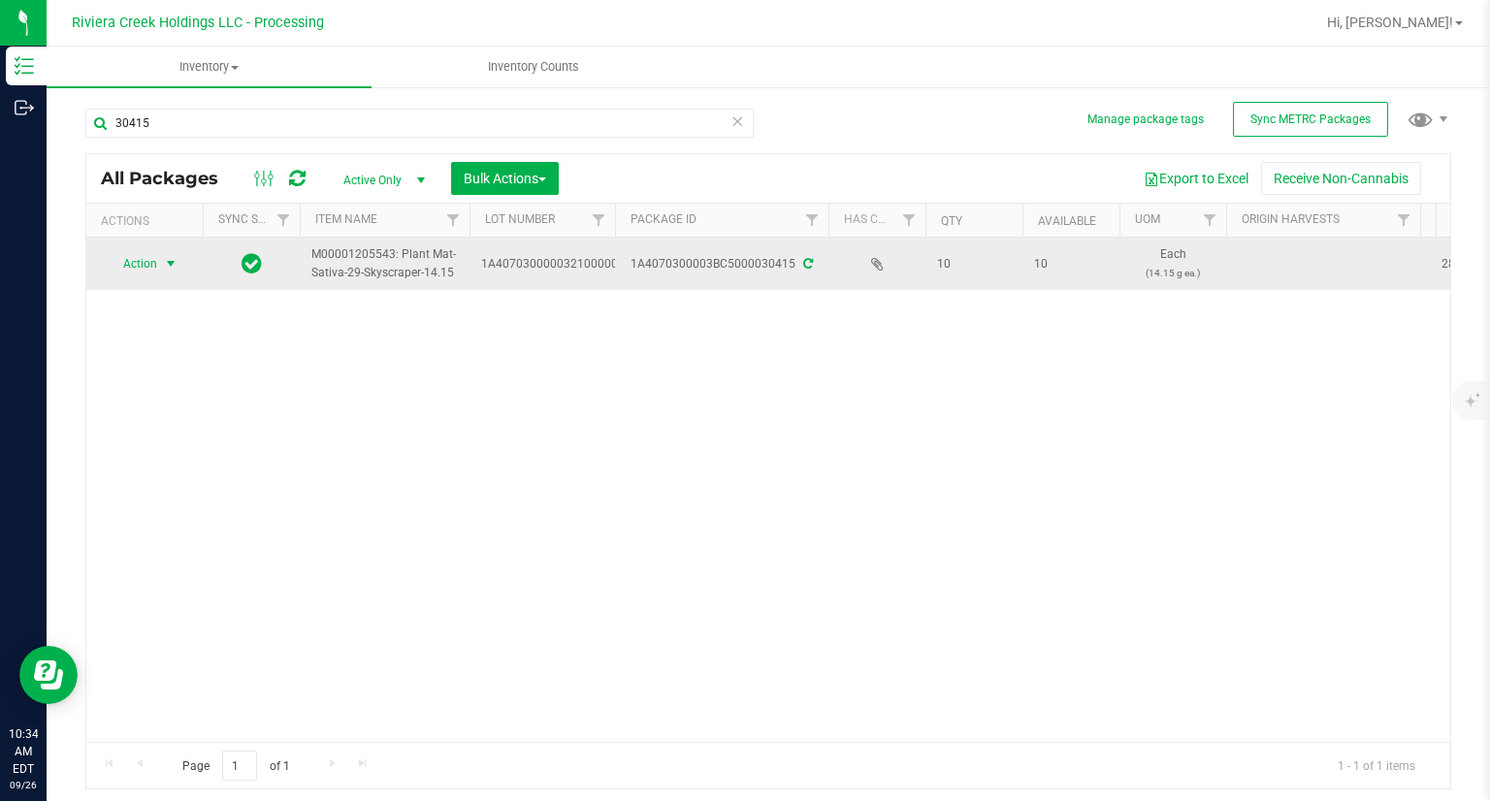
click at [168, 266] on span "select" at bounding box center [171, 264] width 16 height 16
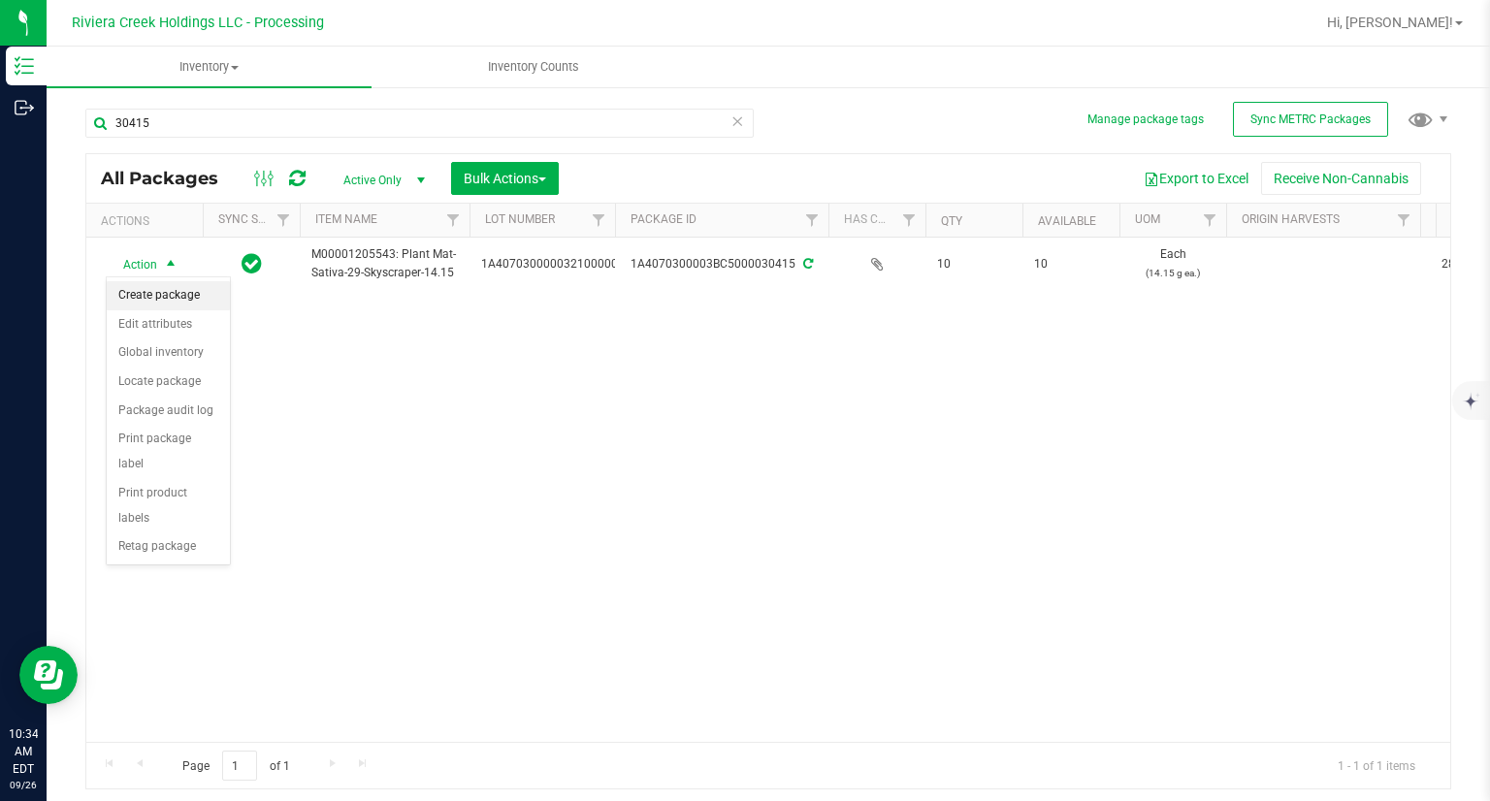
click at [178, 294] on li "Create package" at bounding box center [168, 295] width 123 height 29
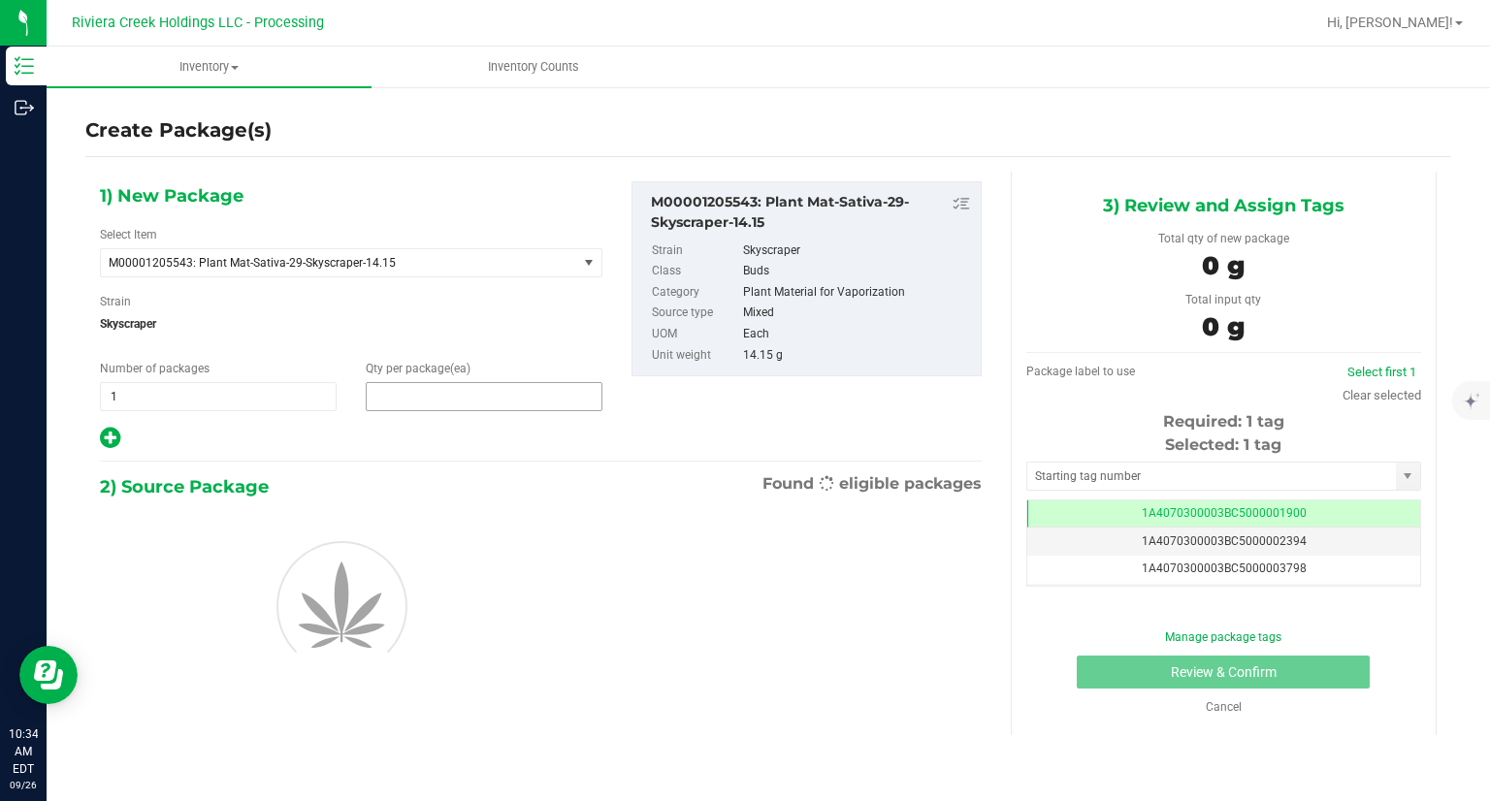
click at [497, 405] on span at bounding box center [484, 396] width 237 height 29
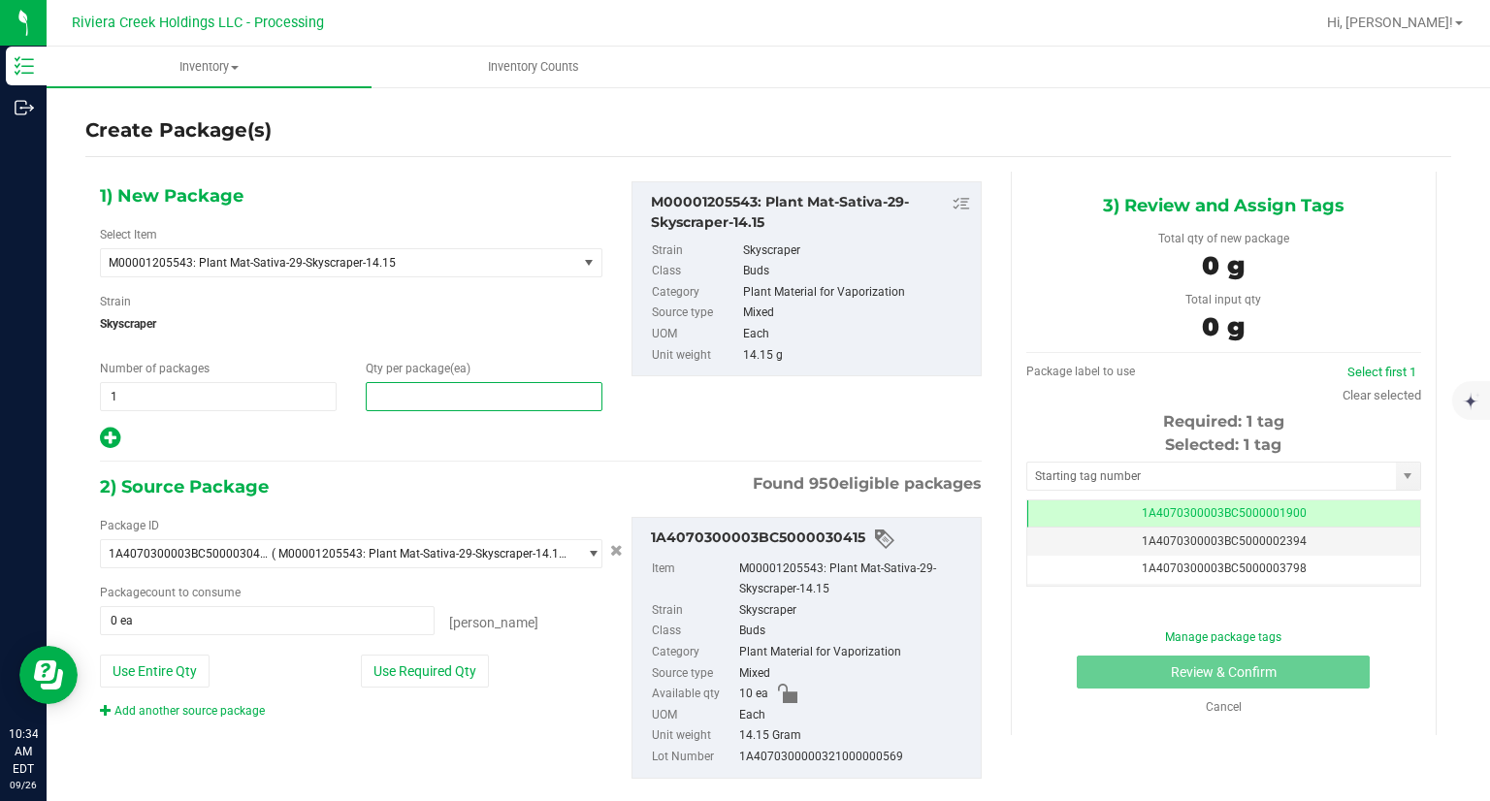
type input "2"
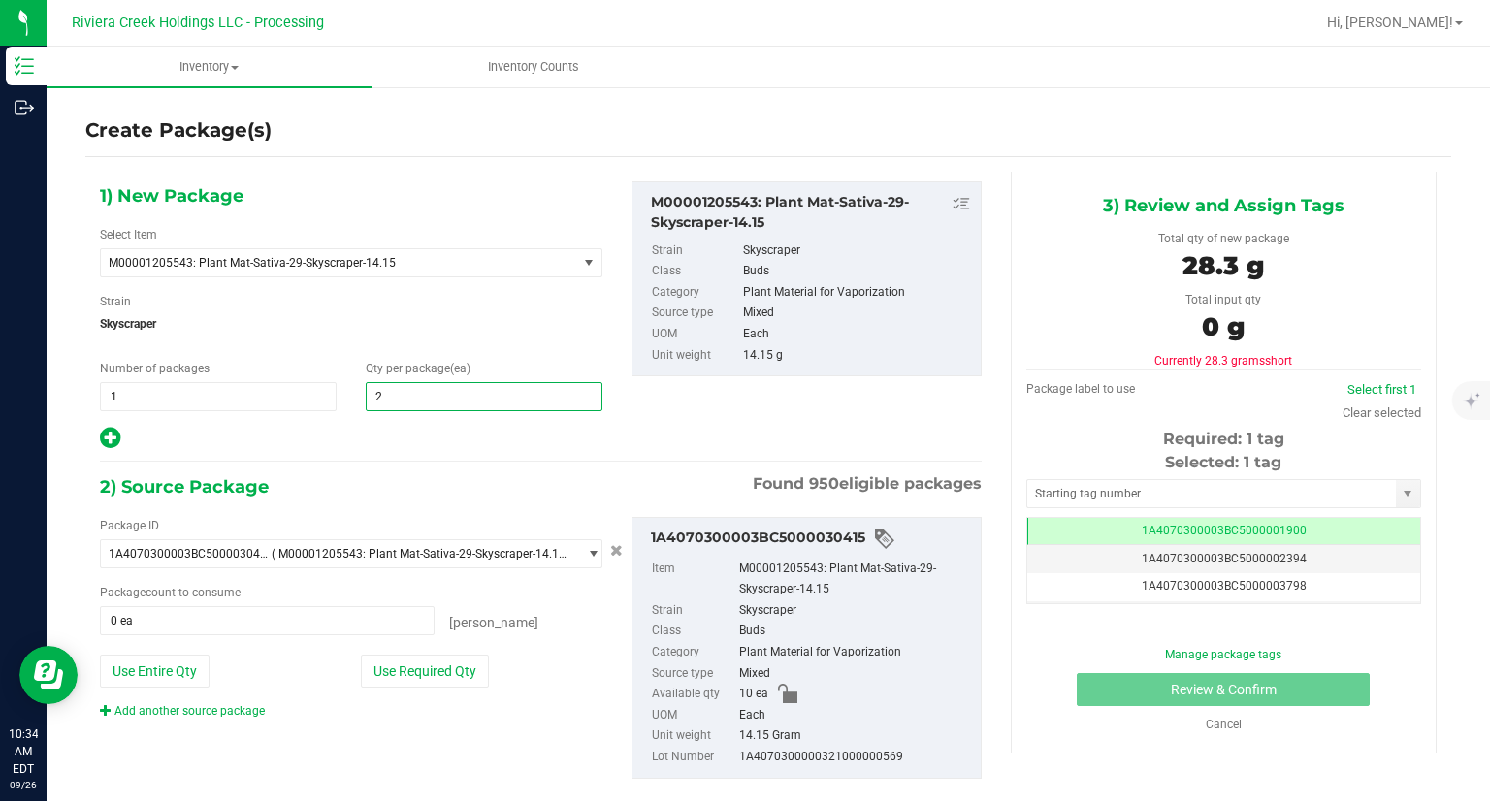
type input "2"
click at [415, 439] on div at bounding box center [351, 438] width 502 height 25
click at [446, 672] on button "Use Required Qty" at bounding box center [425, 671] width 128 height 33
type input "2 ea"
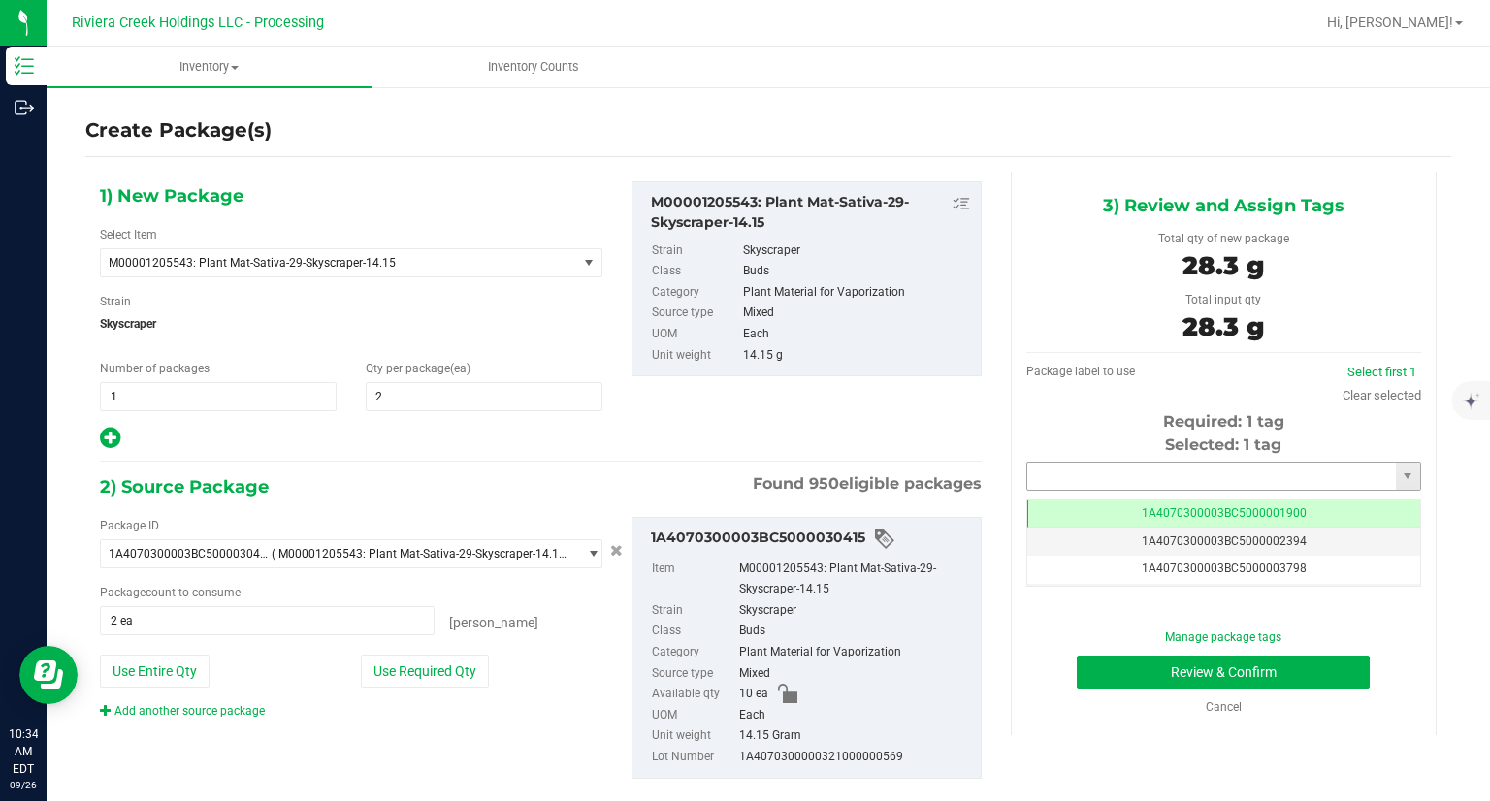
click at [1098, 473] on input "text" at bounding box center [1211, 476] width 369 height 27
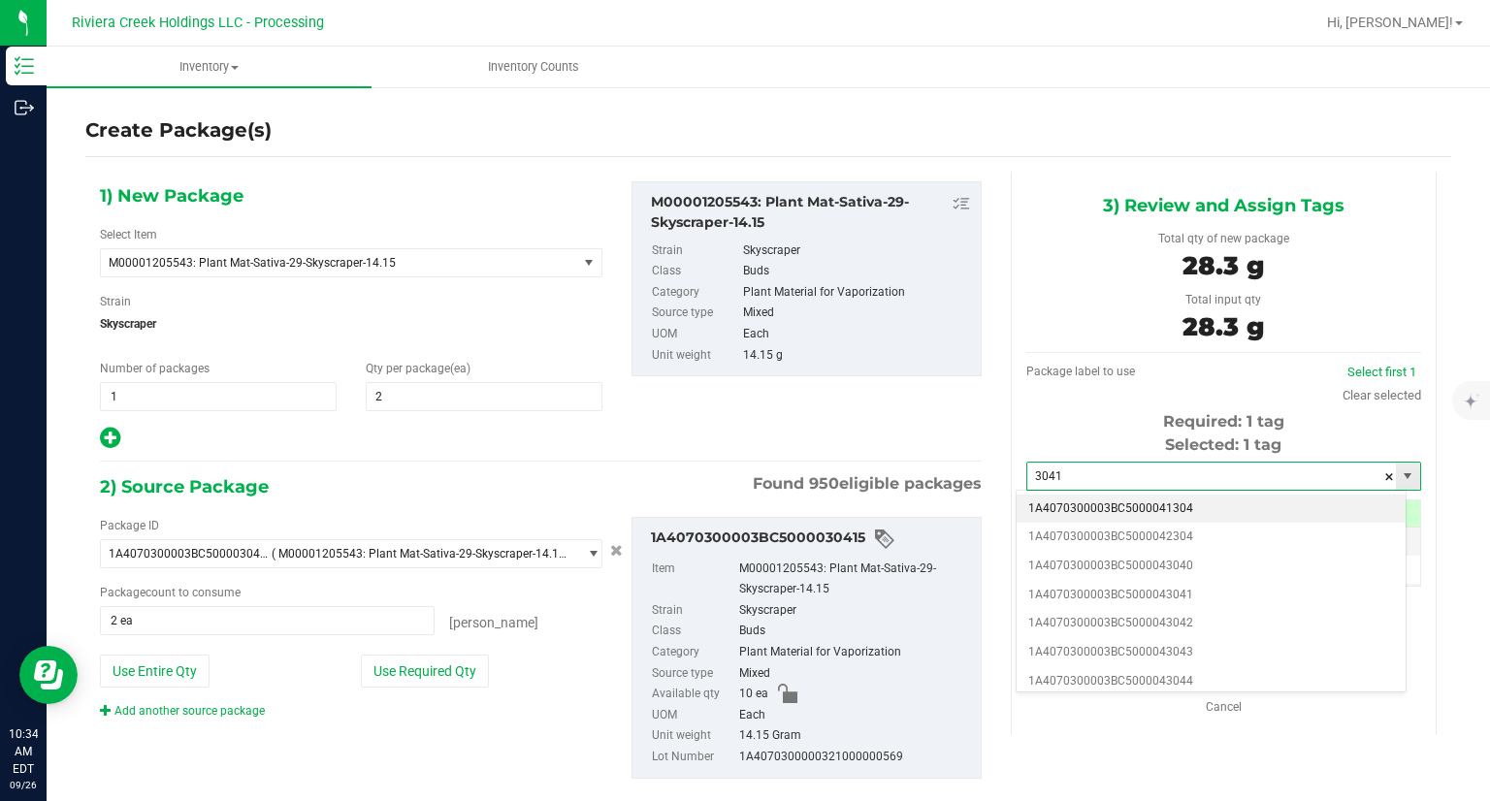
type input "30415"
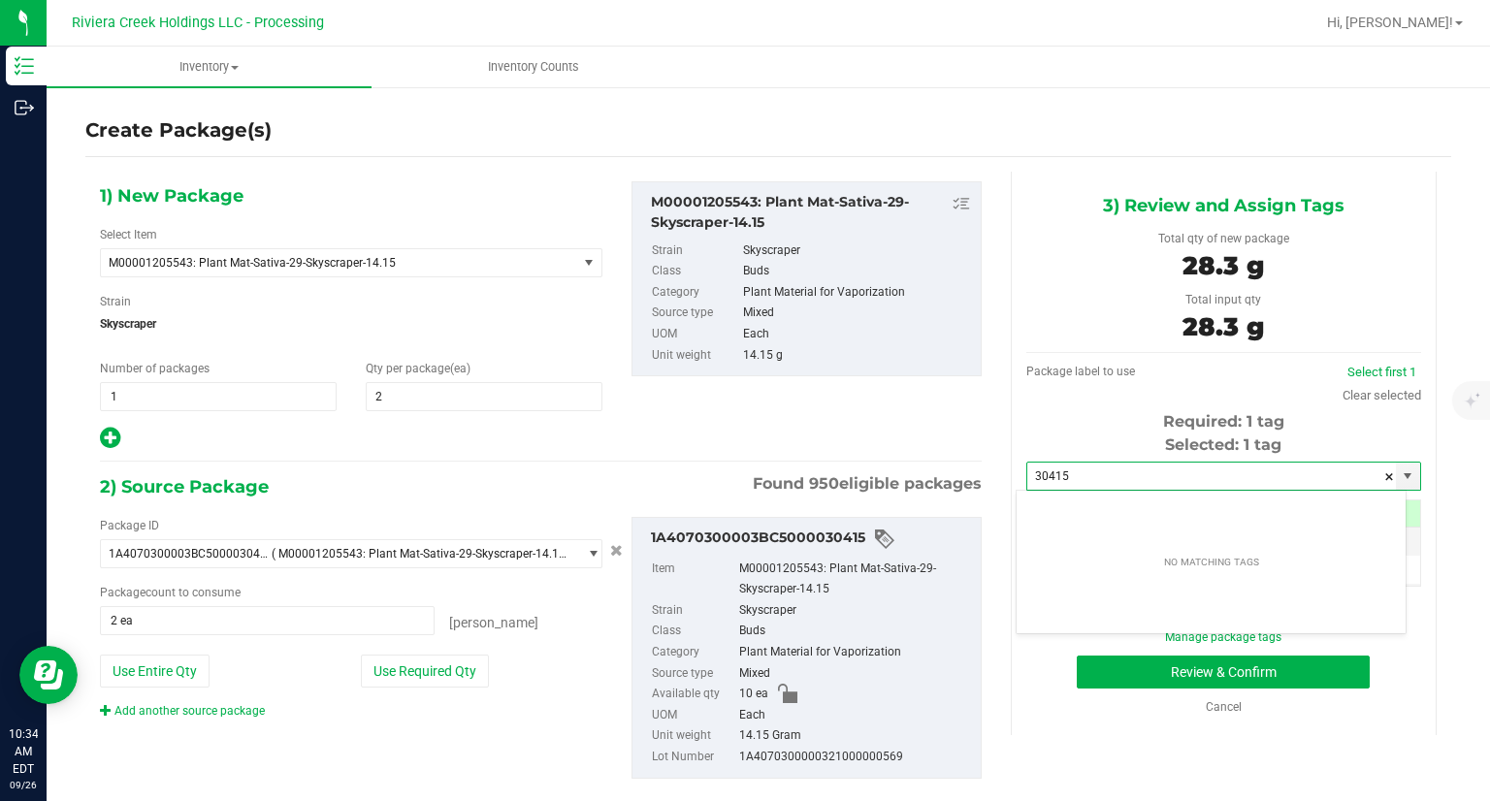
drag, startPoint x: 1082, startPoint y: 473, endPoint x: 908, endPoint y: 460, distance: 175.1
click at [911, 461] on div "1) New Package Select Item M00001205543: Plant Mat-Sativa-29-Skyscraper-14.15 M…" at bounding box center [767, 496] width 1365 height 648
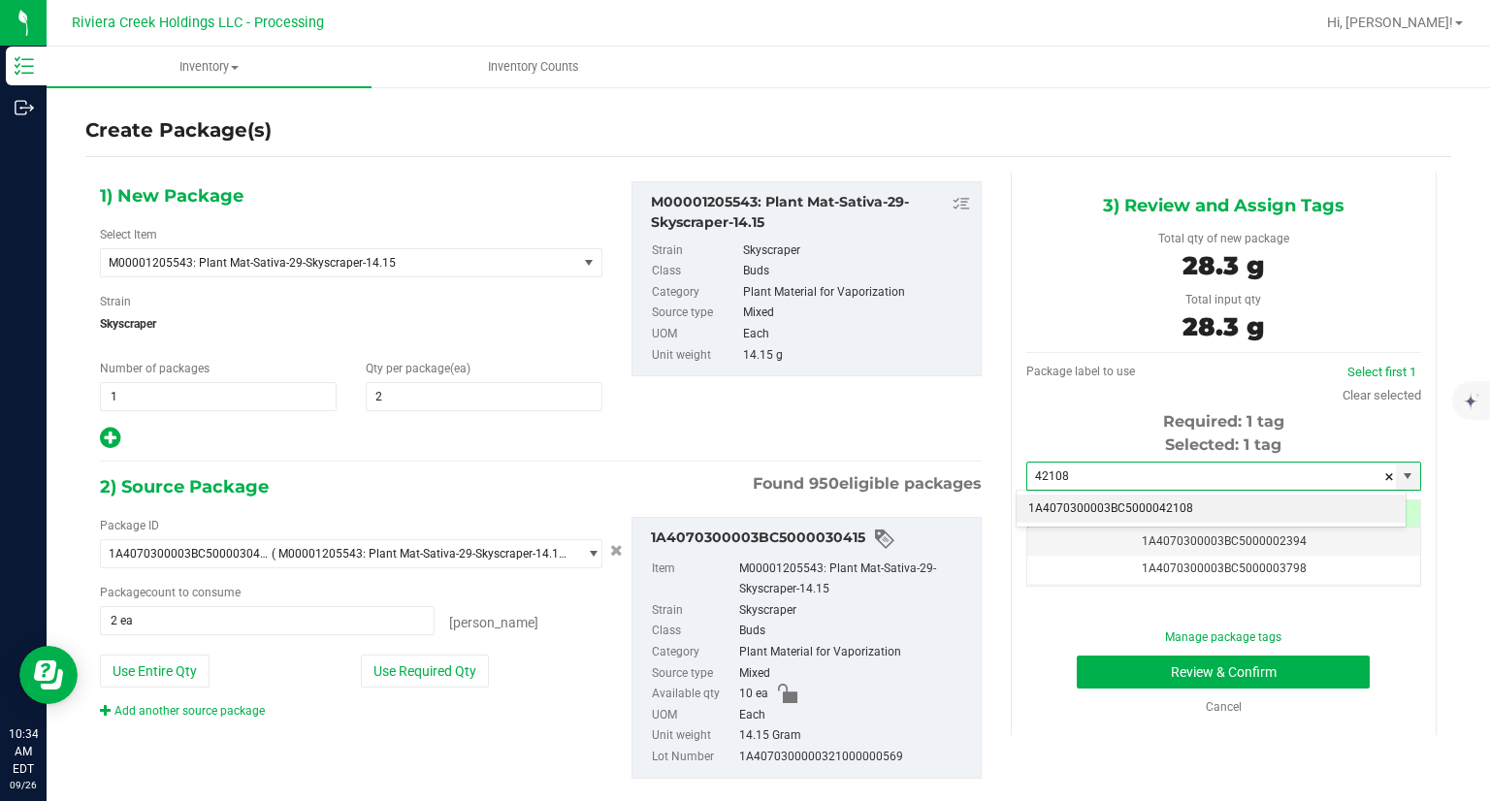
click at [1084, 509] on li "1A4070300003BC5000042108" at bounding box center [1210, 509] width 389 height 29
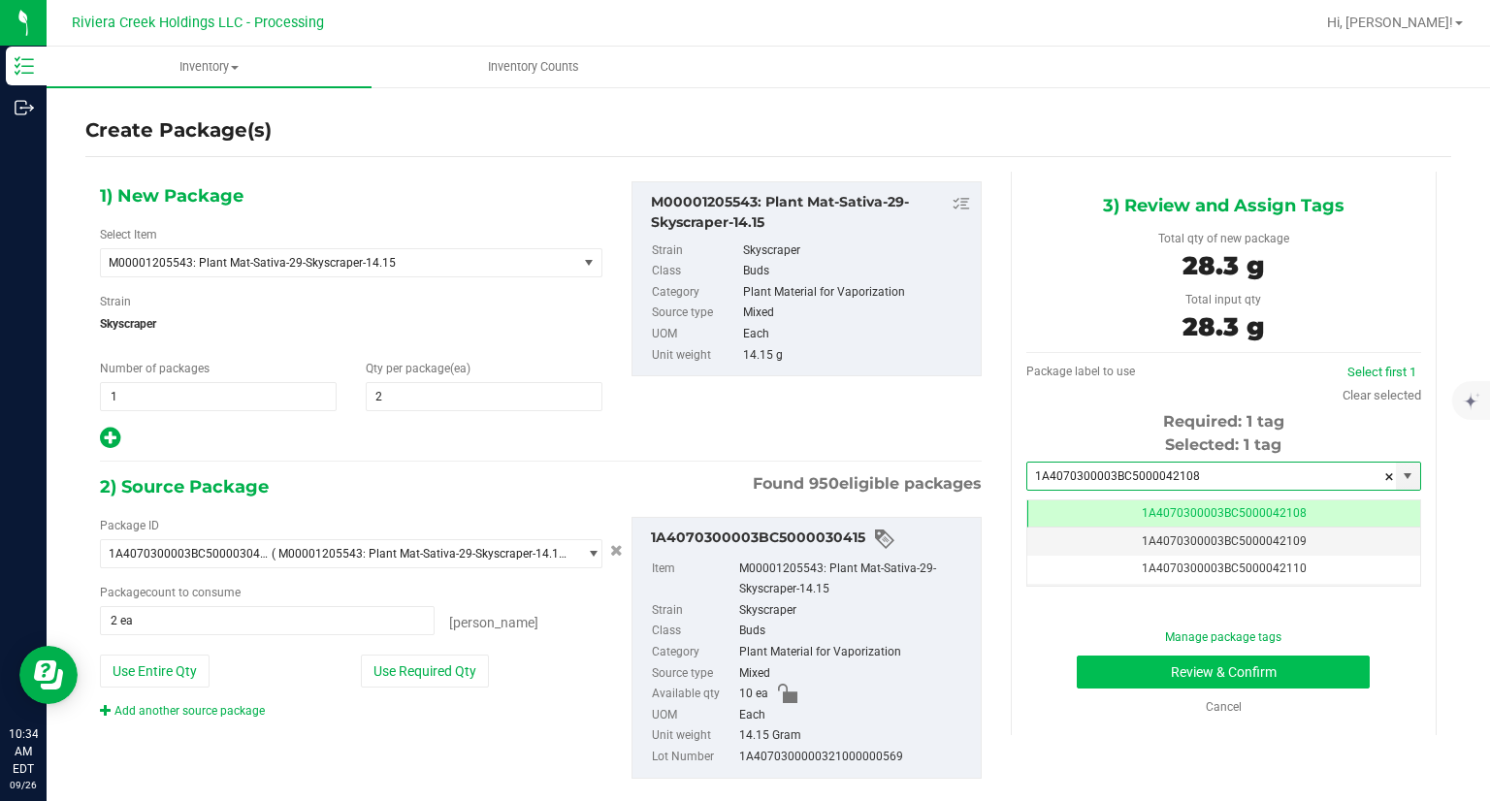
type input "1A4070300003BC5000042108"
click at [1116, 668] on button "Review & Confirm" at bounding box center [1222, 672] width 293 height 33
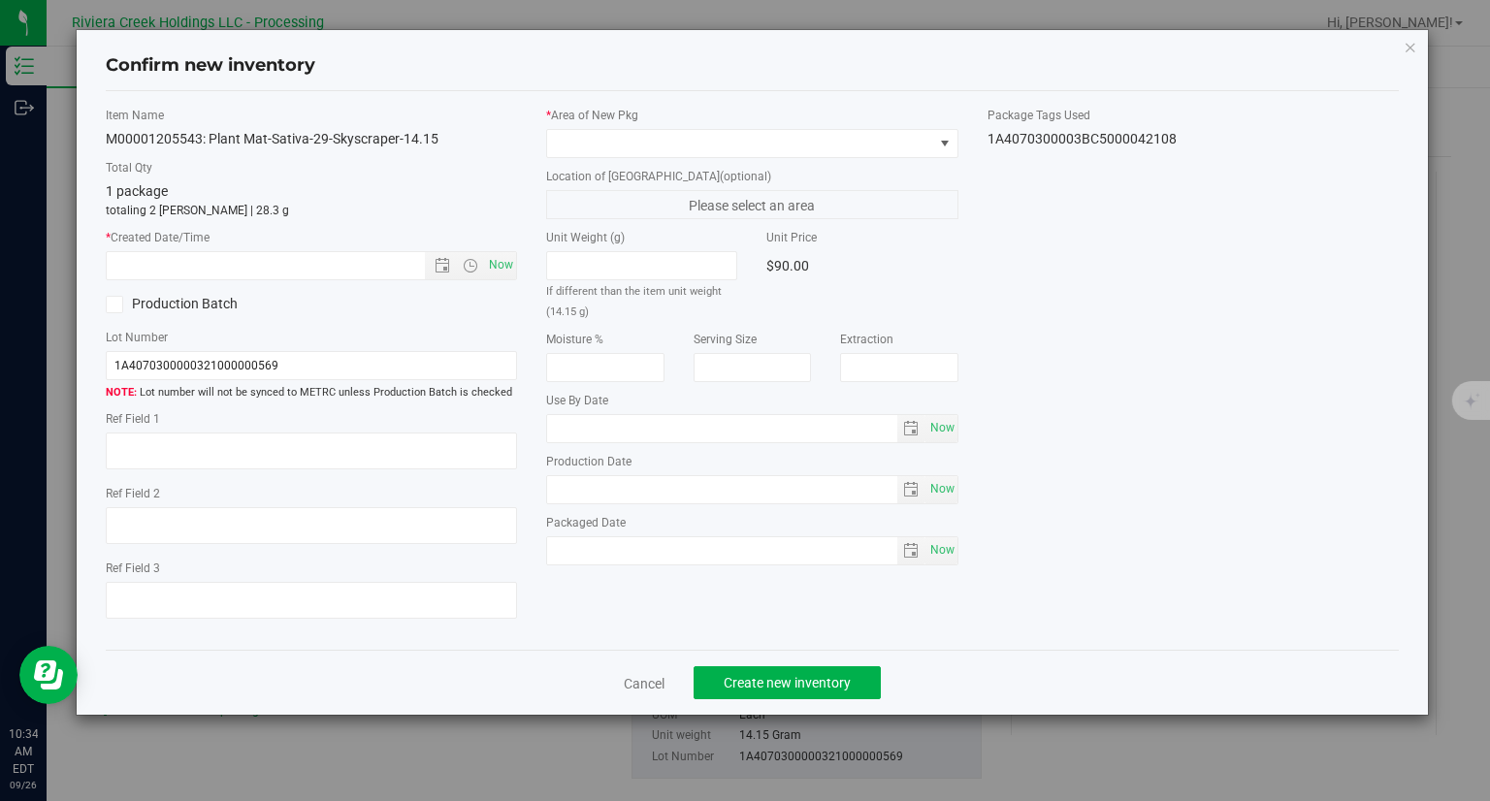
click at [520, 257] on div "Item Name M00001205543: Plant Mat-Sativa-29-Skyscraper-14.15 Total Qty 1 packag…" at bounding box center [311, 371] width 441 height 529
click at [504, 266] on span "Now" at bounding box center [501, 265] width 33 height 28
type input "9/26/2025 10:34 AM"
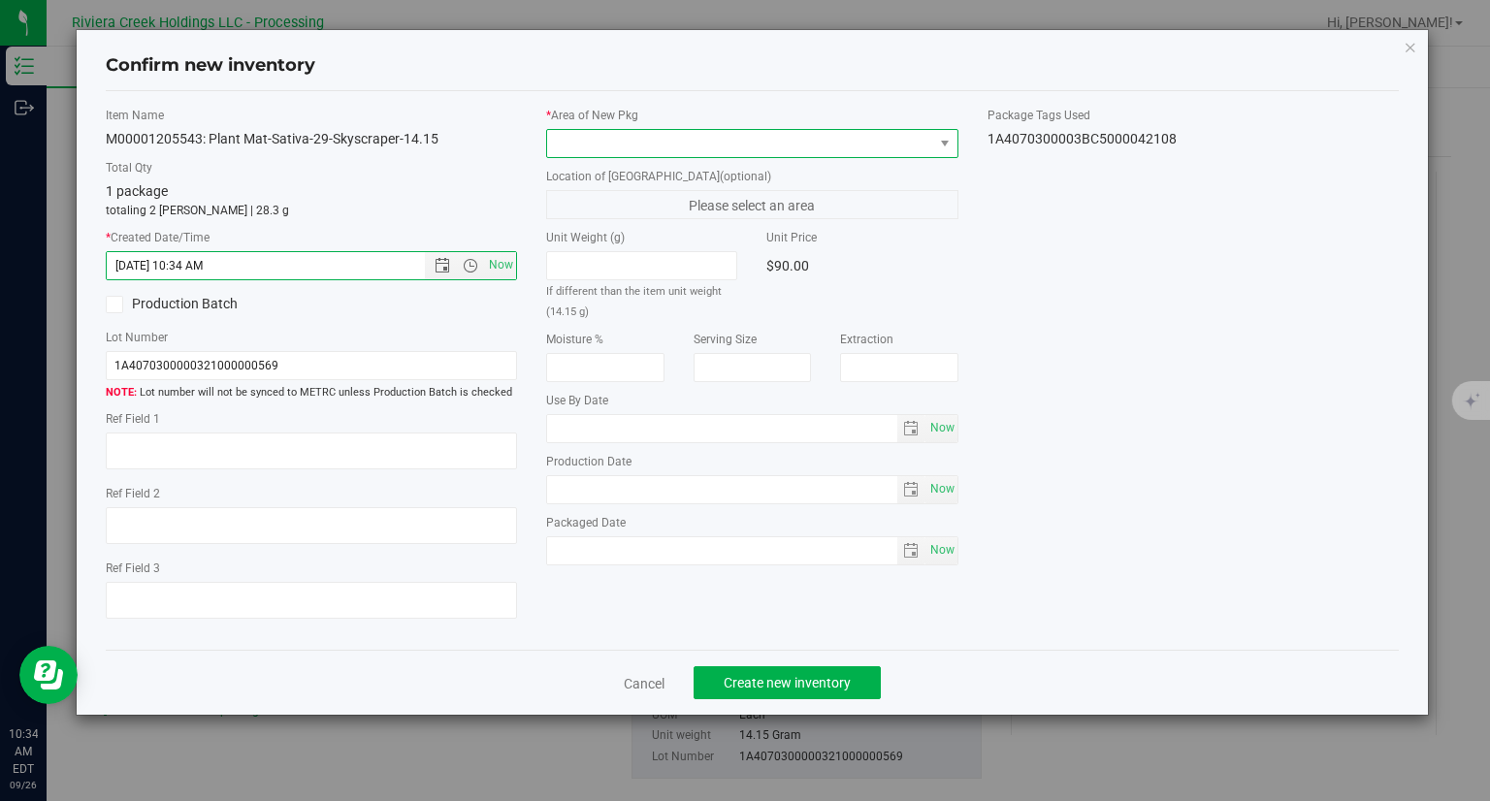
click at [561, 139] on span at bounding box center [740, 143] width 386 height 27
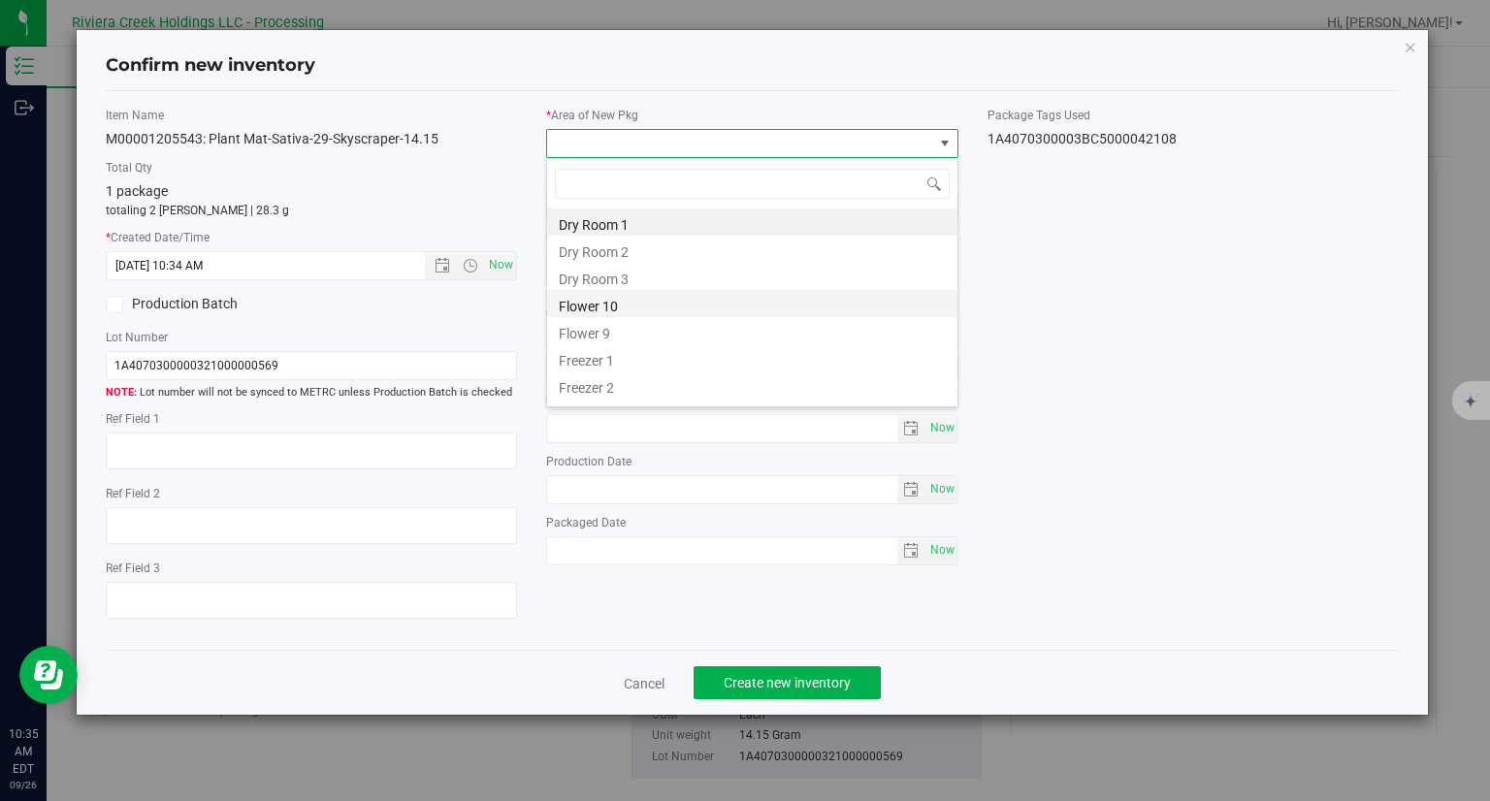
click at [612, 304] on li "Flower 10" at bounding box center [752, 303] width 410 height 27
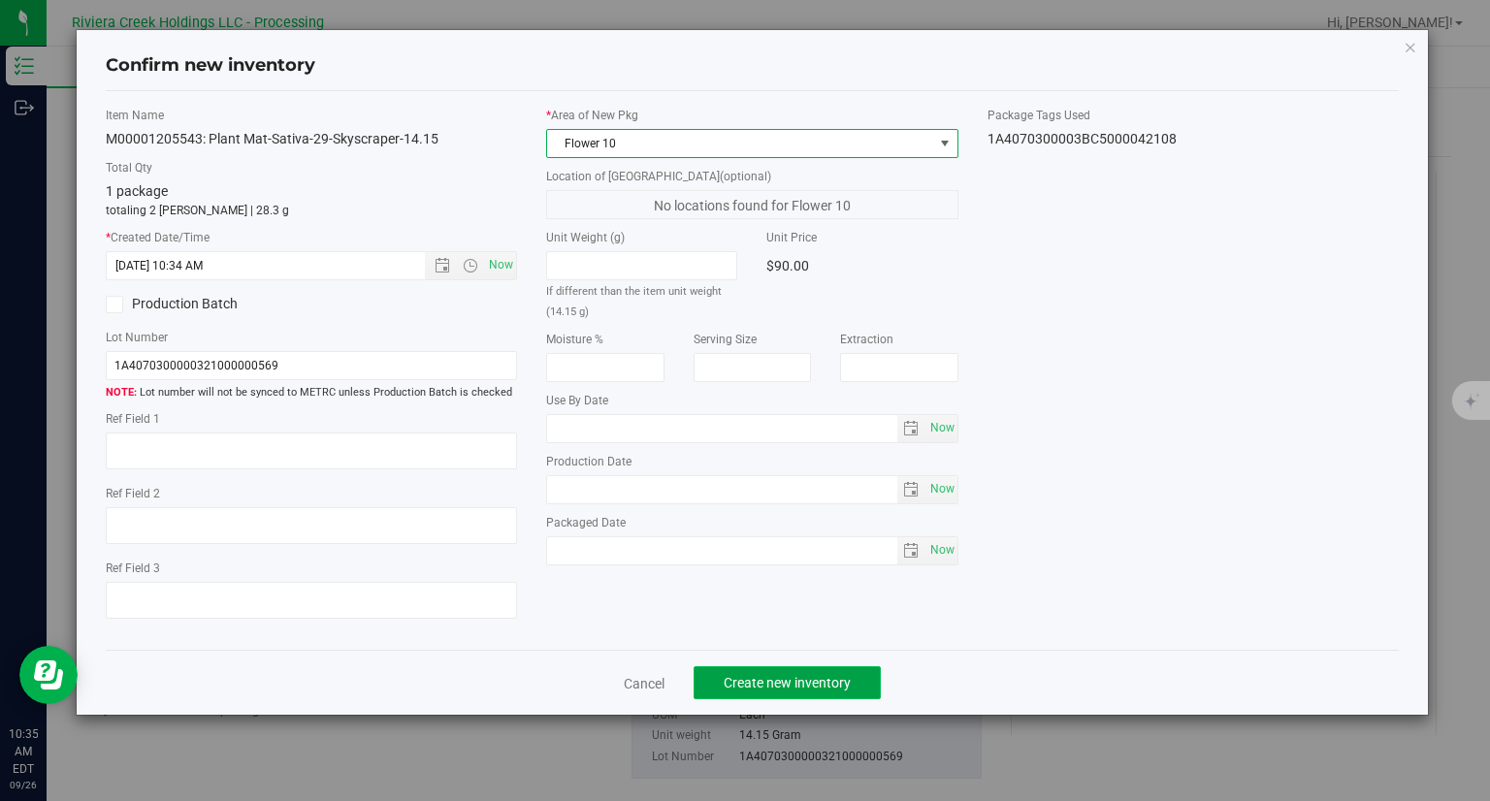
click at [817, 685] on span "Create new inventory" at bounding box center [786, 683] width 127 height 16
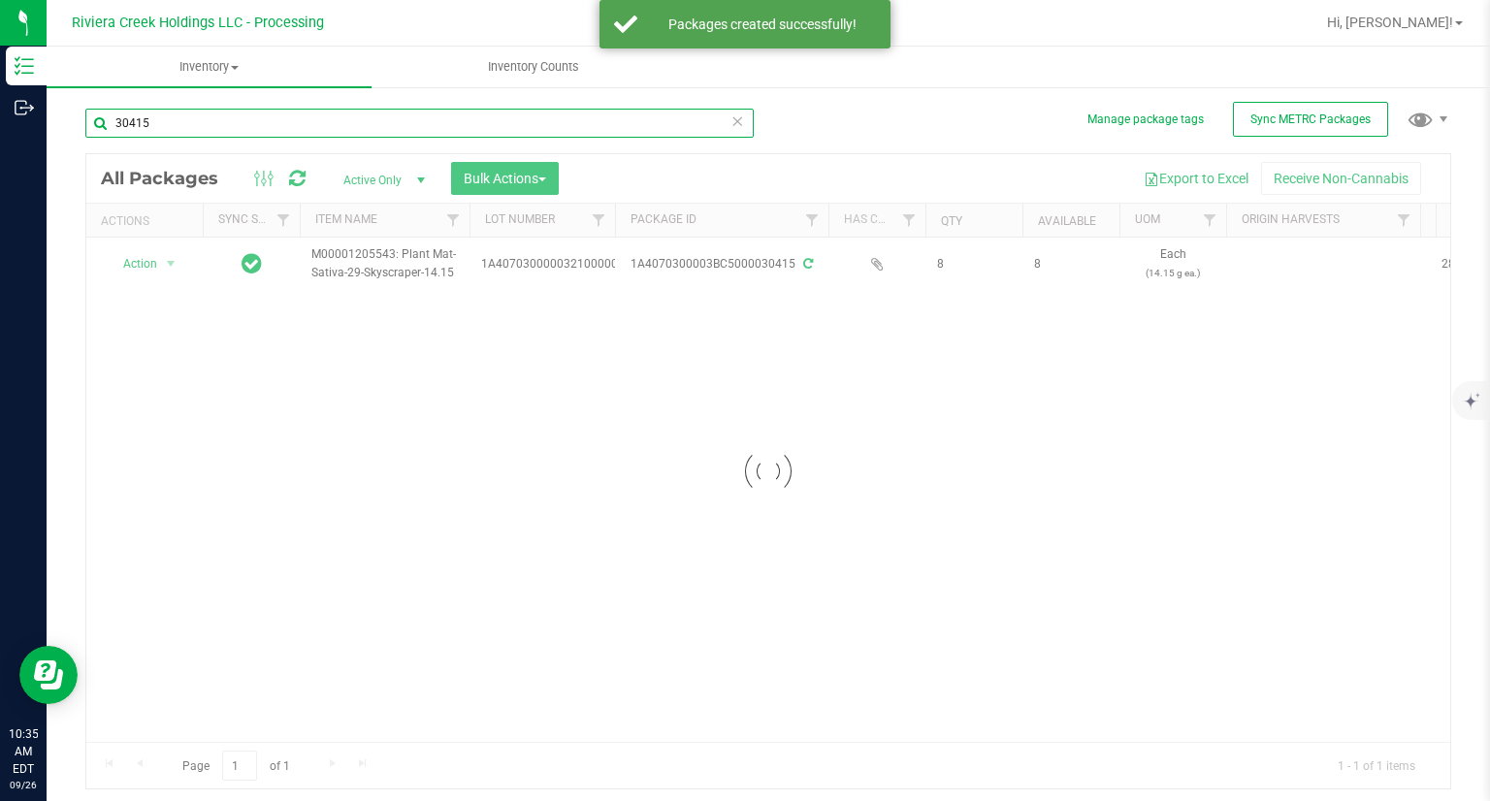
click at [310, 125] on input "30415" at bounding box center [419, 123] width 668 height 29
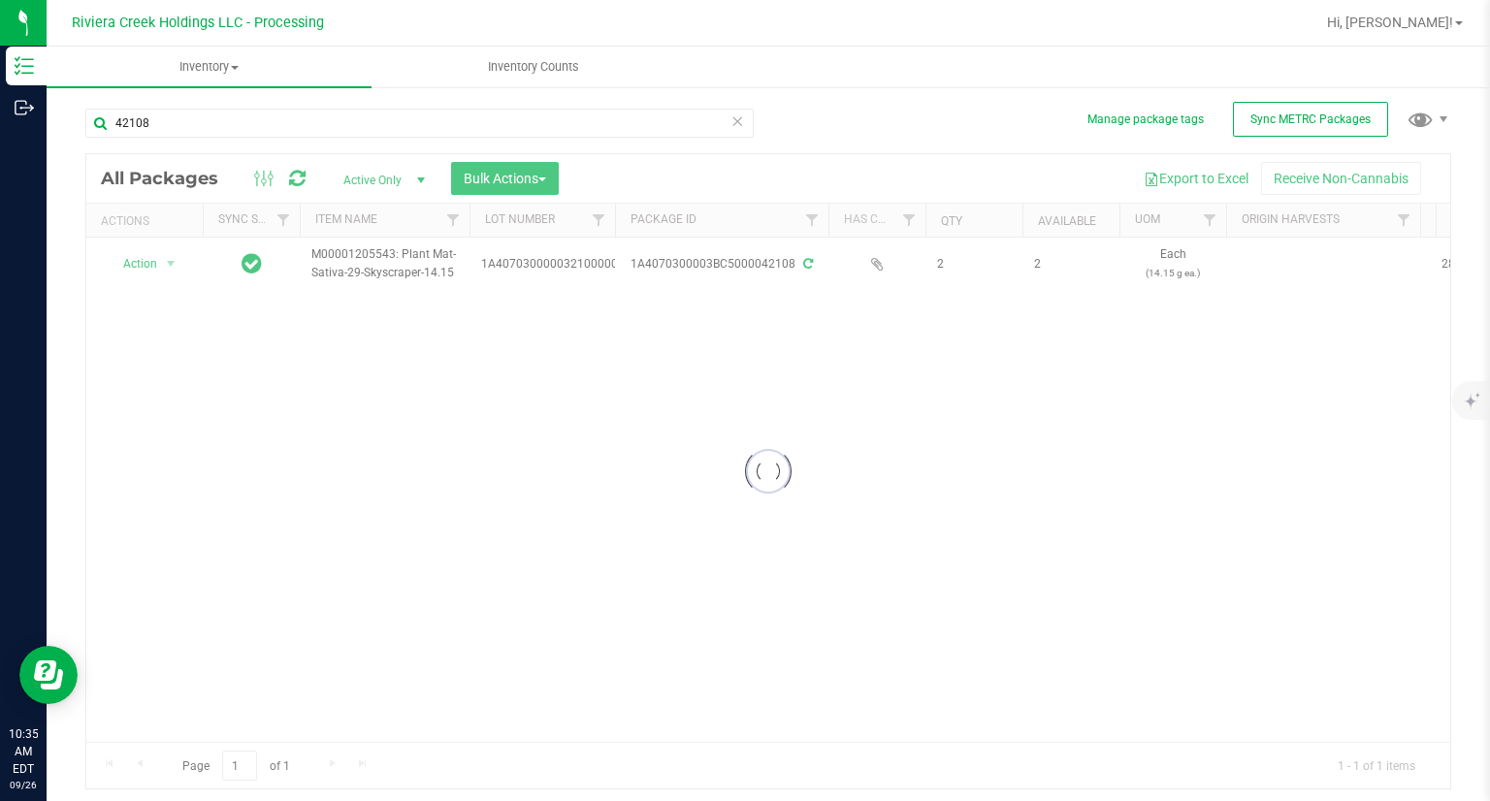
click at [155, 257] on div at bounding box center [767, 471] width 1363 height 634
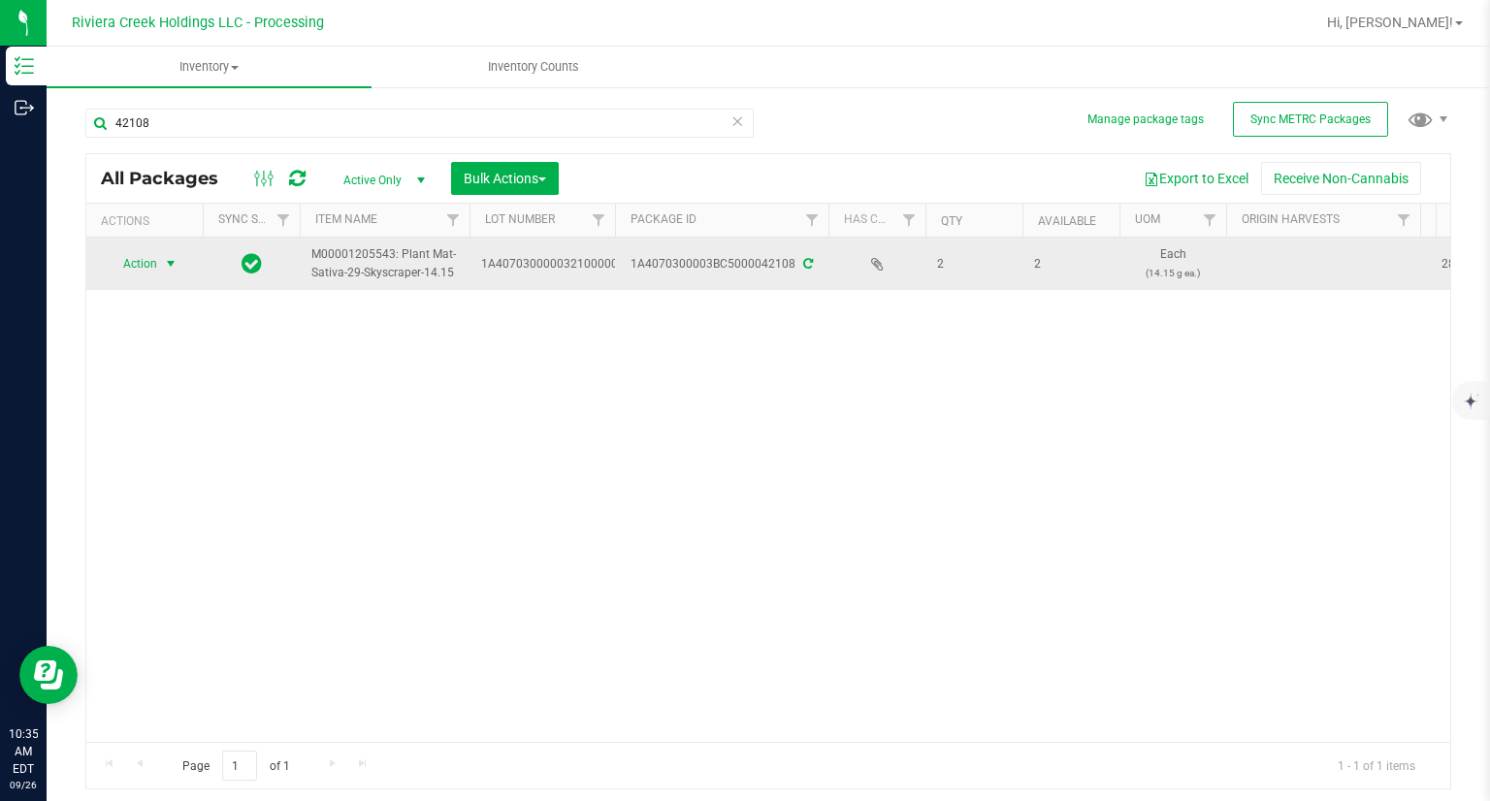
click at [145, 269] on span "Action" at bounding box center [132, 263] width 52 height 27
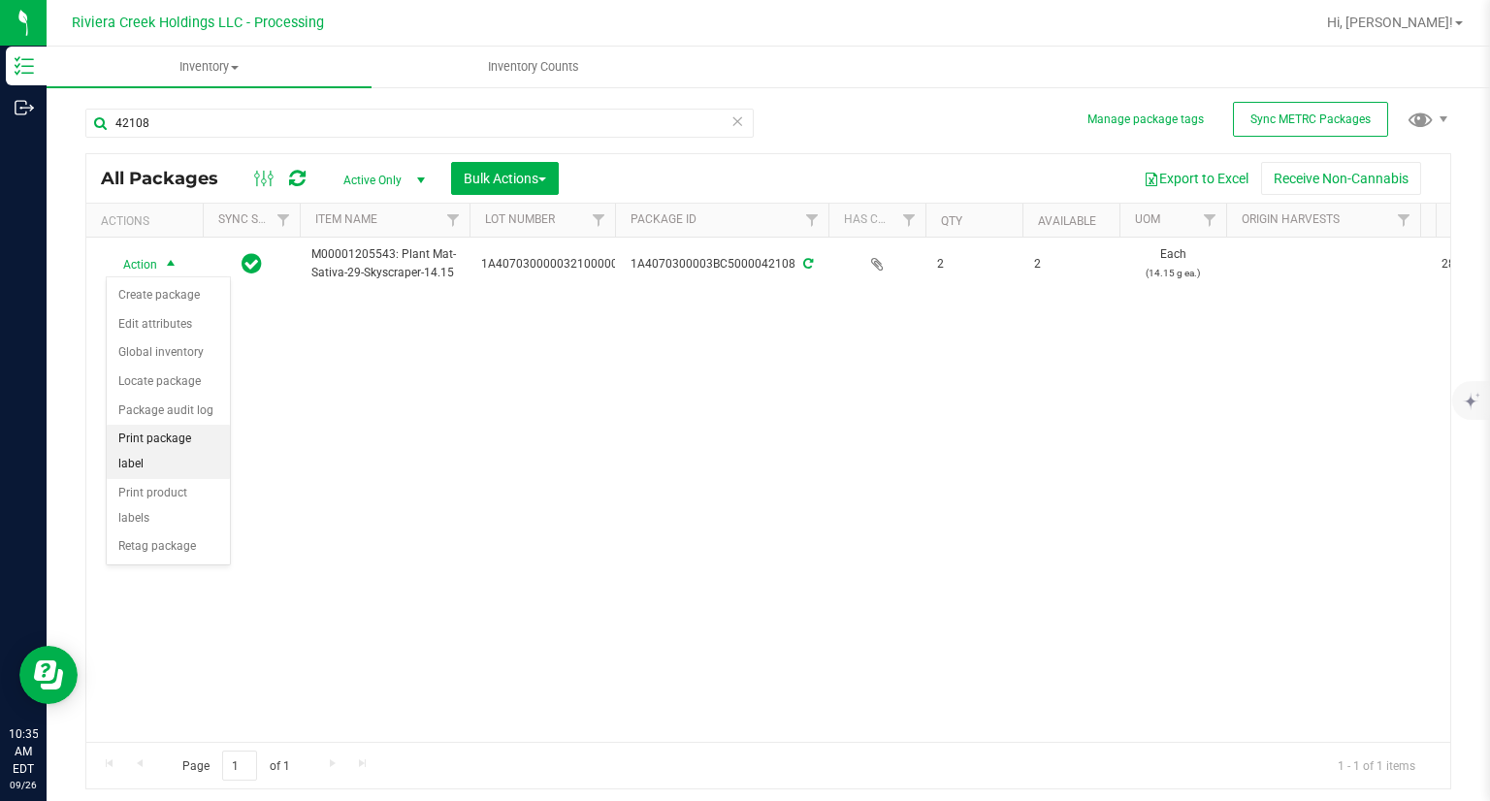
click at [207, 439] on li "Print package label" at bounding box center [168, 451] width 123 height 53
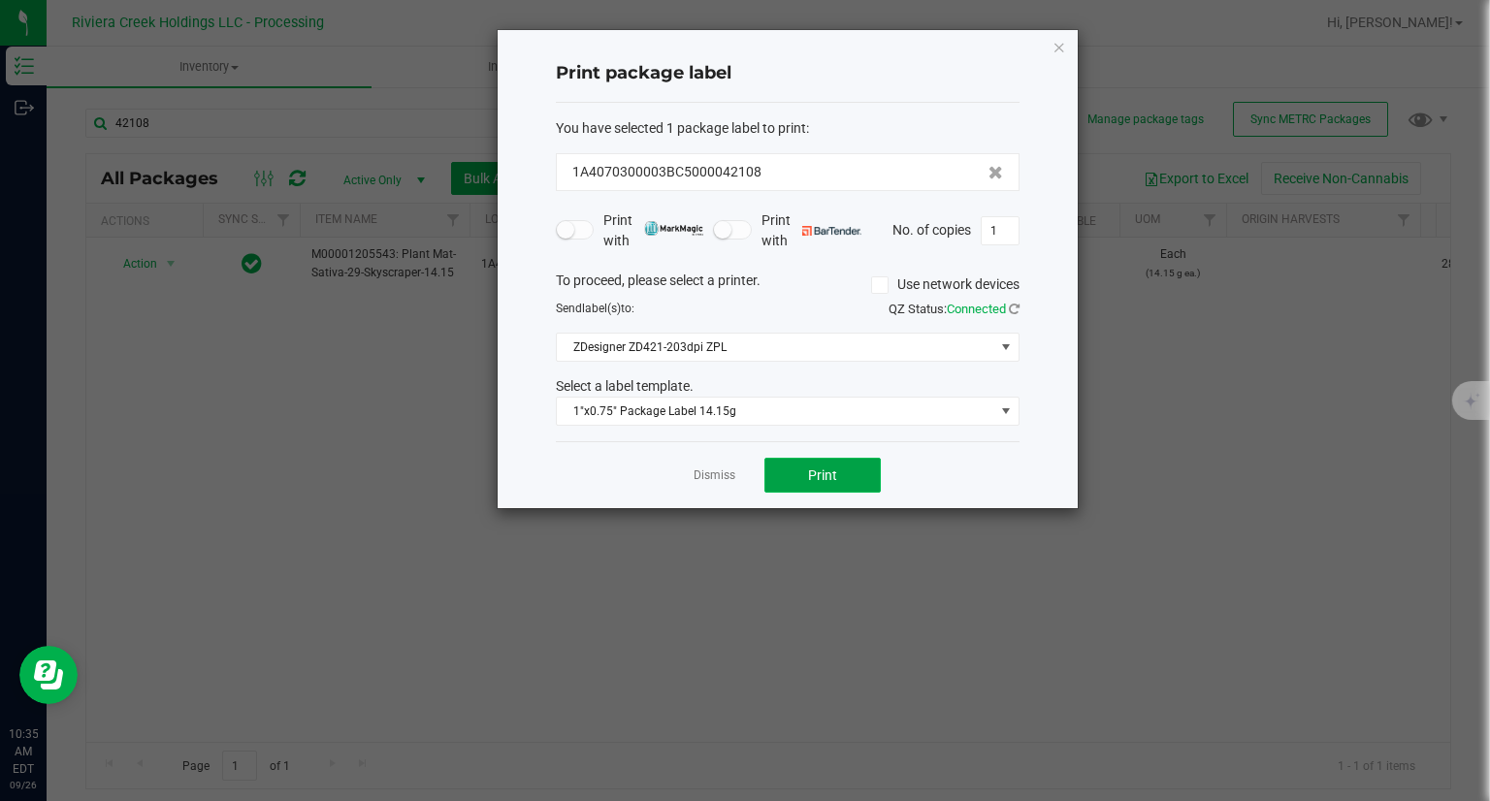
click at [837, 472] on button "Print" at bounding box center [822, 475] width 116 height 35
click at [1060, 45] on icon "button" at bounding box center [1059, 46] width 14 height 23
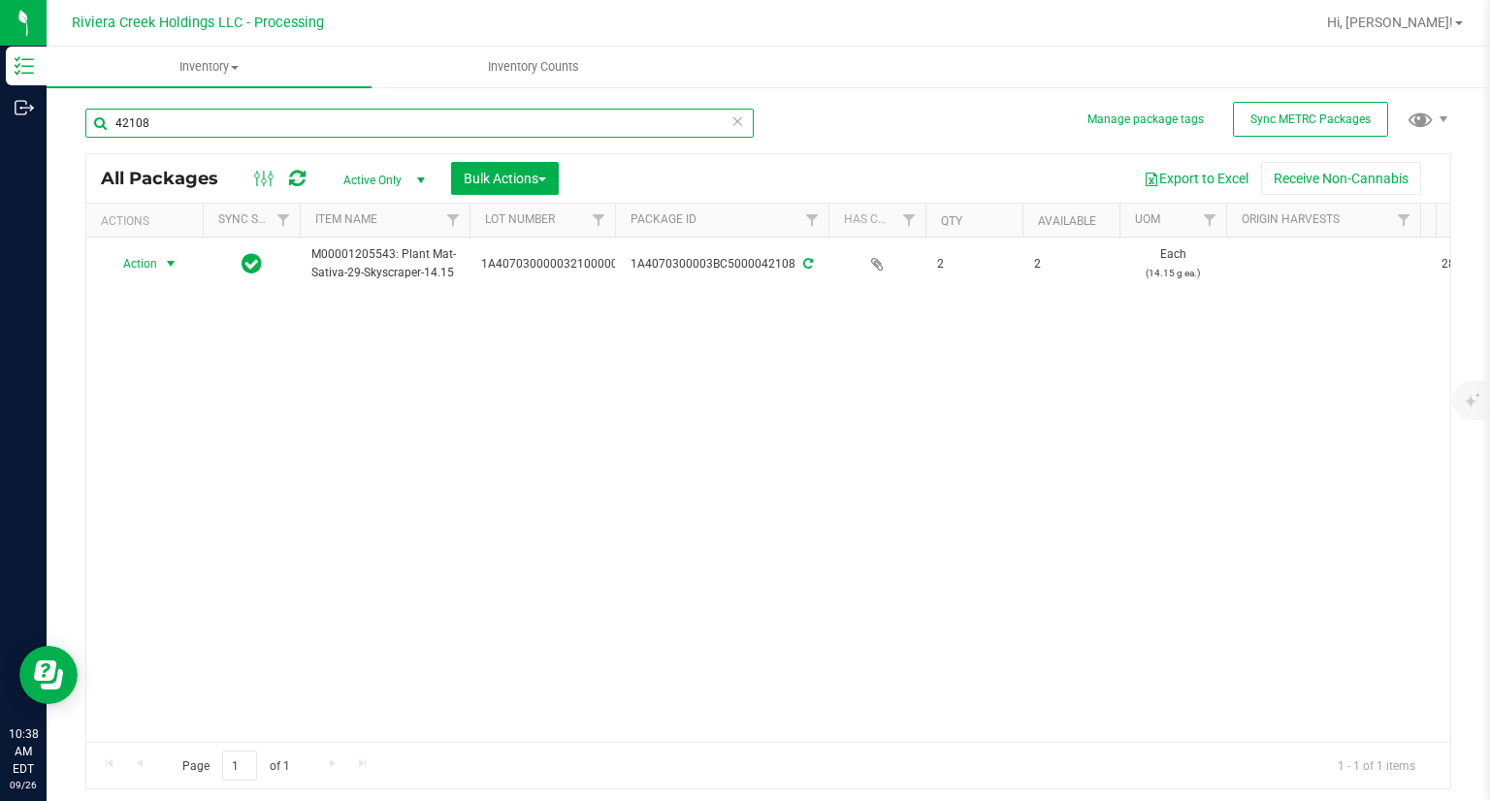
click at [299, 125] on input "42108" at bounding box center [419, 123] width 668 height 29
type input "37805"
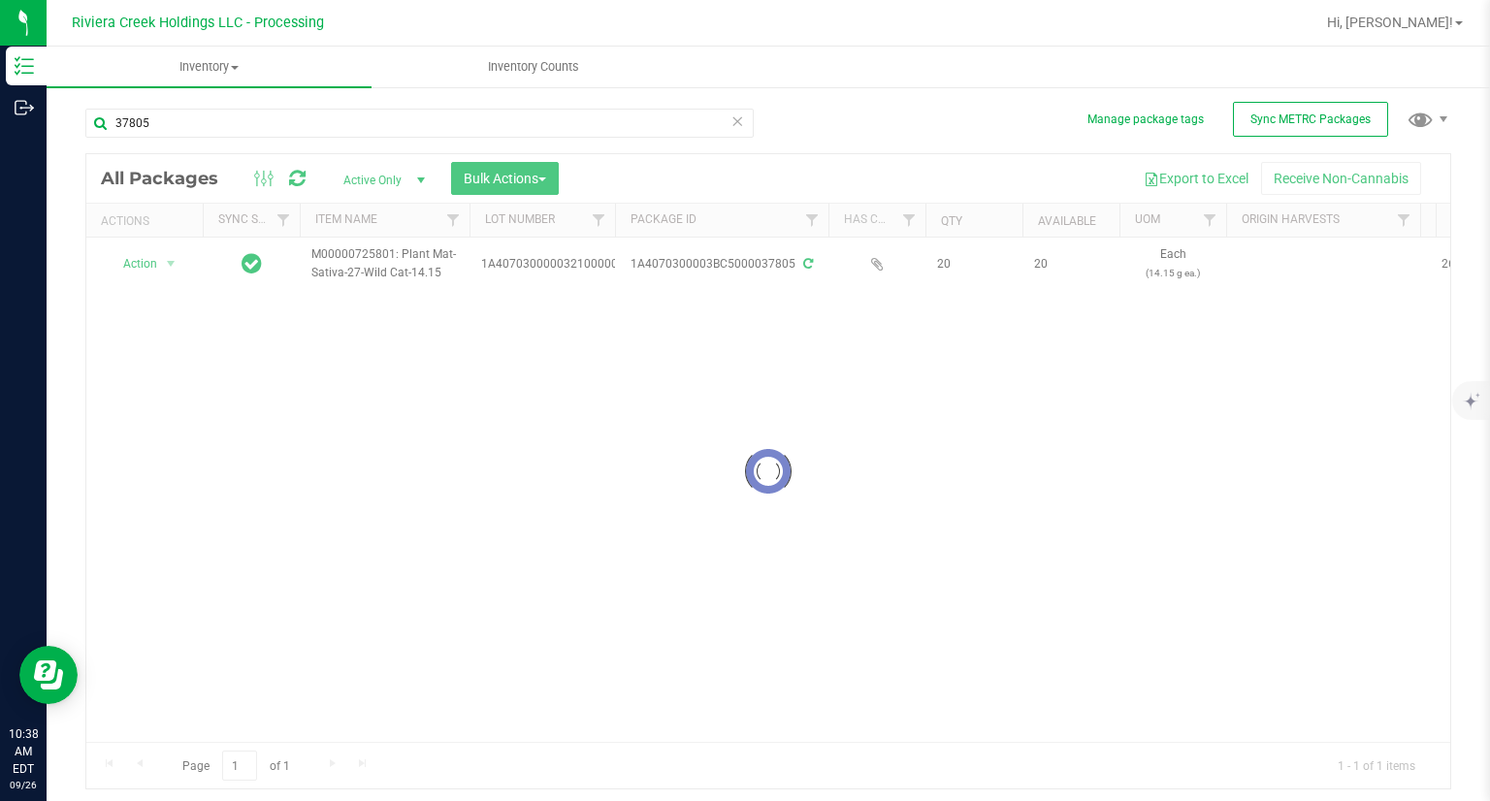
click at [149, 264] on div at bounding box center [767, 471] width 1363 height 634
click at [144, 266] on span "Action" at bounding box center [132, 263] width 52 height 27
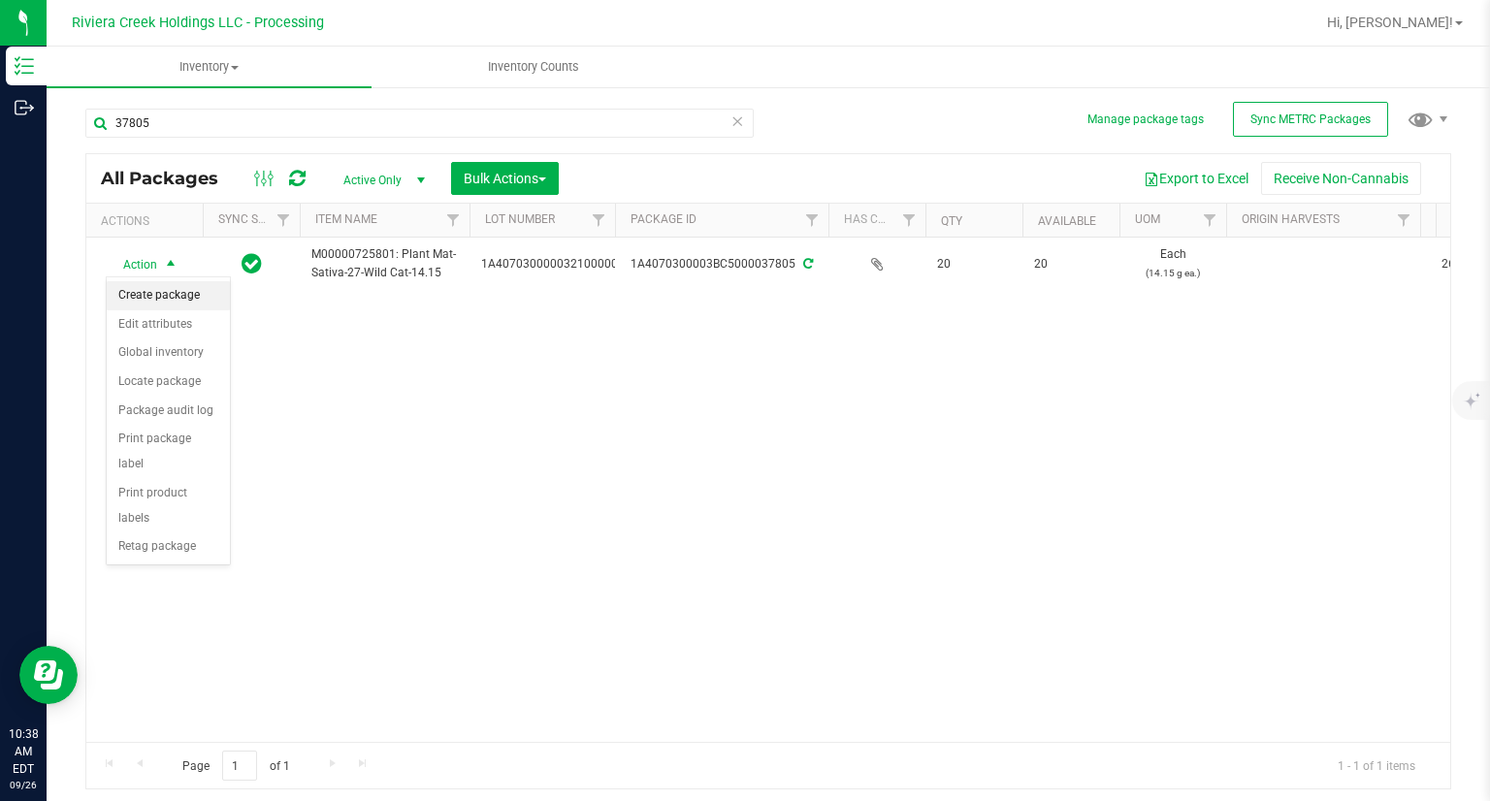
click at [176, 300] on li "Create package" at bounding box center [168, 295] width 123 height 29
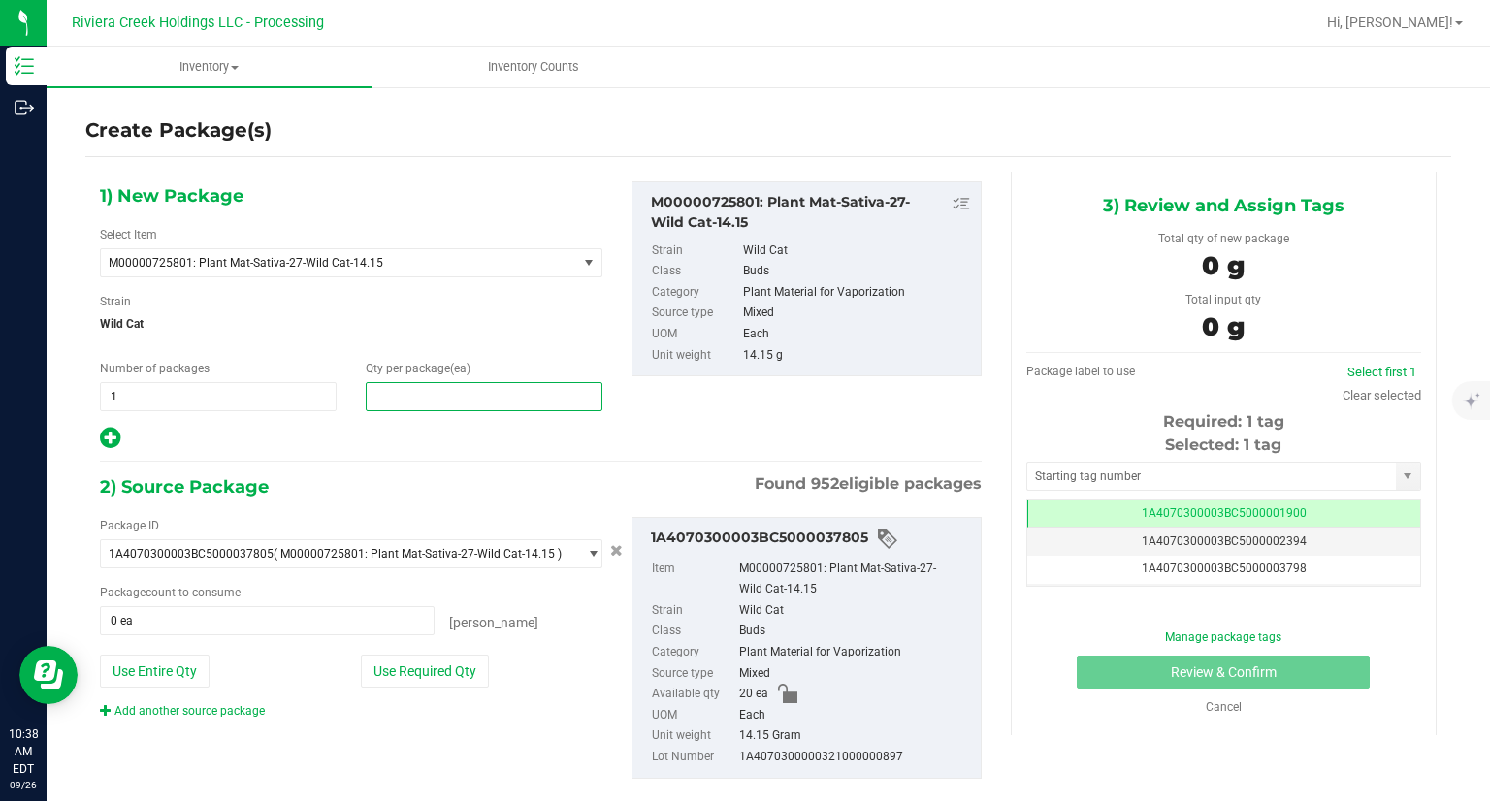
click at [451, 404] on span at bounding box center [484, 396] width 237 height 29
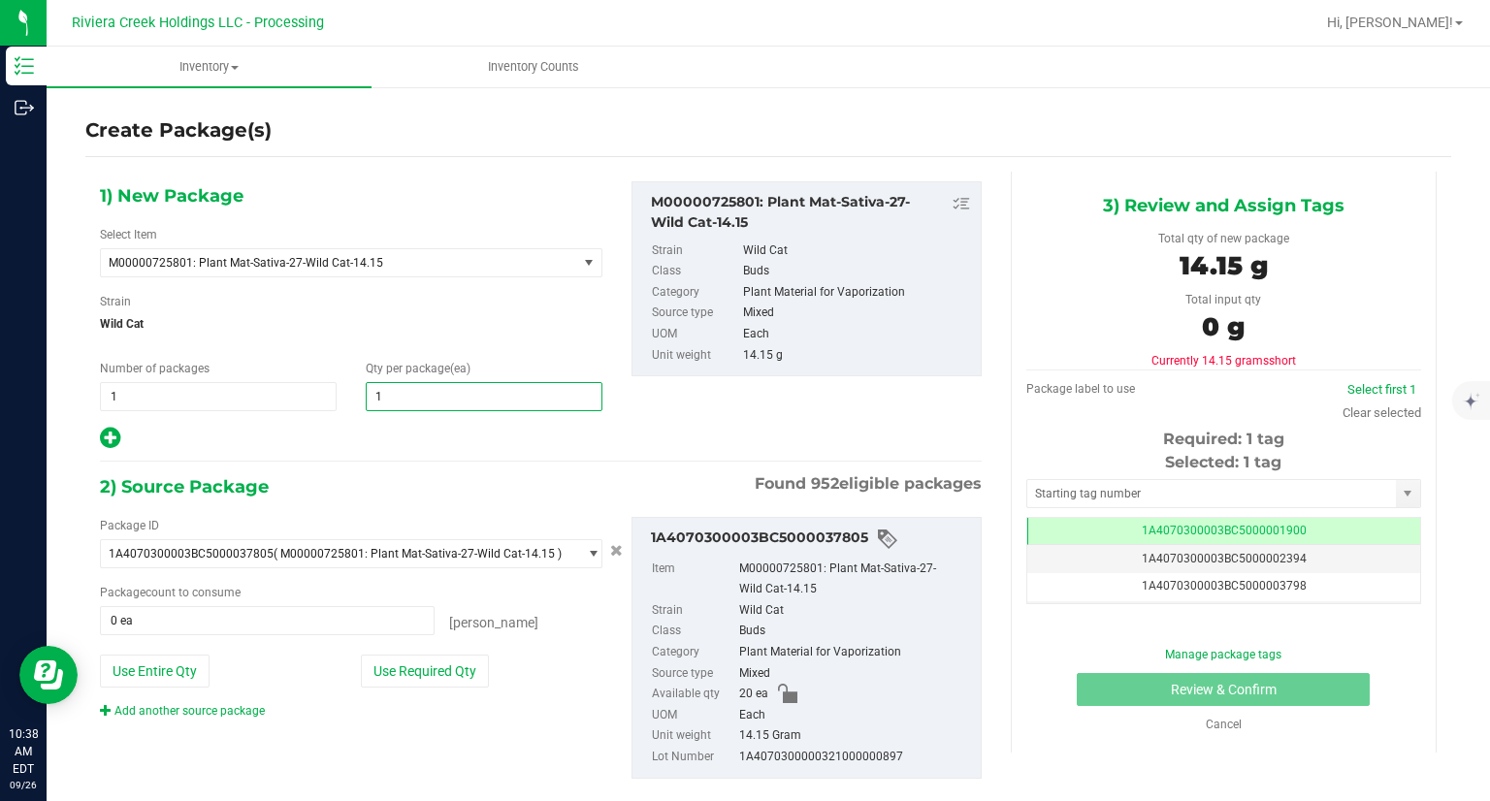
type input "10"
drag, startPoint x: 339, startPoint y: 401, endPoint x: 351, endPoint y: 413, distance: 17.2
click at [341, 401] on div "Number of packages 1 1" at bounding box center [218, 385] width 266 height 51
click at [440, 677] on button "Use Required Qty" at bounding box center [425, 671] width 128 height 33
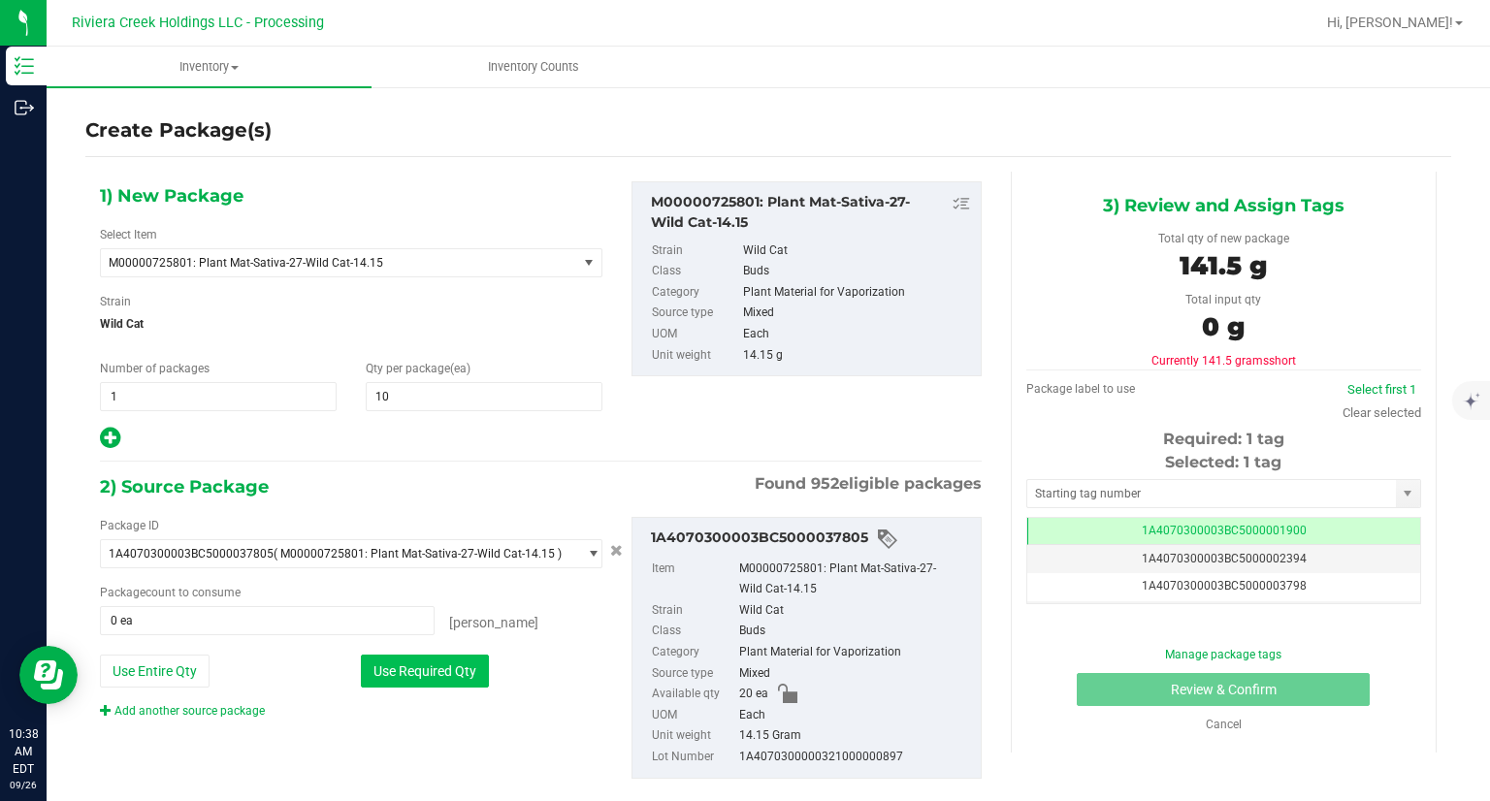
type input "10 ea"
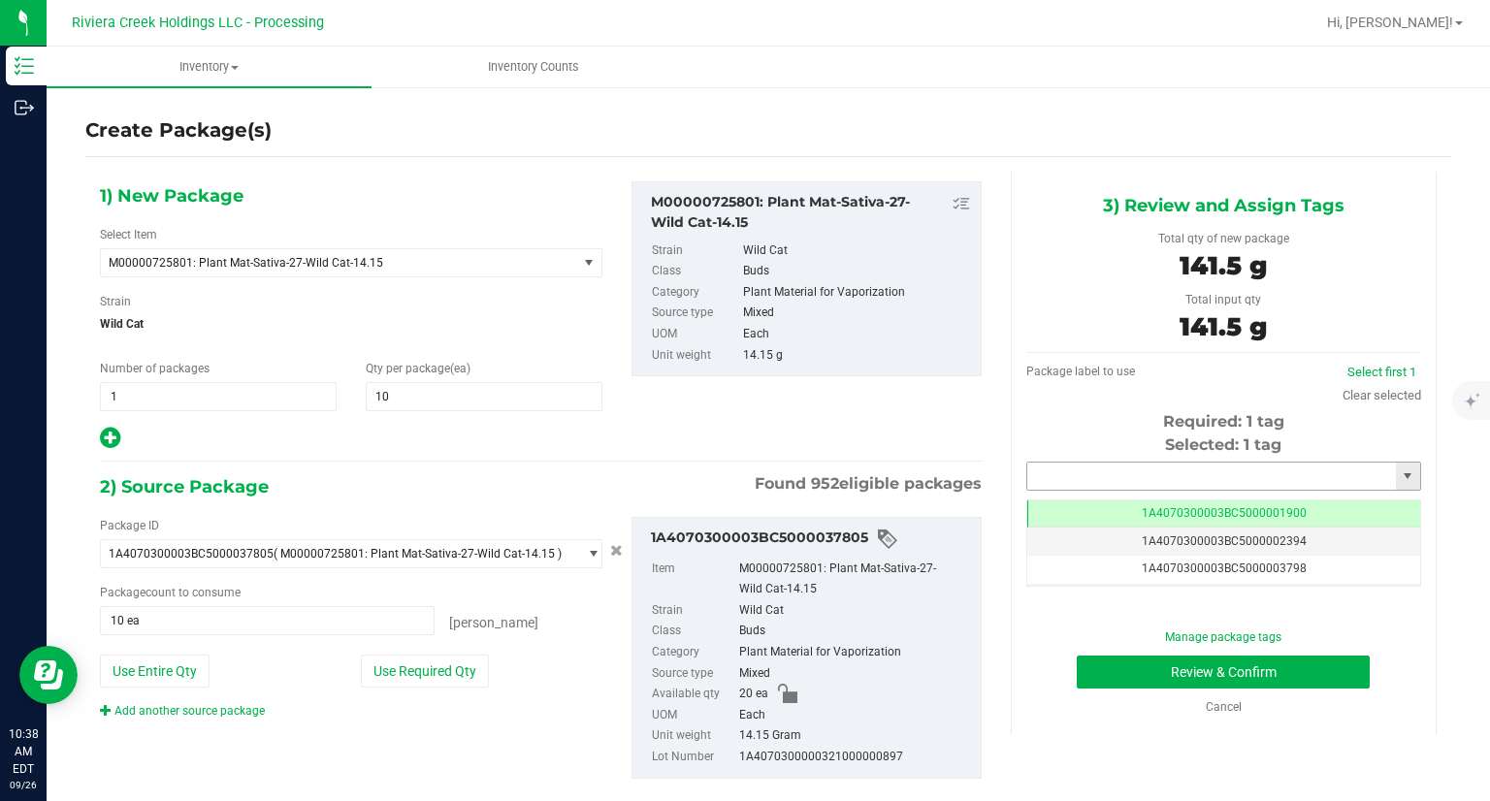
click at [1088, 477] on input "text" at bounding box center [1211, 476] width 369 height 27
click at [1195, 498] on li "1A4070300003BC5000042109" at bounding box center [1210, 509] width 389 height 29
type input "1A4070300003BC5000042109"
click at [1143, 676] on button "Review & Confirm" at bounding box center [1222, 672] width 293 height 33
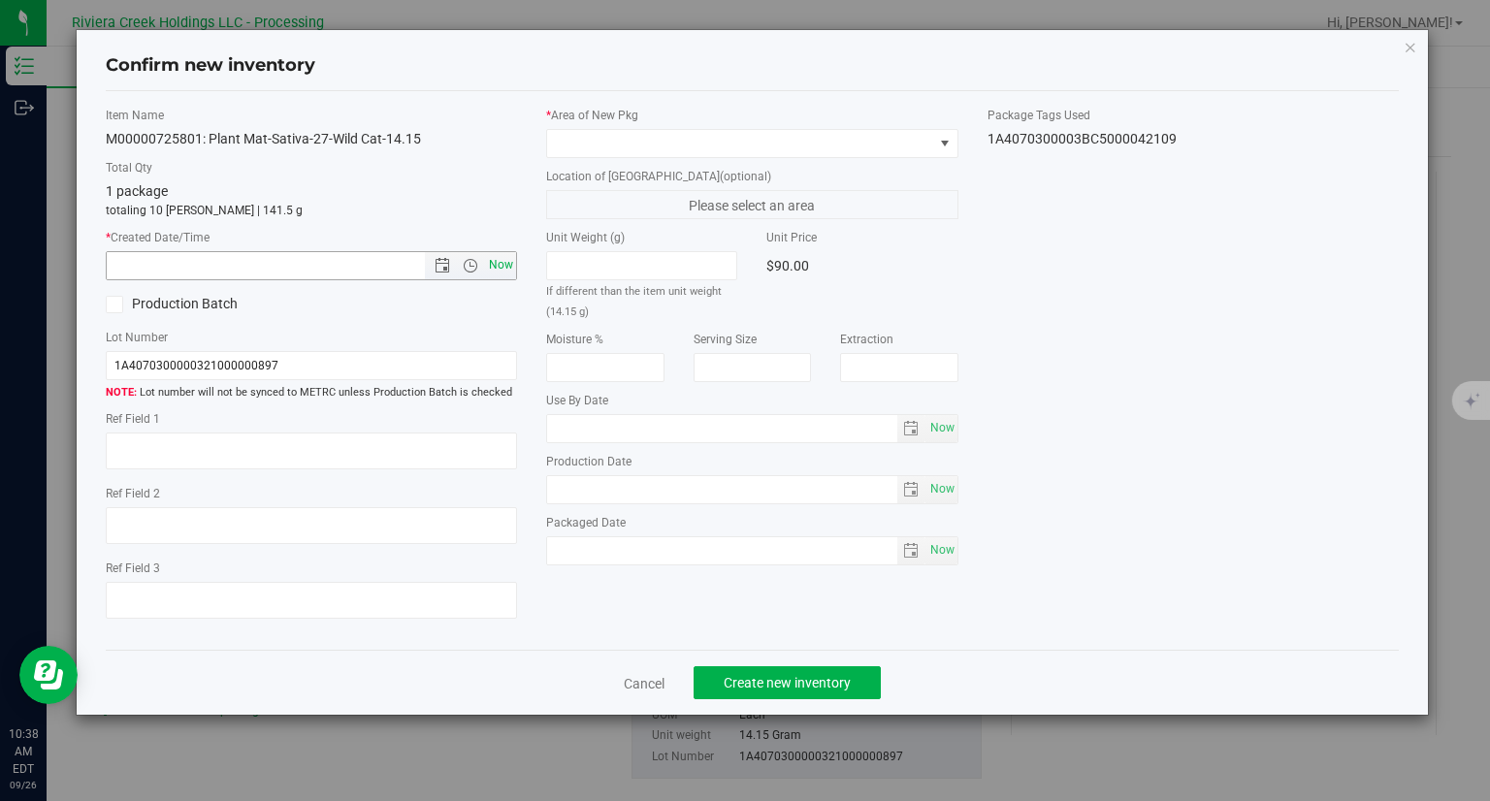
click at [509, 267] on span "Now" at bounding box center [501, 265] width 33 height 28
type input "9/26/2025 10:38 AM"
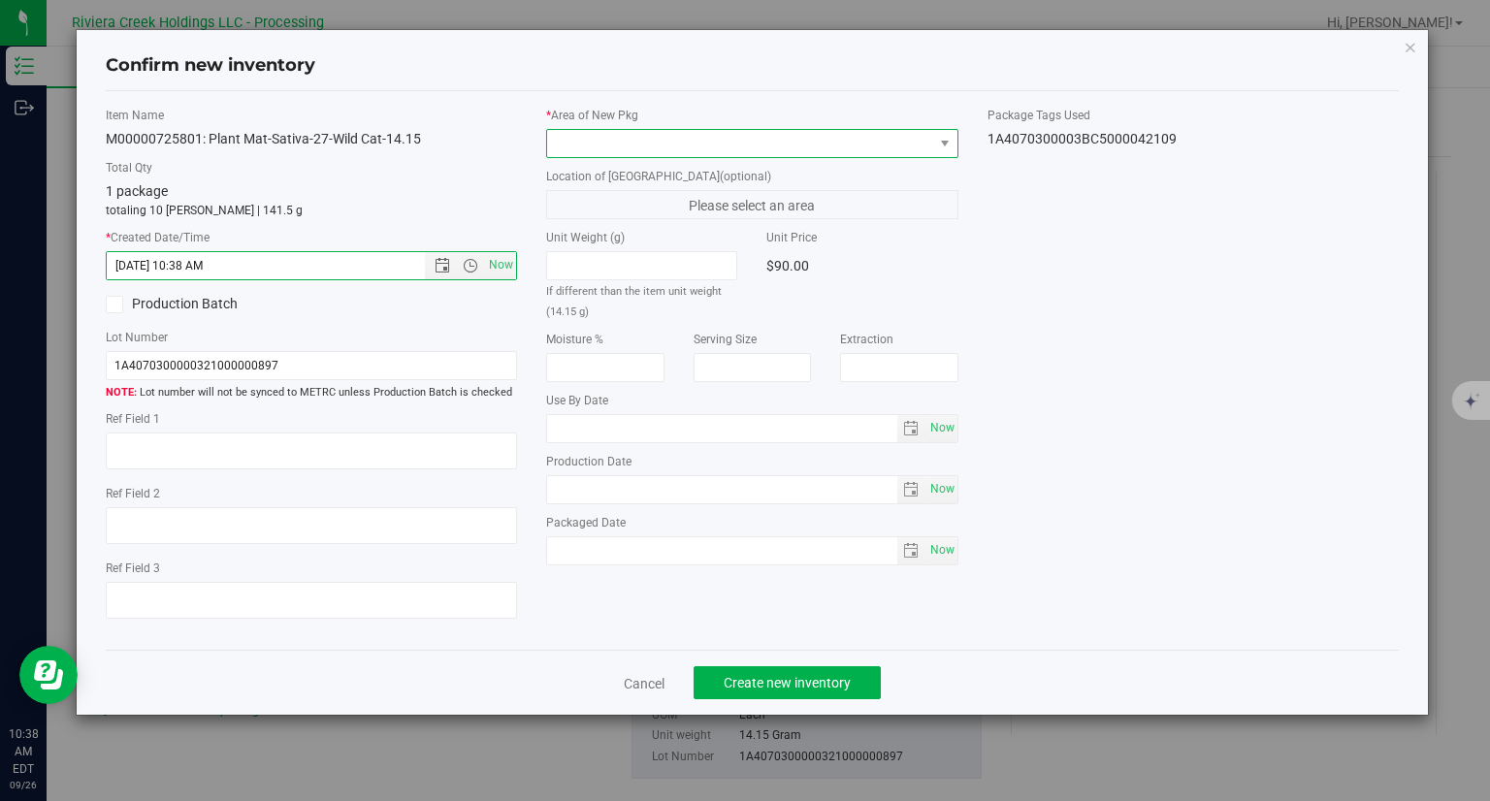
click at [659, 152] on span at bounding box center [740, 143] width 386 height 27
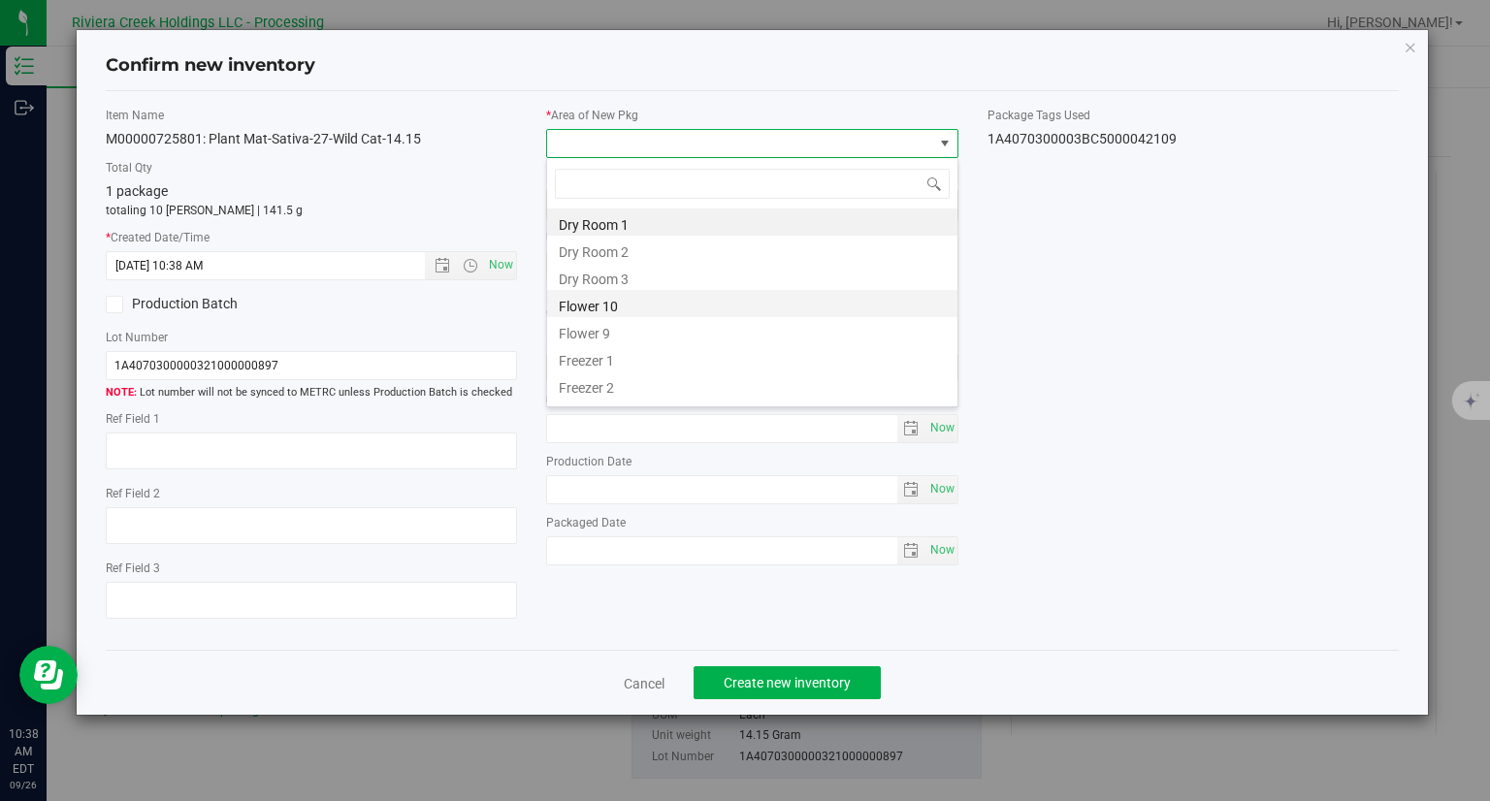
click at [628, 310] on li "Flower 10" at bounding box center [752, 303] width 410 height 27
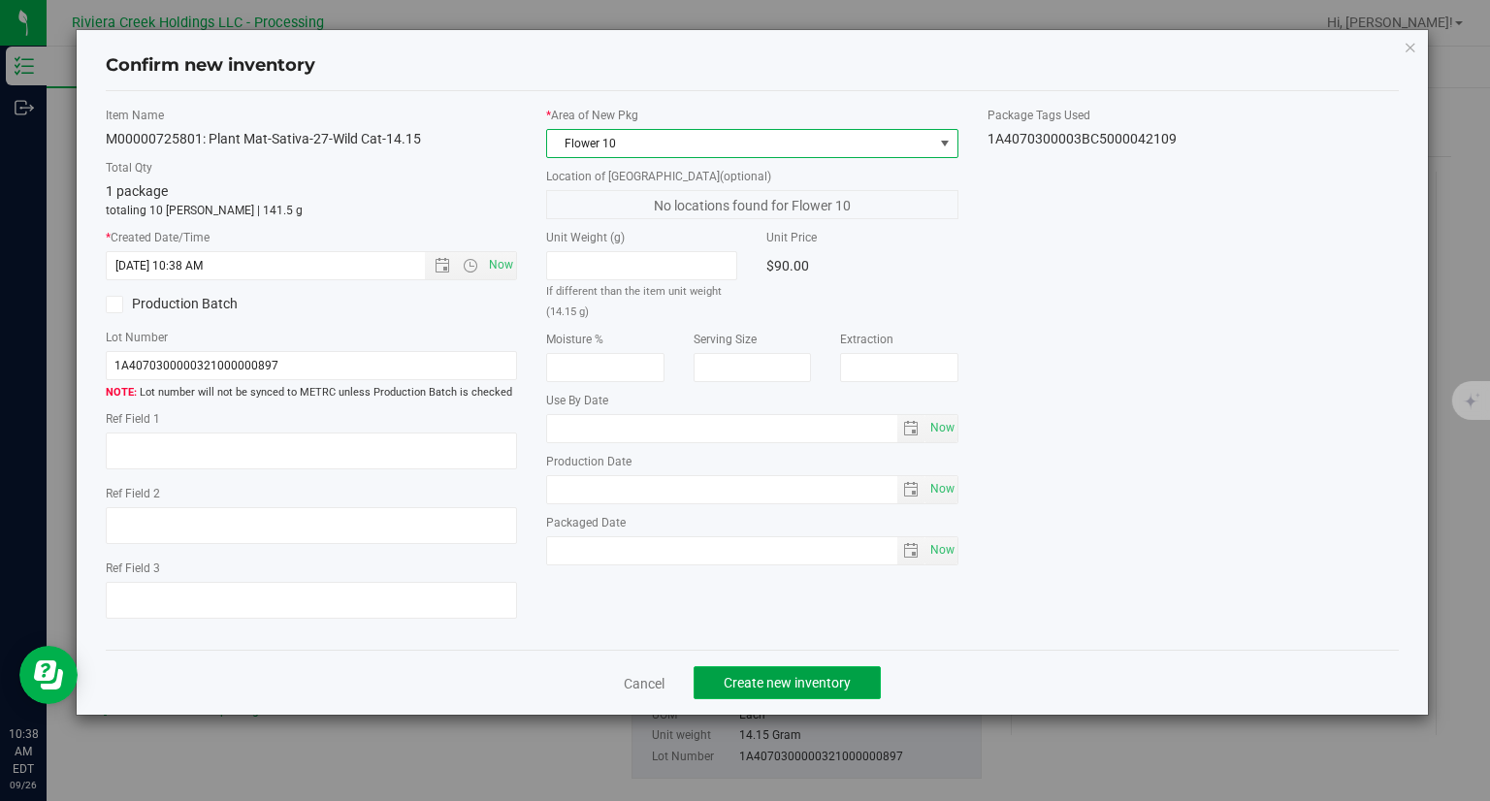
click at [836, 677] on span "Create new inventory" at bounding box center [786, 683] width 127 height 16
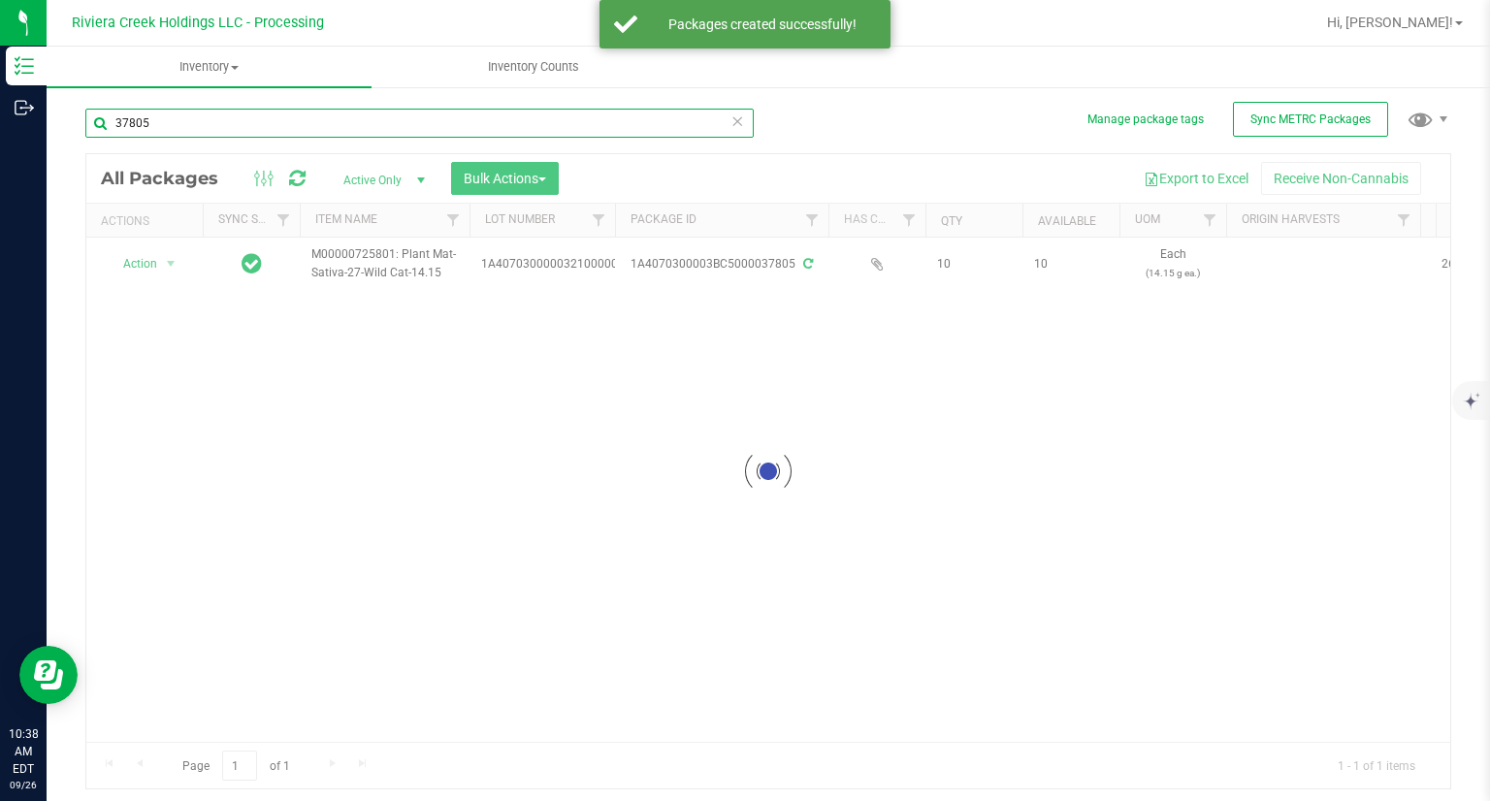
click at [271, 125] on input "37805" at bounding box center [419, 123] width 668 height 29
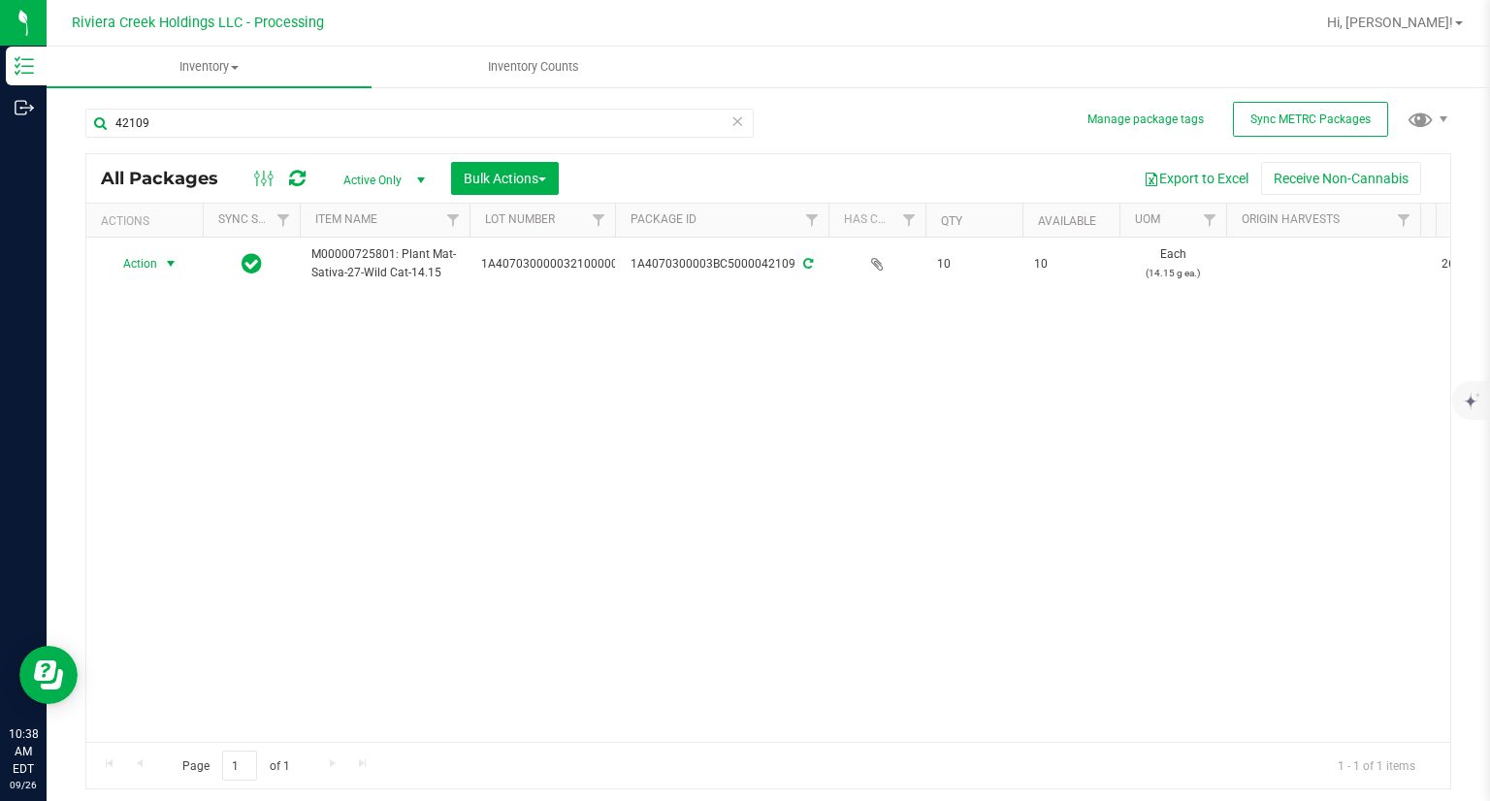
click at [144, 262] on span "Action" at bounding box center [132, 263] width 52 height 27
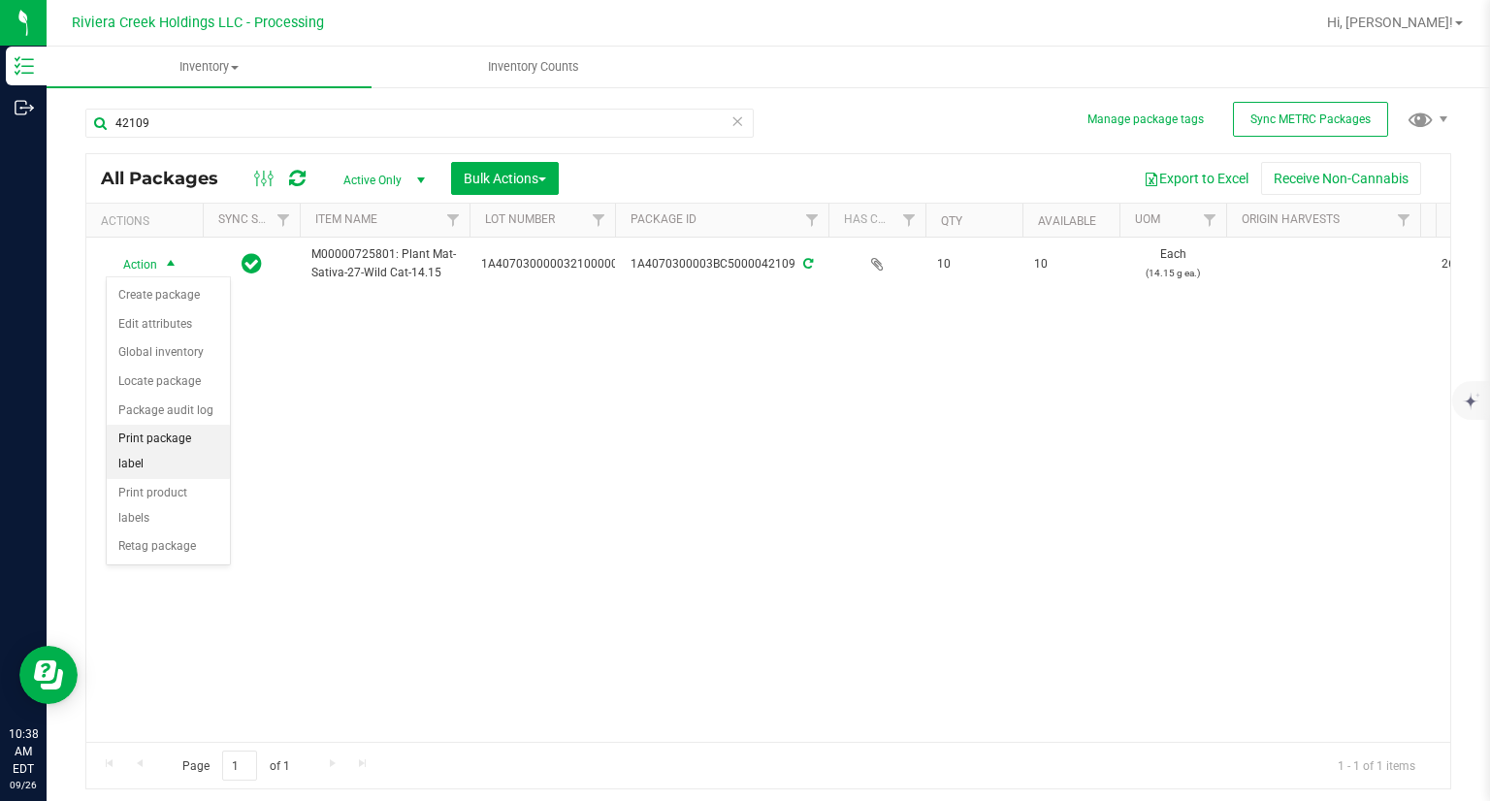
click at [200, 434] on li "Print package label" at bounding box center [168, 451] width 123 height 53
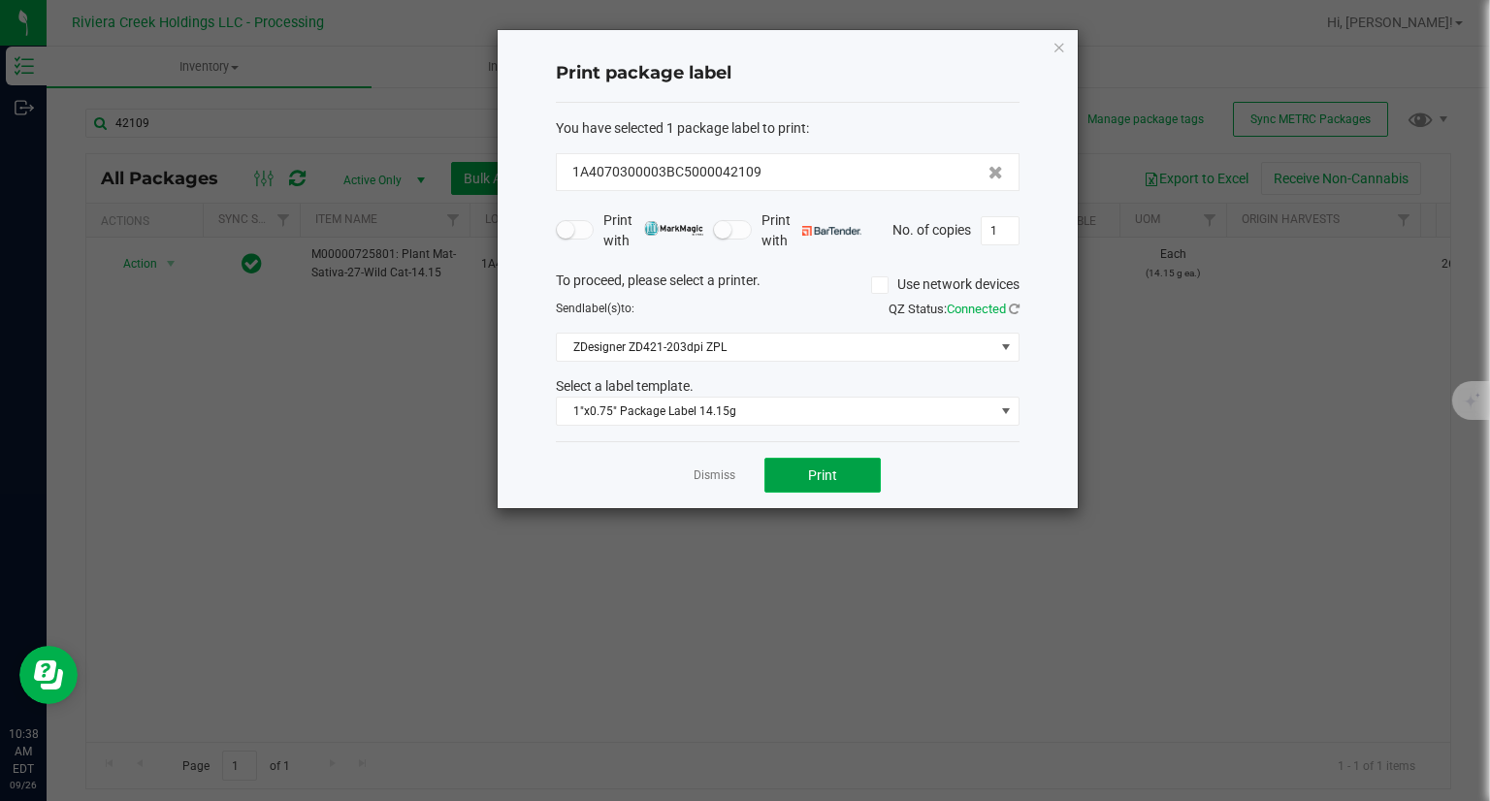
click at [820, 469] on span "Print" at bounding box center [822, 475] width 29 height 16
click at [1055, 48] on icon "button" at bounding box center [1059, 46] width 14 height 23
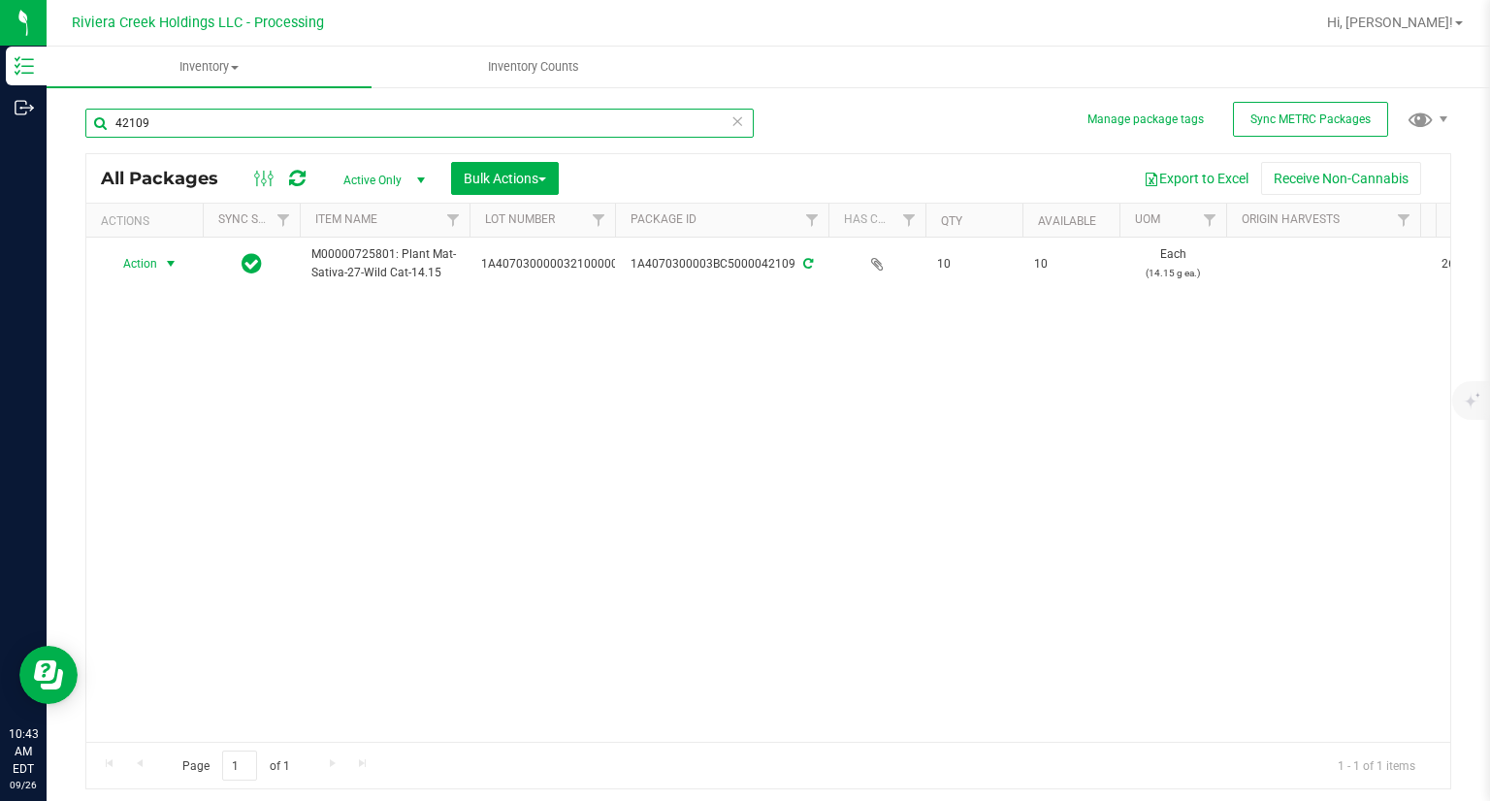
click at [273, 129] on input "42109" at bounding box center [419, 123] width 668 height 29
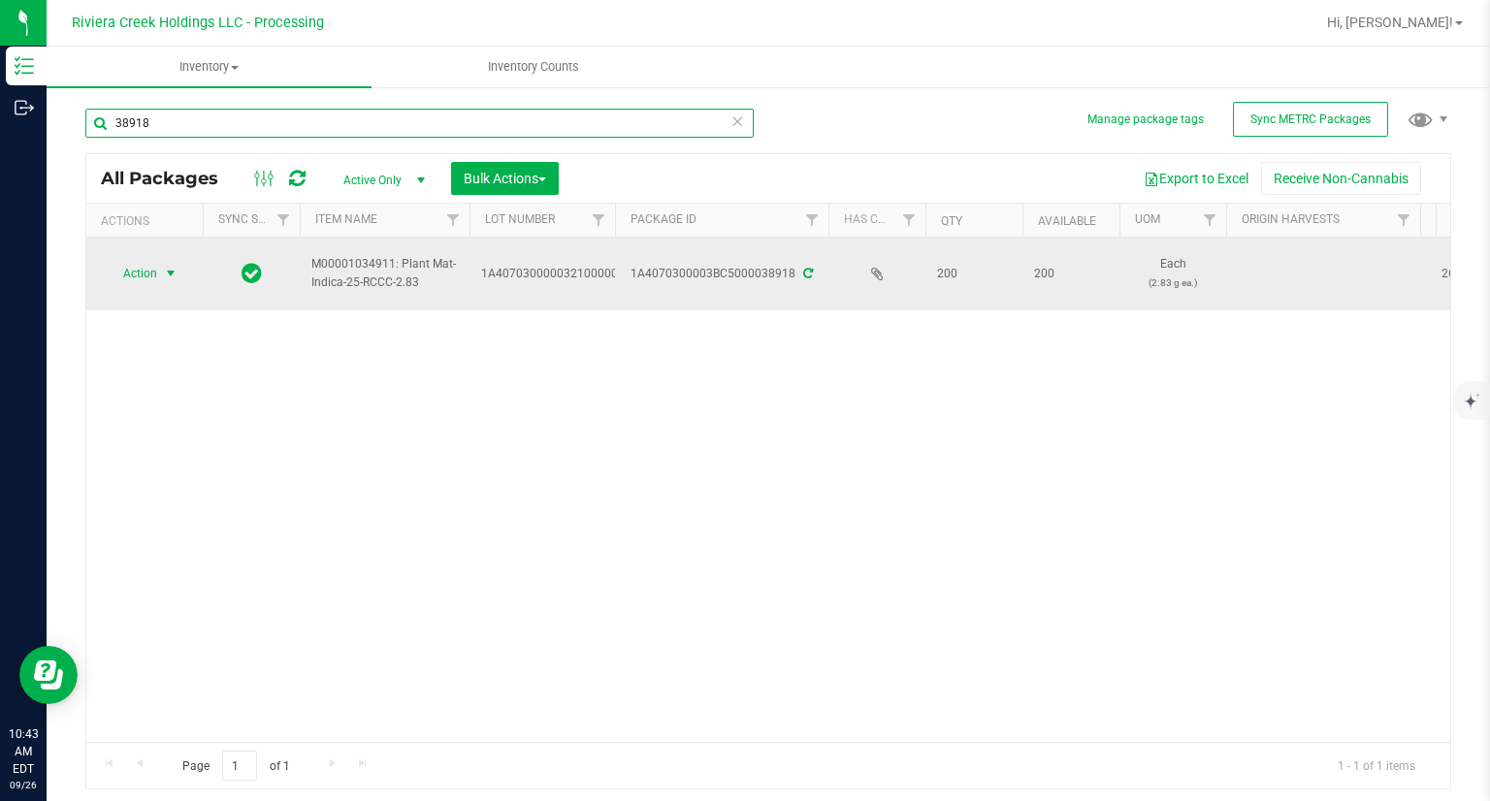
type input "38918"
click at [137, 265] on span "Action" at bounding box center [132, 273] width 52 height 27
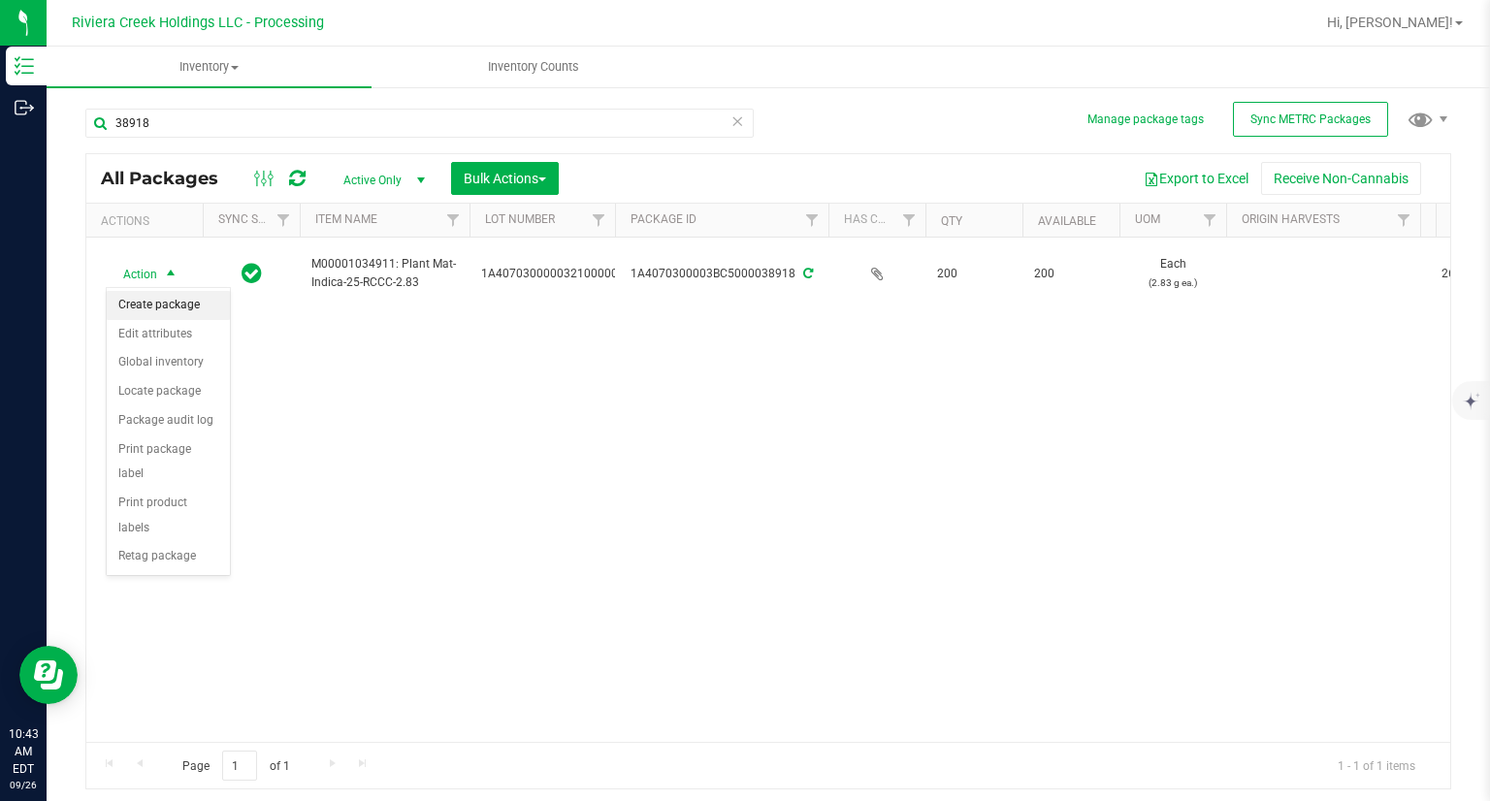
click at [206, 305] on li "Create package" at bounding box center [168, 305] width 123 height 29
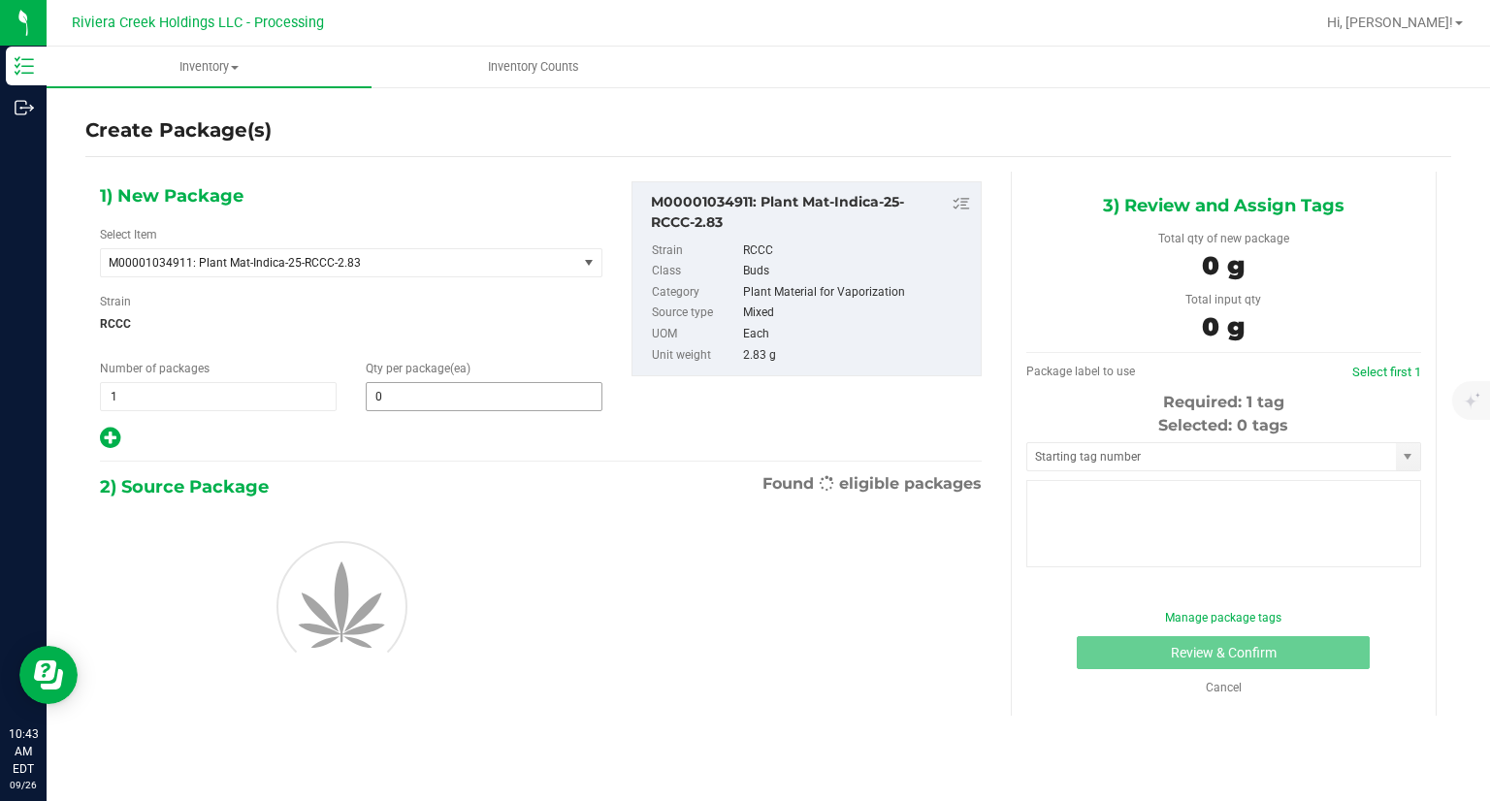
type input "0"
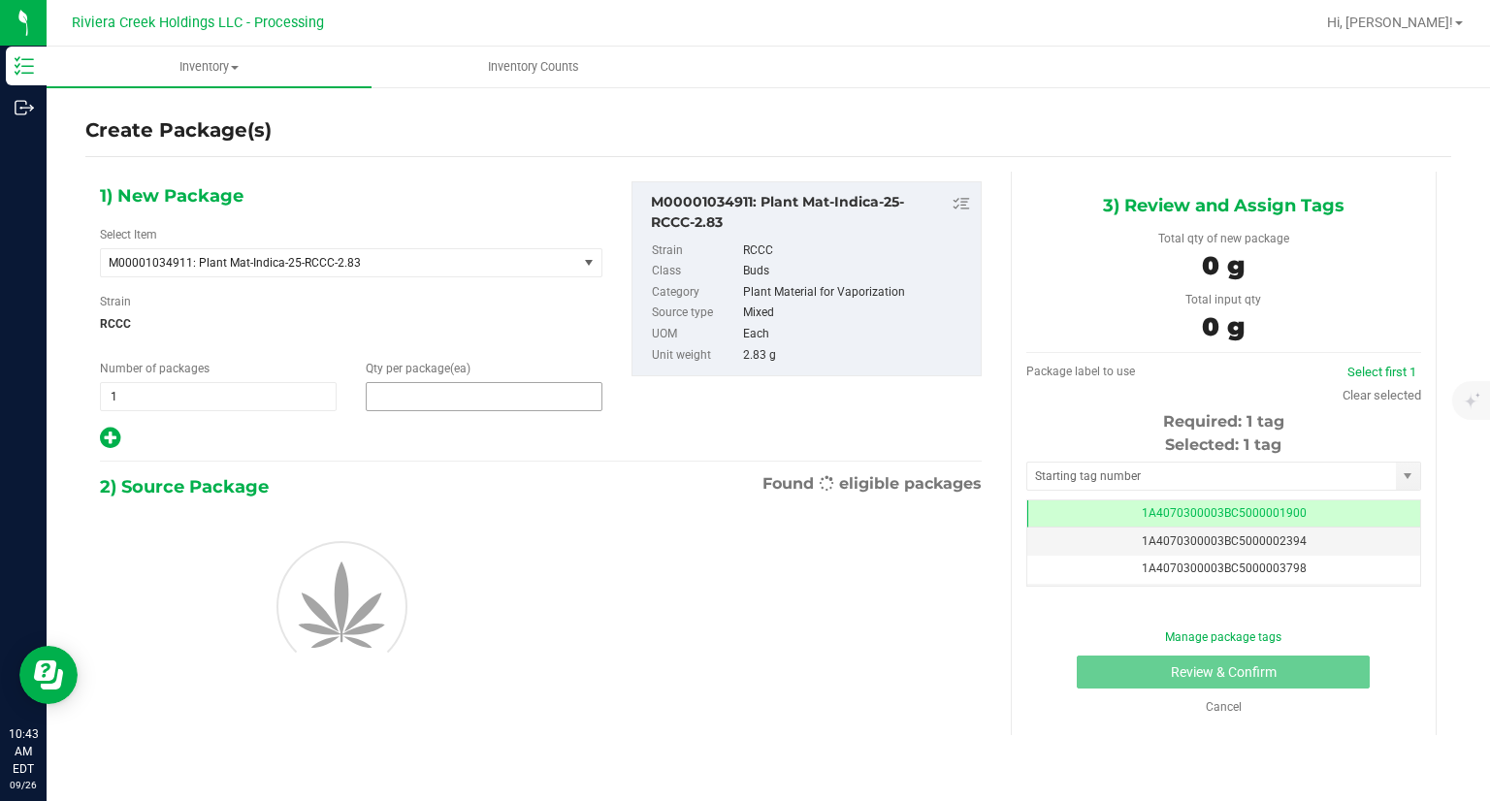
click at [414, 398] on span at bounding box center [484, 396] width 237 height 29
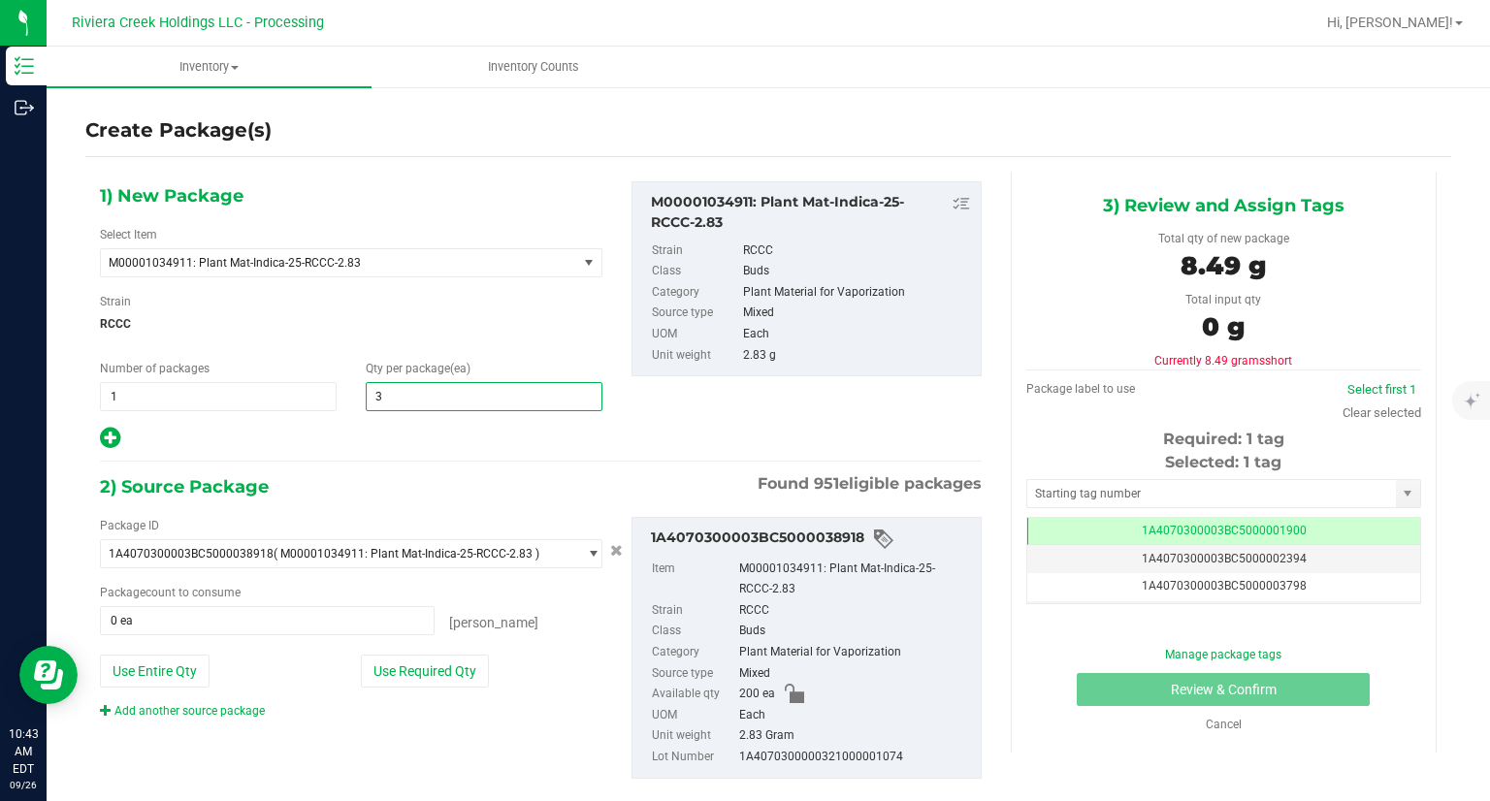
type input "35"
click at [403, 474] on div "2) Source Package Found 951 eligible packages" at bounding box center [541, 486] width 882 height 29
click at [458, 675] on button "Use Required Qty" at bounding box center [425, 671] width 128 height 33
type input "35 ea"
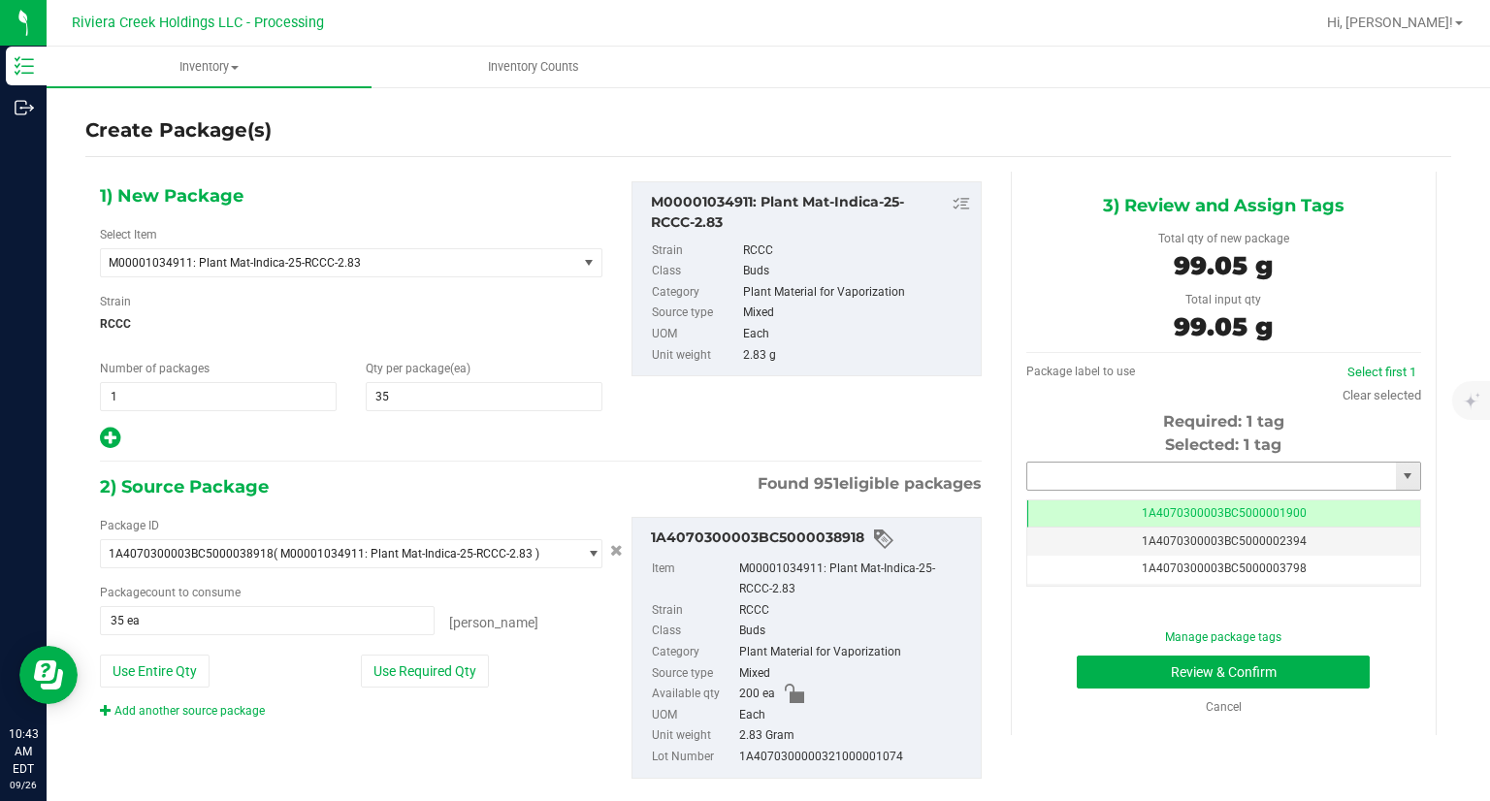
click at [1092, 469] on input "text" at bounding box center [1211, 476] width 369 height 27
click at [1082, 503] on li "1A4070300003BC5000042110" at bounding box center [1210, 509] width 389 height 29
type input "1A4070300003BC5000042110"
click at [1088, 668] on button "Review & Confirm" at bounding box center [1222, 672] width 293 height 33
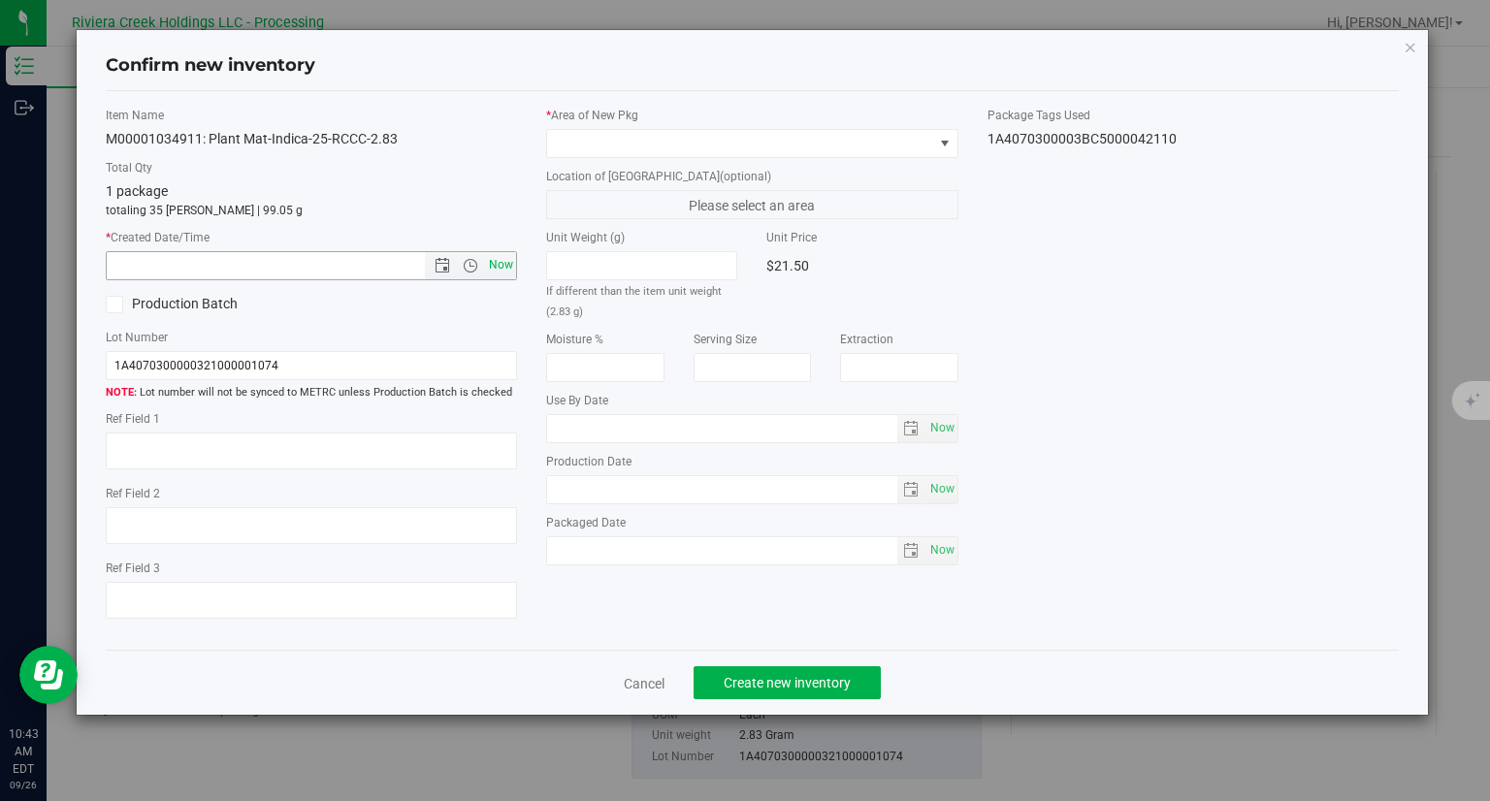
click at [515, 258] on span "Now" at bounding box center [501, 265] width 33 height 28
type input "9/26/2025 10:43 AM"
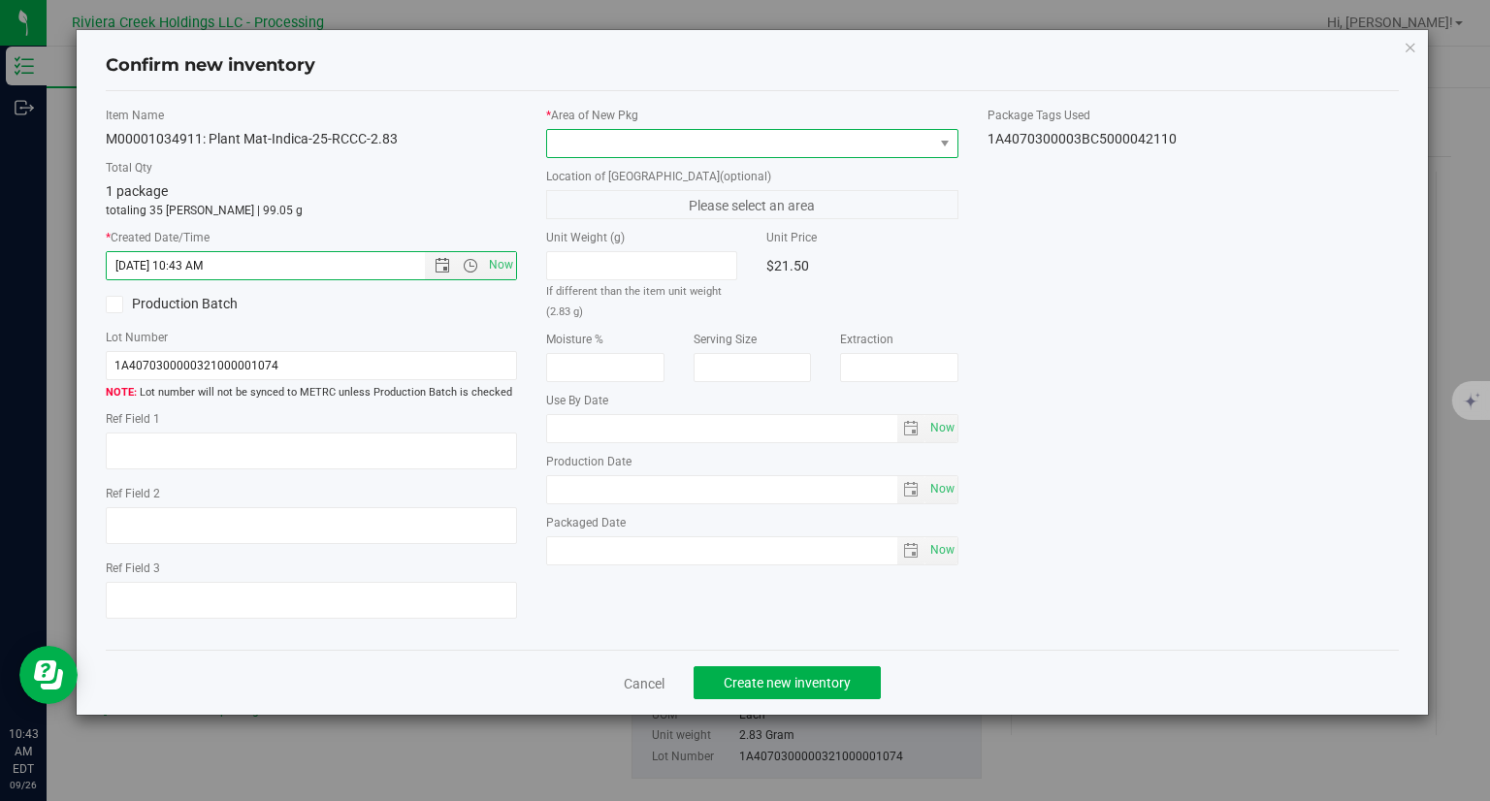
click at [672, 144] on span at bounding box center [740, 143] width 386 height 27
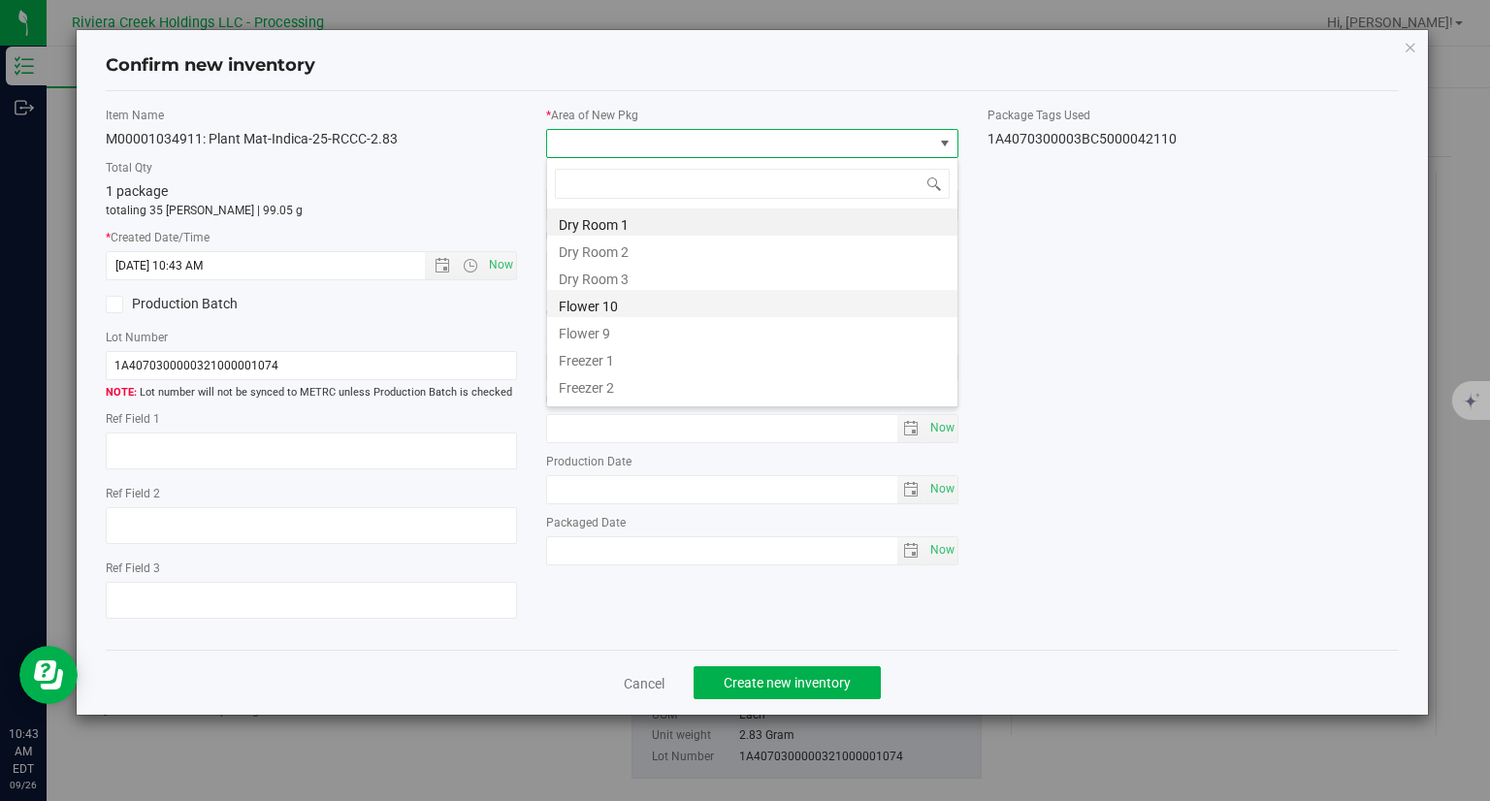
click at [632, 304] on li "Flower 10" at bounding box center [752, 303] width 410 height 27
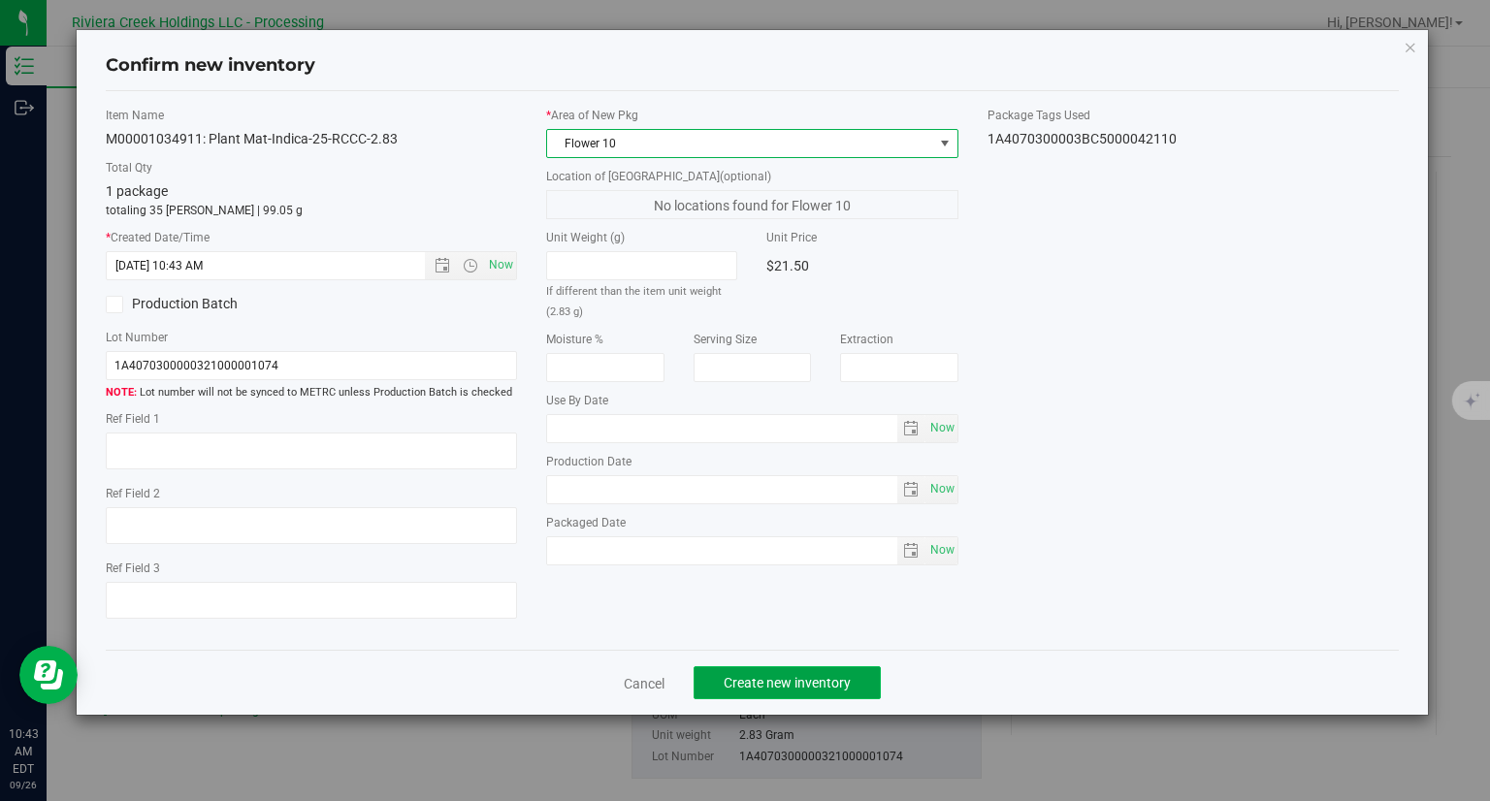
click at [849, 682] on span "Create new inventory" at bounding box center [786, 683] width 127 height 16
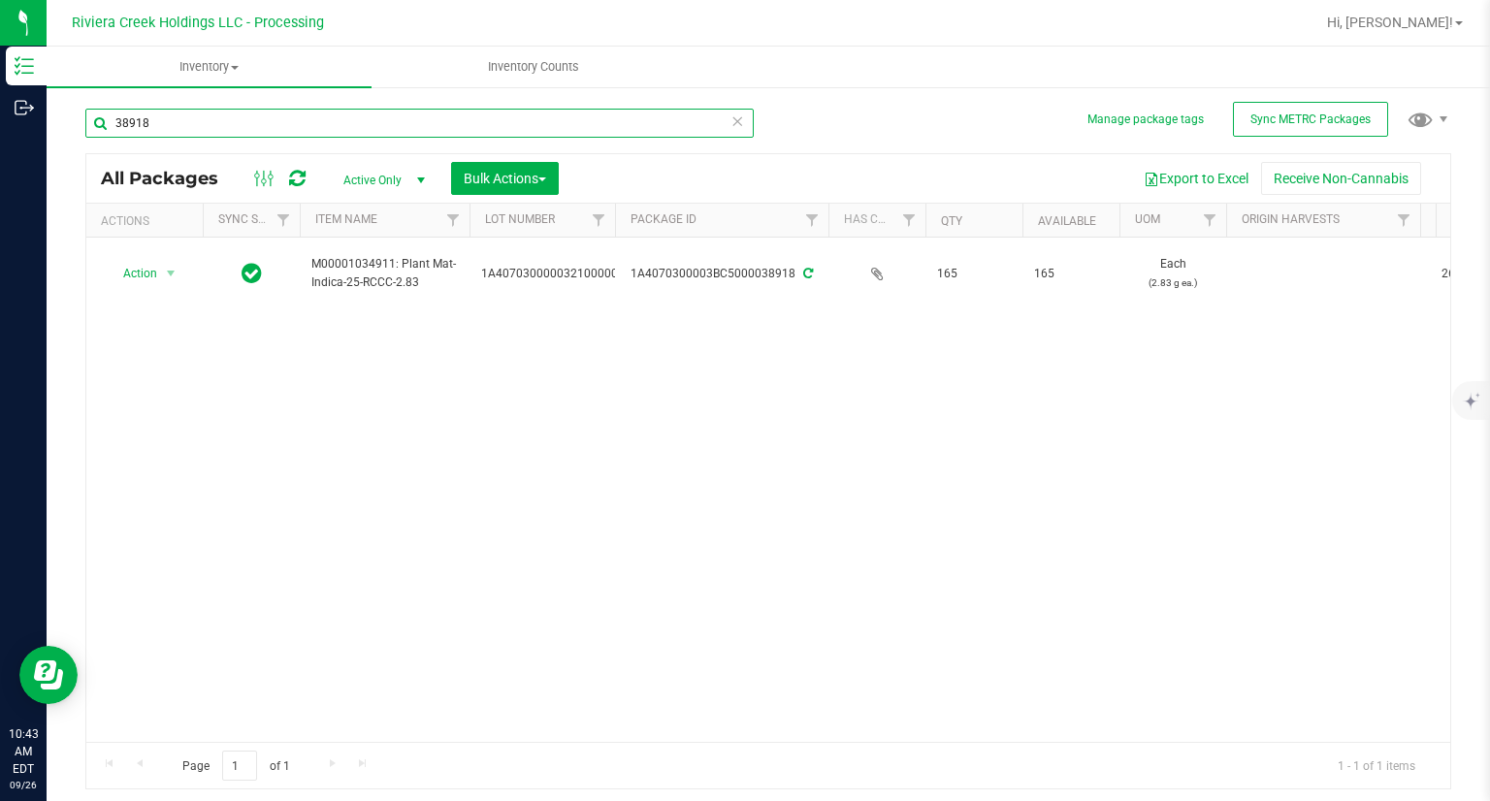
click at [253, 113] on input "38918" at bounding box center [419, 123] width 668 height 29
click at [252, 114] on input "38918" at bounding box center [419, 123] width 668 height 29
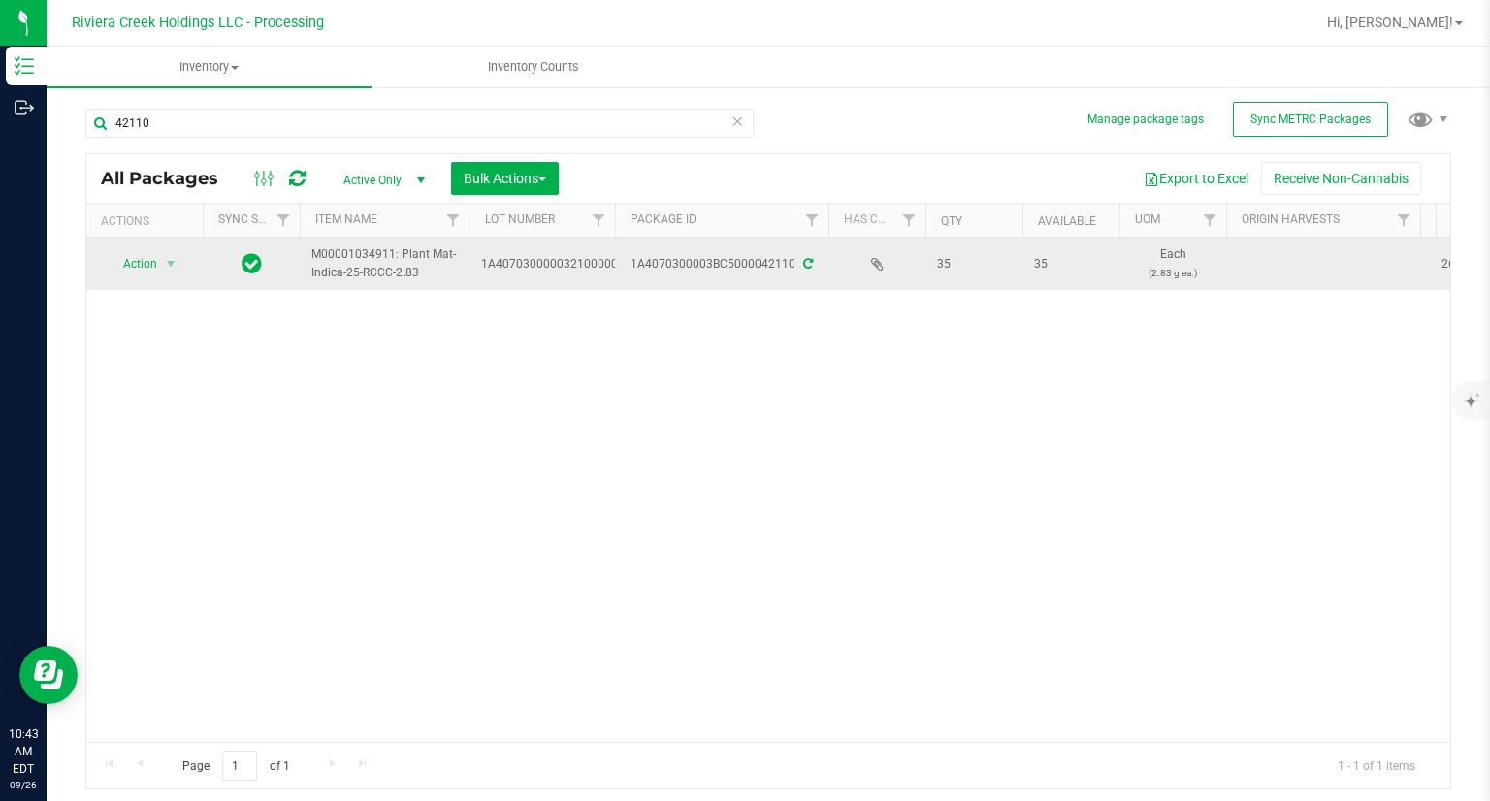
click at [143, 273] on span "Action" at bounding box center [132, 263] width 52 height 27
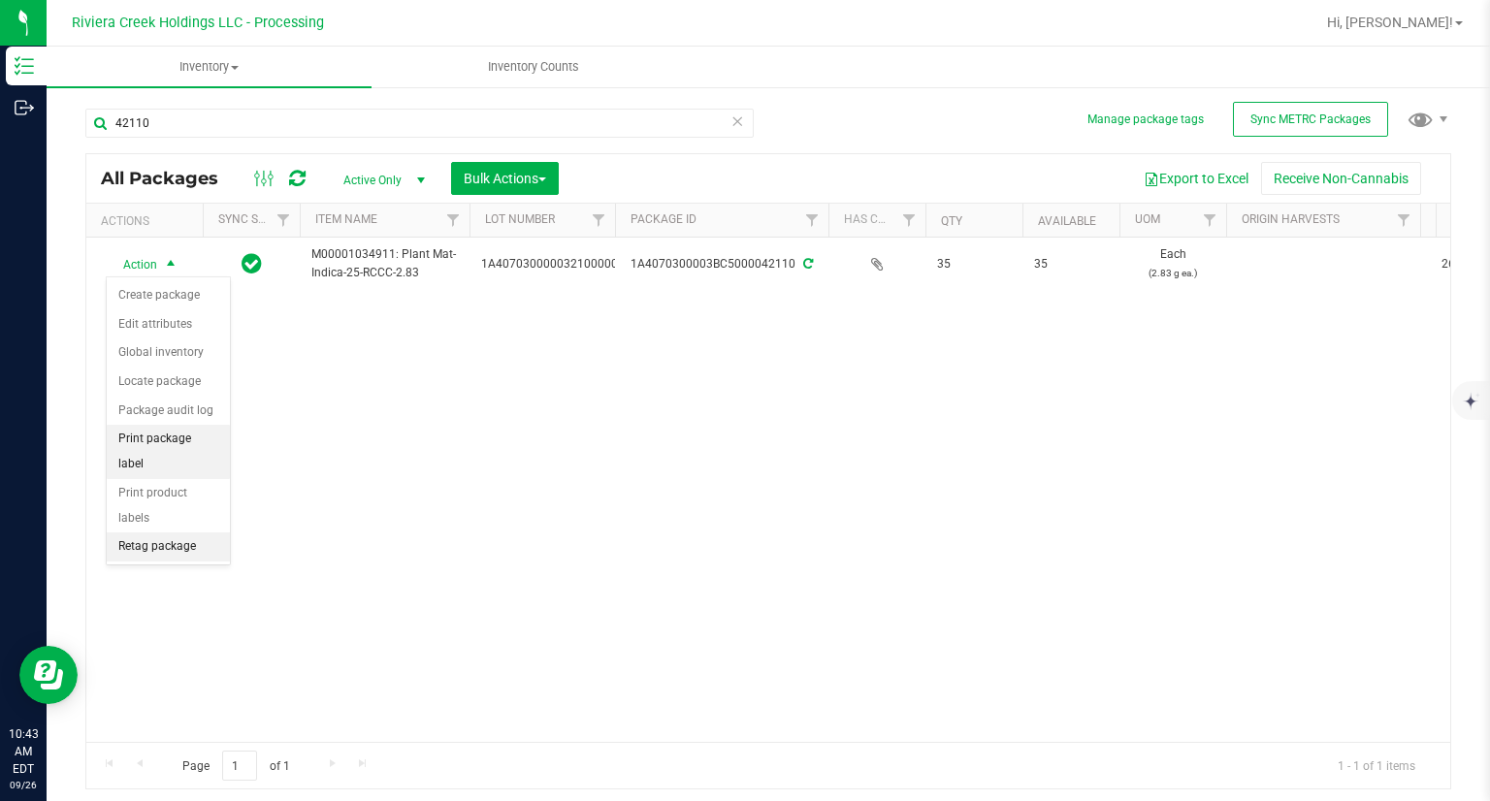
click at [195, 444] on li "Print package label" at bounding box center [168, 451] width 123 height 53
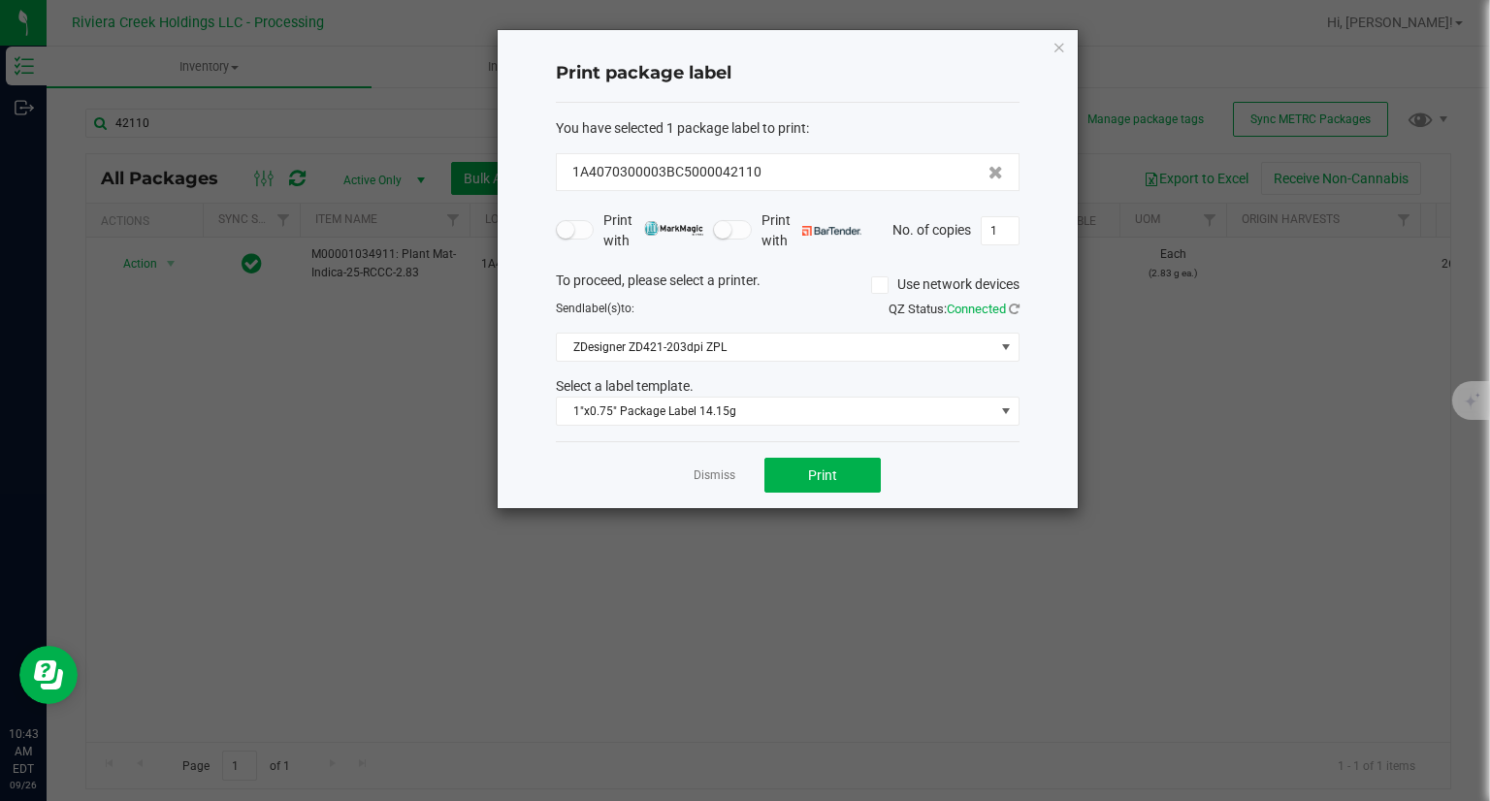
click at [732, 432] on div "You have selected 1 package label to print : 1A4070300003BC5000042110 Print wit…" at bounding box center [788, 272] width 464 height 339
click at [719, 420] on span "1"x0.75" Package Label 14.15g" at bounding box center [775, 411] width 437 height 27
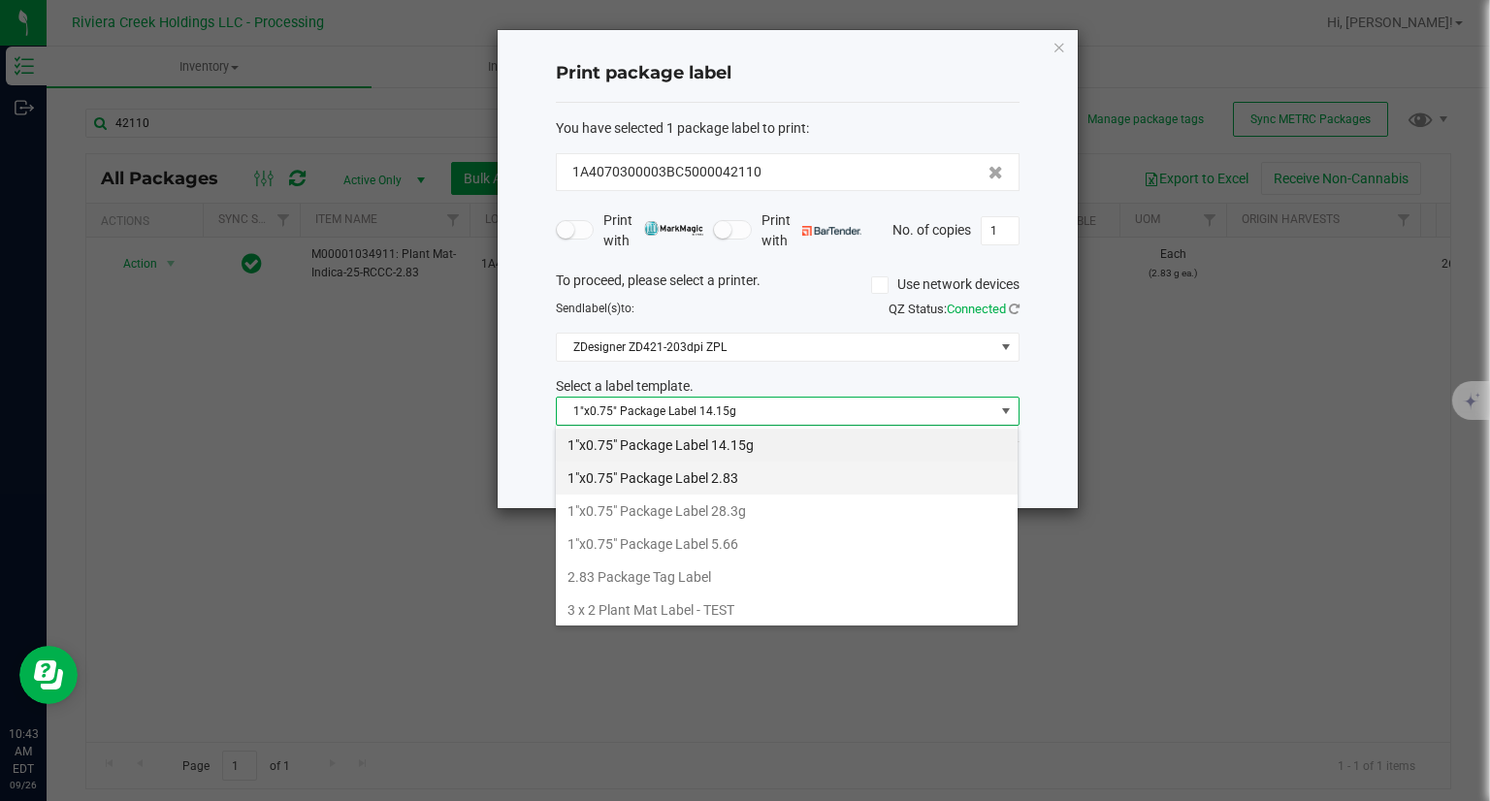
click at [712, 468] on li "1"x0.75" Package Label 2.83" at bounding box center [787, 478] width 462 height 33
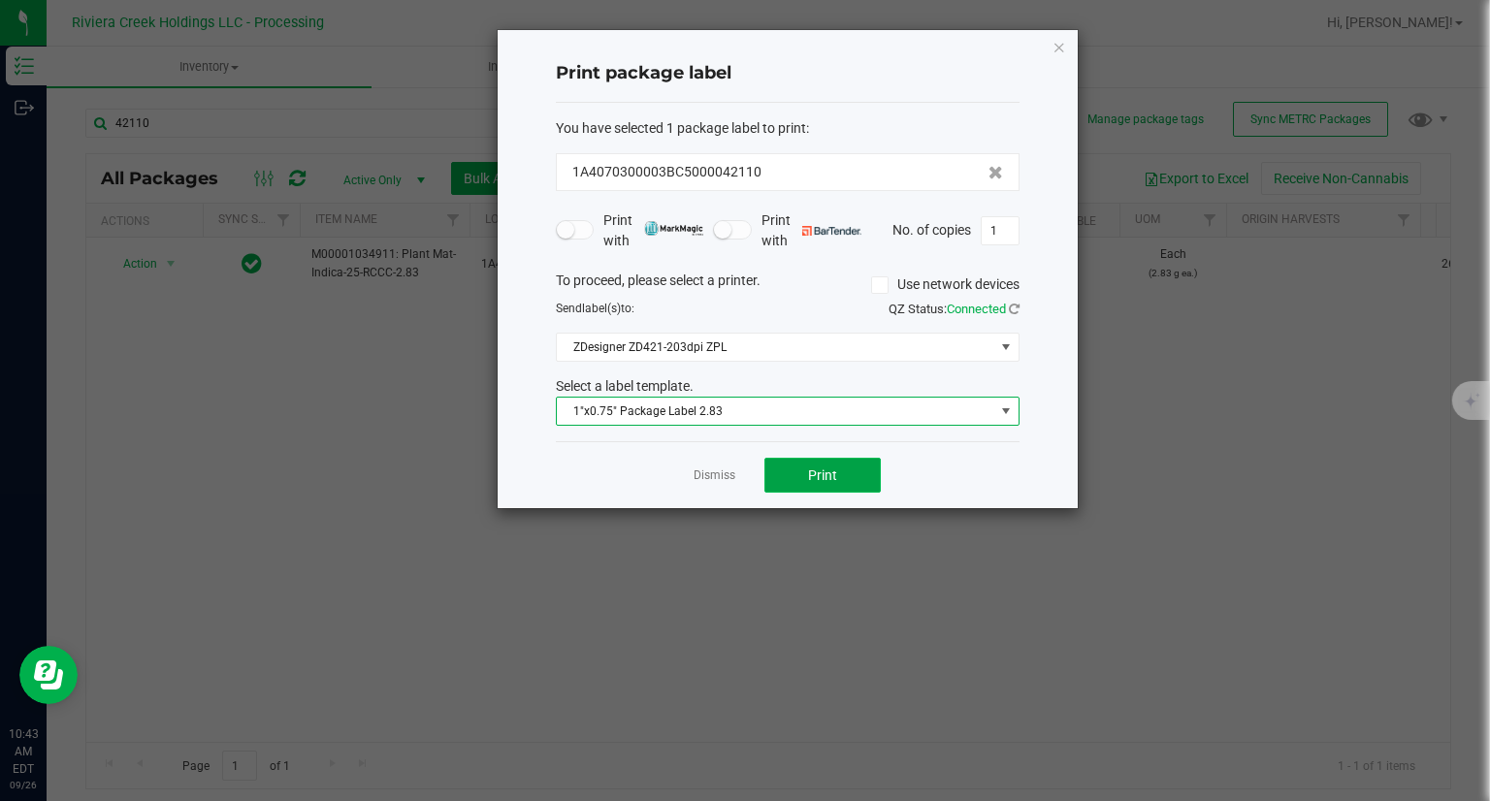
click at [874, 482] on button "Print" at bounding box center [822, 475] width 116 height 35
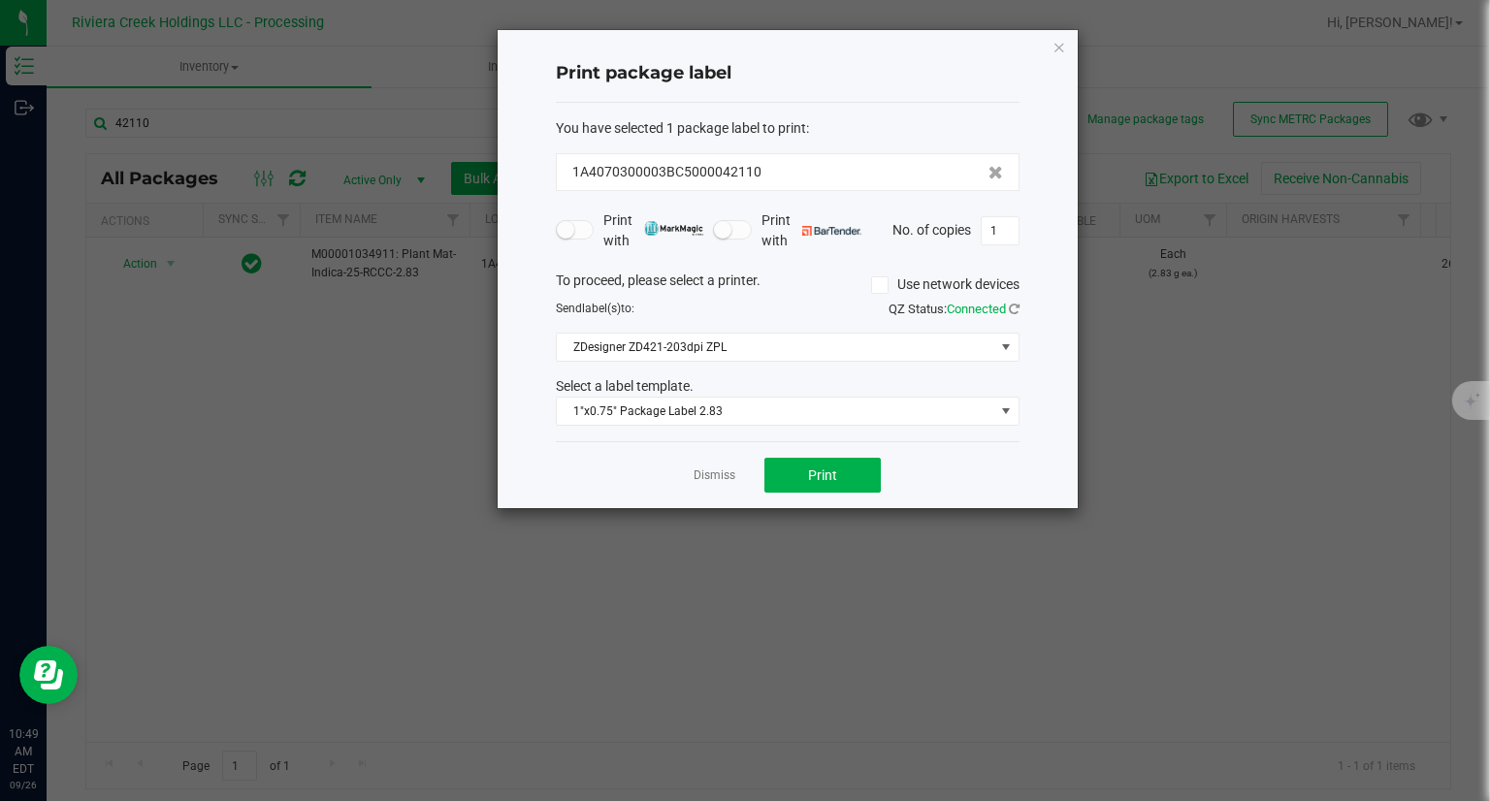
click at [1067, 48] on div "Print package label You have selected 1 package label to print : 1A4070300003BC…" at bounding box center [787, 269] width 580 height 478
click at [1060, 48] on icon "button" at bounding box center [1059, 46] width 14 height 23
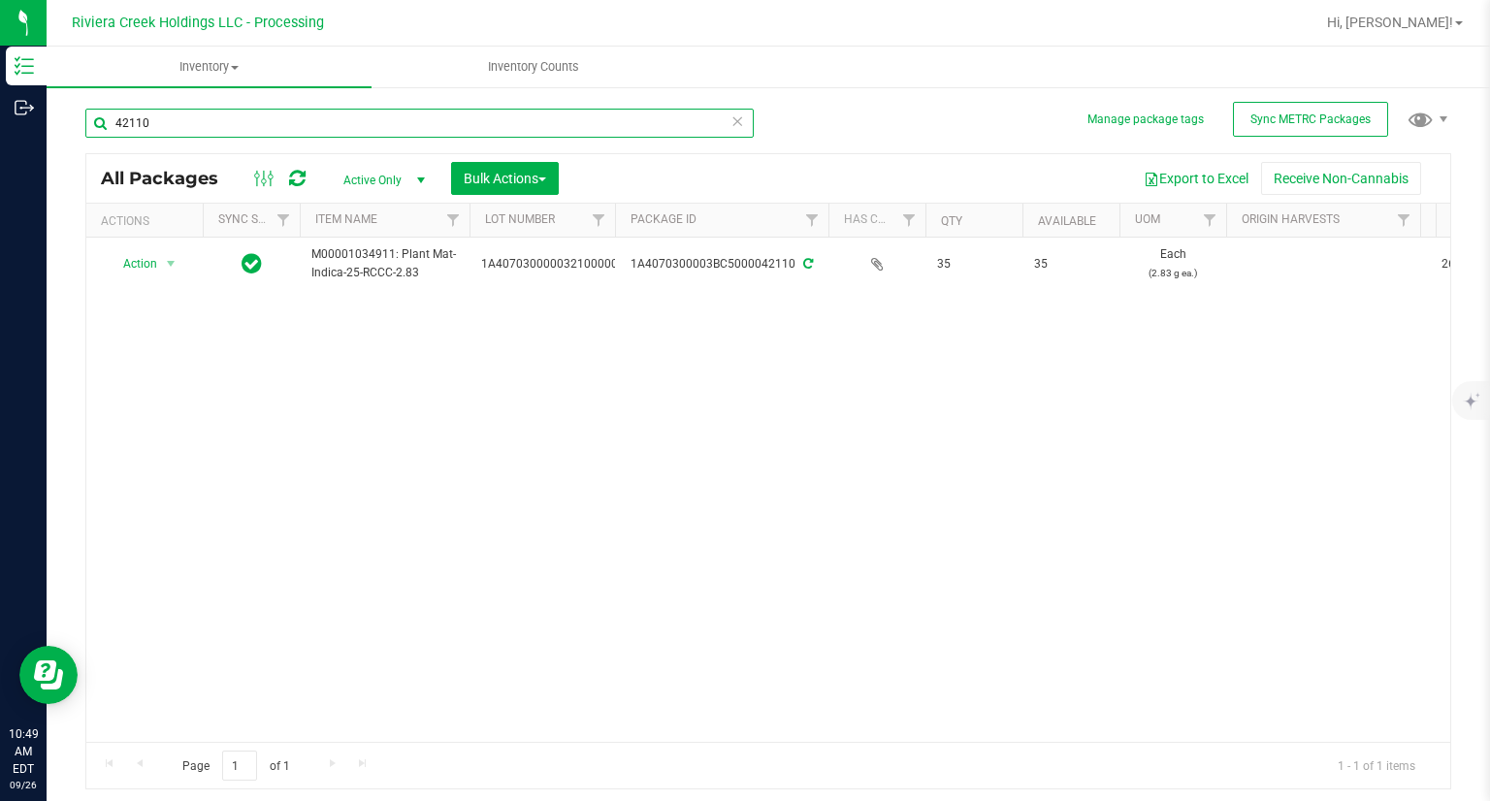
click at [337, 111] on input "42110" at bounding box center [419, 123] width 668 height 29
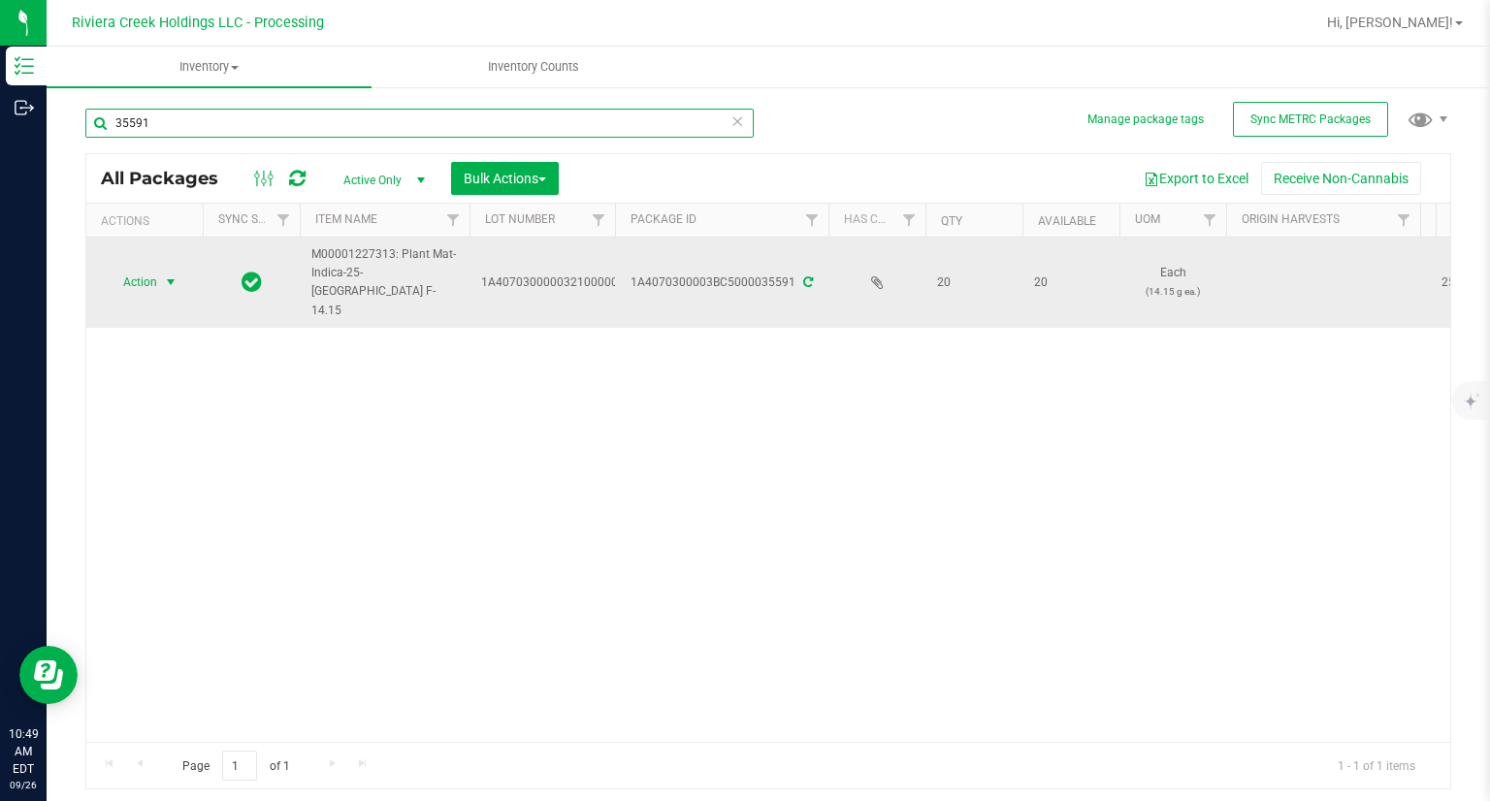
type input "35591"
click at [143, 269] on span "Action" at bounding box center [132, 282] width 52 height 27
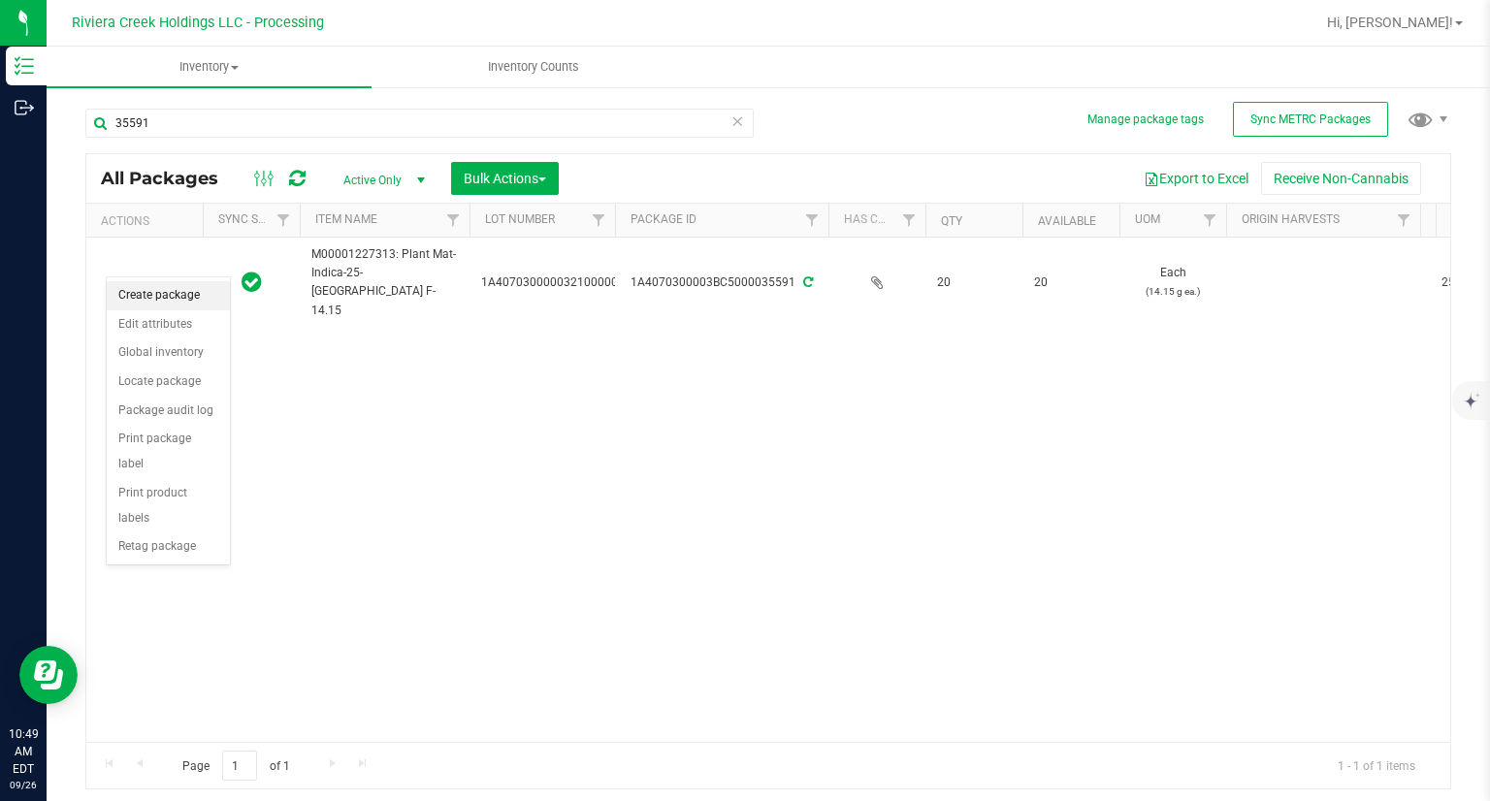
click at [156, 281] on li "Create package" at bounding box center [168, 295] width 123 height 29
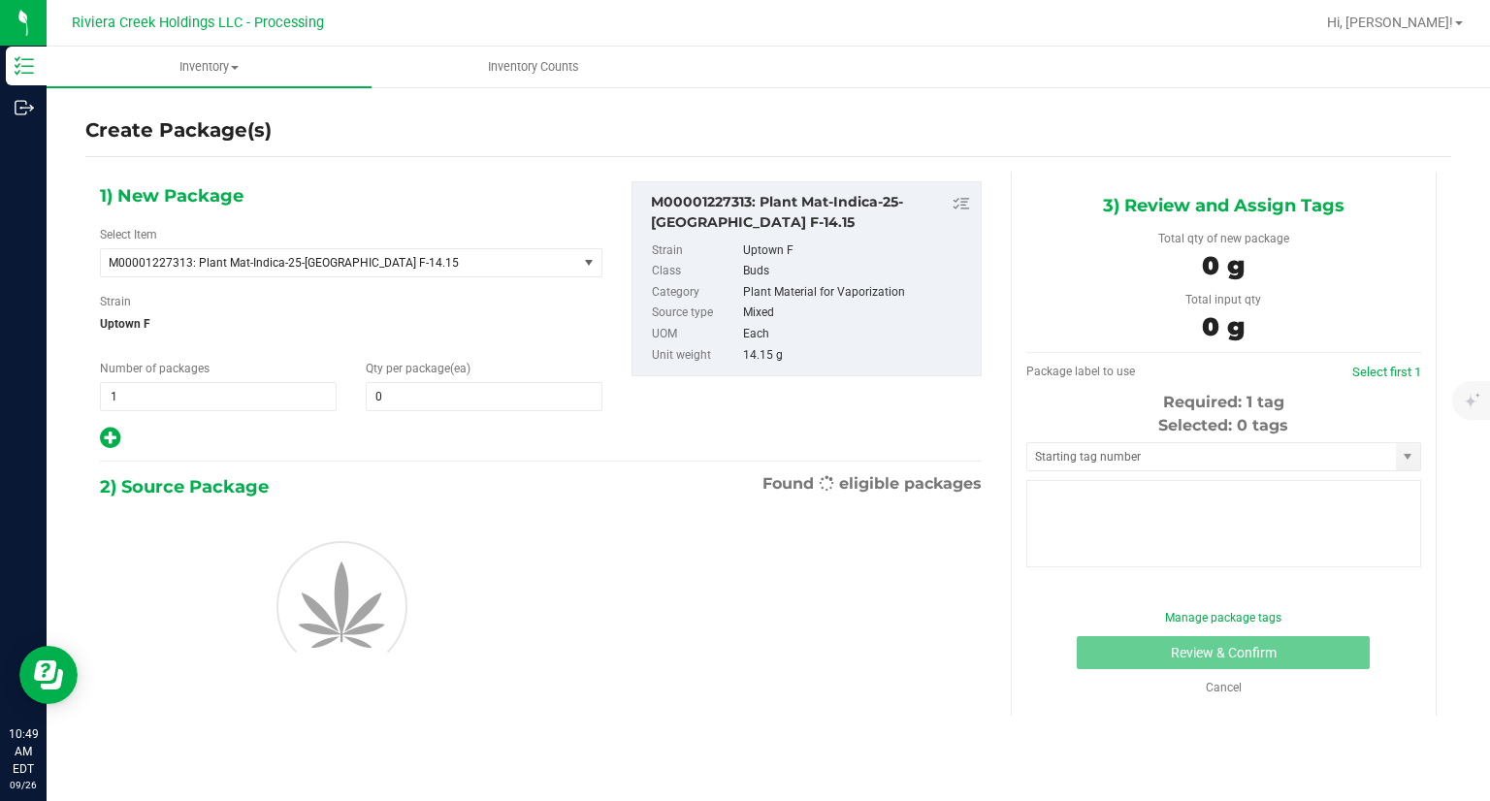
type input "0"
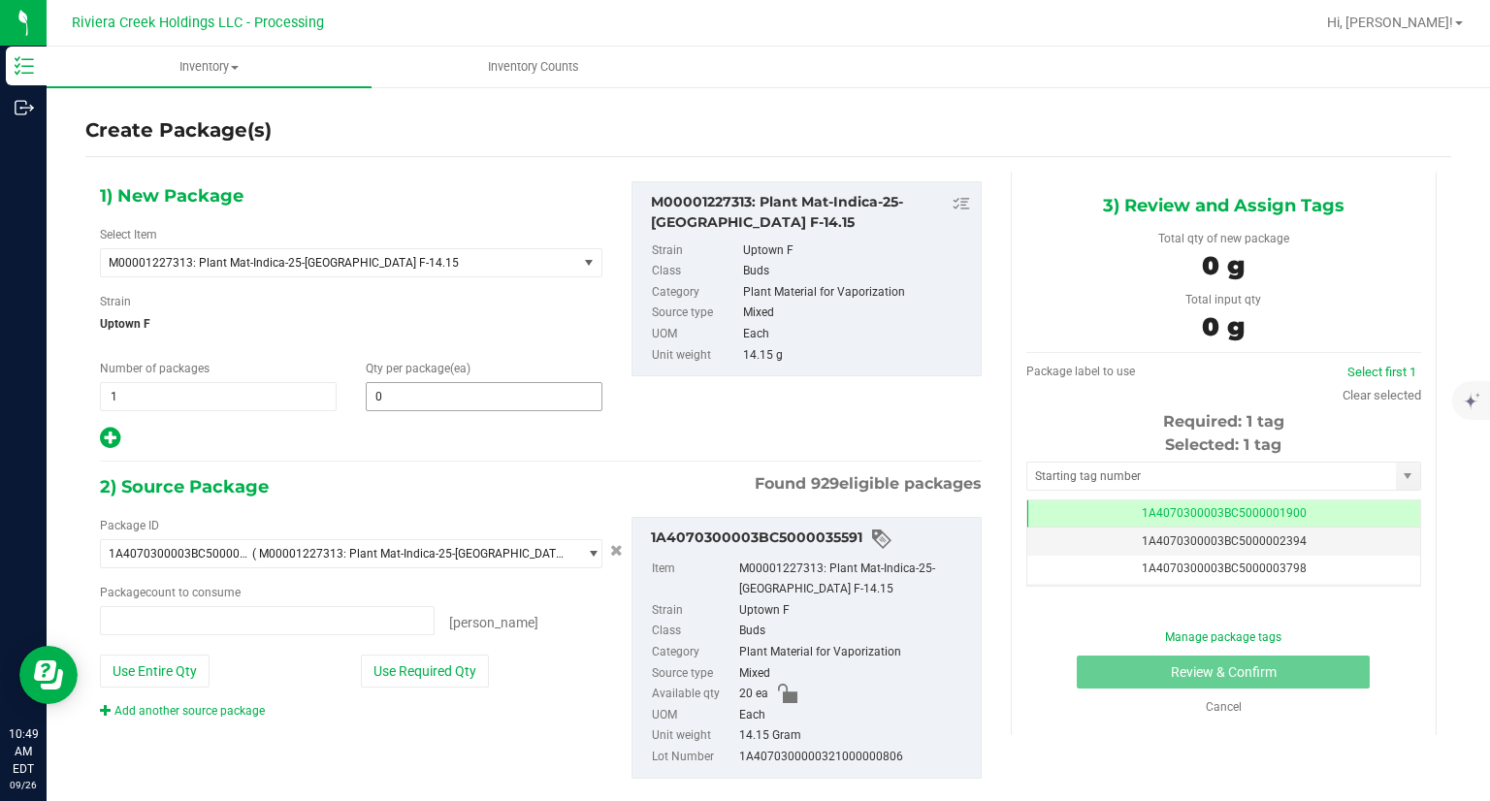
type input "0 ea"
click at [393, 393] on span at bounding box center [484, 396] width 237 height 29
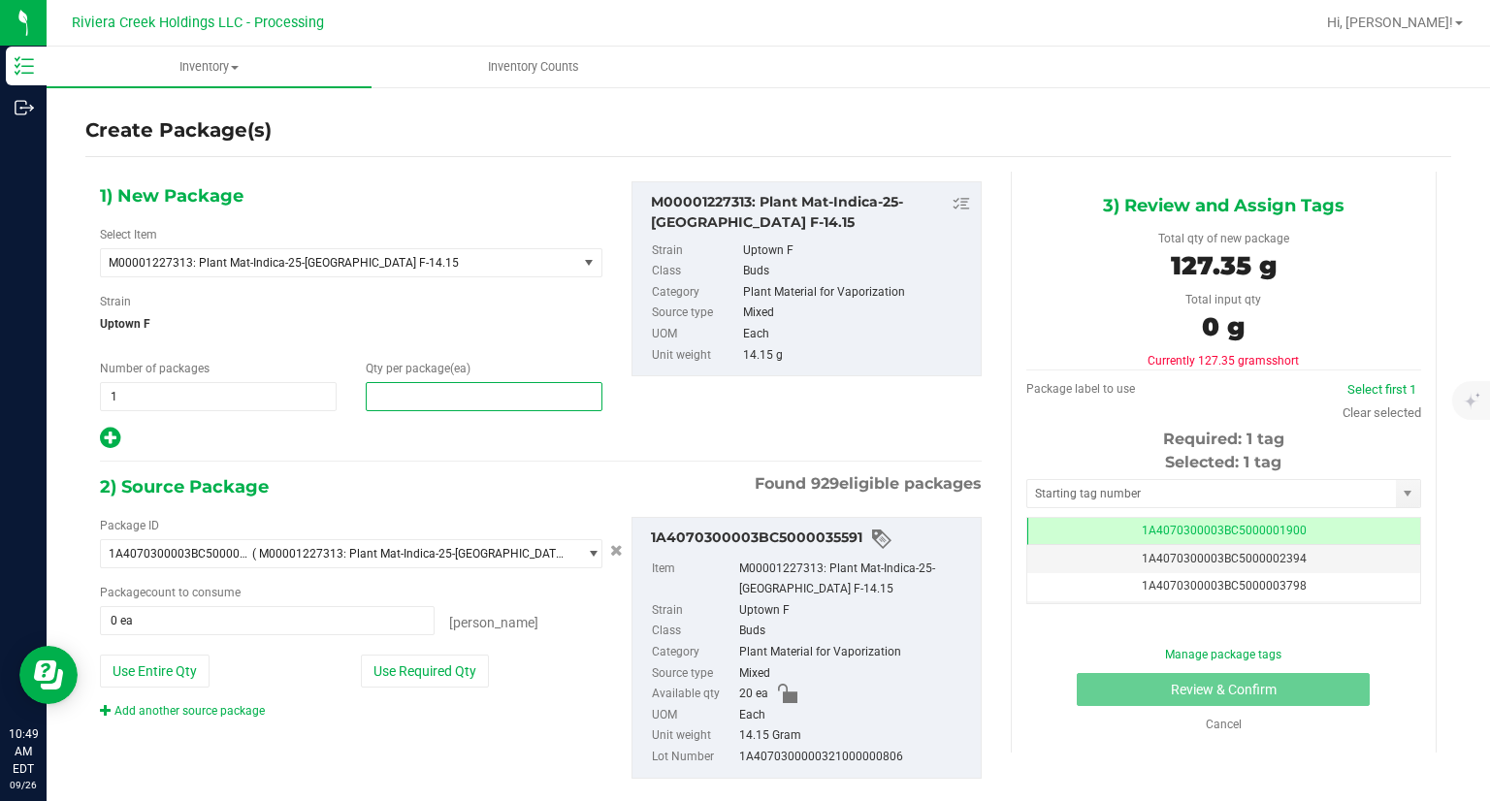
type input "9"
click at [398, 450] on div at bounding box center [351, 438] width 502 height 25
click at [458, 677] on button "Use Required Qty" at bounding box center [425, 671] width 128 height 33
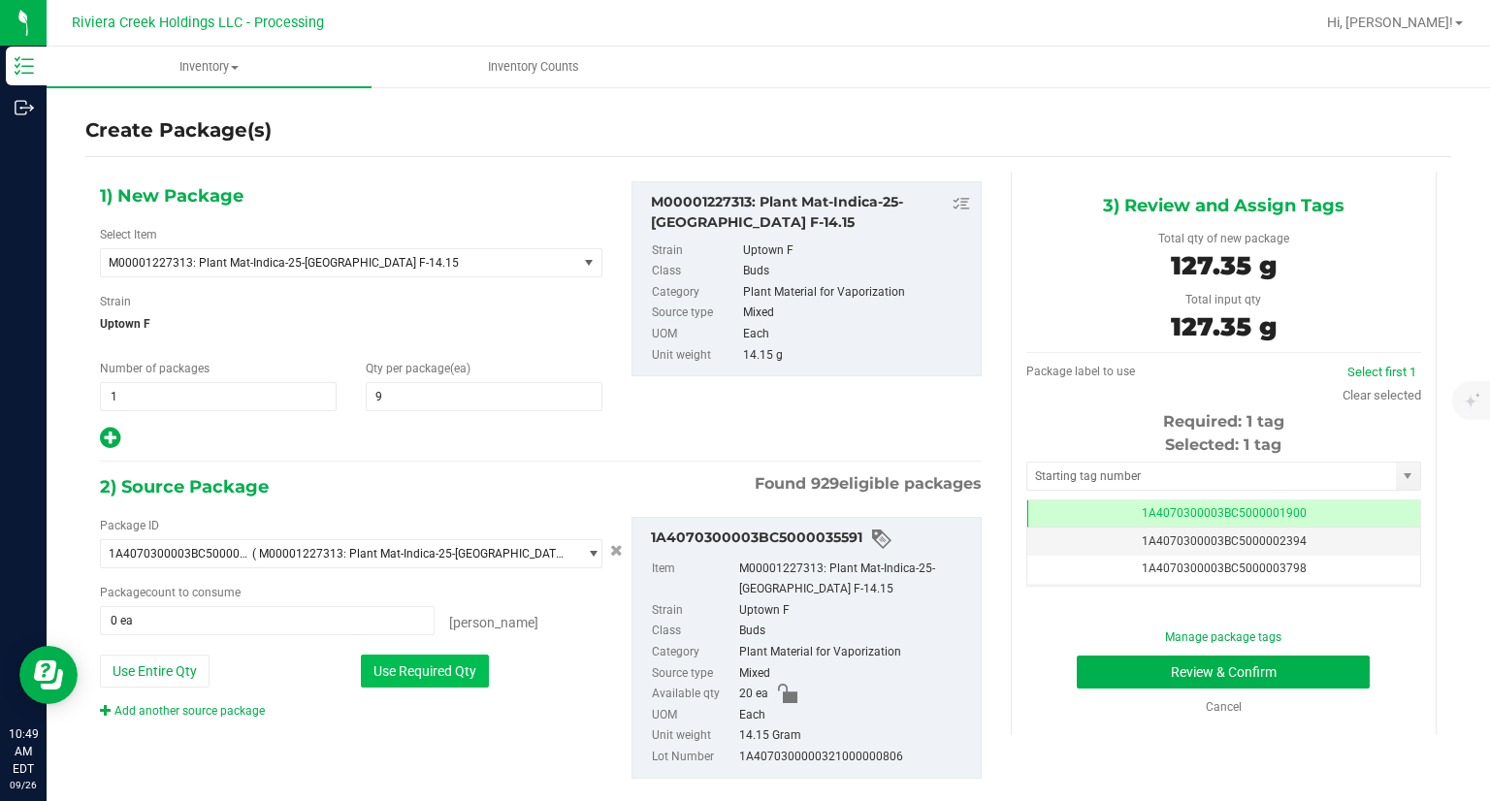
type input "9 ea"
click at [1052, 482] on input "text" at bounding box center [1211, 476] width 369 height 27
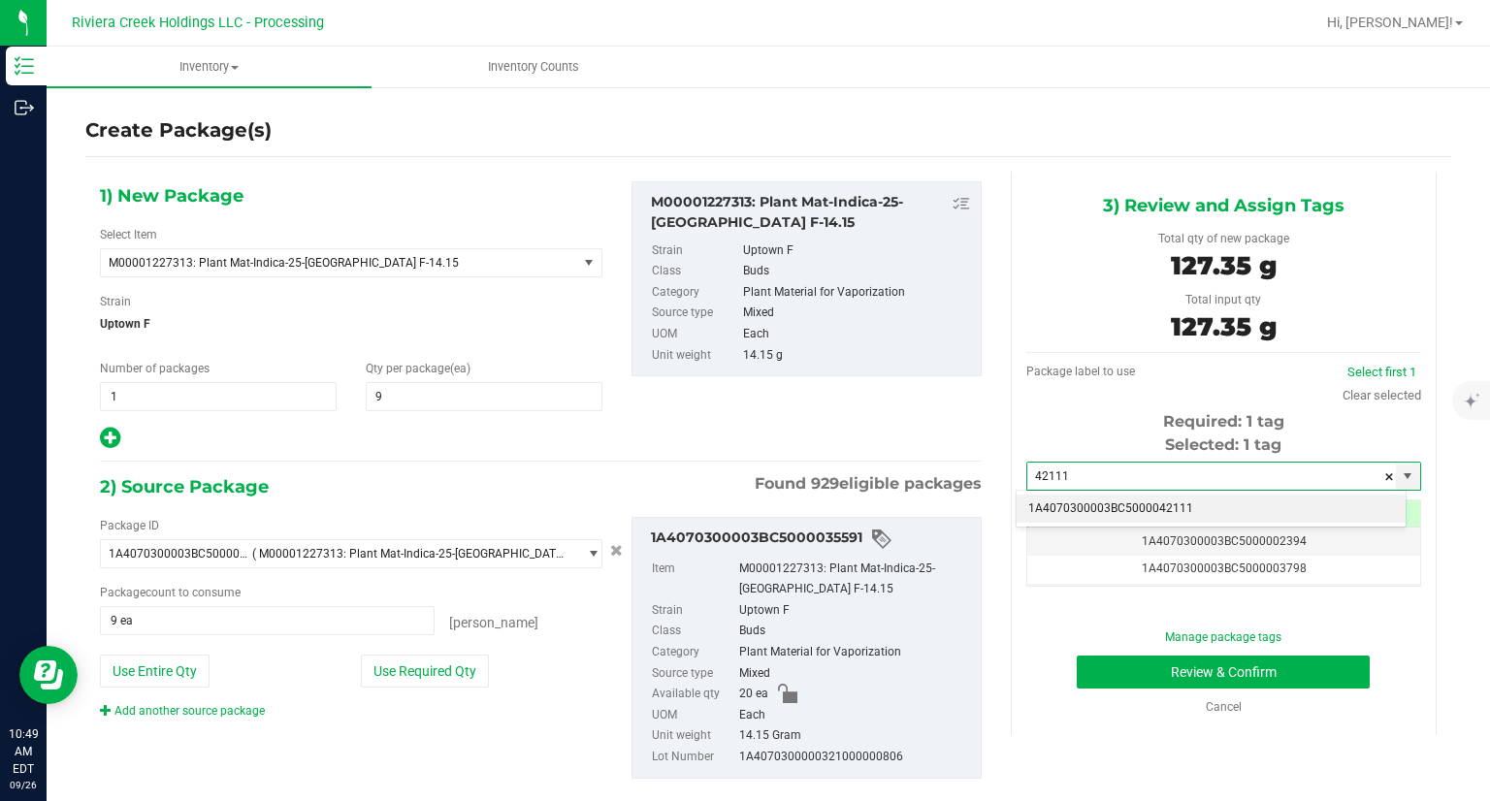
click at [1032, 492] on div "1A4070300003BC5000042111 No matching tags" at bounding box center [1210, 509] width 391 height 38
click at [1033, 496] on li "1A4070300003BC5000042111" at bounding box center [1210, 509] width 389 height 29
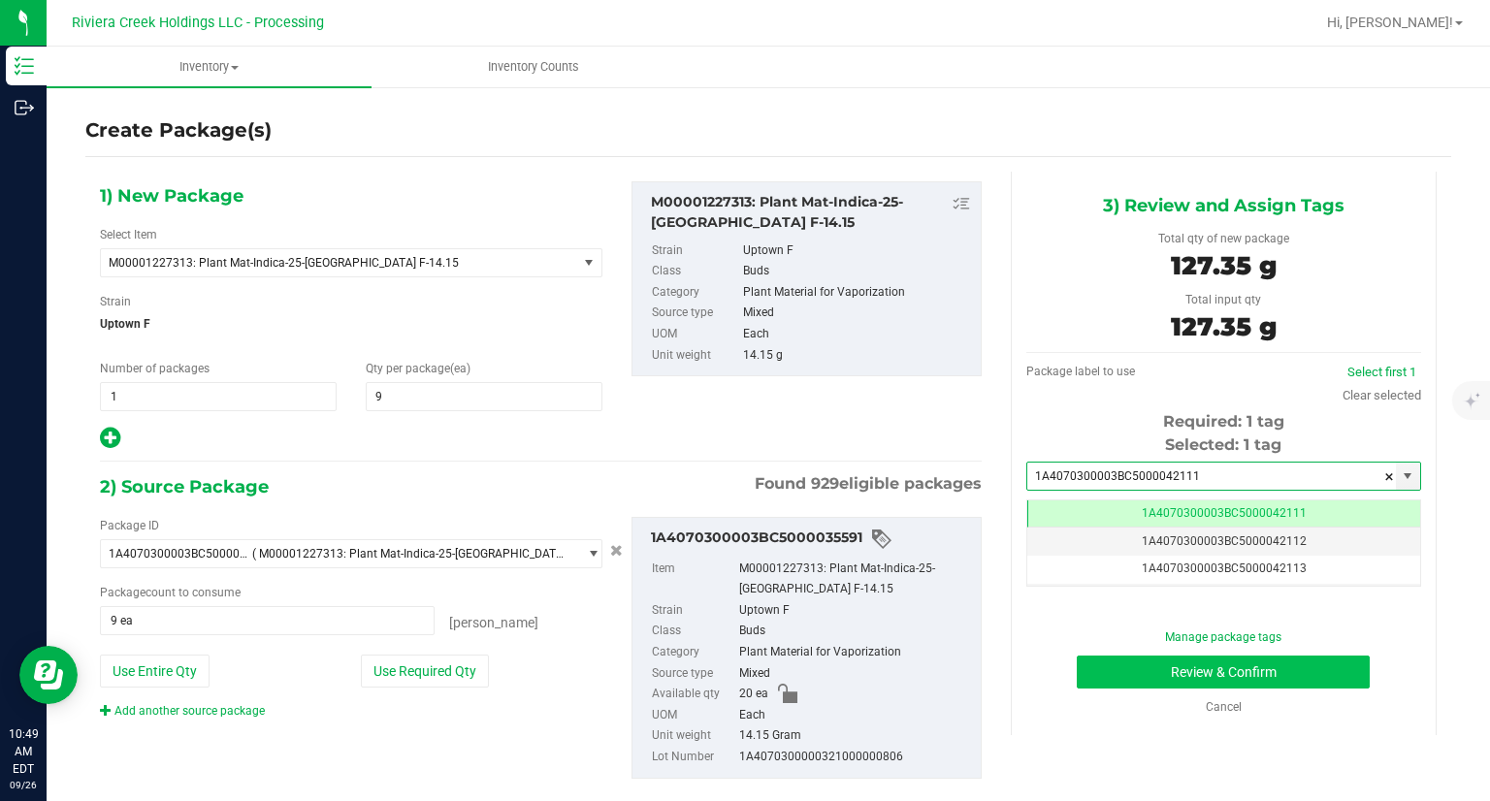
type input "1A4070300003BC5000042111"
click at [1090, 679] on button "Review & Confirm" at bounding box center [1222, 672] width 293 height 33
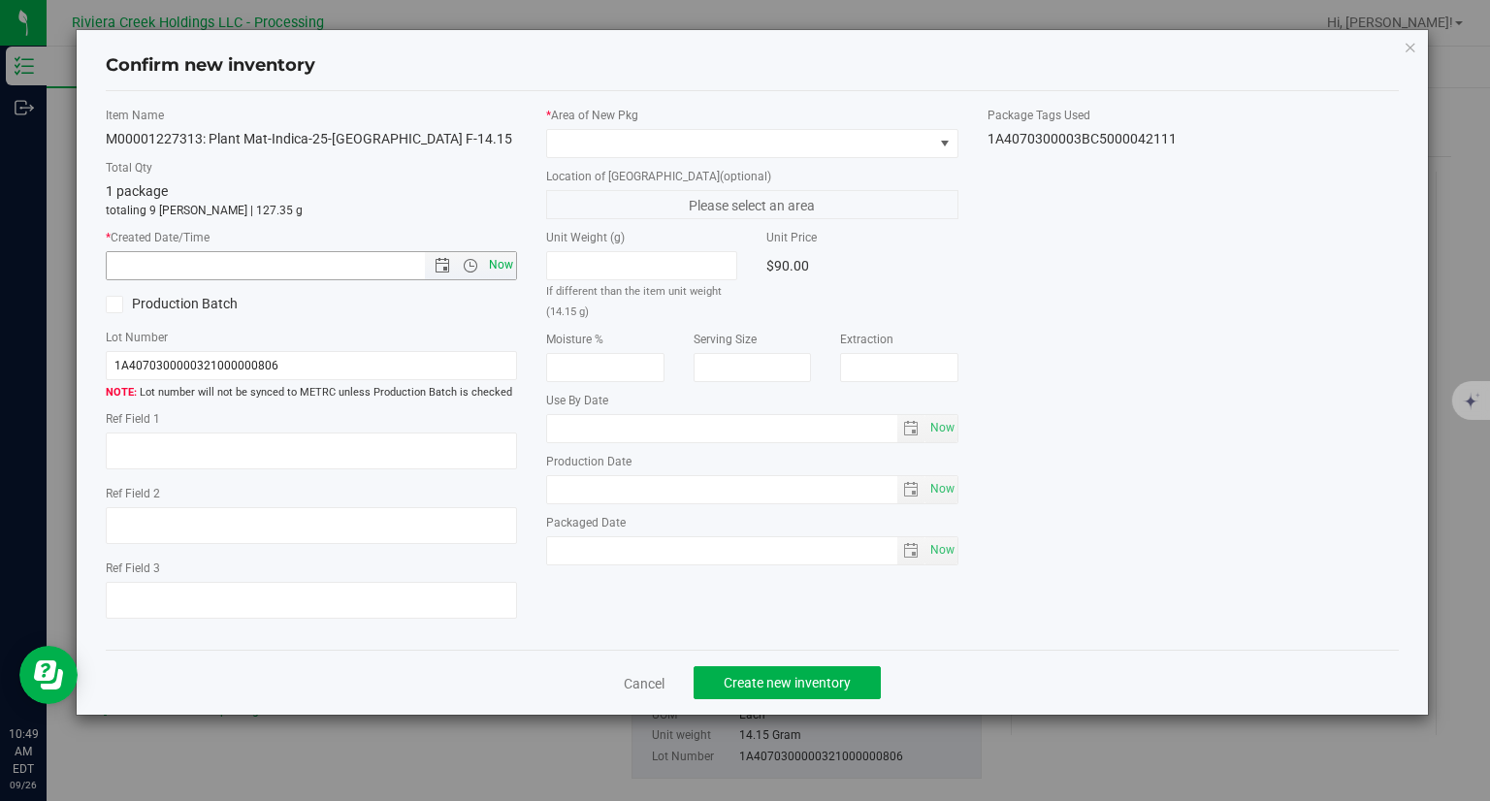
click at [507, 270] on span "Now" at bounding box center [501, 265] width 33 height 28
type input "9/26/2025 10:49 AM"
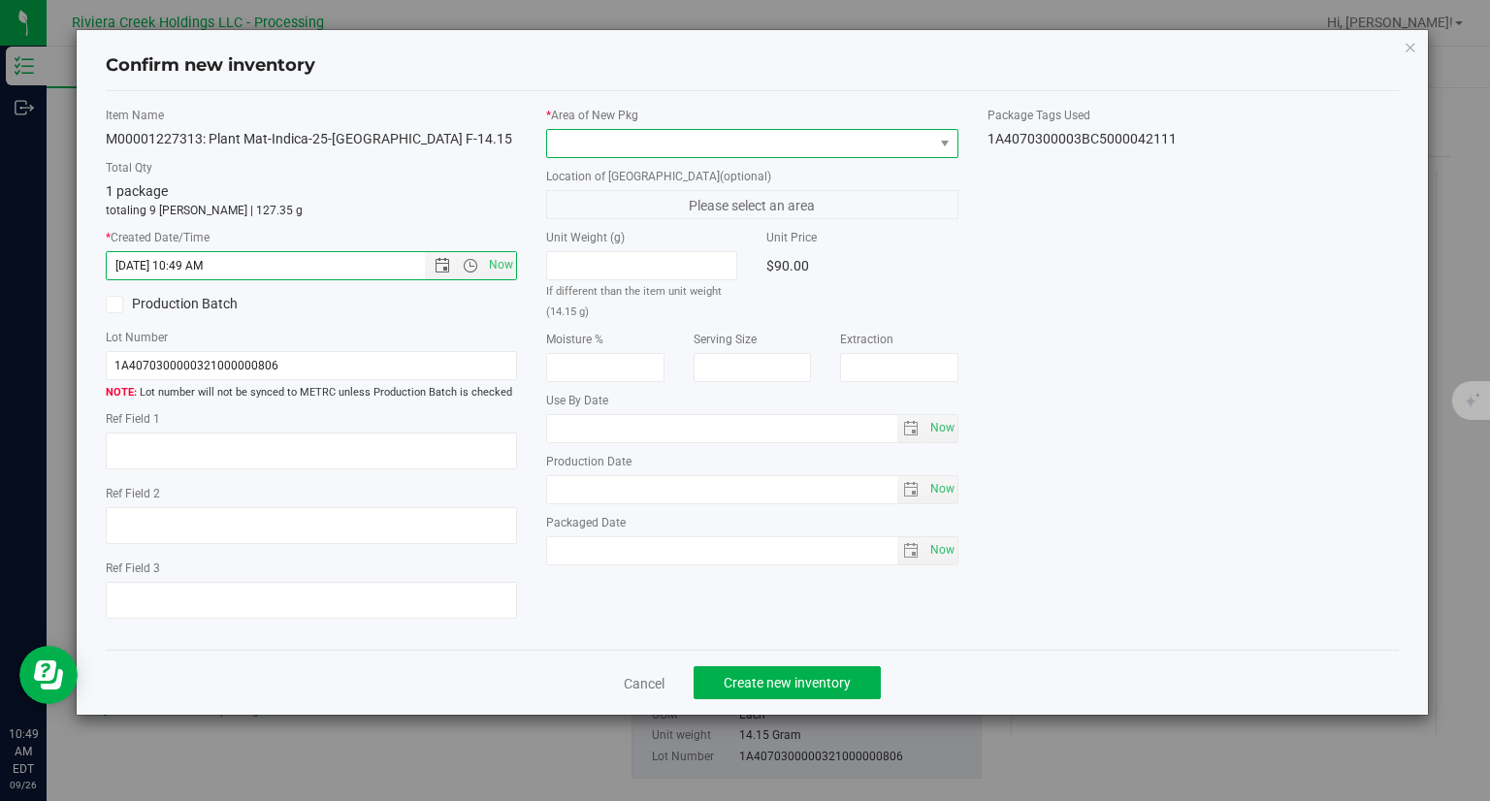
drag, startPoint x: 603, startPoint y: 144, endPoint x: 606, endPoint y: 154, distance: 10.1
click at [603, 145] on span at bounding box center [740, 143] width 386 height 27
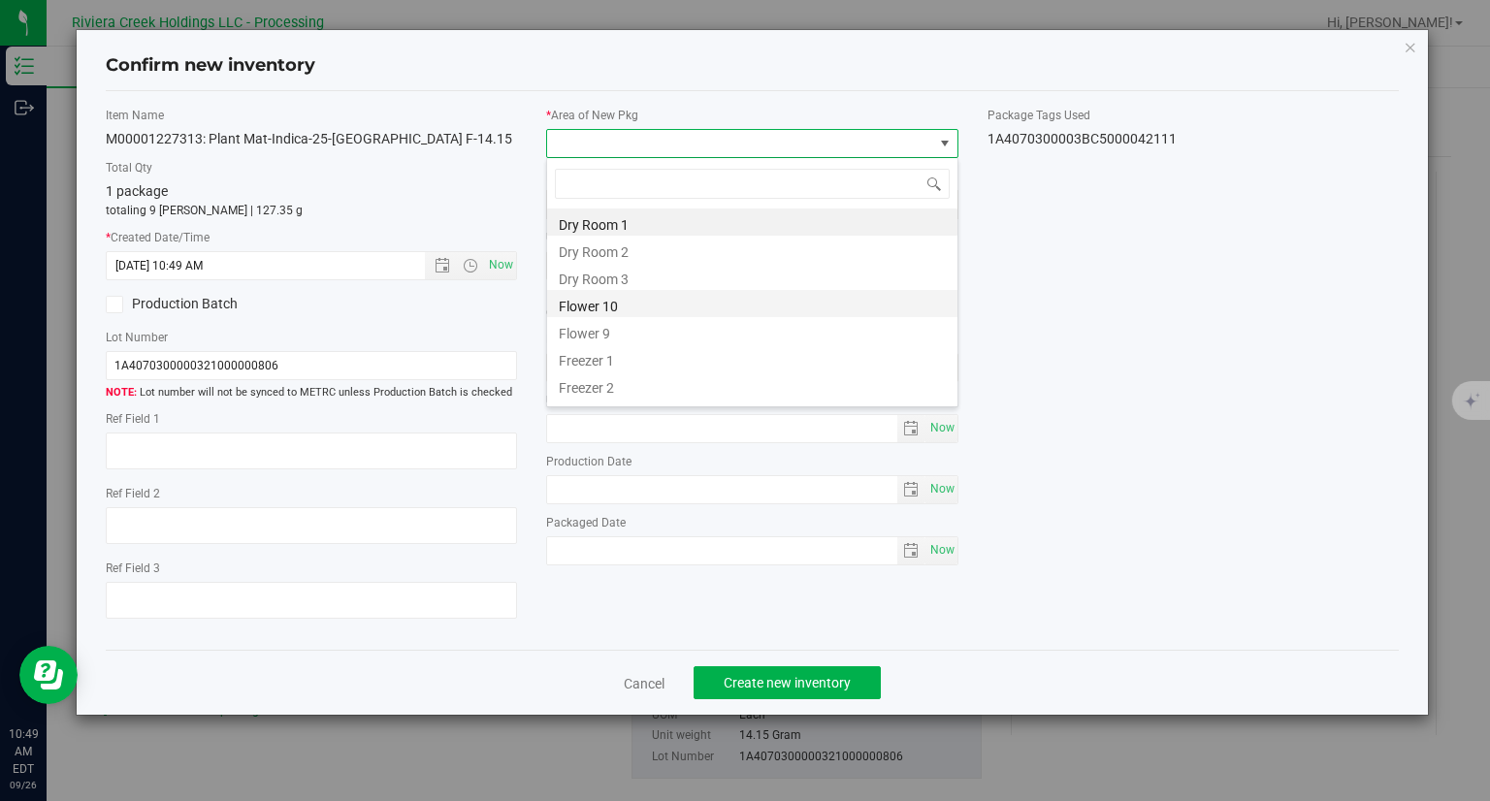
click at [651, 310] on li "Flower 10" at bounding box center [752, 303] width 410 height 27
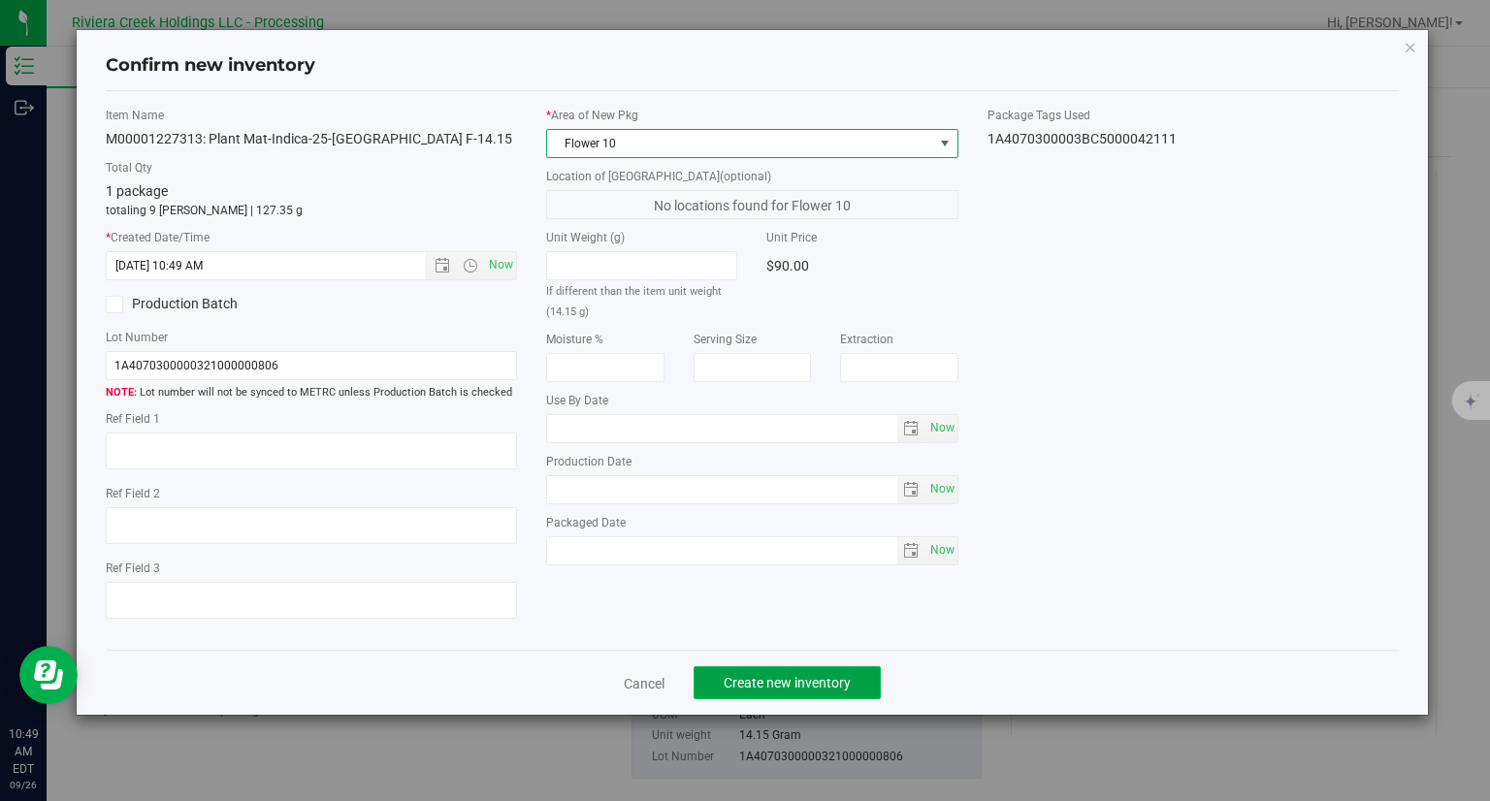
click at [822, 685] on span "Create new inventory" at bounding box center [786, 683] width 127 height 16
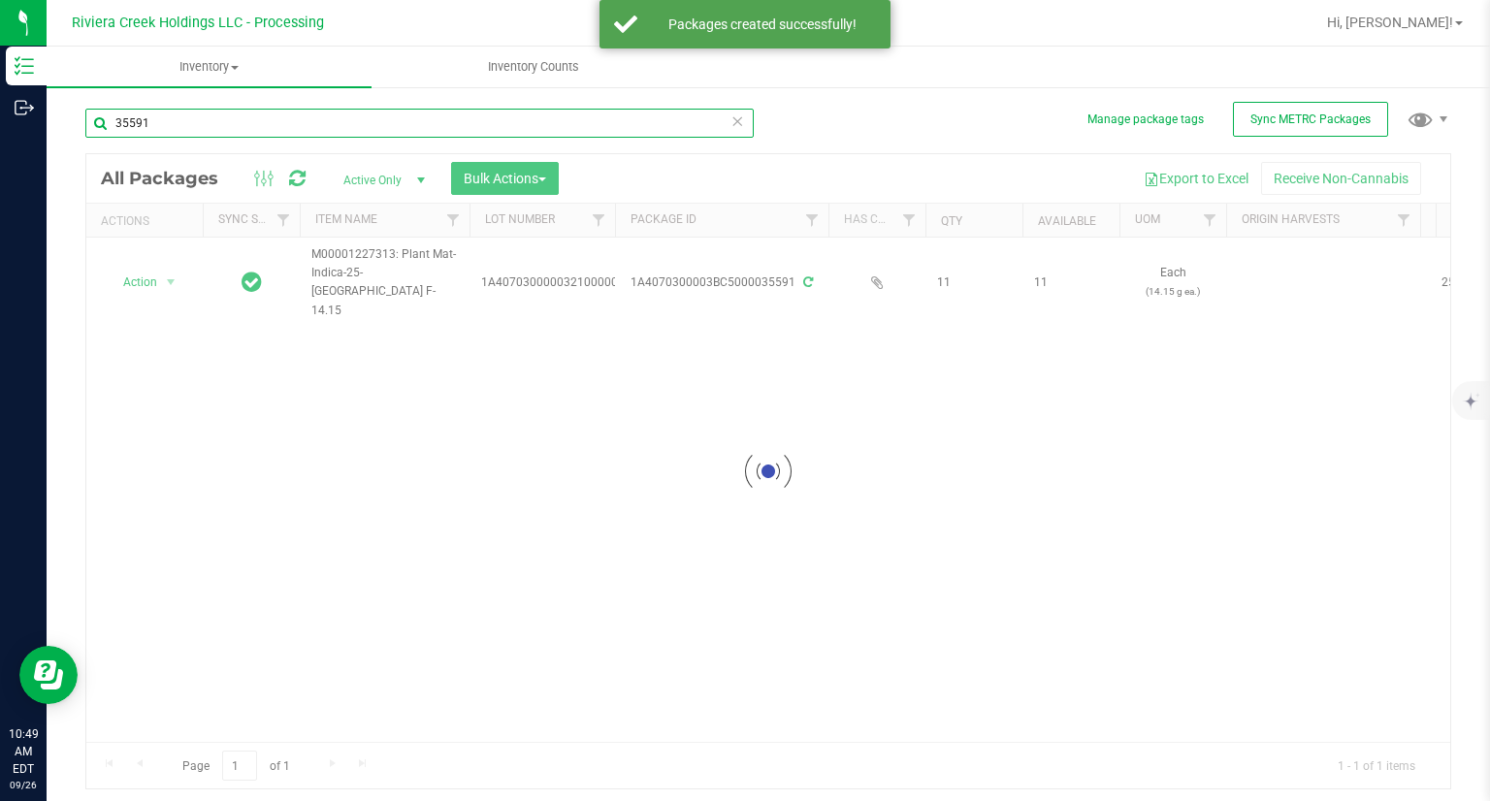
click at [217, 128] on input "35591" at bounding box center [419, 123] width 668 height 29
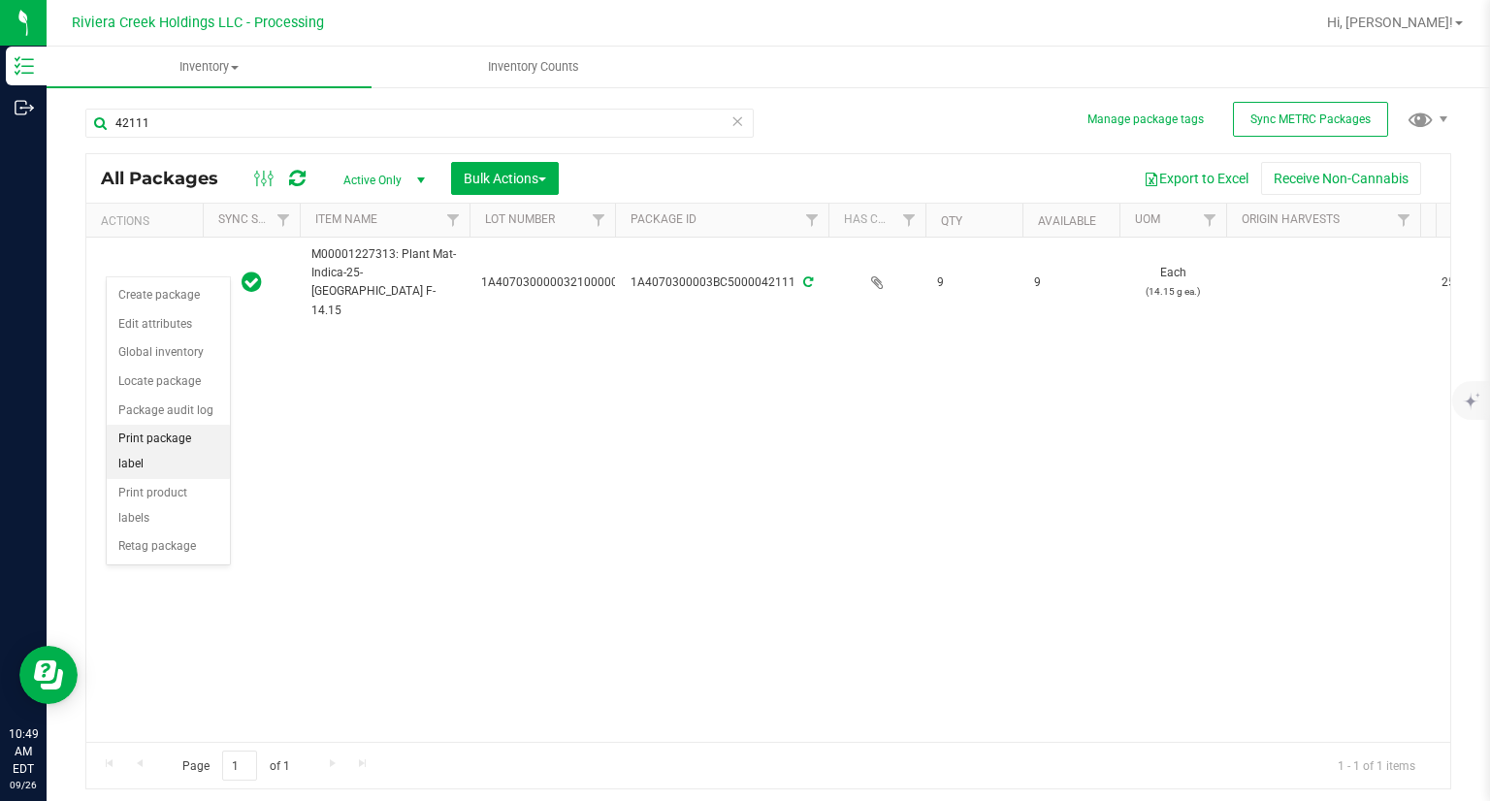
click at [194, 439] on li "Print package label" at bounding box center [168, 451] width 123 height 53
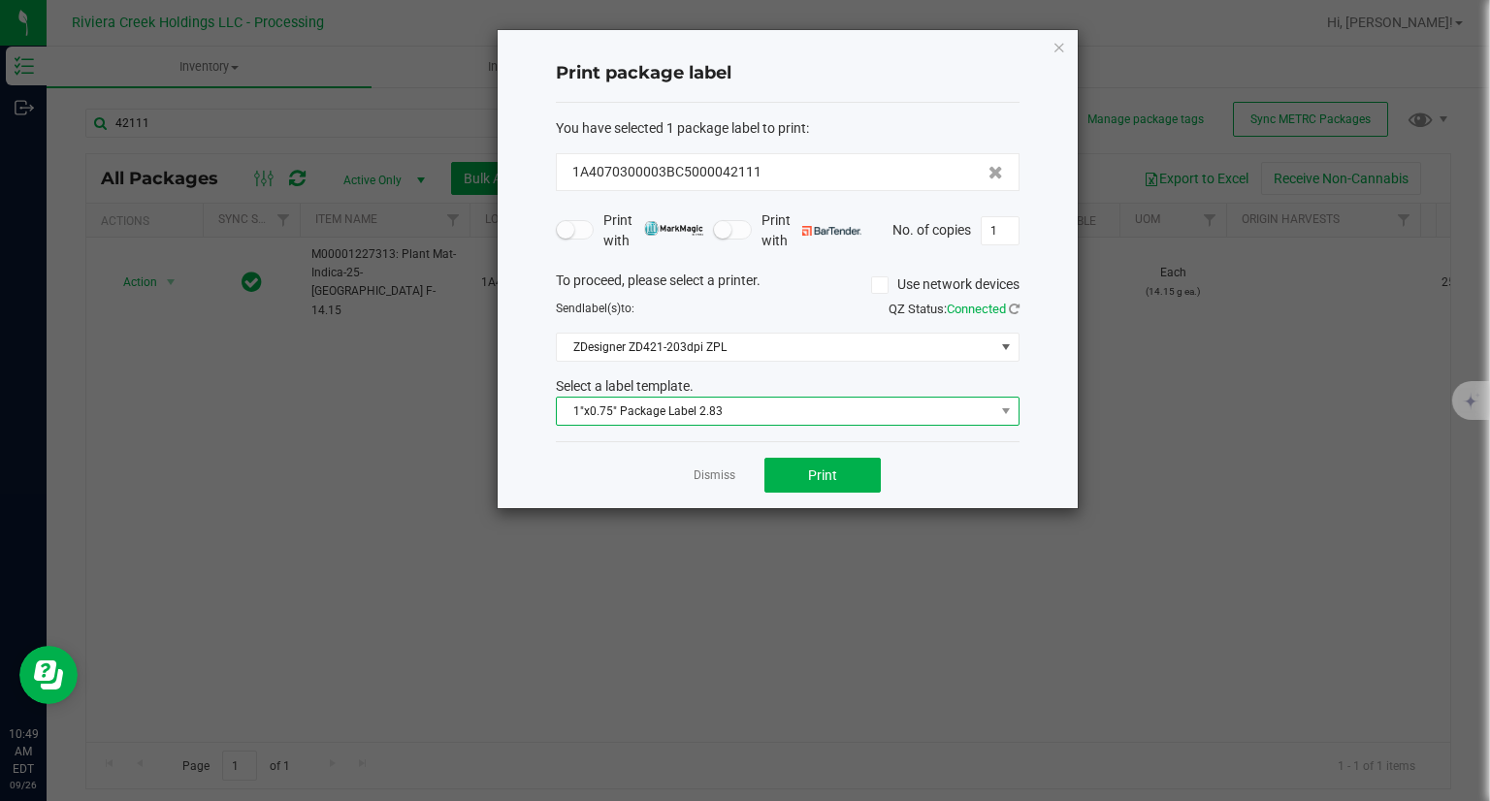
click at [764, 421] on span "1"x0.75" Package Label 2.83" at bounding box center [775, 411] width 437 height 27
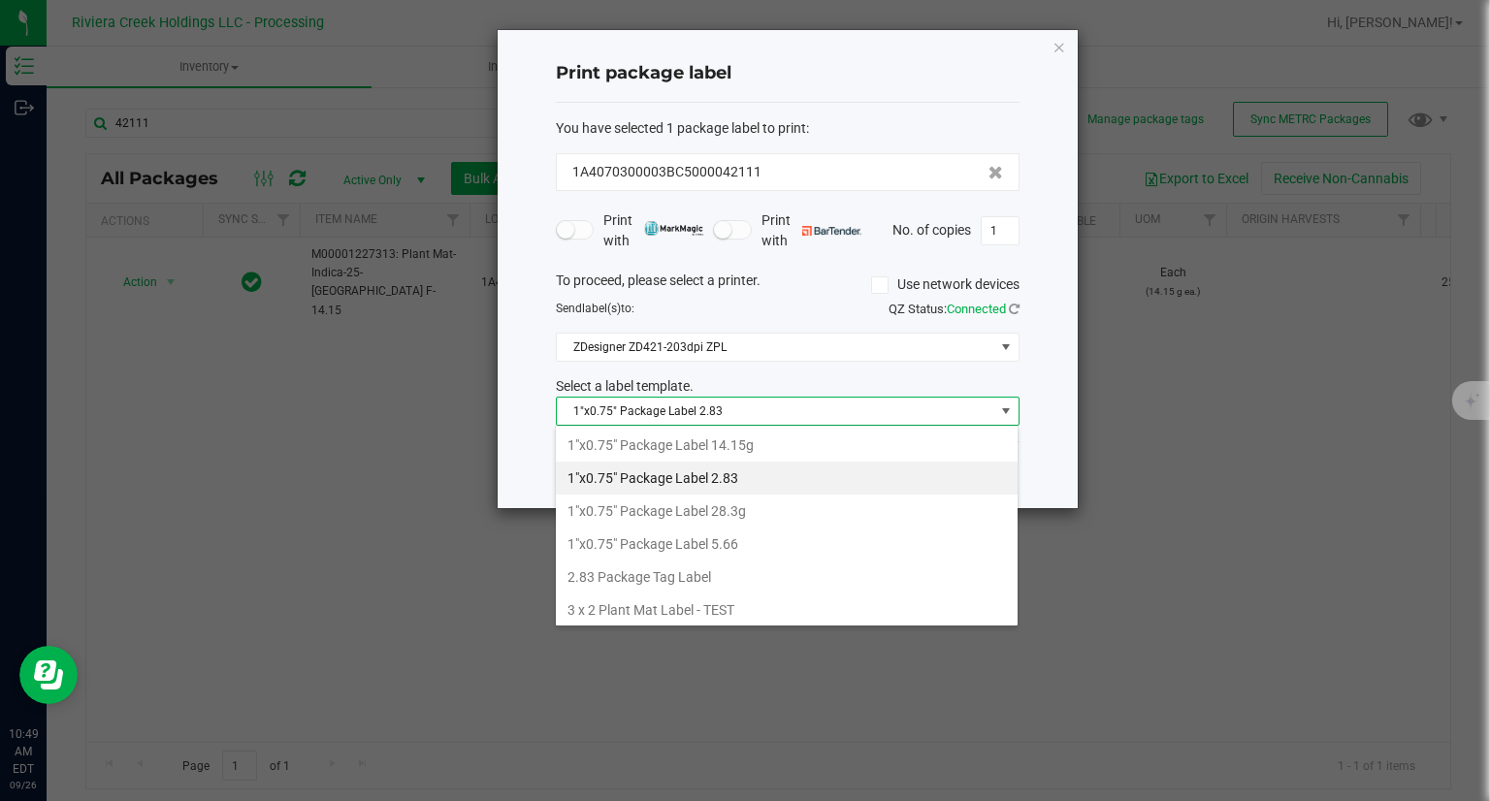
click at [745, 447] on li "1"x0.75" Package Label 14.15g" at bounding box center [787, 445] width 462 height 33
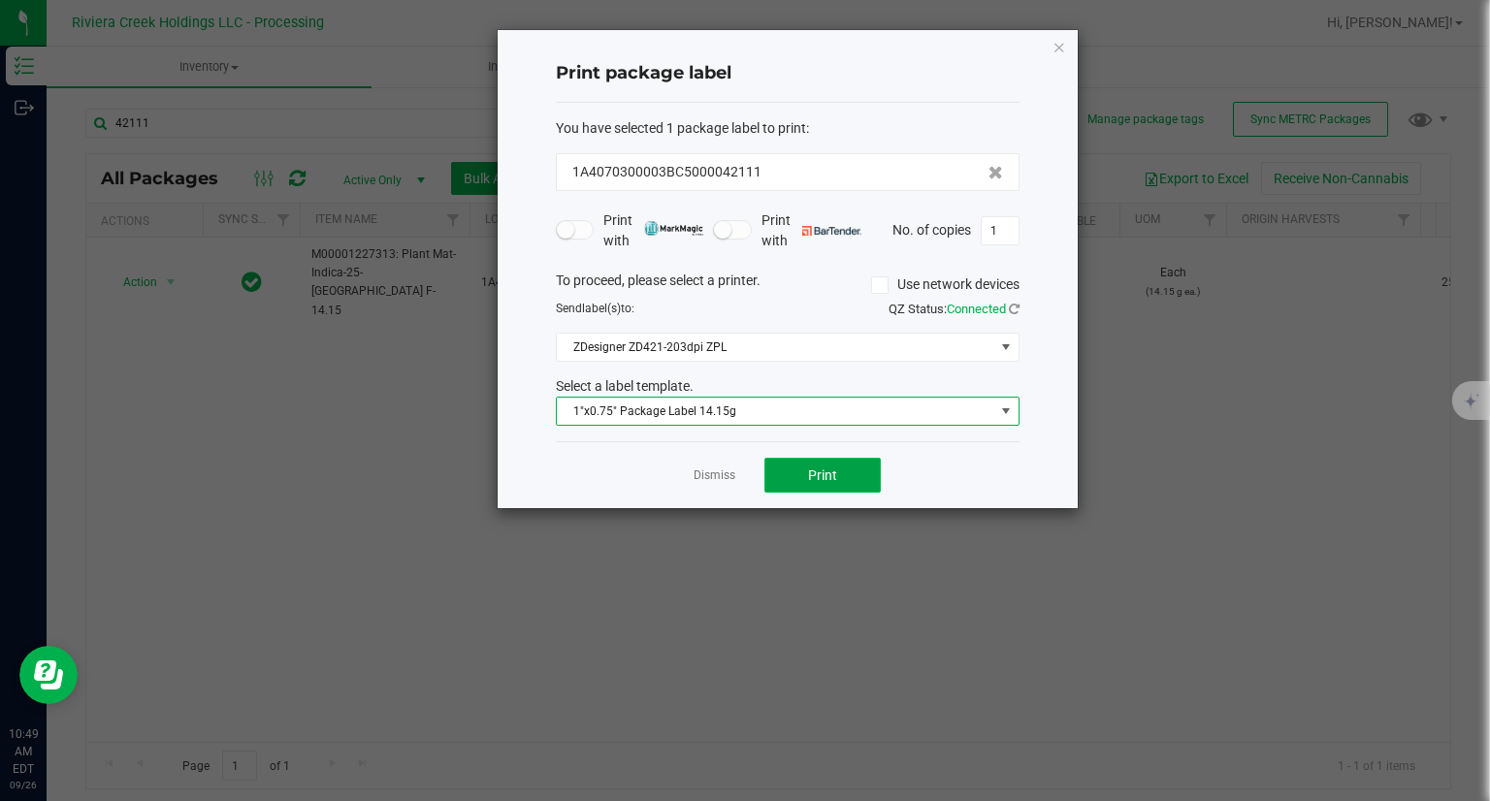
click at [829, 467] on span "Print" at bounding box center [822, 475] width 29 height 16
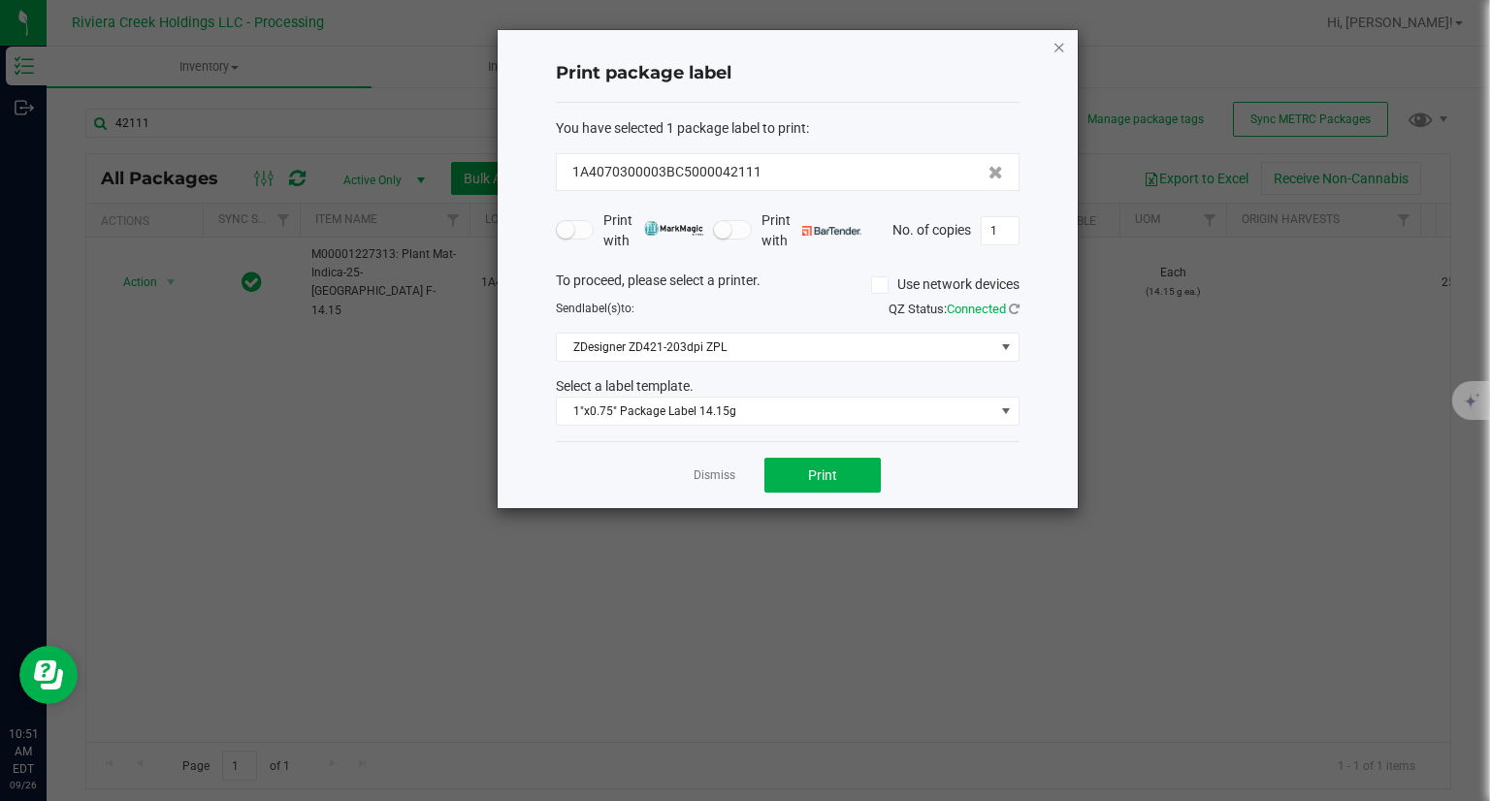
click at [1054, 46] on icon "button" at bounding box center [1059, 46] width 14 height 23
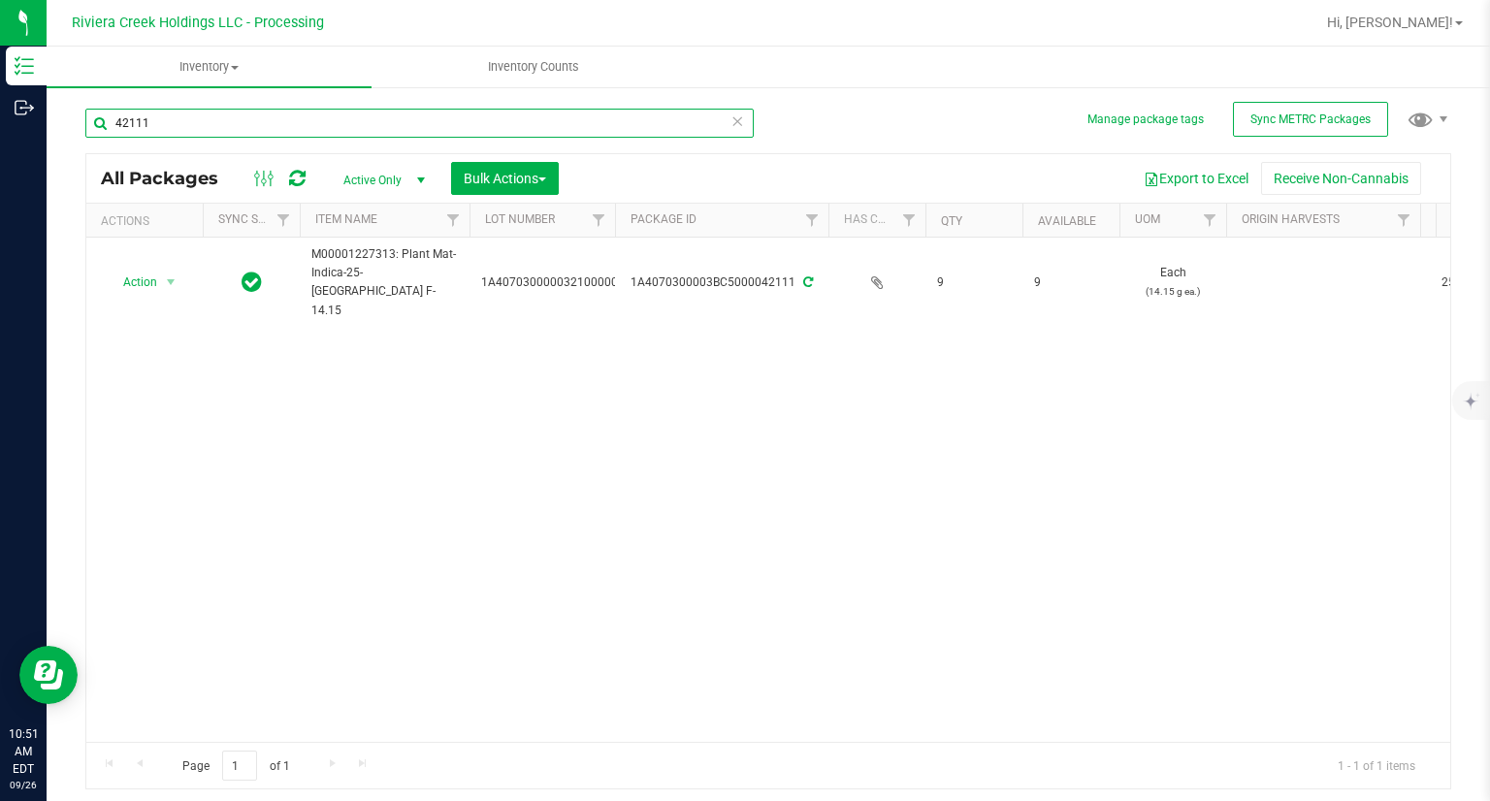
click at [506, 110] on input "42111" at bounding box center [419, 123] width 668 height 29
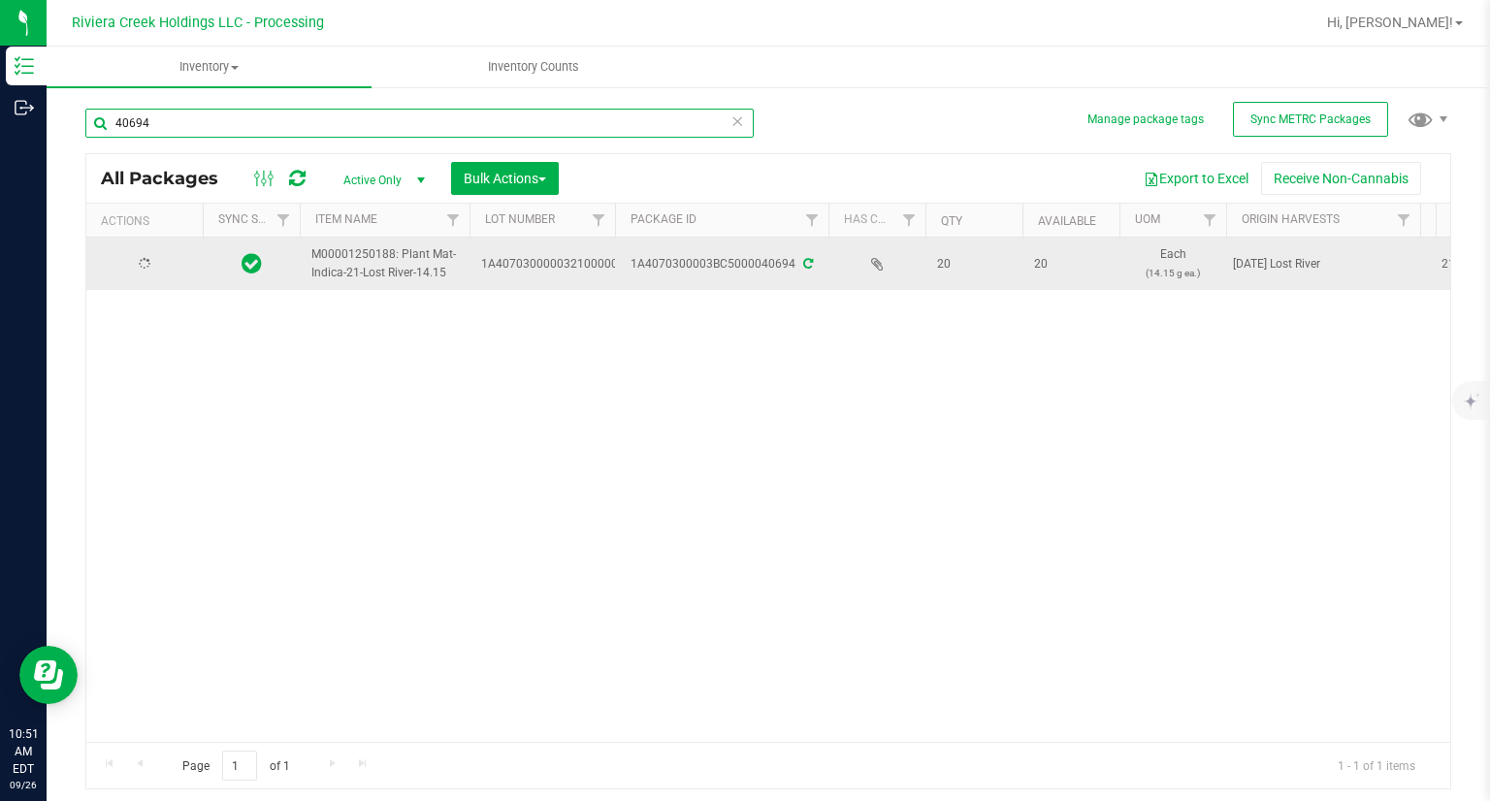
type input "40694"
click at [159, 278] on td "Action Action Create package Edit attributes Global inventory Locate package Pa…" at bounding box center [144, 264] width 116 height 52
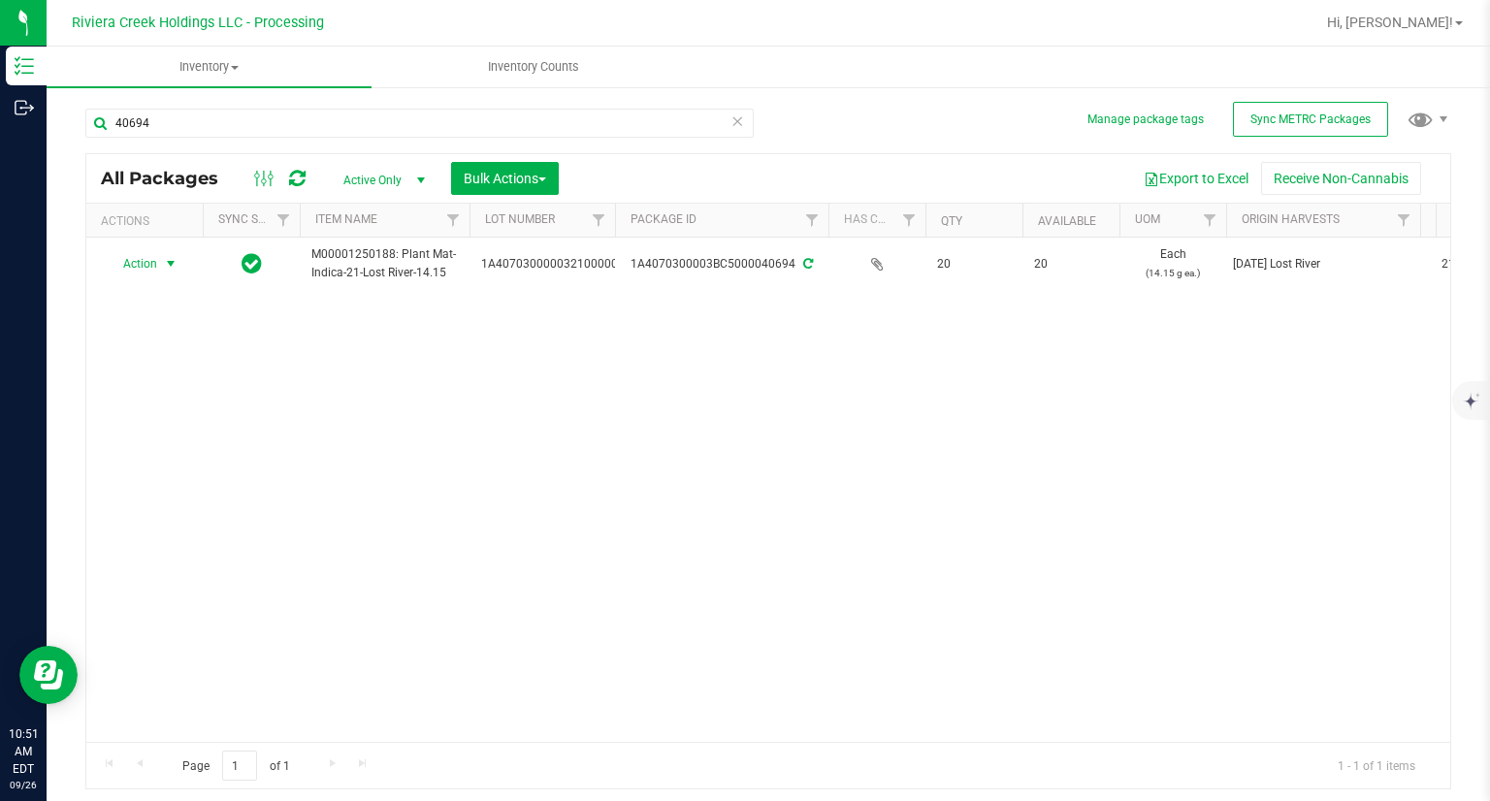
click at [159, 267] on span "select" at bounding box center [171, 263] width 24 height 27
click at [167, 292] on li "Create package" at bounding box center [168, 295] width 123 height 29
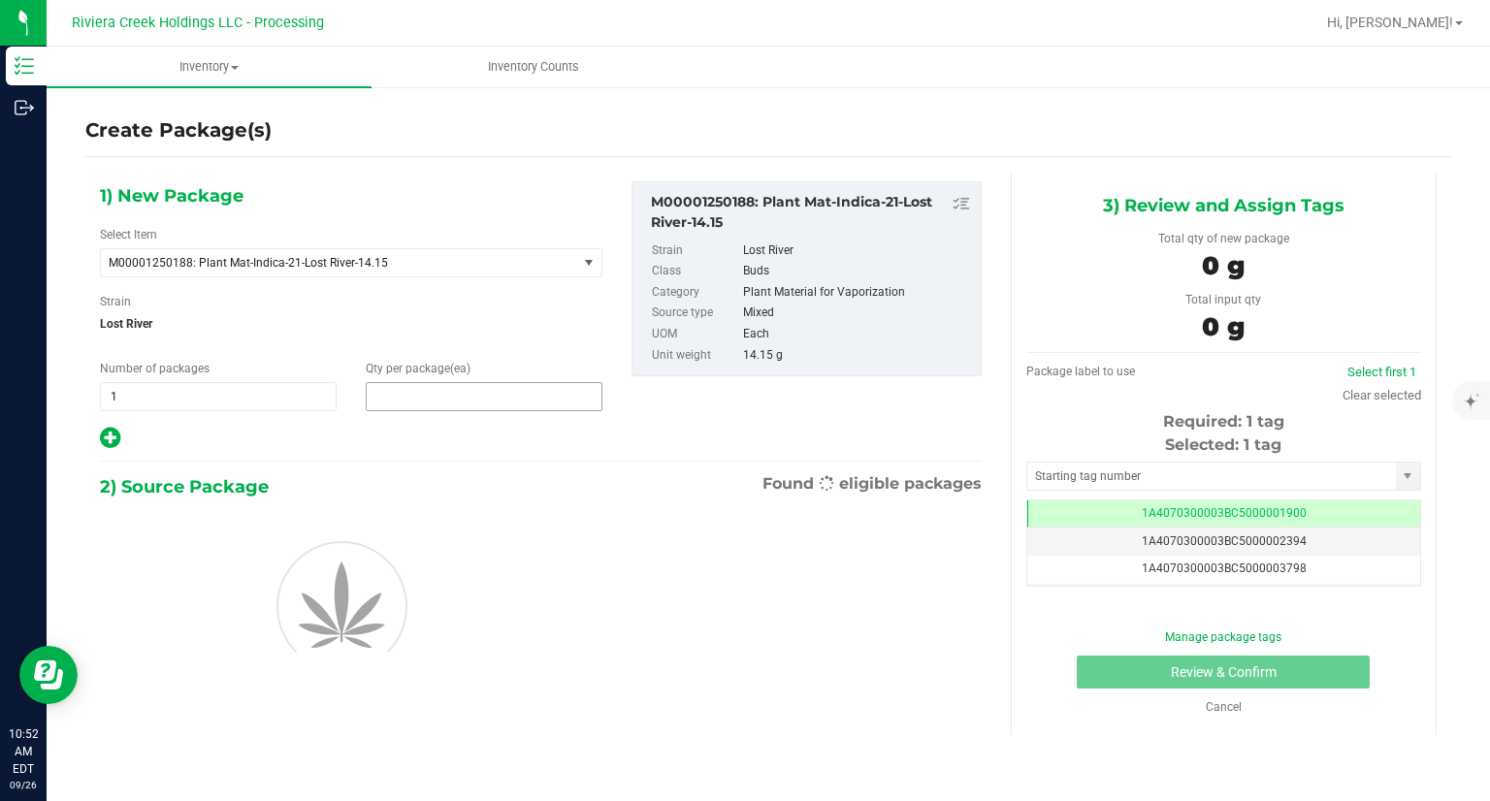
click at [419, 400] on span at bounding box center [484, 396] width 237 height 29
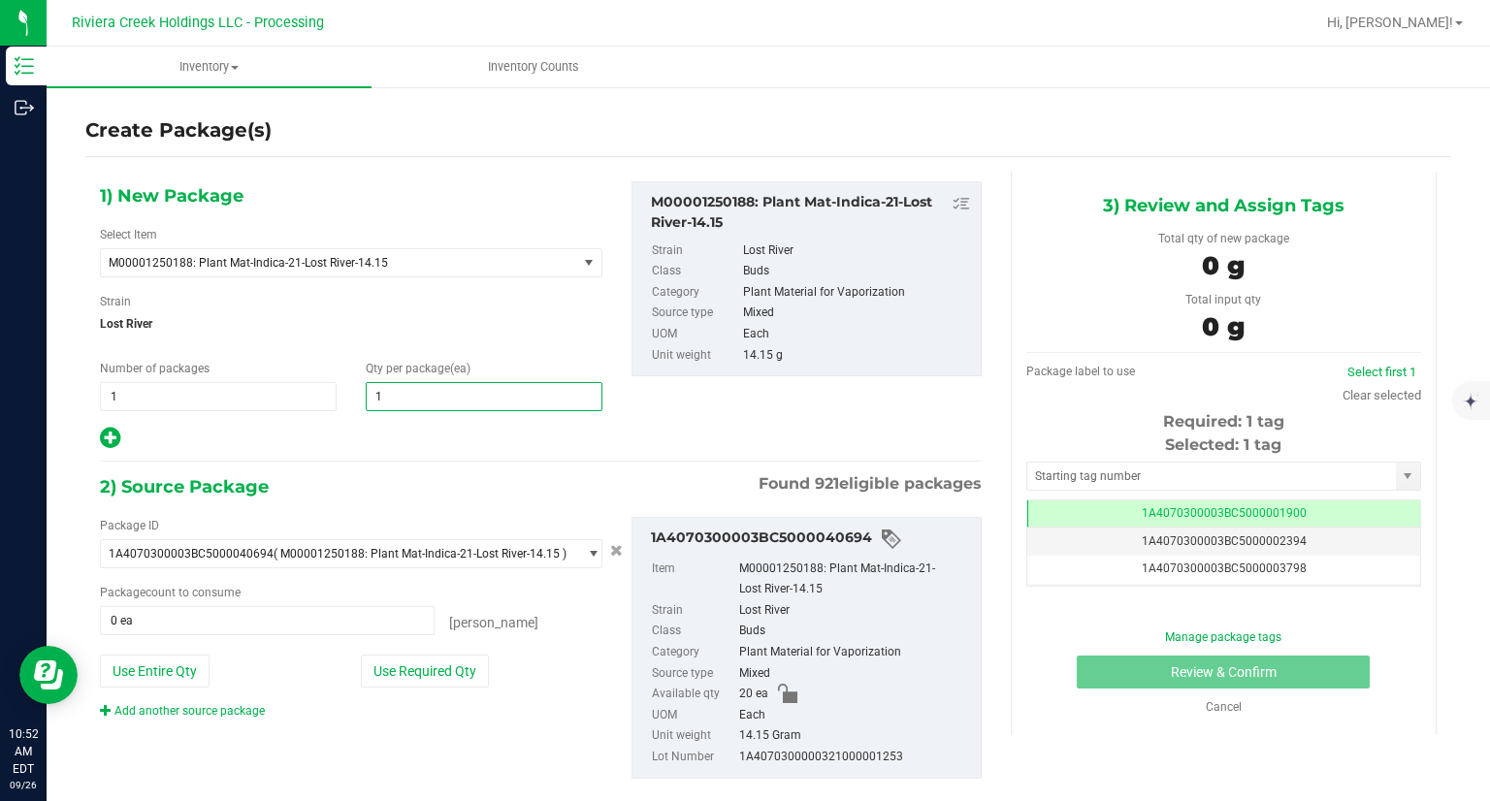
type input "10"
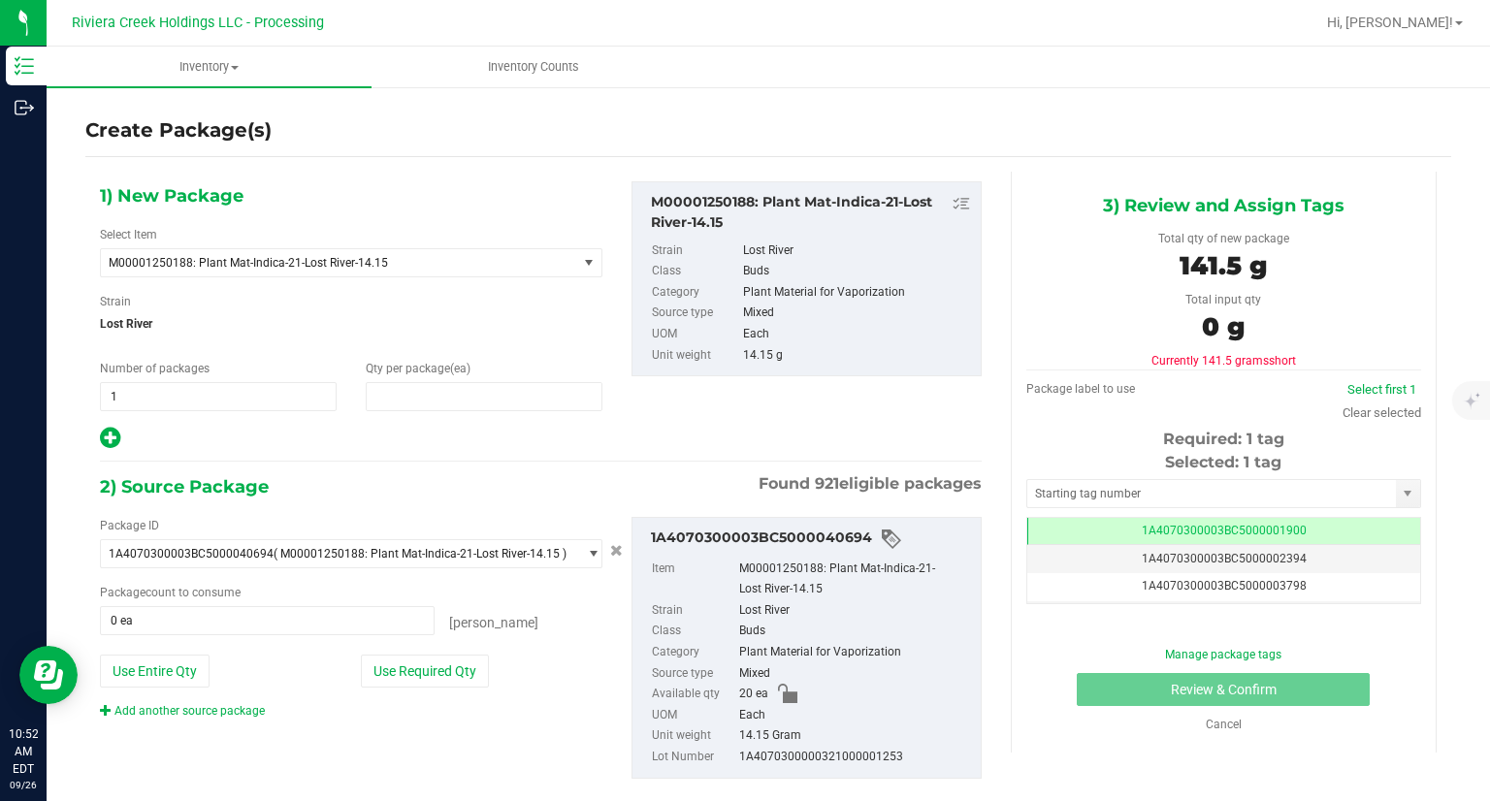
type input "10"
click at [354, 438] on div at bounding box center [351, 438] width 502 height 25
click at [462, 682] on button "Use Required Qty" at bounding box center [425, 671] width 128 height 33
type input "10 ea"
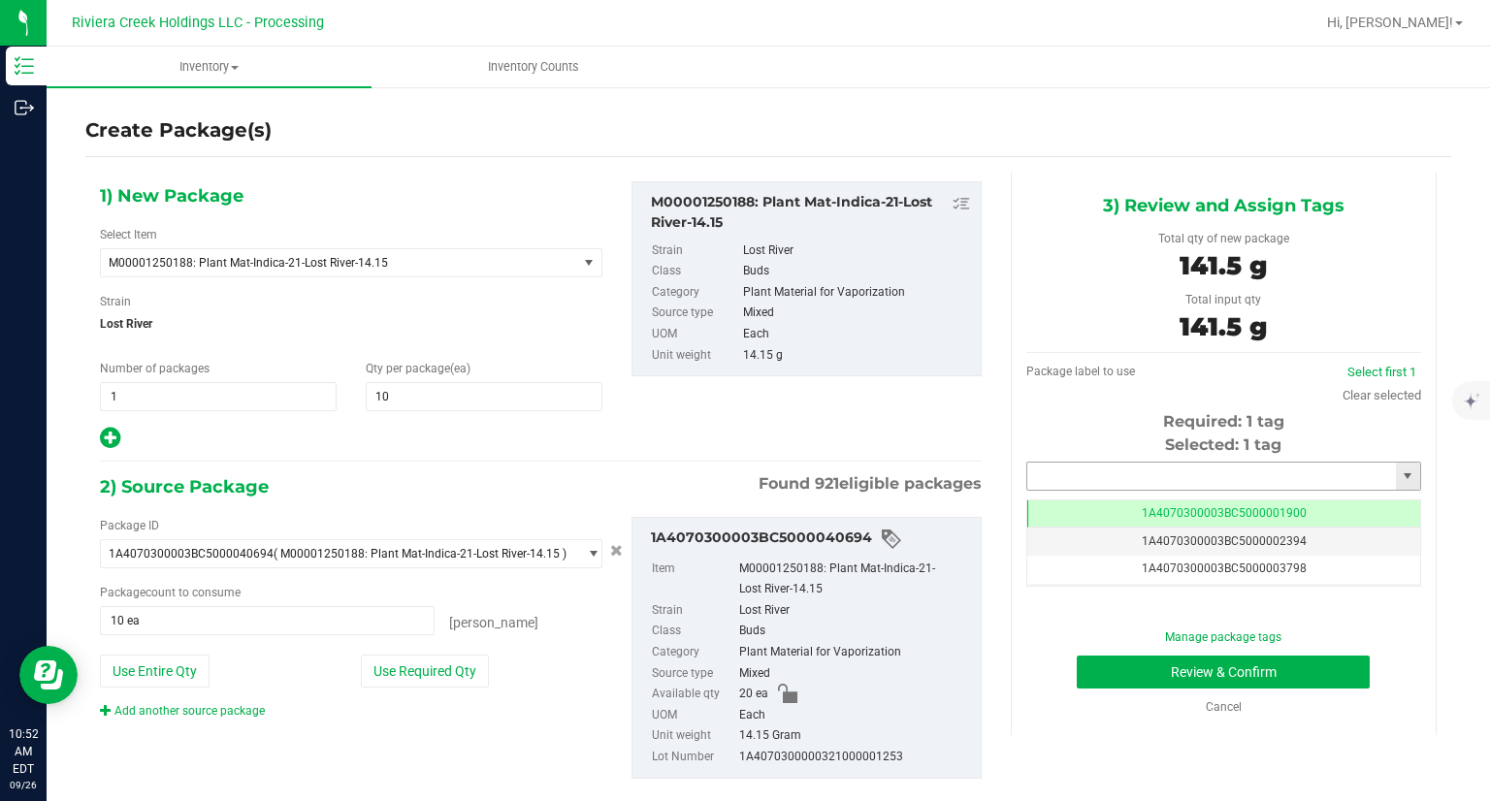
click at [1164, 466] on input "text" at bounding box center [1211, 476] width 369 height 27
click at [1117, 512] on li "1A4070300003BC5000042112" at bounding box center [1210, 509] width 389 height 29
type input "1A4070300003BC5000042112"
click at [1096, 657] on button "Review & Confirm" at bounding box center [1222, 672] width 293 height 33
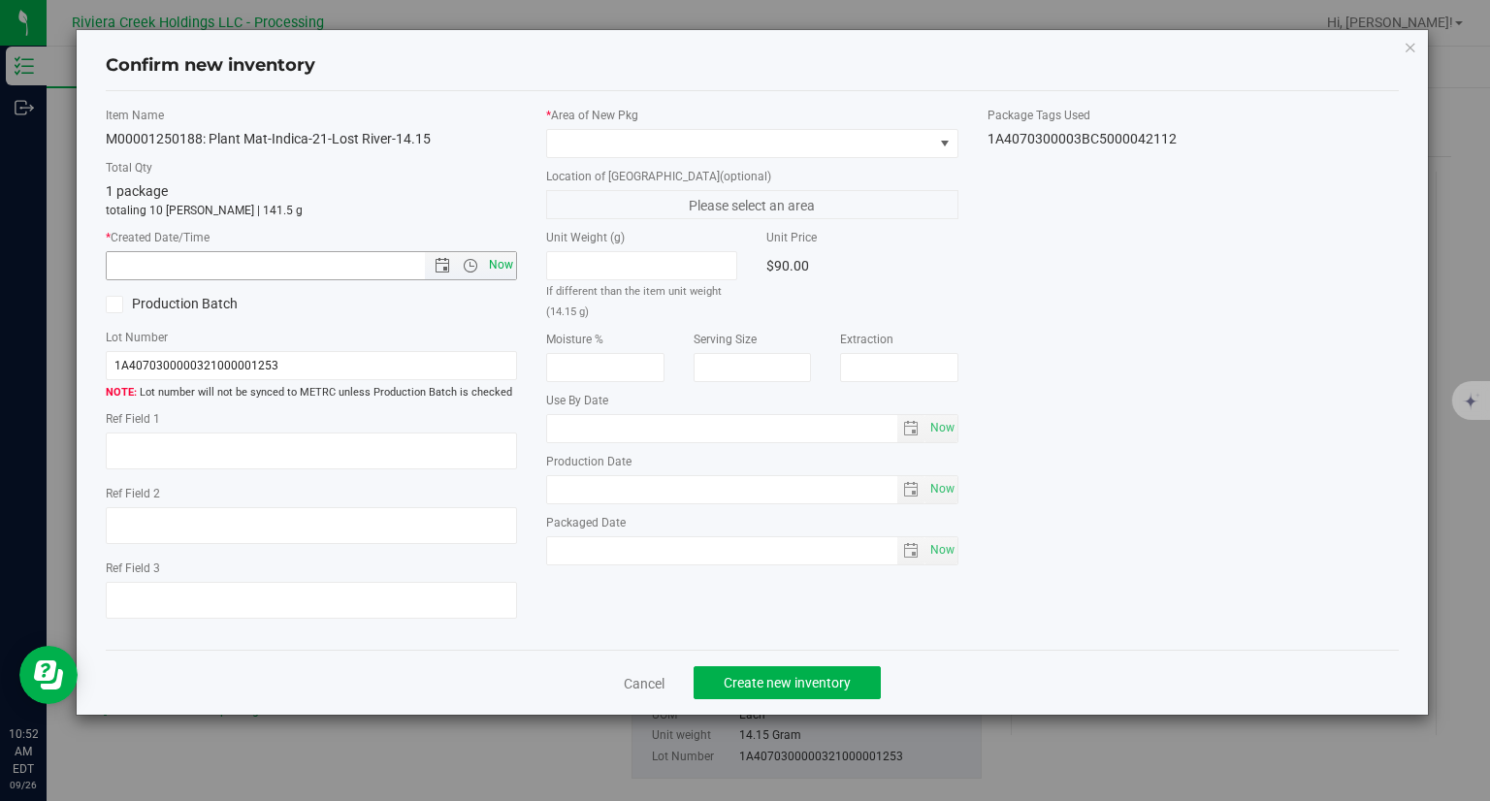
drag, startPoint x: 504, startPoint y: 265, endPoint x: 515, endPoint y: 253, distance: 15.8
click at [504, 266] on span "Now" at bounding box center [501, 265] width 33 height 28
type input "9/26/2025 10:52 AM"
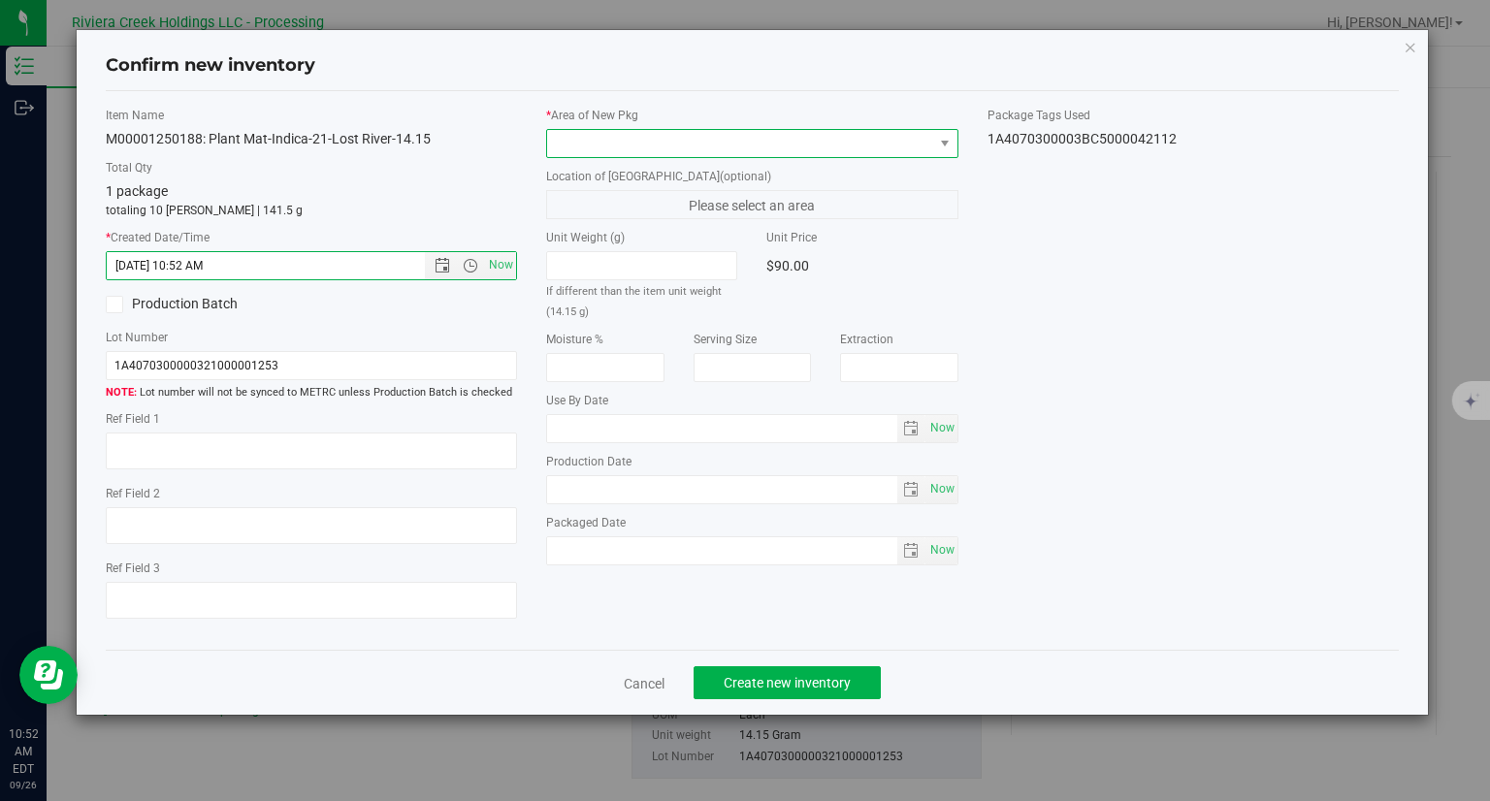
click at [593, 151] on span at bounding box center [740, 143] width 386 height 27
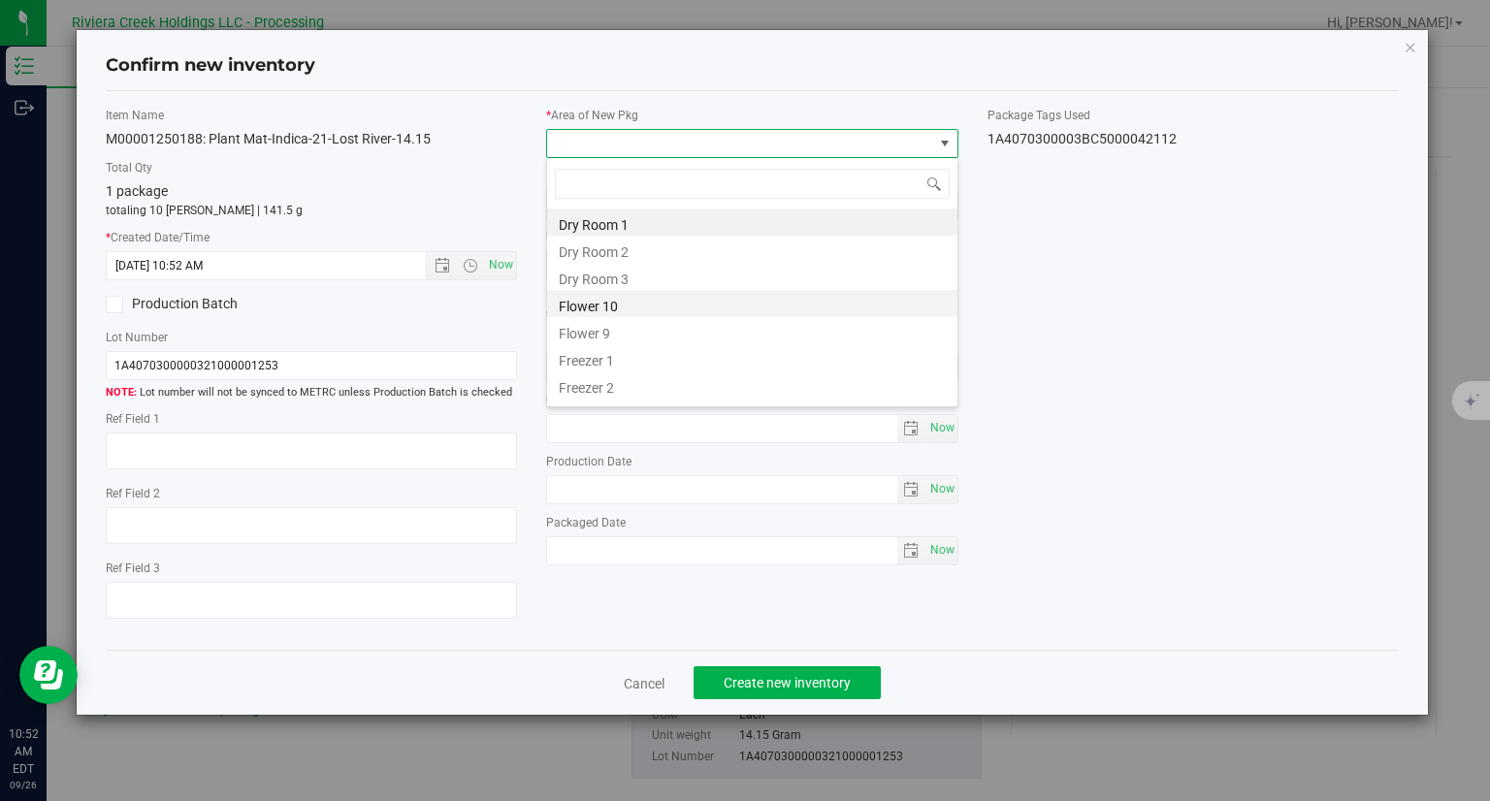
click at [583, 299] on li "Flower 10" at bounding box center [752, 303] width 410 height 27
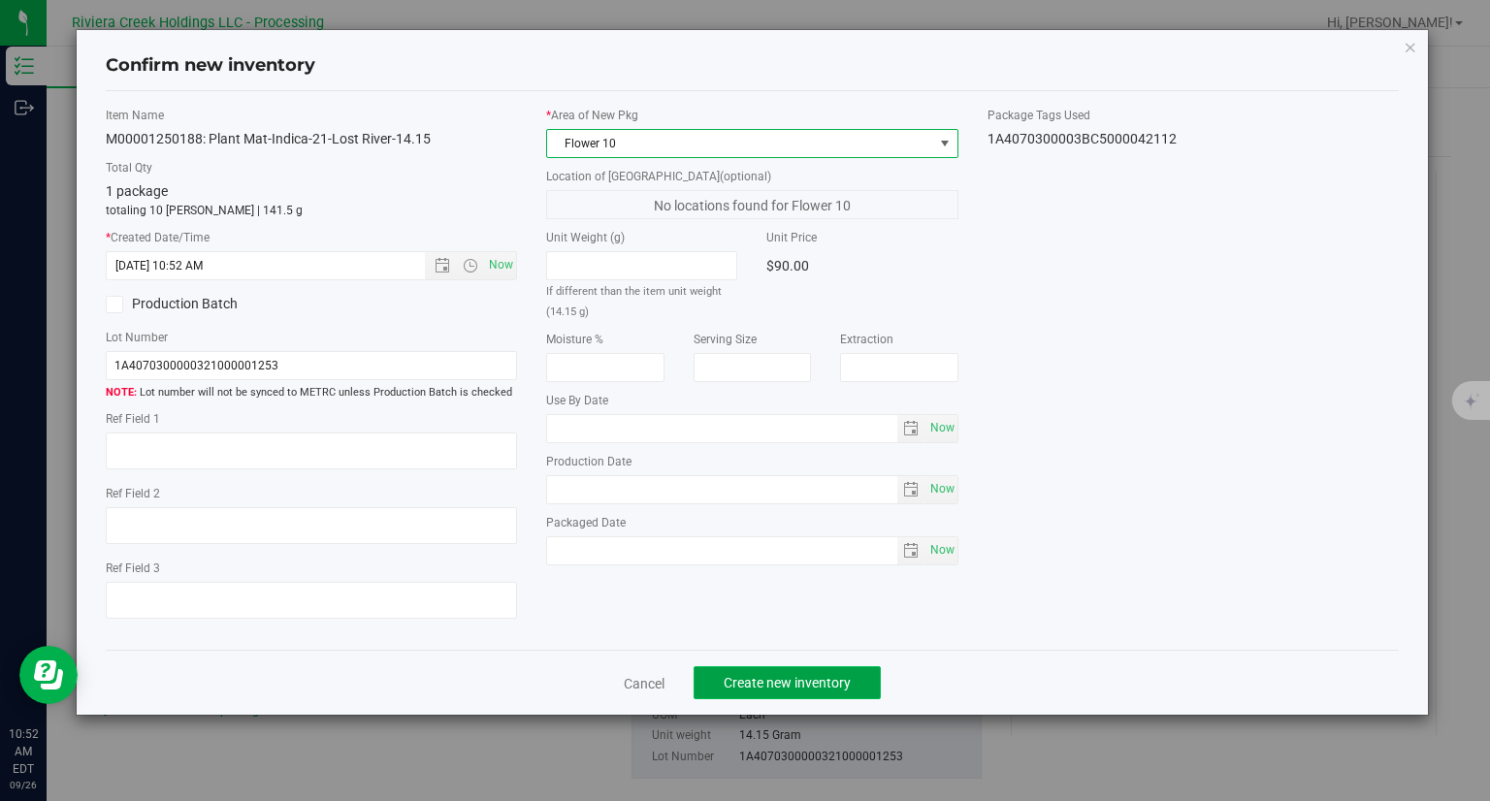
click at [830, 672] on button "Create new inventory" at bounding box center [786, 682] width 187 height 33
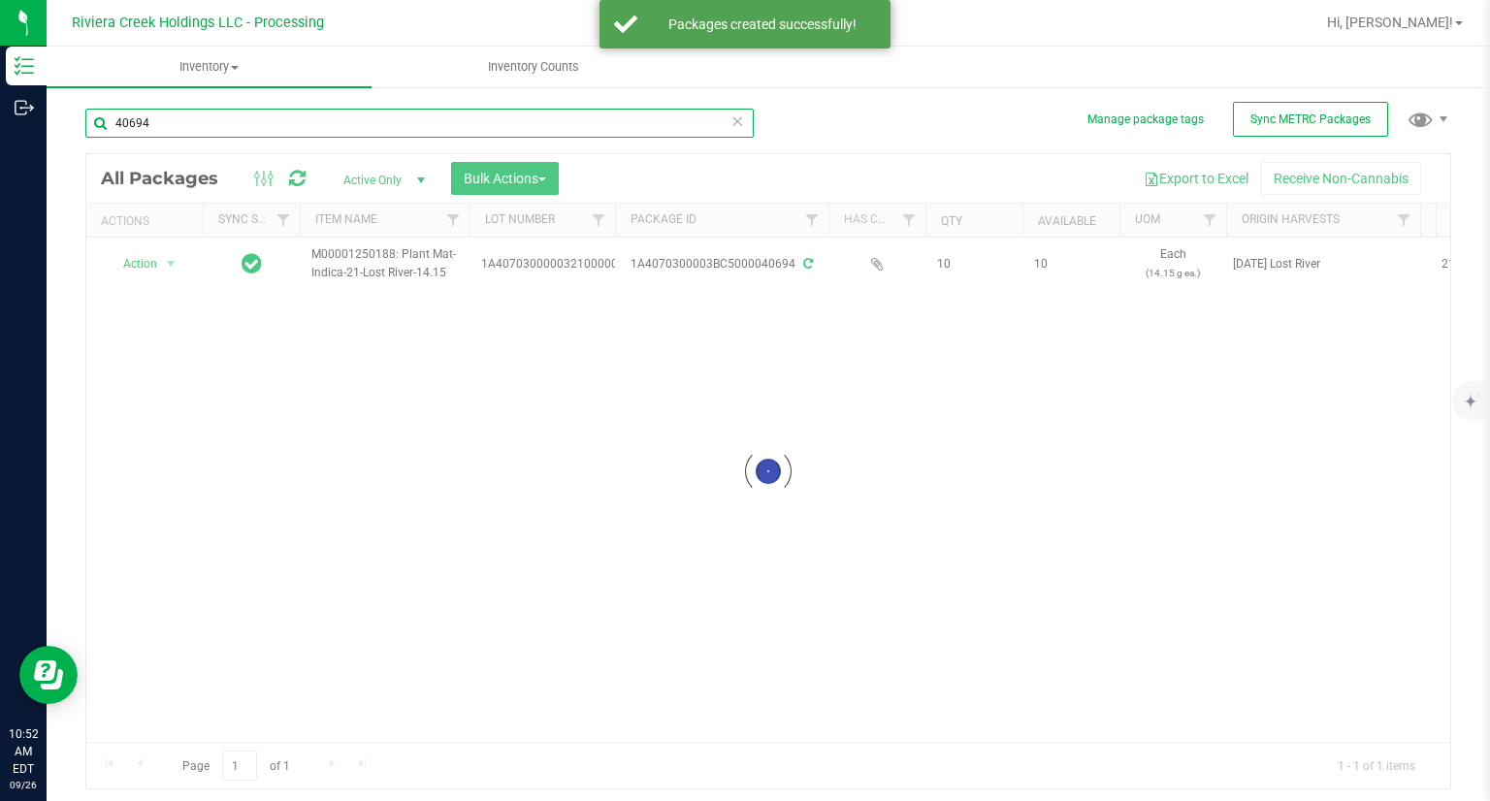
click at [179, 124] on input "40694" at bounding box center [419, 123] width 668 height 29
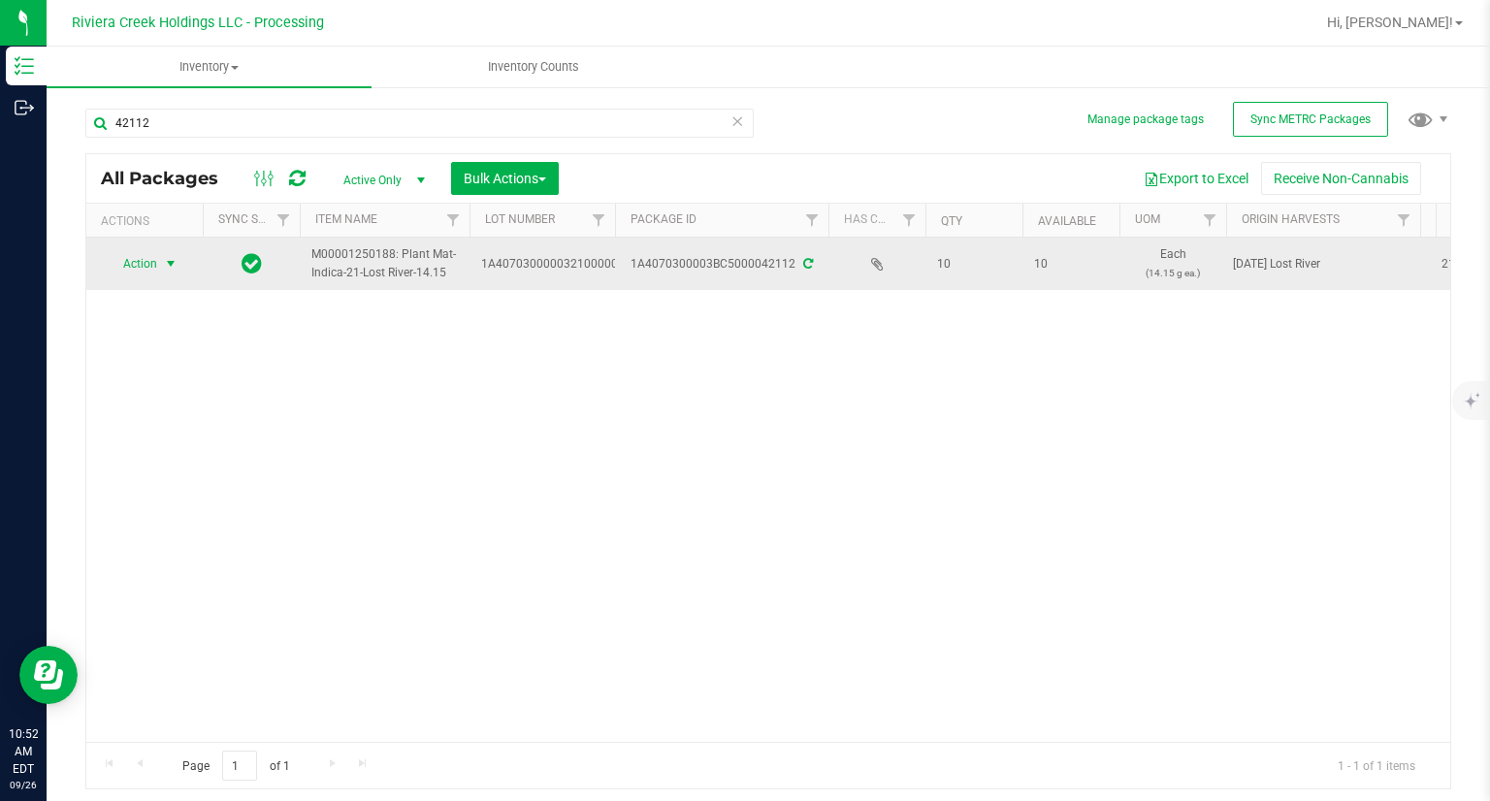
click at [146, 273] on span "Action" at bounding box center [132, 263] width 52 height 27
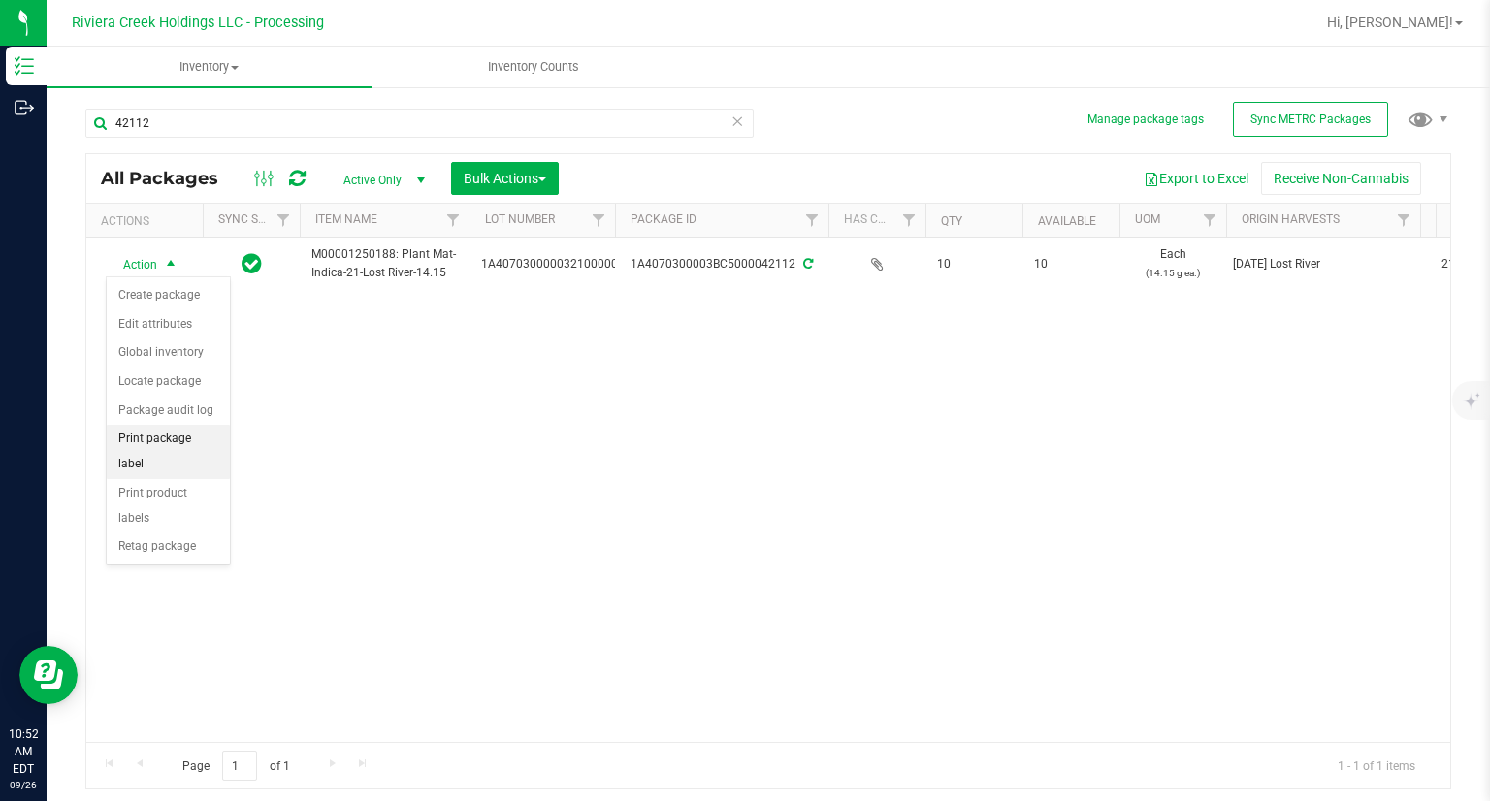
click at [216, 434] on li "Print package label" at bounding box center [168, 451] width 123 height 53
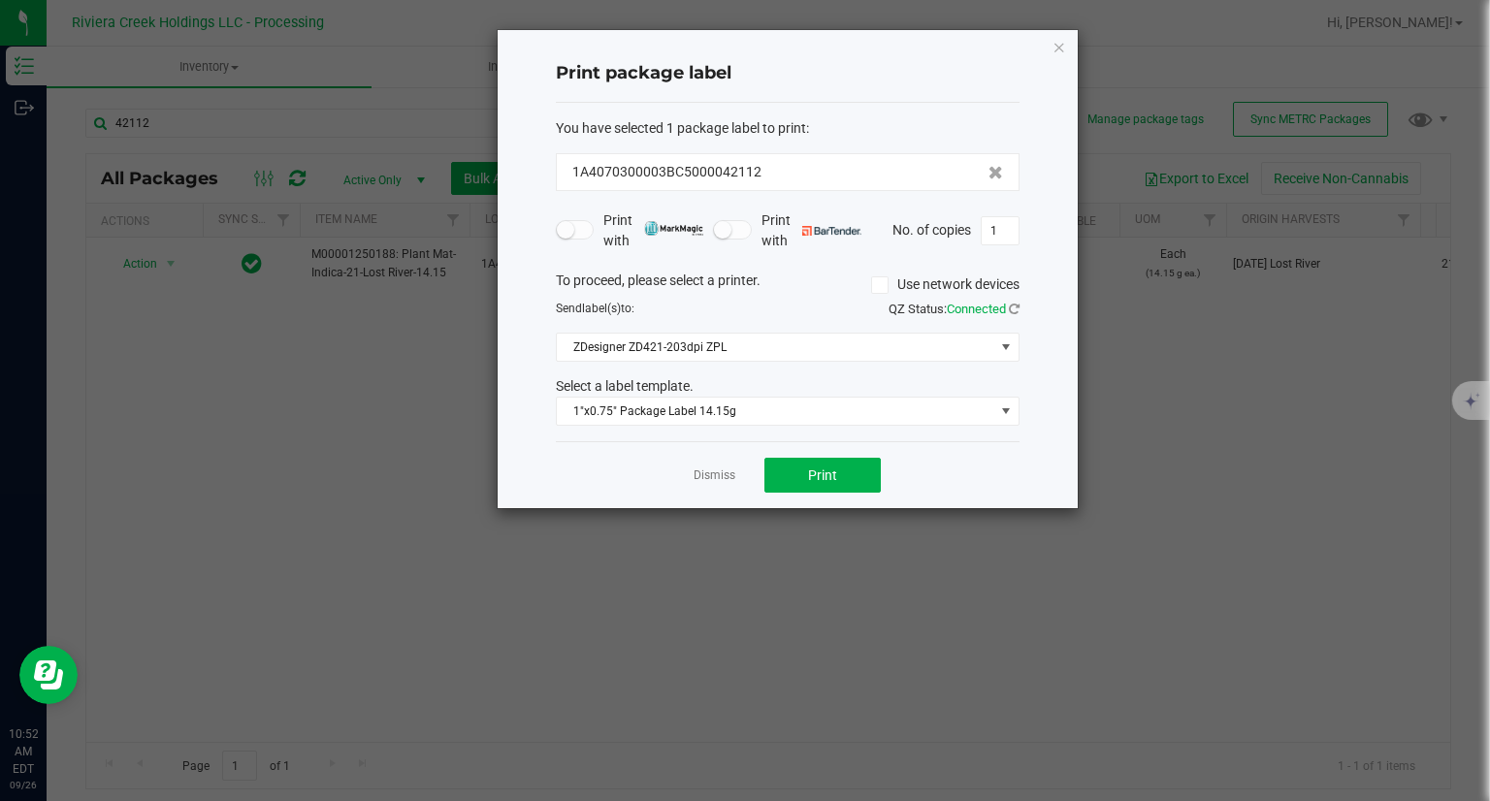
drag, startPoint x: 915, startPoint y: 513, endPoint x: 876, endPoint y: 499, distance: 42.0
click at [915, 513] on ngb-modal-window "Print package label You have selected 1 package label to print : 1A4070300003BC…" at bounding box center [752, 400] width 1504 height 801
click at [842, 485] on button "Print" at bounding box center [822, 475] width 116 height 35
click at [1051, 42] on div "Print package label You have selected 1 package label to print : 1A4070300003BC…" at bounding box center [787, 269] width 580 height 478
click at [1055, 45] on icon "button" at bounding box center [1059, 46] width 14 height 23
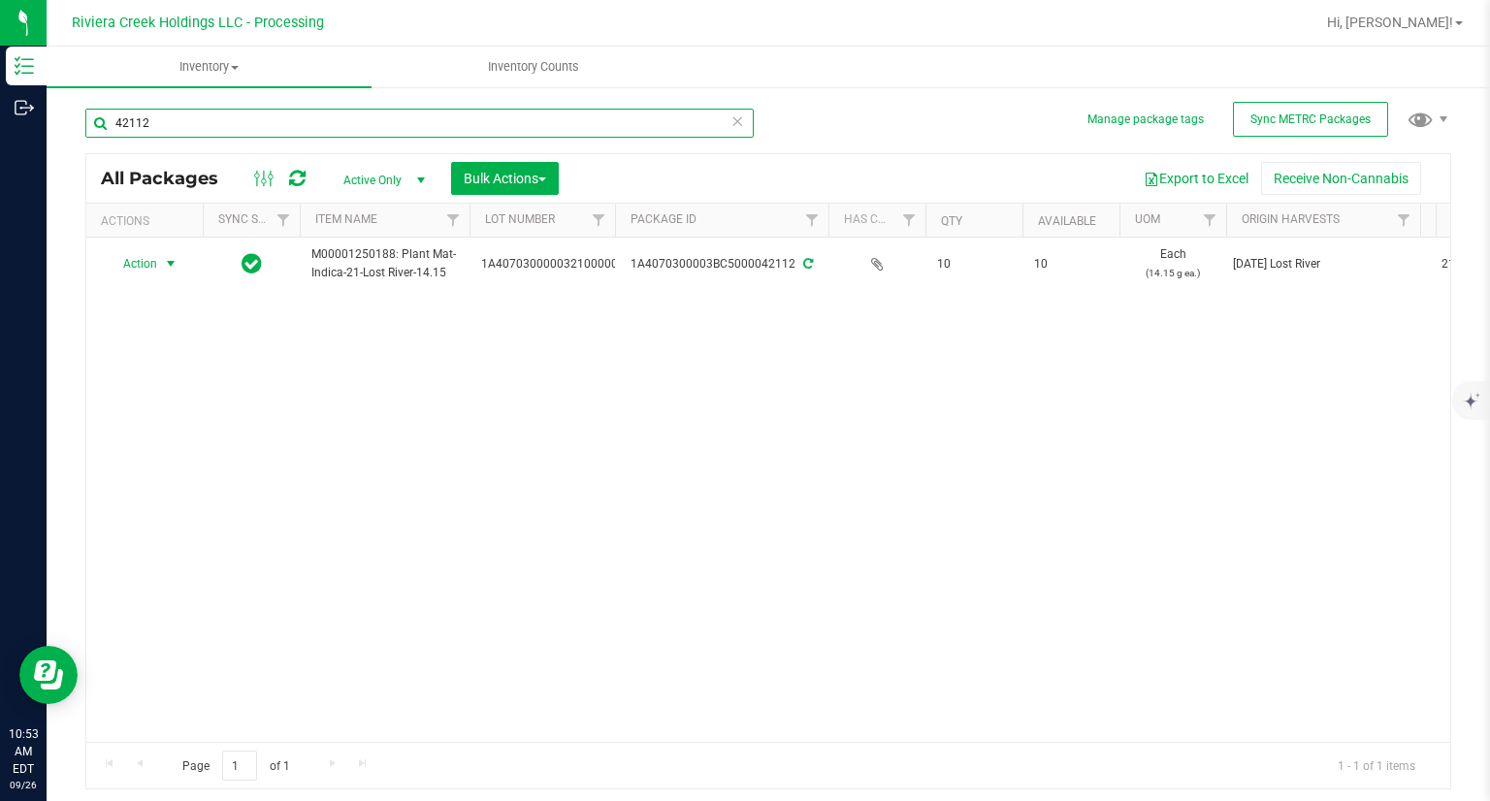
click at [485, 129] on input "42112" at bounding box center [419, 123] width 668 height 29
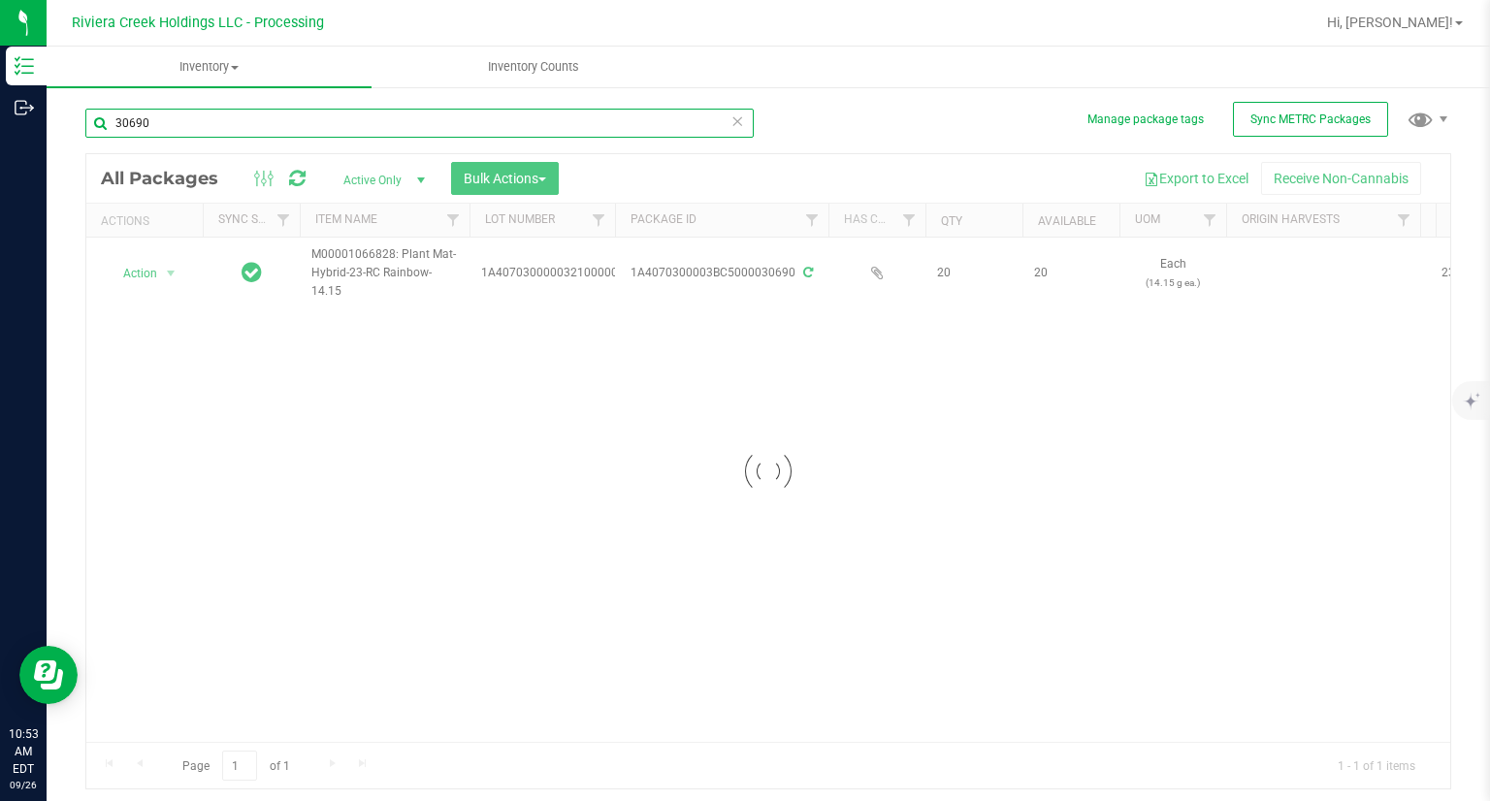
type input "30690"
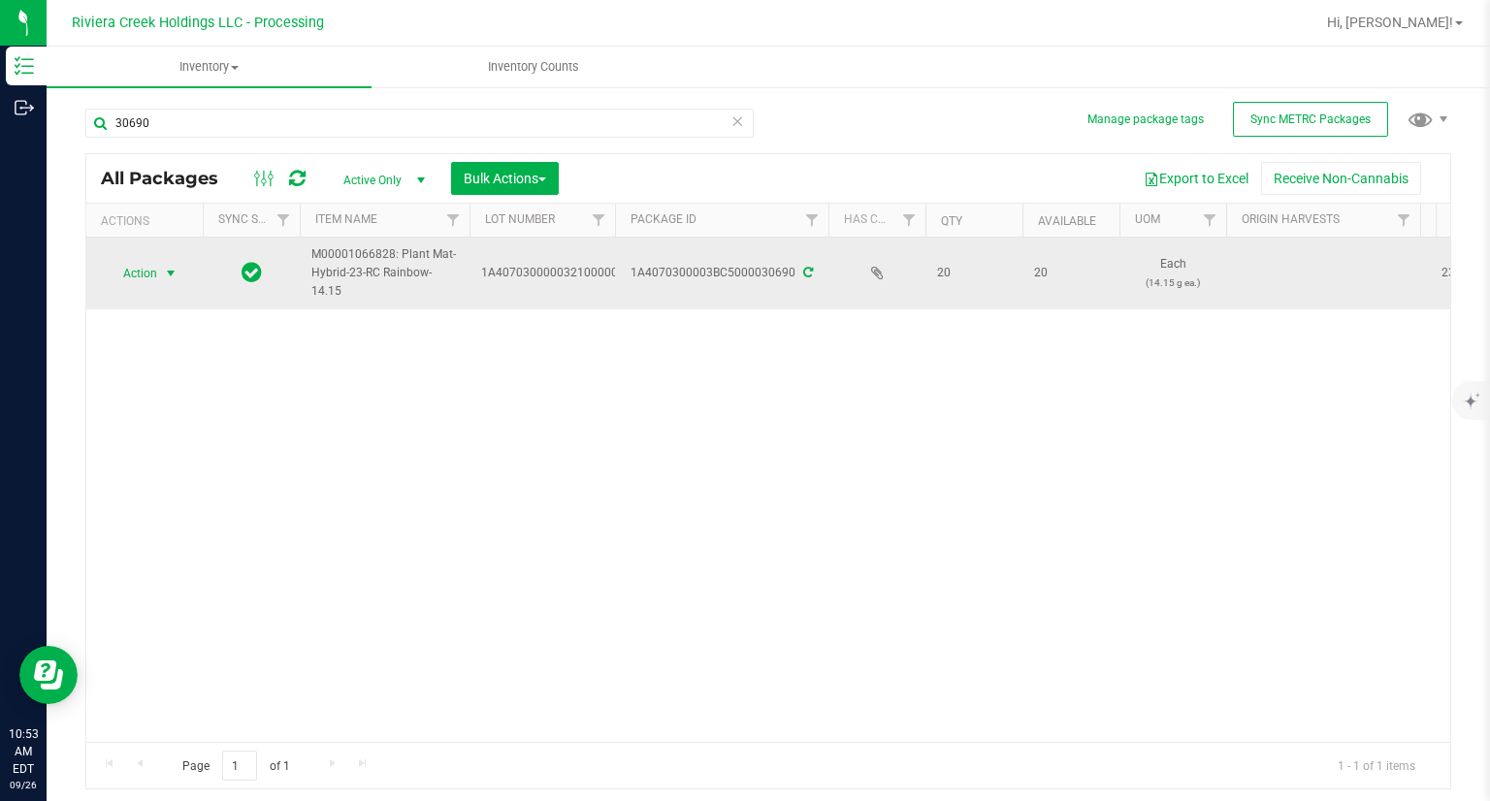
click at [167, 267] on span "select" at bounding box center [171, 274] width 16 height 16
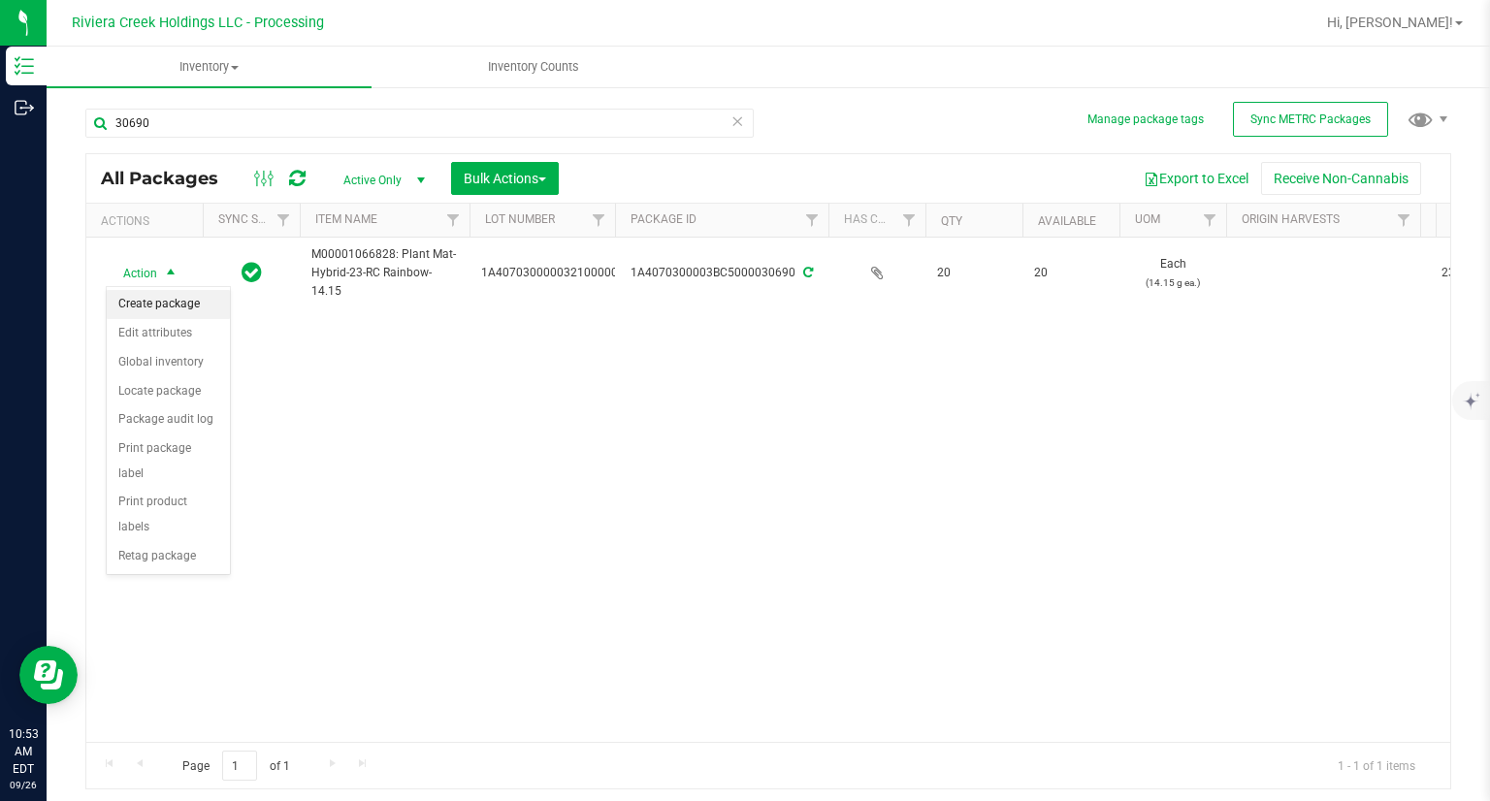
click at [166, 297] on li "Create package" at bounding box center [168, 304] width 123 height 29
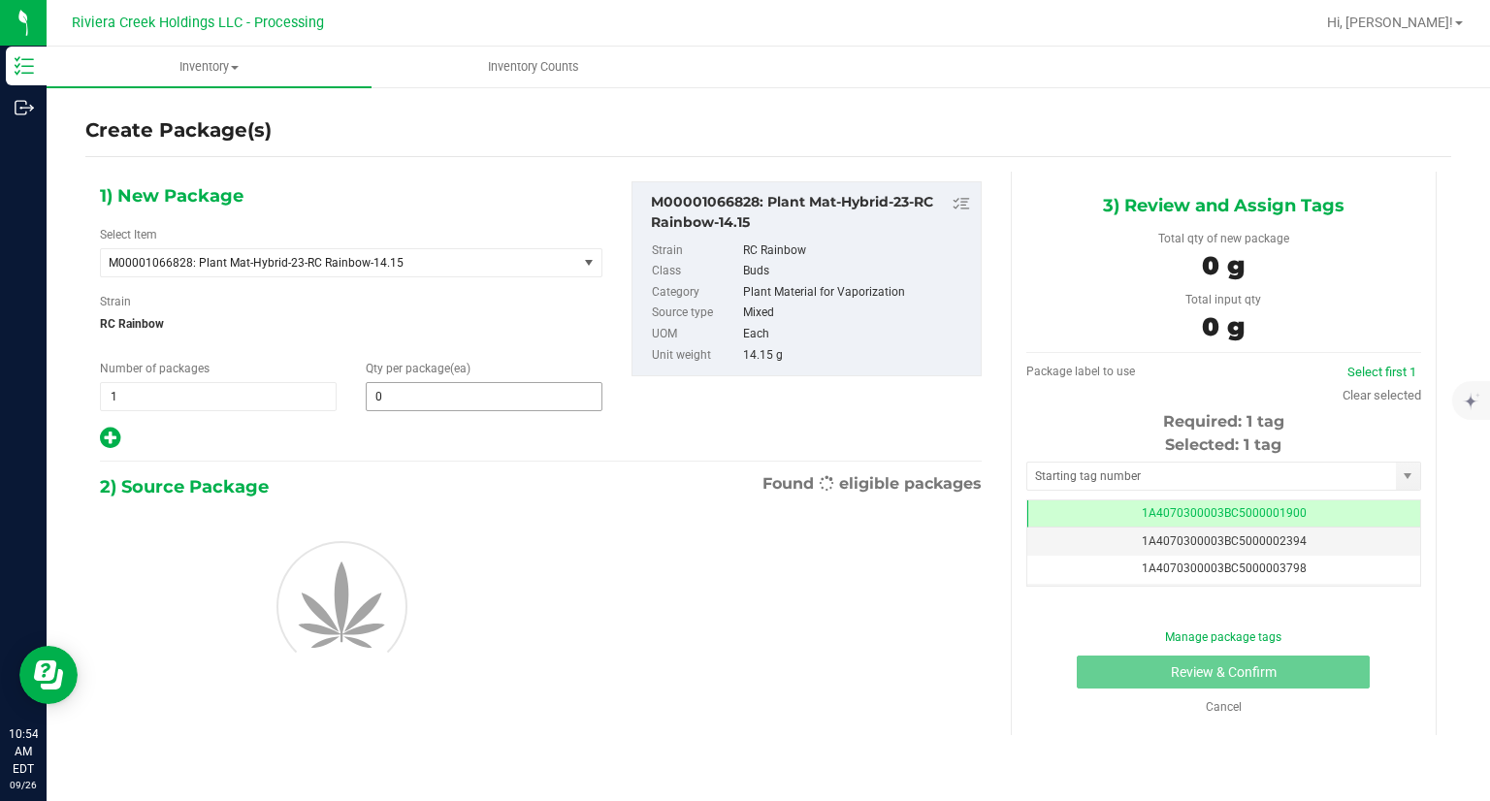
click at [446, 399] on span "0 0" at bounding box center [484, 396] width 237 height 29
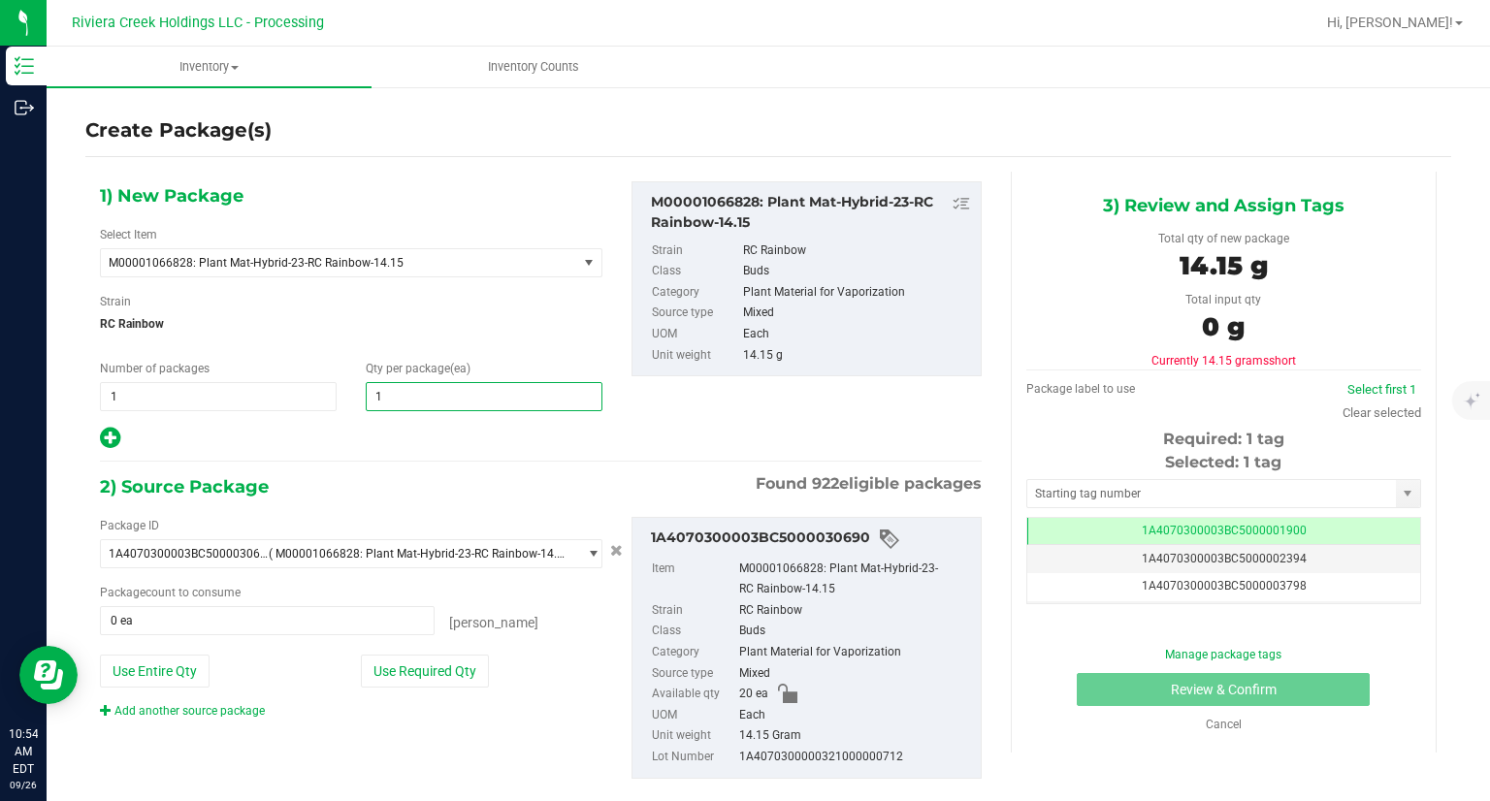
type input "10"
click at [431, 433] on div at bounding box center [351, 438] width 502 height 25
click at [423, 696] on div "Package ID 1A4070300003BC5000030690 ( M00001066828: Plant Mat-Hybrid-23-RC Rain…" at bounding box center [350, 618] width 531 height 203
click at [442, 665] on button "Use Required Qty" at bounding box center [425, 671] width 128 height 33
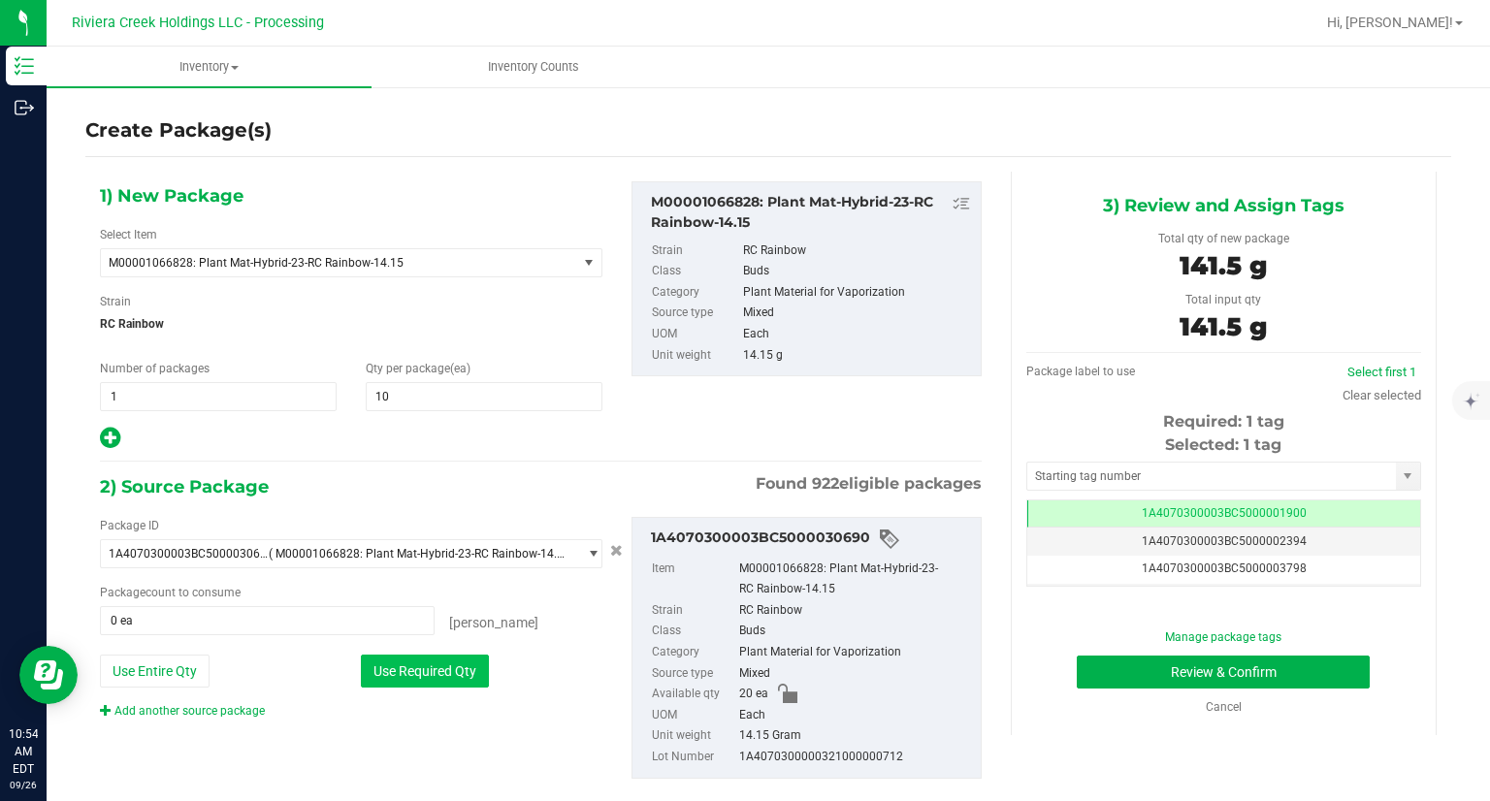
type input "10 ea"
click at [1047, 467] on input "text" at bounding box center [1211, 476] width 369 height 27
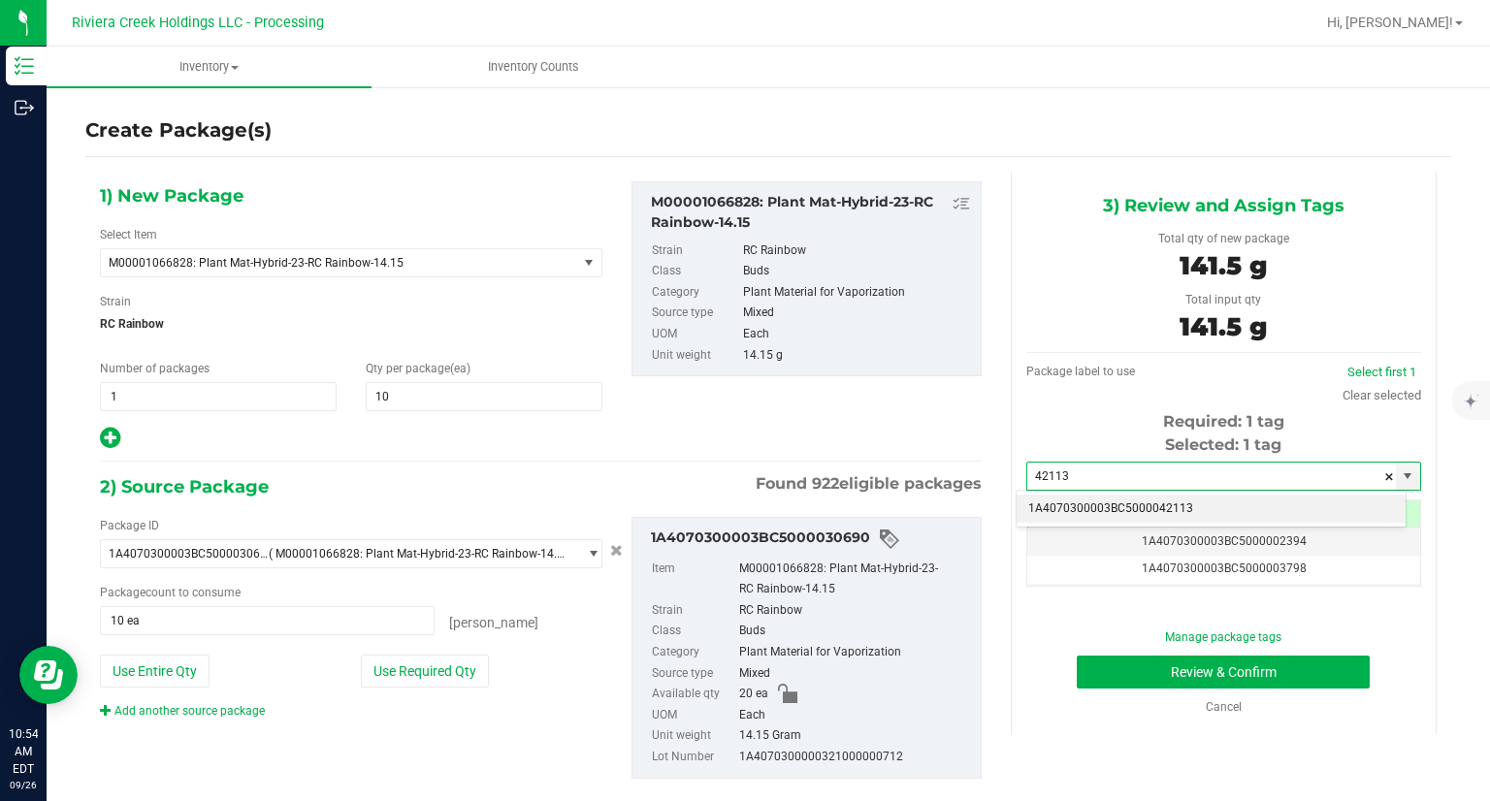
click at [1047, 505] on li "1A4070300003BC5000042113" at bounding box center [1210, 509] width 389 height 29
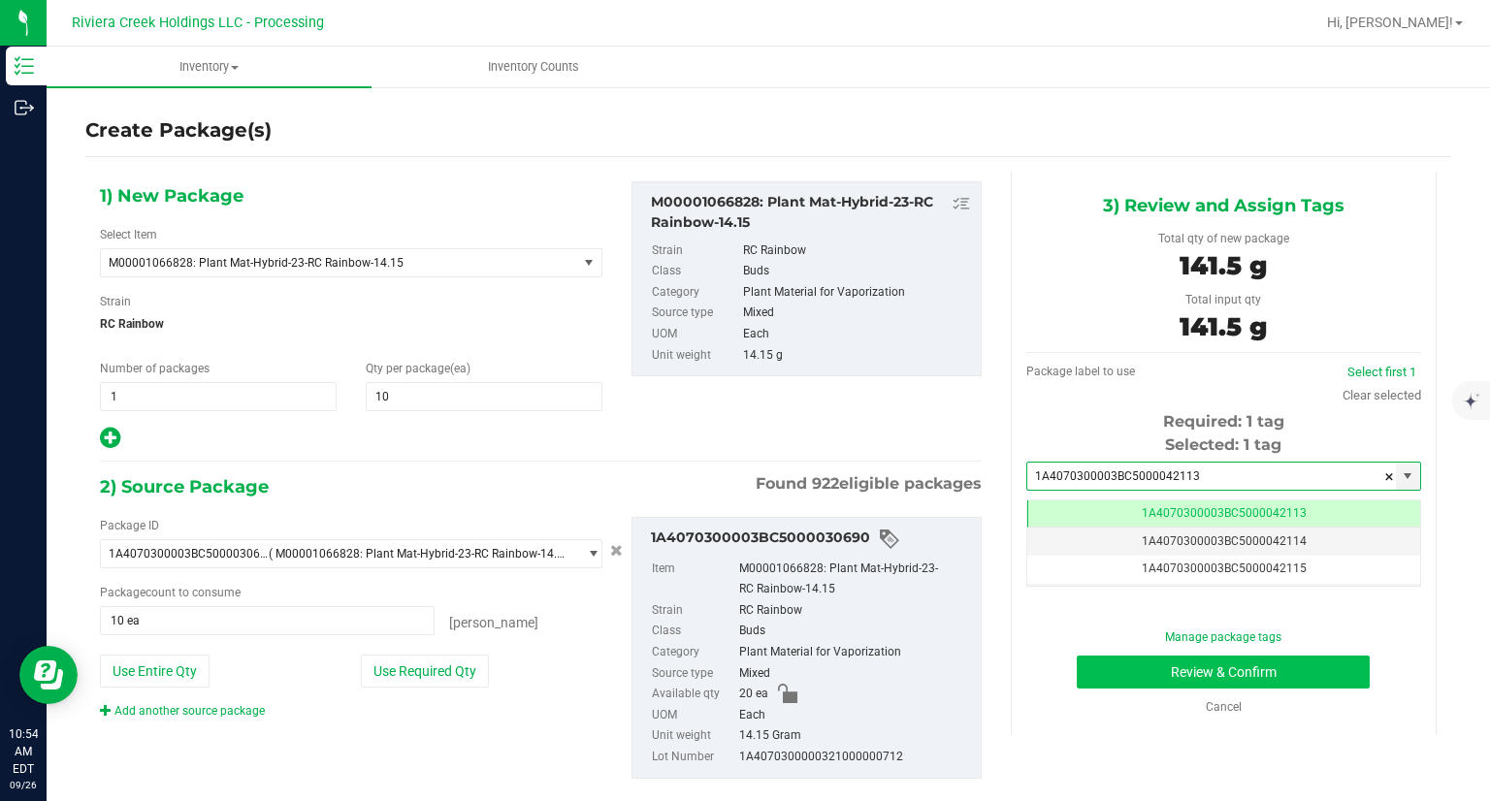
type input "1A4070300003BC5000042113"
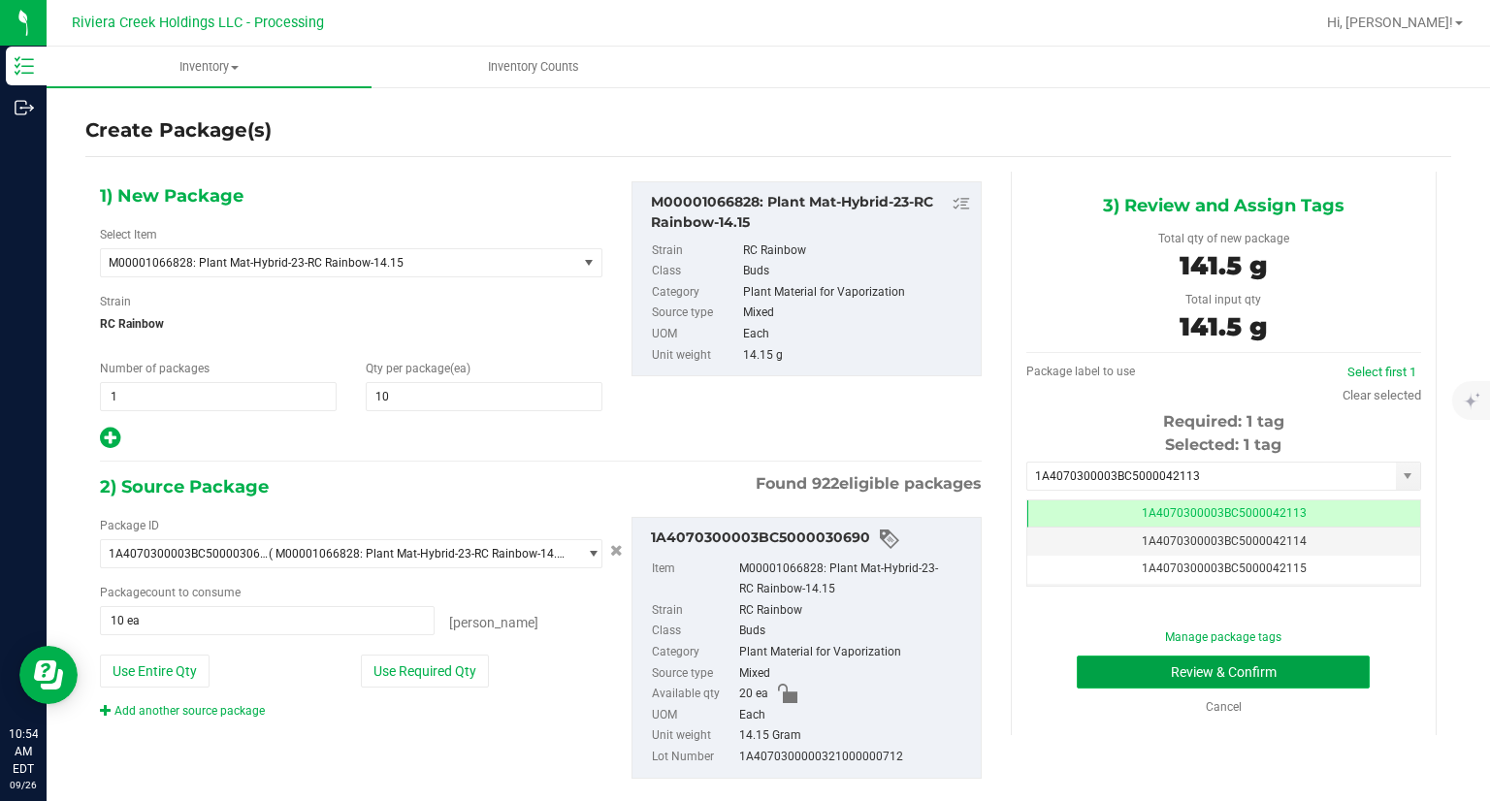
click at [1097, 673] on button "Review & Confirm" at bounding box center [1222, 672] width 293 height 33
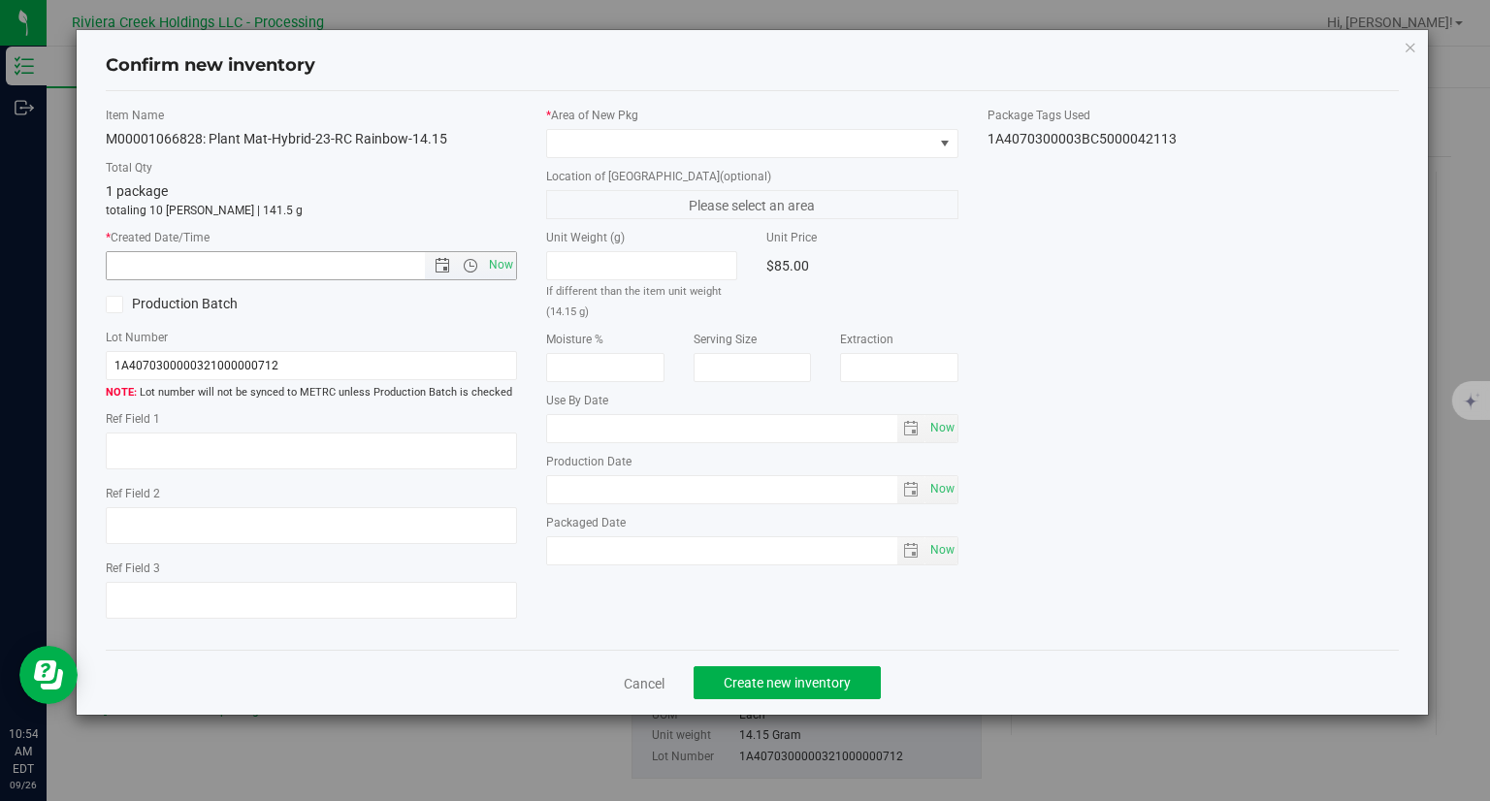
drag, startPoint x: 505, startPoint y: 261, endPoint x: 574, endPoint y: 200, distance: 92.1
click at [505, 261] on span "Now" at bounding box center [501, 265] width 33 height 28
type input "9/26/2025 10:54 AM"
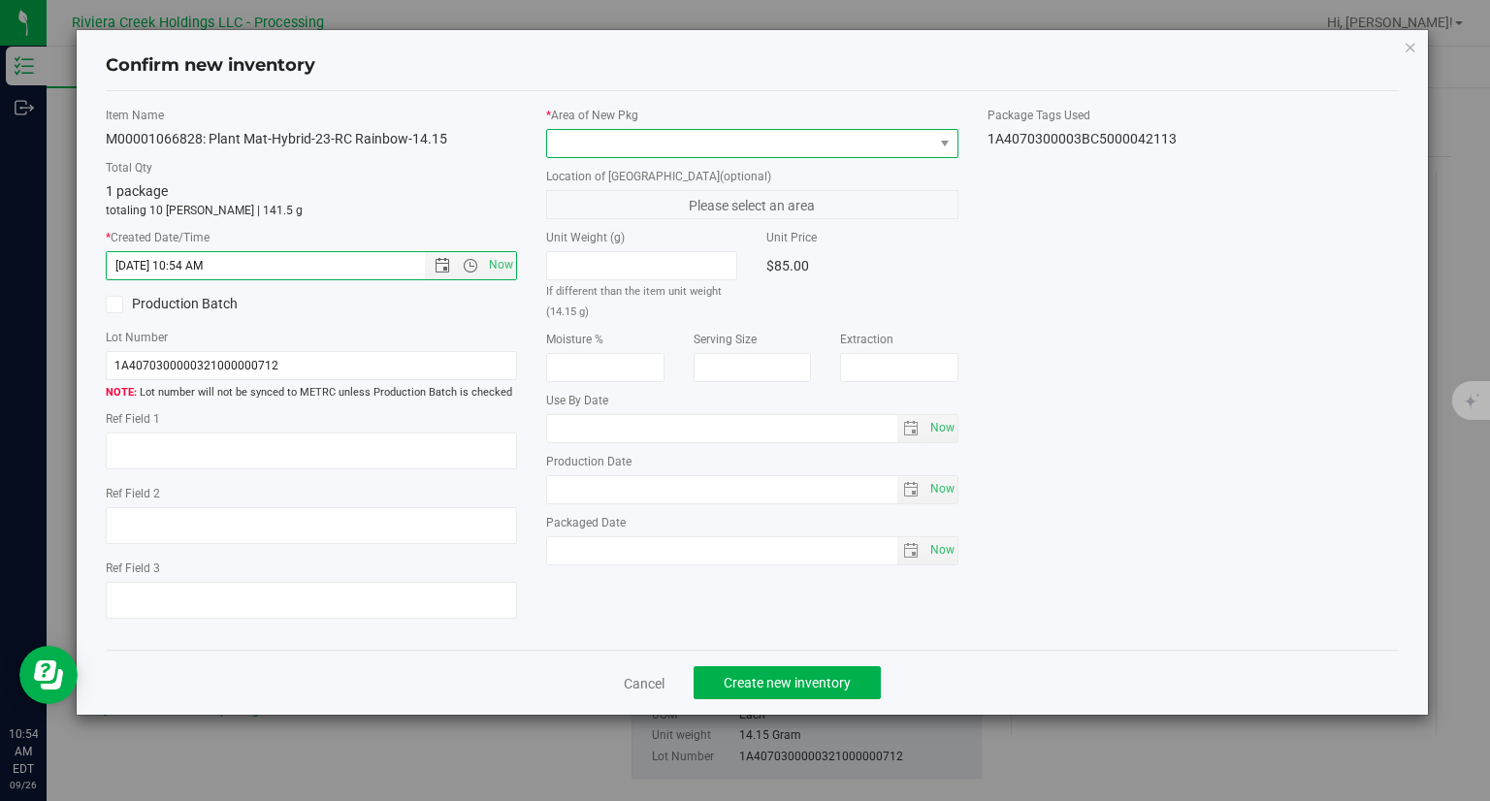
click at [613, 149] on span at bounding box center [740, 143] width 386 height 27
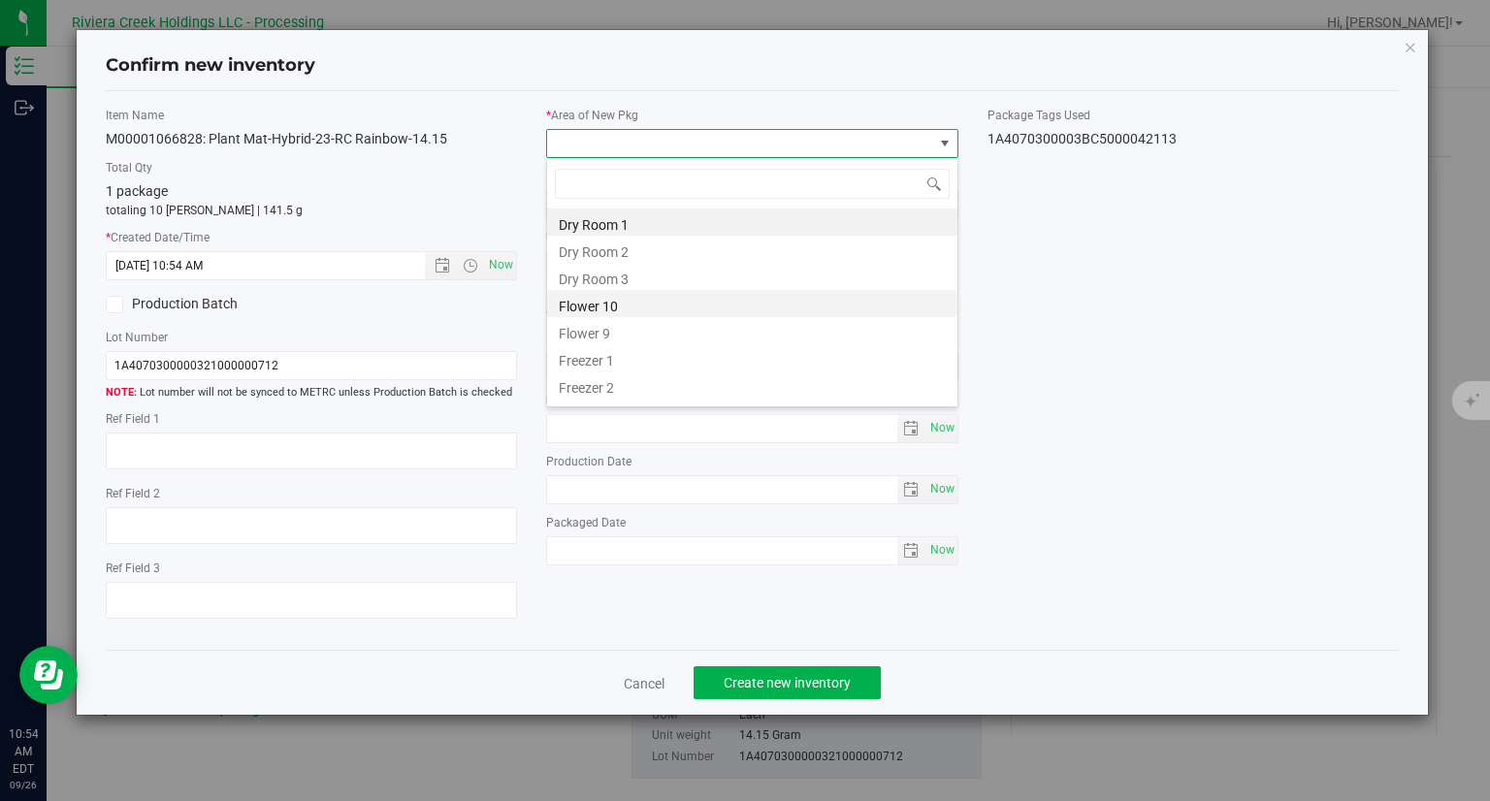
click at [622, 313] on li "Flower 10" at bounding box center [752, 303] width 410 height 27
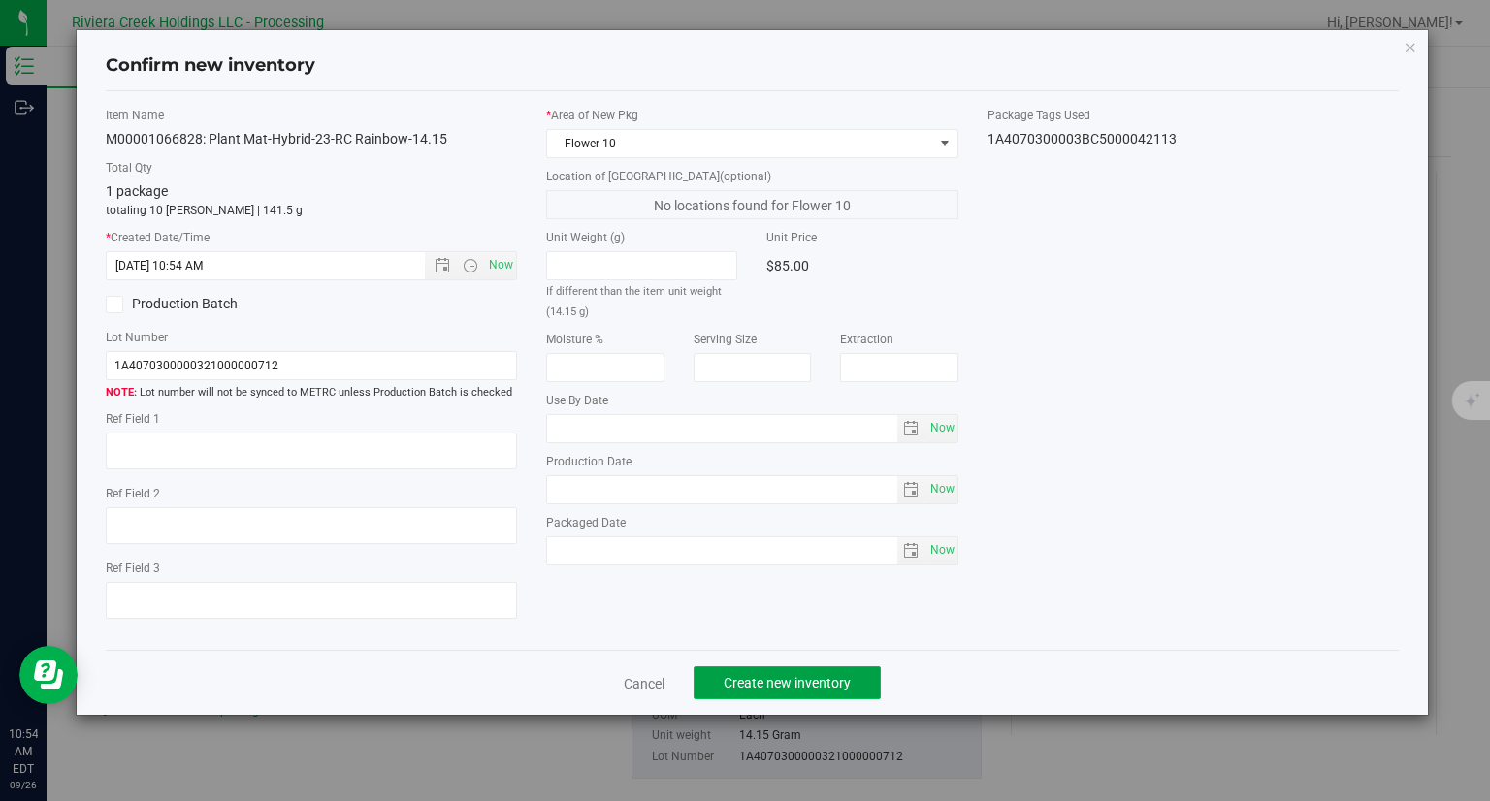
click at [869, 685] on button "Create new inventory" at bounding box center [786, 682] width 187 height 33
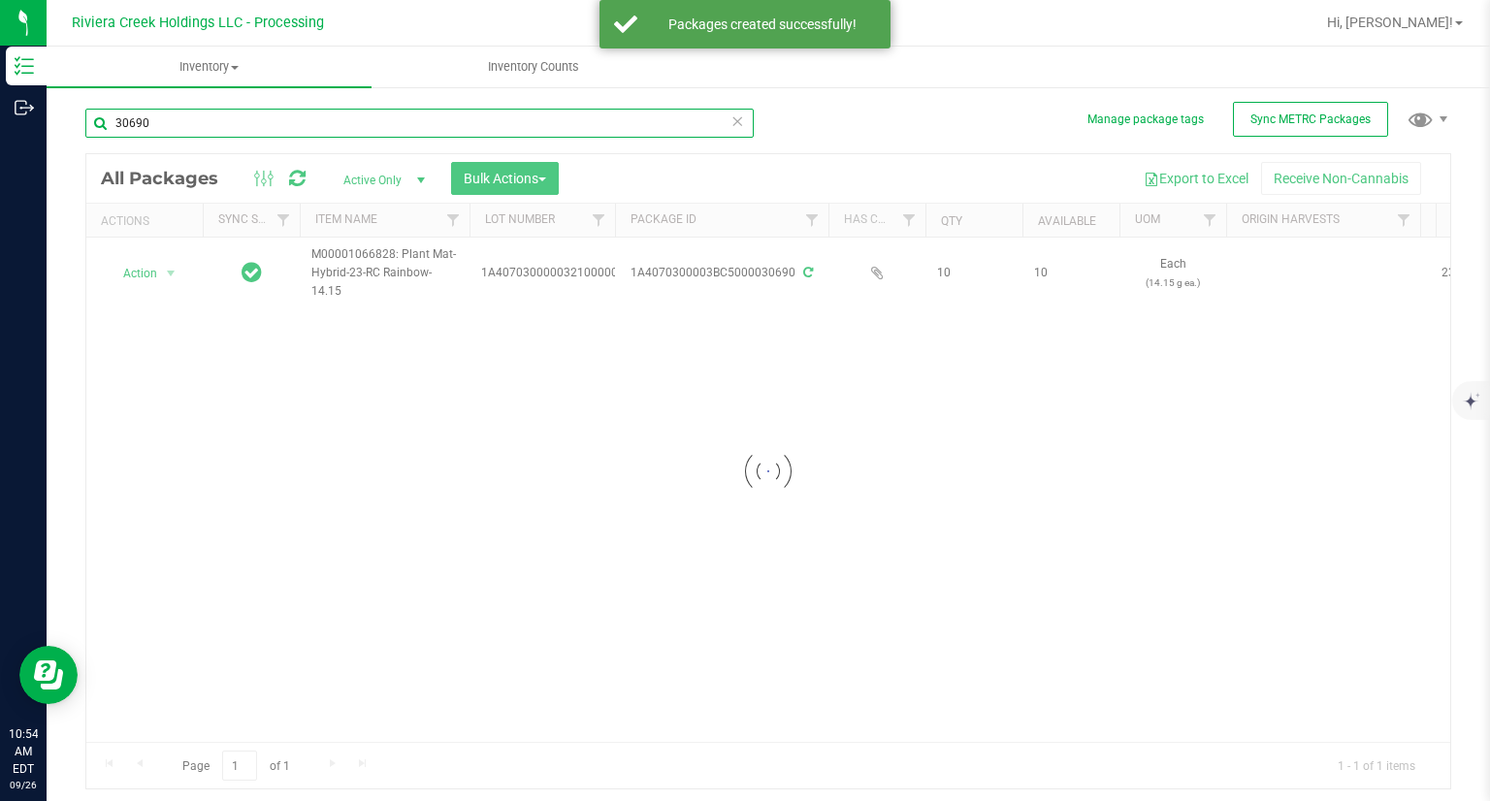
click at [177, 131] on input "30690" at bounding box center [419, 123] width 668 height 29
click at [177, 132] on input "30690" at bounding box center [419, 123] width 668 height 29
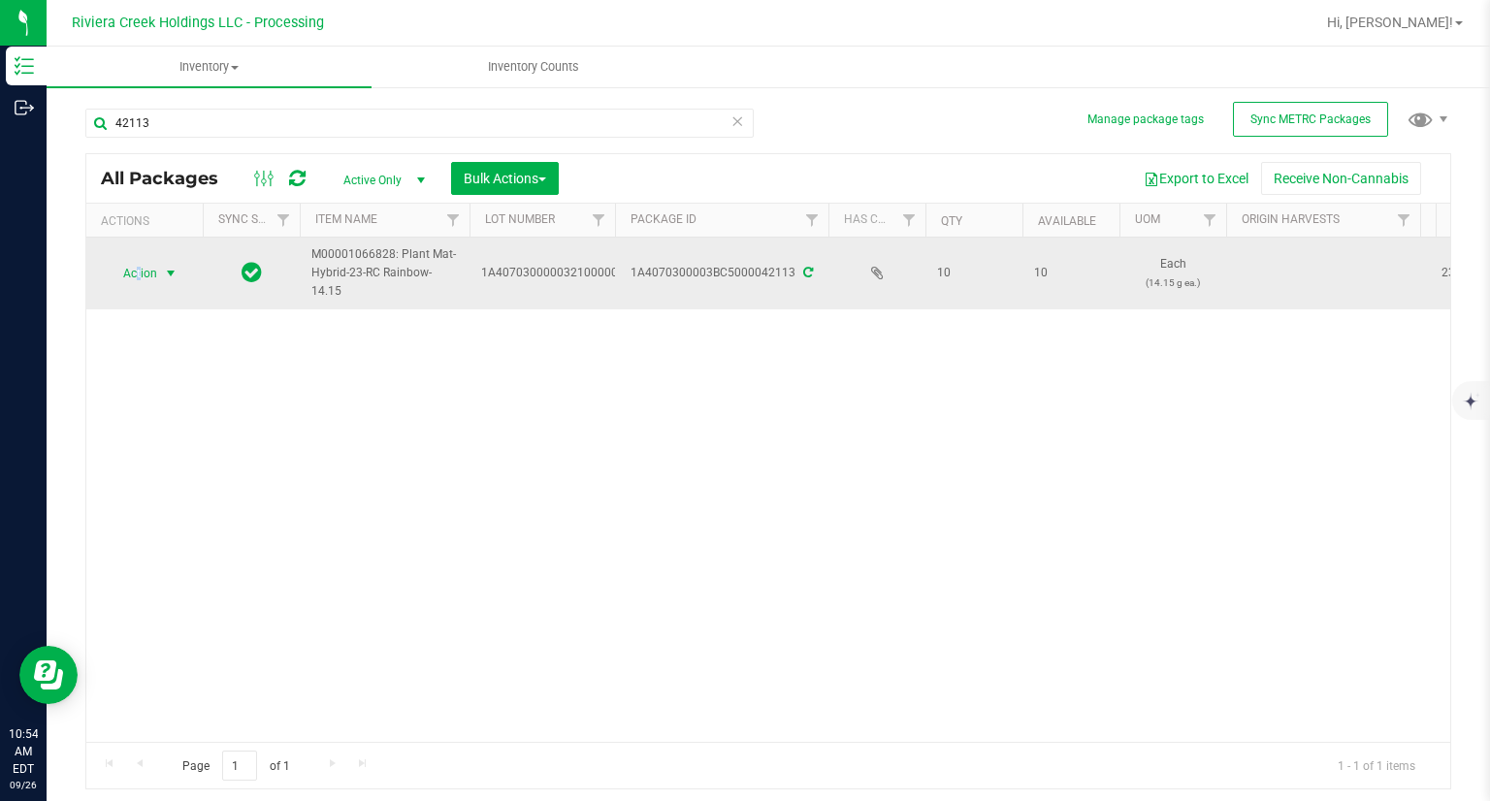
click at [136, 277] on span "Action" at bounding box center [132, 273] width 52 height 27
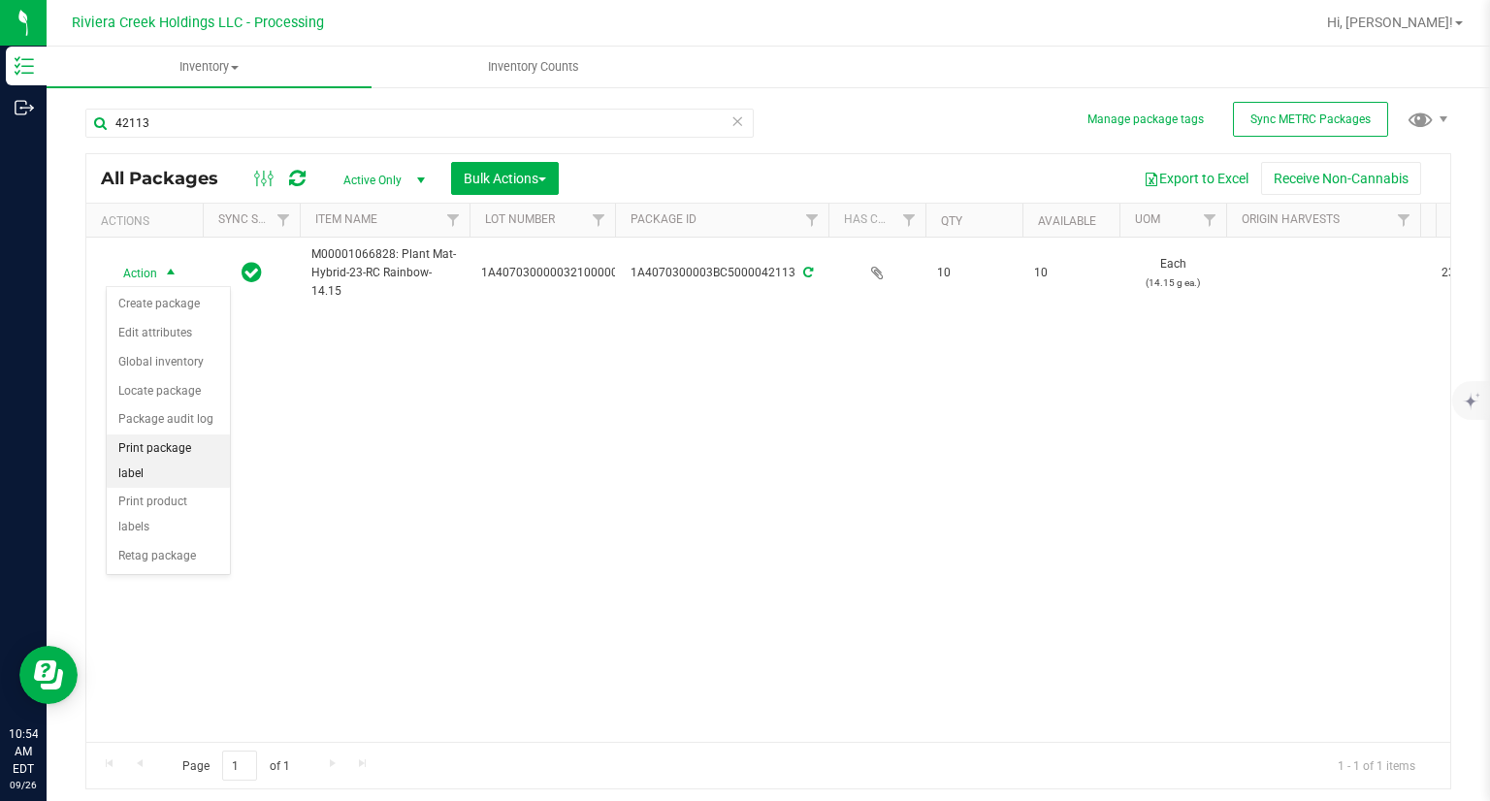
click at [198, 446] on li "Print package label" at bounding box center [168, 460] width 123 height 53
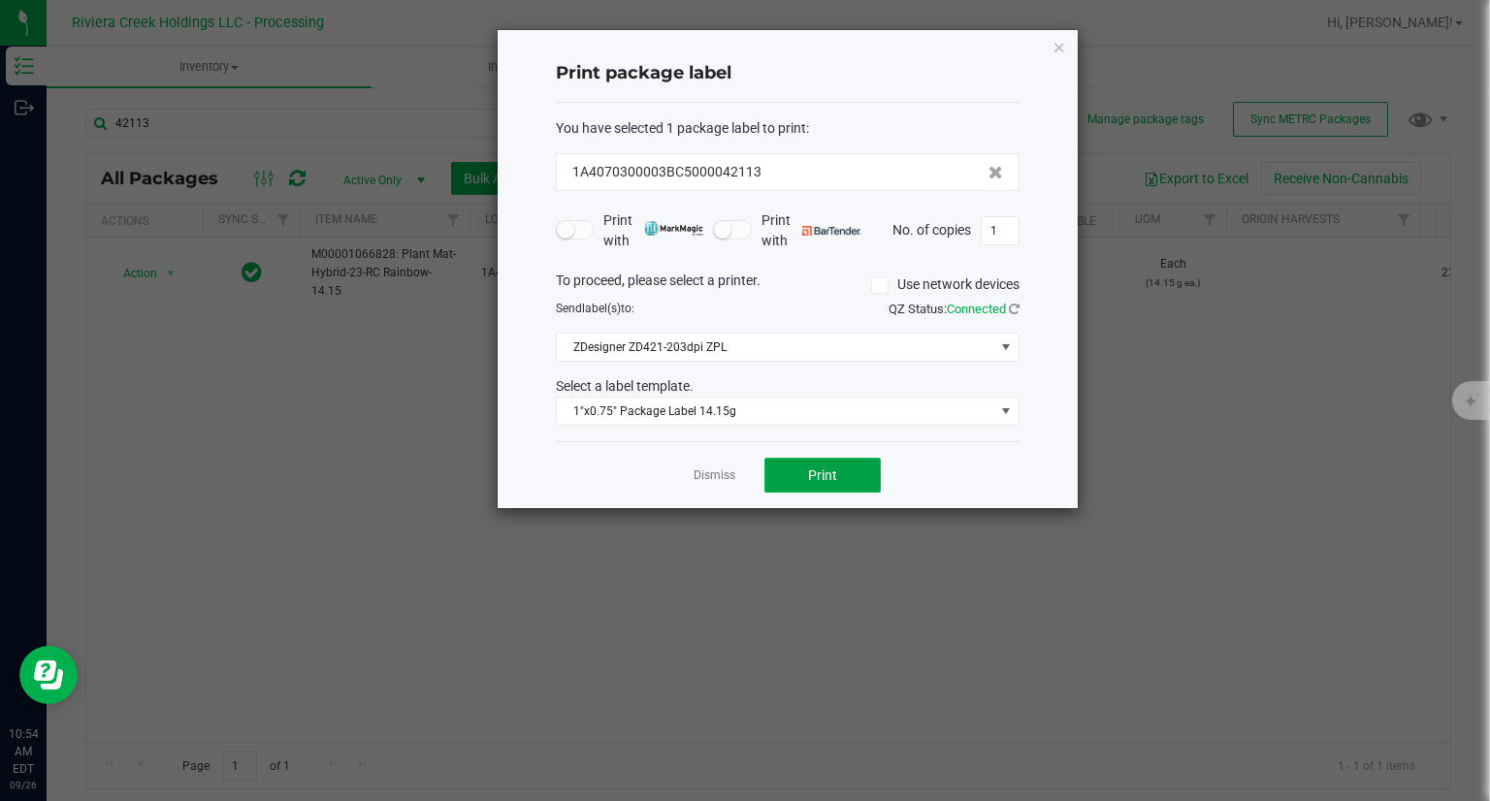
click at [795, 471] on button "Print" at bounding box center [822, 475] width 116 height 35
click at [1057, 48] on icon "button" at bounding box center [1059, 46] width 14 height 23
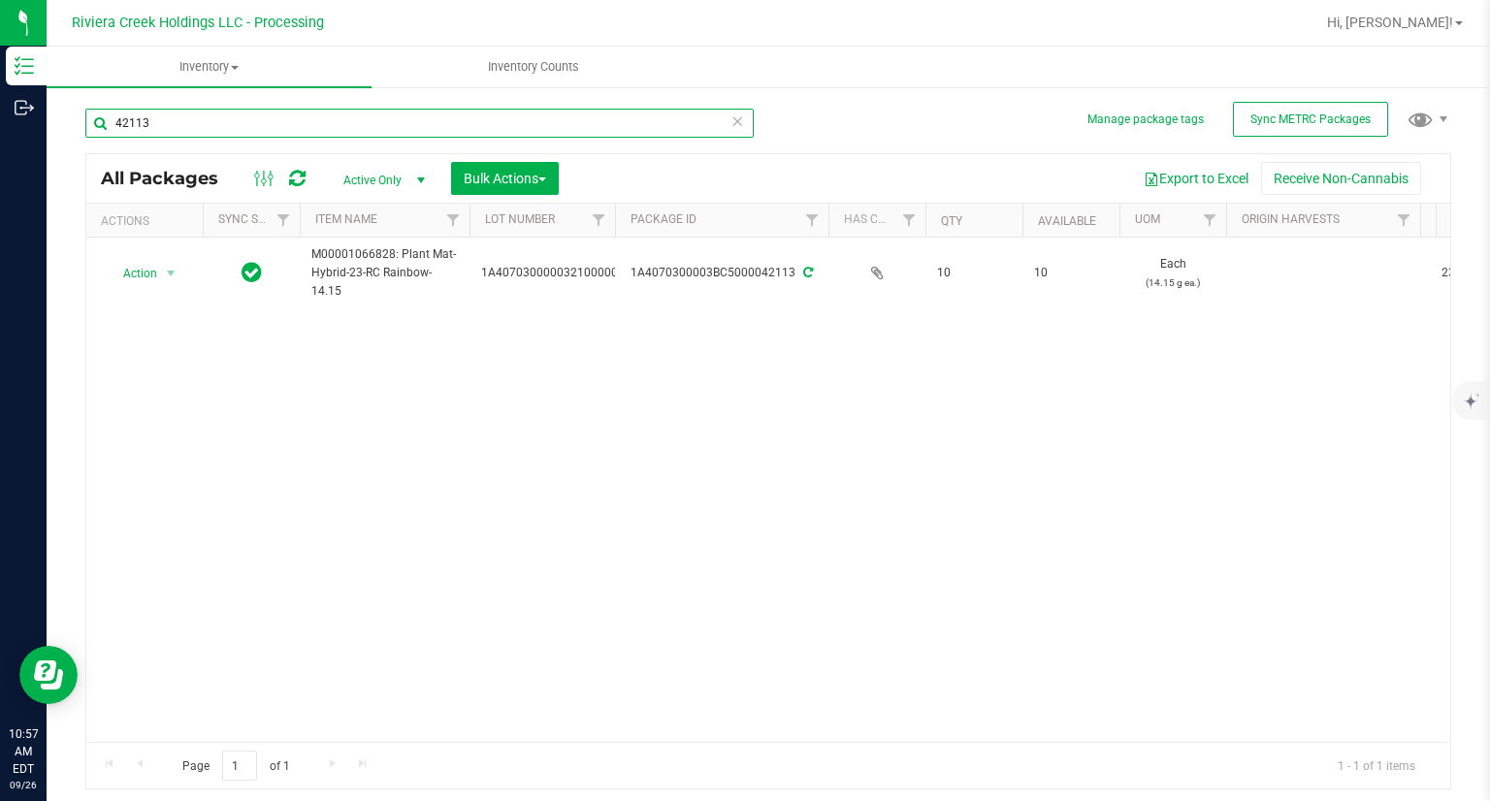
click at [361, 114] on input "42113" at bounding box center [419, 123] width 668 height 29
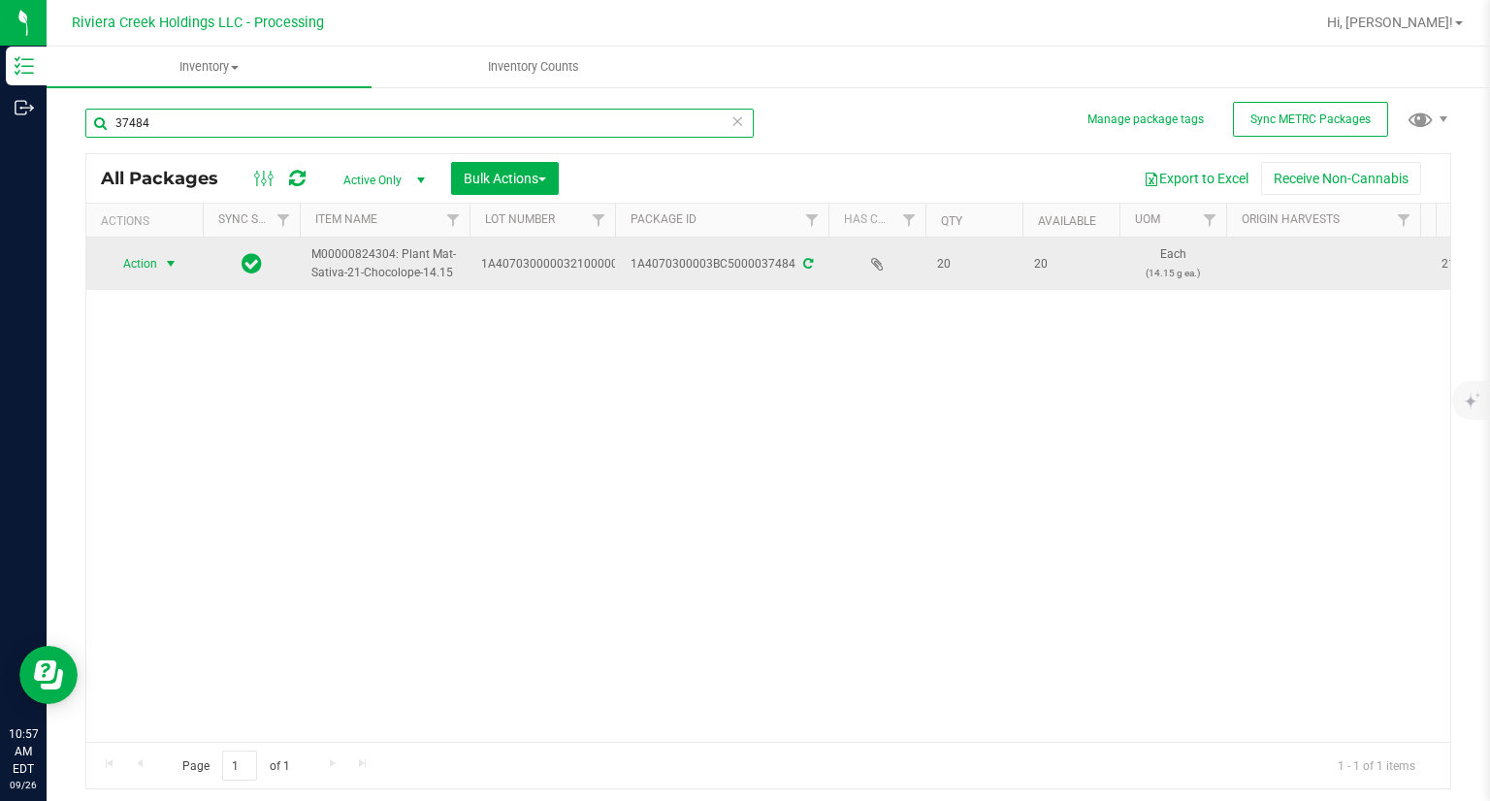
type input "37484"
click at [140, 268] on span "Action" at bounding box center [132, 263] width 52 height 27
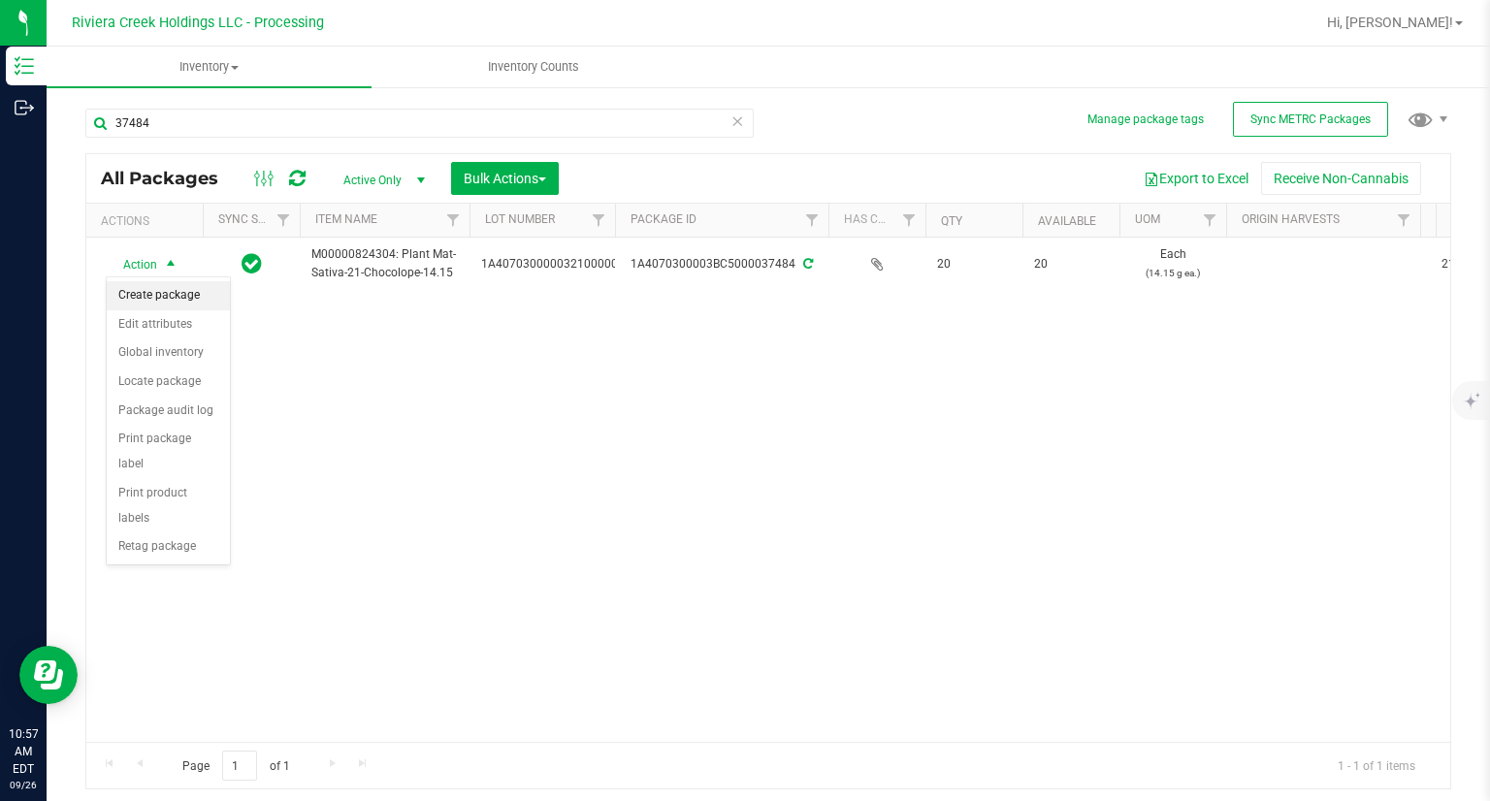
click at [174, 296] on li "Create package" at bounding box center [168, 295] width 123 height 29
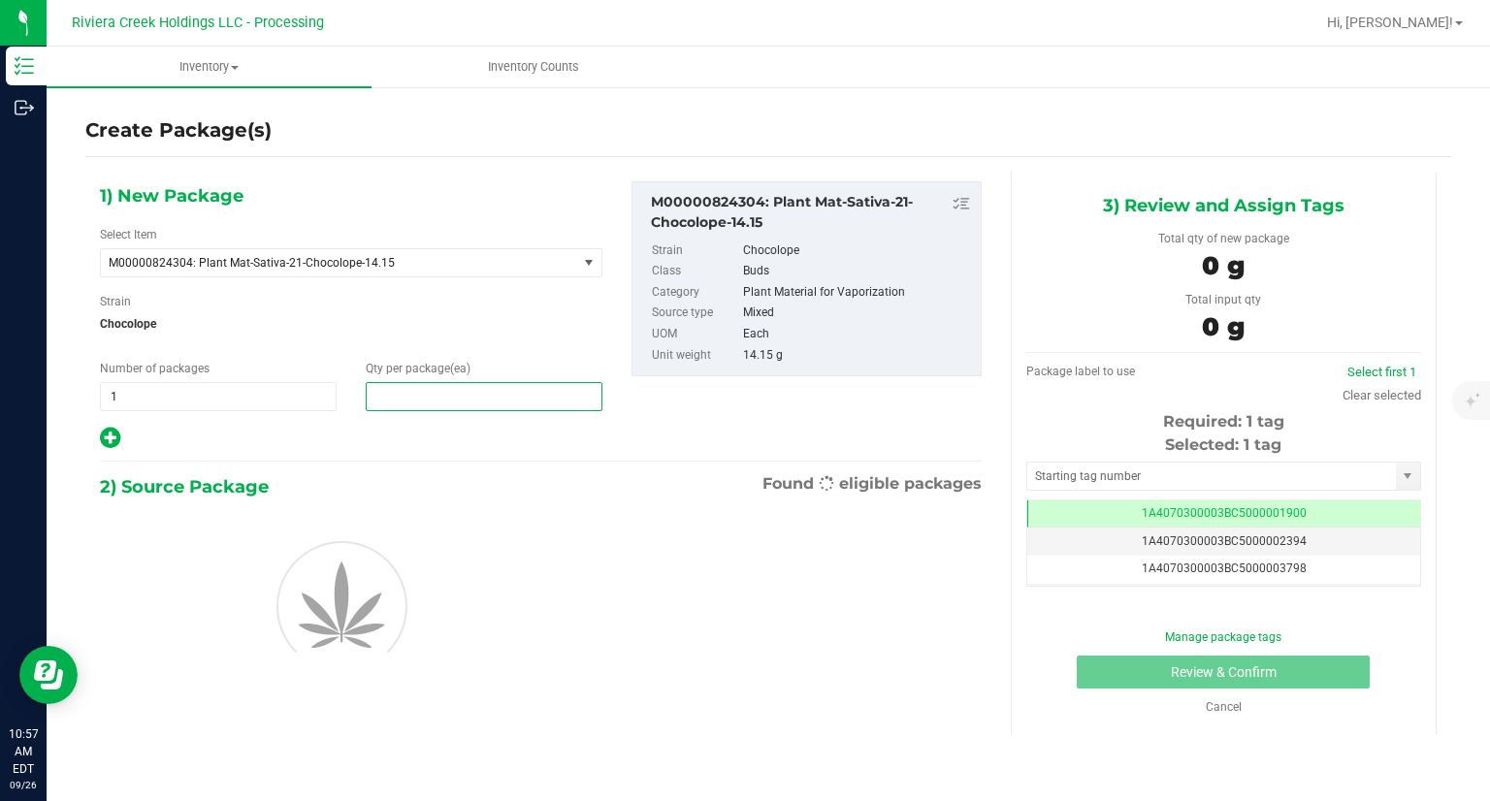
click at [524, 401] on span at bounding box center [484, 396] width 237 height 29
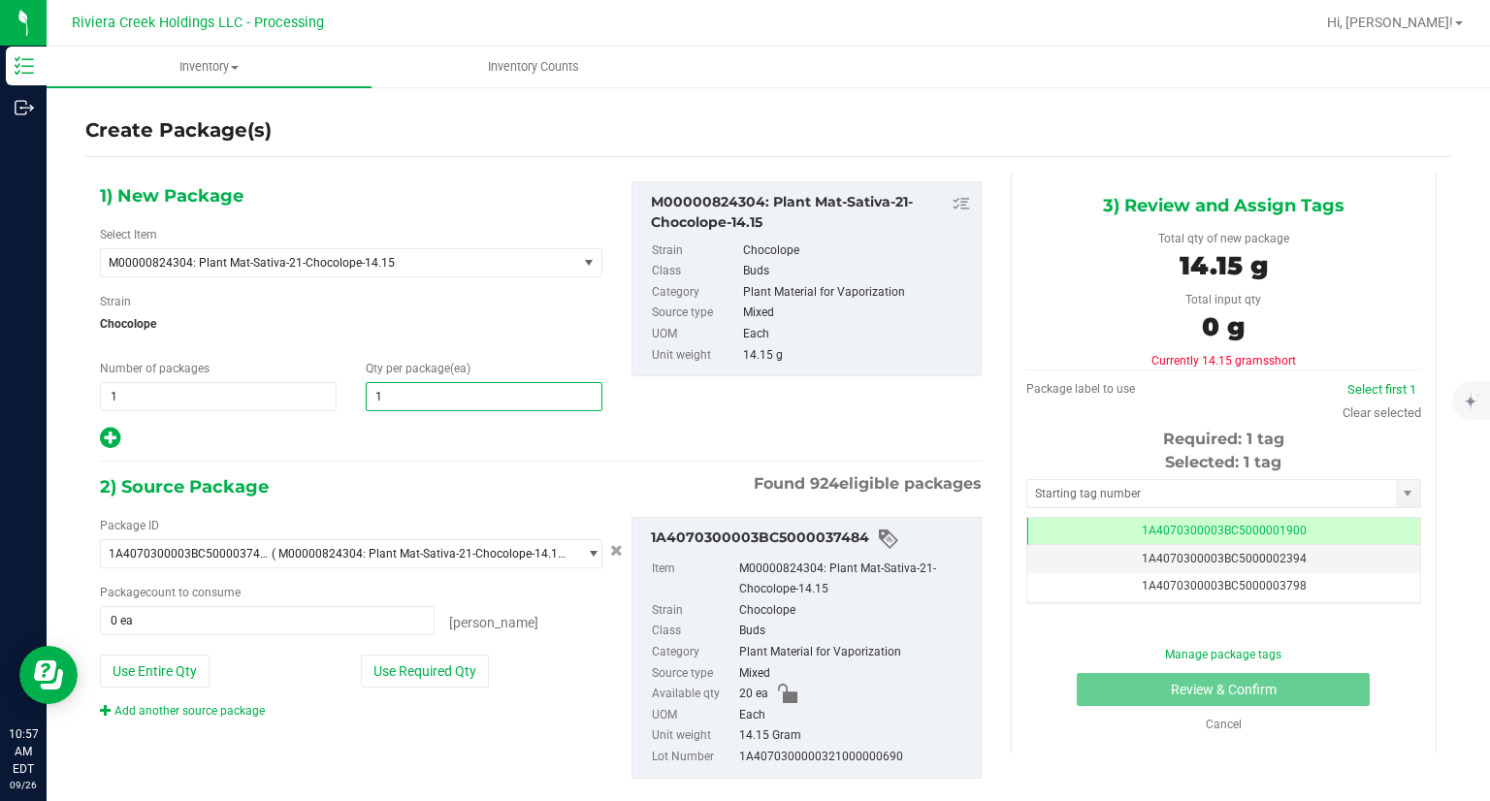
type input "10"
click at [357, 448] on div at bounding box center [351, 438] width 502 height 25
click at [458, 686] on div "Package ID 1A4070300003BC5000037484 ( M00000824304: Plant Mat-Sativa-21-Chocolo…" at bounding box center [350, 618] width 531 height 203
click at [427, 663] on button "Use Required Qty" at bounding box center [425, 671] width 128 height 33
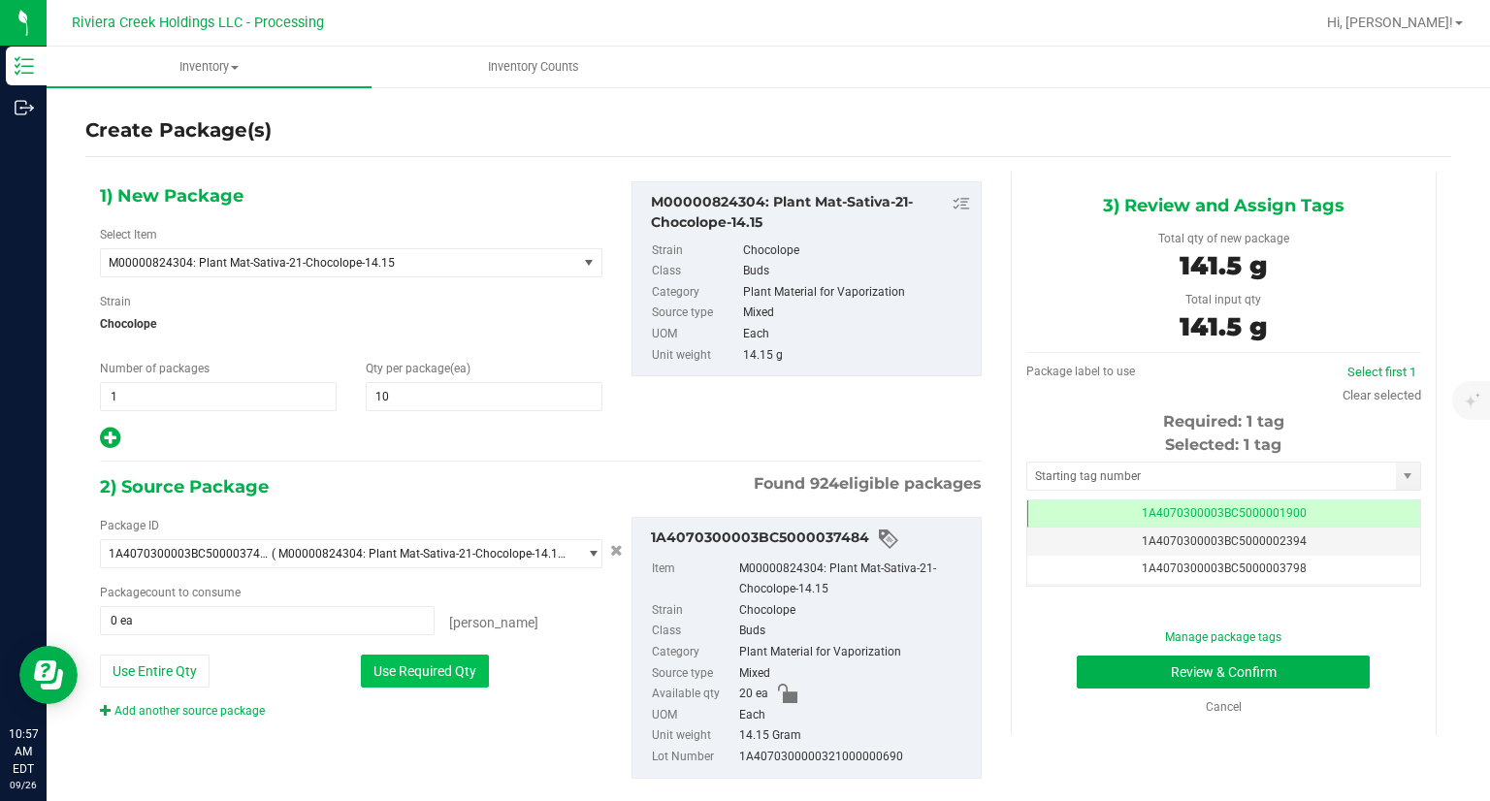
type input "10 ea"
click at [1059, 480] on input "text" at bounding box center [1211, 476] width 369 height 27
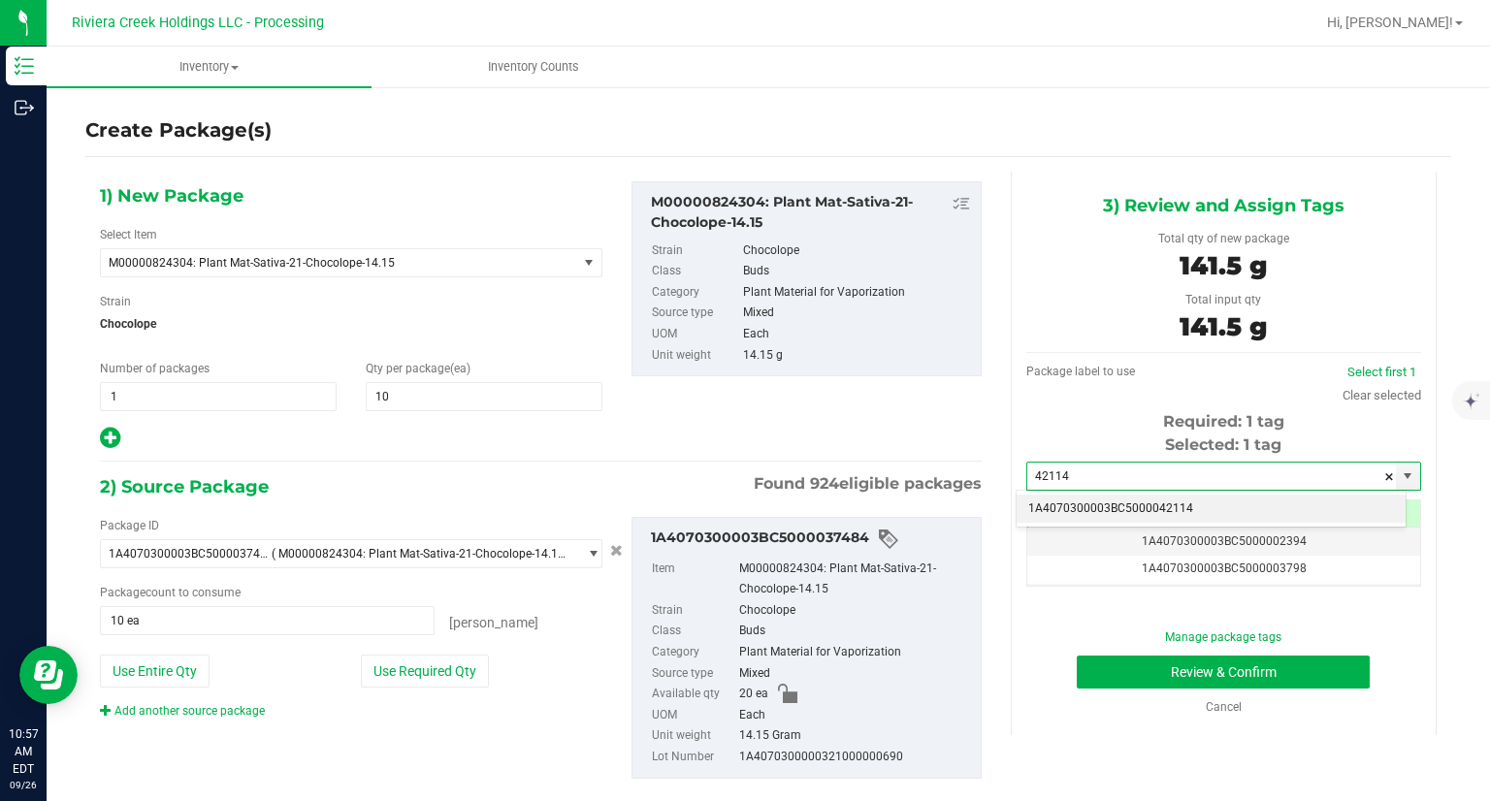
click at [1042, 505] on li "1A4070300003BC5000042114" at bounding box center [1210, 509] width 389 height 29
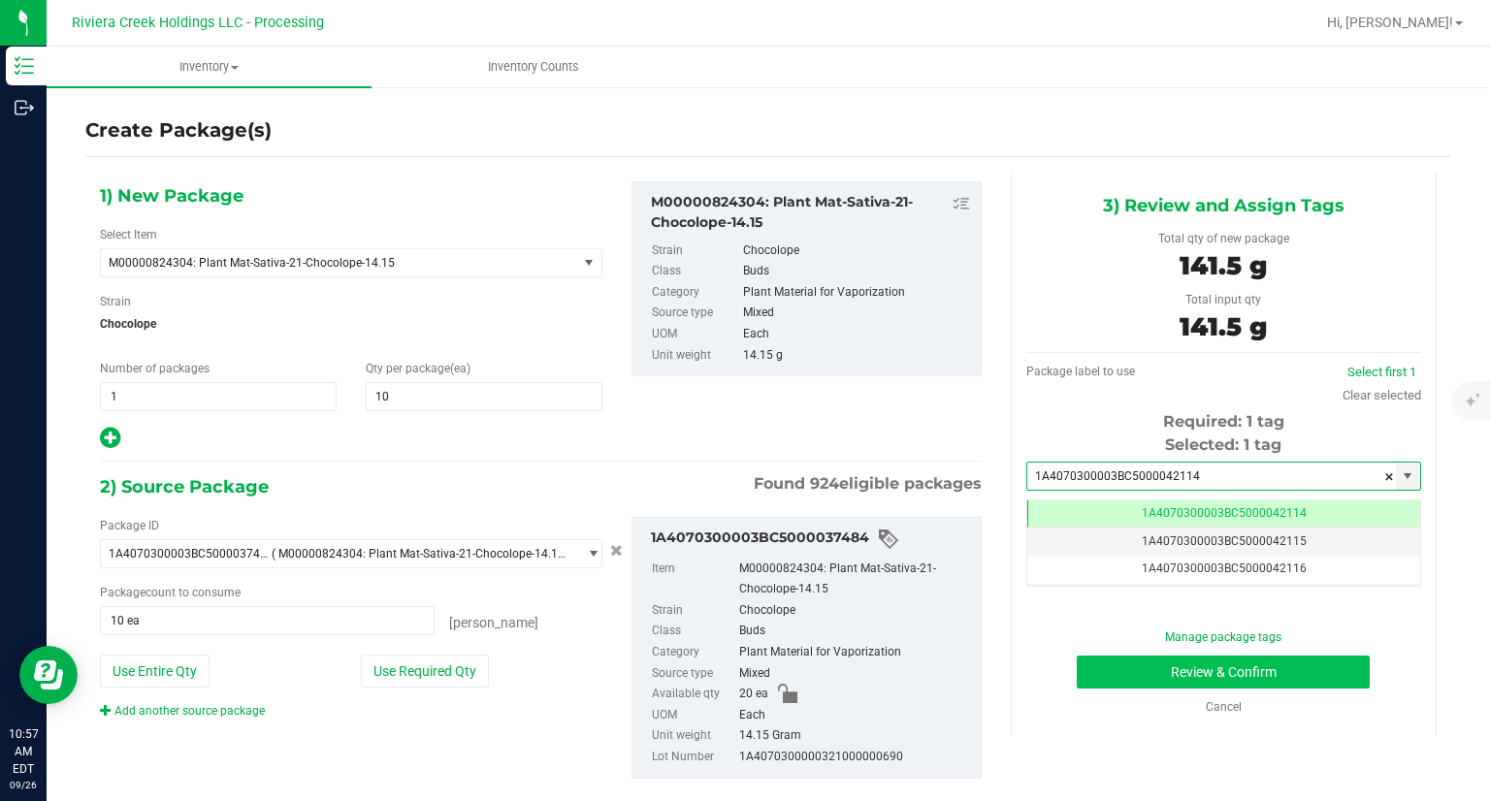
type input "1A4070300003BC5000042114"
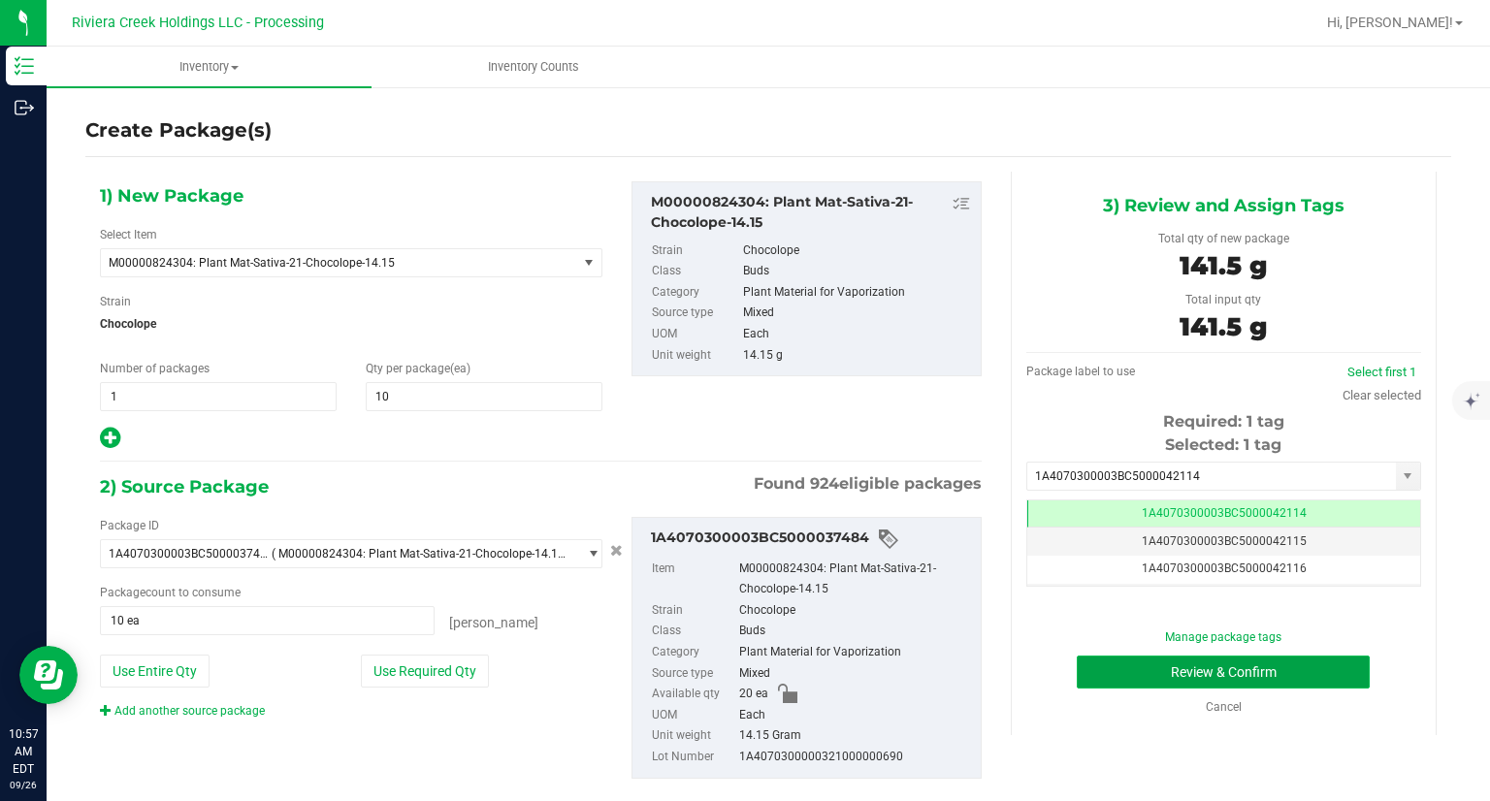
click at [1082, 657] on button "Review & Confirm" at bounding box center [1222, 672] width 293 height 33
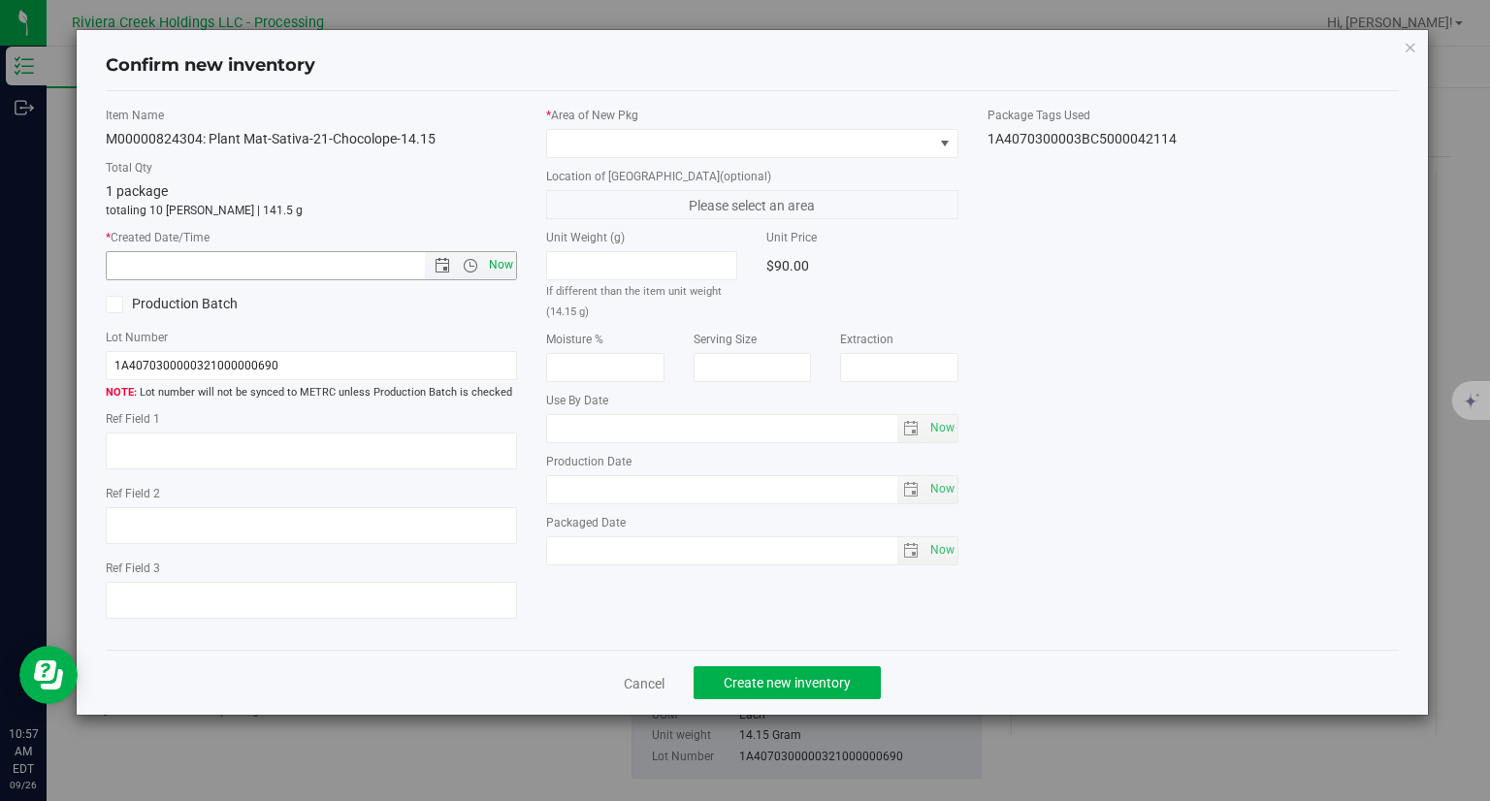
click at [512, 267] on span "Now" at bounding box center [501, 265] width 33 height 28
type input "9/26/2025 10:57 AM"
click at [644, 147] on span at bounding box center [740, 143] width 386 height 27
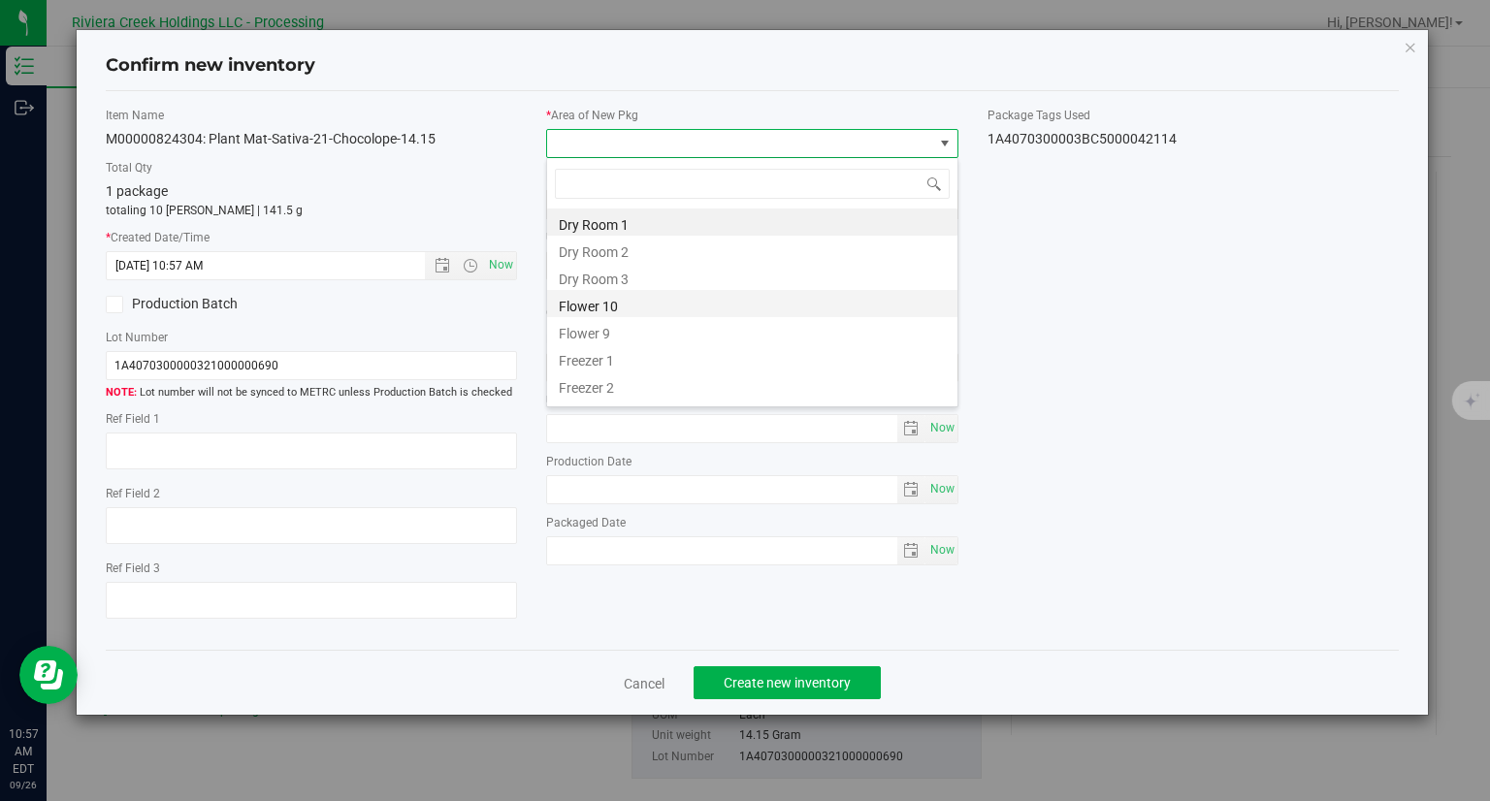
click at [585, 294] on li "Flower 10" at bounding box center [752, 303] width 410 height 27
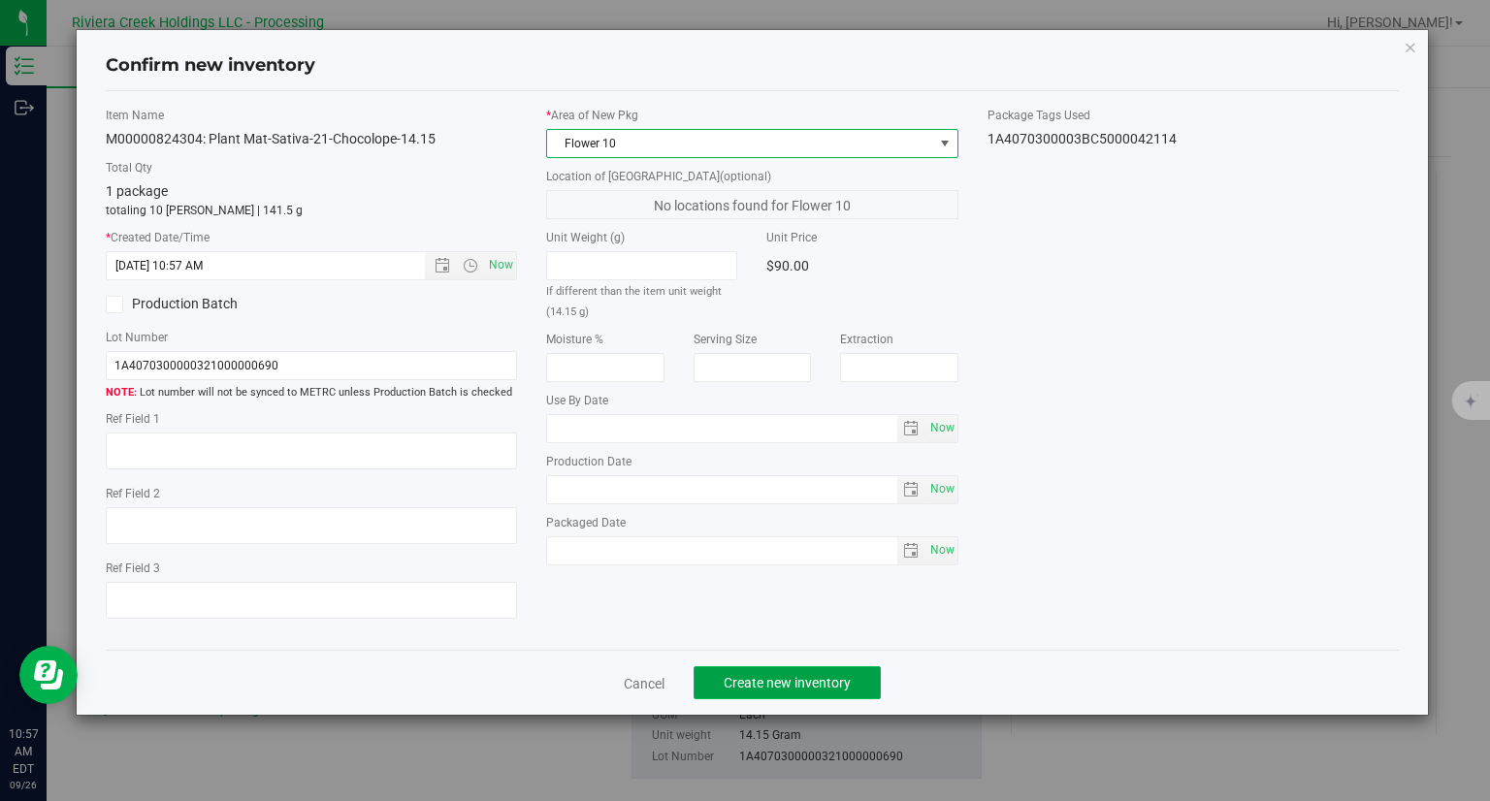
click at [859, 680] on button "Create new inventory" at bounding box center [786, 682] width 187 height 33
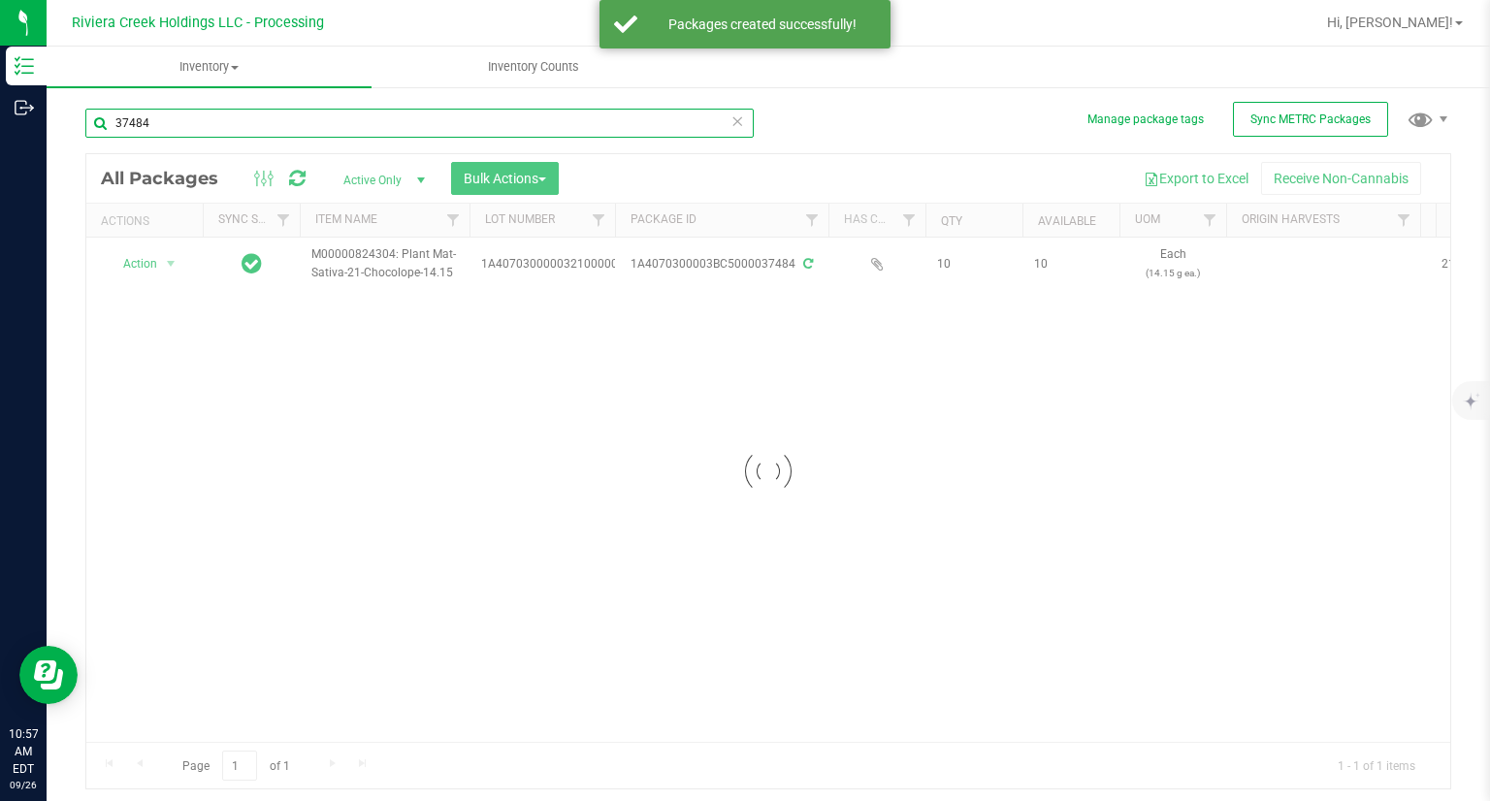
click at [260, 111] on input "37484" at bounding box center [419, 123] width 668 height 29
click at [240, 120] on input "37484" at bounding box center [419, 123] width 668 height 29
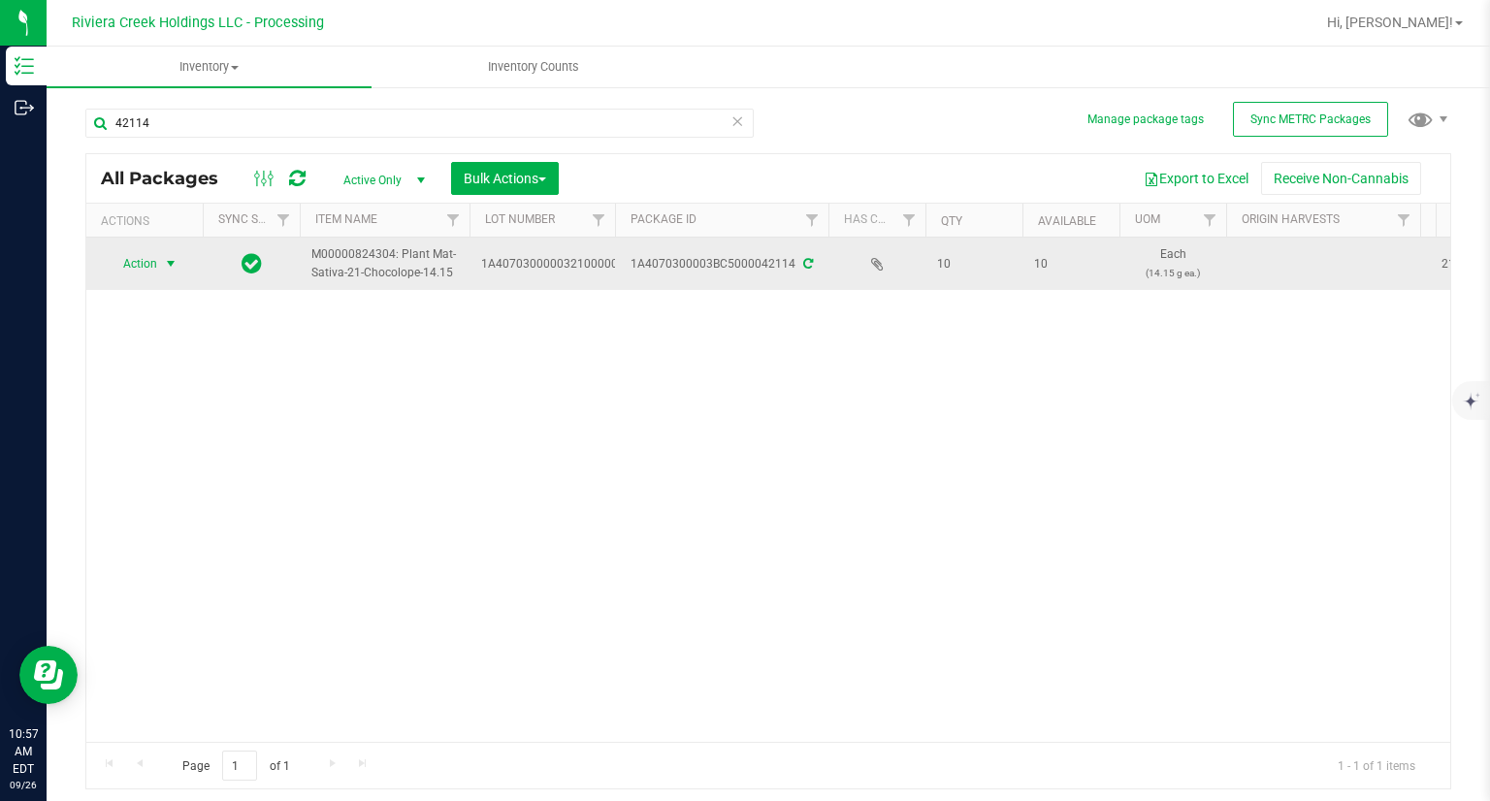
click at [150, 269] on span "Action" at bounding box center [132, 263] width 52 height 27
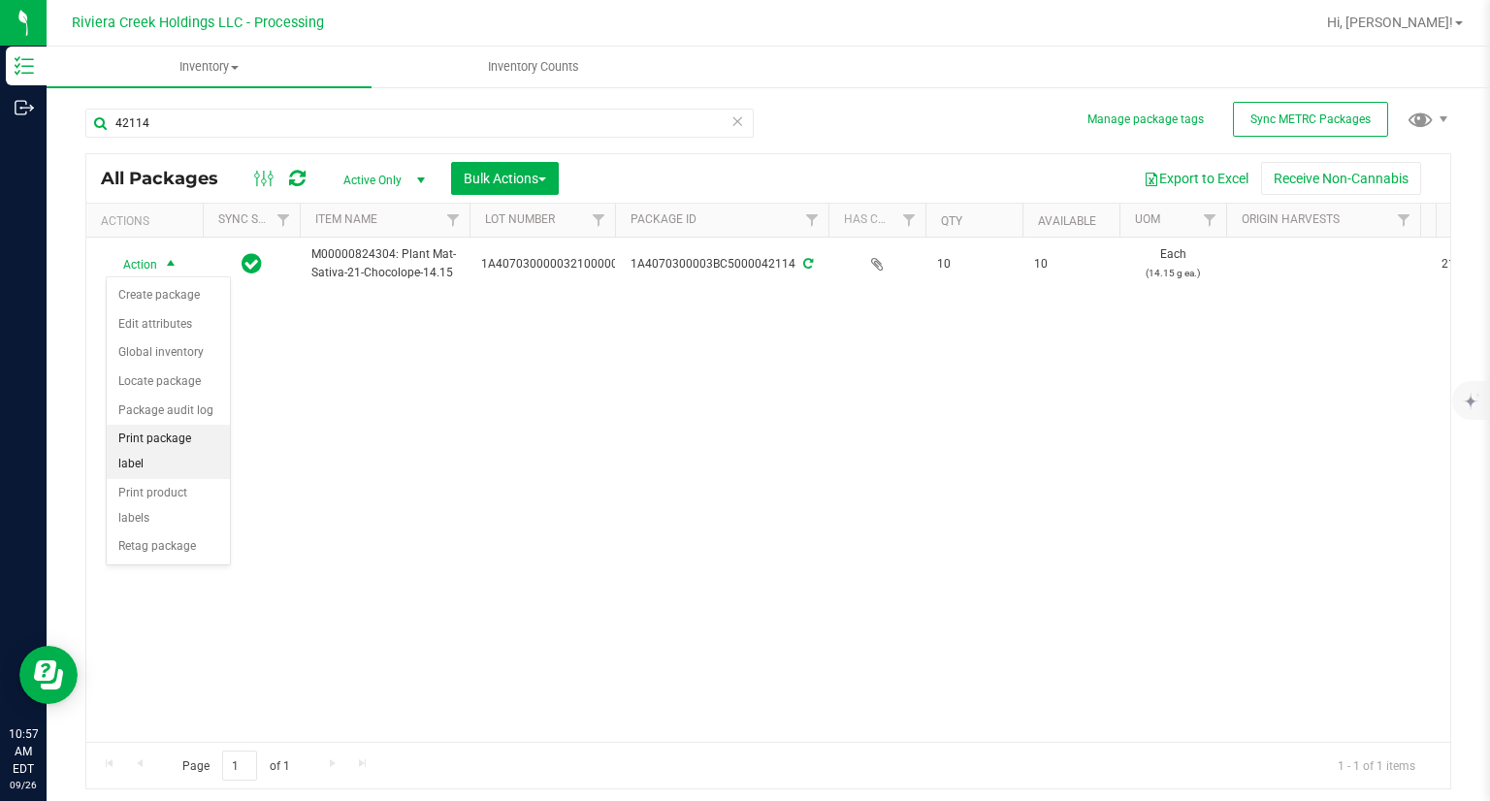
click at [196, 437] on li "Print package label" at bounding box center [168, 451] width 123 height 53
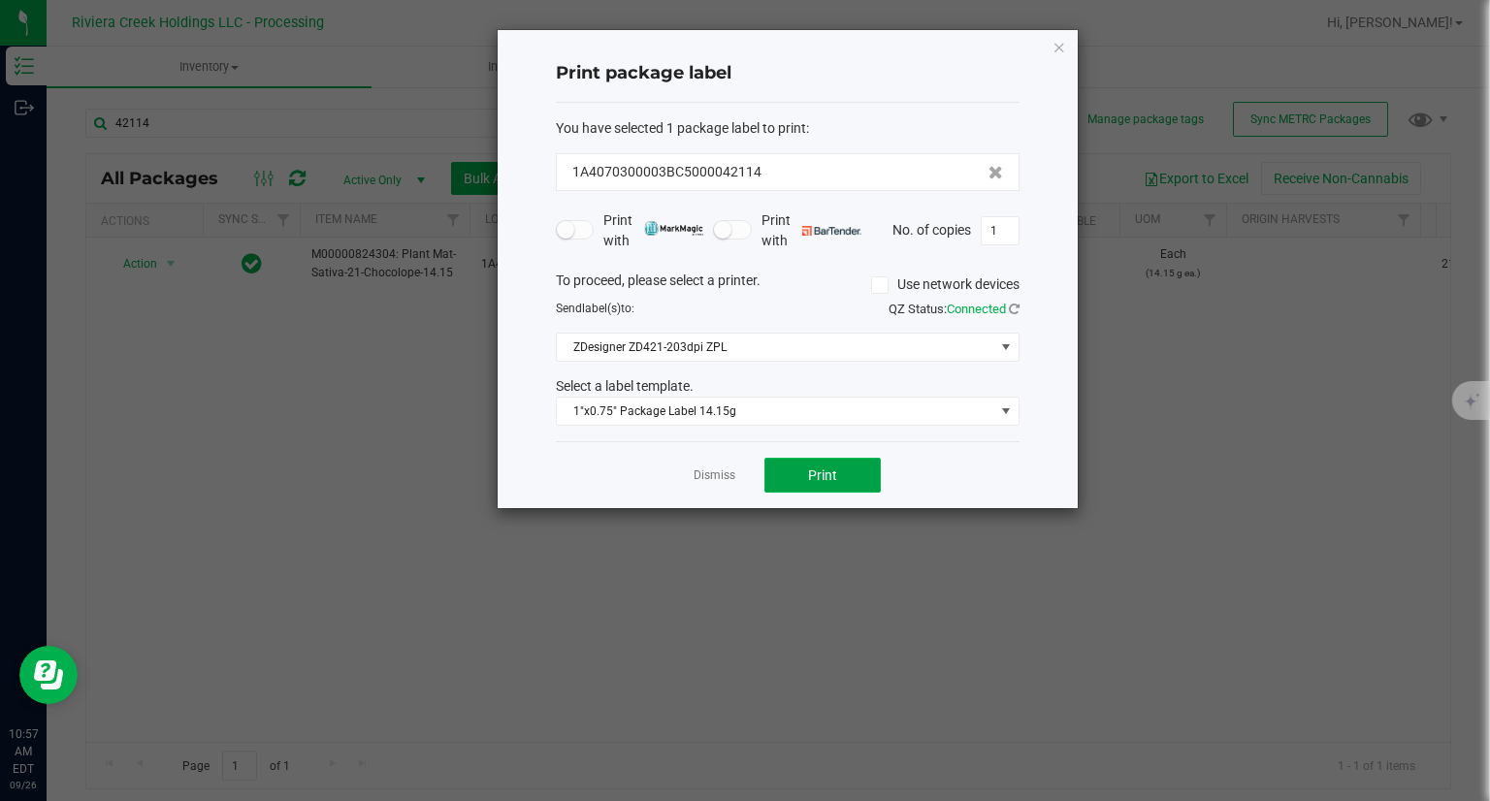
click at [827, 481] on span "Print" at bounding box center [822, 475] width 29 height 16
click at [1058, 48] on icon "button" at bounding box center [1059, 46] width 14 height 23
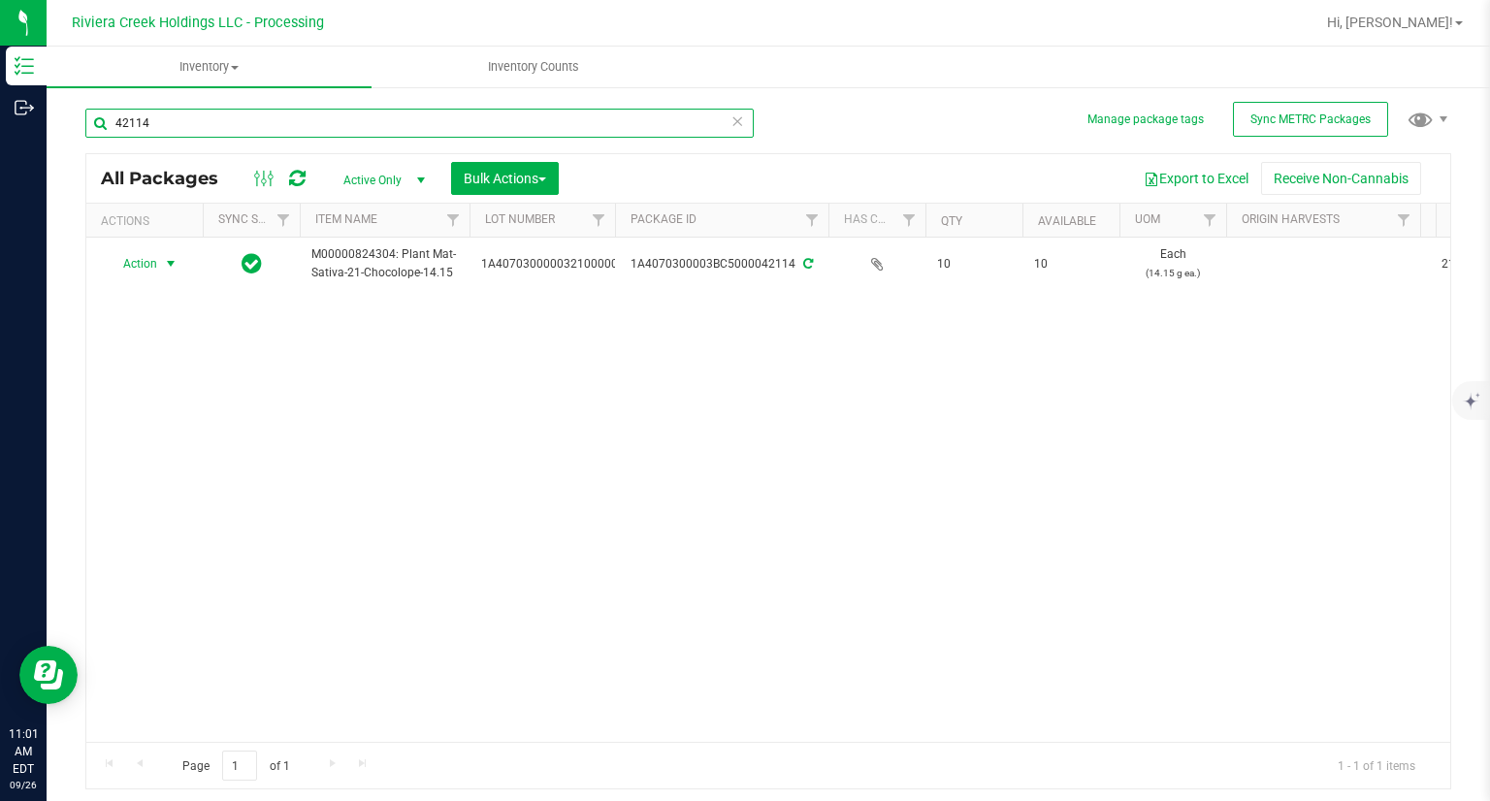
click at [282, 117] on input "42114" at bounding box center [419, 123] width 668 height 29
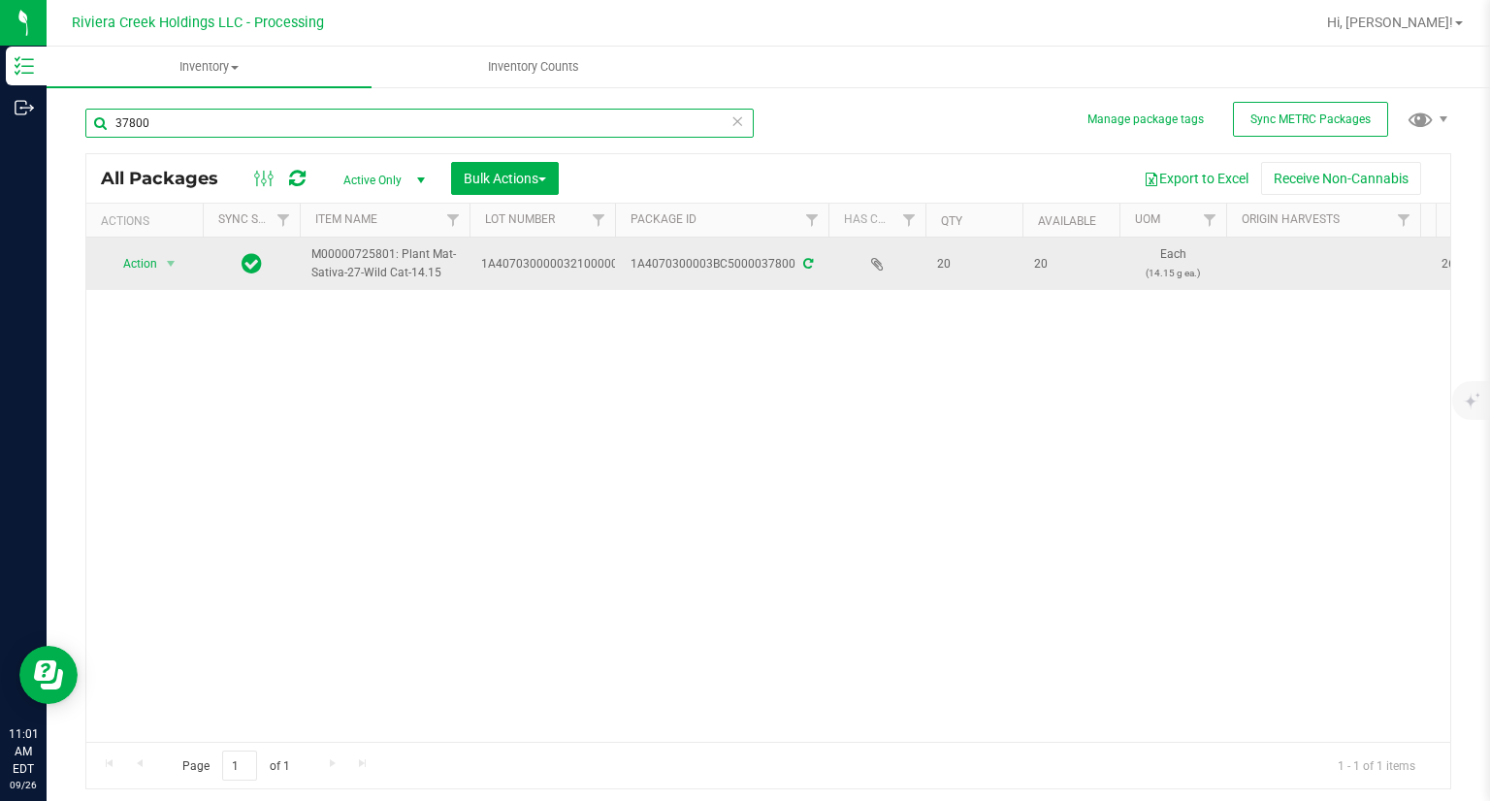
type input "37800"
click at [154, 266] on span "Action" at bounding box center [132, 263] width 52 height 27
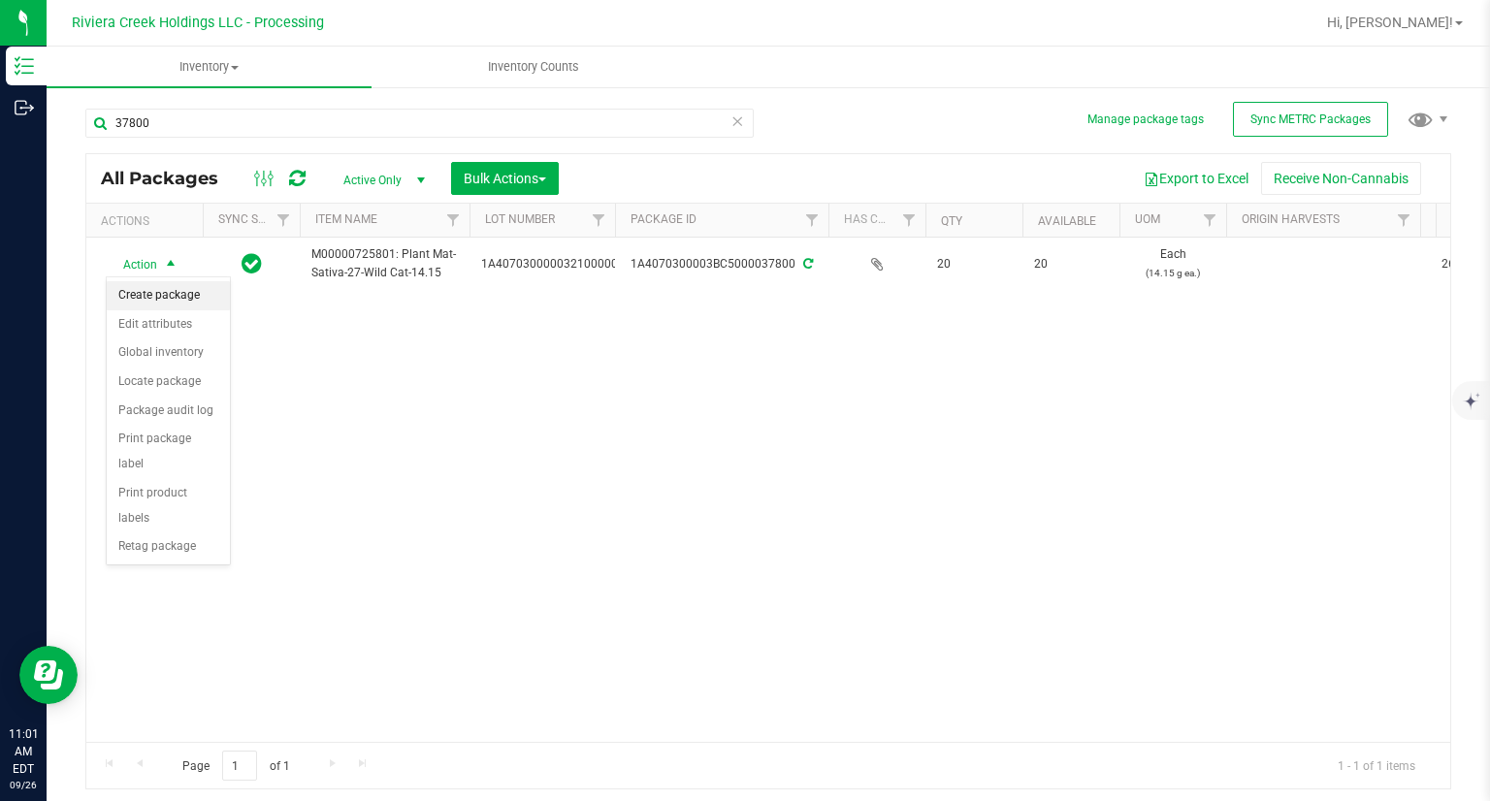
click at [176, 285] on li "Create package" at bounding box center [168, 295] width 123 height 29
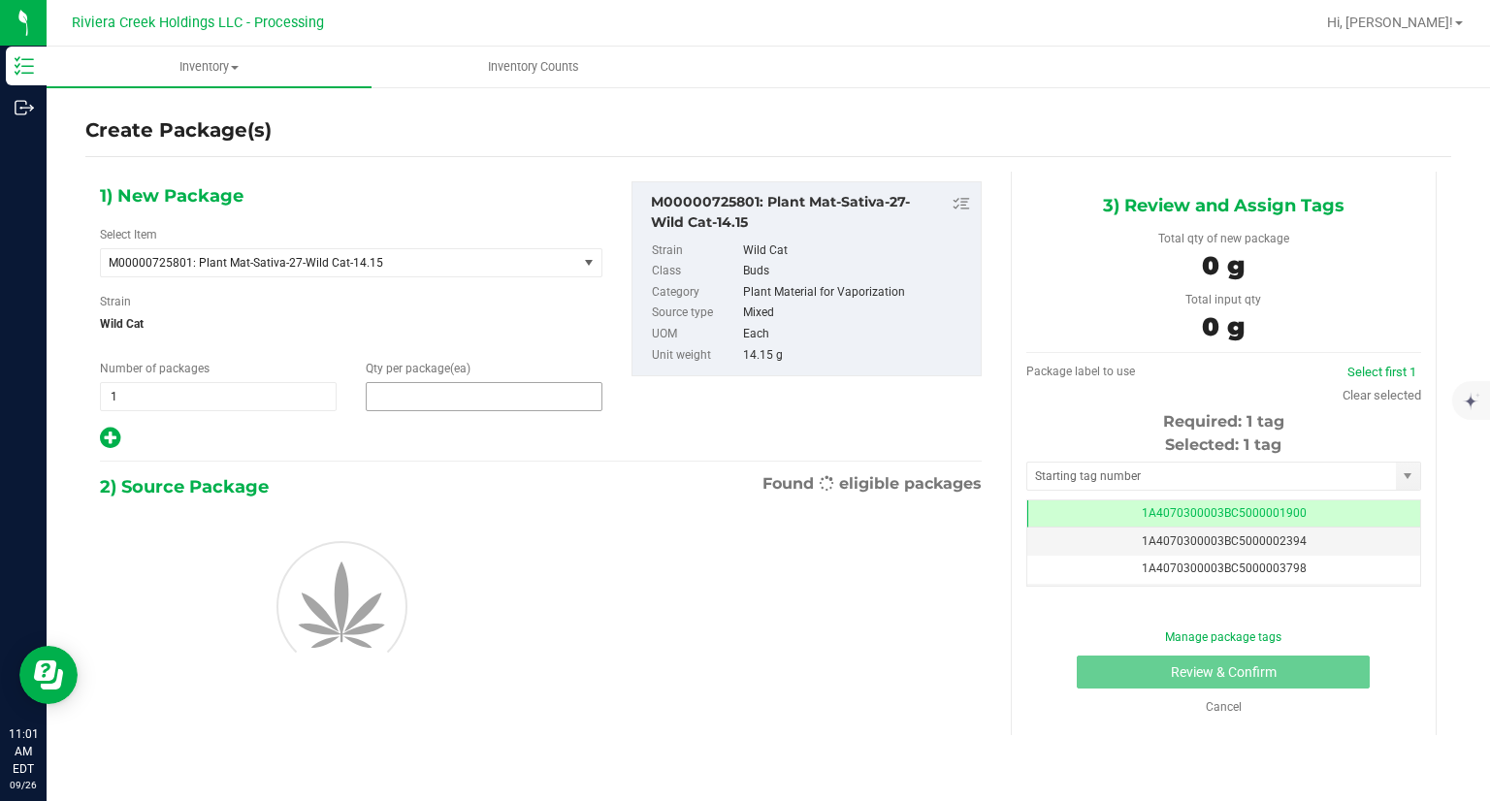
click at [481, 393] on span at bounding box center [484, 396] width 237 height 29
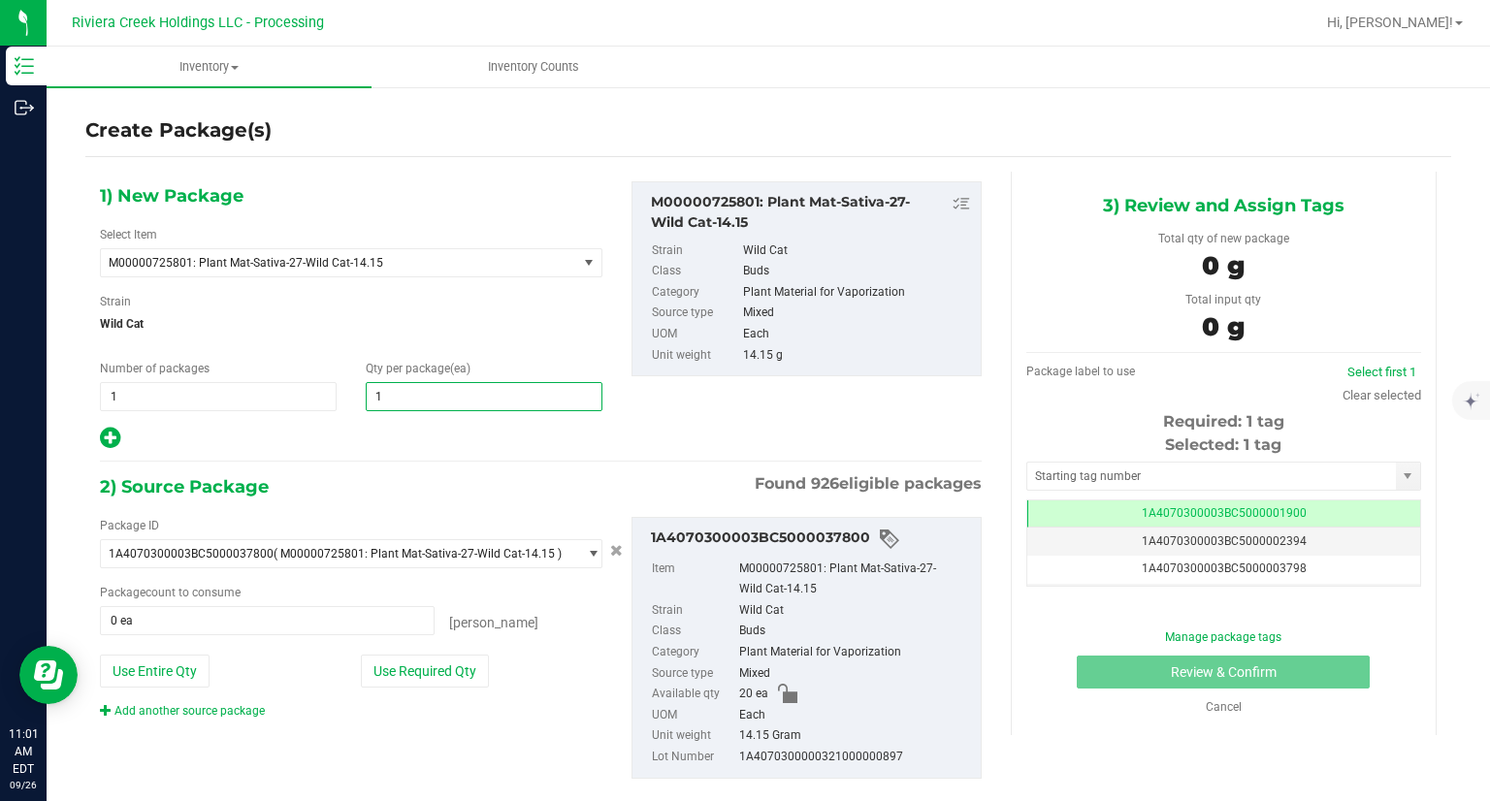
type input "10"
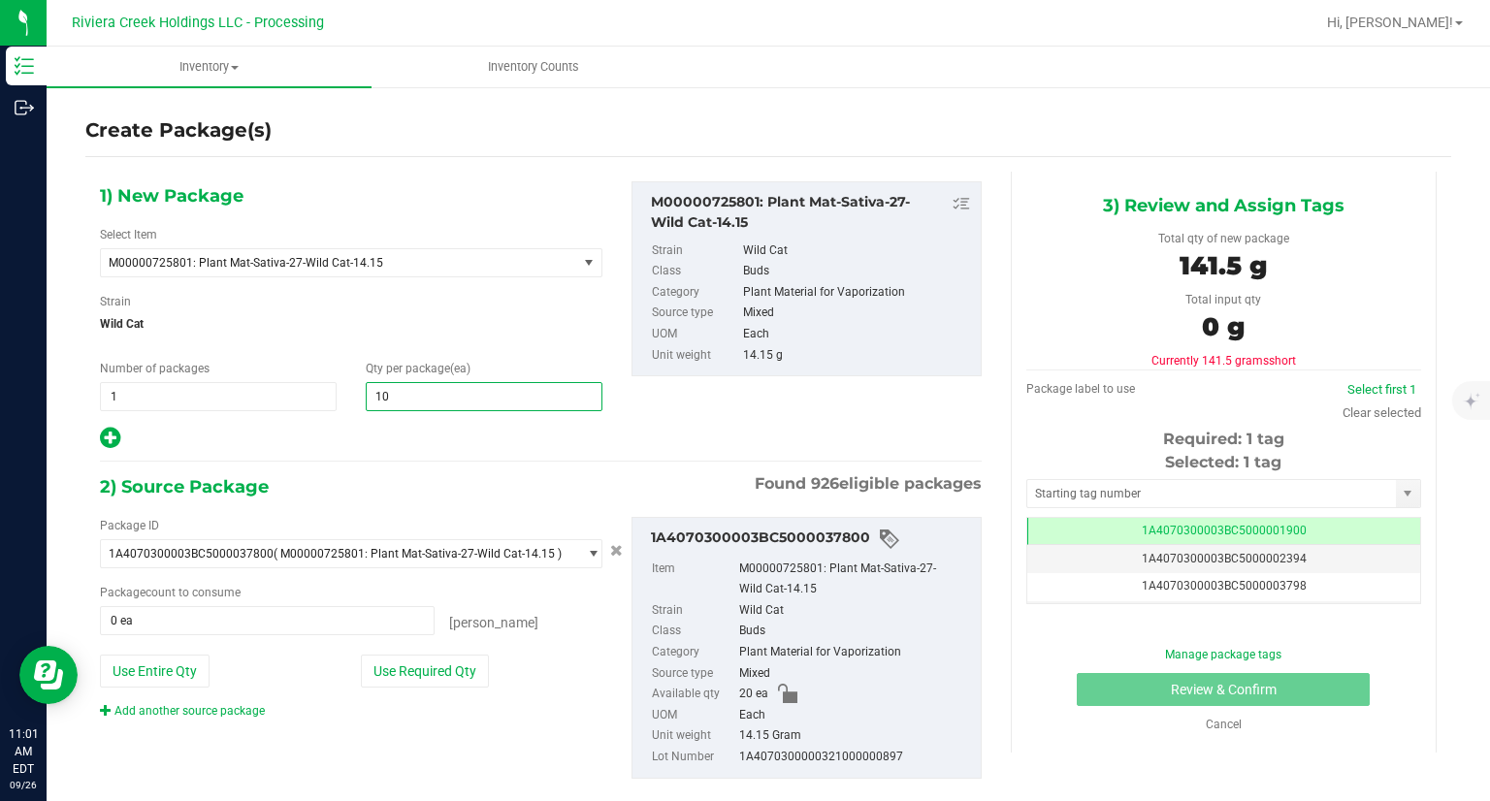
type input "10"
click at [326, 466] on div "1) New Package Select Item M00000725801: Plant Mat-Sativa-27-Wild Cat-14.15 M00…" at bounding box center [540, 496] width 911 height 648
click at [442, 665] on button "Use Required Qty" at bounding box center [425, 671] width 128 height 33
type input "10 ea"
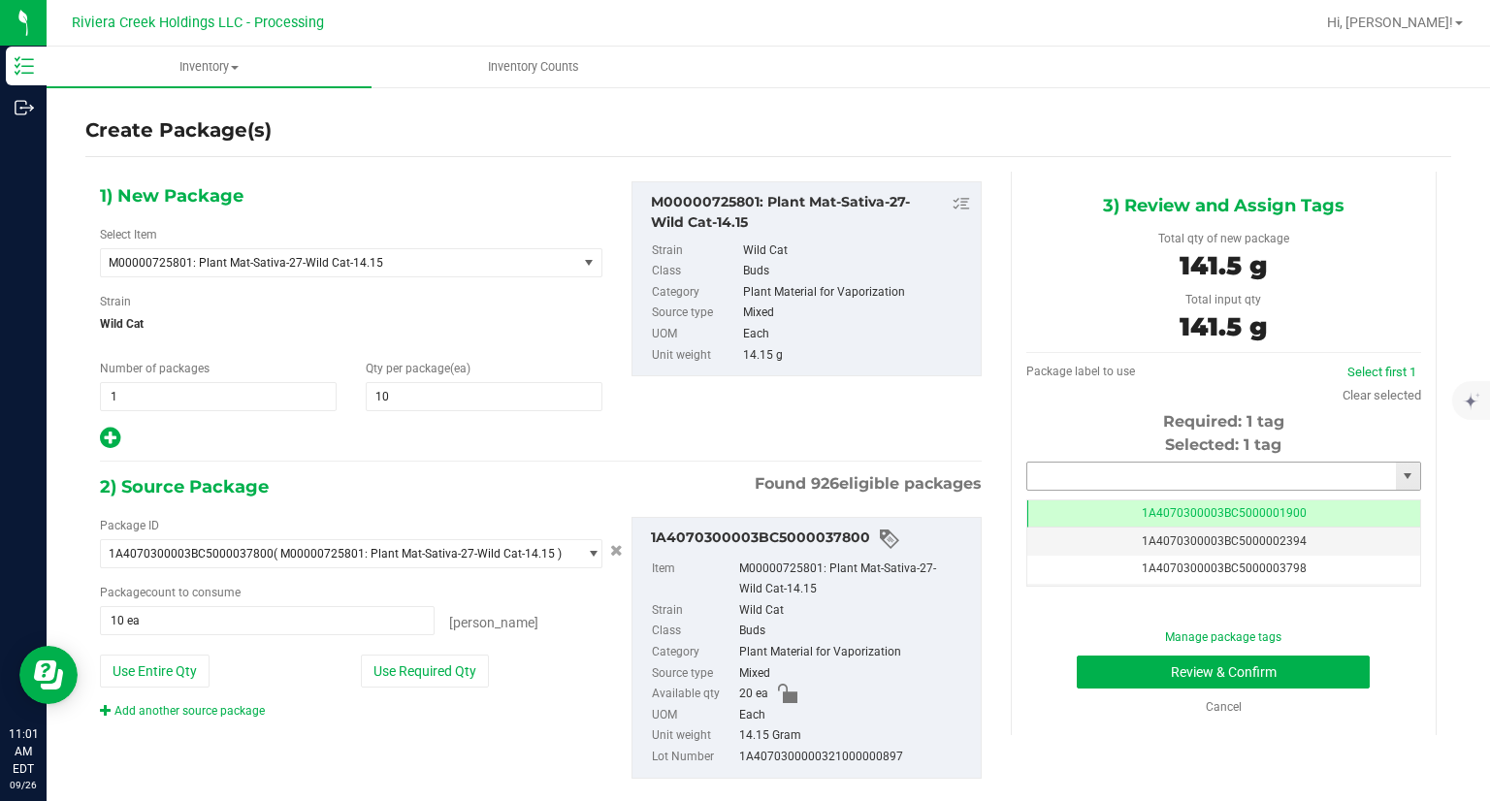
click at [1078, 482] on input "text" at bounding box center [1211, 476] width 369 height 27
click at [1055, 511] on li "1A4070300003BC5000042115" at bounding box center [1210, 509] width 389 height 29
type input "1A4070300003BC5000042115"
click at [1106, 673] on button "Review & Confirm" at bounding box center [1222, 672] width 293 height 33
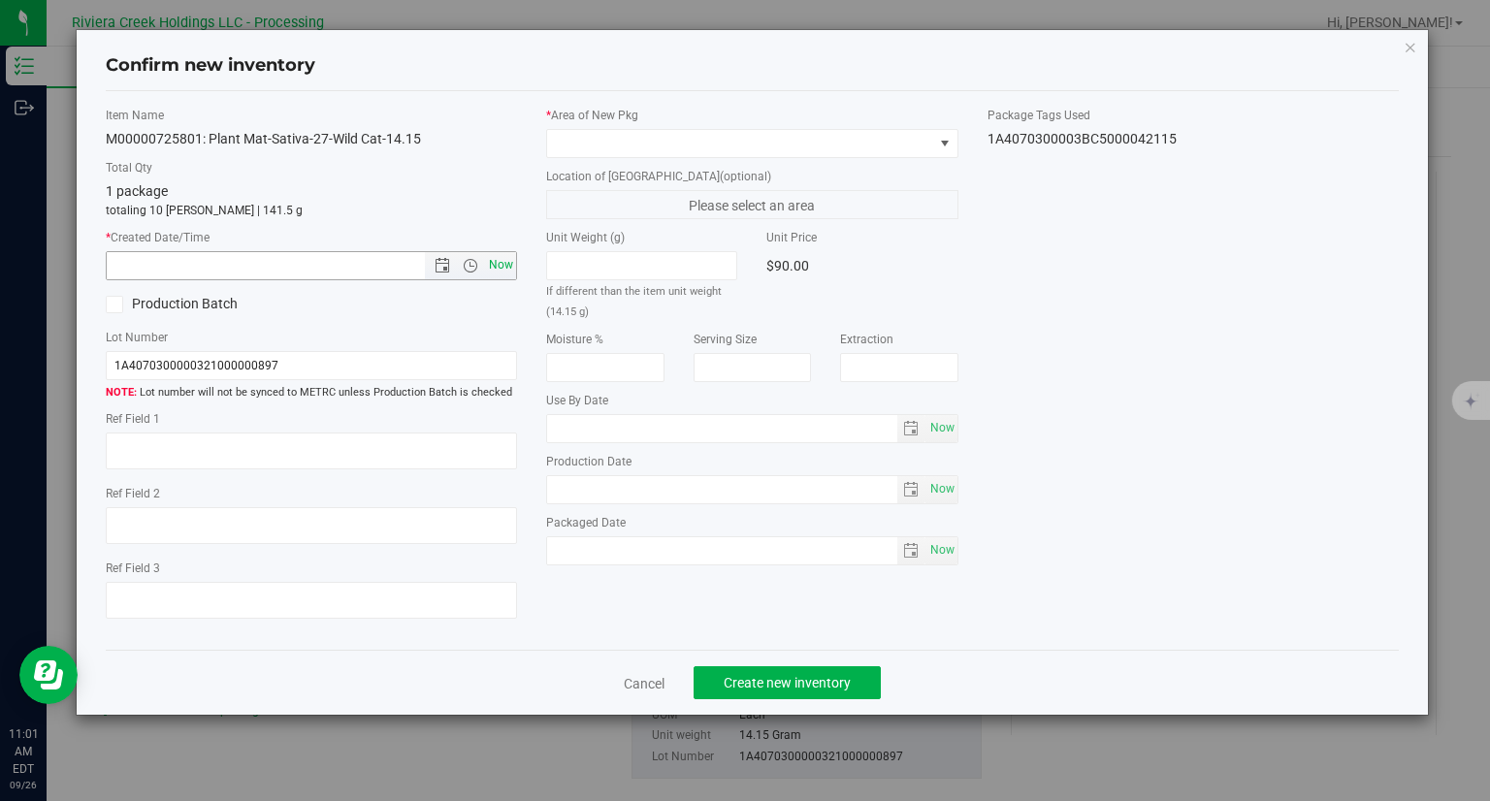
click at [505, 268] on span "Now" at bounding box center [501, 265] width 33 height 28
type input "9/26/2025 11:01 AM"
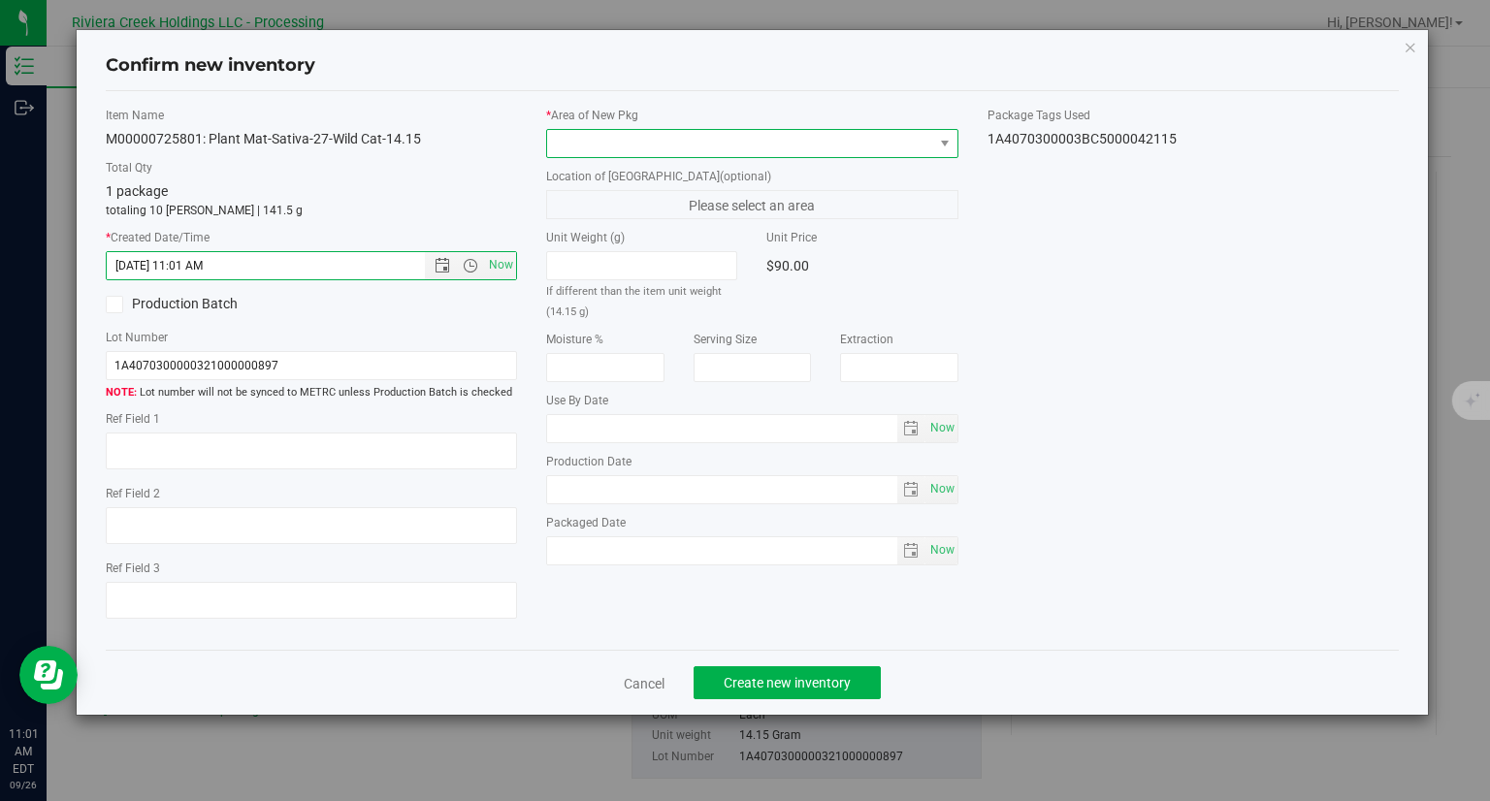
click at [621, 144] on span at bounding box center [740, 143] width 386 height 27
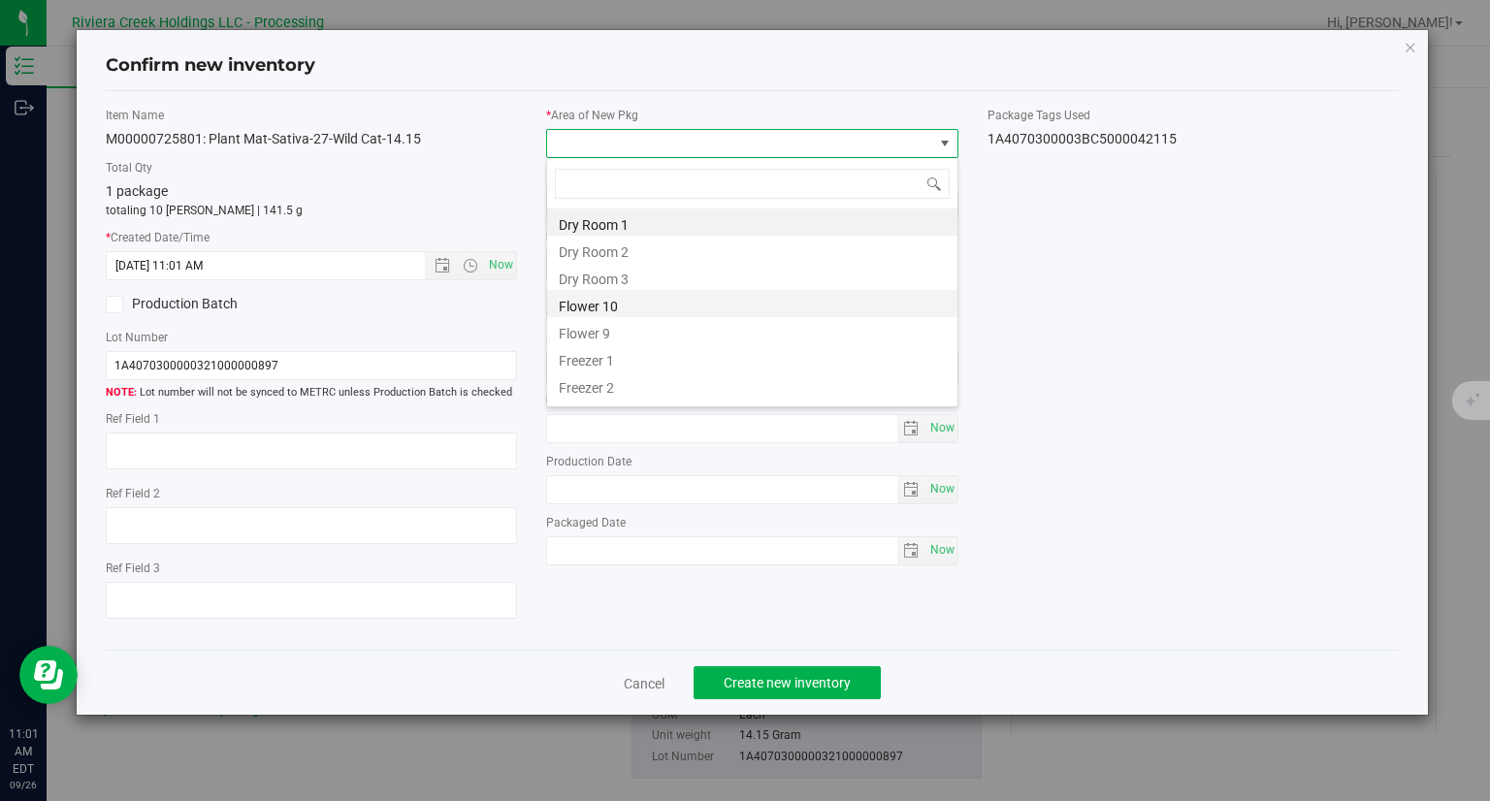
click at [616, 310] on li "Flower 10" at bounding box center [752, 303] width 410 height 27
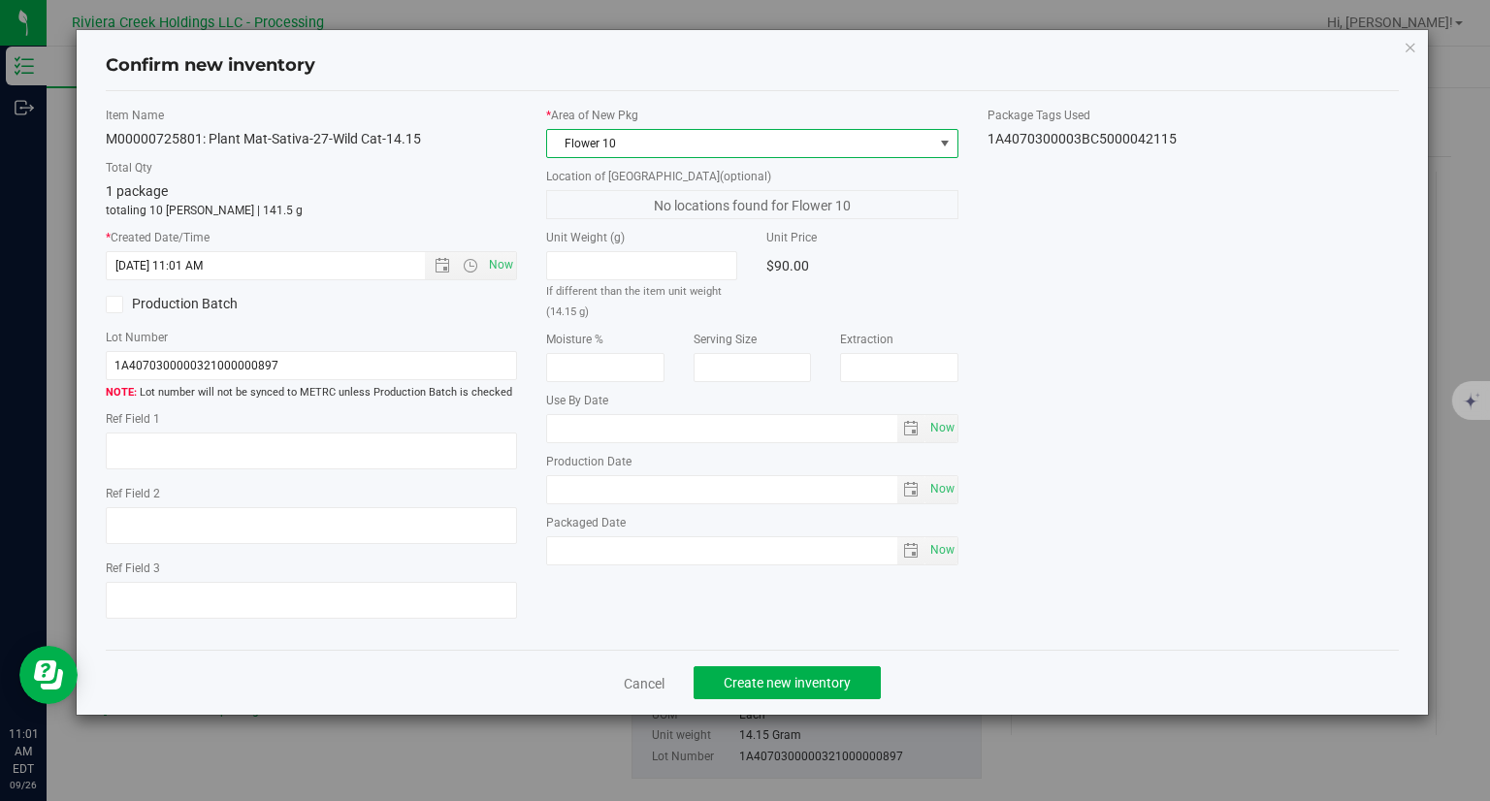
click at [794, 642] on div "Item Name M00000725801: Plant Mat-Sativa-27-Wild Cat-14.15 Total Qty 1 package …" at bounding box center [753, 371] width 1294 height 560
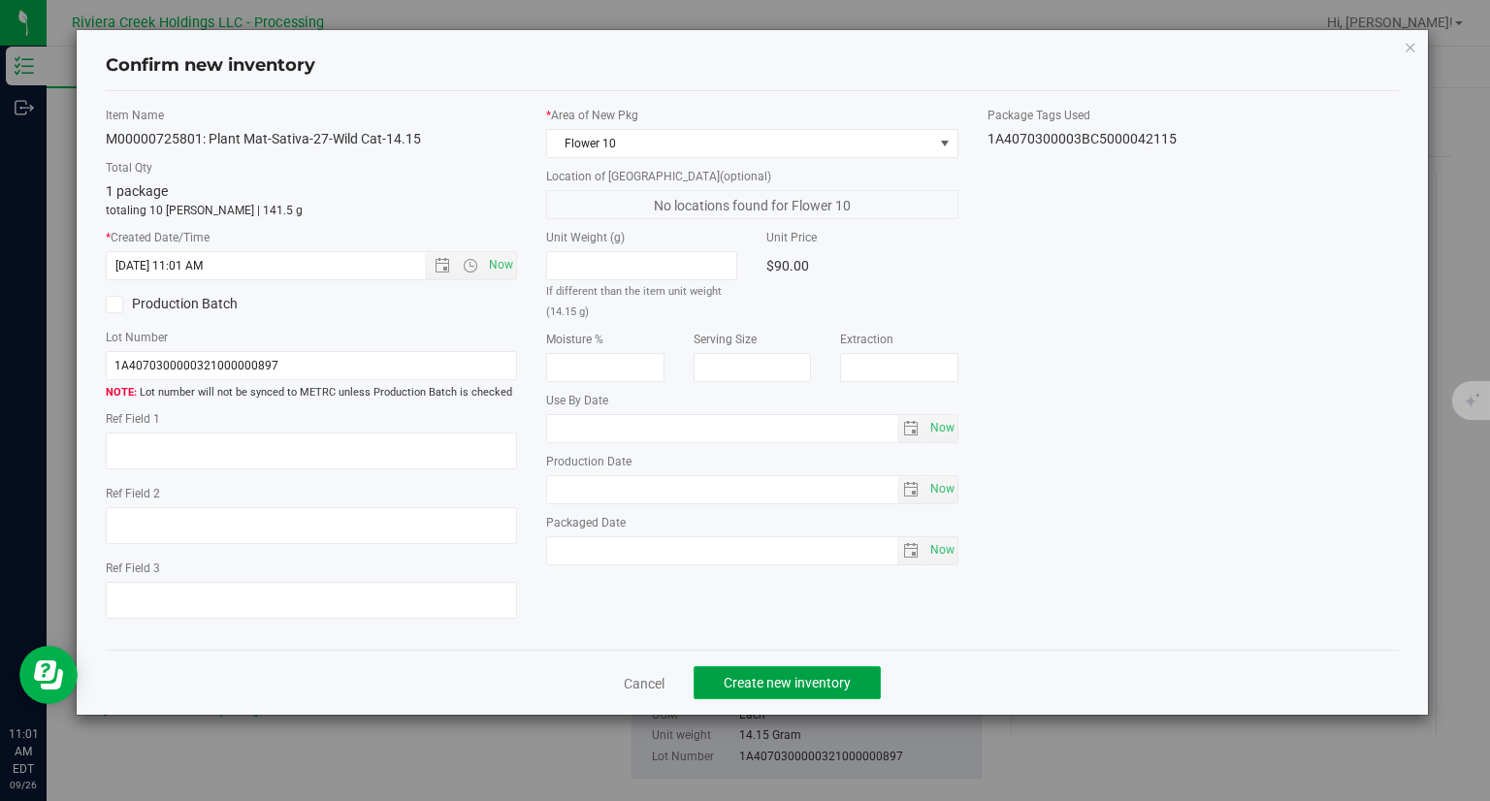
click at [792, 682] on span "Create new inventory" at bounding box center [786, 683] width 127 height 16
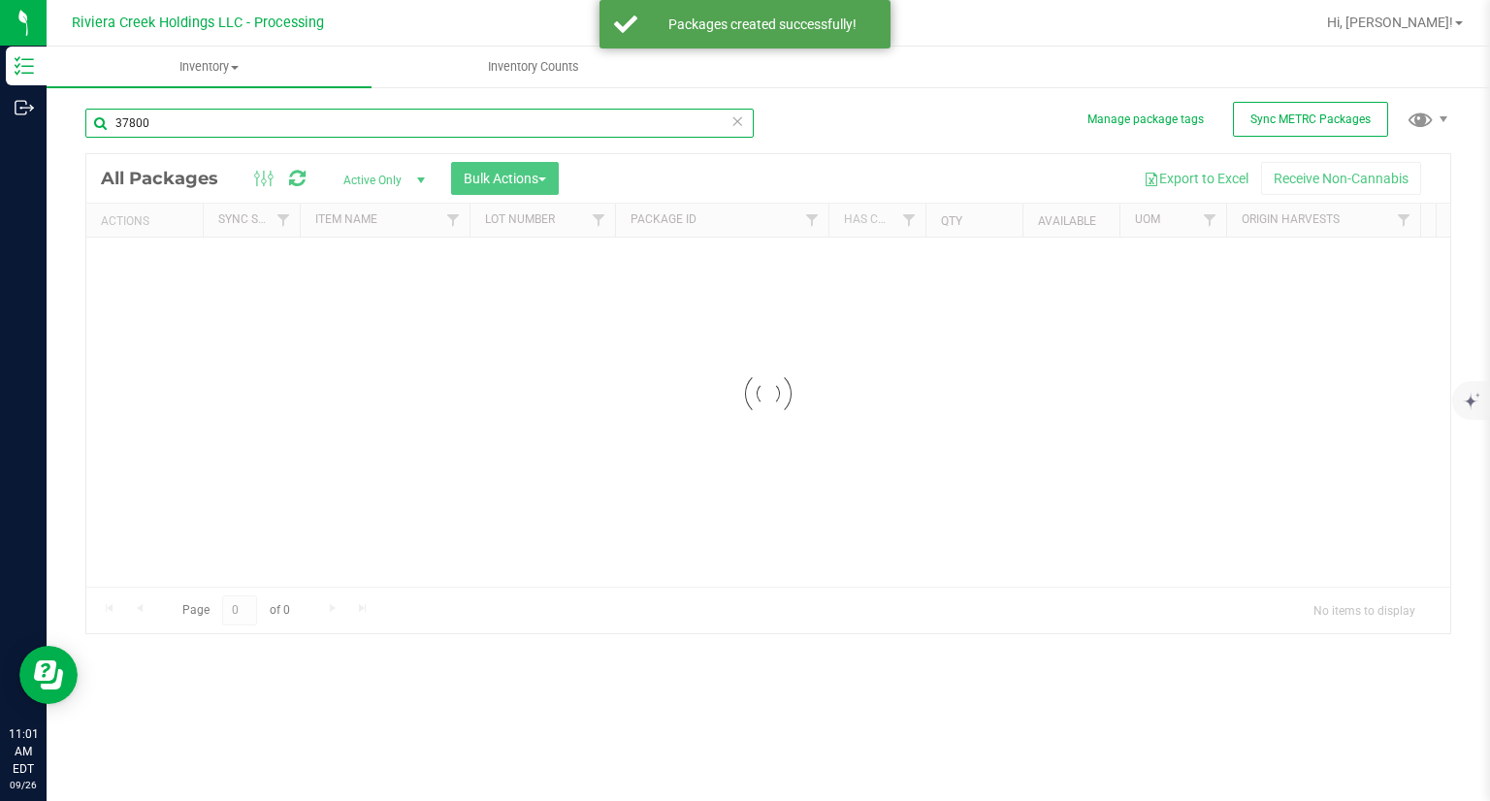
click at [282, 133] on input "37800" at bounding box center [419, 123] width 668 height 29
click at [282, 134] on input "37800" at bounding box center [419, 123] width 668 height 29
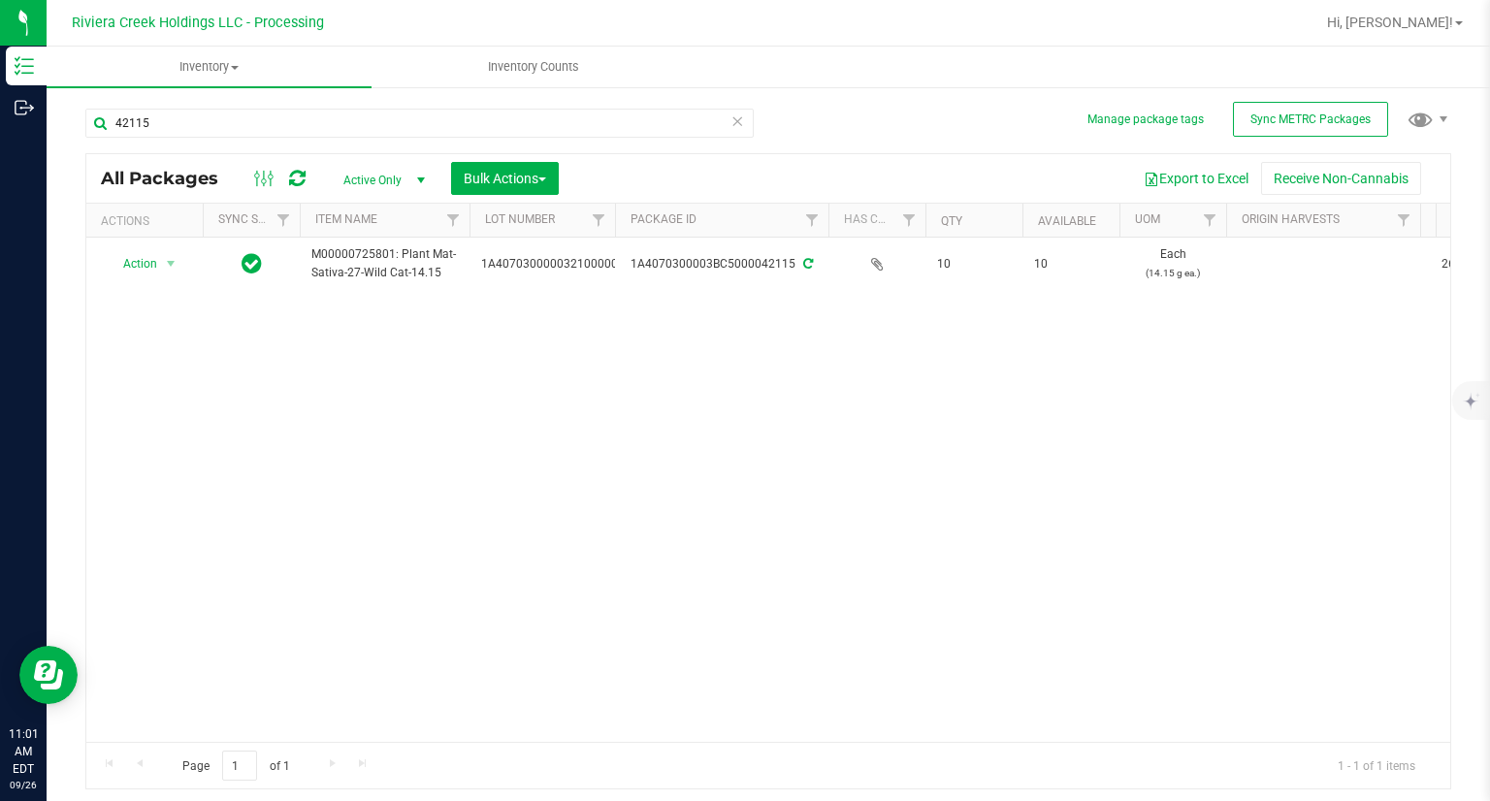
click at [142, 268] on span "Action" at bounding box center [132, 263] width 52 height 27
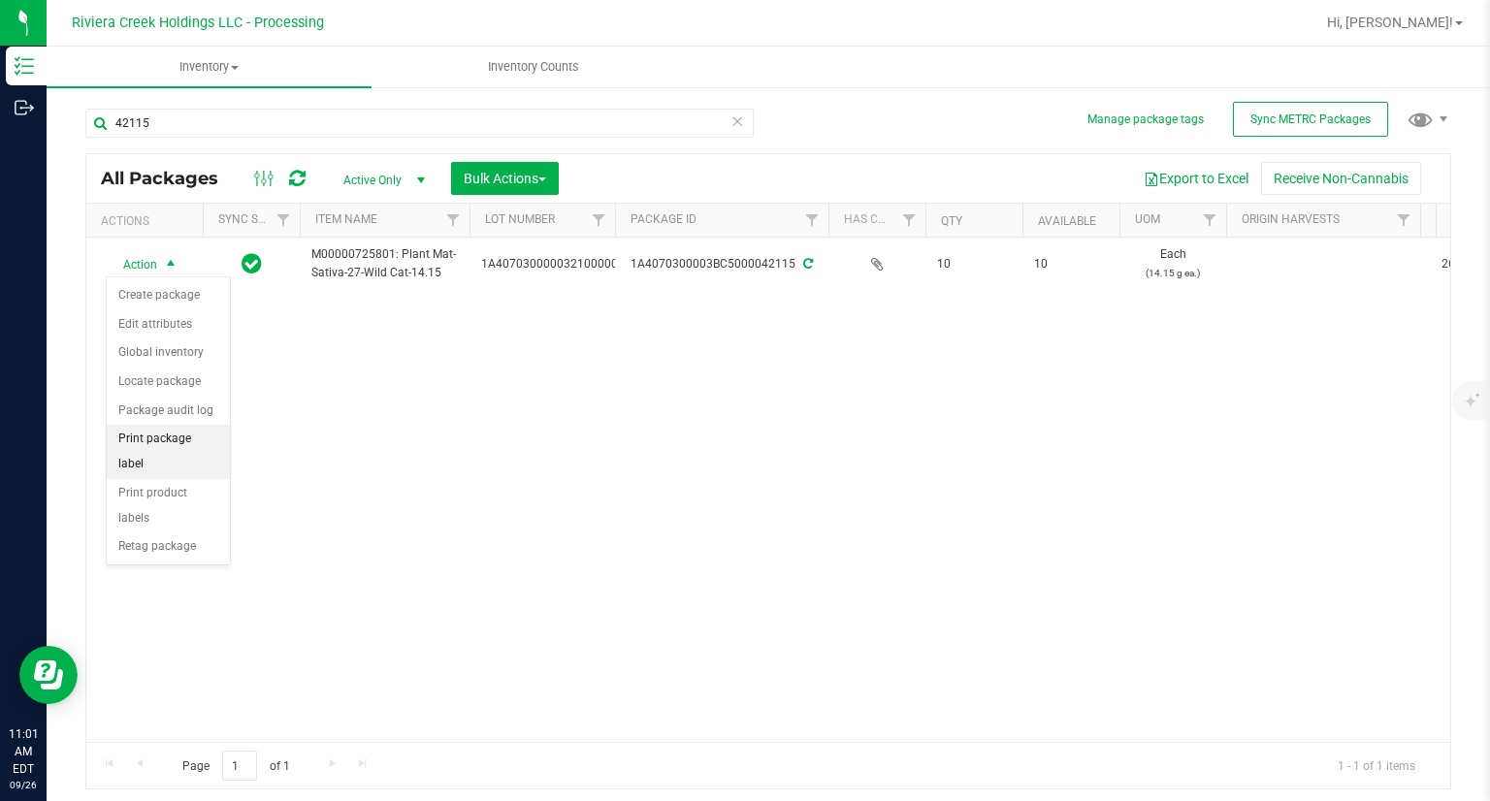
click at [215, 429] on li "Print package label" at bounding box center [168, 451] width 123 height 53
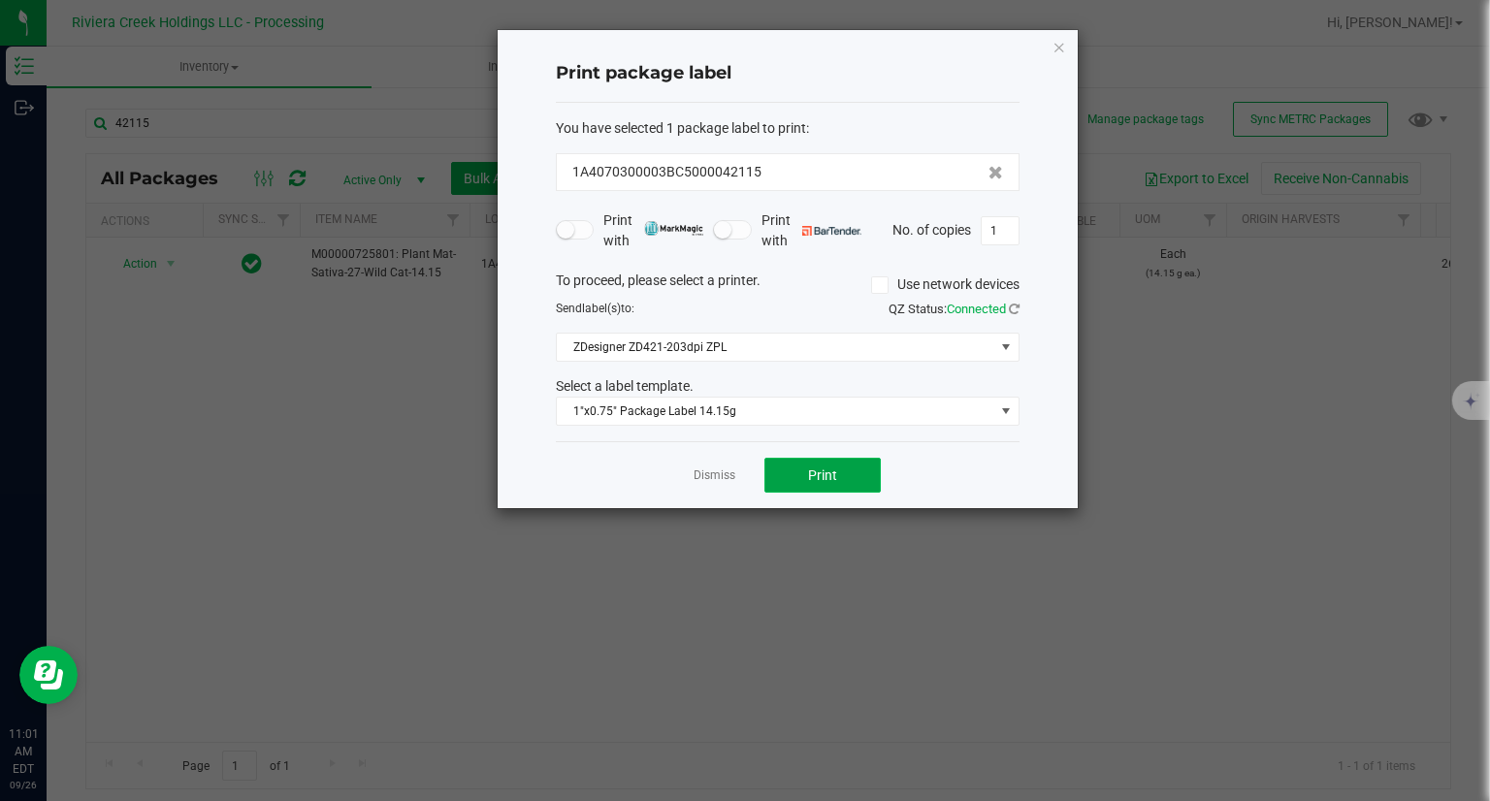
click at [807, 476] on button "Print" at bounding box center [822, 475] width 116 height 35
click at [1067, 43] on div "Print package label You have selected 1 package label to print : 1A4070300003BC…" at bounding box center [787, 269] width 580 height 478
click at [1057, 44] on icon "button" at bounding box center [1059, 46] width 14 height 23
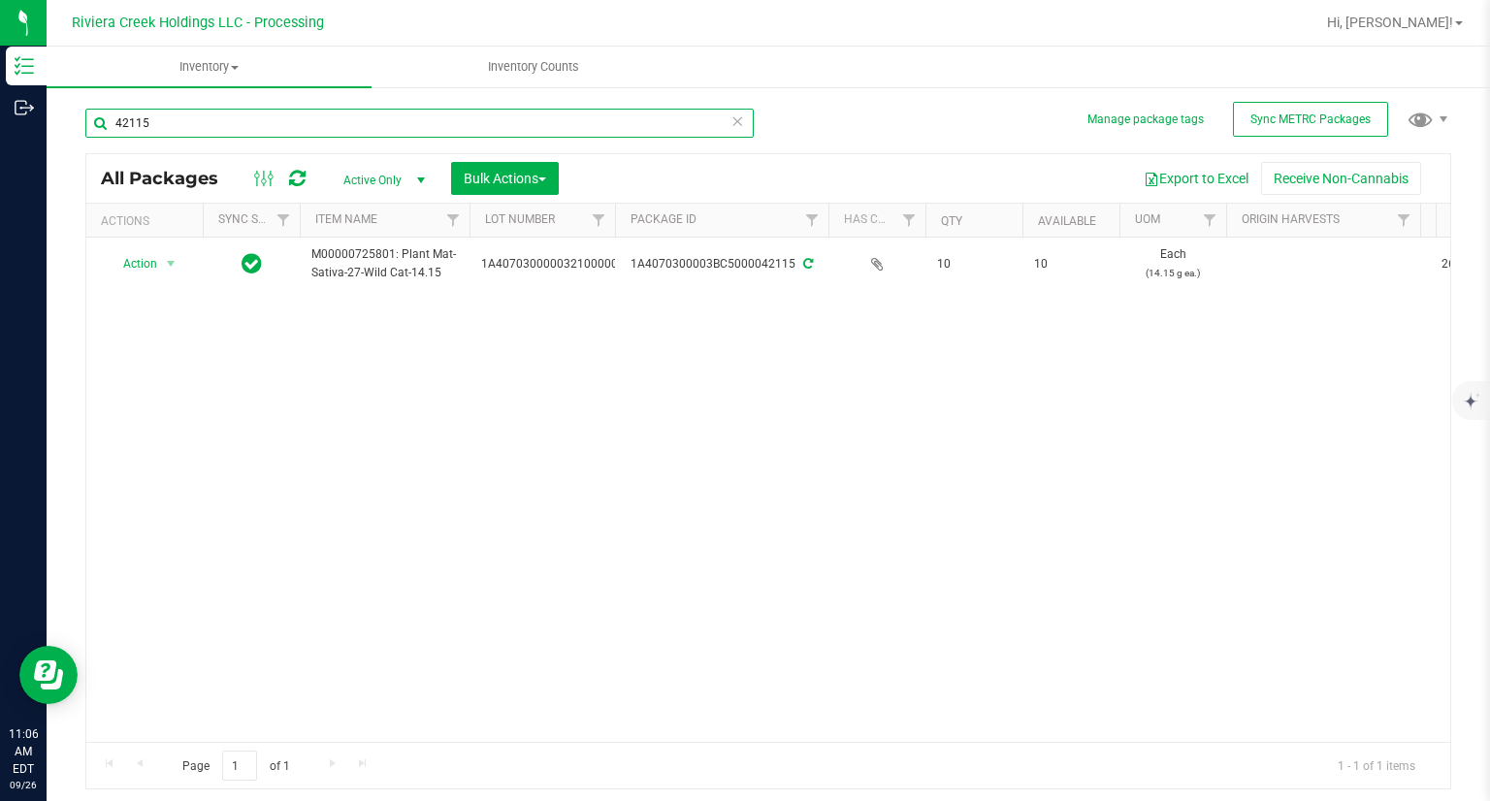
click at [286, 117] on input "42115" at bounding box center [419, 123] width 668 height 29
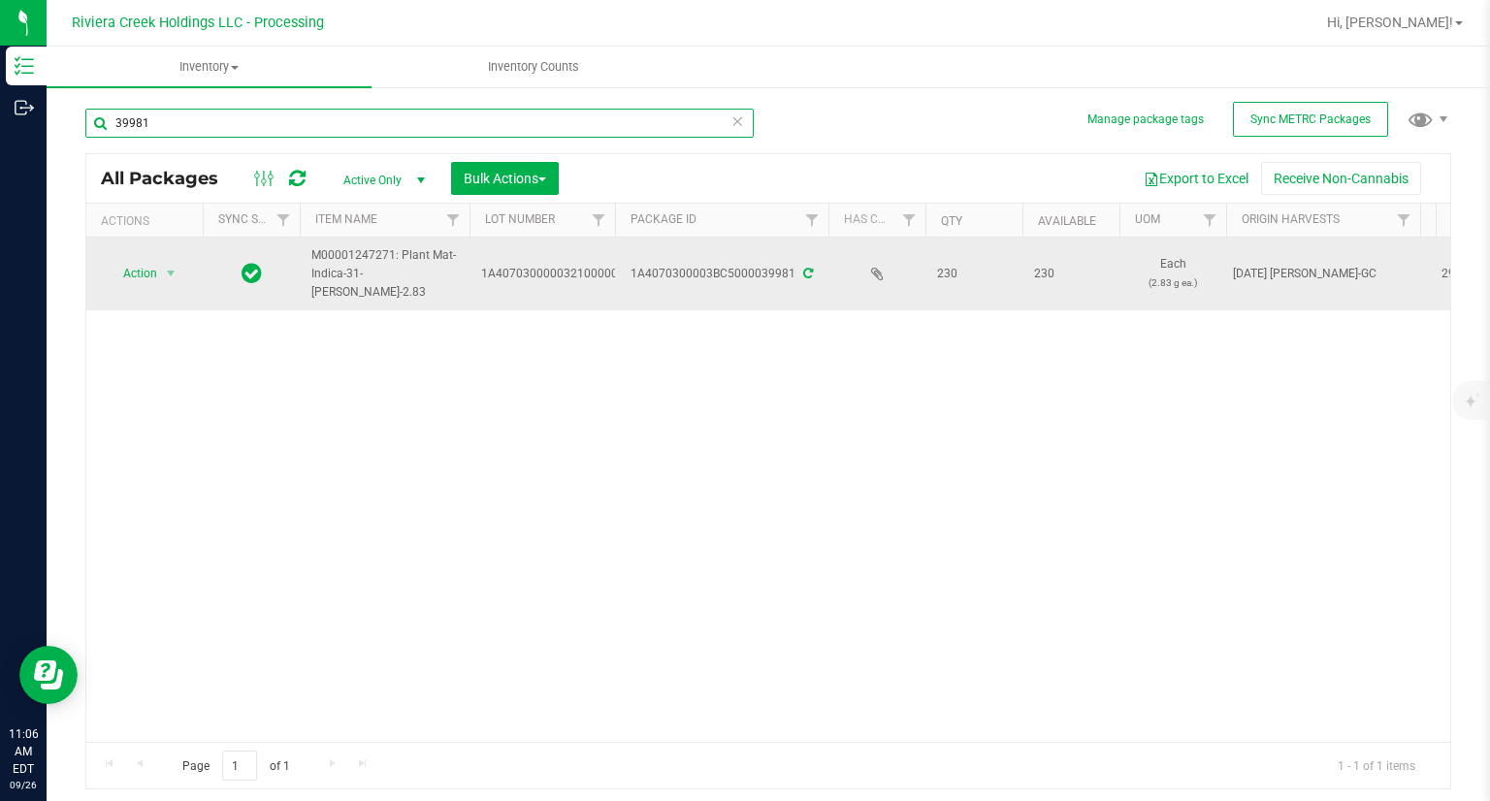
type input "39981"
click at [145, 280] on span "Action" at bounding box center [132, 273] width 52 height 27
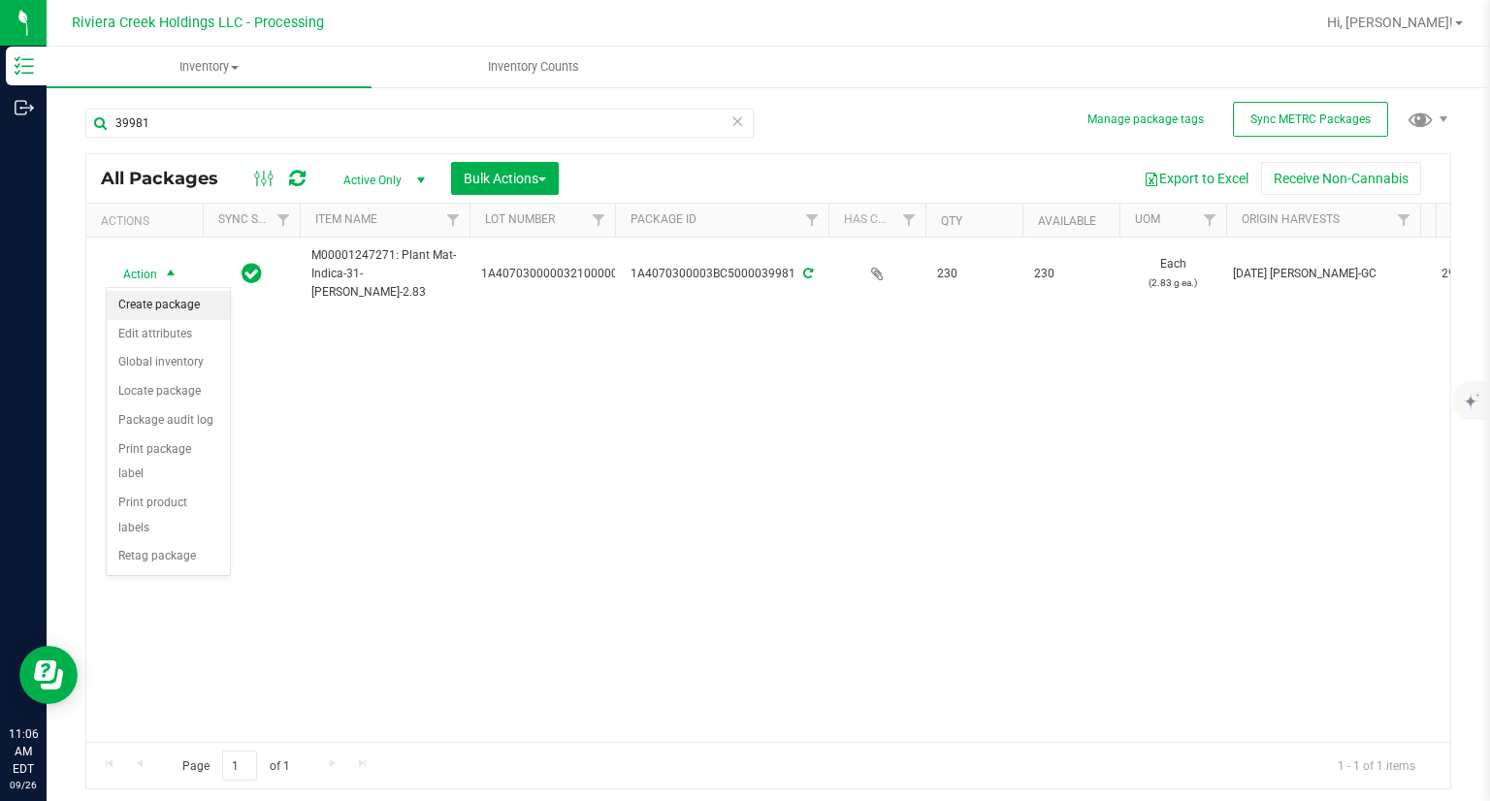
click at [172, 298] on li "Create package" at bounding box center [168, 305] width 123 height 29
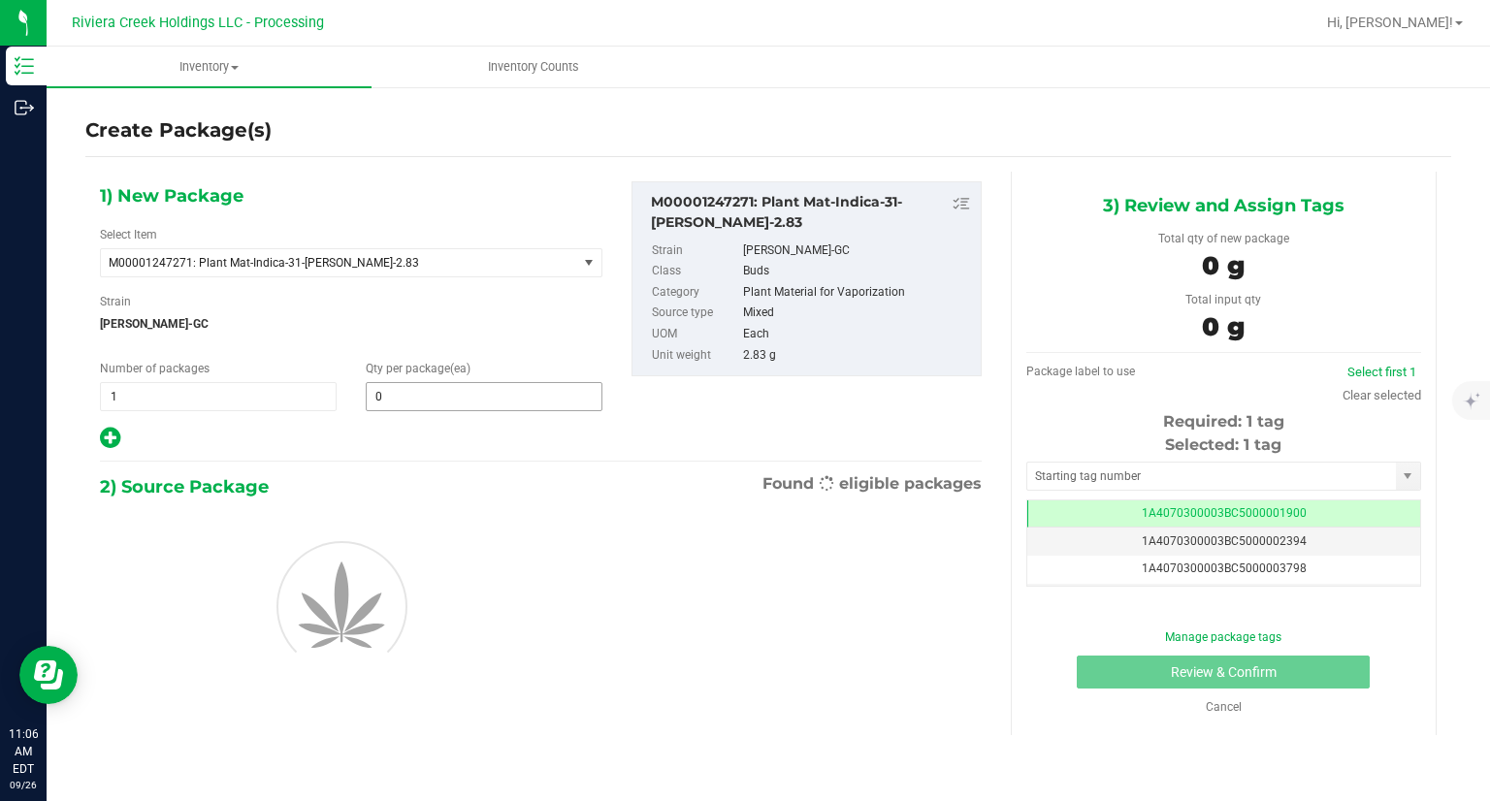
click at [477, 382] on span "0 0" at bounding box center [484, 396] width 237 height 29
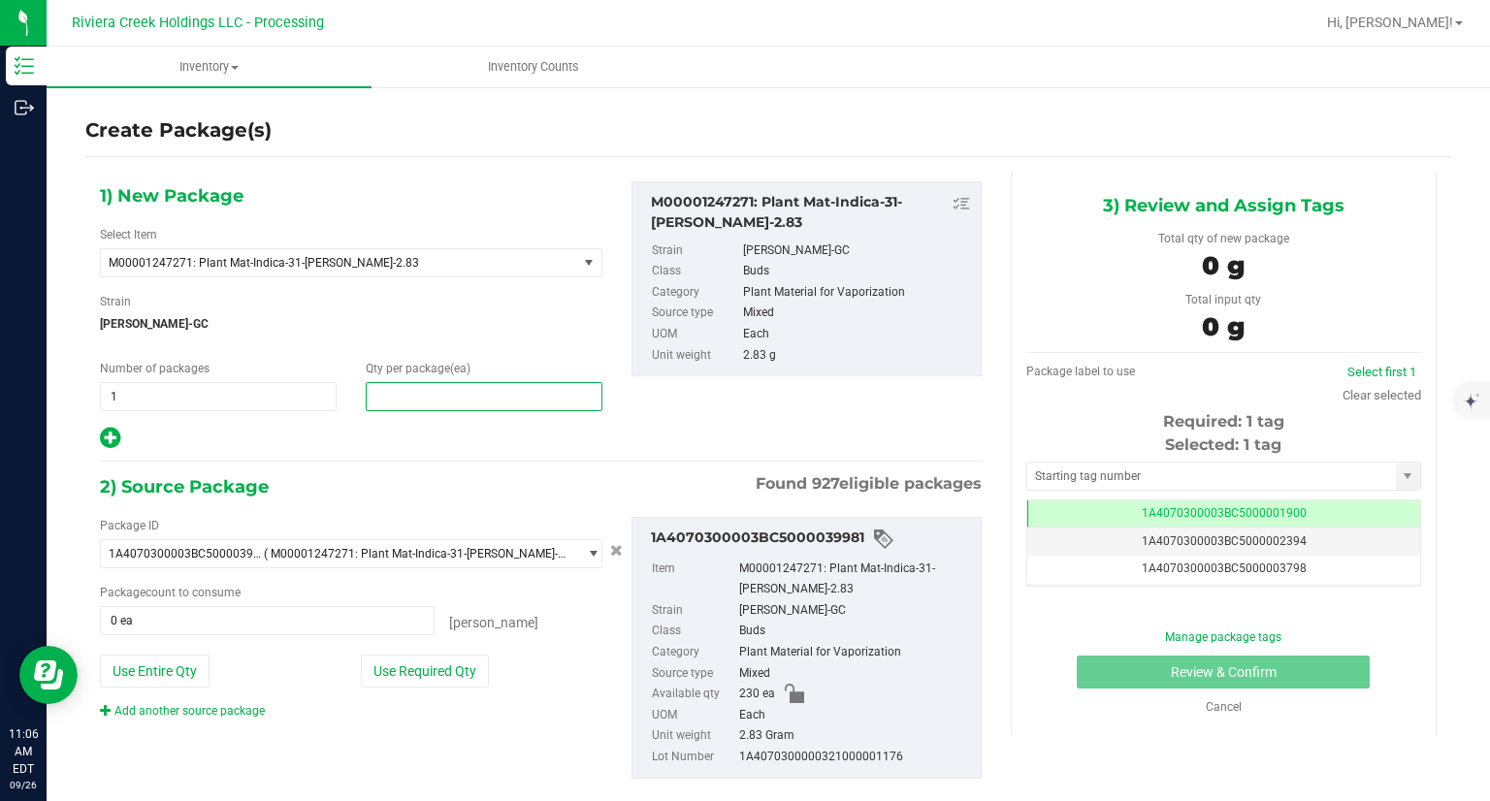
click at [453, 395] on span at bounding box center [484, 396] width 237 height 29
type input "20"
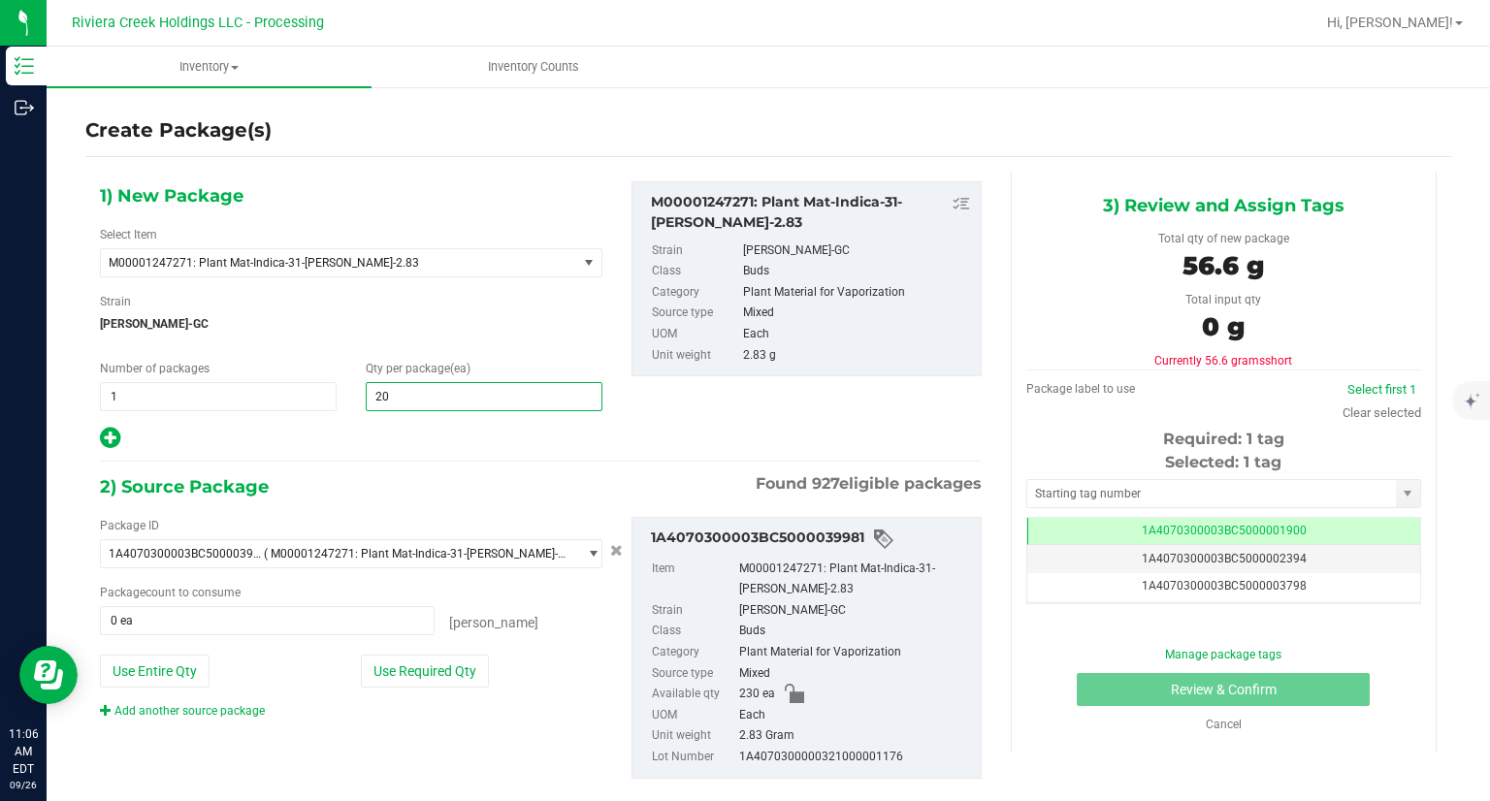
click at [483, 489] on div "2) Source Package Found 927 eligible packages" at bounding box center [541, 486] width 882 height 29
click at [112, 432] on icon at bounding box center [110, 438] width 20 height 24
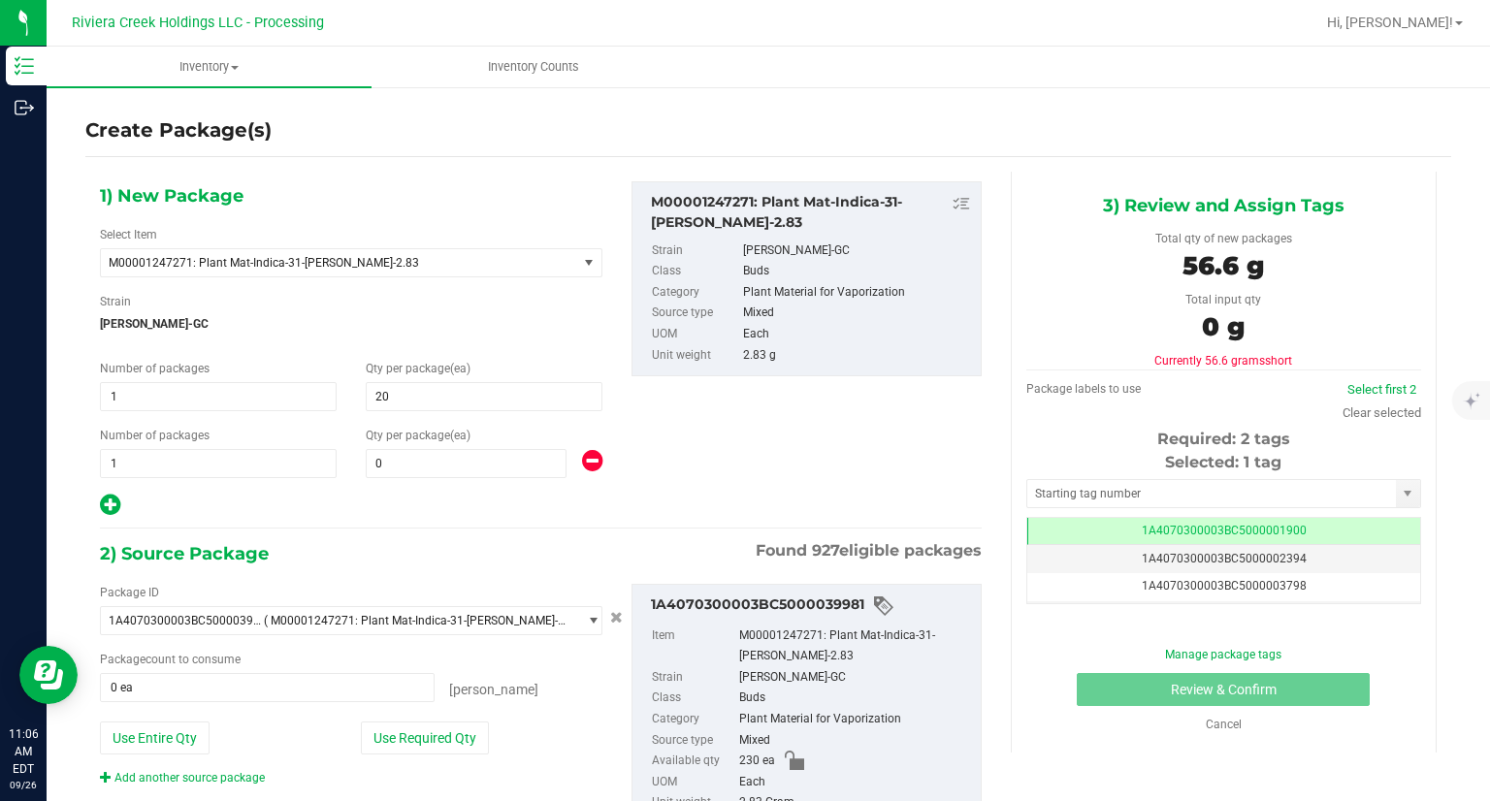
type input "20"
type input "0"
click at [468, 471] on span at bounding box center [466, 463] width 201 height 29
type input "40"
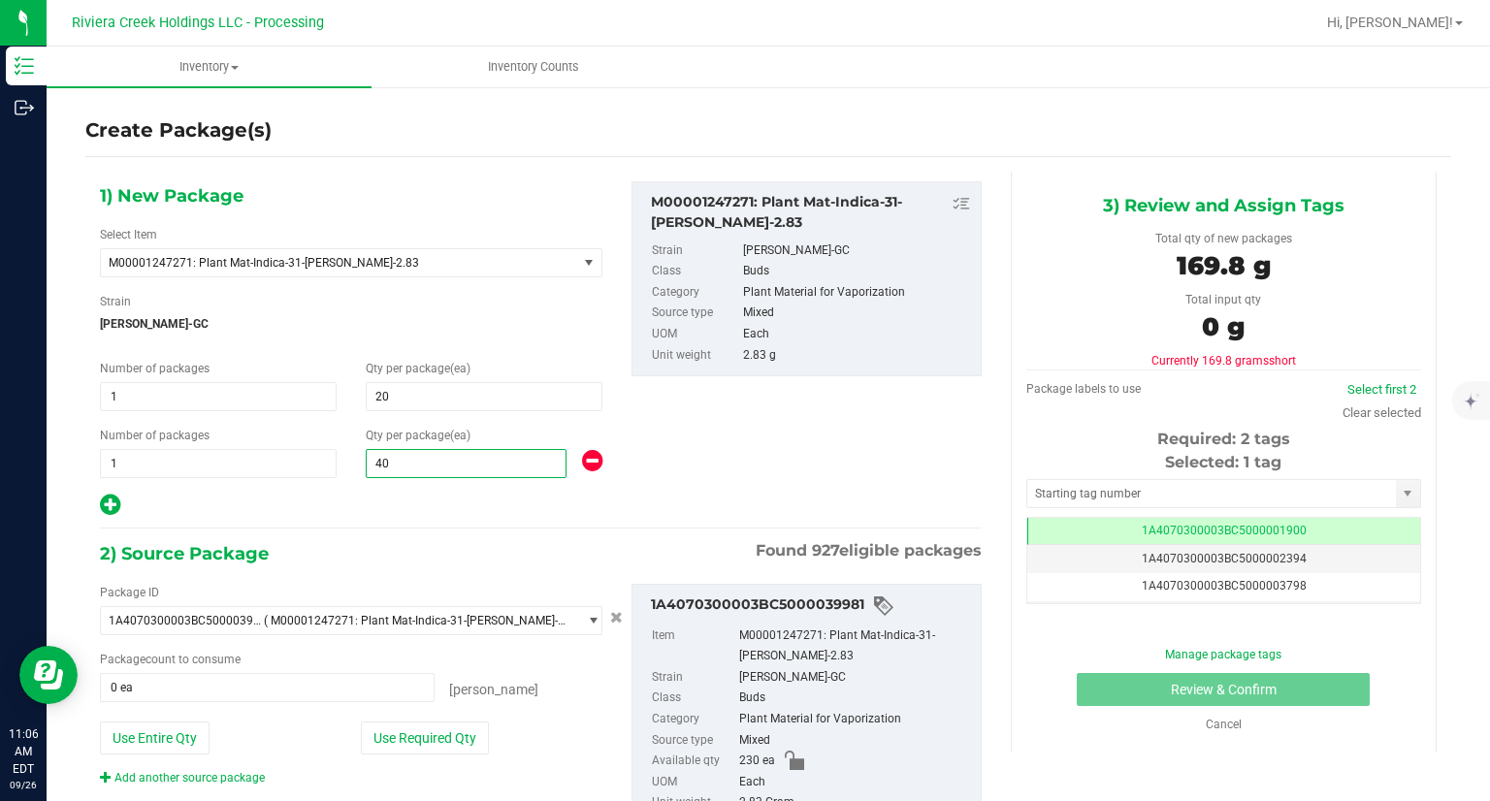
click at [451, 501] on div at bounding box center [351, 505] width 502 height 25
click at [460, 726] on button "Use Required Qty" at bounding box center [425, 737] width 128 height 33
type input "60 ea"
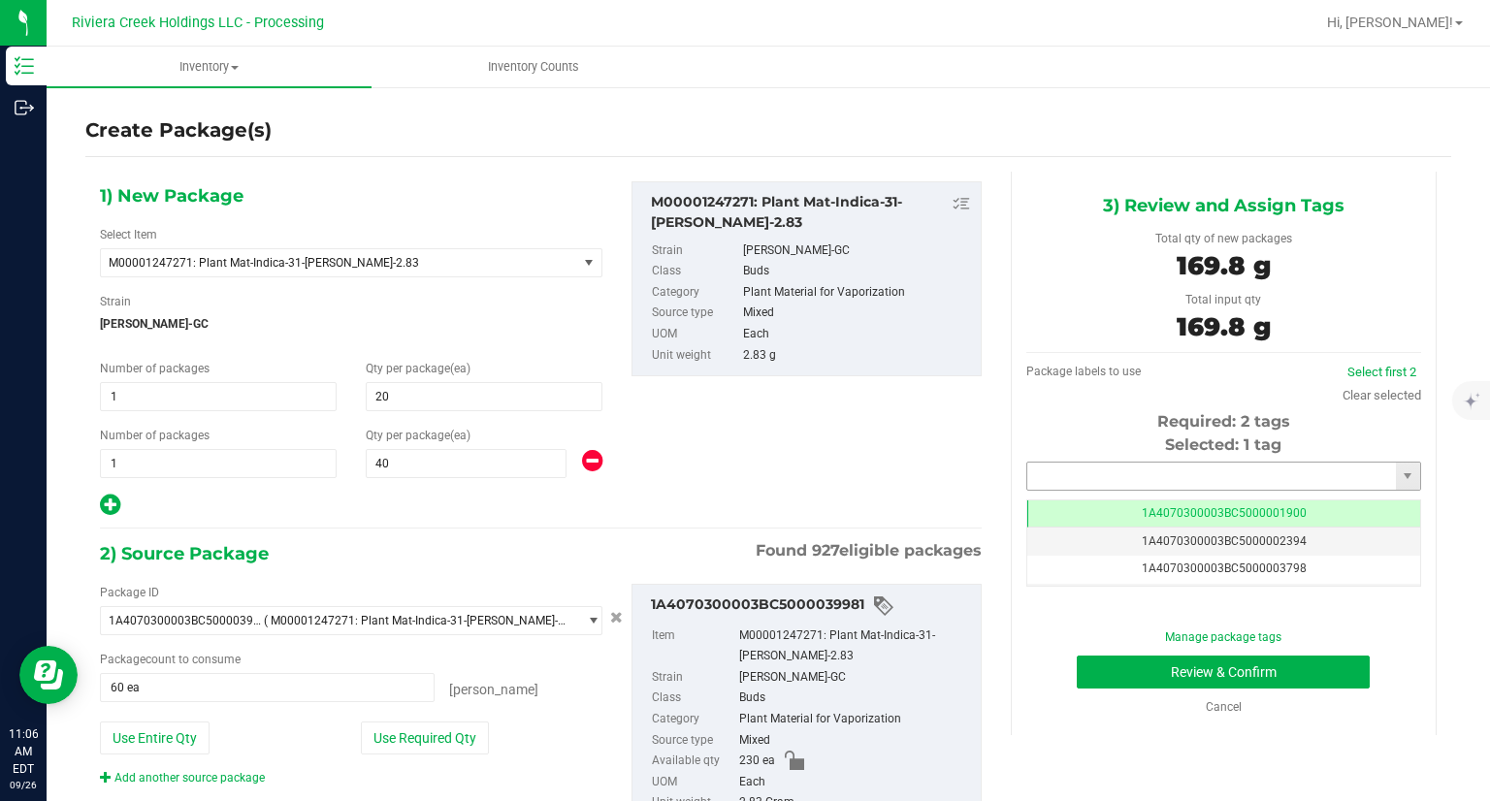
click at [1102, 480] on input "text" at bounding box center [1211, 476] width 369 height 27
click at [1098, 505] on li "1A4070300003BC5000042116" at bounding box center [1210, 509] width 389 height 29
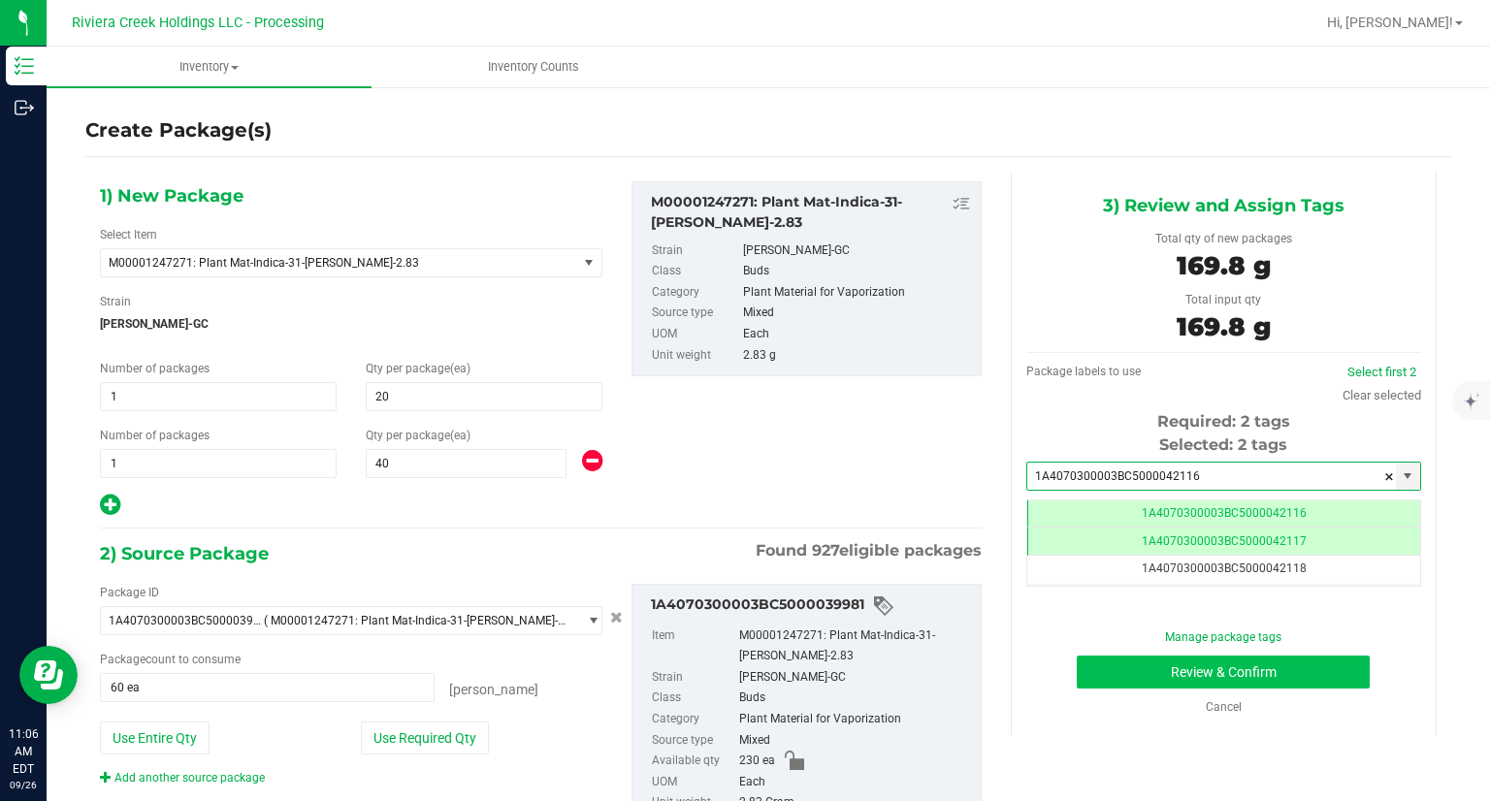
type input "1A4070300003BC5000042116"
click at [1112, 668] on button "Review & Confirm" at bounding box center [1222, 672] width 293 height 33
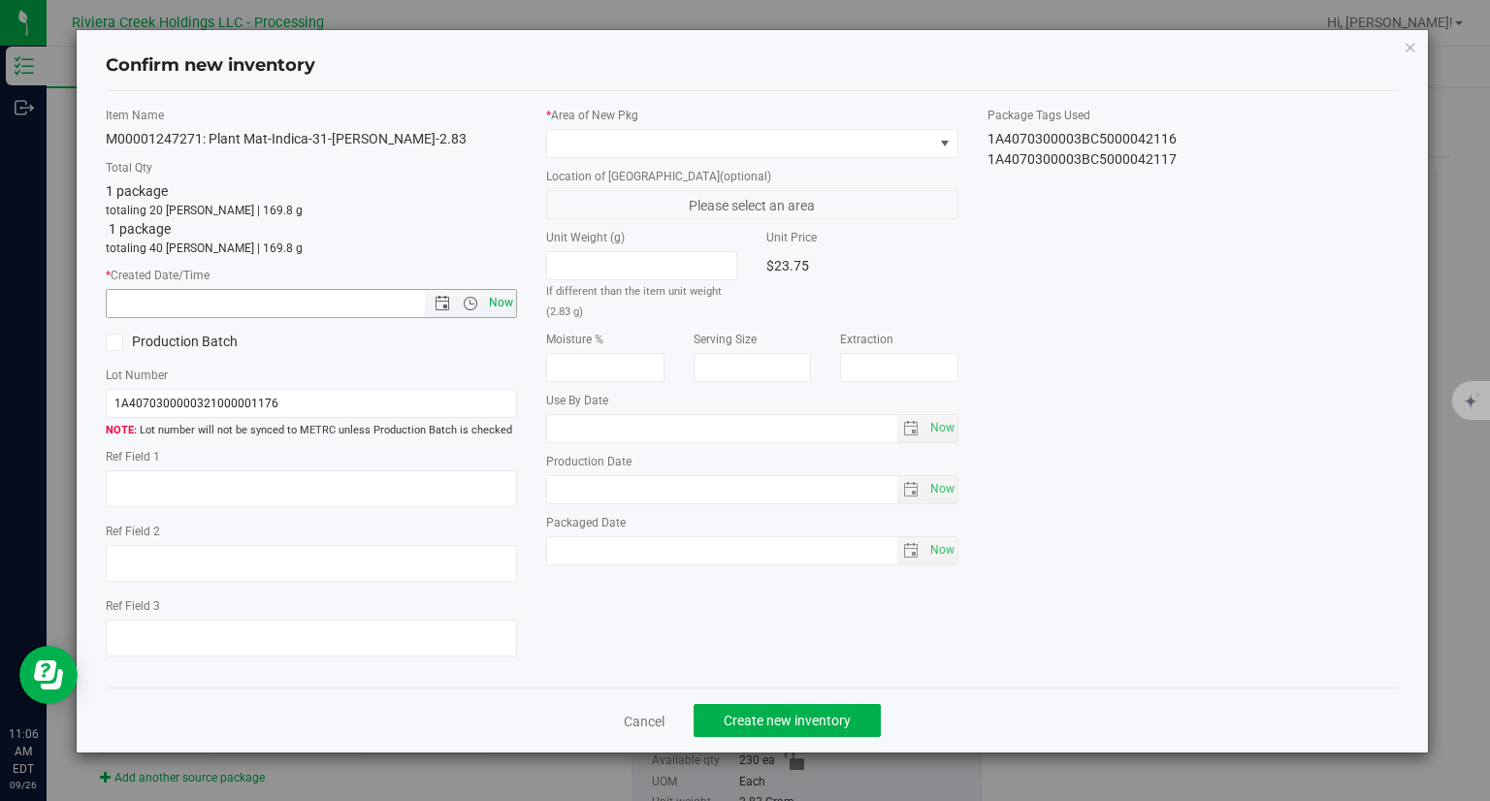
click at [512, 296] on span "Now" at bounding box center [501, 303] width 33 height 28
type input "9/26/2025 11:06 AM"
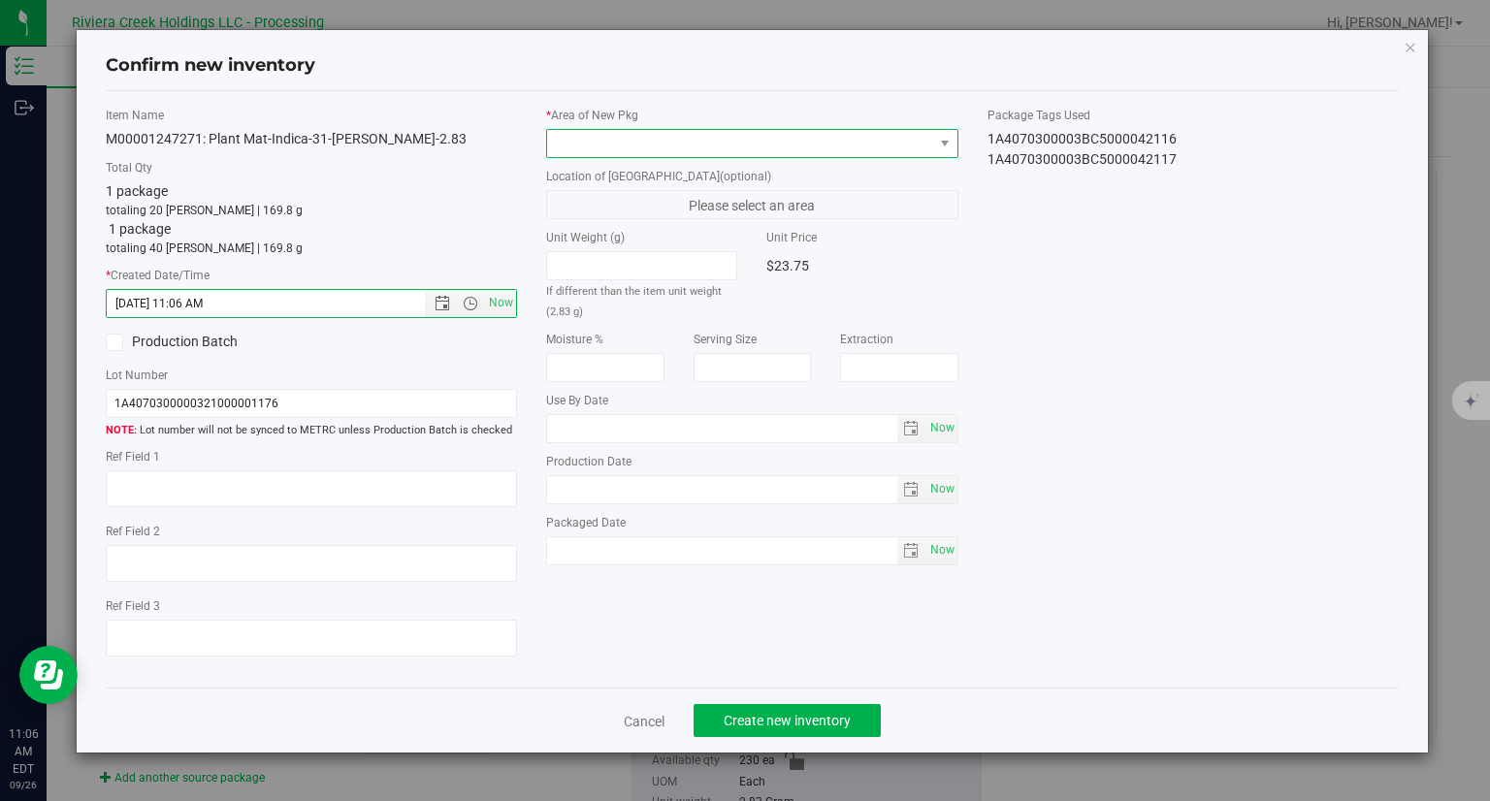
click at [627, 150] on span at bounding box center [740, 143] width 386 height 27
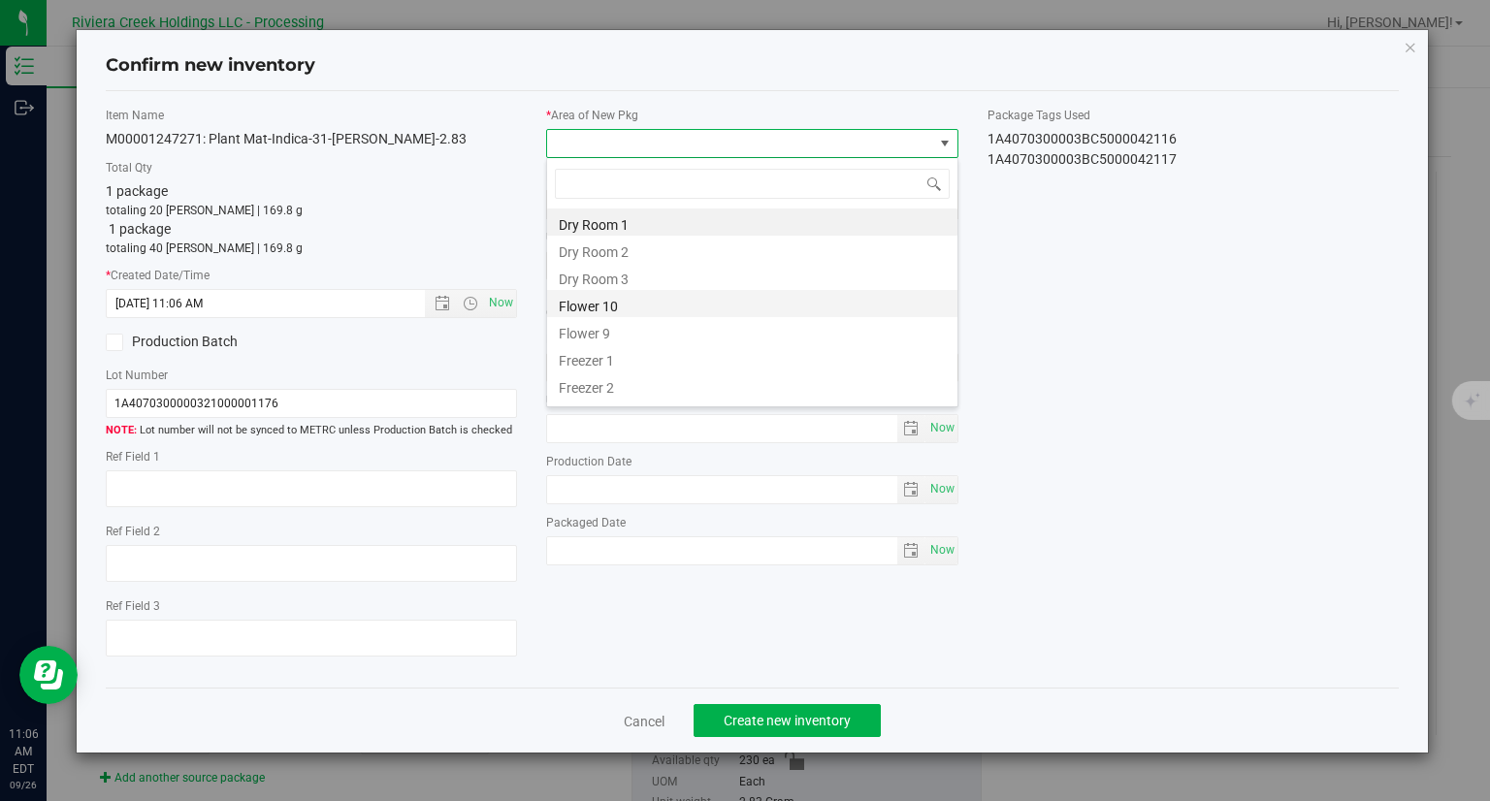
click at [633, 300] on li "Flower 10" at bounding box center [752, 303] width 410 height 27
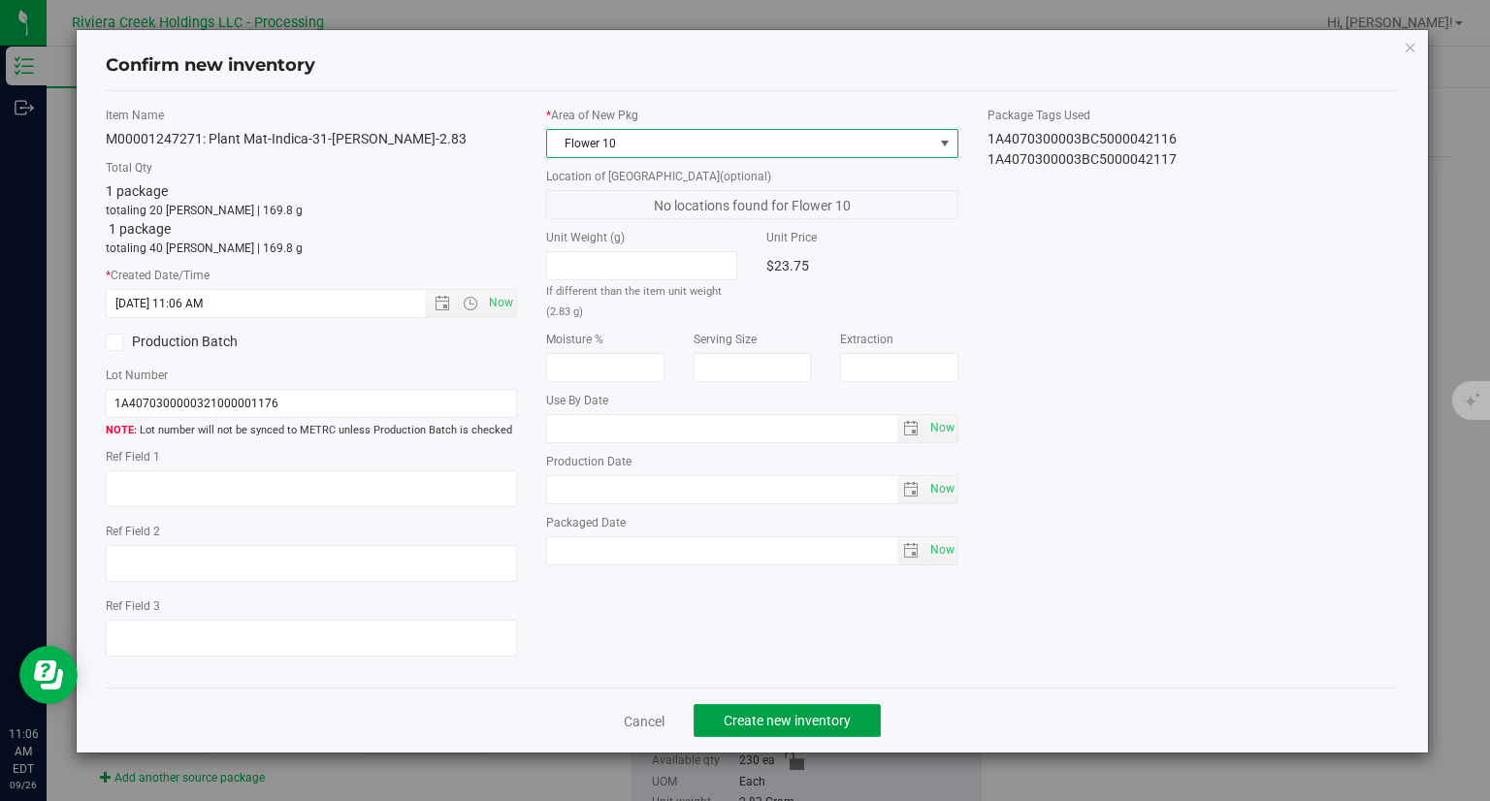
click at [873, 713] on button "Create new inventory" at bounding box center [786, 720] width 187 height 33
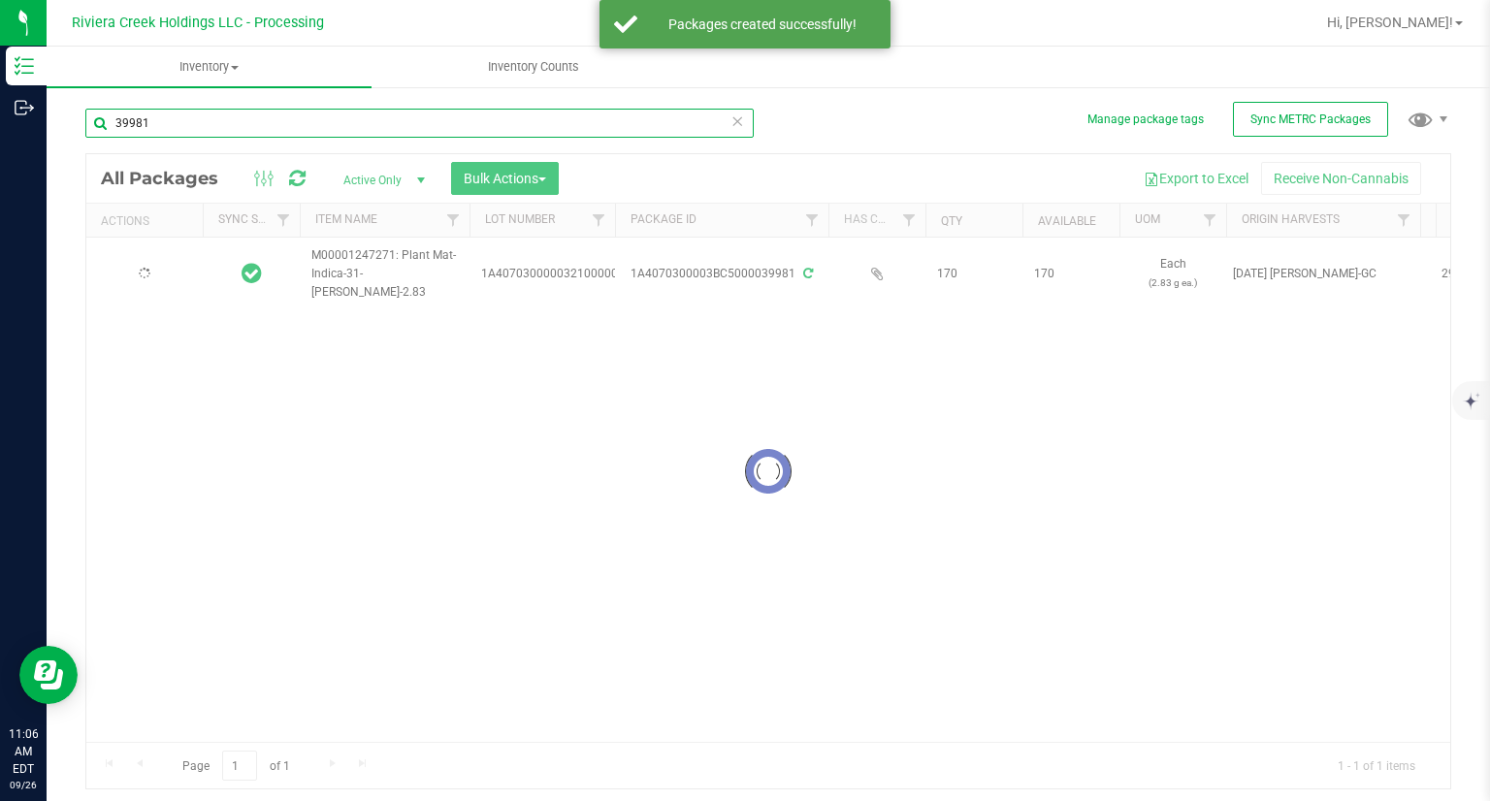
click at [193, 129] on input "39981" at bounding box center [419, 123] width 668 height 29
click at [190, 130] on input "39981" at bounding box center [419, 123] width 668 height 29
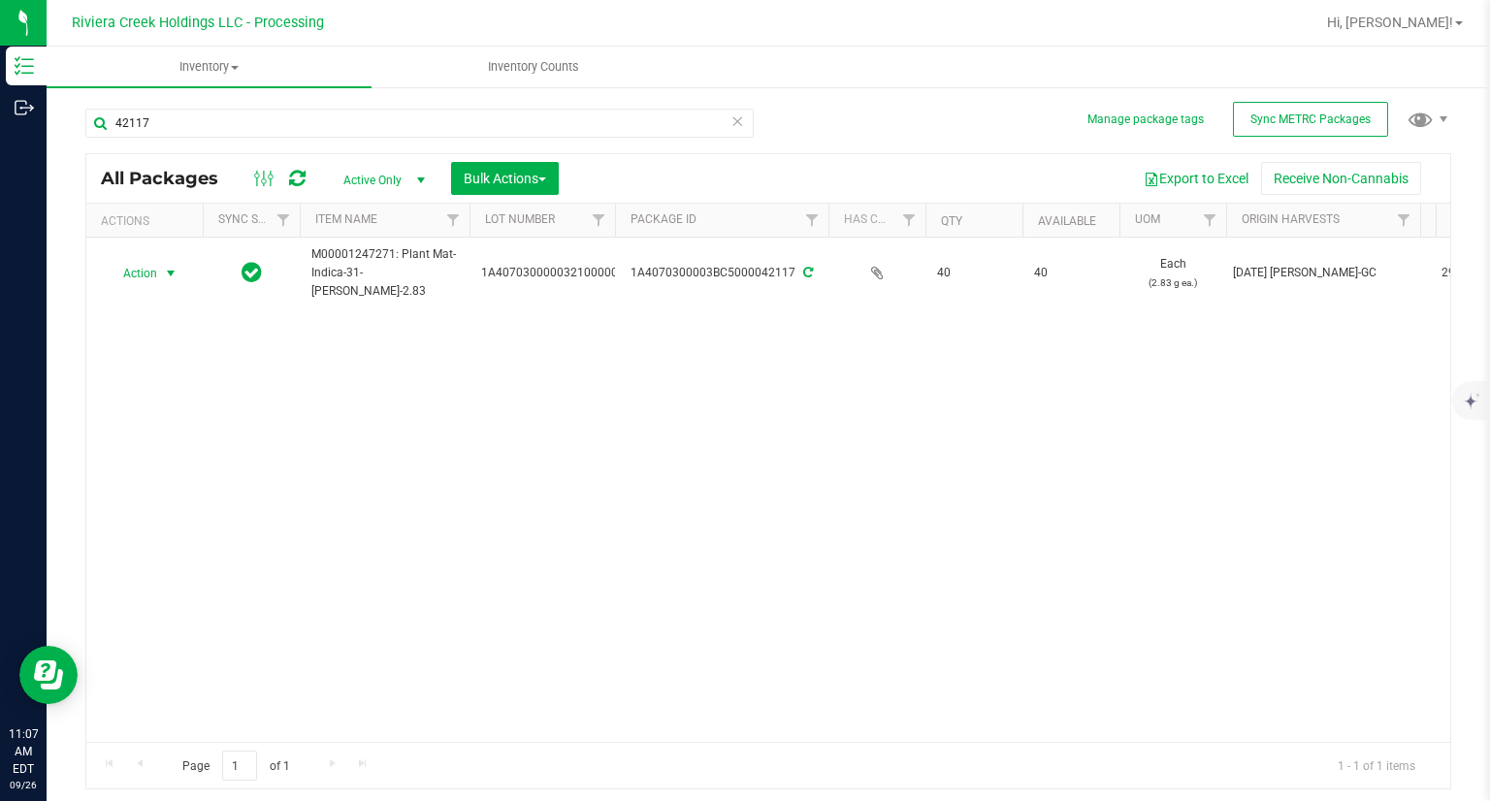
click at [139, 283] on span "Action" at bounding box center [132, 273] width 52 height 27
click at [206, 445] on li "Print package label" at bounding box center [168, 460] width 123 height 53
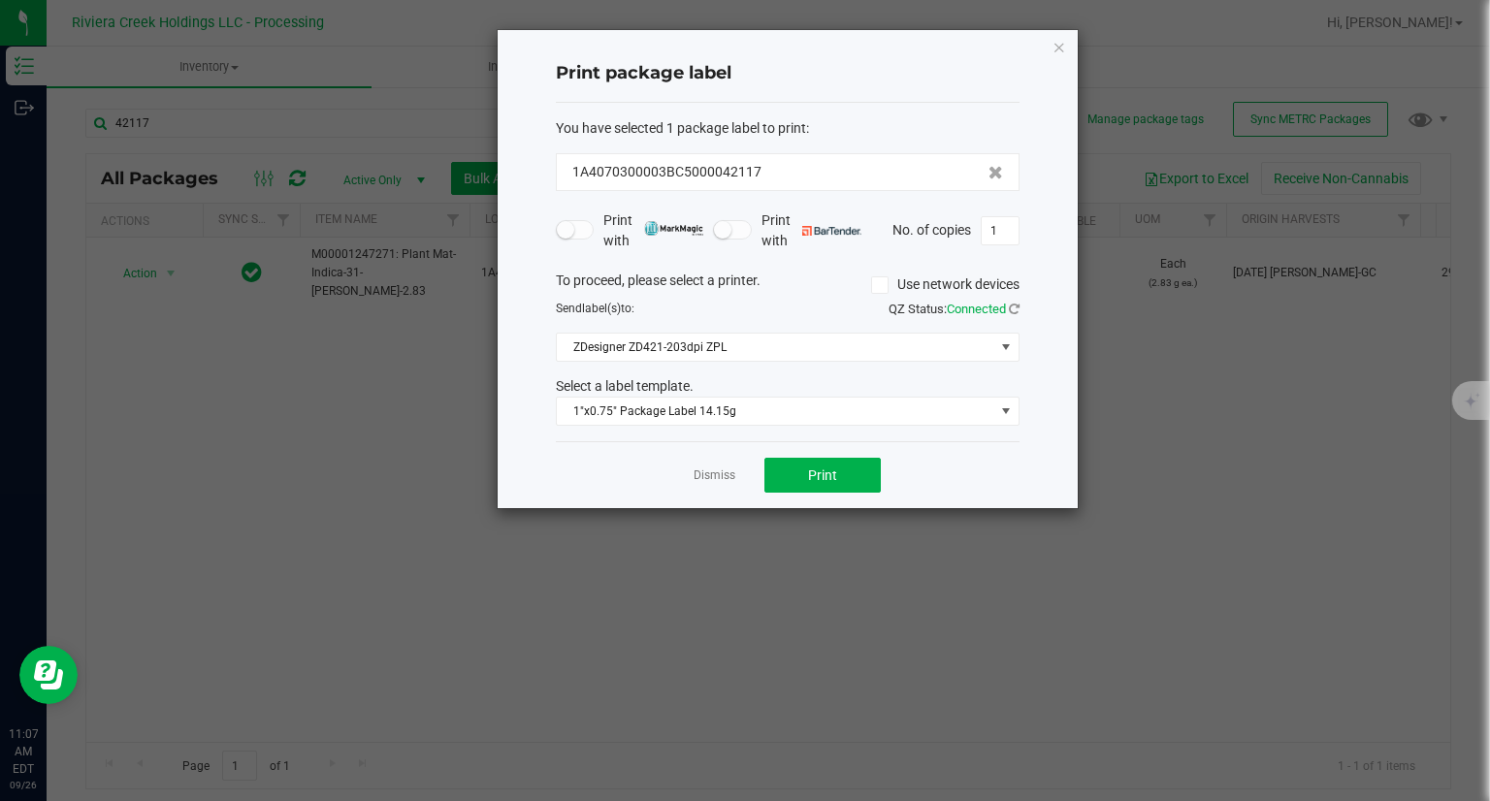
click at [804, 426] on div "You have selected 1 package label to print : 1A4070300003BC5000042117 Print wit…" at bounding box center [788, 272] width 464 height 339
click at [800, 417] on span "1"x0.75" Package Label 14.15g" at bounding box center [775, 411] width 437 height 27
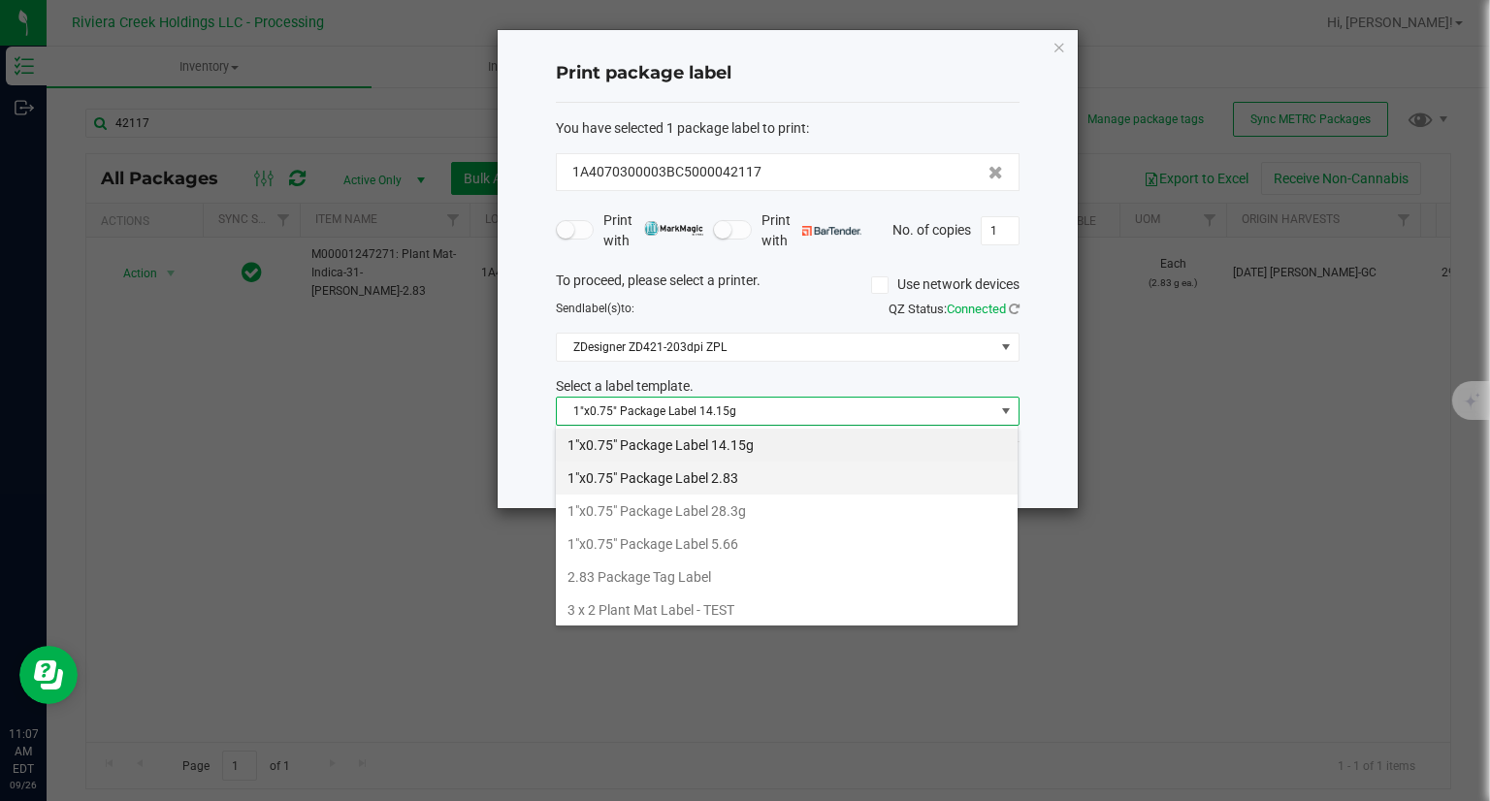
click at [747, 477] on li "1"x0.75" Package Label 2.83" at bounding box center [787, 478] width 462 height 33
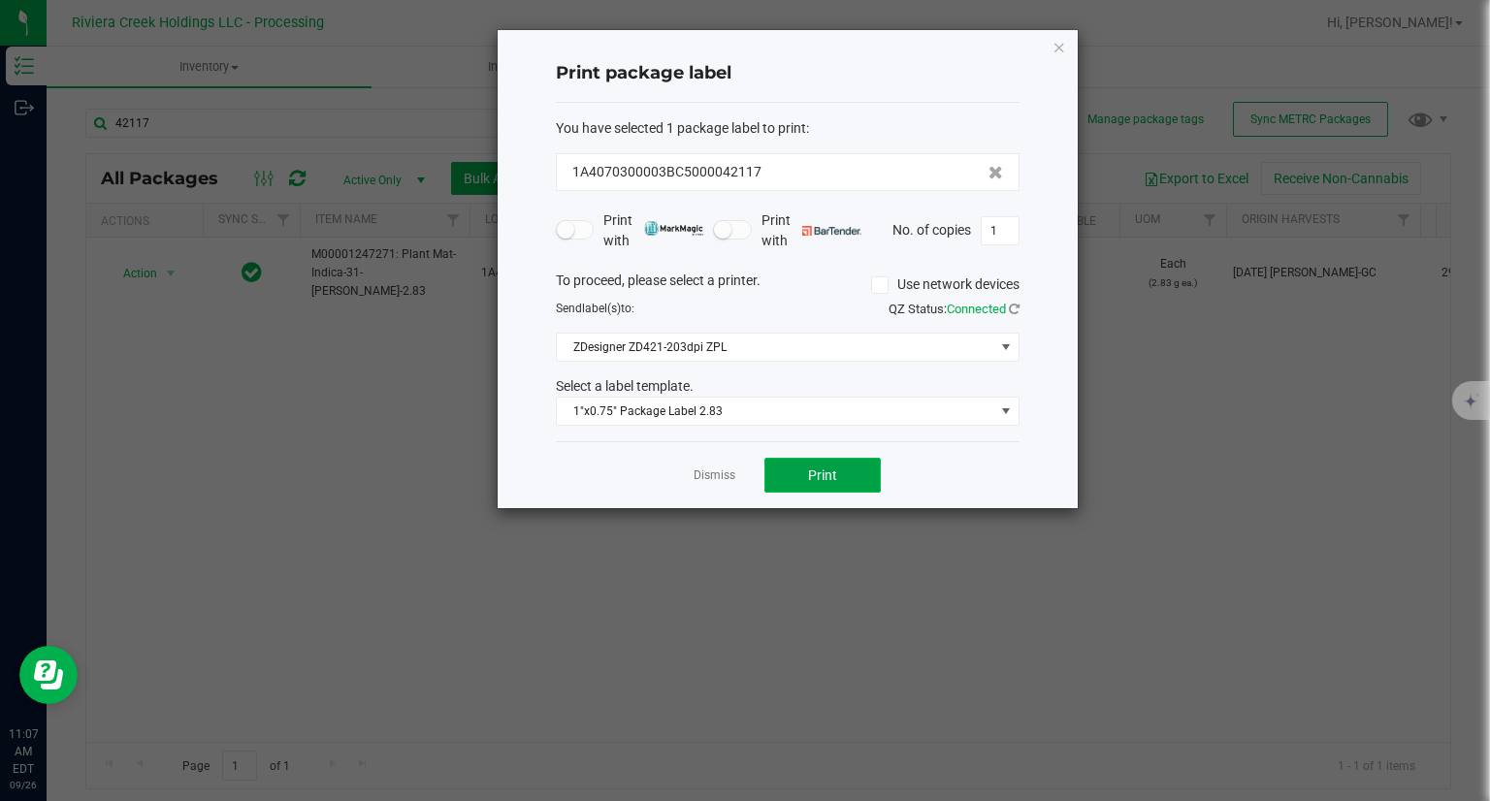
click at [842, 483] on button "Print" at bounding box center [822, 475] width 116 height 35
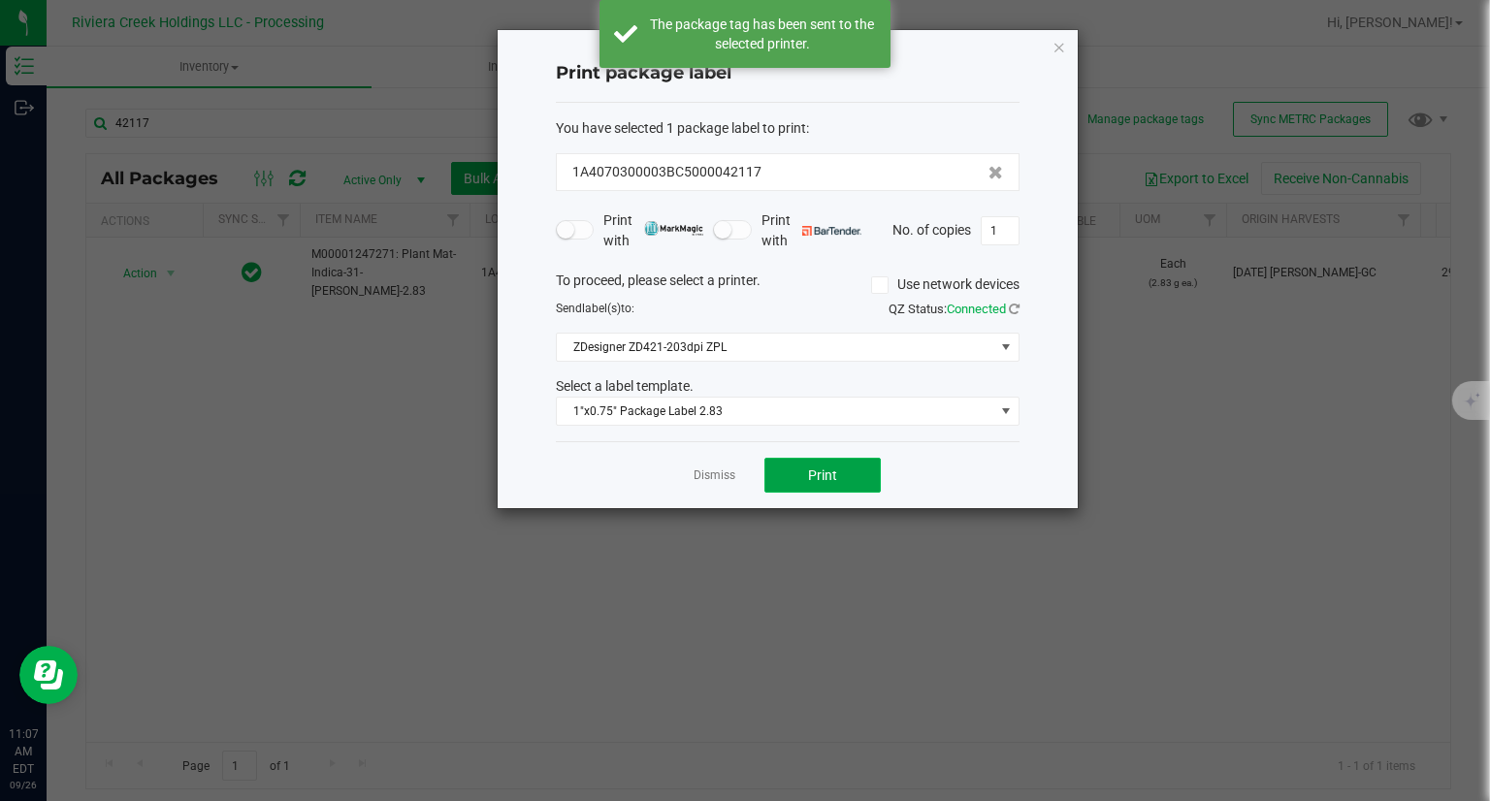
click at [842, 484] on button "Print" at bounding box center [822, 475] width 116 height 35
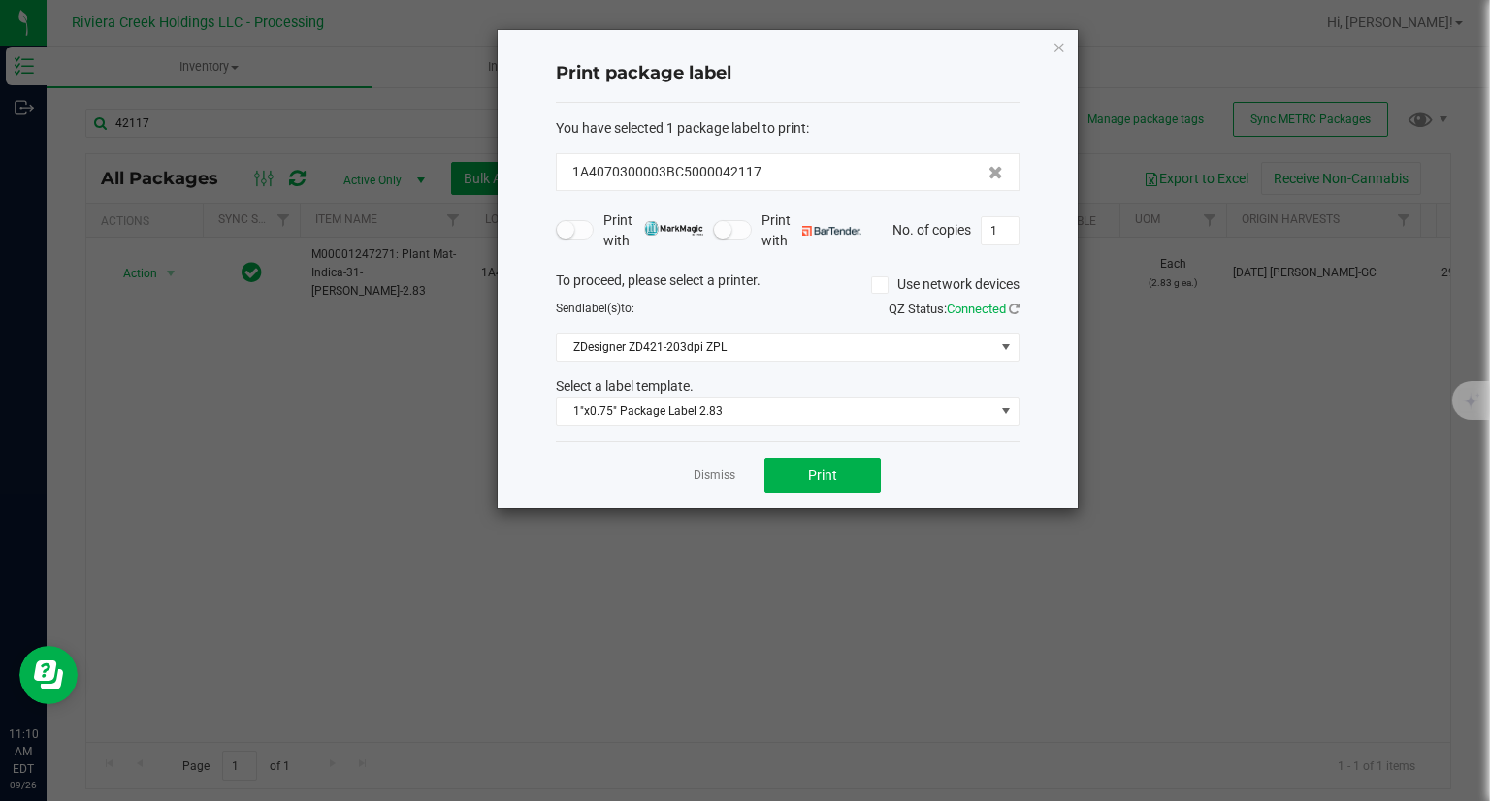
click at [1069, 48] on div "Print package label You have selected 1 package label to print : 1A4070300003BC…" at bounding box center [787, 269] width 580 height 478
click at [1067, 48] on div "Print package label You have selected 1 package label to print : 1A4070300003BC…" at bounding box center [787, 269] width 580 height 478
click at [1060, 49] on icon "button" at bounding box center [1059, 46] width 14 height 23
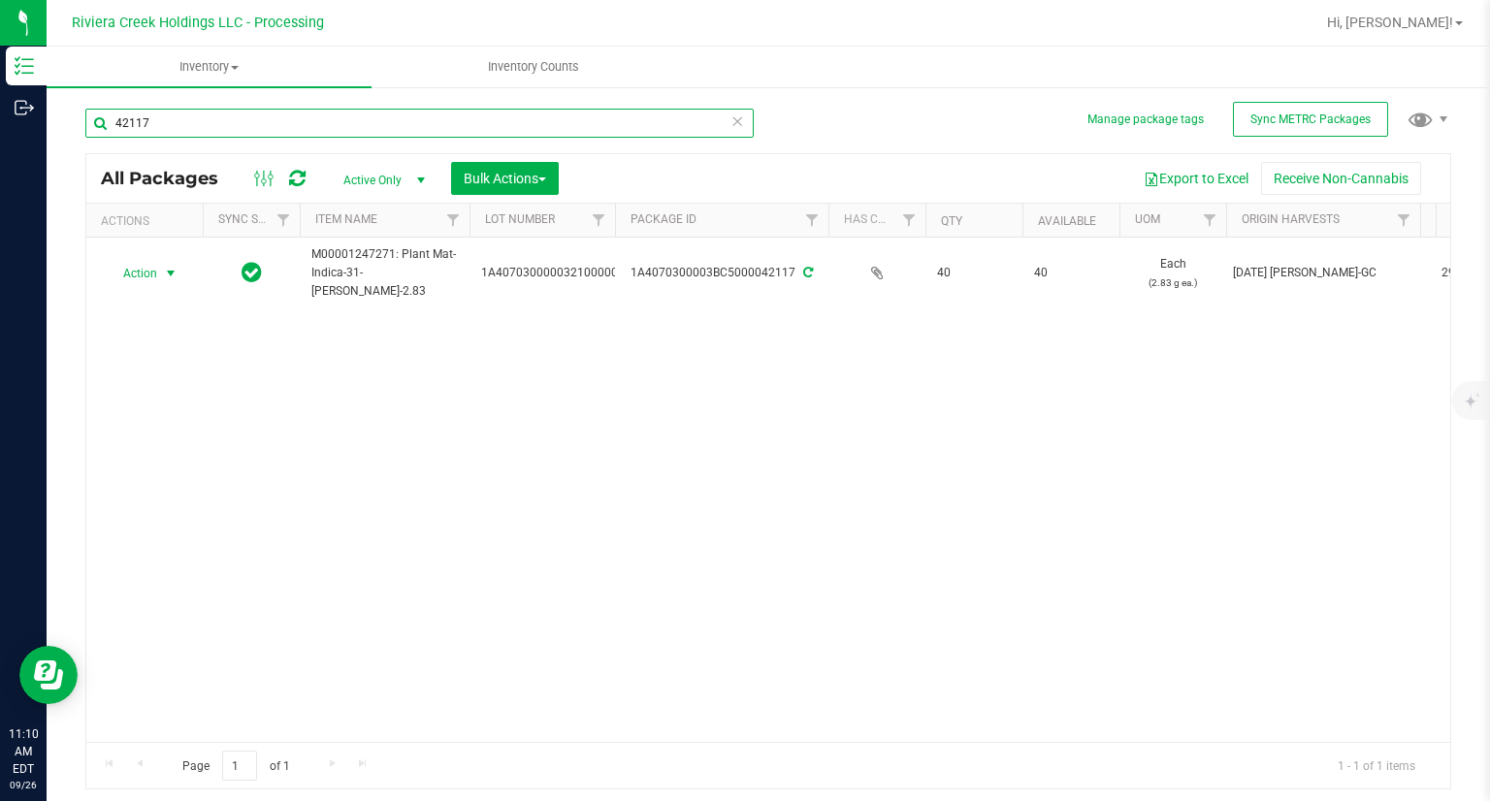
click at [331, 112] on input "42117" at bounding box center [419, 123] width 668 height 29
type input "38932"
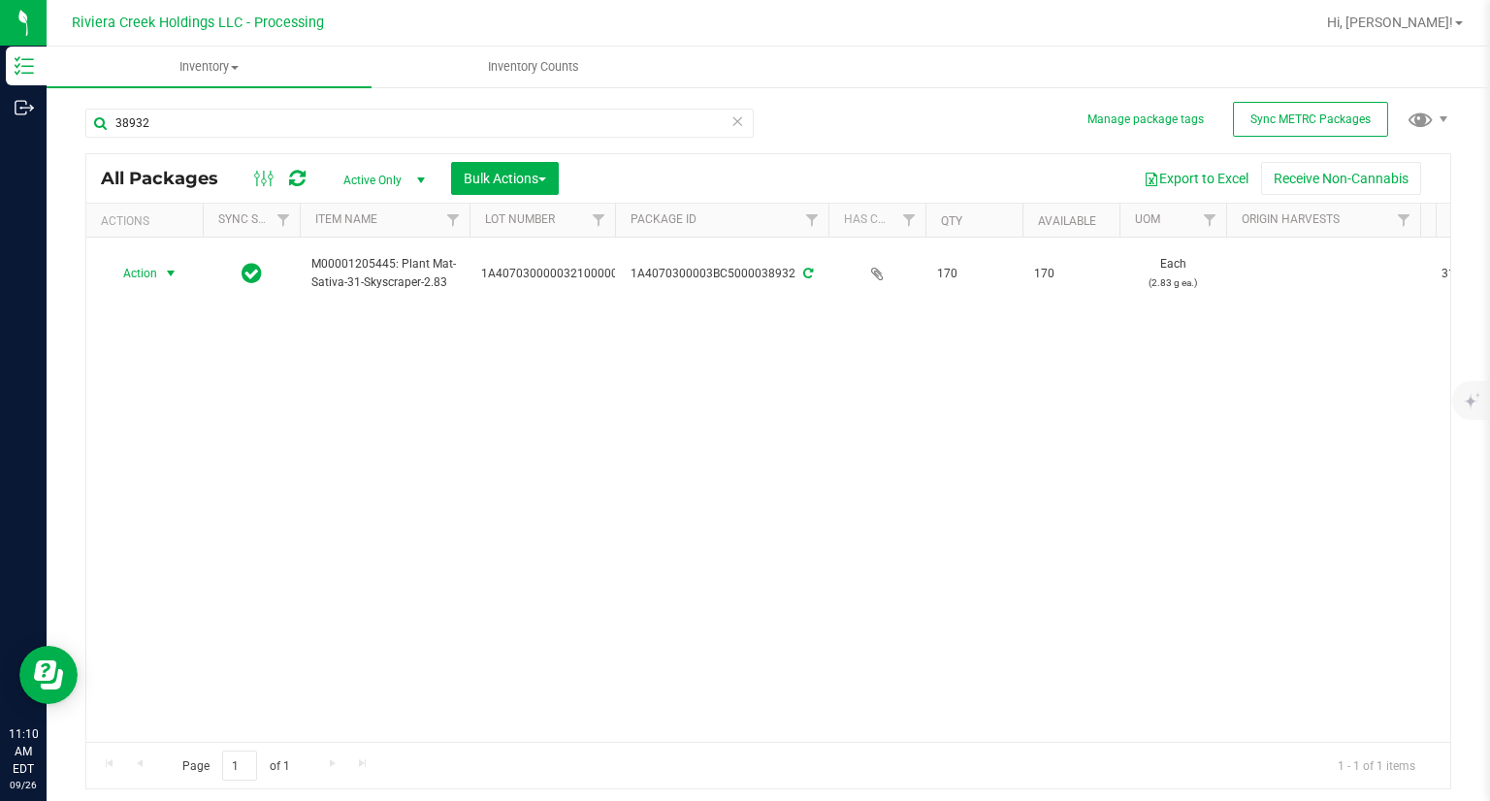
click at [155, 275] on span "Action" at bounding box center [132, 273] width 52 height 27
click at [175, 302] on li "Create package" at bounding box center [168, 305] width 123 height 29
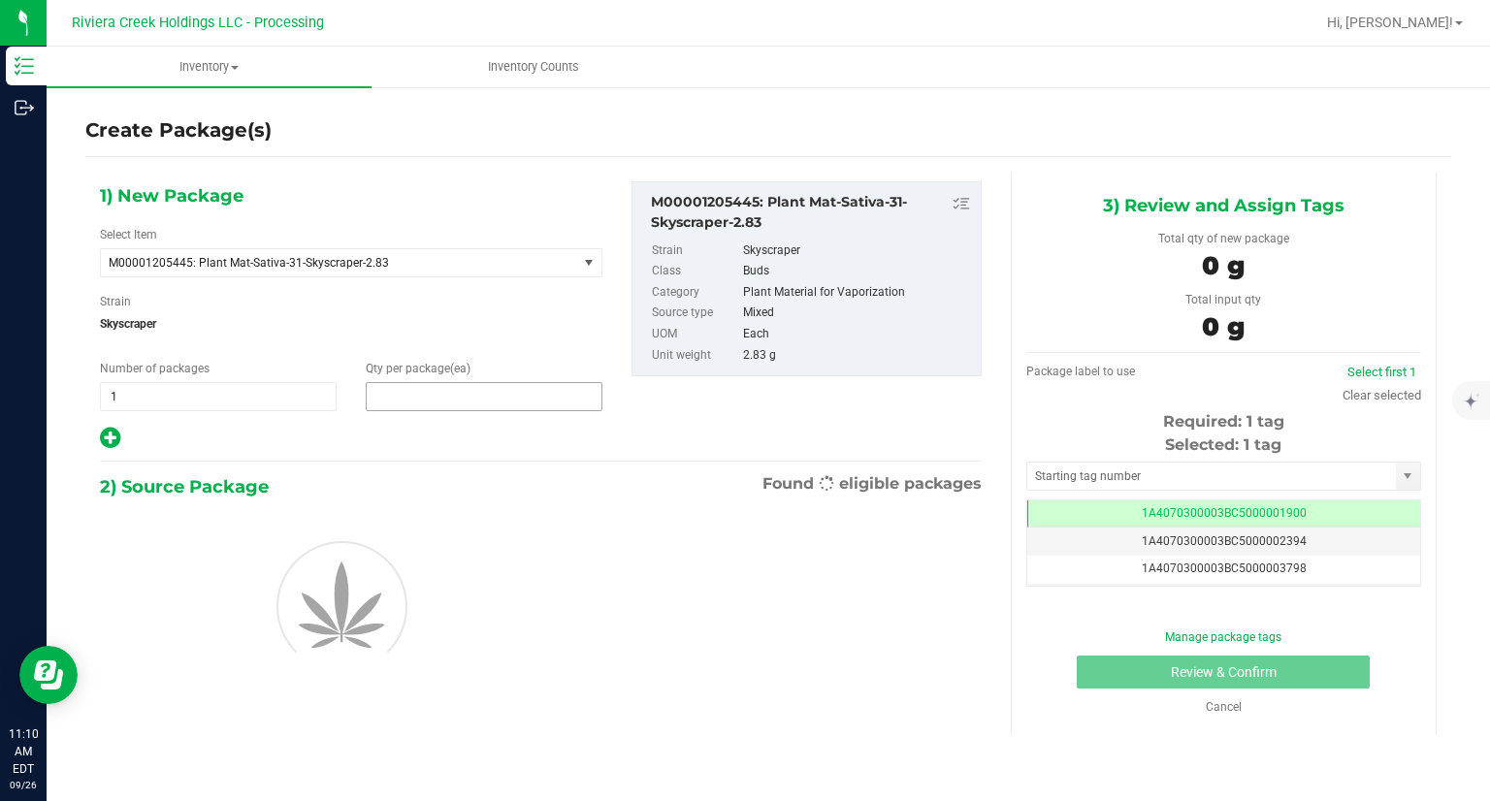
click at [415, 388] on span at bounding box center [484, 396] width 237 height 29
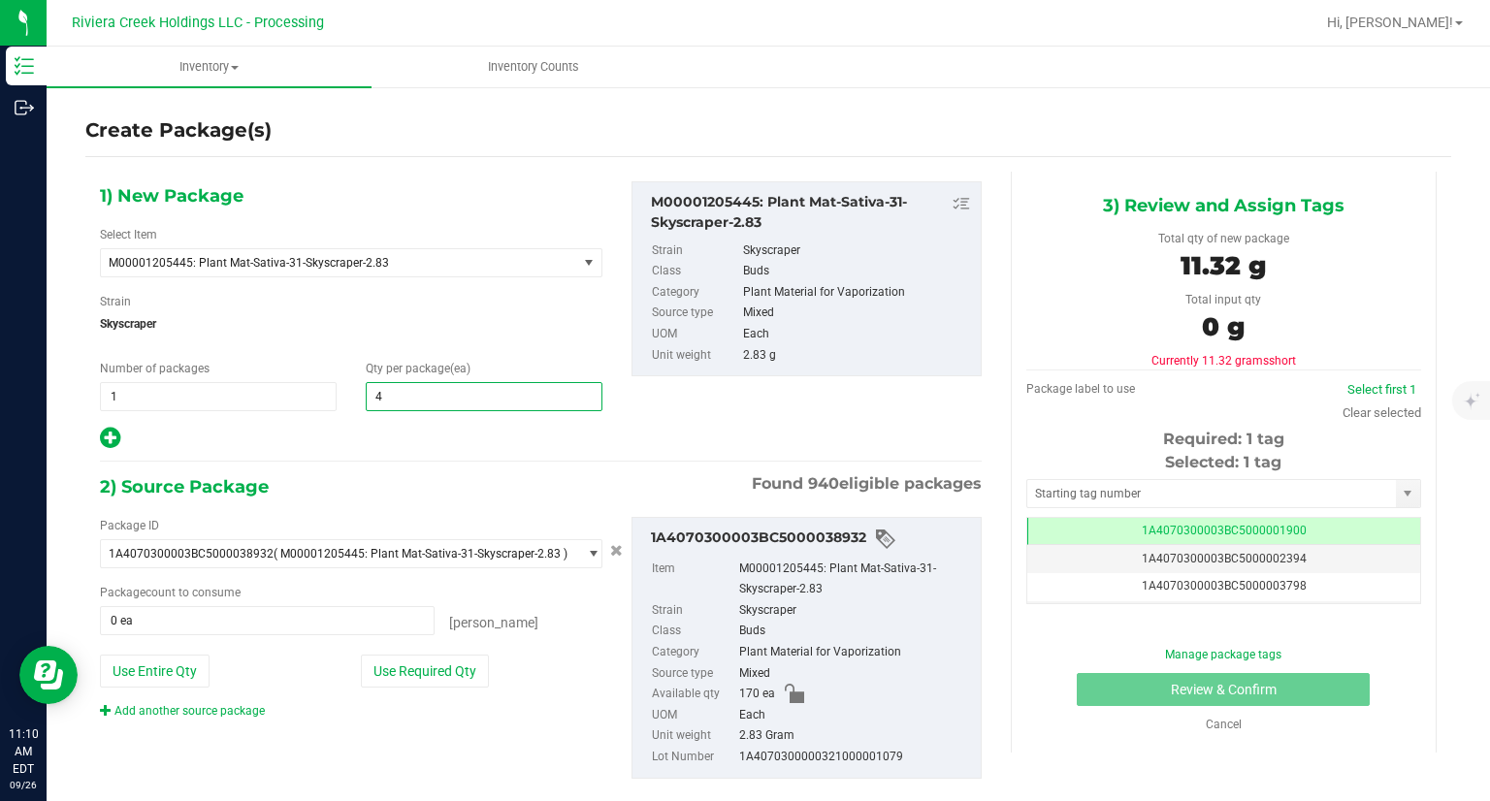
type input "40"
click at [112, 433] on icon at bounding box center [110, 438] width 20 height 24
type input "40"
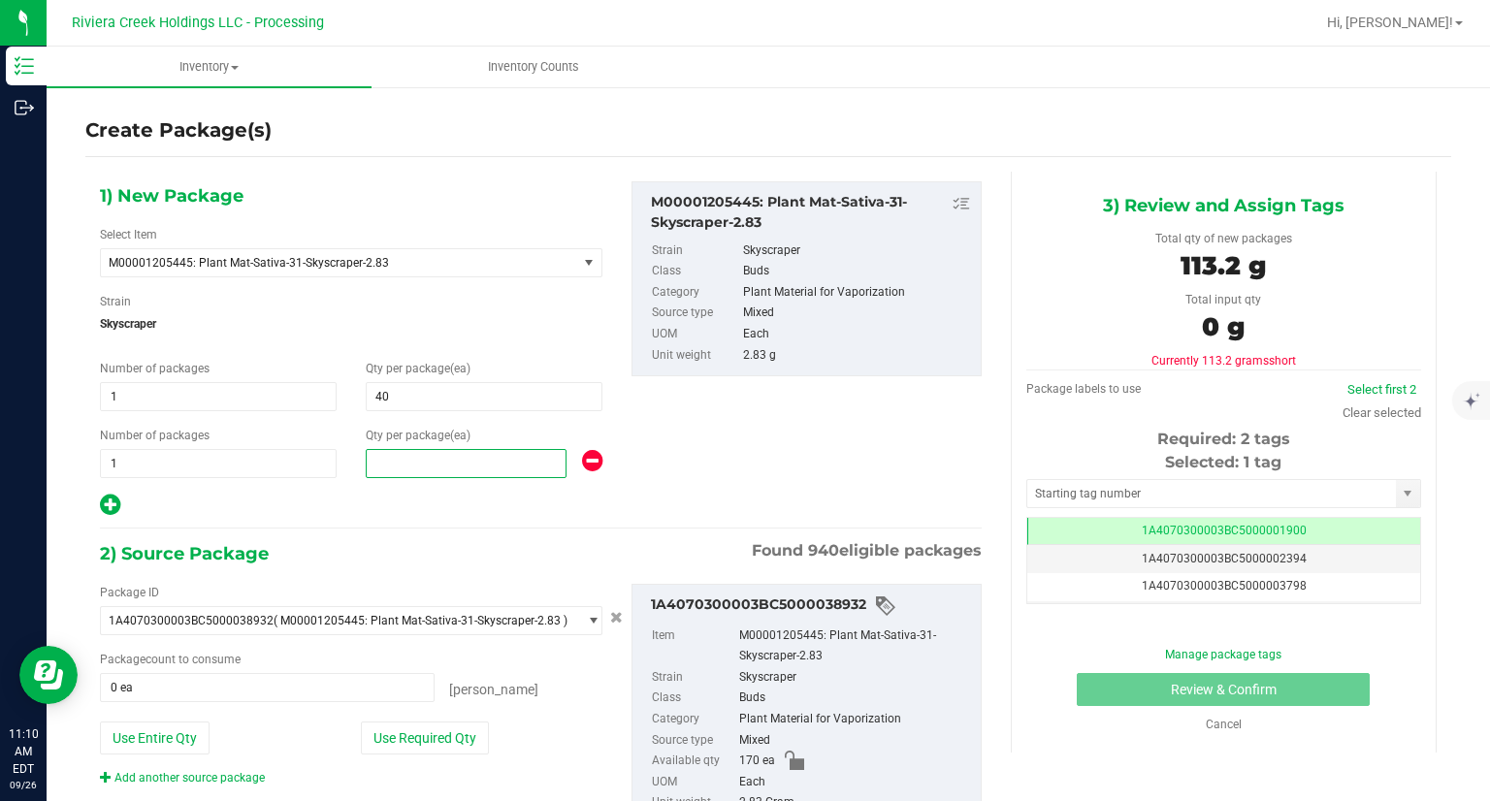
click at [380, 459] on span at bounding box center [466, 463] width 201 height 29
type input "40"
drag, startPoint x: 463, startPoint y: 746, endPoint x: 579, endPoint y: 731, distance: 117.3
click at [463, 745] on button "Use Required Qty" at bounding box center [425, 737] width 128 height 33
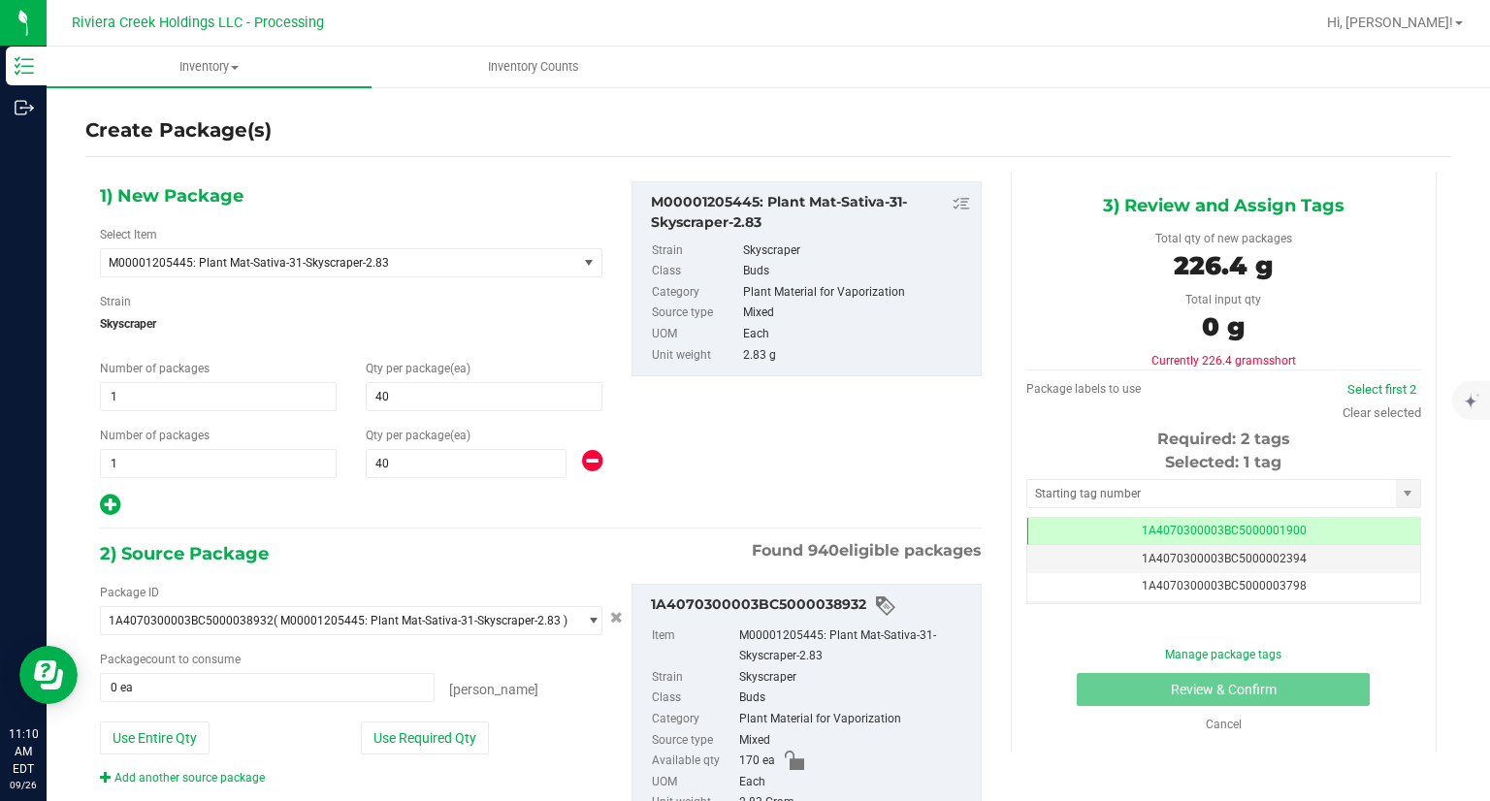
type input "80 ea"
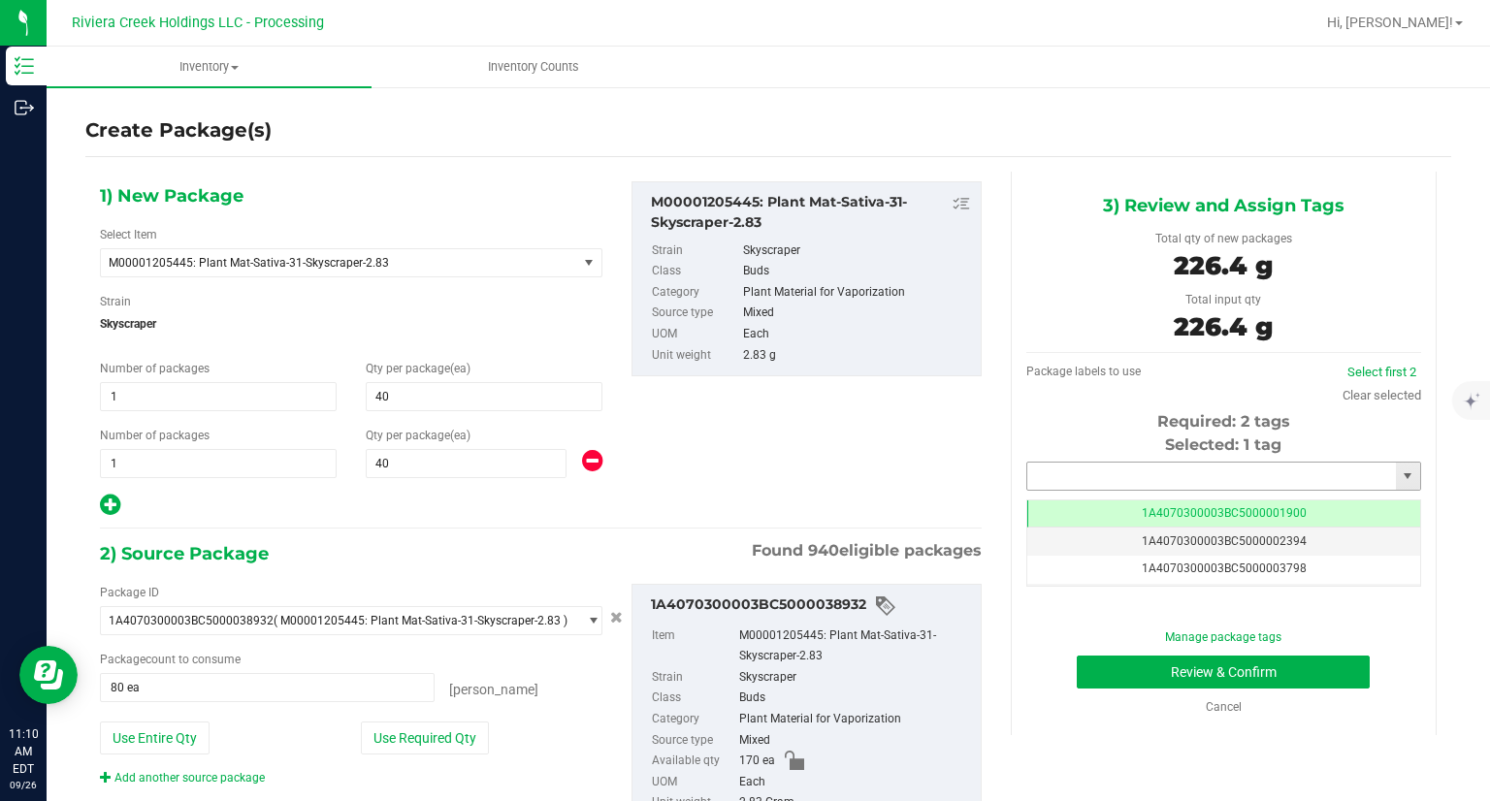
click at [1047, 478] on input "text" at bounding box center [1211, 476] width 369 height 27
click at [1039, 497] on li "1A4070300003BC5000042118" at bounding box center [1210, 509] width 389 height 29
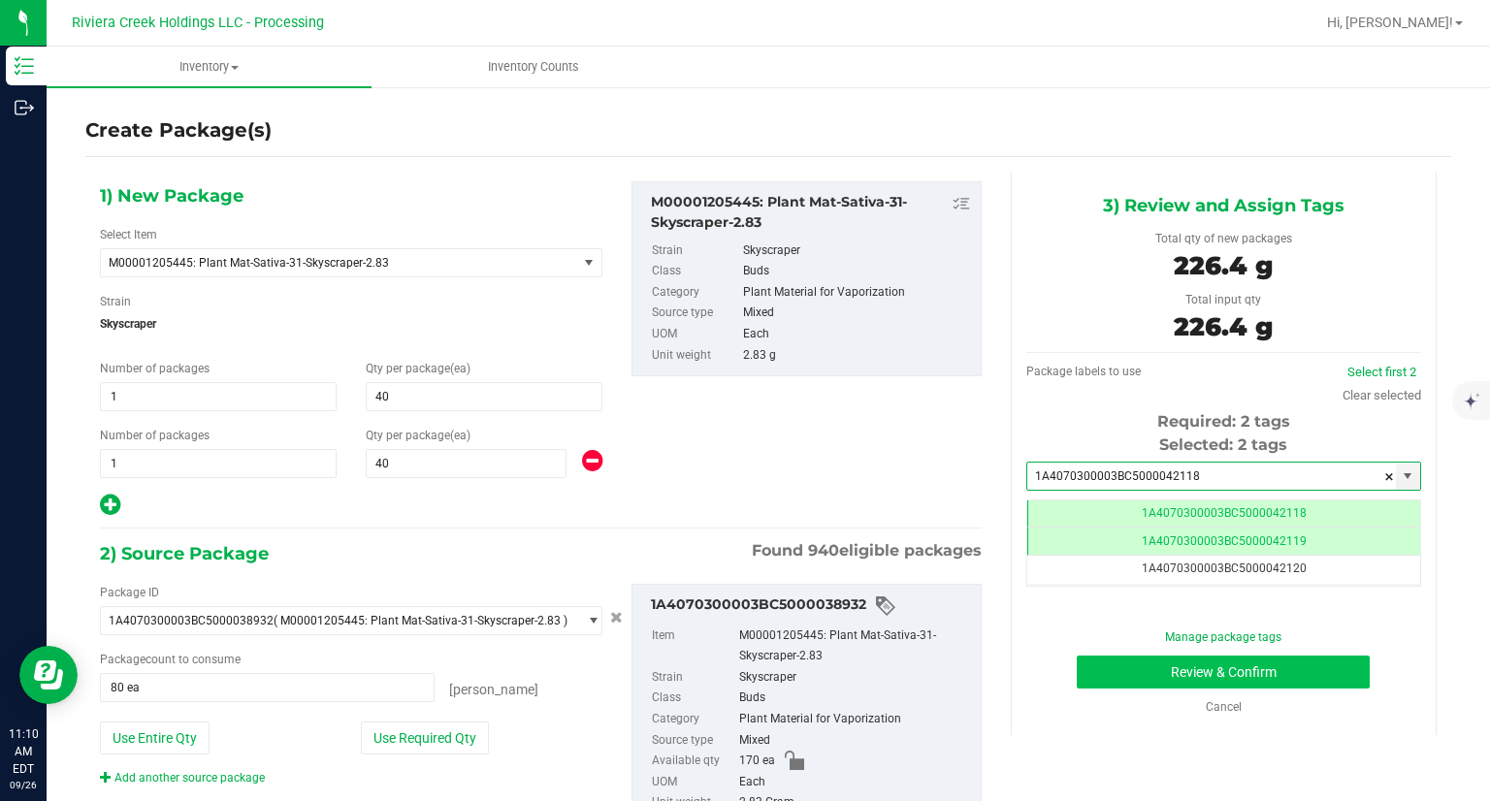
type input "1A4070300003BC5000042118"
click at [1096, 666] on button "Review & Confirm" at bounding box center [1222, 672] width 293 height 33
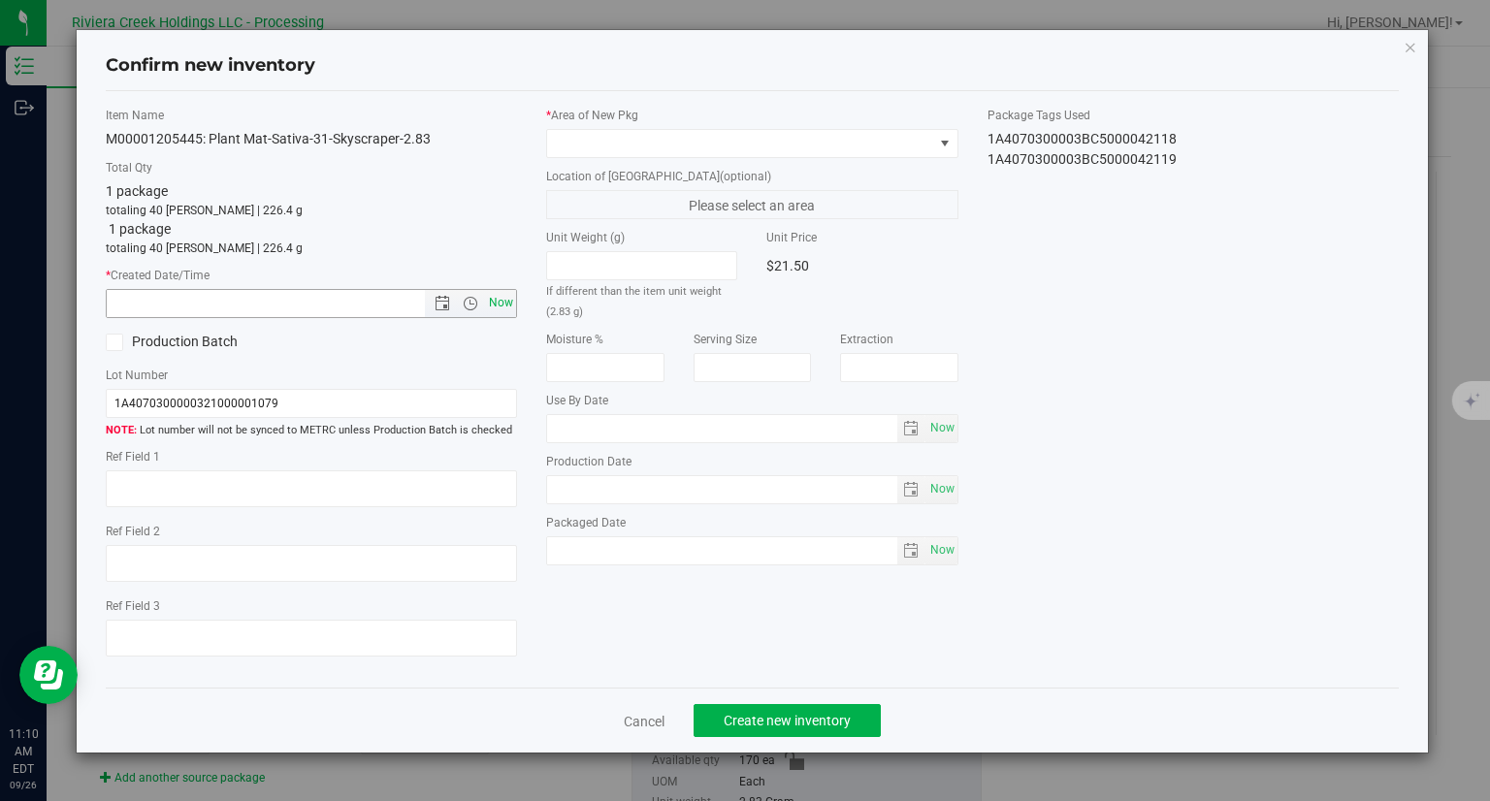
click at [508, 311] on span "Now" at bounding box center [501, 303] width 33 height 28
type input "9/26/2025 11:10 AM"
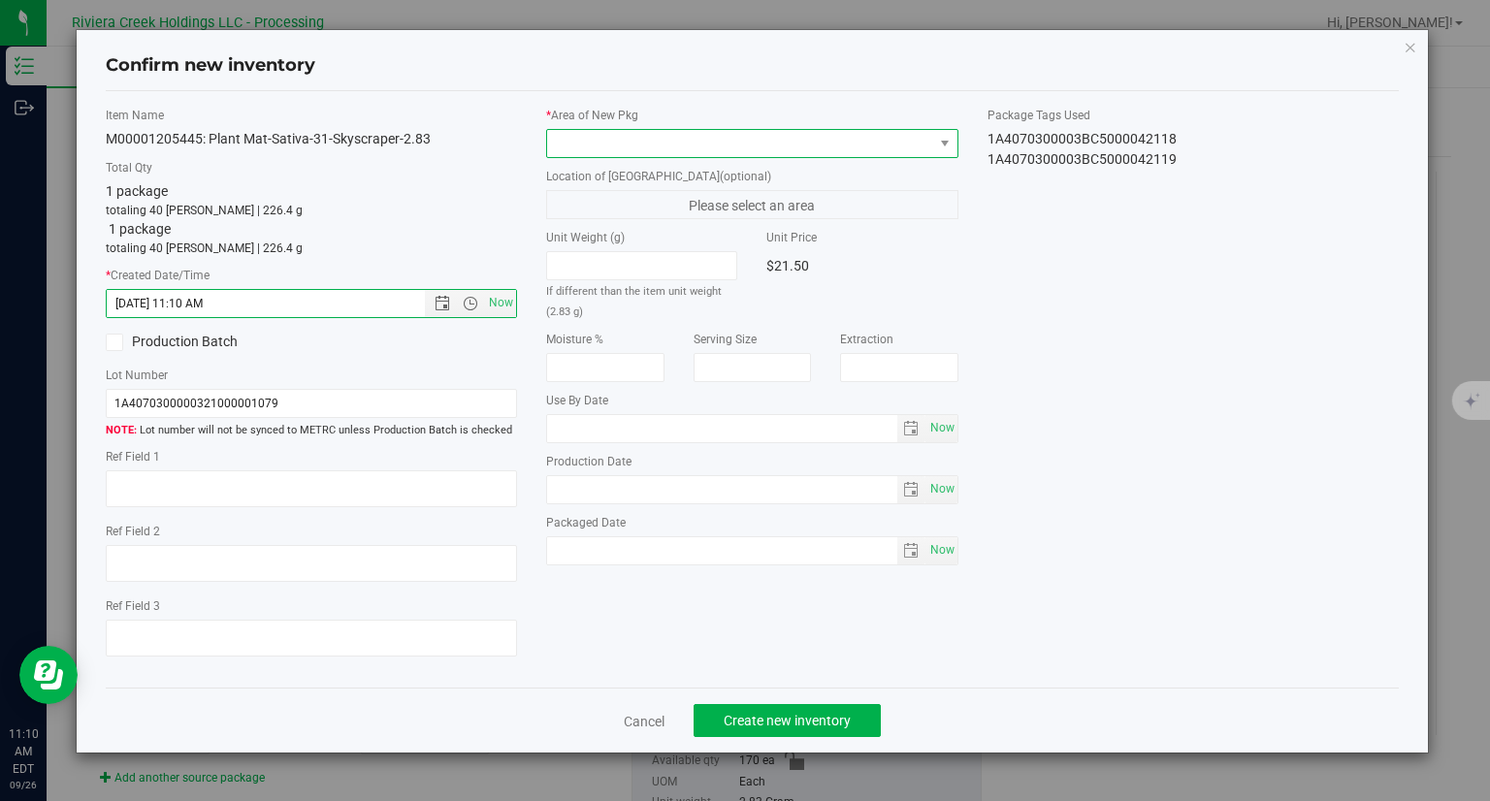
click at [625, 133] on span at bounding box center [740, 143] width 386 height 27
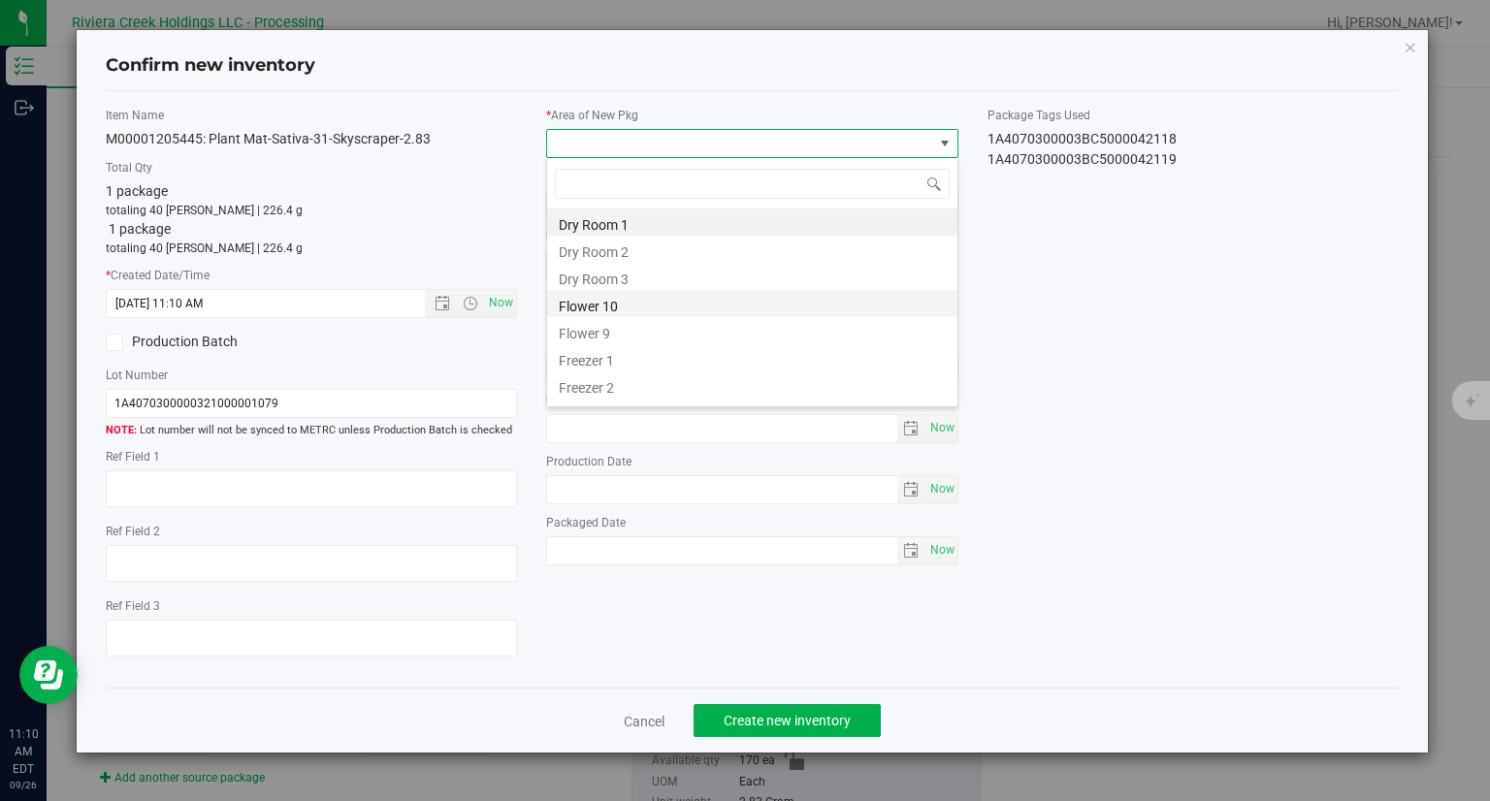
click at [625, 304] on li "Flower 10" at bounding box center [752, 303] width 410 height 27
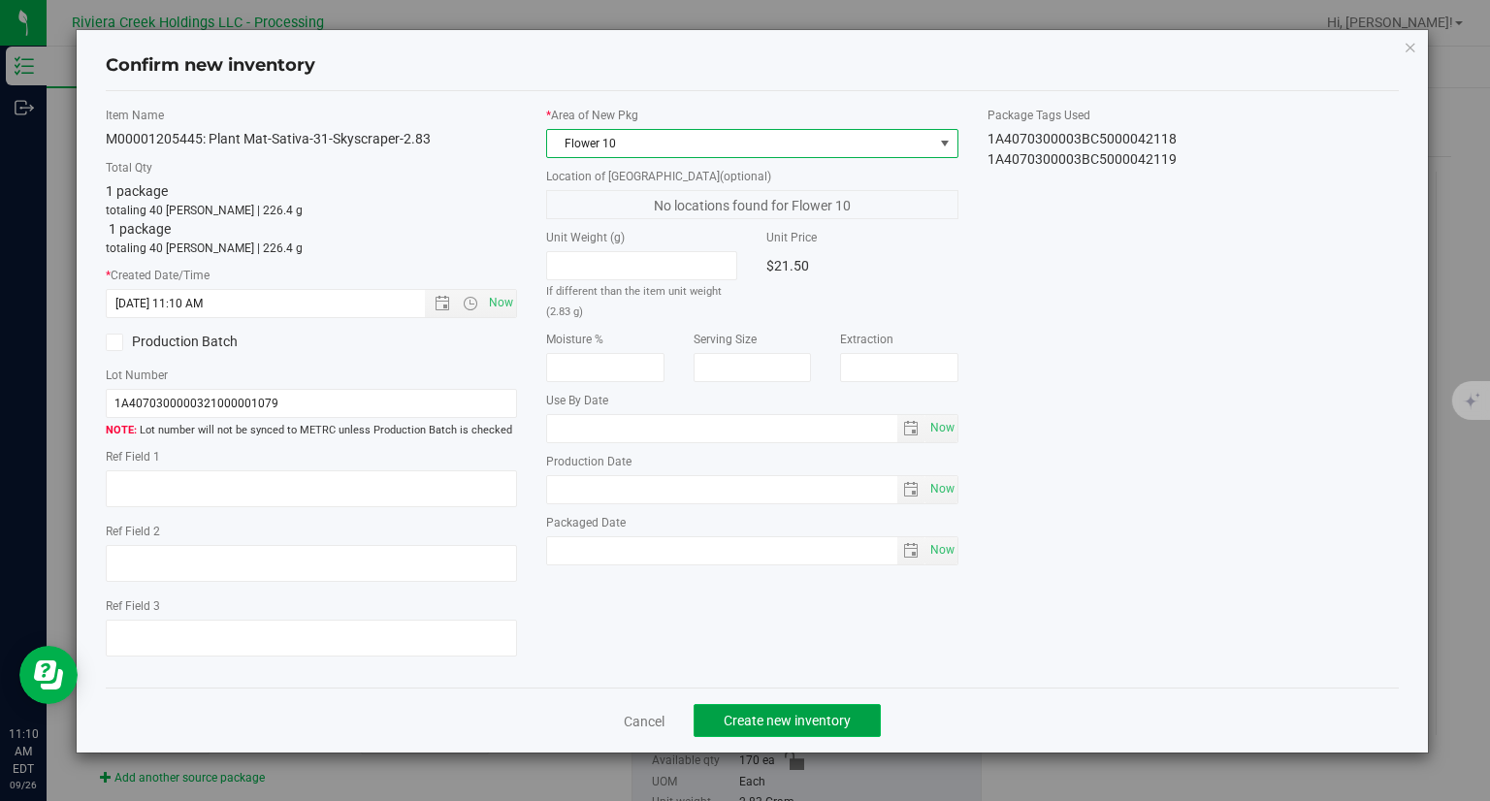
click at [821, 727] on span "Create new inventory" at bounding box center [786, 721] width 127 height 16
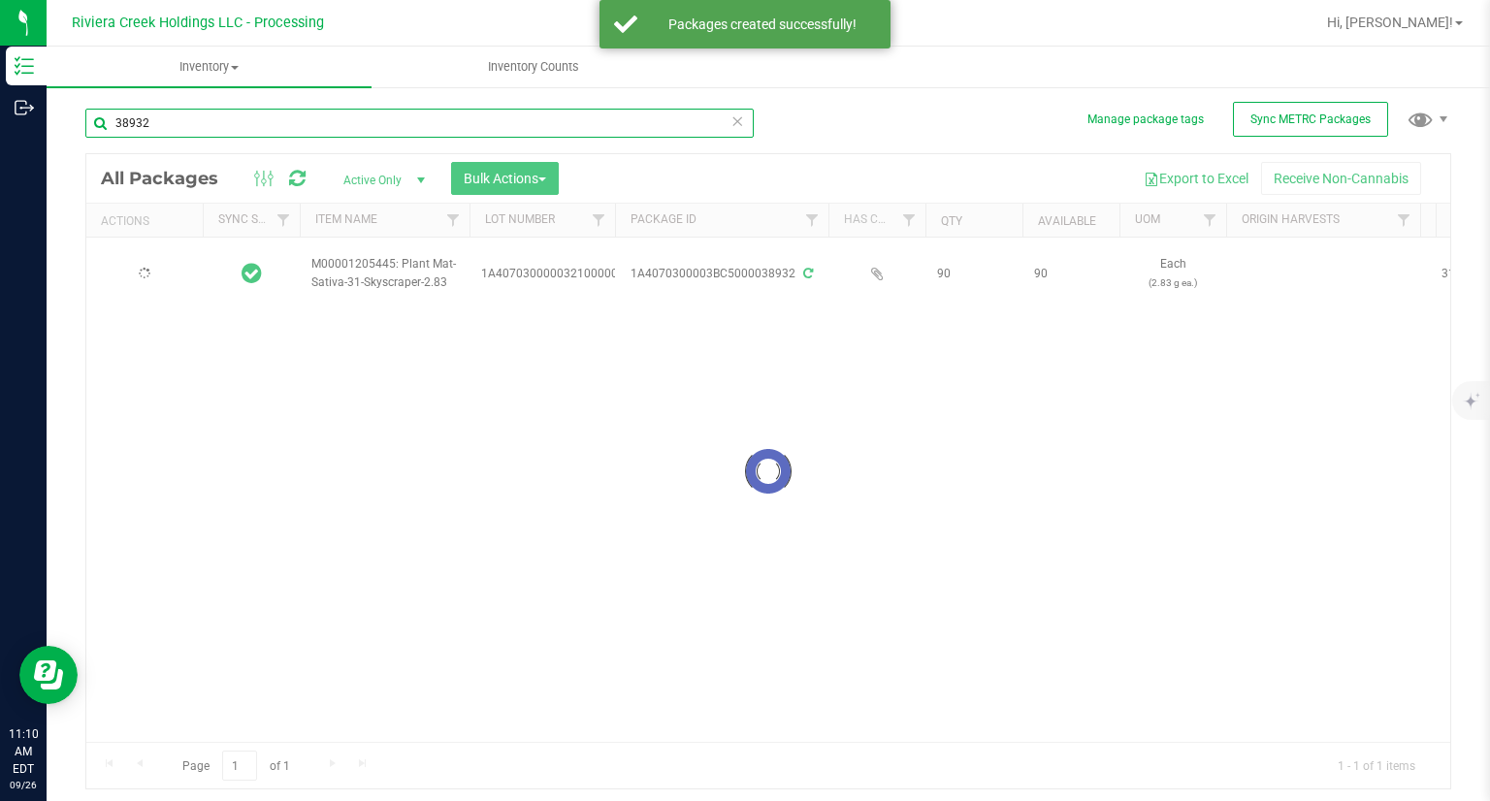
click at [202, 129] on input "38932" at bounding box center [419, 123] width 668 height 29
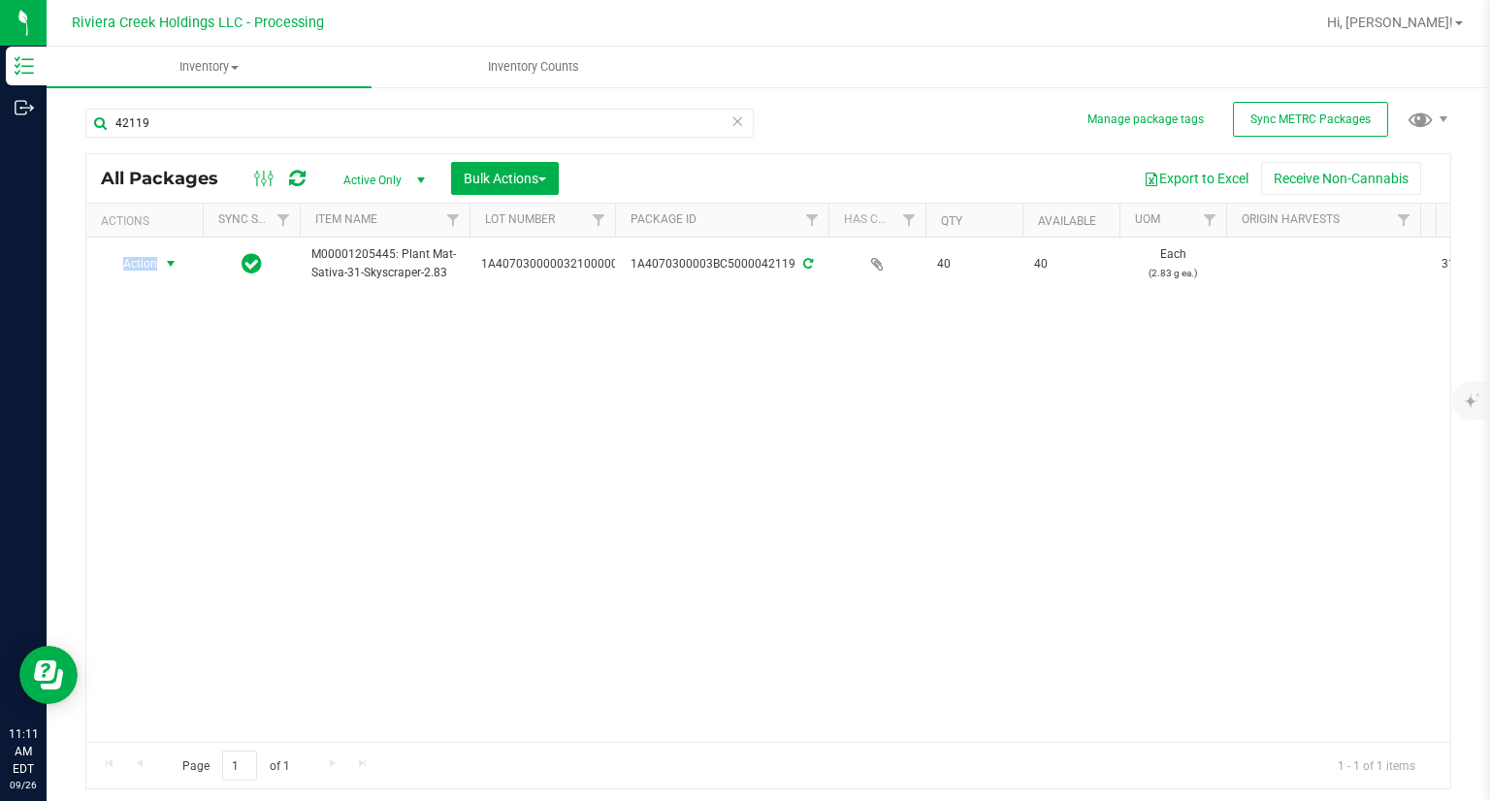
click at [144, 269] on span "Action" at bounding box center [132, 263] width 52 height 27
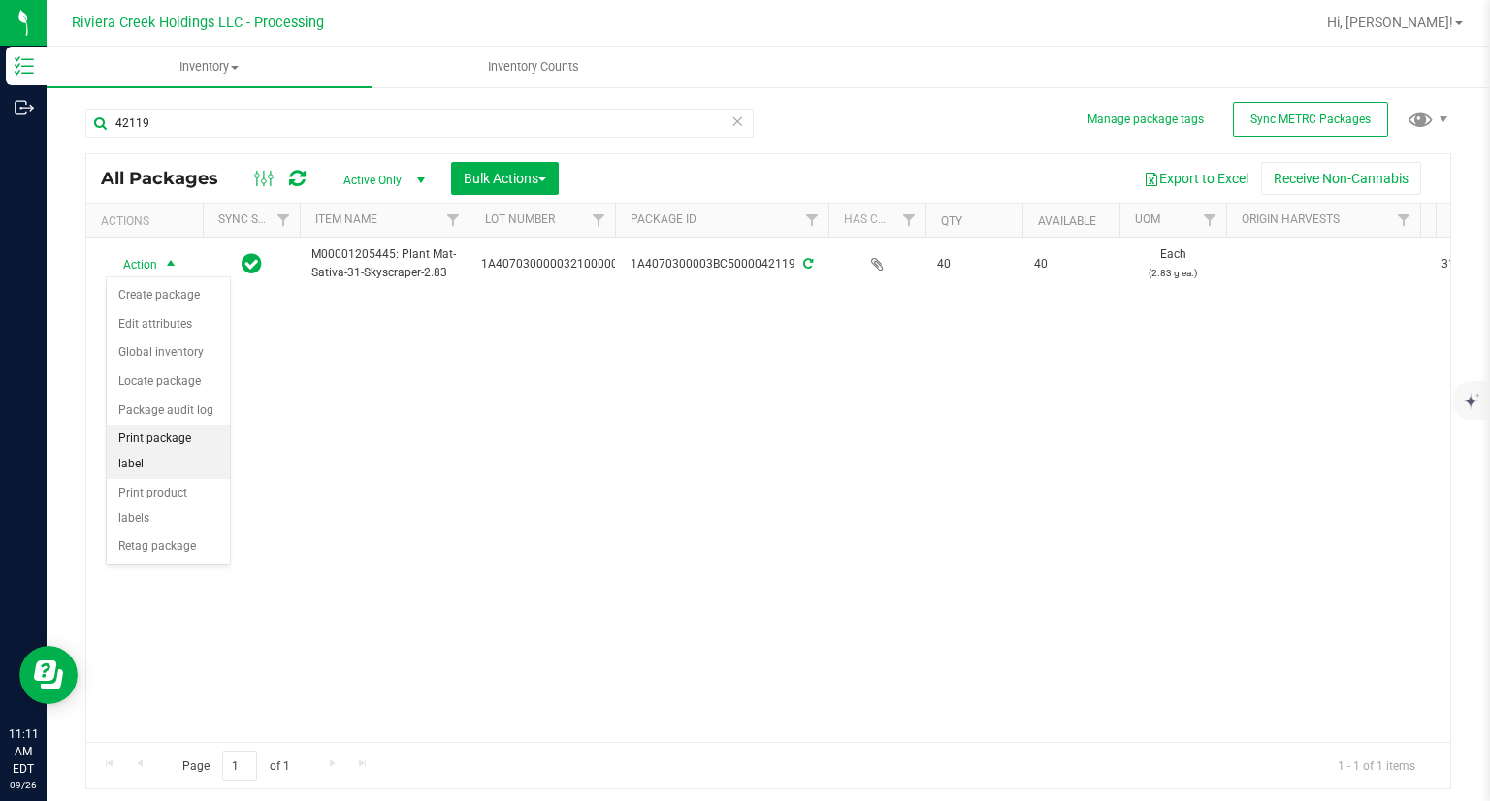
click at [203, 443] on li "Print package label" at bounding box center [168, 451] width 123 height 53
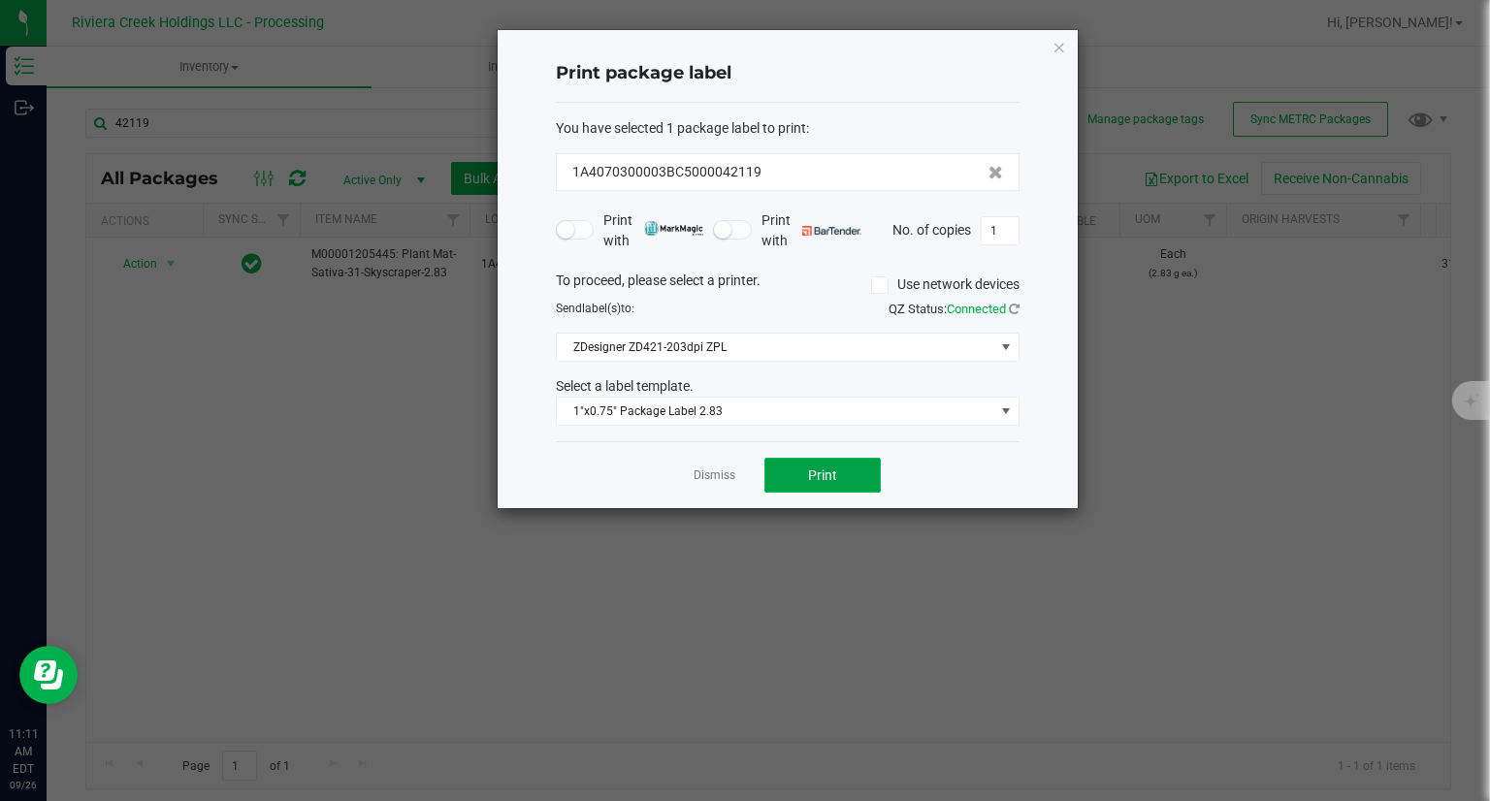
click at [839, 485] on button "Print" at bounding box center [822, 475] width 116 height 35
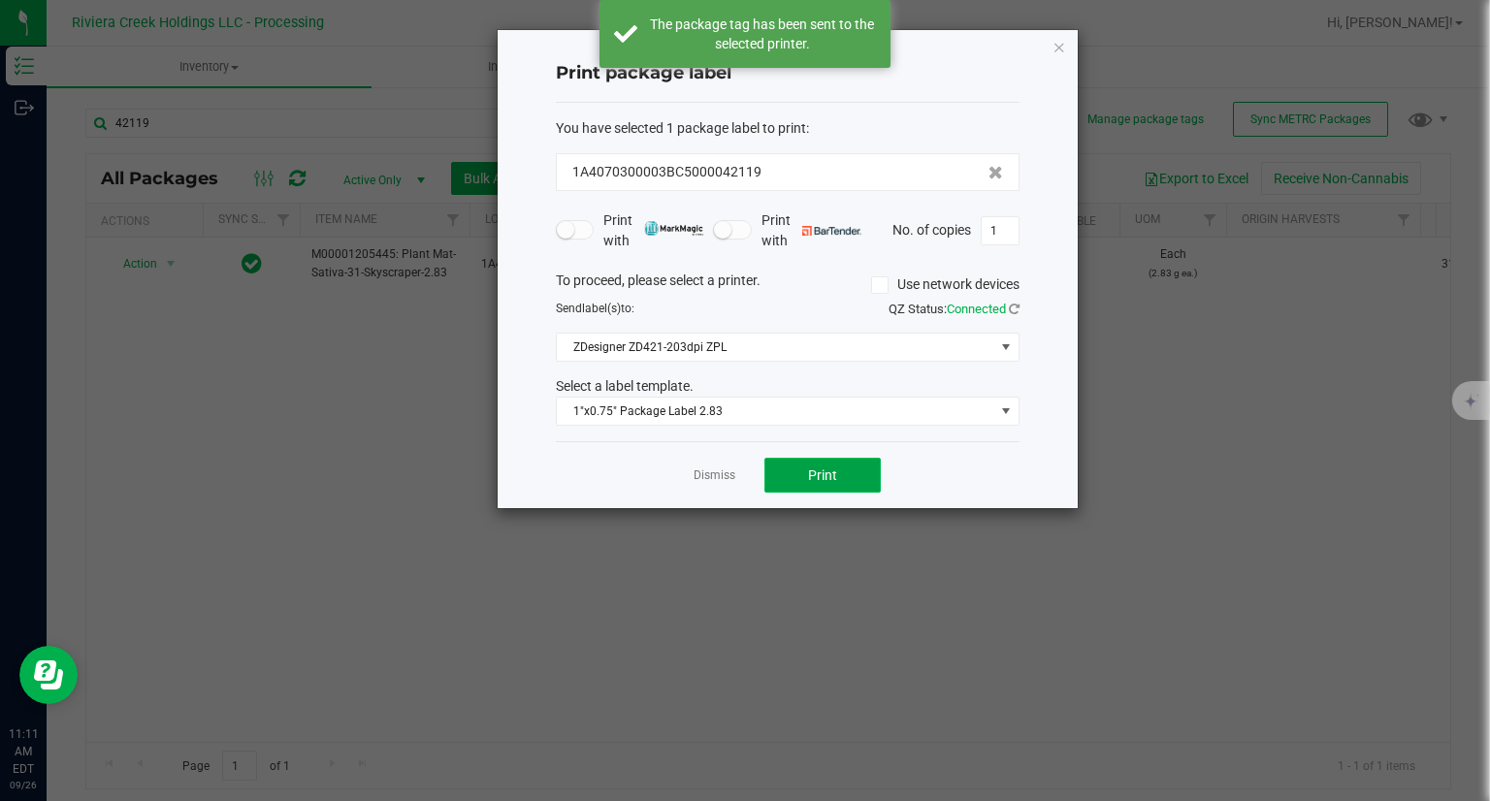
click at [839, 485] on button "Print" at bounding box center [822, 475] width 116 height 35
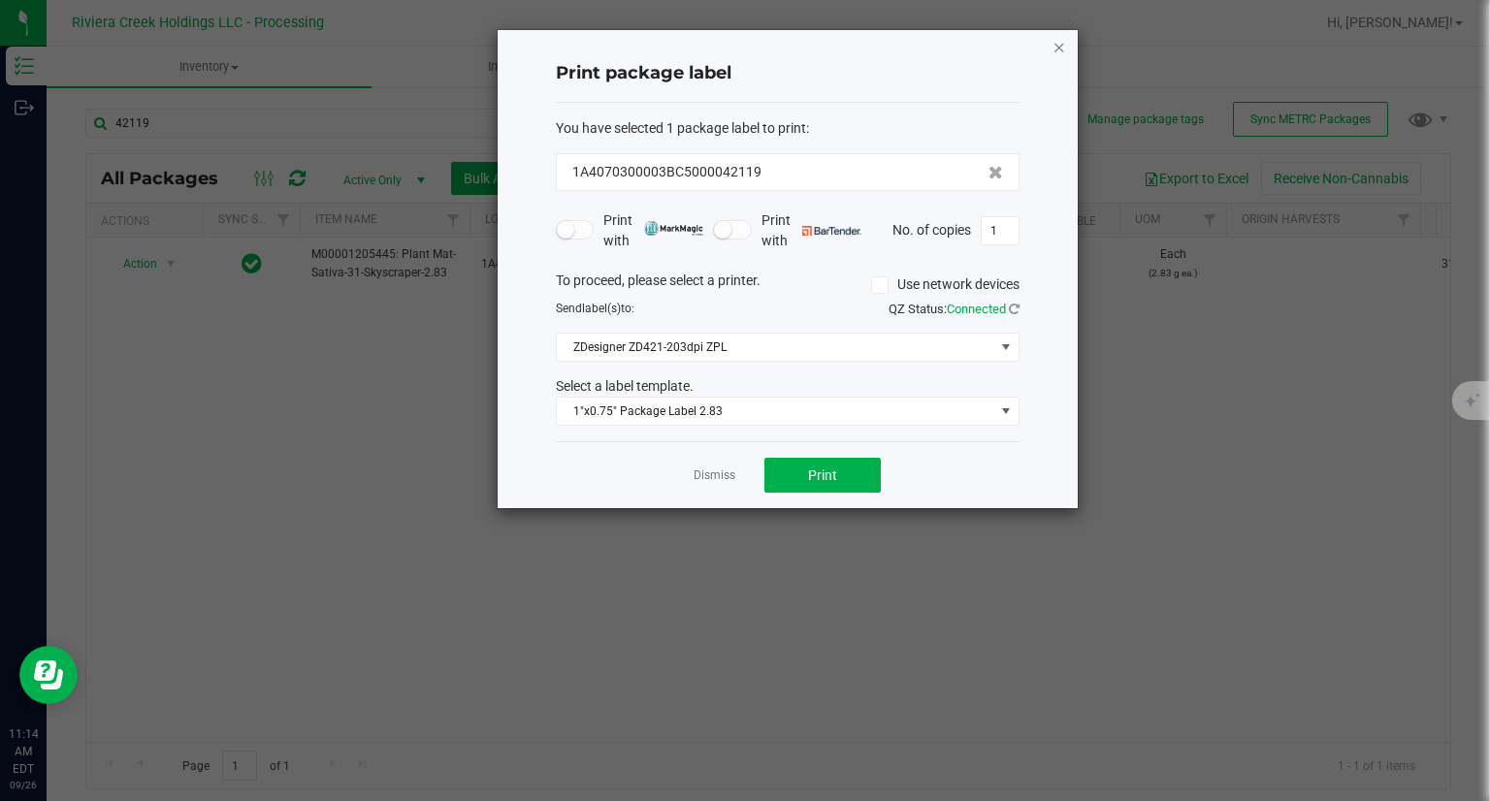
click at [1062, 44] on icon "button" at bounding box center [1059, 46] width 14 height 23
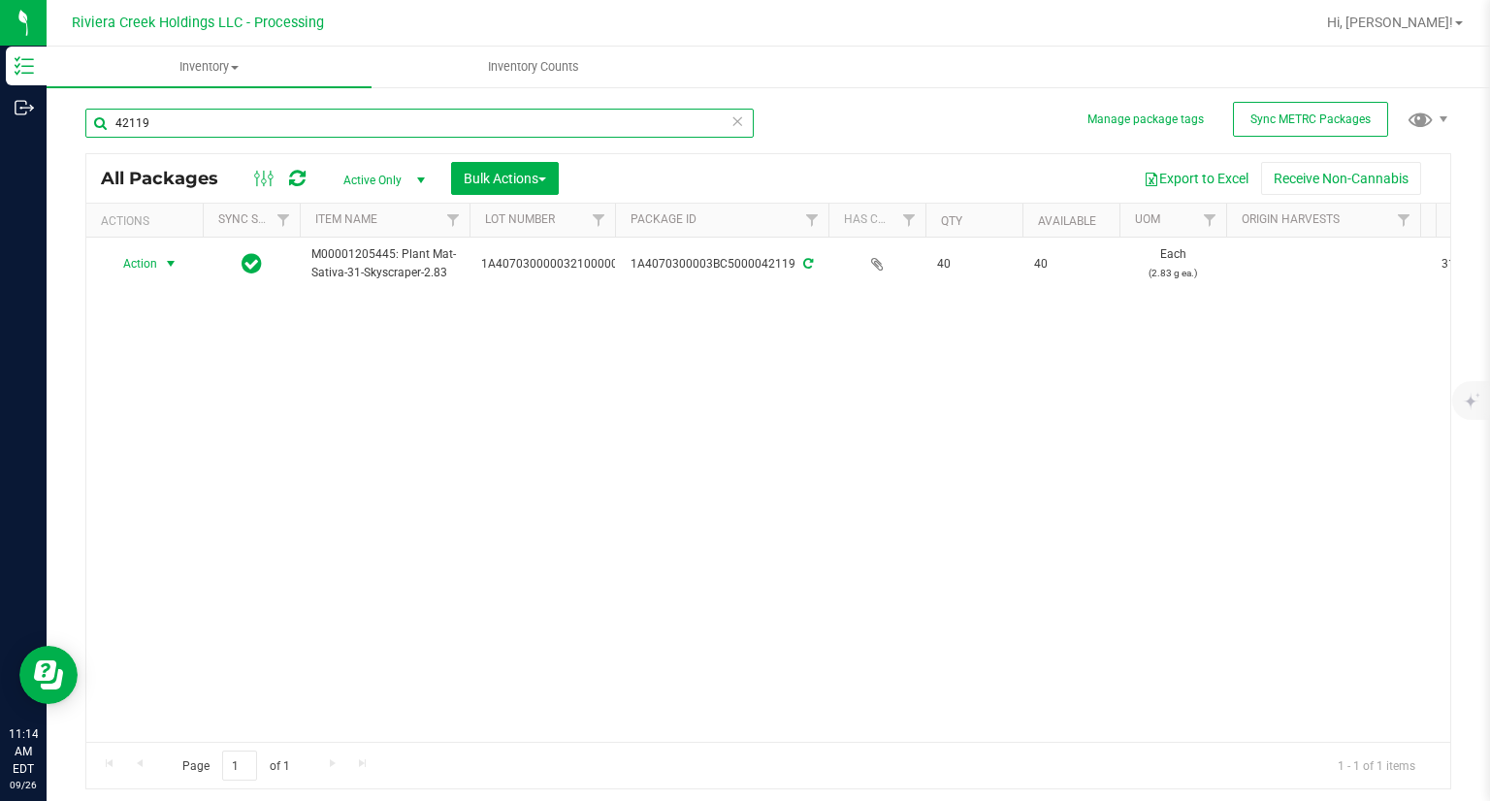
click at [354, 126] on input "42119" at bounding box center [419, 123] width 668 height 29
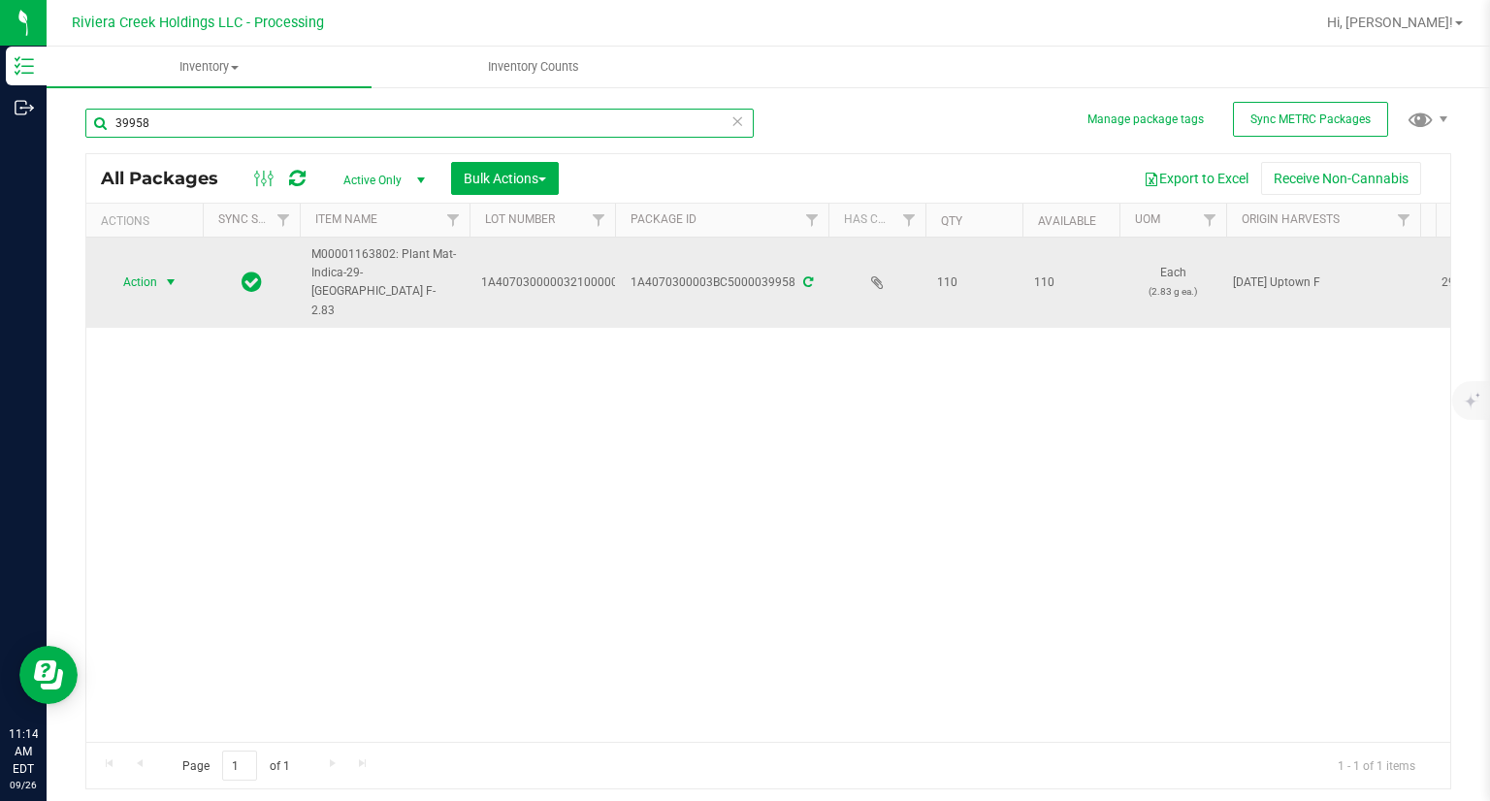
type input "39958"
click at [135, 275] on span "Action" at bounding box center [132, 282] width 52 height 27
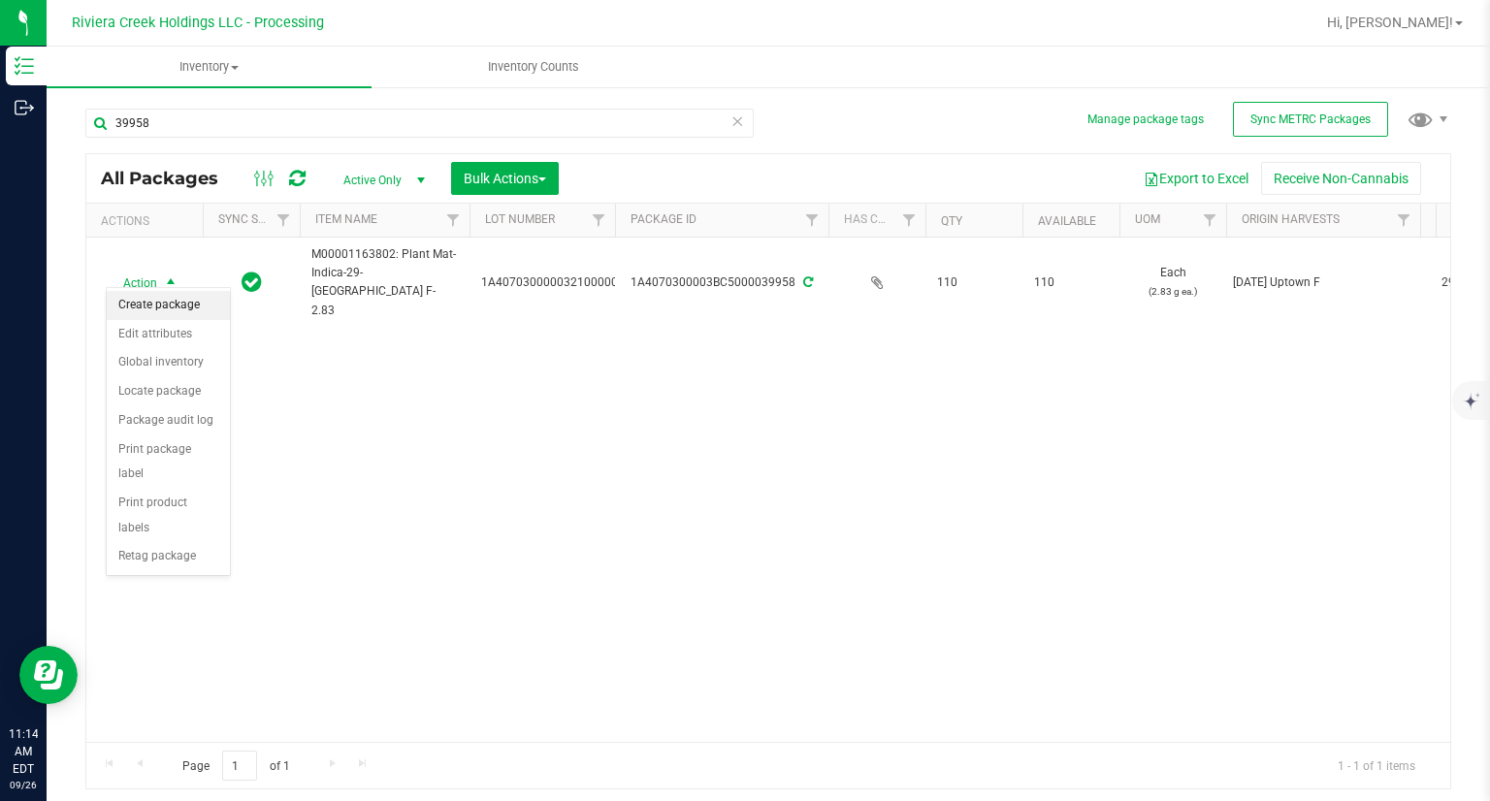
click at [182, 312] on li "Create package" at bounding box center [168, 305] width 123 height 29
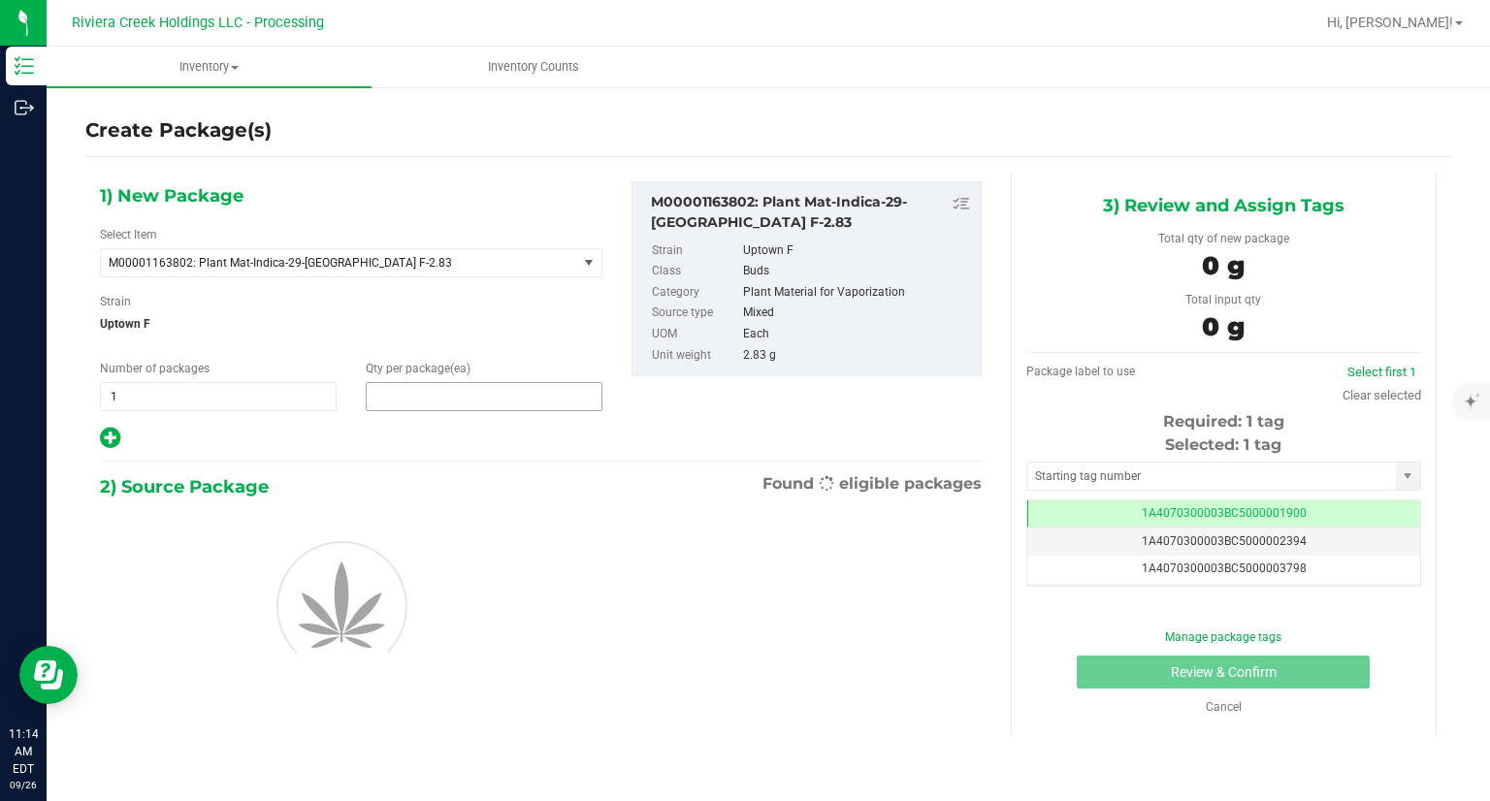
click at [423, 403] on span at bounding box center [484, 396] width 237 height 29
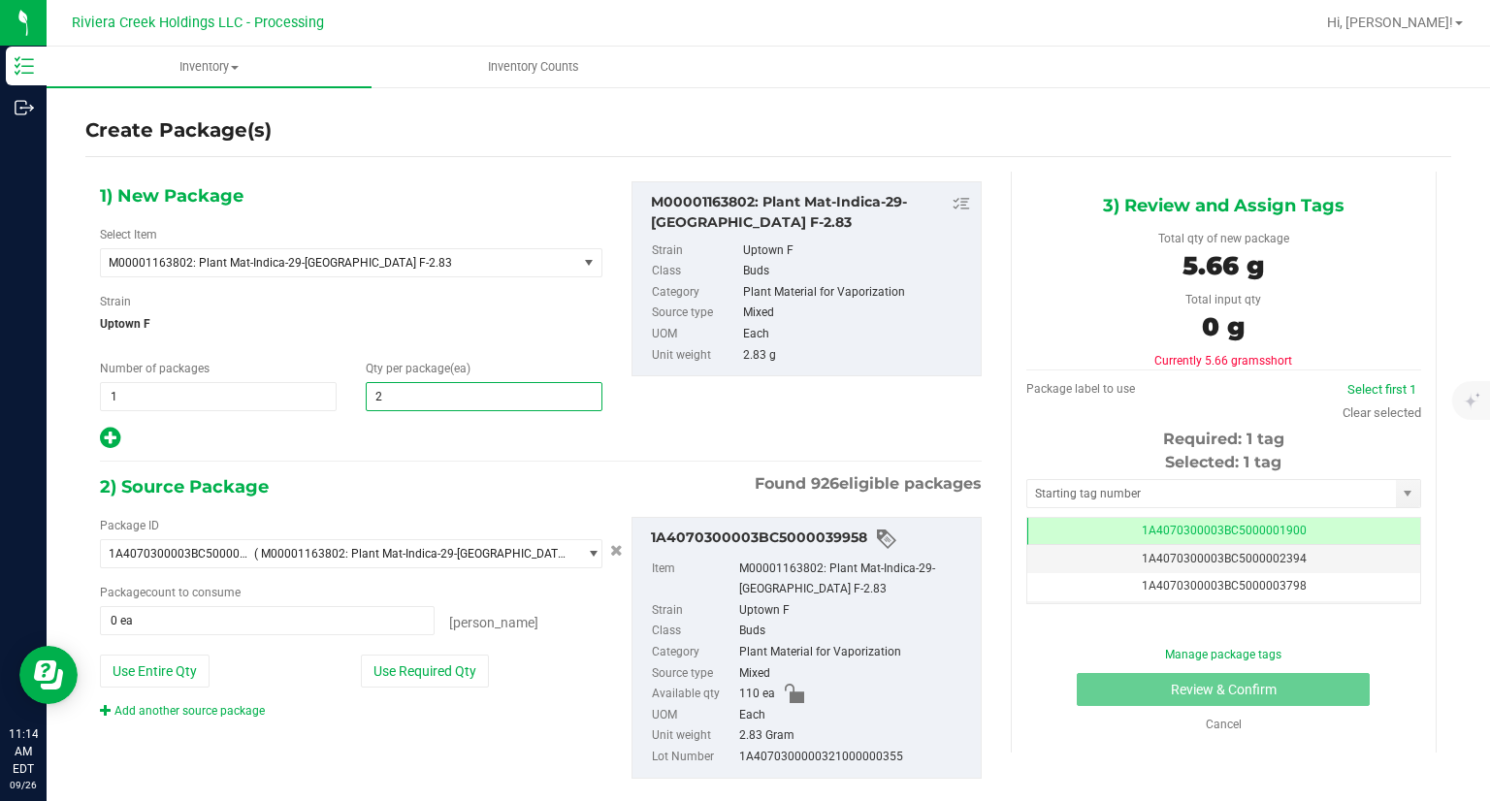
type input "20"
click at [344, 428] on div at bounding box center [351, 438] width 502 height 25
click at [110, 432] on icon at bounding box center [110, 438] width 20 height 24
type input "20"
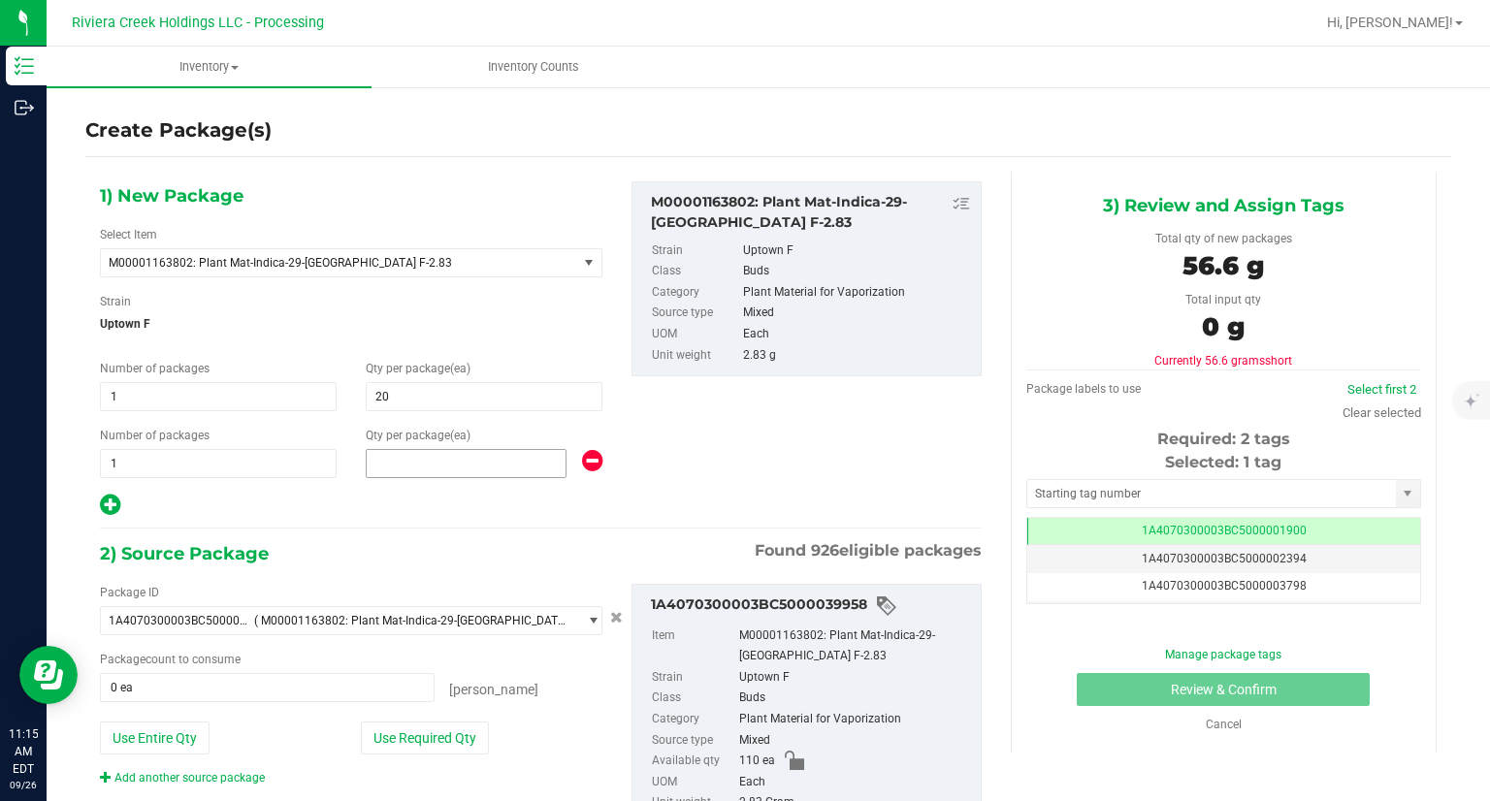
click at [385, 455] on span at bounding box center [466, 463] width 201 height 29
type input "20"
drag, startPoint x: 376, startPoint y: 494, endPoint x: 441, endPoint y: 607, distance: 130.7
click at [376, 495] on div at bounding box center [351, 505] width 502 height 25
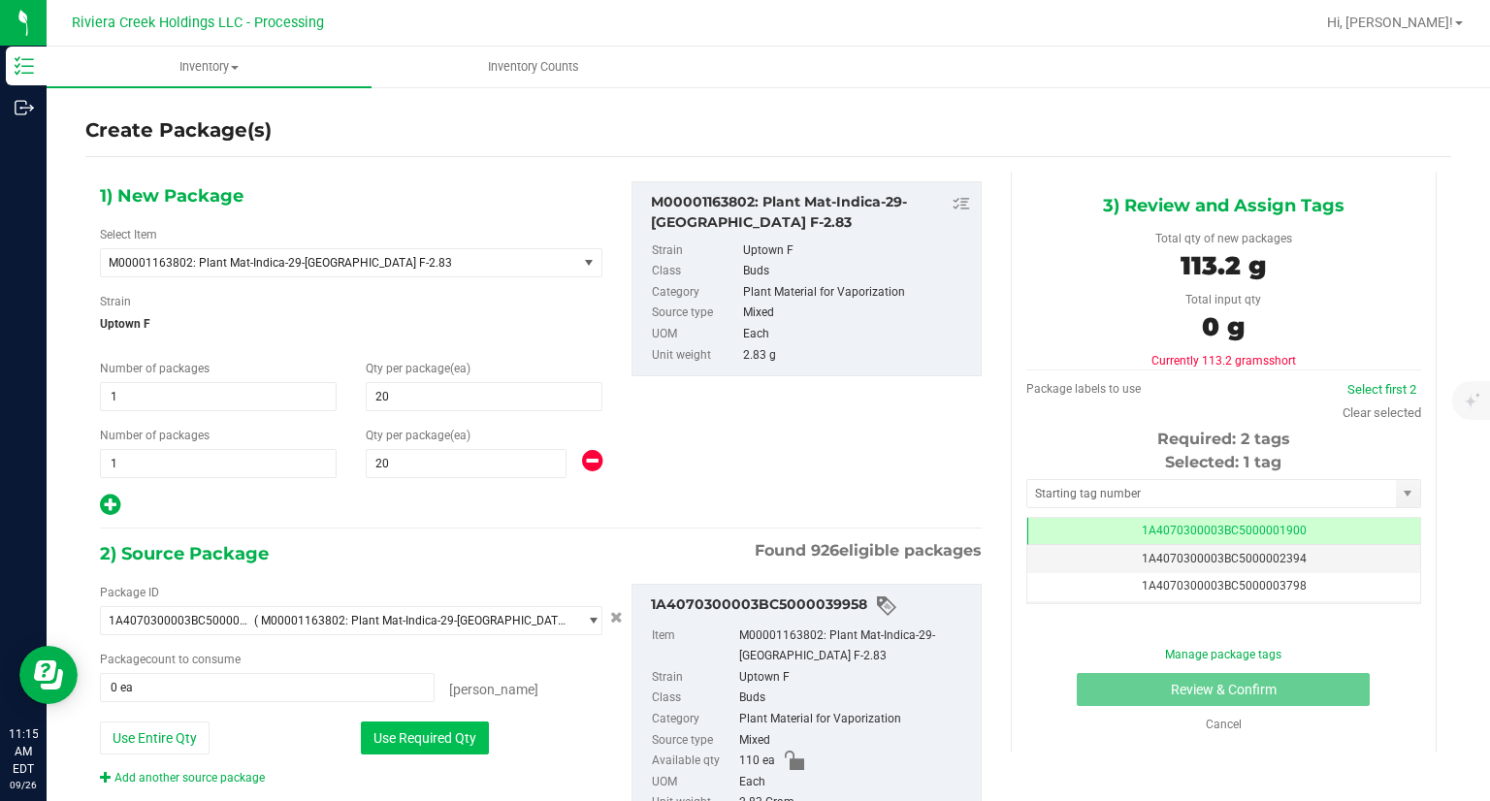
click at [455, 725] on button "Use Required Qty" at bounding box center [425, 737] width 128 height 33
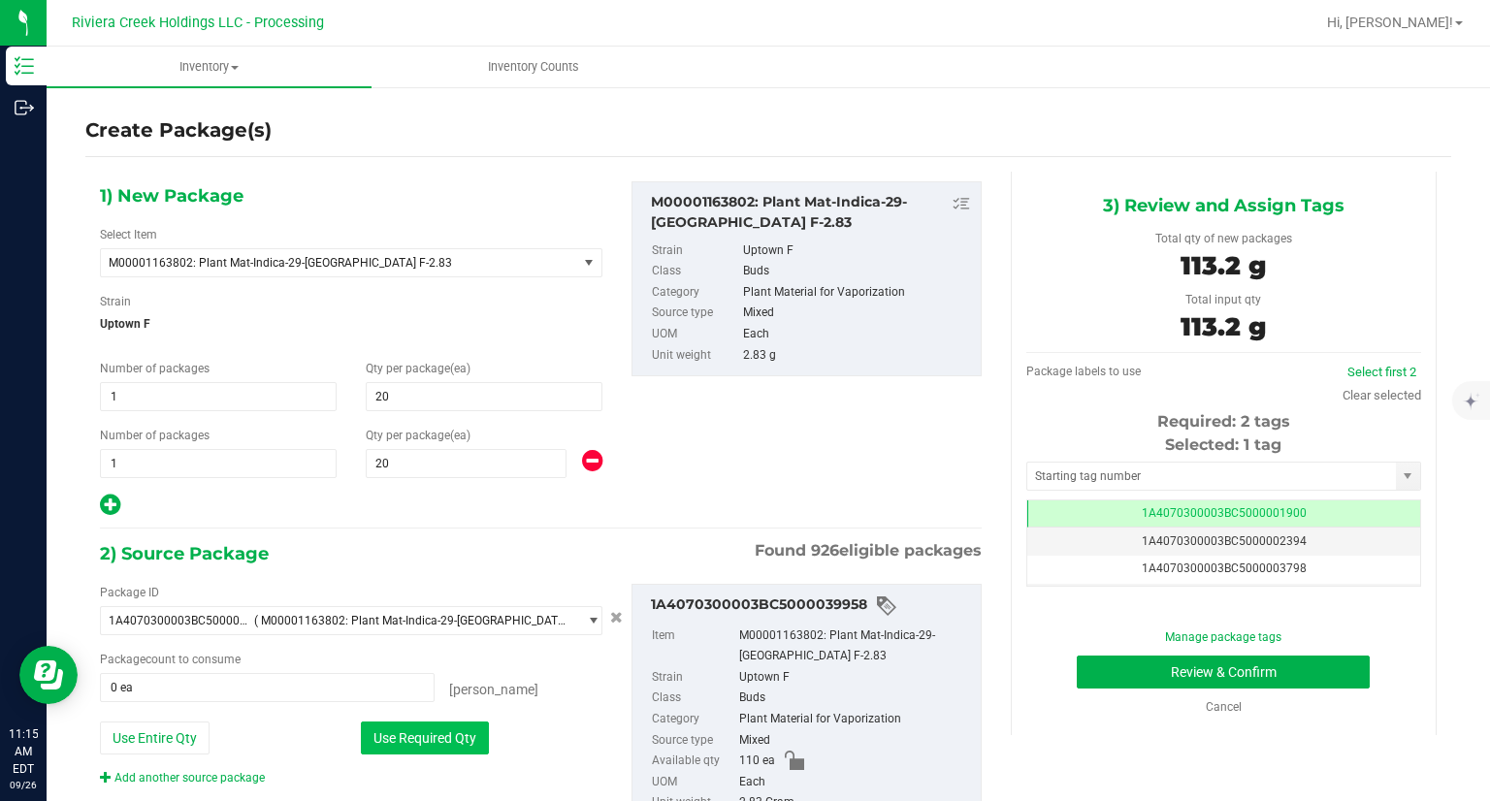
type input "40 ea"
click at [1185, 483] on input "text" at bounding box center [1211, 476] width 369 height 27
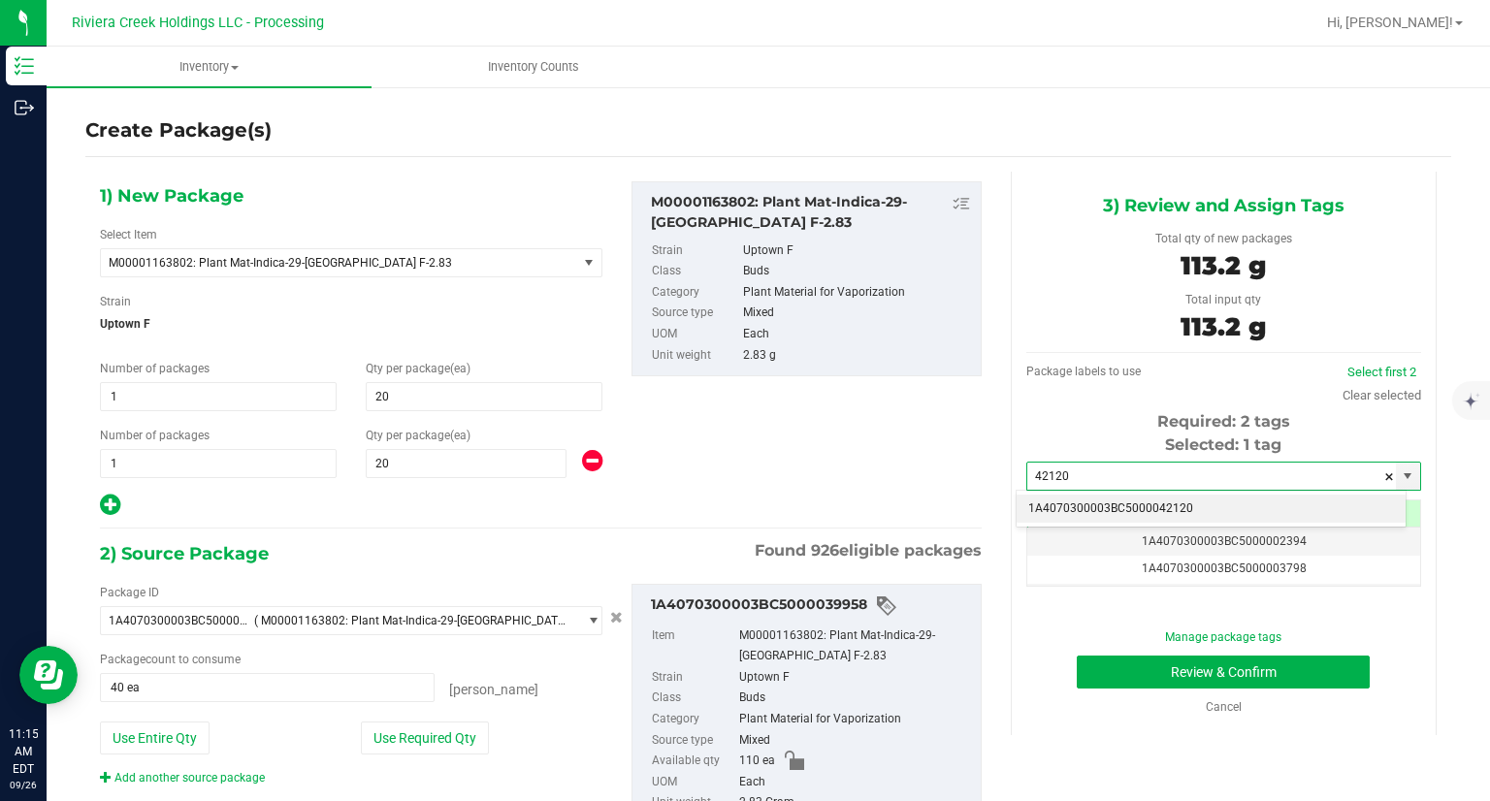
click at [1159, 497] on li "1A4070300003BC5000042120" at bounding box center [1210, 509] width 389 height 29
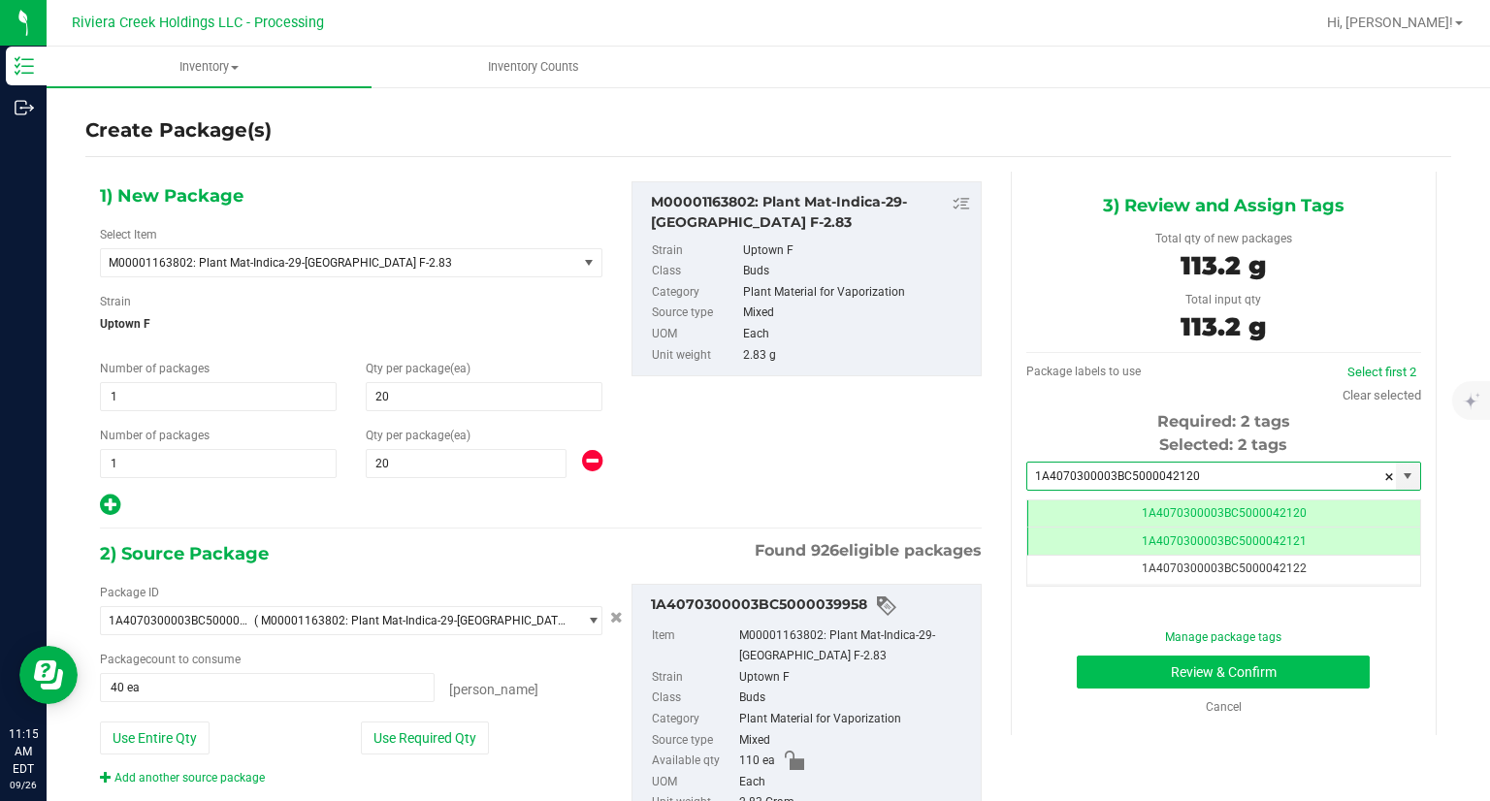
type input "1A4070300003BC5000042120"
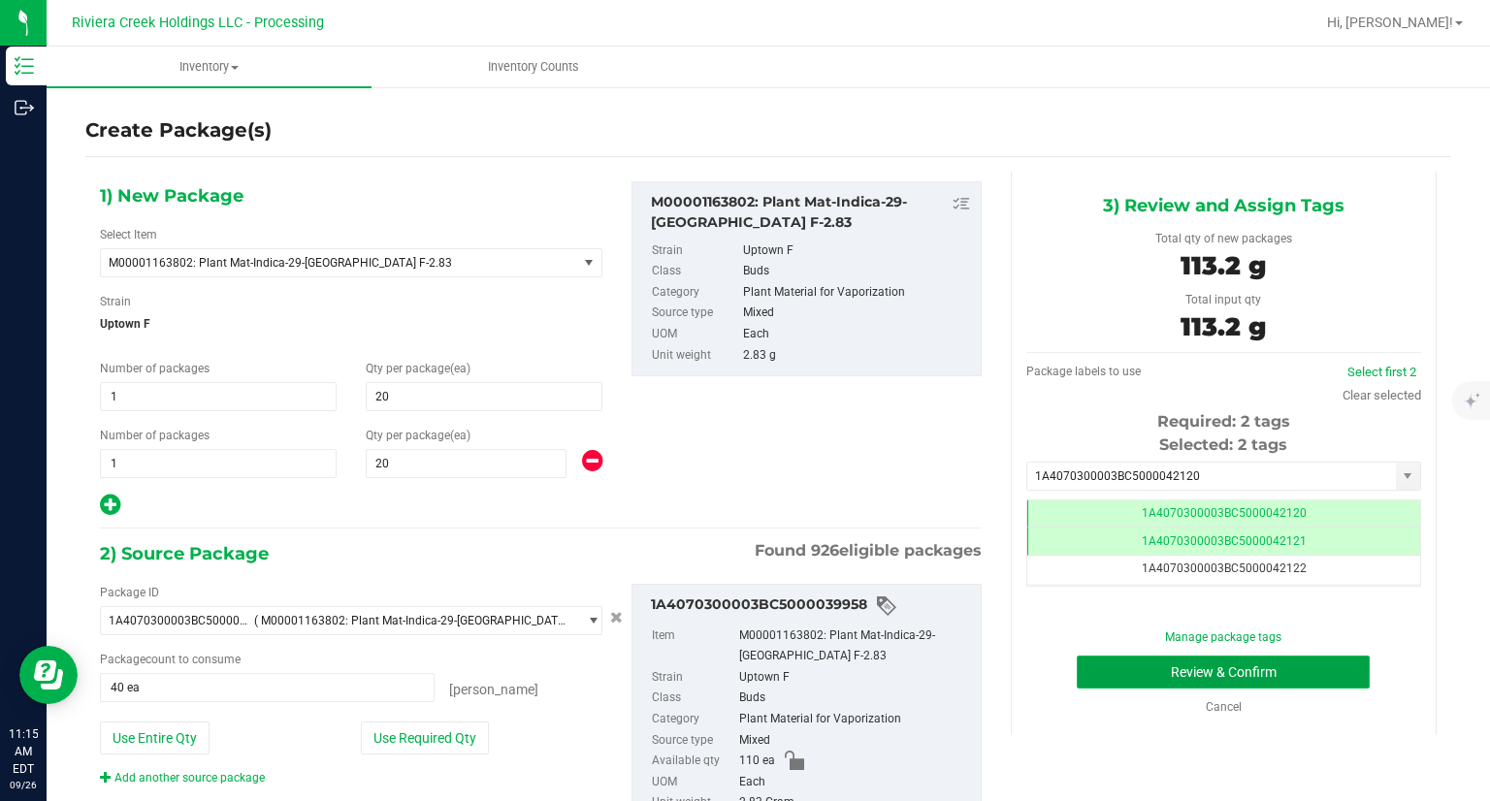
click at [1094, 660] on button "Review & Confirm" at bounding box center [1222, 672] width 293 height 33
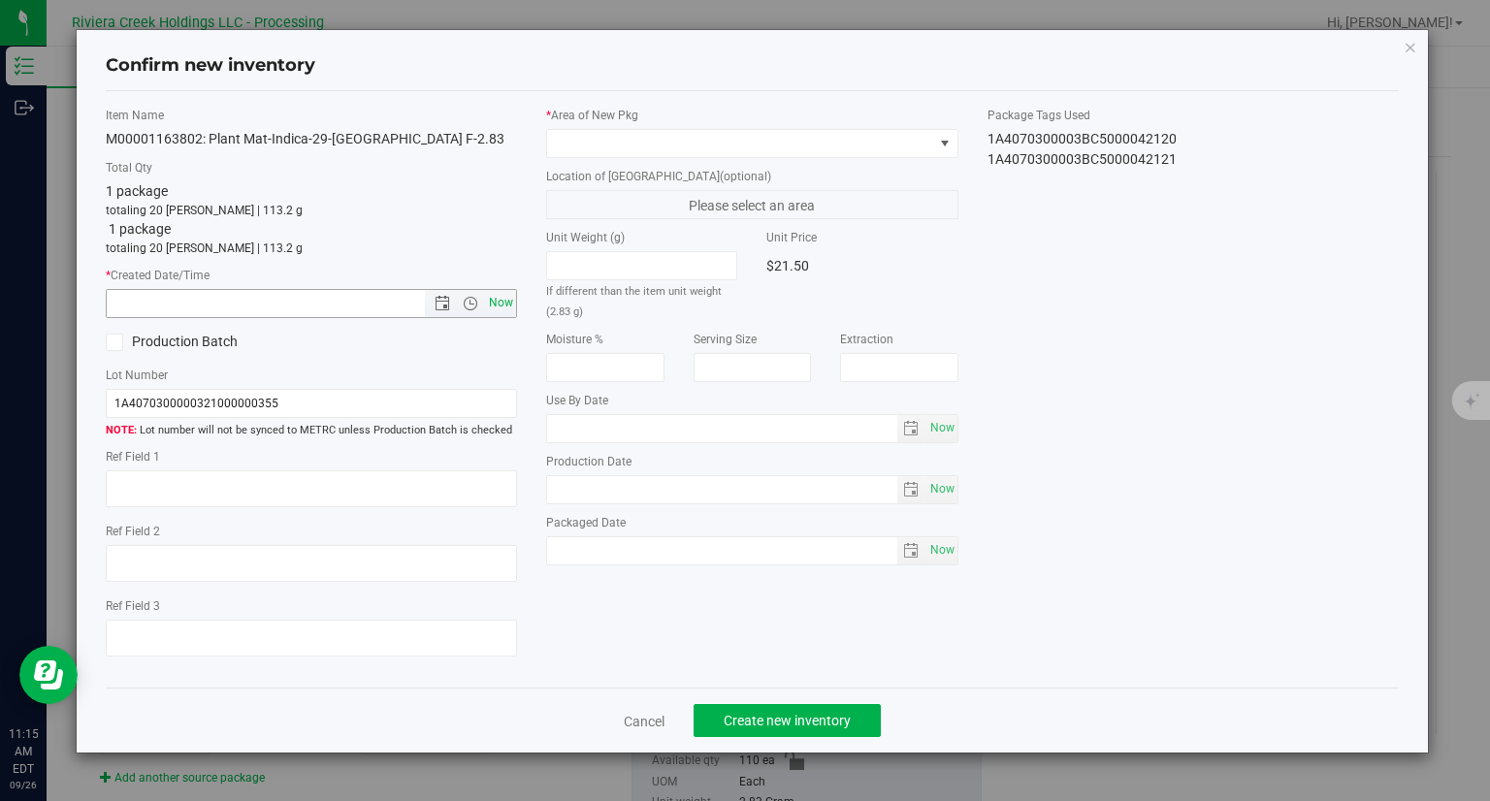
click at [499, 309] on span "Now" at bounding box center [501, 303] width 33 height 28
type input "9/26/2025 11:15 AM"
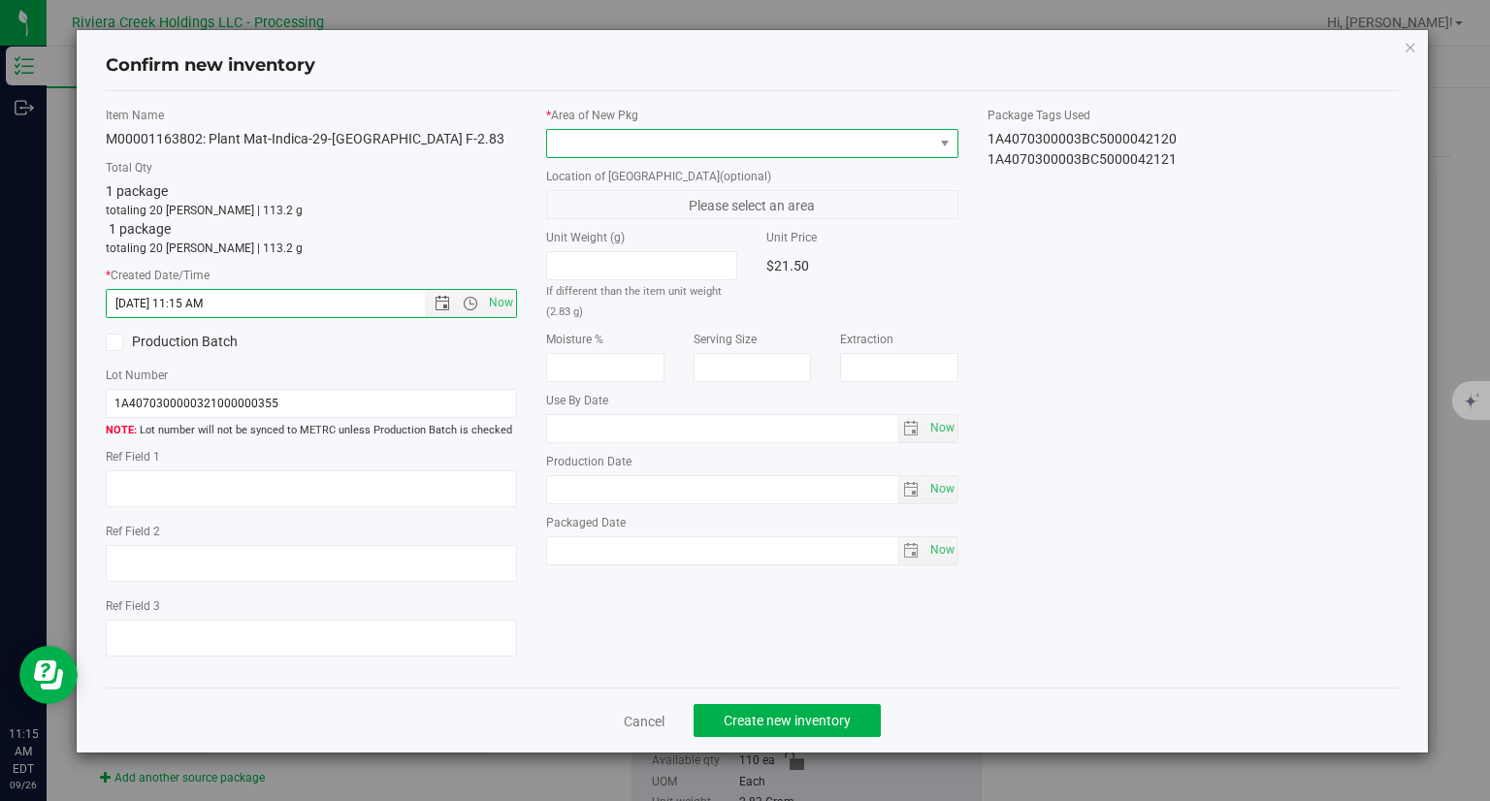
click at [581, 151] on span at bounding box center [740, 143] width 386 height 27
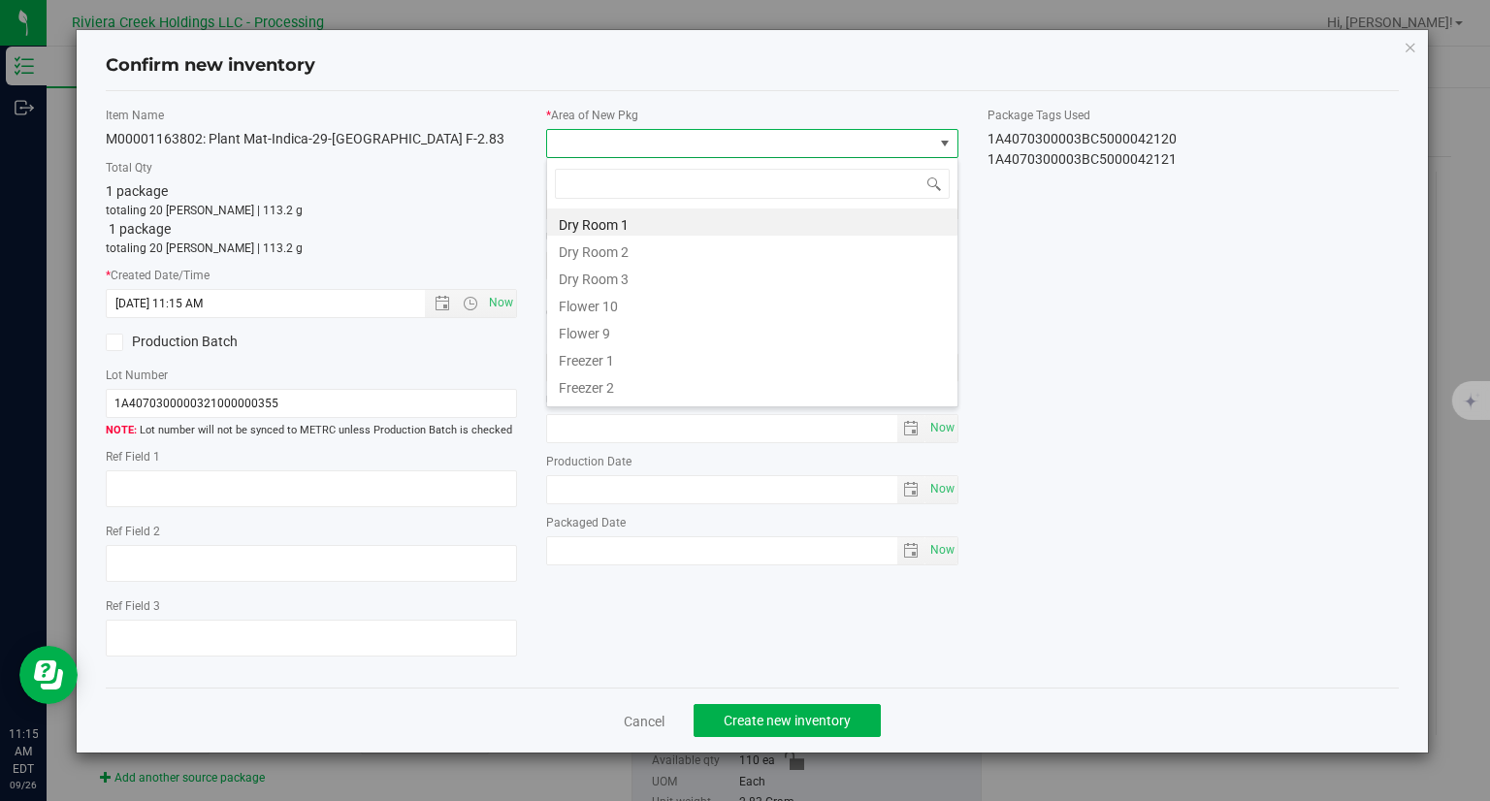
click at [574, 307] on li "Flower 10" at bounding box center [752, 303] width 410 height 27
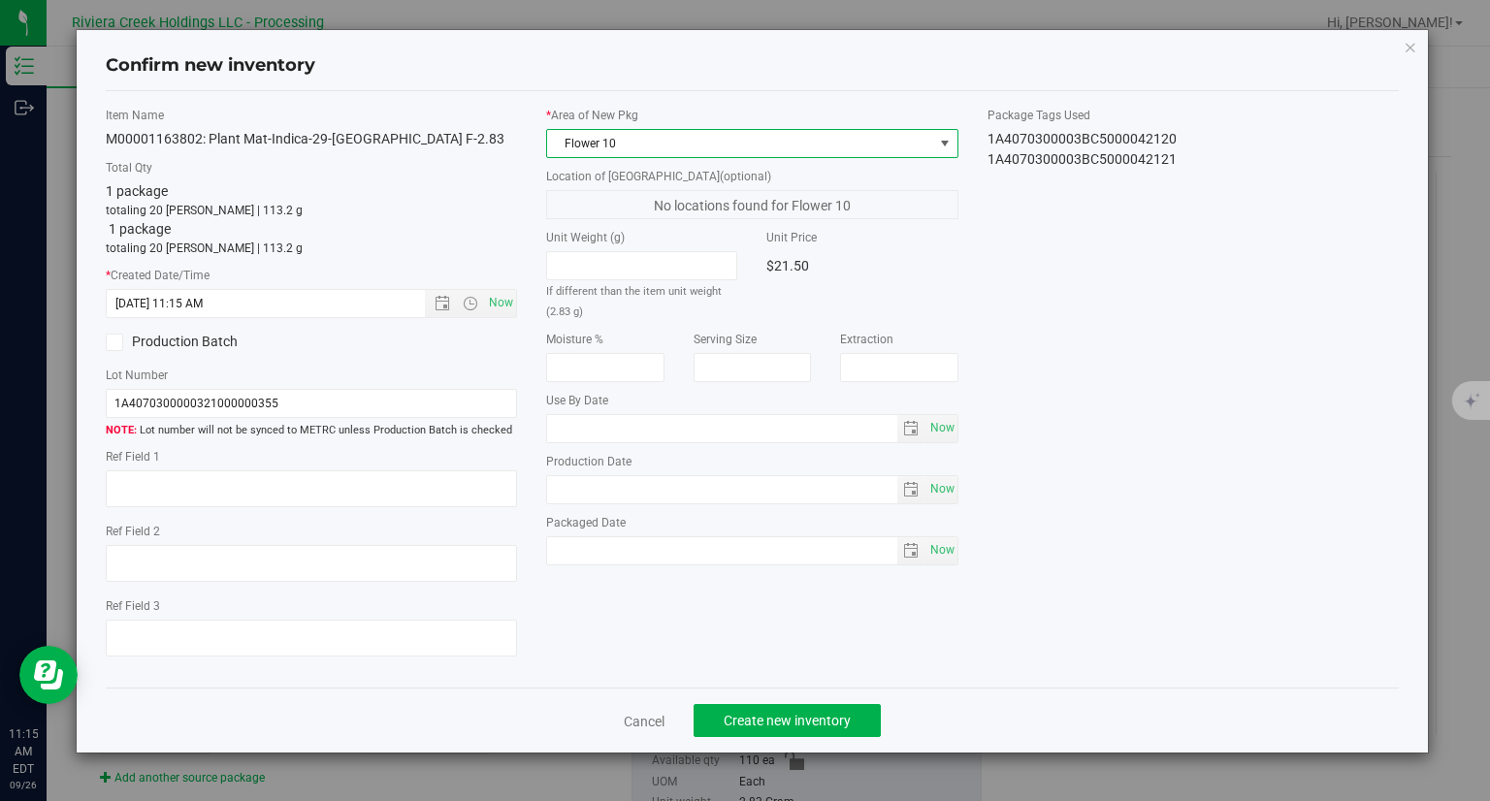
click at [853, 737] on div "Cancel Create new inventory" at bounding box center [753, 720] width 1294 height 65
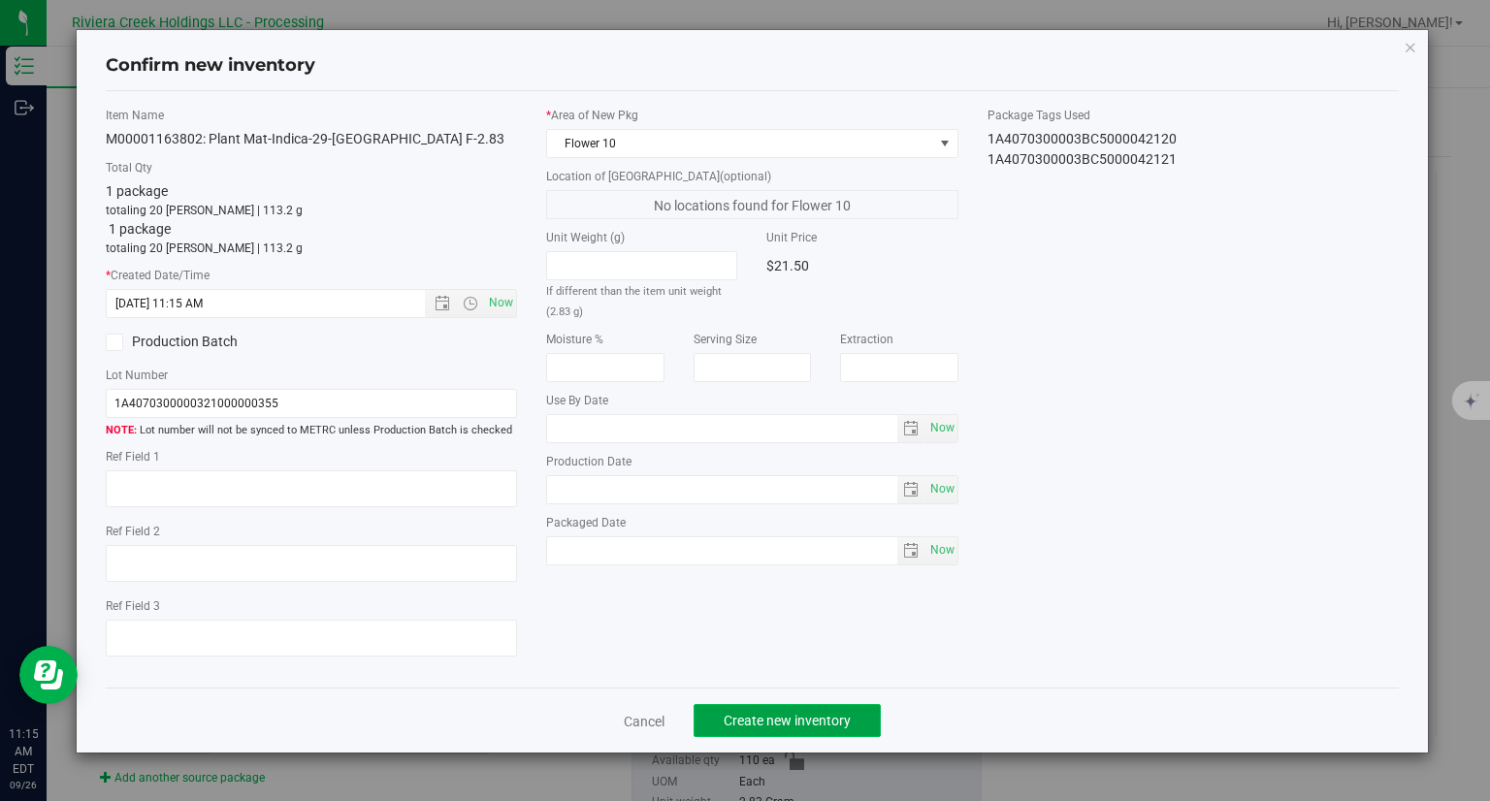
click at [831, 721] on span "Create new inventory" at bounding box center [786, 721] width 127 height 16
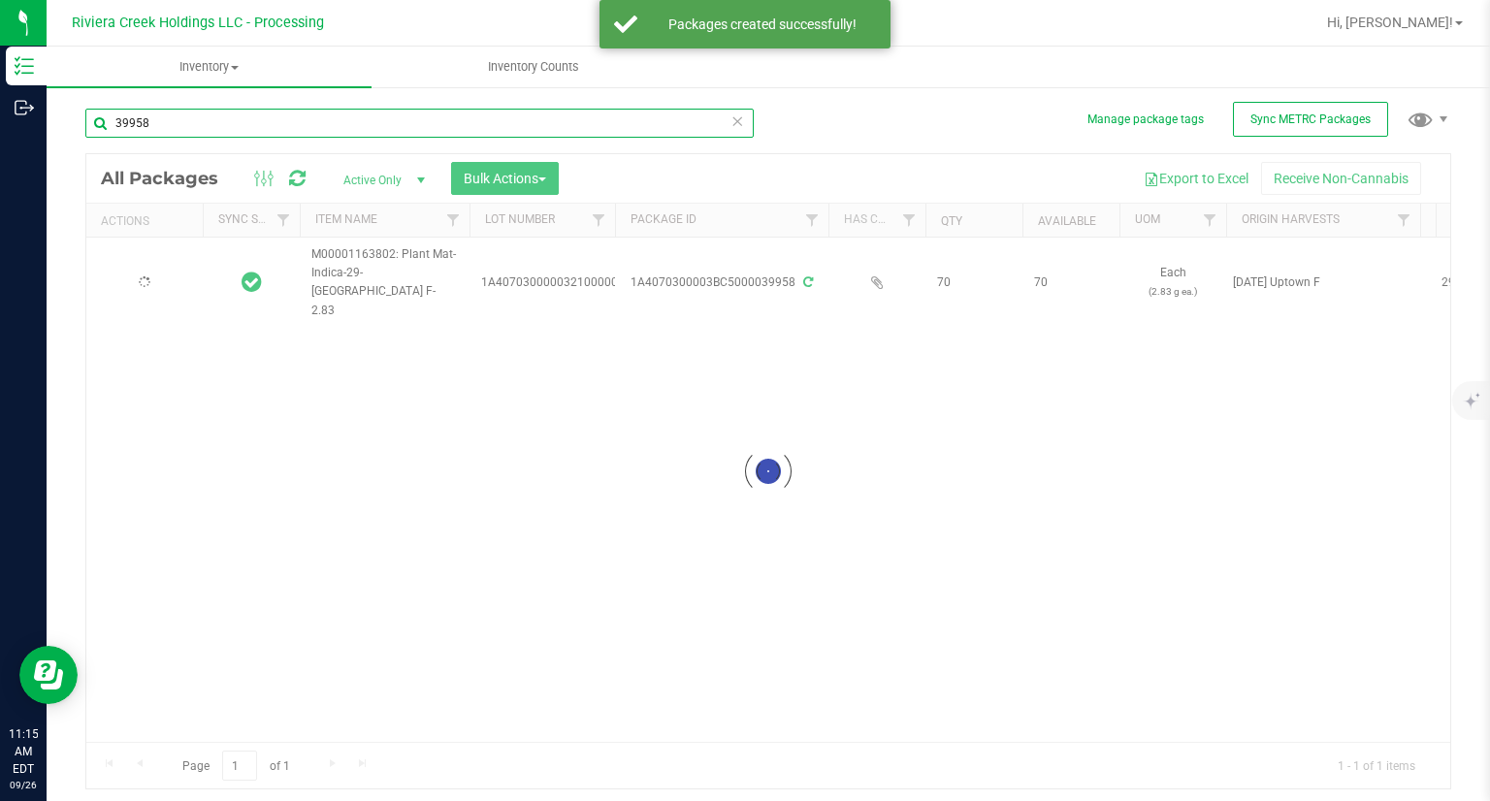
click at [283, 126] on input "39958" at bounding box center [419, 123] width 668 height 29
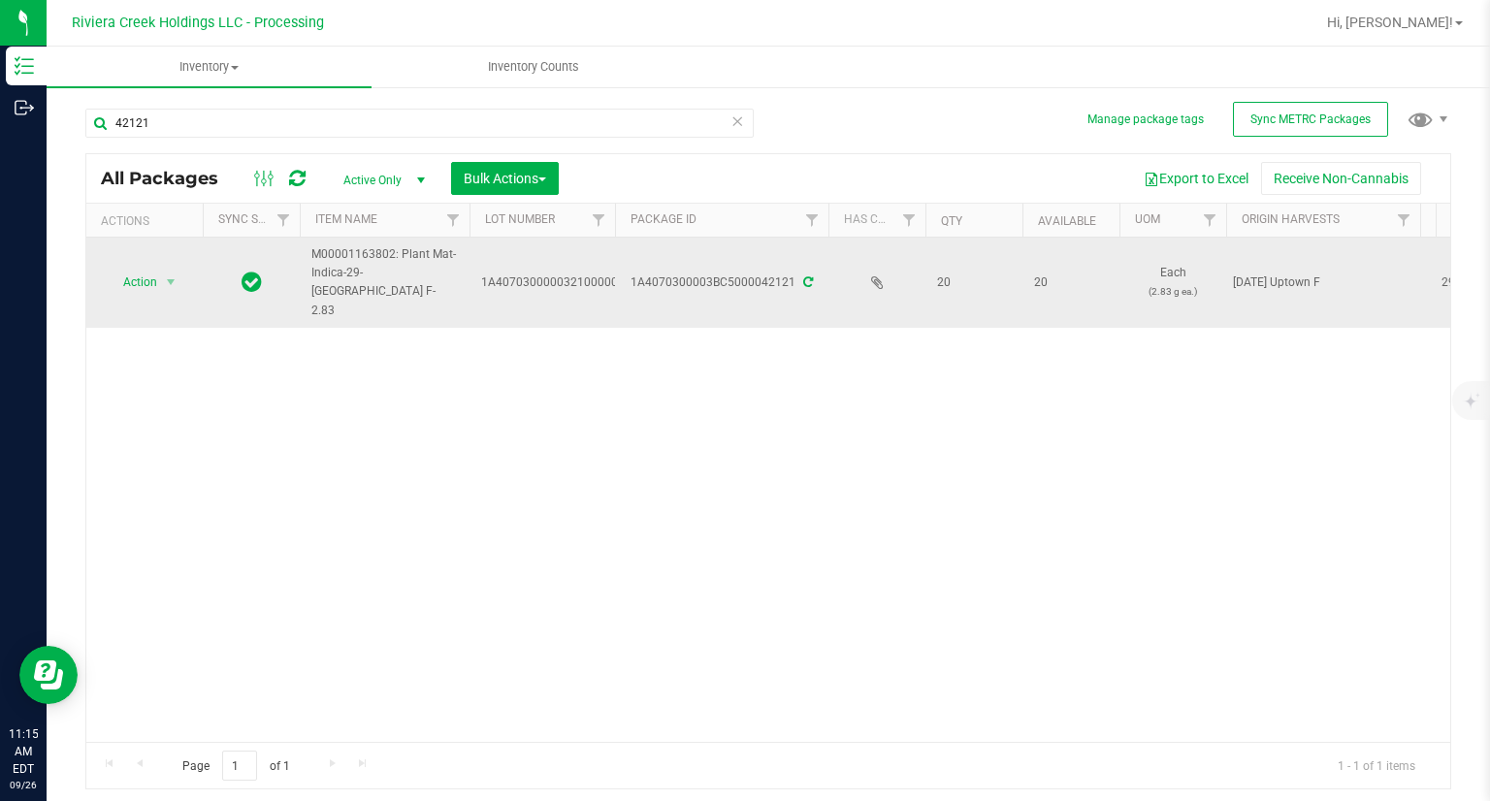
click at [155, 269] on span "Action" at bounding box center [132, 282] width 52 height 27
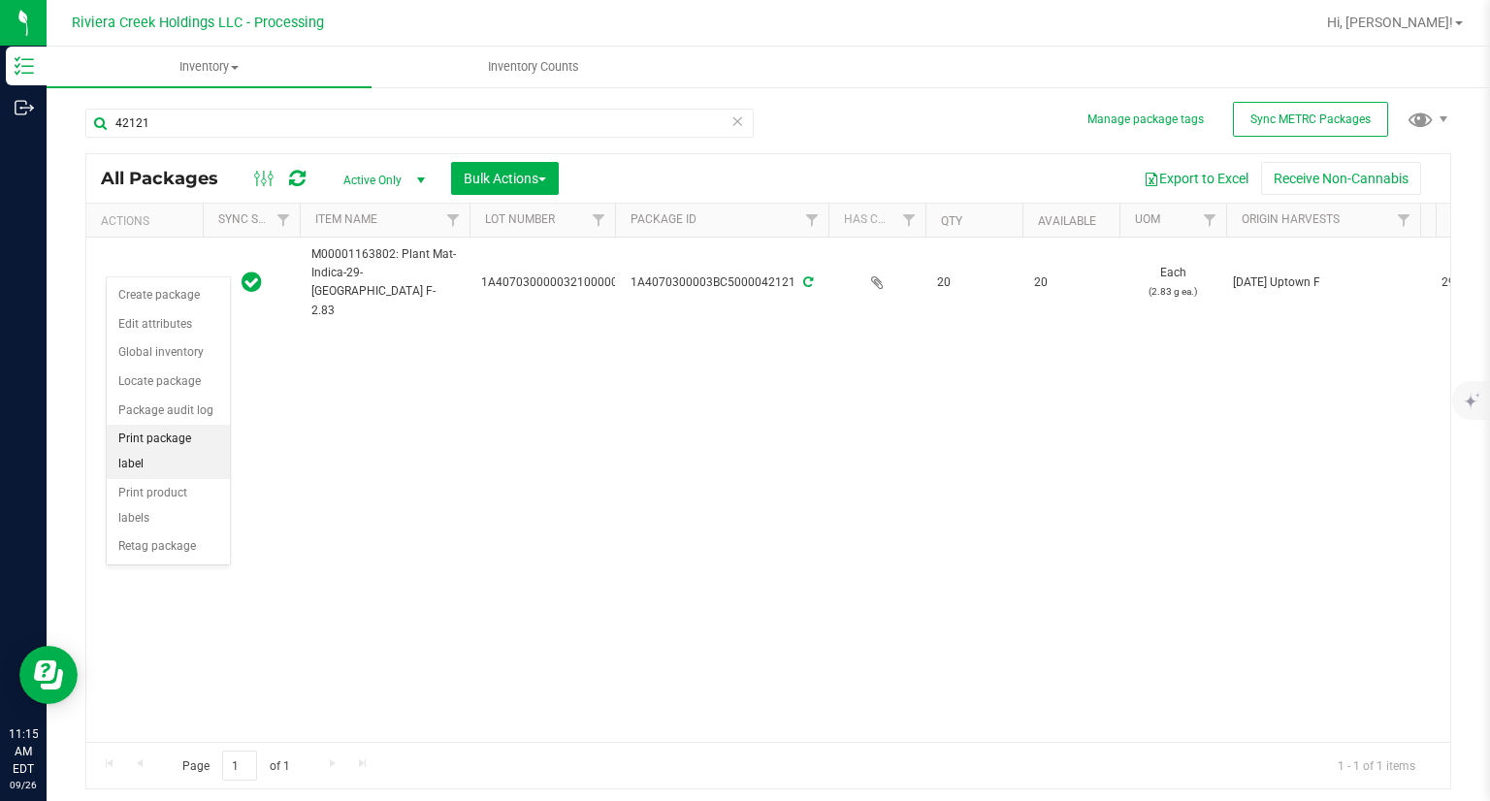
click at [206, 430] on li "Print package label" at bounding box center [168, 451] width 123 height 53
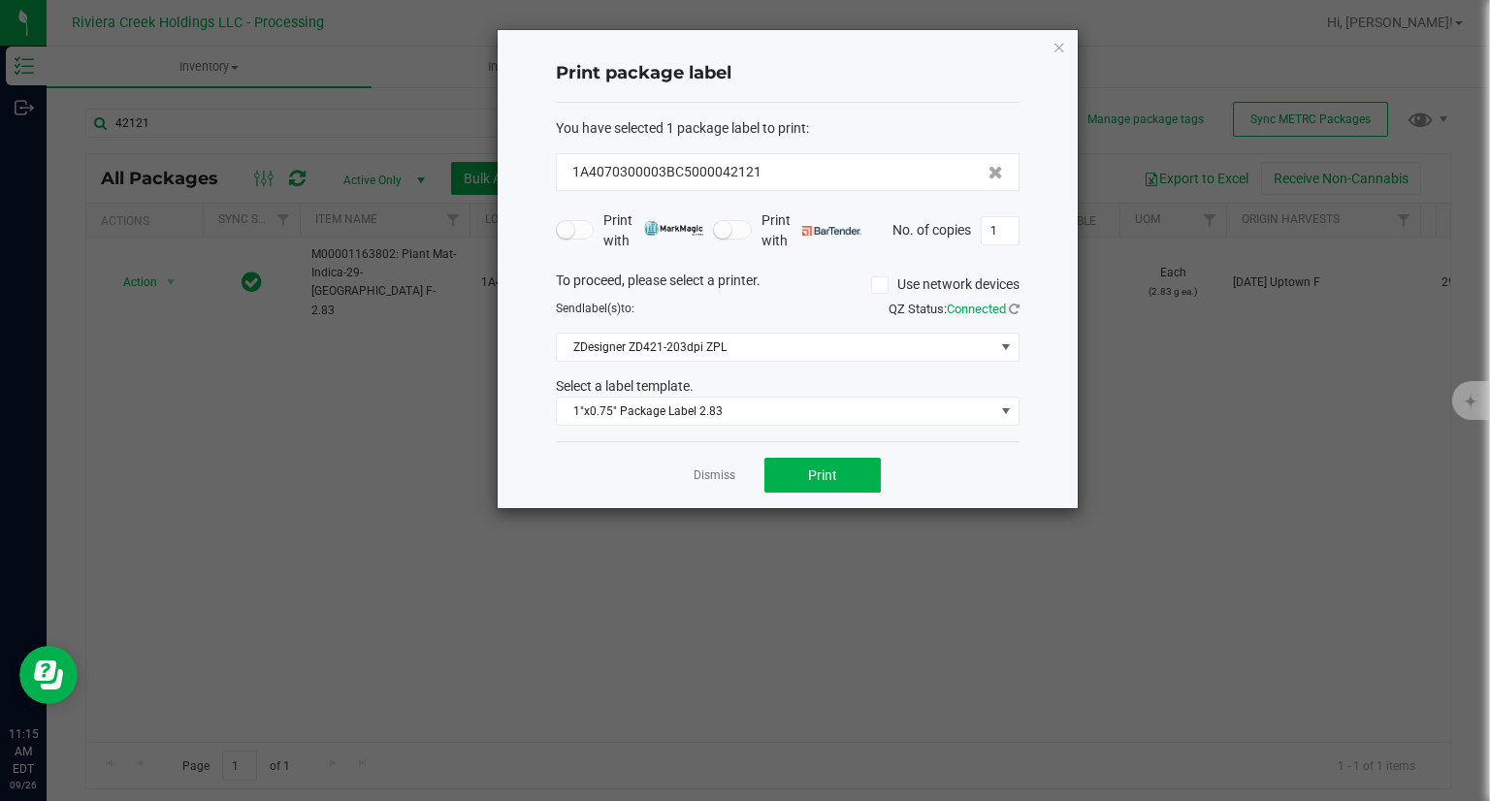
click at [881, 470] on div "Dismiss Print" at bounding box center [788, 474] width 464 height 67
click at [864, 474] on button "Print" at bounding box center [822, 475] width 116 height 35
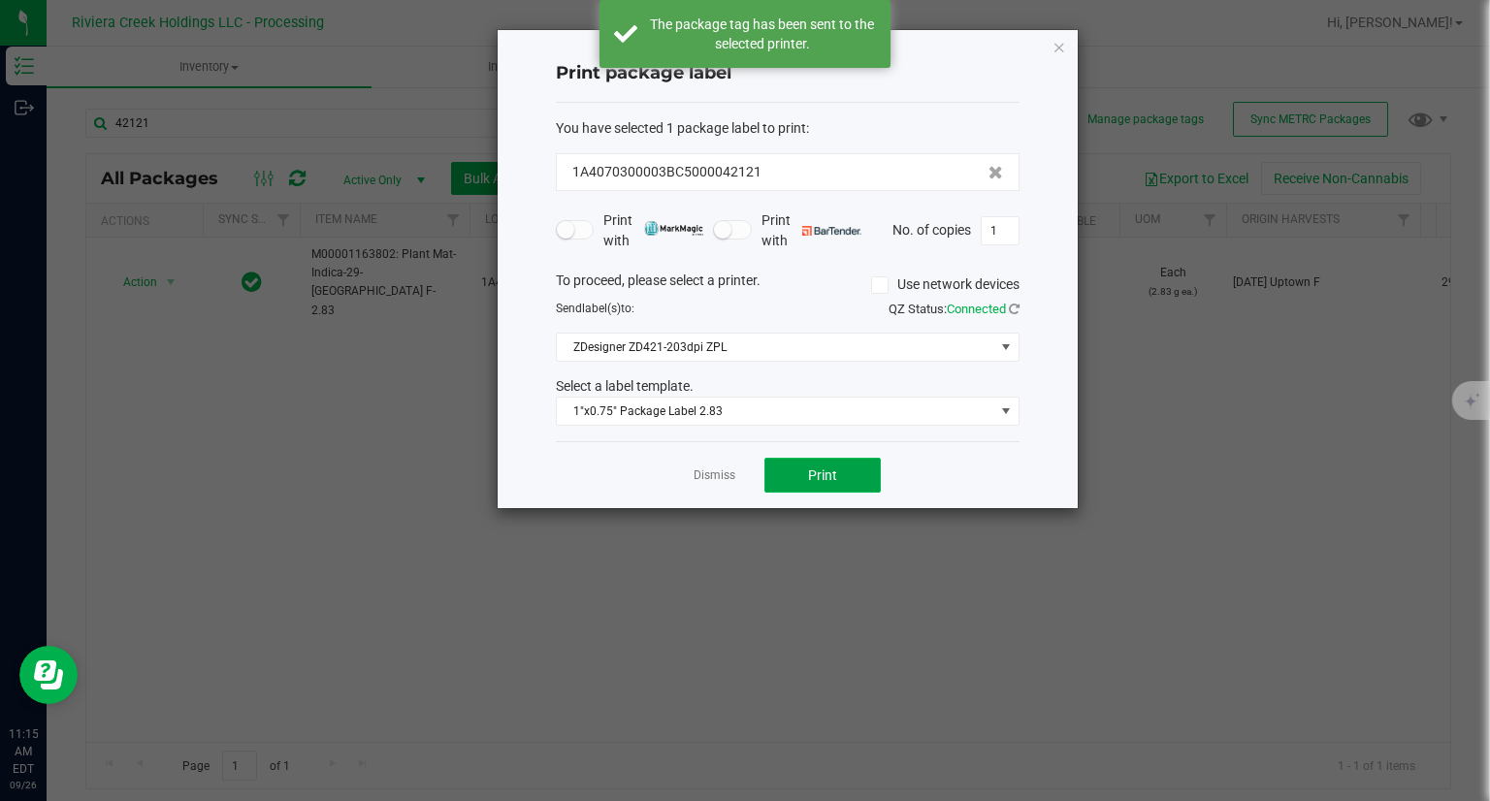
click at [861, 474] on button "Print" at bounding box center [822, 475] width 116 height 35
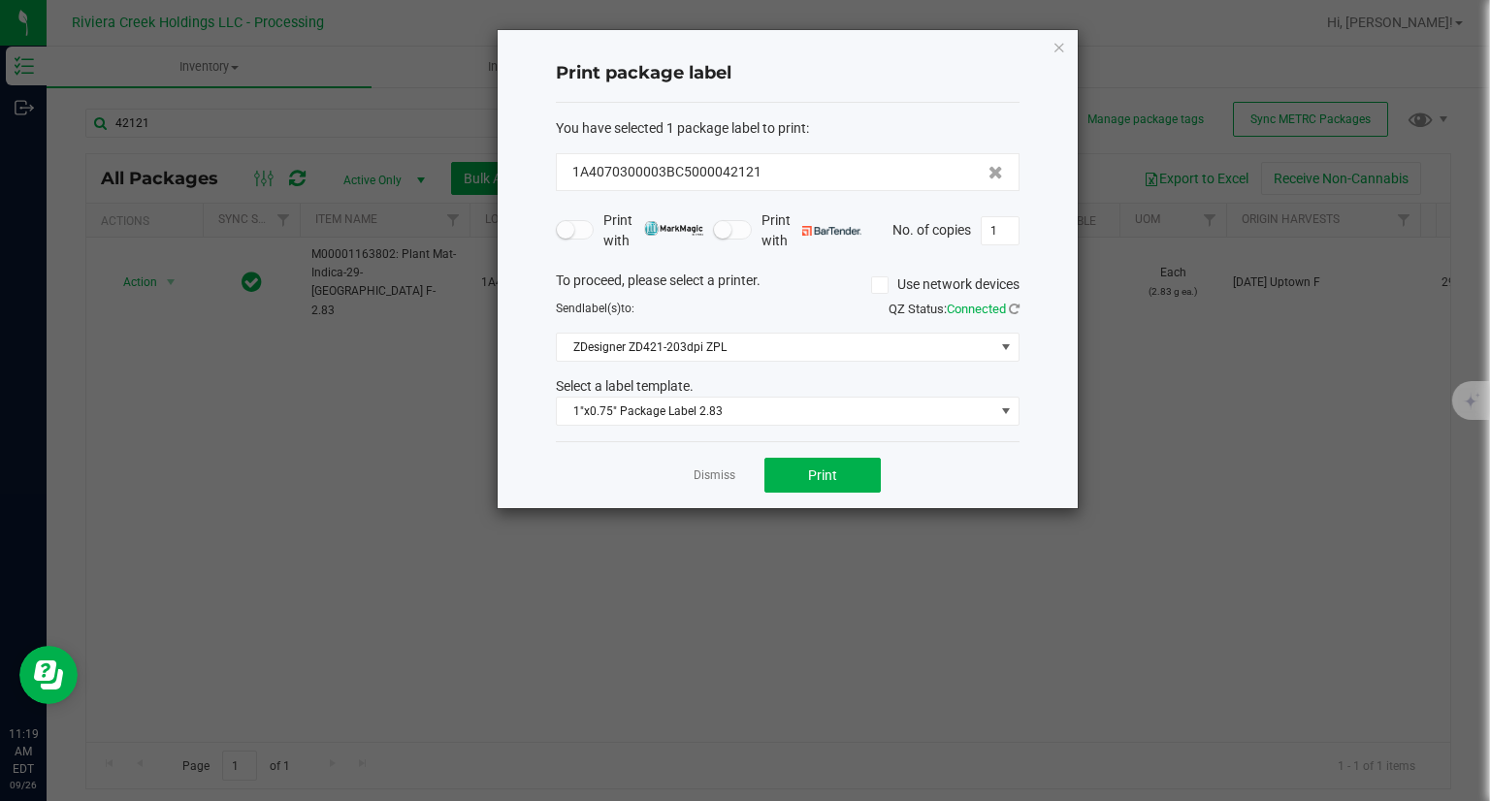
click at [1062, 45] on icon "button" at bounding box center [1059, 46] width 14 height 23
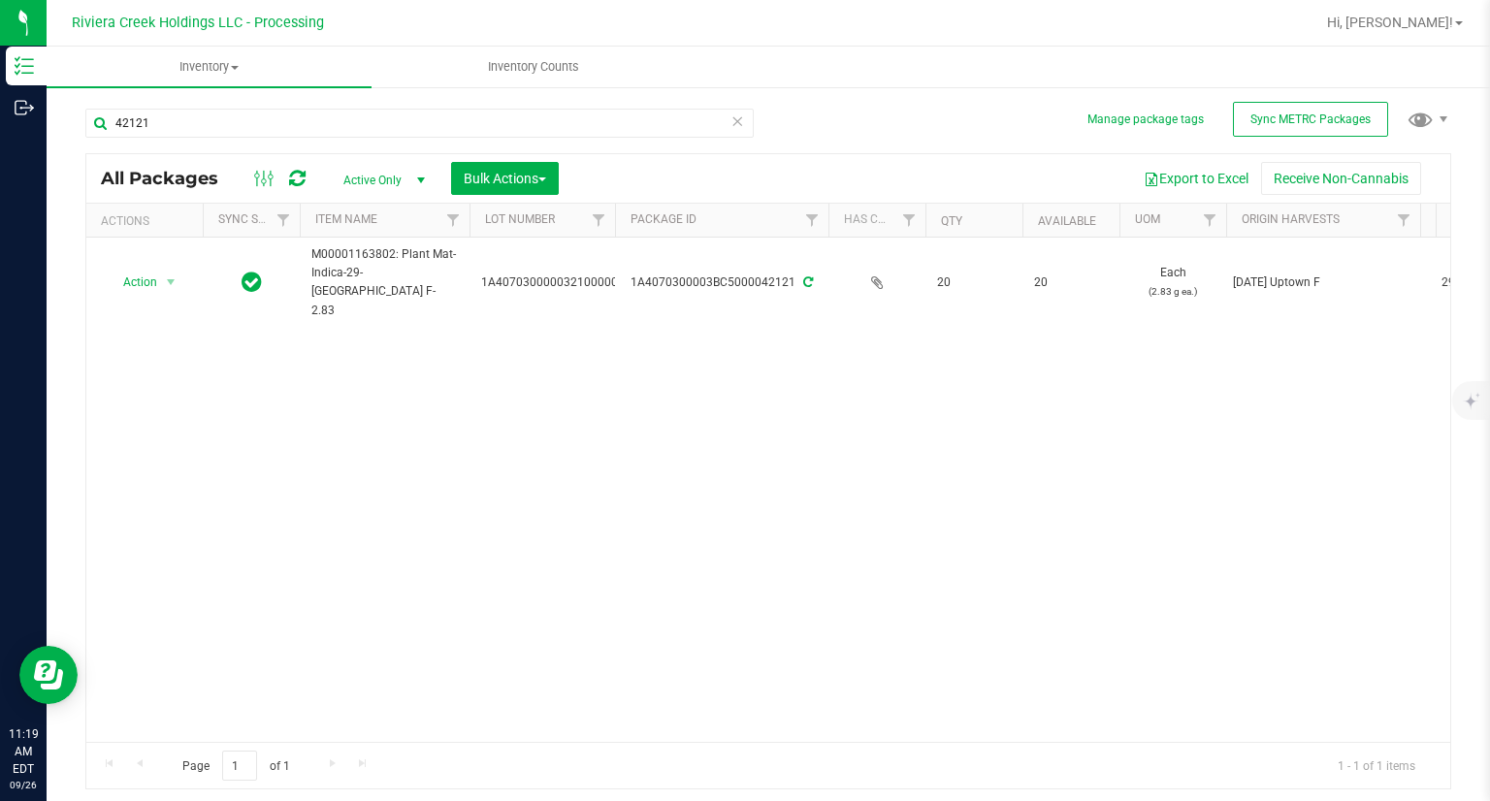
click at [432, 138] on div "42121" at bounding box center [419, 131] width 668 height 45
click at [422, 120] on input "42121" at bounding box center [419, 123] width 668 height 29
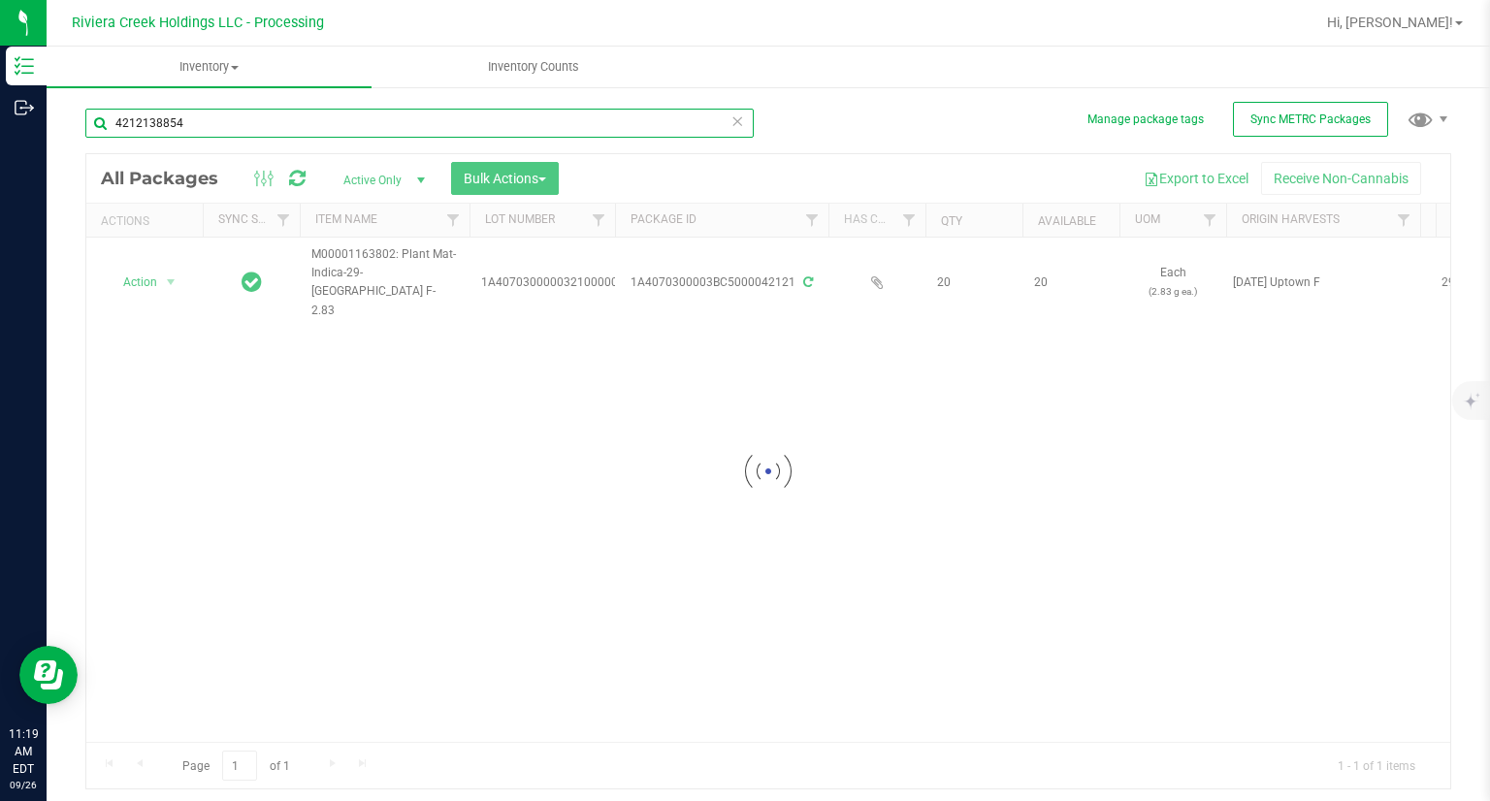
click at [386, 117] on input "4212138854" at bounding box center [419, 123] width 668 height 29
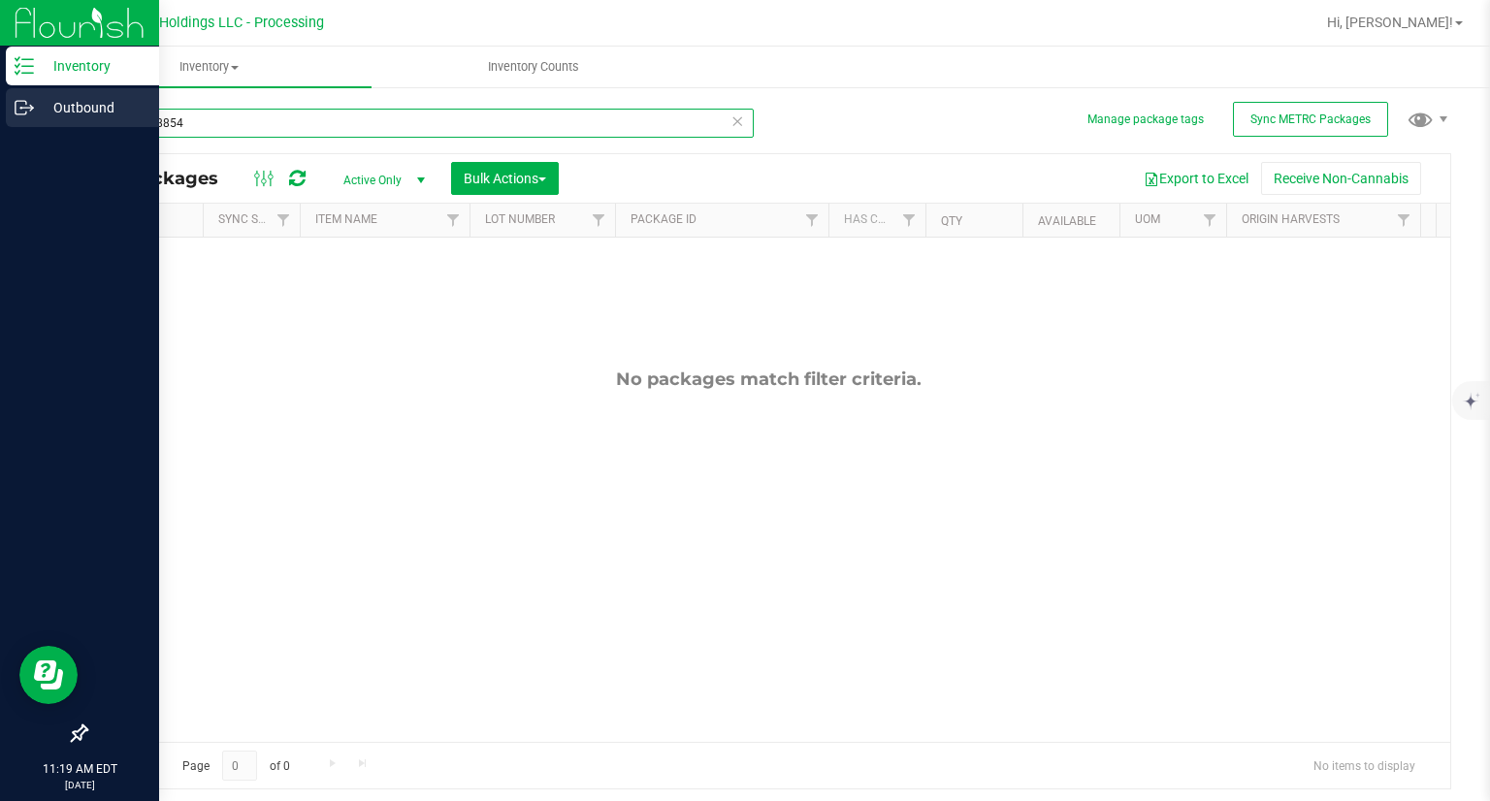
drag, startPoint x: 148, startPoint y: 124, endPoint x: 0, endPoint y: 117, distance: 148.5
click at [0, 118] on div "Inventory Outbound 11:19 AM EDT 09/26/2025 09/26 Riviera Creek Holdings LLC - P…" at bounding box center [745, 400] width 1490 height 801
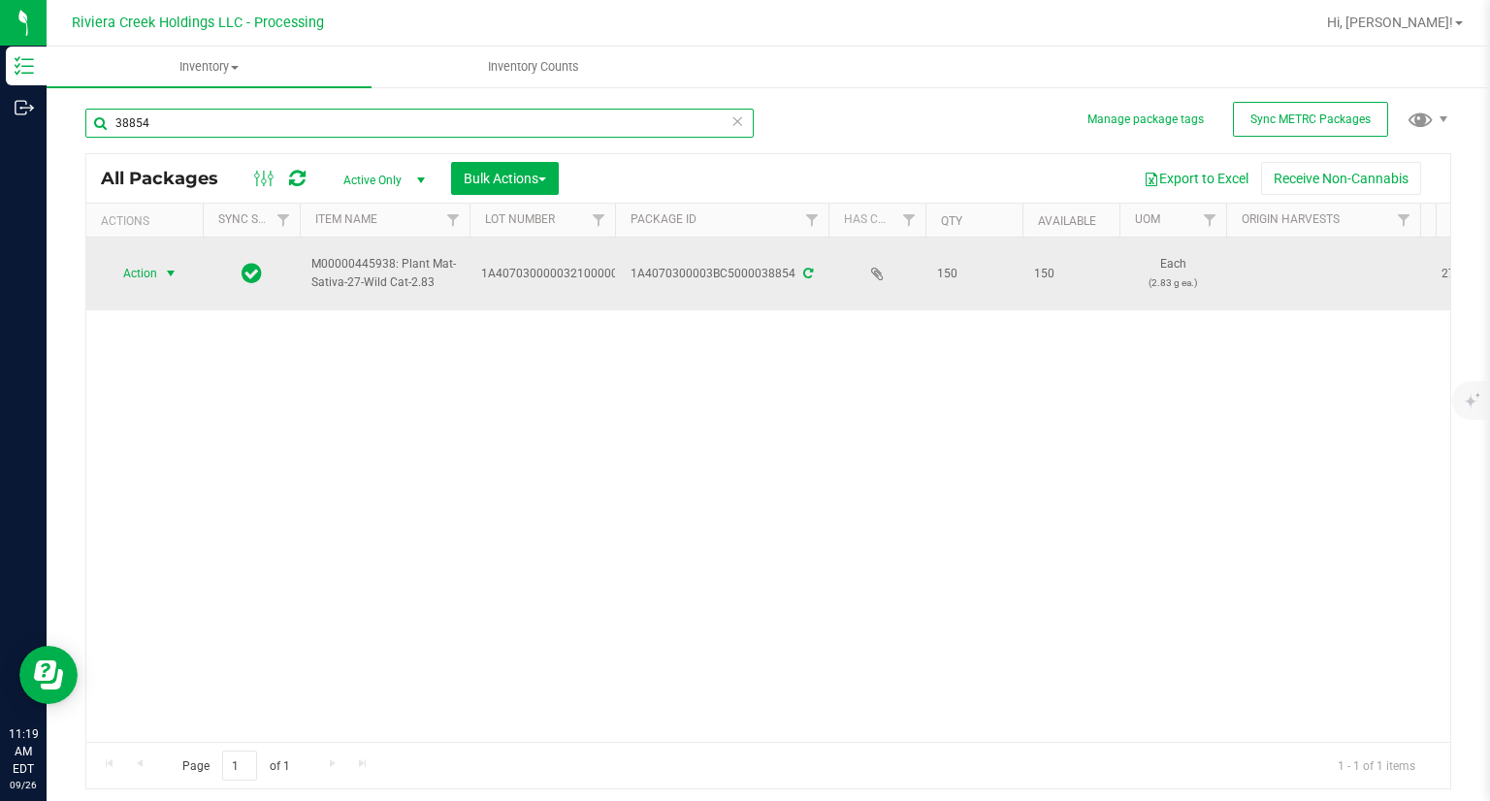
type input "38854"
click at [136, 271] on span "Action" at bounding box center [132, 273] width 52 height 27
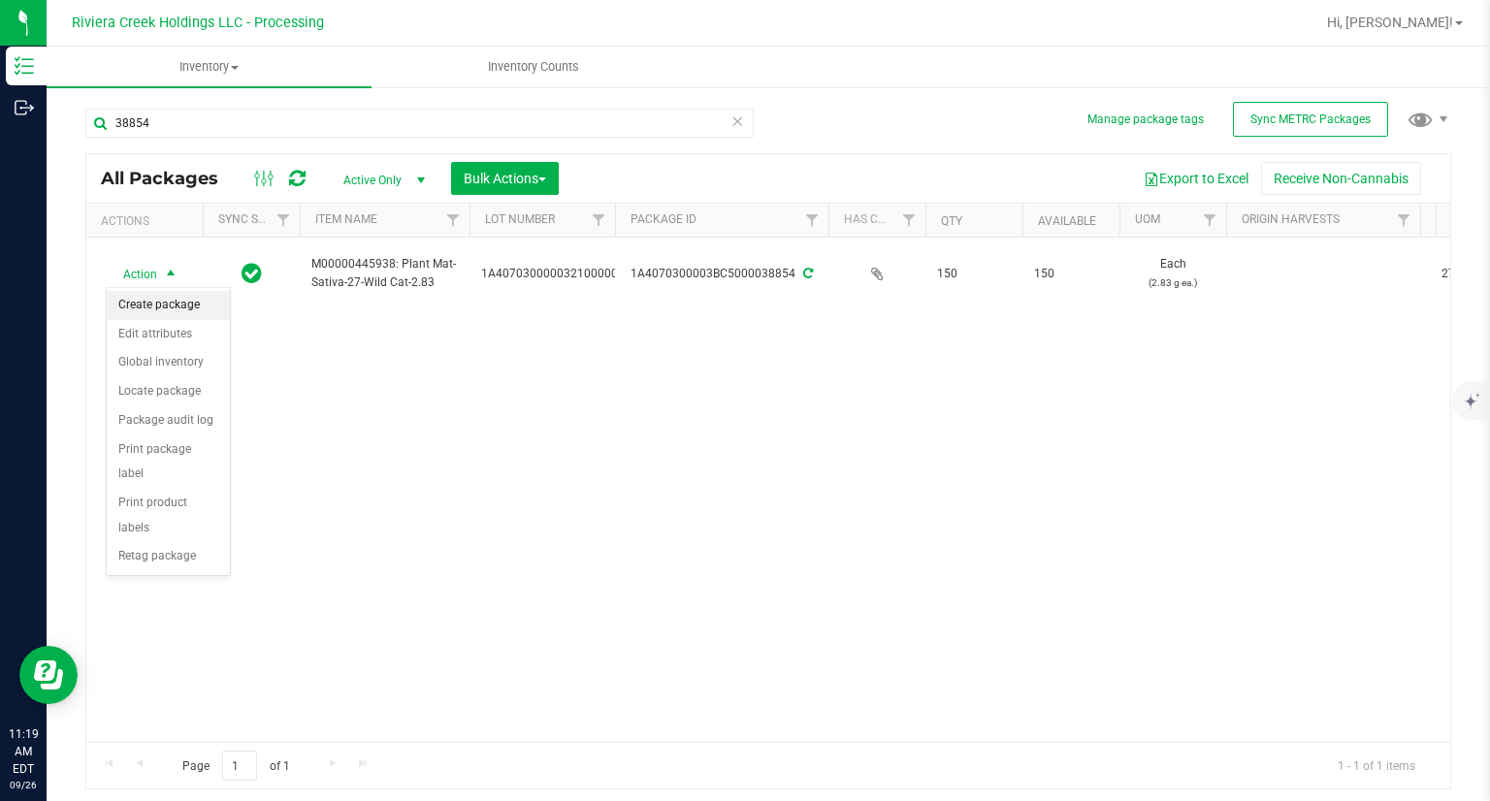
click at [146, 300] on li "Create package" at bounding box center [168, 305] width 123 height 29
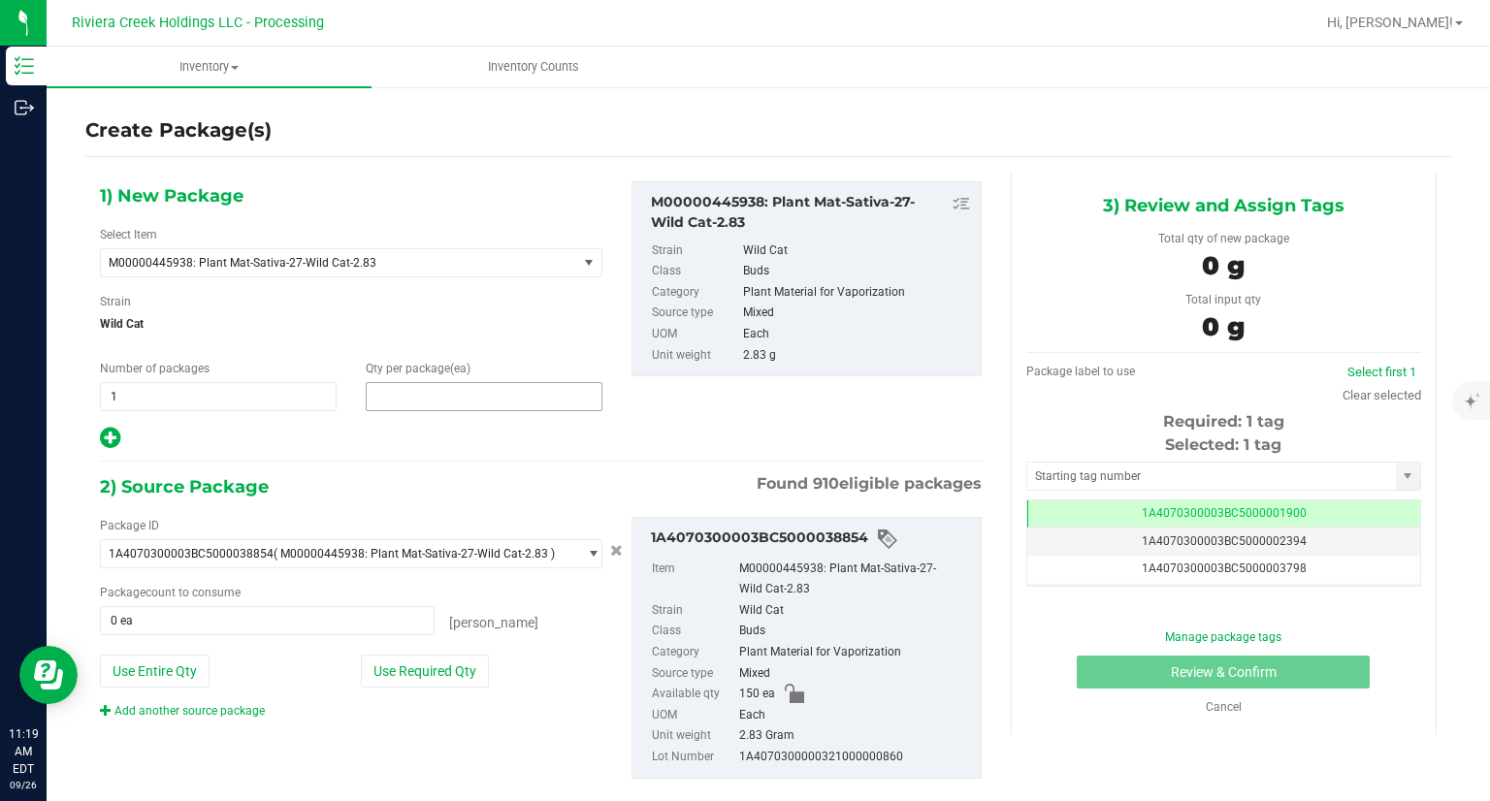
click at [404, 397] on span at bounding box center [484, 396] width 237 height 29
type input "20"
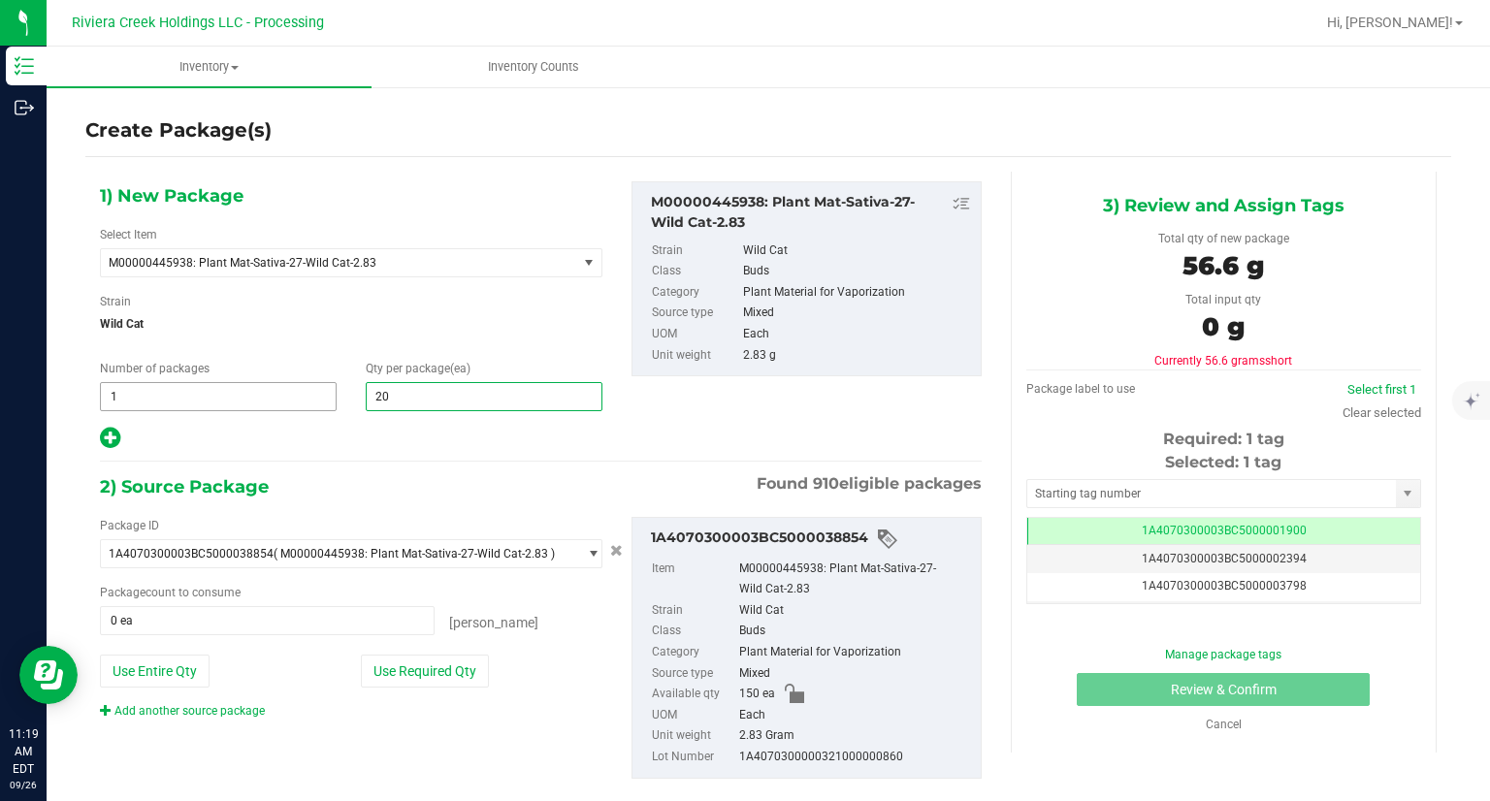
type input "20"
click at [152, 387] on span "1 1" at bounding box center [218, 396] width 237 height 29
type input "1"
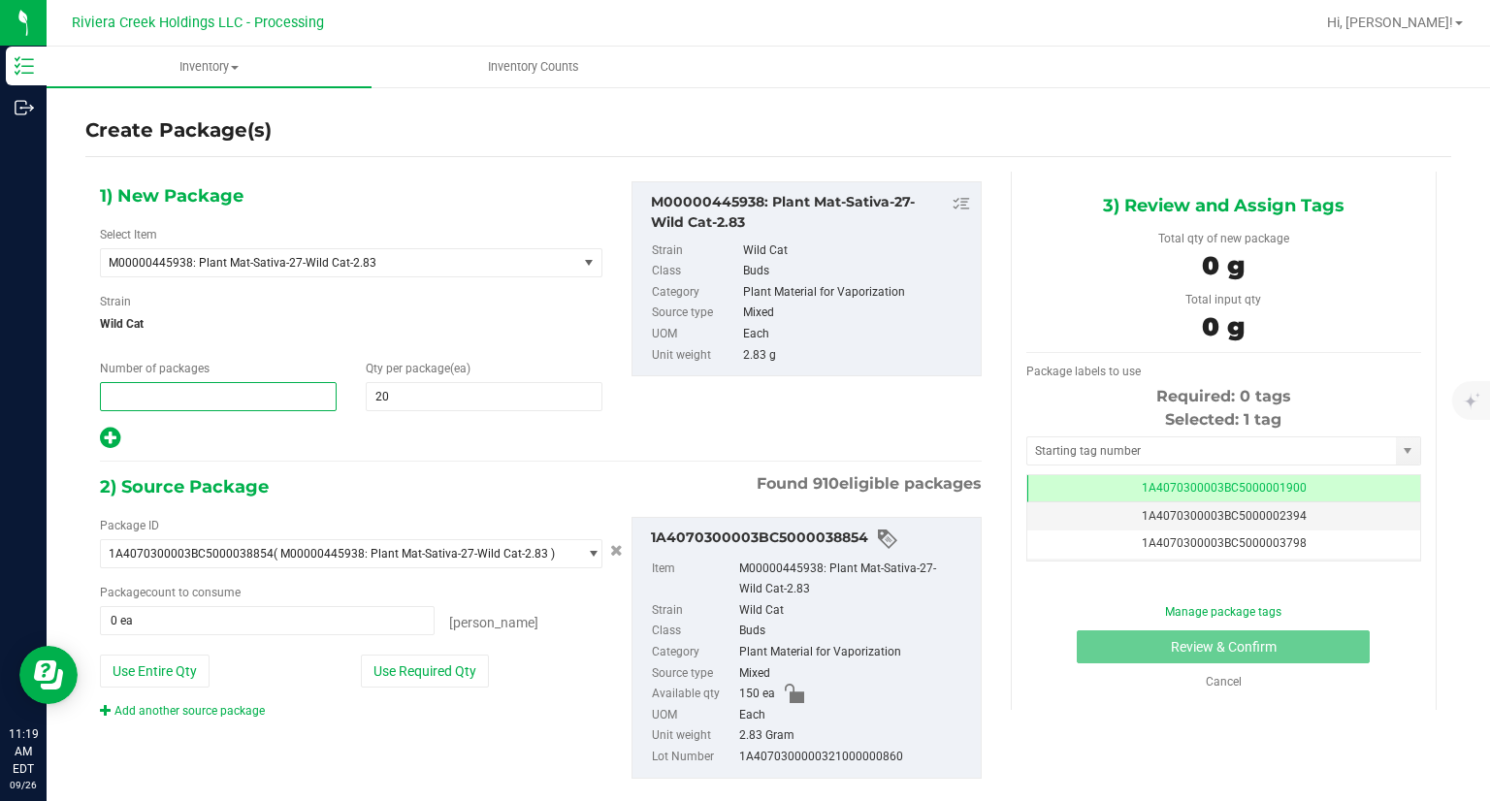
type input "3"
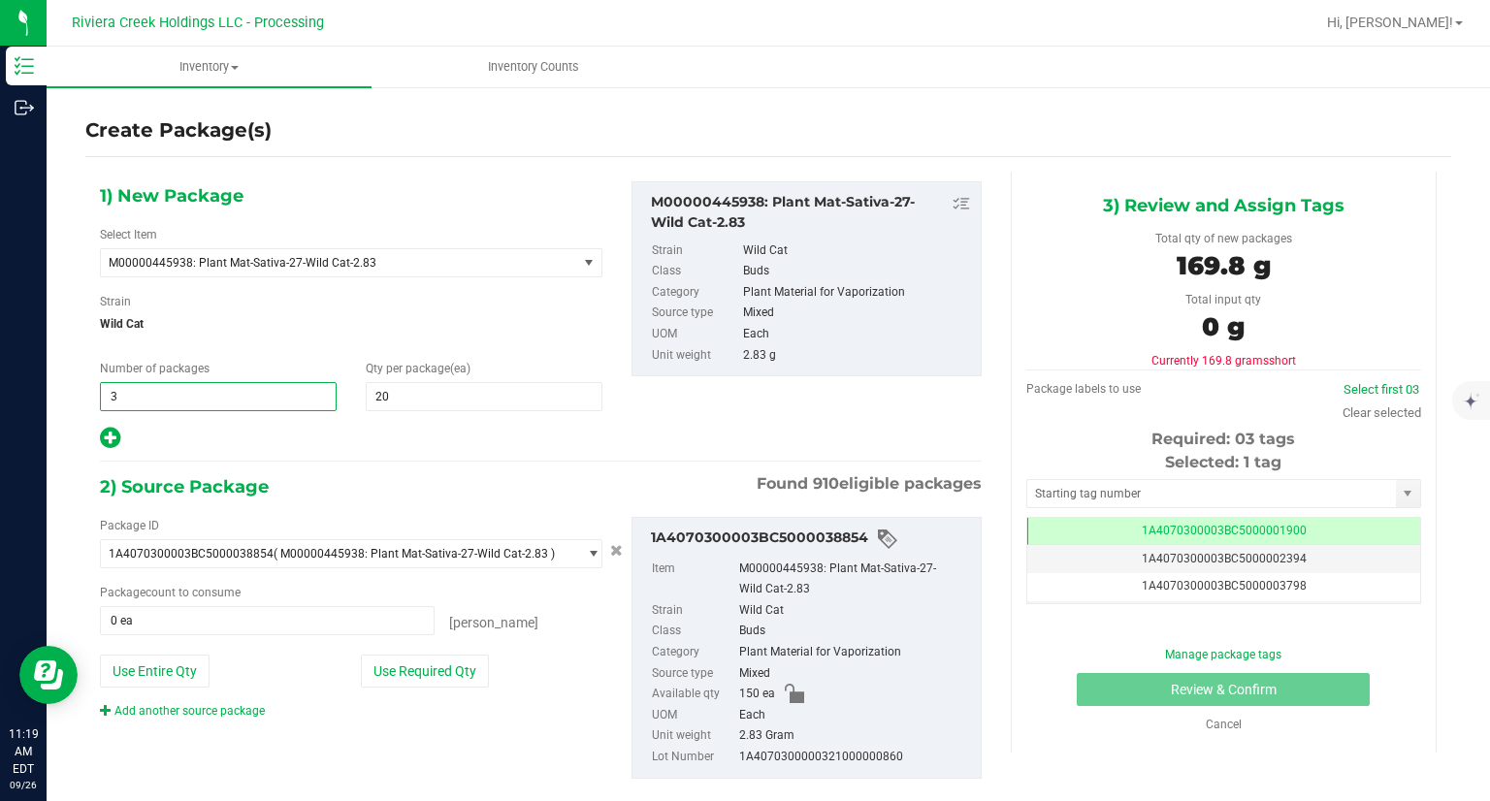
type input "3"
click at [278, 328] on span "Wild Cat" at bounding box center [351, 323] width 502 height 29
click at [441, 677] on button "Use Required Qty" at bounding box center [425, 671] width 128 height 33
type input "60 ea"
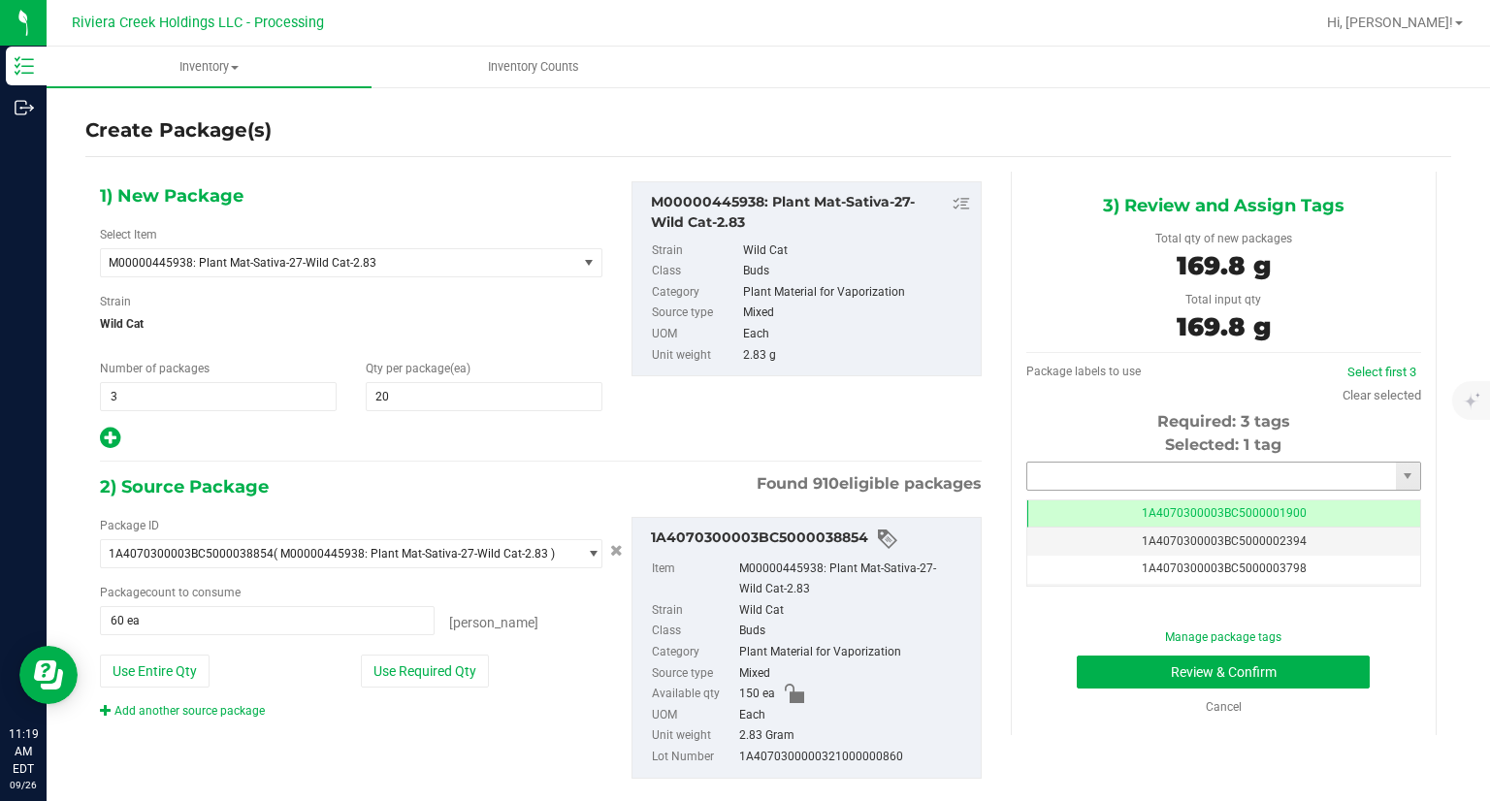
click at [1065, 486] on input "text" at bounding box center [1211, 476] width 369 height 27
click at [1016, 499] on li "1A4070300003BC5000042122" at bounding box center [1210, 509] width 389 height 29
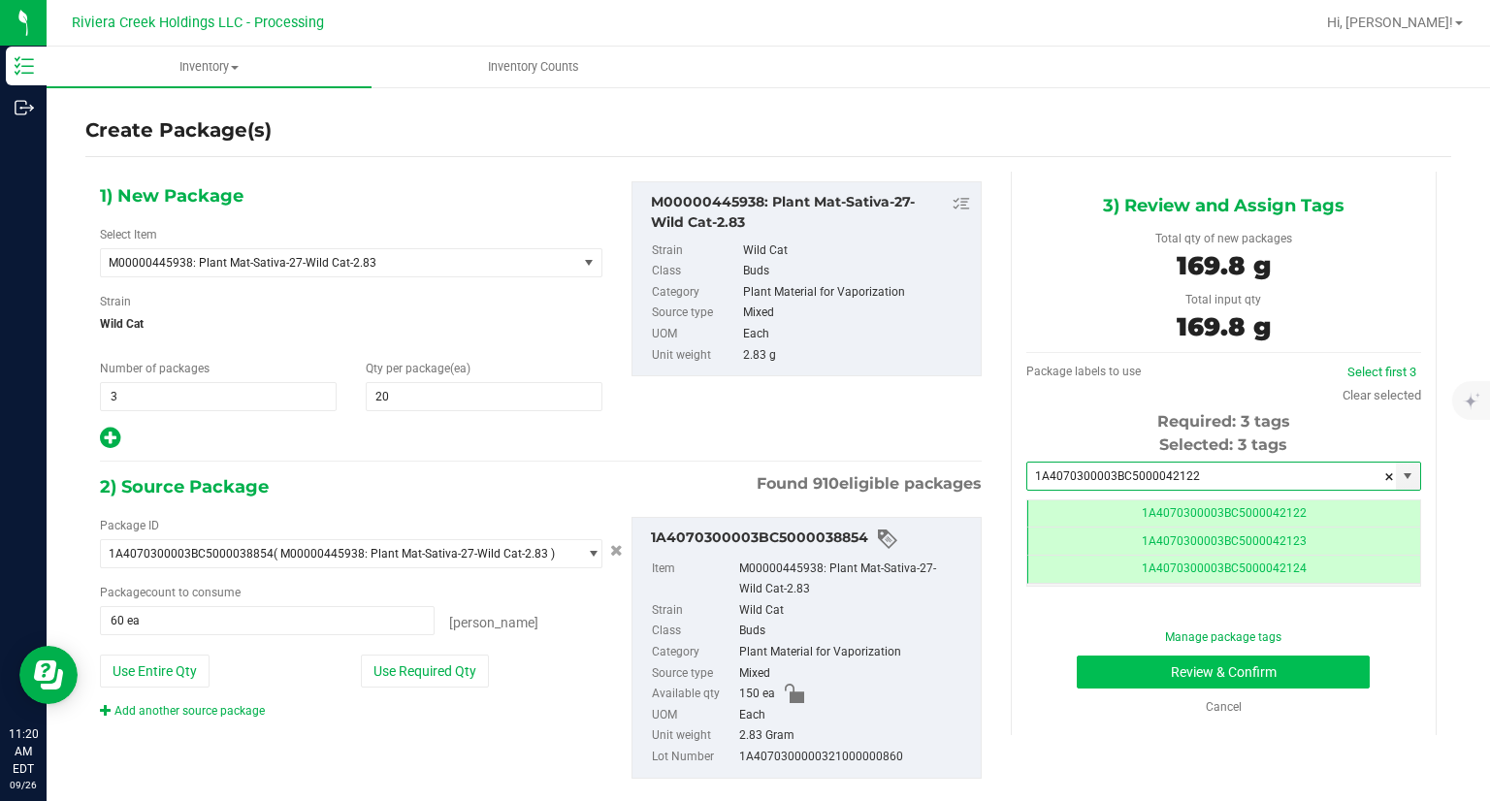
type input "1A4070300003BC5000042122"
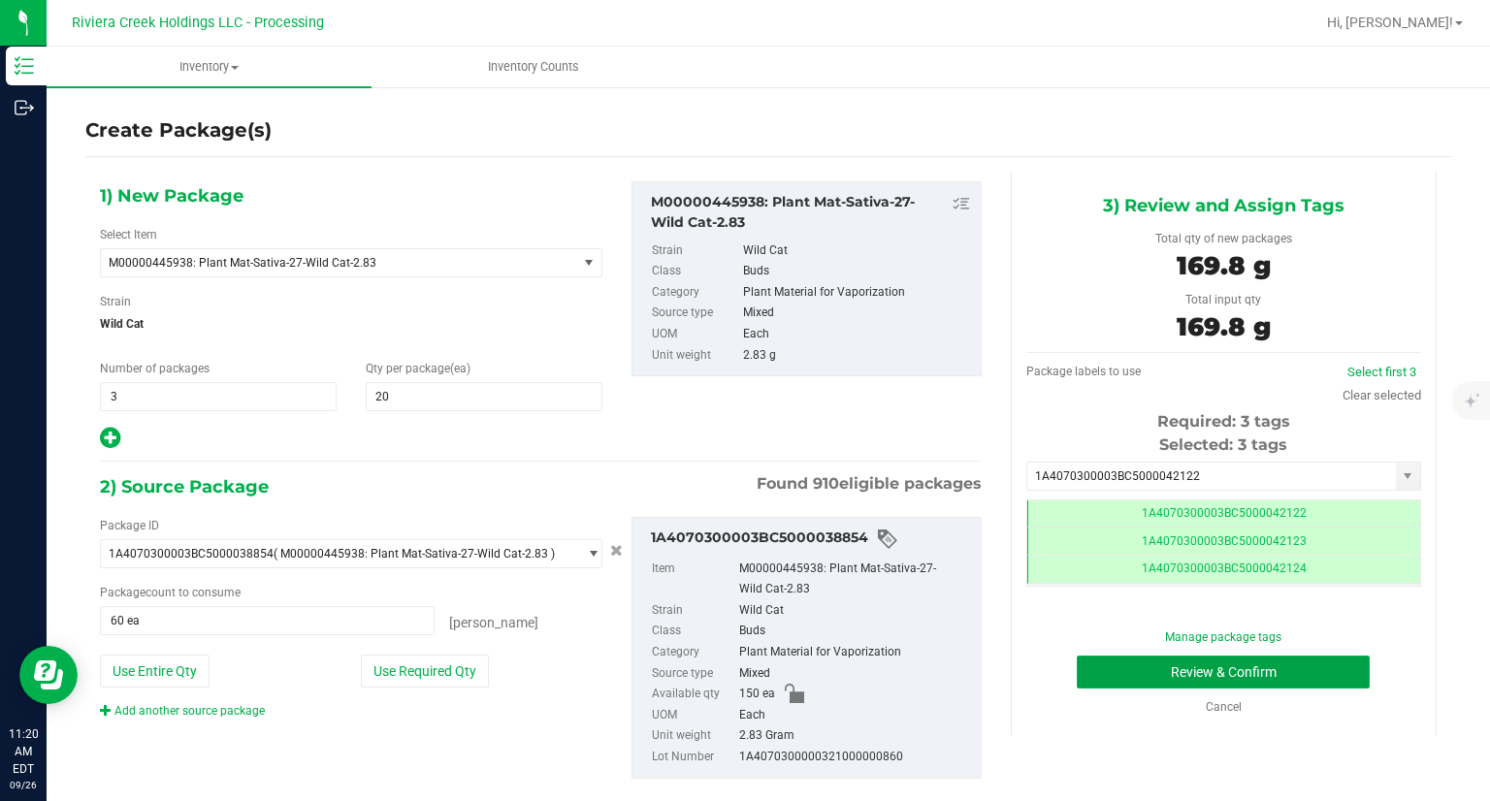
click at [1076, 678] on button "Review & Confirm" at bounding box center [1222, 672] width 293 height 33
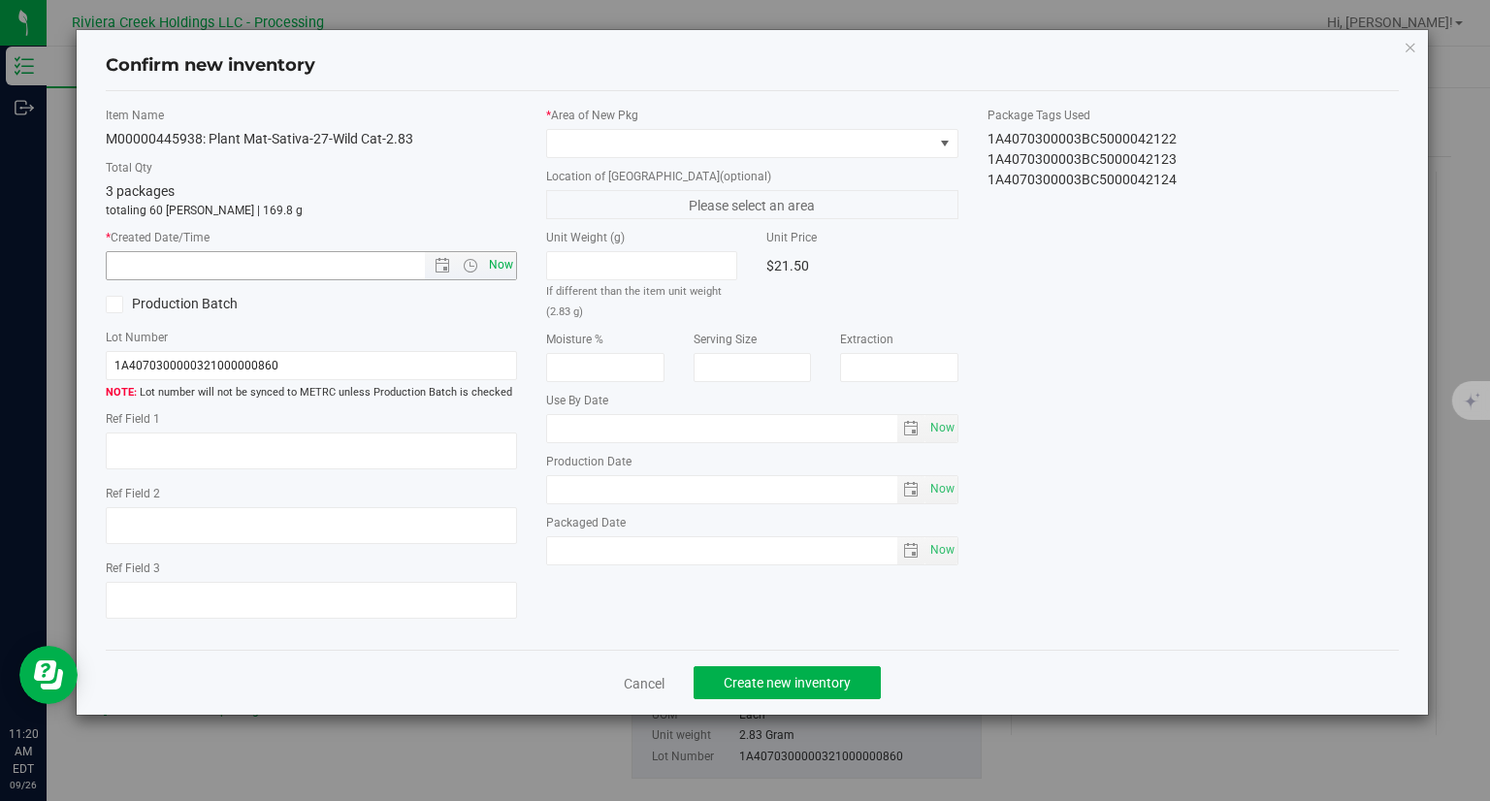
click at [511, 270] on span "Now" at bounding box center [501, 265] width 33 height 28
type input "9/26/2025 11:20 AM"
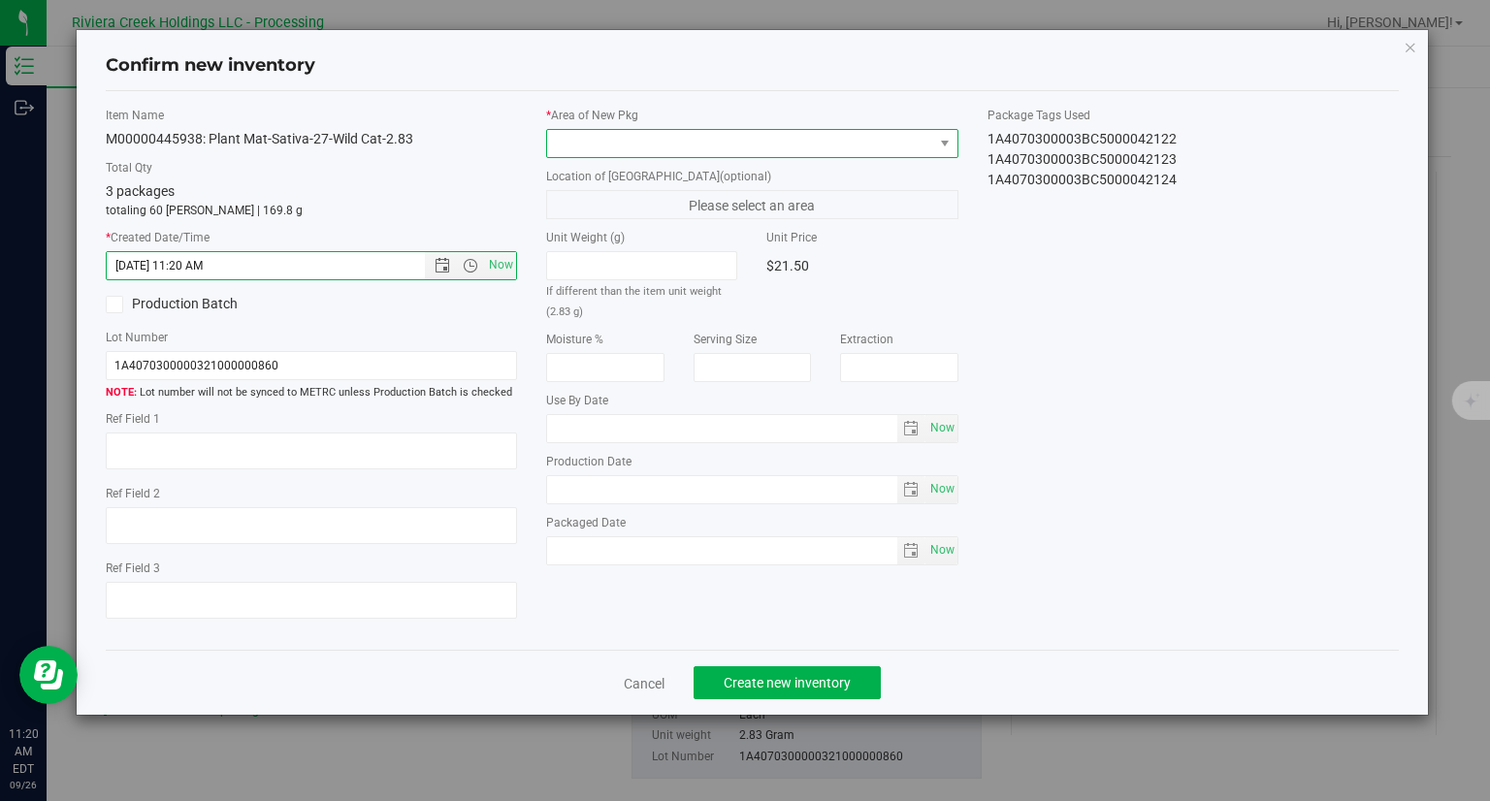
click at [636, 146] on span at bounding box center [740, 143] width 386 height 27
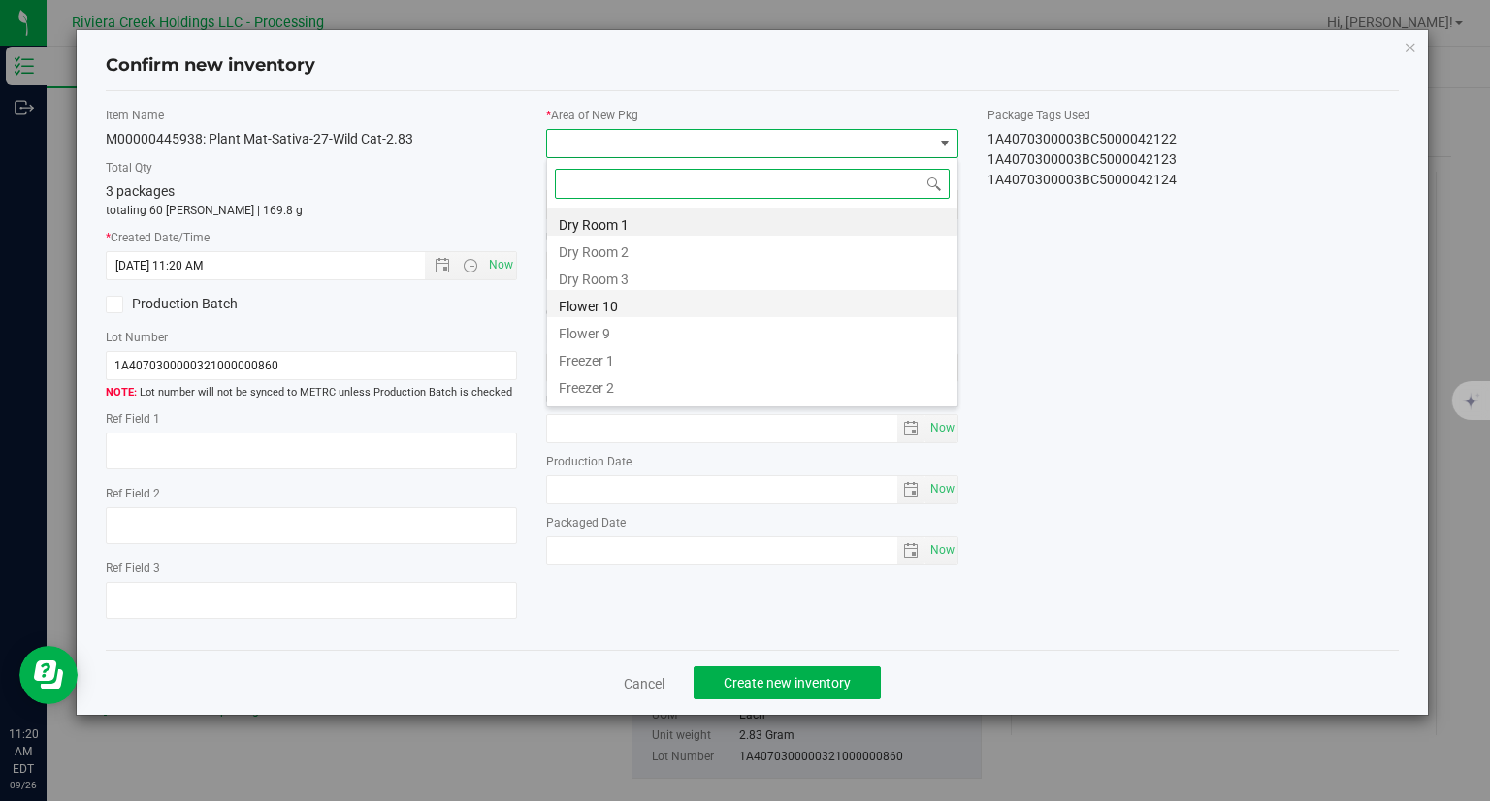
click at [621, 302] on li "Flower 10" at bounding box center [752, 303] width 410 height 27
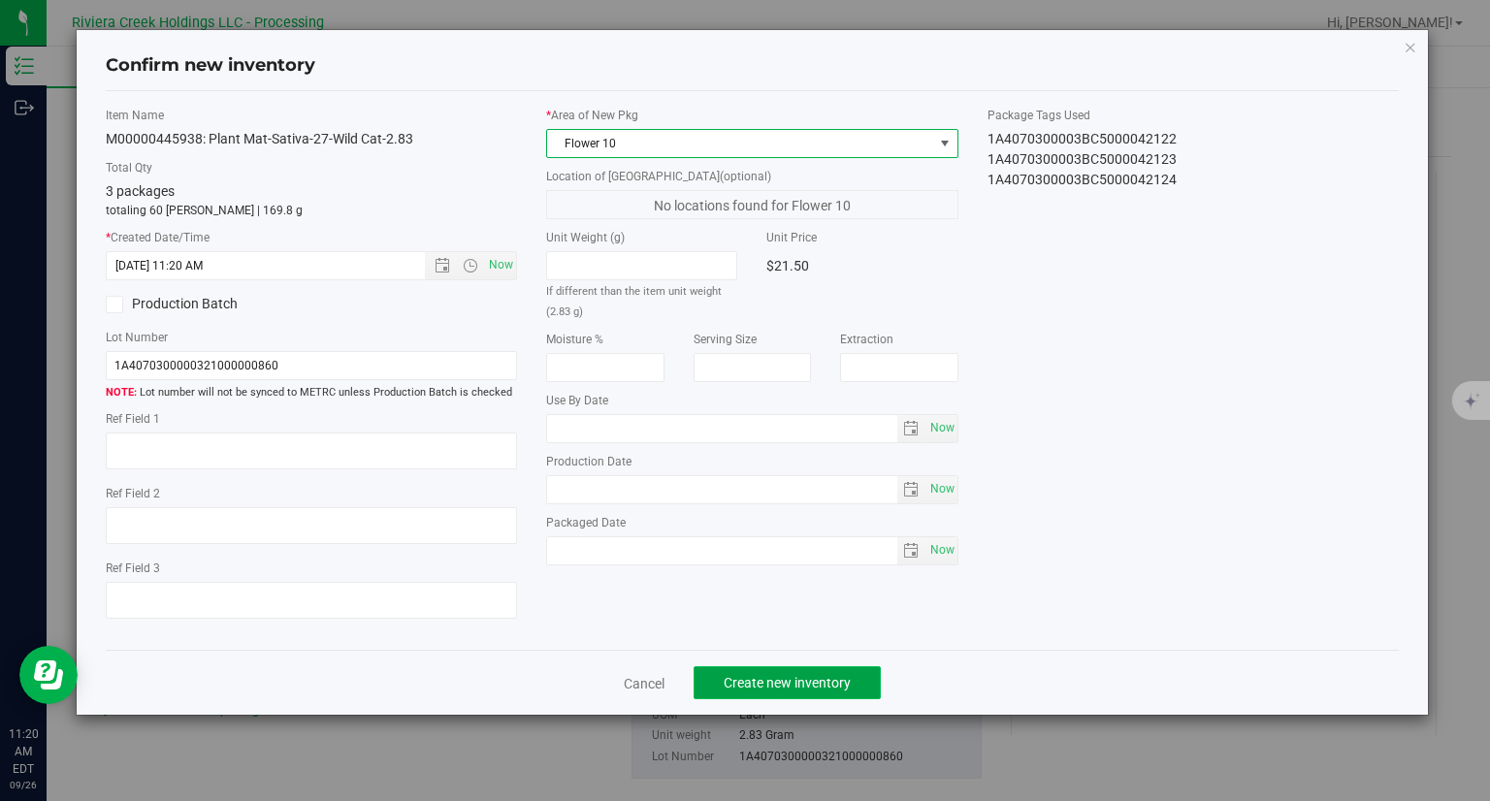
click at [825, 688] on span "Create new inventory" at bounding box center [786, 683] width 127 height 16
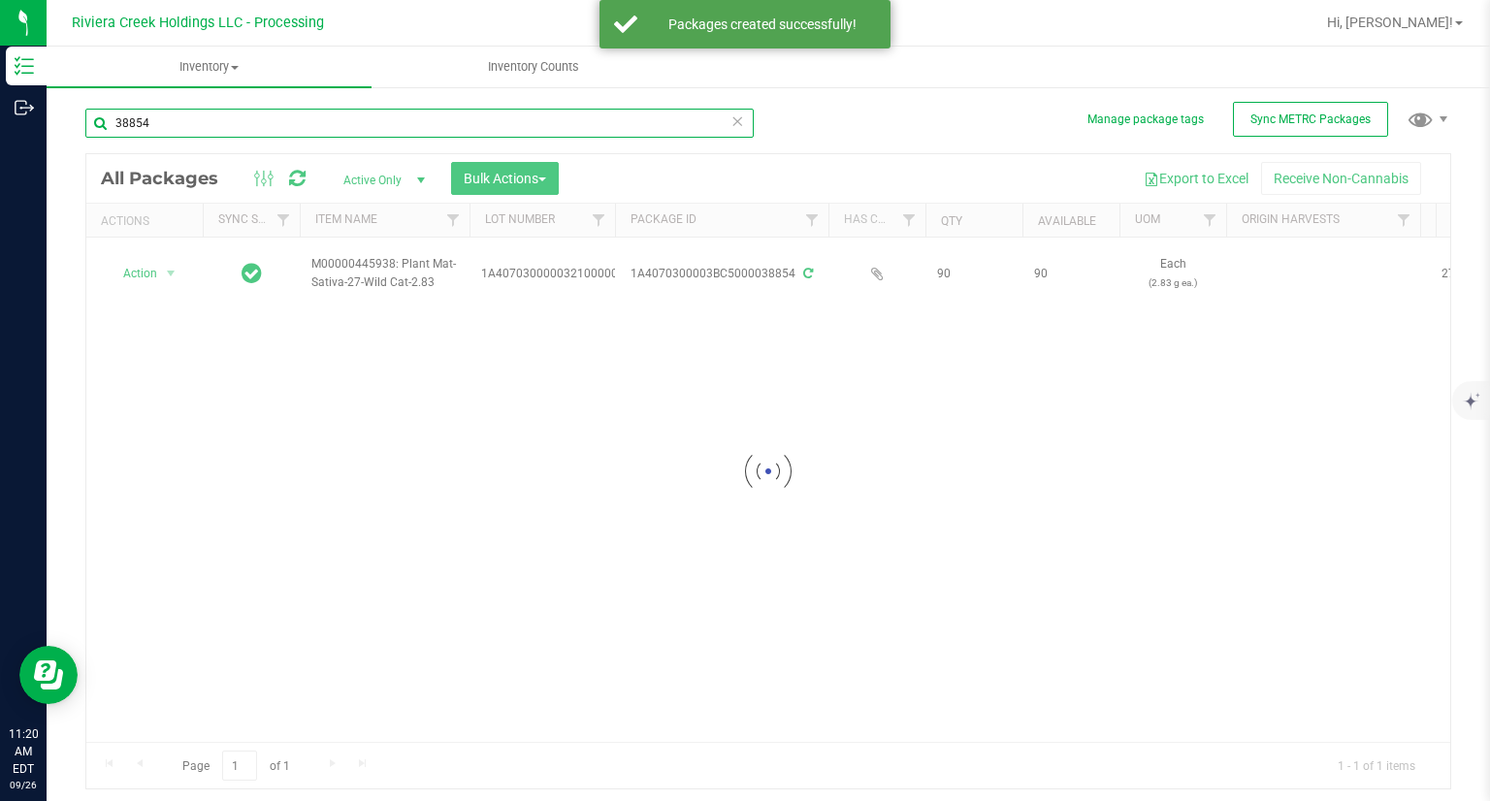
click at [330, 118] on input "38854" at bounding box center [419, 123] width 668 height 29
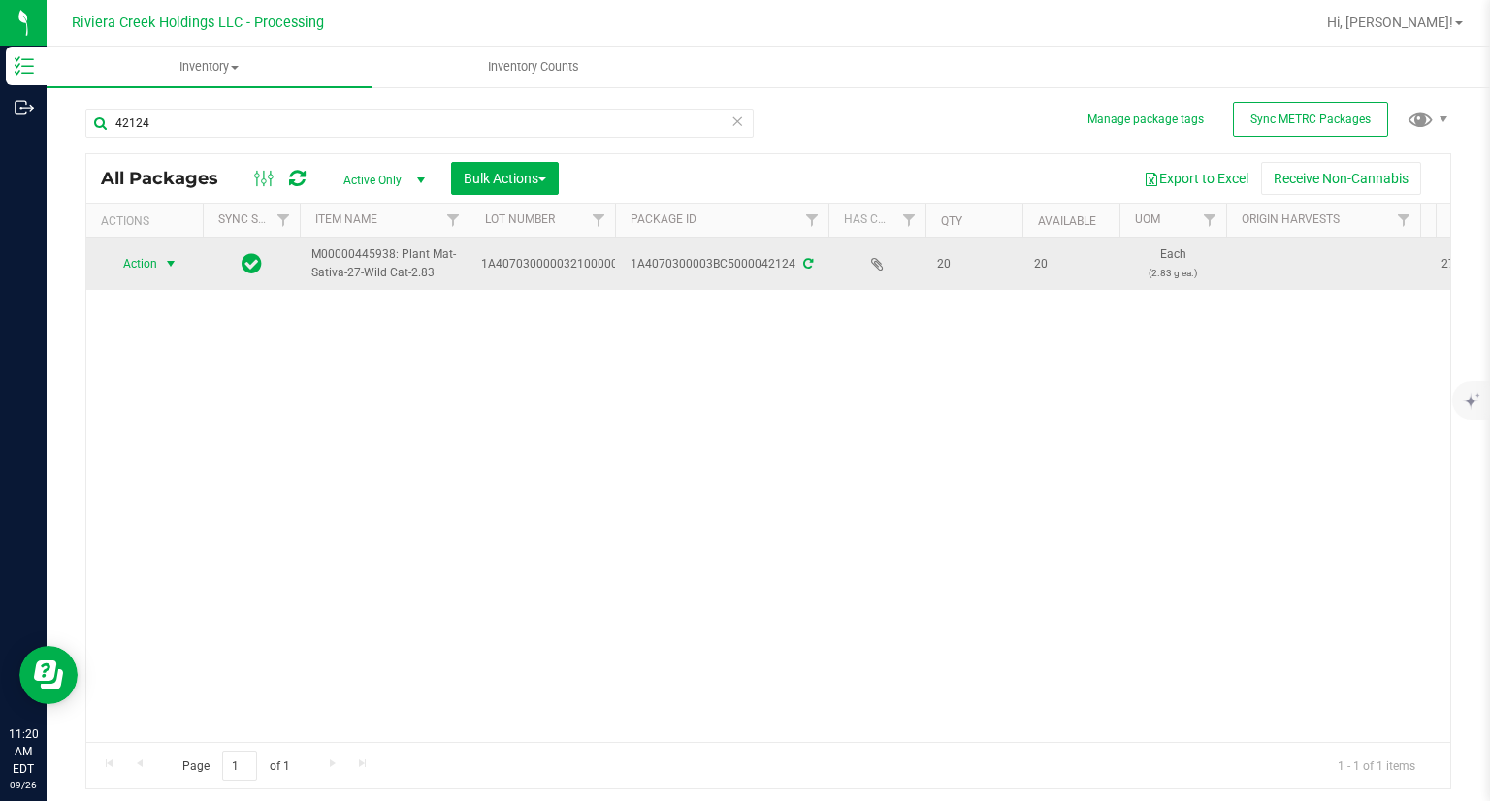
click at [163, 260] on span "select" at bounding box center [171, 264] width 16 height 16
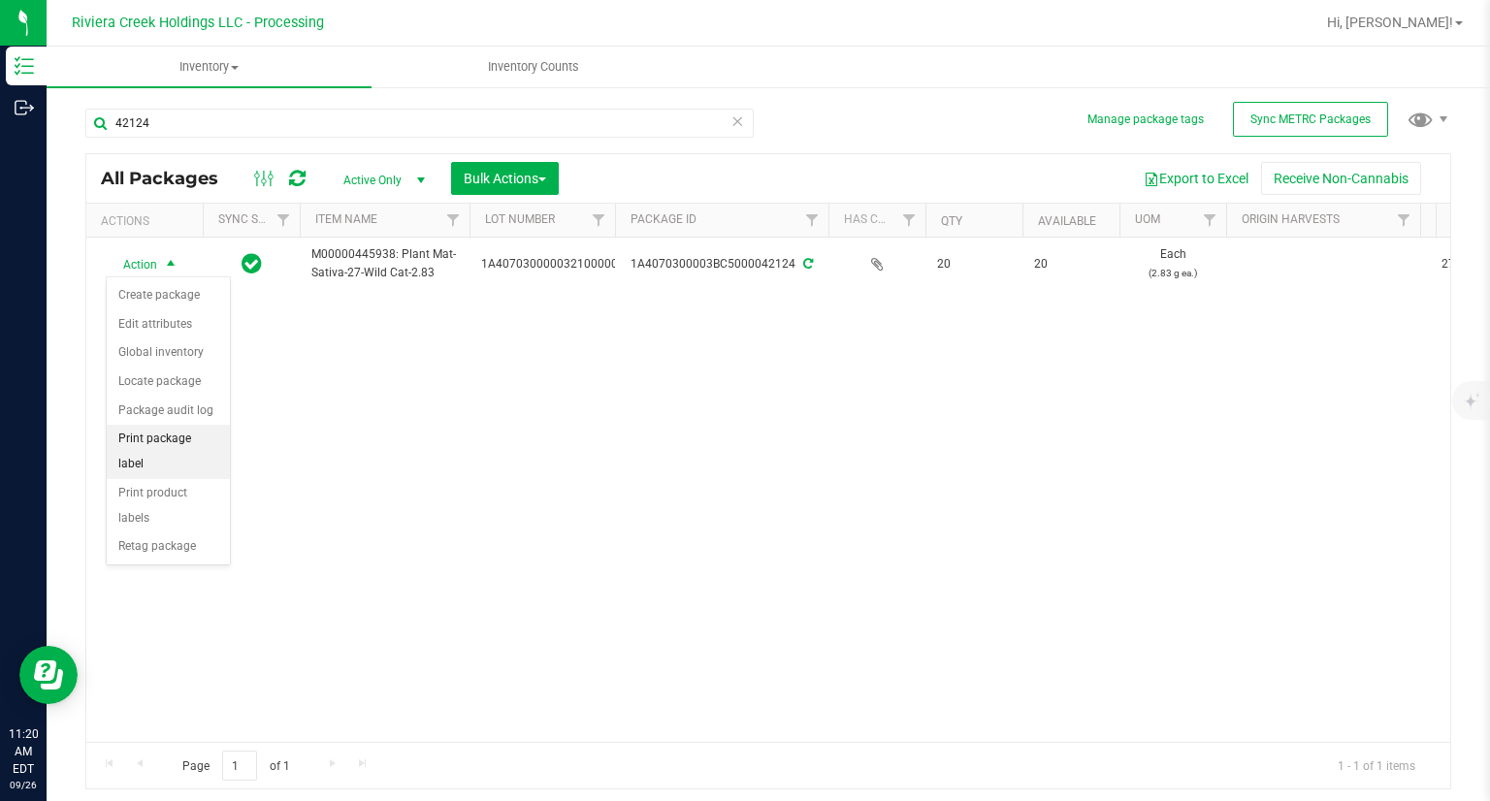
click at [206, 434] on li "Print package label" at bounding box center [168, 451] width 123 height 53
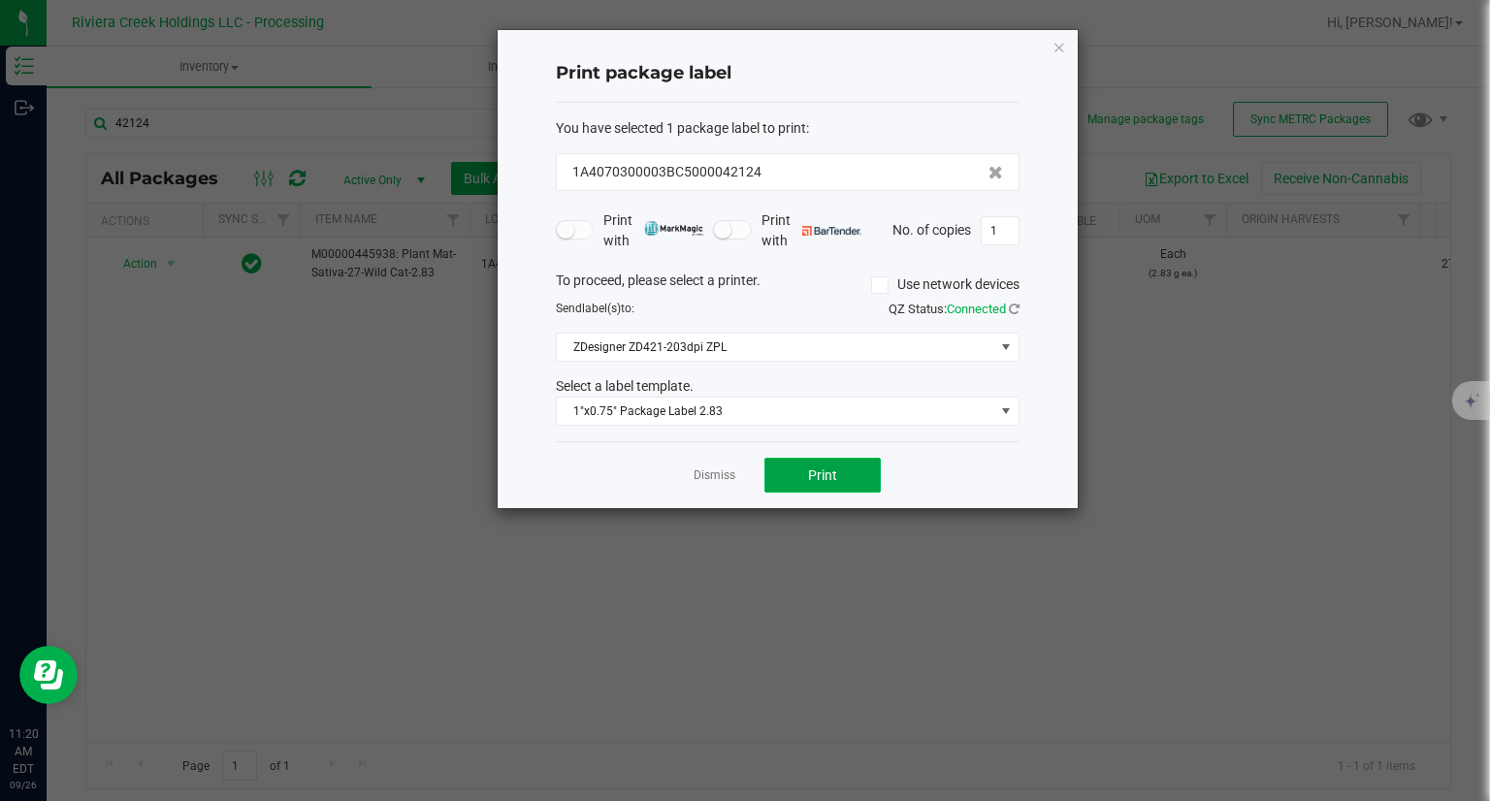
click at [822, 476] on span "Print" at bounding box center [822, 475] width 29 height 16
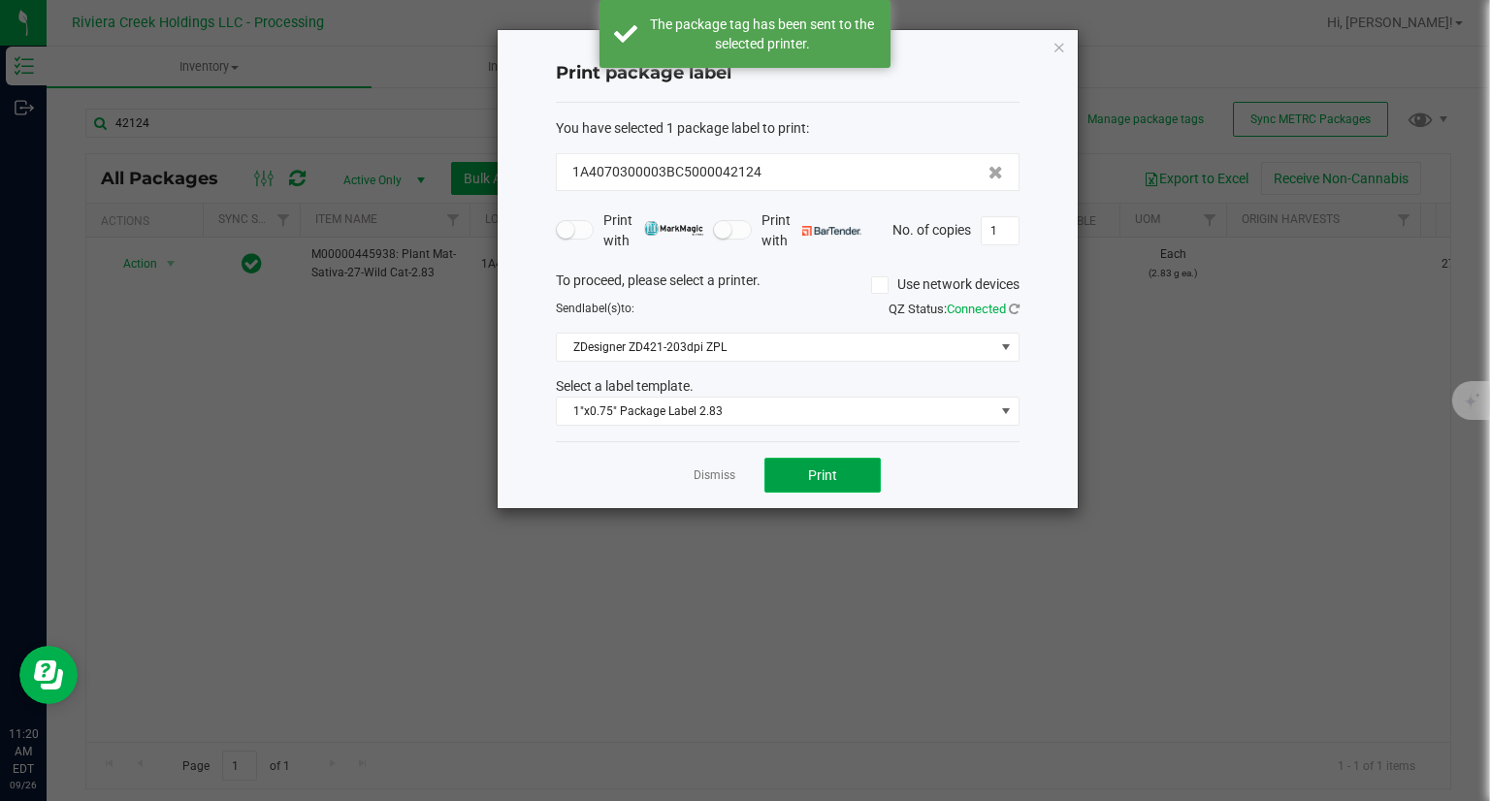
click at [822, 476] on span "Print" at bounding box center [822, 475] width 29 height 16
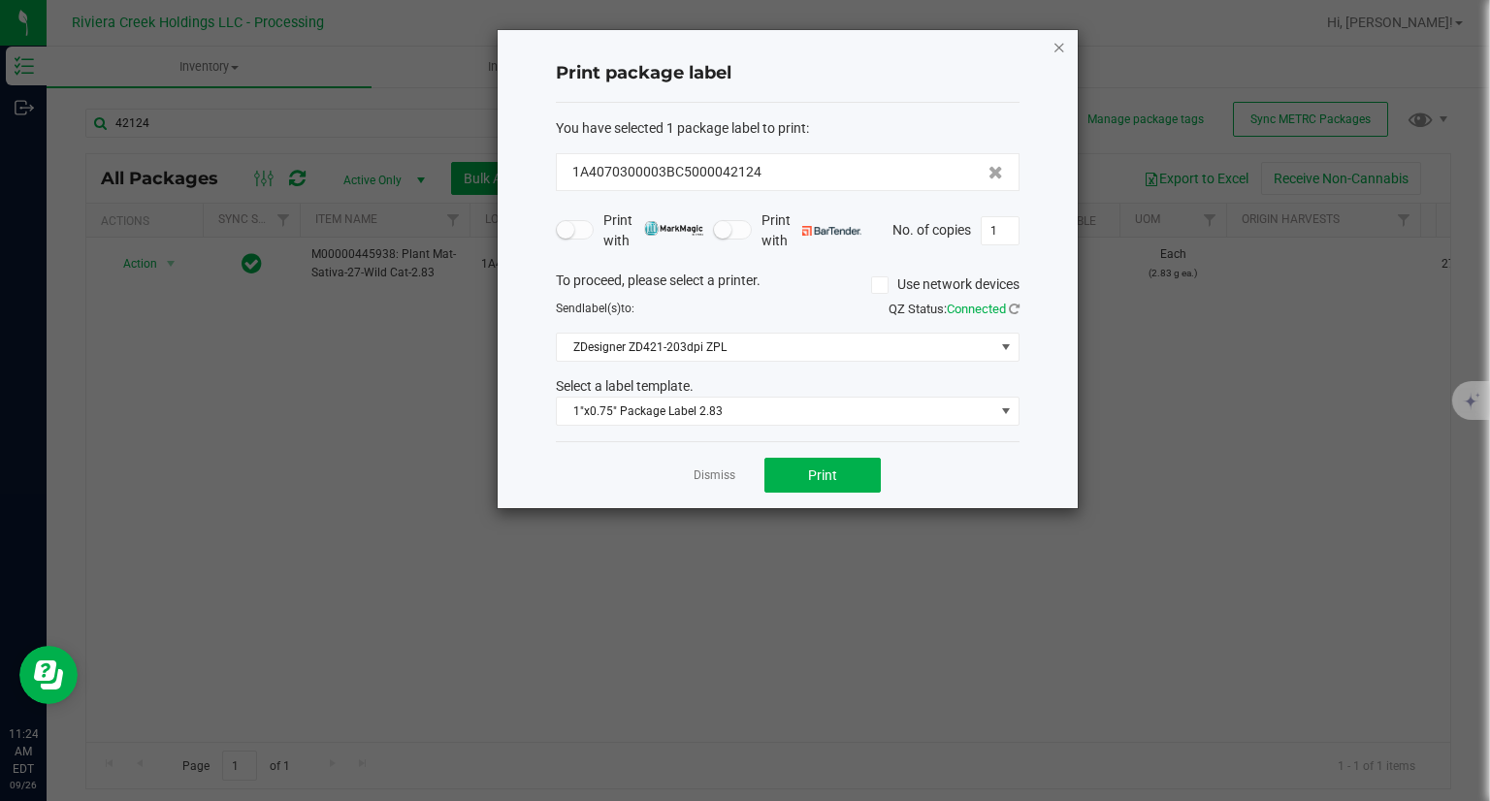
click at [1054, 44] on icon "button" at bounding box center [1059, 46] width 14 height 23
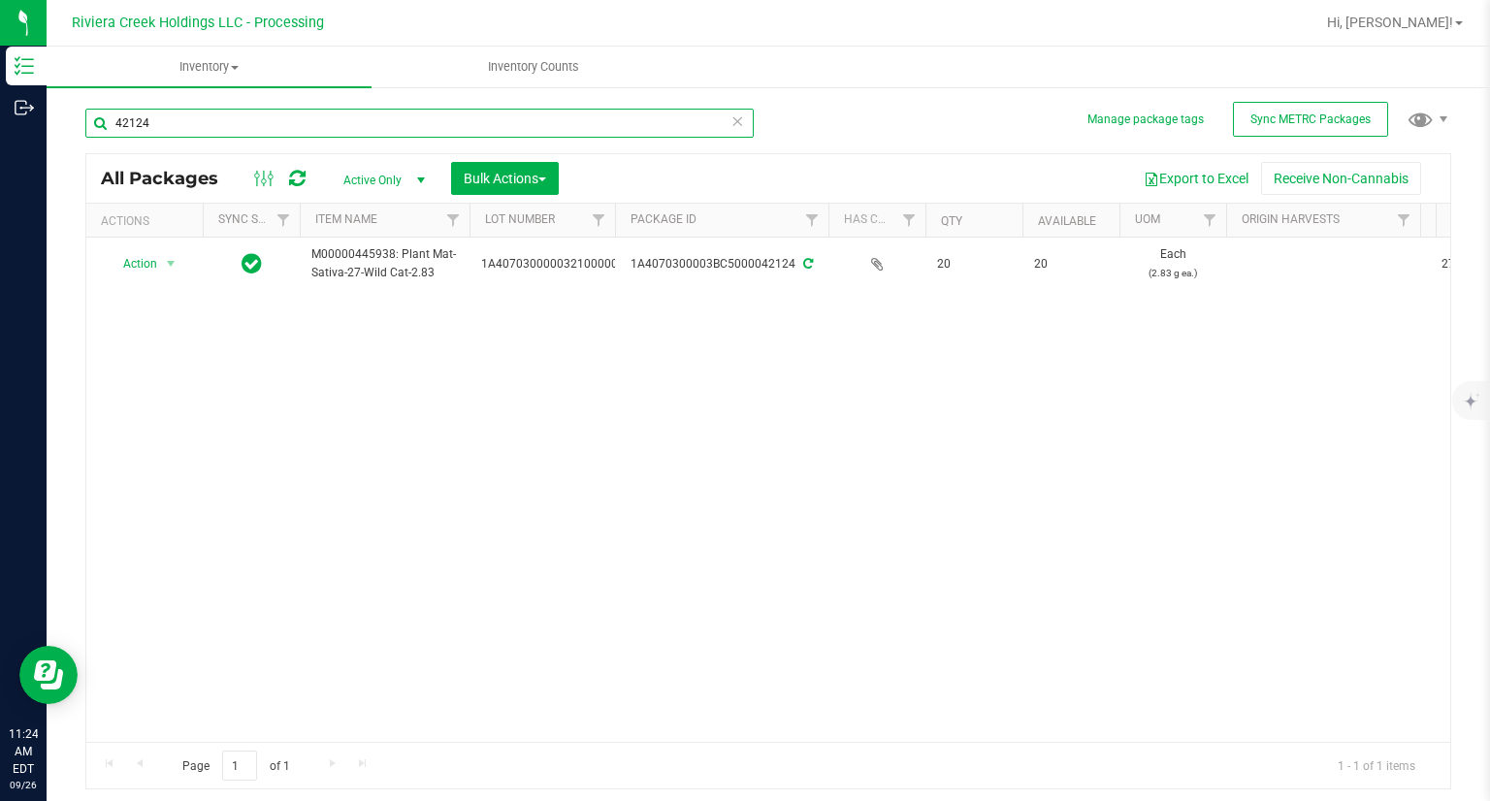
click at [227, 112] on input "42124" at bounding box center [419, 123] width 668 height 29
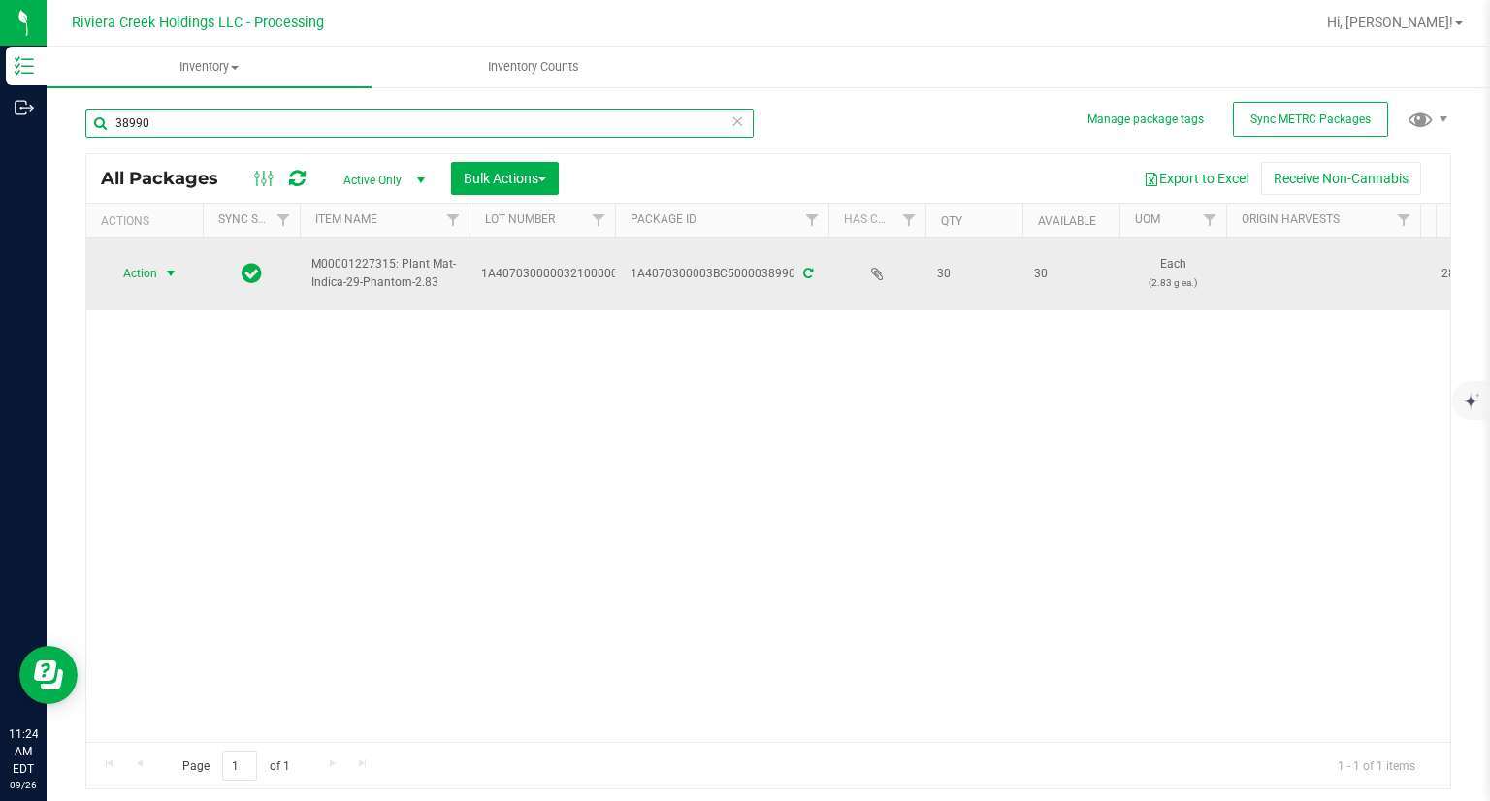
type input "38990"
click at [154, 276] on span "Action" at bounding box center [132, 273] width 52 height 27
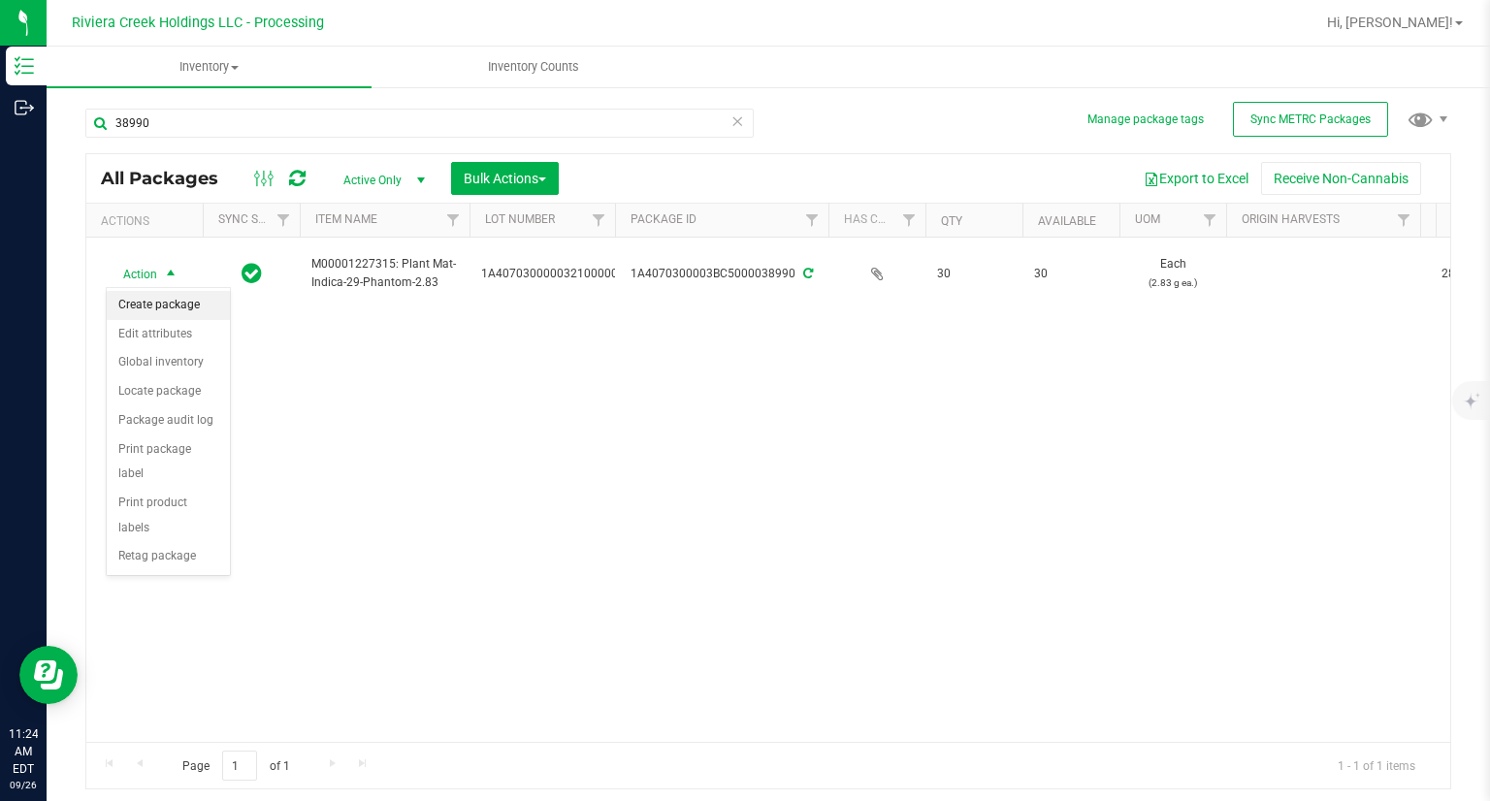
click at [167, 296] on li "Create package" at bounding box center [168, 305] width 123 height 29
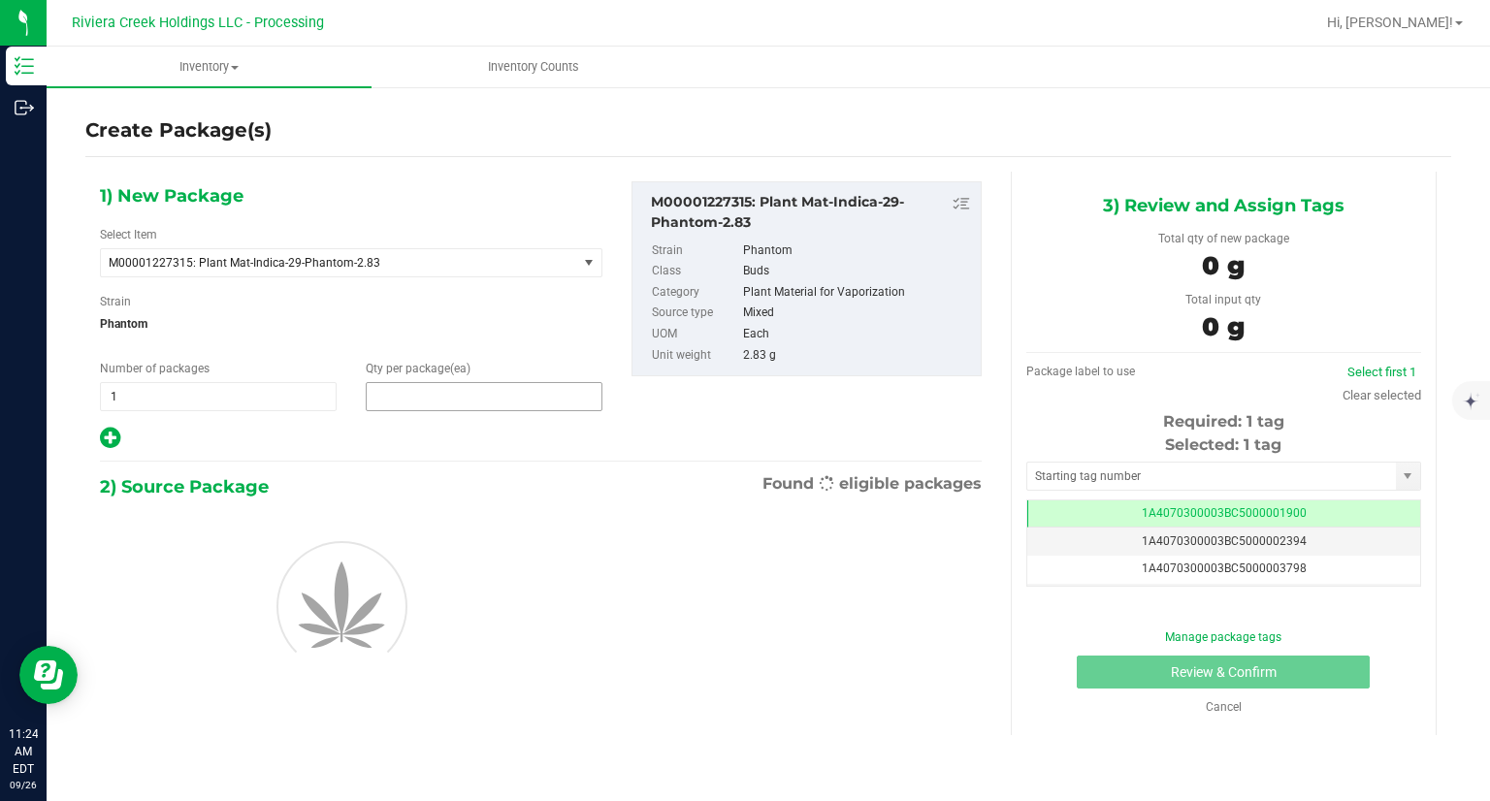
click at [497, 398] on span at bounding box center [484, 396] width 237 height 29
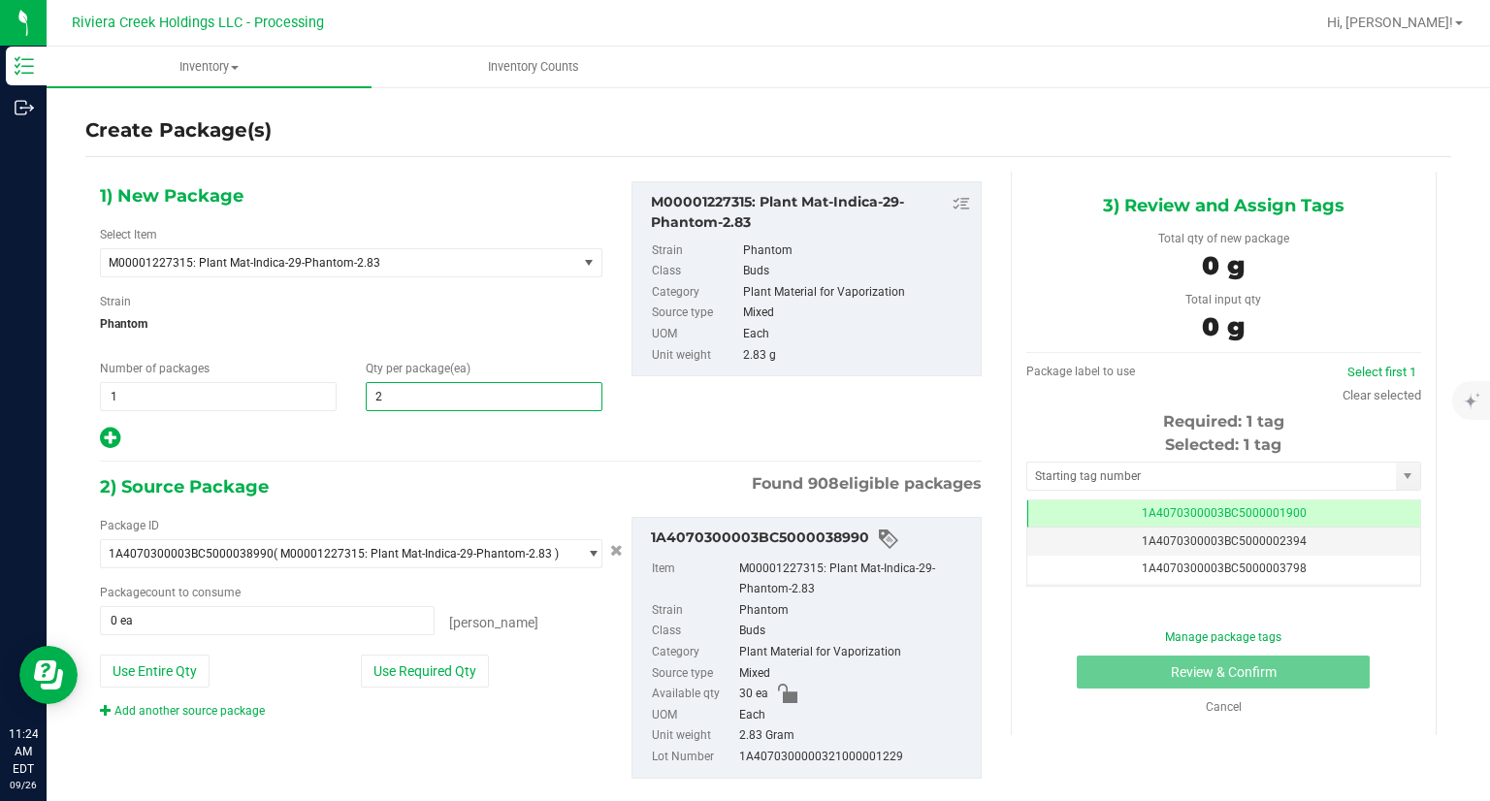
type input "20"
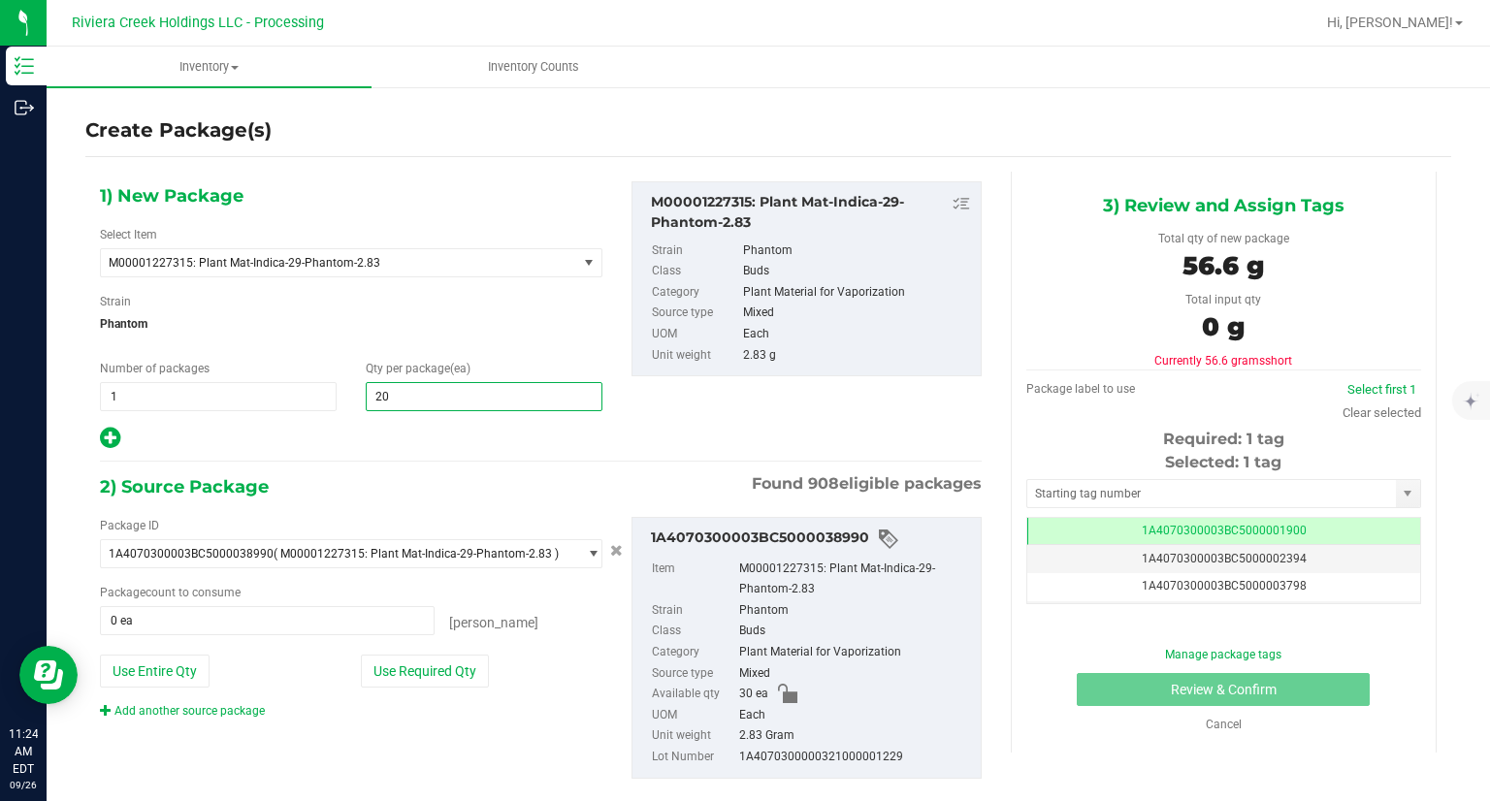
type input "20"
click at [415, 439] on div at bounding box center [351, 438] width 502 height 25
click at [462, 665] on button "Use Required Qty" at bounding box center [425, 671] width 128 height 33
type input "20 ea"
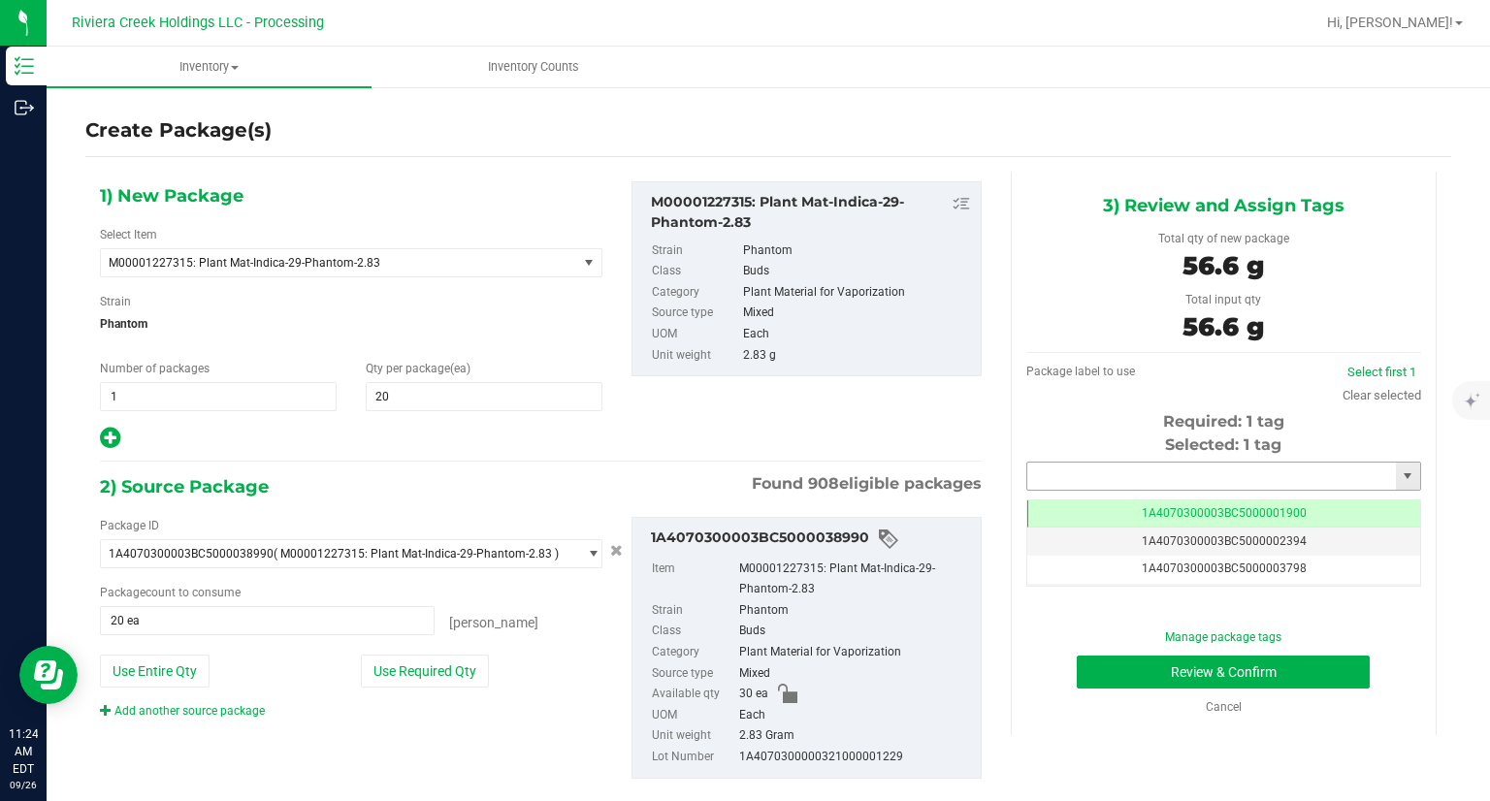
click at [1066, 474] on input "text" at bounding box center [1211, 476] width 369 height 27
click at [1042, 501] on li "1A4070300003BC5000042125" at bounding box center [1210, 509] width 389 height 29
type input "1A4070300003BC5000042125"
click at [1109, 681] on button "Review & Confirm" at bounding box center [1222, 672] width 293 height 33
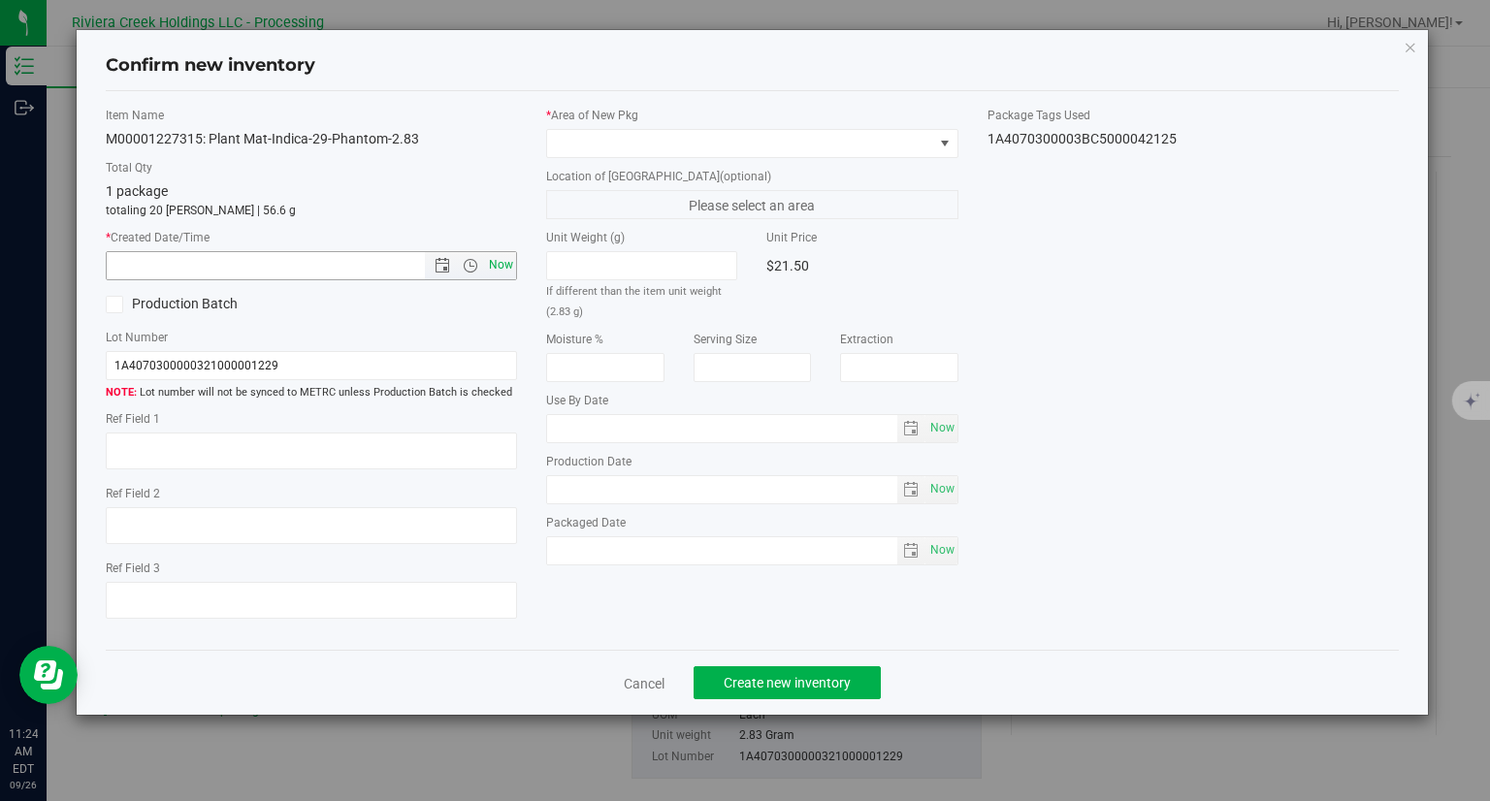
click at [495, 264] on span "Now" at bounding box center [501, 265] width 33 height 28
type input "9/26/2025 11:24 AM"
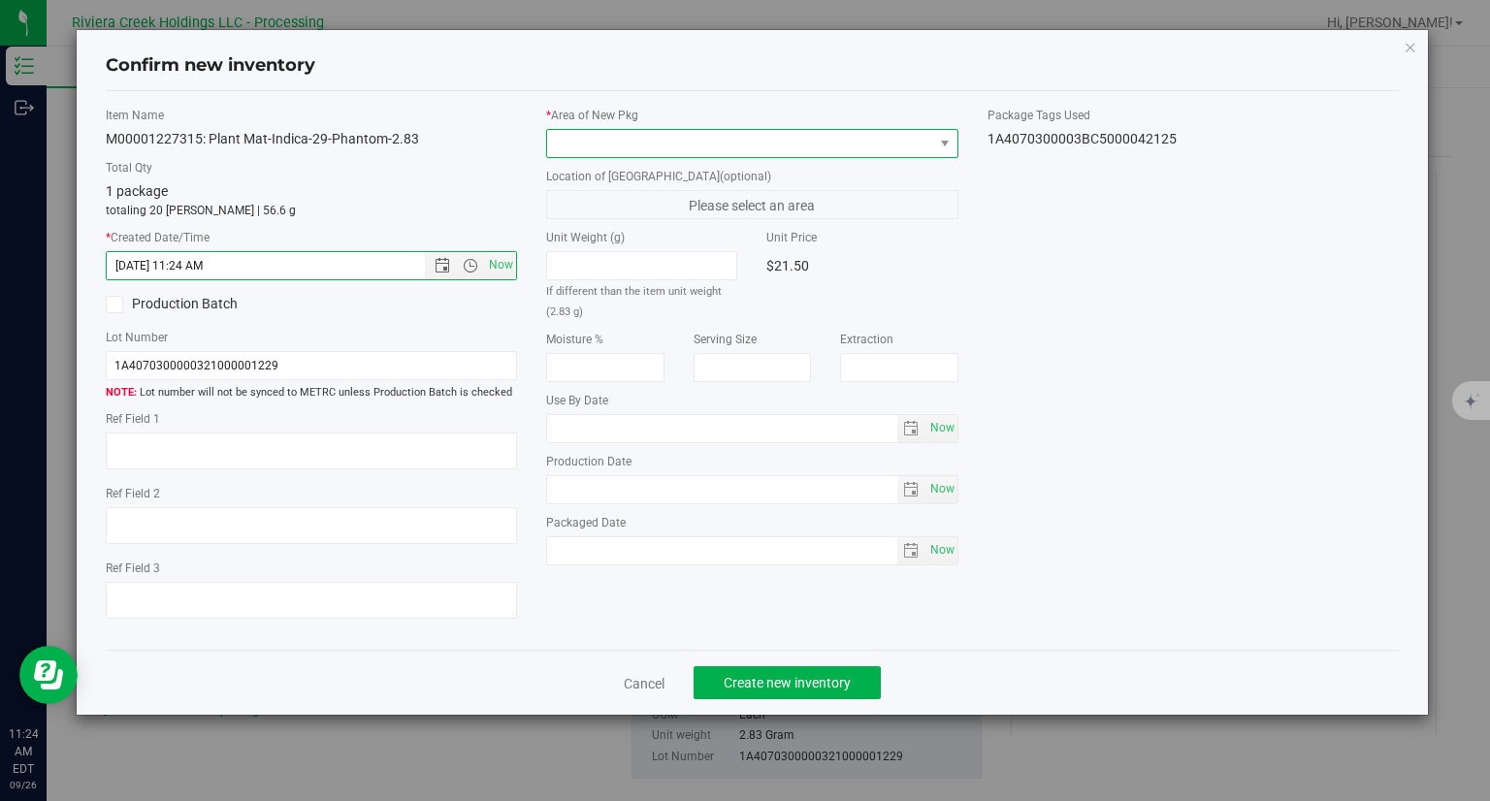
click at [605, 129] on span at bounding box center [752, 143] width 412 height 29
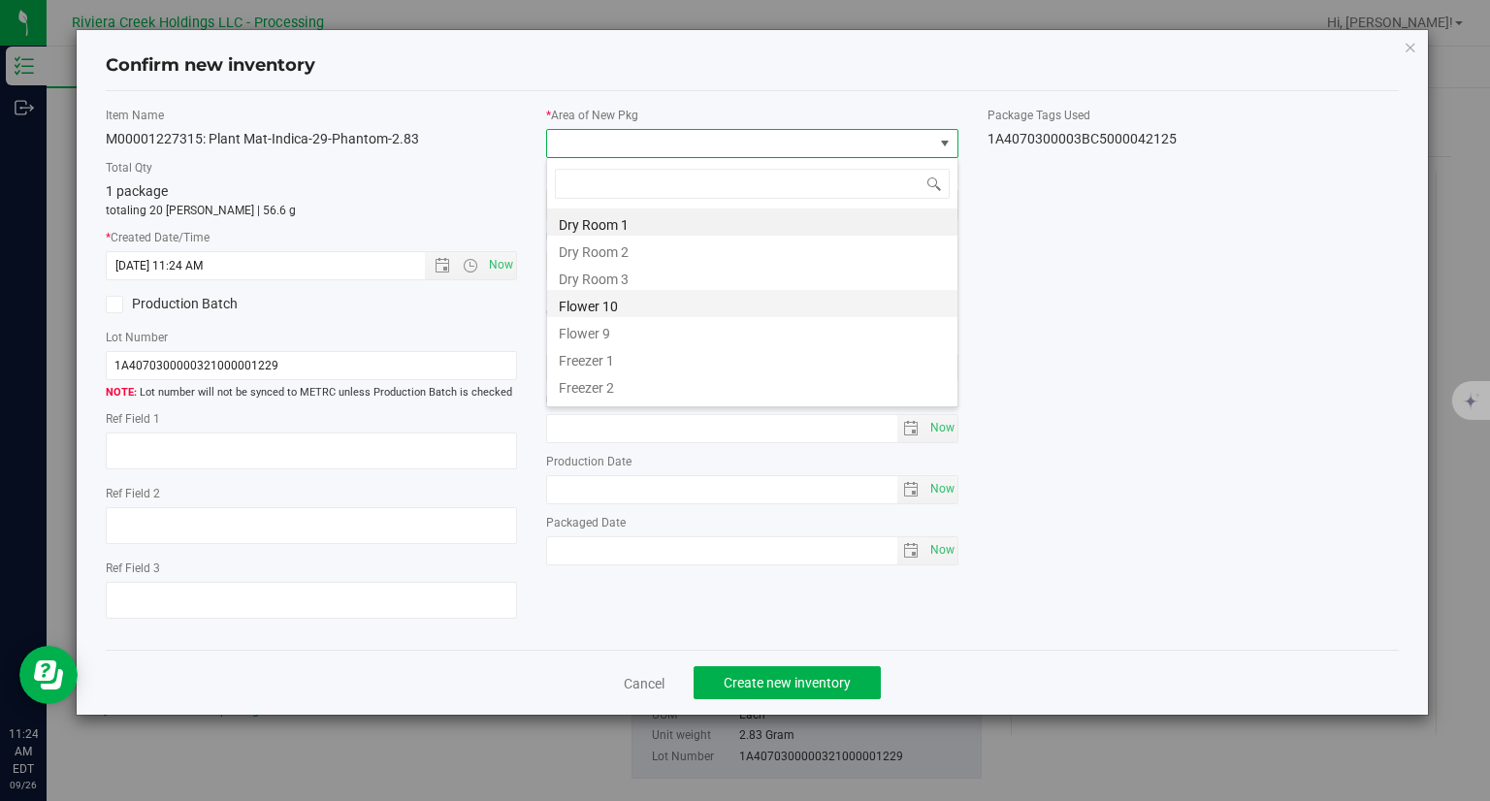
click at [630, 308] on li "Flower 10" at bounding box center [752, 303] width 410 height 27
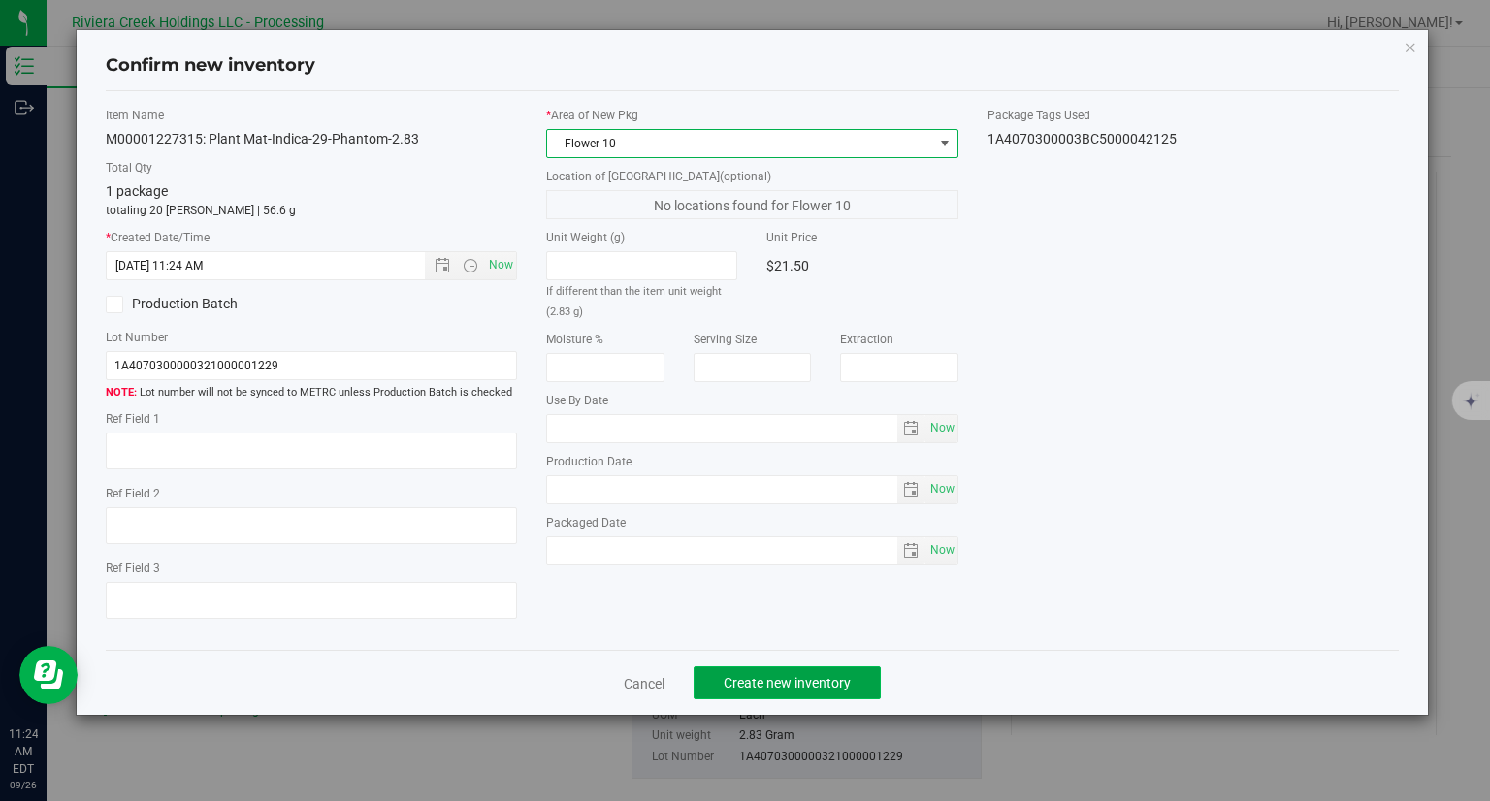
click at [775, 669] on button "Create new inventory" at bounding box center [786, 682] width 187 height 33
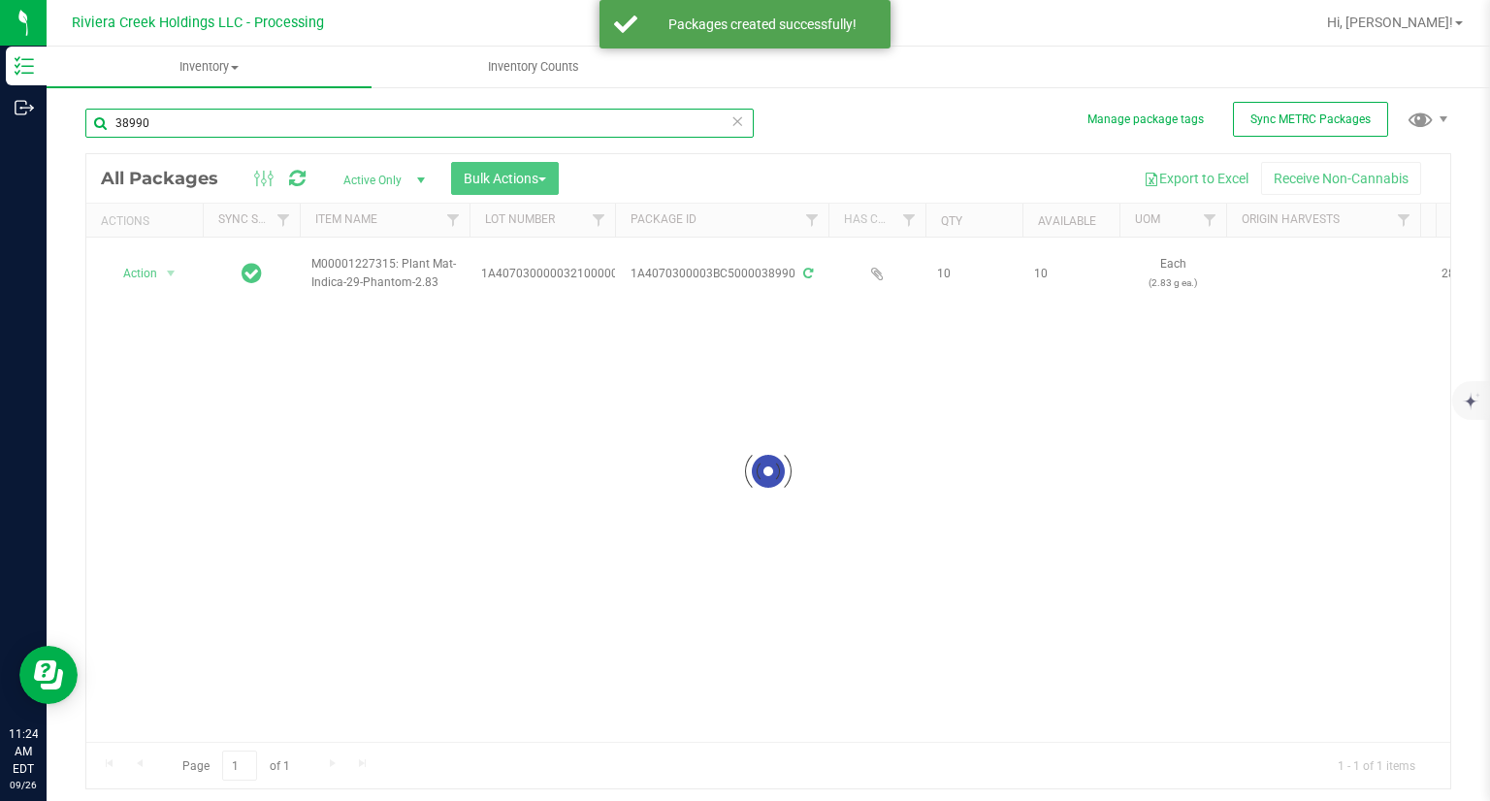
click at [198, 125] on input "38990" at bounding box center [419, 123] width 668 height 29
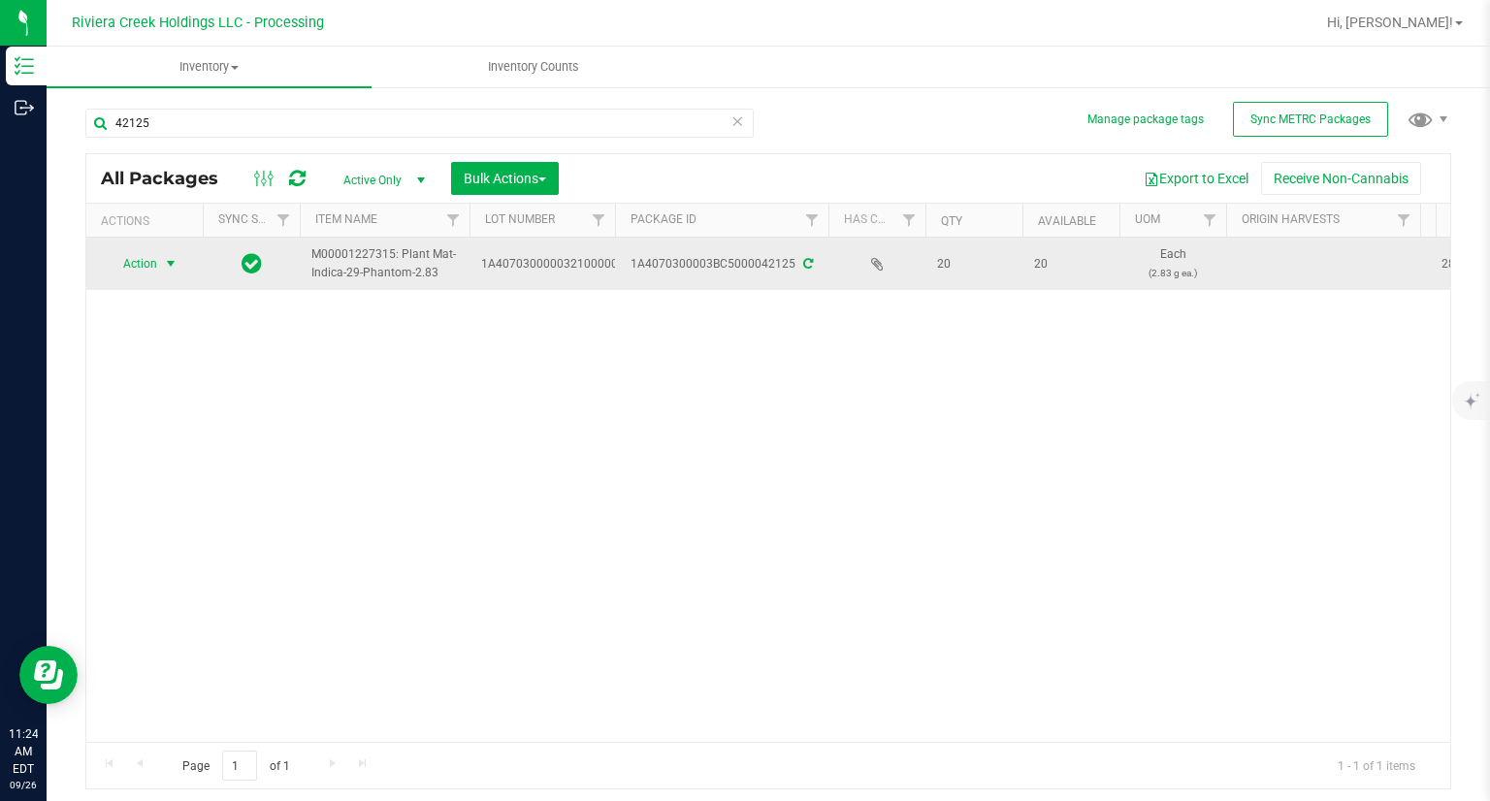
click at [131, 265] on span "Action" at bounding box center [132, 263] width 52 height 27
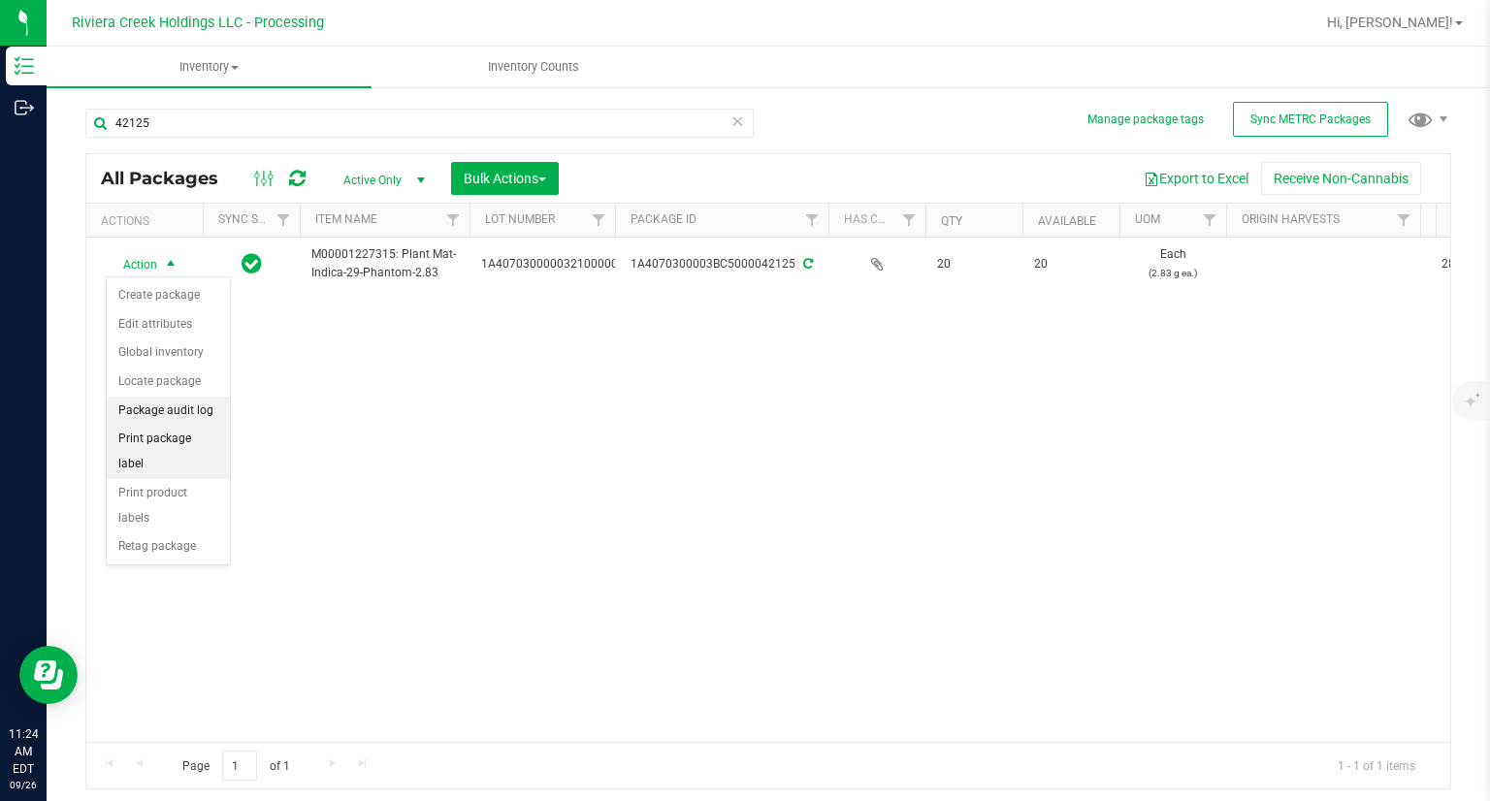
click at [194, 429] on li "Print package label" at bounding box center [168, 451] width 123 height 53
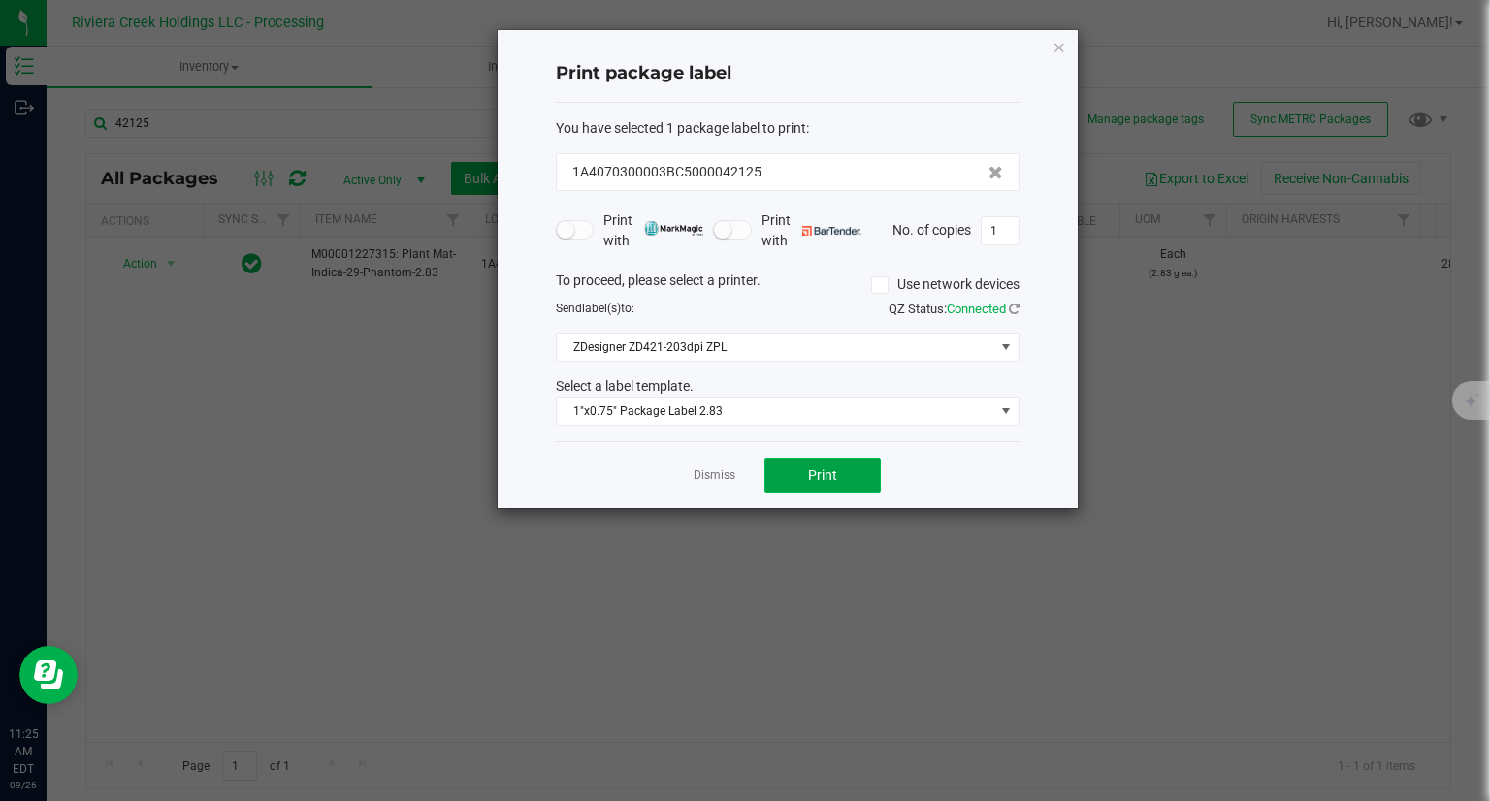
click at [844, 475] on button "Print" at bounding box center [822, 475] width 116 height 35
click at [1061, 49] on icon "button" at bounding box center [1059, 46] width 14 height 23
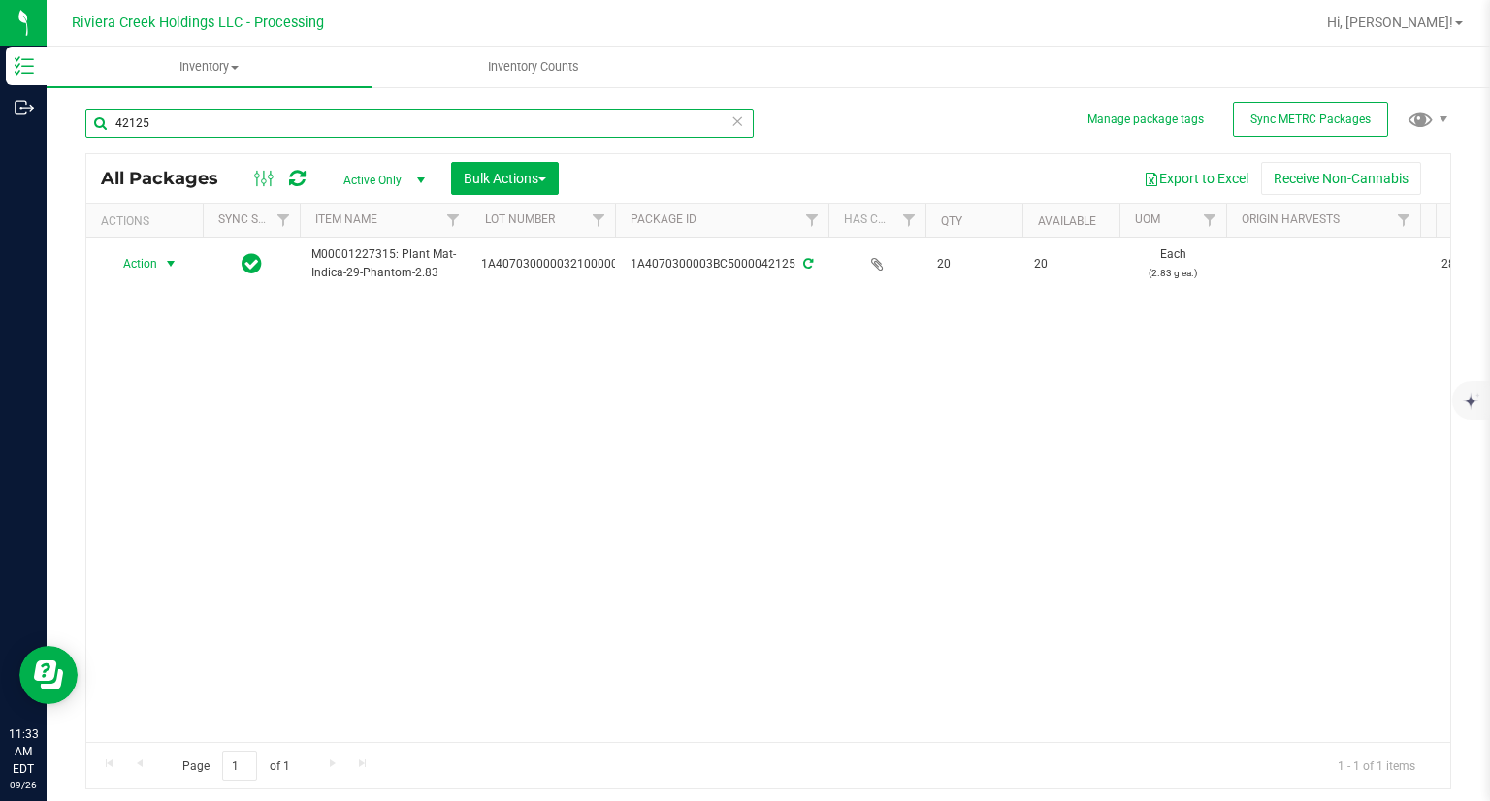
click at [223, 122] on input "42125" at bounding box center [419, 123] width 668 height 29
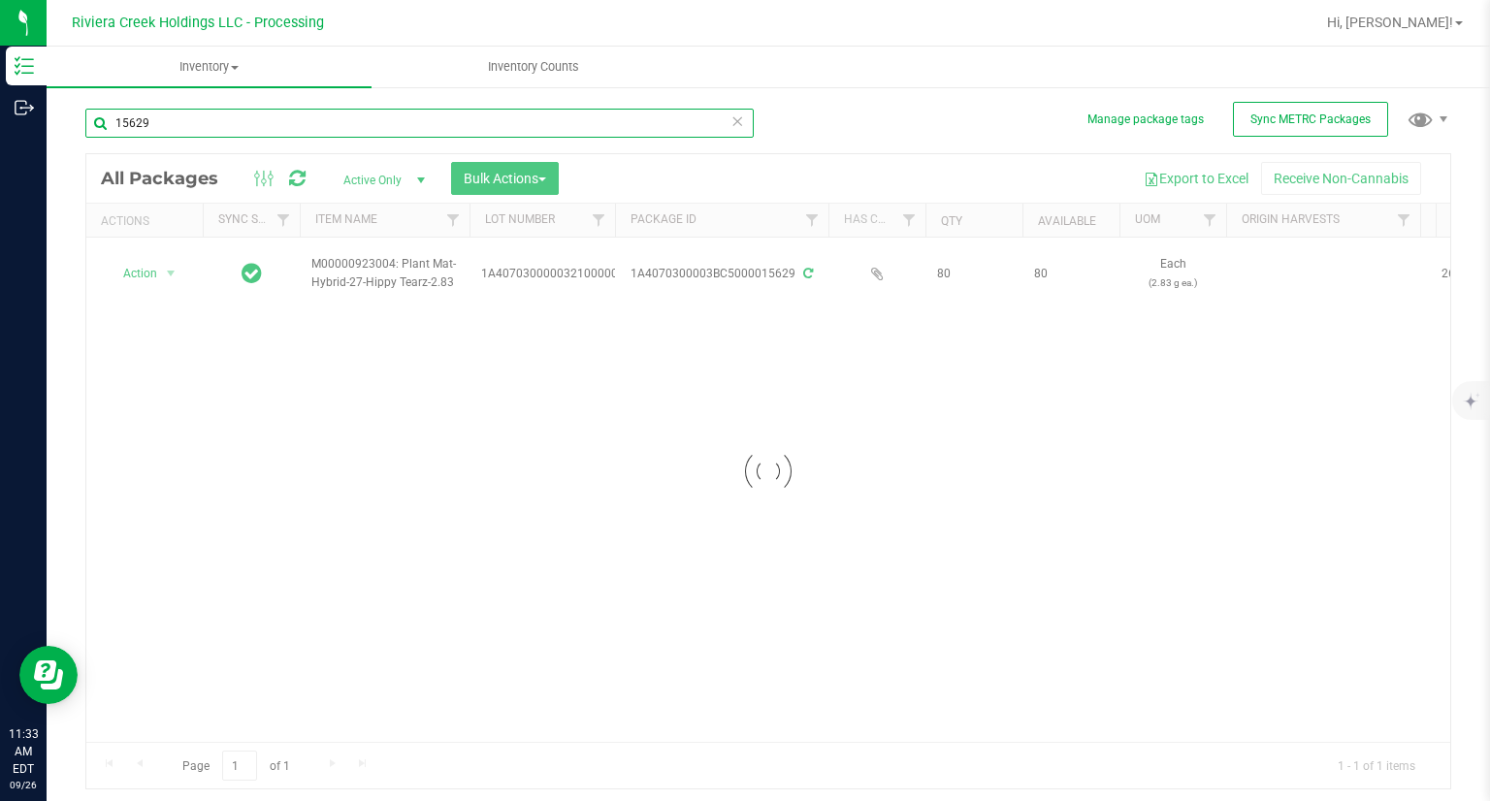
type input "15629"
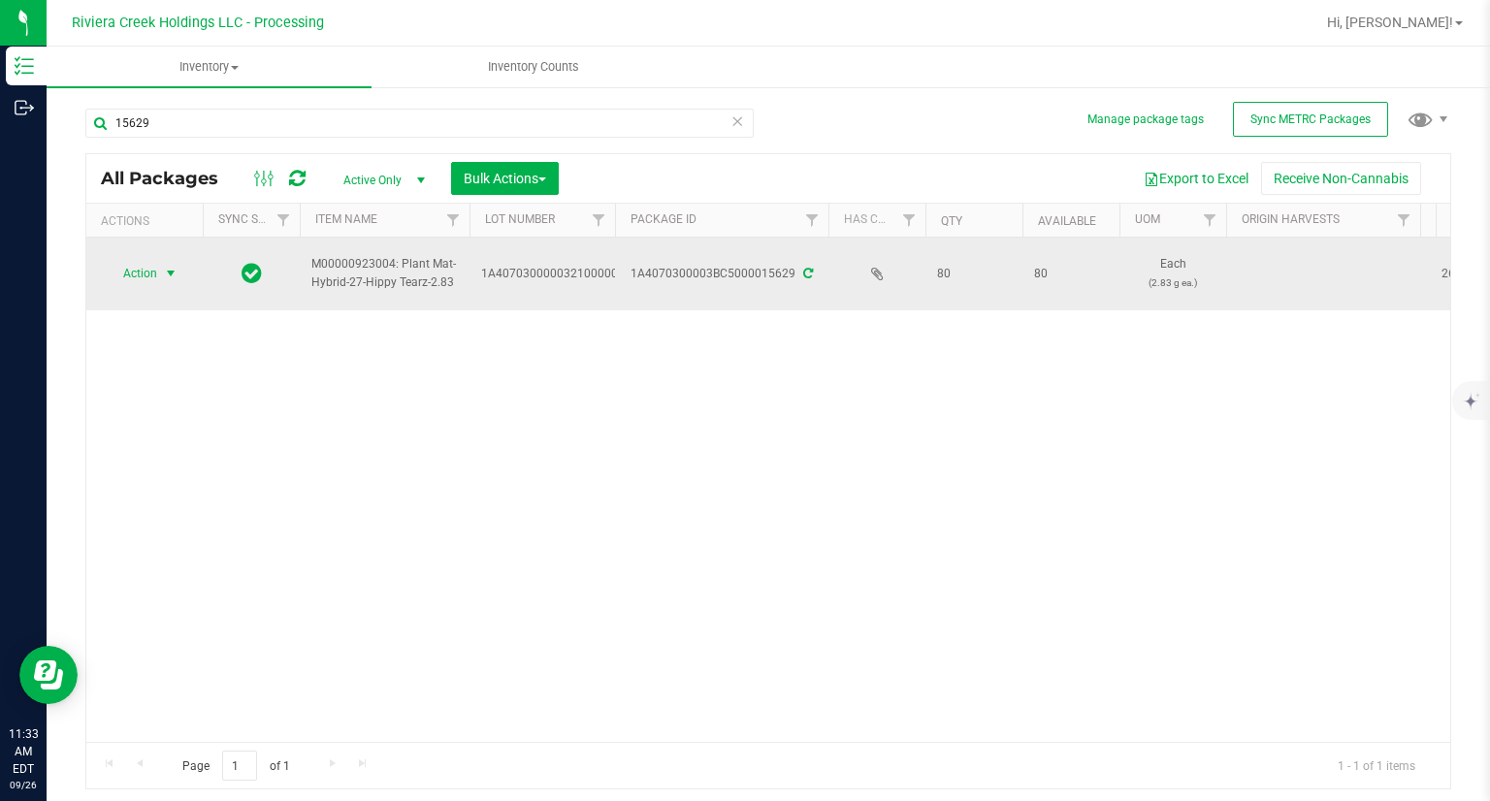
click at [157, 269] on span "Action" at bounding box center [132, 273] width 52 height 27
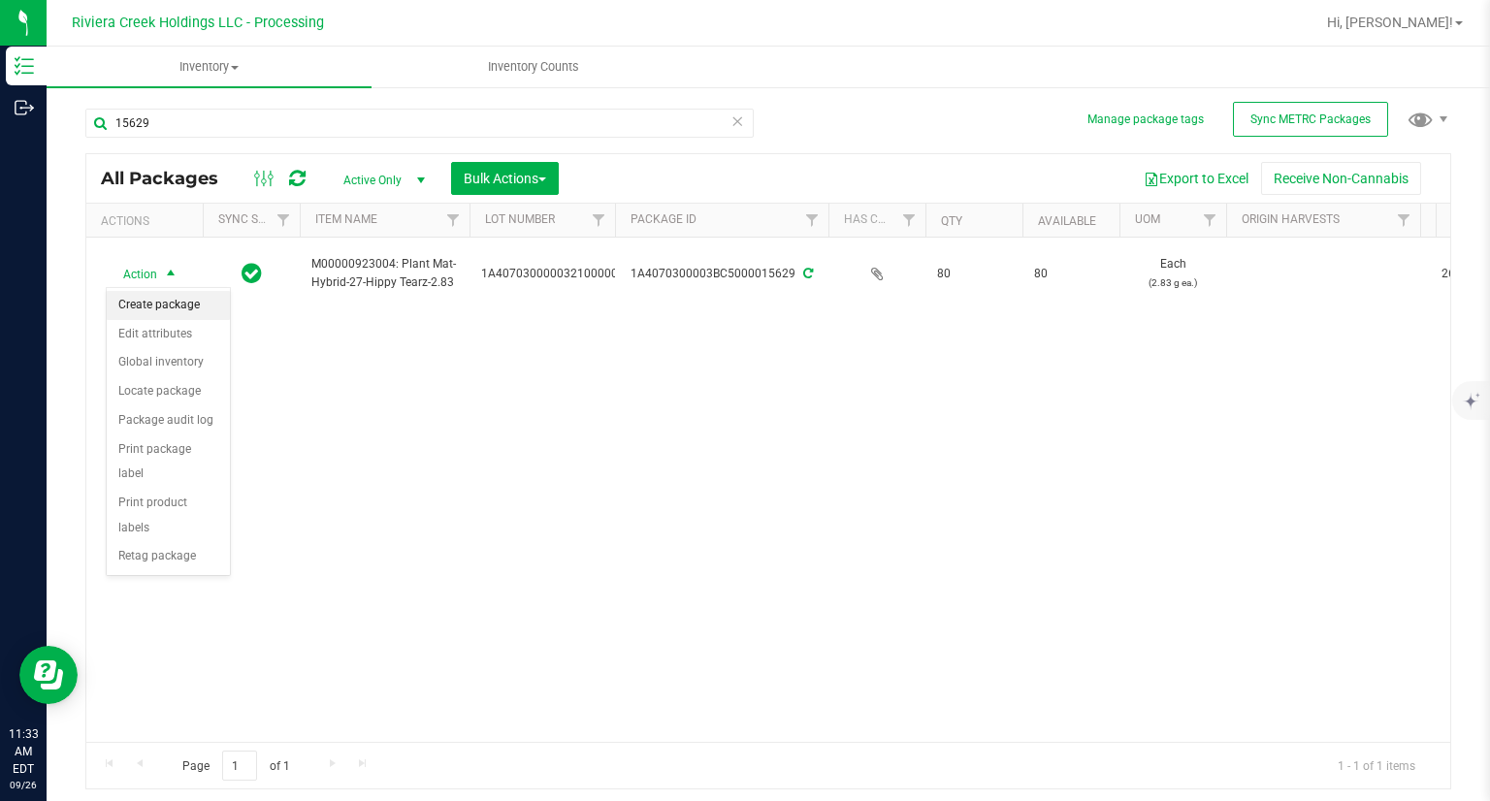
click at [163, 304] on li "Create package" at bounding box center [168, 305] width 123 height 29
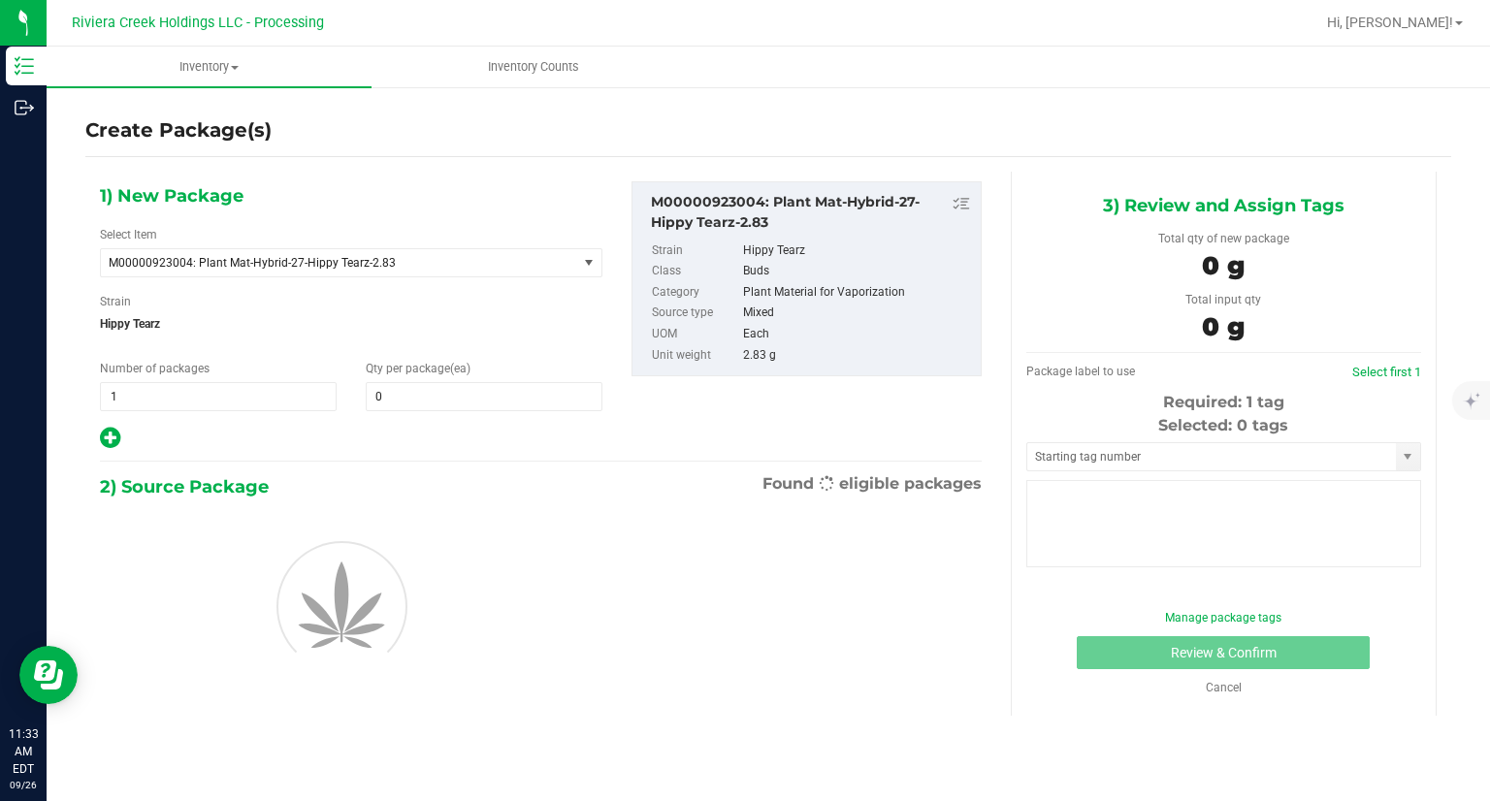
type input "0"
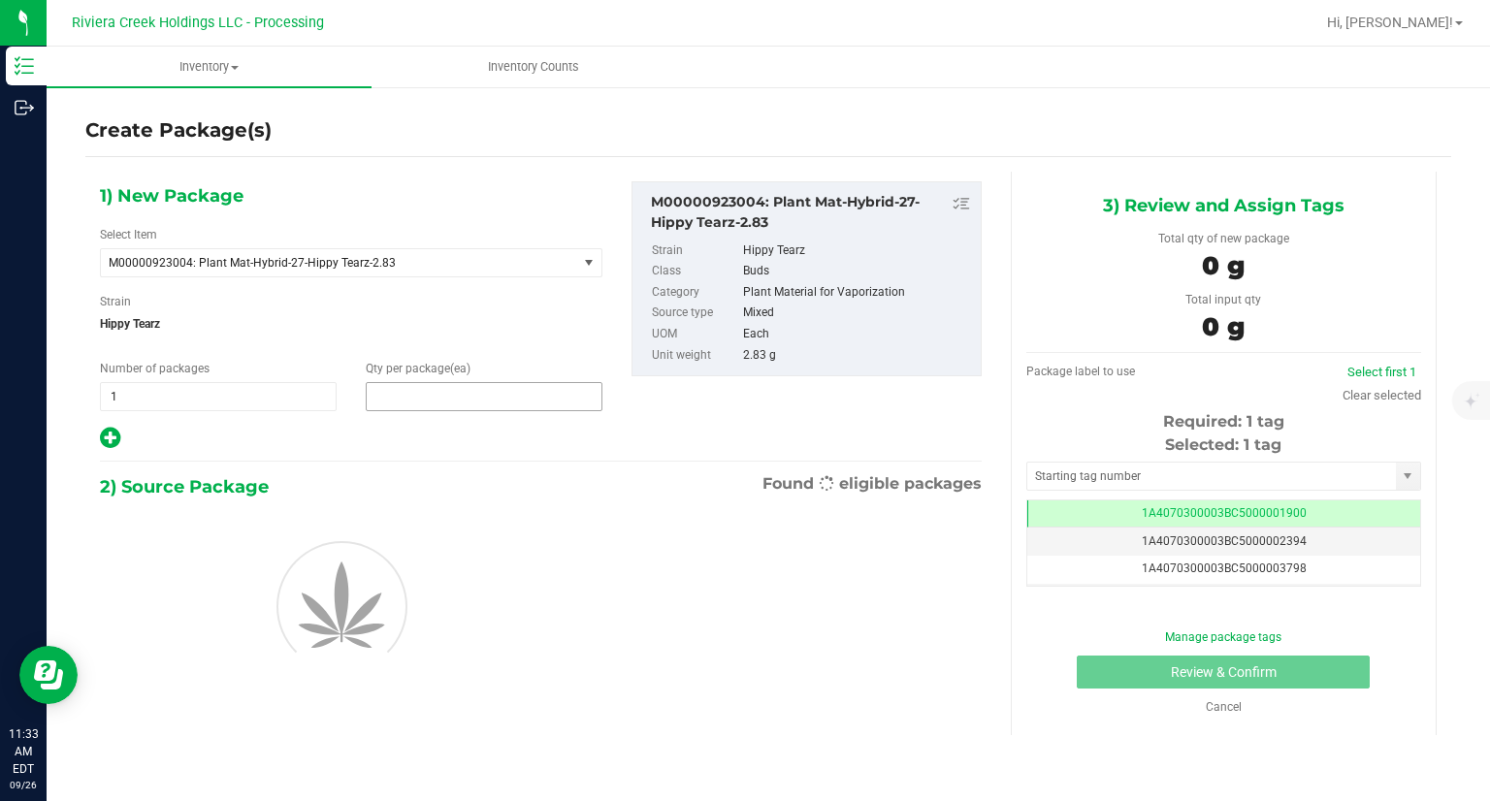
click at [490, 401] on span at bounding box center [484, 396] width 237 height 29
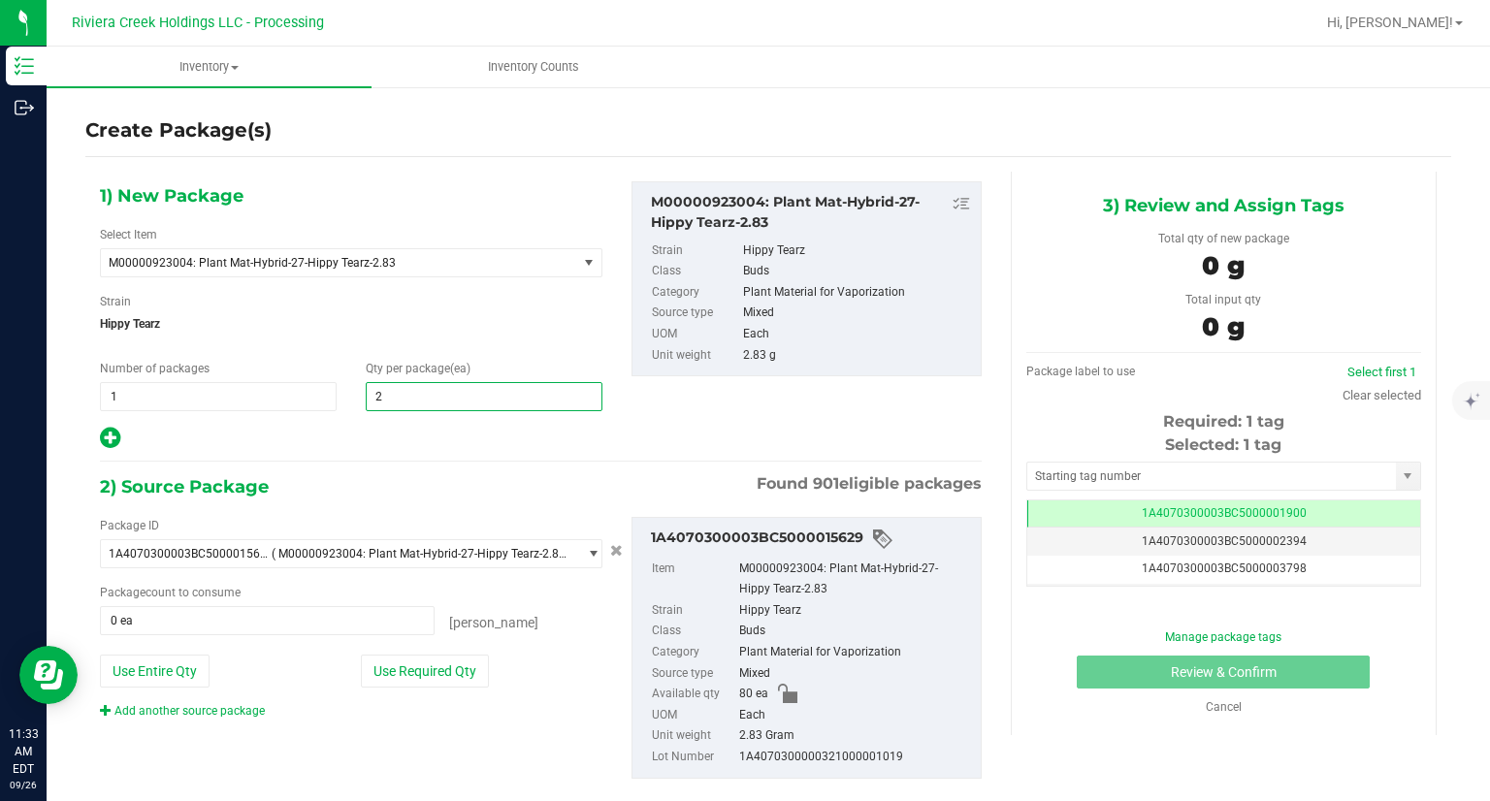
type input "20"
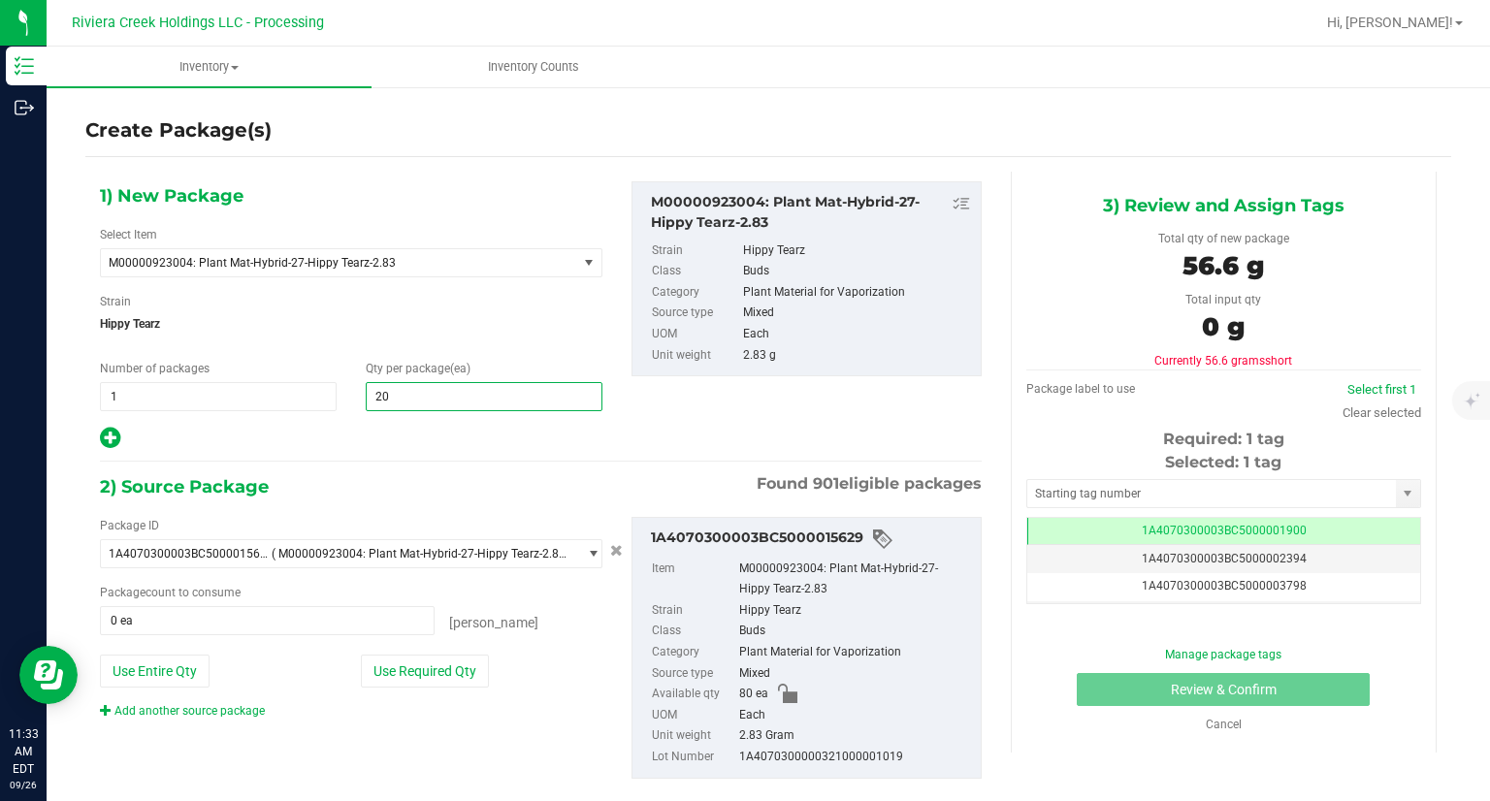
type input "20"
click at [404, 470] on div "1) New Package Select Item M00000923004: Plant Mat-Hybrid-27-Hippy Tearz-2.83 M…" at bounding box center [540, 496] width 911 height 648
click at [480, 677] on button "Use Required Qty" at bounding box center [425, 671] width 128 height 33
type input "20 ea"
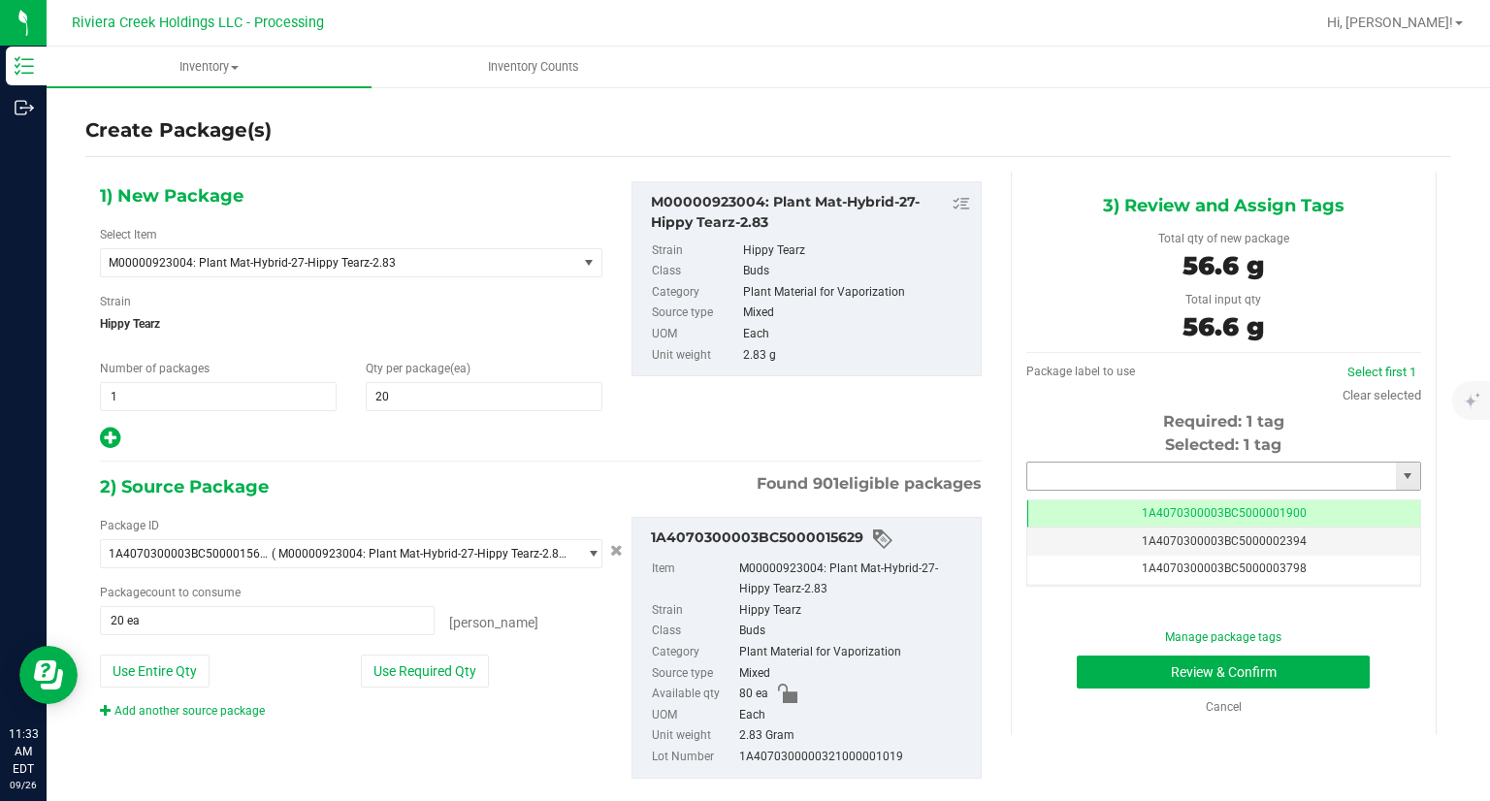
click at [1174, 478] on input "text" at bounding box center [1211, 476] width 369 height 27
click at [1143, 509] on li "1A4070300003BC5000042126" at bounding box center [1210, 509] width 389 height 29
type input "1A4070300003BC5000042126"
click at [1094, 664] on button "Review & Confirm" at bounding box center [1222, 672] width 293 height 33
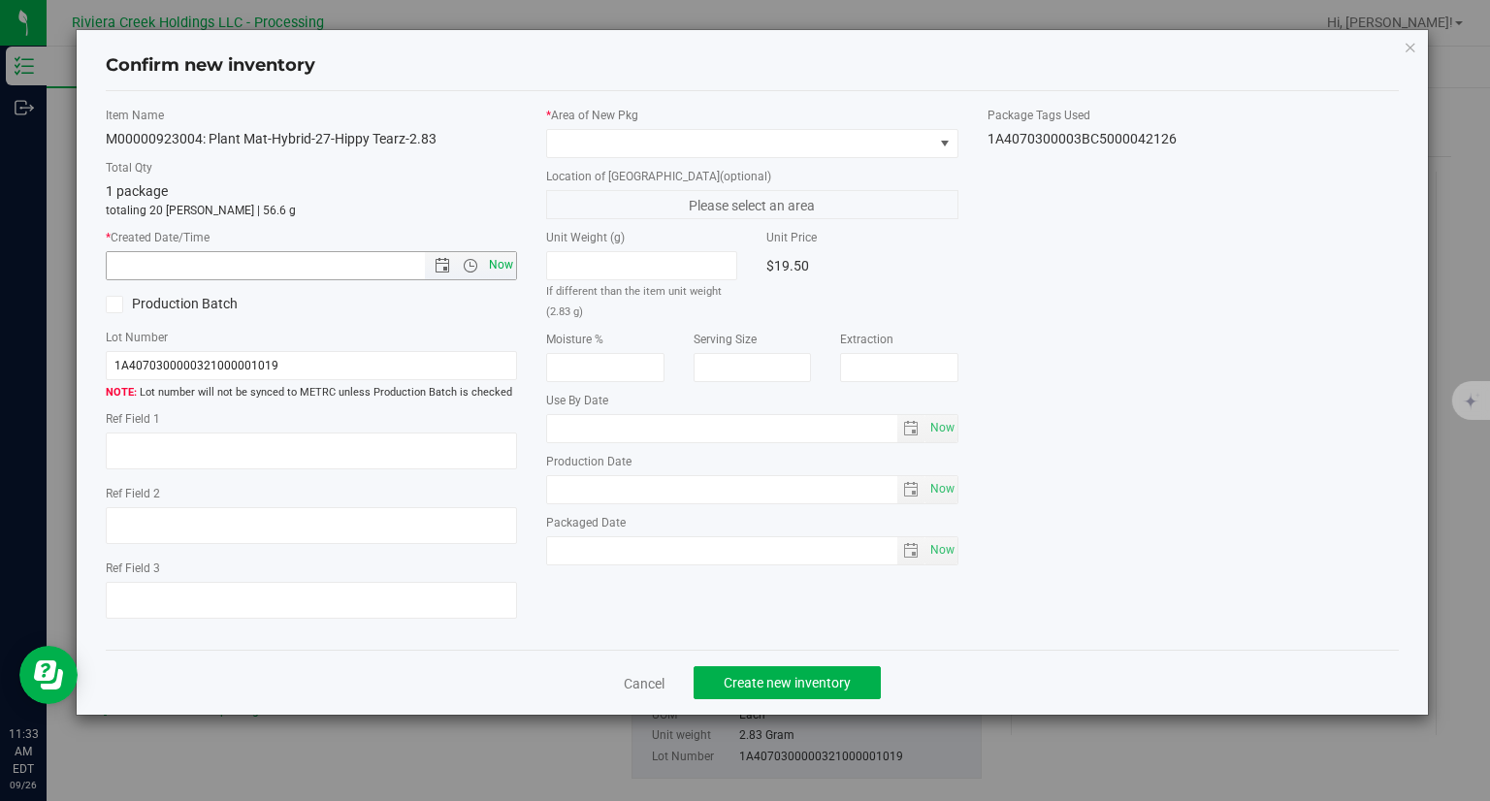
click at [494, 269] on span "Now" at bounding box center [501, 265] width 33 height 28
type input "9/26/2025 11:33 AM"
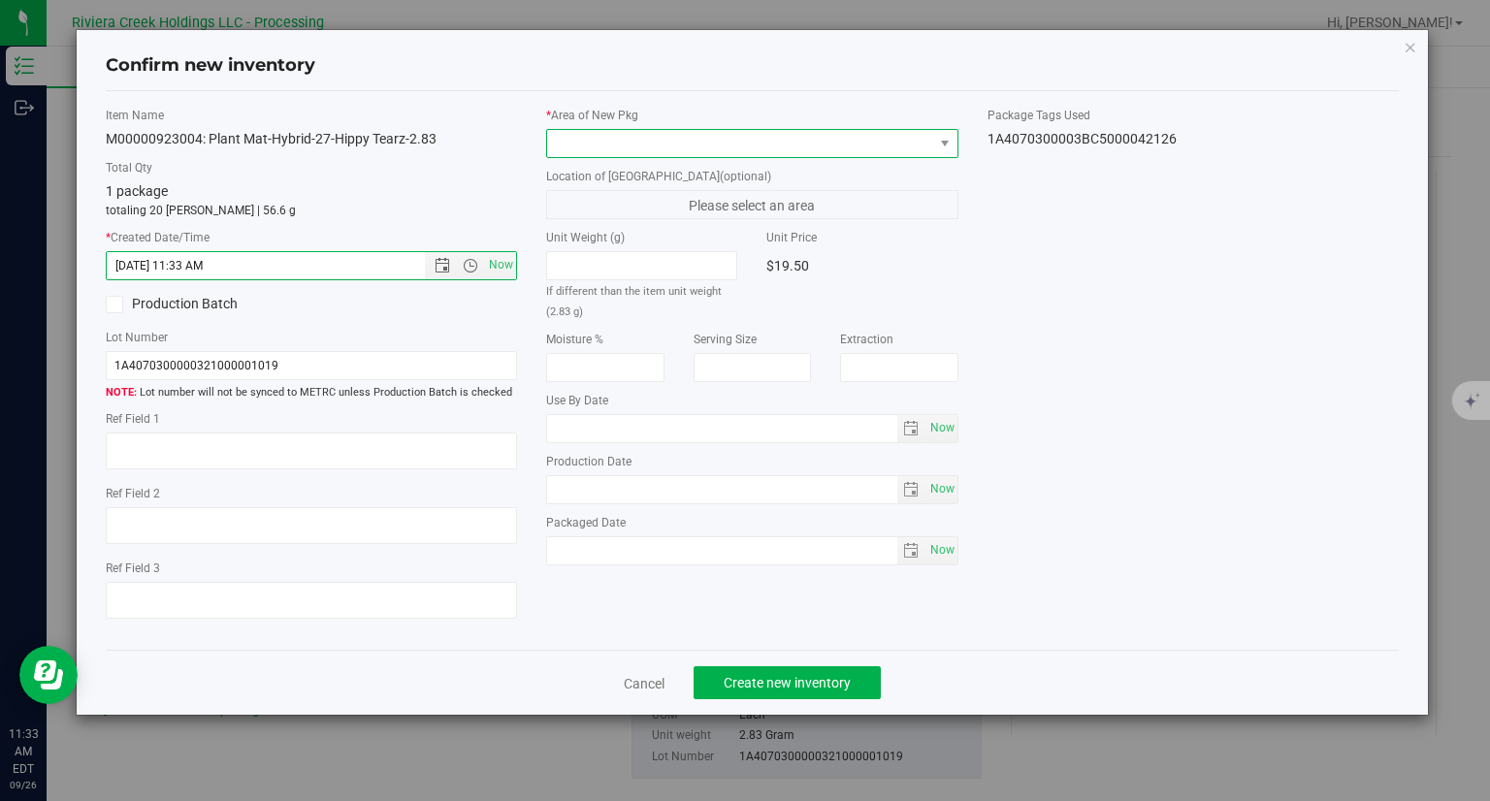
click at [577, 129] on span at bounding box center [752, 143] width 412 height 29
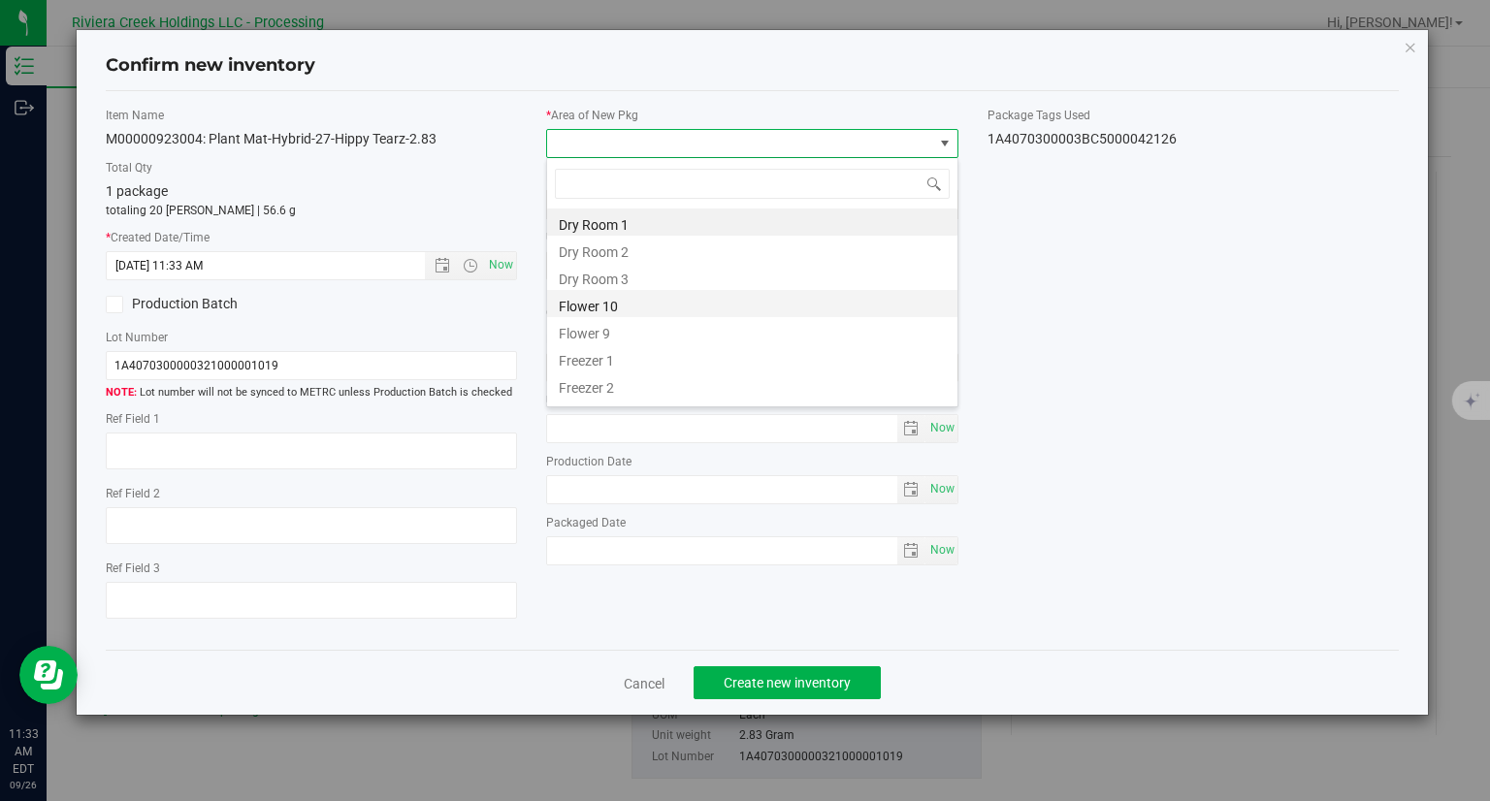
click at [570, 292] on li "Flower 10" at bounding box center [752, 303] width 410 height 27
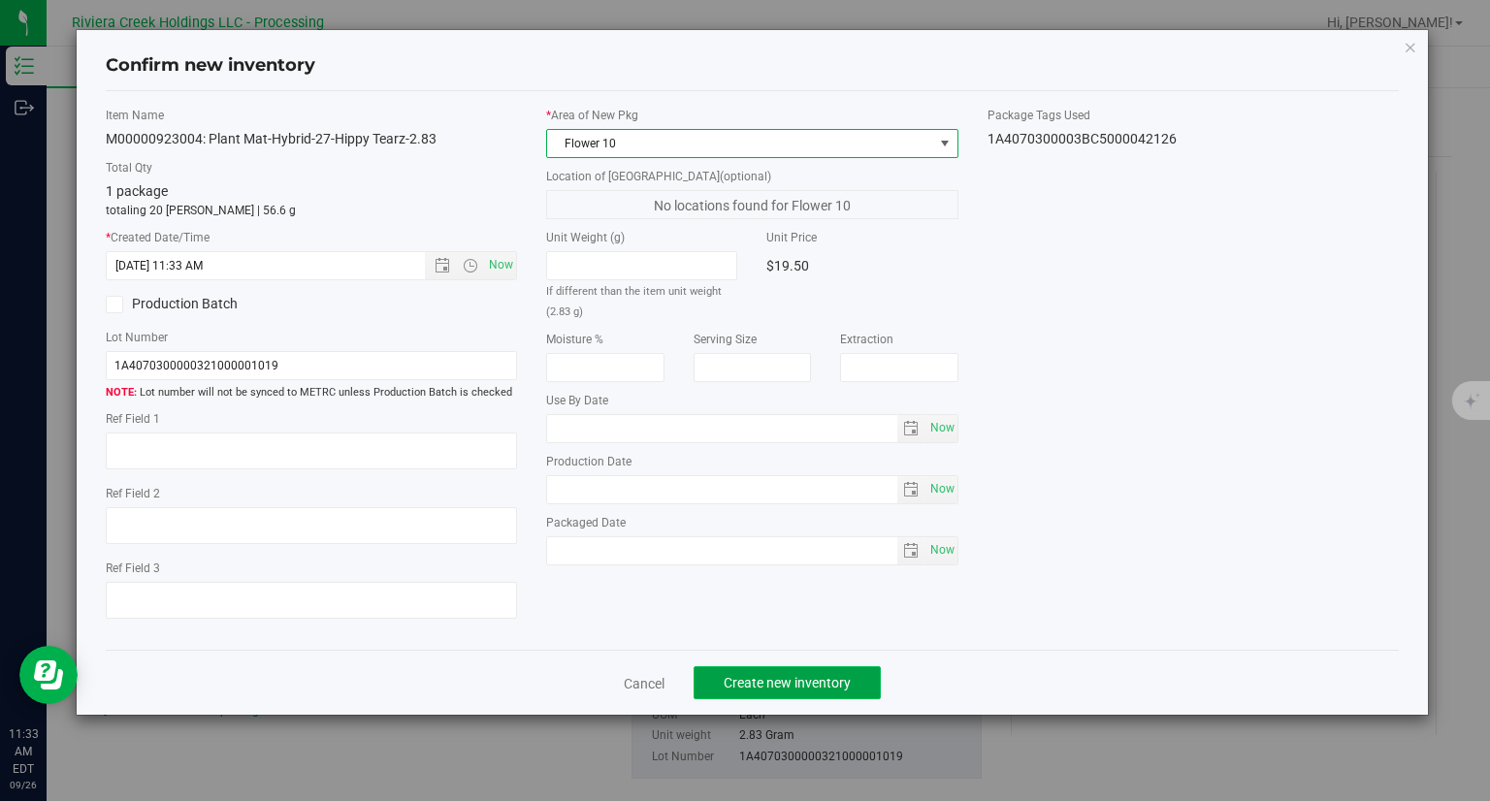
click at [846, 680] on span "Create new inventory" at bounding box center [786, 683] width 127 height 16
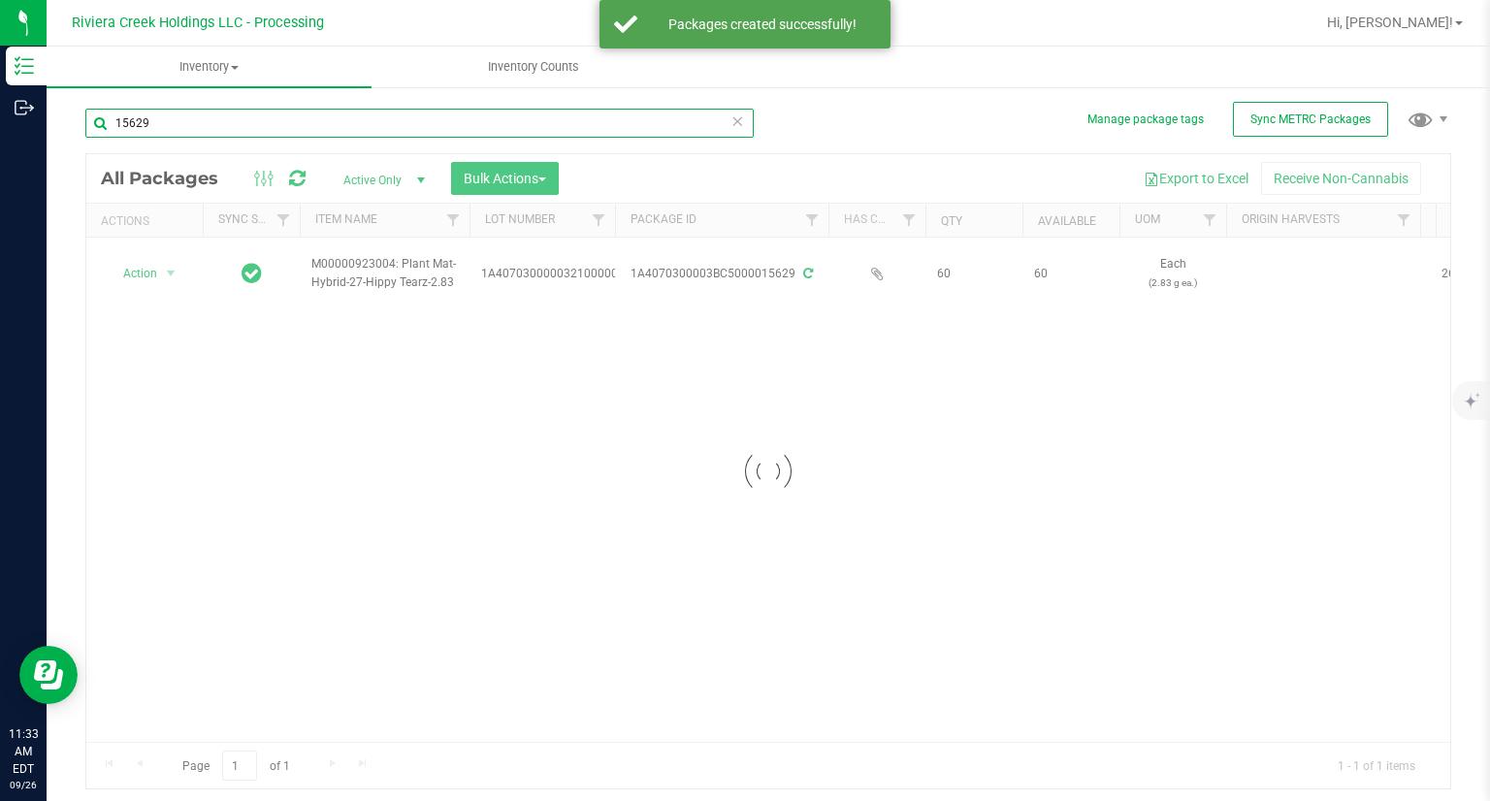
click at [264, 121] on input "15629" at bounding box center [419, 123] width 668 height 29
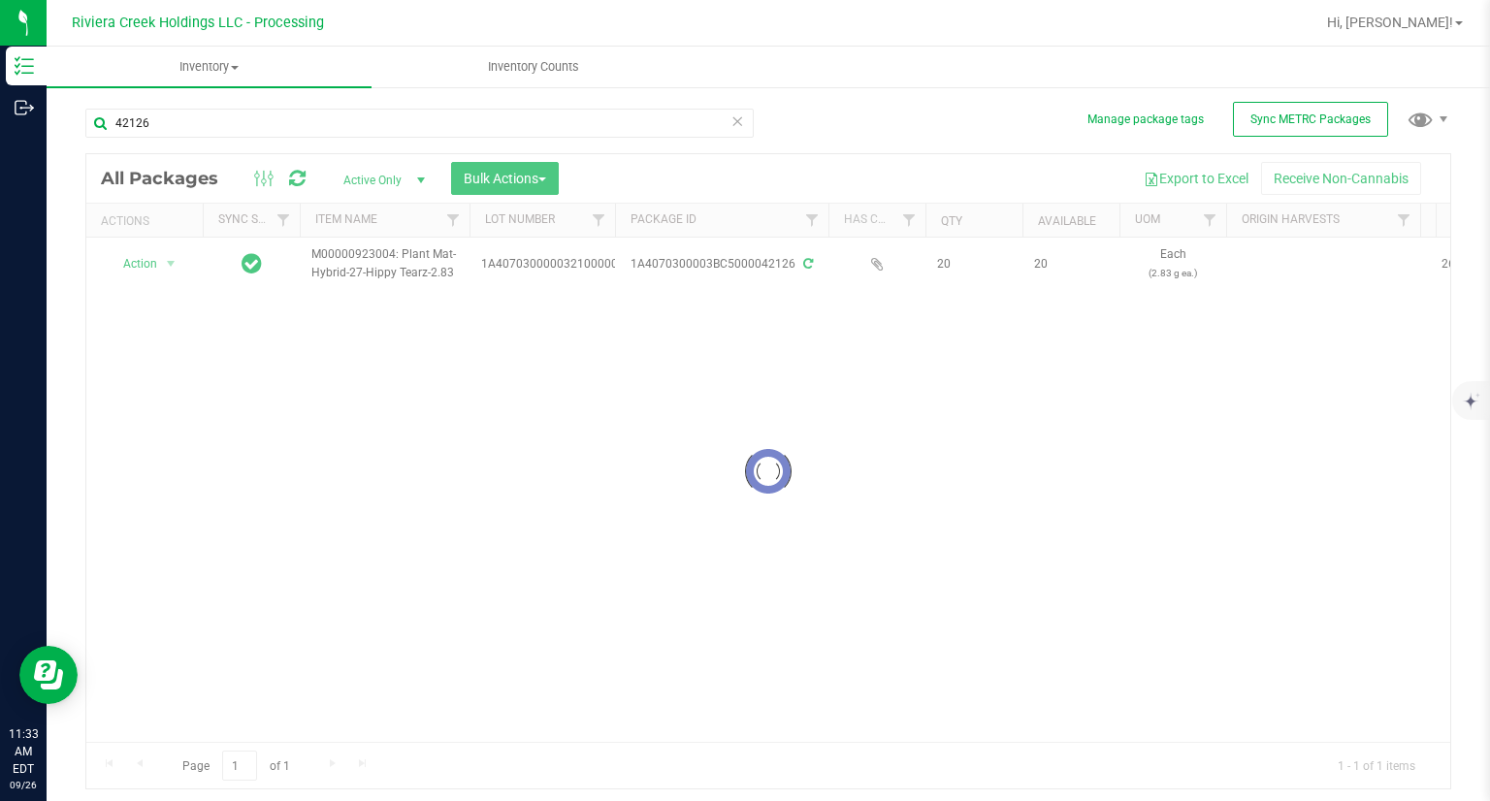
click at [161, 269] on div at bounding box center [767, 471] width 1363 height 634
click at [149, 263] on span "Action" at bounding box center [132, 263] width 52 height 27
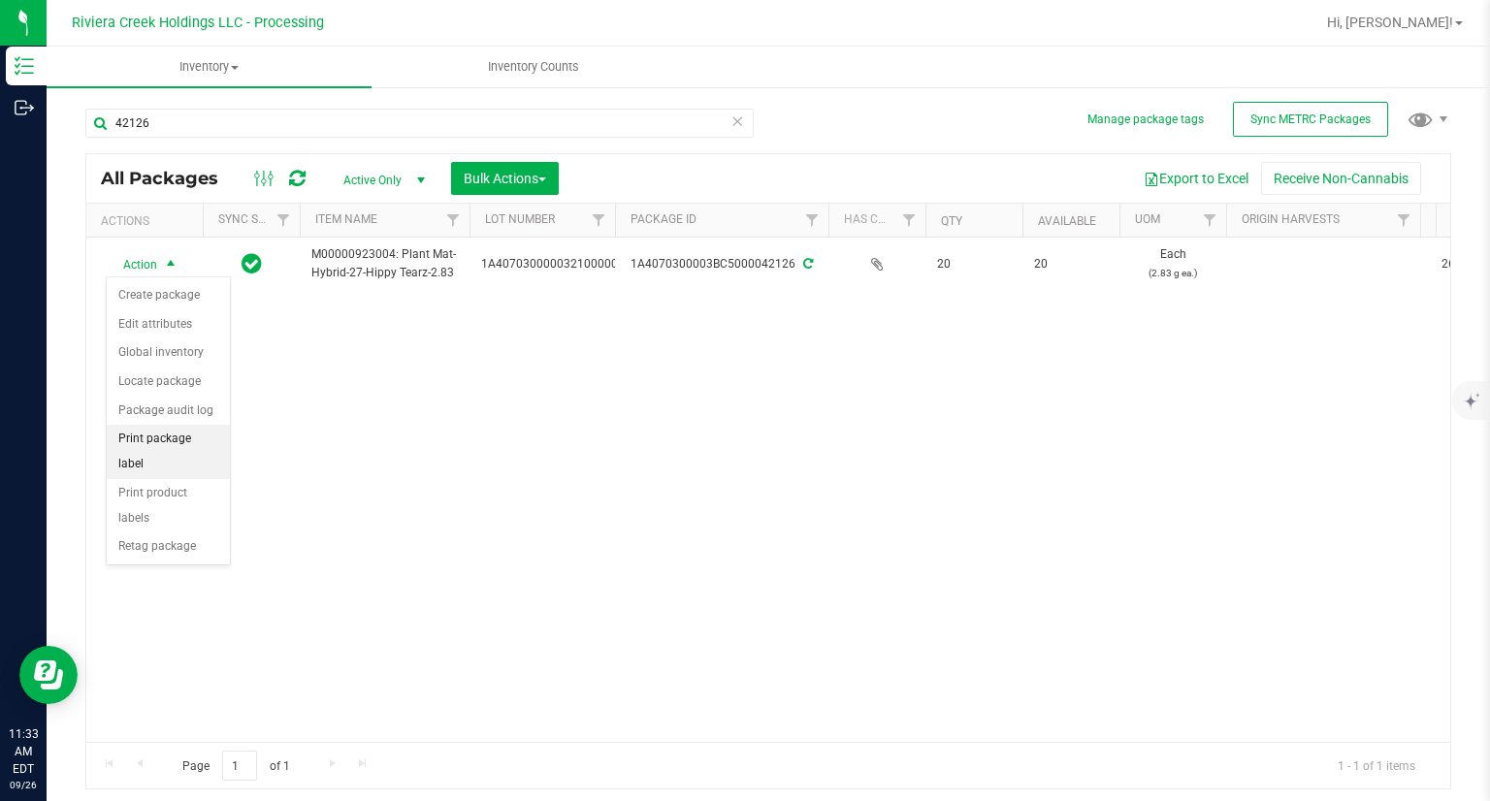
click at [195, 429] on li "Print package label" at bounding box center [168, 451] width 123 height 53
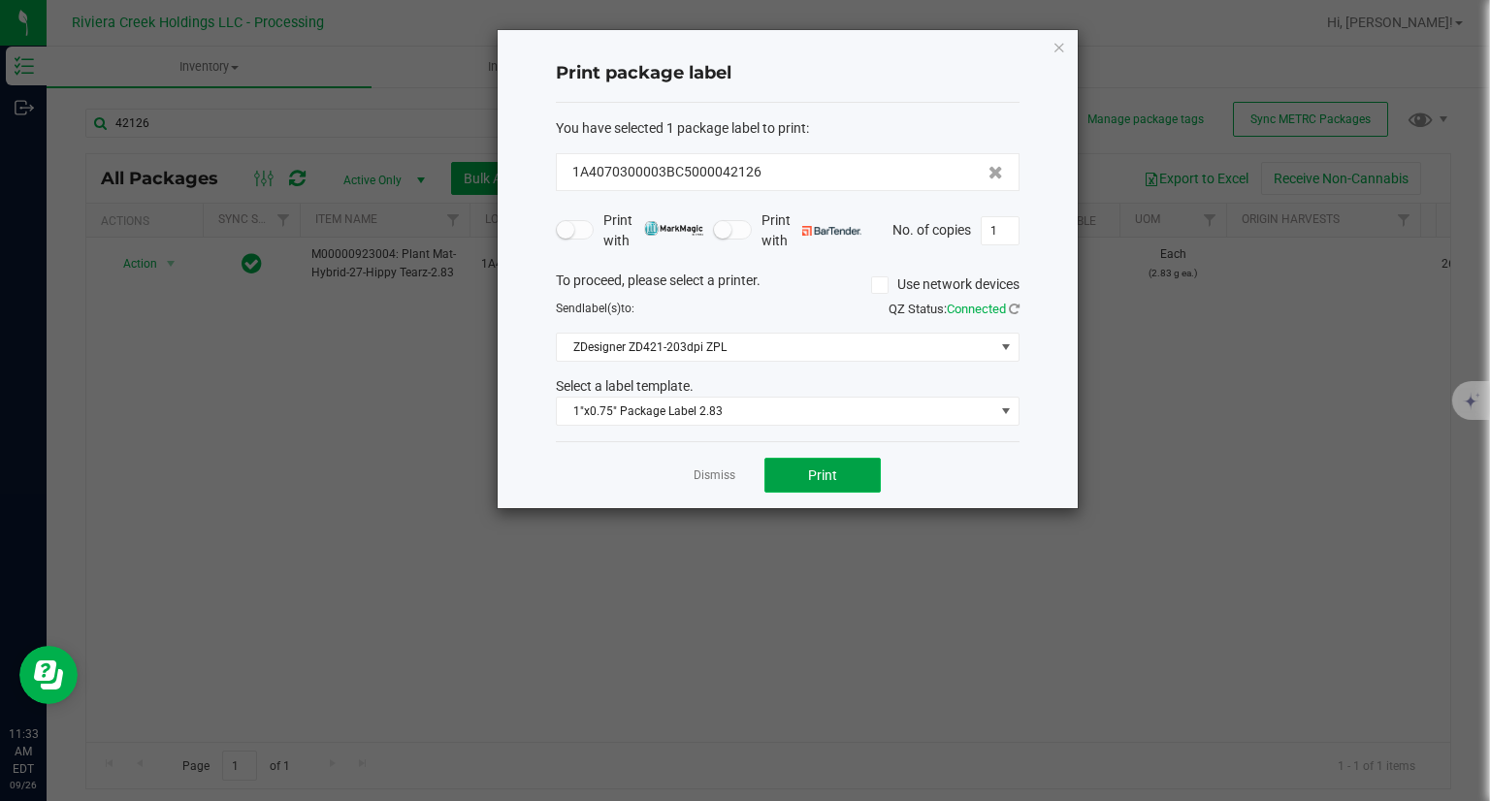
click at [861, 476] on button "Print" at bounding box center [822, 475] width 116 height 35
click at [1057, 43] on icon "button" at bounding box center [1059, 46] width 14 height 23
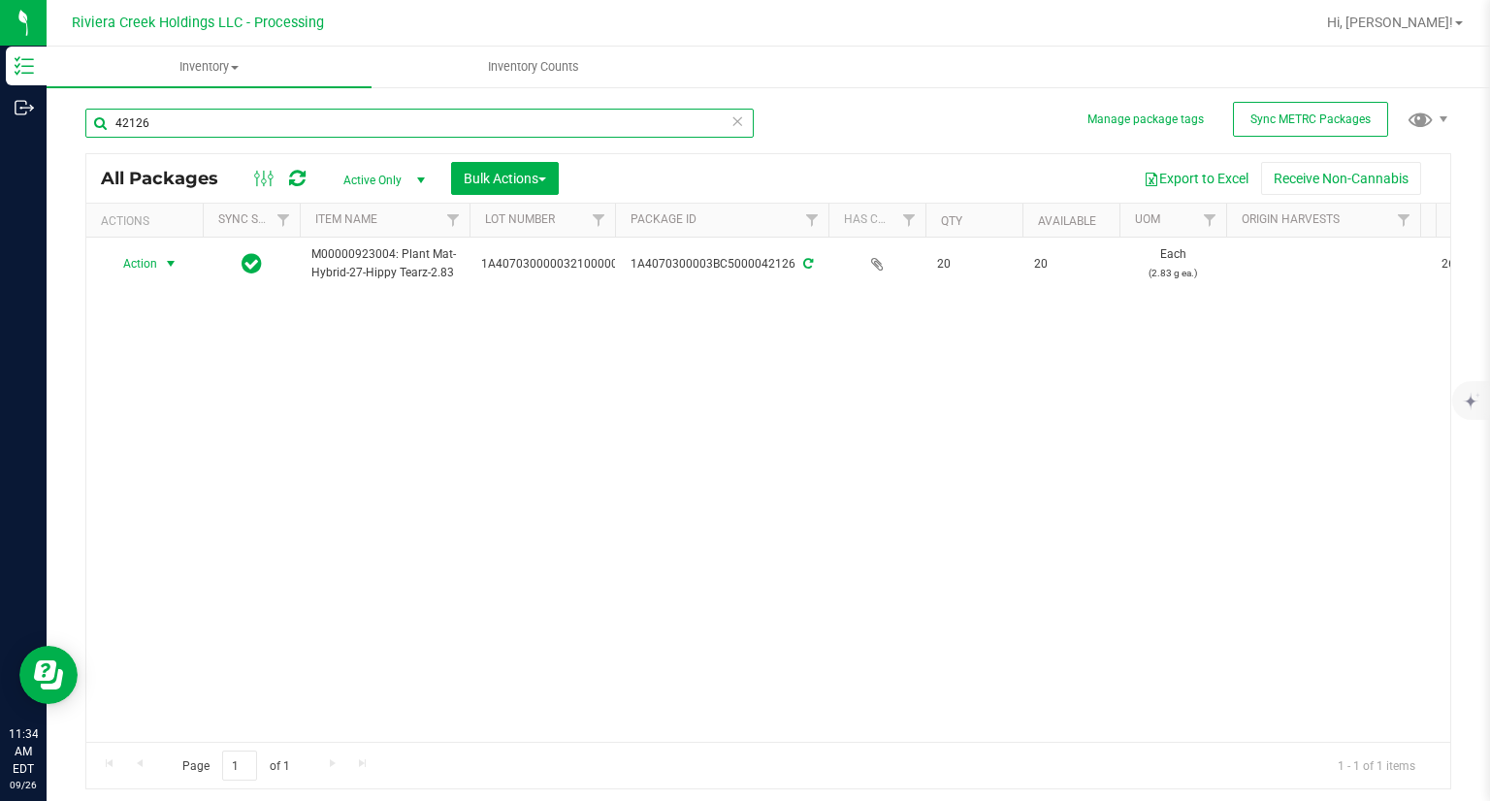
click at [500, 125] on input "42126" at bounding box center [419, 123] width 668 height 29
click at [499, 125] on input "42126" at bounding box center [419, 123] width 668 height 29
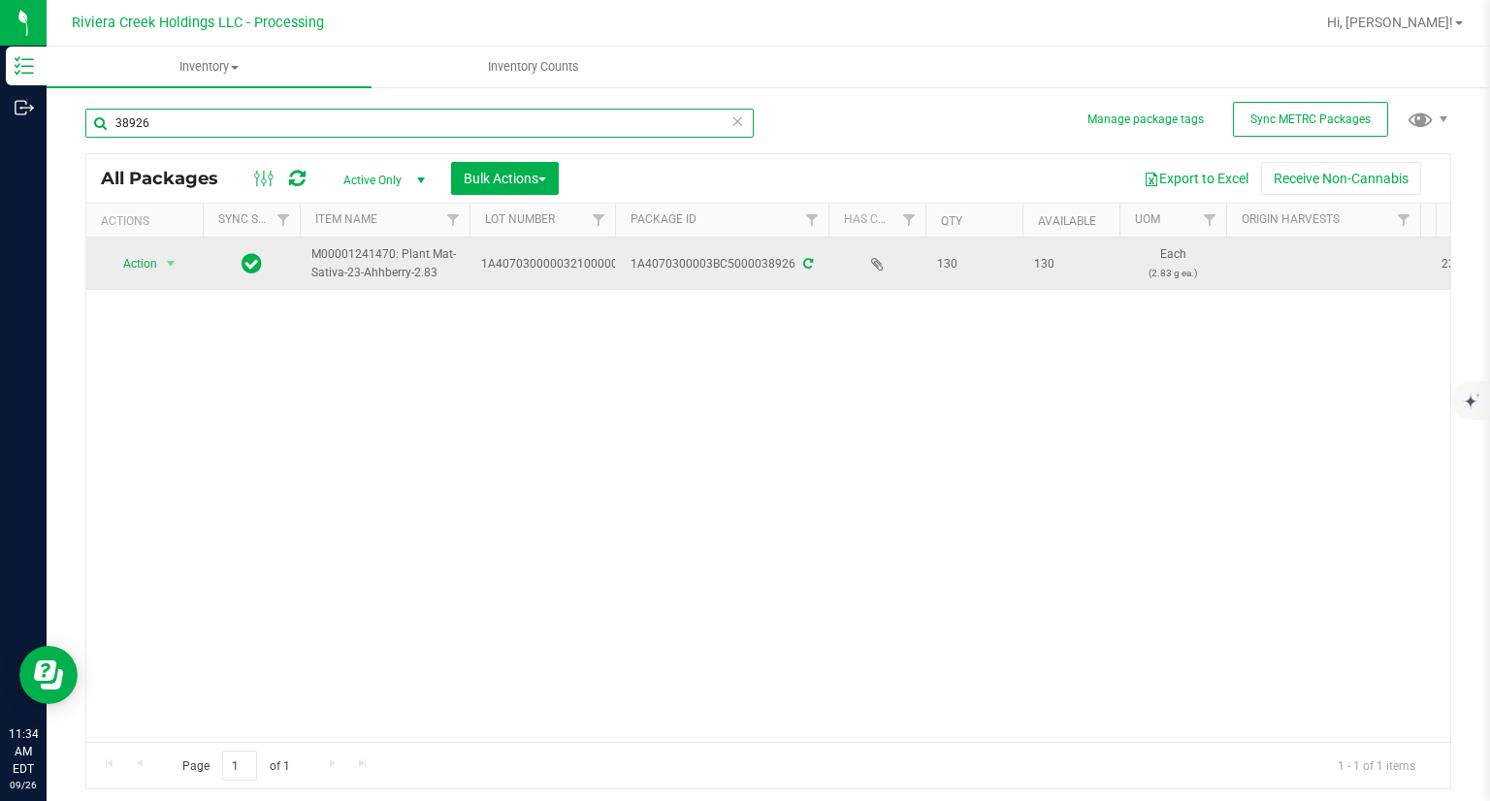
type input "38926"
click at [147, 267] on span "Action" at bounding box center [132, 263] width 52 height 27
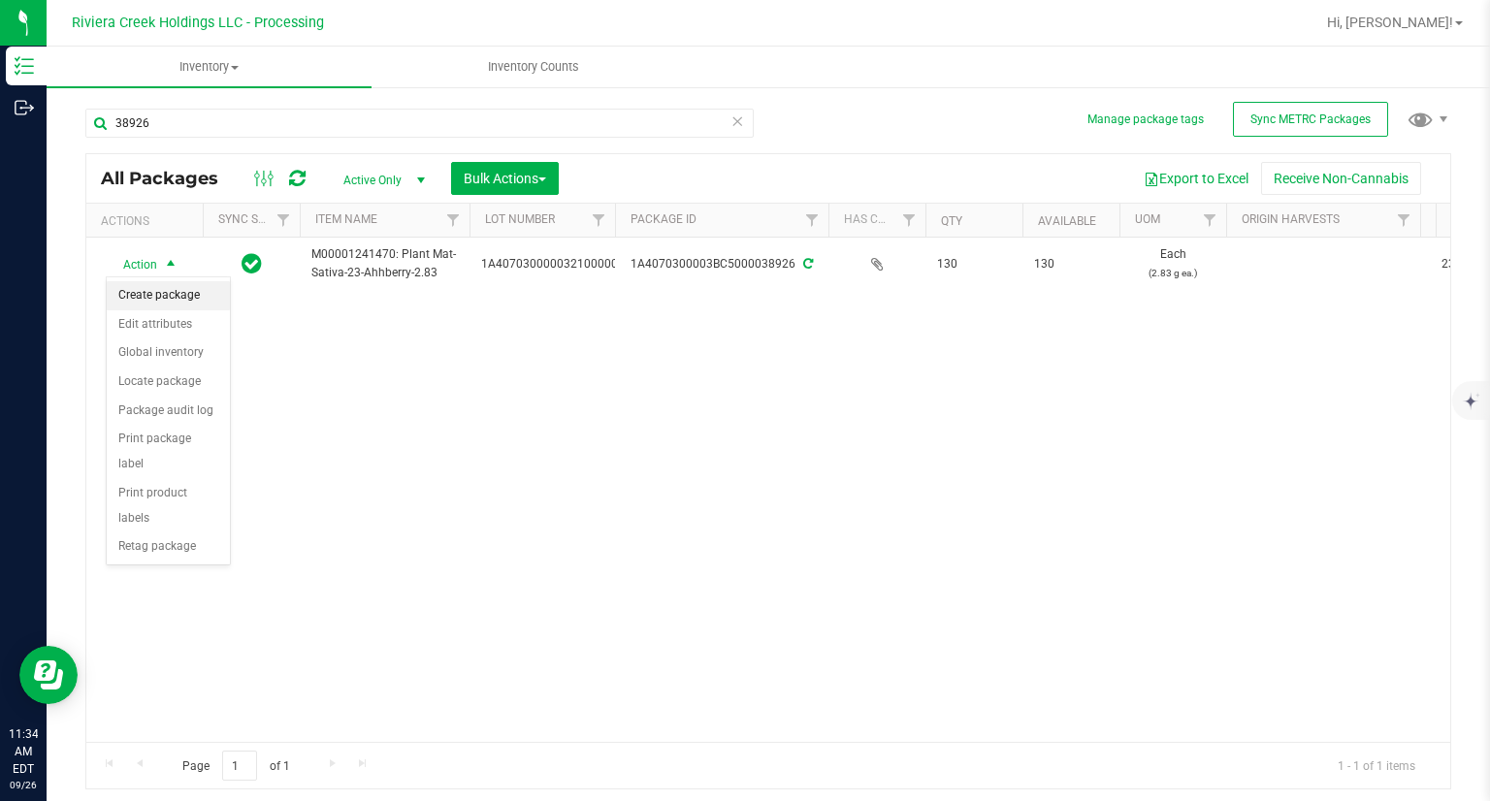
click at [172, 303] on li "Create package" at bounding box center [168, 295] width 123 height 29
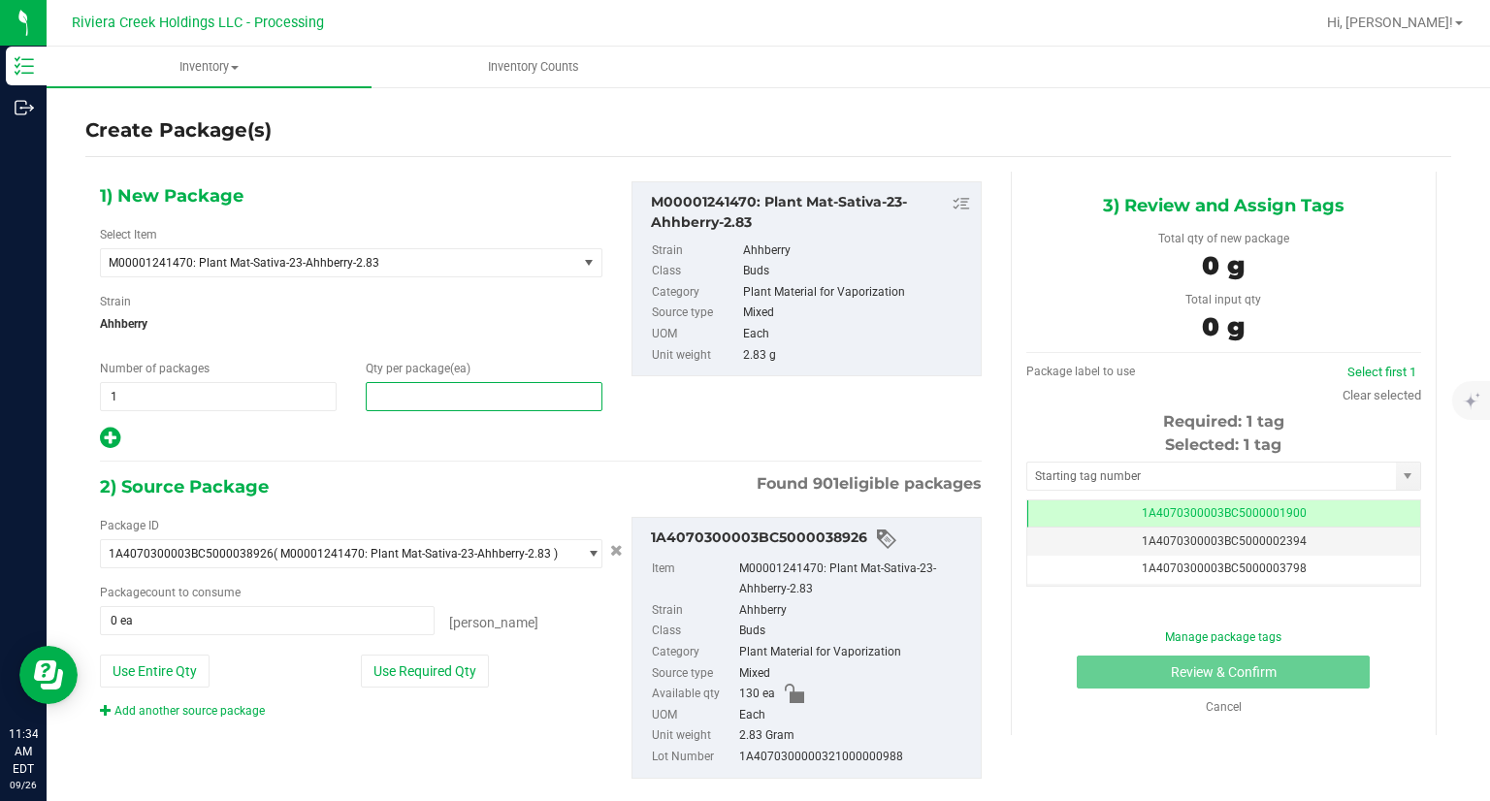
click at [401, 398] on span at bounding box center [484, 396] width 237 height 29
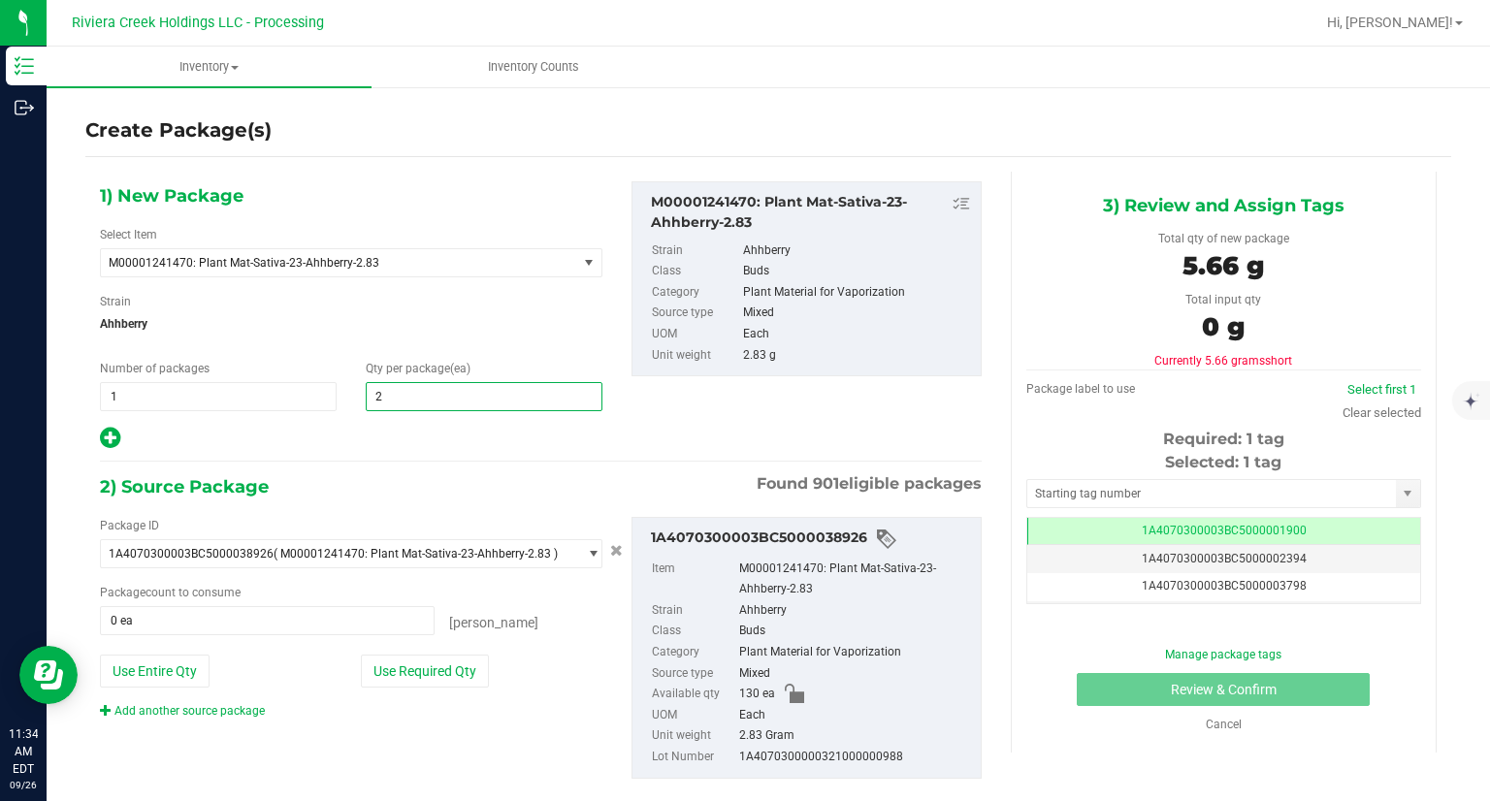
type input "20"
click at [419, 445] on div at bounding box center [351, 438] width 502 height 25
click at [451, 706] on div "Add another source package" at bounding box center [351, 710] width 502 height 17
drag, startPoint x: 458, startPoint y: 689, endPoint x: 681, endPoint y: 657, distance: 225.2
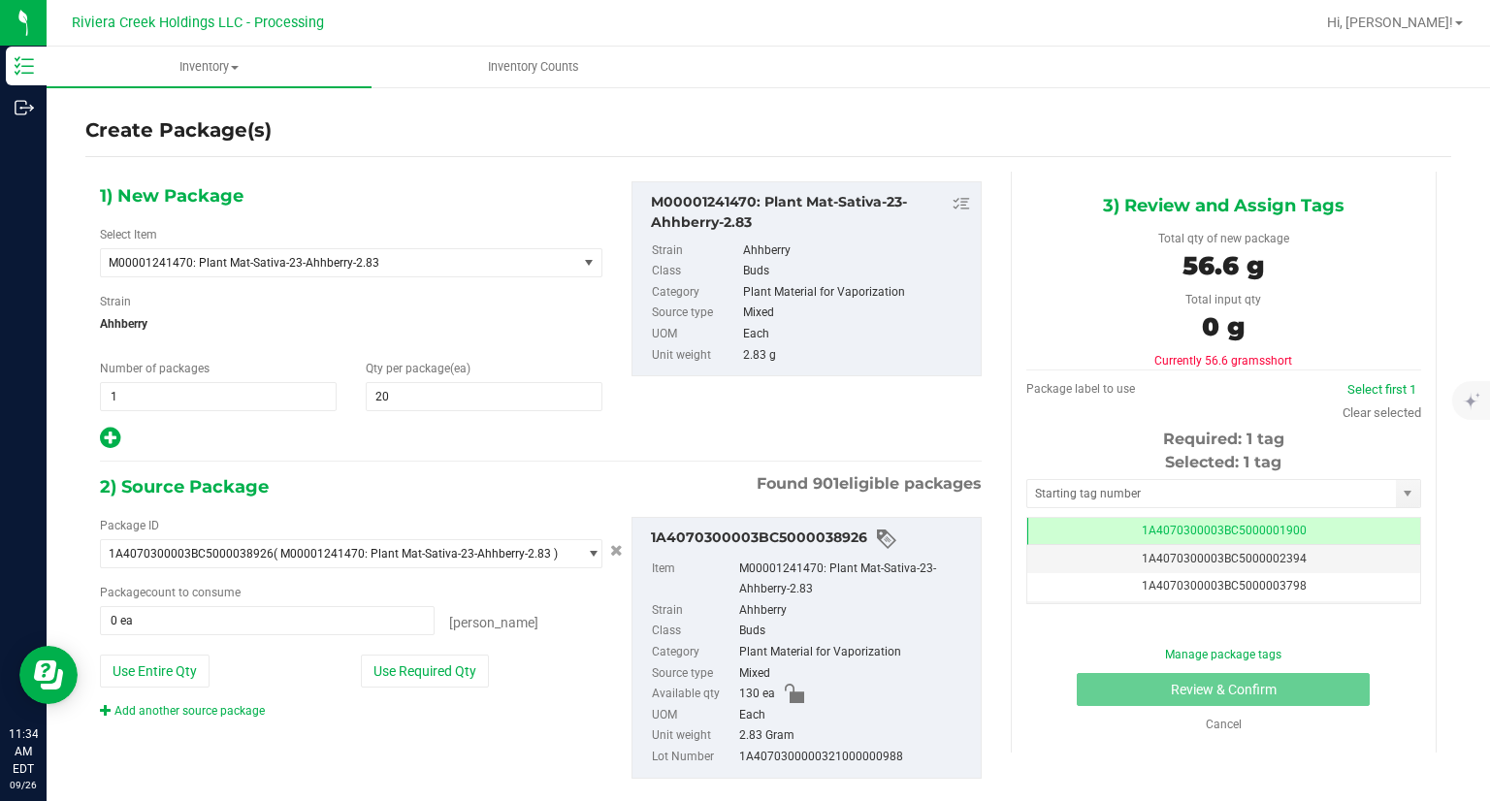
click at [458, 688] on div "Package ID 1A4070300003BC5000038926 ( M00001241470: Plant Mat-Sativa-23-Ahhberr…" at bounding box center [350, 618] width 531 height 203
click at [367, 681] on button "Use Required Qty" at bounding box center [425, 671] width 128 height 33
type input "20 ea"
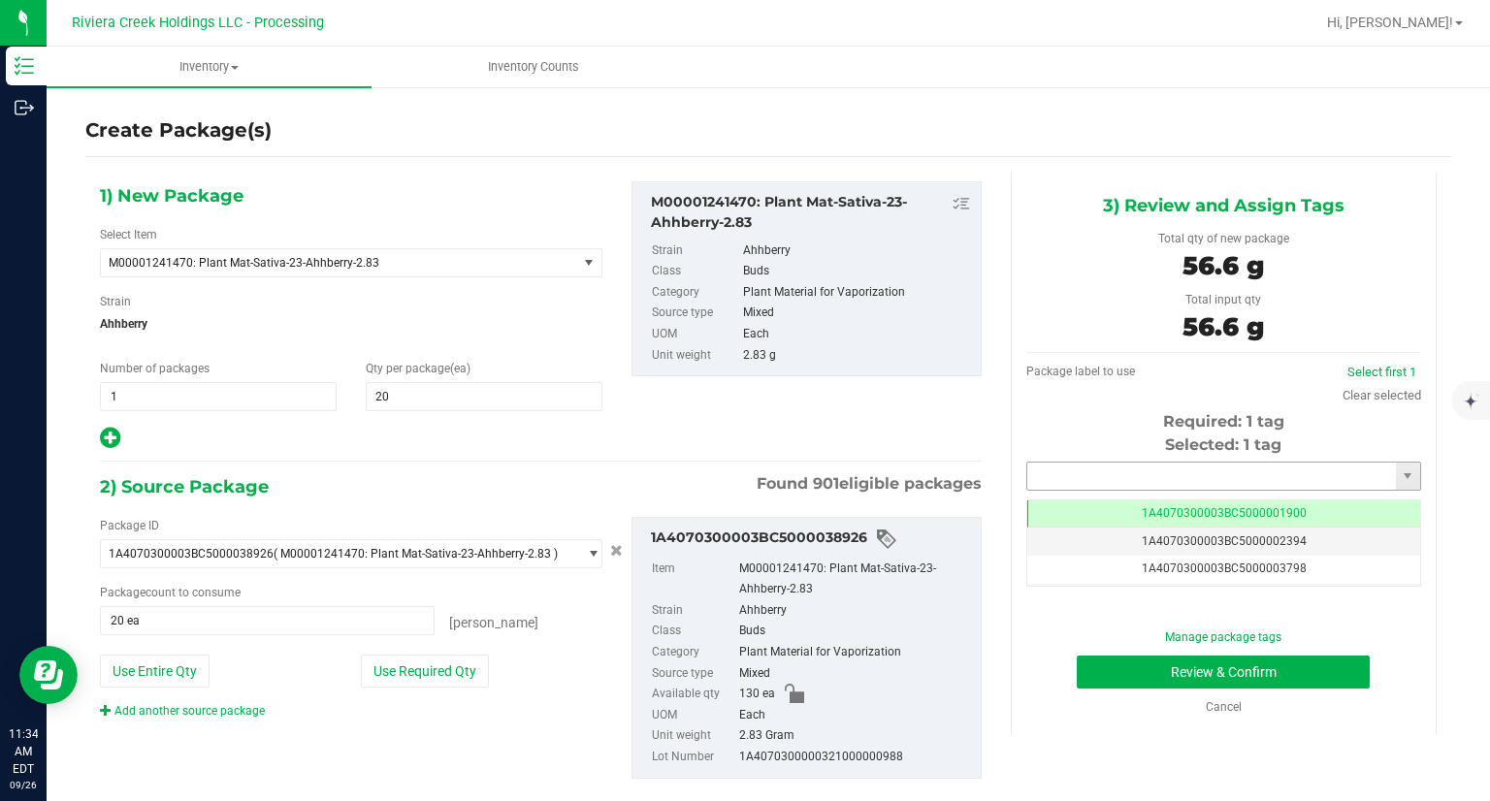
click at [1060, 470] on input "text" at bounding box center [1211, 476] width 369 height 27
click at [1044, 502] on li "1A4070300003BC5000042127" at bounding box center [1210, 509] width 389 height 29
type input "1A4070300003BC5000042127"
click at [1094, 672] on button "Review & Confirm" at bounding box center [1222, 672] width 293 height 33
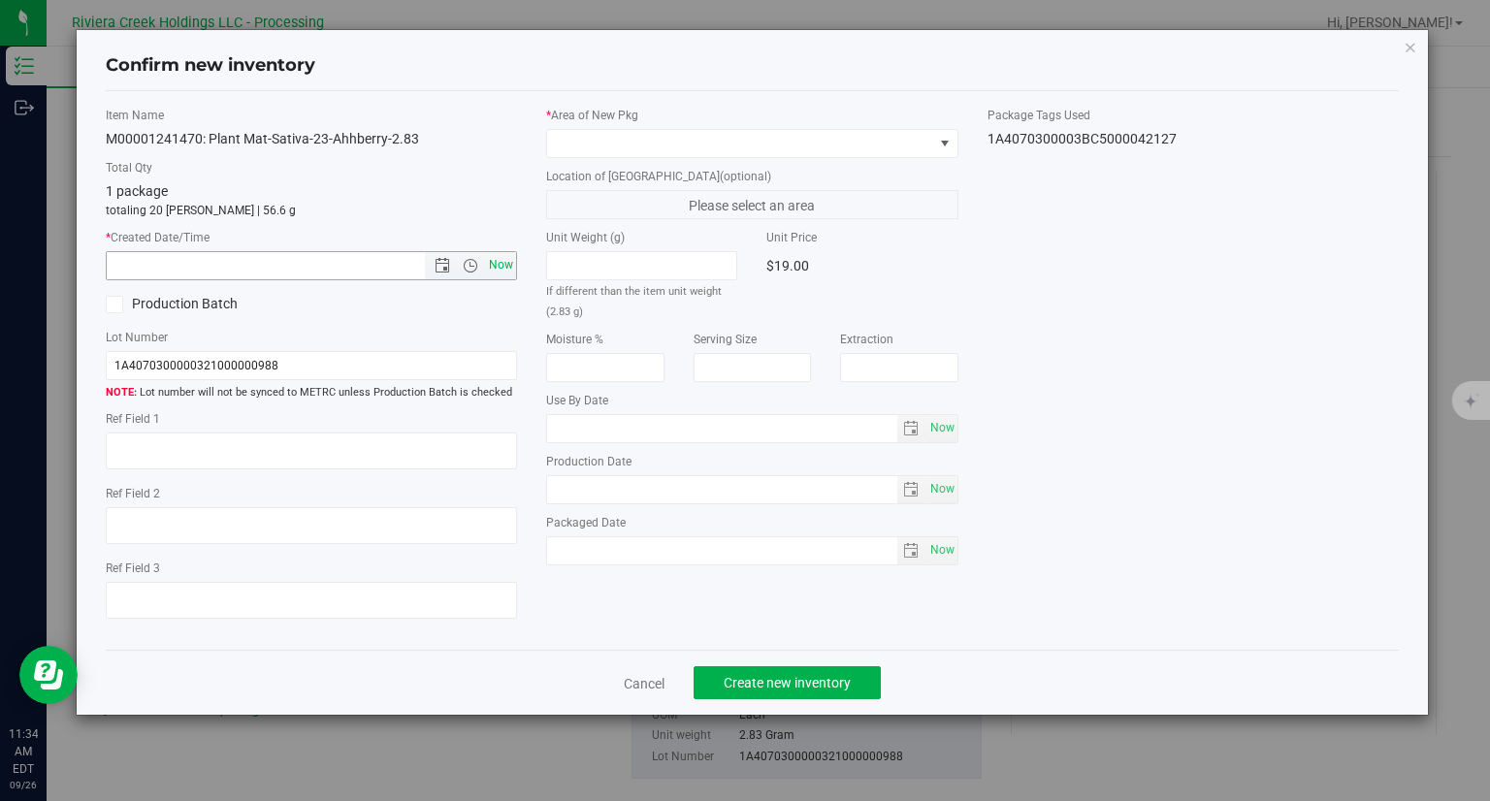
click at [500, 271] on span "Now" at bounding box center [501, 265] width 33 height 28
type input "9/26/2025 11:34 AM"
click at [588, 144] on span at bounding box center [740, 143] width 386 height 27
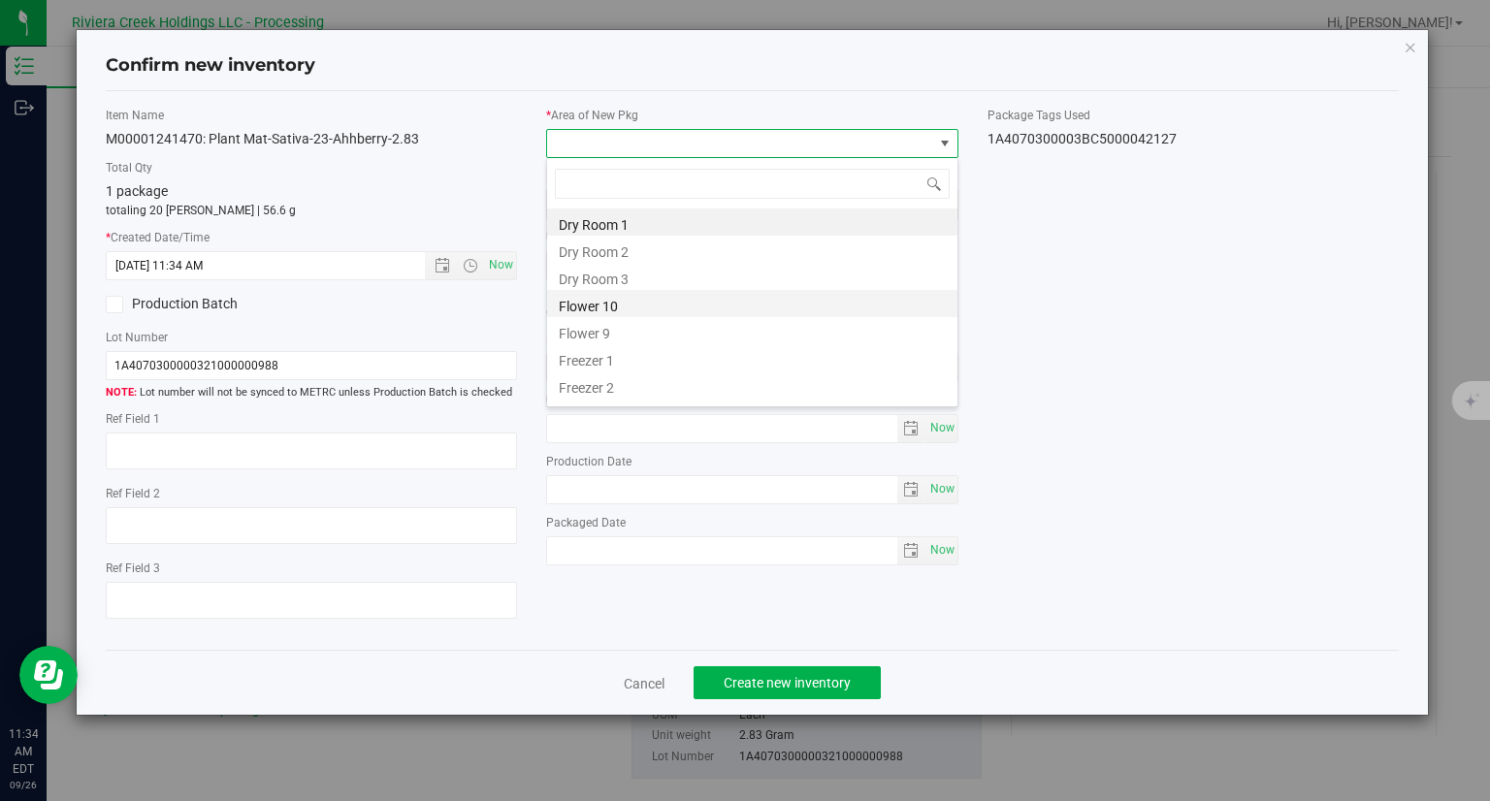
click at [624, 301] on li "Flower 10" at bounding box center [752, 303] width 410 height 27
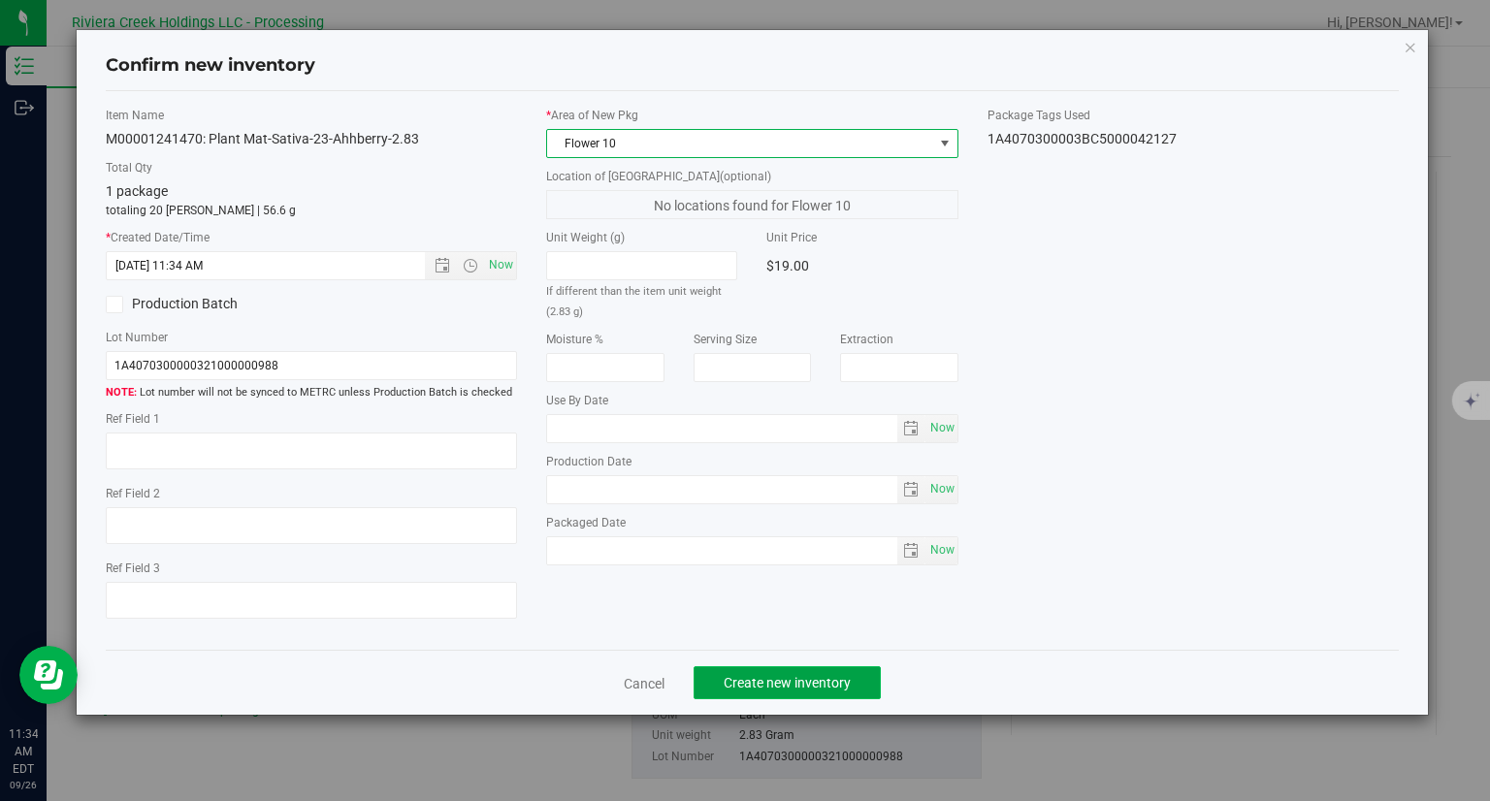
click at [853, 691] on button "Create new inventory" at bounding box center [786, 682] width 187 height 33
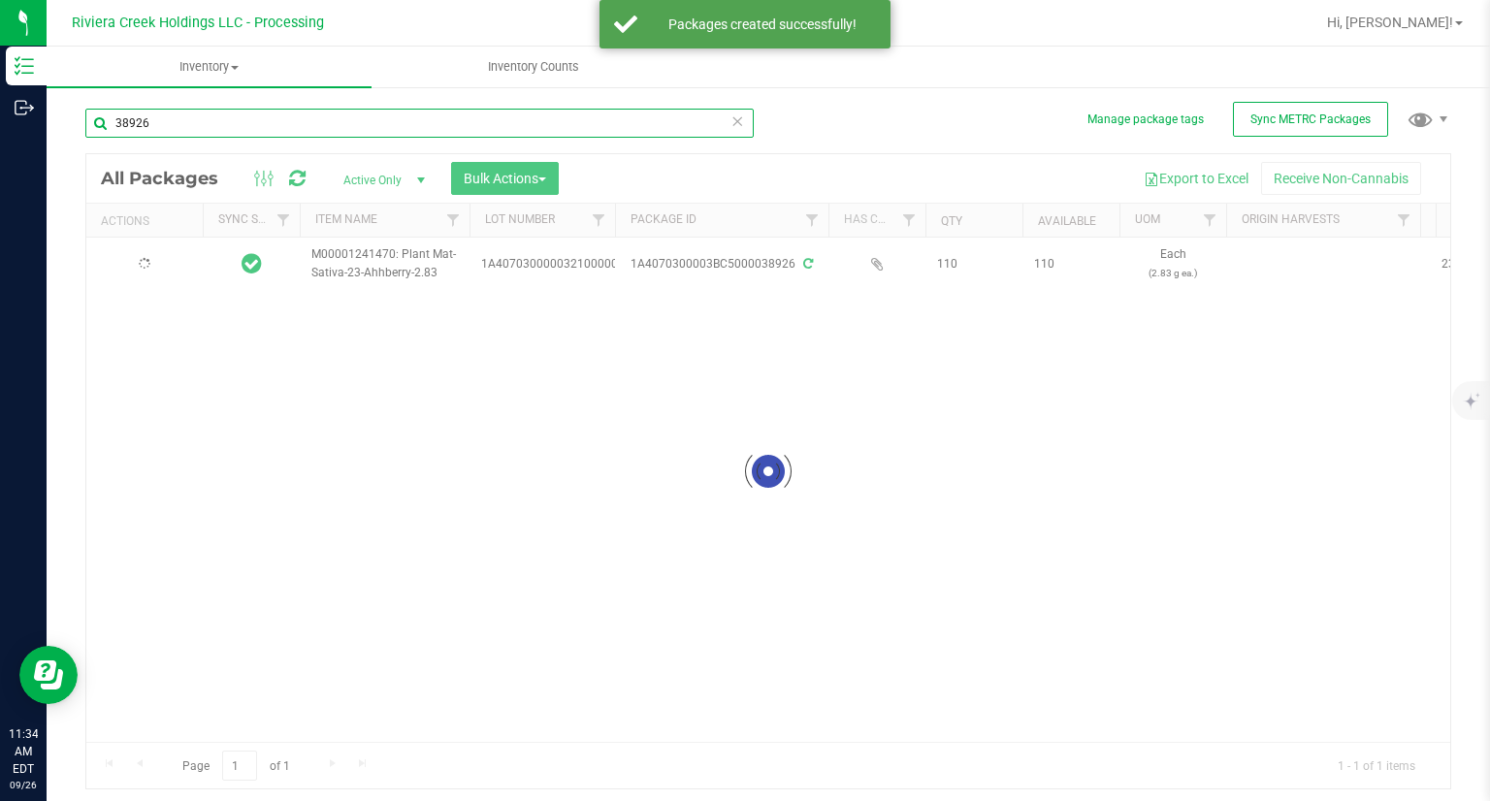
click at [244, 133] on input "38926" at bounding box center [419, 123] width 668 height 29
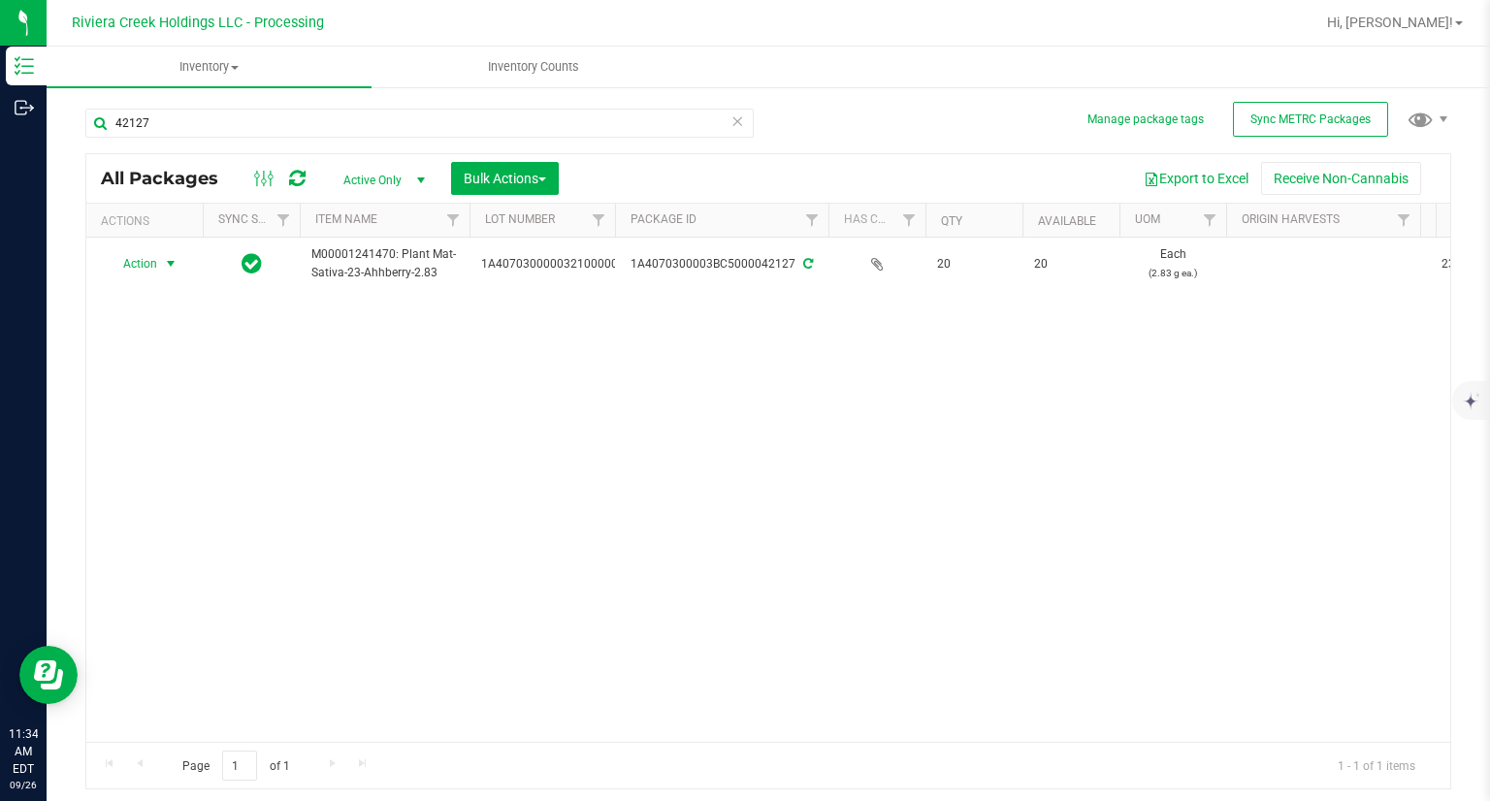
click at [146, 262] on span "Action" at bounding box center [132, 263] width 52 height 27
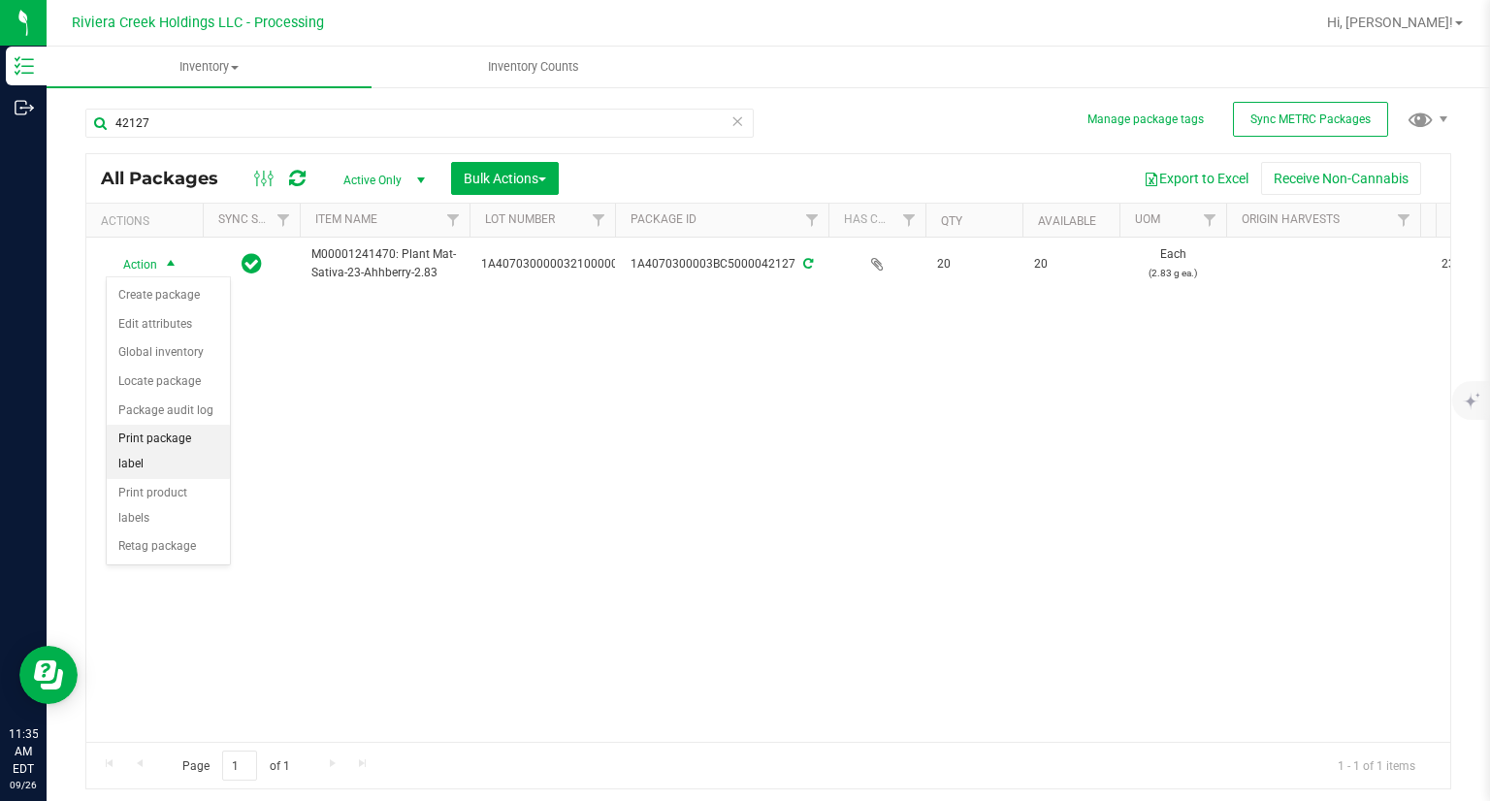
click at [196, 440] on li "Print package label" at bounding box center [168, 451] width 123 height 53
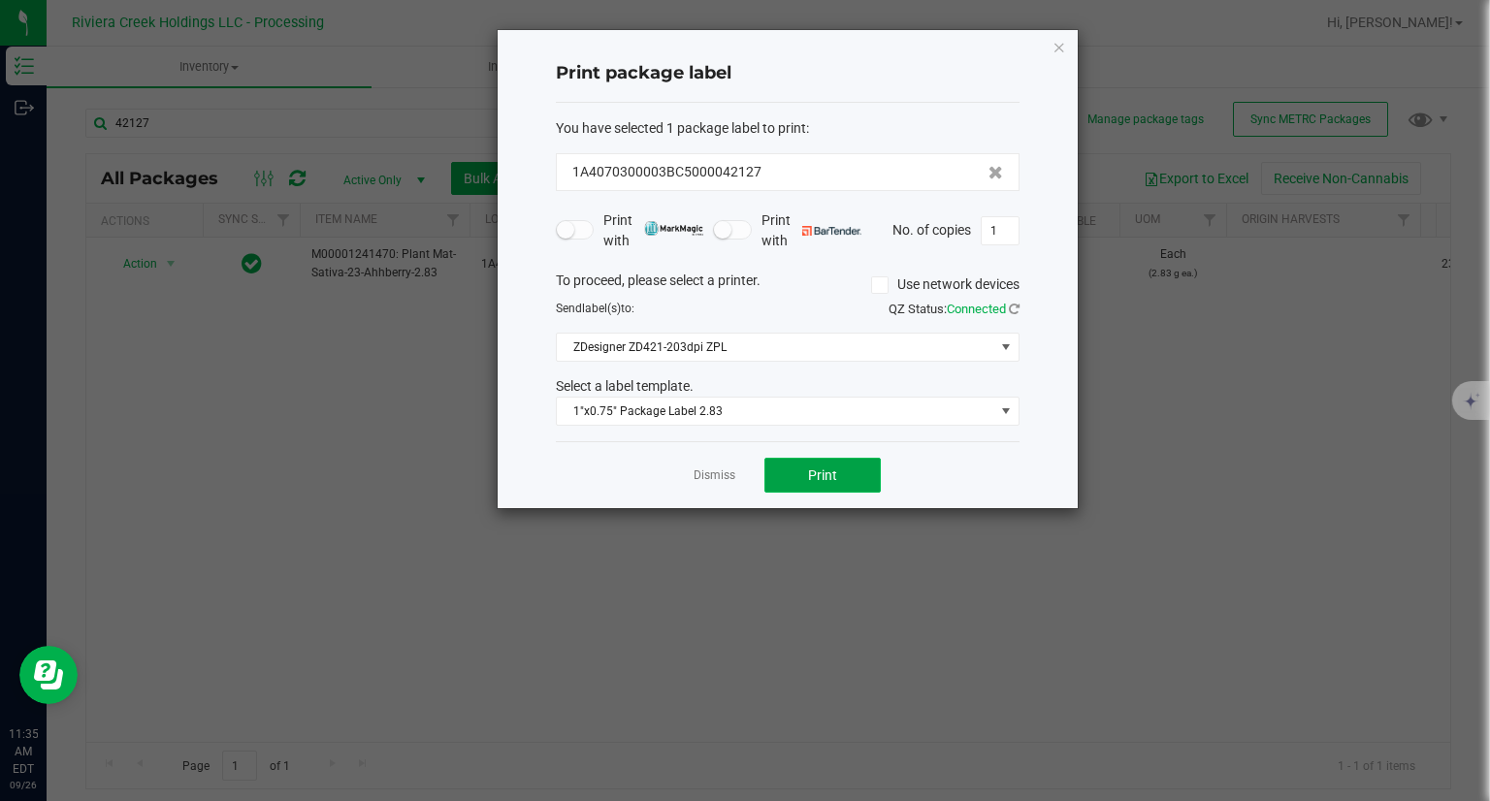
click at [814, 480] on span "Print" at bounding box center [822, 475] width 29 height 16
click at [1053, 48] on icon "button" at bounding box center [1059, 46] width 14 height 23
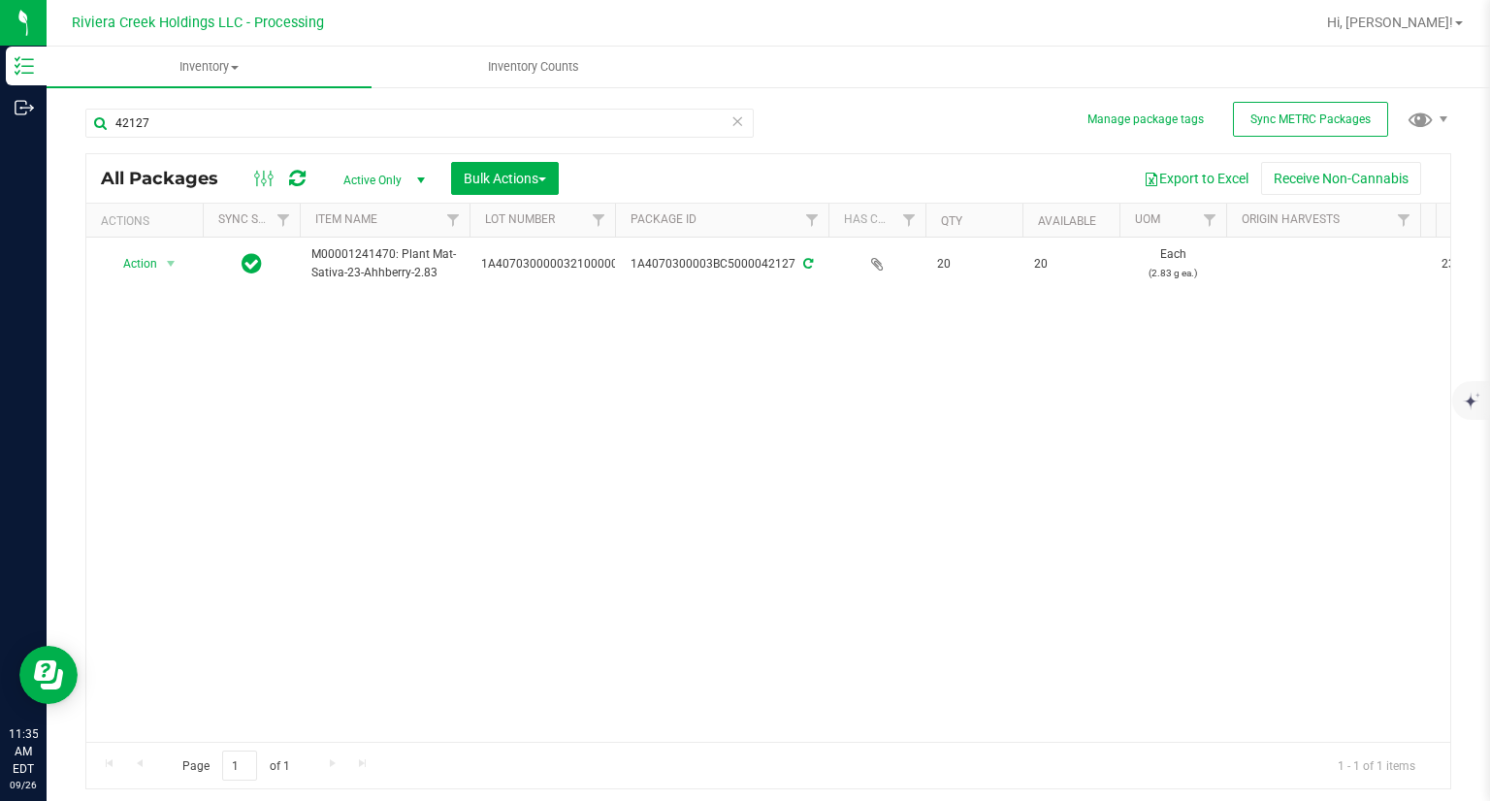
click at [209, 102] on div "42127" at bounding box center [426, 122] width 683 height 62
drag, startPoint x: 209, startPoint y: 102, endPoint x: 205, endPoint y: 112, distance: 10.8
click at [208, 110] on div "42127" at bounding box center [426, 122] width 683 height 62
click at [201, 115] on input "42127" at bounding box center [419, 123] width 668 height 29
click at [200, 115] on input "42127" at bounding box center [419, 123] width 668 height 29
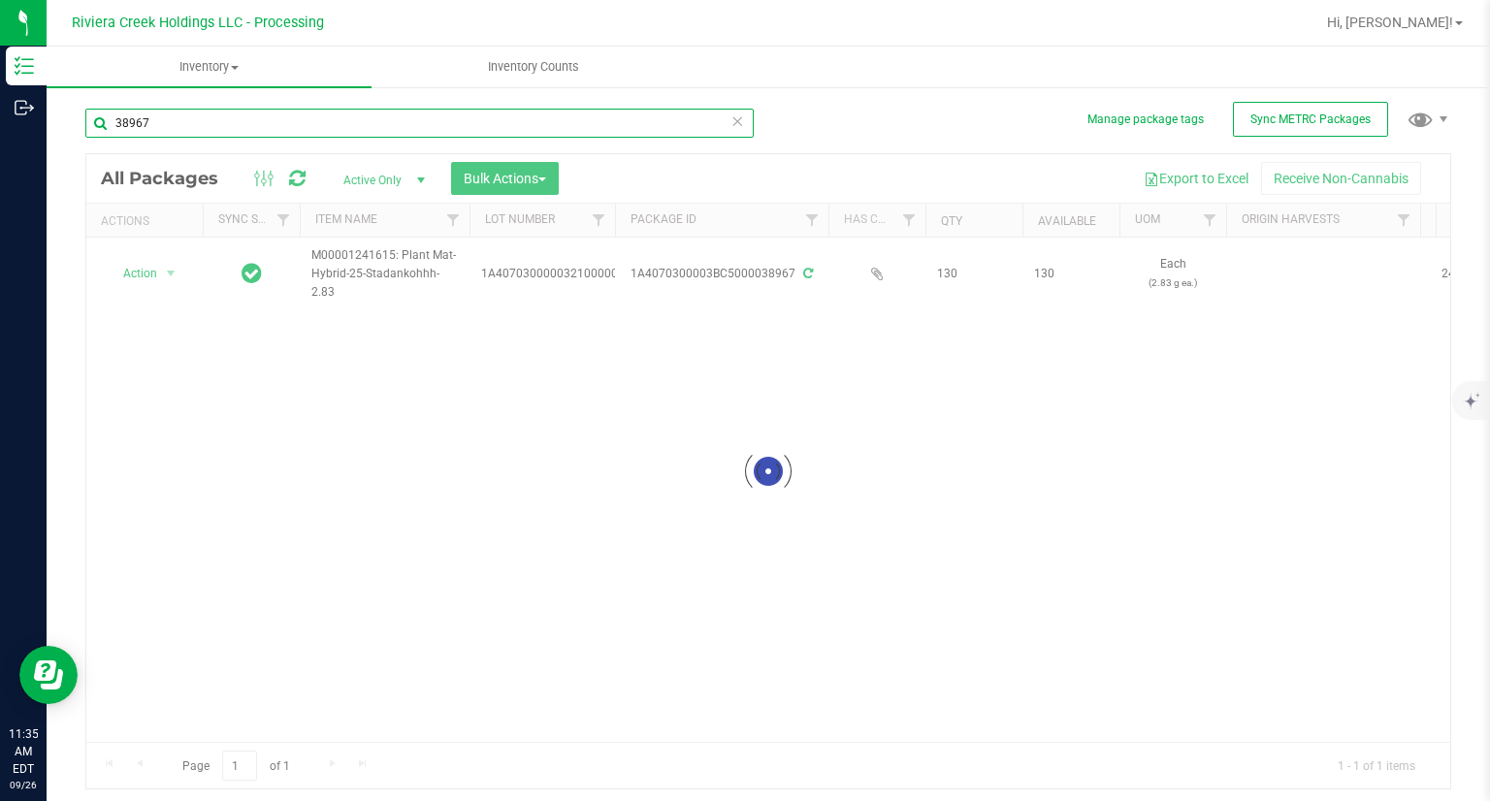
type input "38967"
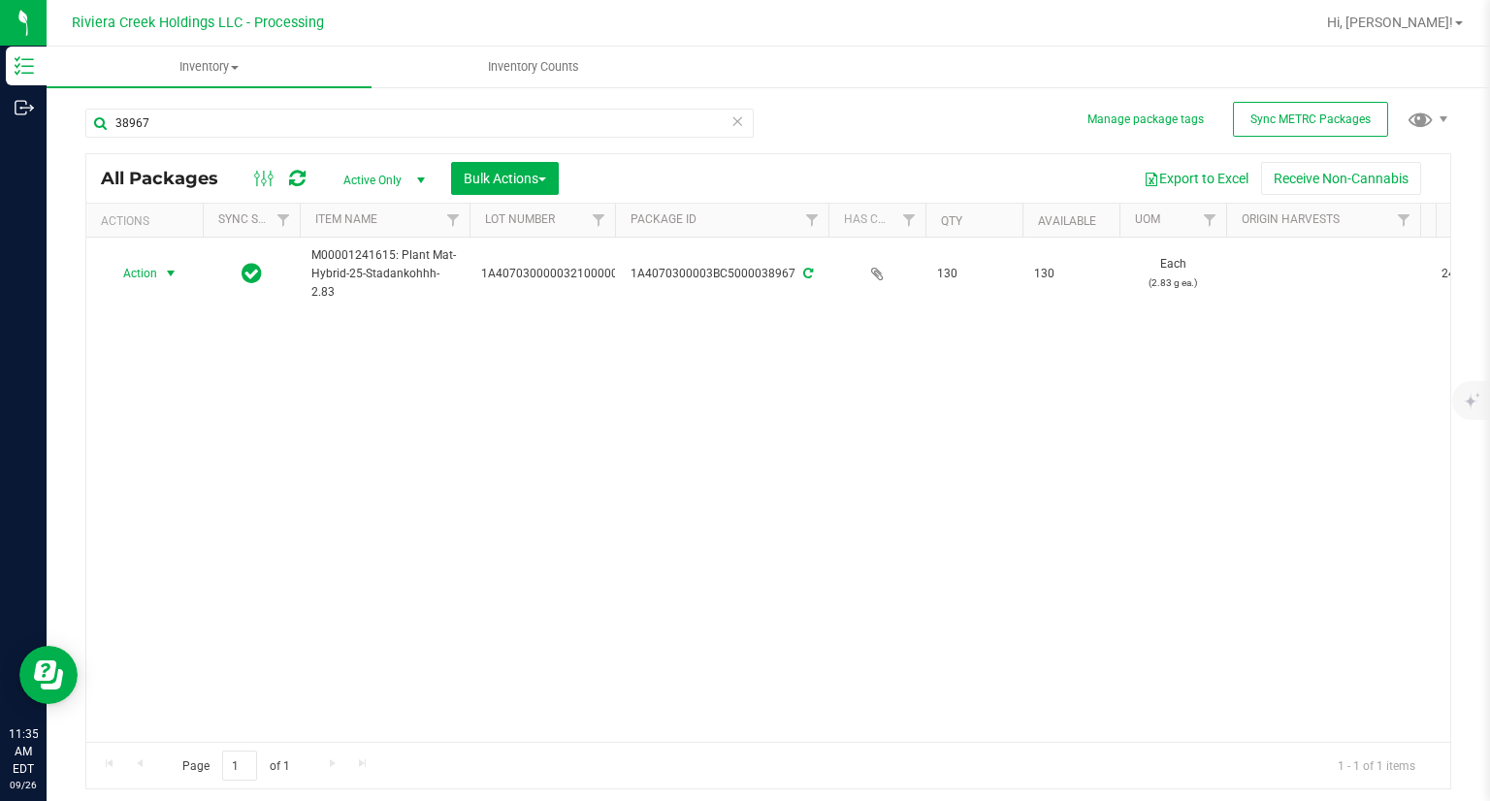
click at [133, 266] on span "Action" at bounding box center [132, 273] width 52 height 27
click at [149, 301] on li "Create package" at bounding box center [168, 305] width 123 height 29
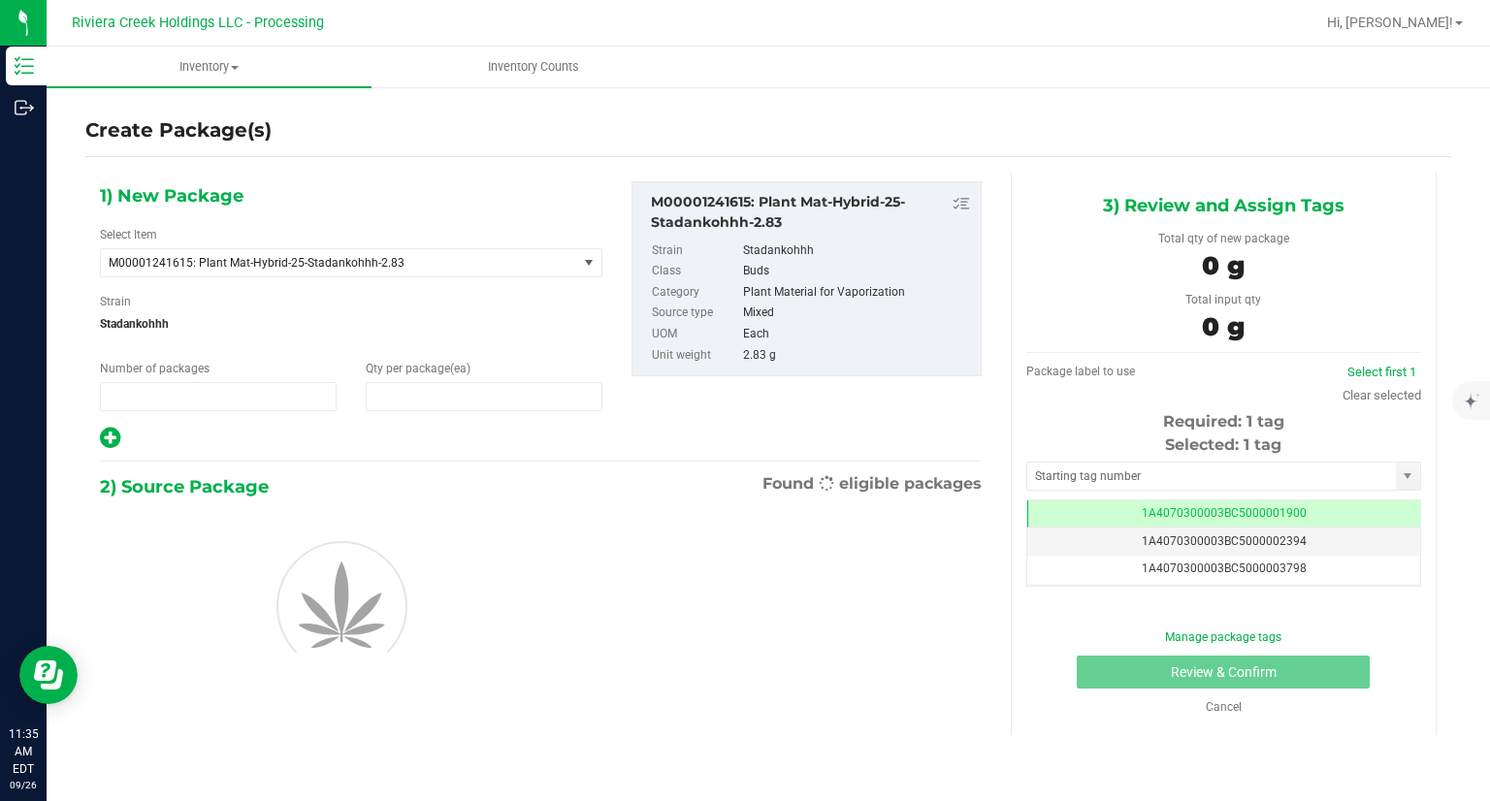
type input "1"
type input "0"
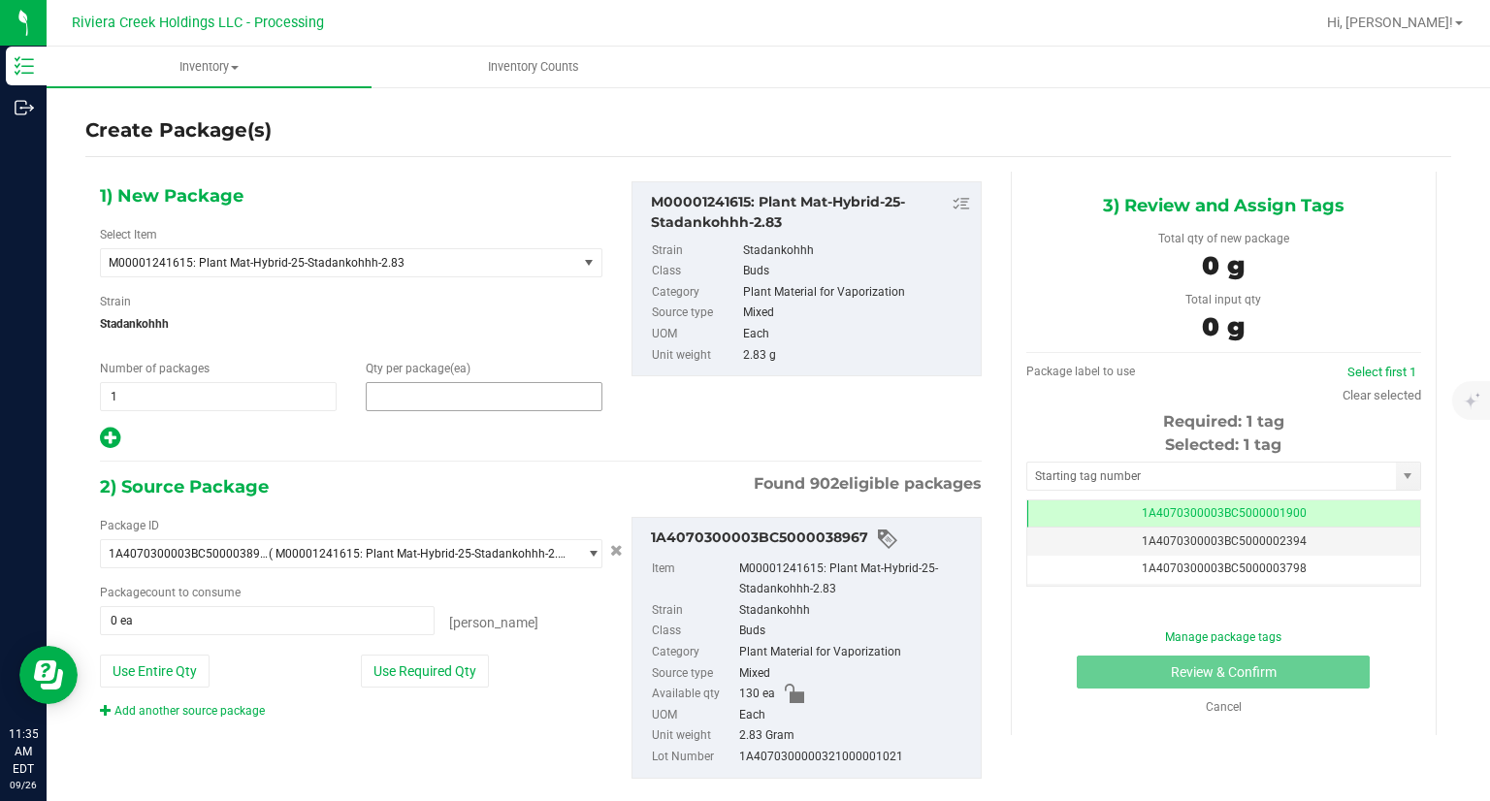
click at [413, 404] on span at bounding box center [484, 396] width 237 height 29
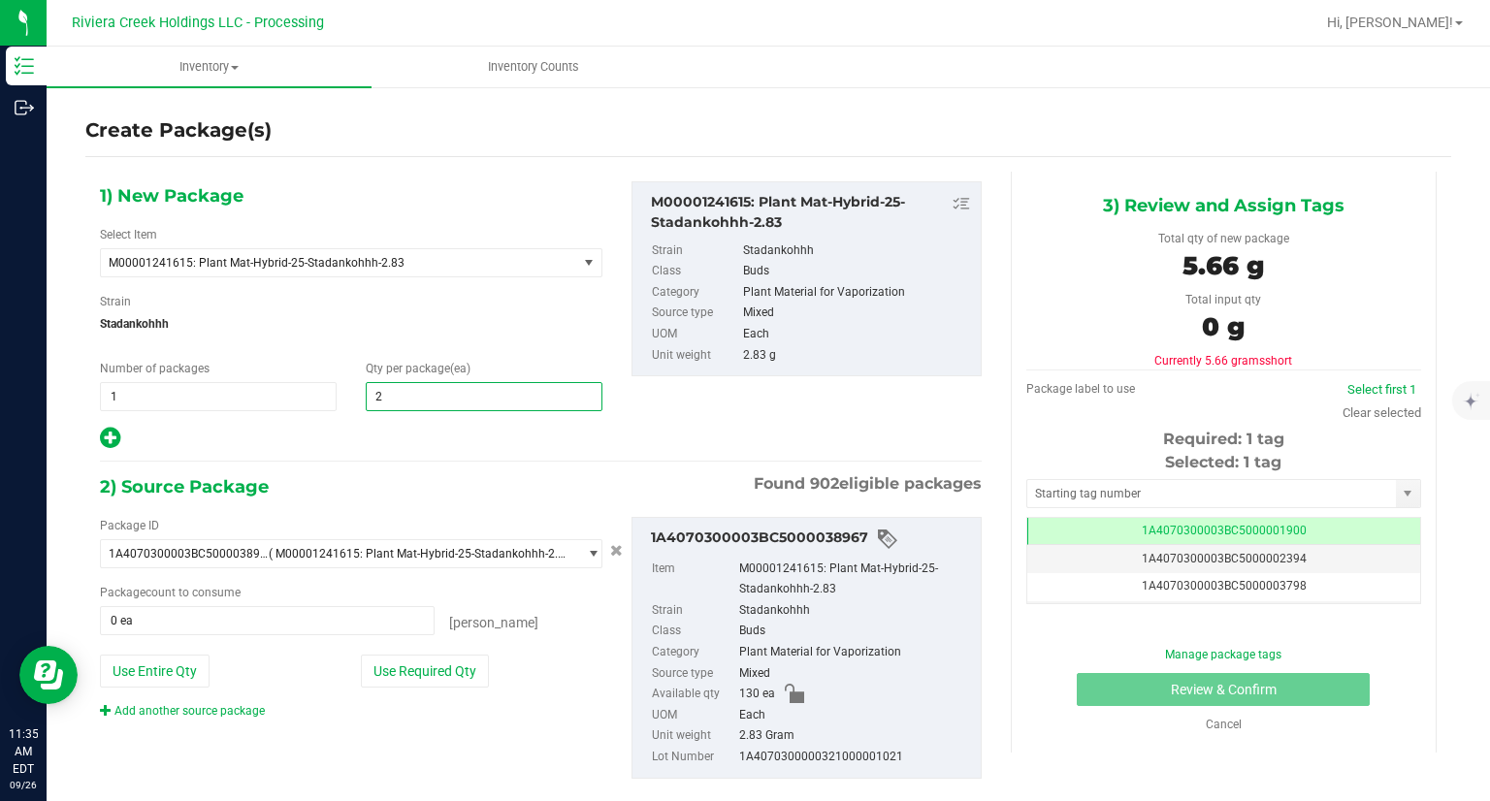
type input "20"
click at [396, 429] on div at bounding box center [351, 438] width 502 height 25
drag, startPoint x: 442, startPoint y: 684, endPoint x: 485, endPoint y: 683, distance: 42.7
click at [442, 685] on button "Use Required Qty" at bounding box center [425, 671] width 128 height 33
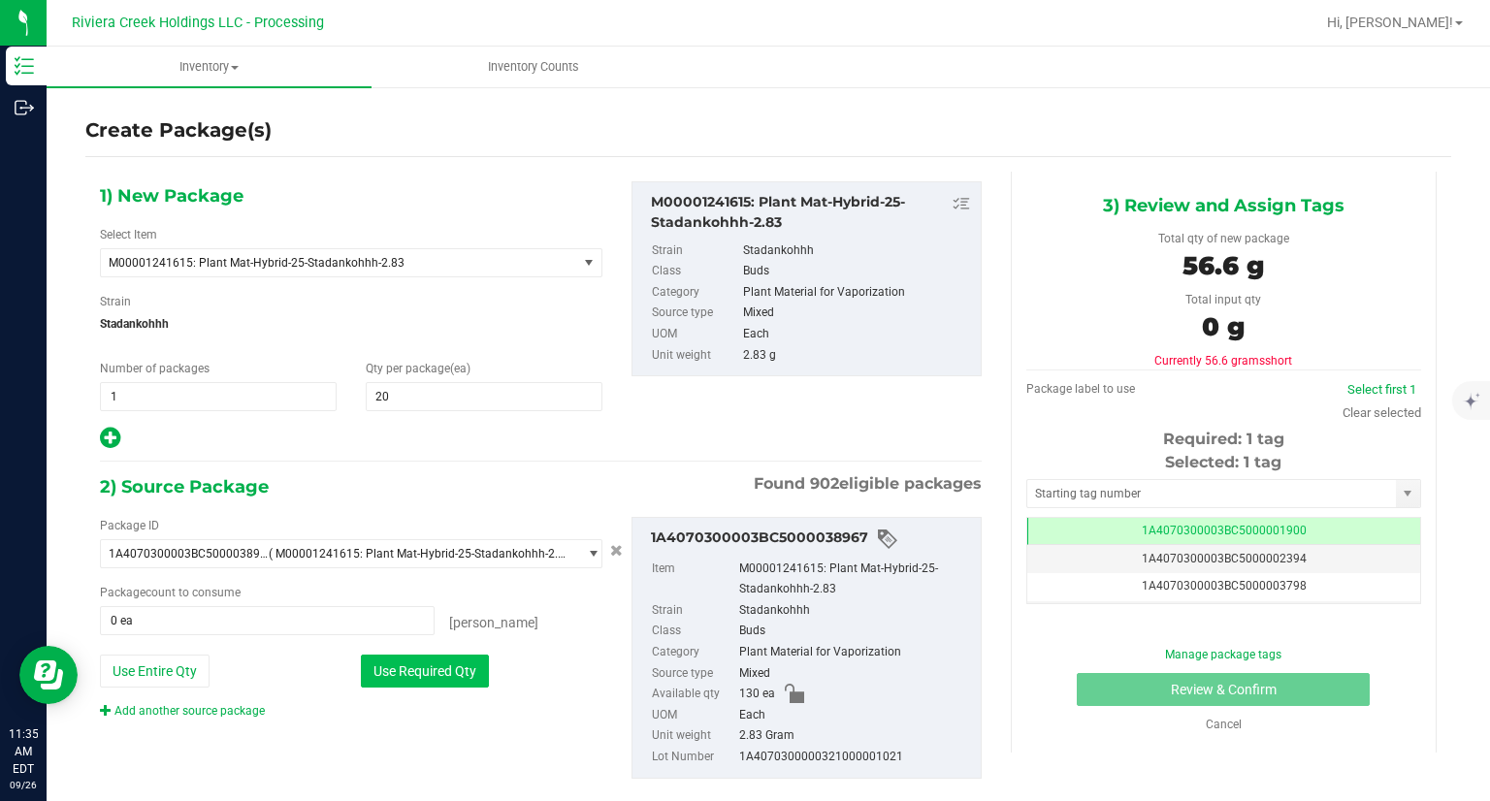
type input "20 ea"
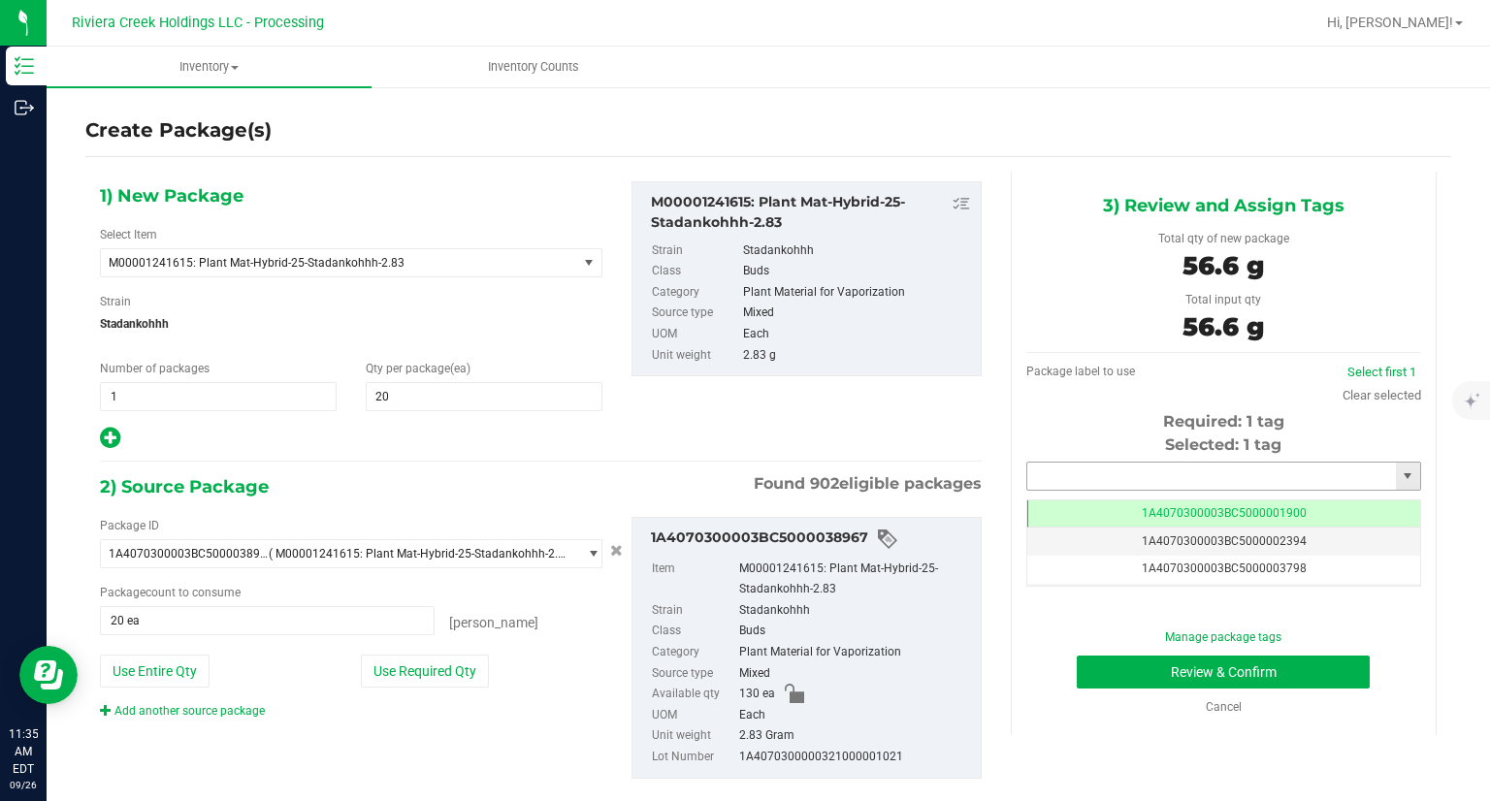
click at [1164, 475] on input "text" at bounding box center [1211, 476] width 369 height 27
type input "1A4070300003BC5000042128"
click at [1102, 680] on button "Review & Confirm" at bounding box center [1222, 672] width 293 height 33
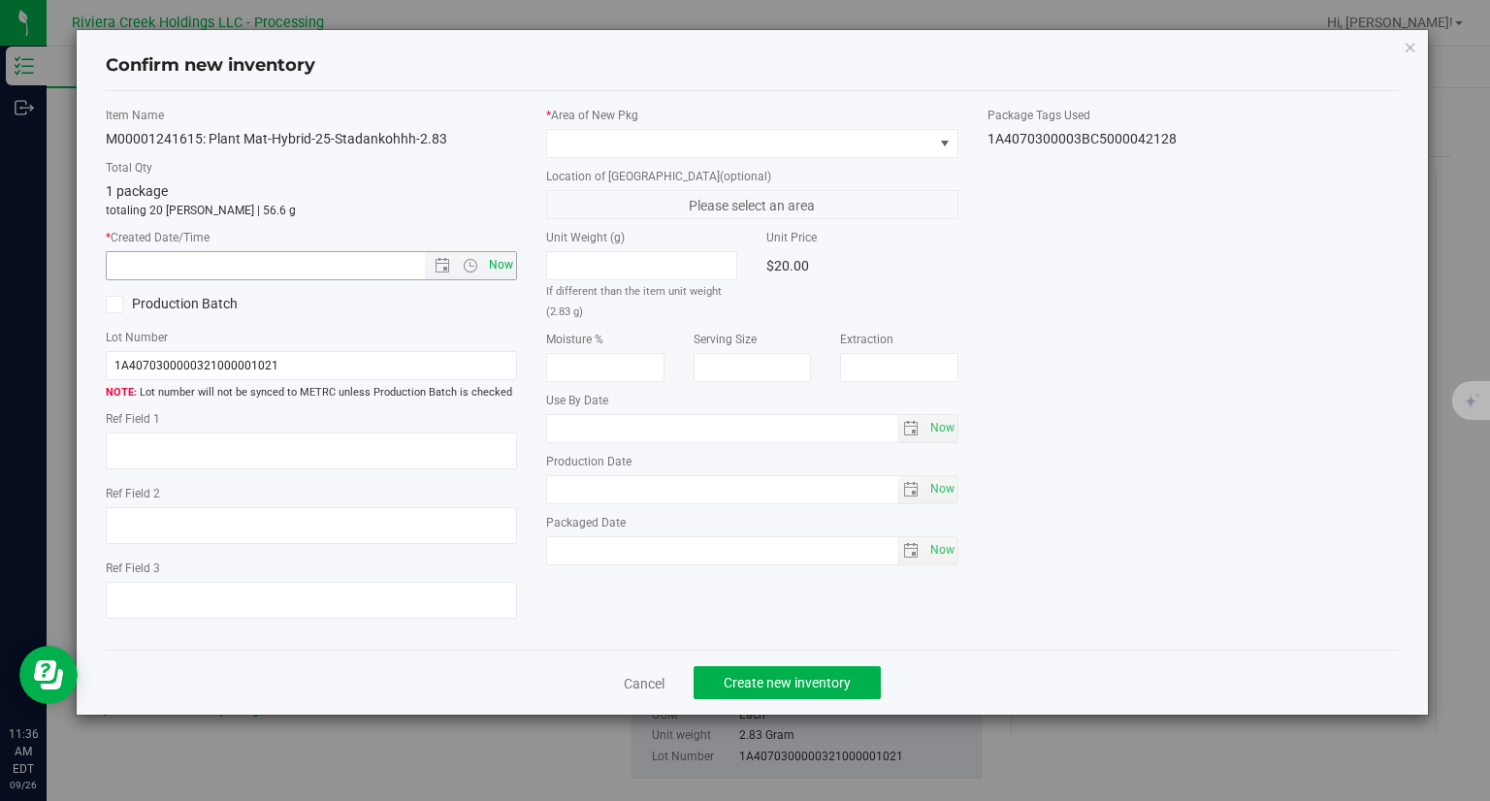
click at [512, 269] on span "Now" at bounding box center [501, 265] width 33 height 28
type input "9/26/2025 11:36 AM"
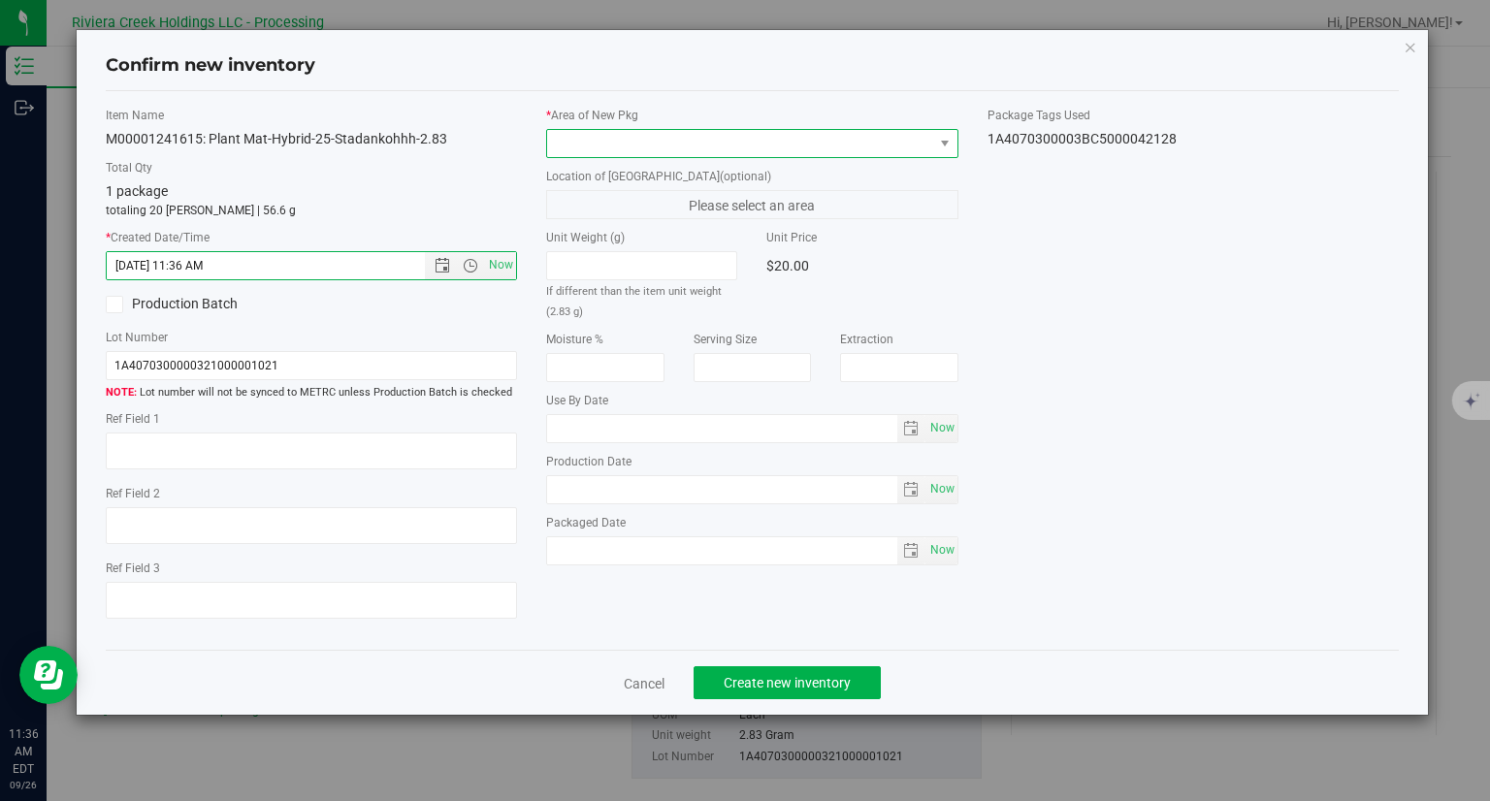
click at [622, 156] on span at bounding box center [752, 143] width 412 height 29
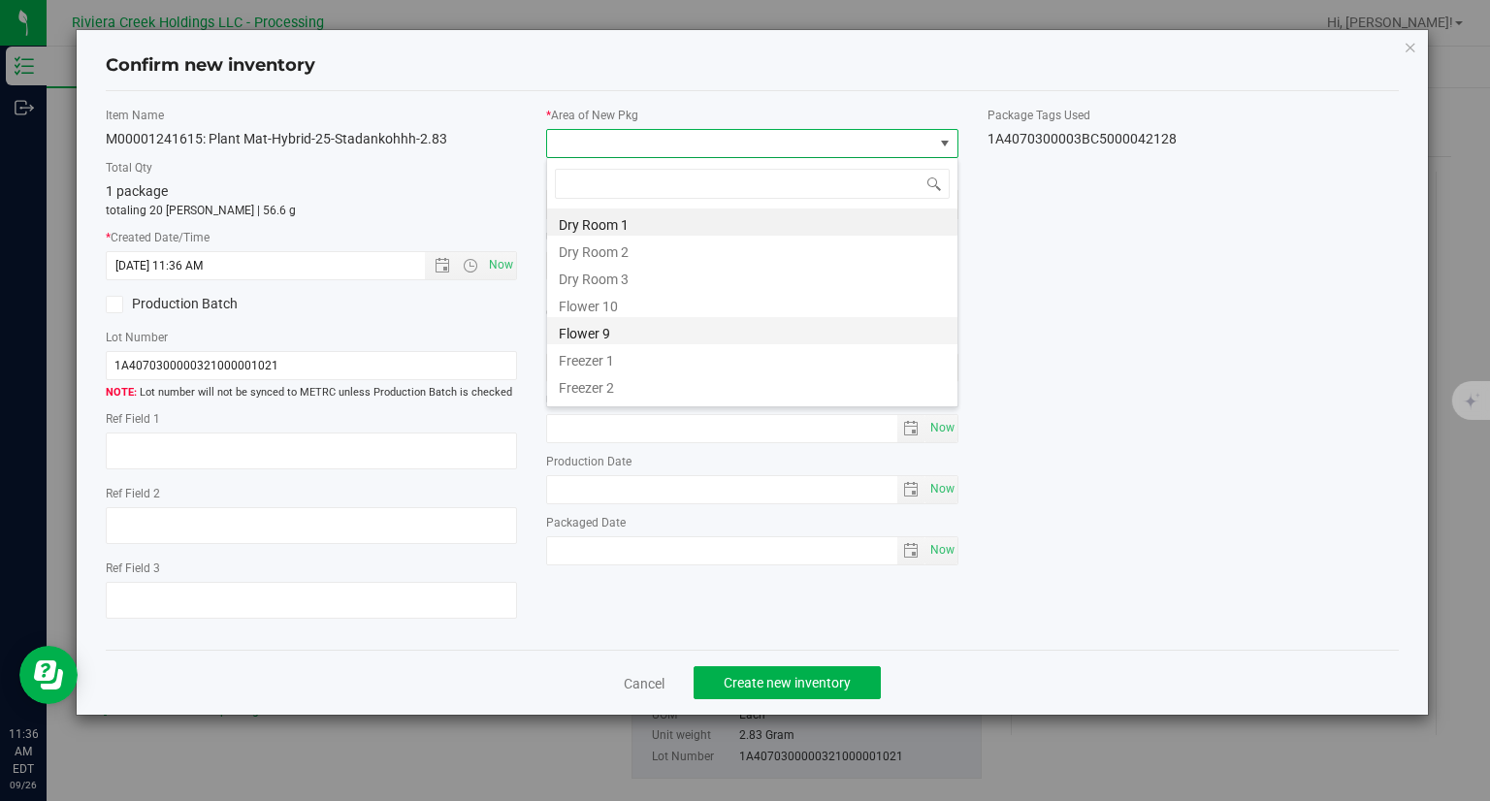
click at [613, 317] on li "Flower 9" at bounding box center [752, 330] width 410 height 27
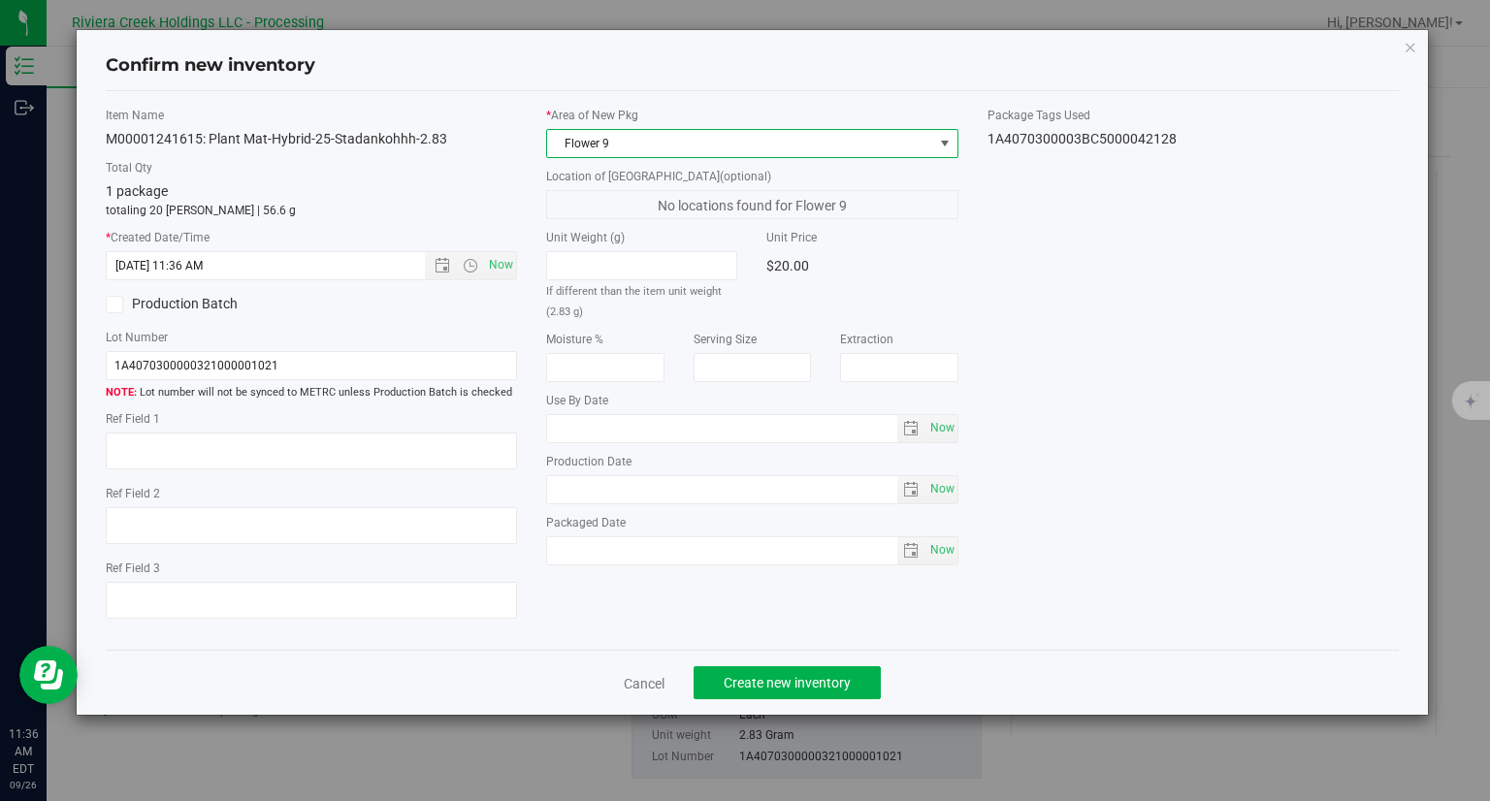
click at [592, 152] on span "Flower 9" at bounding box center [740, 143] width 386 height 27
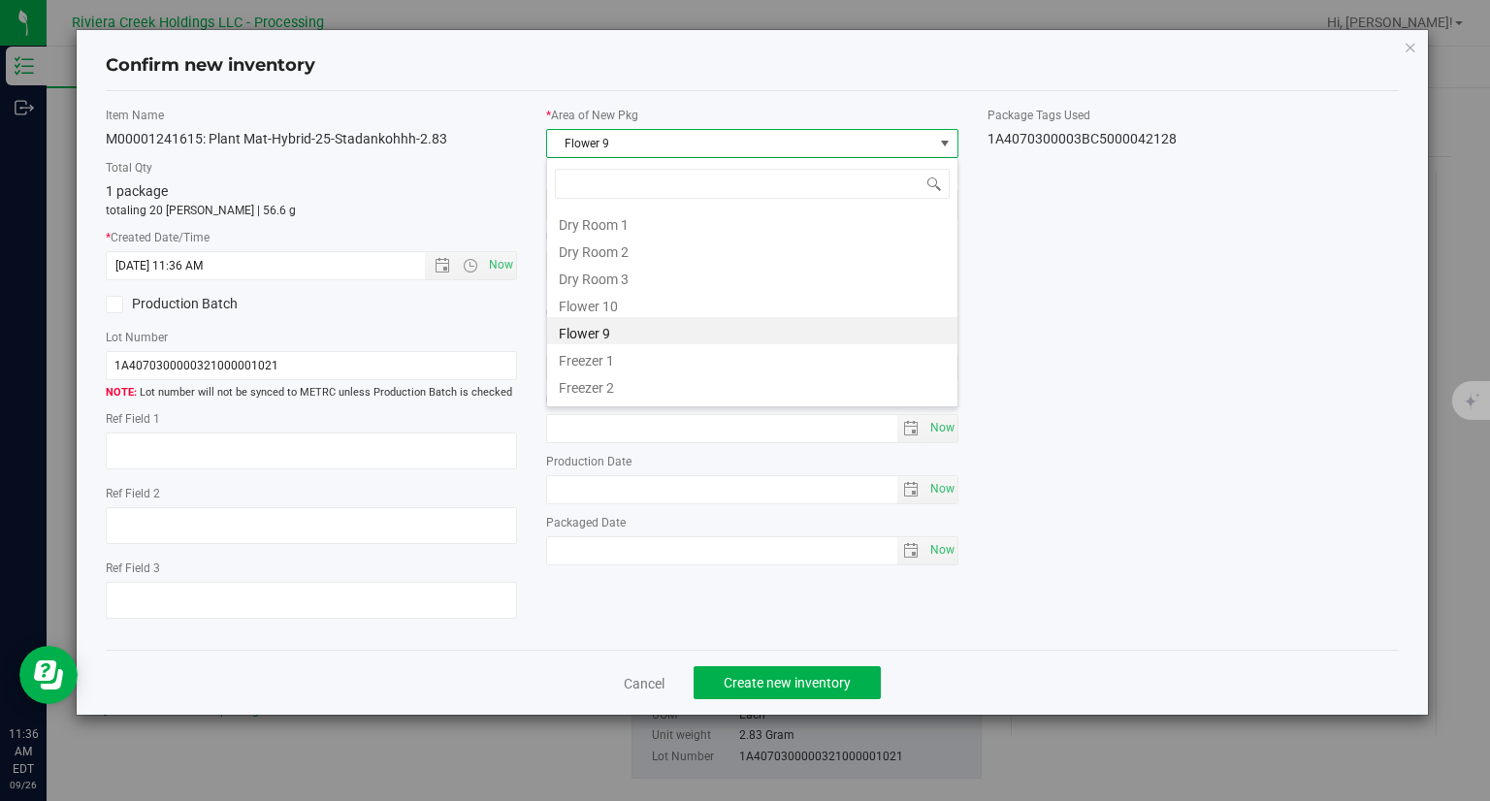
click at [593, 148] on span "Flower 9" at bounding box center [740, 143] width 386 height 27
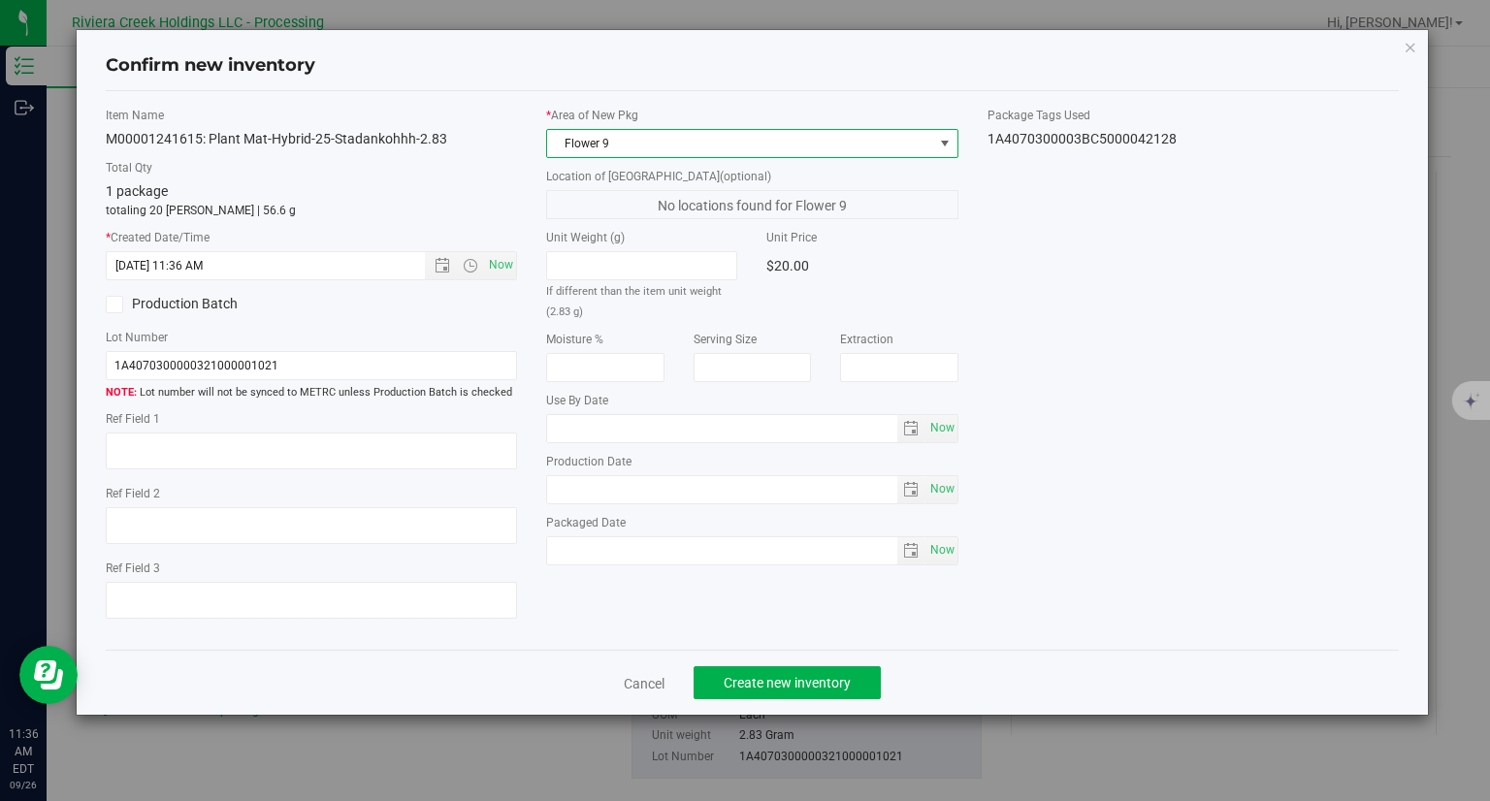
click at [593, 153] on span "Flower 9" at bounding box center [740, 143] width 386 height 27
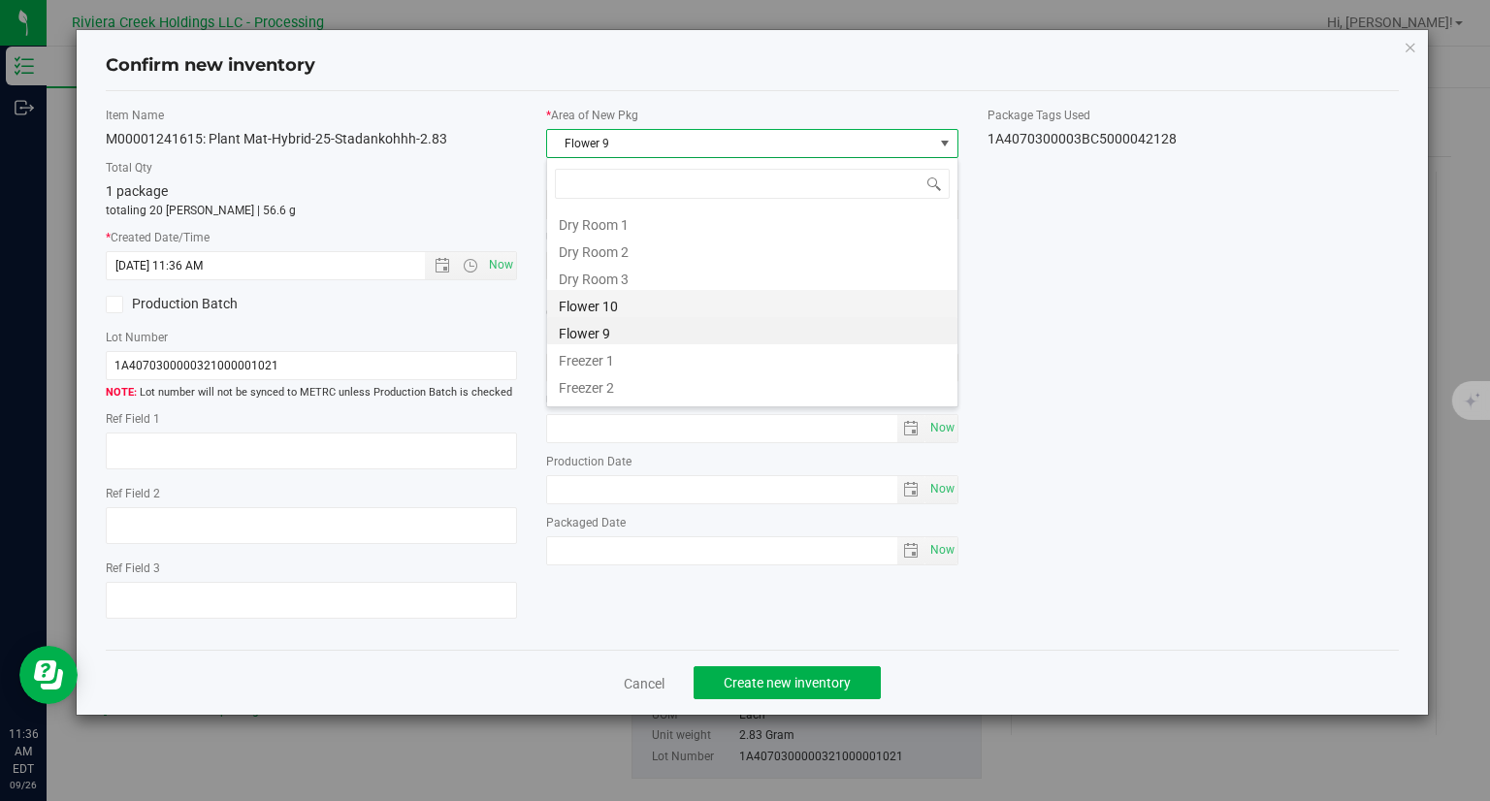
click at [637, 299] on li "Flower 10" at bounding box center [752, 303] width 410 height 27
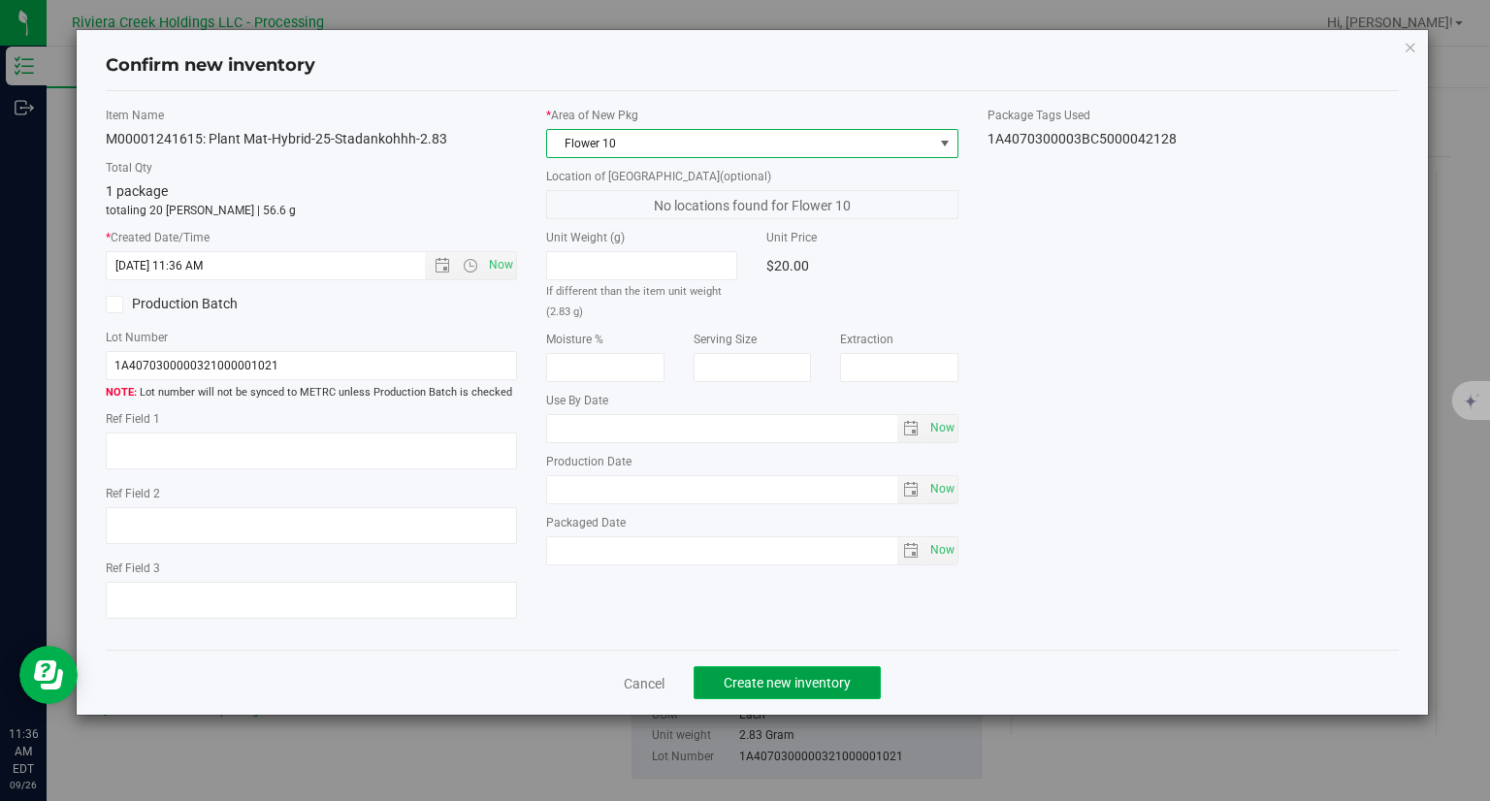
click at [875, 671] on button "Create new inventory" at bounding box center [786, 682] width 187 height 33
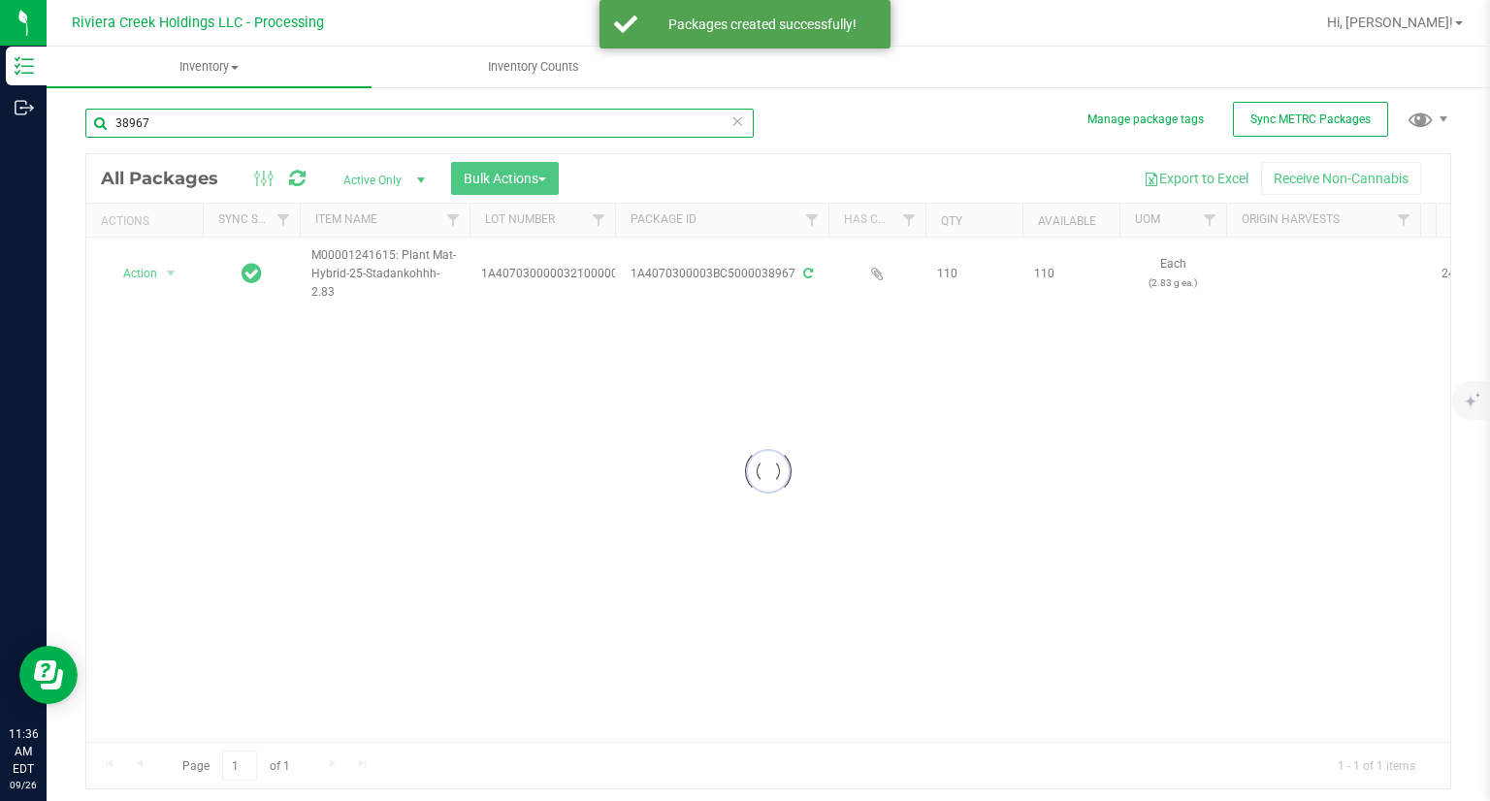
click at [190, 128] on input "38967" at bounding box center [419, 123] width 668 height 29
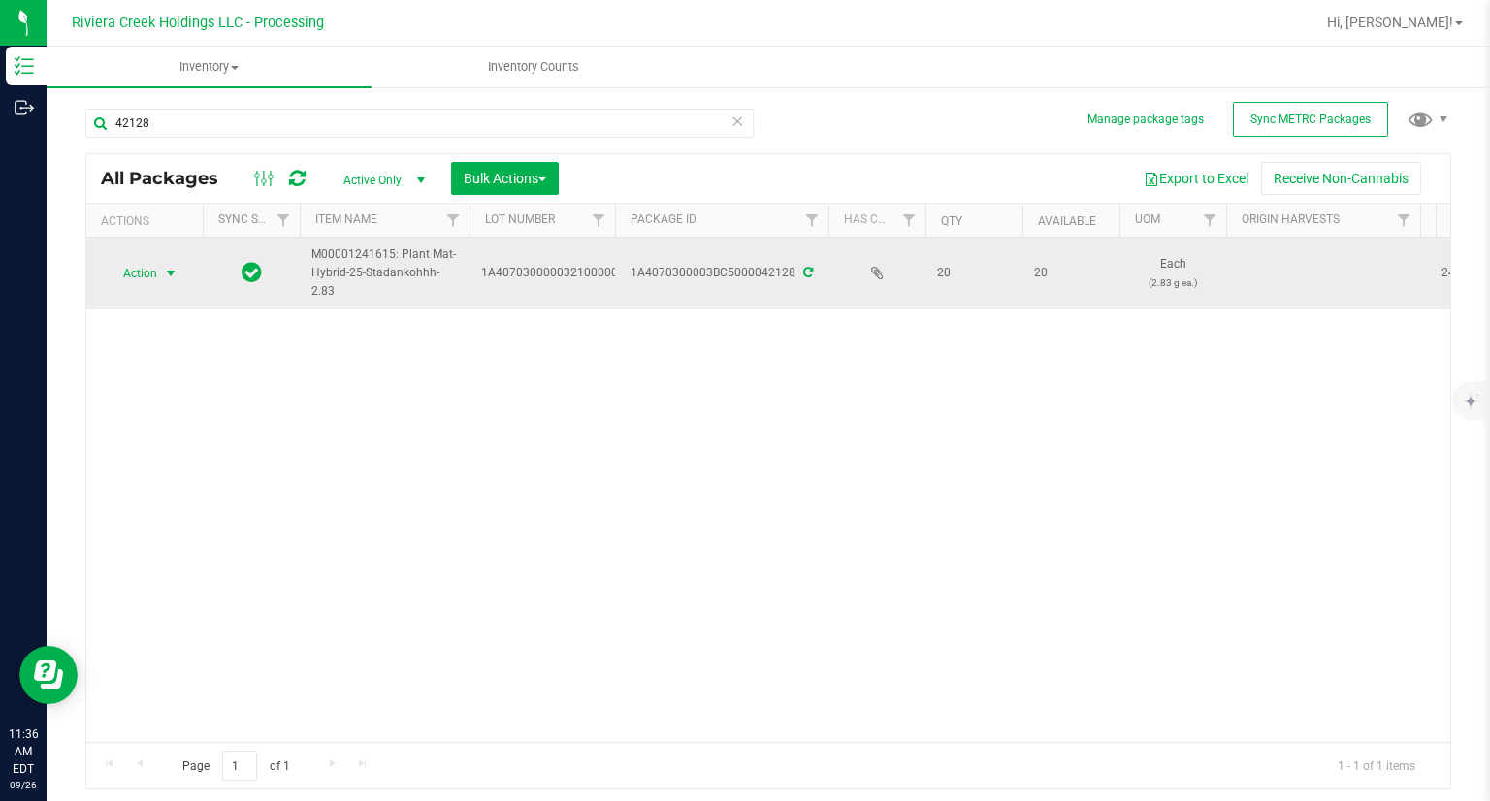
click at [136, 268] on span "Action" at bounding box center [132, 273] width 52 height 27
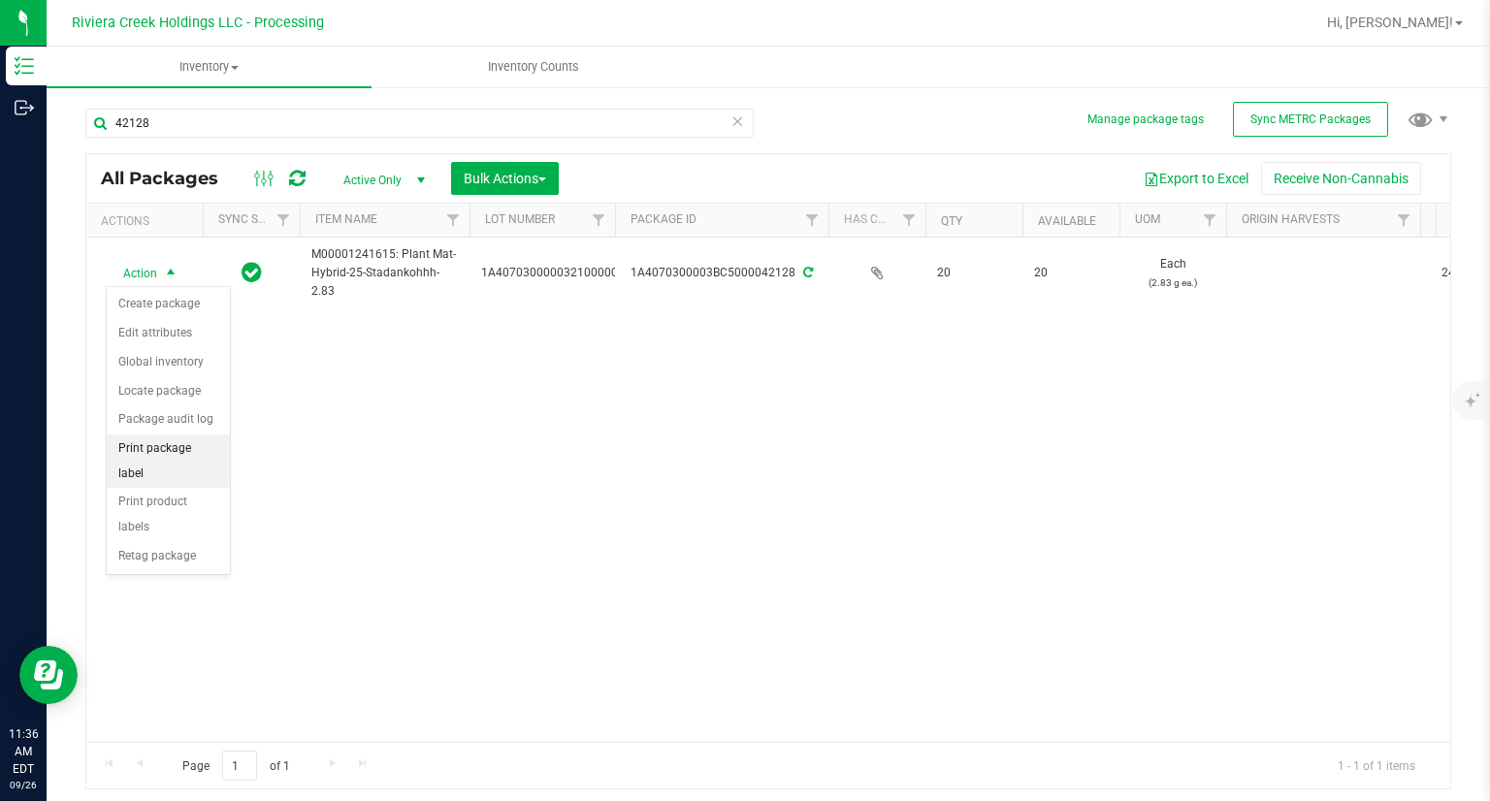
drag, startPoint x: 198, startPoint y: 451, endPoint x: 227, endPoint y: 447, distance: 29.4
click at [198, 451] on li "Print package label" at bounding box center [168, 460] width 123 height 53
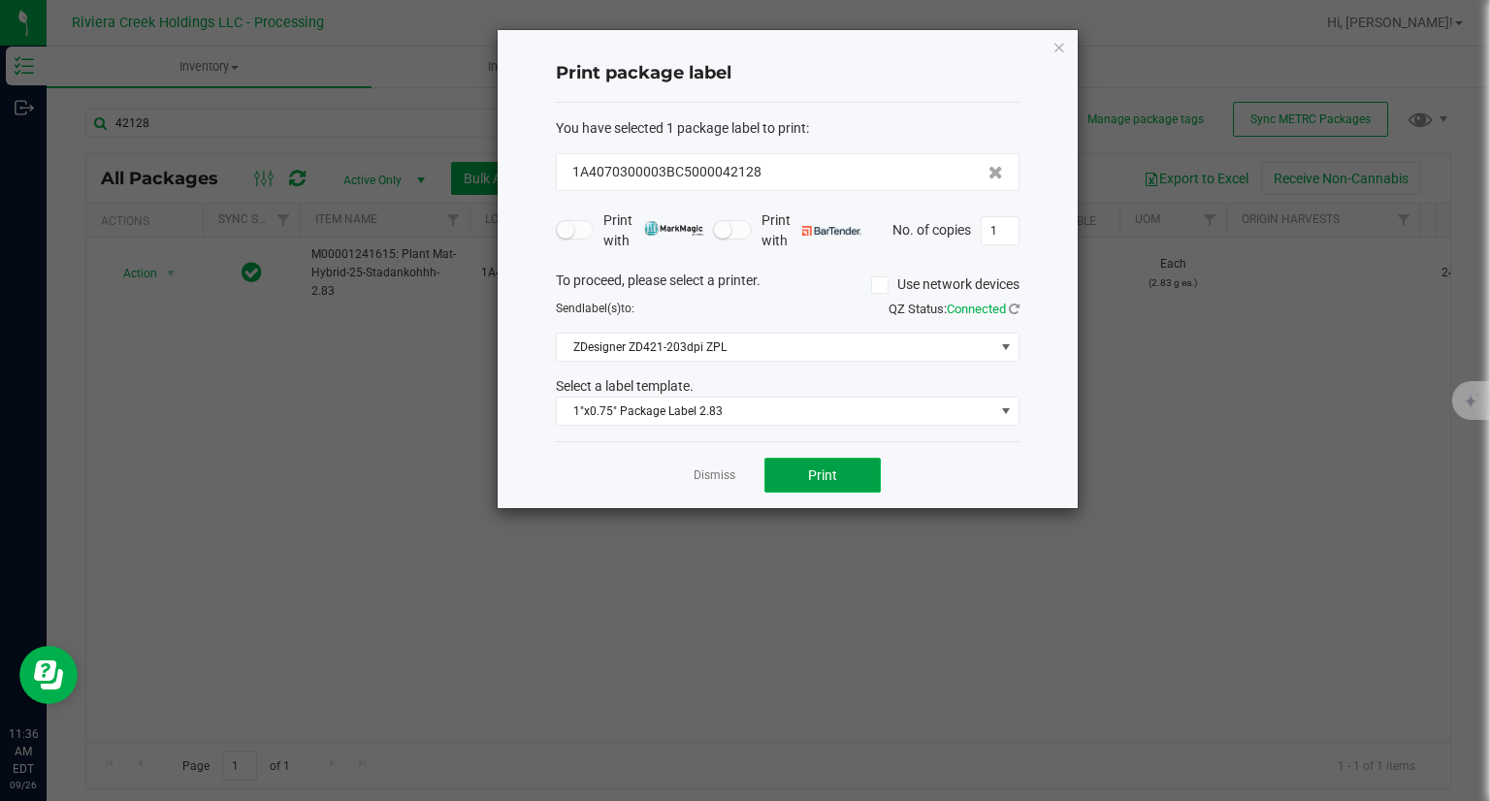
click at [788, 462] on button "Print" at bounding box center [822, 475] width 116 height 35
click at [1055, 54] on icon "button" at bounding box center [1059, 46] width 14 height 23
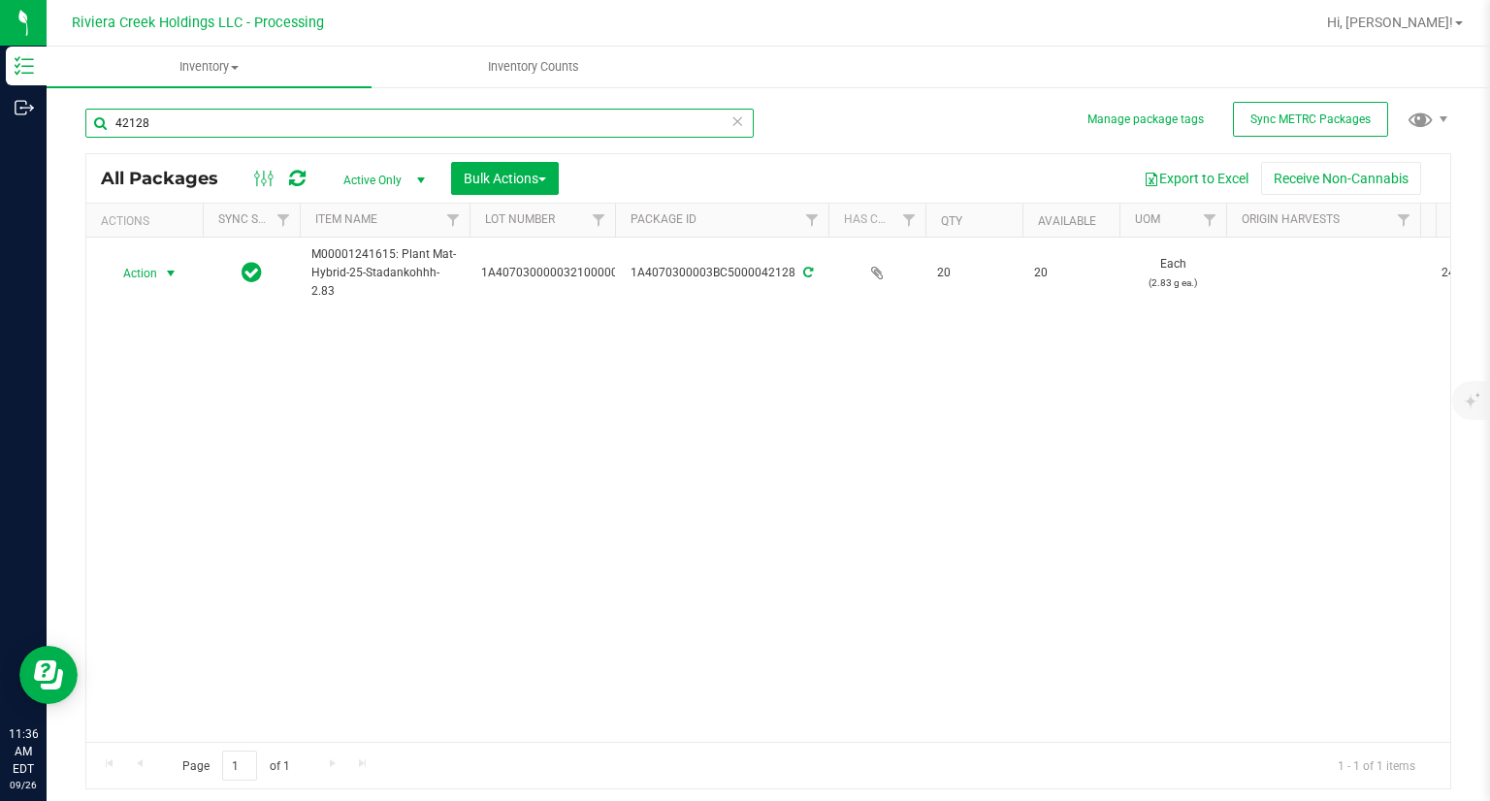
click at [152, 118] on input "42128" at bounding box center [419, 123] width 668 height 29
click at [153, 118] on input "42128" at bounding box center [419, 123] width 668 height 29
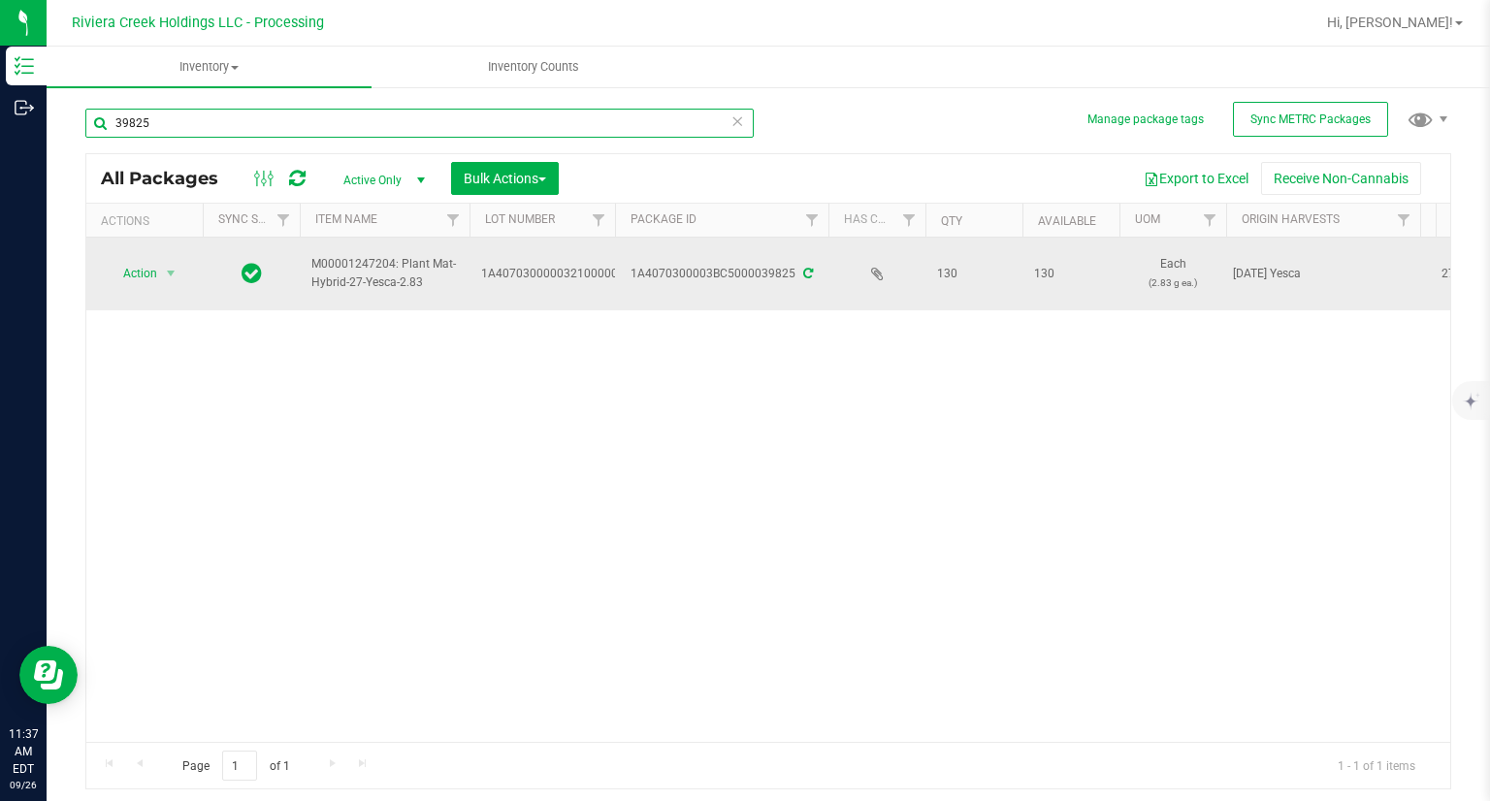
type input "39825"
click at [145, 292] on td "Action Action Create package Edit attributes Global inventory Locate package Pa…" at bounding box center [144, 274] width 116 height 73
click at [163, 277] on span "select" at bounding box center [171, 274] width 16 height 16
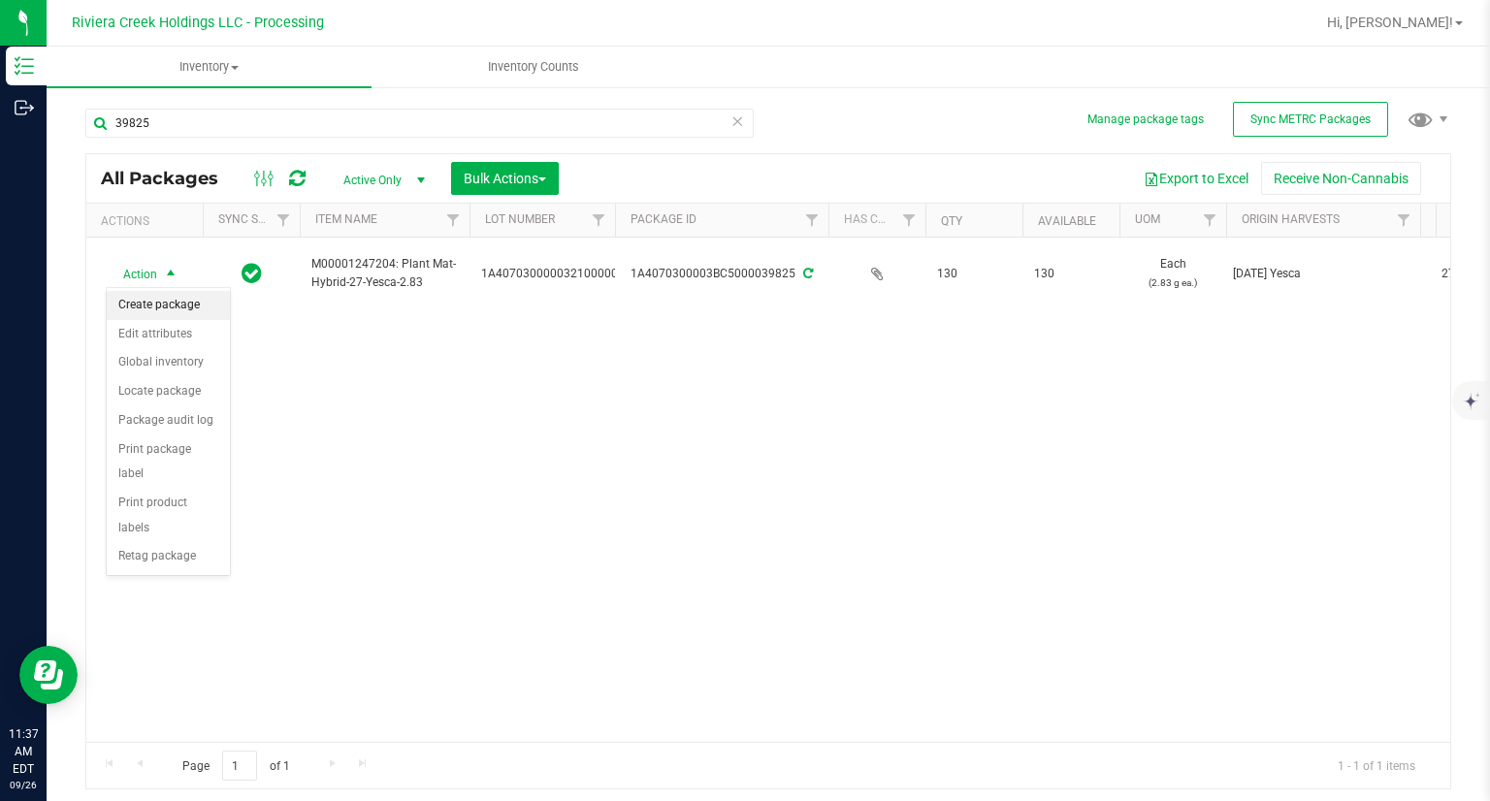
click at [167, 301] on li "Create package" at bounding box center [168, 305] width 123 height 29
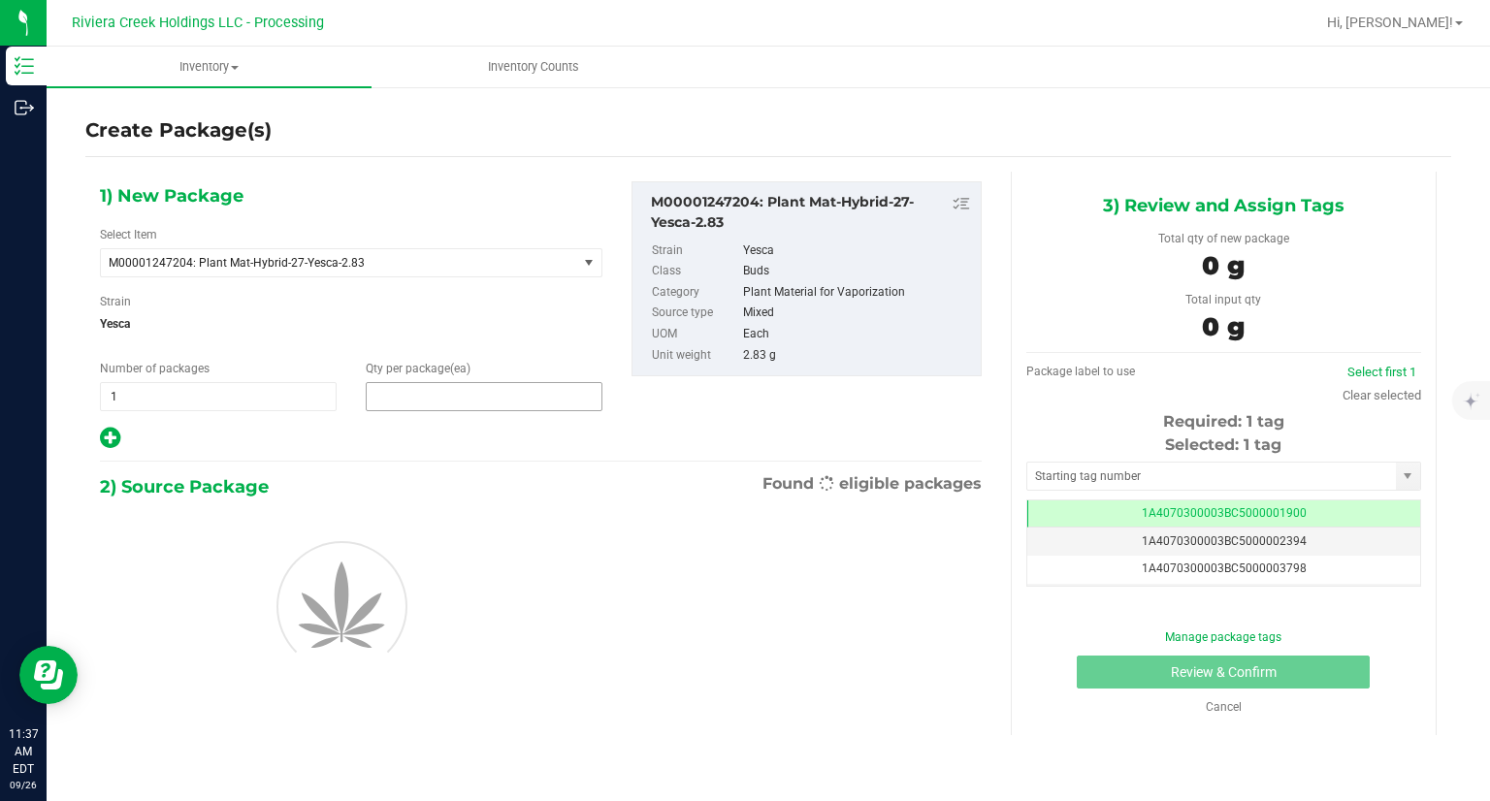
click at [462, 396] on span at bounding box center [484, 396] width 237 height 29
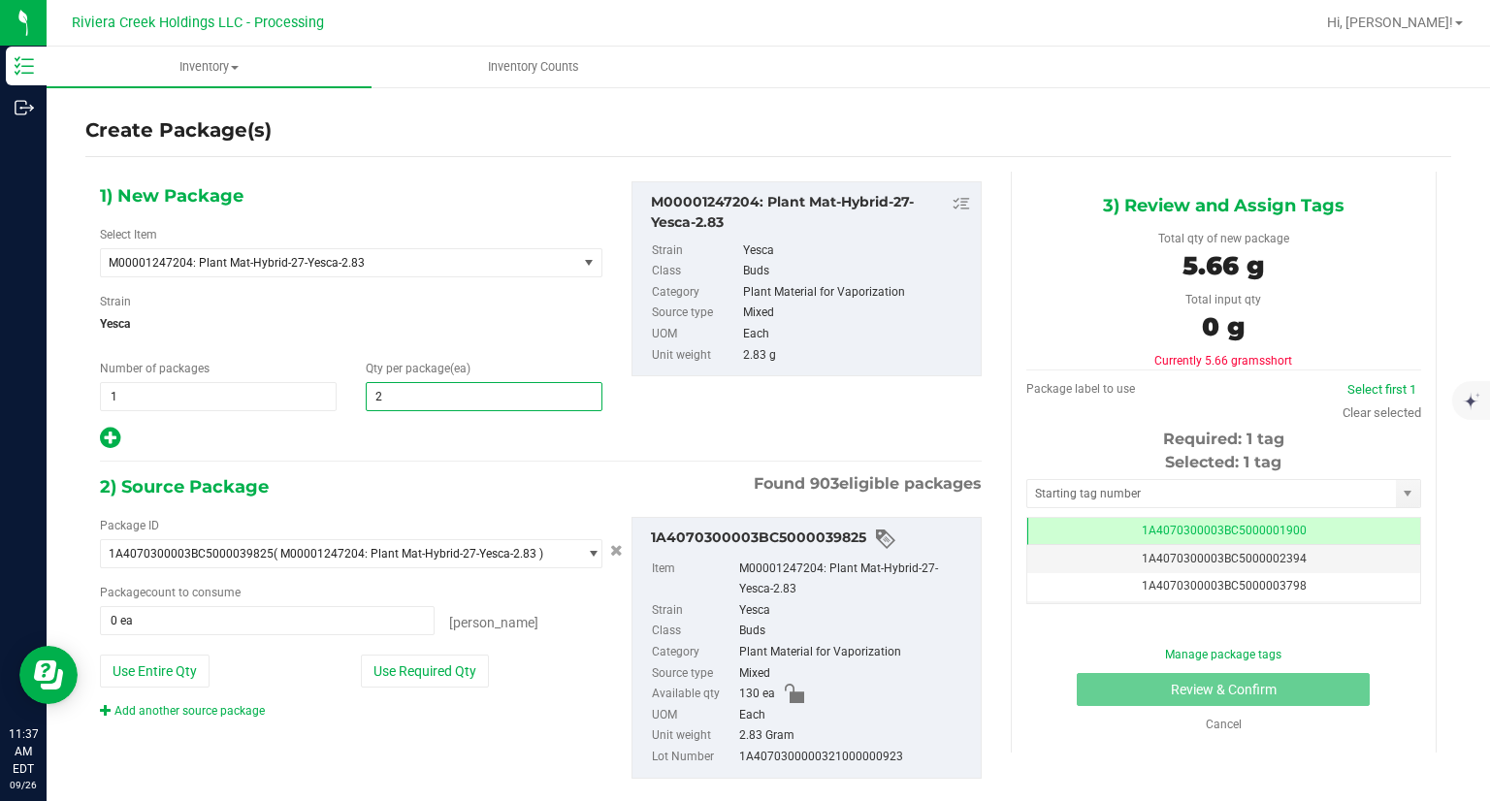
type input "20"
click at [428, 672] on button "Use Required Qty" at bounding box center [425, 671] width 128 height 33
type input "20 ea"
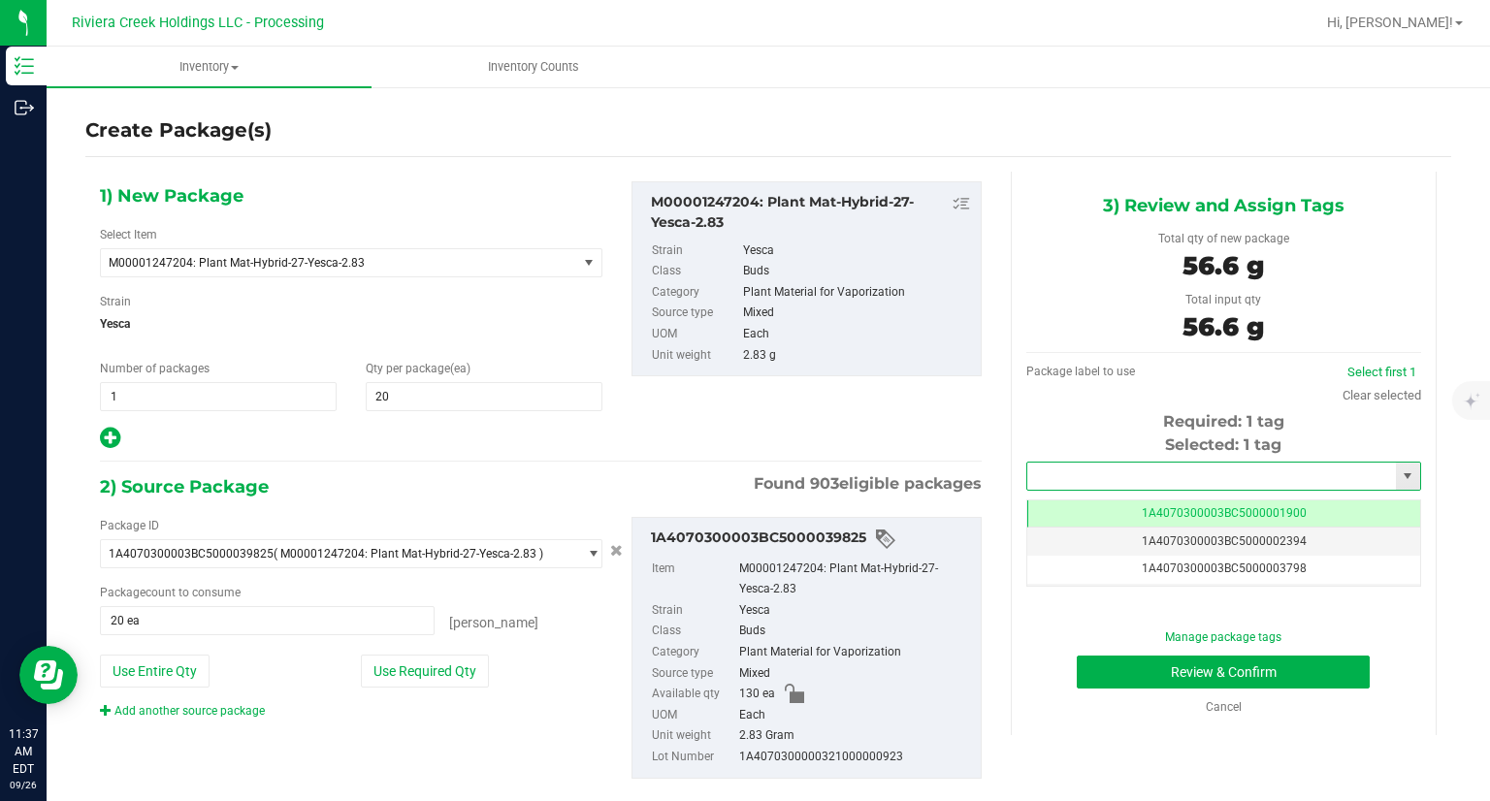
click at [1044, 472] on input "text" at bounding box center [1211, 476] width 369 height 27
click at [1042, 499] on li "1A4070300003BC5000042129" at bounding box center [1210, 509] width 389 height 29
type input "1A4070300003BC5000042129"
click at [1113, 676] on button "Review & Confirm" at bounding box center [1222, 672] width 293 height 33
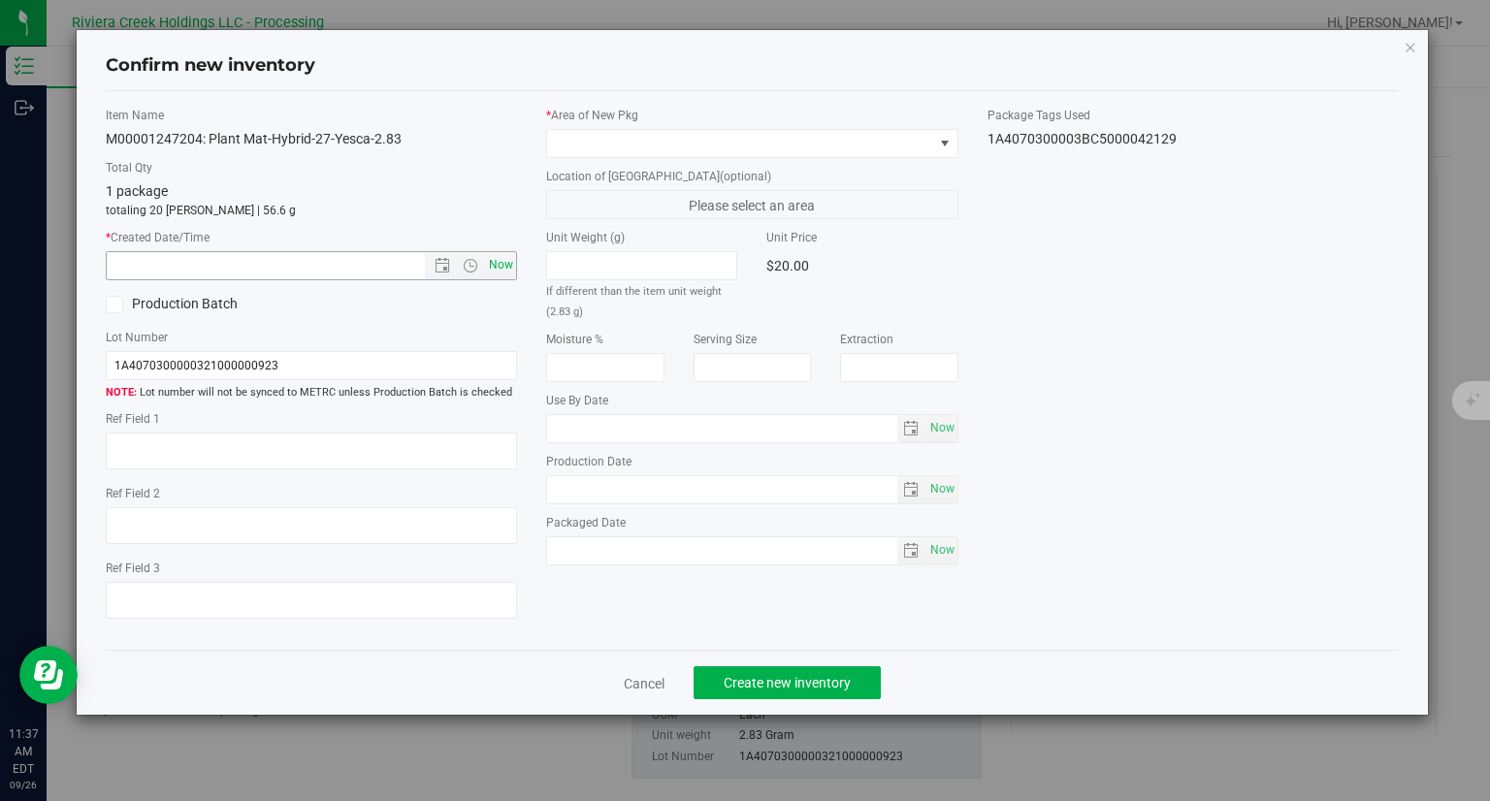
click at [505, 260] on span "Now" at bounding box center [501, 265] width 33 height 28
type input "9/26/2025 11:37 AM"
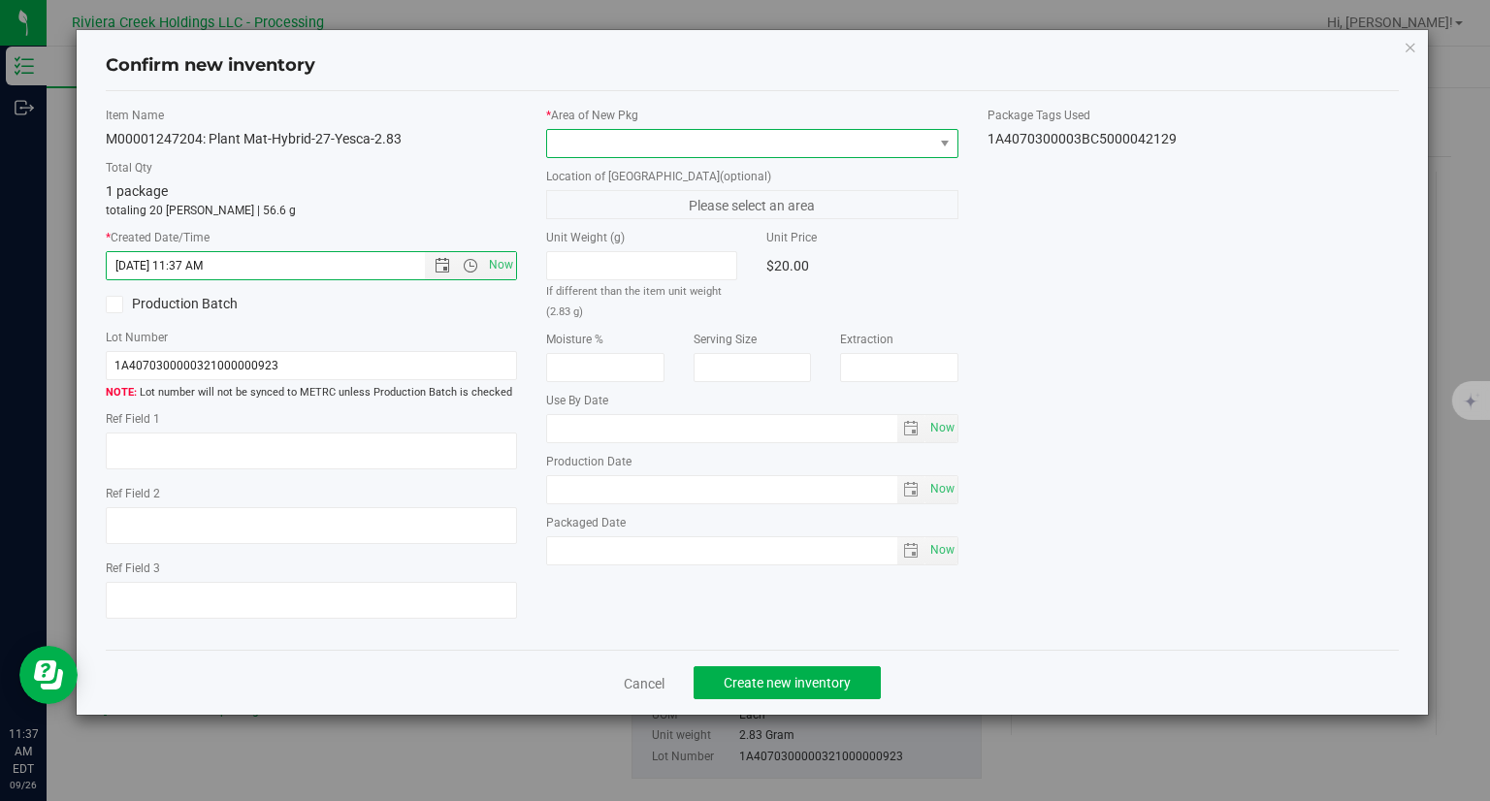
click at [590, 136] on span at bounding box center [740, 143] width 386 height 27
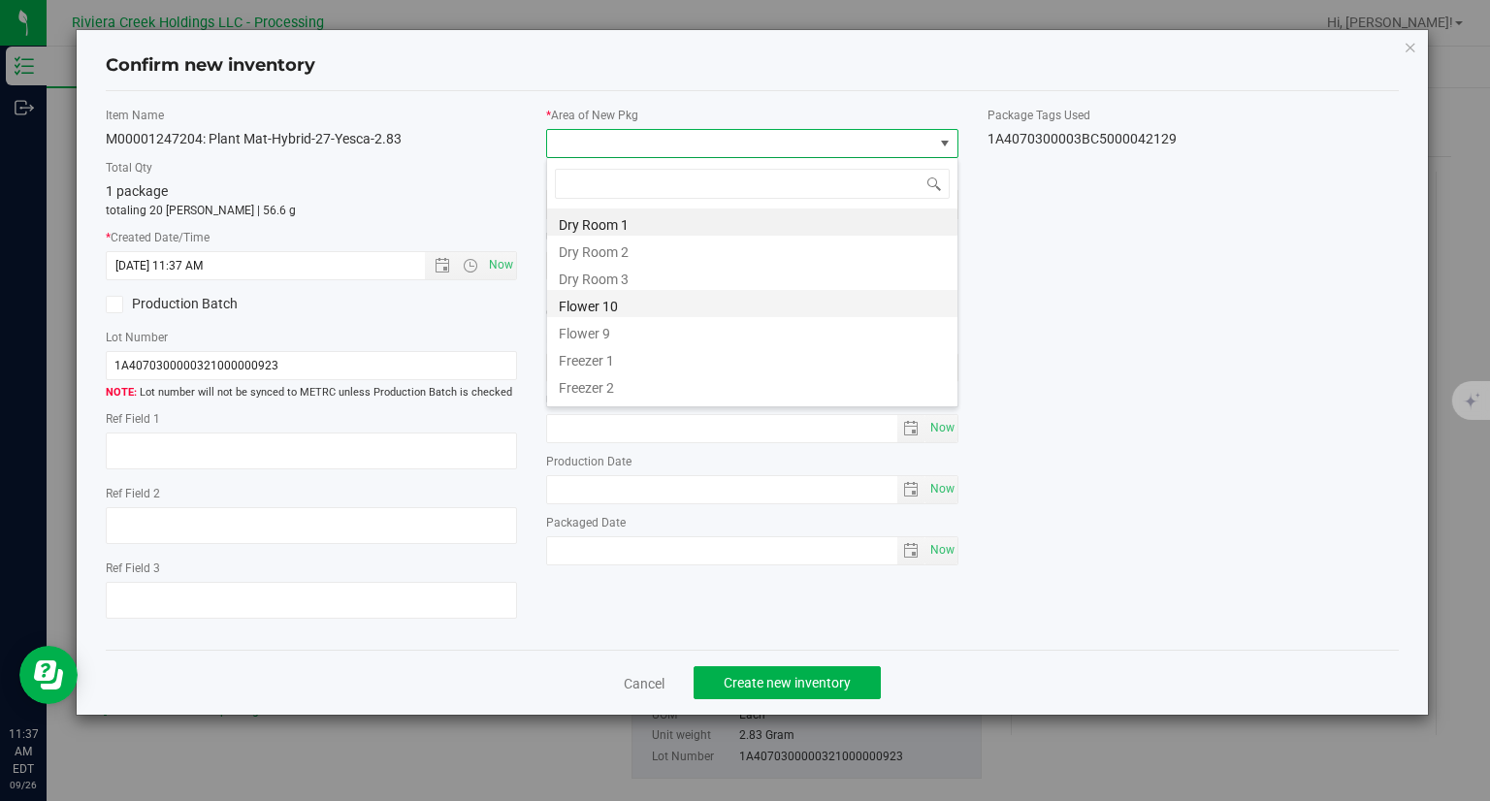
click at [628, 313] on li "Flower 10" at bounding box center [752, 303] width 410 height 27
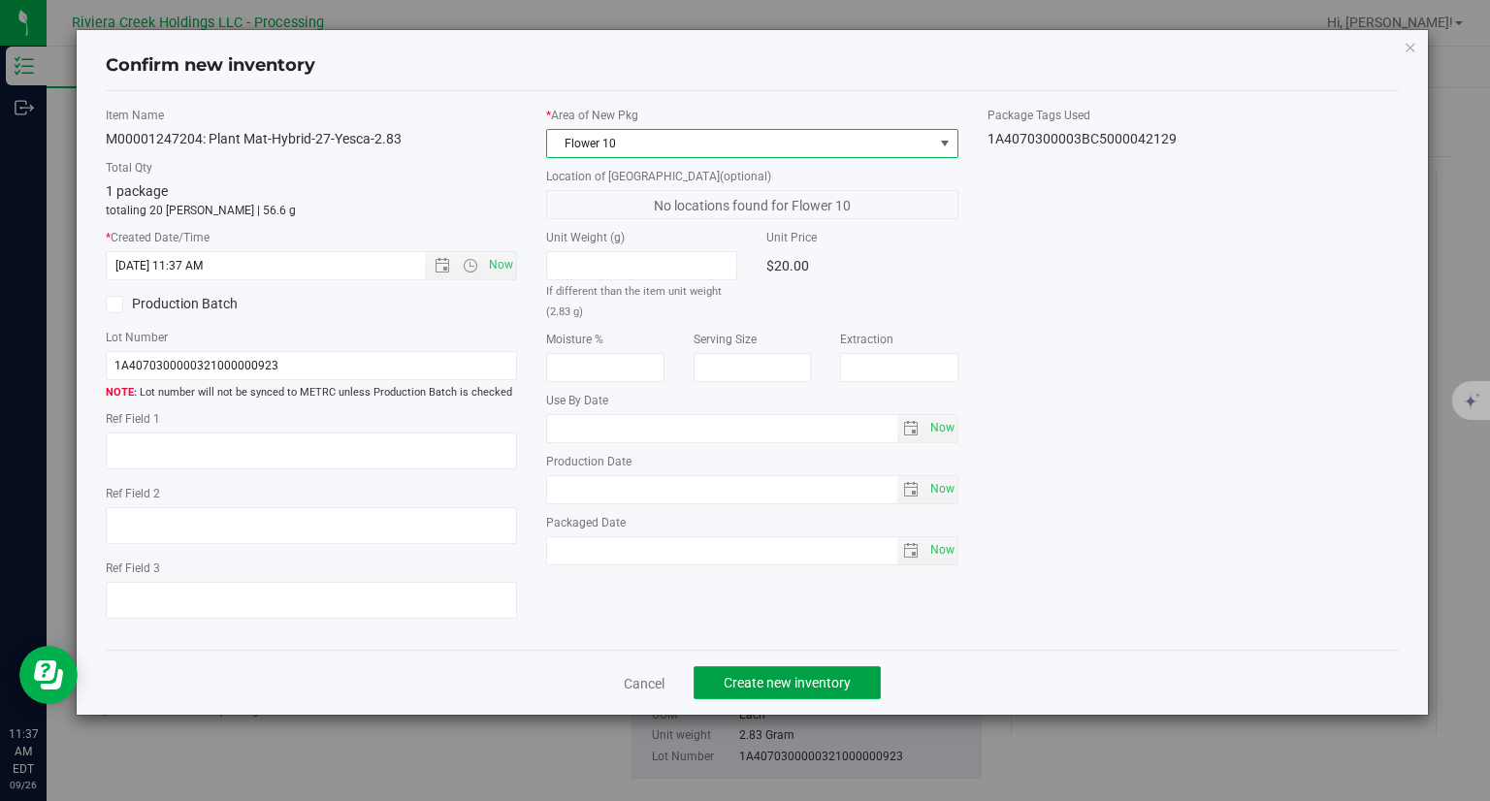
click at [849, 686] on span "Create new inventory" at bounding box center [786, 683] width 127 height 16
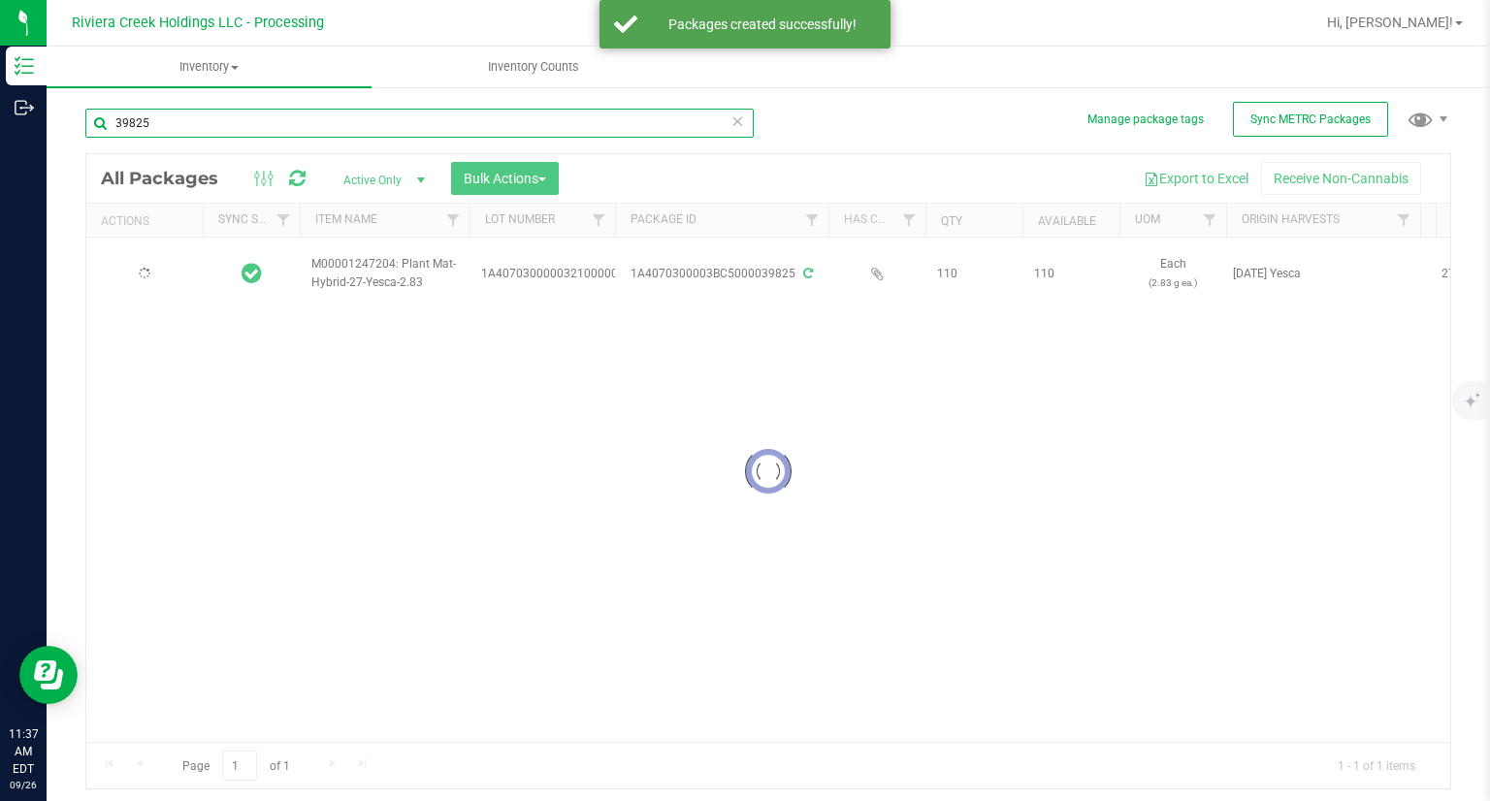
click at [186, 125] on input "39825" at bounding box center [419, 123] width 668 height 29
click at [185, 125] on input "39825" at bounding box center [419, 123] width 668 height 29
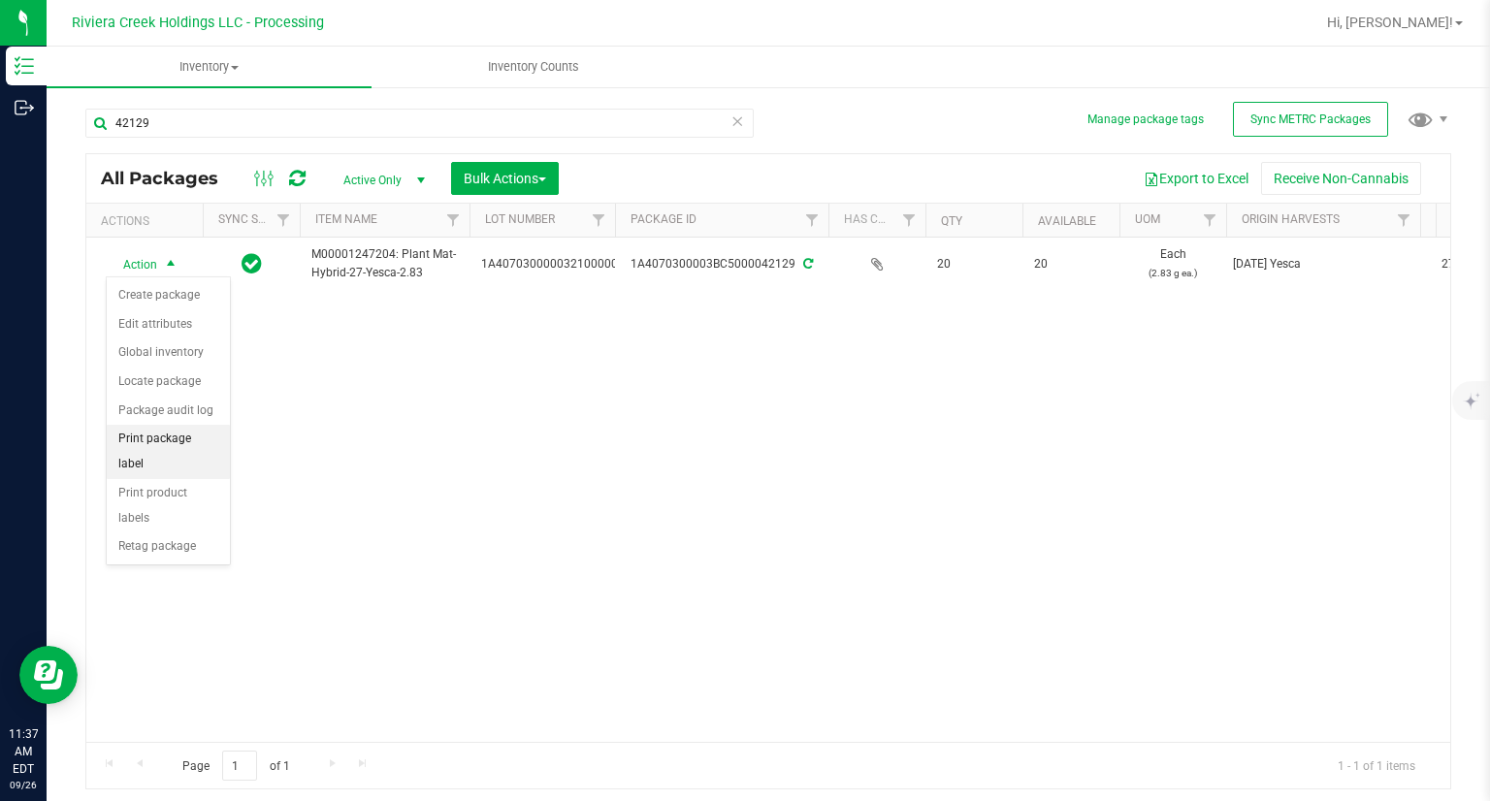
drag, startPoint x: 204, startPoint y: 435, endPoint x: 219, endPoint y: 434, distance: 15.5
click at [204, 435] on li "Print package label" at bounding box center [168, 451] width 123 height 53
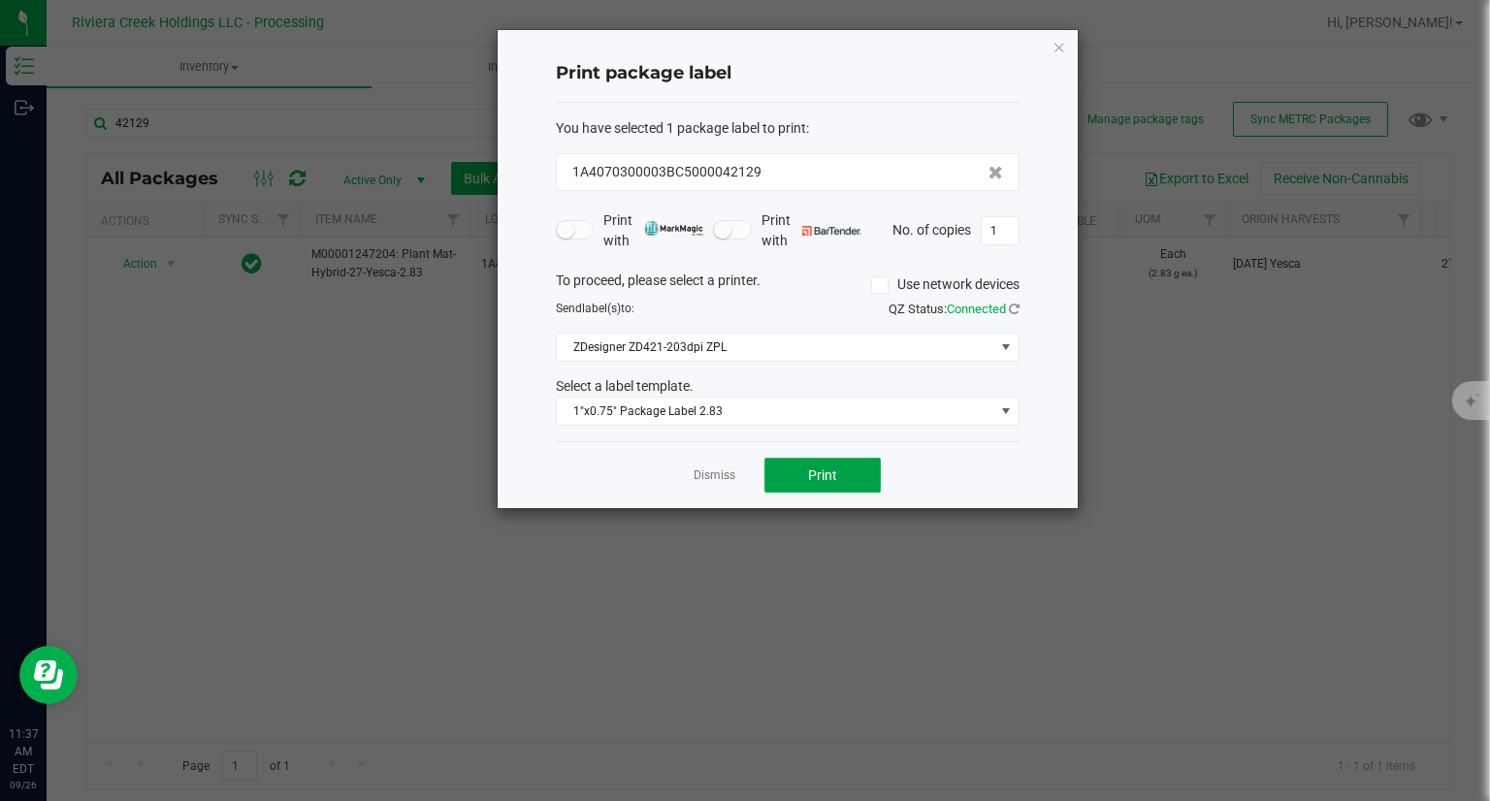
click at [809, 460] on button "Print" at bounding box center [822, 475] width 116 height 35
click at [1066, 48] on div "Print package label You have selected 1 package label to print : 1A4070300003BC…" at bounding box center [787, 269] width 580 height 478
click at [1060, 48] on icon "button" at bounding box center [1059, 46] width 14 height 23
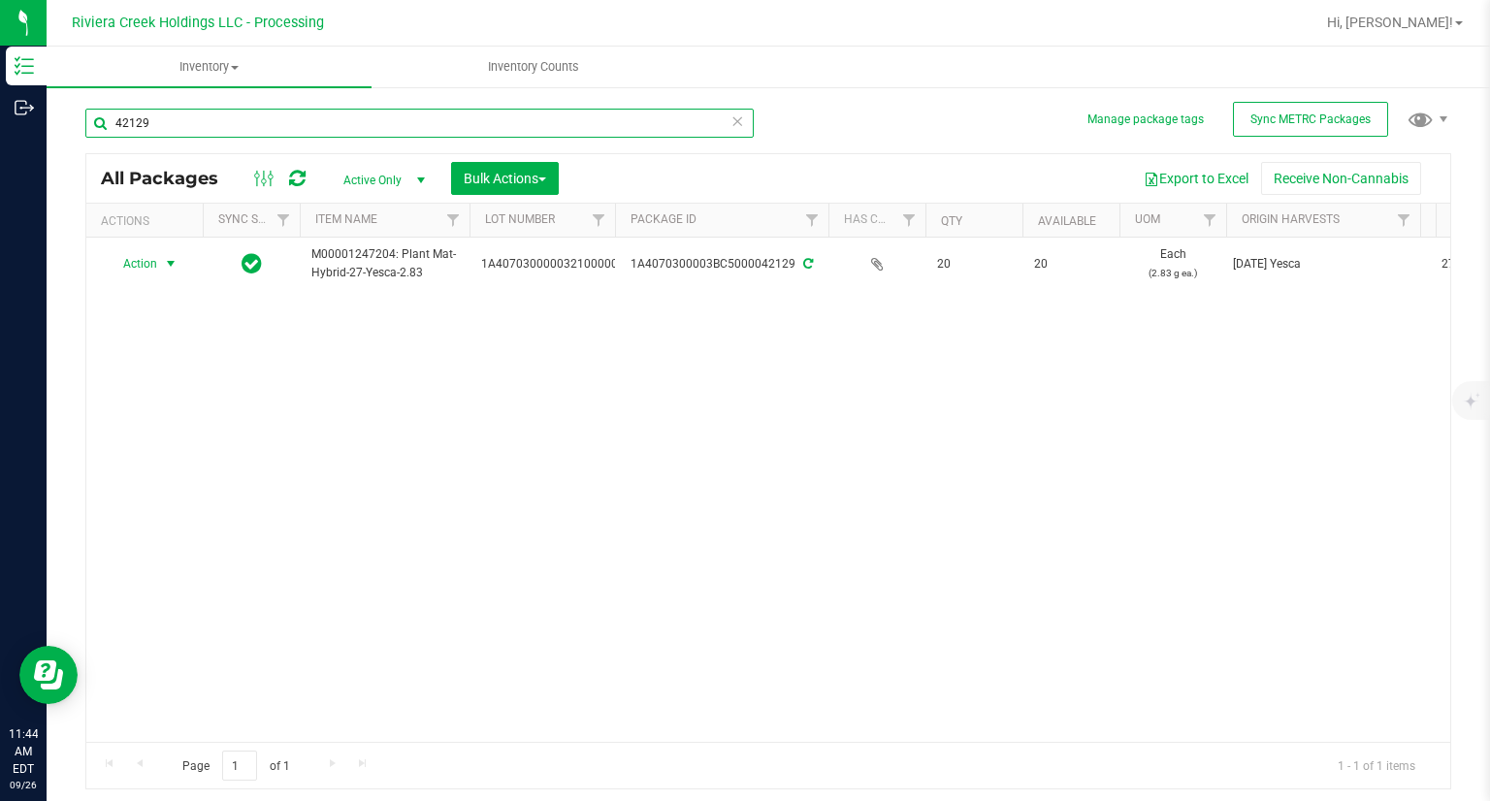
click at [244, 128] on input "42129" at bounding box center [419, 123] width 668 height 29
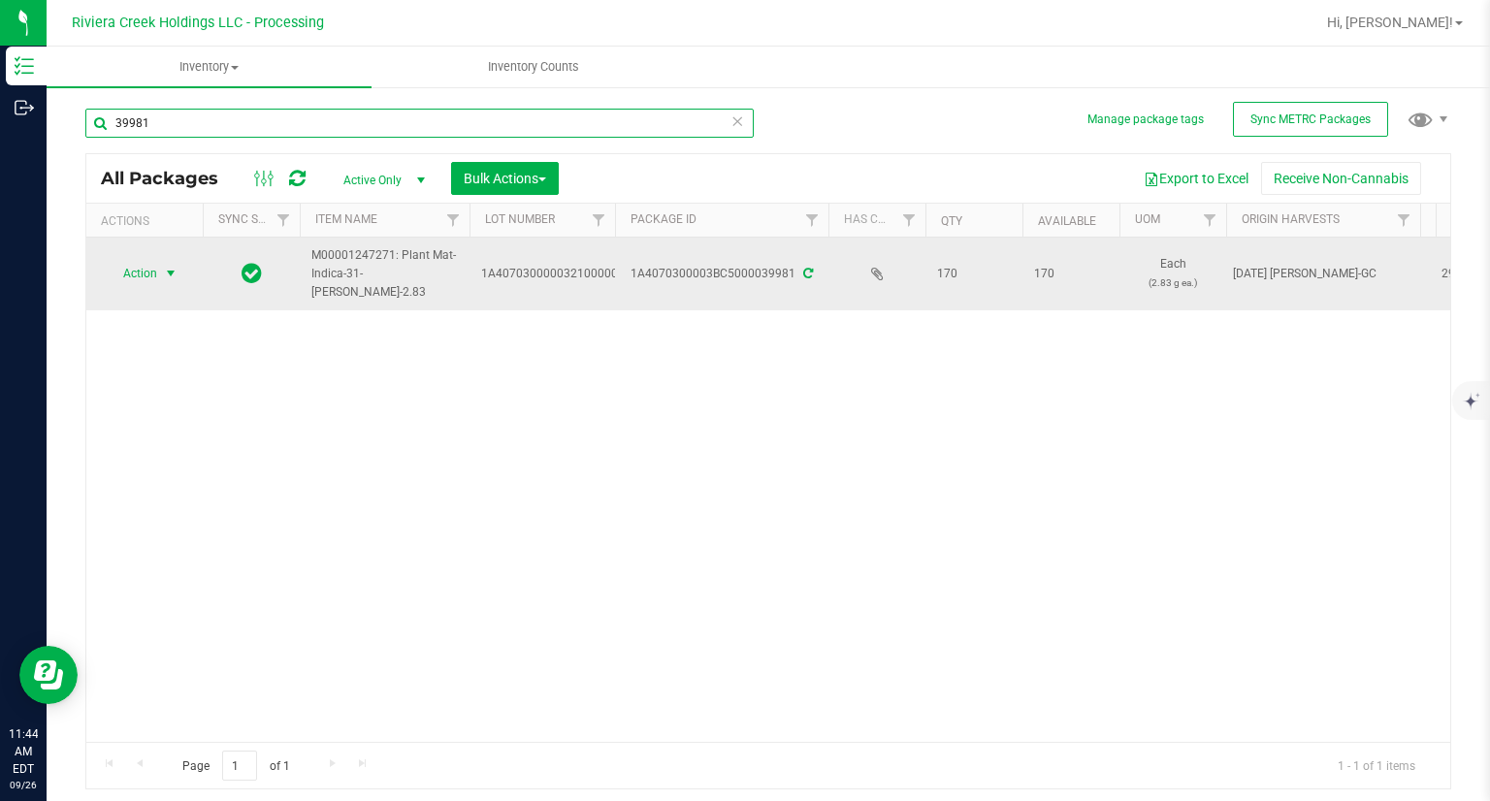
type input "39981"
click at [165, 272] on span "select" at bounding box center [171, 274] width 16 height 16
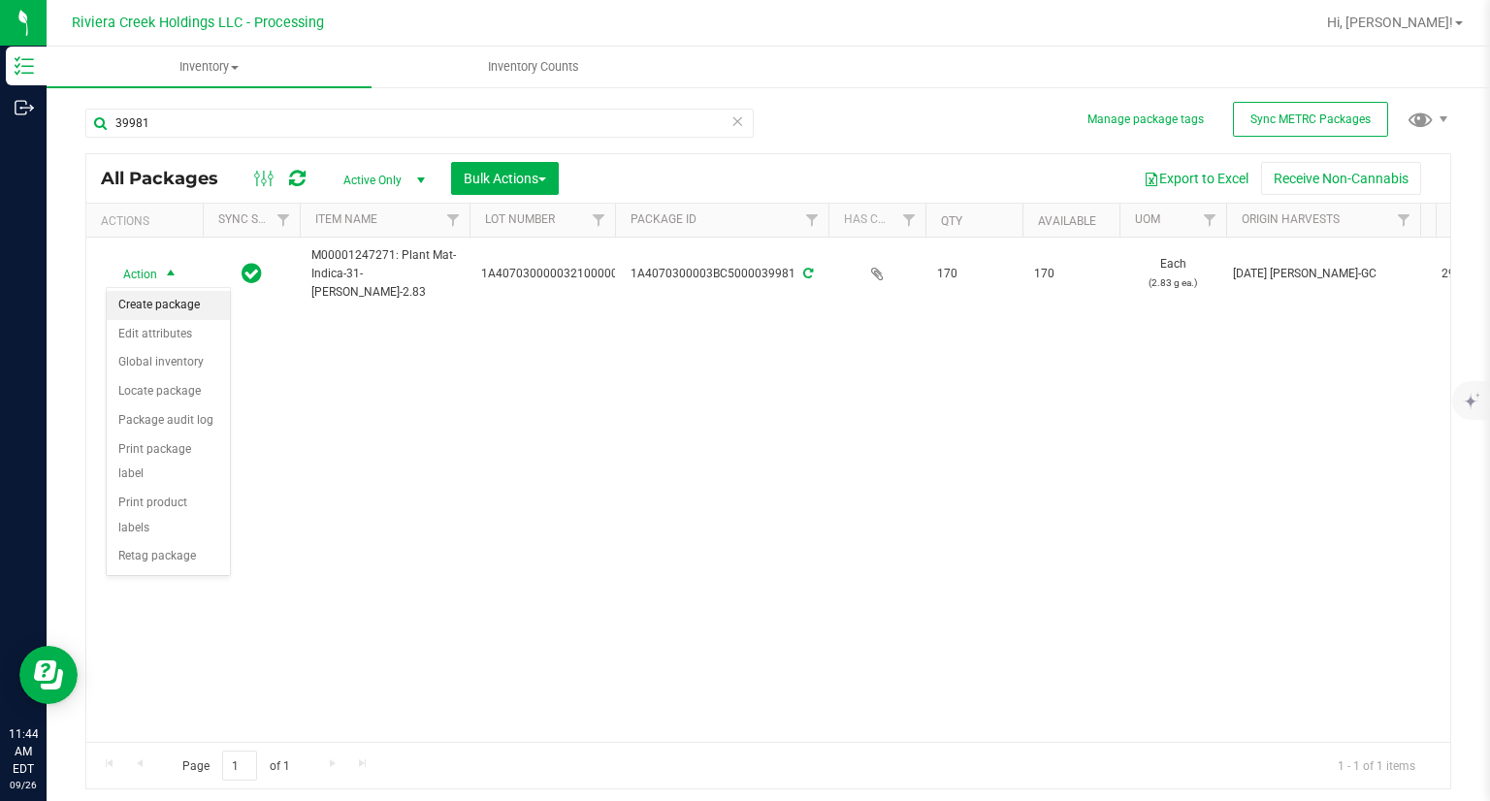
click at [167, 292] on li "Create package" at bounding box center [168, 305] width 123 height 29
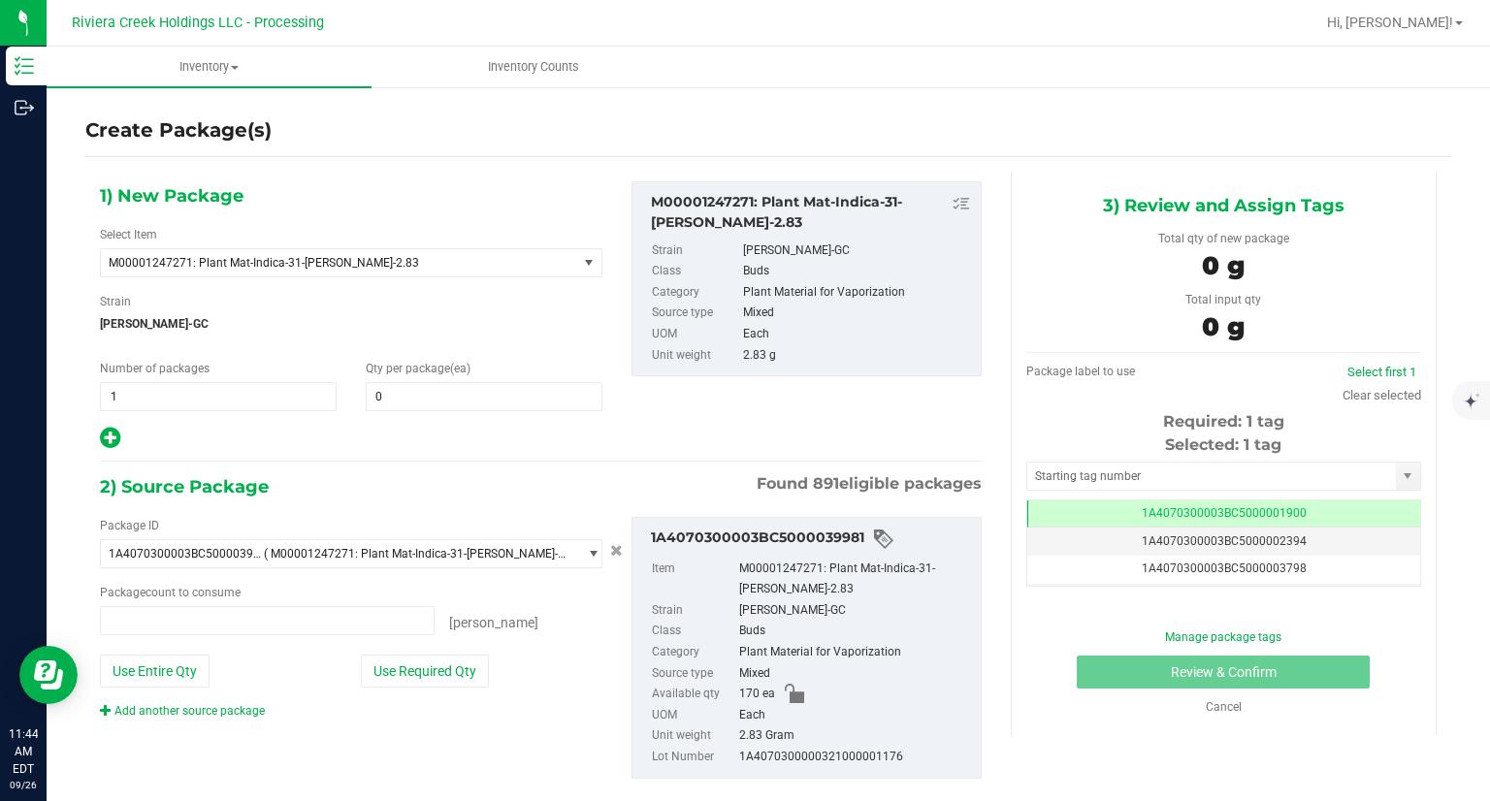
type input "0 ea"
click at [474, 403] on span at bounding box center [484, 396] width 237 height 29
type input "20"
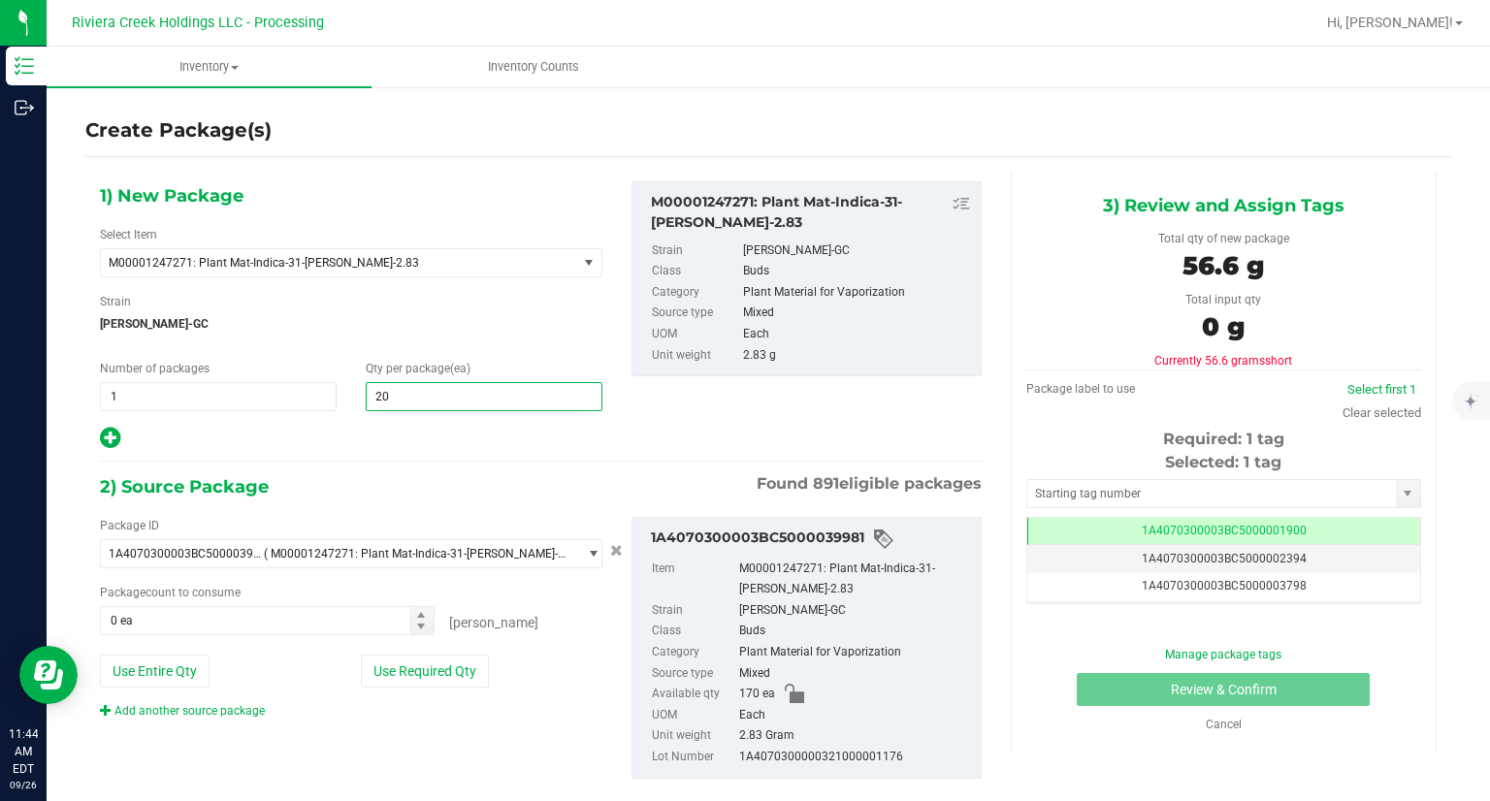
type input "20"
click at [453, 489] on div "2) Source Package Found 891 eligible packages" at bounding box center [541, 486] width 882 height 29
click at [459, 681] on button "Use Required Qty" at bounding box center [425, 671] width 128 height 33
type input "20 ea"
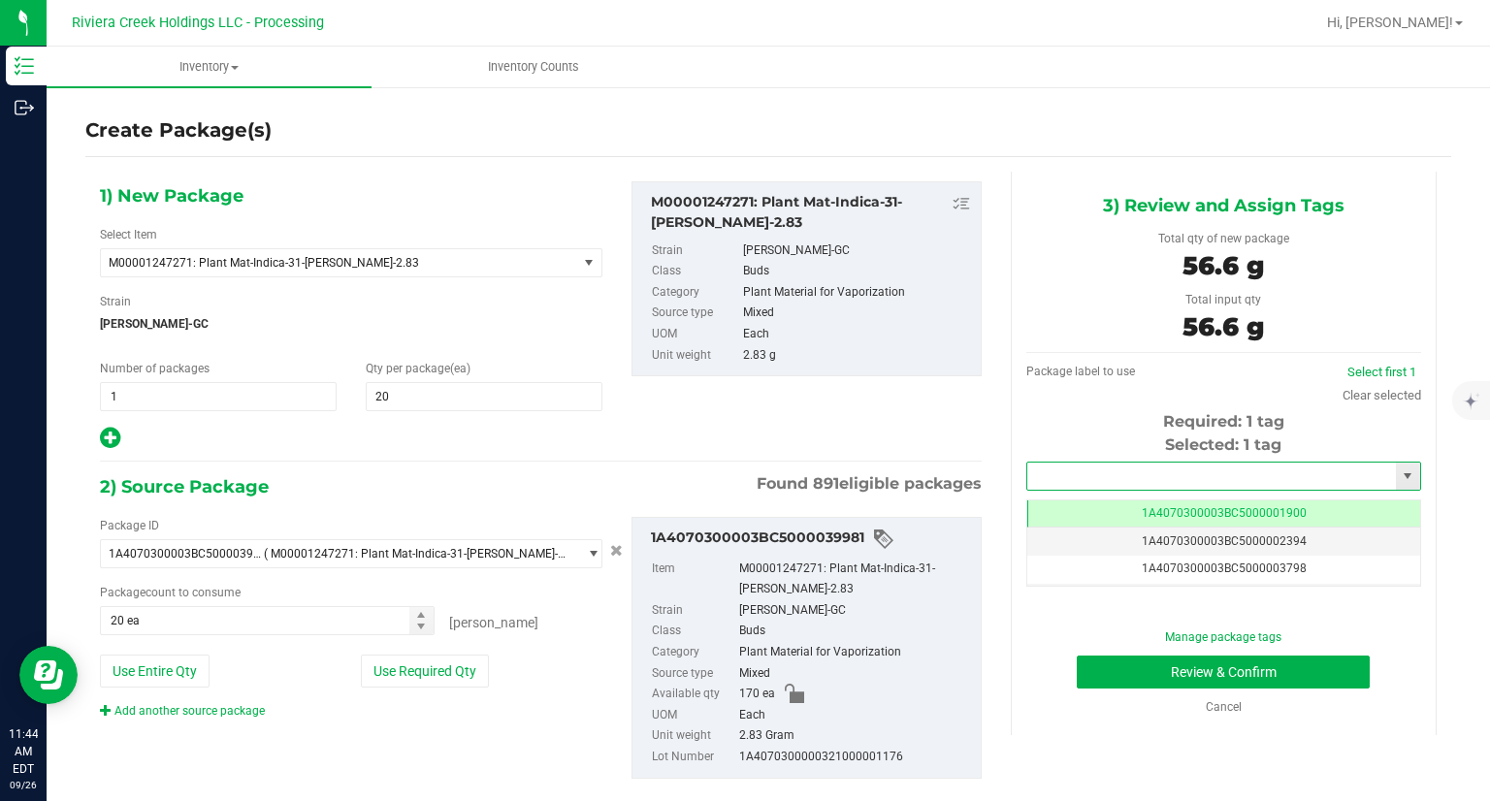
click at [1028, 481] on input "text" at bounding box center [1211, 476] width 369 height 27
click at [1024, 501] on li "1A4070300003BC5000042130" at bounding box center [1210, 509] width 389 height 29
type input "1A4070300003BC5000042130"
click at [1092, 679] on button "Review & Confirm" at bounding box center [1222, 672] width 293 height 33
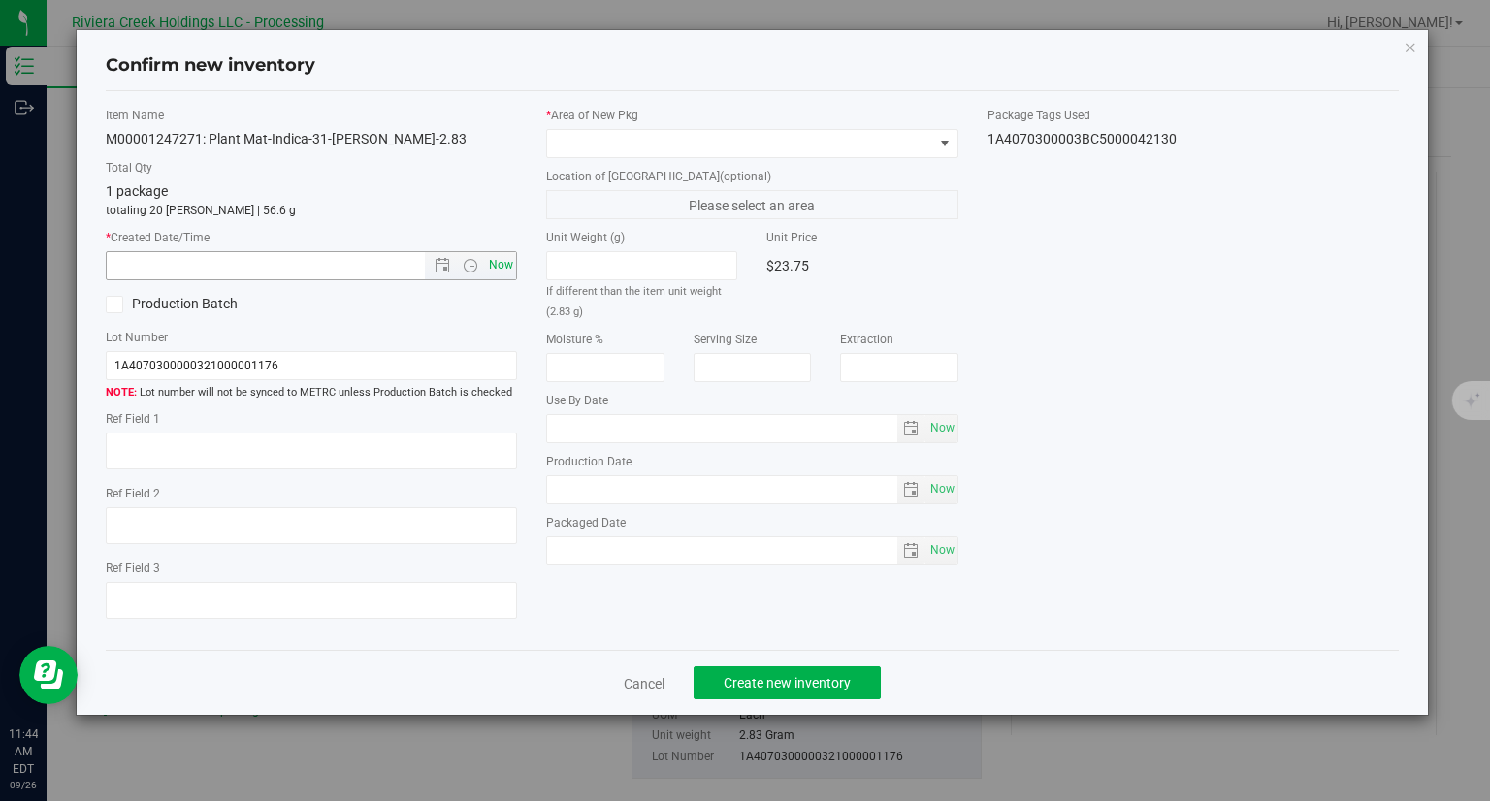
click at [511, 275] on span "Now" at bounding box center [501, 265] width 33 height 28
type input "9/26/2025 11:44 AM"
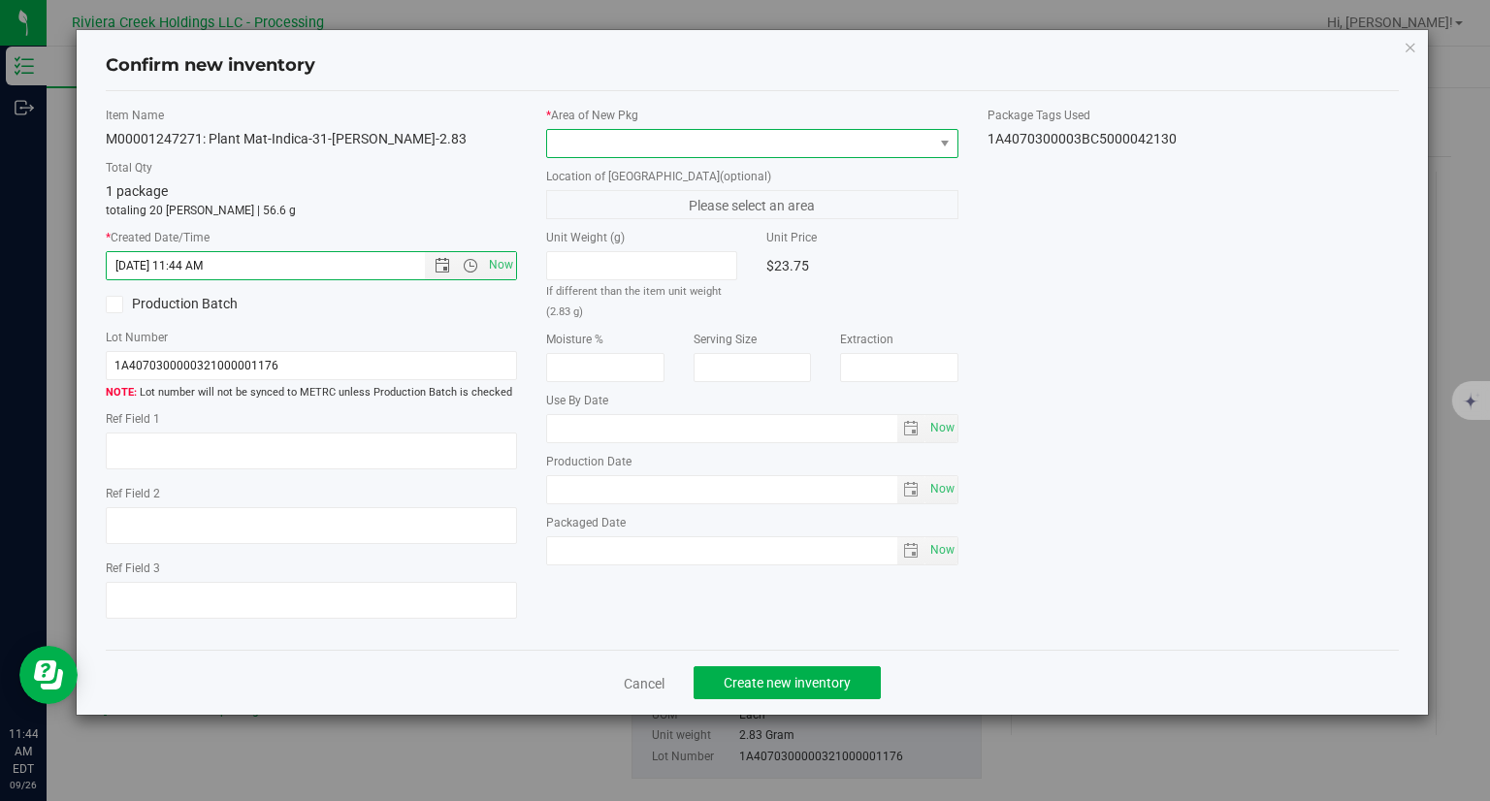
click at [592, 142] on span at bounding box center [740, 143] width 386 height 27
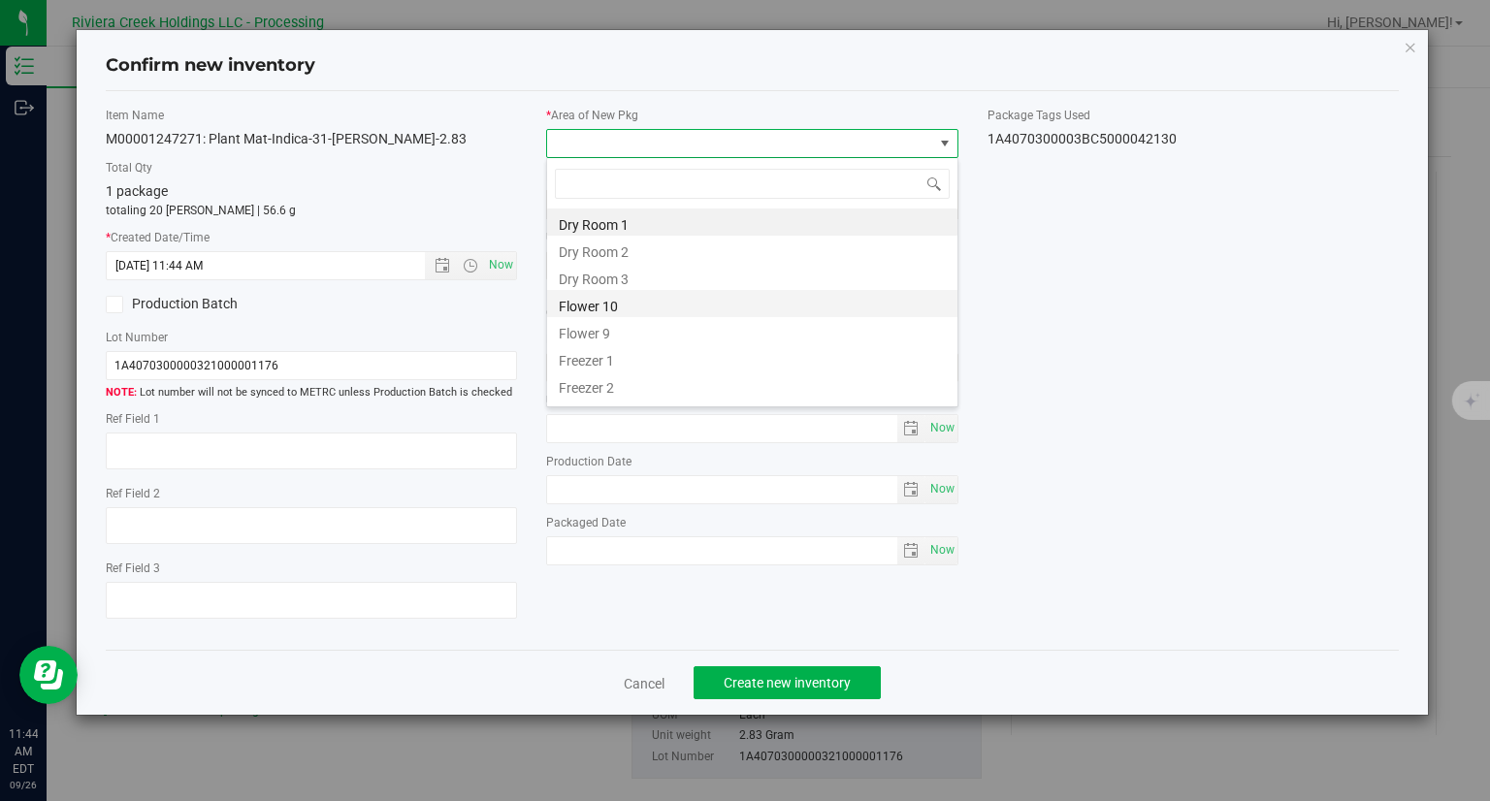
click at [605, 315] on li "Flower 10" at bounding box center [752, 303] width 410 height 27
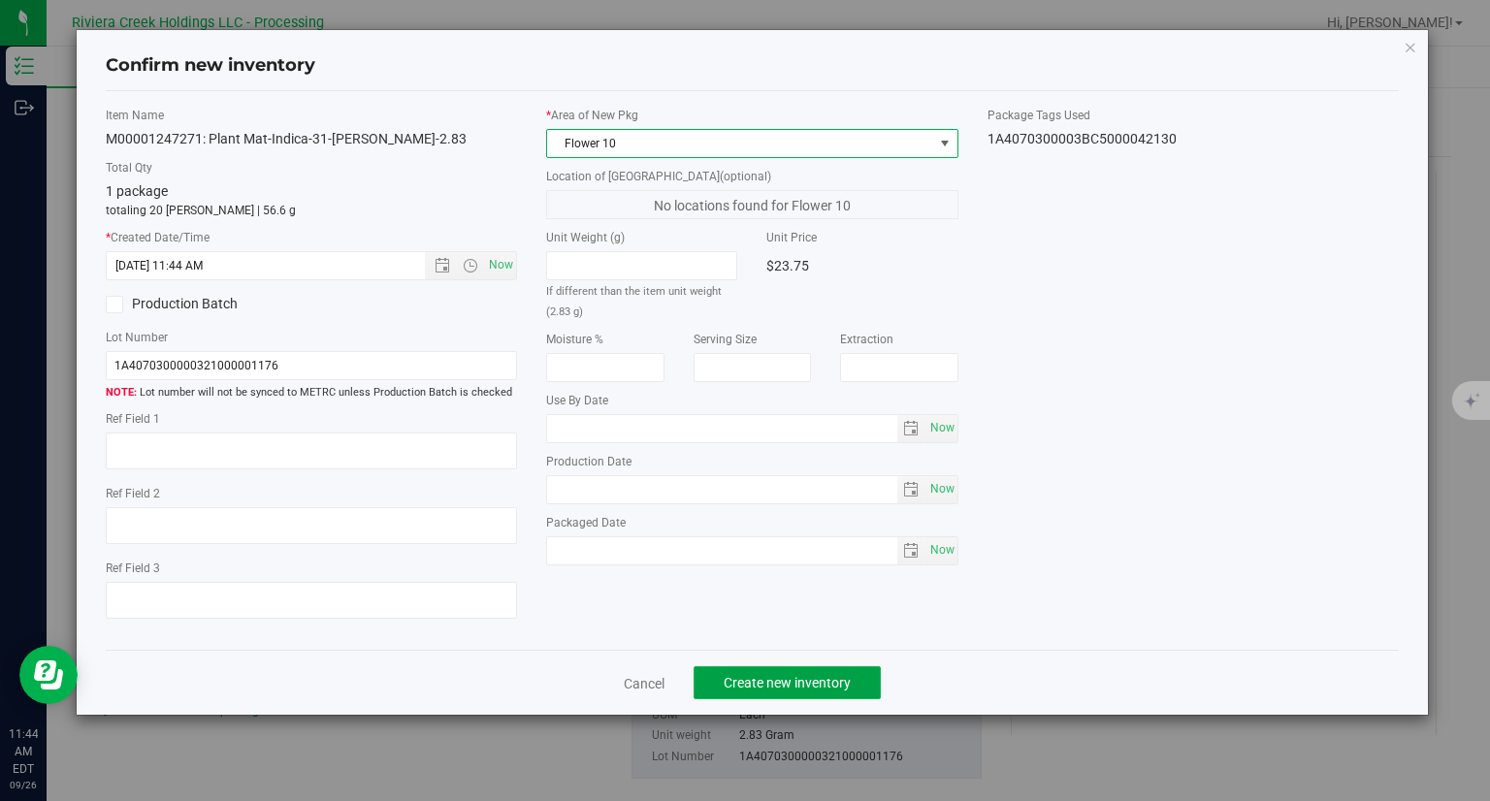
click at [797, 675] on span "Create new inventory" at bounding box center [786, 683] width 127 height 16
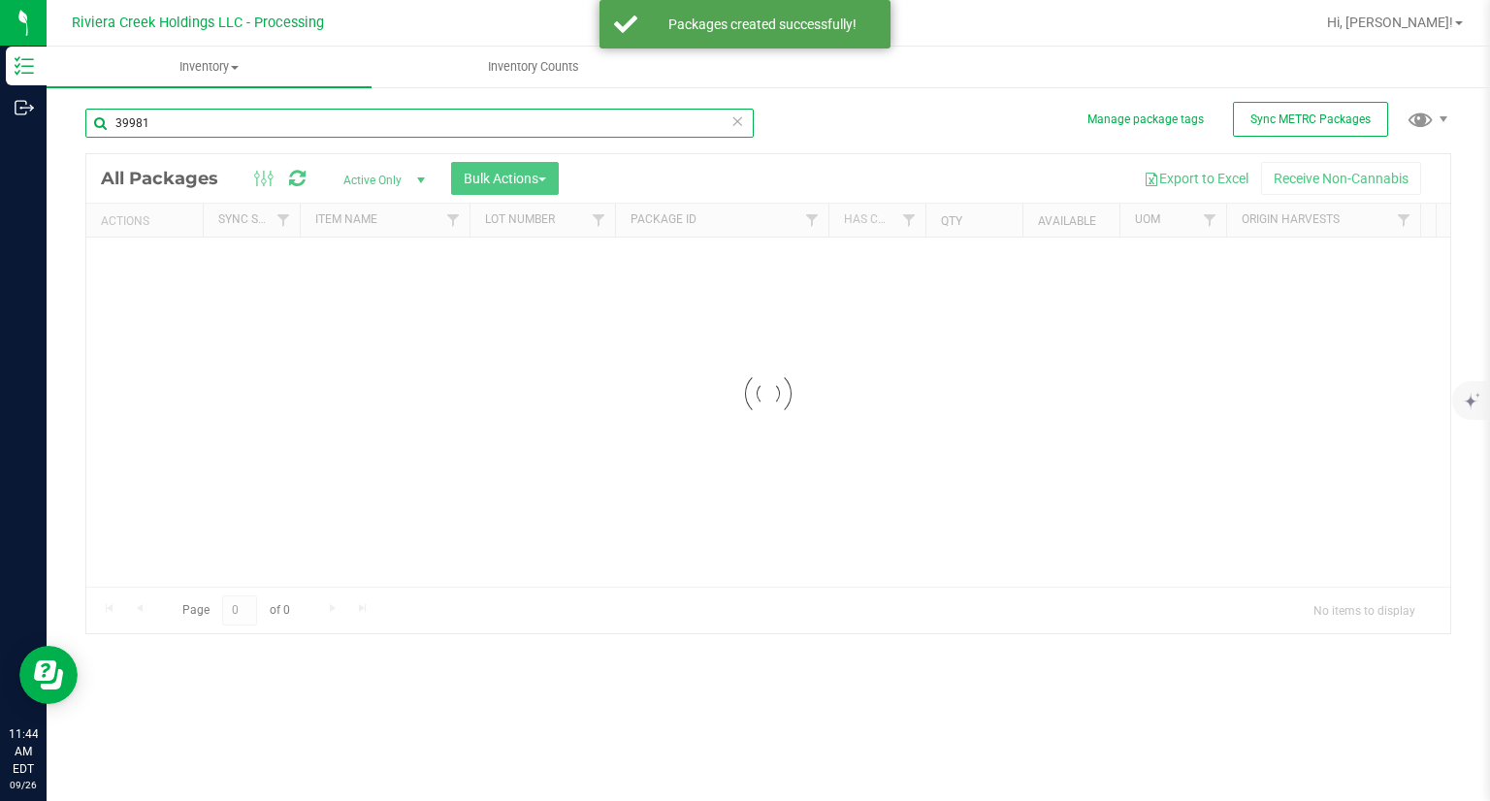
click at [173, 118] on input "39981" at bounding box center [419, 123] width 668 height 29
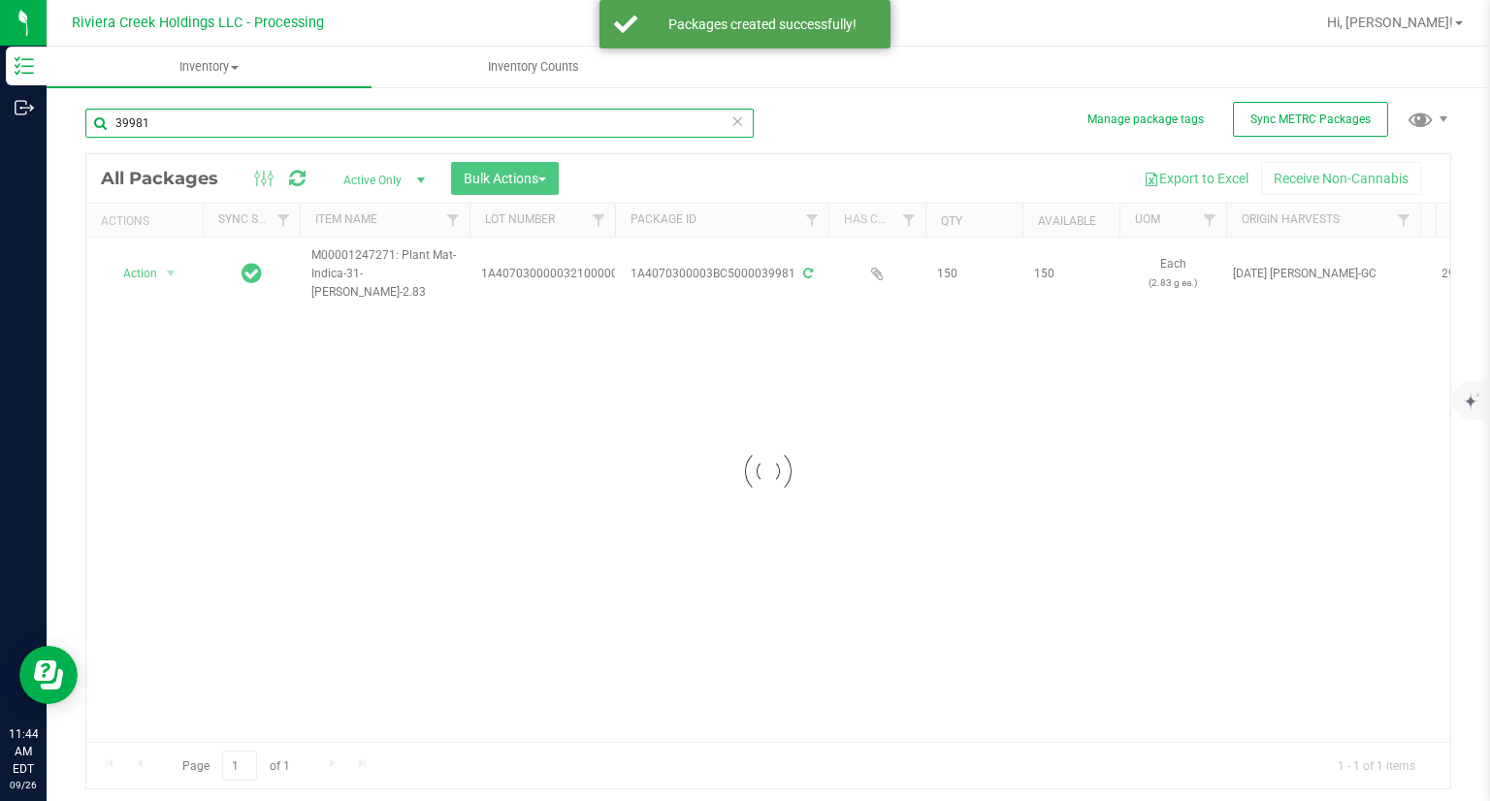
click at [173, 118] on input "39981" at bounding box center [419, 123] width 668 height 29
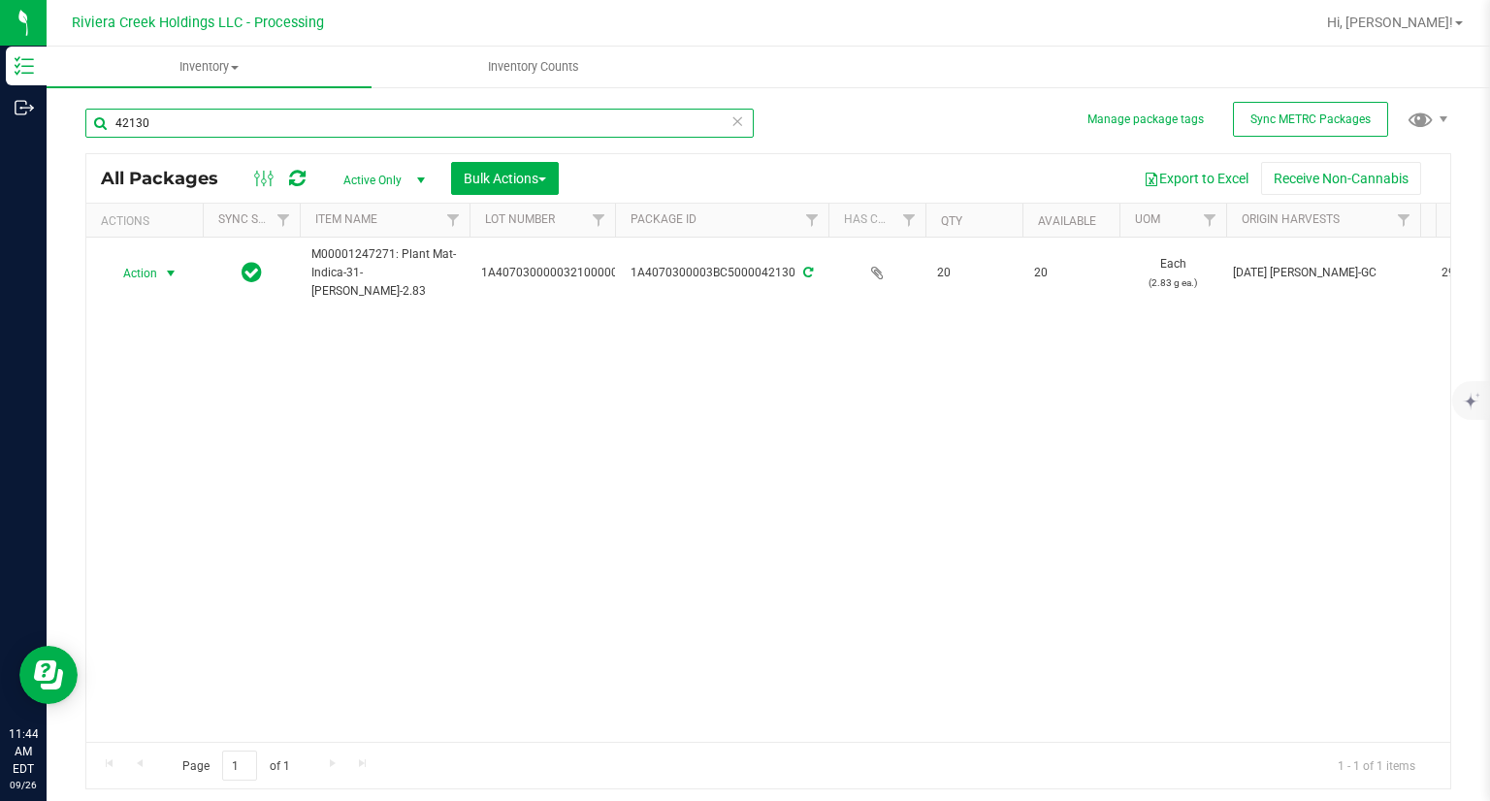
type input "42130"
click at [133, 268] on span "Action" at bounding box center [132, 273] width 52 height 27
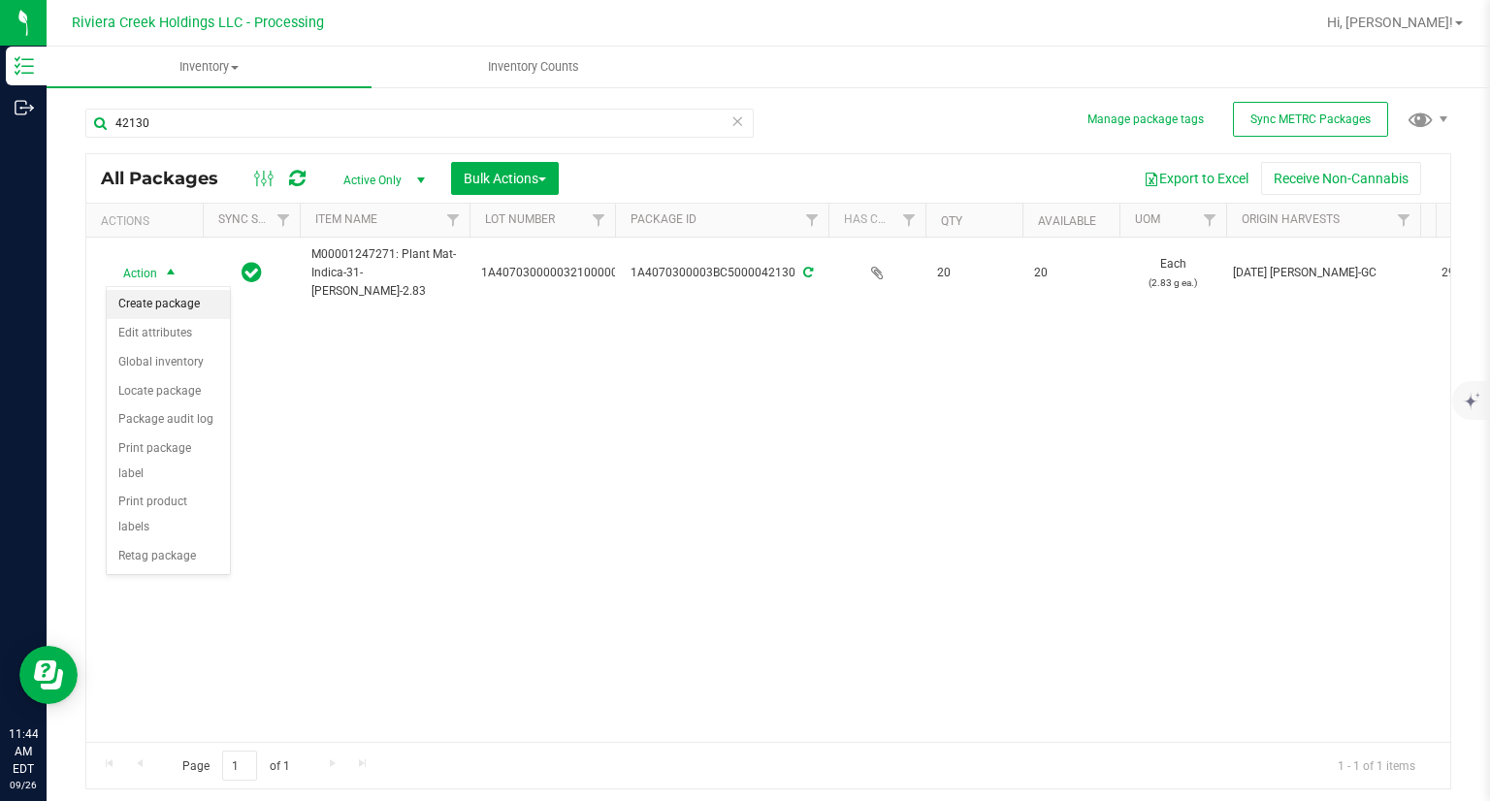
click at [166, 300] on li "Create package" at bounding box center [168, 304] width 123 height 29
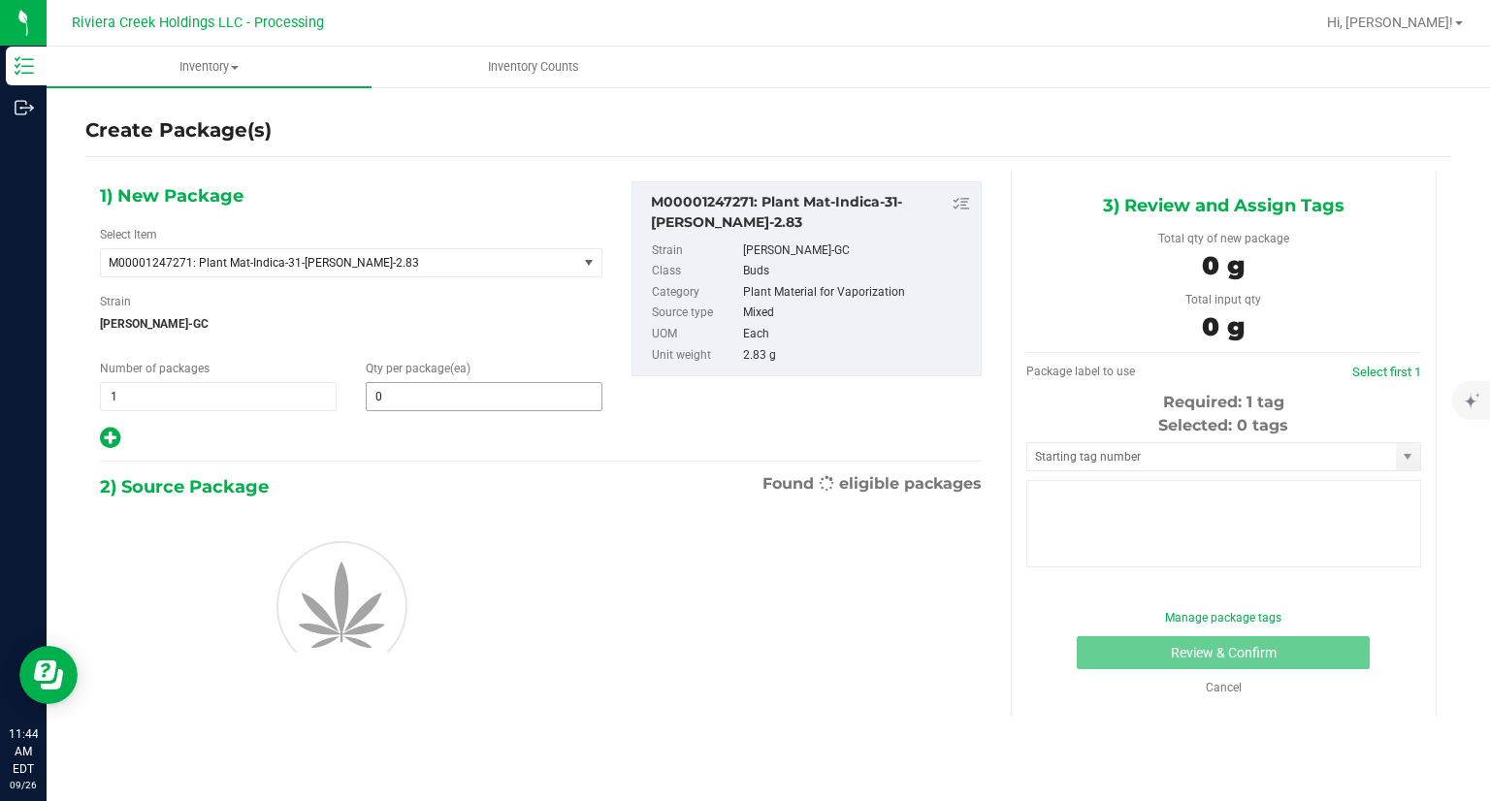
type input "0"
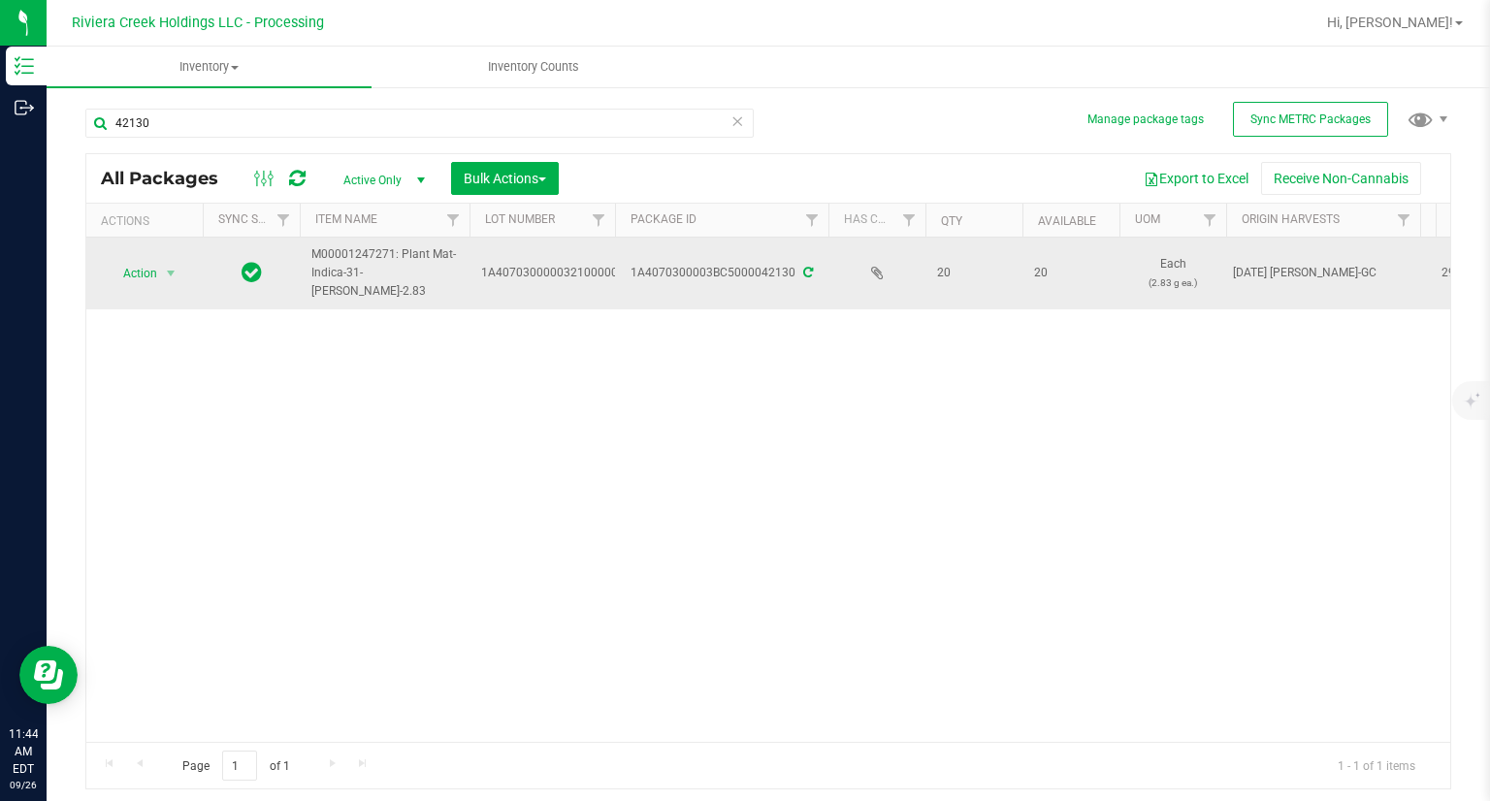
click at [176, 261] on span "select" at bounding box center [171, 273] width 24 height 27
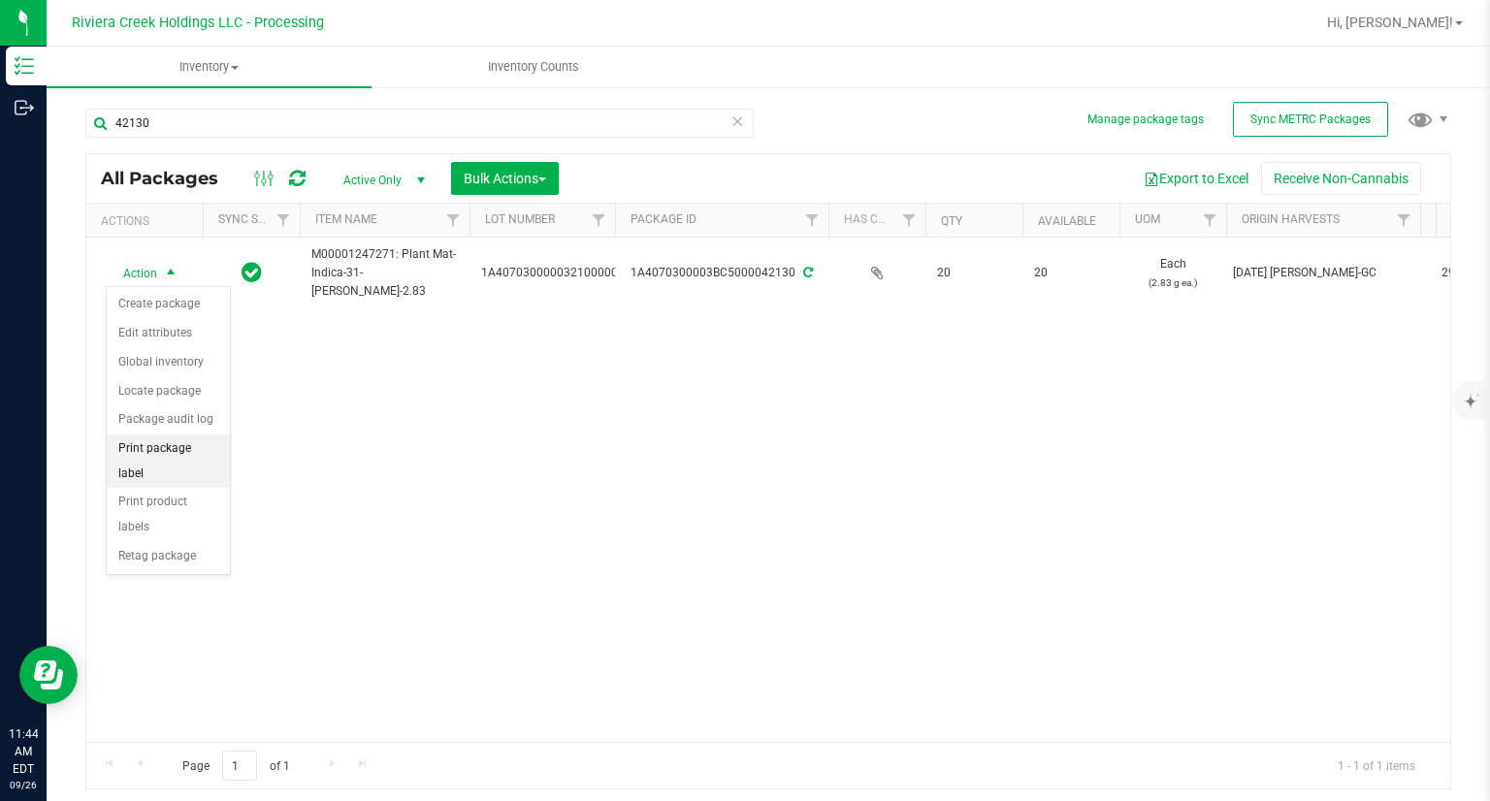
click at [203, 445] on li "Print package label" at bounding box center [168, 460] width 123 height 53
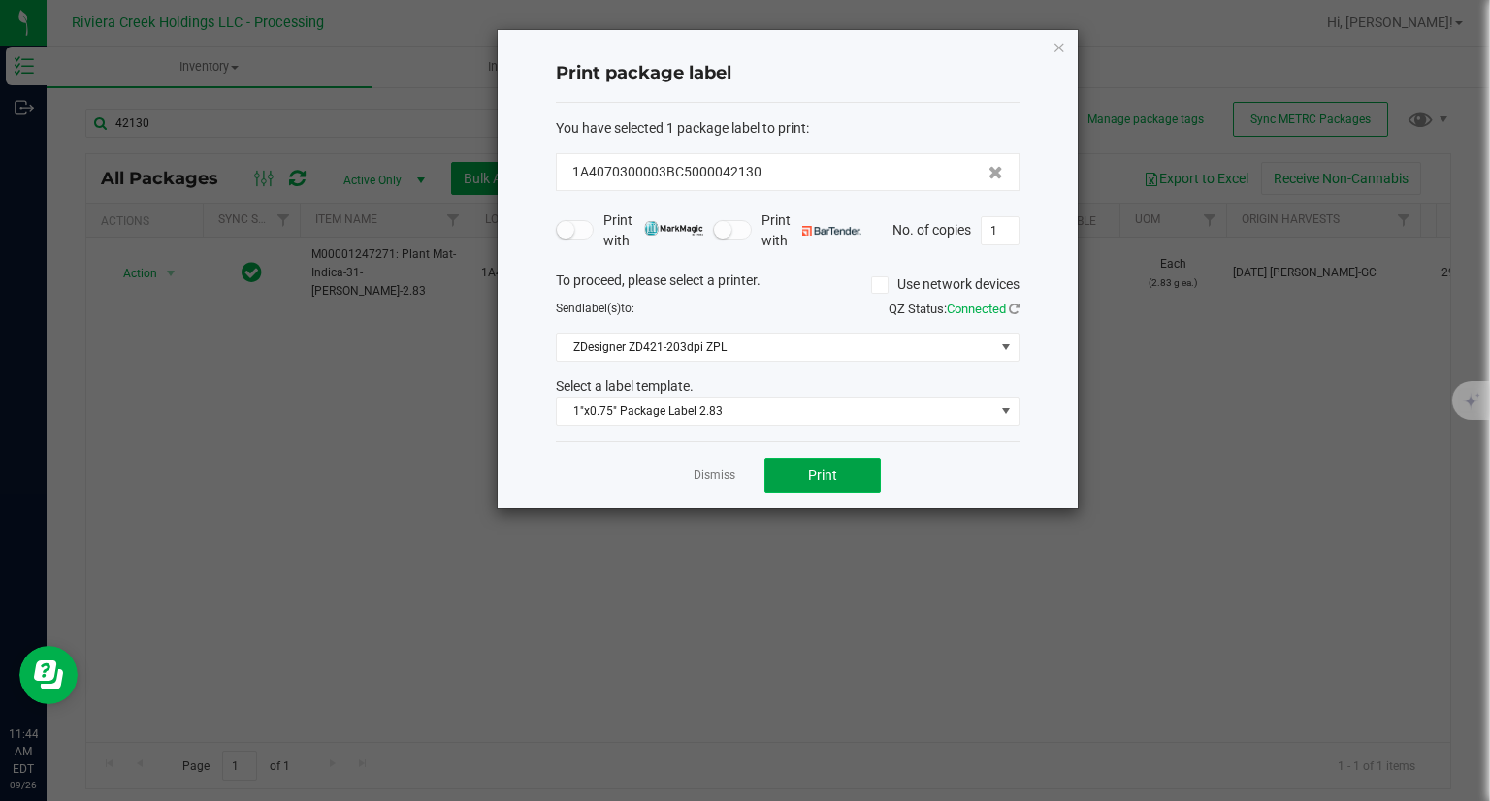
click at [844, 468] on button "Print" at bounding box center [822, 475] width 116 height 35
click at [1061, 43] on icon "button" at bounding box center [1059, 46] width 14 height 23
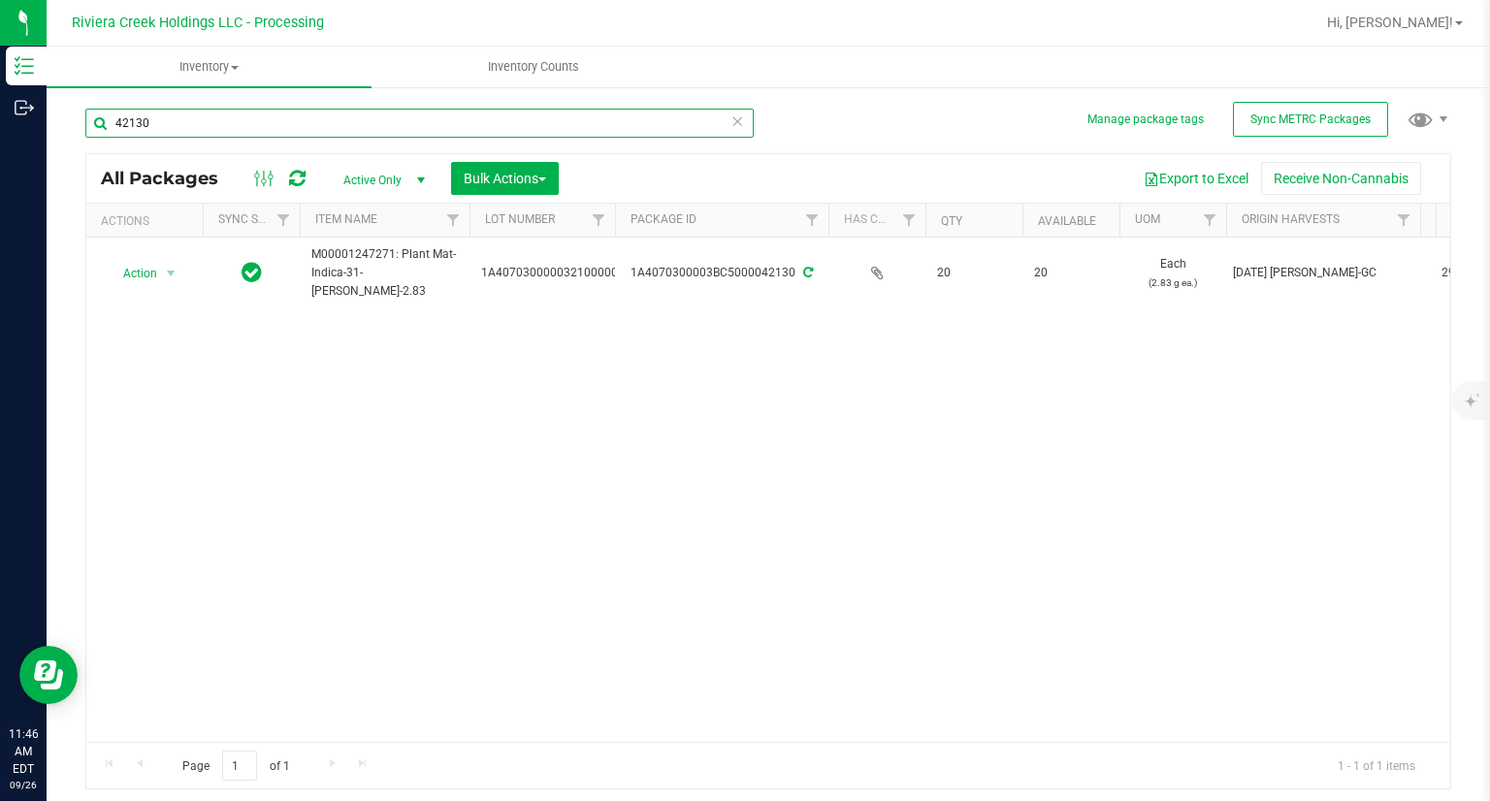
click at [343, 133] on input "42130" at bounding box center [419, 123] width 668 height 29
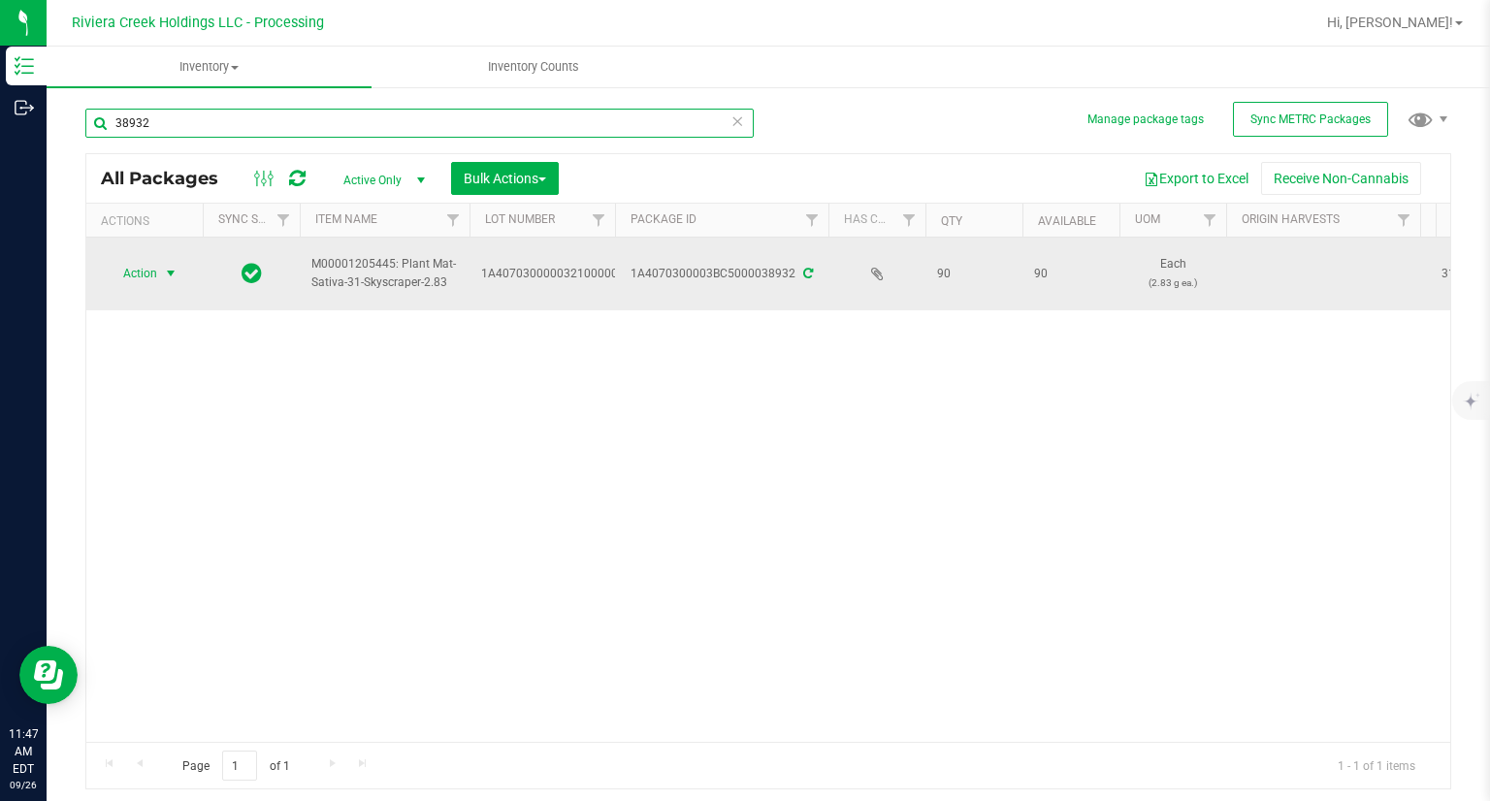
type input "38932"
click at [141, 265] on span "Action" at bounding box center [132, 273] width 52 height 27
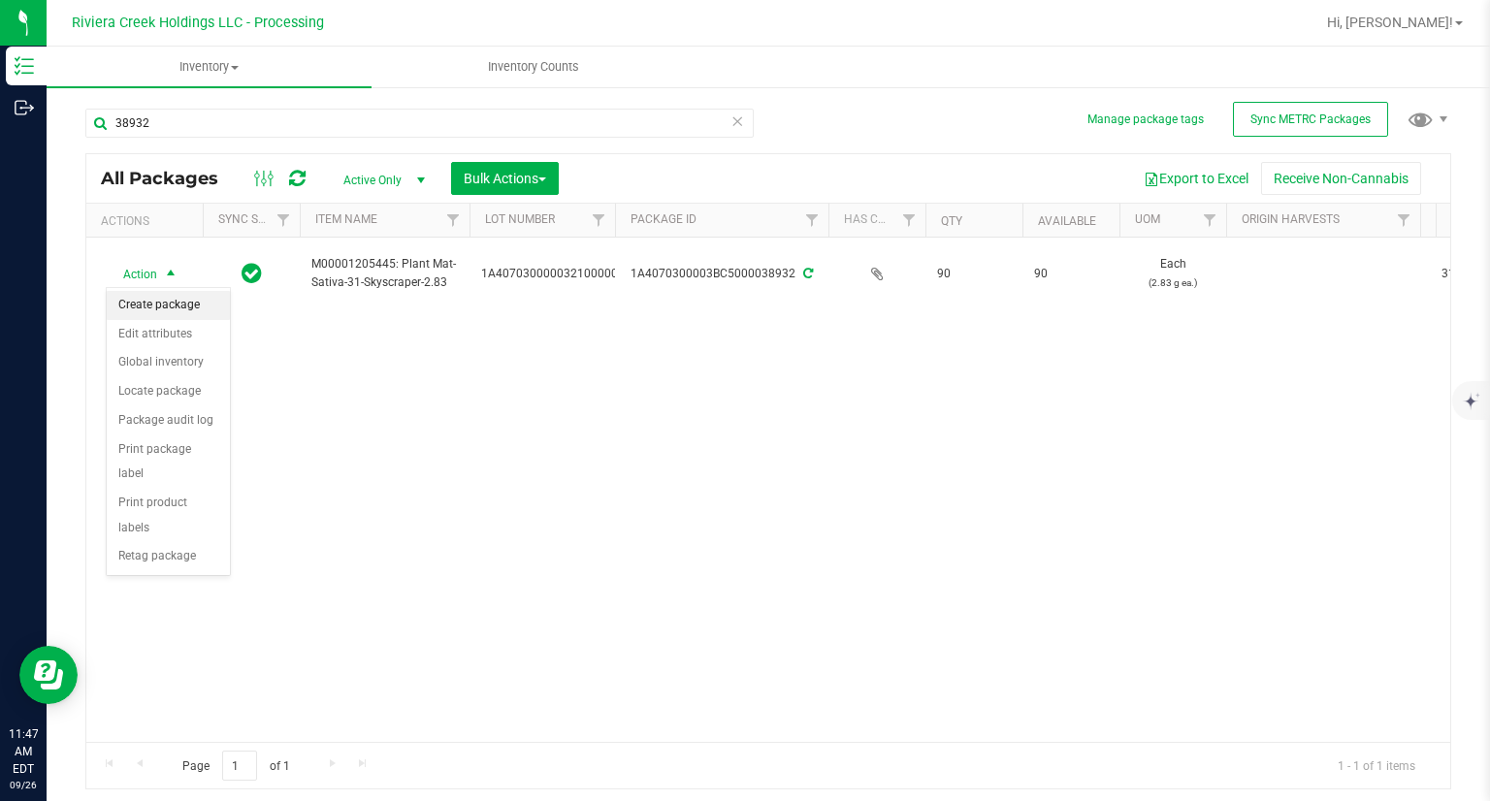
click at [154, 298] on li "Create package" at bounding box center [168, 305] width 123 height 29
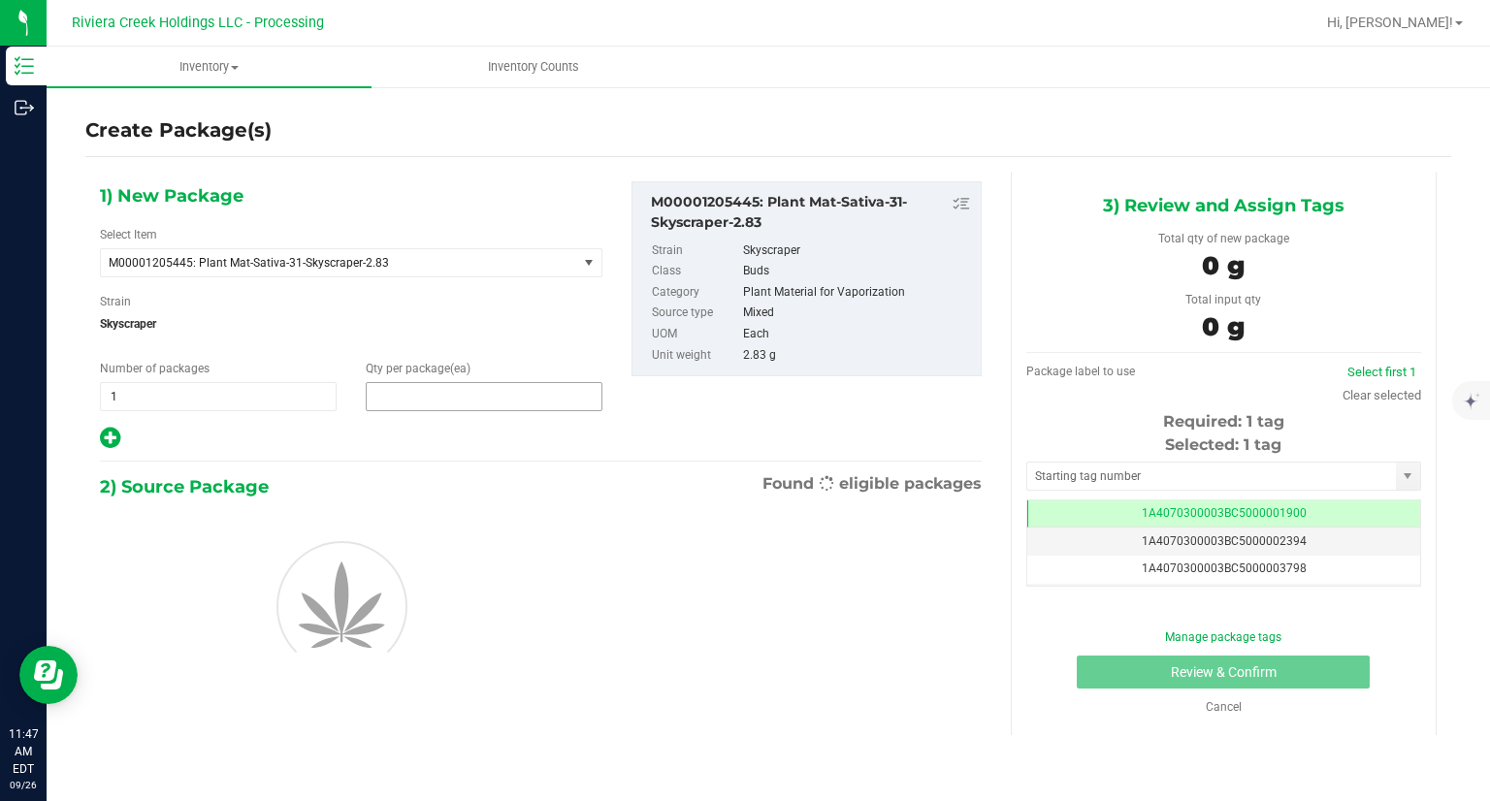
click at [440, 406] on span at bounding box center [484, 396] width 237 height 29
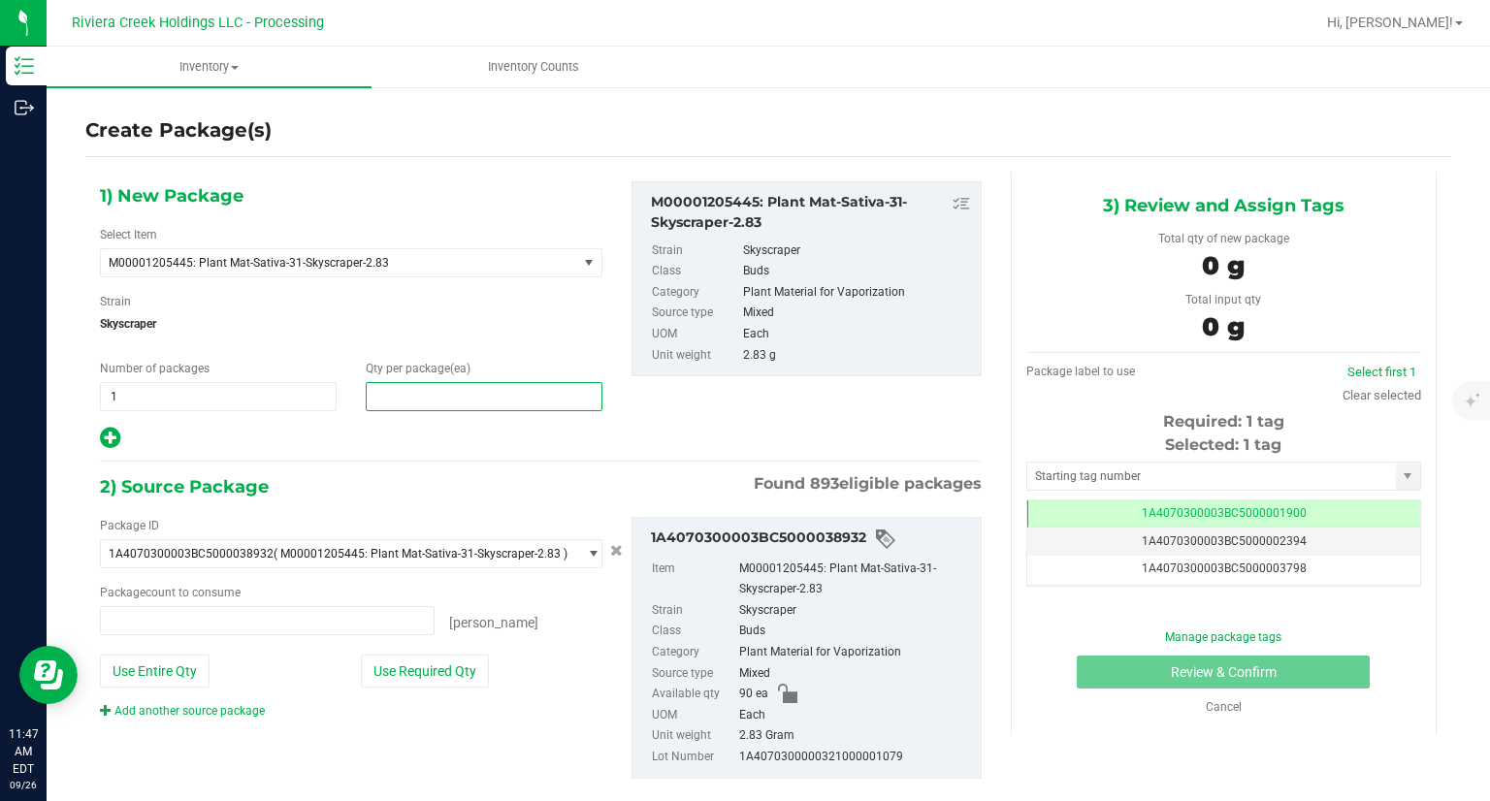
type input "0 ea"
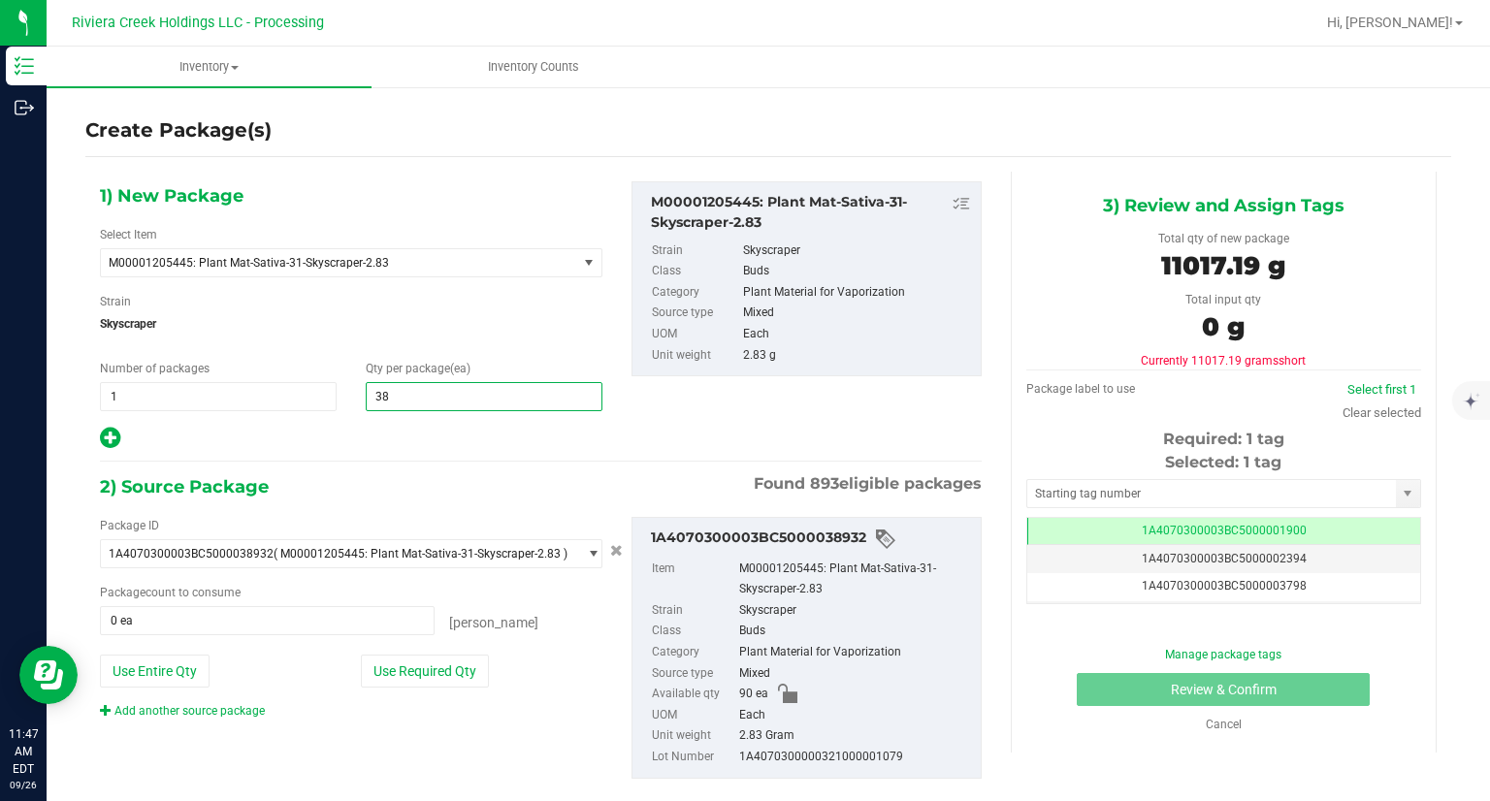
type input "3"
type input "20"
click at [444, 431] on div at bounding box center [351, 438] width 502 height 25
click at [444, 696] on div "Package ID 1A4070300003BC5000038932 ( M00001205445: Plant Mat-Sativa-31-Skyscra…" at bounding box center [350, 618] width 531 height 203
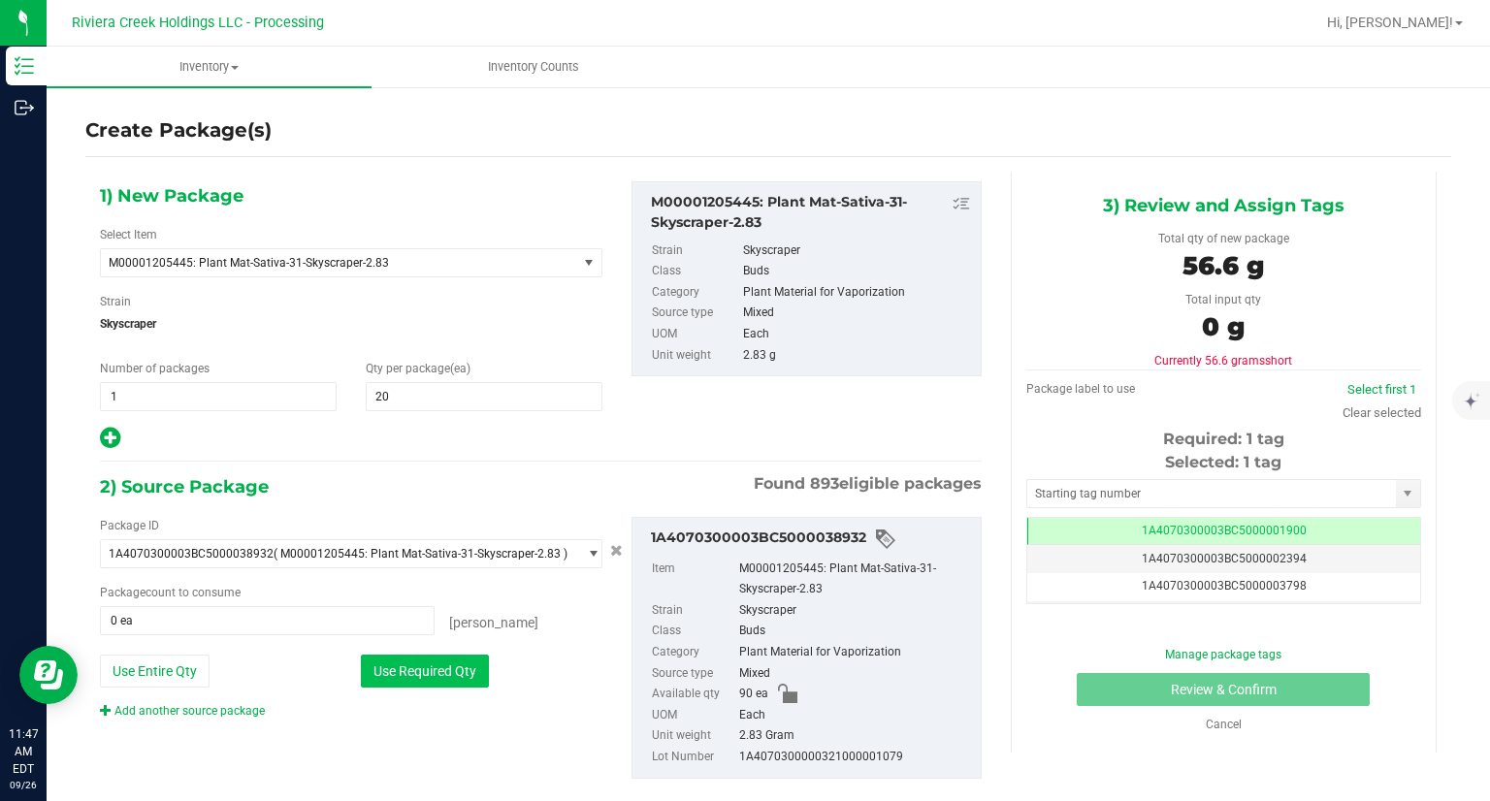
click at [445, 680] on button "Use Required Qty" at bounding box center [425, 671] width 128 height 33
type input "20 ea"
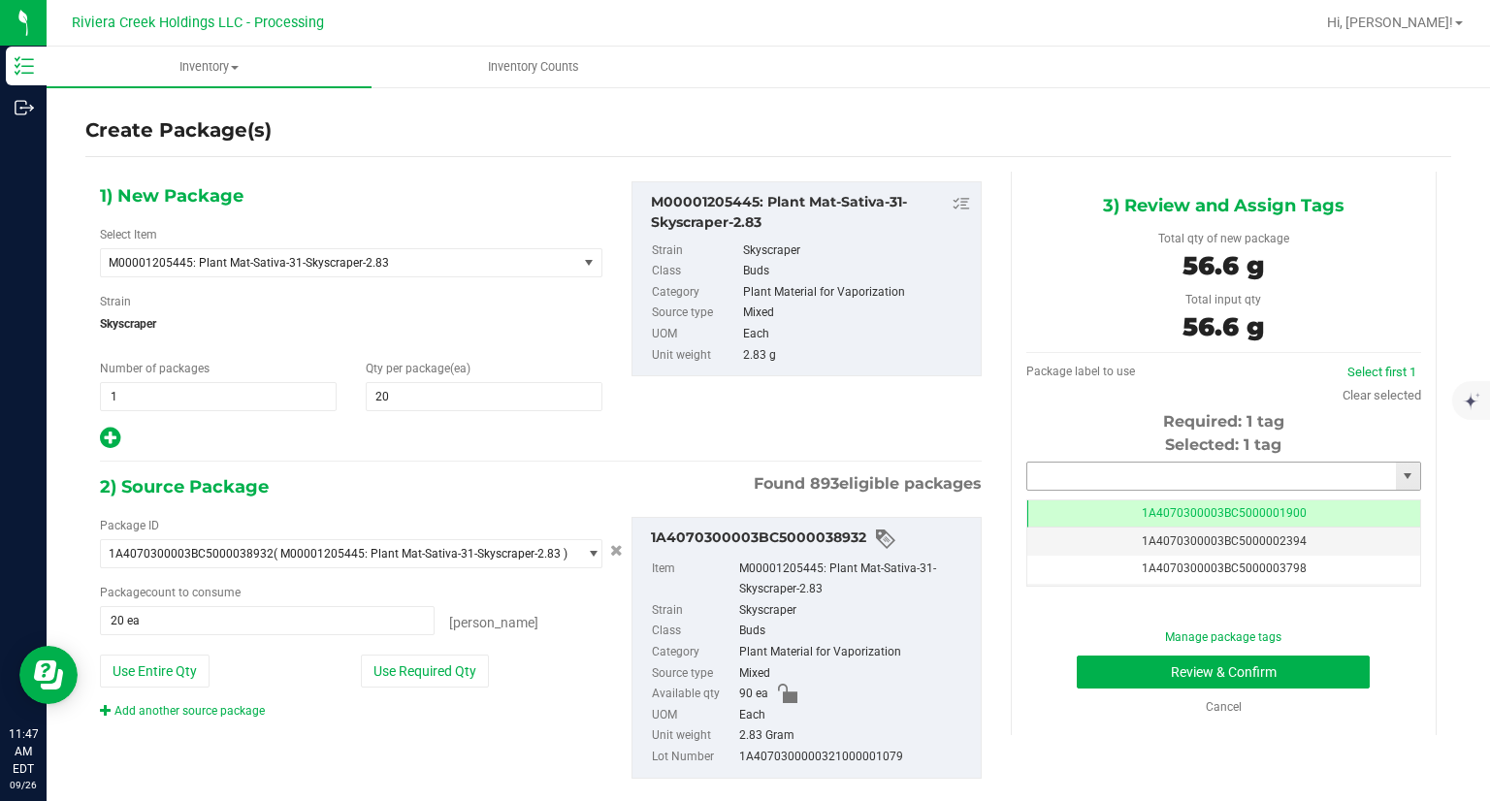
click at [1049, 470] on input "text" at bounding box center [1211, 476] width 369 height 27
click at [1024, 504] on li "1A4070300003BC5000042131" at bounding box center [1210, 509] width 389 height 29
type input "1A4070300003BC5000042131"
click at [1099, 673] on button "Review & Confirm" at bounding box center [1222, 672] width 293 height 33
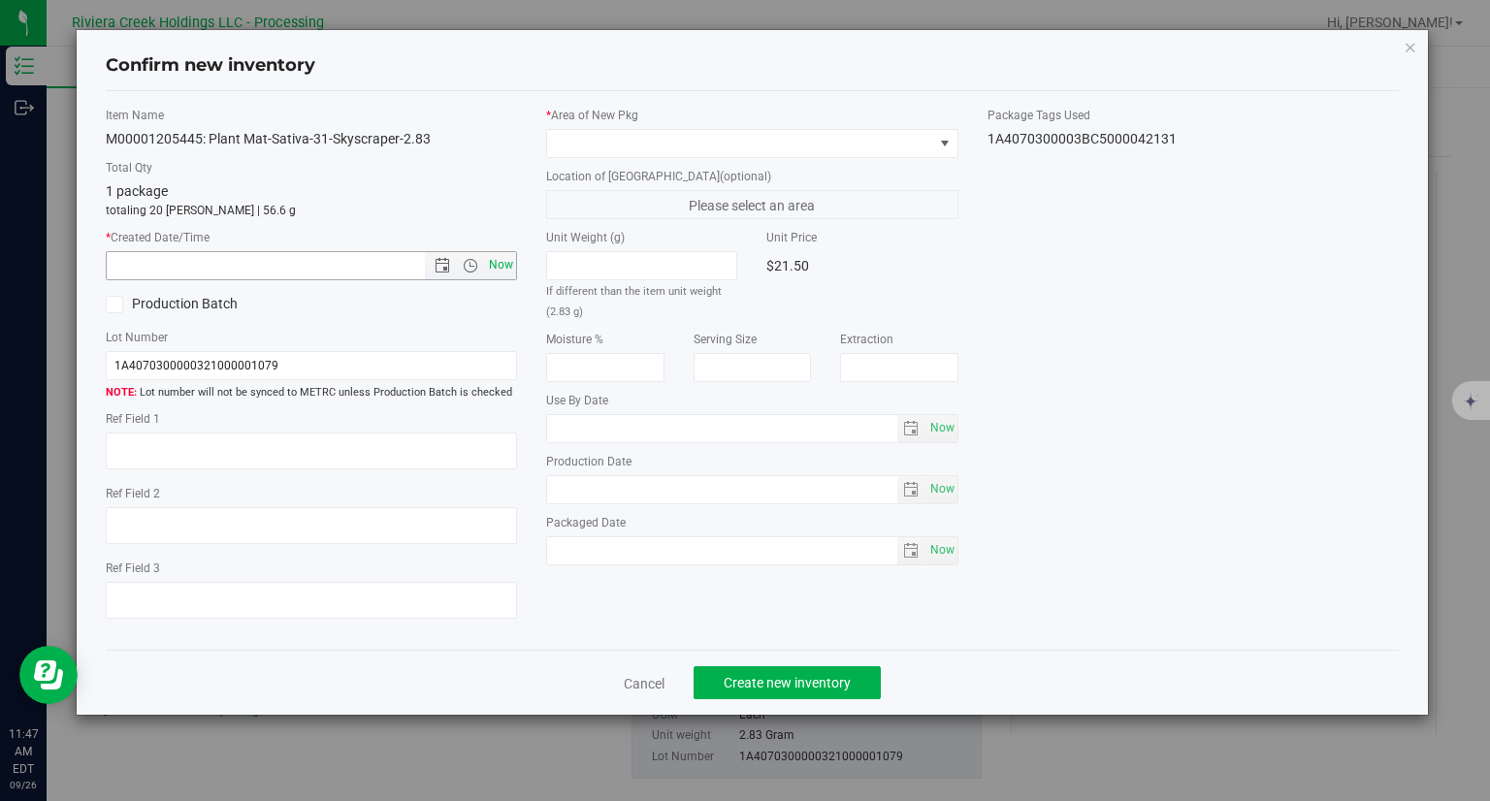
click at [503, 272] on span "Now" at bounding box center [501, 265] width 33 height 28
type input "9/26/2025 11:47 AM"
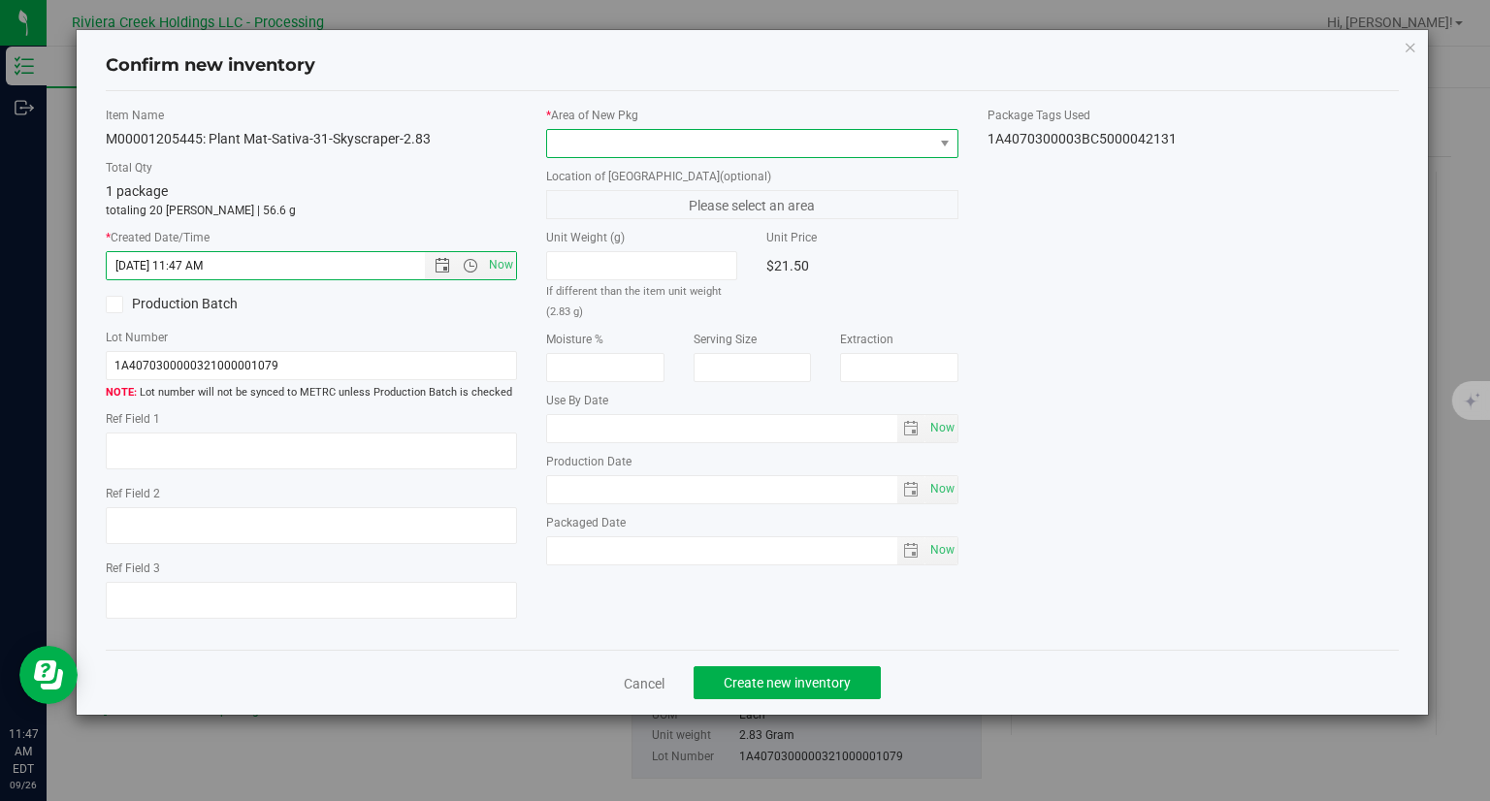
click at [604, 150] on span at bounding box center [740, 143] width 386 height 27
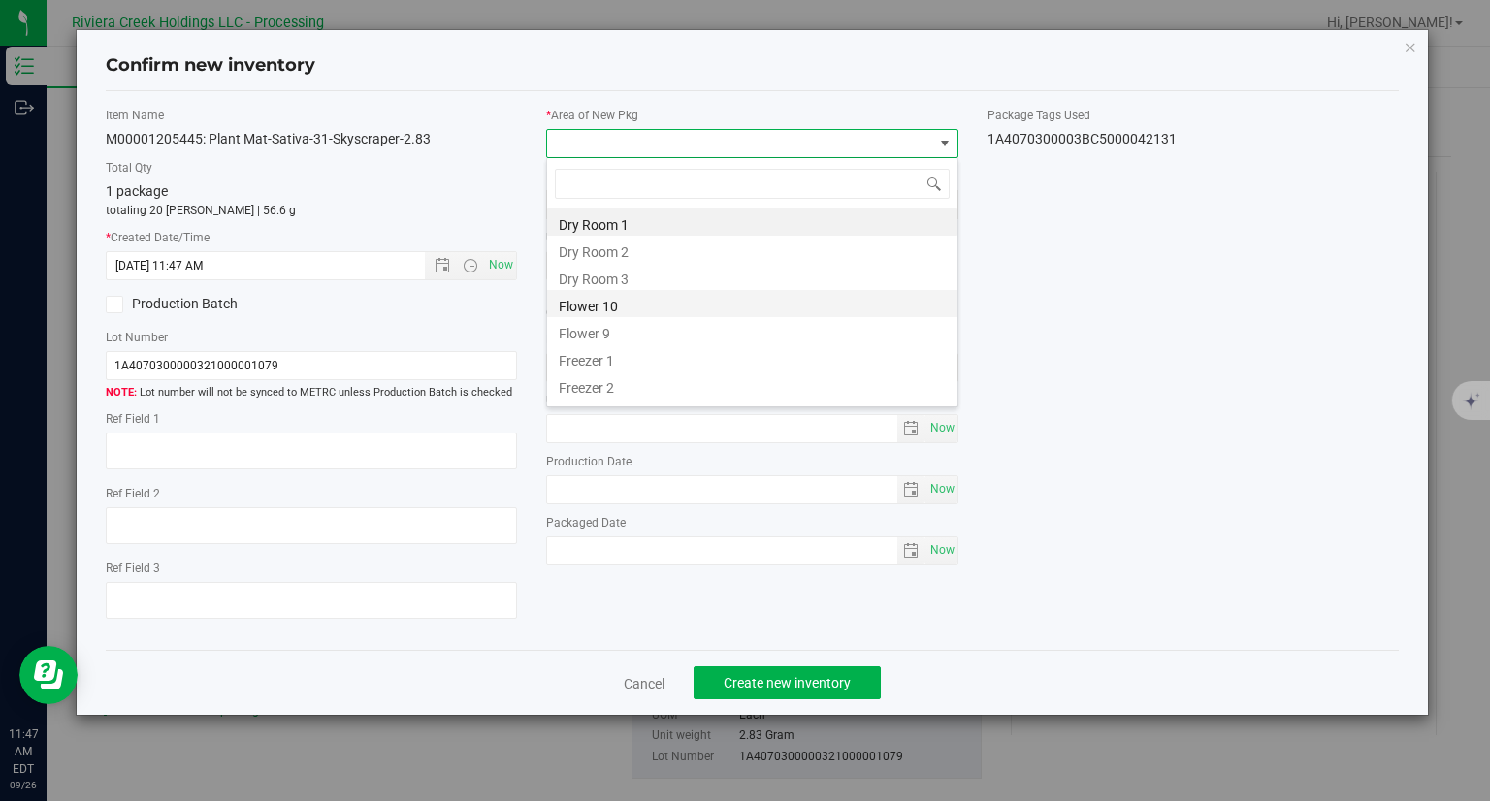
click at [620, 307] on li "Flower 10" at bounding box center [752, 303] width 410 height 27
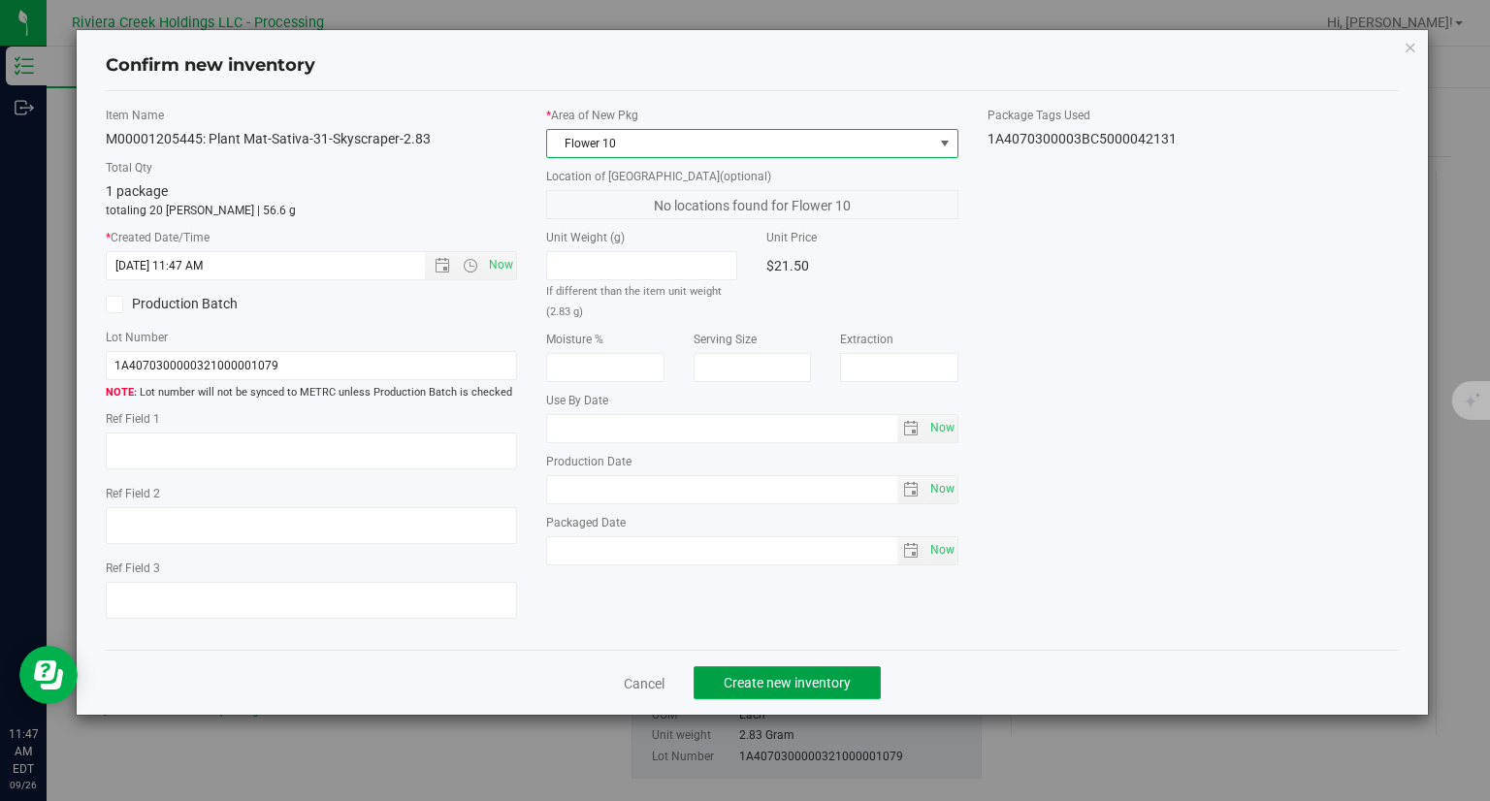
click at [792, 684] on span "Create new inventory" at bounding box center [786, 683] width 127 height 16
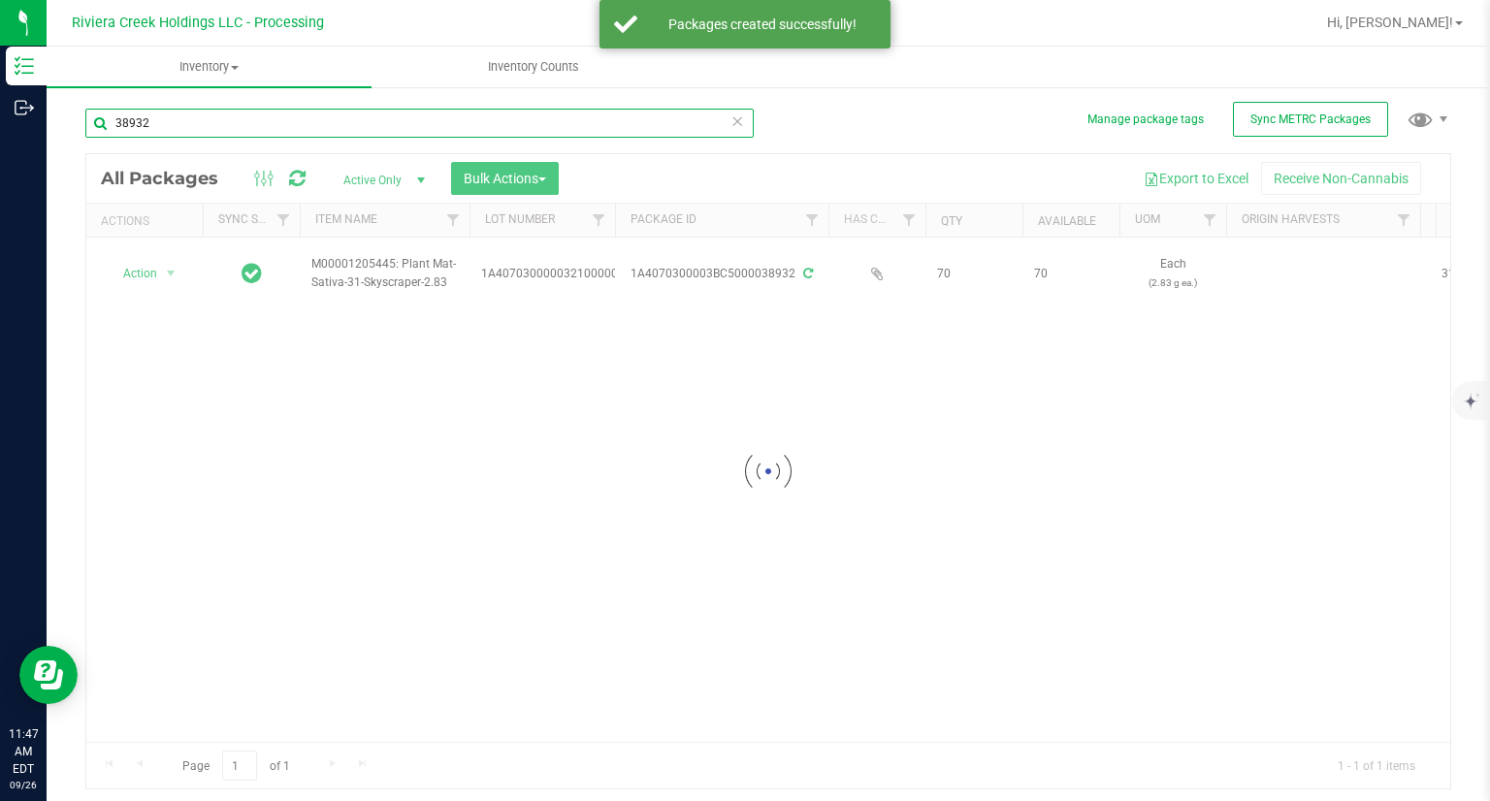
click at [213, 119] on input "38932" at bounding box center [419, 123] width 668 height 29
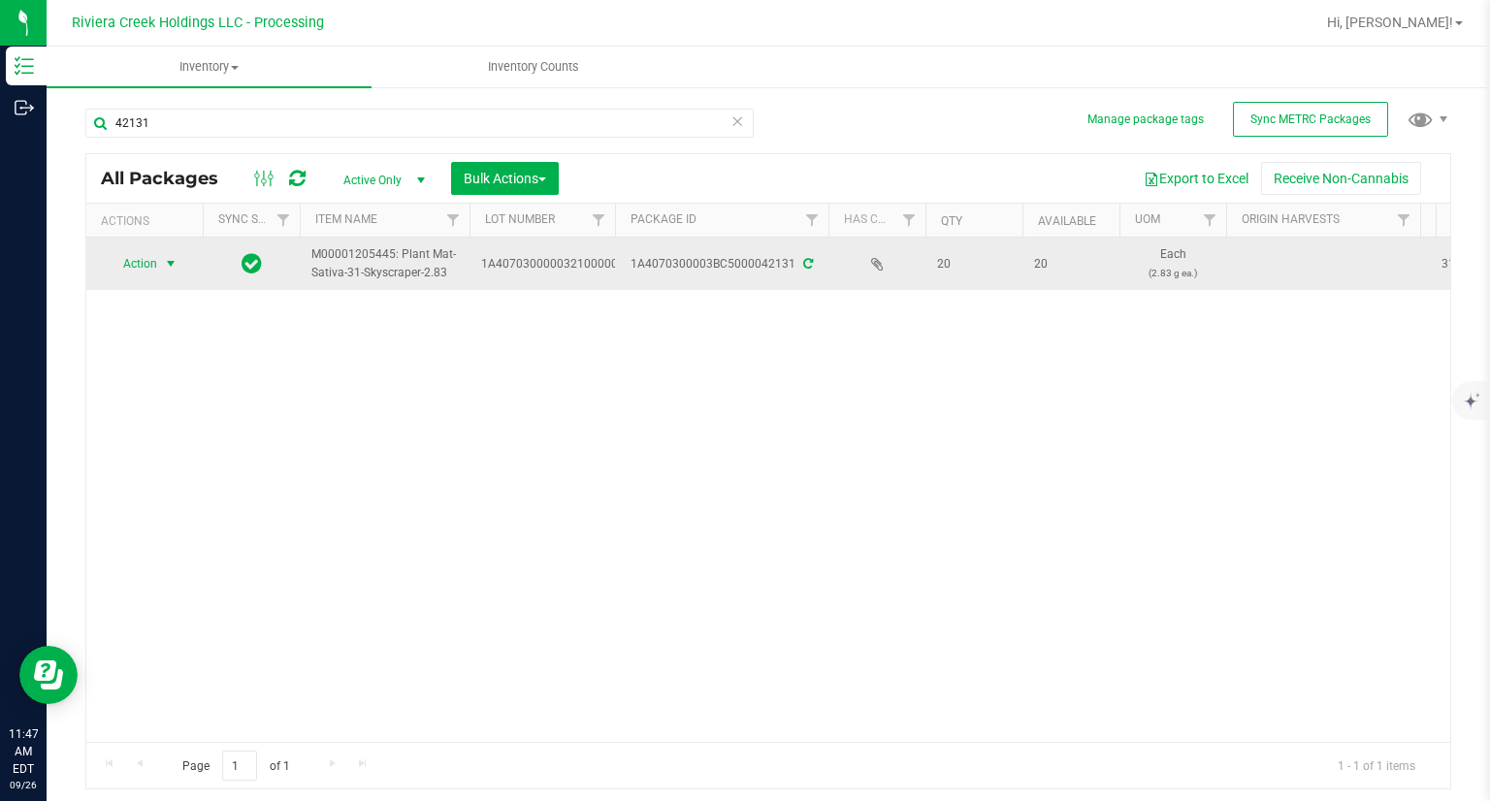
click at [142, 271] on span "Action" at bounding box center [132, 263] width 52 height 27
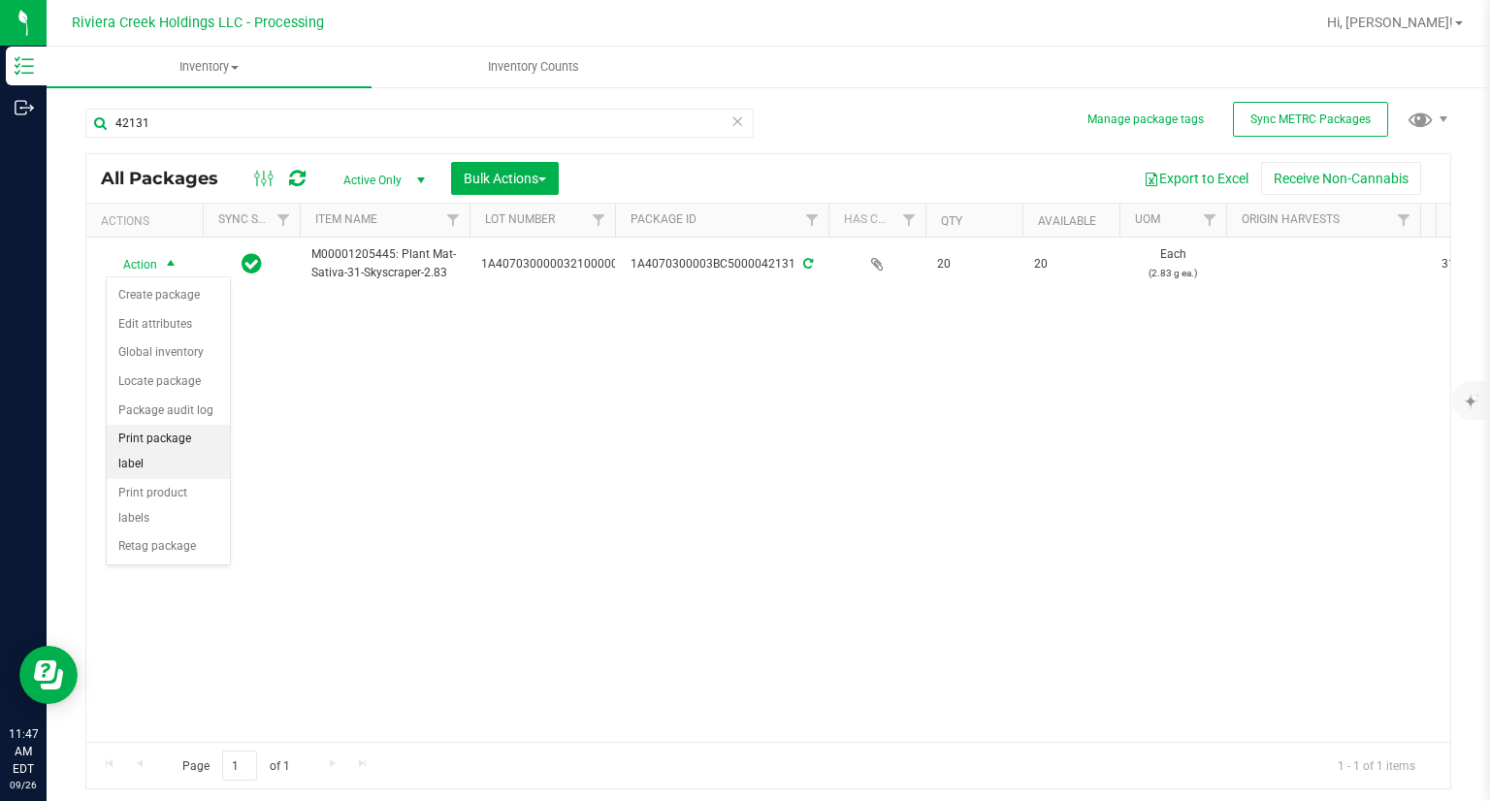
click at [213, 437] on li "Print package label" at bounding box center [168, 451] width 123 height 53
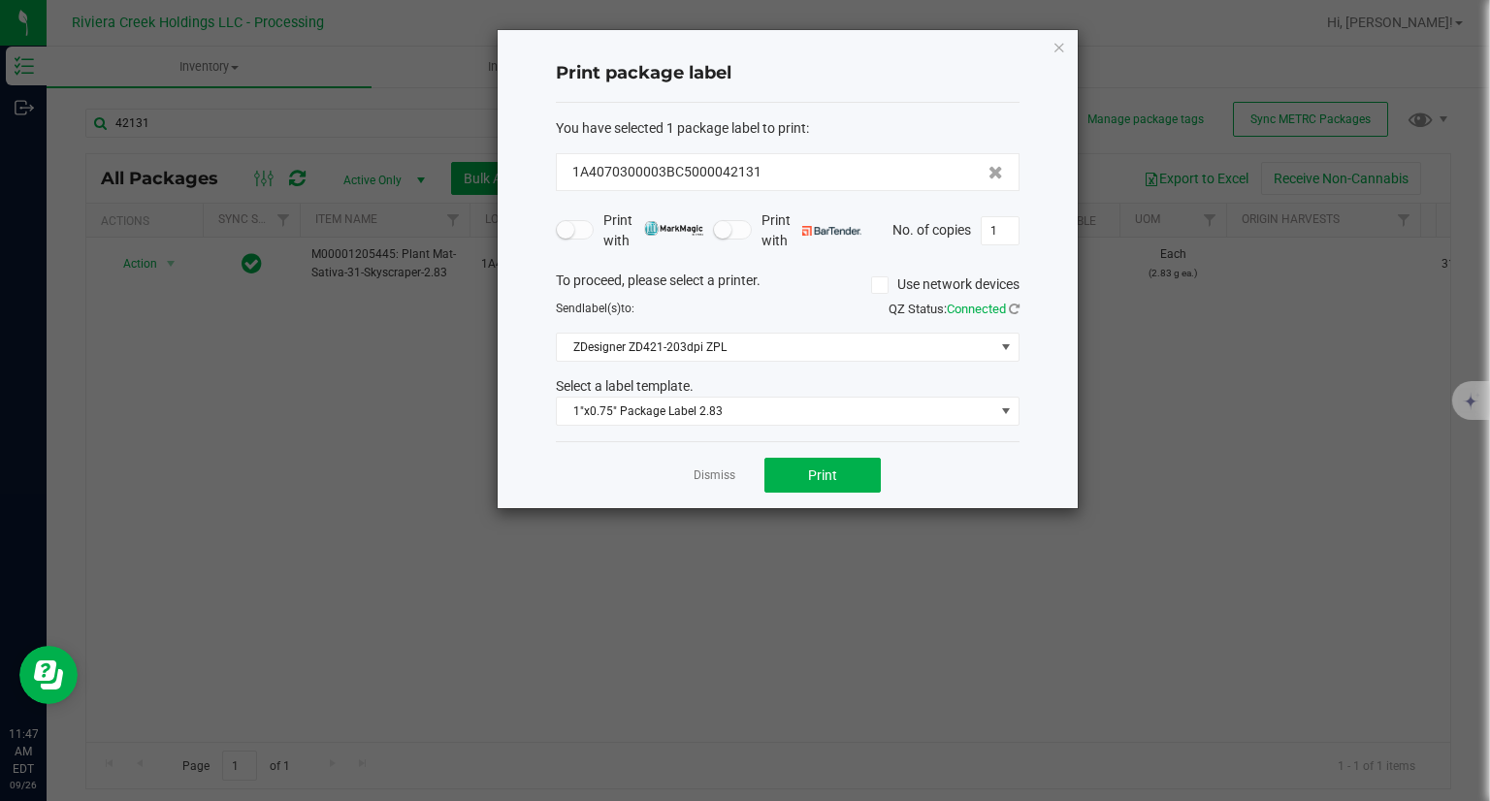
click at [872, 494] on div "Dismiss Print" at bounding box center [788, 474] width 464 height 67
click at [869, 485] on button "Print" at bounding box center [822, 475] width 116 height 35
click at [1051, 48] on div "Print package label You have selected 1 package label to print : 1A4070300003BC…" at bounding box center [787, 269] width 580 height 478
click at [1055, 49] on icon "button" at bounding box center [1059, 46] width 14 height 23
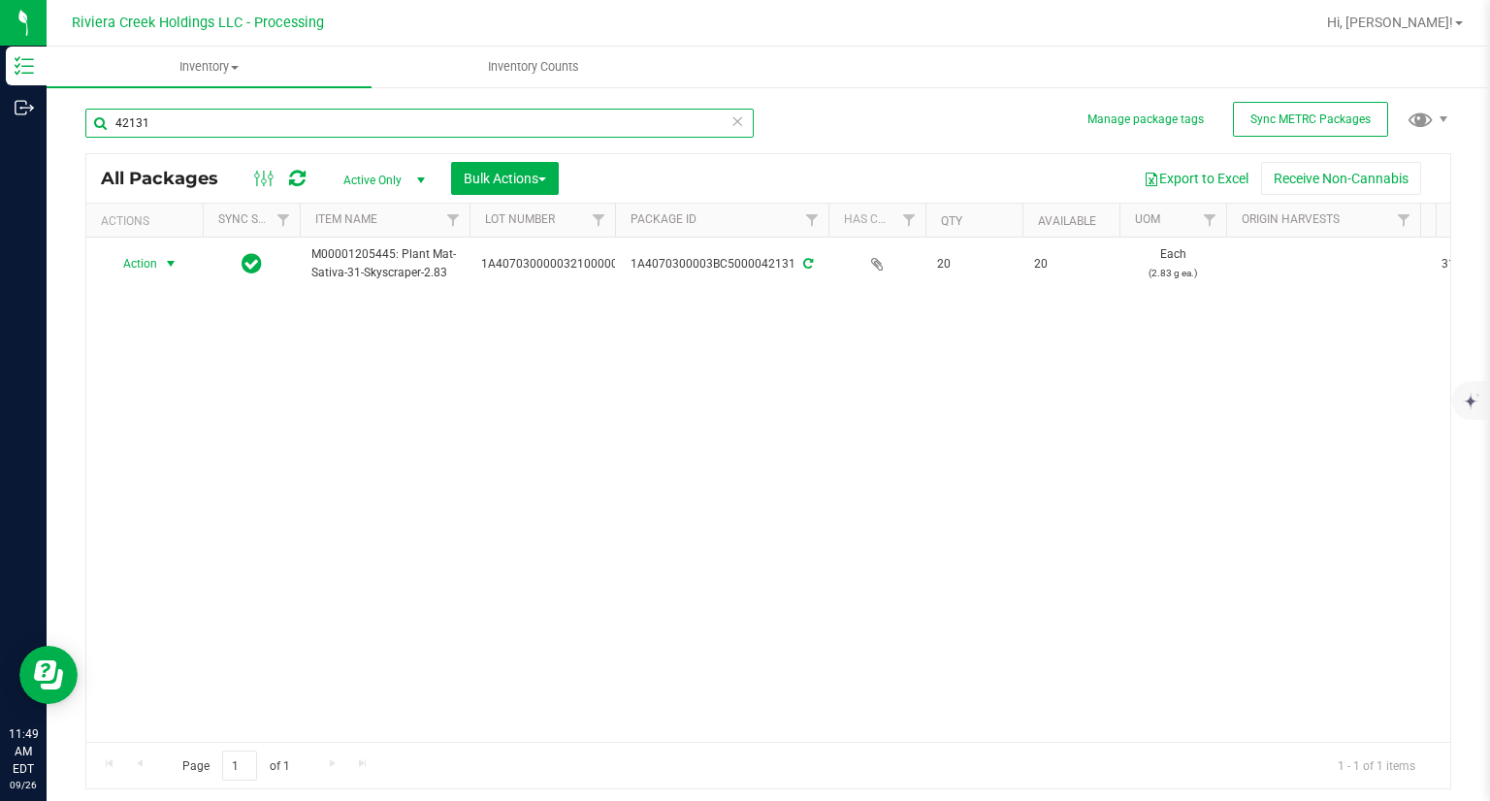
click at [206, 121] on input "42131" at bounding box center [419, 123] width 668 height 29
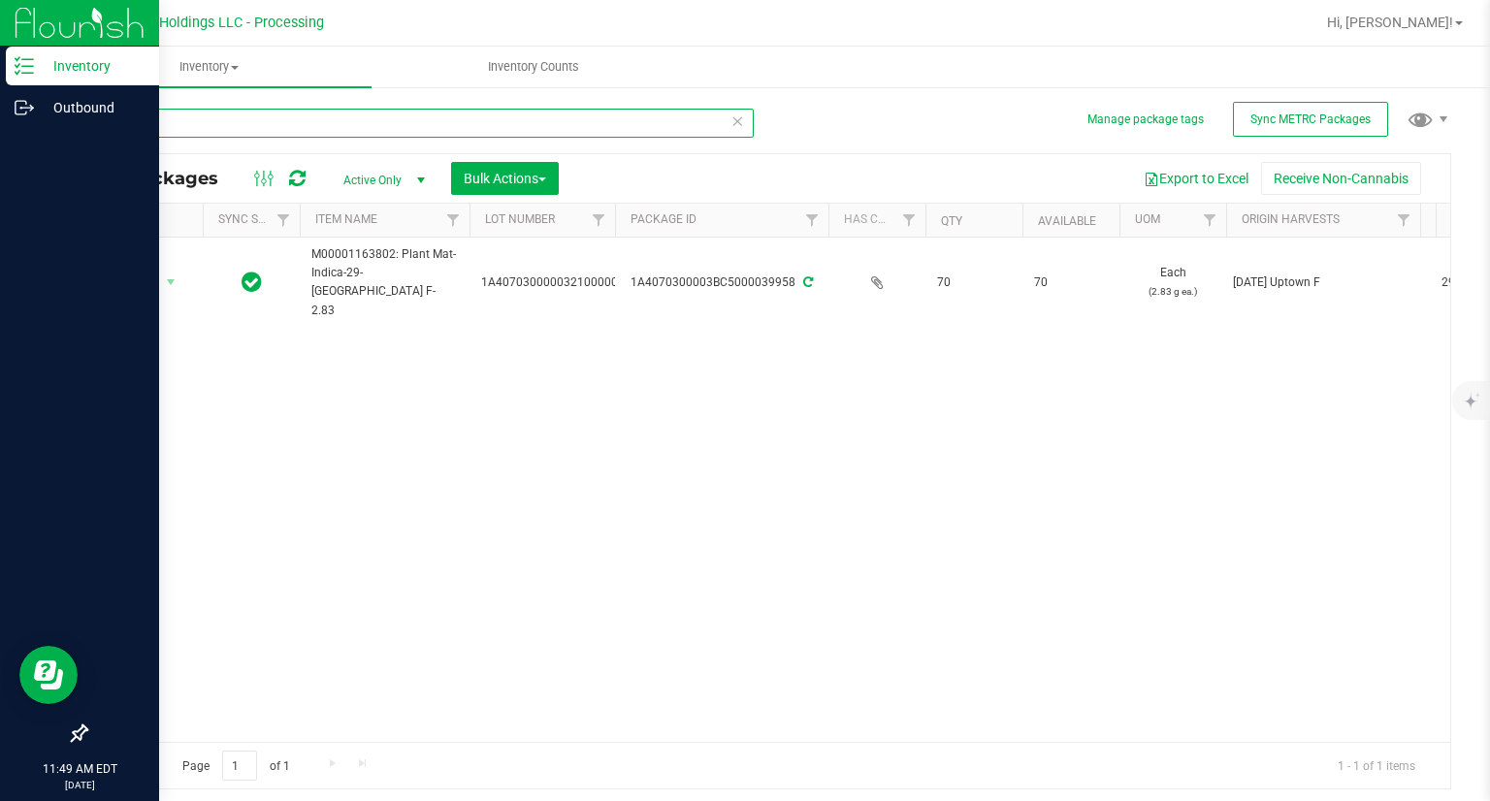
type input "39958"
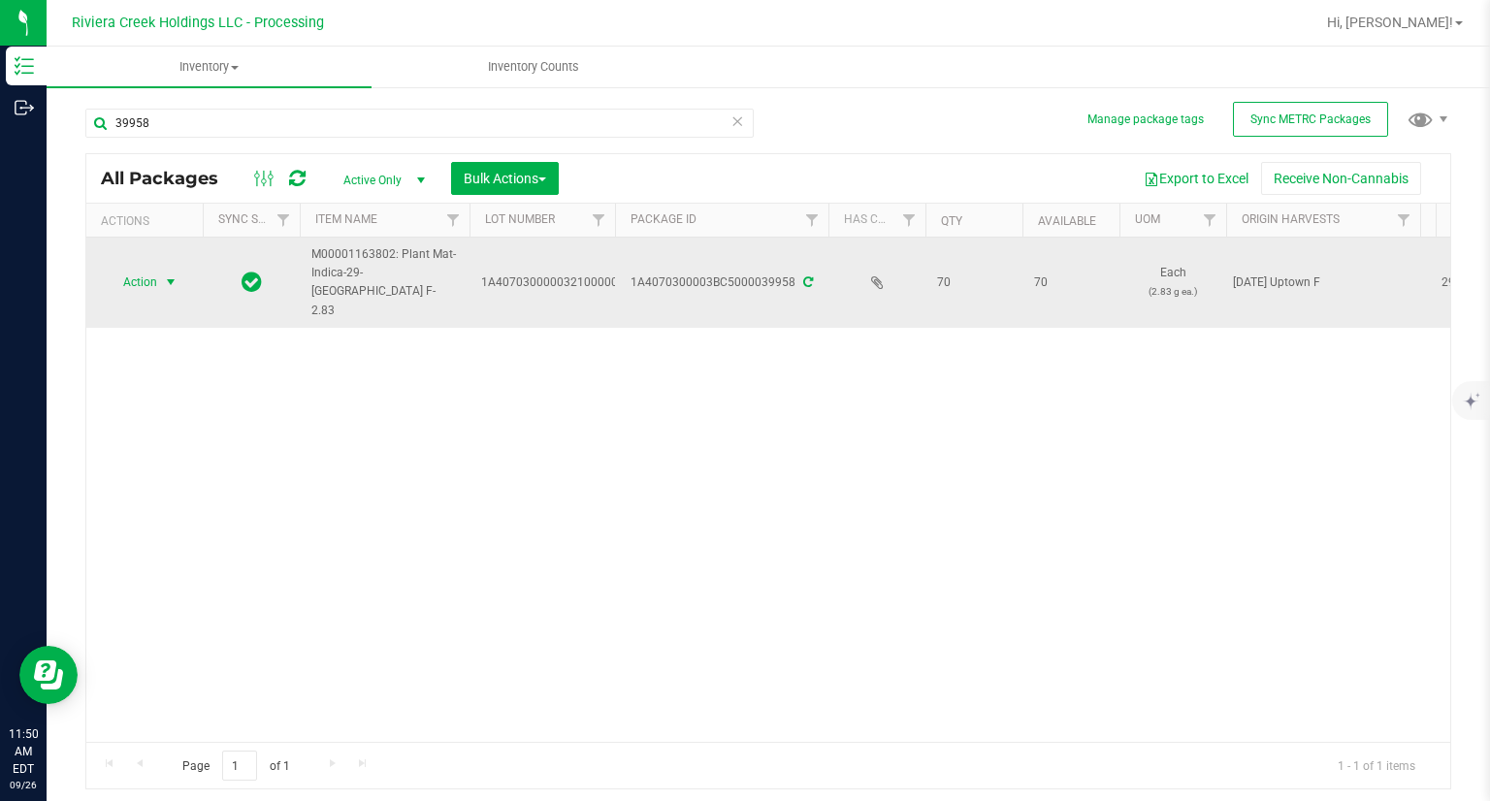
click at [142, 273] on span "Action" at bounding box center [132, 282] width 52 height 27
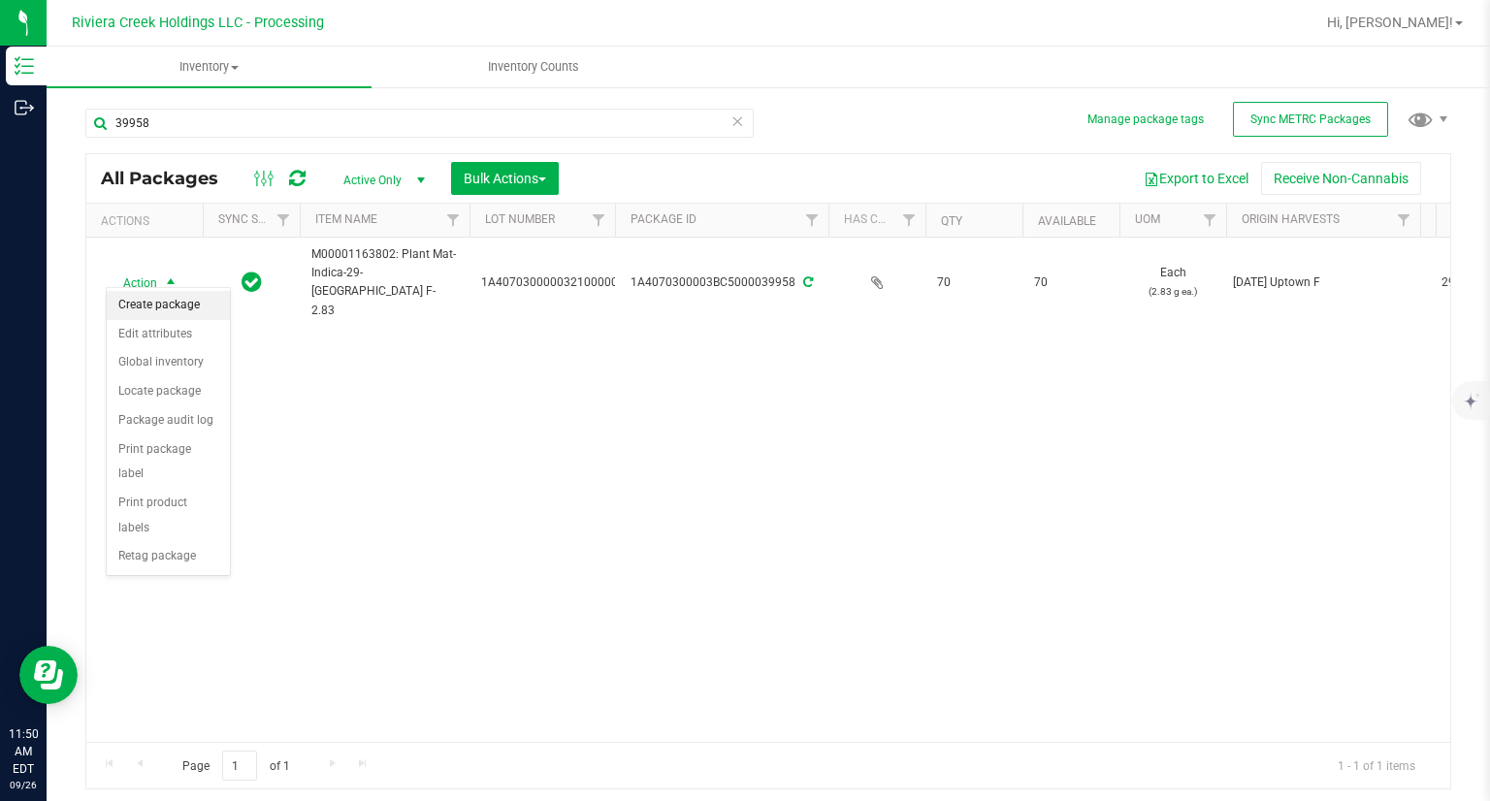
click at [166, 307] on li "Create package" at bounding box center [168, 305] width 123 height 29
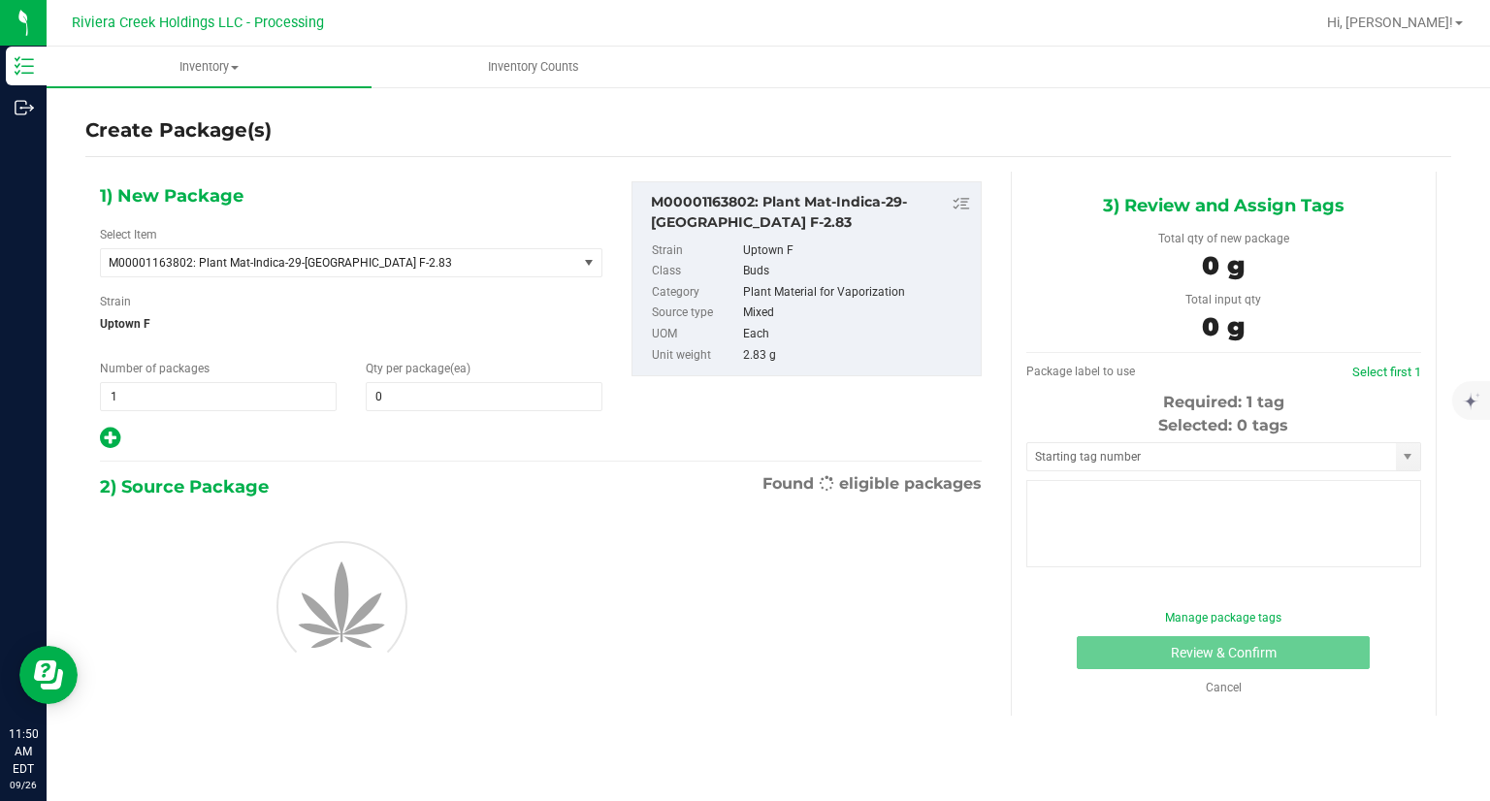
type input "0"
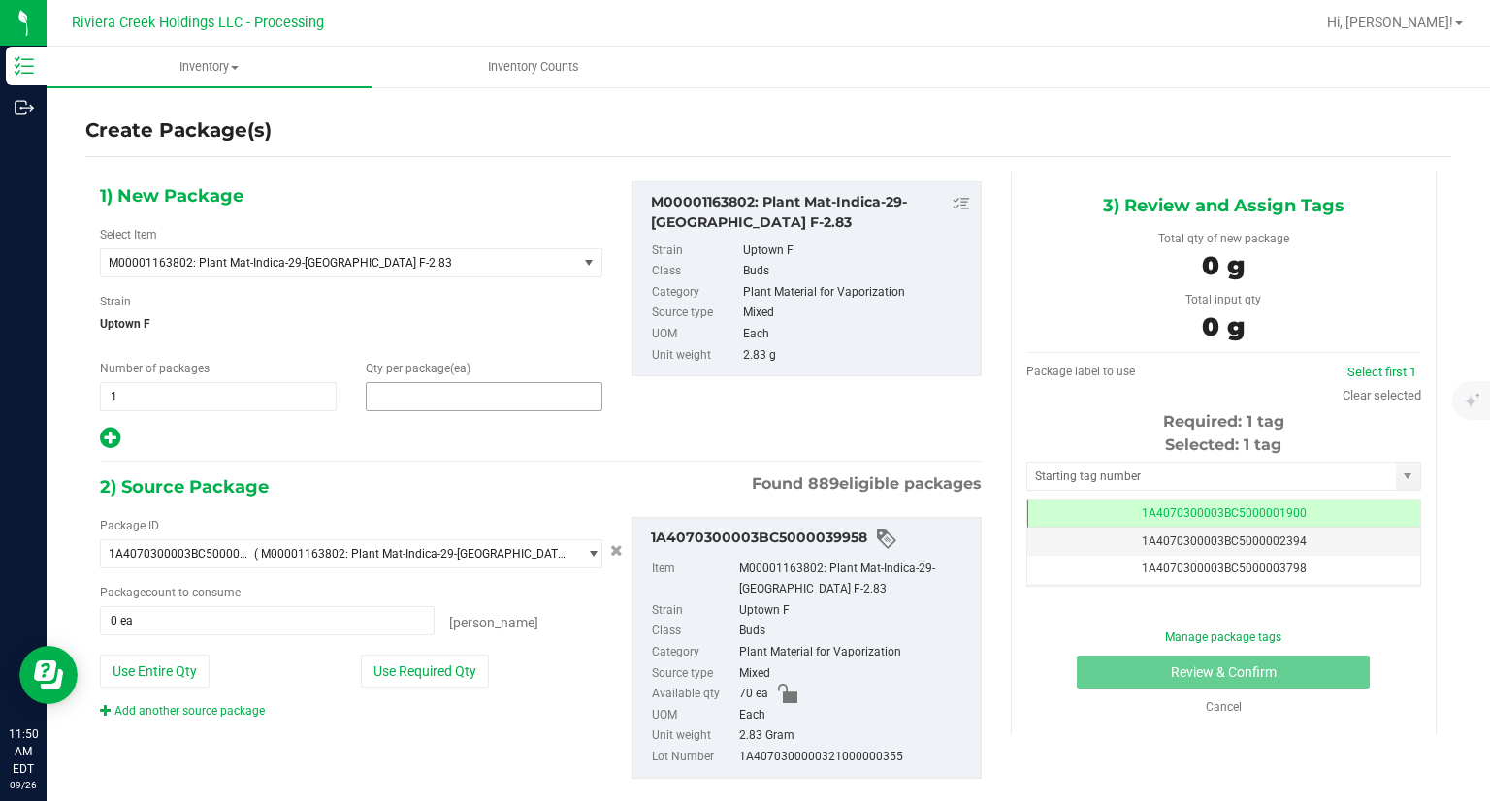
click at [446, 403] on span at bounding box center [484, 396] width 237 height 29
type input "10"
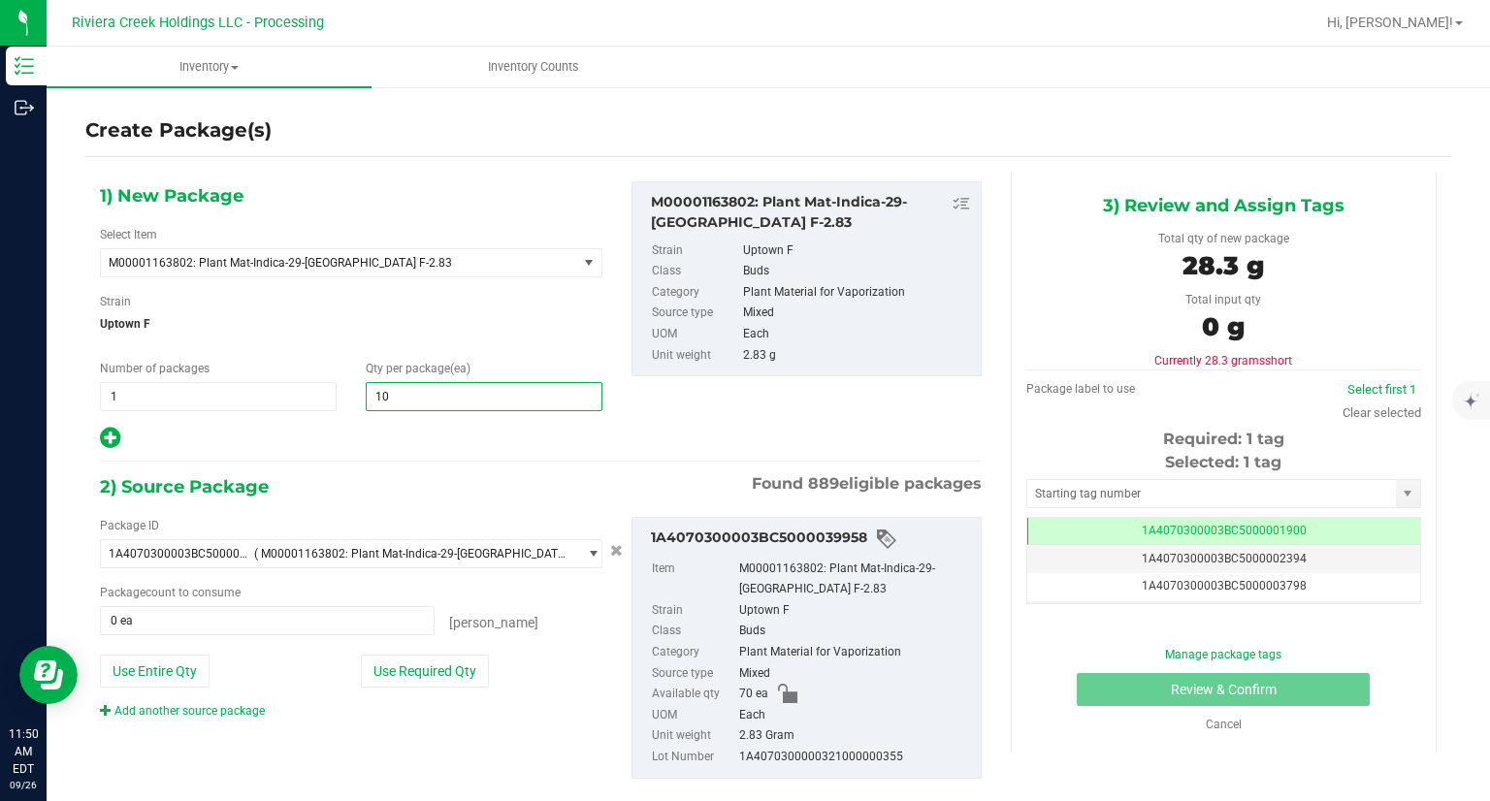
type input "10"
click at [390, 433] on div at bounding box center [351, 438] width 502 height 25
click at [455, 676] on button "Use Required Qty" at bounding box center [425, 671] width 128 height 33
type input "10 ea"
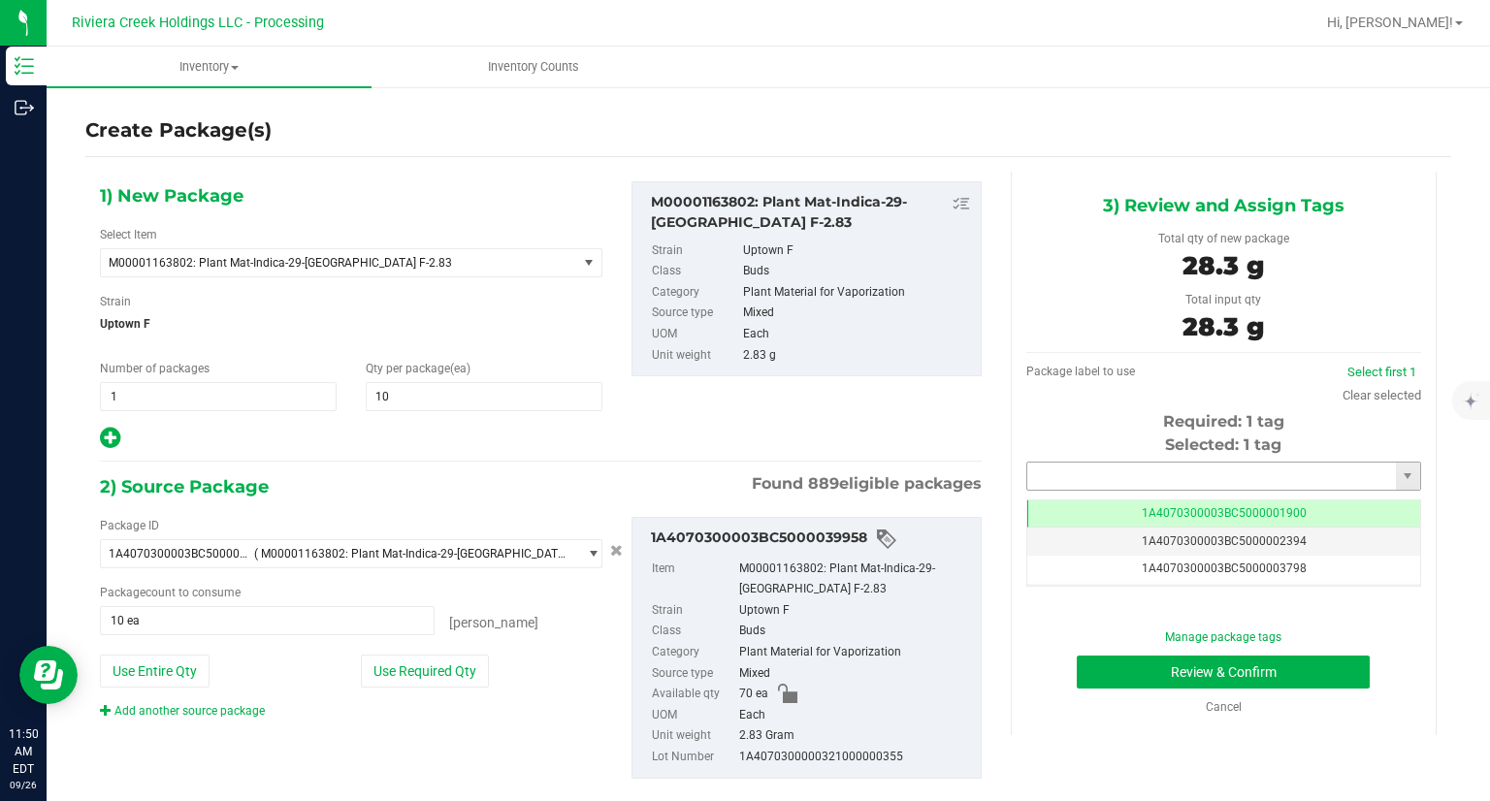
click at [1071, 464] on input "text" at bounding box center [1211, 476] width 369 height 27
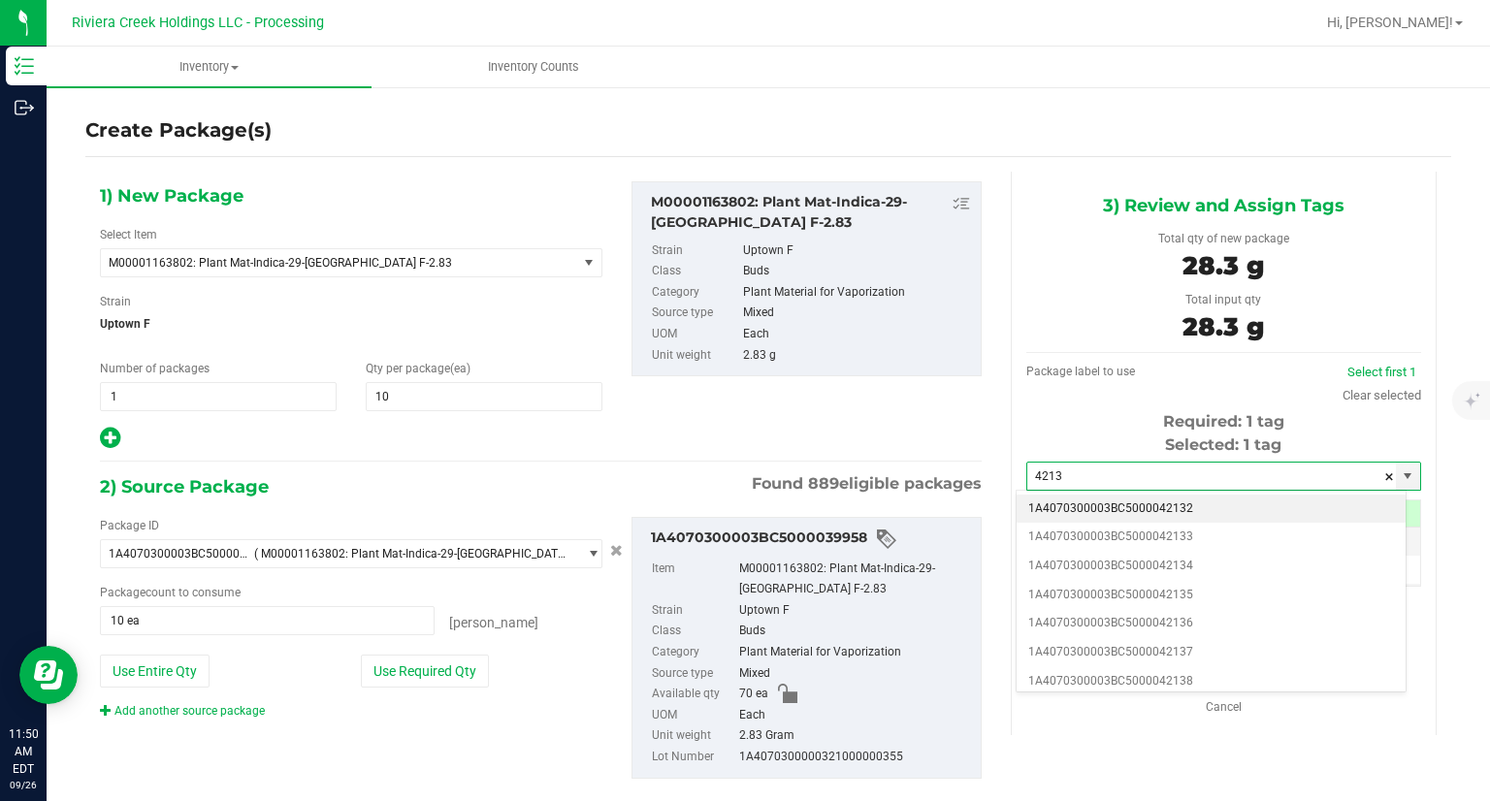
click at [1050, 504] on li "1A4070300003BC5000042132" at bounding box center [1210, 509] width 389 height 29
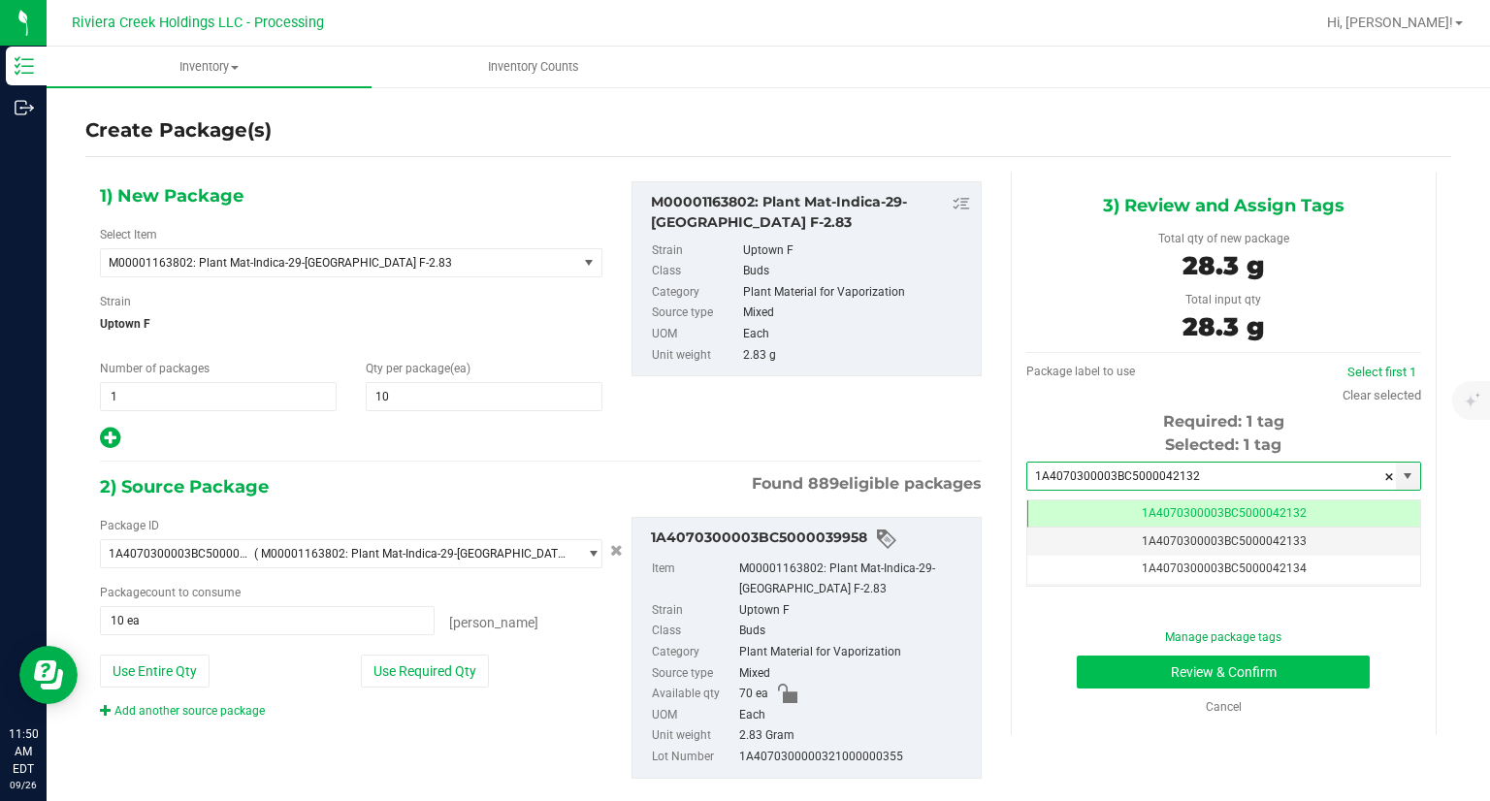
type input "1A4070300003BC5000042132"
click at [1094, 682] on button "Review & Confirm" at bounding box center [1222, 672] width 293 height 33
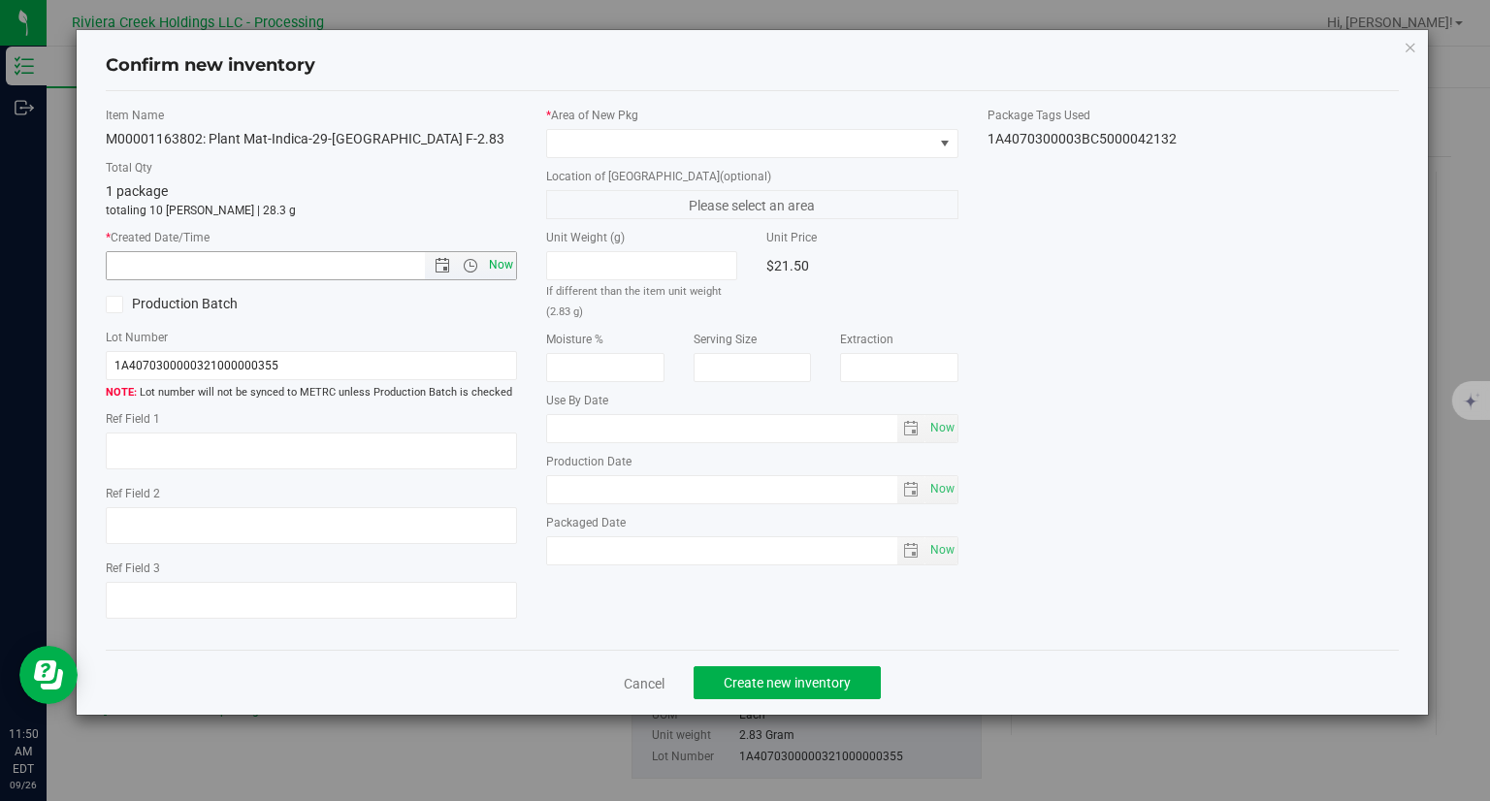
click at [491, 261] on span "Now" at bounding box center [501, 265] width 33 height 28
type input "9/26/2025 11:50 AM"
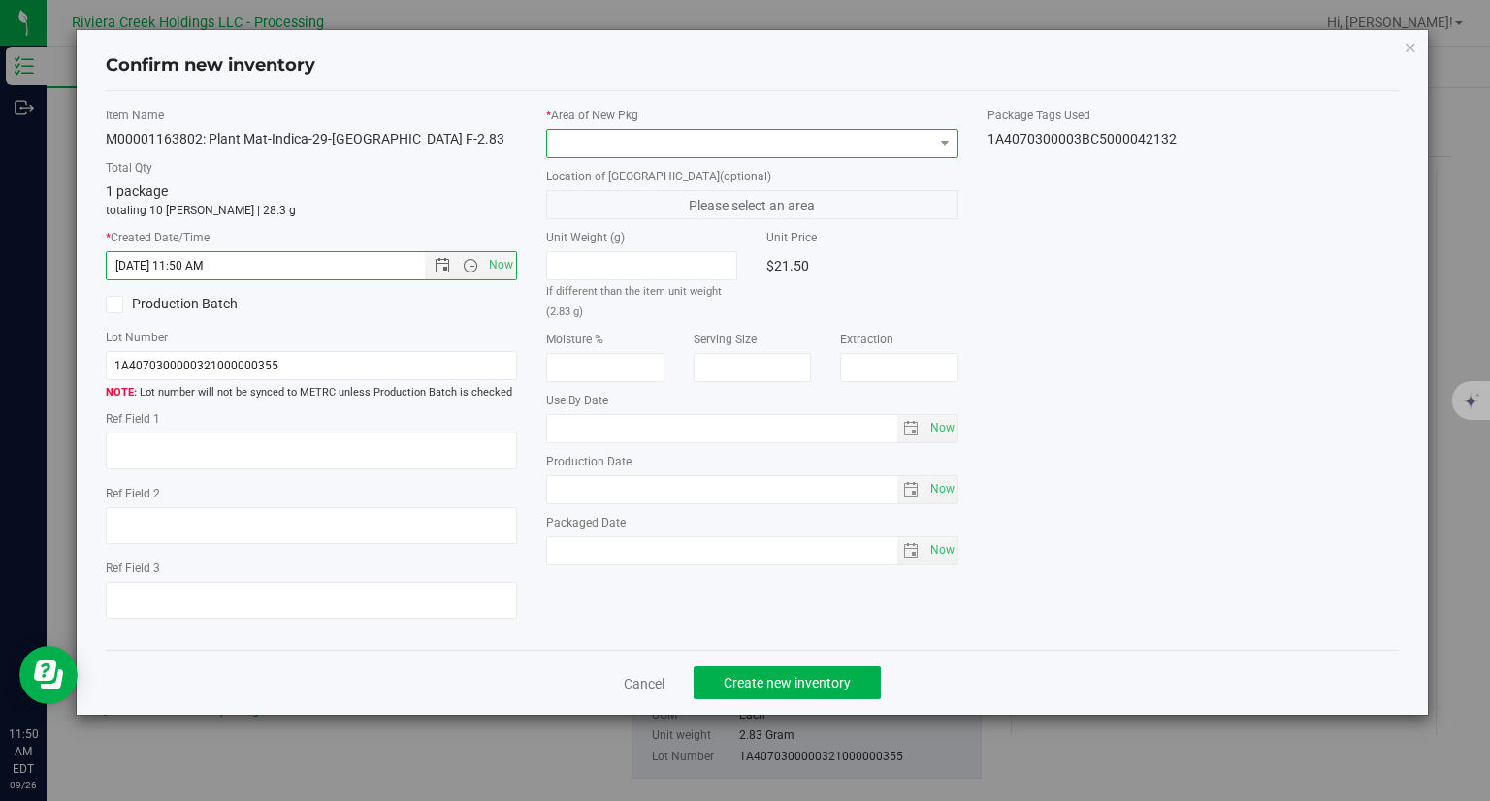
click at [592, 132] on span at bounding box center [740, 143] width 386 height 27
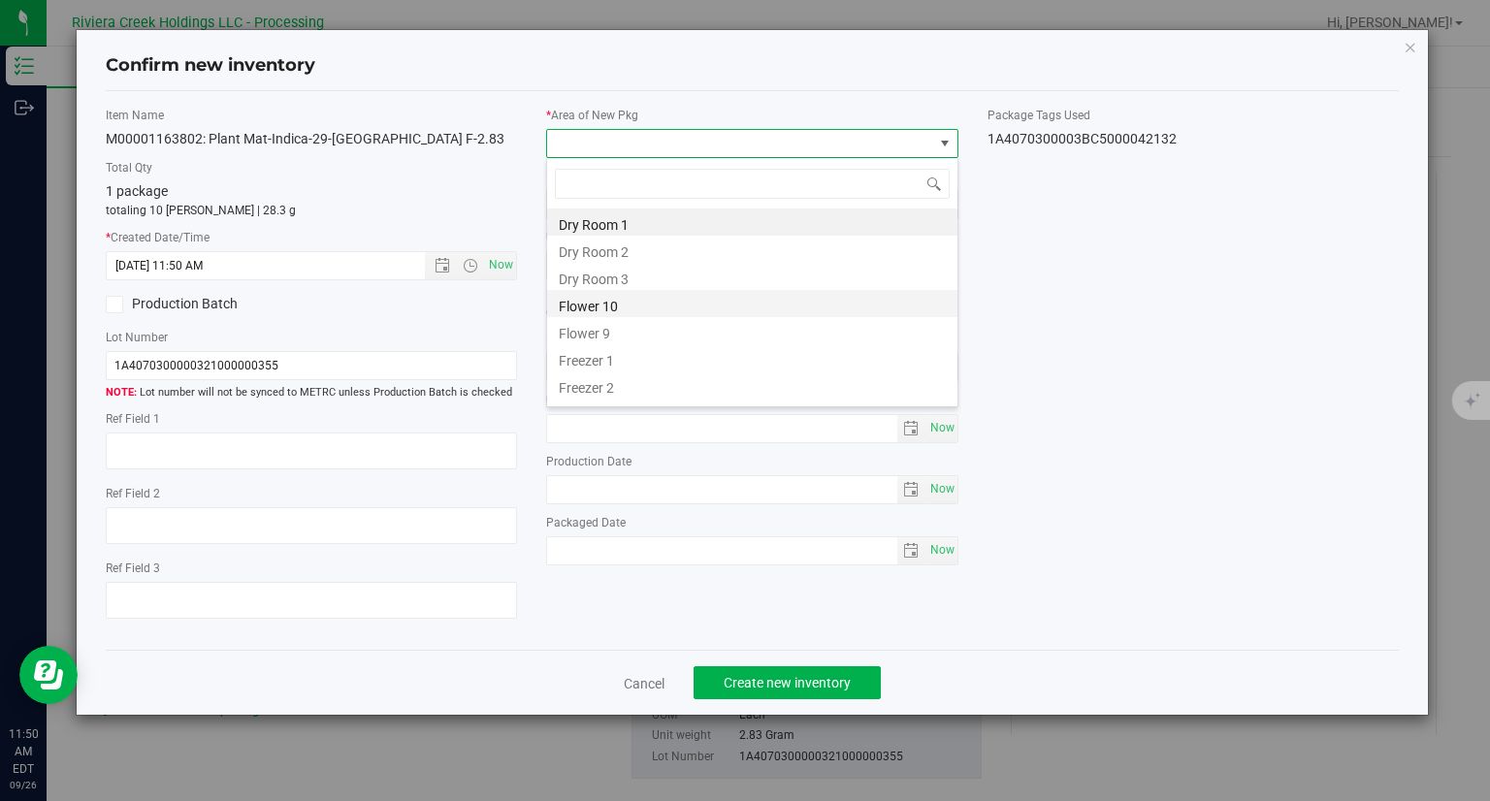
click at [602, 305] on li "Flower 10" at bounding box center [752, 303] width 410 height 27
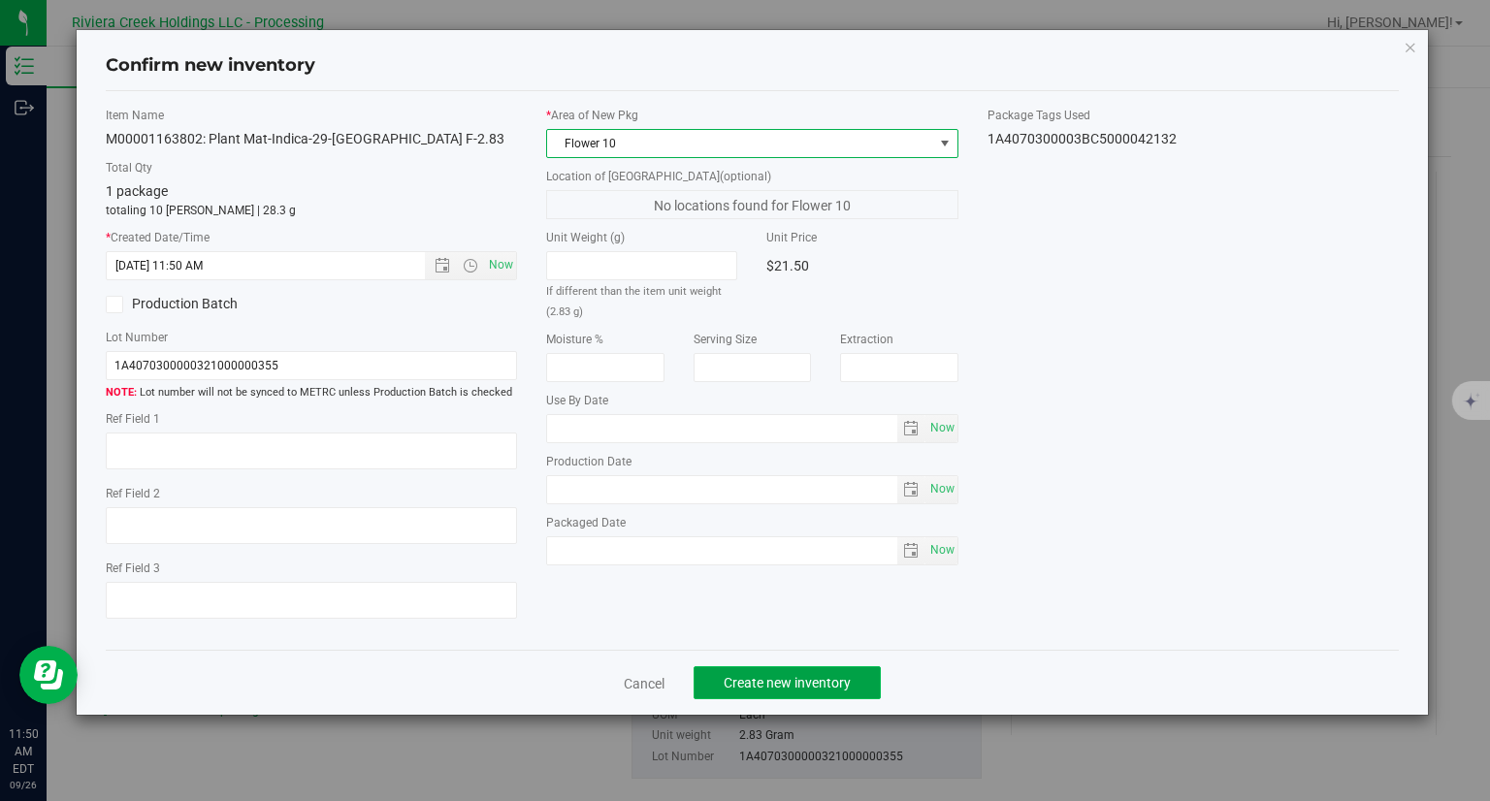
click at [819, 684] on span "Create new inventory" at bounding box center [786, 683] width 127 height 16
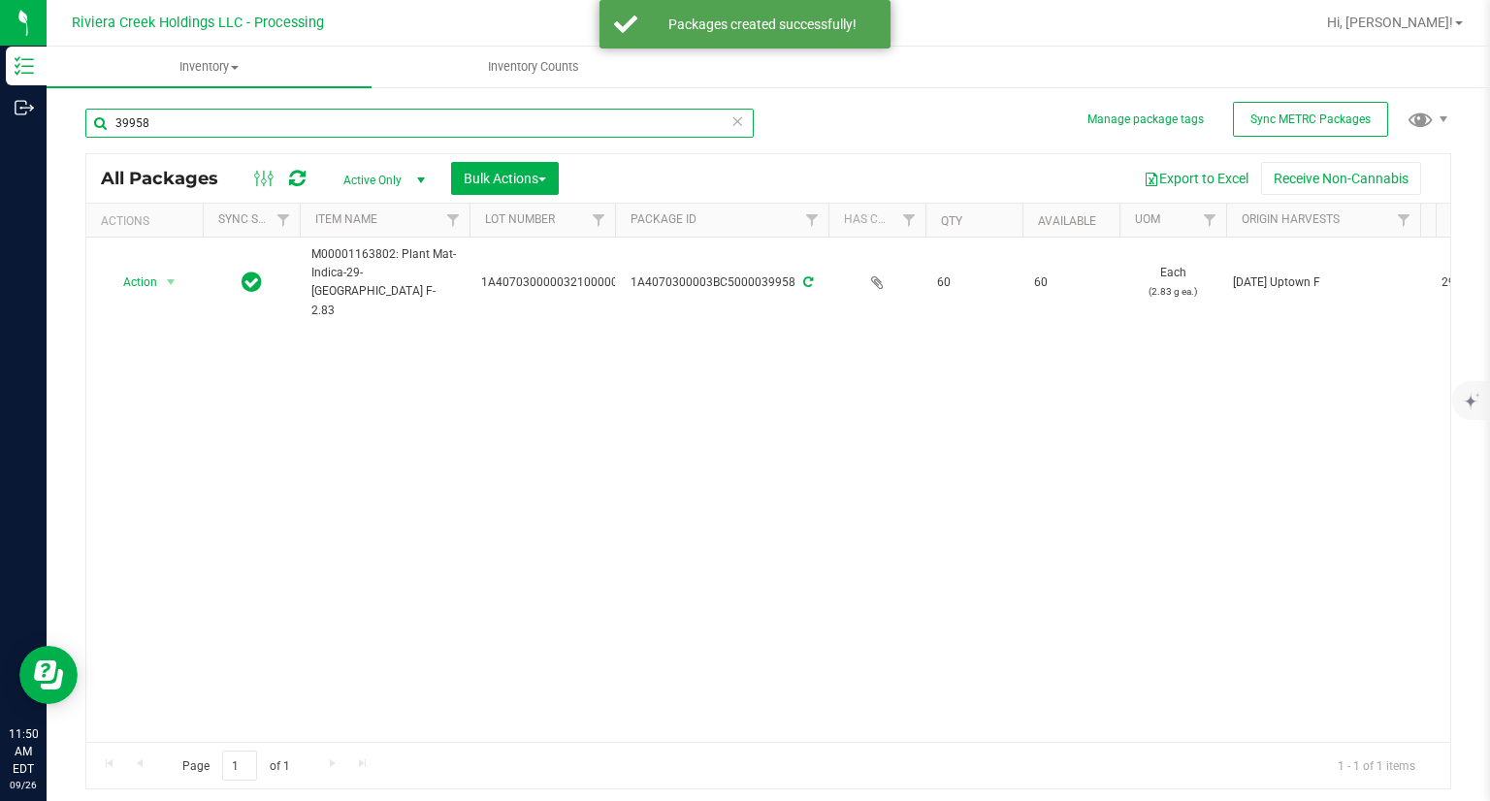
click at [161, 117] on input "39958" at bounding box center [419, 123] width 668 height 29
click at [161, 118] on input "39958" at bounding box center [419, 123] width 668 height 29
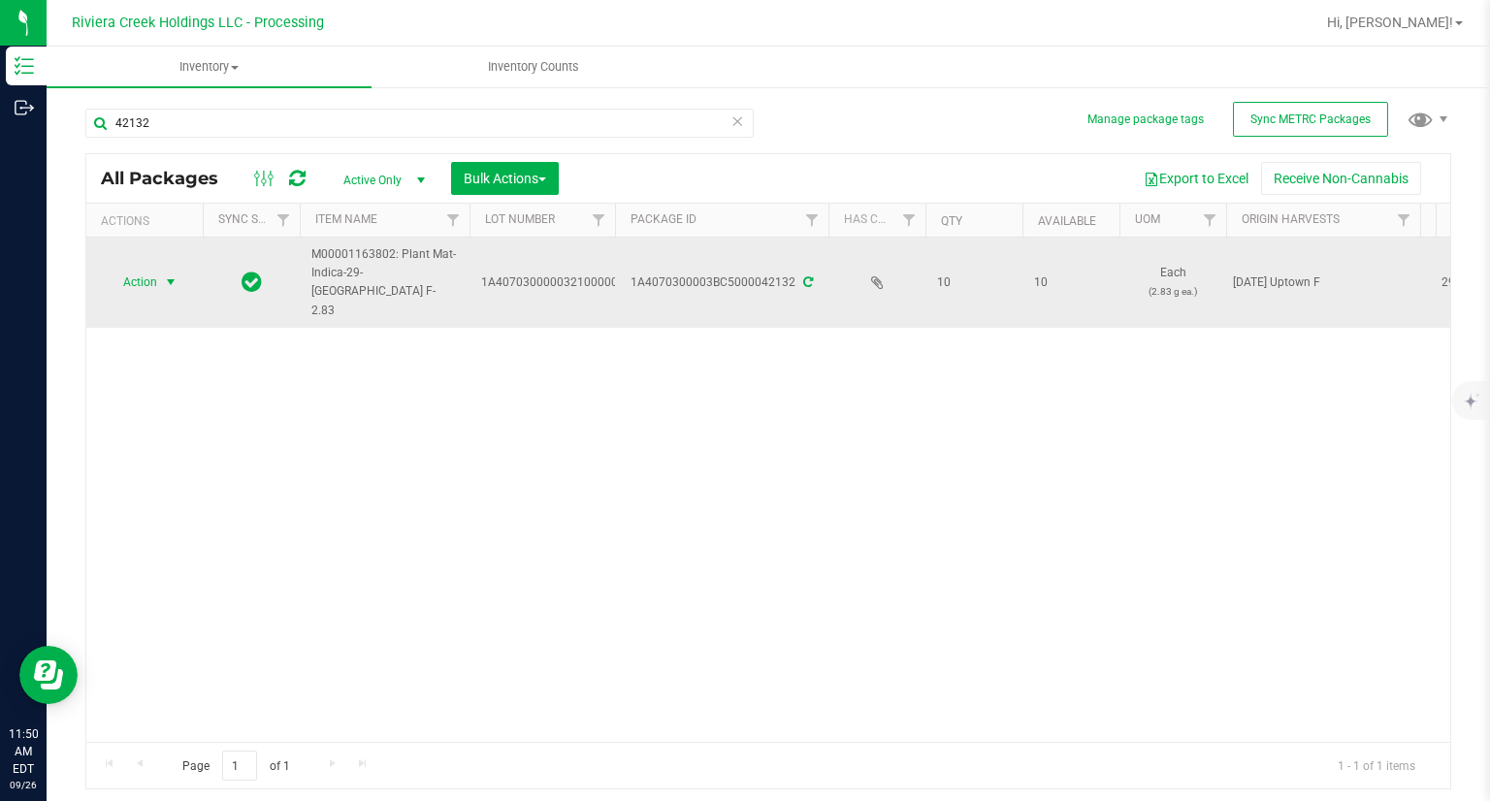
click at [155, 269] on span "Action" at bounding box center [132, 282] width 52 height 27
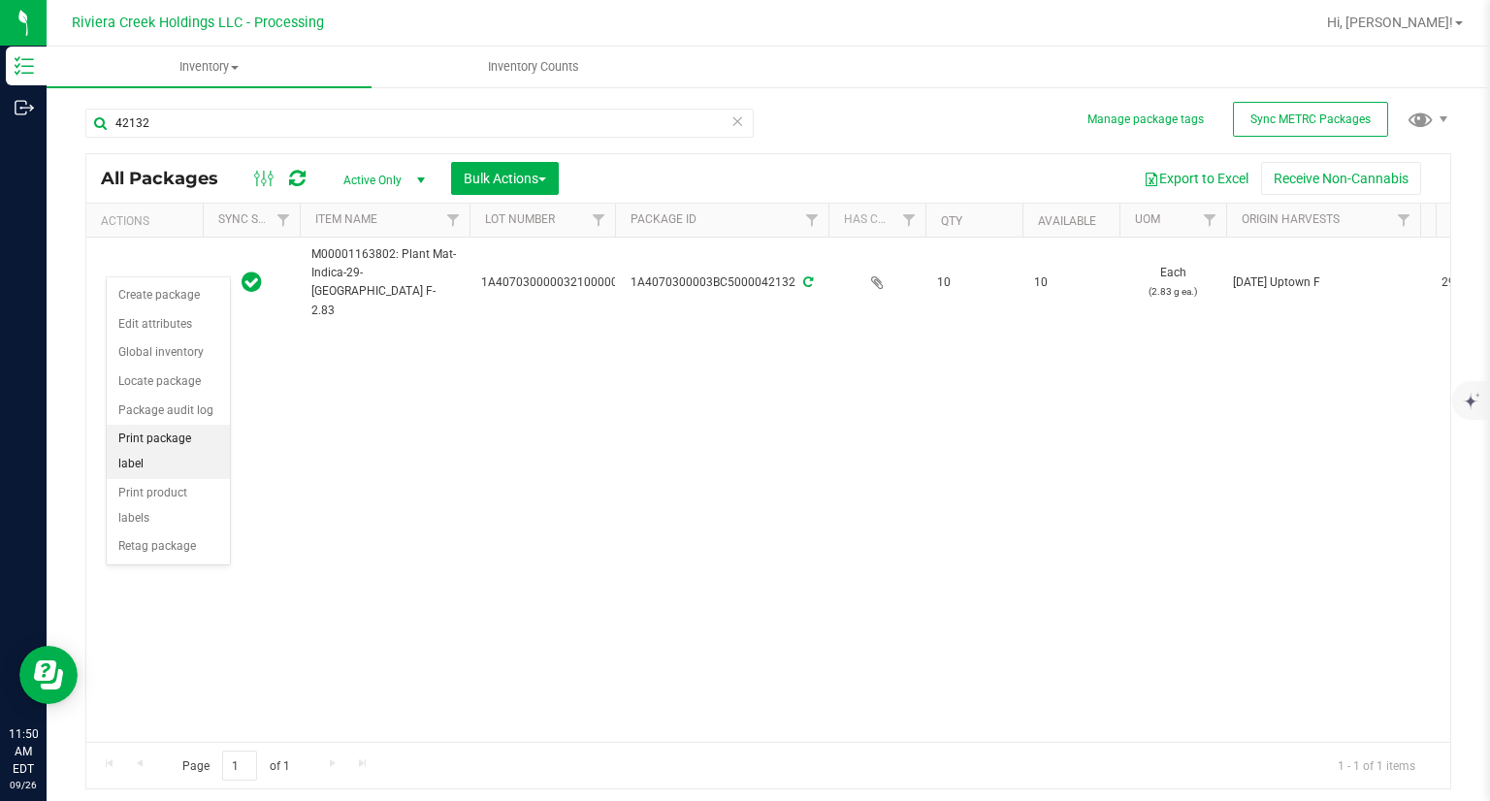
click at [199, 449] on li "Print package label" at bounding box center [168, 451] width 123 height 53
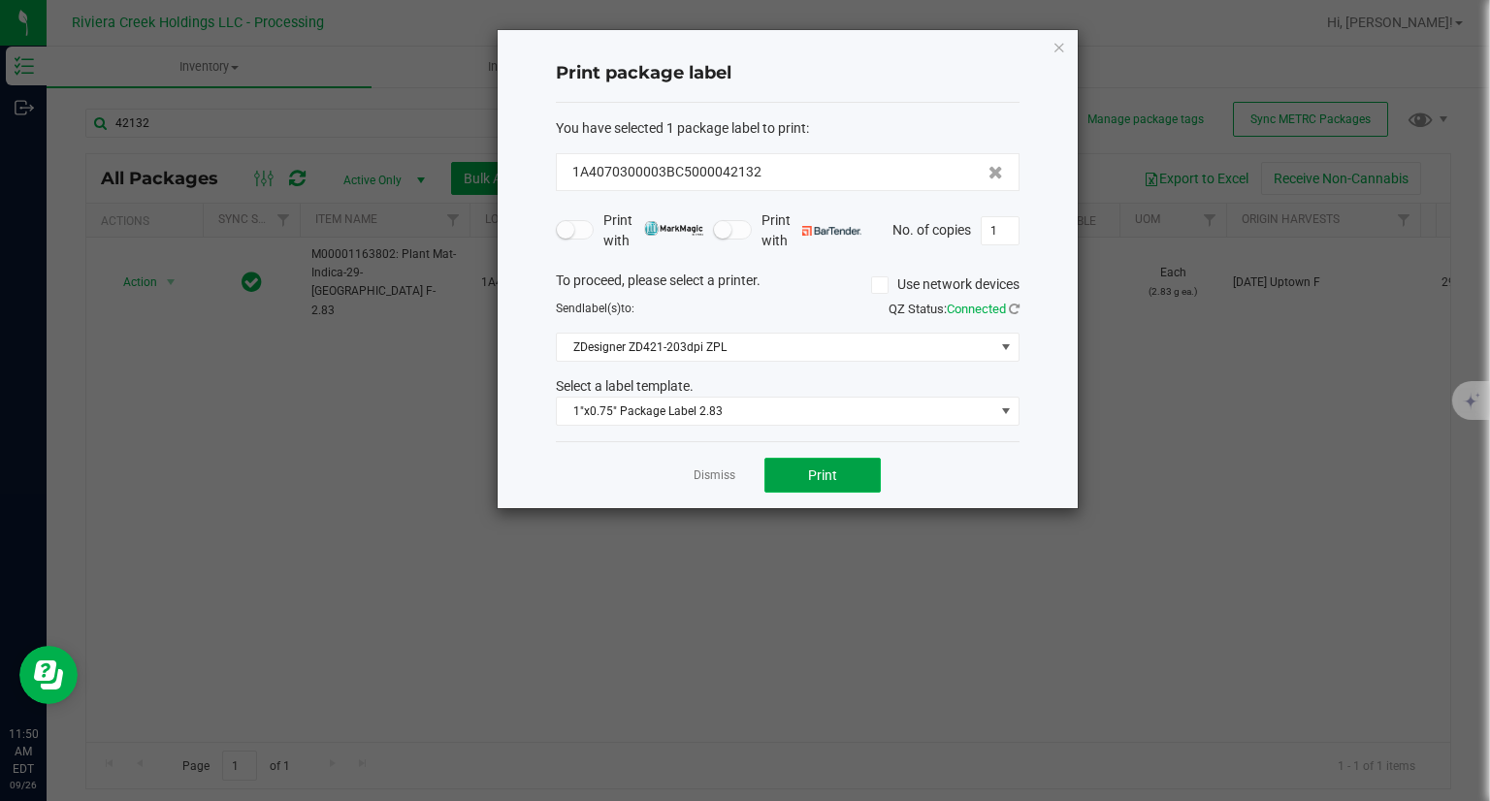
click at [864, 464] on button "Print" at bounding box center [822, 475] width 116 height 35
click at [1055, 51] on icon "button" at bounding box center [1059, 46] width 14 height 23
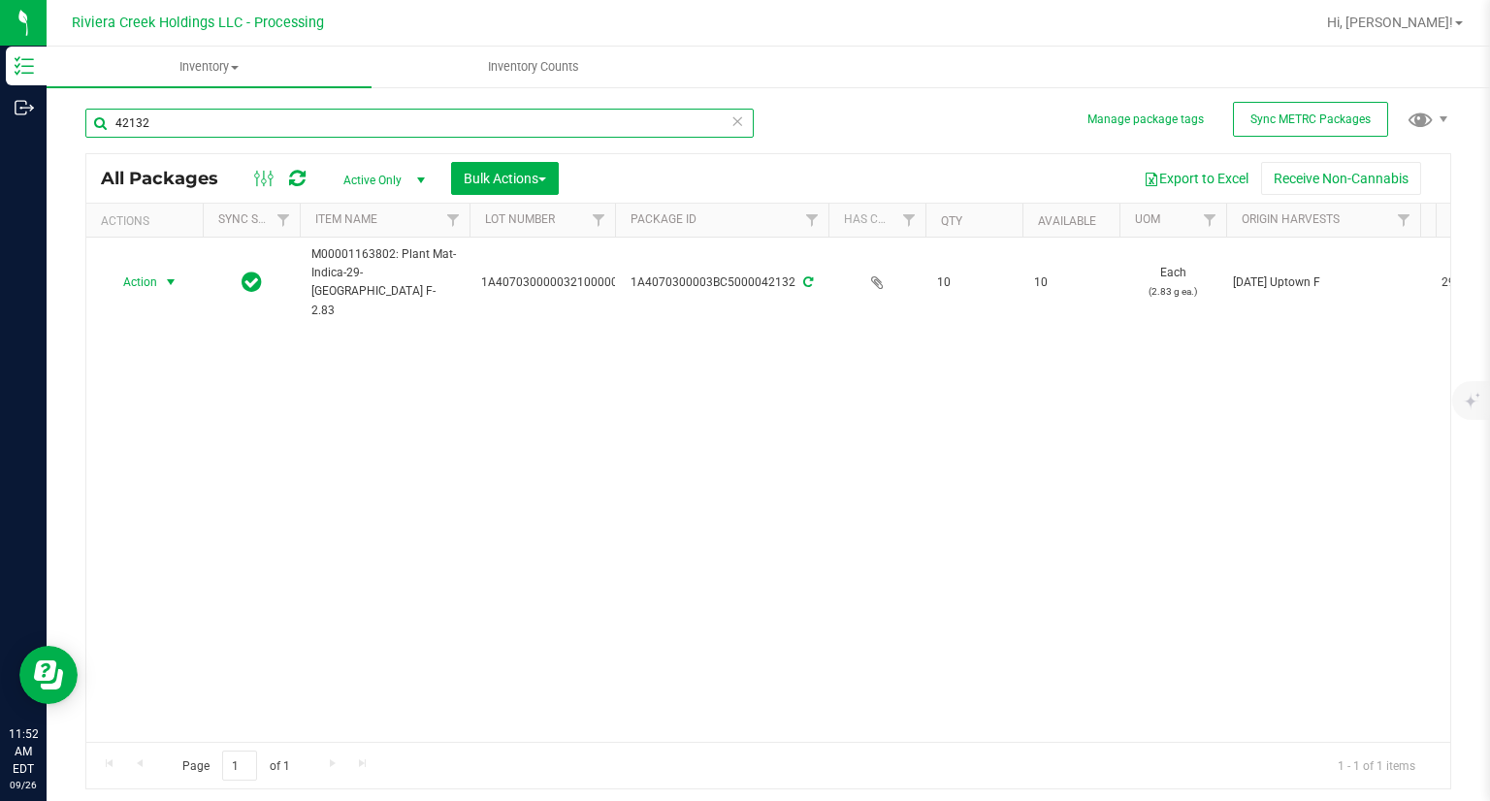
click at [216, 129] on input "42132" at bounding box center [419, 123] width 668 height 29
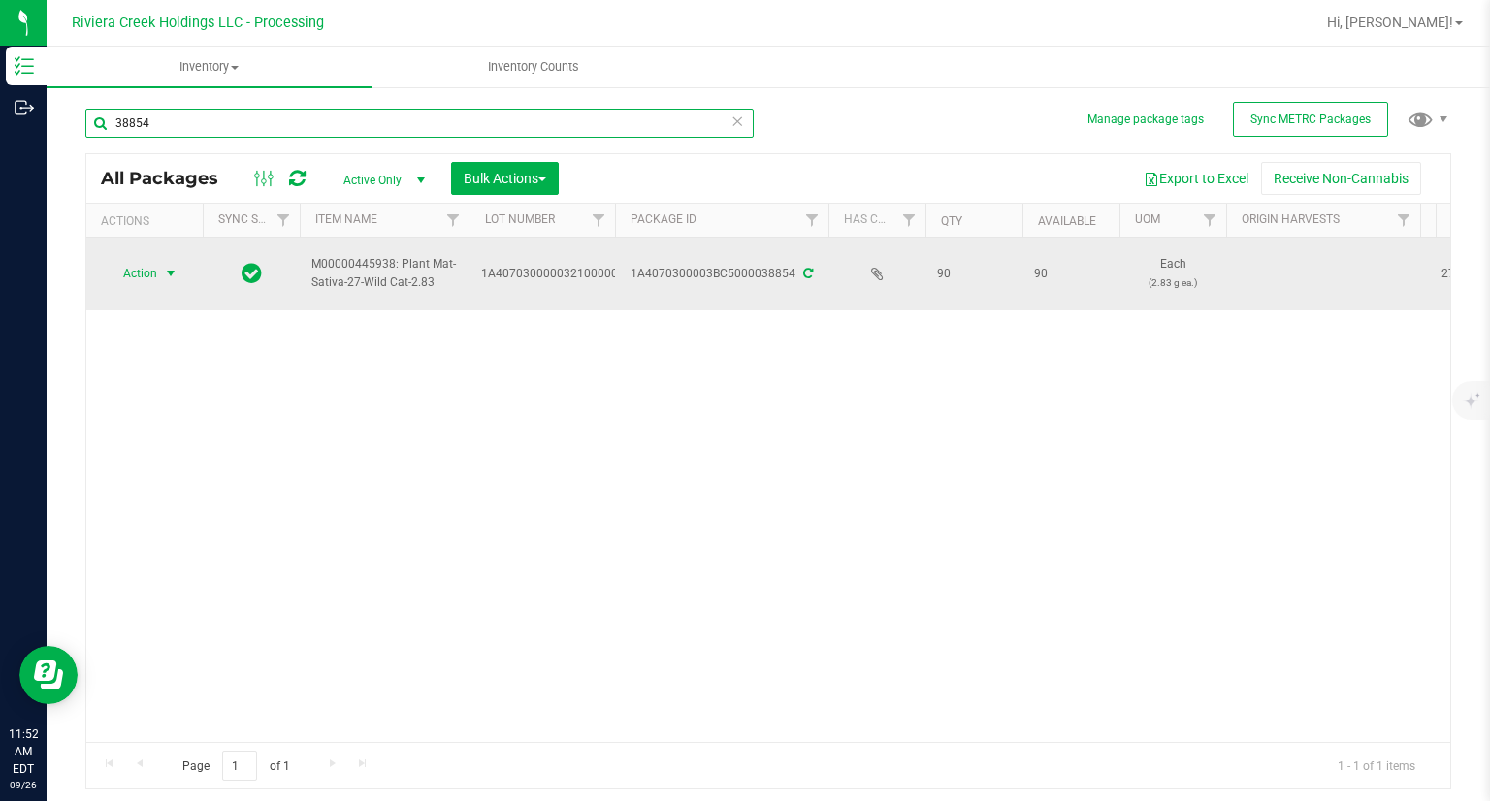
type input "38854"
click at [151, 276] on span "Action" at bounding box center [132, 273] width 52 height 27
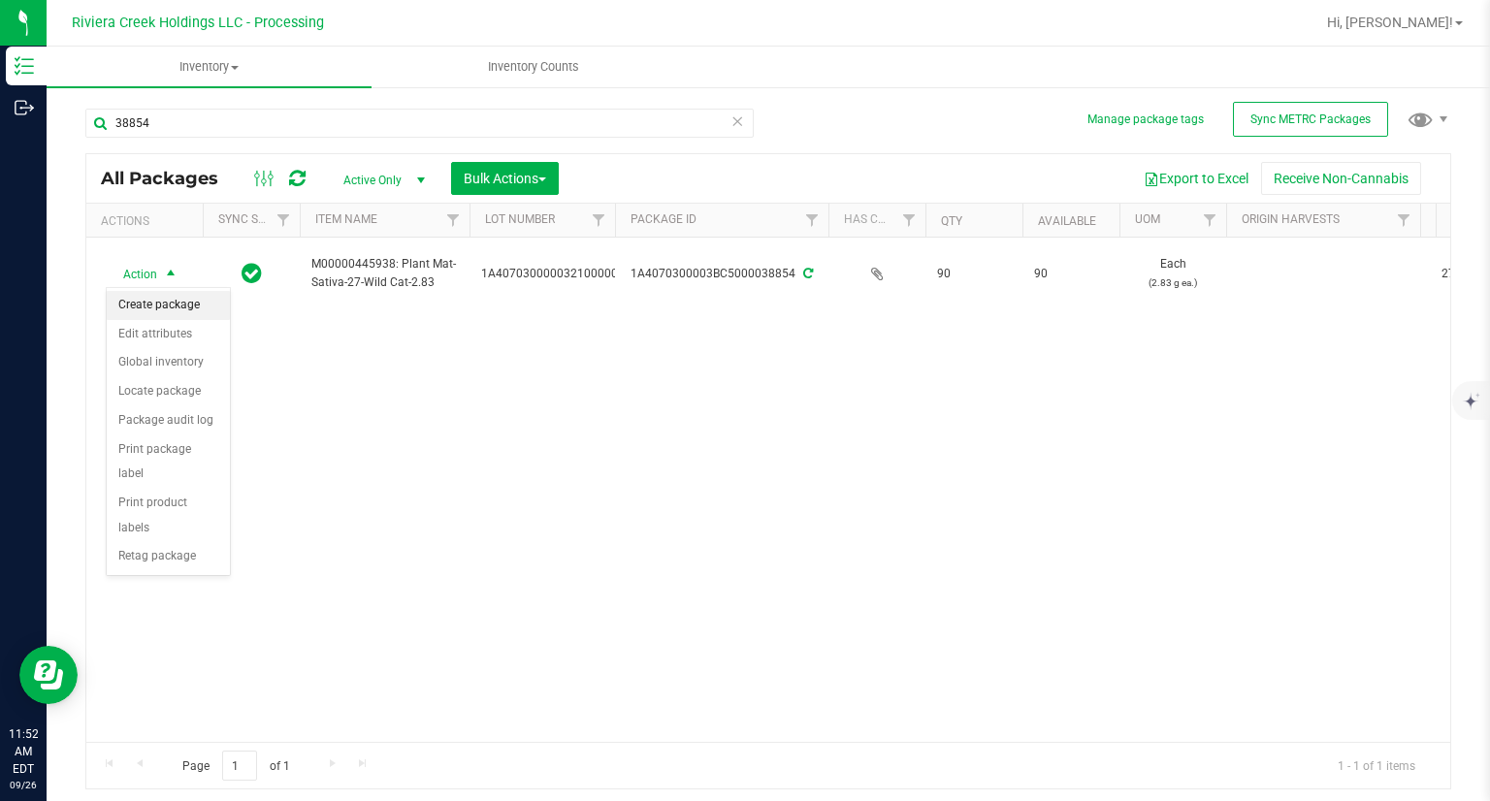
click at [182, 315] on li "Create package" at bounding box center [168, 305] width 123 height 29
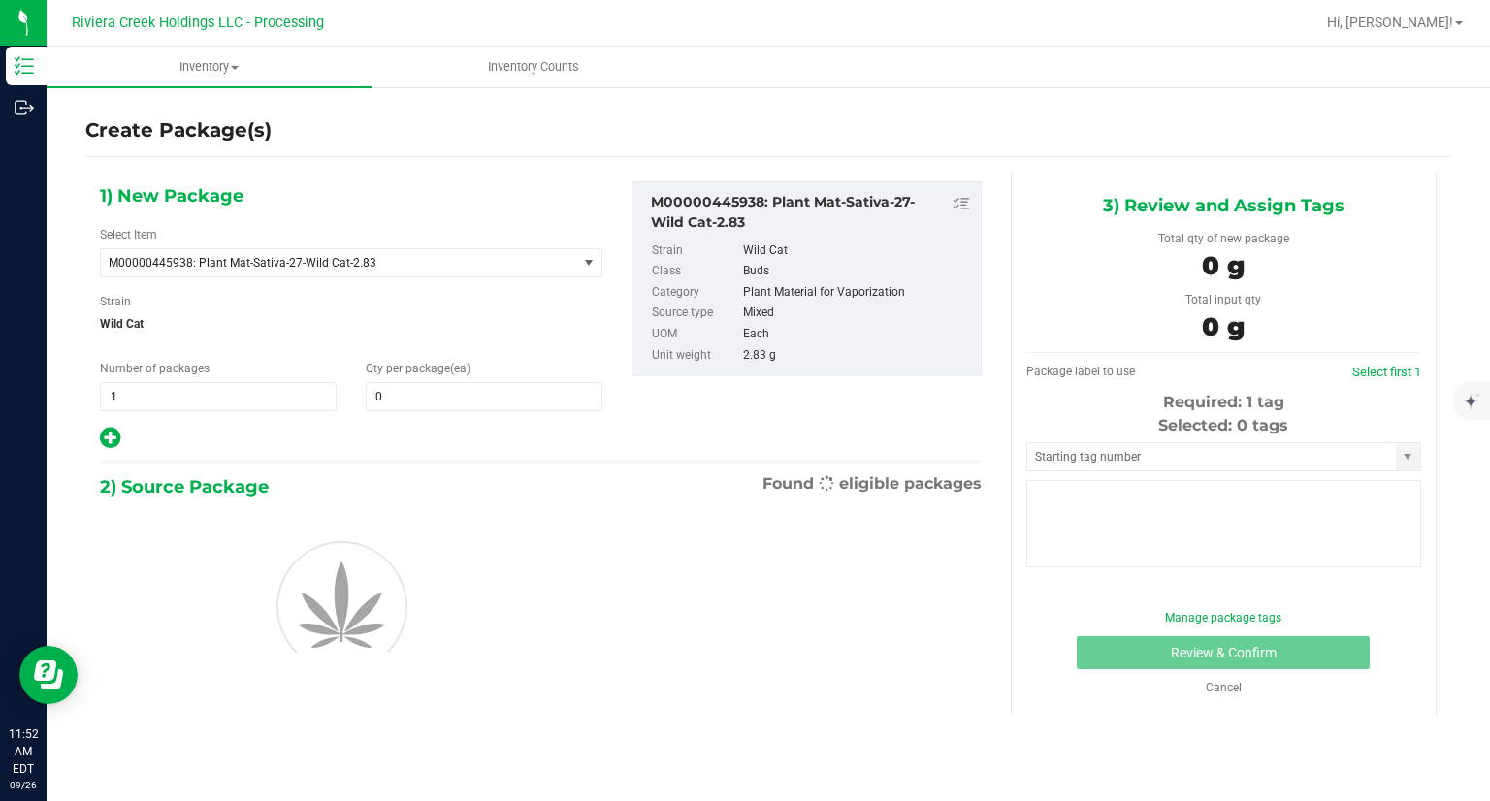
type input "0"
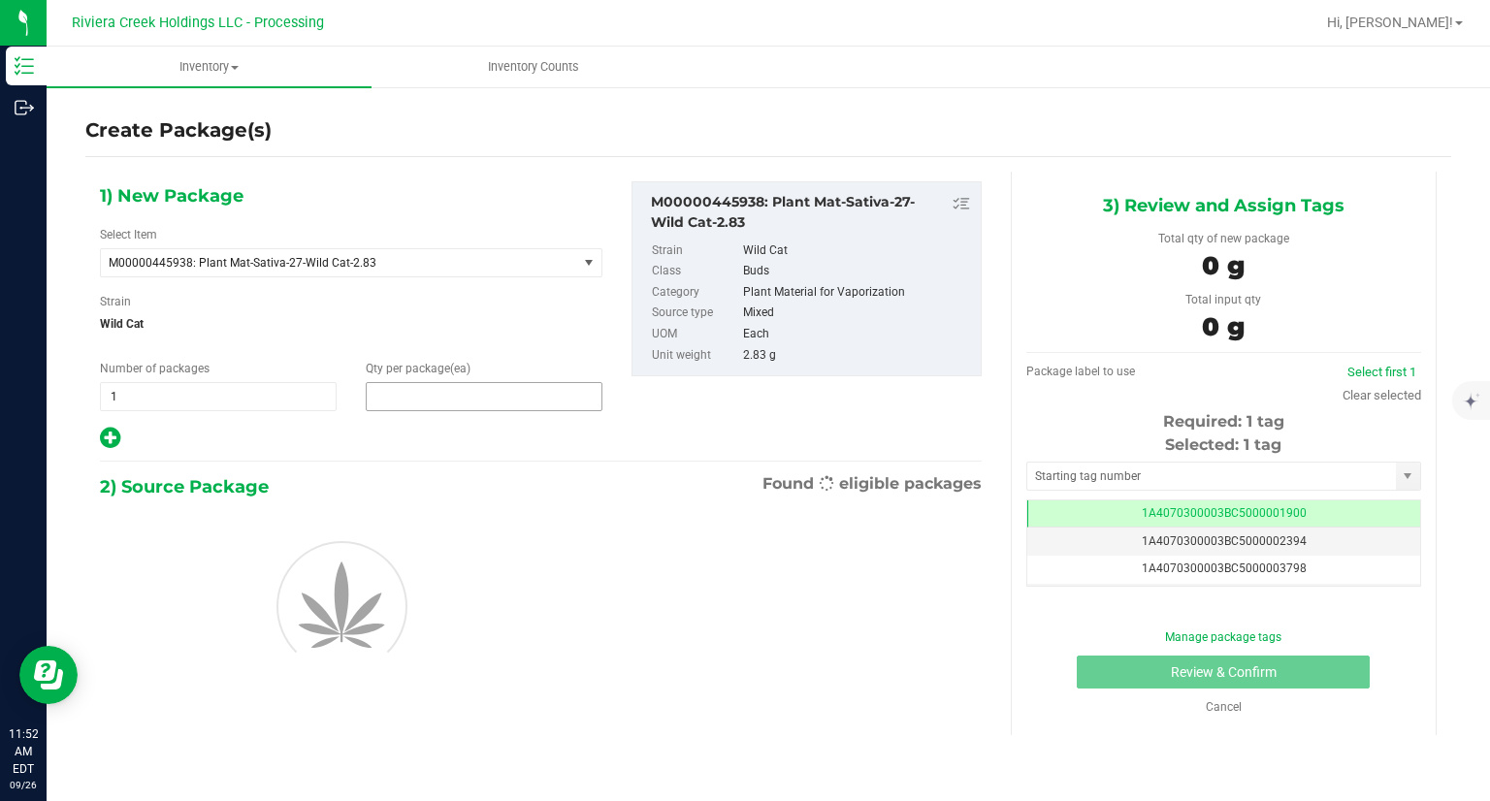
click at [406, 403] on span at bounding box center [484, 396] width 237 height 29
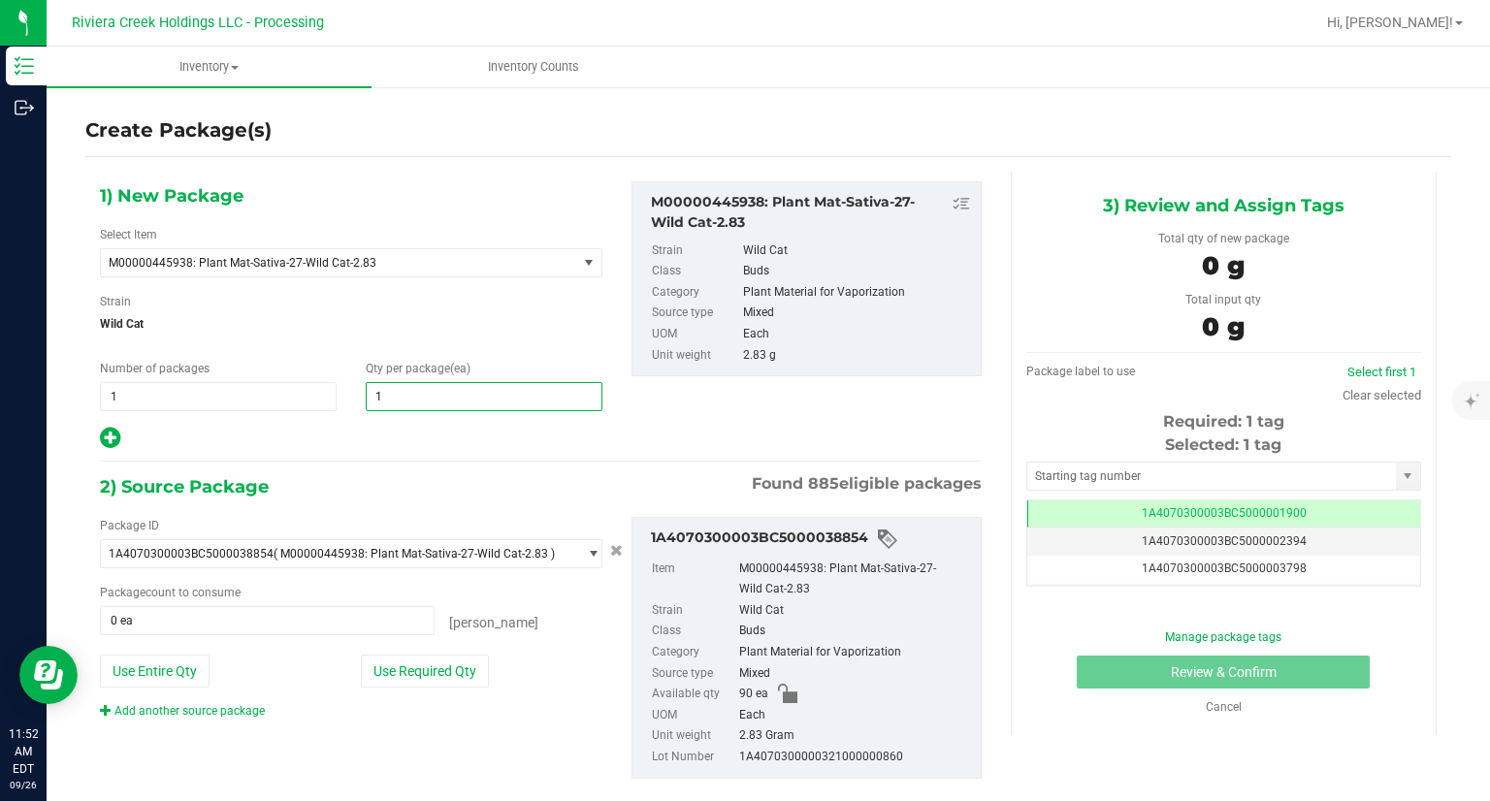
type input "10"
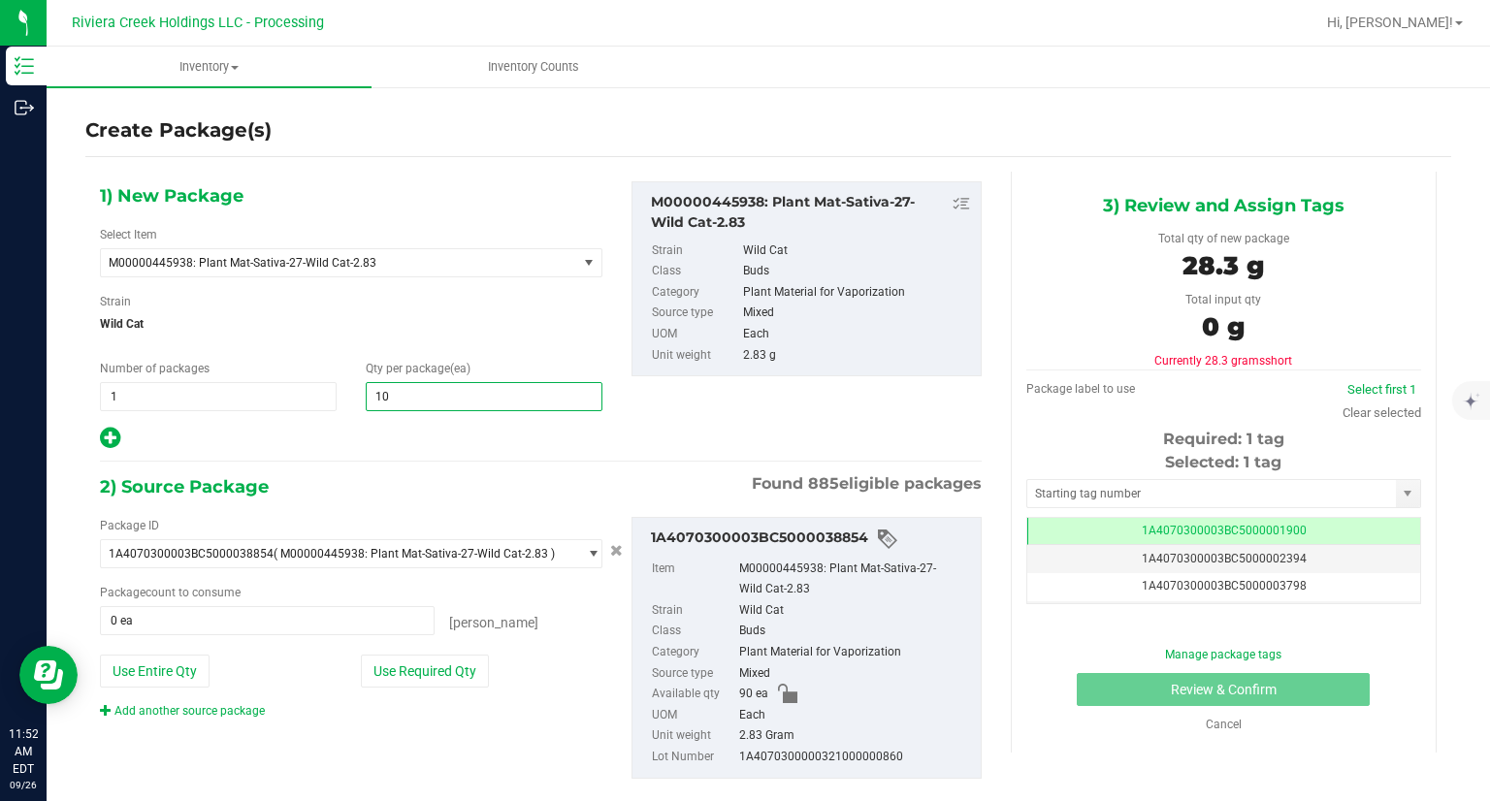
type input "10"
click at [383, 447] on div at bounding box center [351, 438] width 502 height 25
click at [428, 692] on div "Package ID 1A4070300003BC5000038854 ( M00000445938: Plant Mat-Sativa-27-Wild Ca…" at bounding box center [350, 618] width 531 height 203
click at [431, 670] on button "Use Required Qty" at bounding box center [425, 671] width 128 height 33
type input "10 ea"
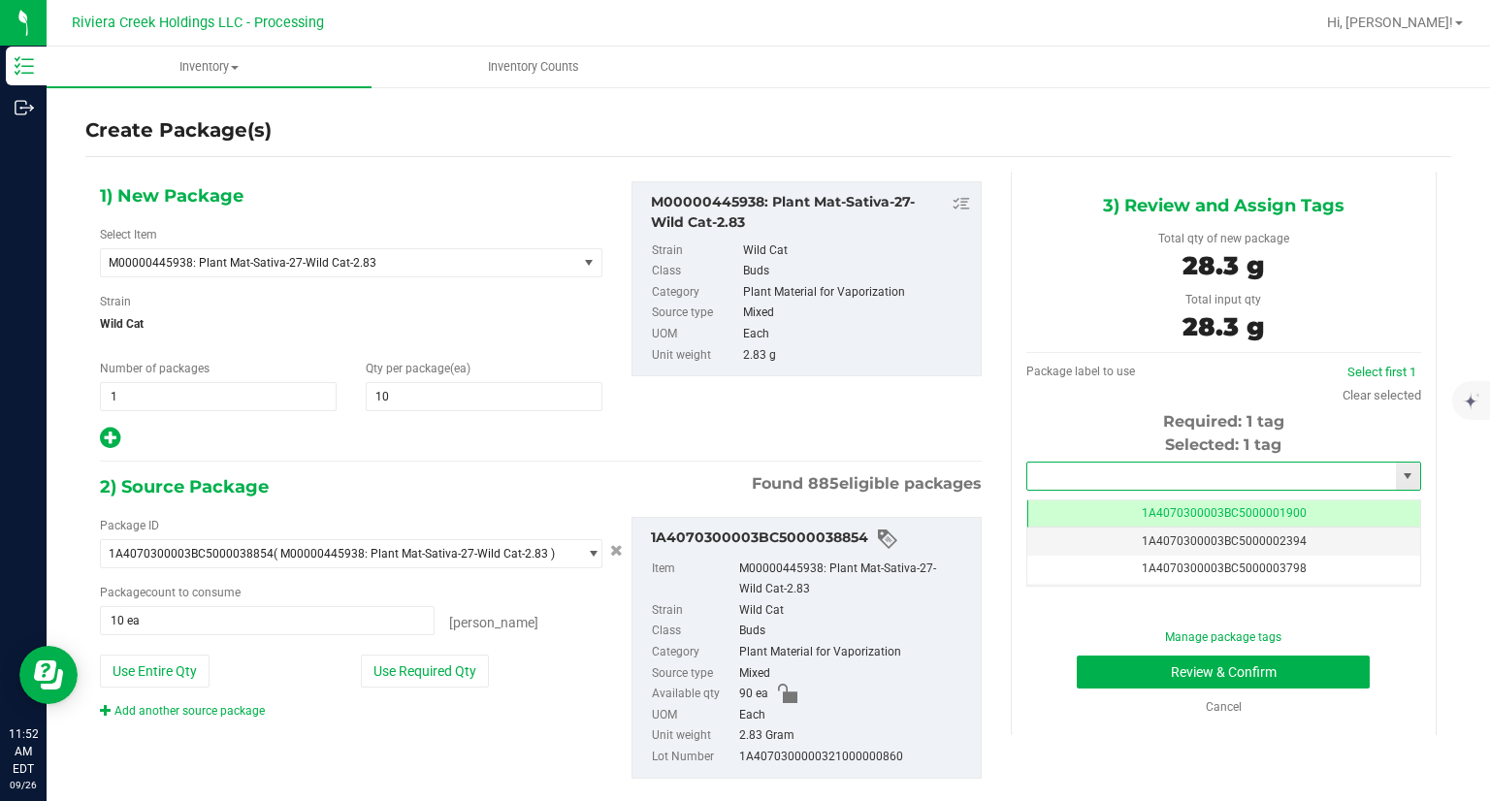
click at [1042, 470] on input "text" at bounding box center [1211, 476] width 369 height 27
type input "38854"
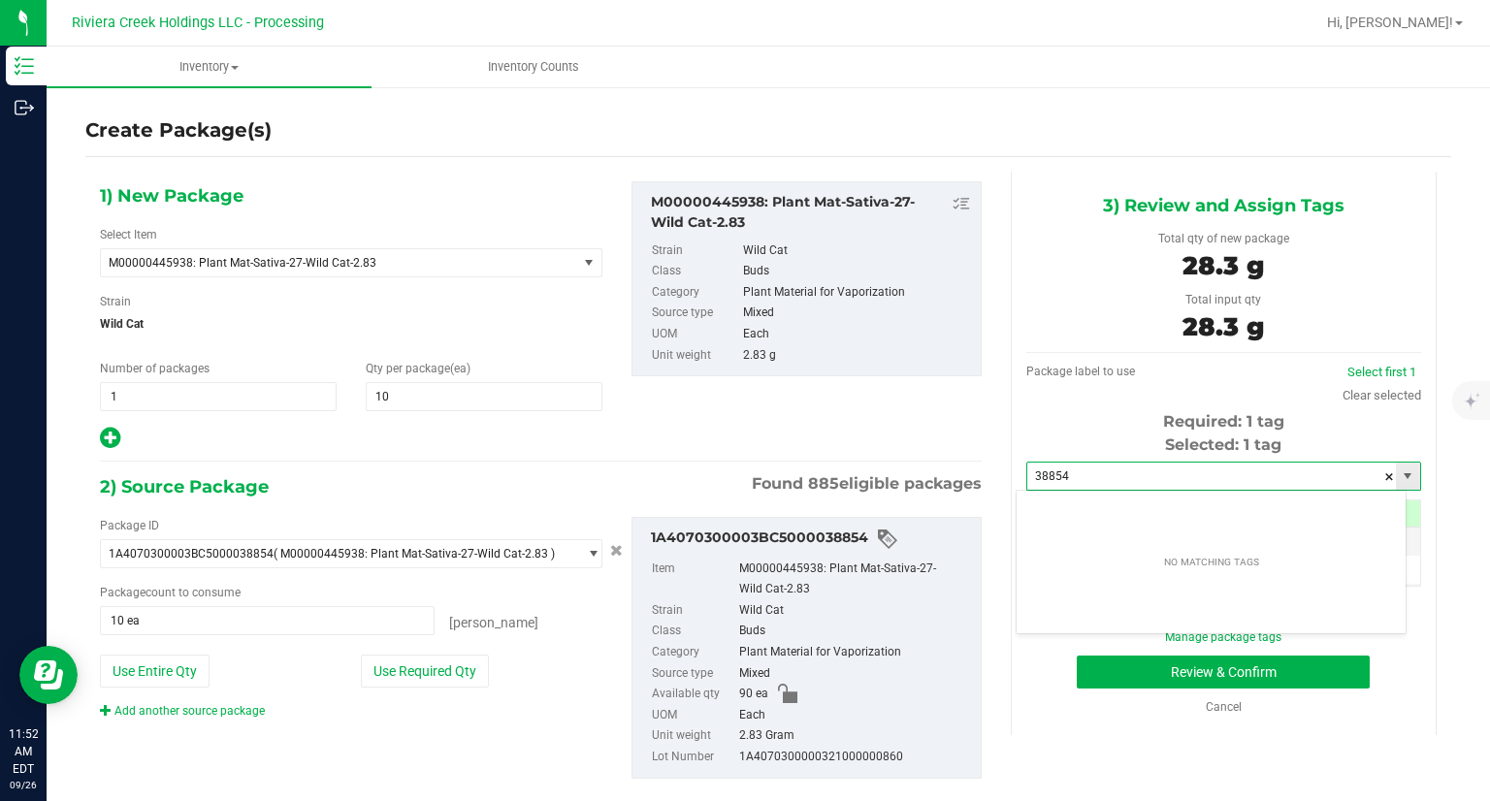
drag, startPoint x: 1061, startPoint y: 473, endPoint x: 1016, endPoint y: 477, distance: 44.8
click at [1027, 477] on input "38854" at bounding box center [1211, 476] width 369 height 27
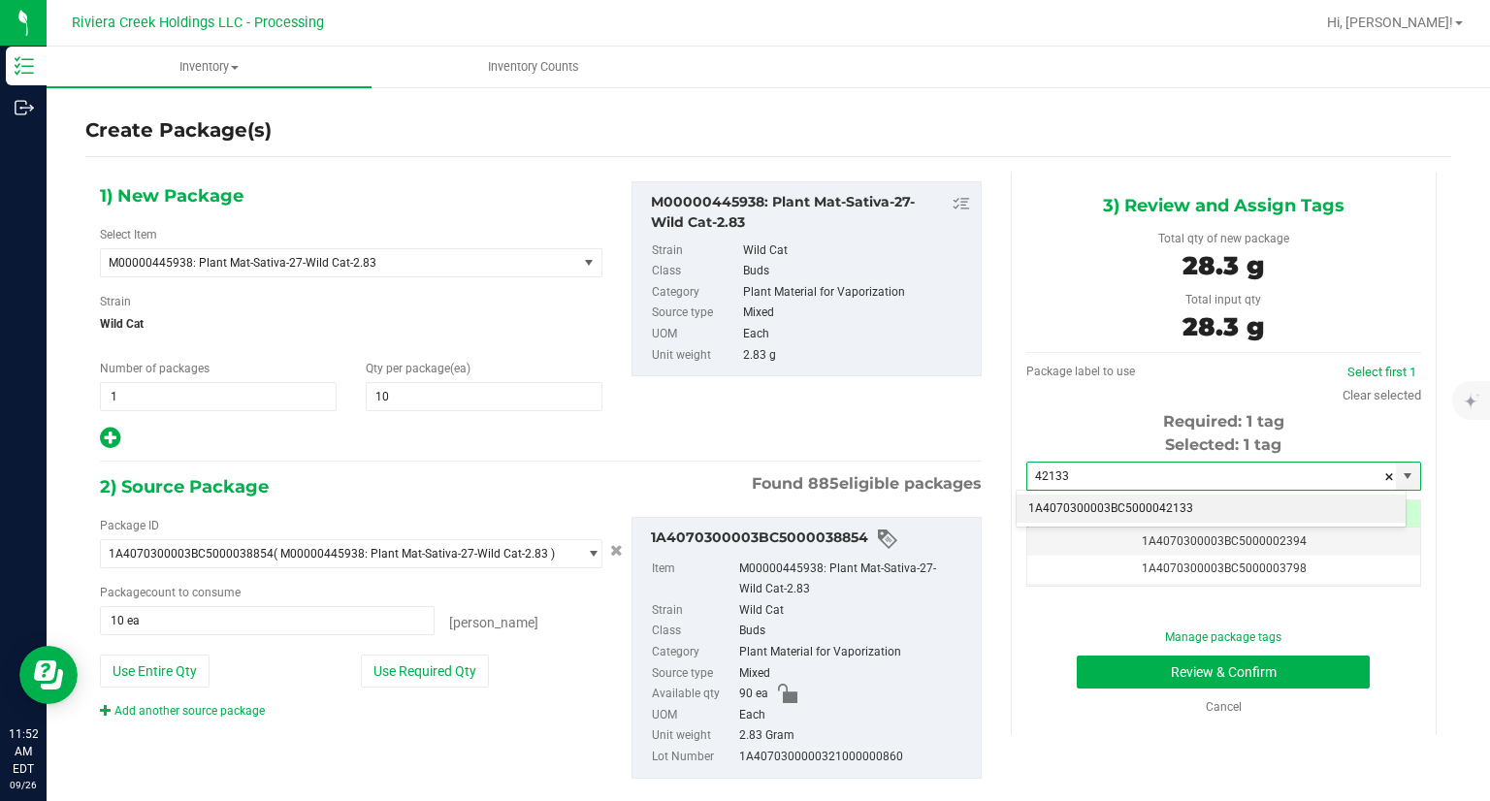
click at [1045, 498] on li "1A4070300003BC5000042133" at bounding box center [1210, 509] width 389 height 29
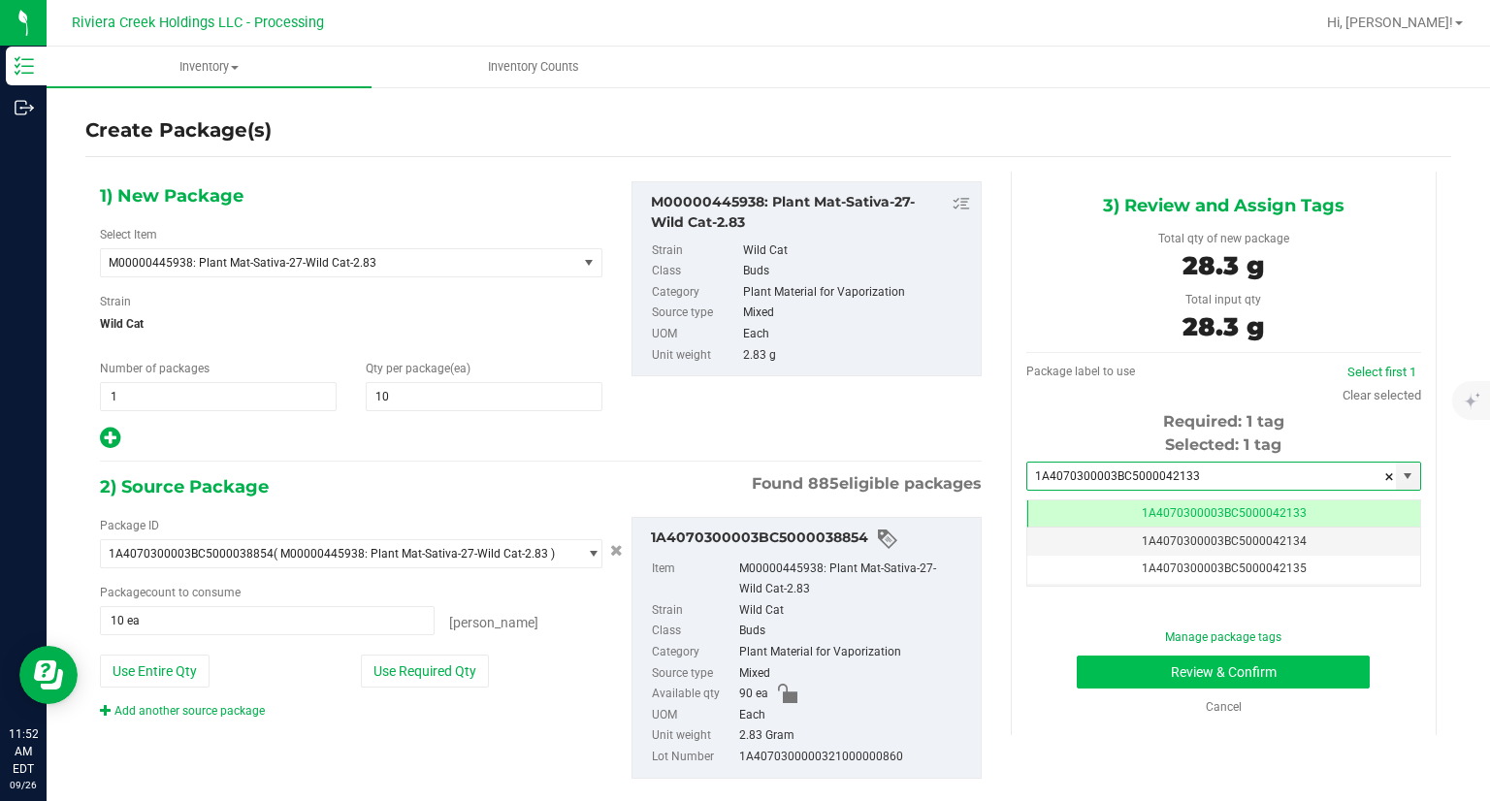
type input "1A4070300003BC5000042133"
click at [1076, 676] on button "Review & Confirm" at bounding box center [1222, 672] width 293 height 33
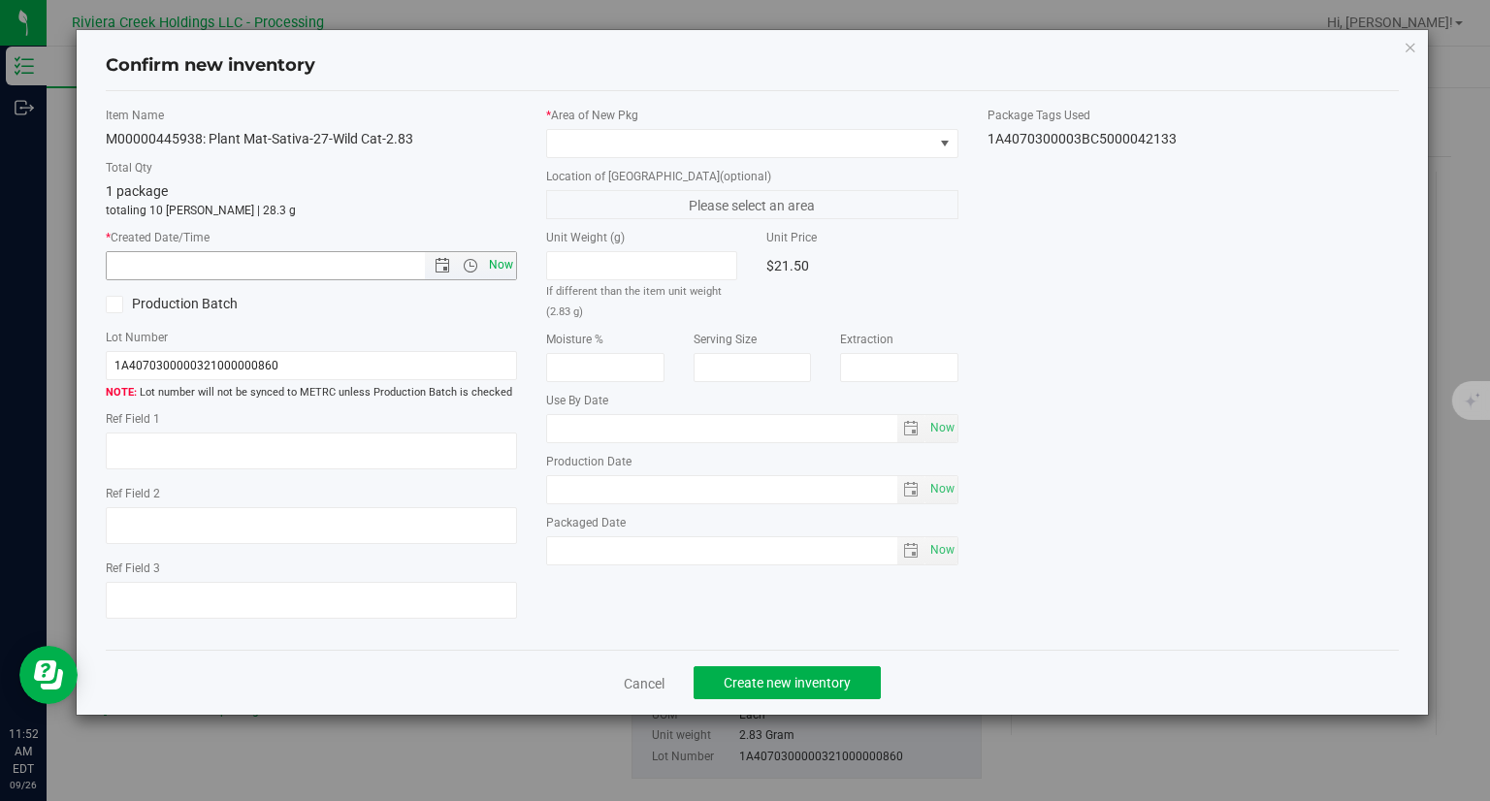
click at [499, 261] on span "Now" at bounding box center [501, 265] width 33 height 28
type input "9/26/2025 11:52 AM"
click at [605, 140] on span at bounding box center [740, 143] width 386 height 27
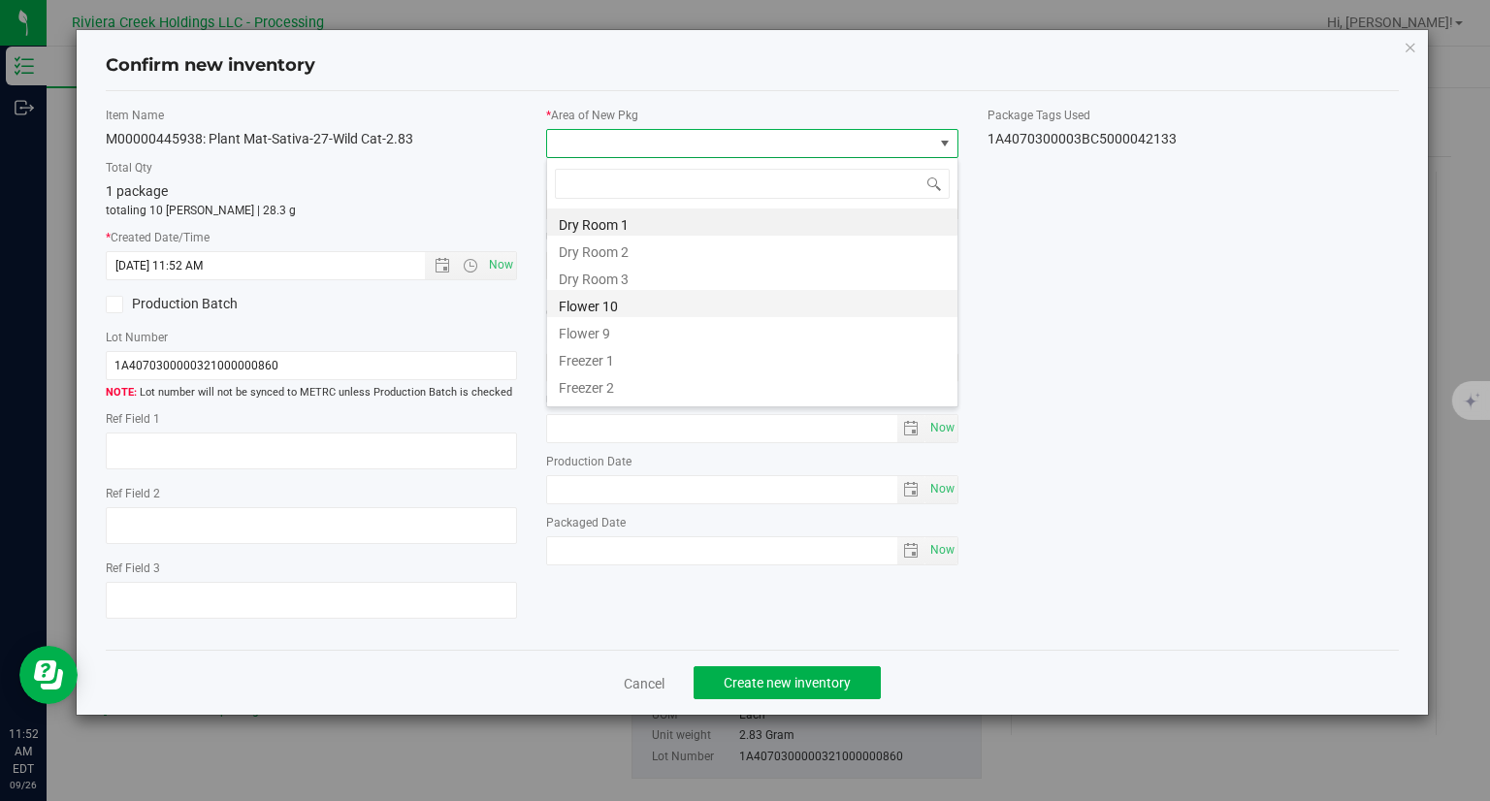
click at [617, 296] on li "Flower 10" at bounding box center [752, 303] width 410 height 27
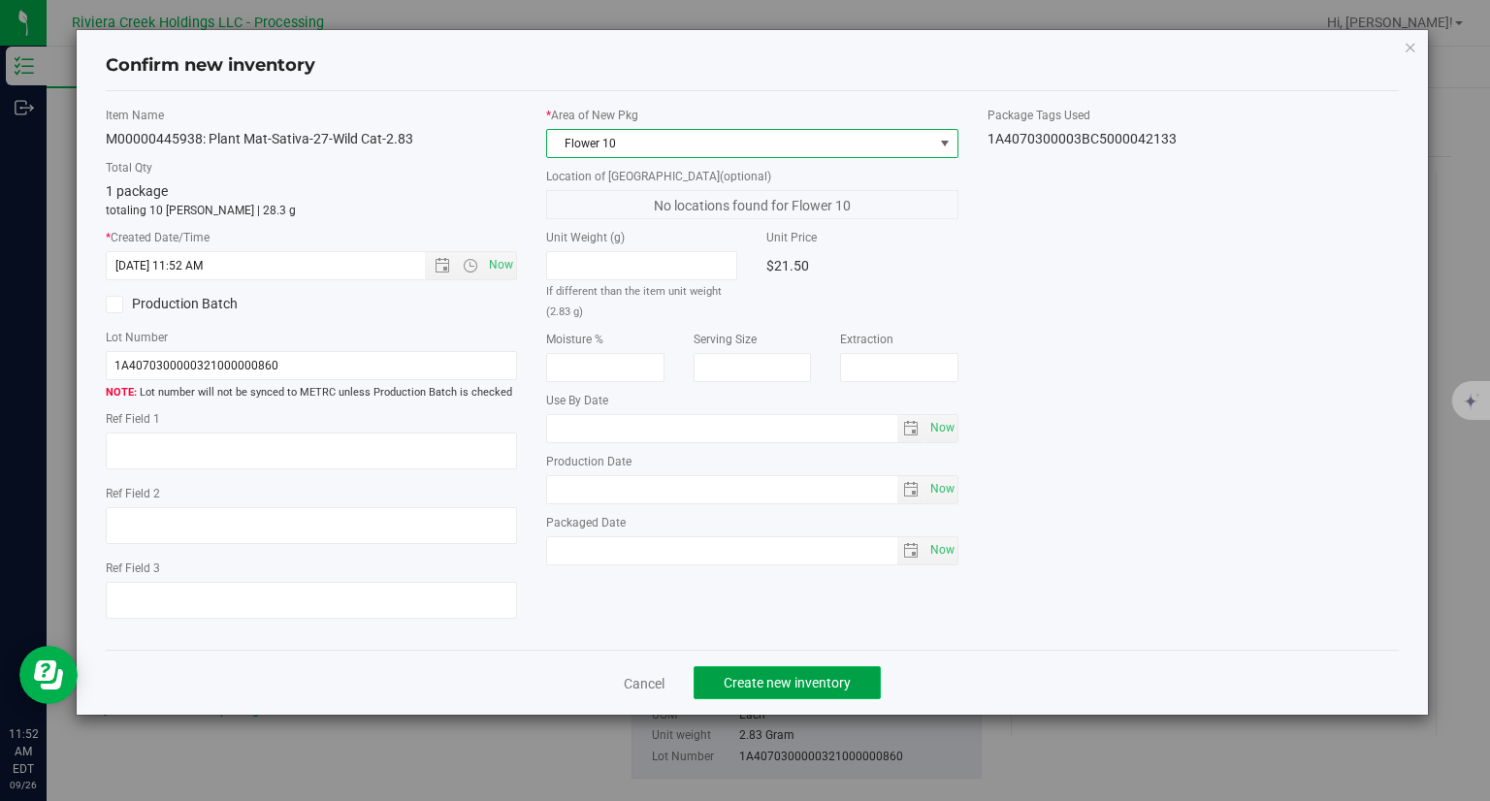
click at [841, 689] on span "Create new inventory" at bounding box center [786, 683] width 127 height 16
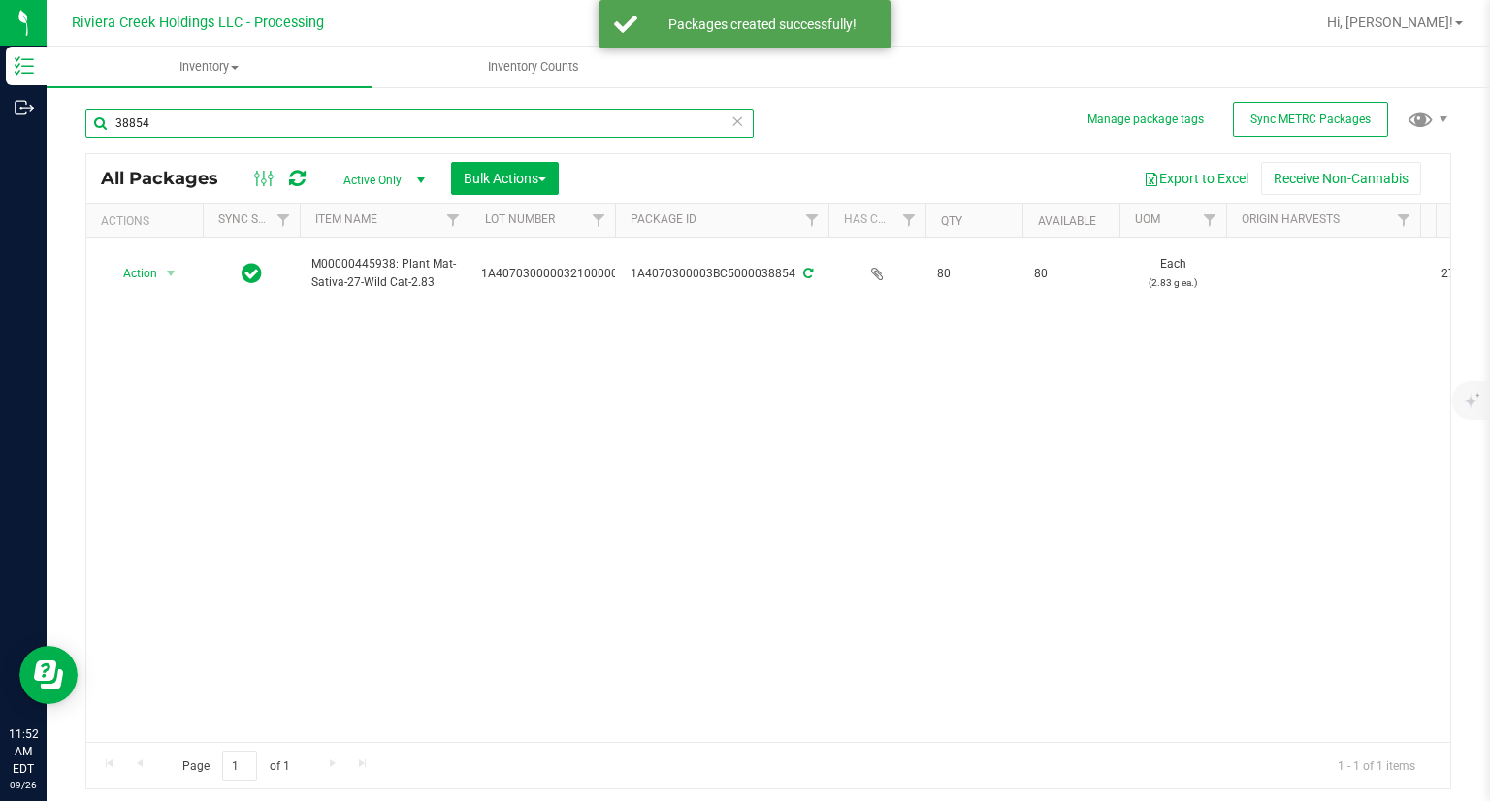
click at [194, 125] on input "38854" at bounding box center [419, 123] width 668 height 29
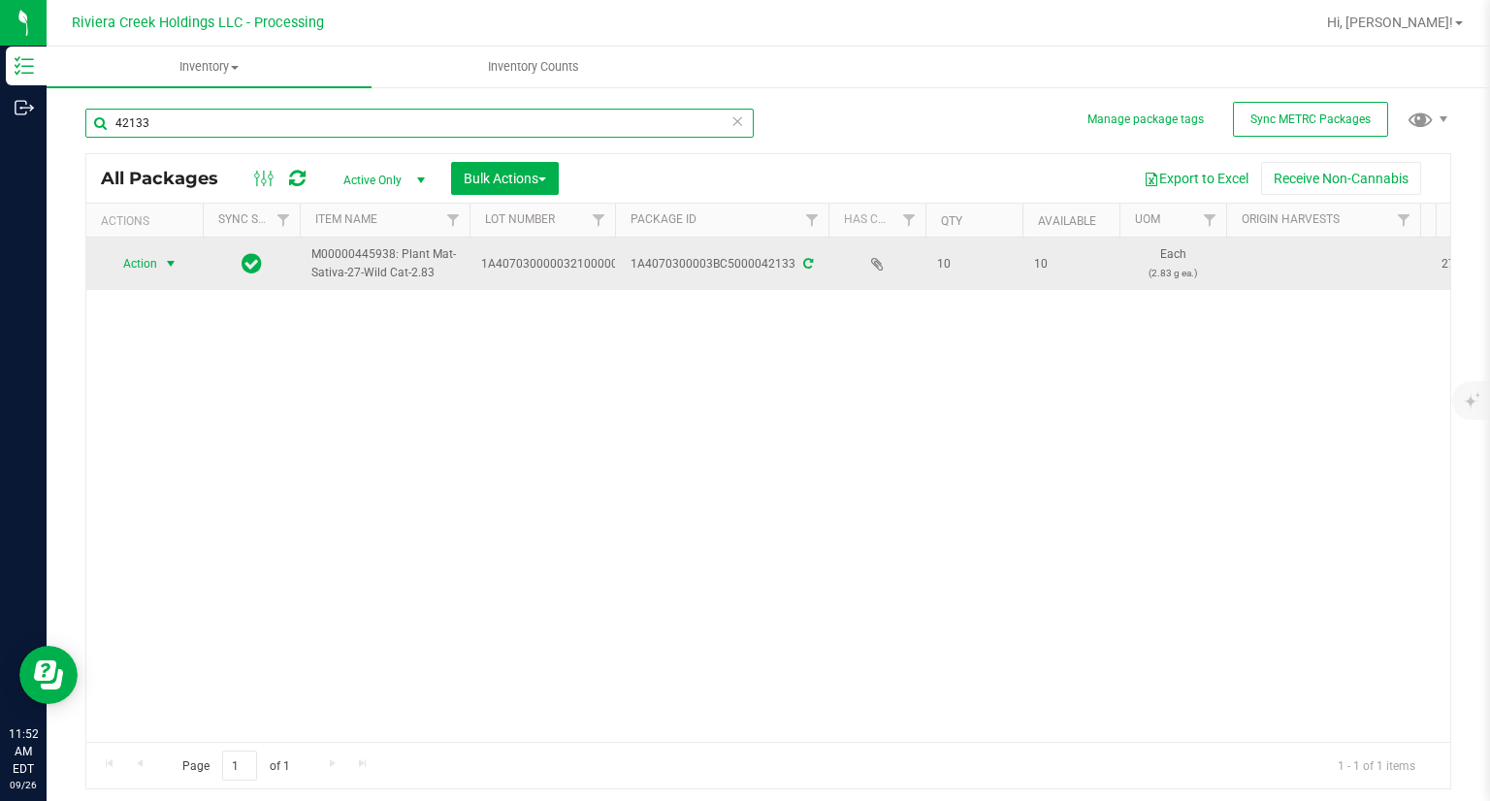
type input "42133"
click at [146, 256] on span "Action" at bounding box center [132, 263] width 52 height 27
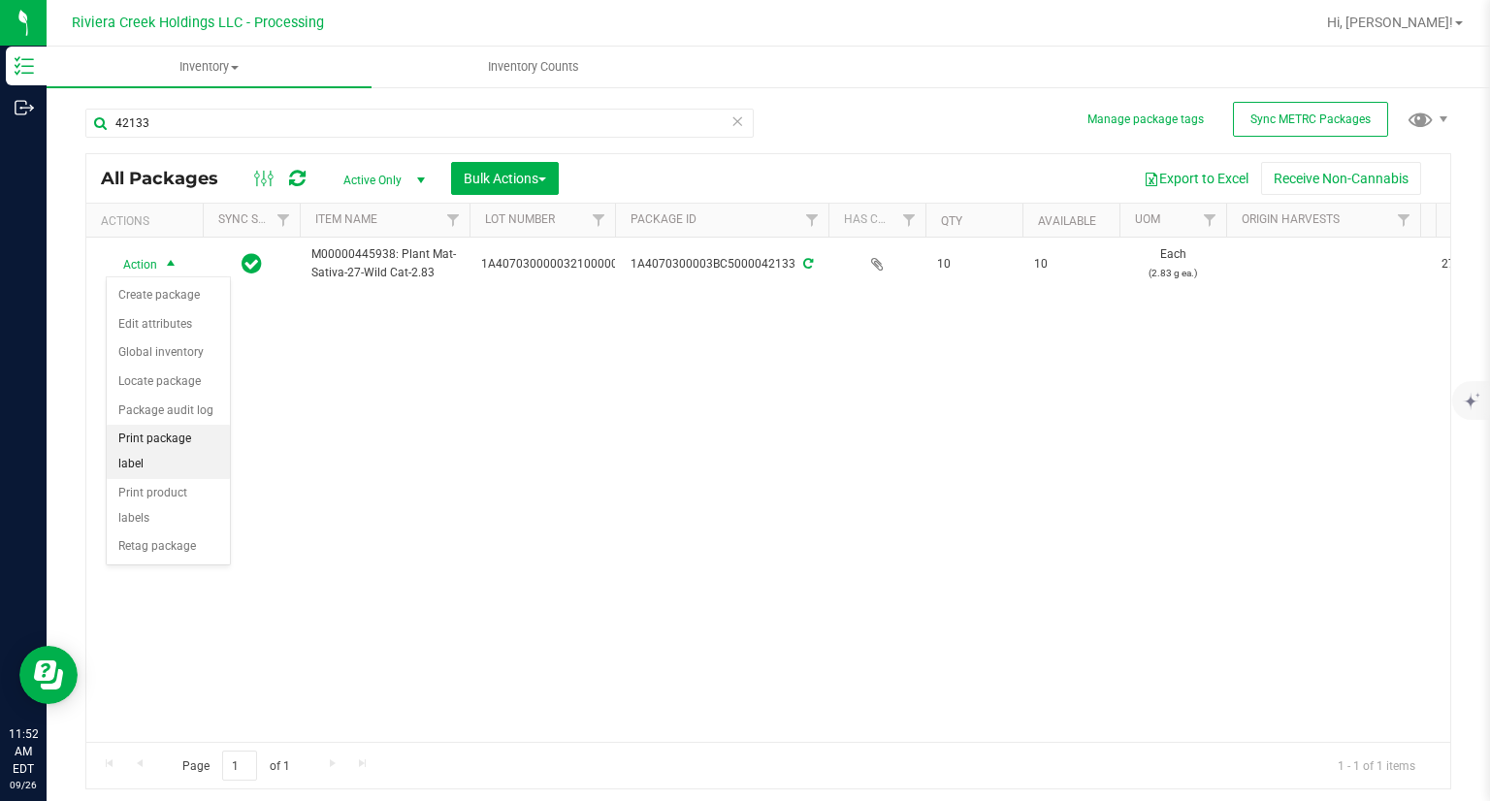
click at [198, 438] on li "Print package label" at bounding box center [168, 451] width 123 height 53
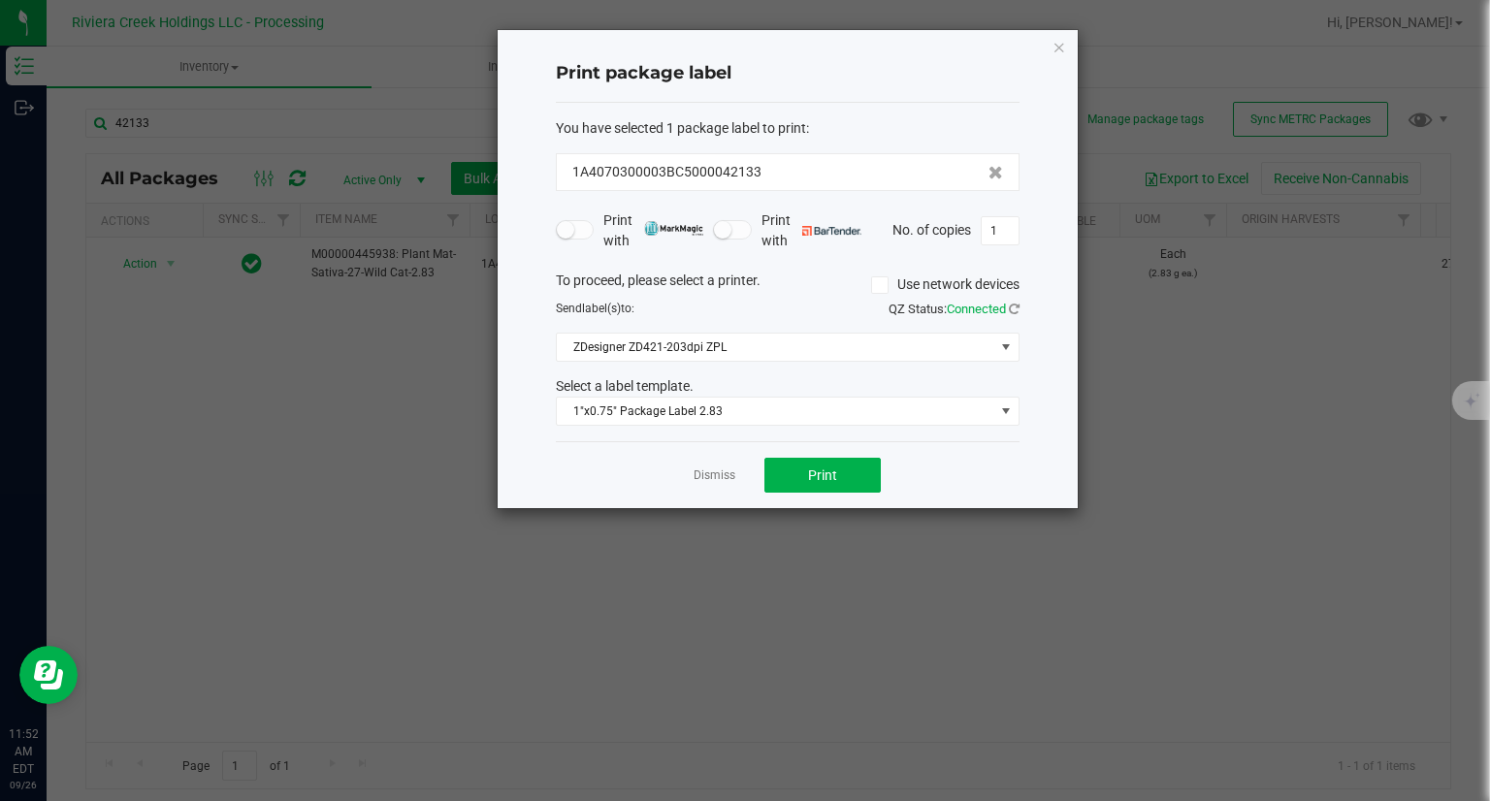
click at [885, 478] on div "Dismiss Print" at bounding box center [788, 474] width 464 height 67
click at [872, 476] on button "Print" at bounding box center [822, 475] width 116 height 35
click at [1052, 47] on icon "button" at bounding box center [1059, 46] width 14 height 23
